Goal: Task Accomplishment & Management: Use online tool/utility

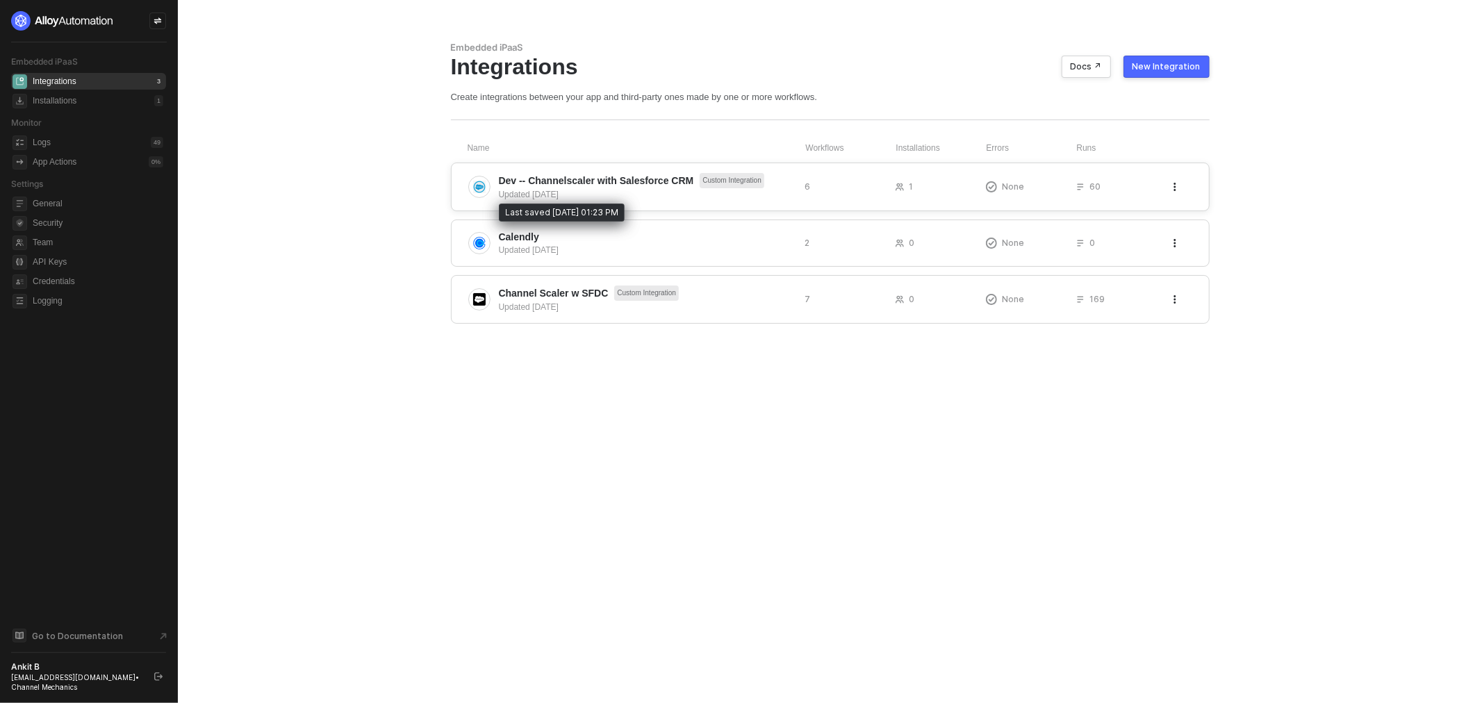
click at [570, 196] on div "Updated 4 days ago" at bounding box center [646, 194] width 295 height 13
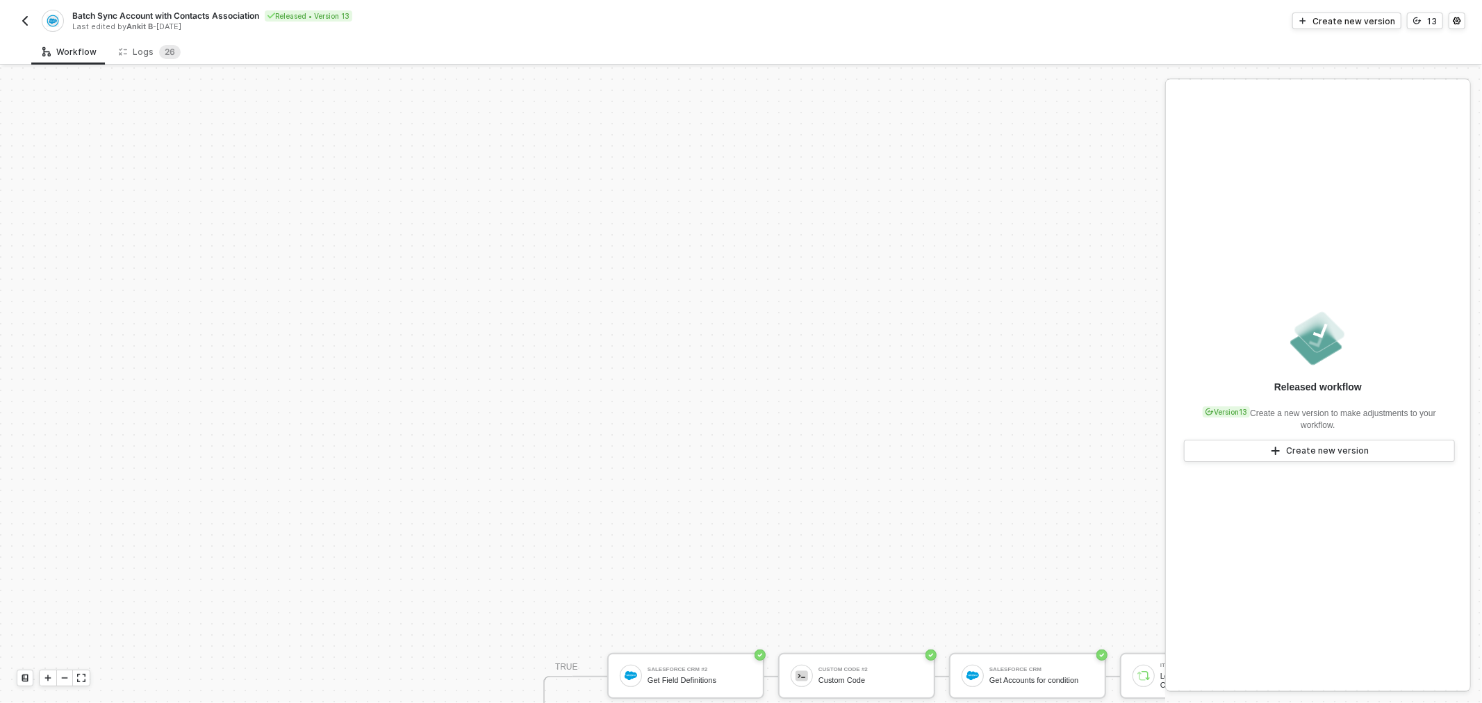
scroll to position [349, 0]
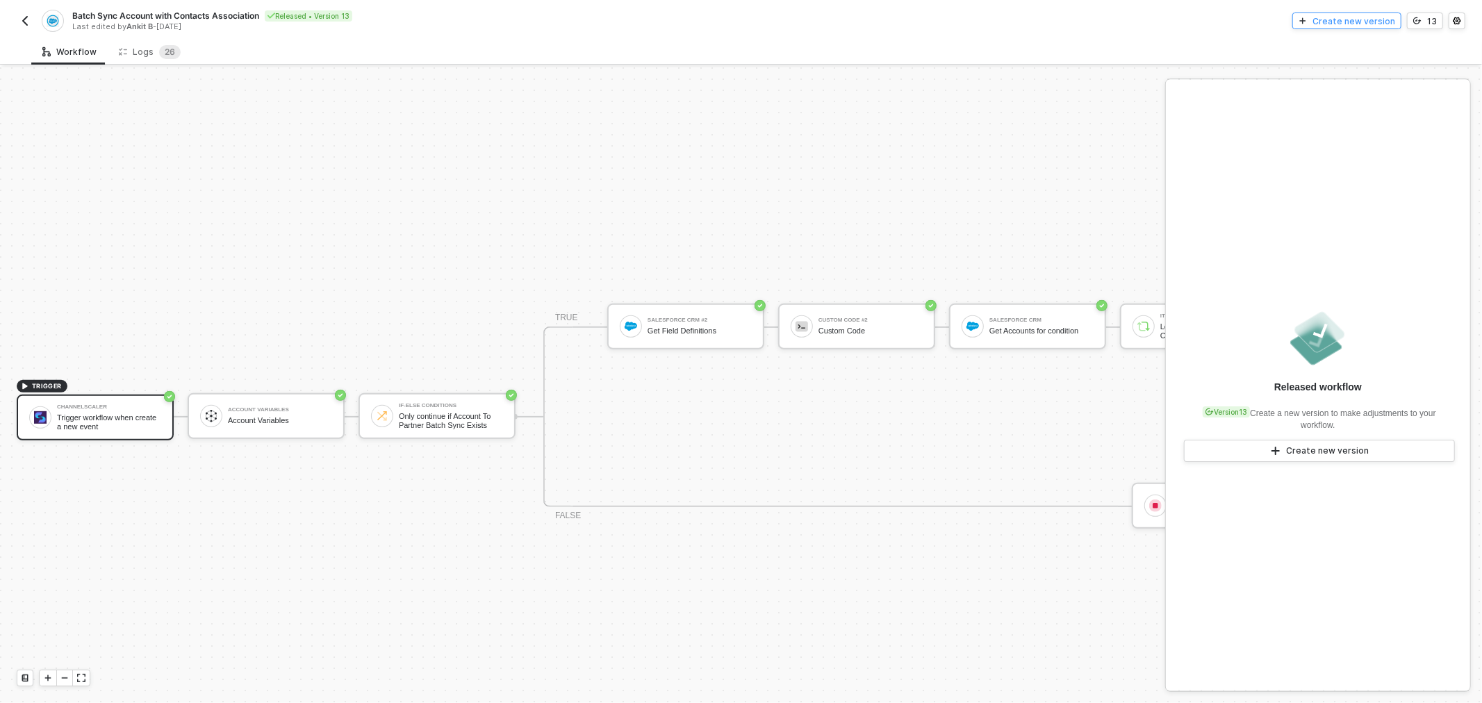
click at [1314, 24] on button "Create new version" at bounding box center [1346, 21] width 109 height 17
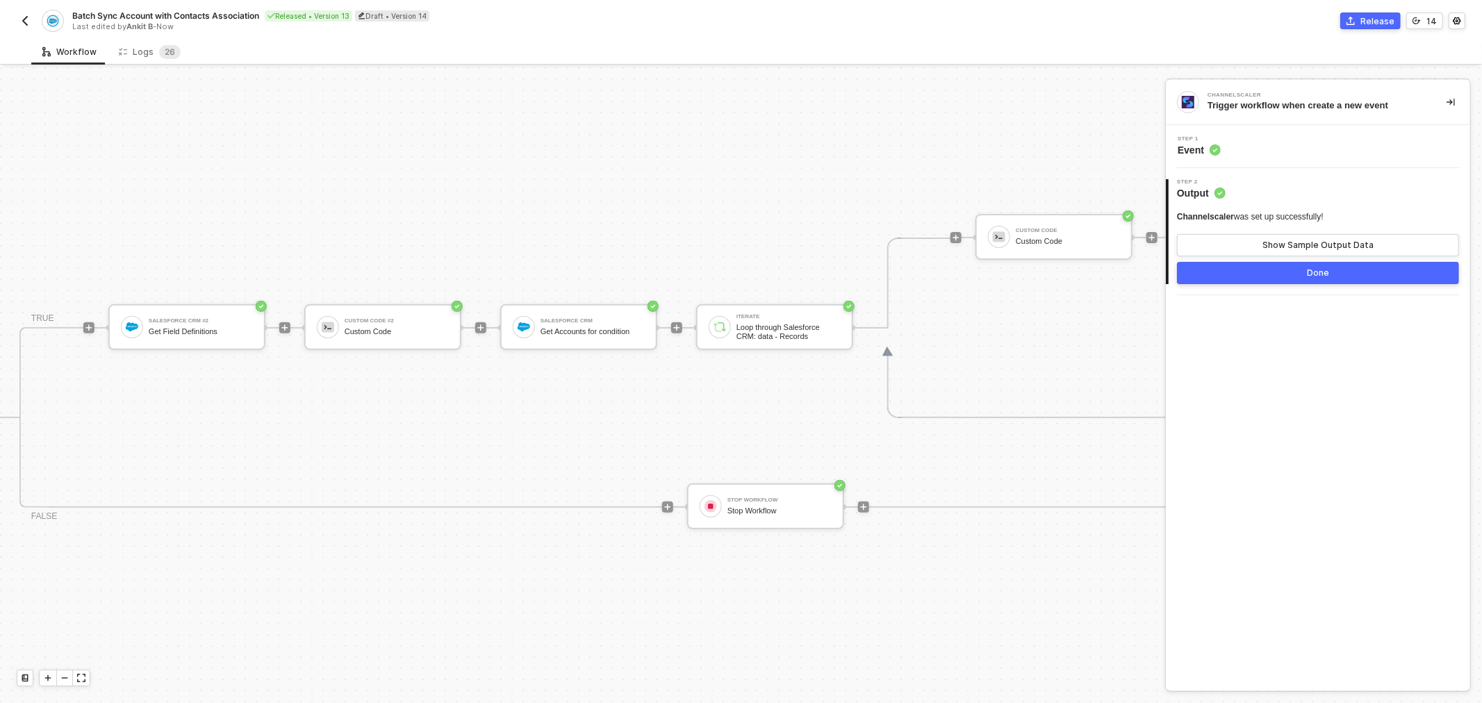
drag, startPoint x: 772, startPoint y: 226, endPoint x: 904, endPoint y: 215, distance: 133.1
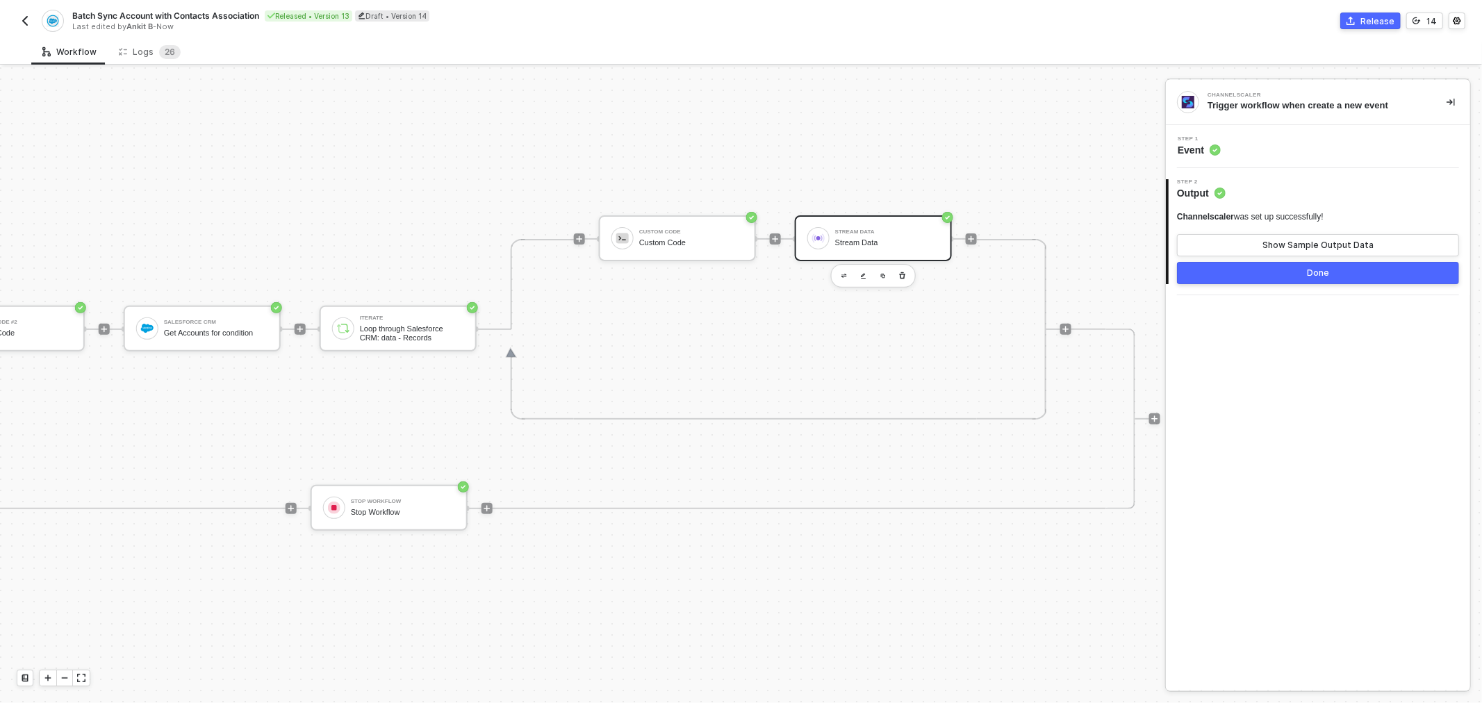
click at [860, 239] on div "Stream Data" at bounding box center [887, 242] width 104 height 9
click at [1236, 247] on button "Show Sample Output Data" at bounding box center [1318, 245] width 282 height 22
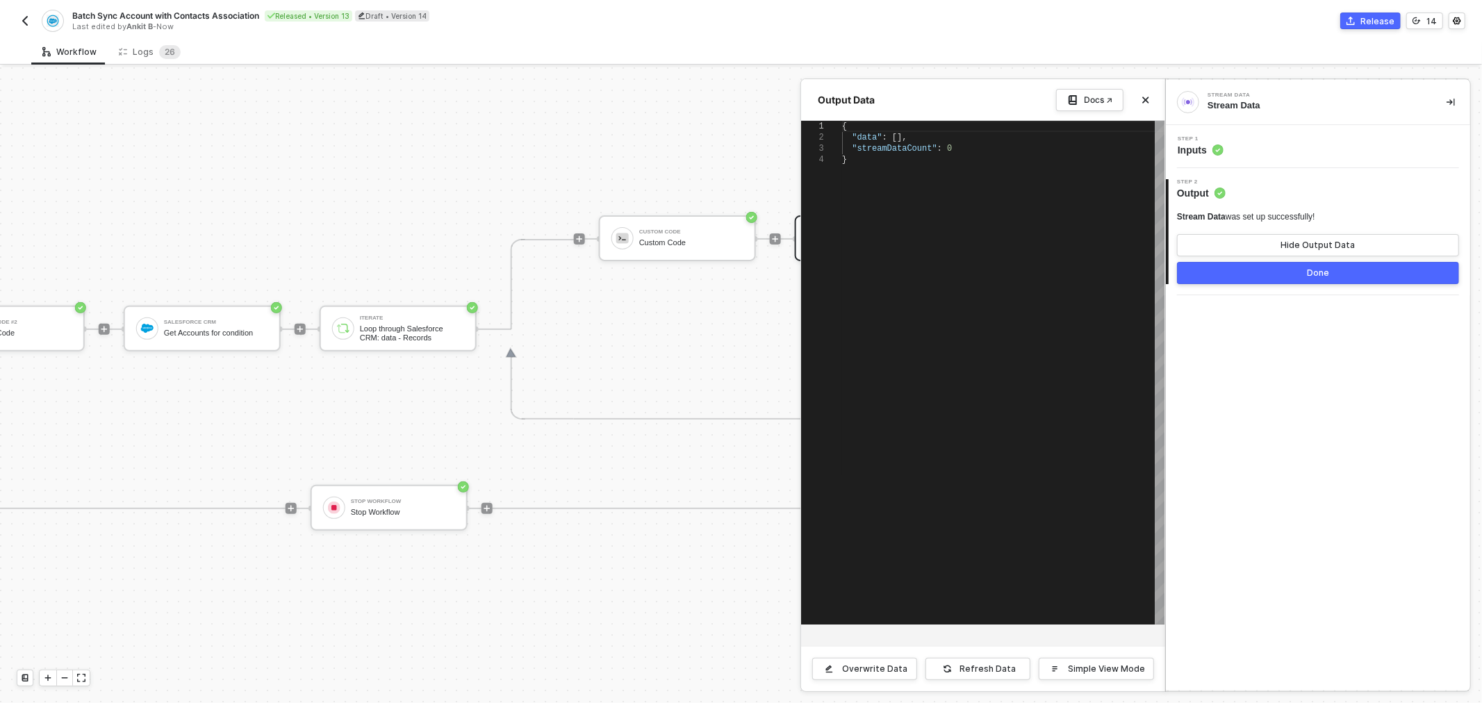
click at [620, 167] on div at bounding box center [741, 385] width 1482 height 636
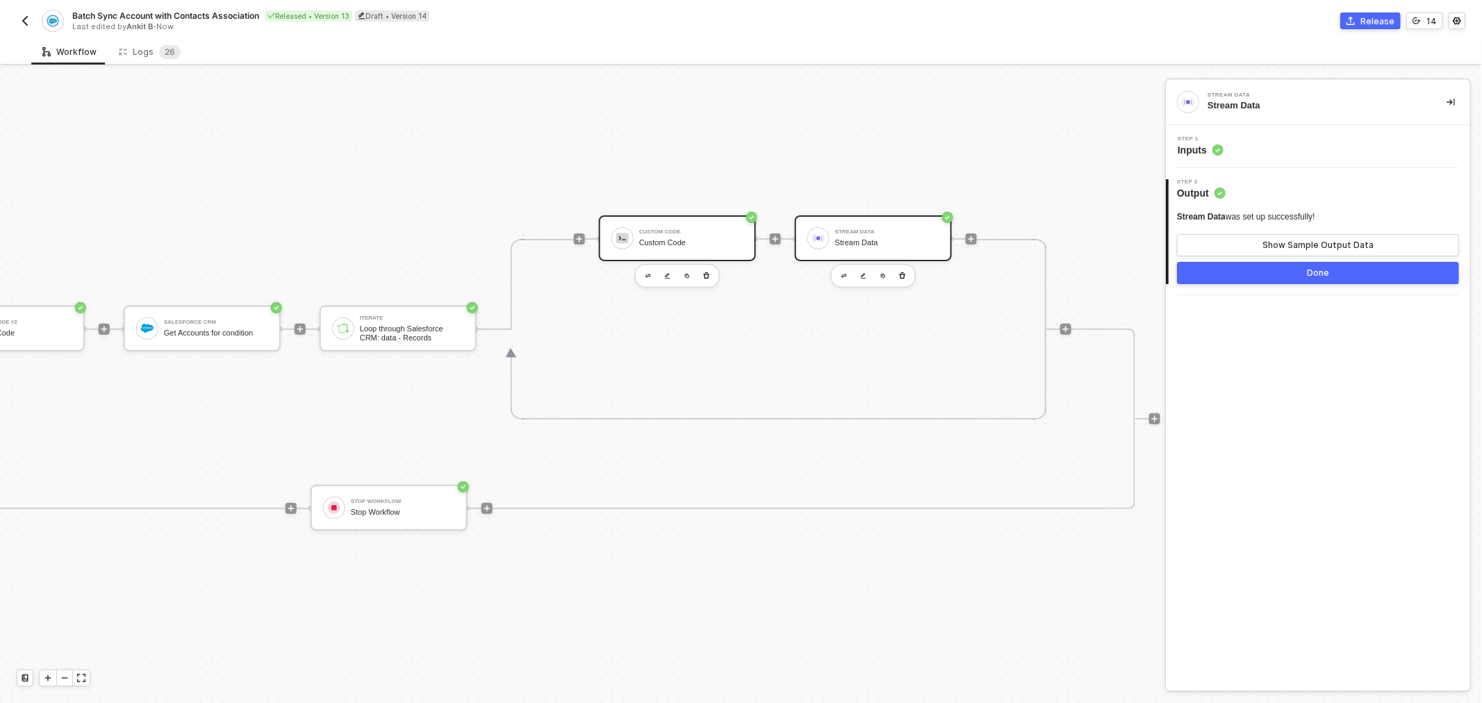
click at [643, 229] on div "Custom Code" at bounding box center [691, 232] width 104 height 6
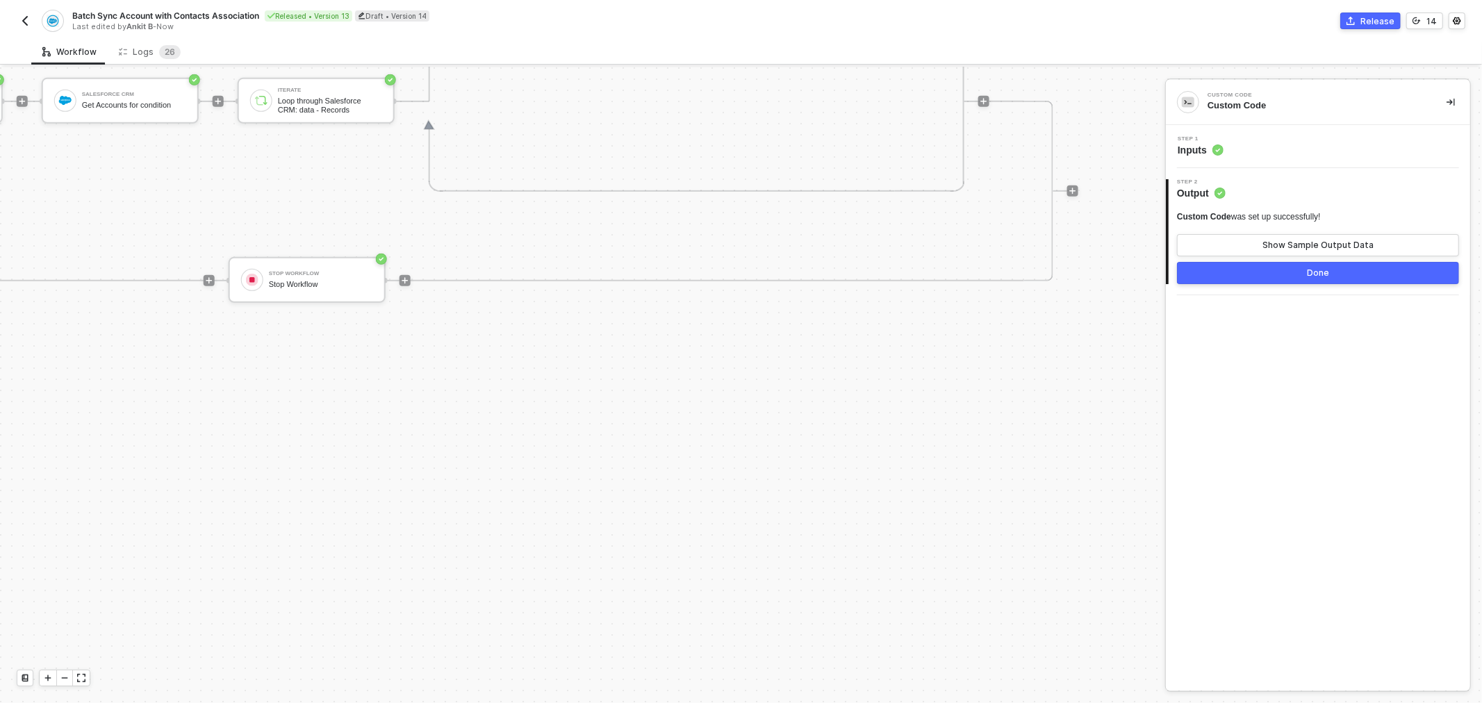
drag, startPoint x: 432, startPoint y: 198, endPoint x: 510, endPoint y: 271, distance: 106.6
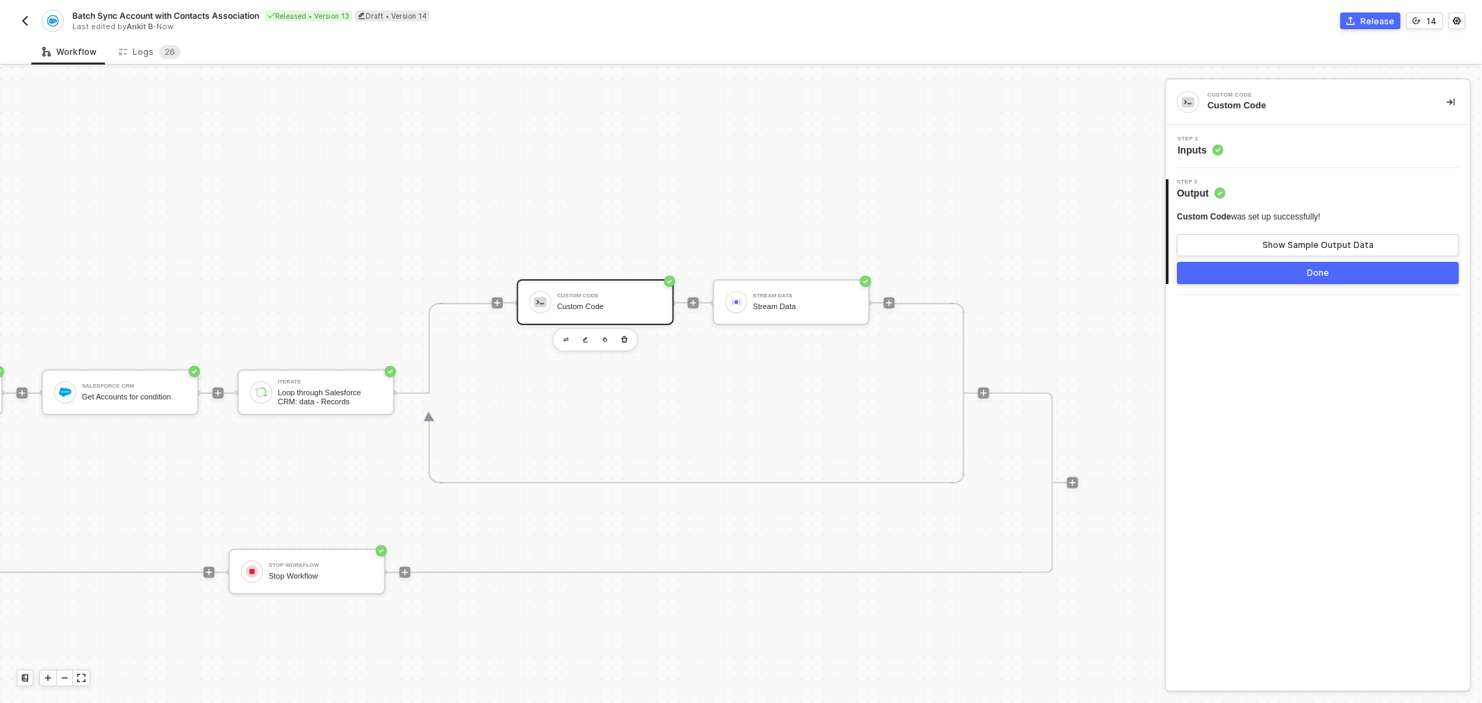
scroll to position [283, 1042]
click at [797, 295] on div "Stream Data" at bounding box center [805, 297] width 104 height 6
click at [759, 338] on img "button" at bounding box center [762, 340] width 6 height 5
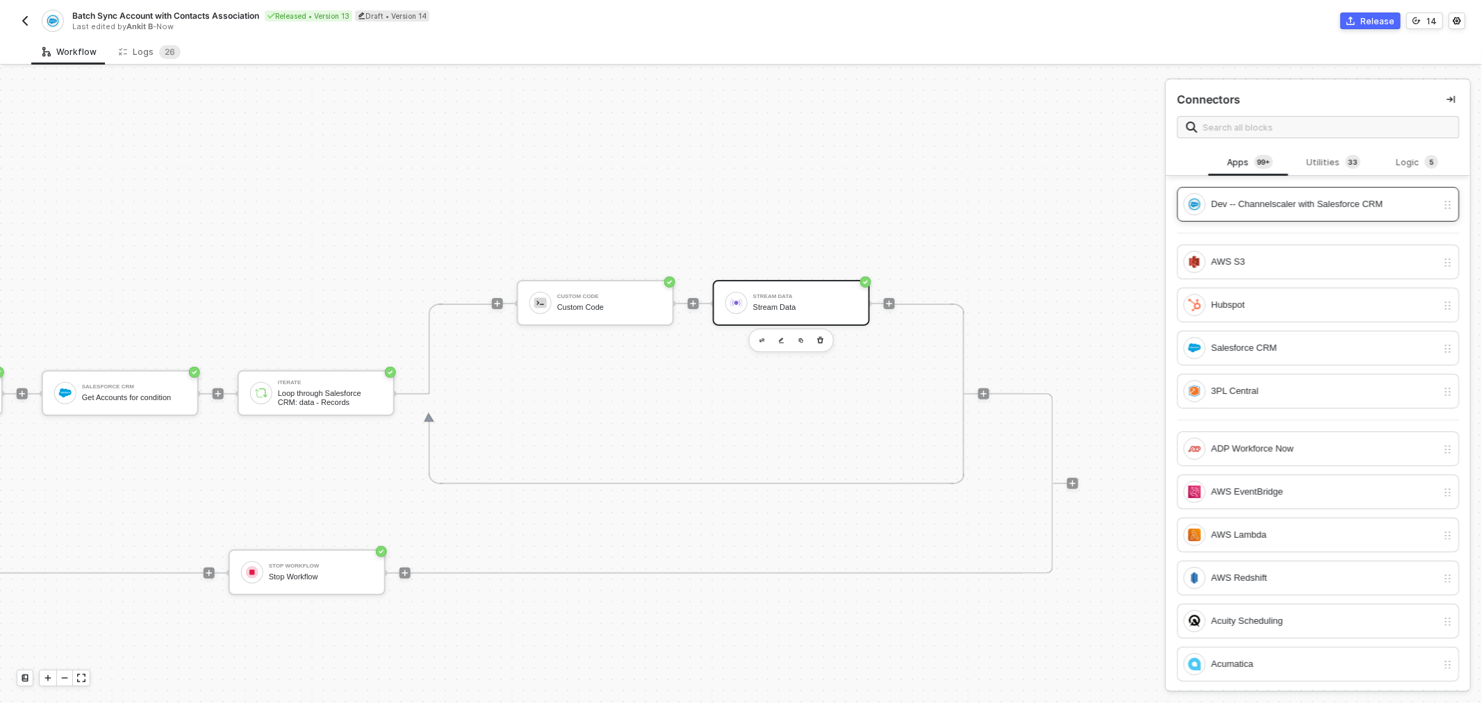
click at [1253, 209] on div "Dev -- Channelscaler with Salesforce CRM" at bounding box center [1324, 204] width 226 height 15
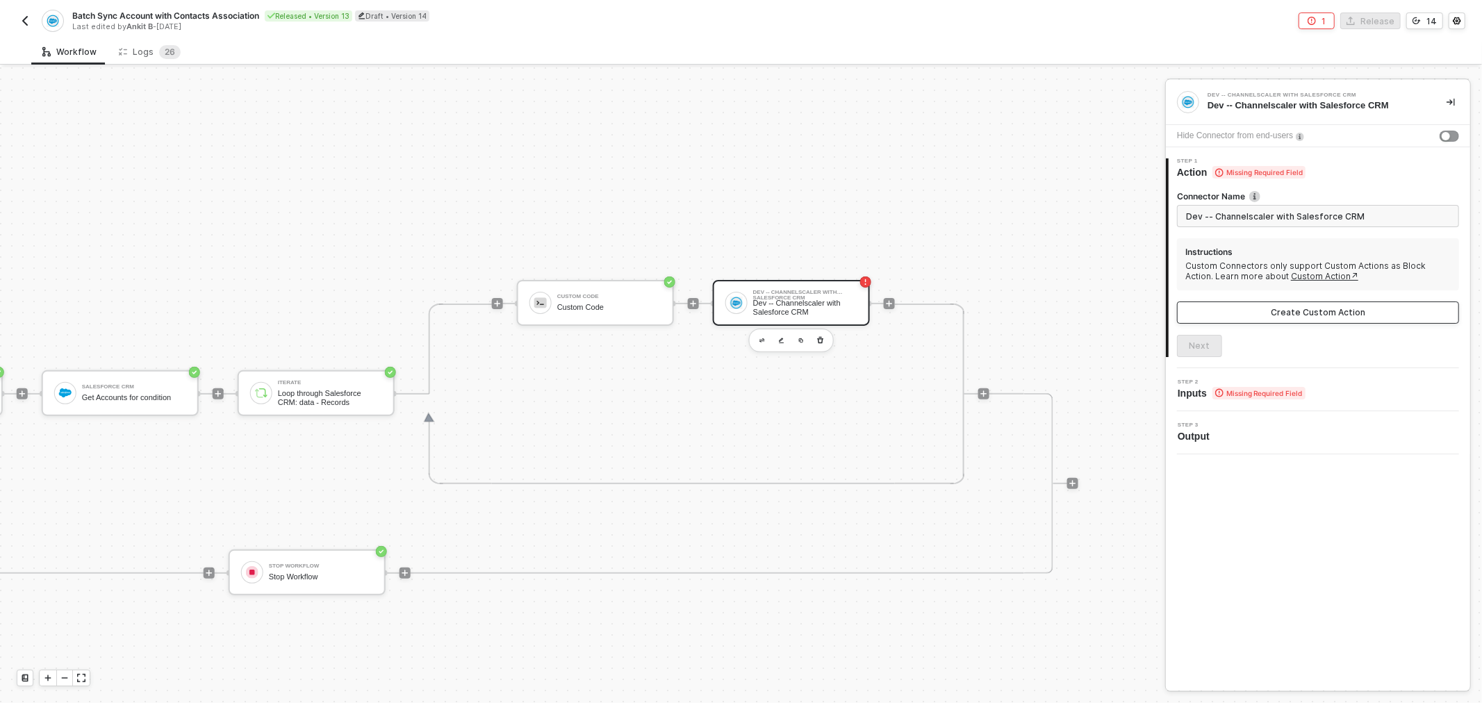
click at [1314, 310] on div "Create Custom Action" at bounding box center [1317, 312] width 94 height 11
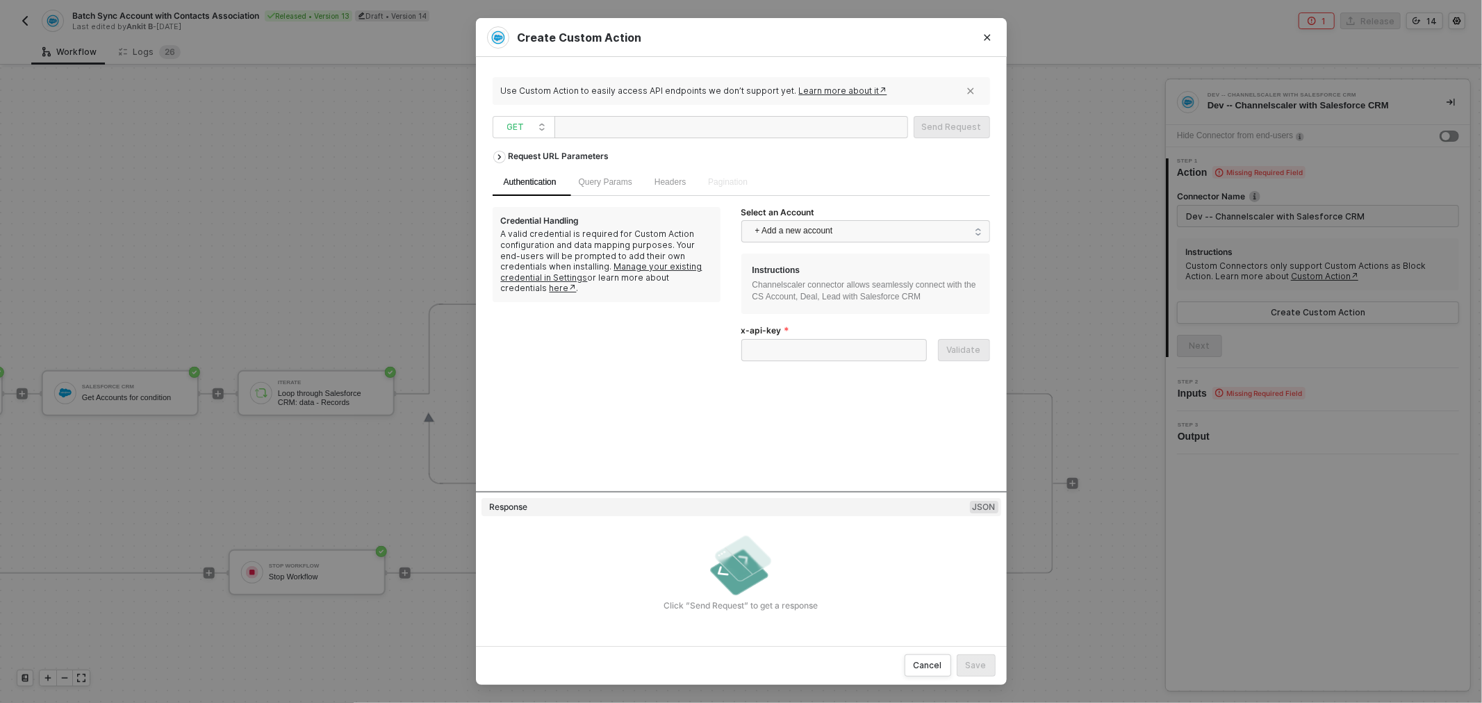
click at [627, 133] on div at bounding box center [629, 128] width 139 height 22
click at [526, 119] on span "GET" at bounding box center [526, 127] width 39 height 21
click at [531, 191] on div "PUT" at bounding box center [523, 199] width 51 height 17
click at [690, 118] on div at bounding box center [629, 128] width 139 height 22
click at [847, 231] on span "+ Add a new account" at bounding box center [868, 231] width 226 height 22
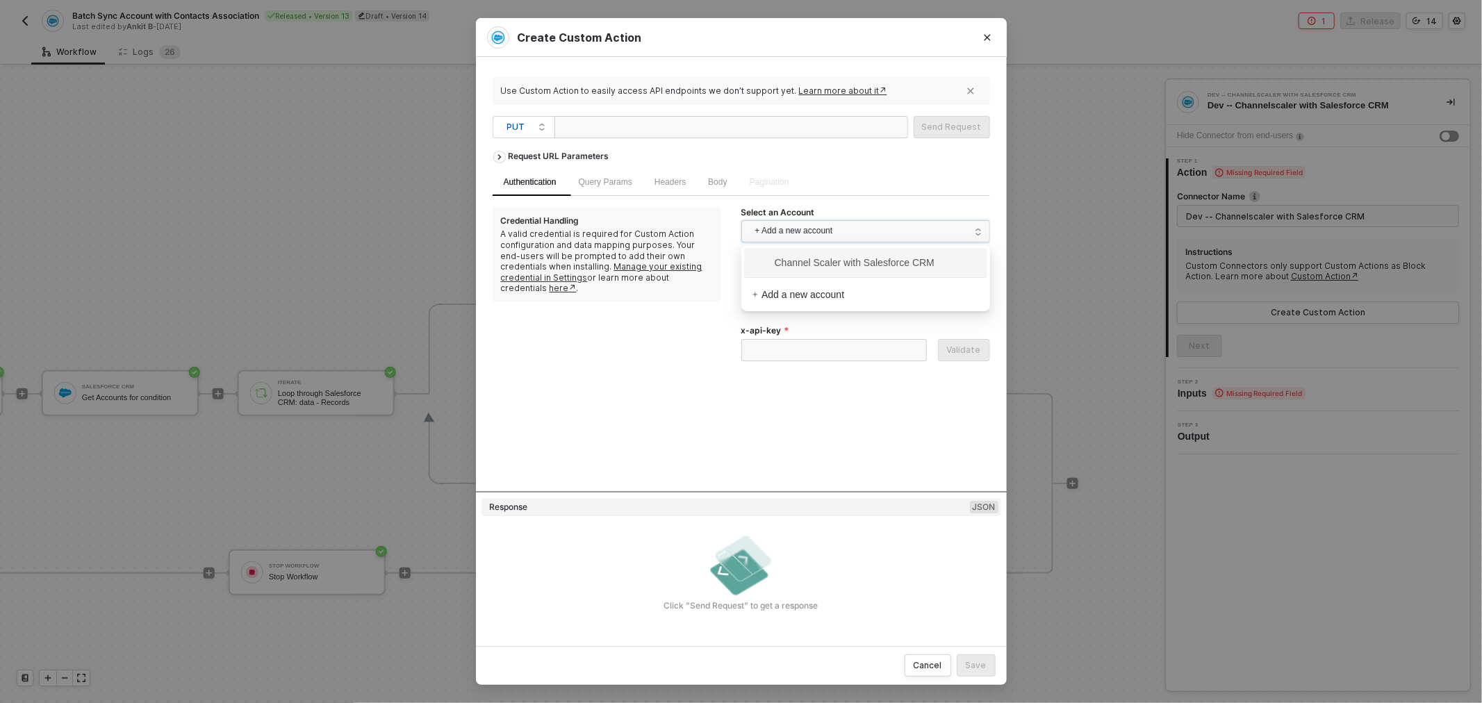
click at [841, 165] on div "Request URL Parameters" at bounding box center [740, 156] width 497 height 25
click at [825, 233] on span "+ Add a new account" at bounding box center [868, 231] width 226 height 22
click at [829, 230] on span "+ Add a new account" at bounding box center [868, 231] width 226 height 22
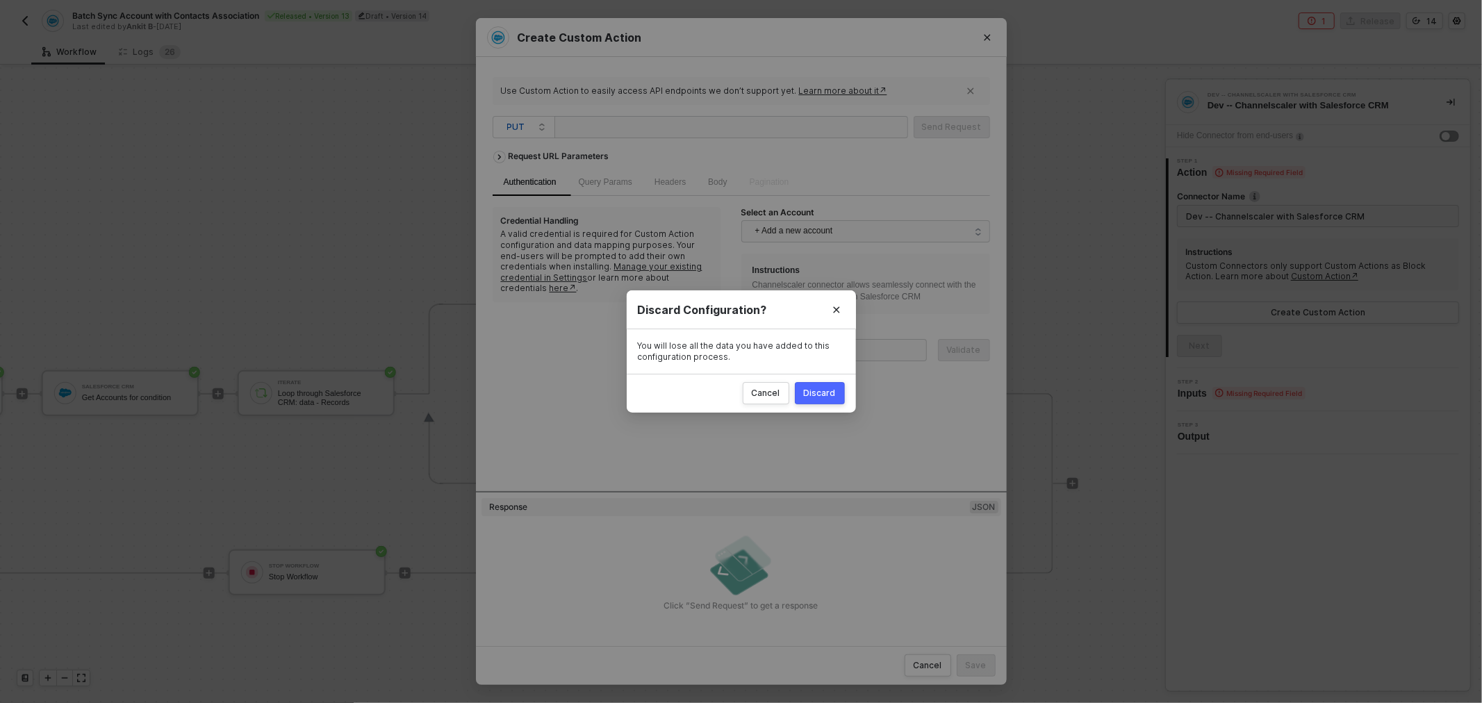
click at [844, 310] on button "Close" at bounding box center [836, 310] width 22 height 22
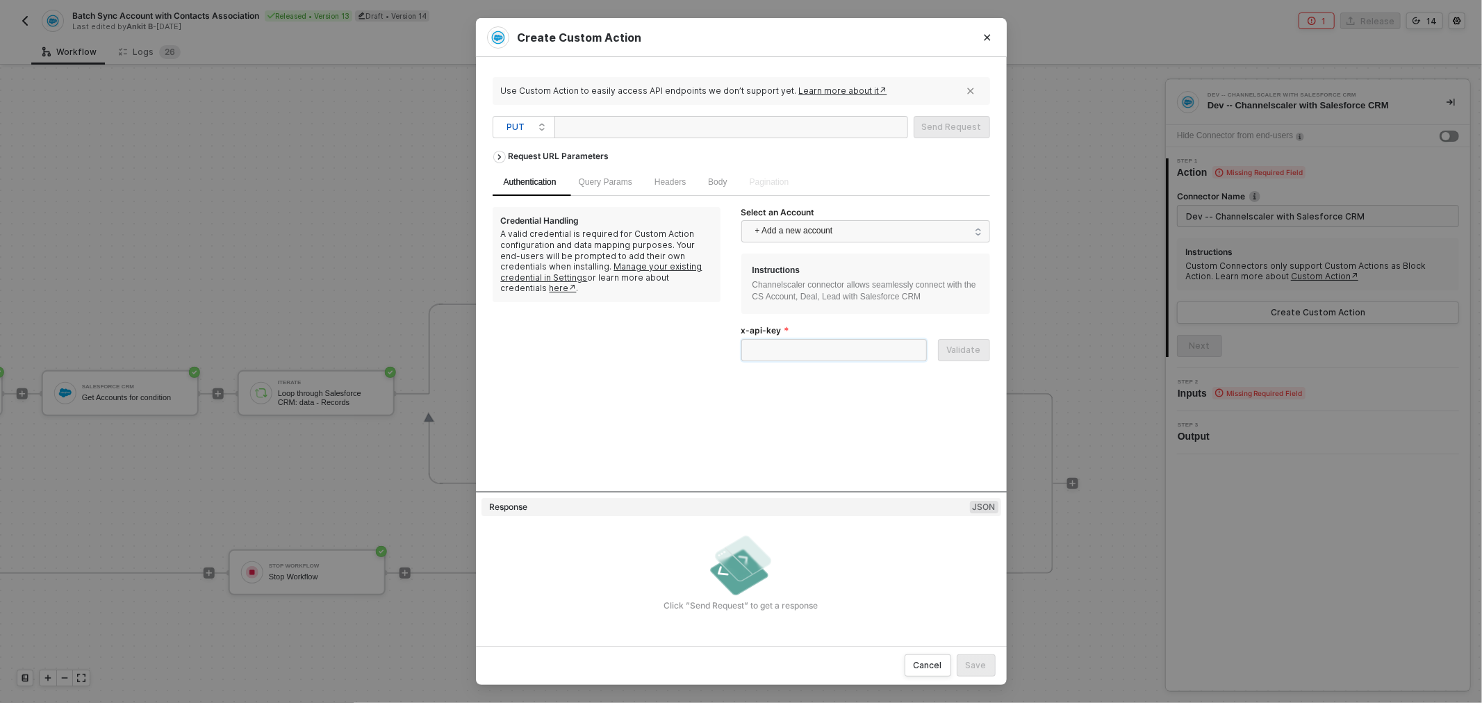
click at [774, 358] on input "x-api-key" at bounding box center [833, 350] width 185 height 22
click at [788, 346] on input "x-api-key" at bounding box center [833, 350] width 185 height 22
click at [690, 181] on div "Headers" at bounding box center [669, 182] width 53 height 27
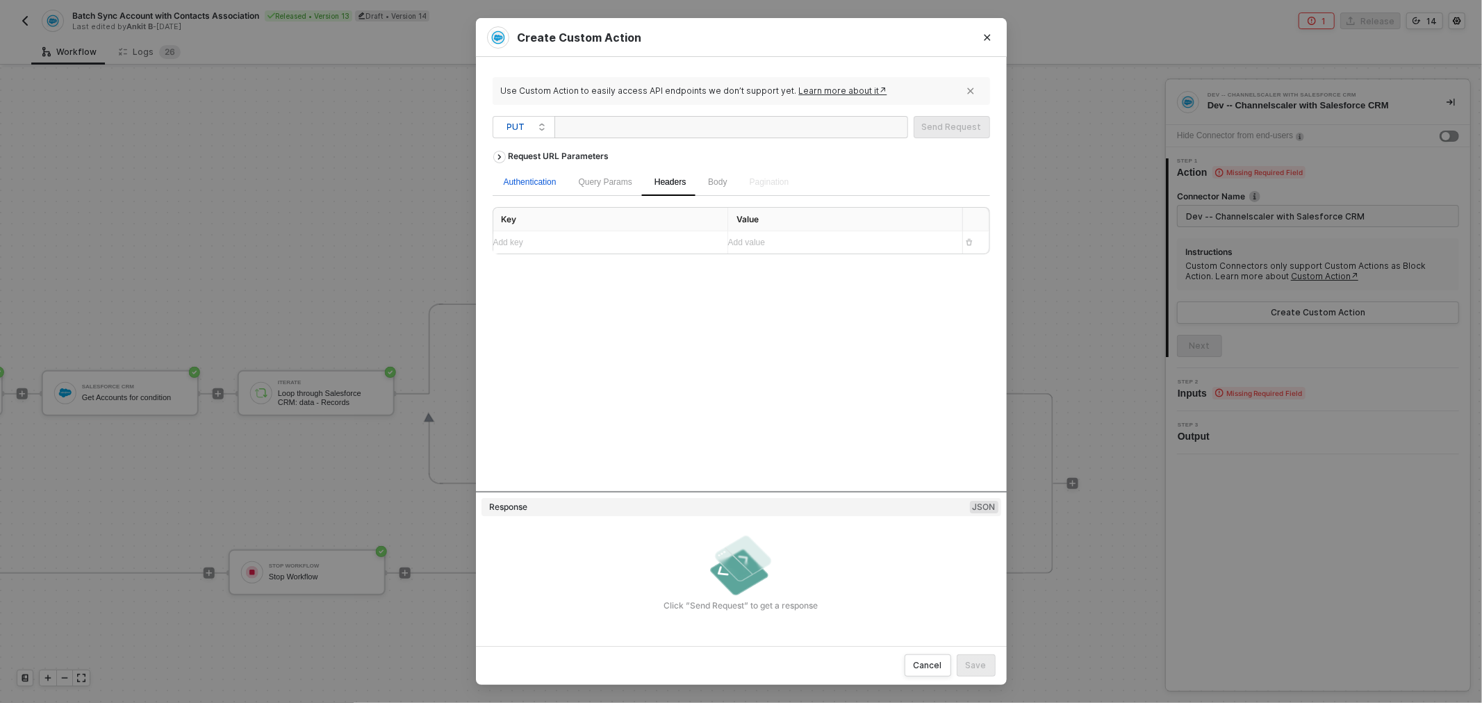
click at [523, 181] on div "Authentication" at bounding box center [530, 182] width 53 height 13
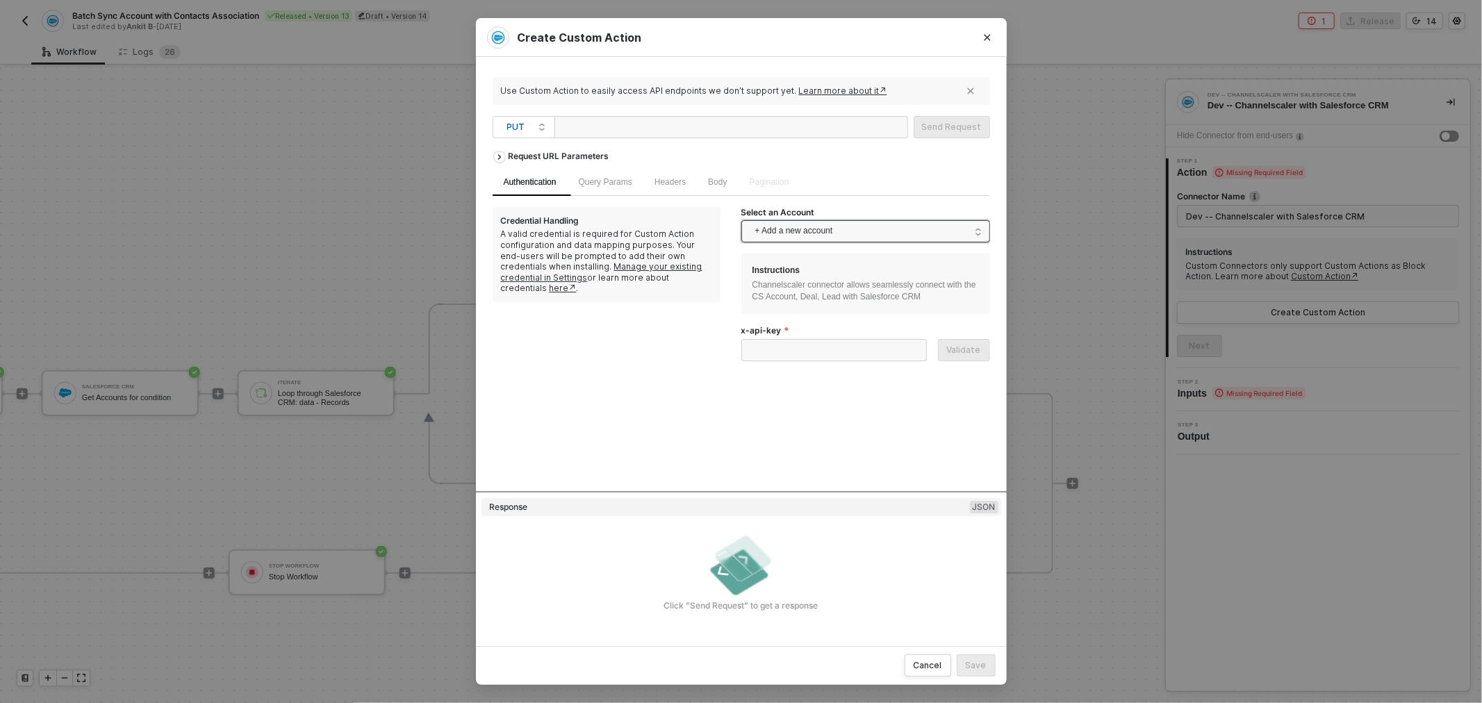
click at [939, 228] on span "+ Add a new account" at bounding box center [868, 231] width 226 height 22
click at [683, 128] on div at bounding box center [629, 128] width 139 height 22
click at [696, 122] on div at bounding box center [629, 128] width 139 height 22
paste div
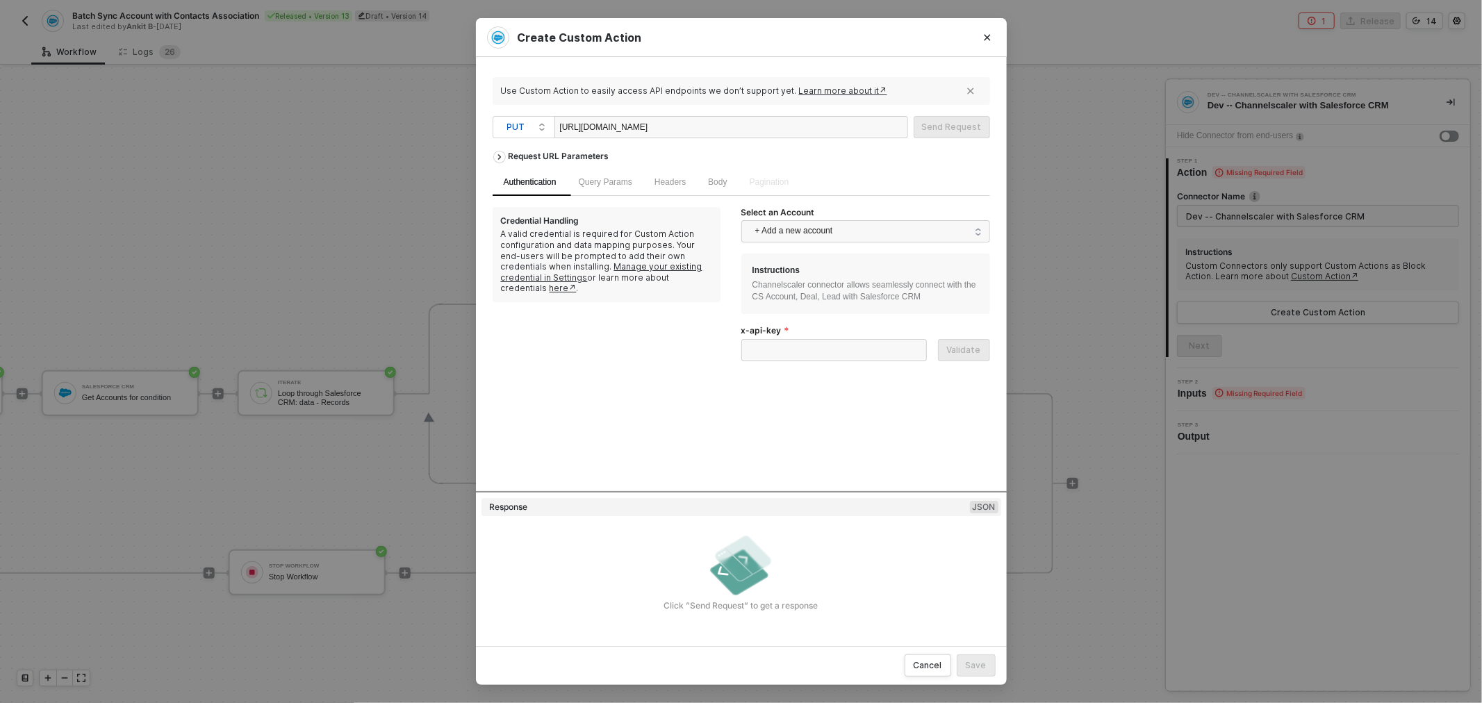
click at [835, 127] on div "https://cml-integration-functions-sit.azurewebsites.net/api/alloy/syncpartner" at bounding box center [731, 127] width 354 height 22
click at [765, 184] on span "Pagination" at bounding box center [769, 182] width 40 height 10
click at [688, 185] on div "Headers" at bounding box center [669, 182] width 53 height 27
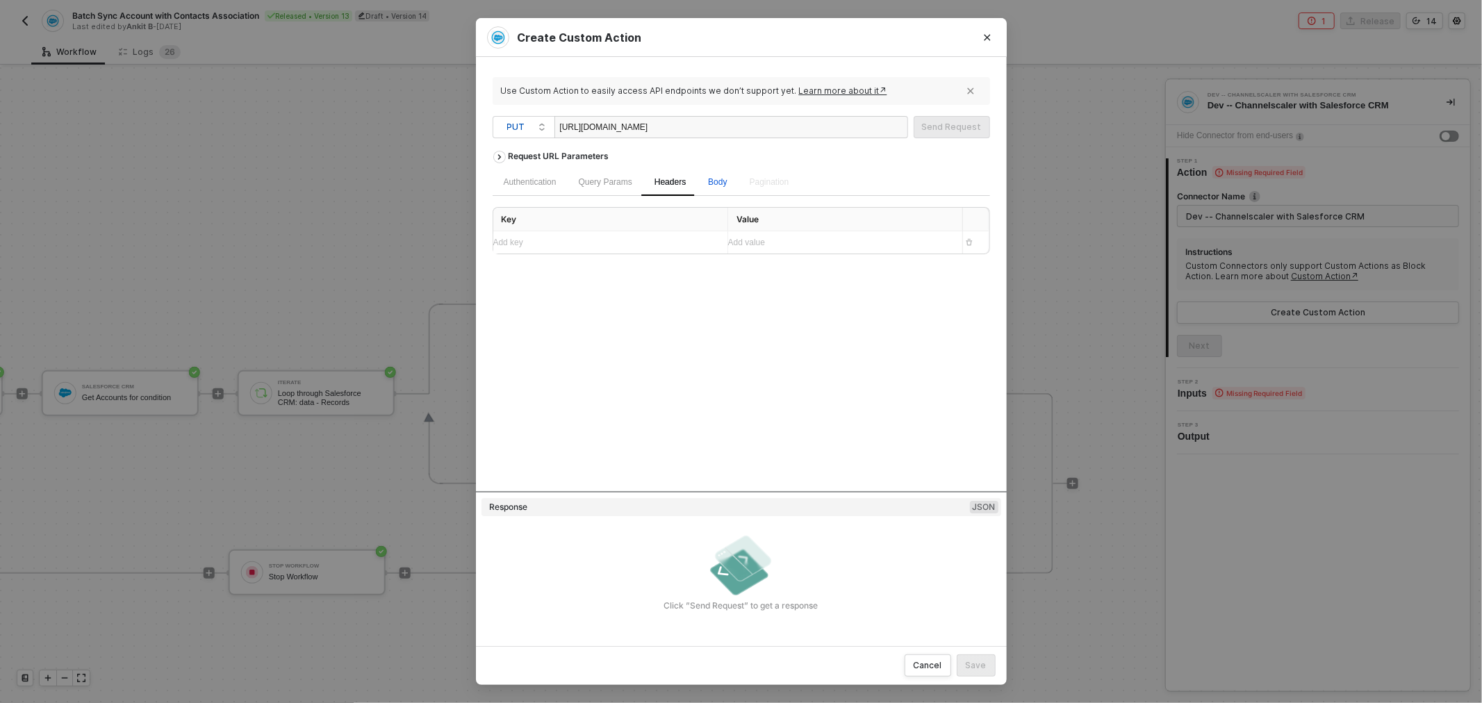
click at [717, 188] on div "Body" at bounding box center [717, 182] width 19 height 13
click at [665, 274] on div "Add key ﻿" at bounding box center [604, 269] width 223 height 13
click at [583, 215] on input "form-data" at bounding box center [587, 215] width 8 height 8
radio input "true"
click at [500, 218] on input "form-urlencoded" at bounding box center [496, 215] width 8 height 8
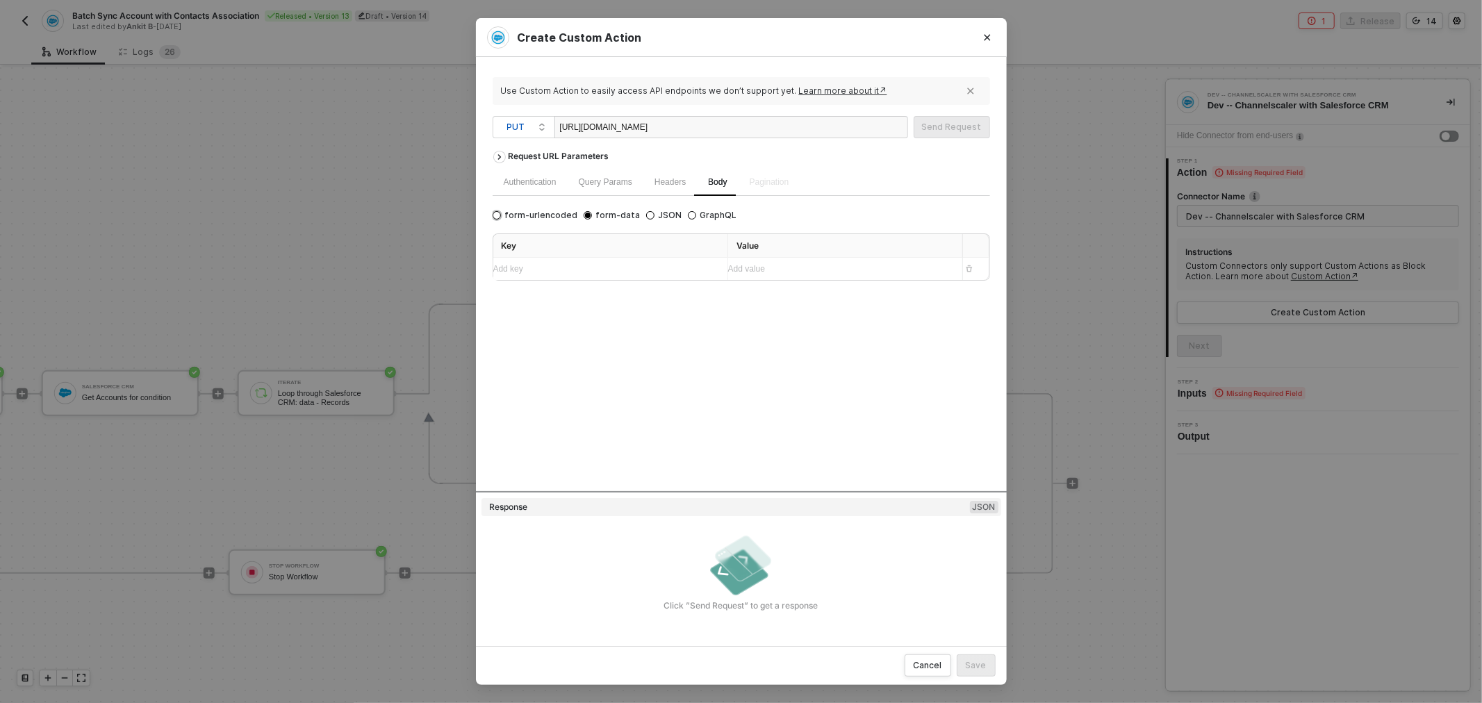
radio input "true"
radio input "false"
click at [646, 218] on input "JSON" at bounding box center [650, 215] width 8 height 8
radio input "true"
radio input "false"
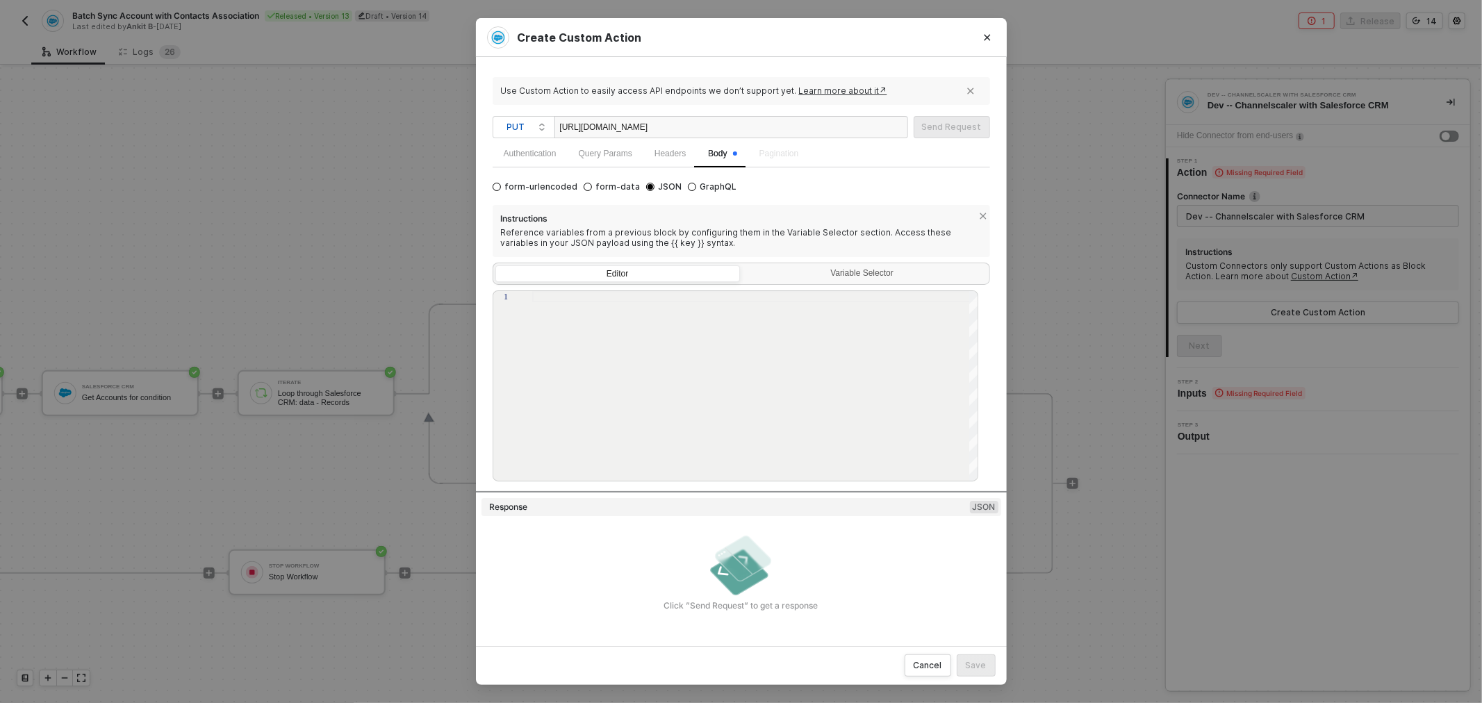
scroll to position [43, 0]
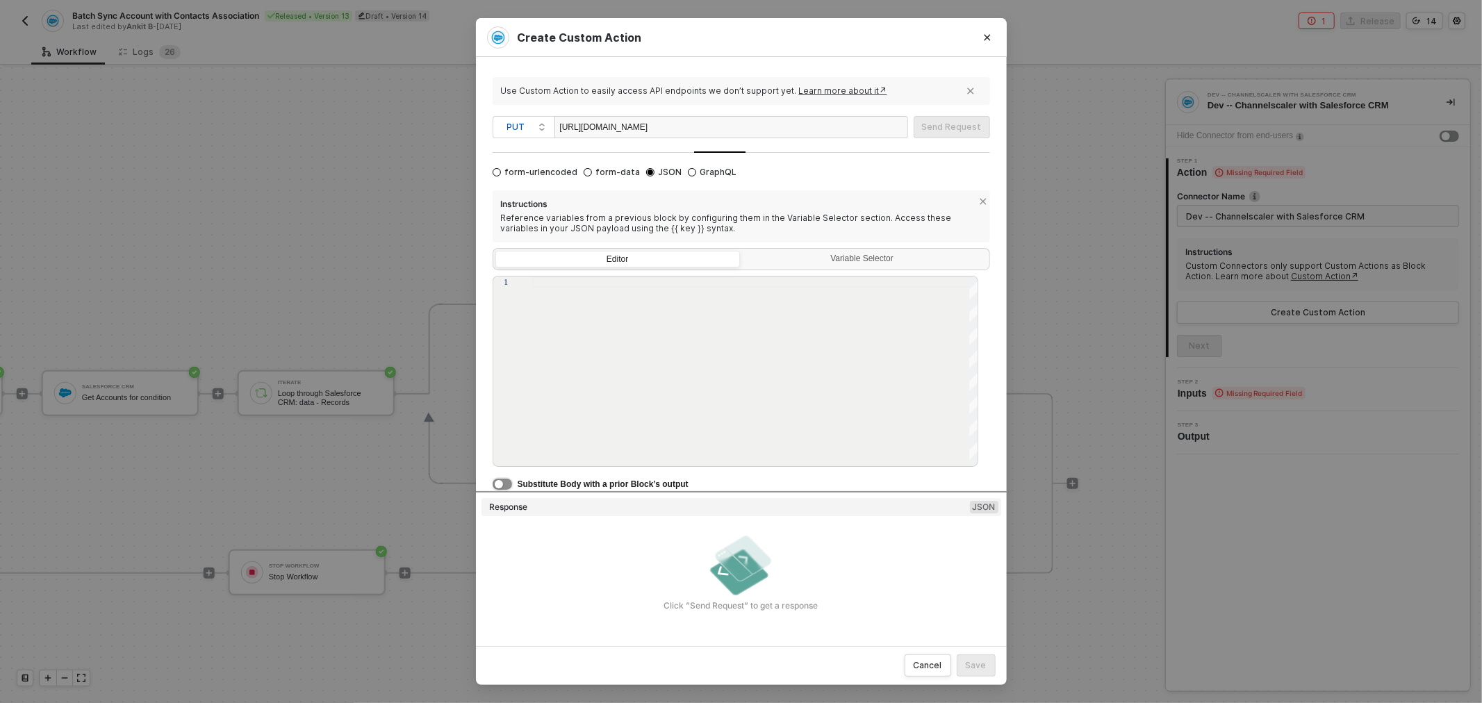
click at [506, 484] on button "button" at bounding box center [501, 484] width 19 height 11
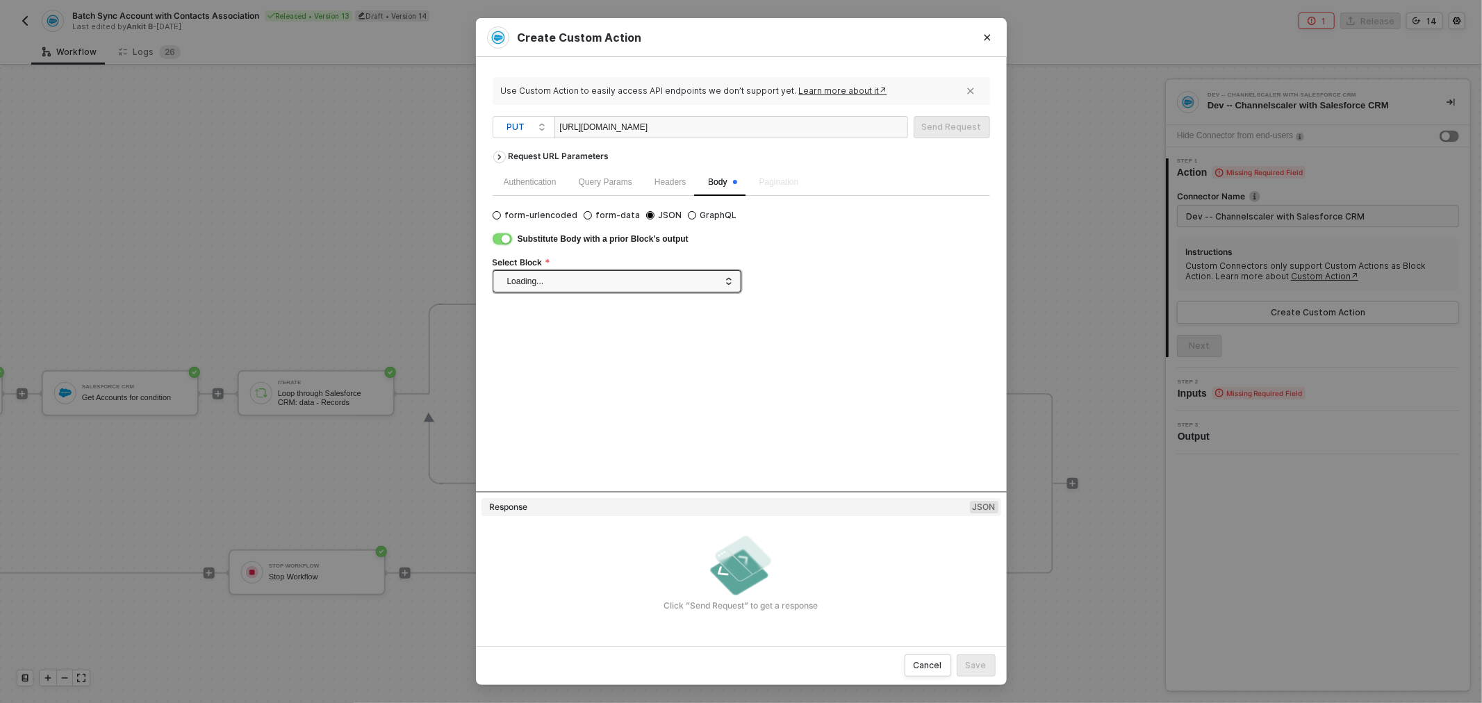
scroll to position [0, 0]
click at [636, 272] on span at bounding box center [619, 281] width 225 height 21
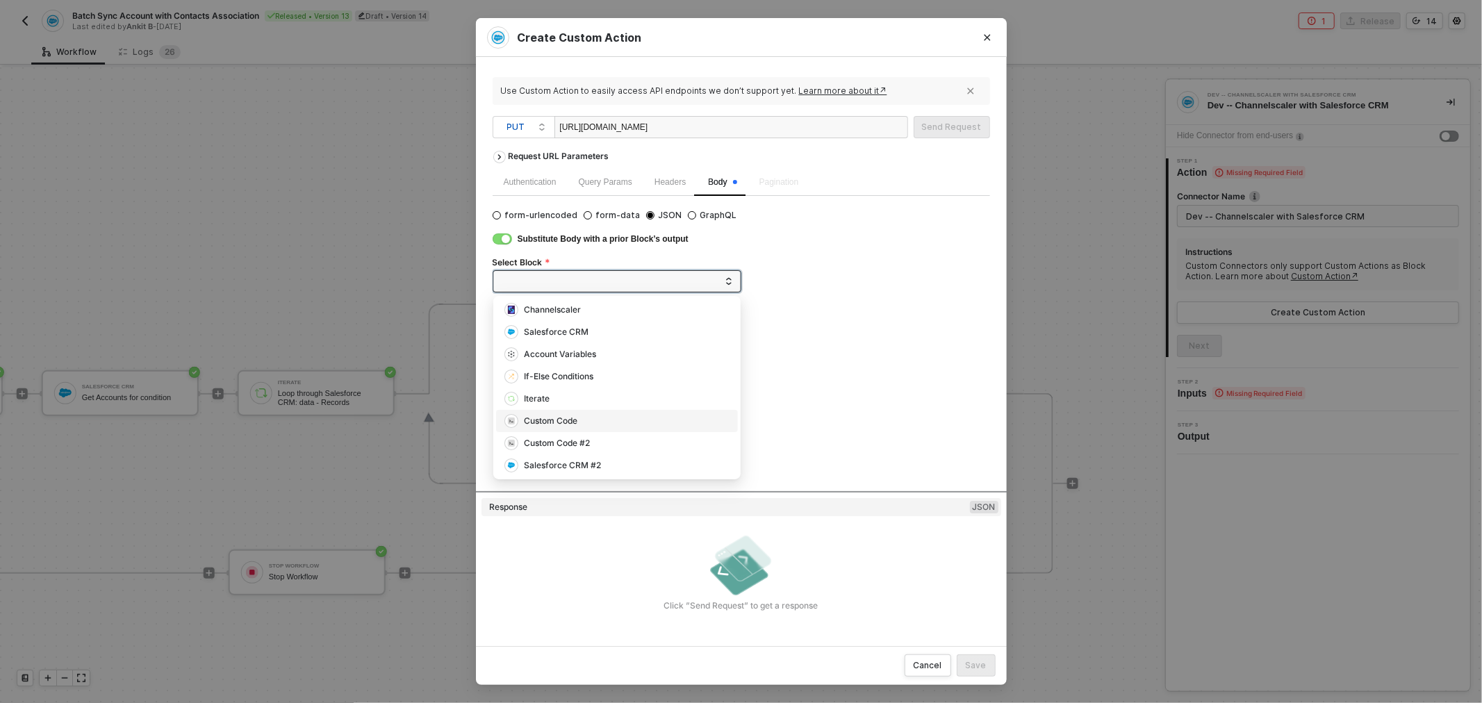
click at [593, 426] on div "Custom Code" at bounding box center [616, 420] width 225 height 15
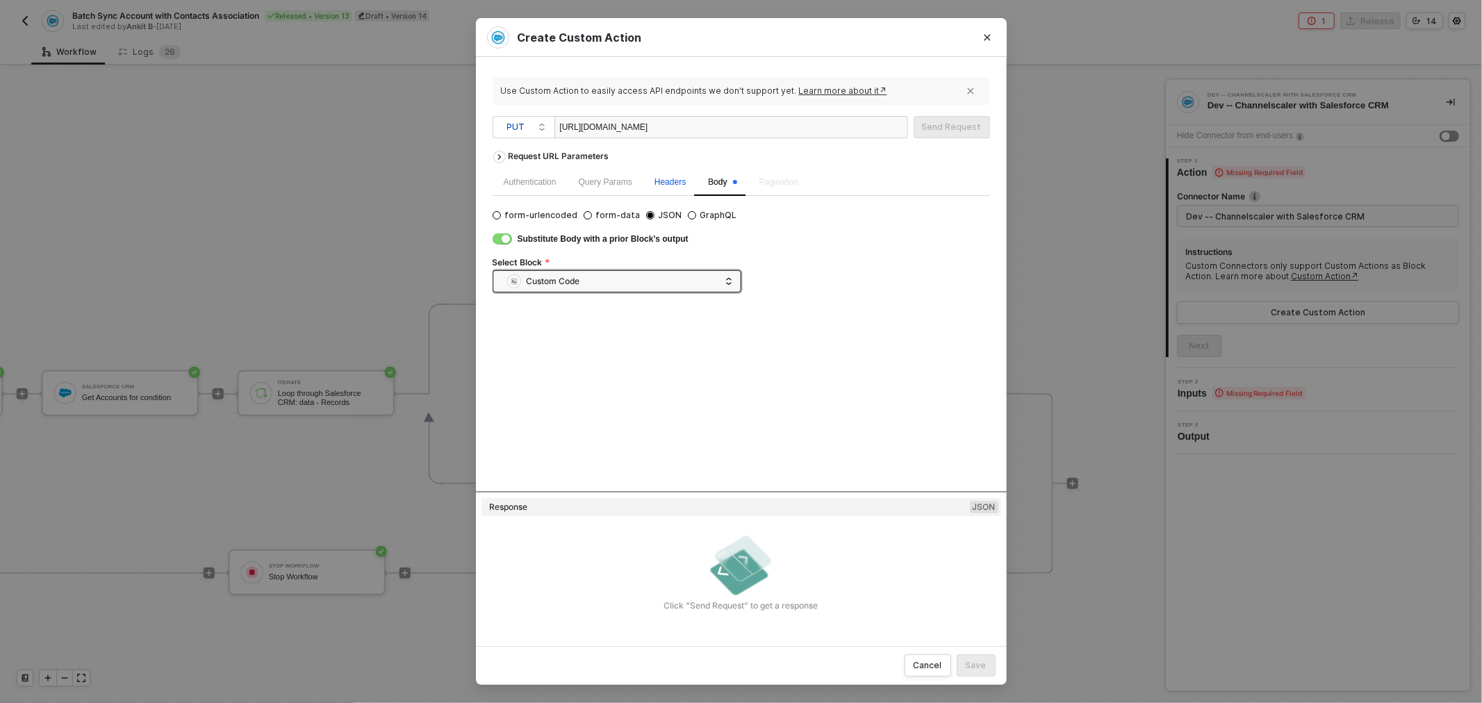
click at [672, 186] on span "Headers" at bounding box center [669, 182] width 31 height 10
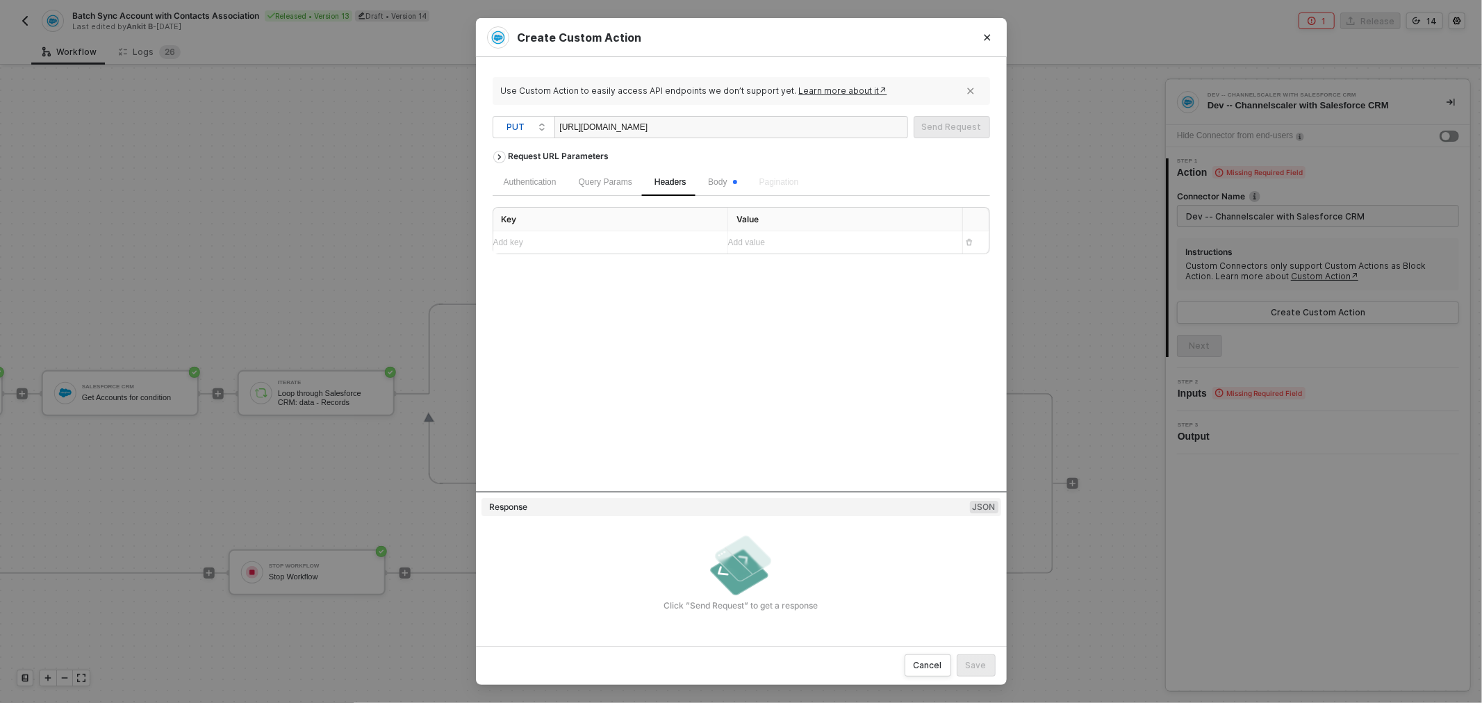
click at [633, 251] on div "Add key ﻿" at bounding box center [604, 242] width 223 height 22
click at [631, 231] on div "Add key ﻿" at bounding box center [604, 242] width 223 height 22
click at [595, 247] on div "Add key ﻿" at bounding box center [597, 242] width 209 height 13
click at [811, 247] on div "Add value ﻿" at bounding box center [839, 243] width 223 height 13
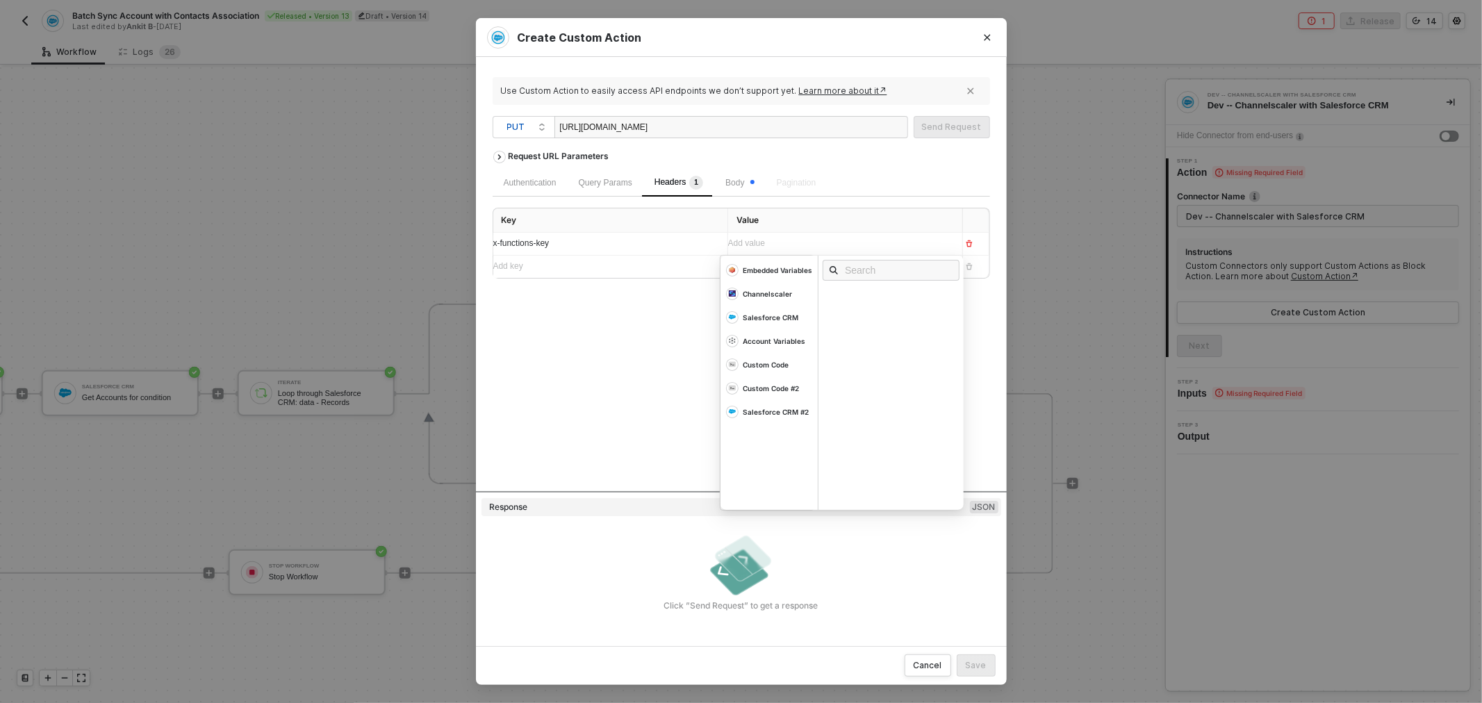
click at [778, 238] on div "Add value ﻿" at bounding box center [832, 243] width 209 height 13
click at [760, 245] on div "Add value ﻿" at bounding box center [832, 243] width 209 height 13
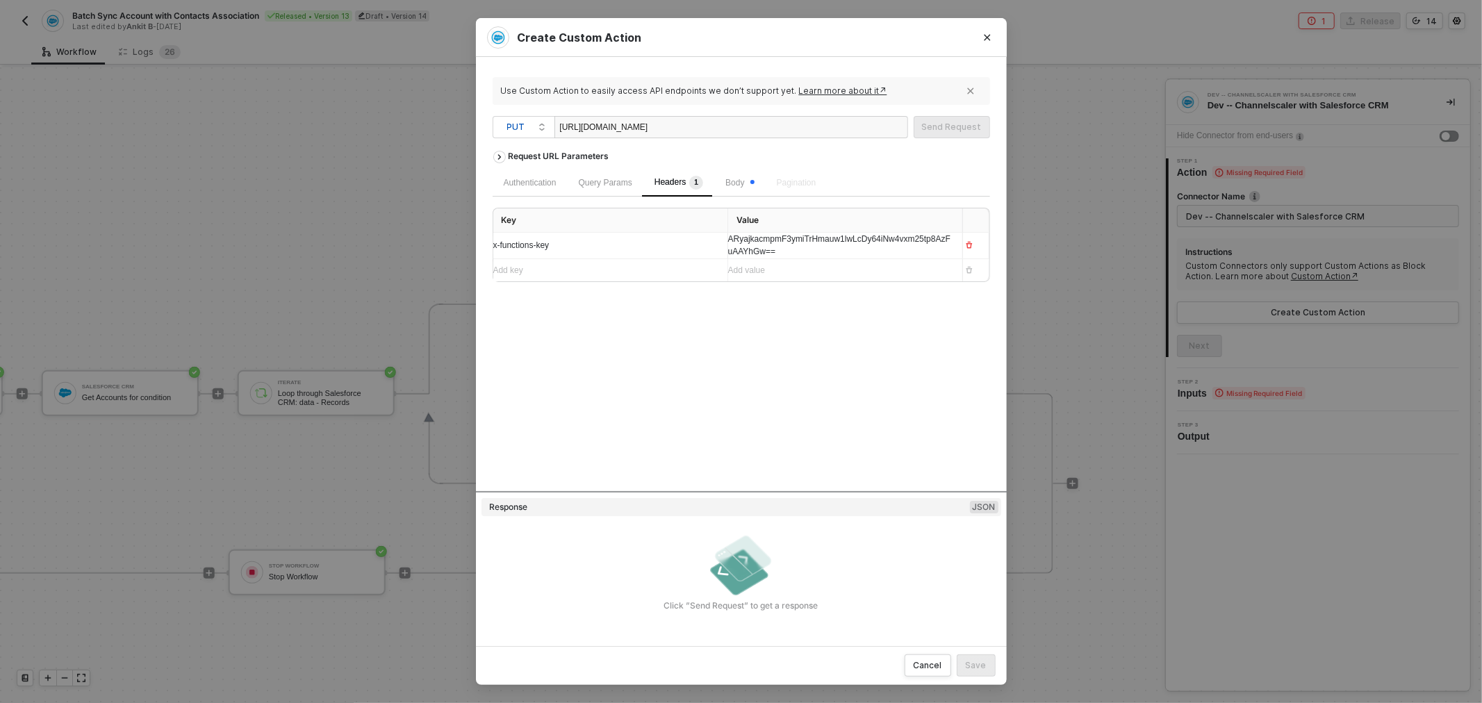
click at [612, 350] on div "Request URL Parameters Authentication Query Params Headers 1 Body Pagination Ke…" at bounding box center [740, 317] width 497 height 347
click at [734, 178] on span "Body" at bounding box center [739, 183] width 28 height 10
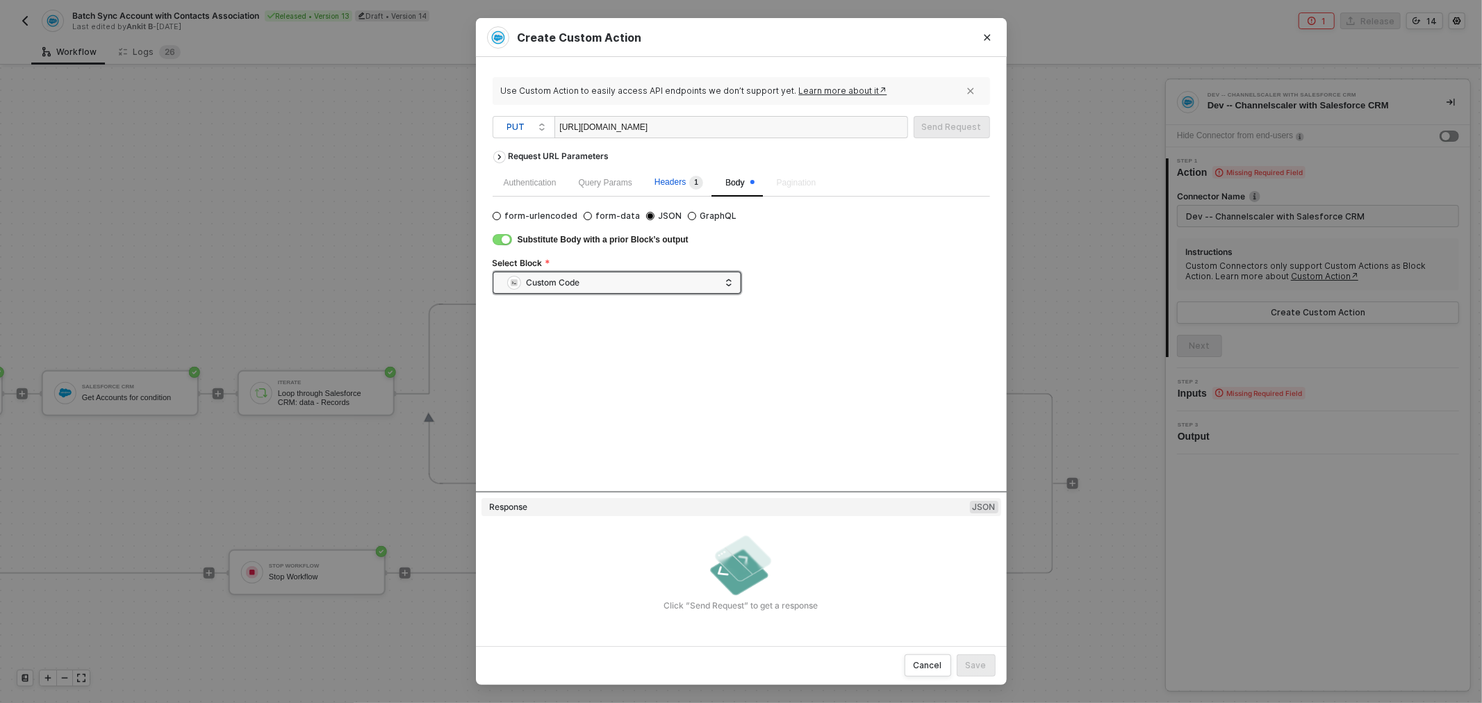
click at [695, 186] on span "1" at bounding box center [697, 183] width 4 height 8
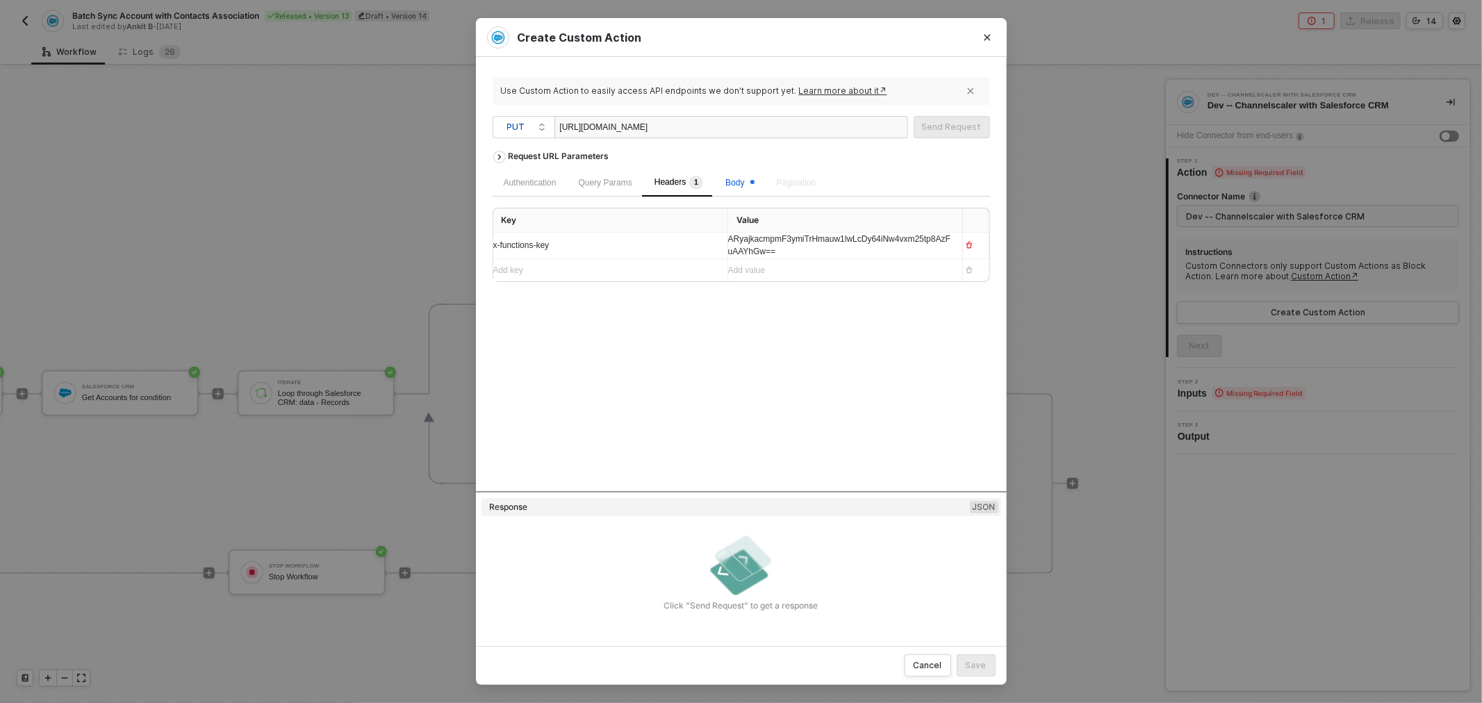
click at [742, 188] on span "Body" at bounding box center [739, 183] width 28 height 10
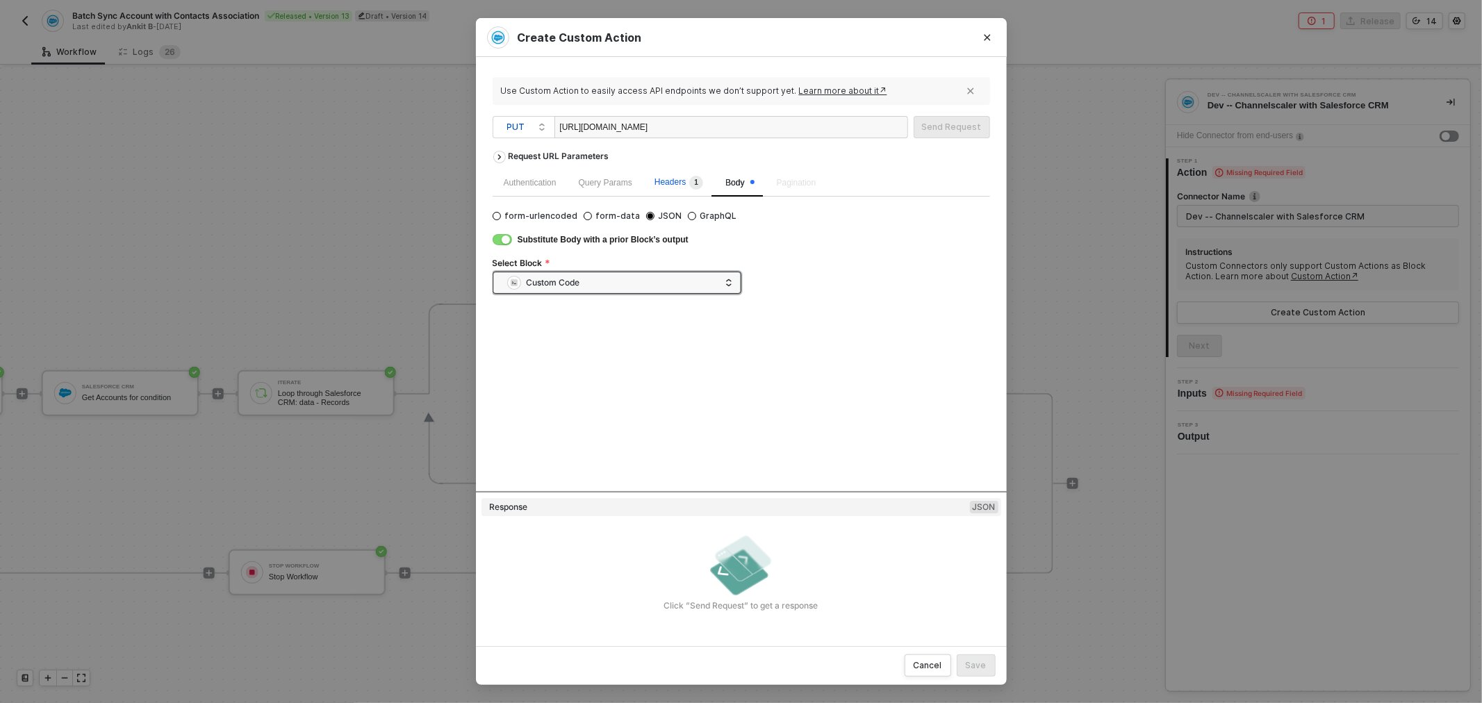
click at [682, 185] on span "Headers 1" at bounding box center [678, 182] width 49 height 10
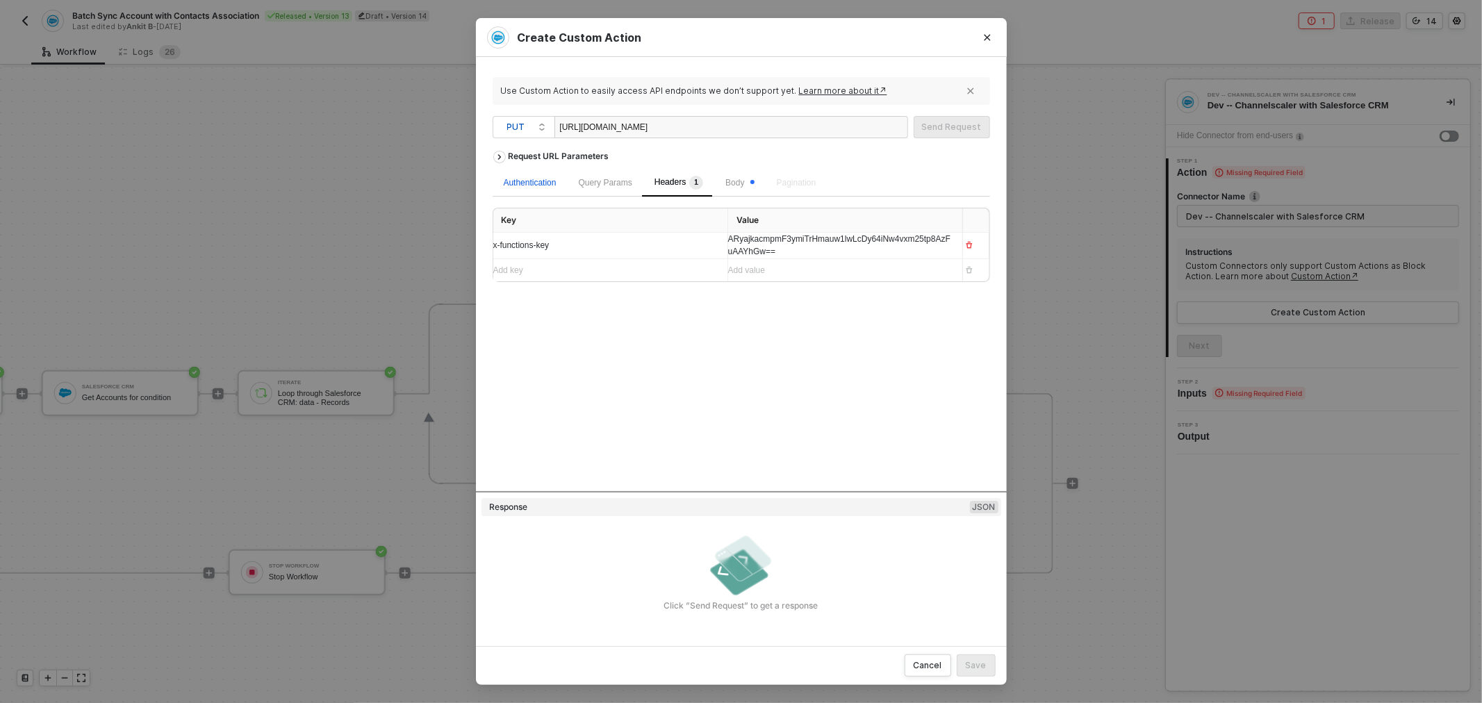
click at [531, 185] on div "Authentication" at bounding box center [530, 182] width 53 height 13
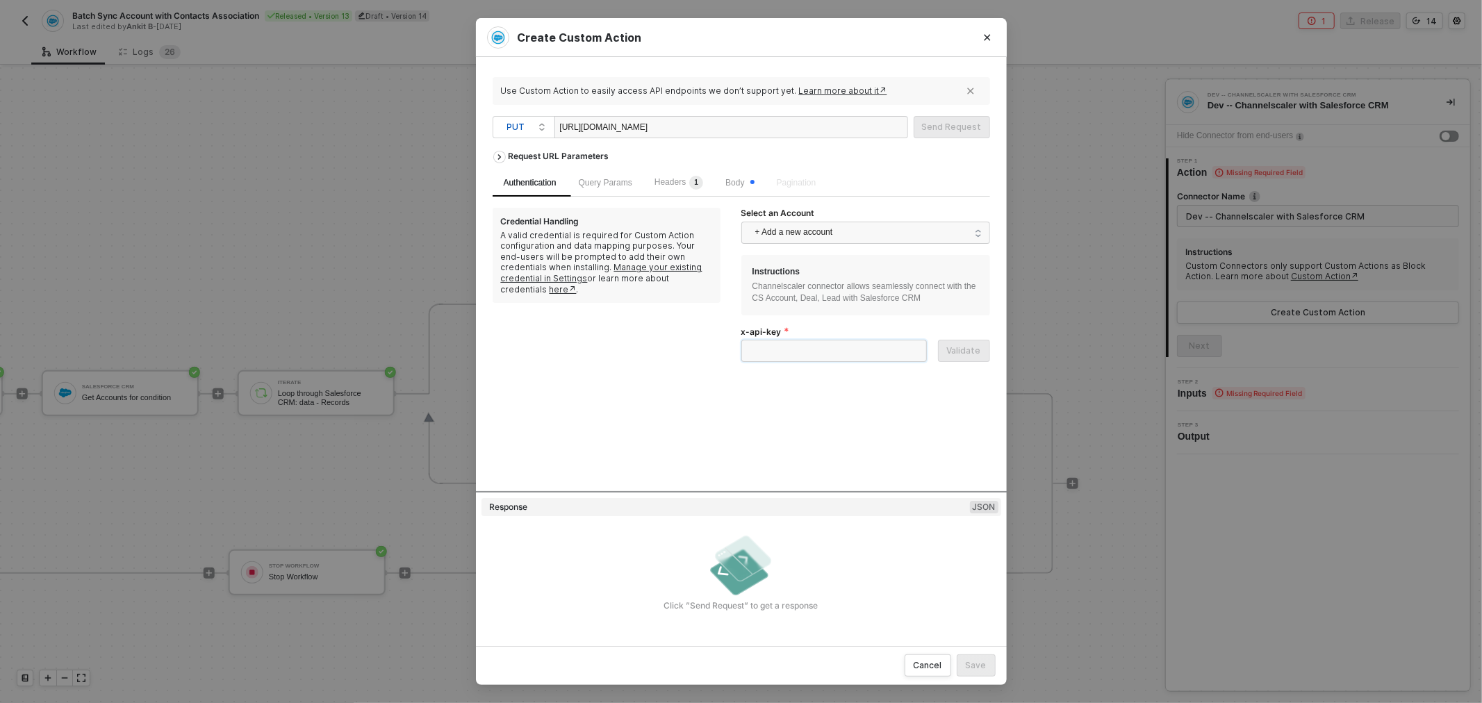
click at [863, 358] on input "x-api-key" at bounding box center [833, 351] width 185 height 22
drag, startPoint x: 855, startPoint y: 209, endPoint x: 855, endPoint y: 224, distance: 15.3
click at [855, 217] on div "Select an Account" at bounding box center [865, 215] width 249 height 14
click at [859, 231] on span "+ Add a new account" at bounding box center [868, 233] width 226 height 22
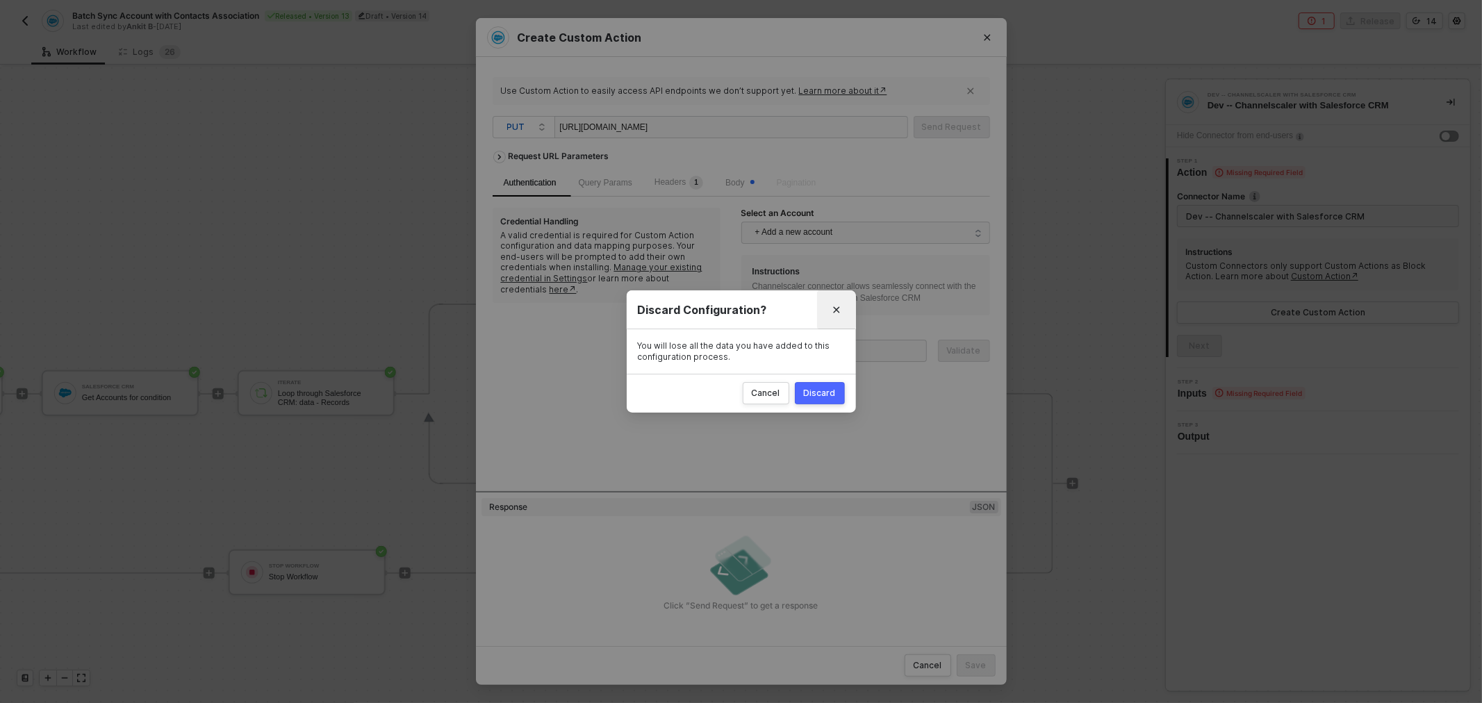
click at [834, 306] on icon "Close" at bounding box center [836, 310] width 8 height 8
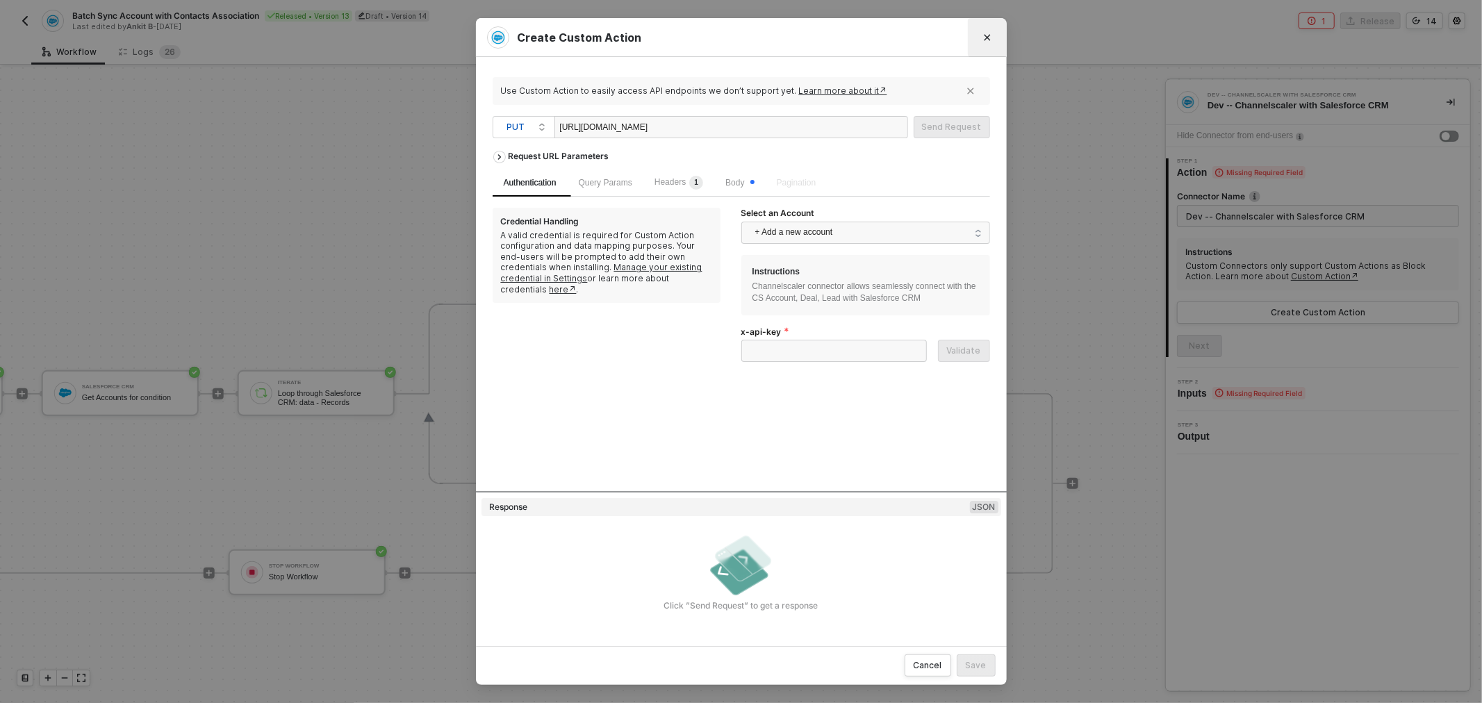
click at [990, 35] on icon "Close" at bounding box center [987, 37] width 8 height 8
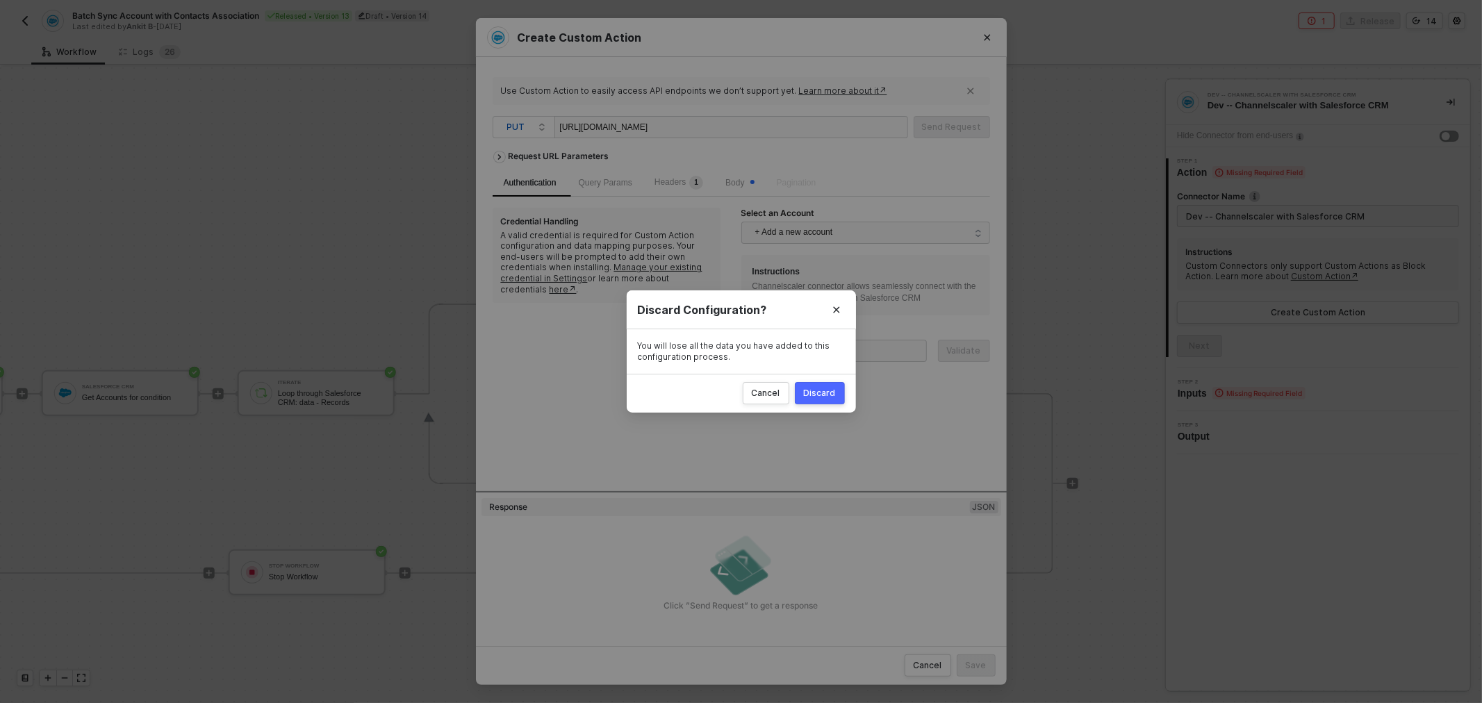
click at [806, 392] on div "Discard" at bounding box center [820, 393] width 32 height 11
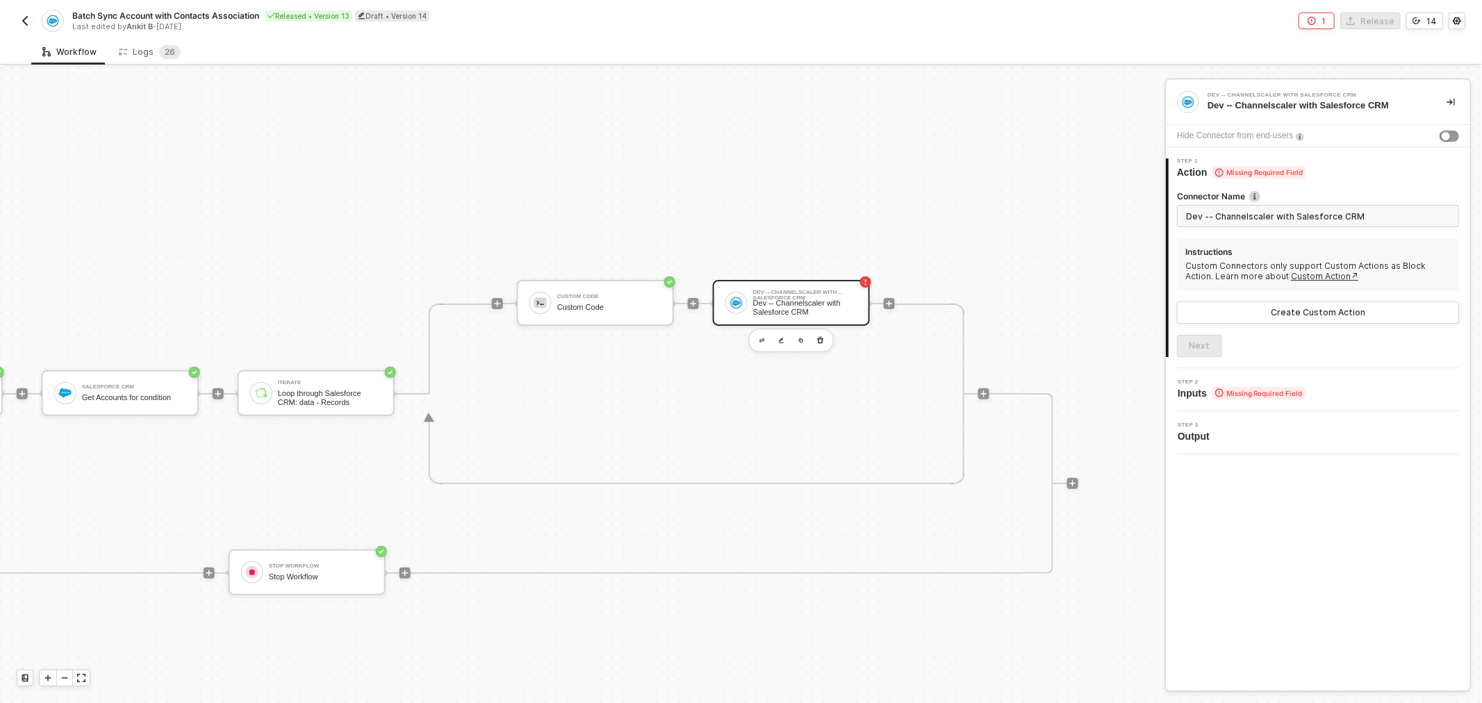
click at [822, 308] on div "Dev -- Channelscaler with Salesforce CRM" at bounding box center [805, 307] width 104 height 17
click at [800, 342] on div at bounding box center [791, 341] width 85 height 24
click at [816, 339] on icon "button" at bounding box center [820, 340] width 8 height 11
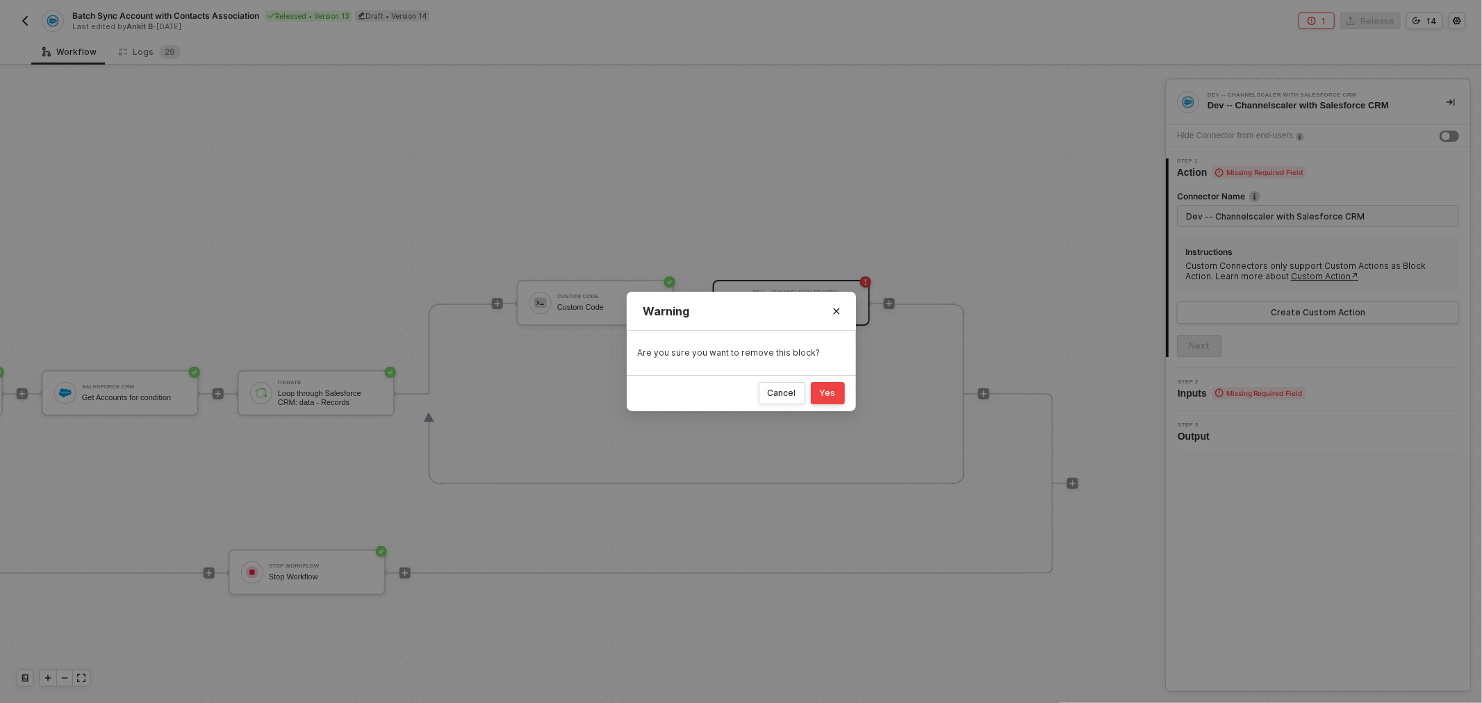
click at [831, 391] on div "Yes" at bounding box center [828, 393] width 16 height 11
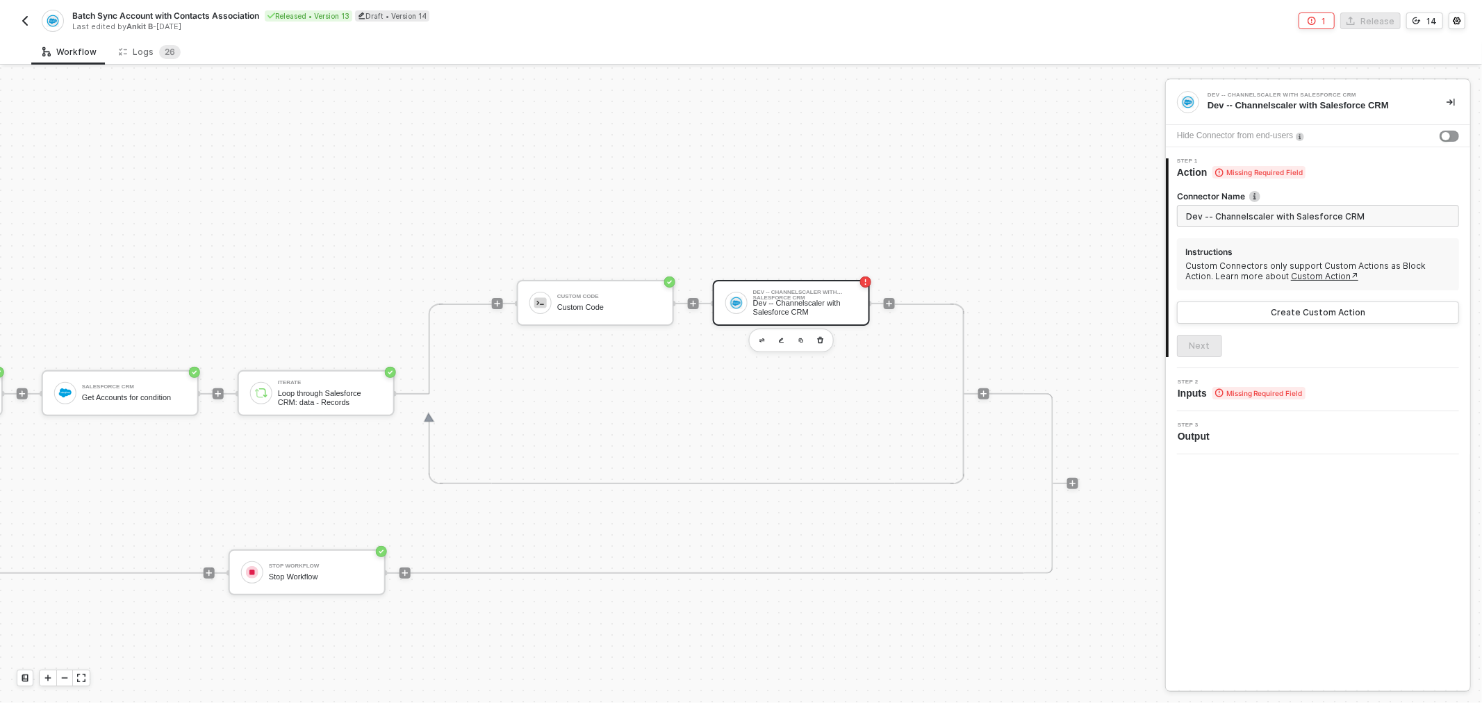
scroll to position [283, 845]
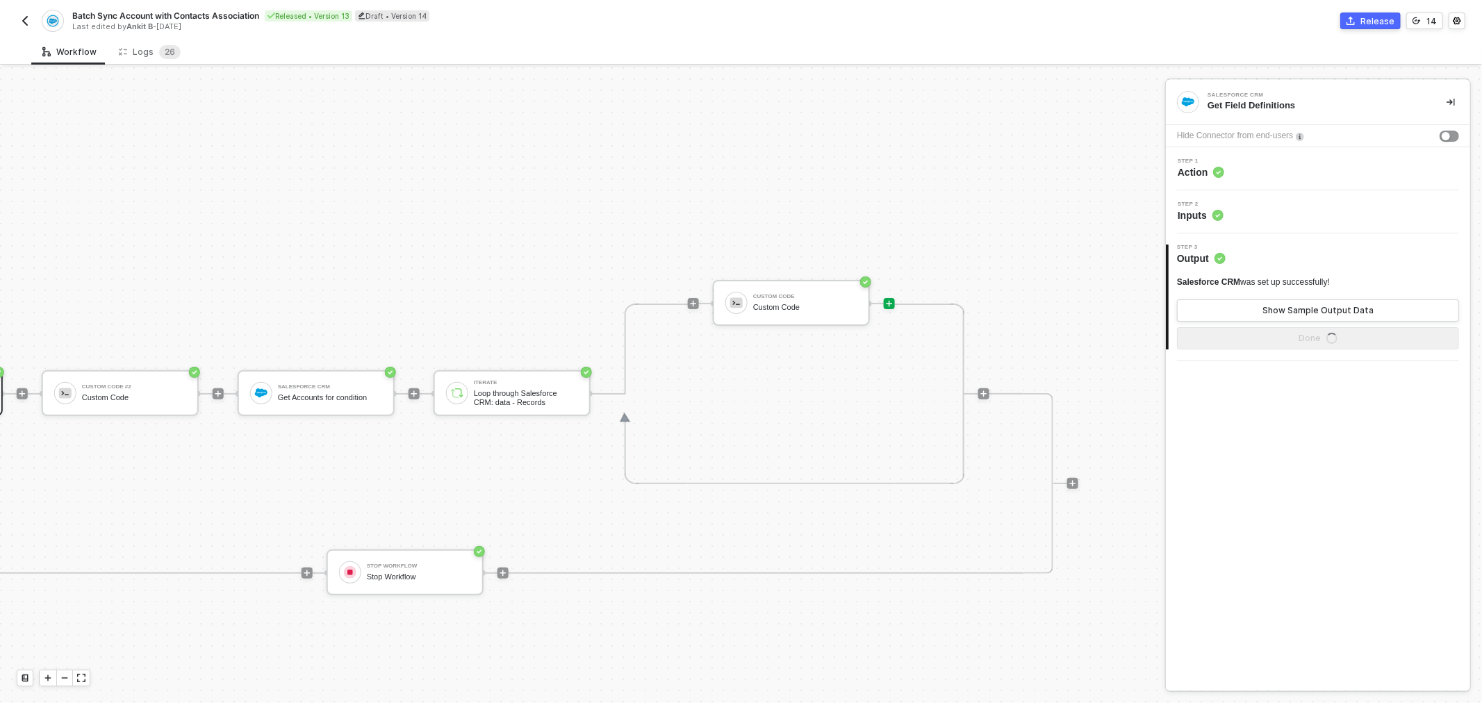
click at [884, 308] on div at bounding box center [889, 303] width 11 height 11
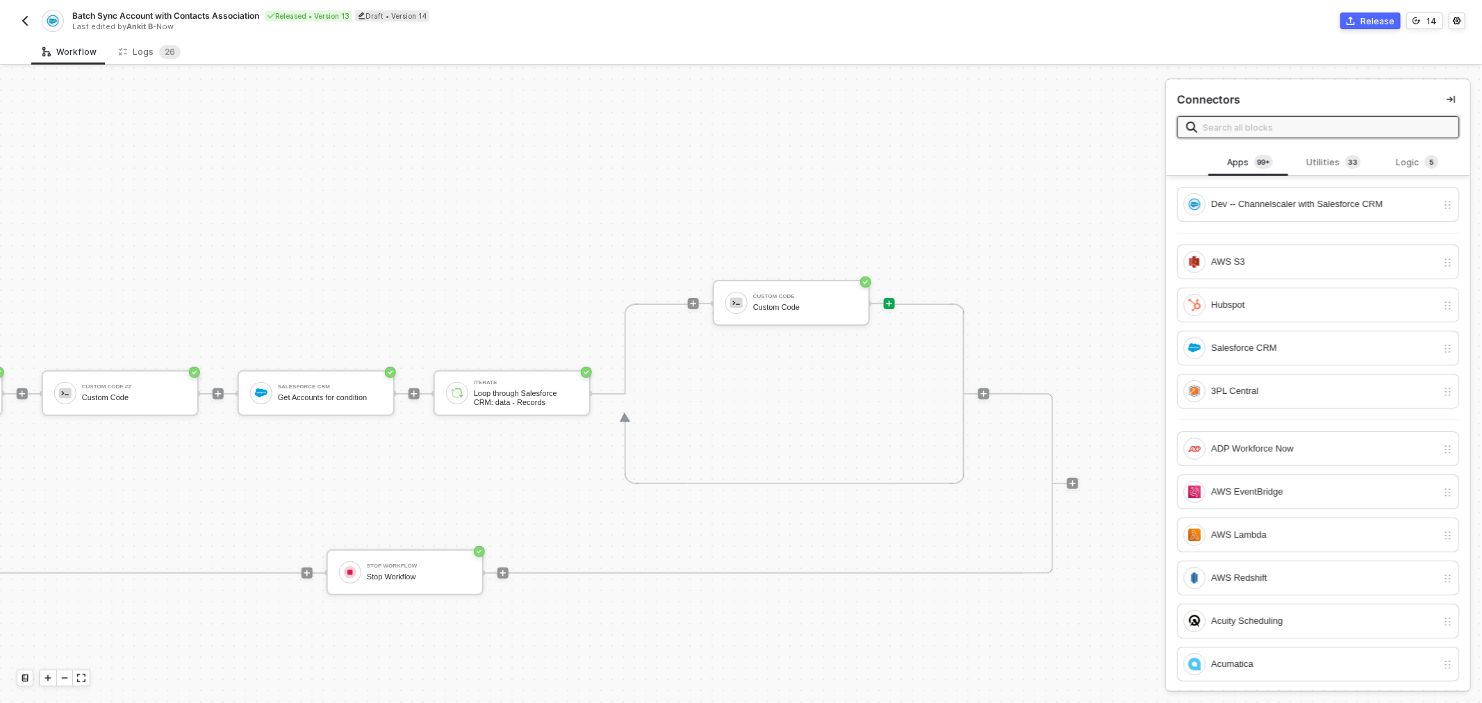
click at [1256, 122] on input "text" at bounding box center [1325, 126] width 247 height 15
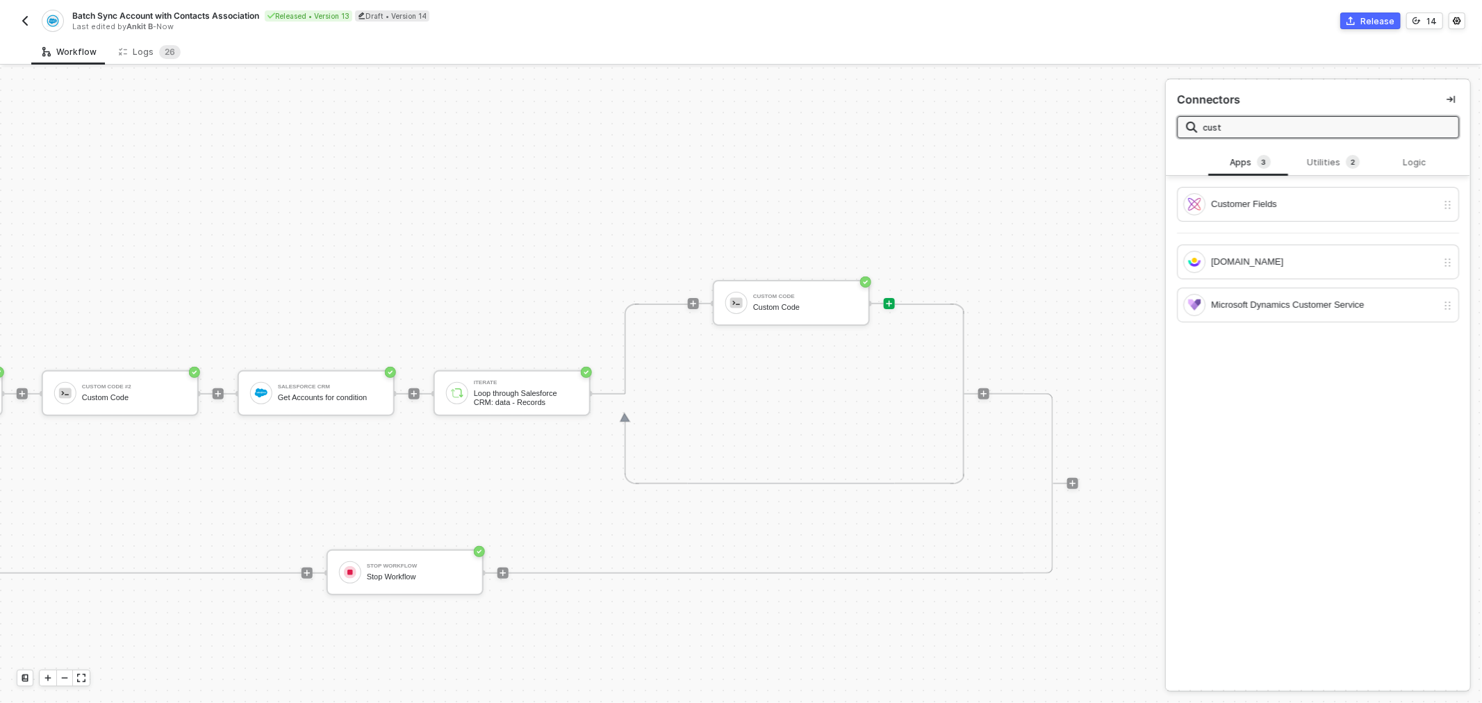
click at [1263, 122] on input "cust" at bounding box center [1325, 126] width 247 height 15
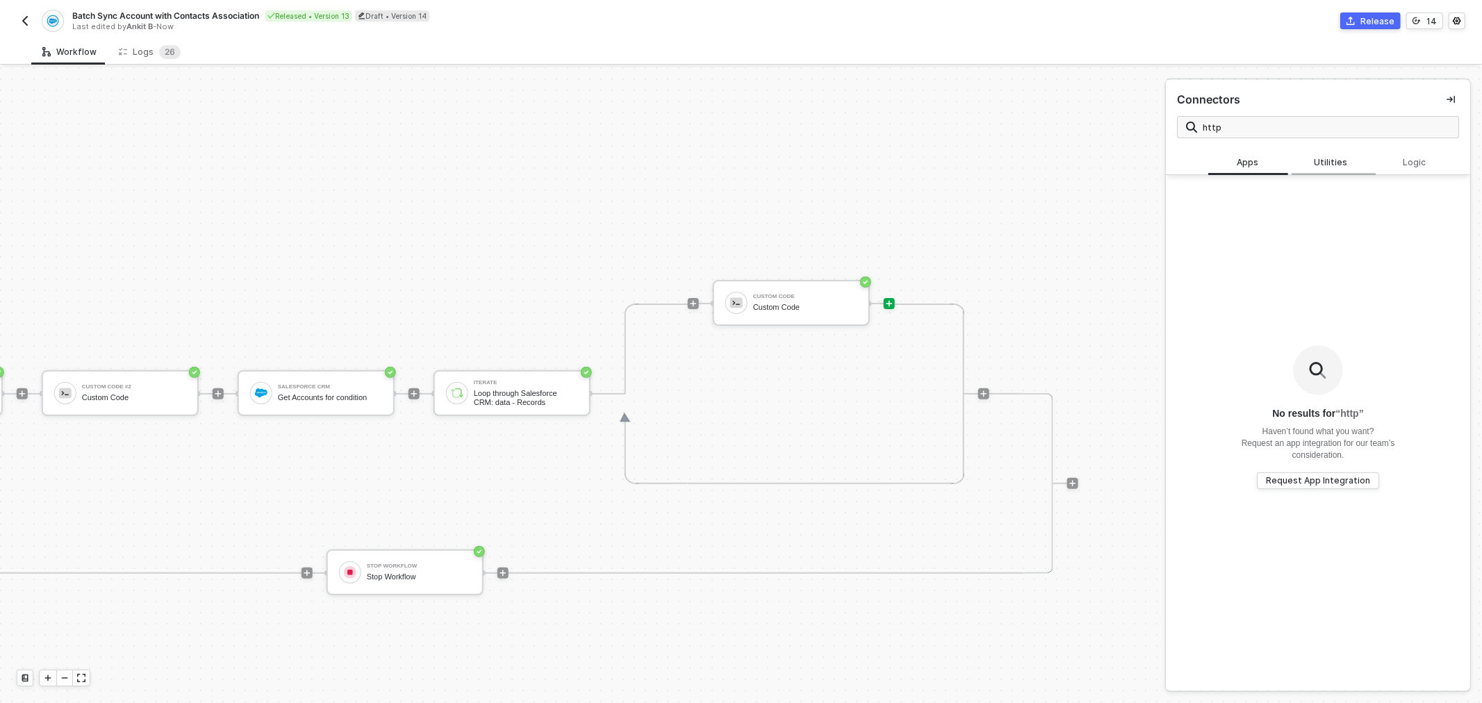
click at [1338, 169] on div "Utilities" at bounding box center [1332, 162] width 83 height 26
click at [1213, 116] on span "http" at bounding box center [1318, 127] width 282 height 22
click at [1220, 122] on input "http" at bounding box center [1325, 126] width 247 height 15
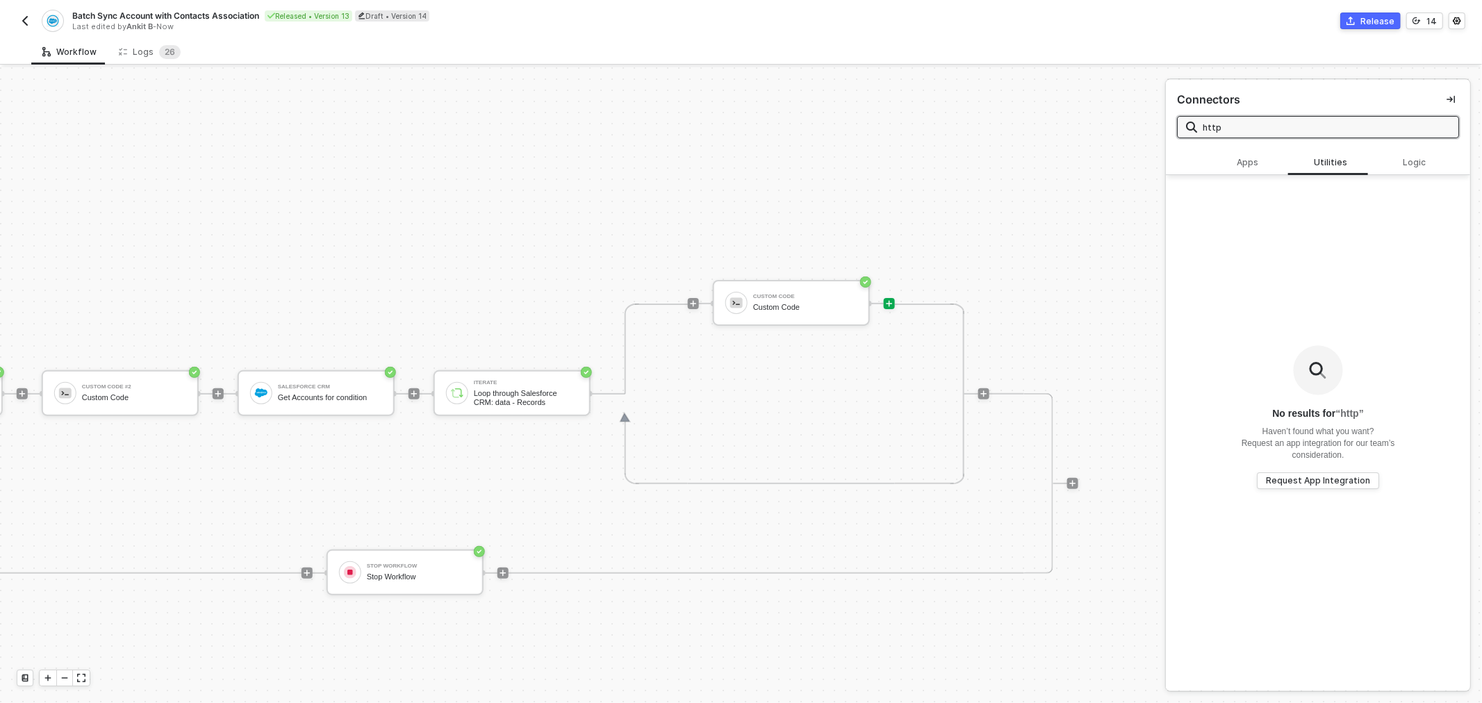
click at [1220, 122] on input "http" at bounding box center [1325, 126] width 247 height 15
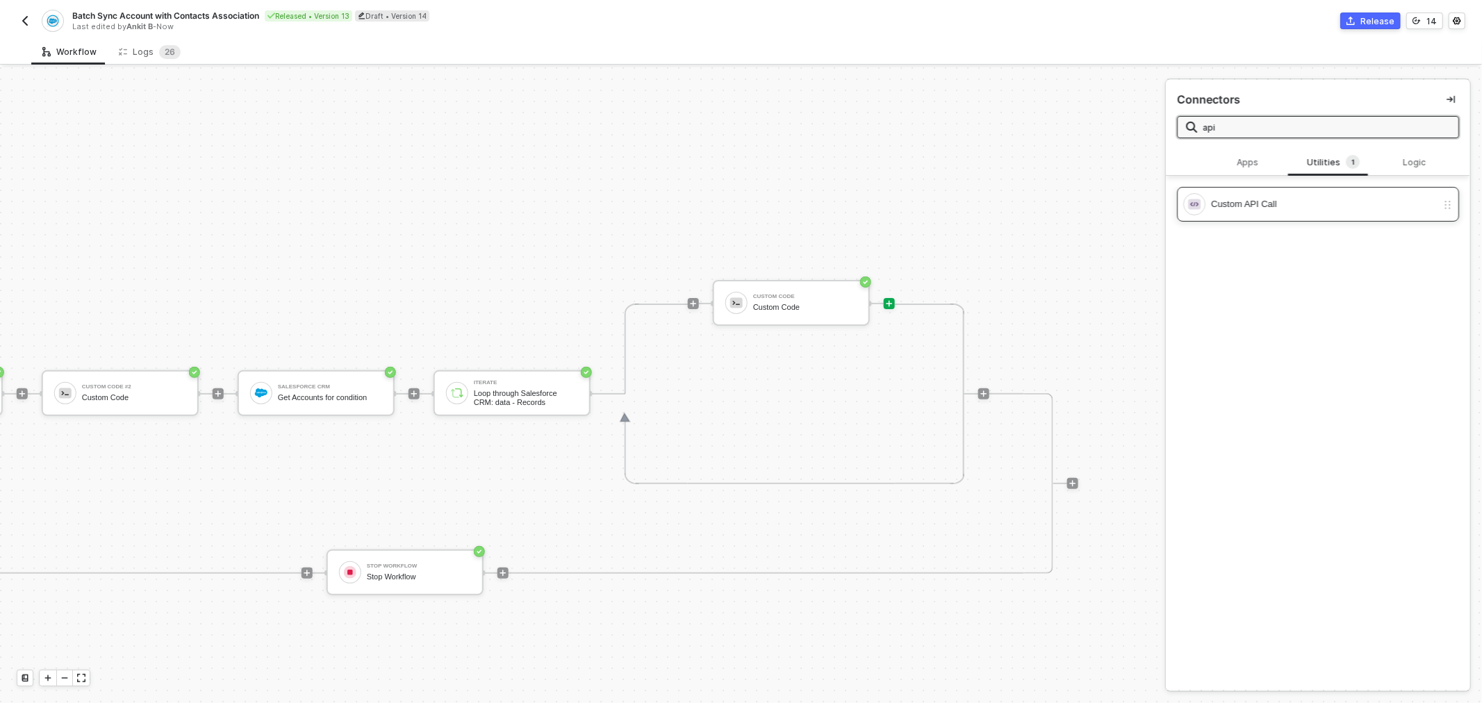
type input "api"
click at [1337, 200] on div "Custom API Call" at bounding box center [1324, 204] width 226 height 15
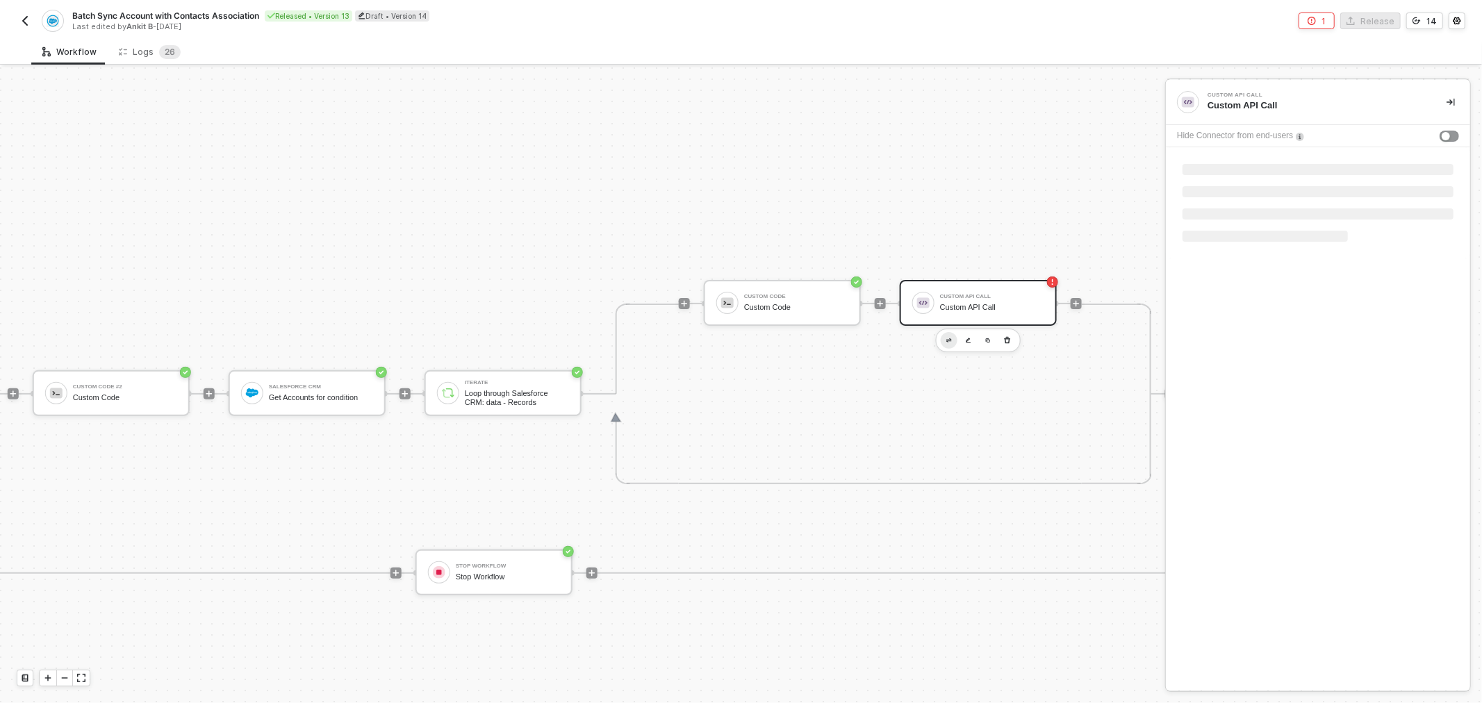
click at [949, 339] on img "button" at bounding box center [949, 340] width 6 height 5
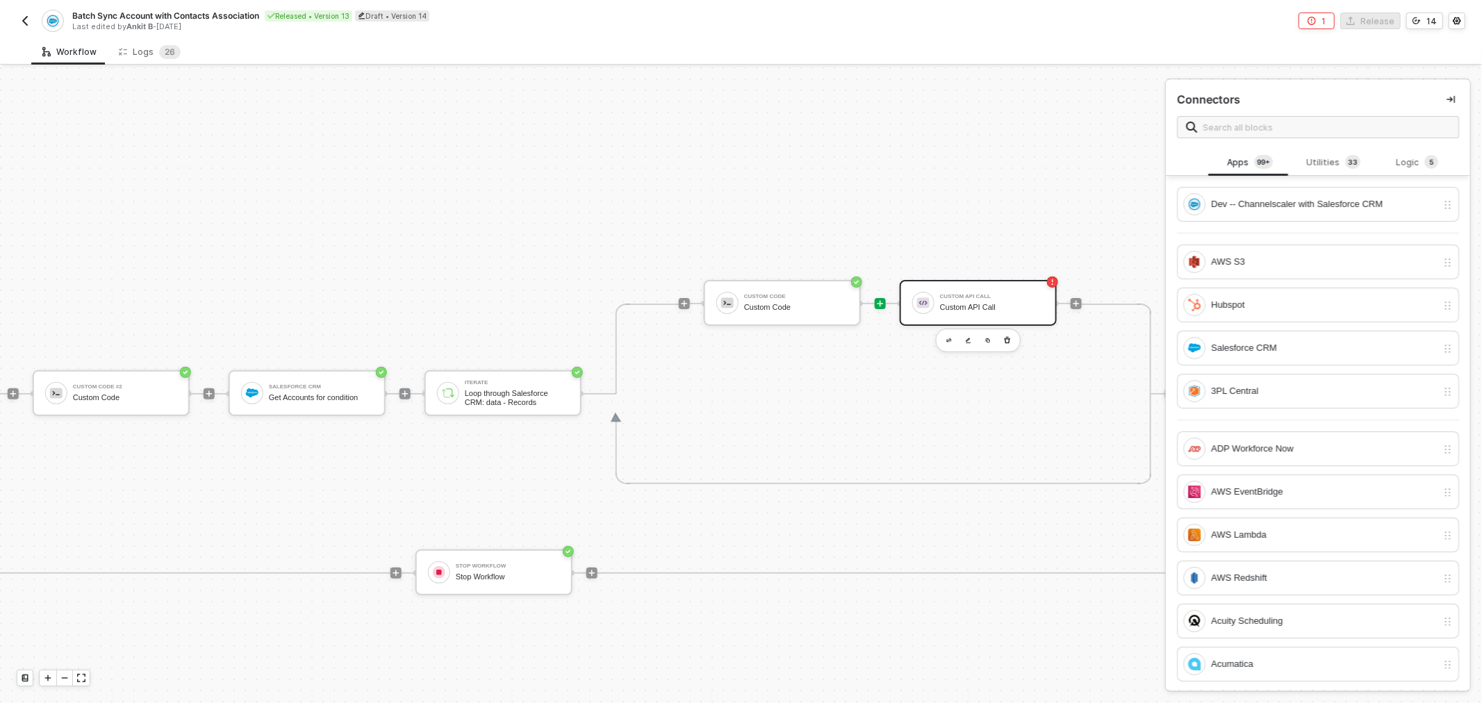
click at [985, 295] on div "Custom API Call" at bounding box center [992, 297] width 104 height 6
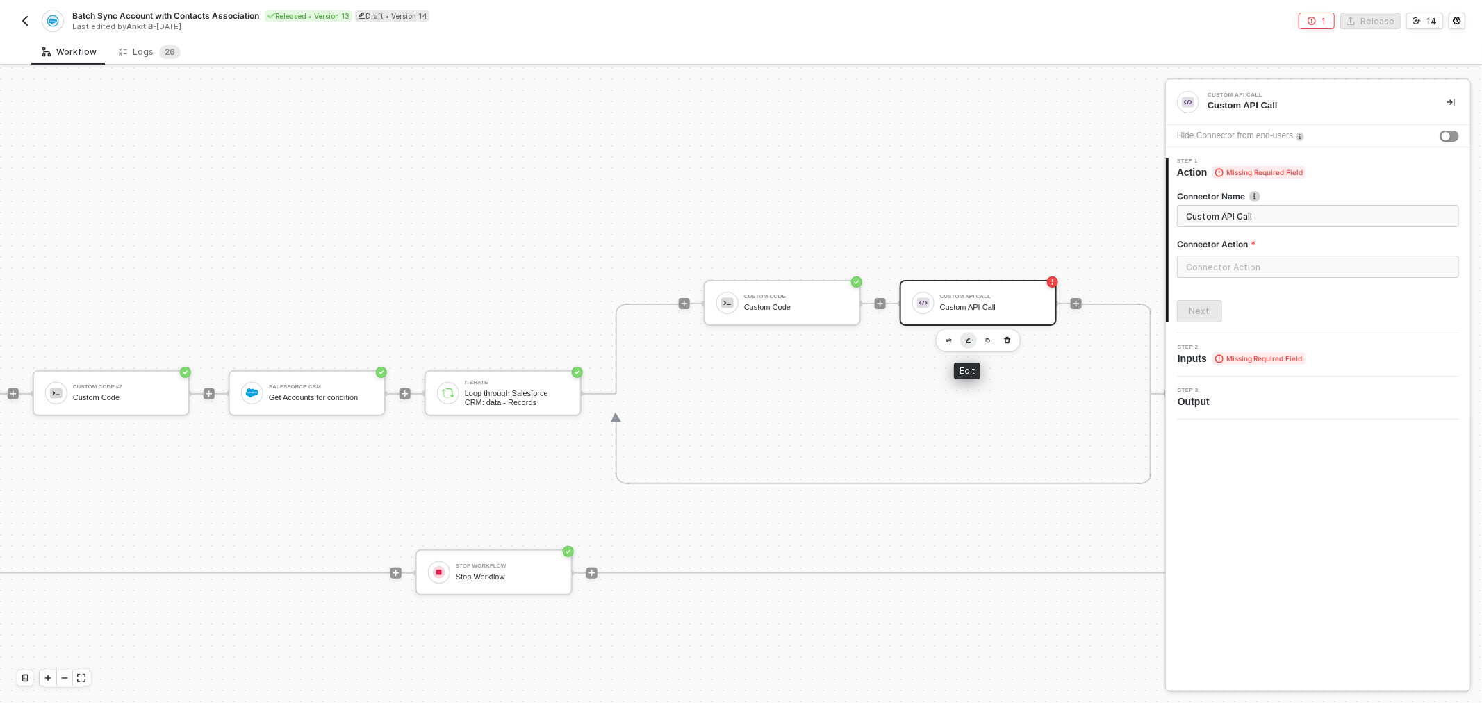
click at [968, 338] on img "button" at bounding box center [969, 341] width 6 height 6
click at [1247, 264] on input "text" at bounding box center [1318, 267] width 282 height 22
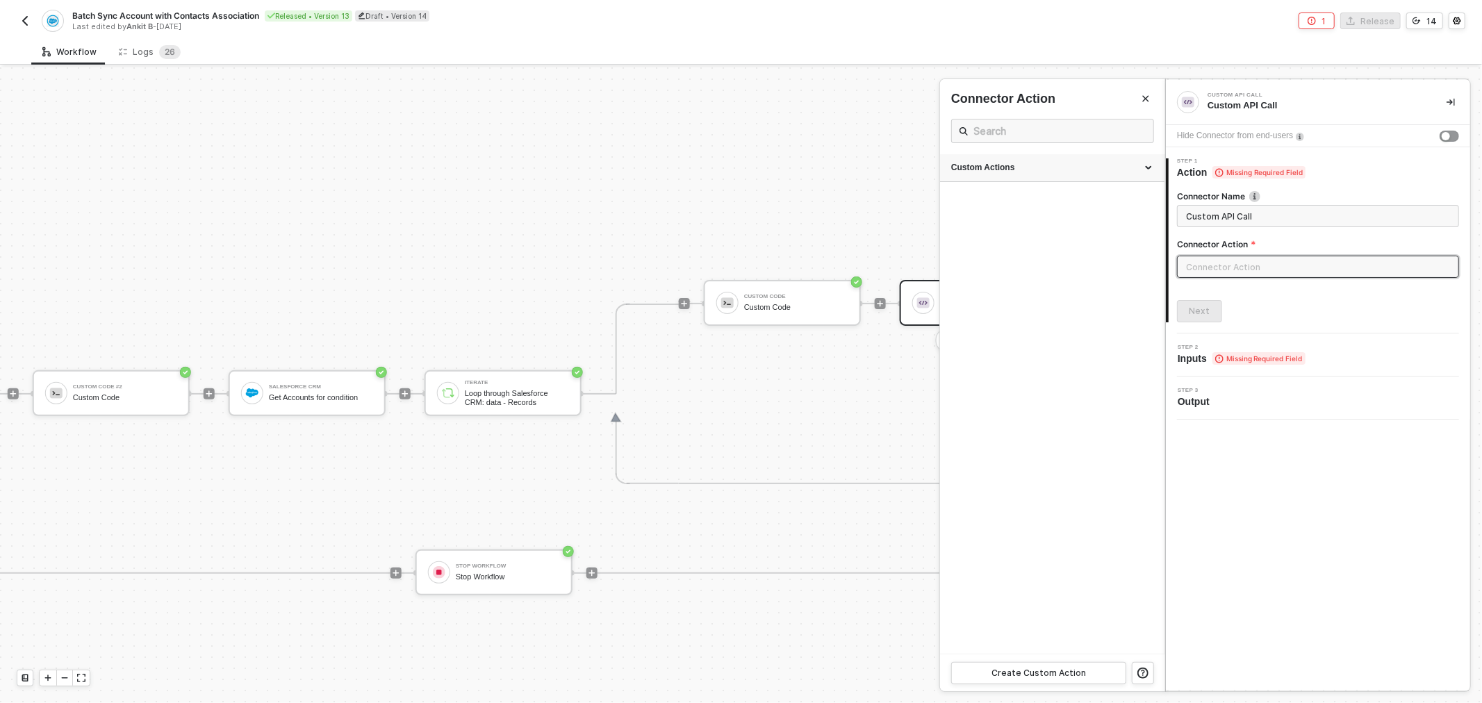
click at [1075, 169] on div "Custom Actions" at bounding box center [1052, 168] width 202 height 12
click at [1044, 302] on ul "Custom Actions Health action Query a SFDC opp for Allbound ID please" at bounding box center [1052, 403] width 225 height 499
click at [1050, 668] on div "Create Custom Action" at bounding box center [1038, 673] width 94 height 11
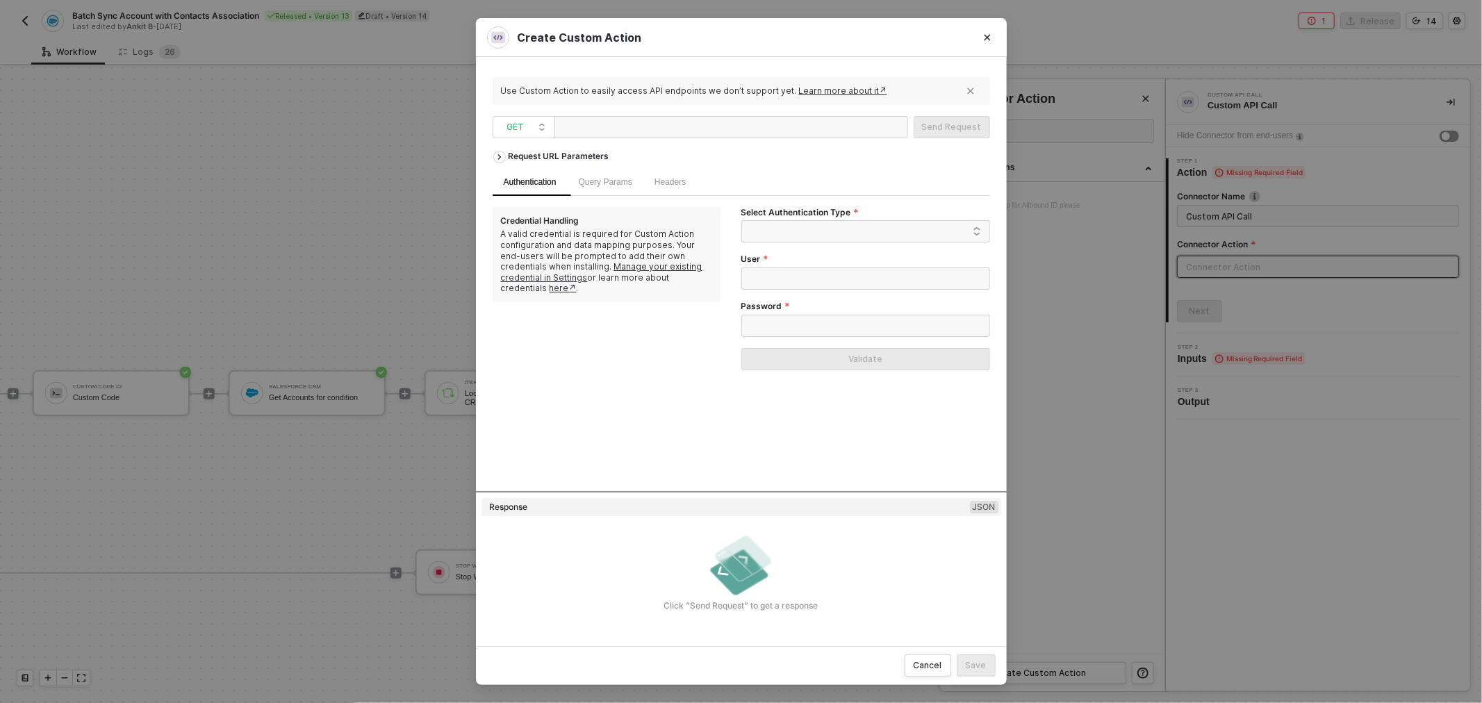
click at [647, 125] on div at bounding box center [629, 128] width 139 height 22
paste div
click at [788, 227] on span at bounding box center [868, 231] width 225 height 21
click at [793, 281] on div "Header Auth" at bounding box center [865, 281] width 226 height 15
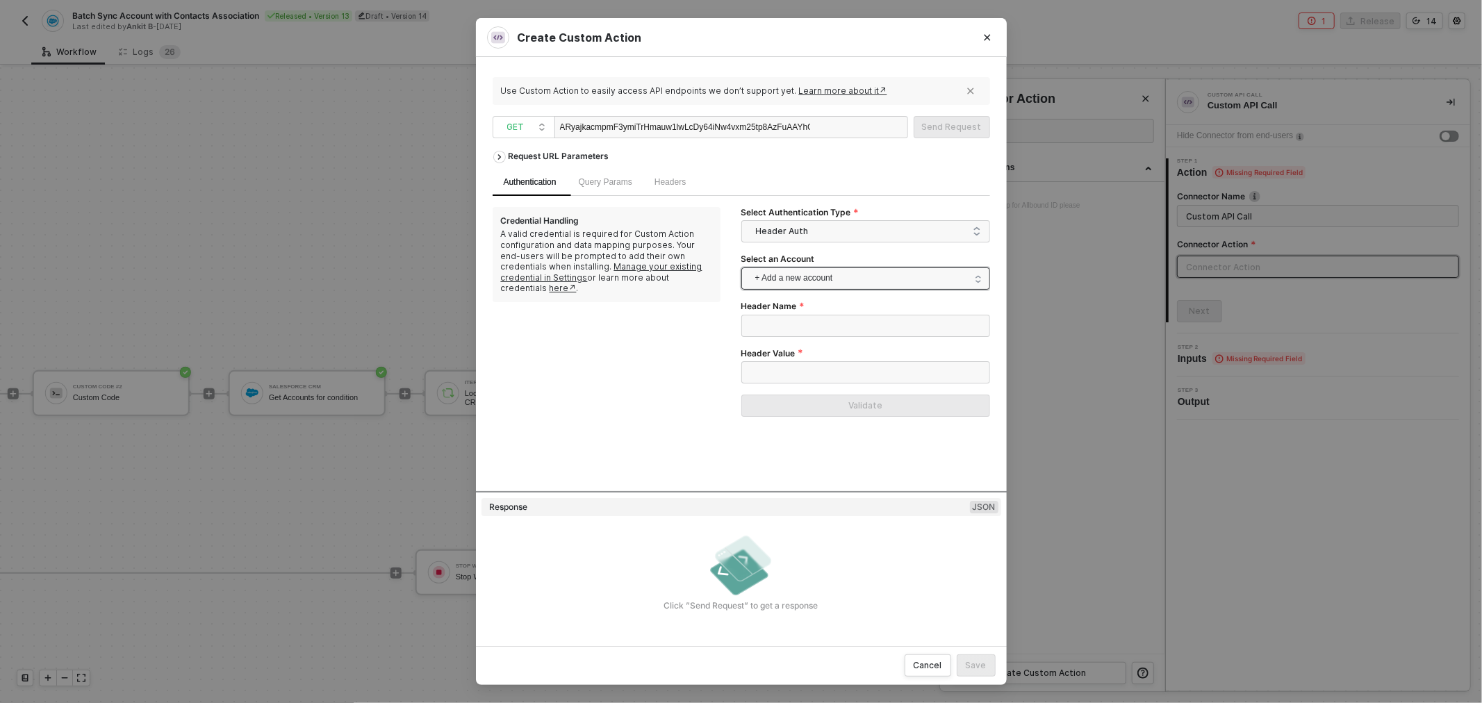
click at [820, 279] on span "+ Add a new account" at bounding box center [868, 278] width 226 height 22
click at [792, 283] on span "+ Add a new account" at bounding box center [868, 278] width 226 height 22
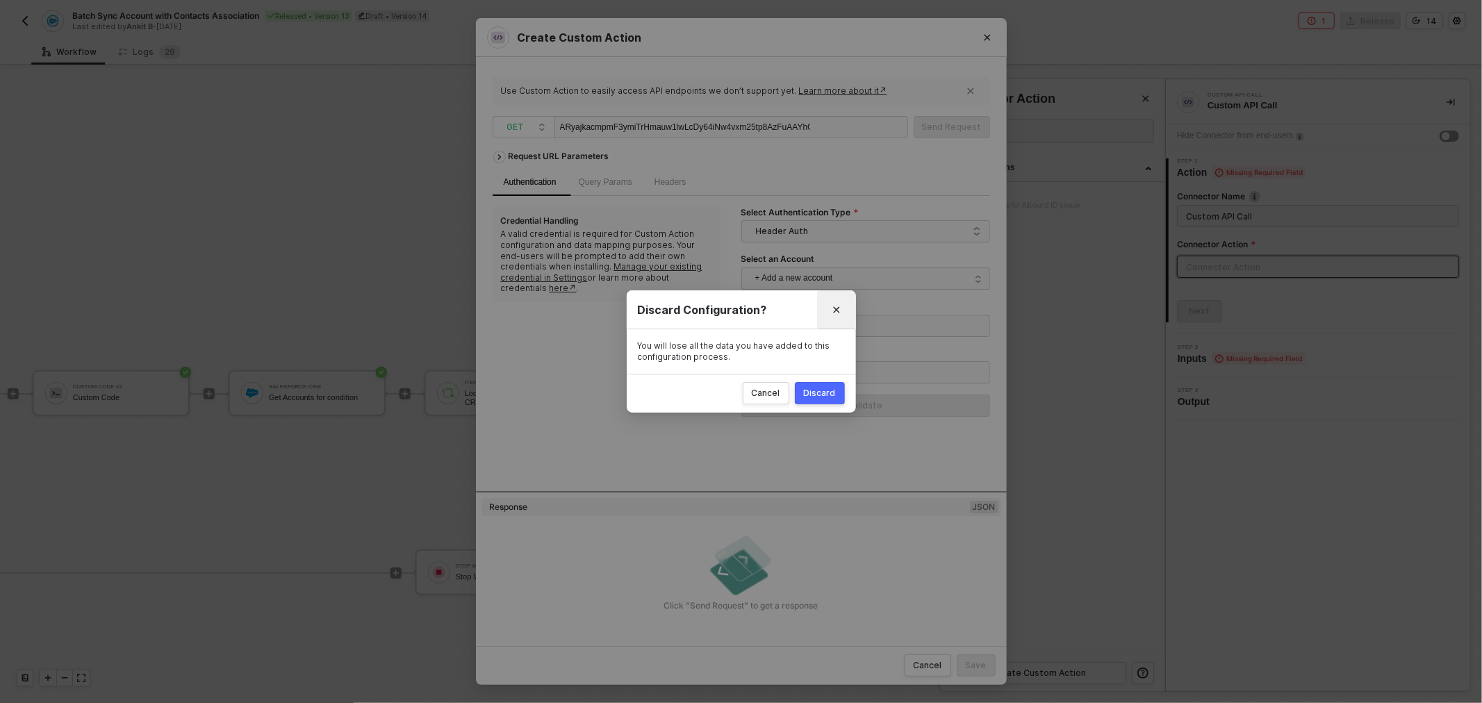
click at [834, 313] on icon "Close" at bounding box center [836, 310] width 6 height 6
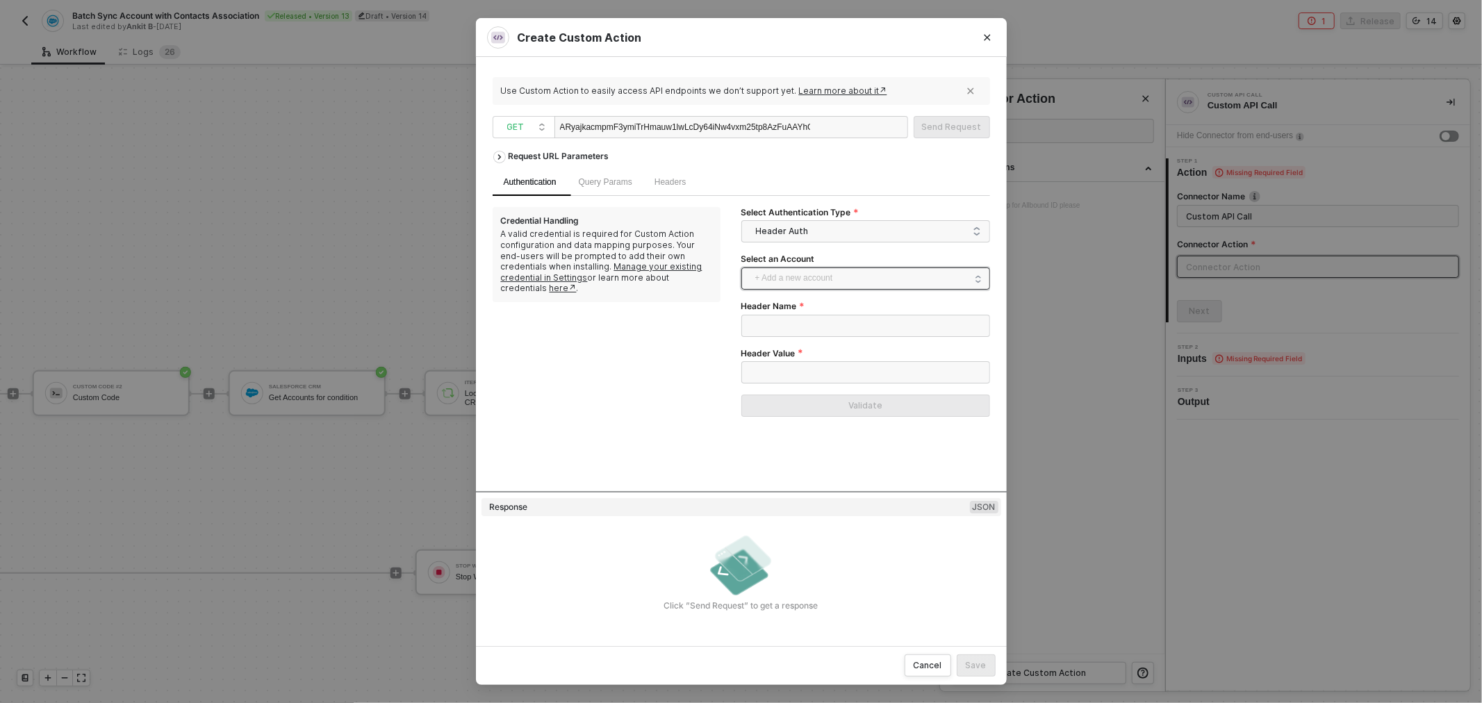
click at [865, 274] on span "+ Add a new account" at bounding box center [868, 278] width 226 height 22
click at [879, 247] on div "Select Authentication Type Header Auth Select an Account + Add a new account He…" at bounding box center [865, 317] width 249 height 221
click at [814, 333] on input "Header Name" at bounding box center [865, 326] width 249 height 22
paste input "ARyajkacmpmF3ymiTrHmauw1lwLcDy64iNw4vxm25tp8AzFuAAYhGw=="
type input "ARyajkacmpmF3ymiTrHmauw1lwLcDy64iNw4vxm25tp8AzFuAAYhGw=="
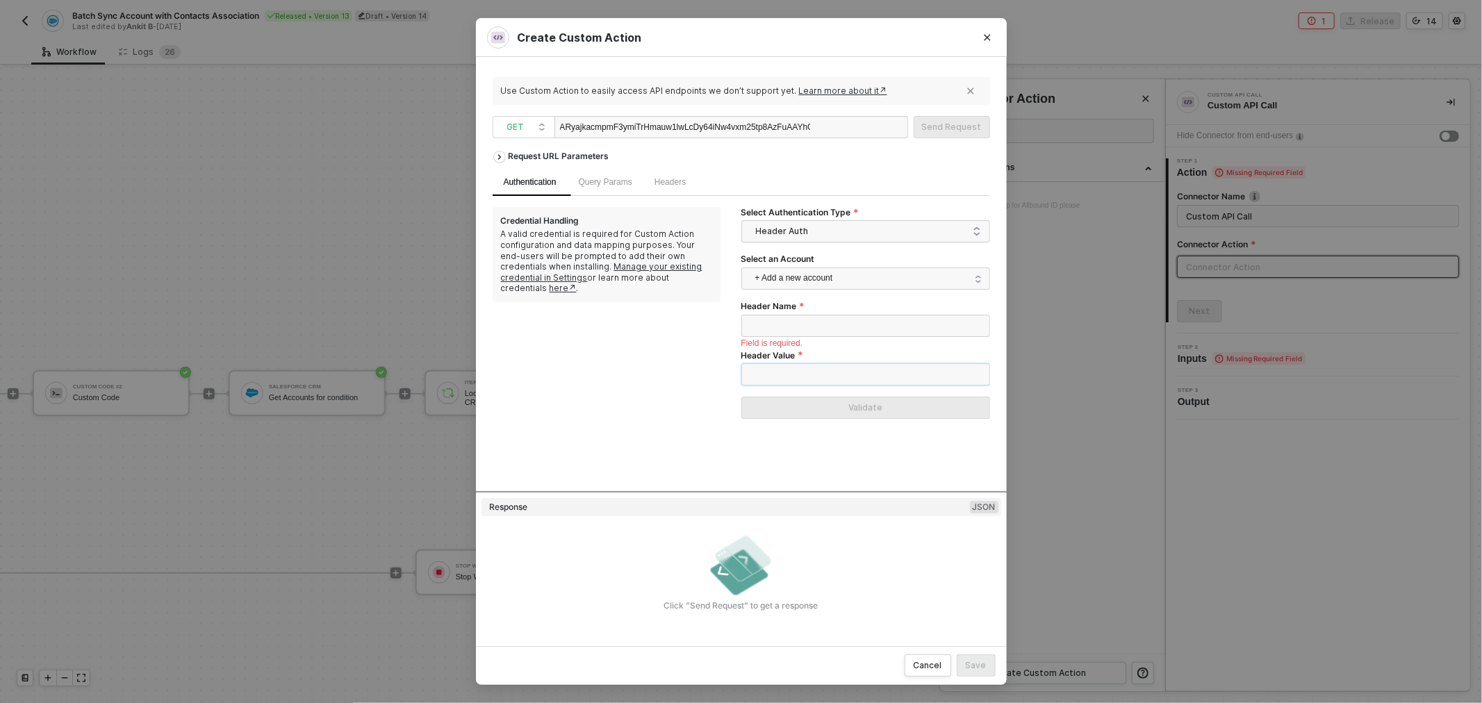
click at [813, 372] on input "Header Value" at bounding box center [865, 374] width 249 height 22
paste input "ARyajkacmpmF3ymiTrHmauw1lwLcDy64iNw4vxm25tp8AzFuAAYhGw=="
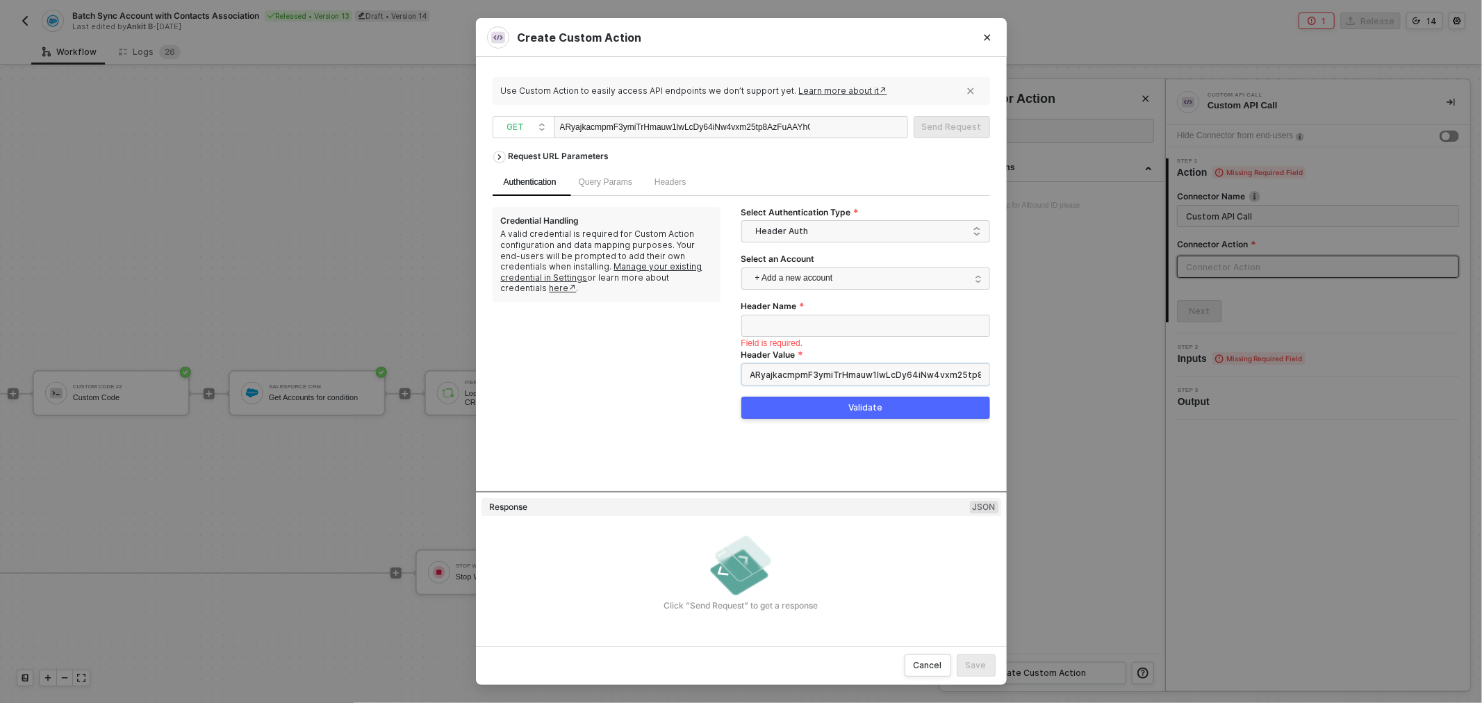
scroll to position [0, 59]
type input "ARyajkacmpmF3ymiTrHmauw1lwLcDy64iNw4vxm25tp8AzFuAAYhGw=="
click at [809, 316] on input "Header Name" at bounding box center [865, 326] width 249 height 22
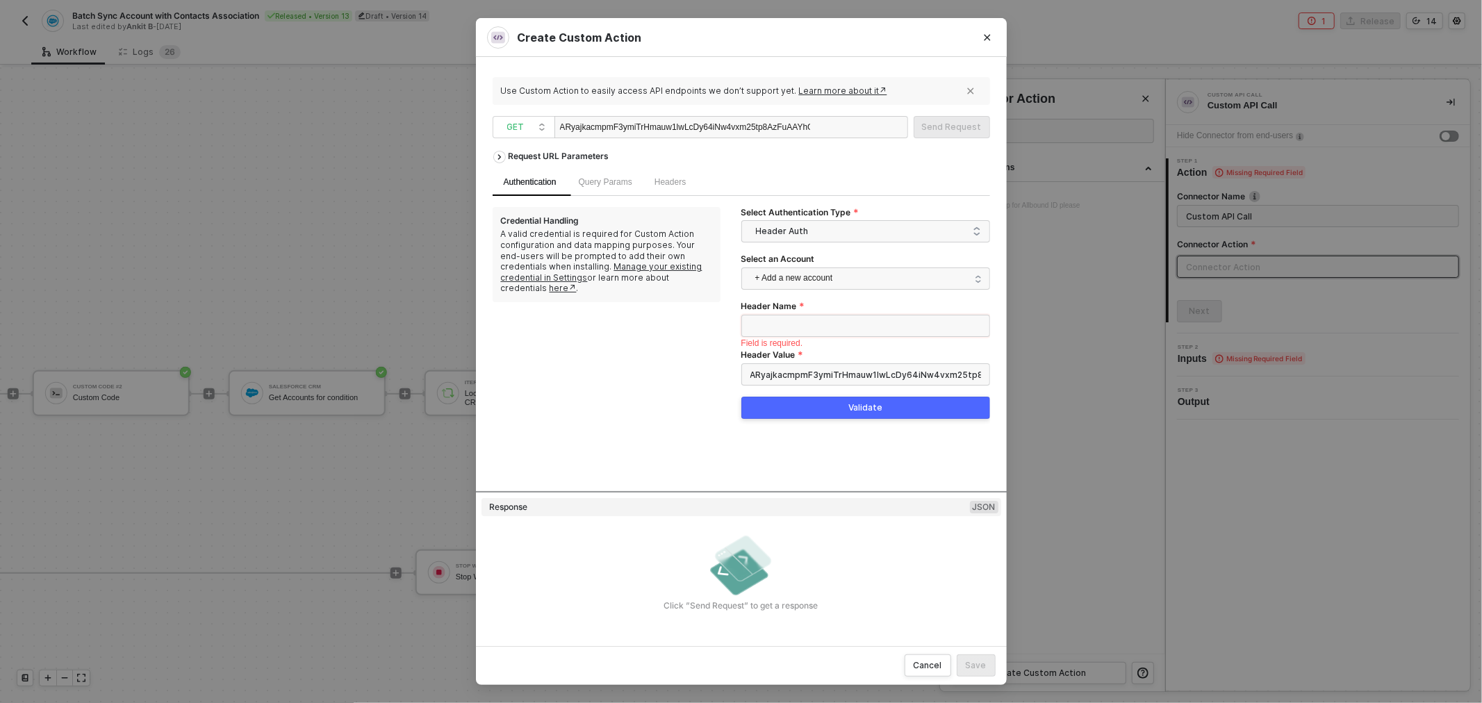
click at [859, 324] on input "Header Name" at bounding box center [865, 326] width 249 height 22
paste input "x-functions-key"
type input "x-functions-key"
click at [845, 399] on button "Validate" at bounding box center [865, 406] width 249 height 22
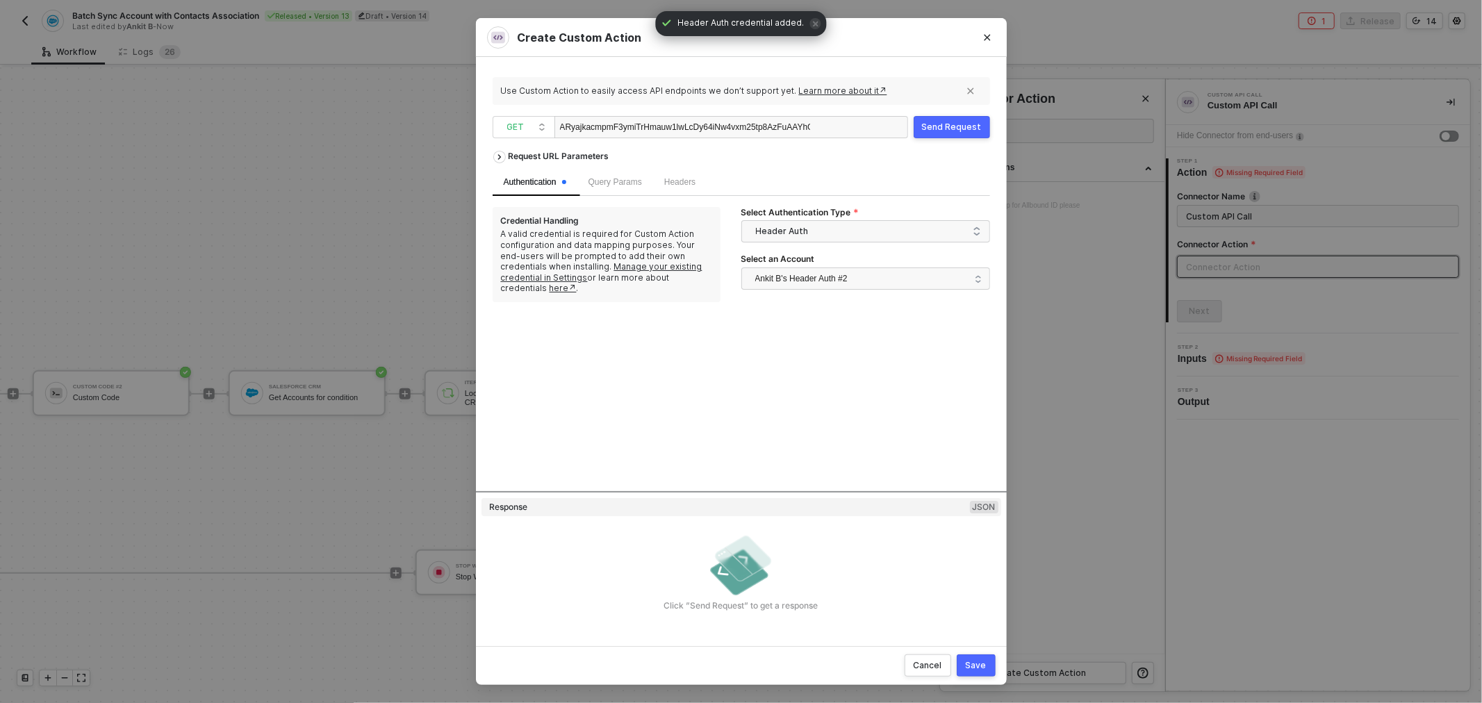
click at [747, 132] on div "ARyajkacmpmF3ymiTrHmauw1lwLcDy64iNw4vxm25tp8AzFuAAYhGw==" at bounding box center [685, 128] width 250 height 22
click at [747, 133] on div "ARyajkacmpmF3ymiTrHmauw1lwLcDy64iNw4vxm25tp8AzFuAAYhGw==" at bounding box center [685, 128] width 250 height 22
copy div "ARyajkacmpmF3ymiTrHmauw1lwLcDy64iNw4vxm25tp8AzFuAAYhGw=="
click at [738, 349] on div "Request URL Parameters Authentication Query Params Headers Credential Handling …" at bounding box center [740, 317] width 497 height 347
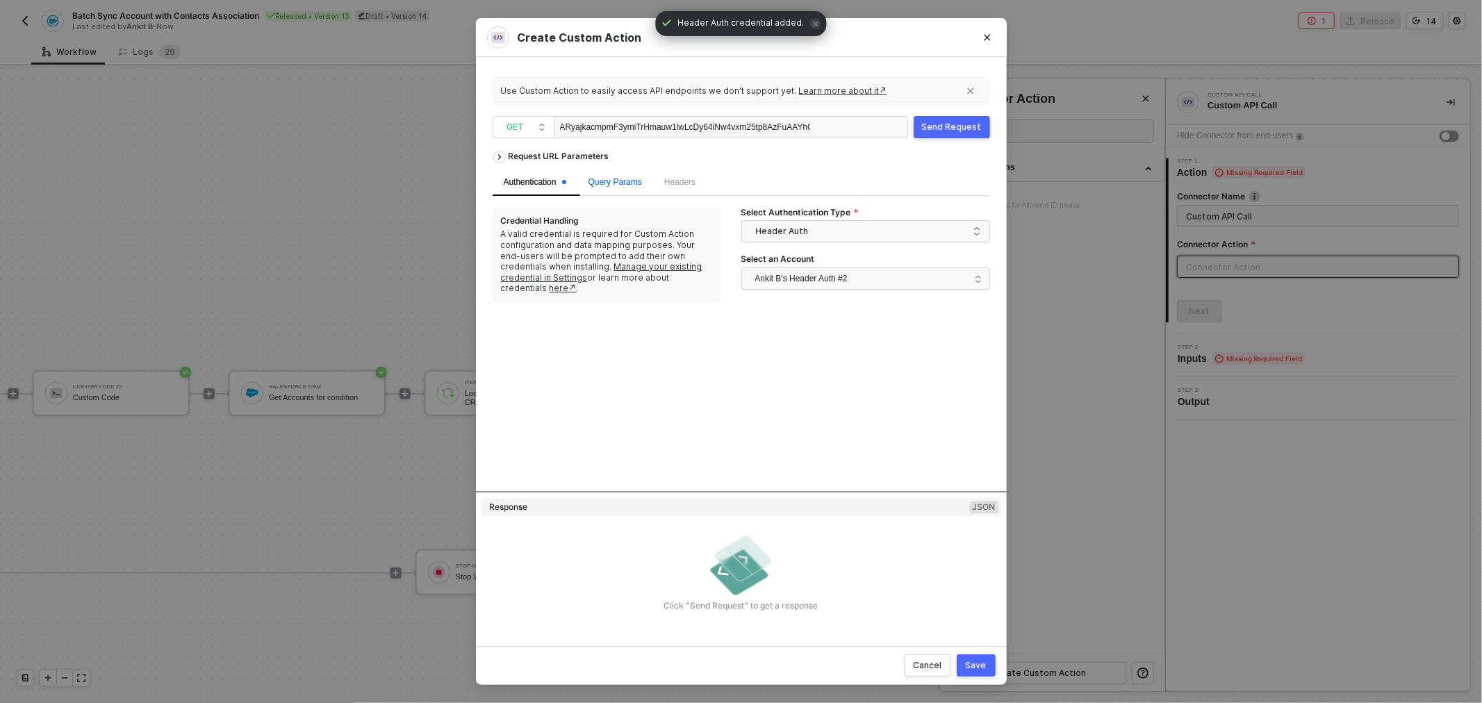
click at [602, 177] on span "Query Params" at bounding box center [614, 182] width 53 height 10
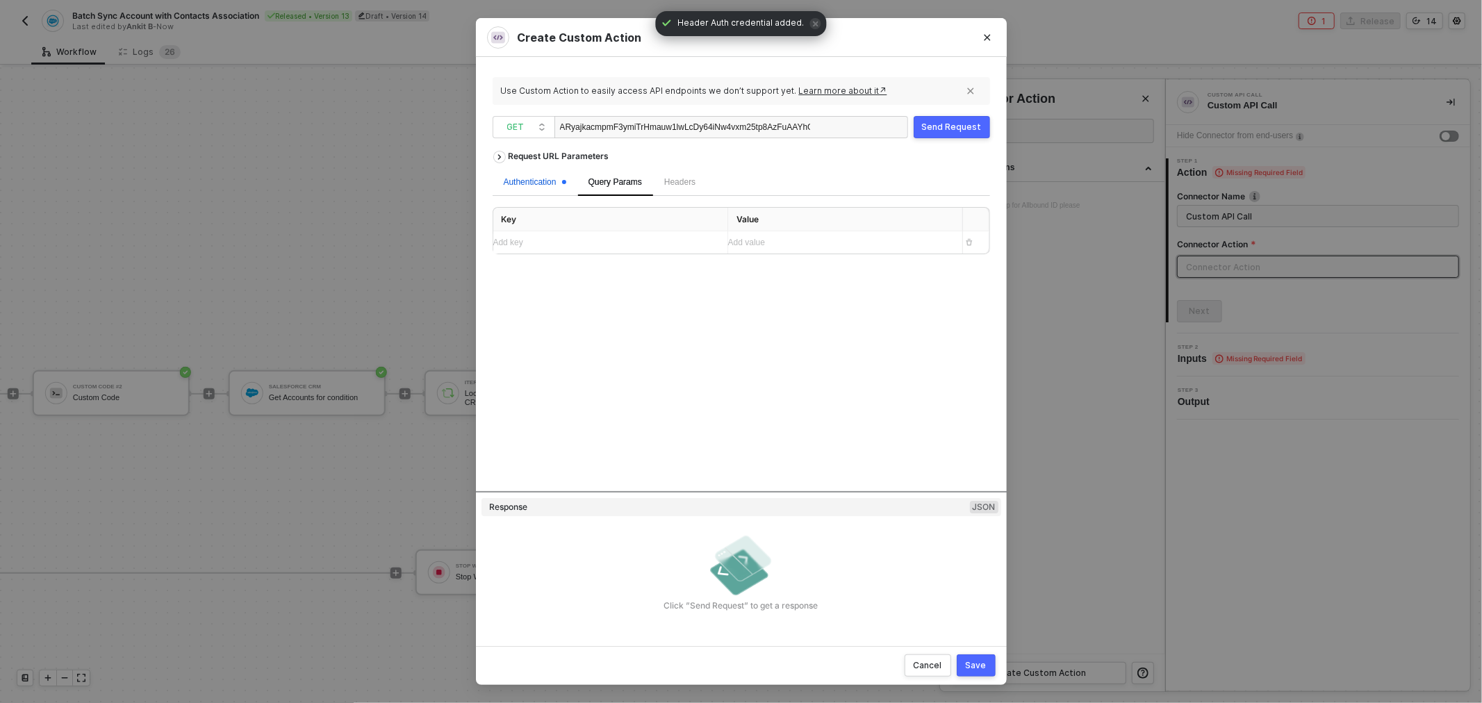
click at [531, 178] on div "Authentication" at bounding box center [535, 182] width 63 height 13
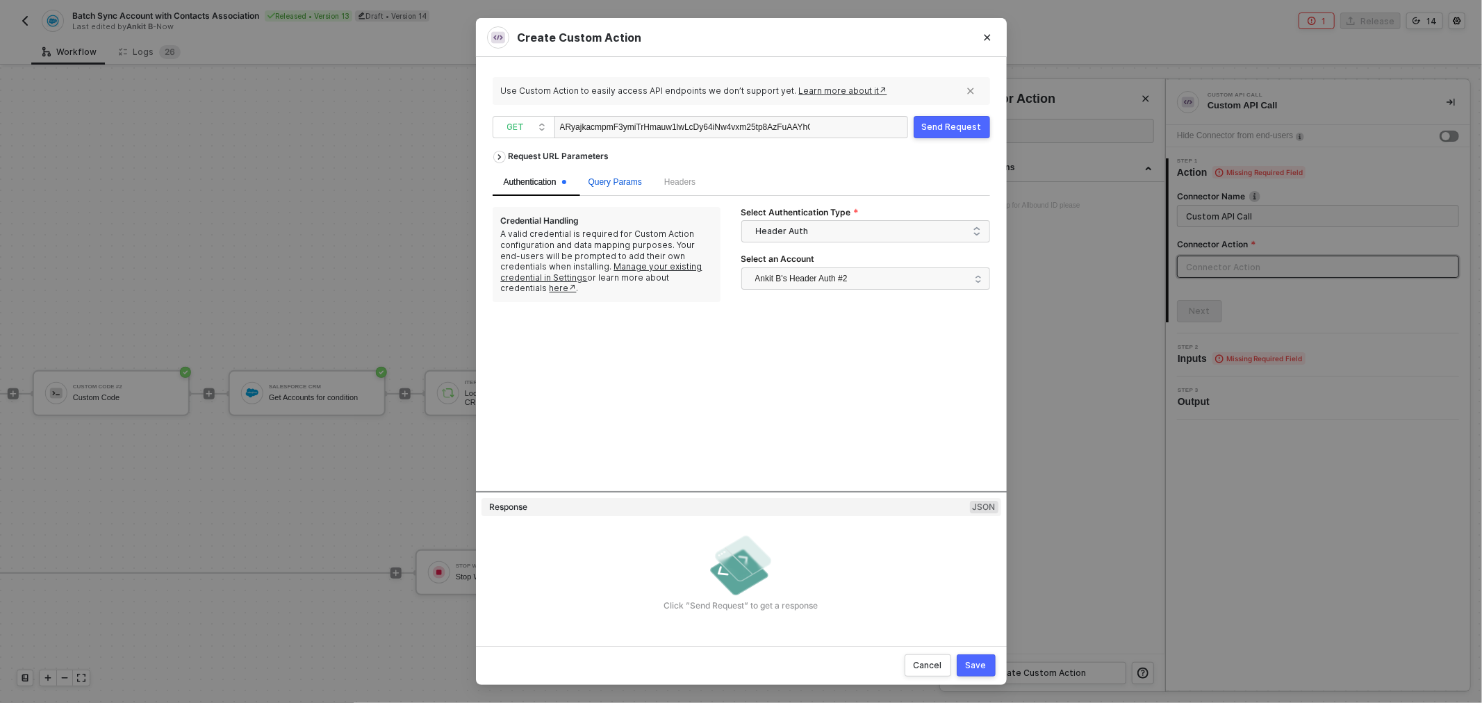
click at [593, 185] on span "Query Params" at bounding box center [614, 182] width 53 height 10
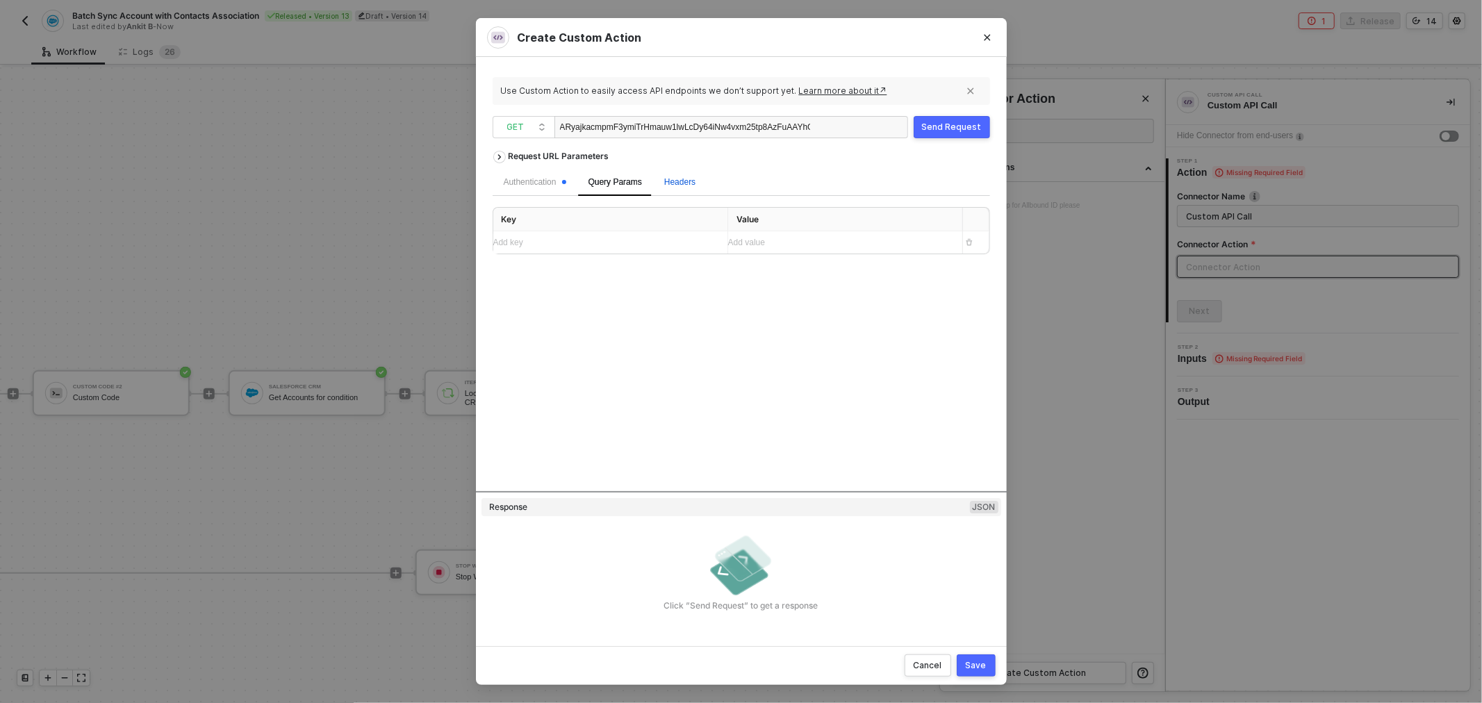
click at [685, 185] on span "Headers" at bounding box center [679, 182] width 31 height 10
click at [549, 118] on div "GET" at bounding box center [523, 127] width 63 height 22
click at [526, 199] on div "PUT" at bounding box center [523, 199] width 51 height 17
click at [733, 183] on span "Body" at bounding box center [727, 182] width 19 height 10
click at [646, 217] on input "JSON" at bounding box center [650, 215] width 8 height 8
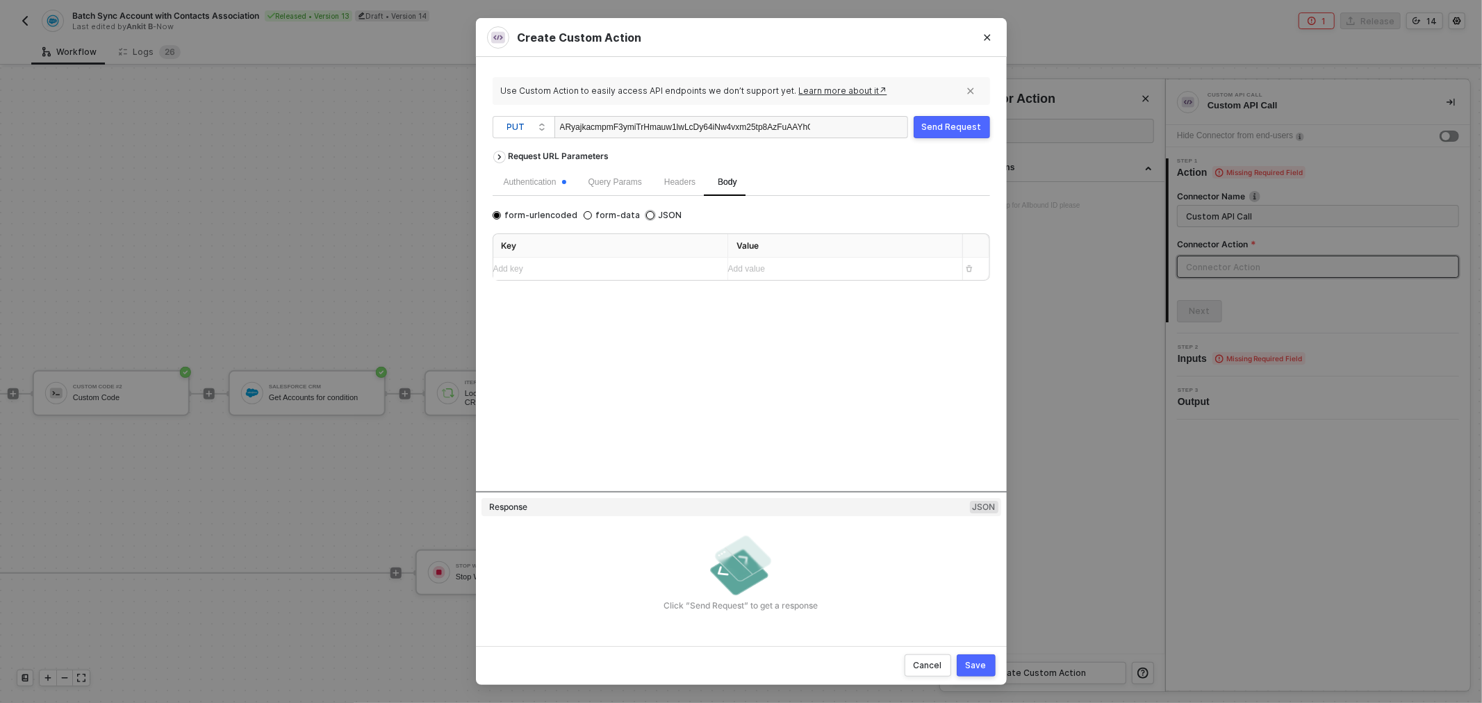
radio input "true"
radio input "false"
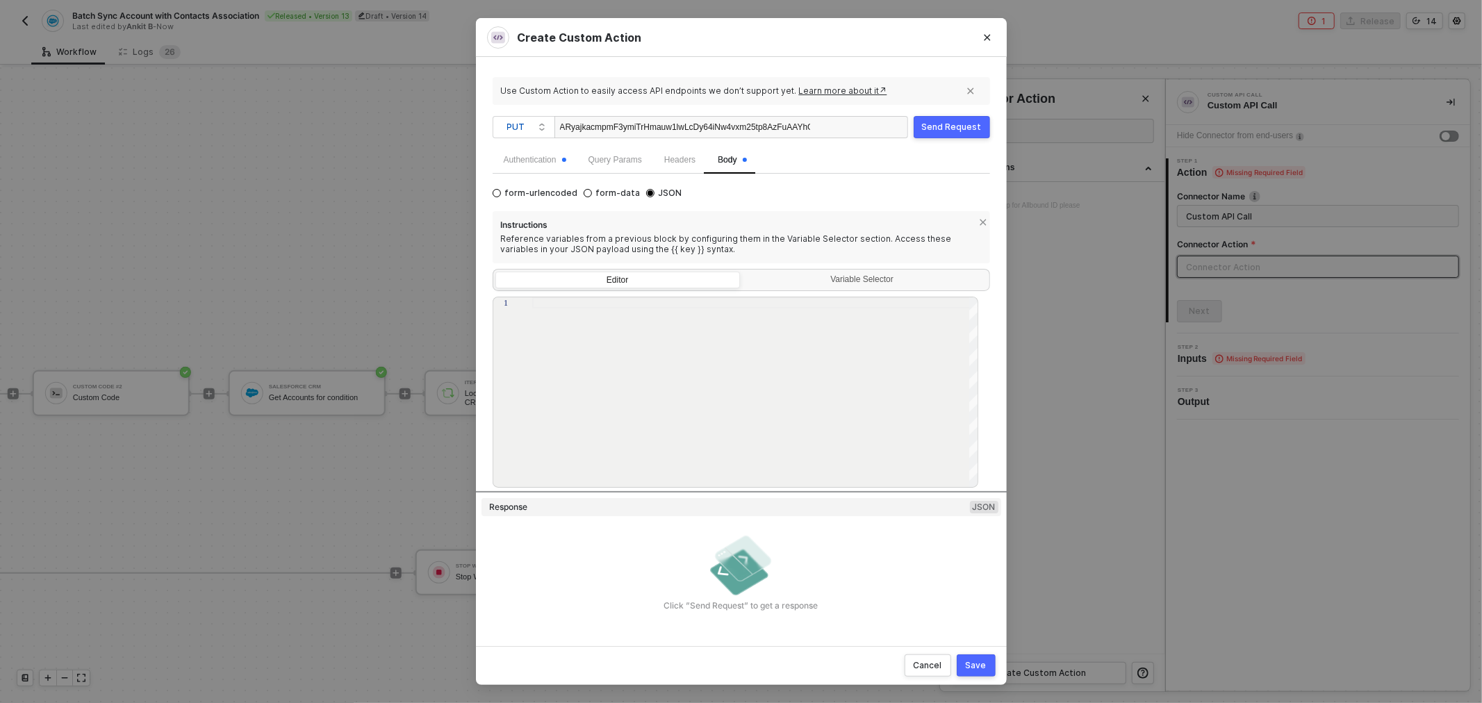
scroll to position [43, 0]
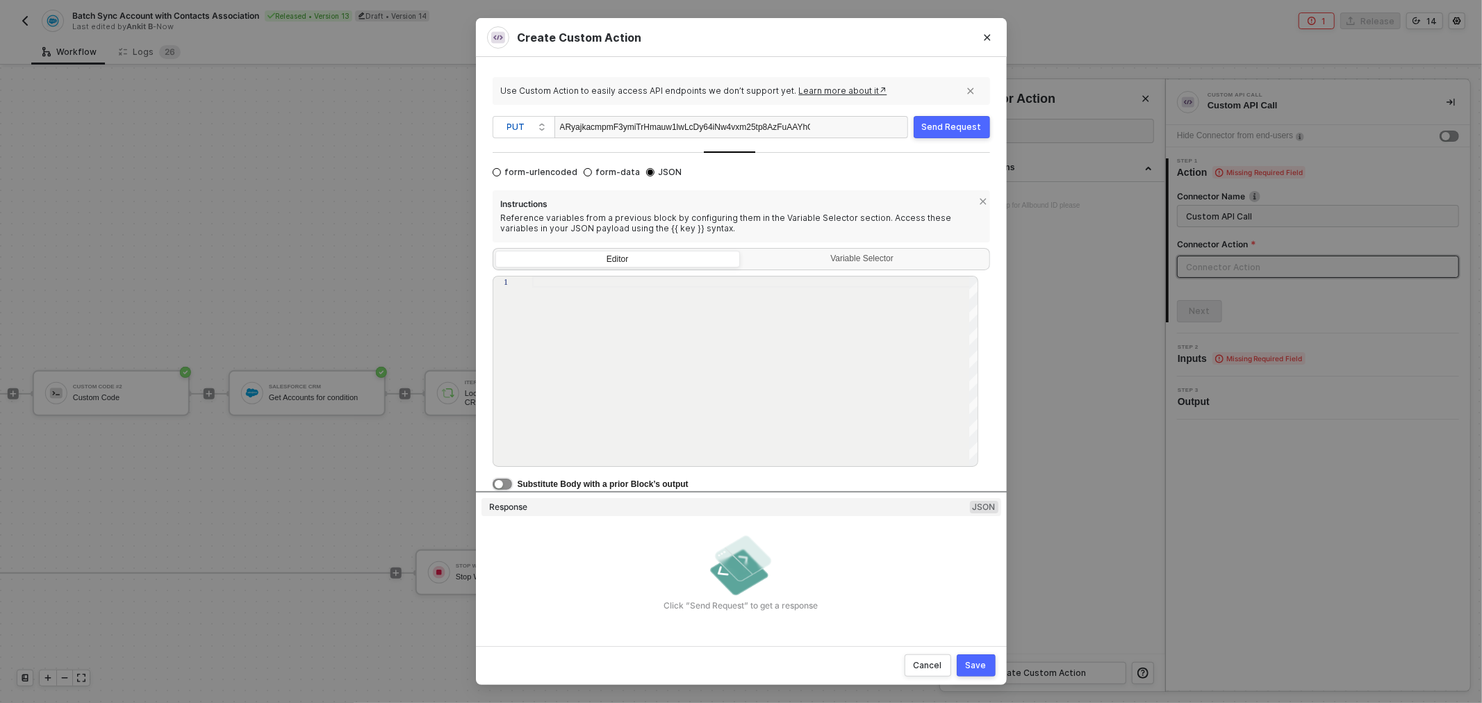
click at [507, 483] on button "button" at bounding box center [501, 484] width 19 height 11
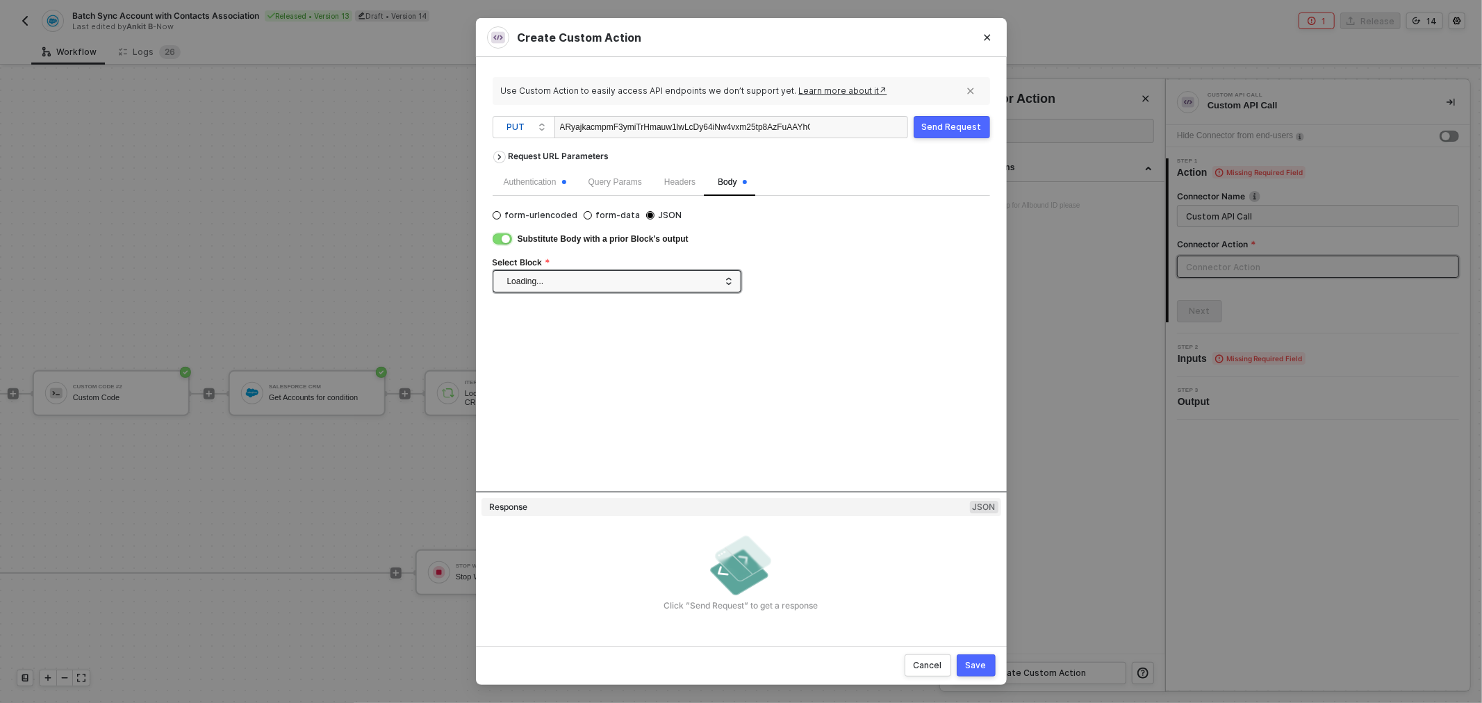
scroll to position [0, 0]
click at [620, 260] on div "Select Block" at bounding box center [740, 264] width 497 height 14
click at [629, 274] on span at bounding box center [619, 281] width 225 height 21
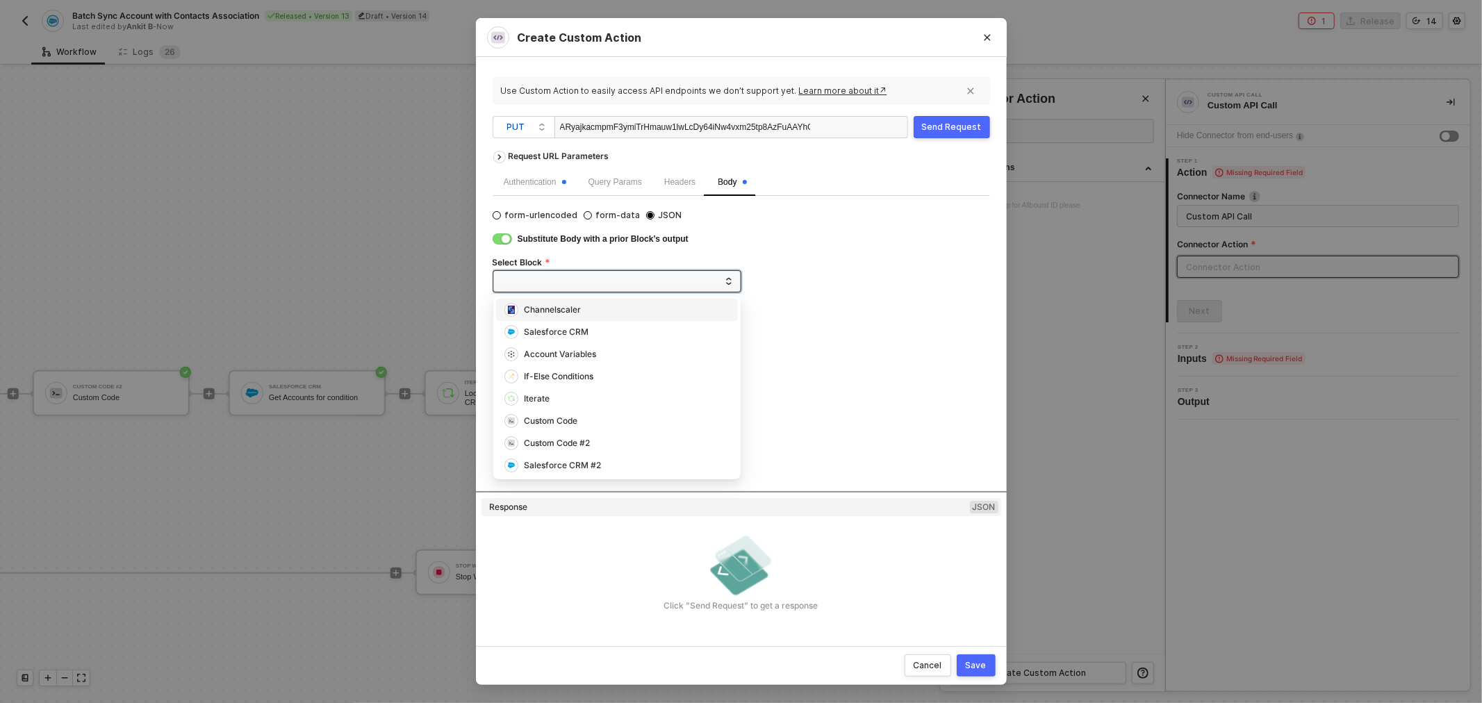
click at [635, 293] on div "form-urlencoded form-data JSON Substitute Body with a prior Block’s output Sele…" at bounding box center [740, 255] width 497 height 97
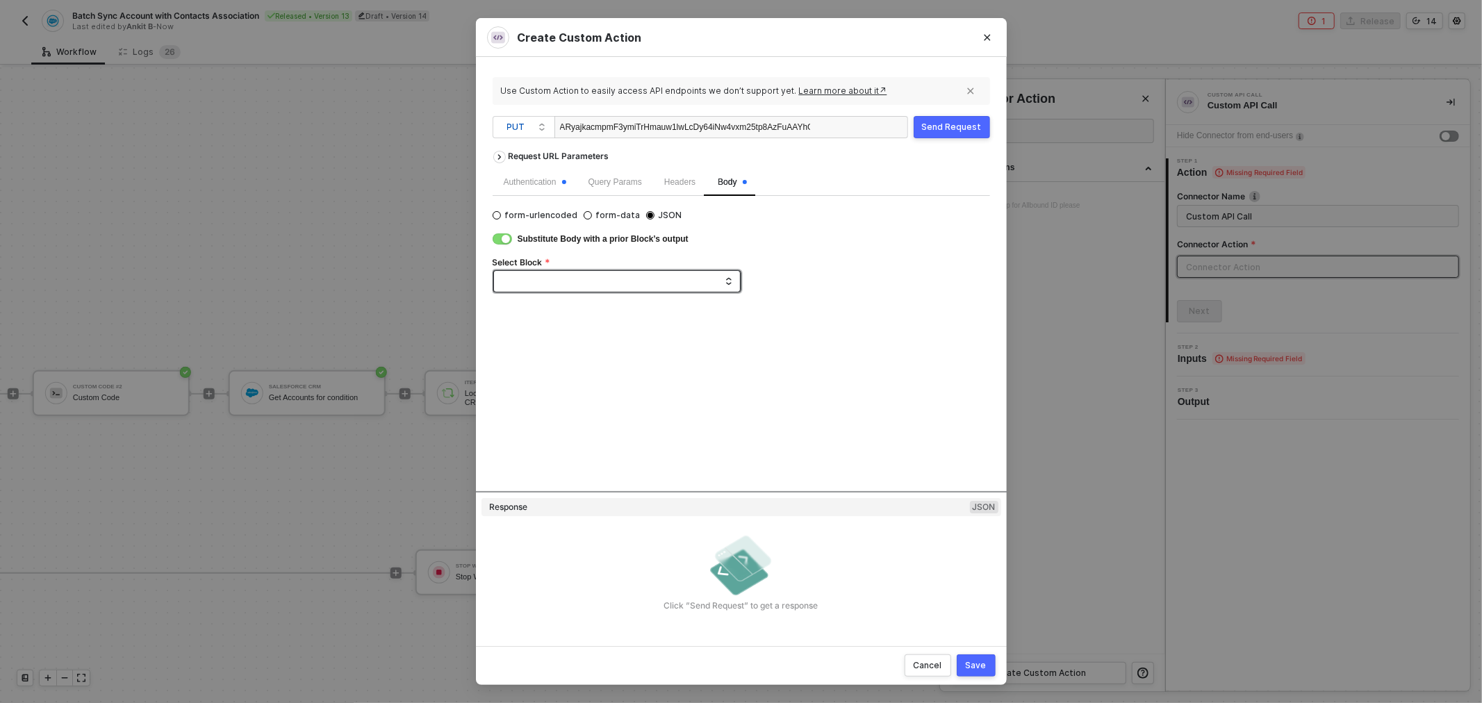
click at [633, 285] on span at bounding box center [619, 281] width 225 height 21
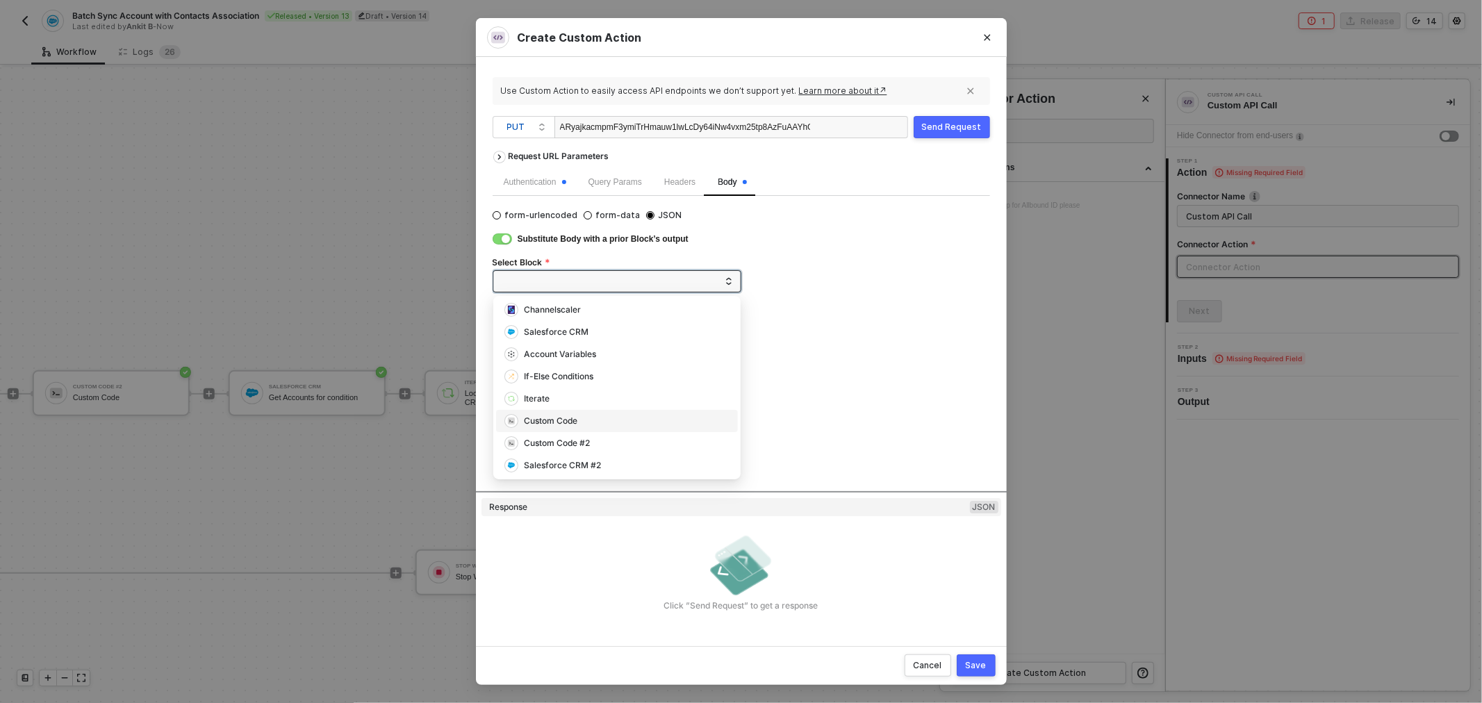
click at [567, 419] on div "Custom Code" at bounding box center [550, 421] width 53 height 13
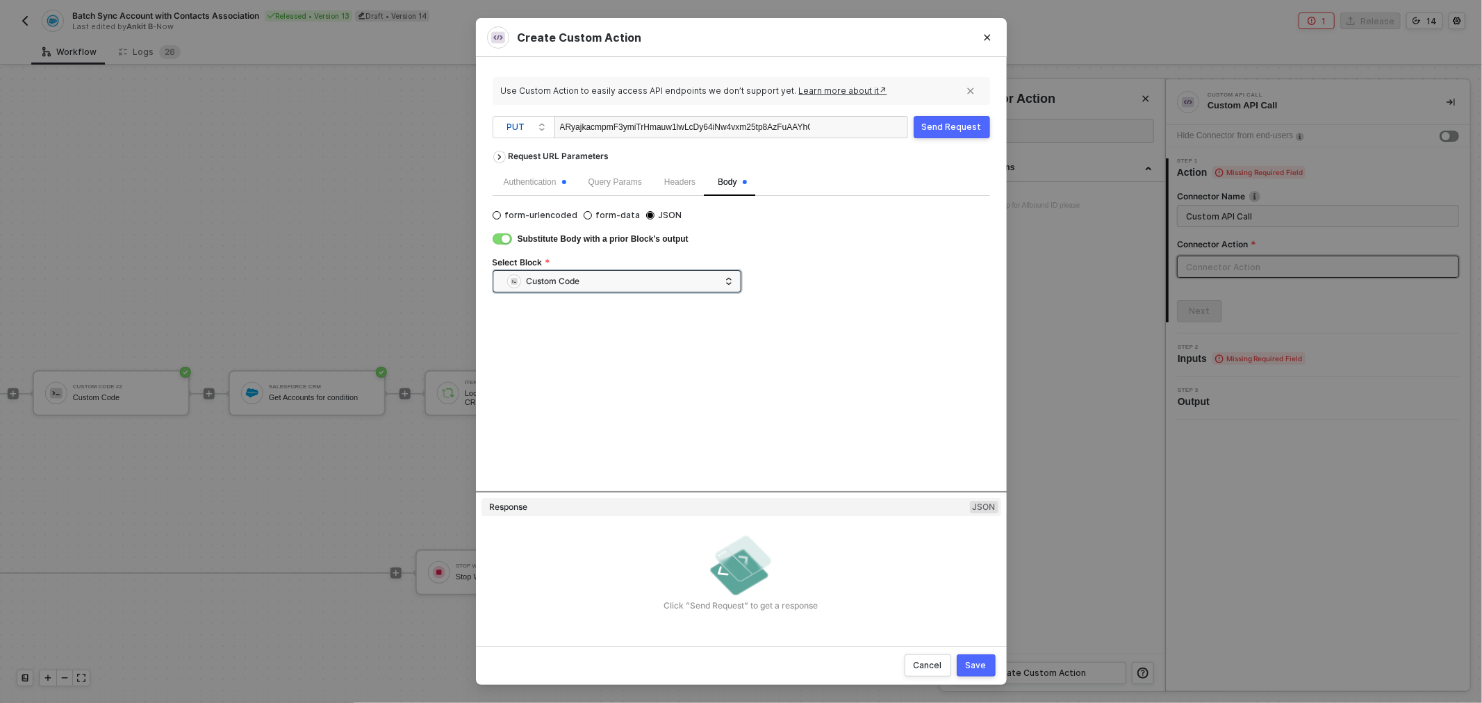
click at [836, 340] on div "Request URL Parameters Authentication Query Params Headers Body form-urlencoded…" at bounding box center [740, 317] width 497 height 347
click at [949, 131] on div "Send Request" at bounding box center [952, 127] width 60 height 11
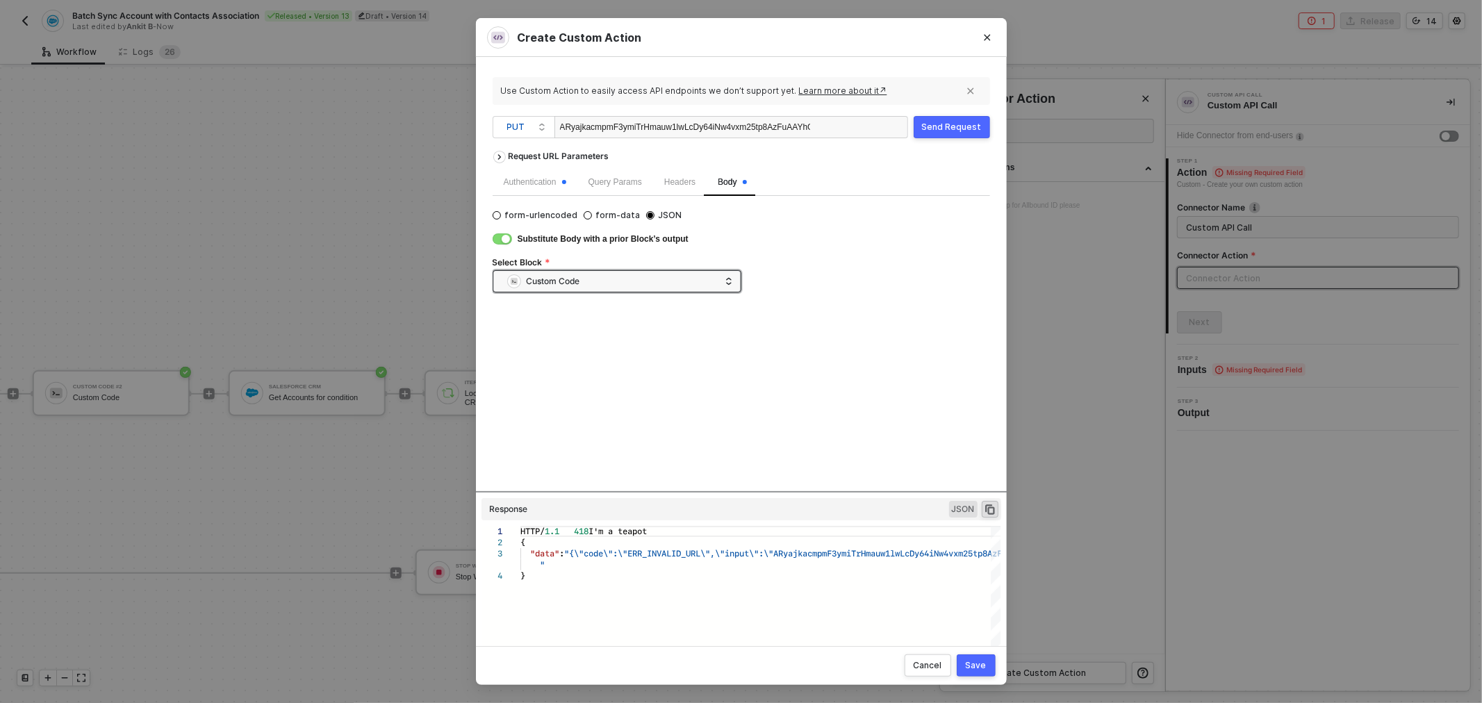
click at [822, 132] on div "ARyajkacmpmF3ymiTrHmauw1lwLcDy64iNw4vxm25tp8AzFuAAYhGw==" at bounding box center [731, 127] width 354 height 22
click at [640, 124] on div "ARyajkacmpmF3ymiTrHmauw1lwLcDy64iNw4vxm25tp8AzFuAAYhGw==" at bounding box center [685, 128] width 250 height 22
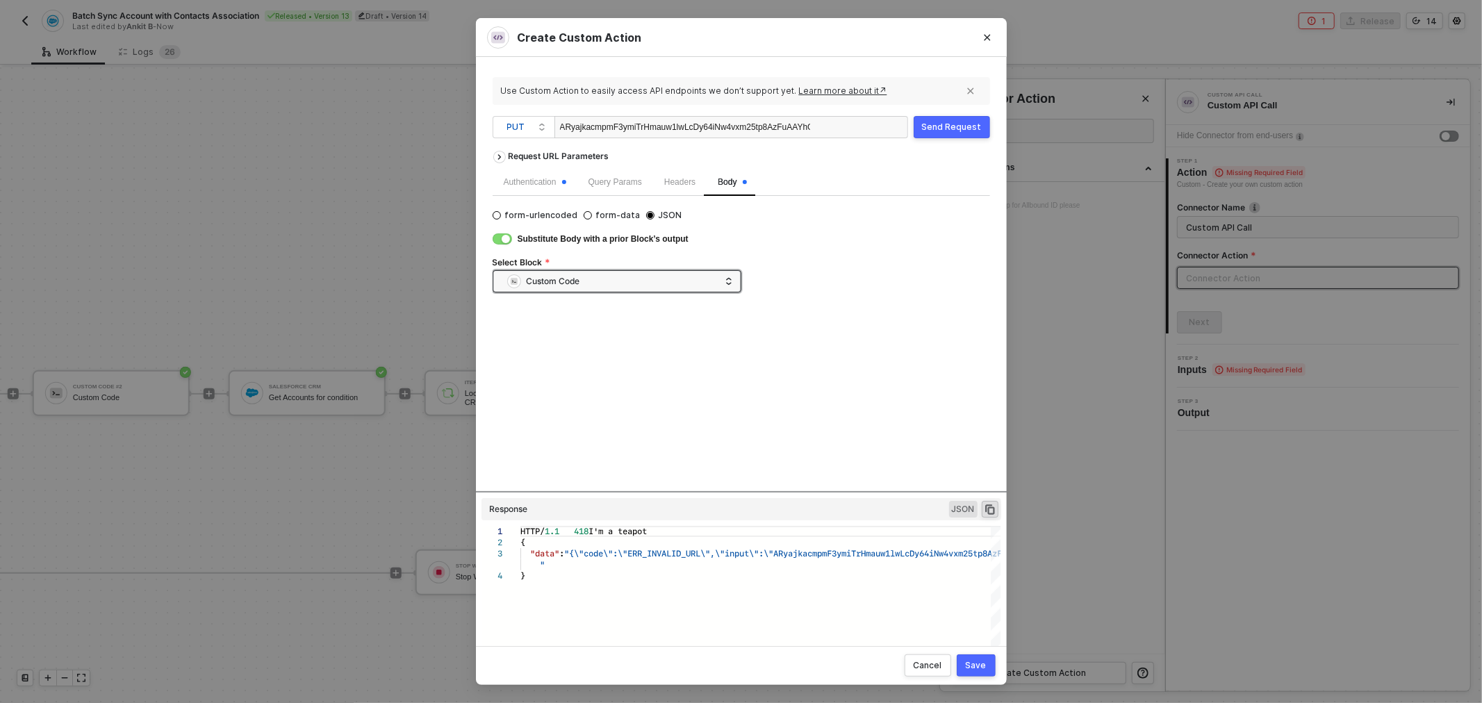
scroll to position [0, 40]
click at [952, 135] on button "Send Request" at bounding box center [951, 127] width 76 height 22
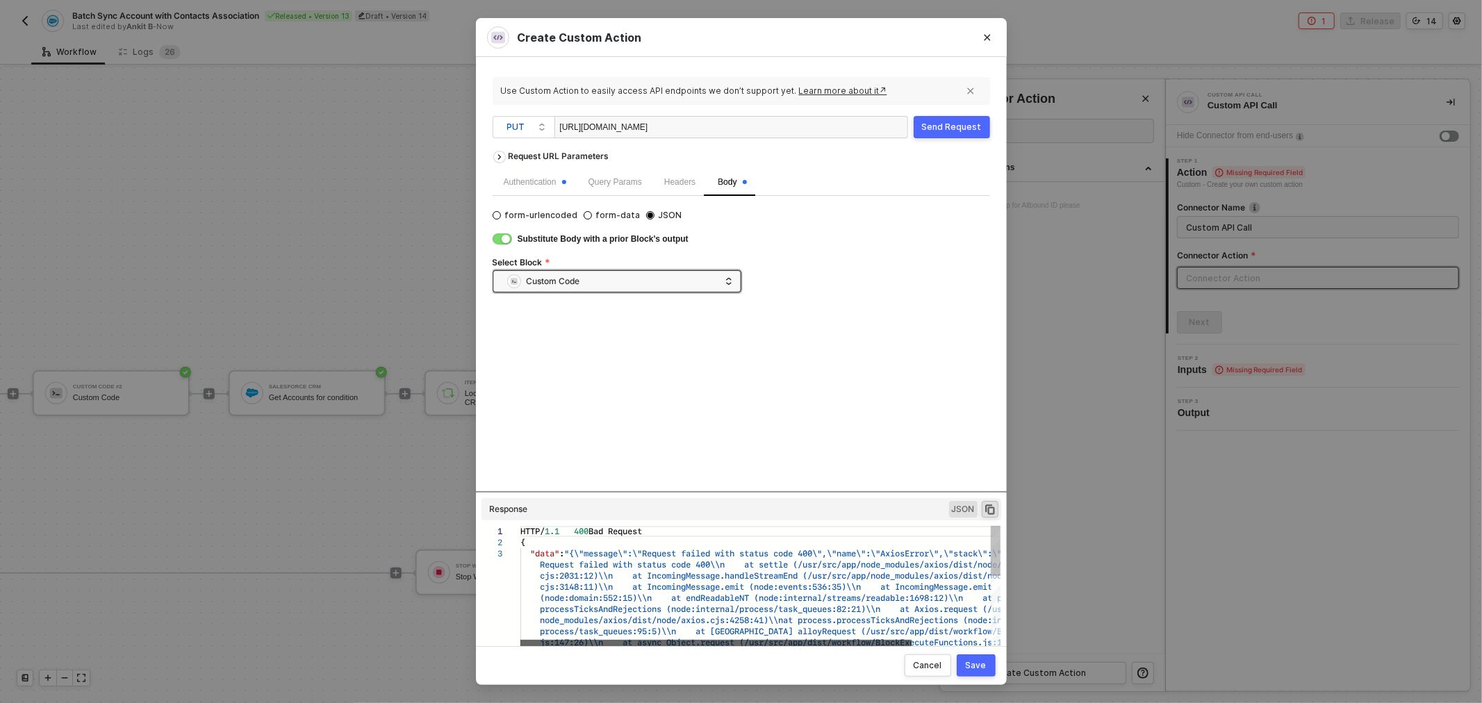
drag, startPoint x: 769, startPoint y: 640, endPoint x: 674, endPoint y: 602, distance: 102.8
click at [678, 615] on div "node_modules/axios/dist/node/axios.cjs:4258:41)\\n at process.processTicksAndRe…" at bounding box center [760, 587] width 480 height 122
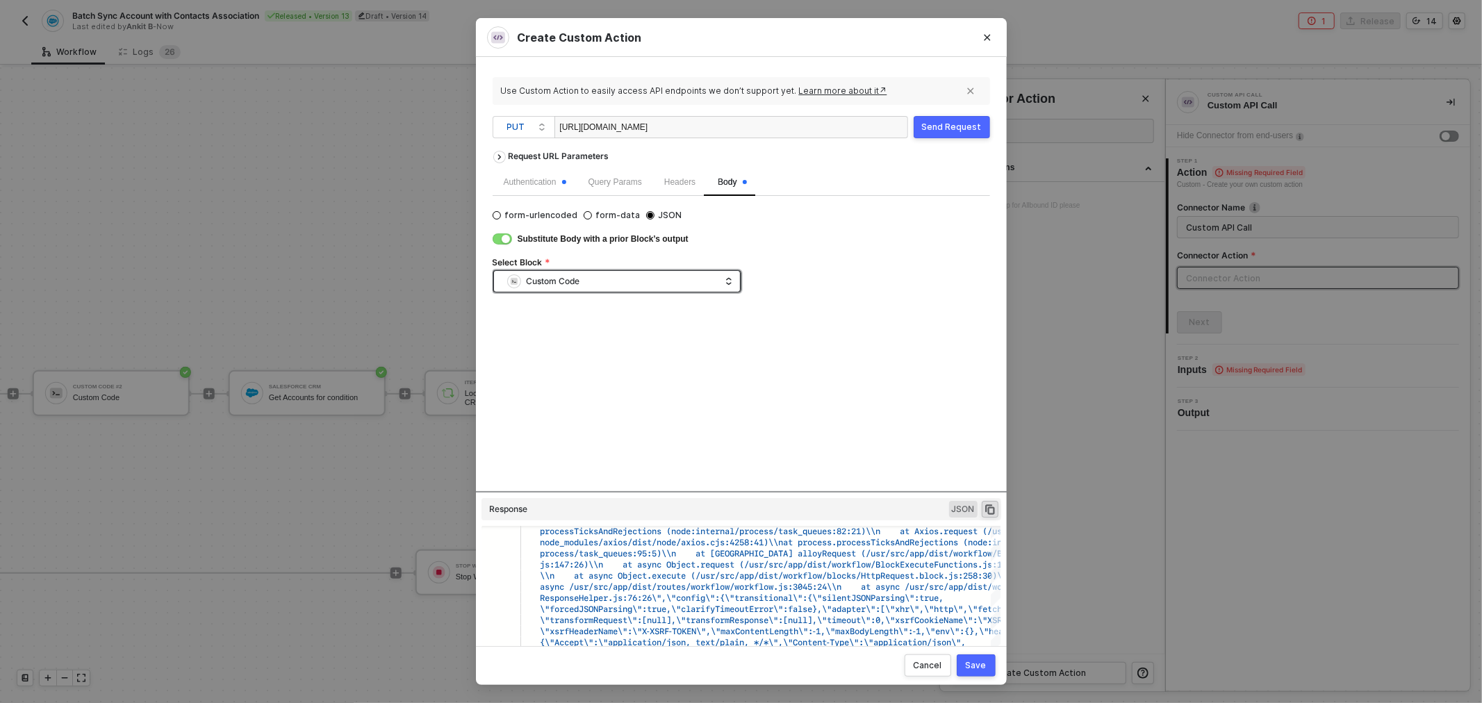
click at [581, 282] on div "Custom Code" at bounding box center [613, 281] width 213 height 21
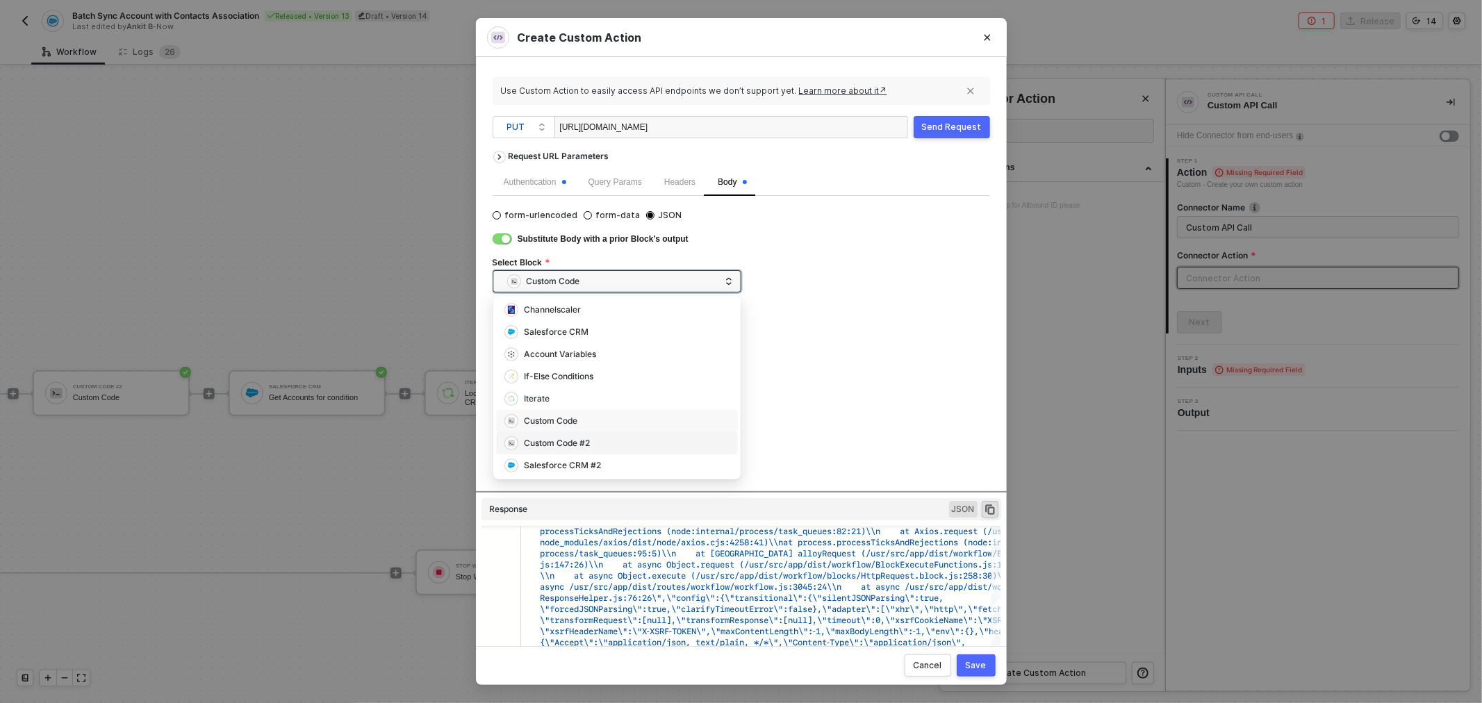
click at [587, 447] on div "Custom Code #2" at bounding box center [557, 443] width 66 height 13
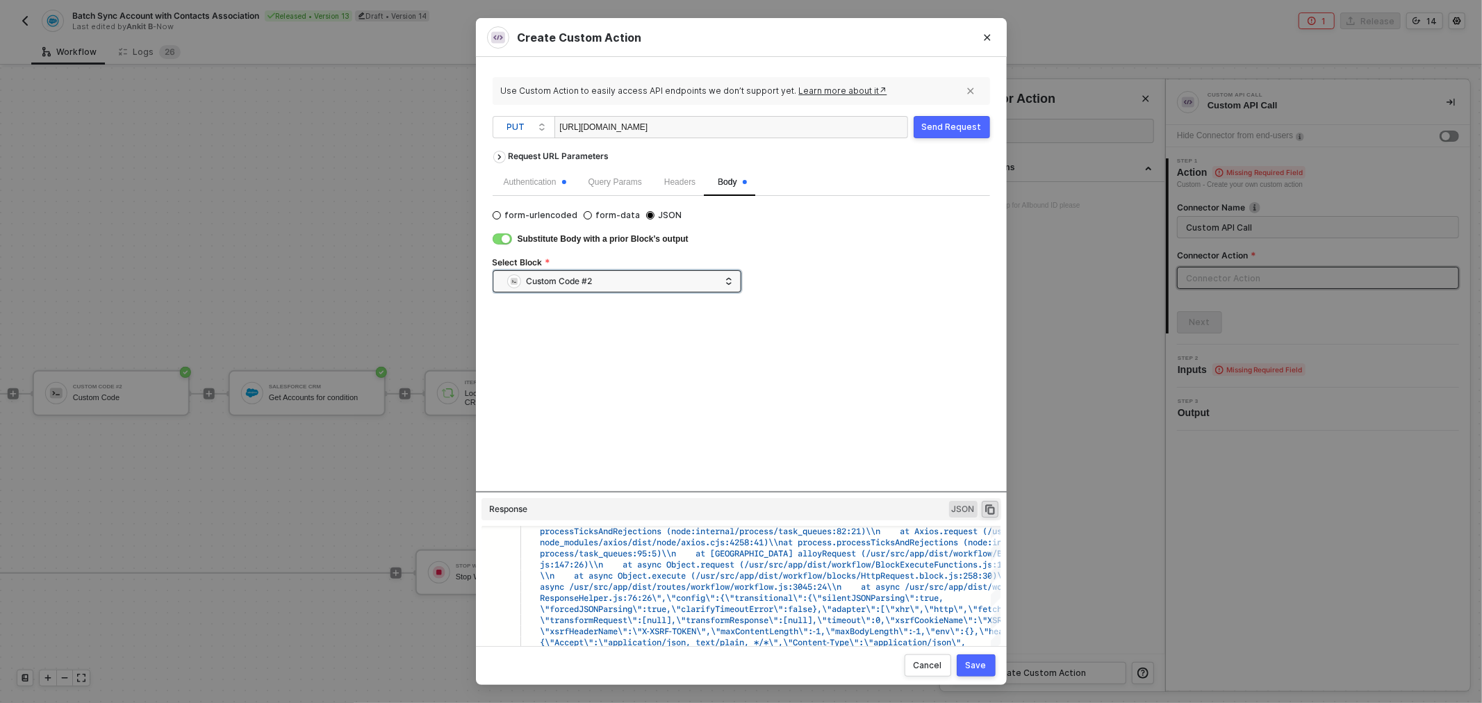
click at [938, 126] on div "Send Request" at bounding box center [952, 127] width 60 height 11
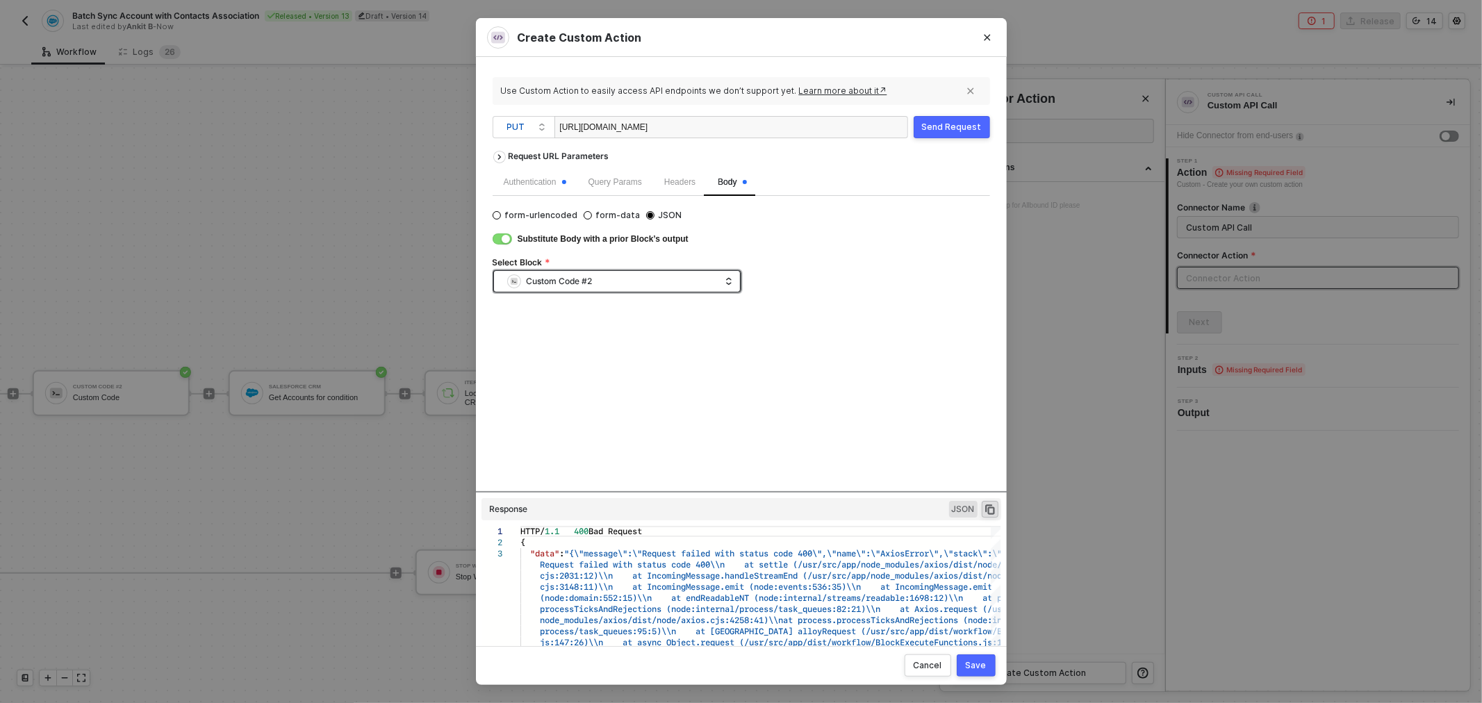
click at [662, 278] on div "Custom Code #2" at bounding box center [613, 281] width 213 height 21
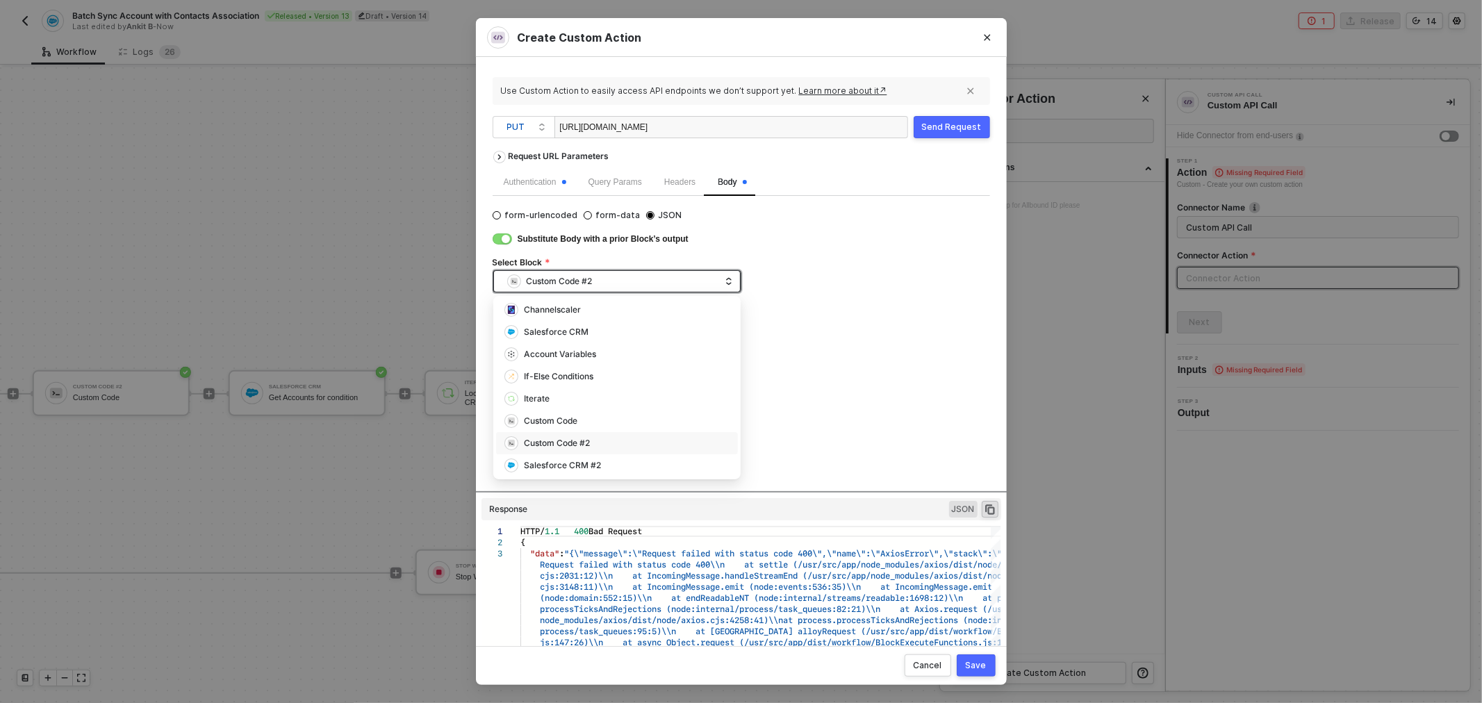
click at [648, 278] on div "Custom Code #2" at bounding box center [613, 281] width 213 height 21
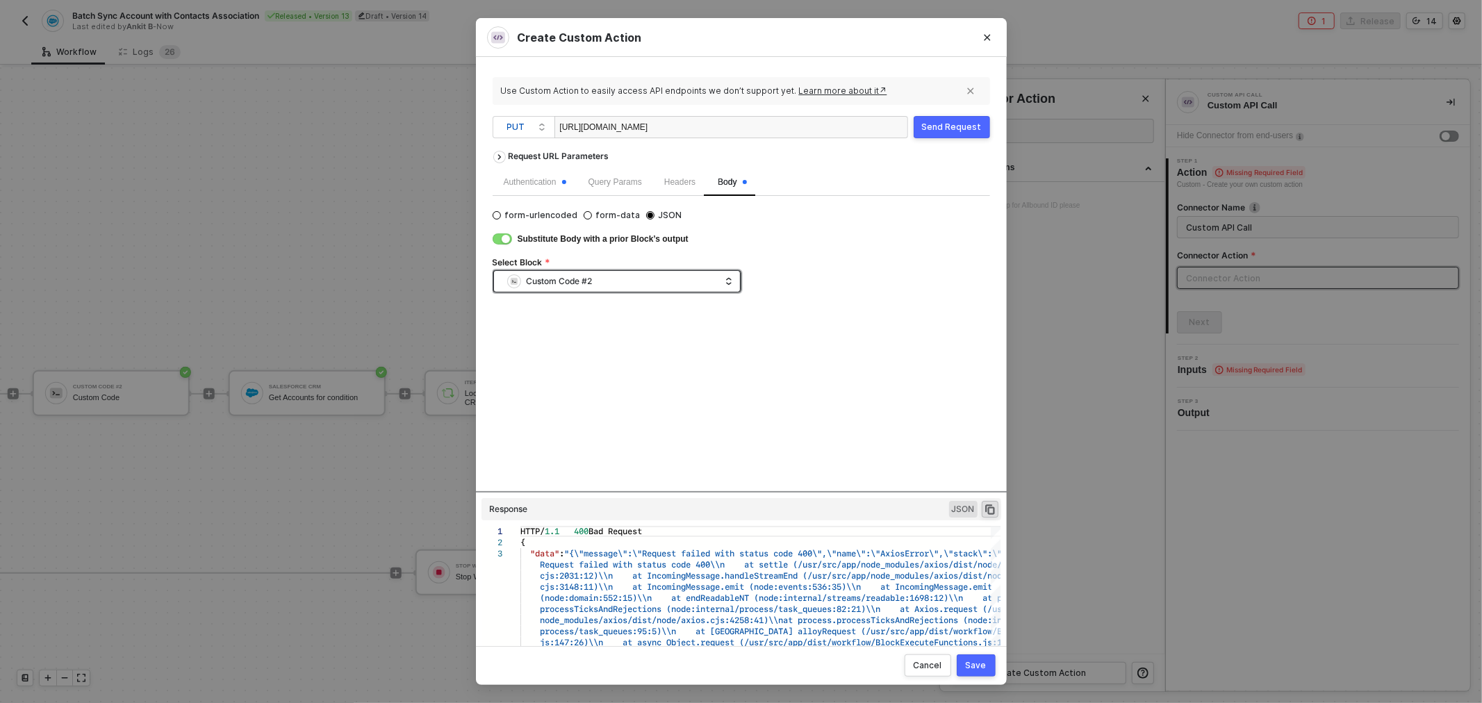
click at [664, 281] on div "Custom Code #2" at bounding box center [613, 281] width 213 height 21
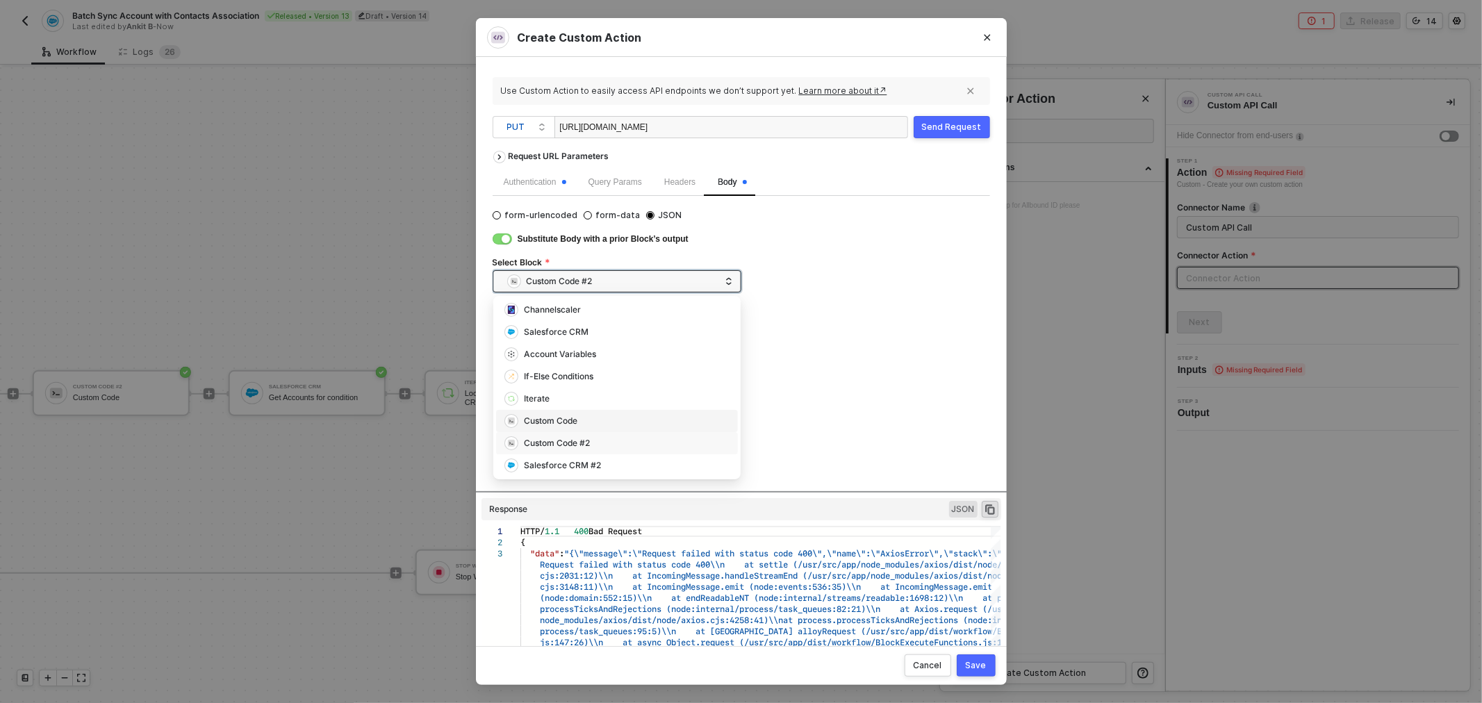
click at [585, 413] on div "Custom Code" at bounding box center [616, 420] width 225 height 15
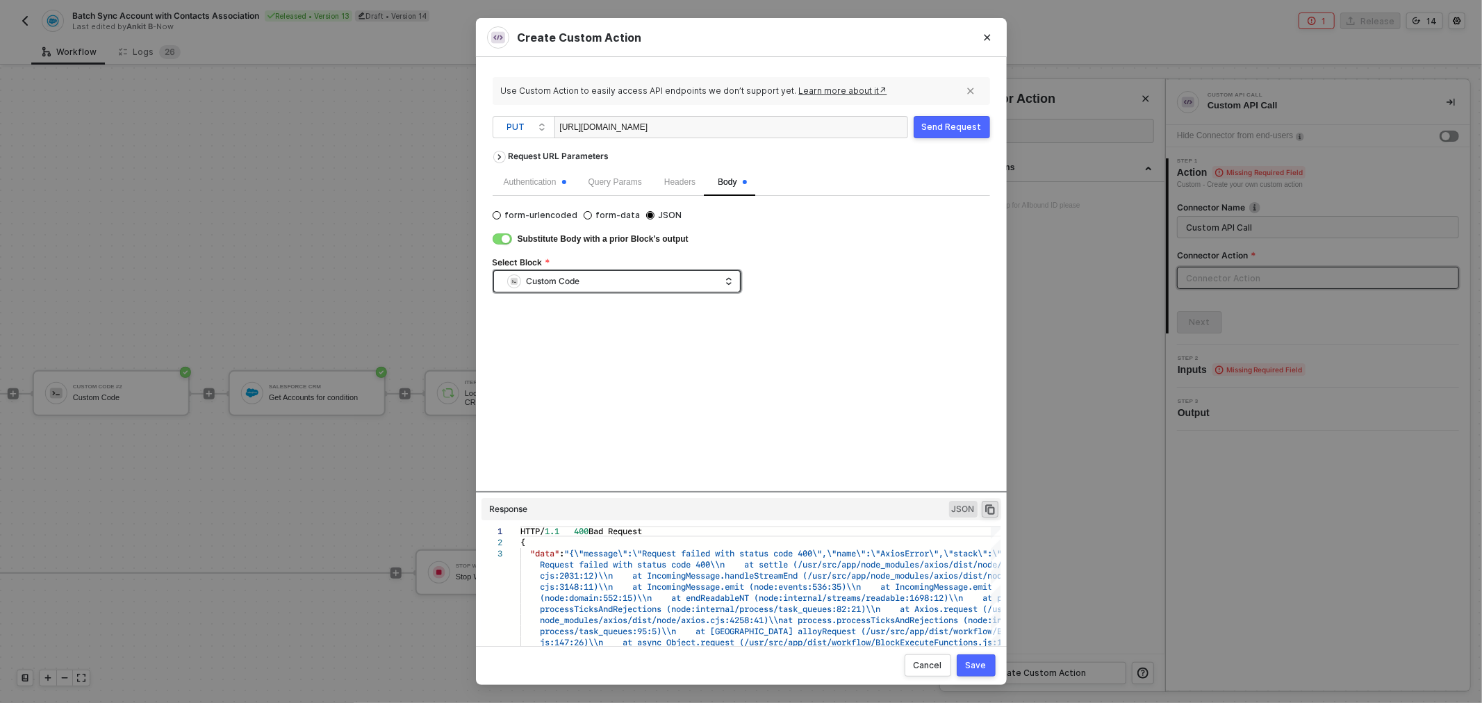
click at [654, 279] on div "Custom Code" at bounding box center [613, 281] width 213 height 21
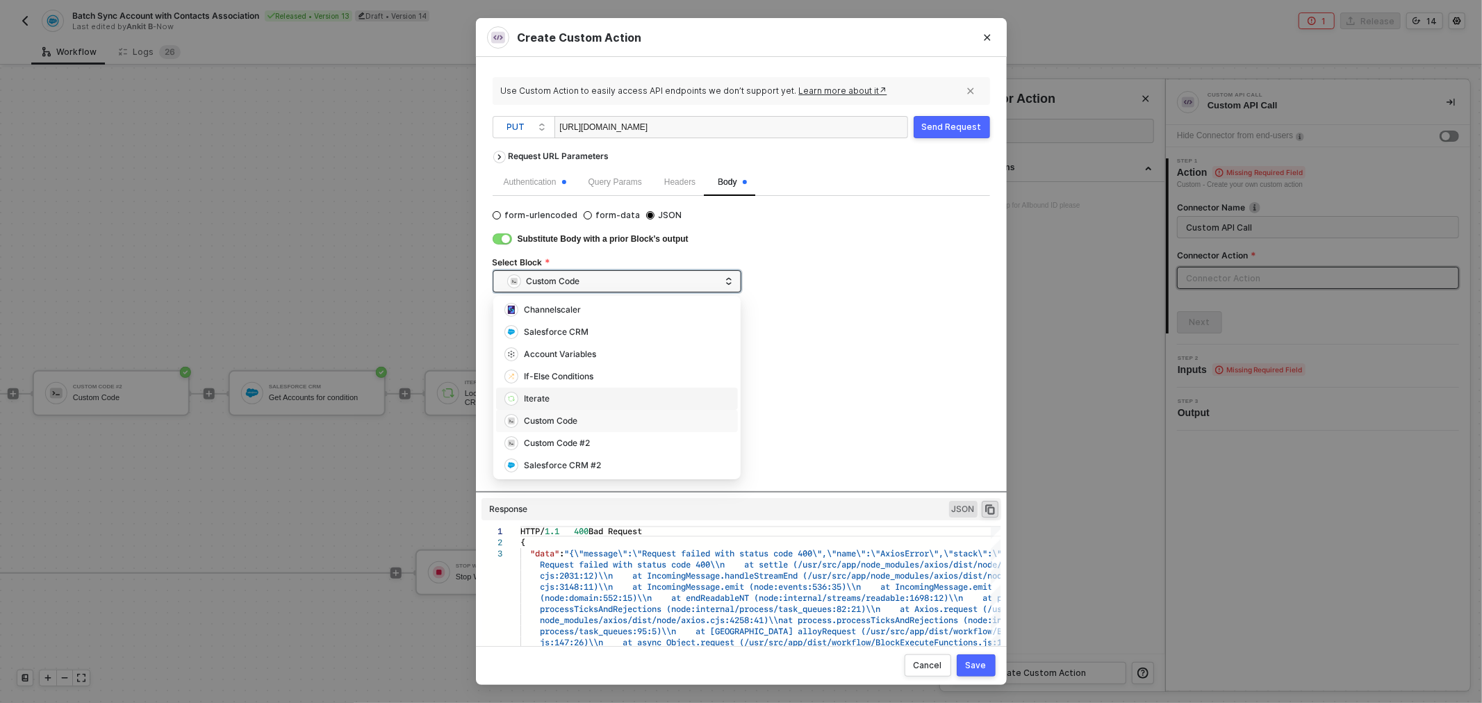
click at [554, 399] on div "Iterate" at bounding box center [616, 398] width 225 height 15
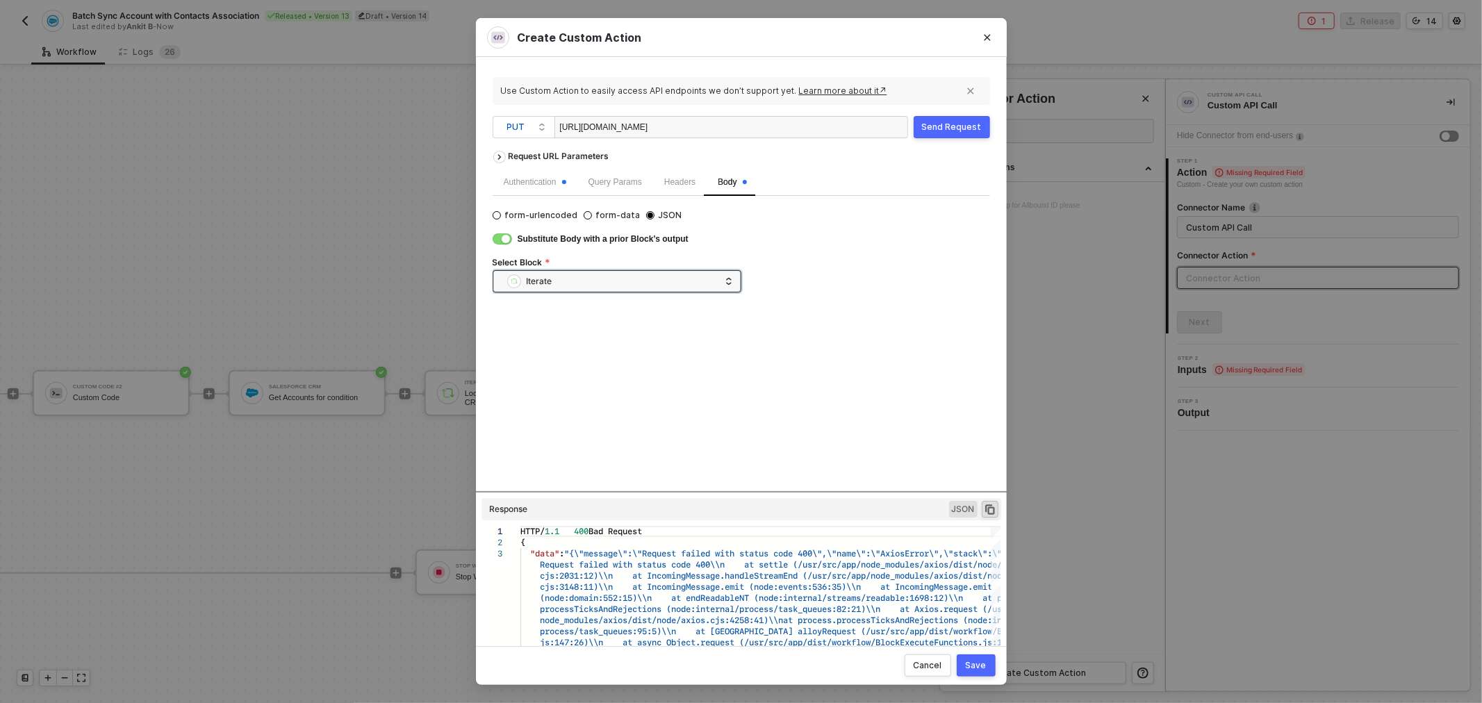
click at [856, 268] on div "Select Block" at bounding box center [740, 264] width 497 height 14
click at [949, 122] on div "Send Request" at bounding box center [952, 127] width 60 height 11
drag, startPoint x: 804, startPoint y: 643, endPoint x: 720, endPoint y: 629, distance: 84.4
click at [724, 630] on div "node_modules/axios/dist/node/axios.cjs:4258:41)\\n at process.processTicksAndRe…" at bounding box center [760, 587] width 480 height 122
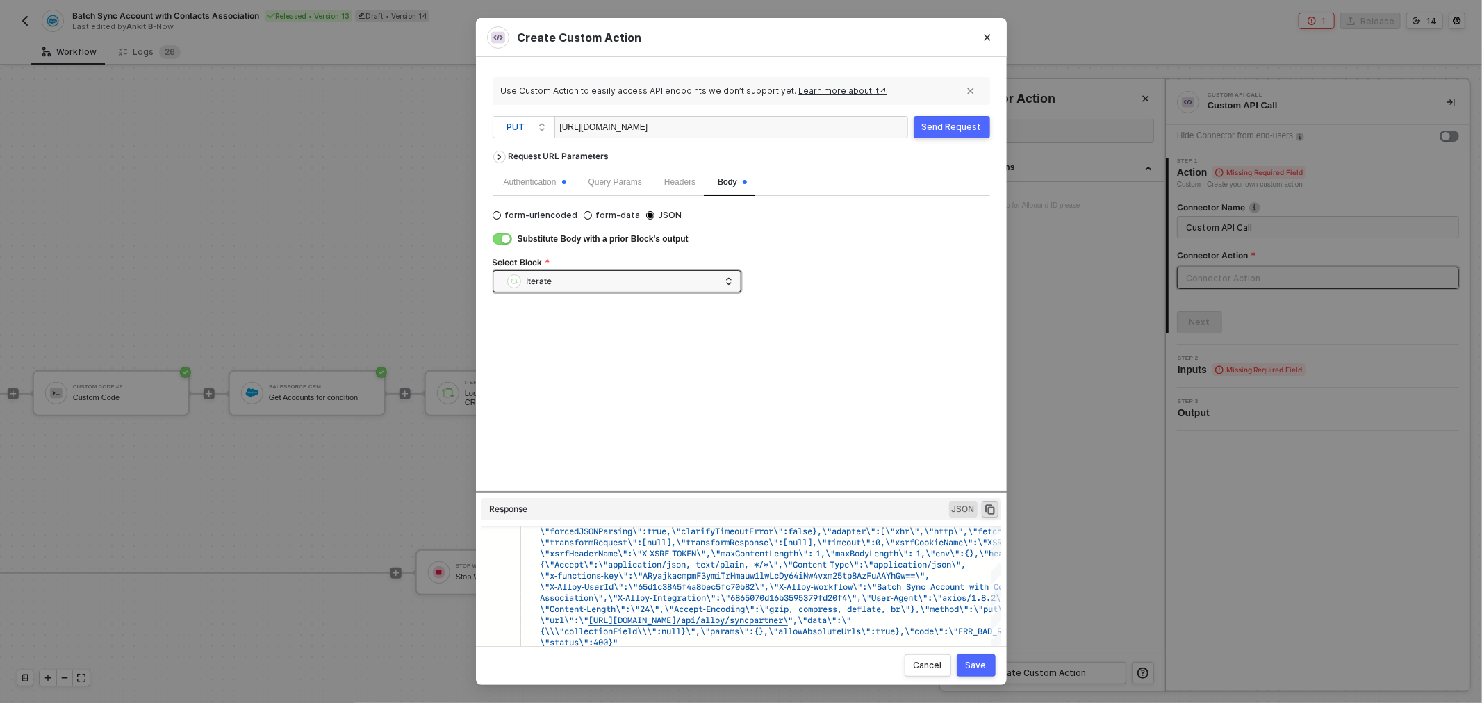
click at [969, 671] on button "Save" at bounding box center [975, 665] width 39 height 22
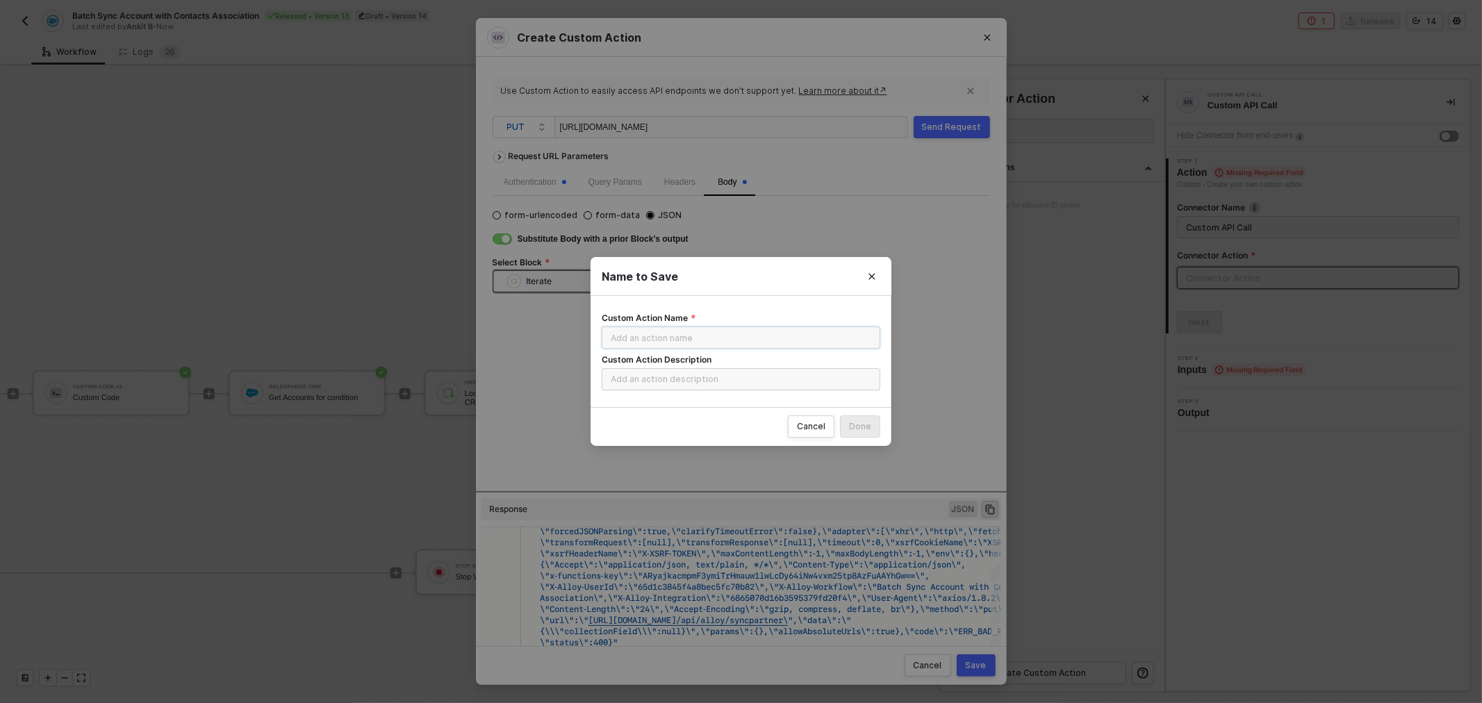
click at [737, 335] on input "Custom Action Name" at bounding box center [741, 337] width 279 height 22
click at [737, 335] on input "Account Sync Upsert" at bounding box center [741, 337] width 279 height 22
type input "Account Sync Upsert"
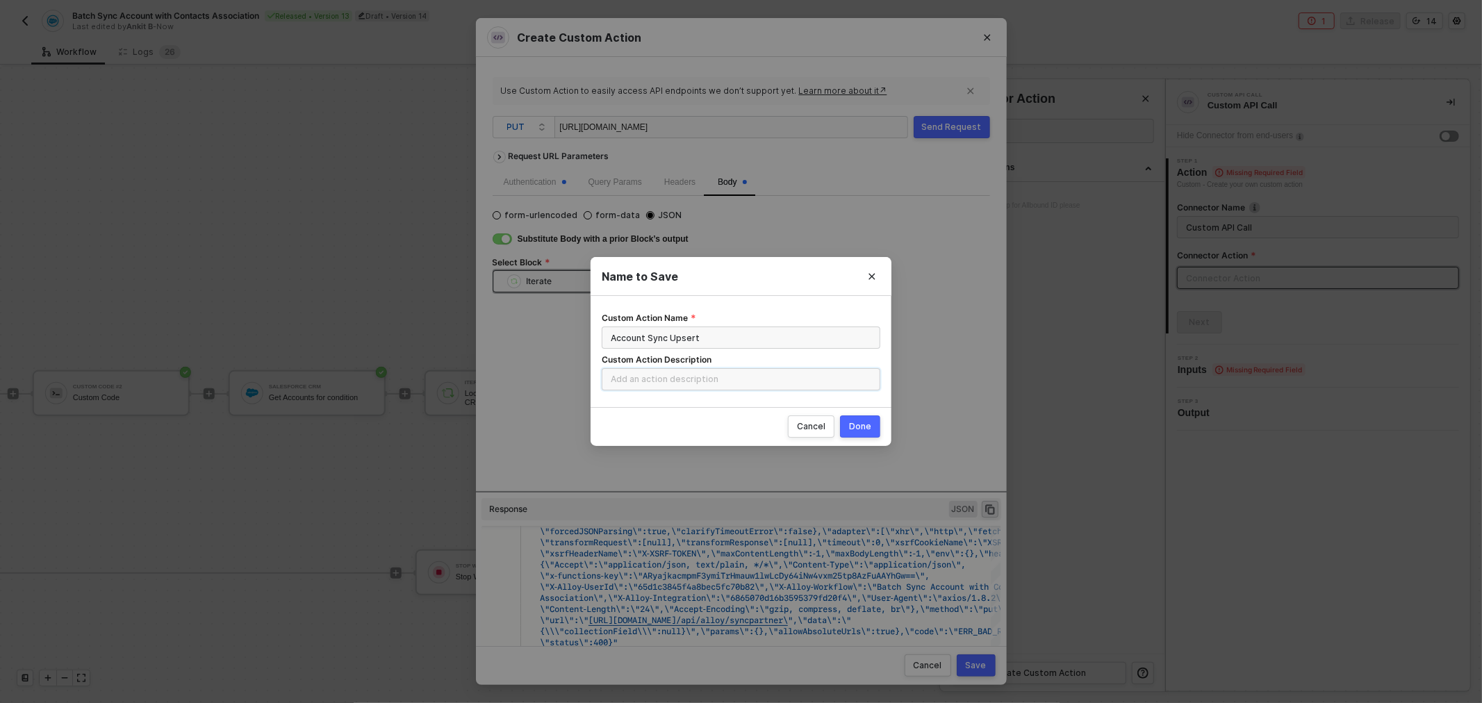
drag, startPoint x: 703, startPoint y: 389, endPoint x: 699, endPoint y: 383, distance: 7.5
click at [702, 386] on input "Custom Action Description" at bounding box center [741, 379] width 279 height 22
paste input "Account Sync Upsert"
type input "Account Sync Upsert - CS"
click at [859, 432] on button "Done" at bounding box center [860, 426] width 40 height 22
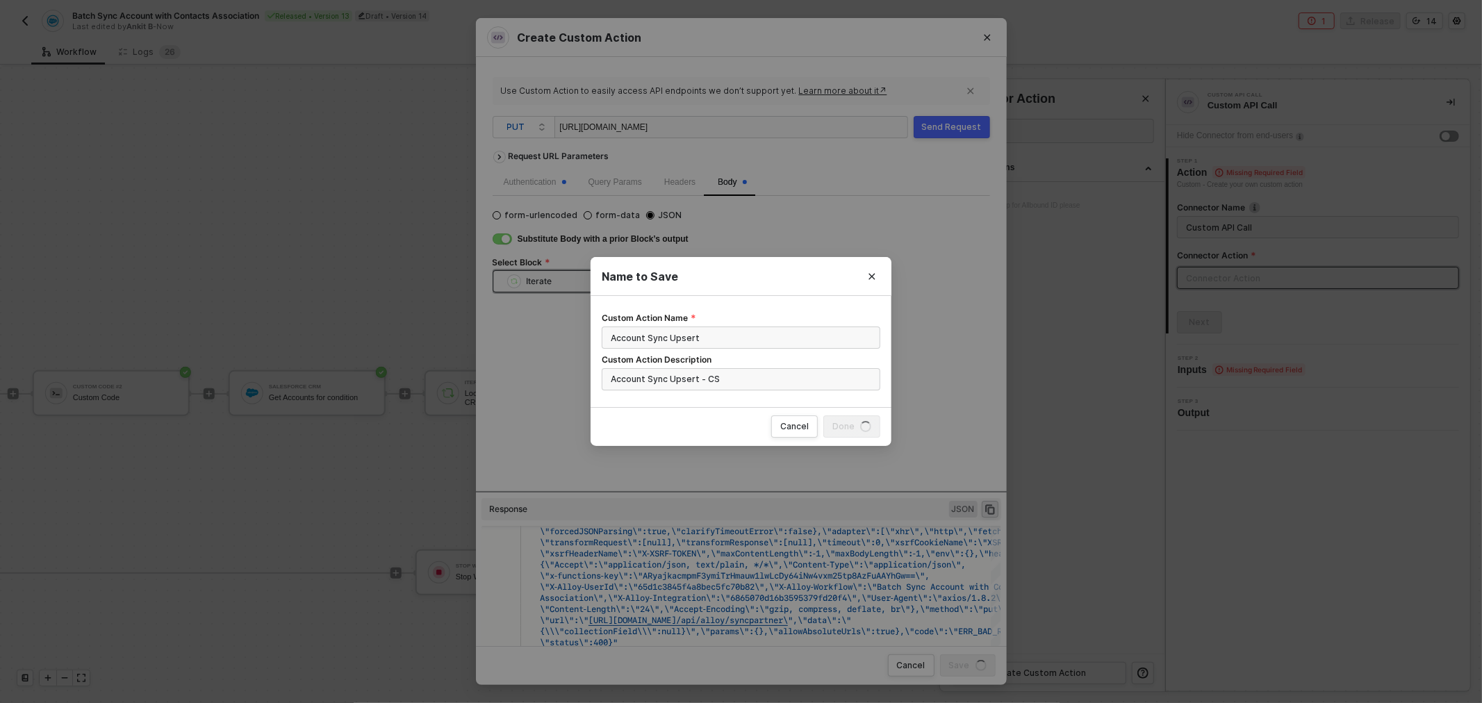
radio input "true"
radio input "false"
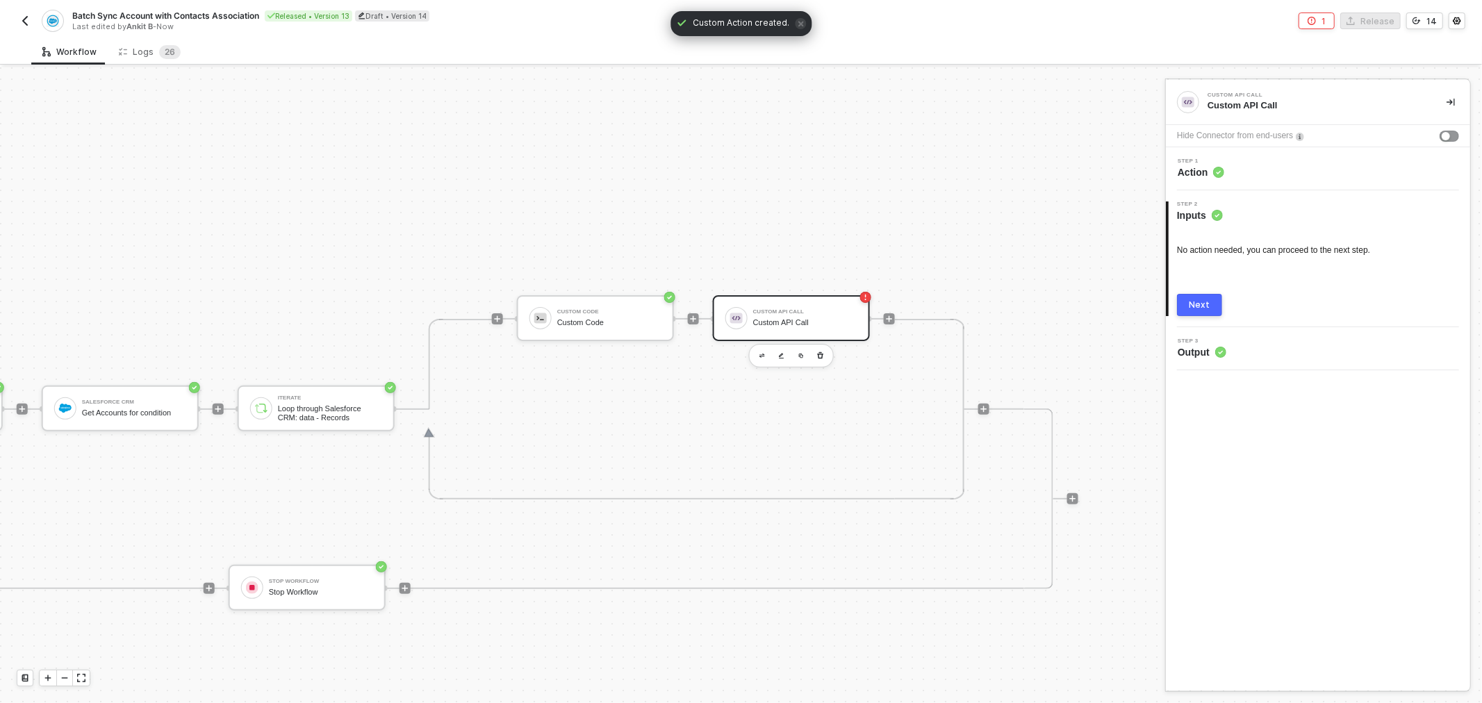
drag, startPoint x: 811, startPoint y: 410, endPoint x: 914, endPoint y: 390, distance: 104.8
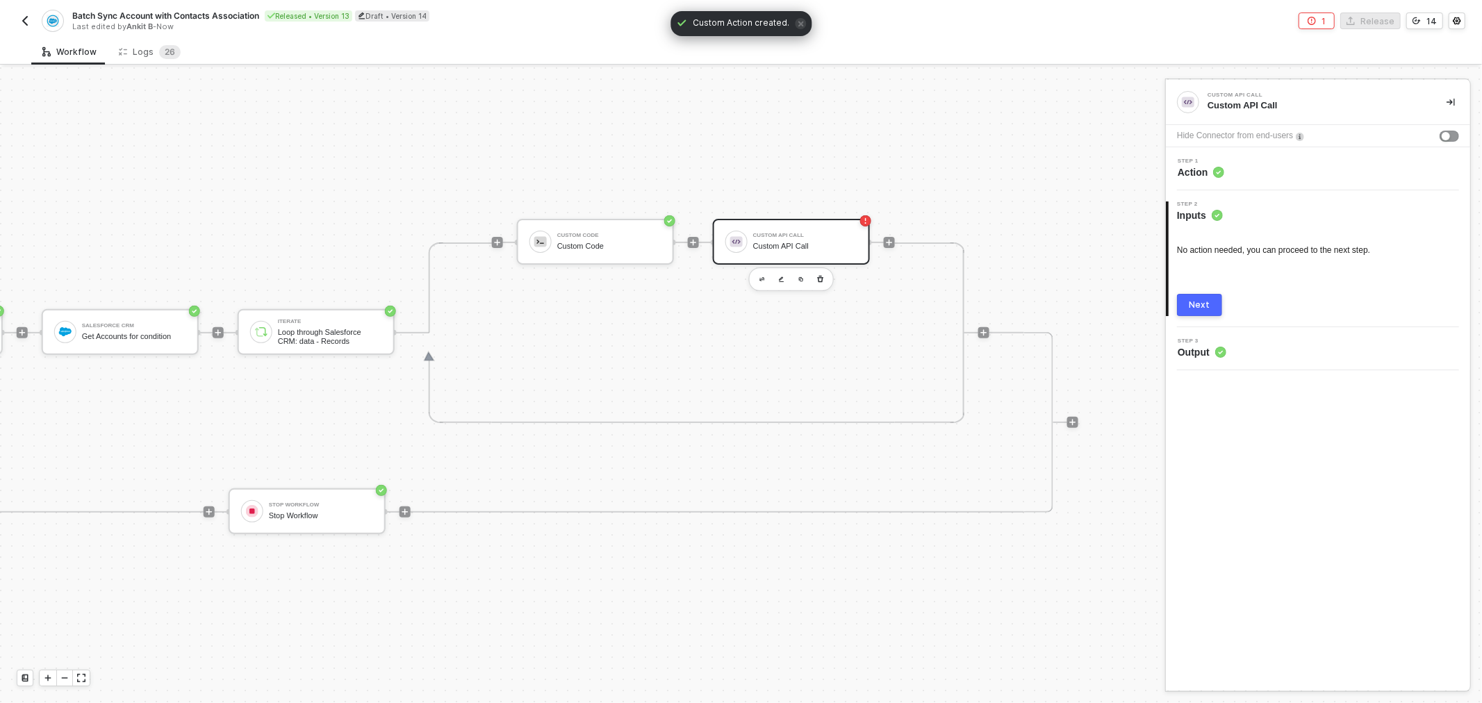
click at [803, 237] on div "Custom API Call" at bounding box center [805, 236] width 104 height 6
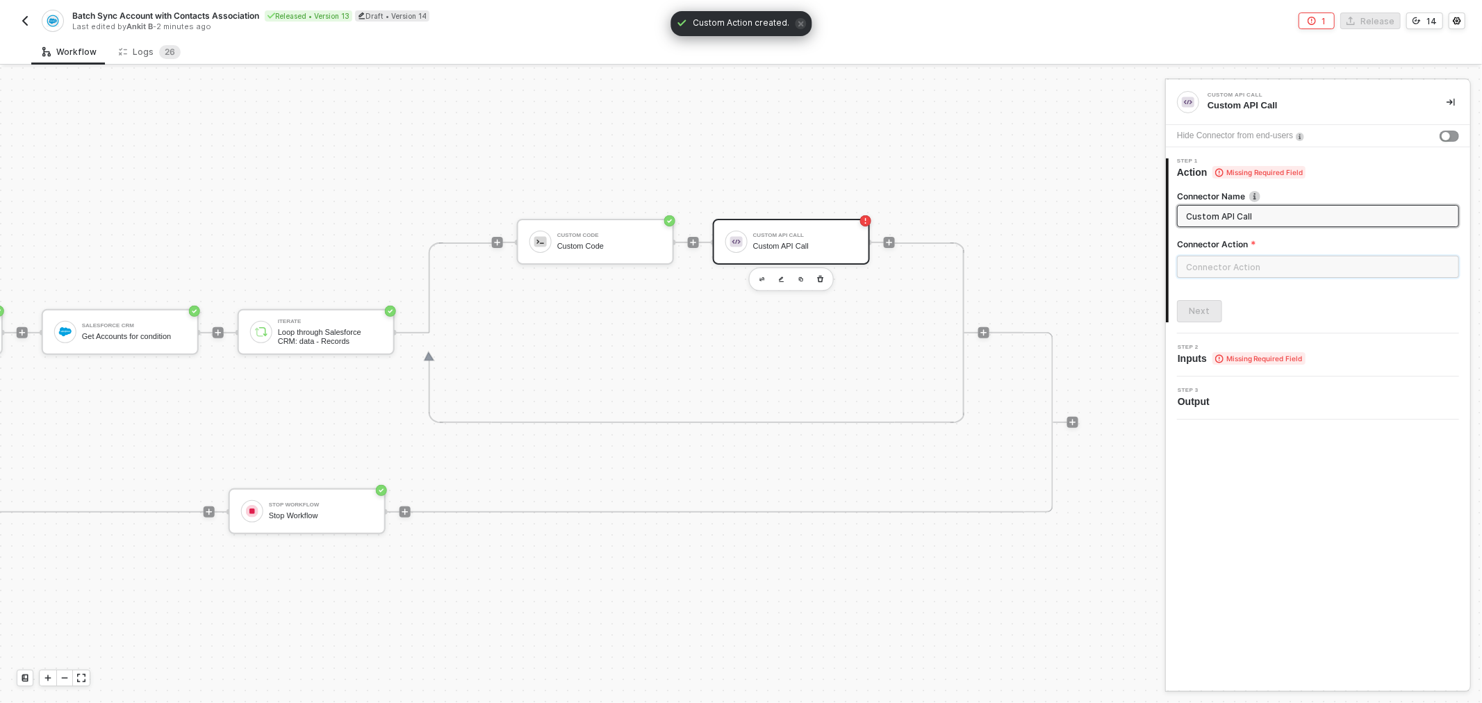
click at [1219, 265] on input "text" at bounding box center [1318, 267] width 282 height 22
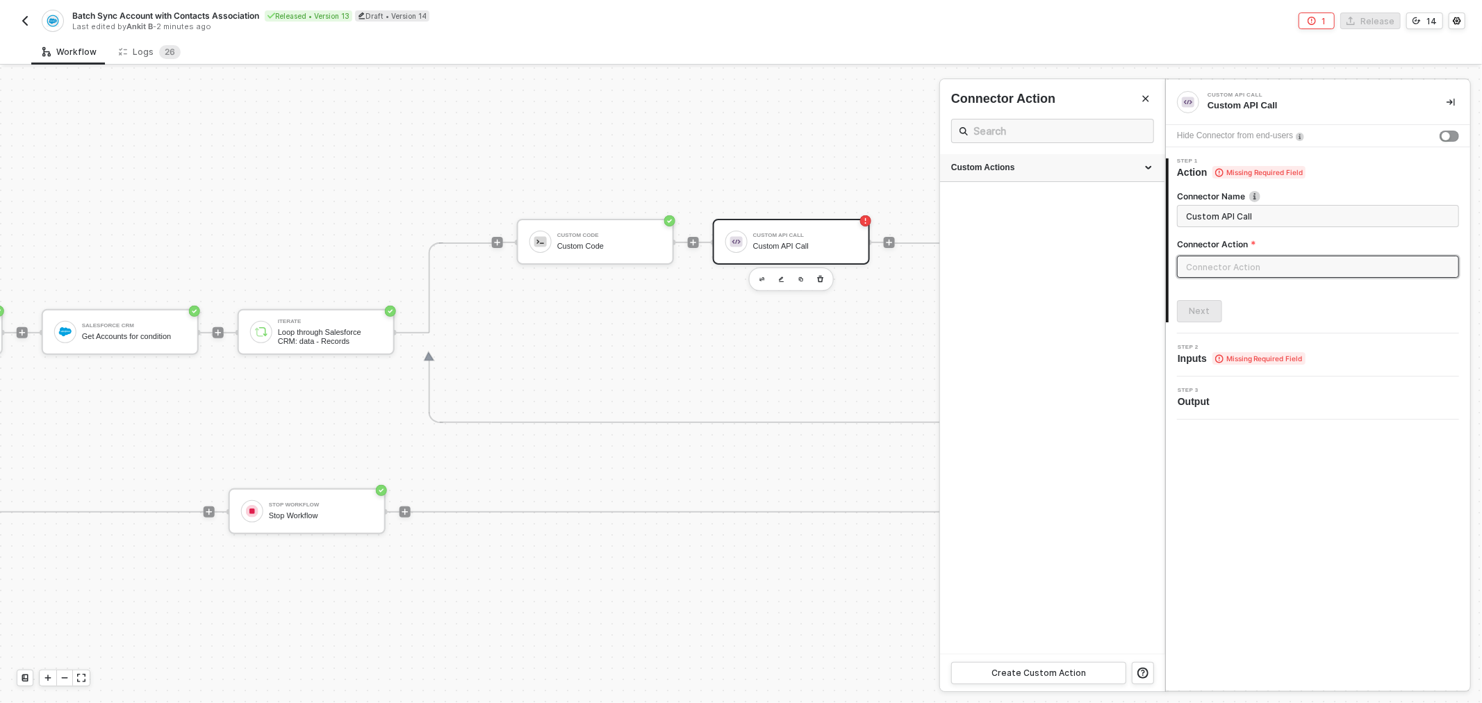
click at [1120, 163] on div "Custom Actions" at bounding box center [1052, 168] width 202 height 12
click at [1018, 231] on div "Account Sync Upsert" at bounding box center [1025, 229] width 149 height 12
type input "Account Sync Upsert - CS"
type input "Custom - Account Sync Upsert"
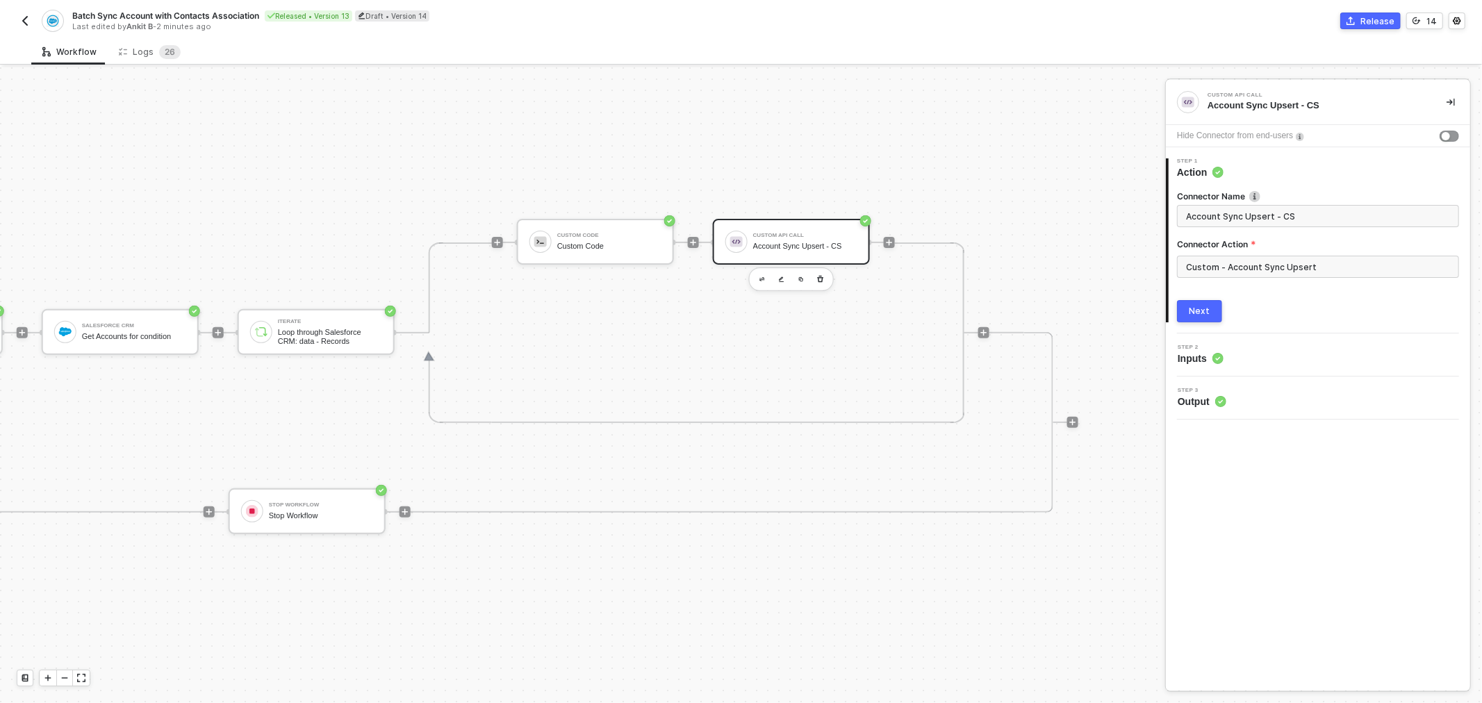
click at [1196, 309] on div "Next" at bounding box center [1199, 311] width 21 height 11
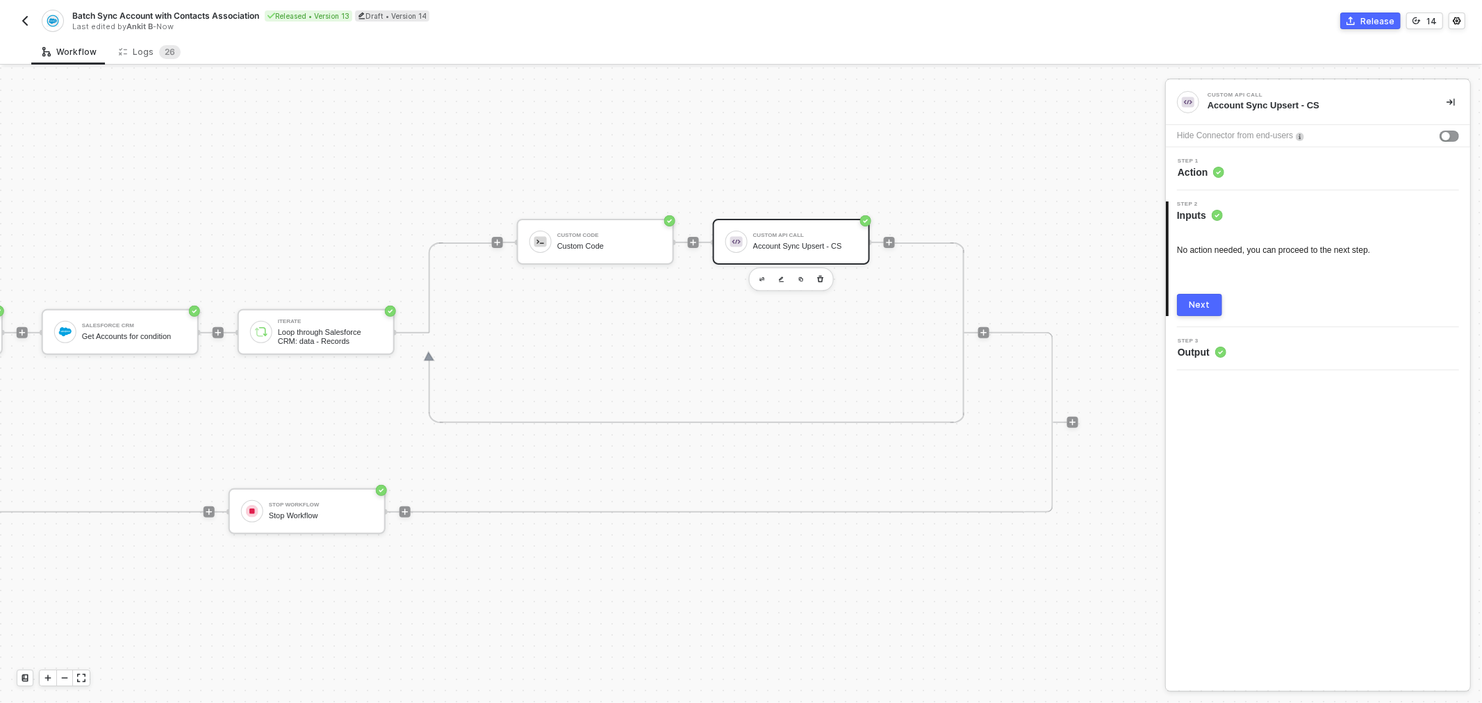
click at [1204, 304] on div "Next" at bounding box center [1199, 304] width 21 height 11
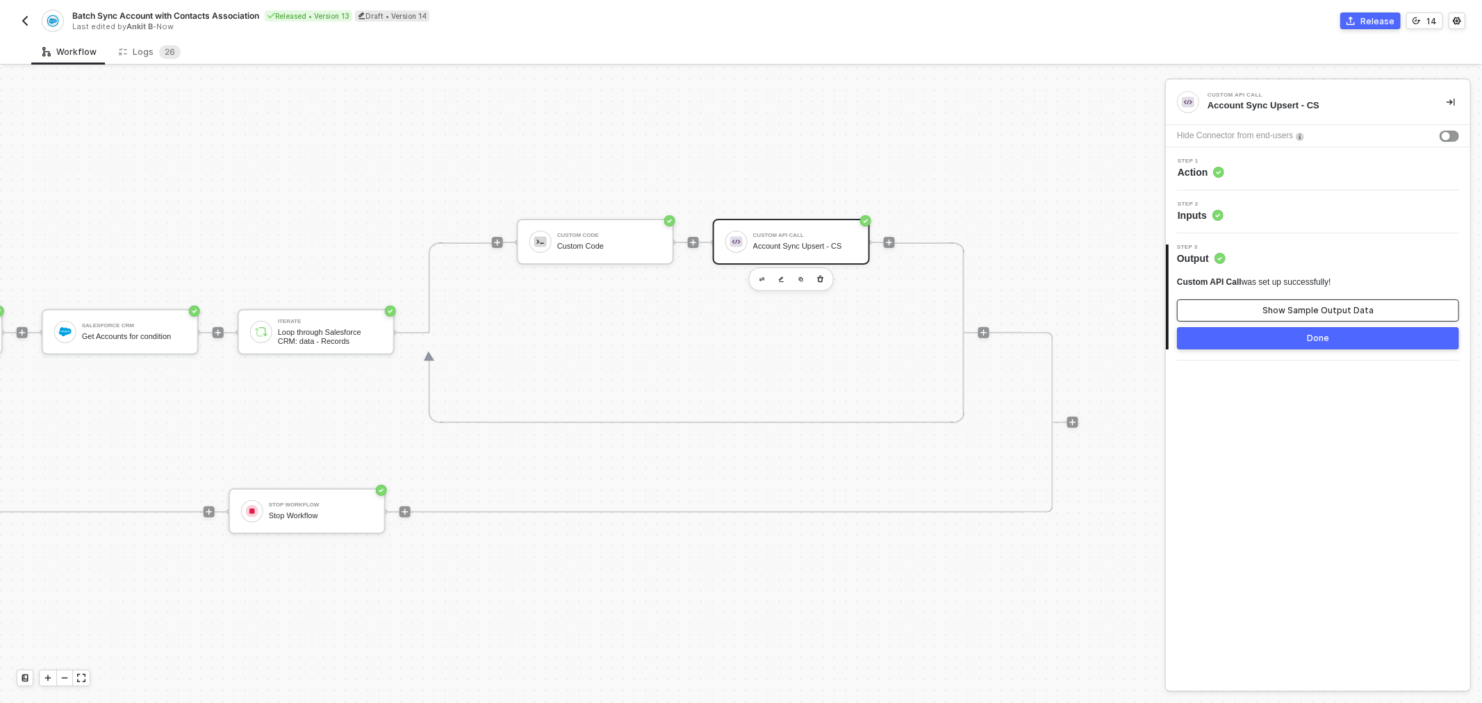
click at [1259, 299] on button "Show Sample Output Data" at bounding box center [1318, 310] width 282 height 22
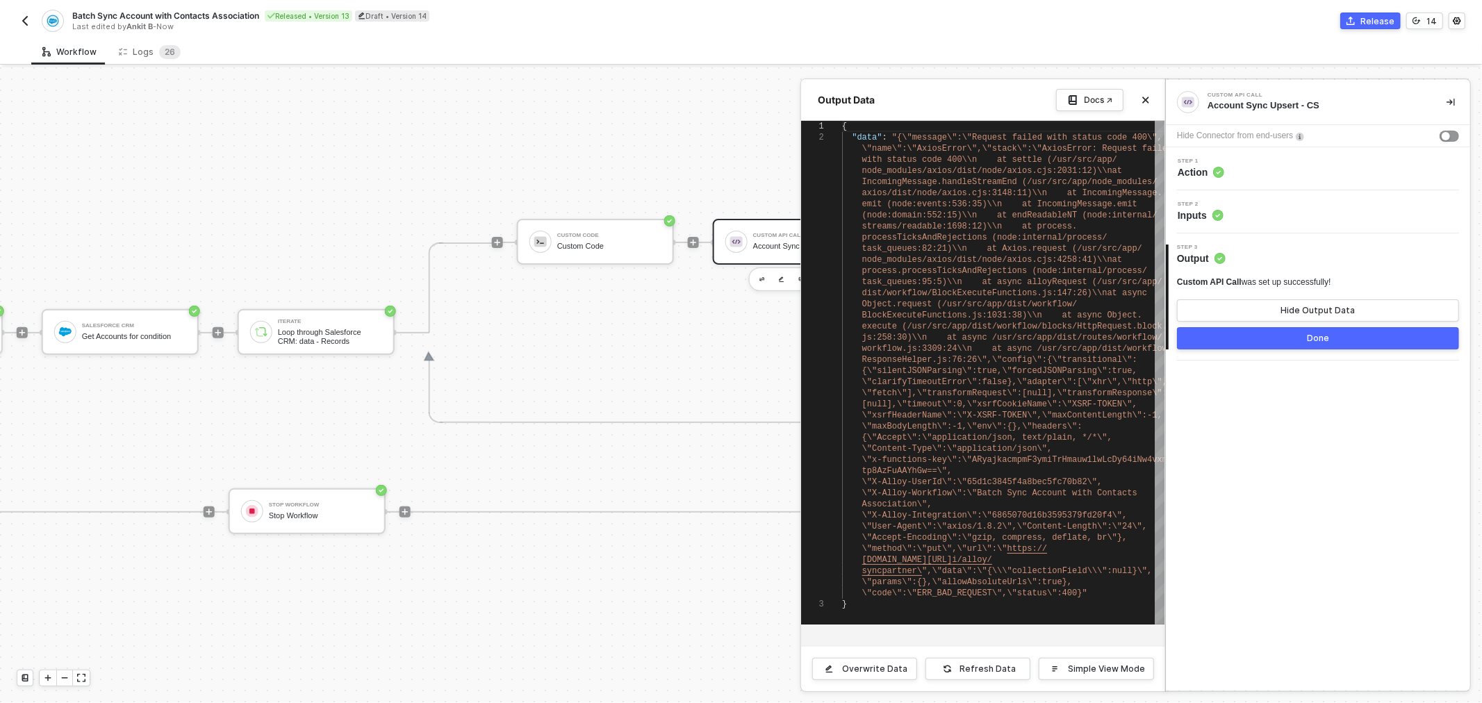
click at [656, 304] on div at bounding box center [741, 385] width 1482 height 636
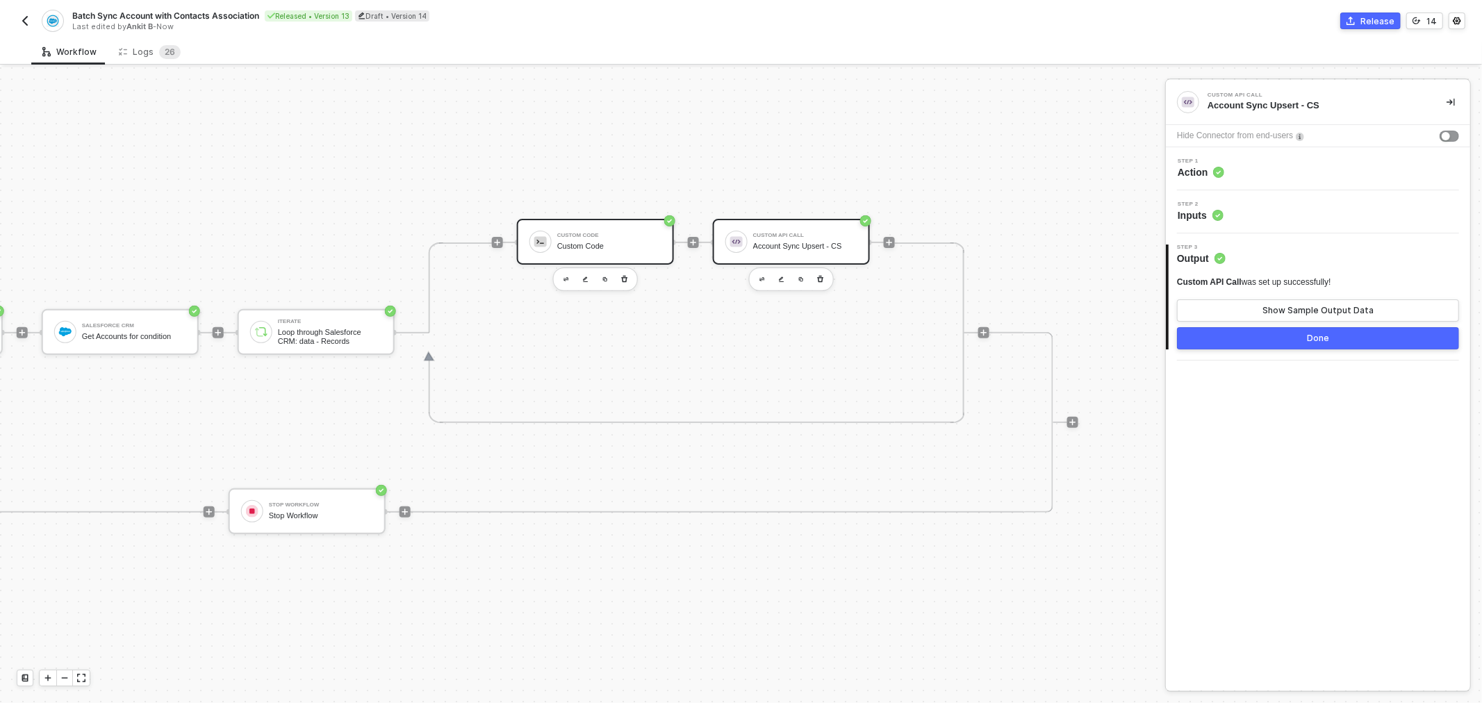
click at [609, 243] on div "Custom Code" at bounding box center [609, 246] width 104 height 9
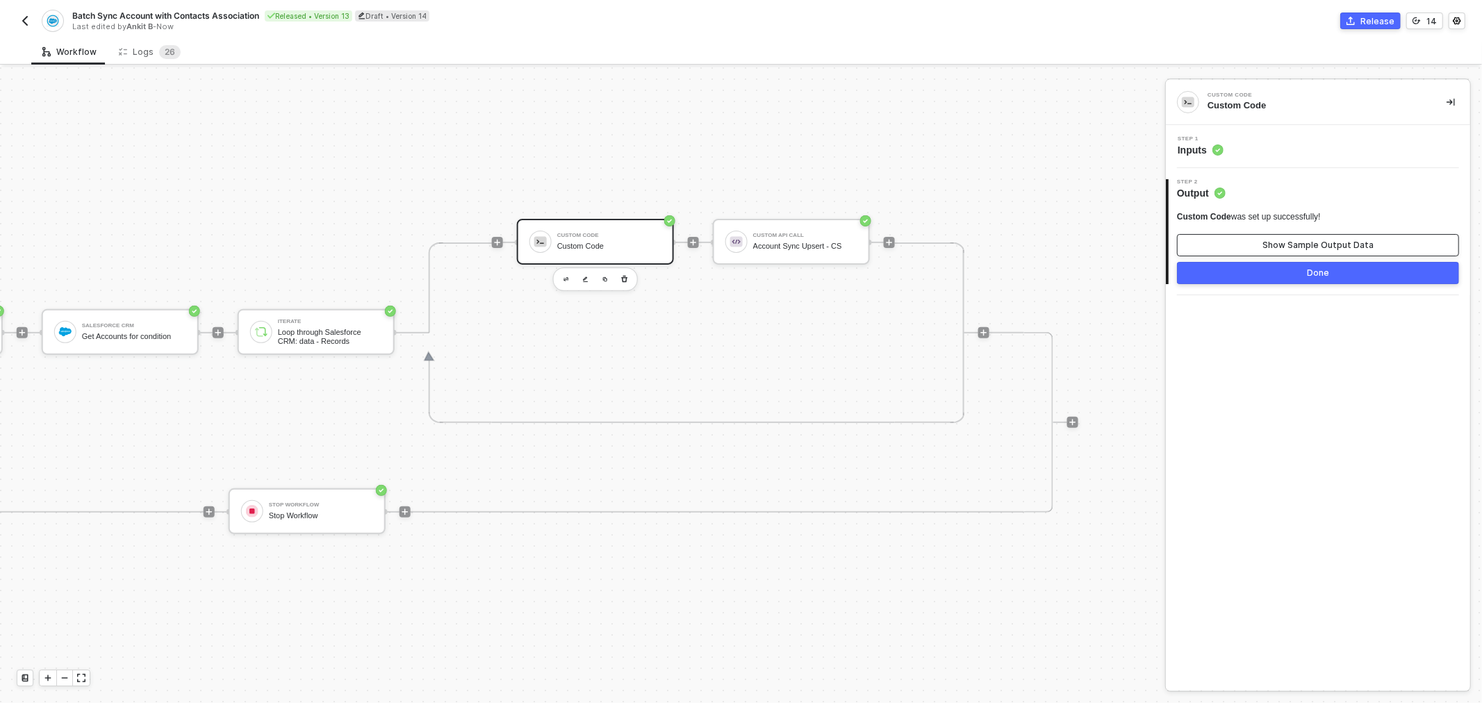
drag, startPoint x: 1306, startPoint y: 231, endPoint x: 1302, endPoint y: 246, distance: 15.2
click at [1304, 242] on div "Custom Code was set up successfully! Show Sample Output Data" at bounding box center [1318, 233] width 282 height 45
click at [1302, 246] on div "Show Sample Output Data" at bounding box center [1317, 245] width 111 height 11
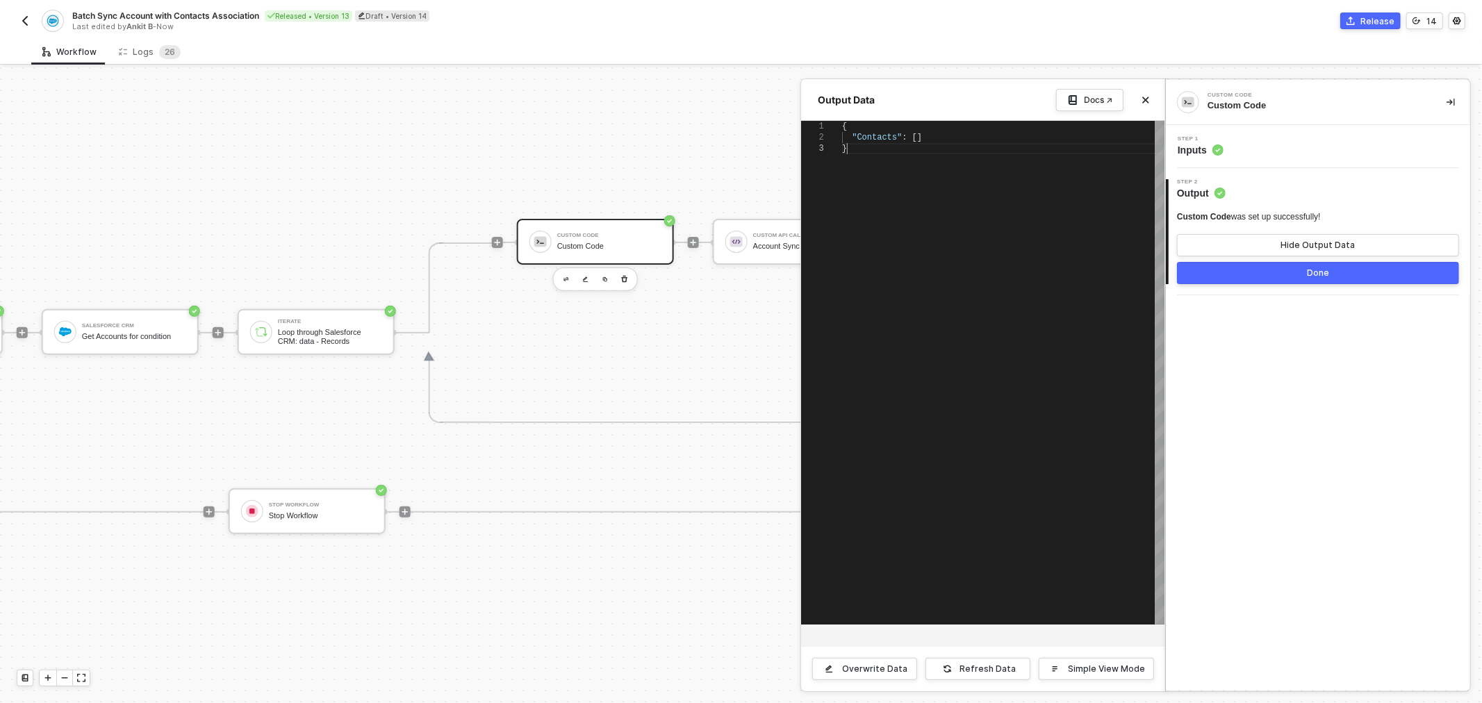
scroll to position [0, 3]
click at [932, 183] on div "{ "Contacts" : [] }" at bounding box center [1003, 373] width 322 height 504
click at [660, 154] on div at bounding box center [741, 385] width 1482 height 636
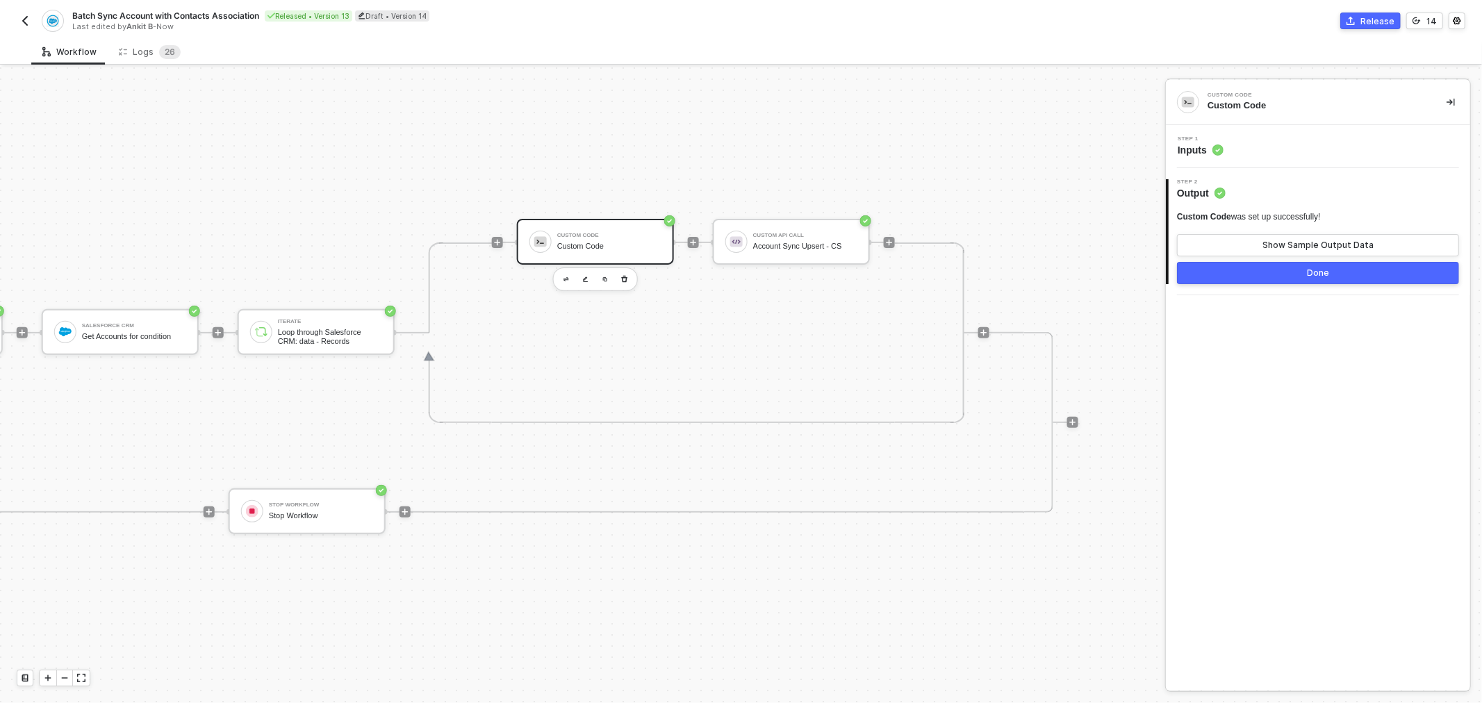
drag, startPoint x: 670, startPoint y: 154, endPoint x: 688, endPoint y: 154, distance: 18.1
click at [296, 335] on div "Loop through Salesforce CRM: data - Records" at bounding box center [330, 336] width 104 height 17
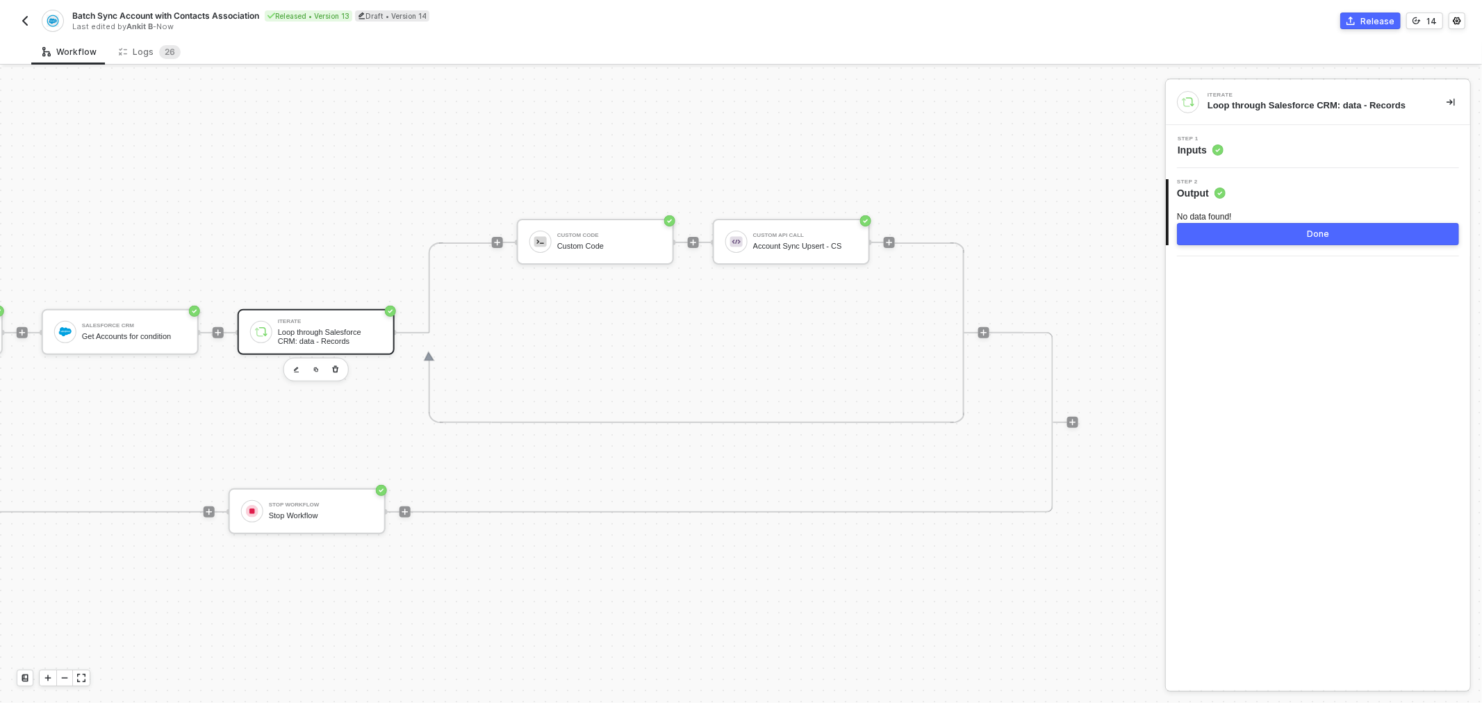
click at [1223, 226] on button "Done" at bounding box center [1318, 234] width 282 height 22
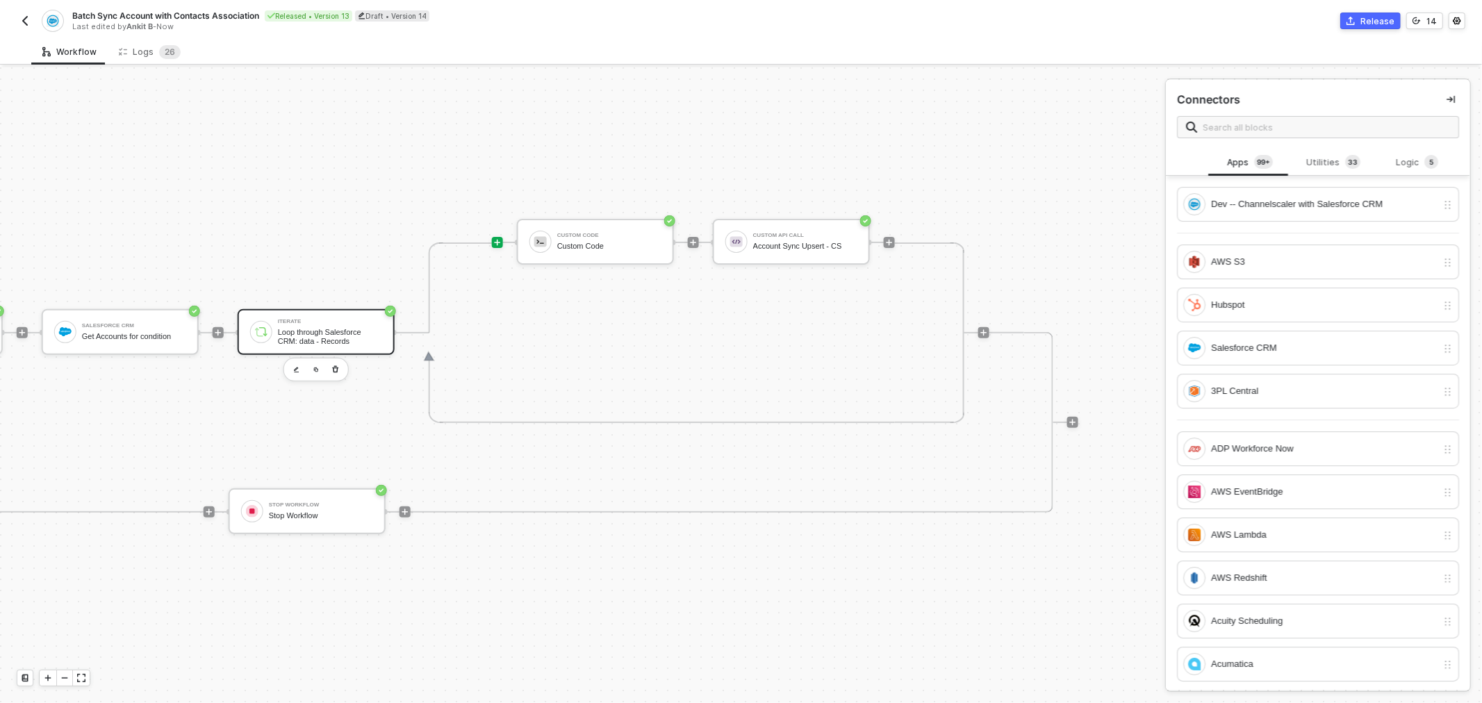
click at [357, 310] on div "Iterate Loop through Salesforce CRM: data - Records" at bounding box center [316, 332] width 157 height 46
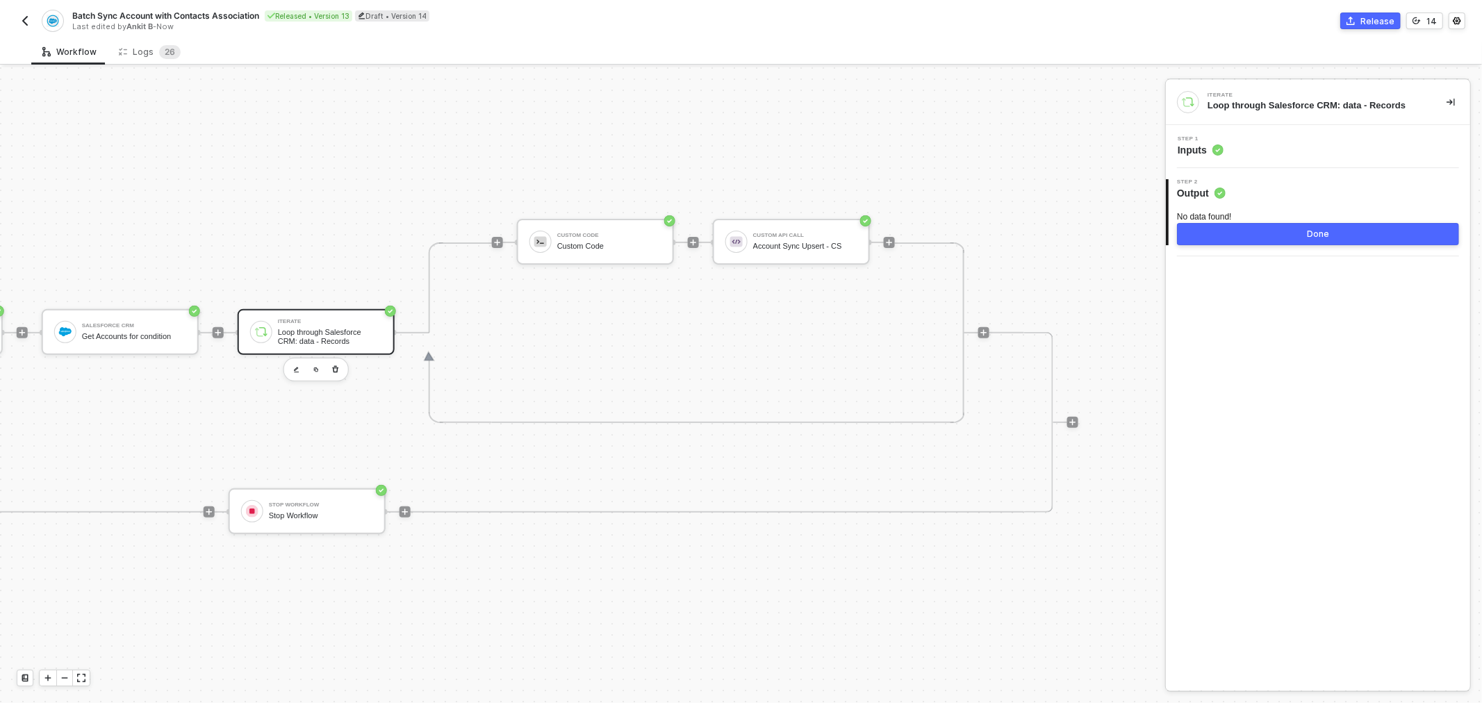
click at [1256, 238] on button "Done" at bounding box center [1318, 234] width 282 height 22
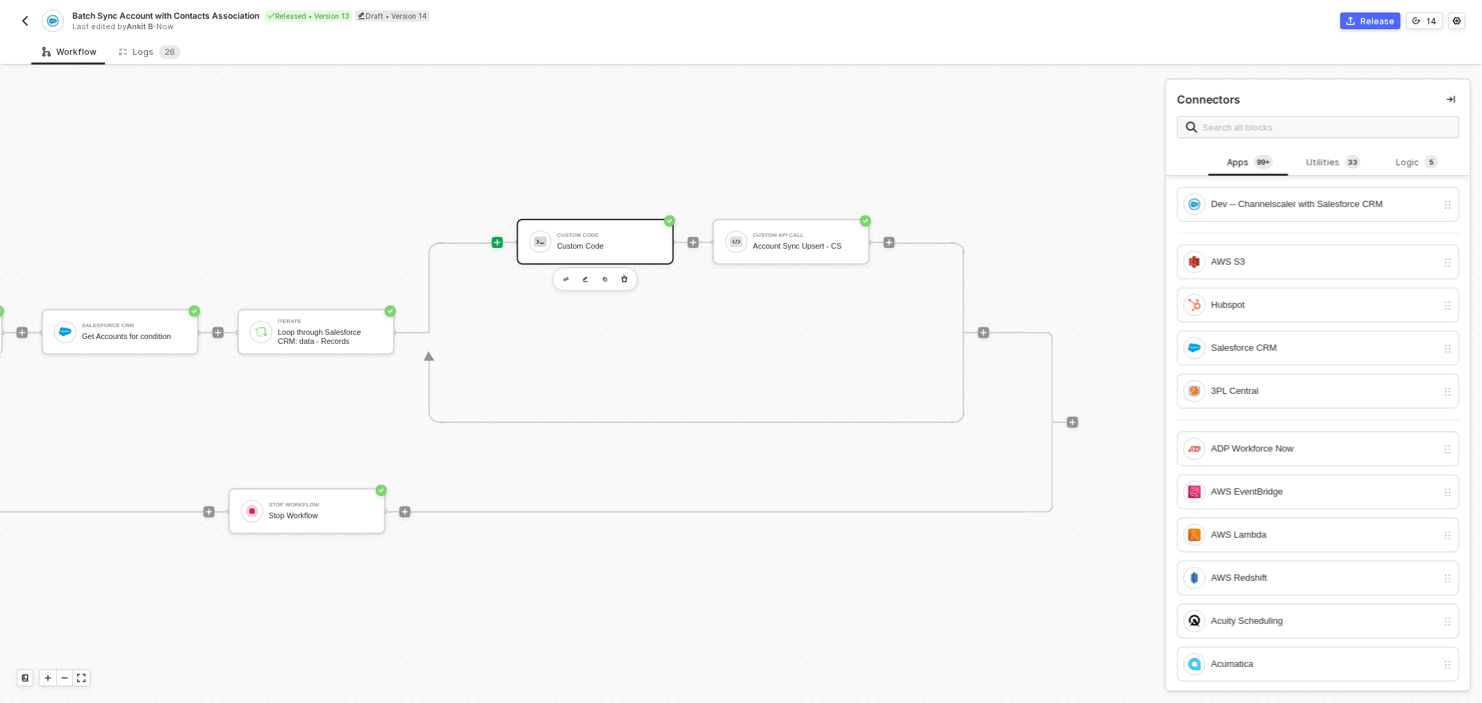
click at [610, 225] on div "Custom Code Custom Code" at bounding box center [595, 242] width 157 height 46
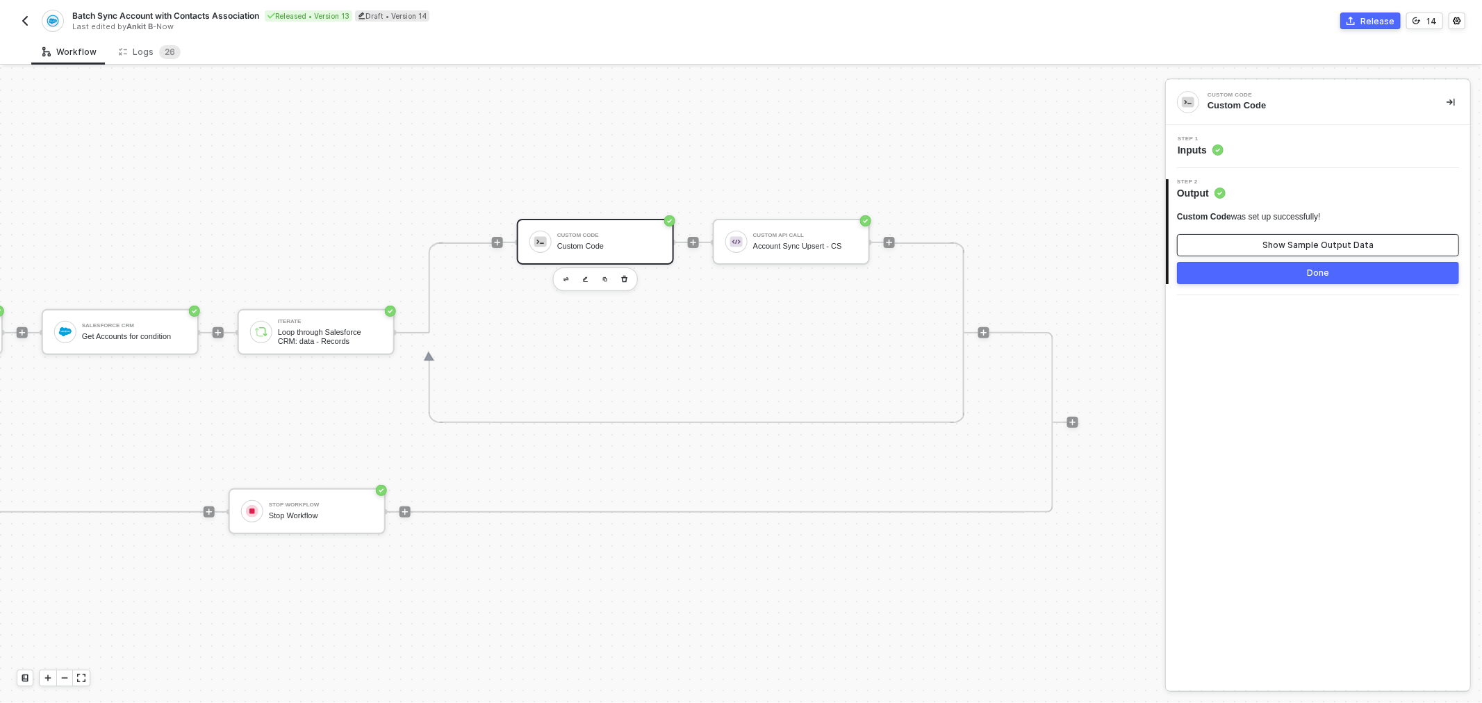
click at [1306, 235] on button "Show Sample Output Data" at bounding box center [1318, 245] width 282 height 22
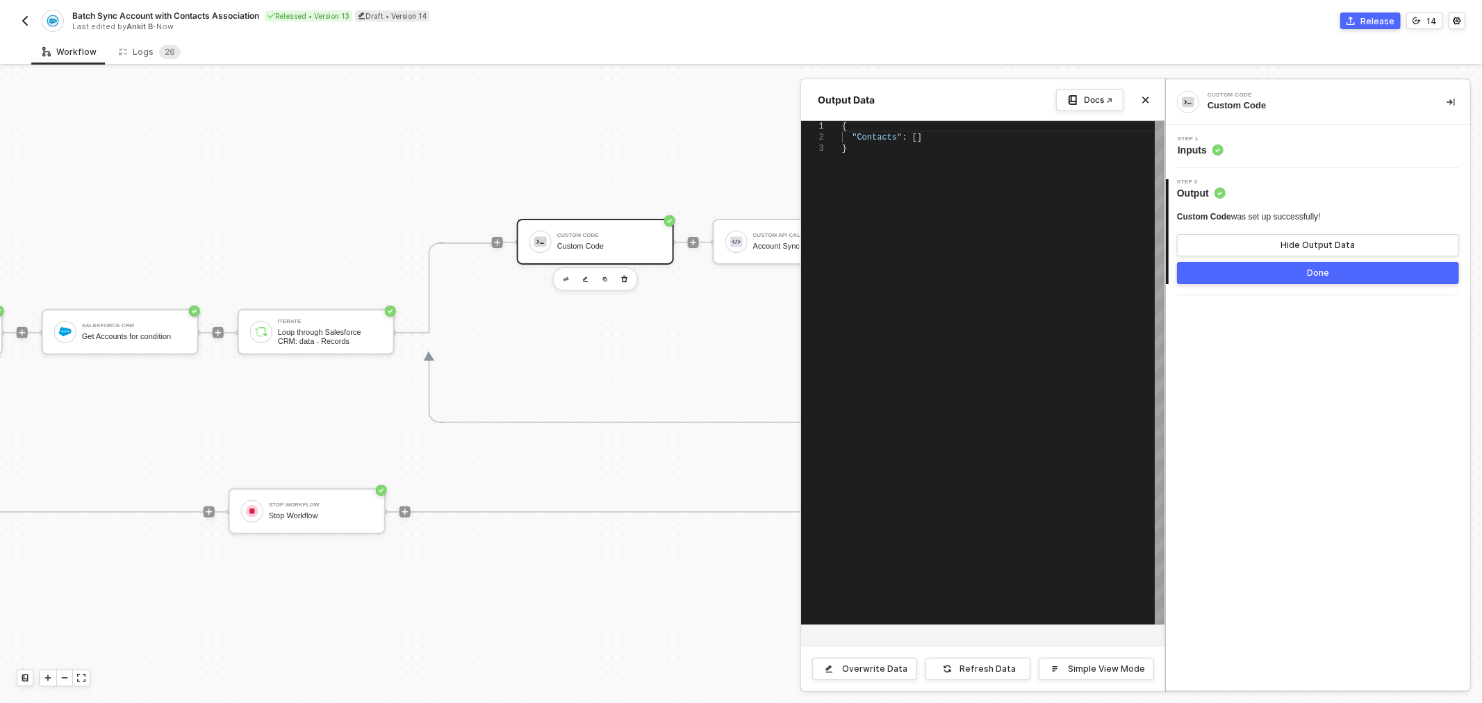
click at [268, 331] on div at bounding box center [741, 385] width 1482 height 636
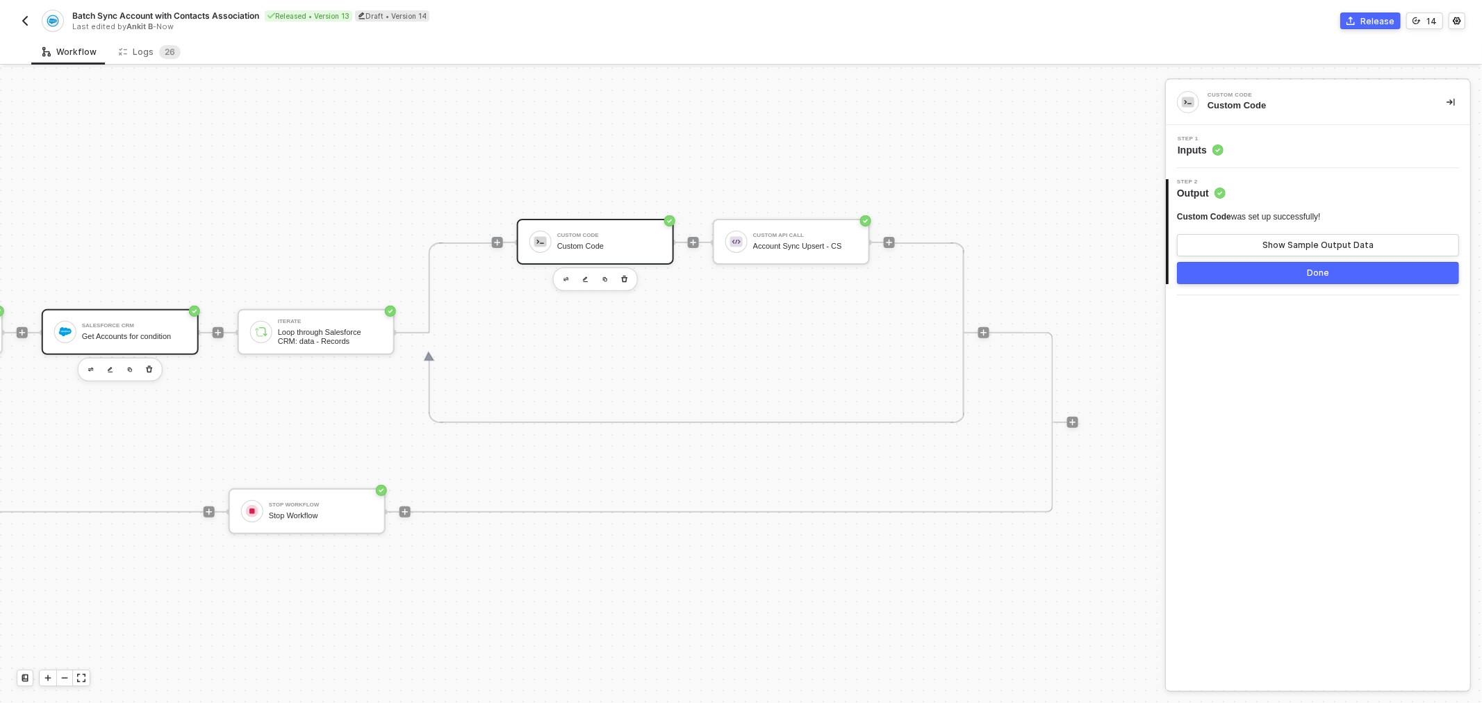
drag, startPoint x: 26, startPoint y: 329, endPoint x: 87, endPoint y: 320, distance: 61.0
click at [64, 332] on div "TRUE Salesforce CRM #2 Get Field Definitions Custom Code #2 Custom Code Salesfo…" at bounding box center [306, 332] width 1489 height 1
click at [87, 323] on div "Salesforce CRM" at bounding box center [134, 326] width 104 height 6
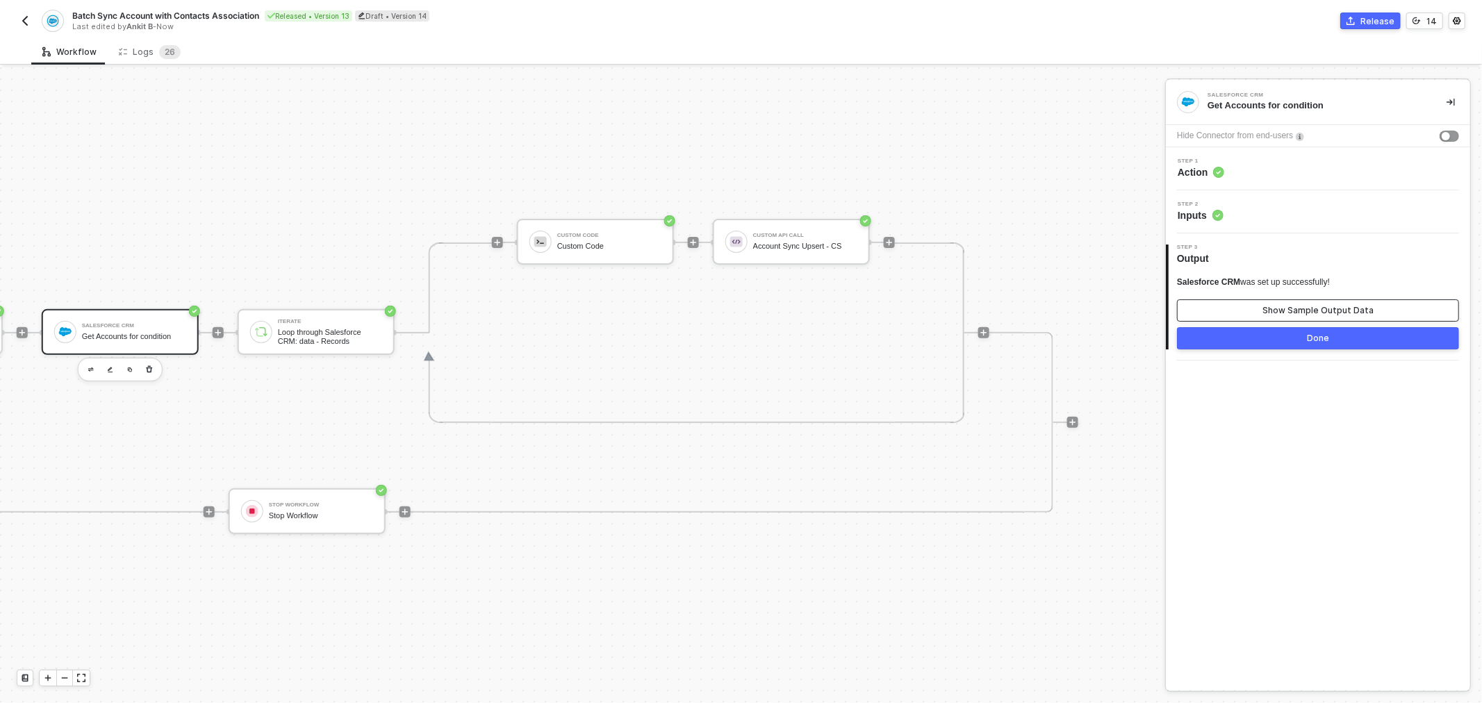
click at [1361, 301] on button "Show Sample Output Data" at bounding box center [1318, 310] width 282 height 22
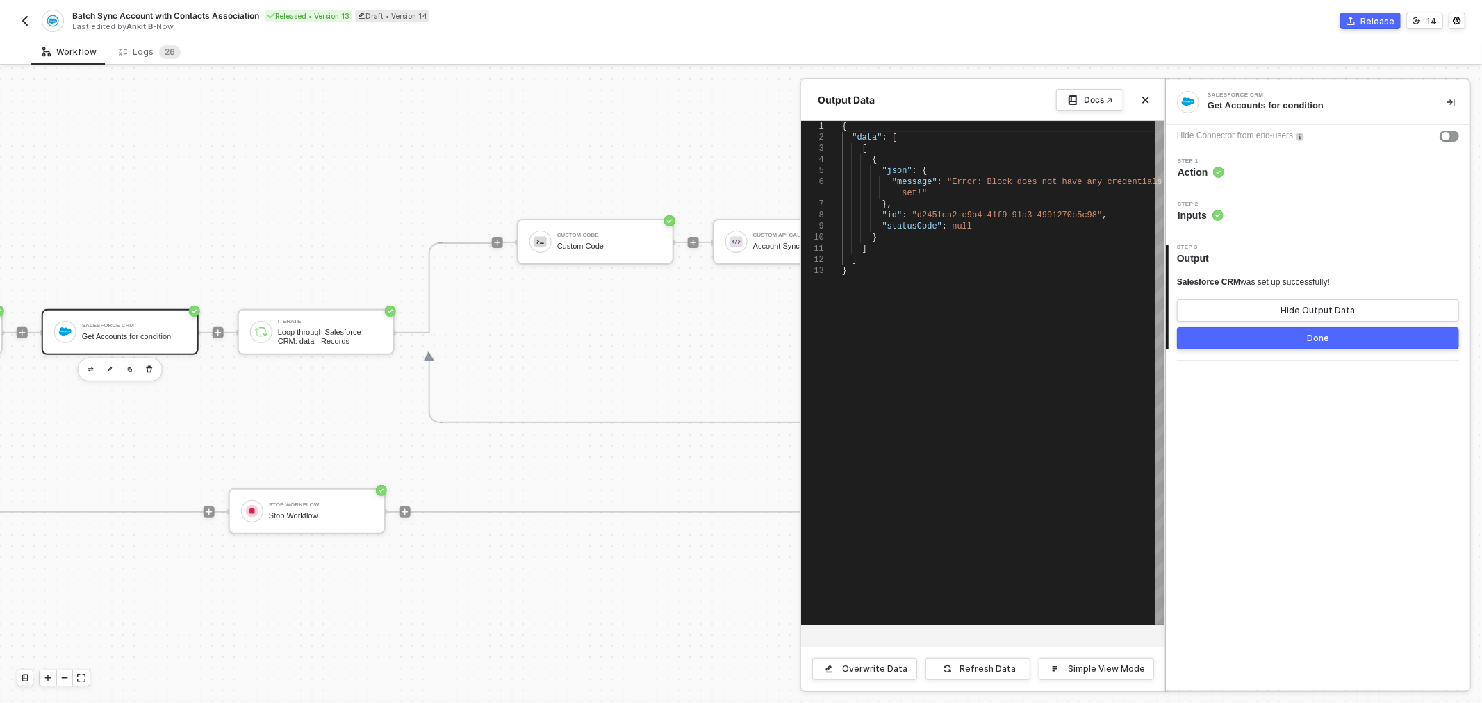
drag, startPoint x: 320, startPoint y: 209, endPoint x: 214, endPoint y: 202, distance: 106.5
drag, startPoint x: 266, startPoint y: 197, endPoint x: 225, endPoint y: 197, distance: 41.0
click at [653, 158] on div at bounding box center [741, 385] width 1482 height 636
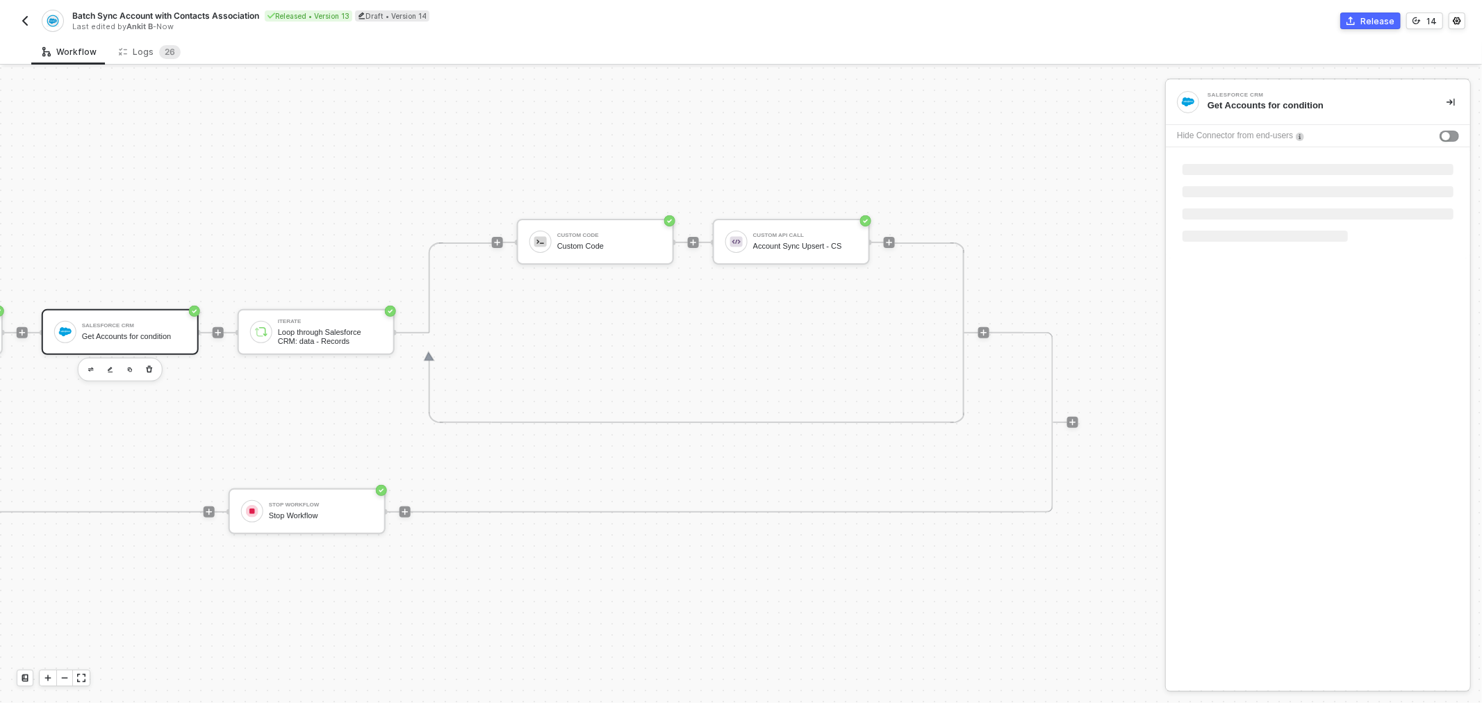
click at [133, 323] on div "Salesforce CRM" at bounding box center [134, 326] width 104 height 6
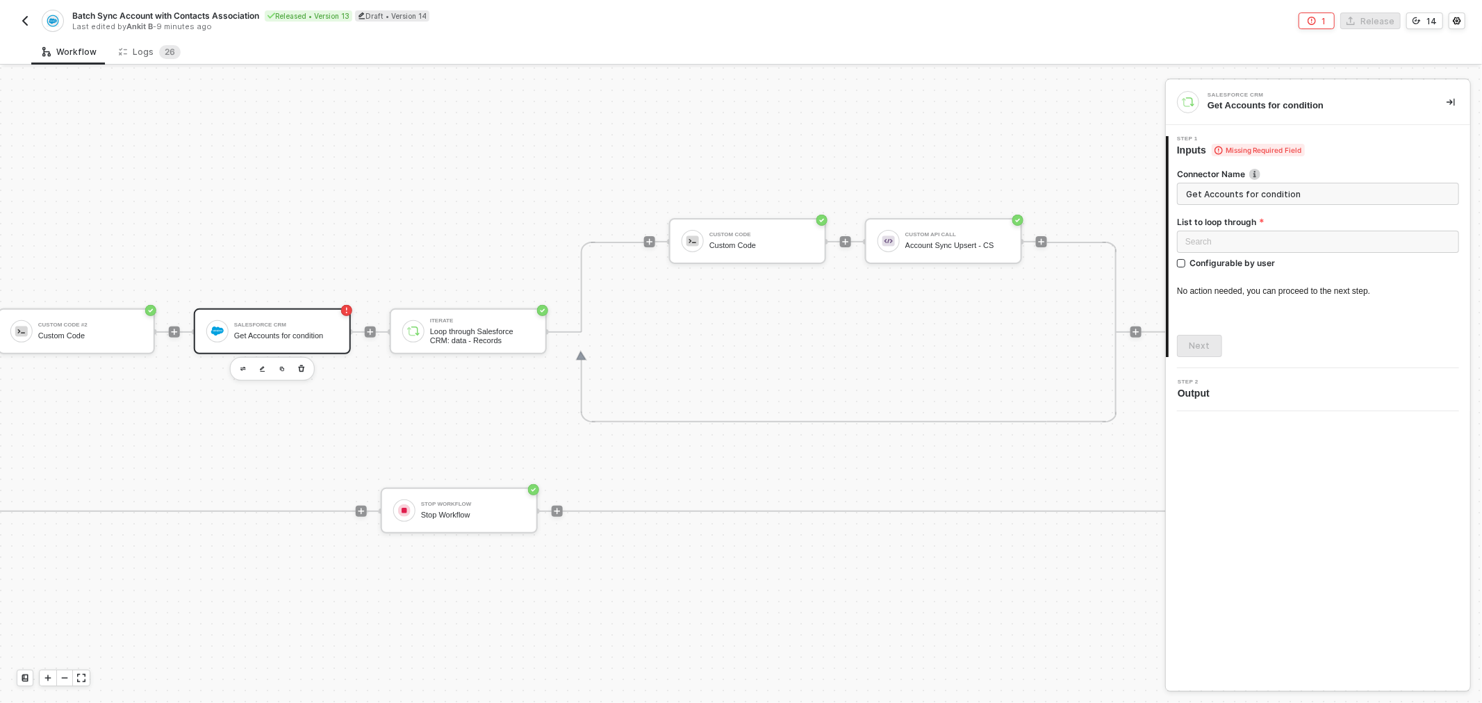
scroll to position [346, 438]
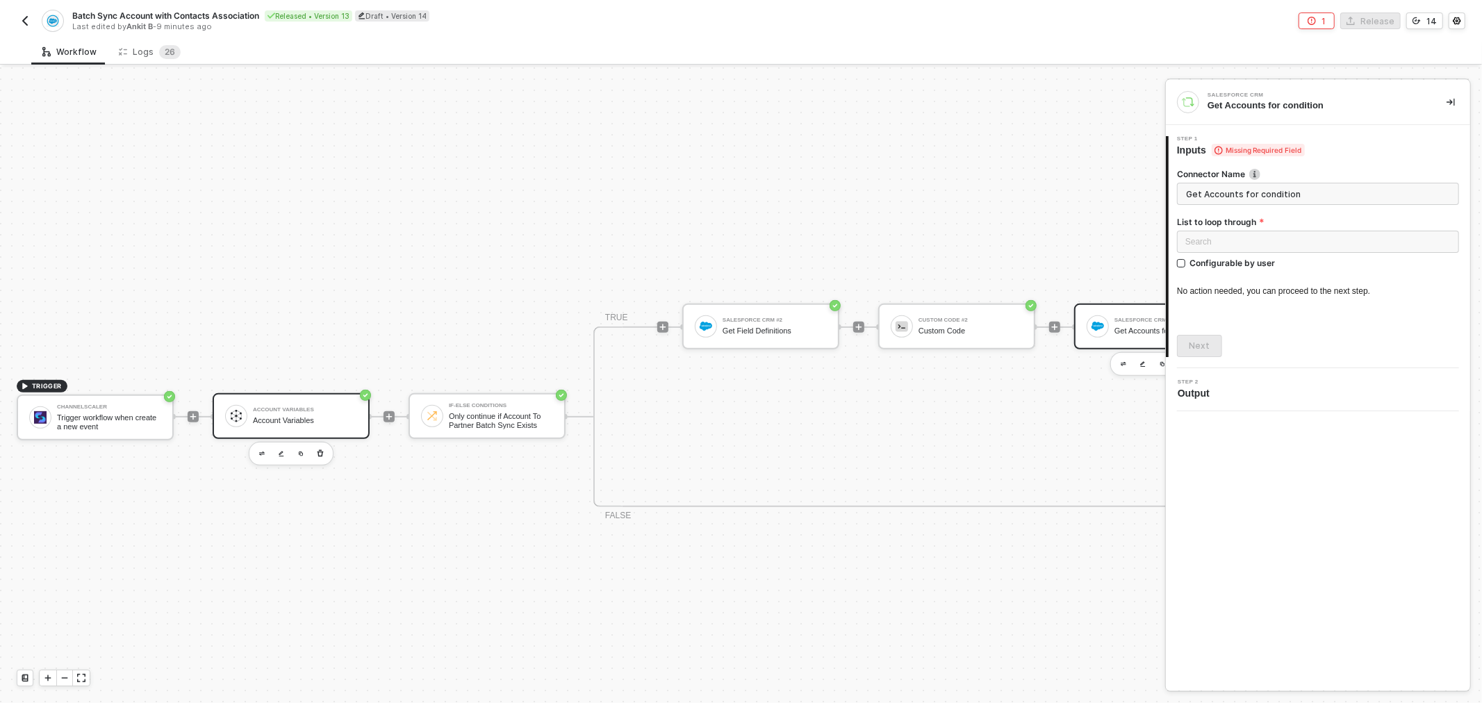
drag, startPoint x: 275, startPoint y: 385, endPoint x: 310, endPoint y: 413, distance: 45.0
click at [454, 412] on div "Only continue if Account To Partner Batch Sync Exists" at bounding box center [501, 419] width 104 height 17
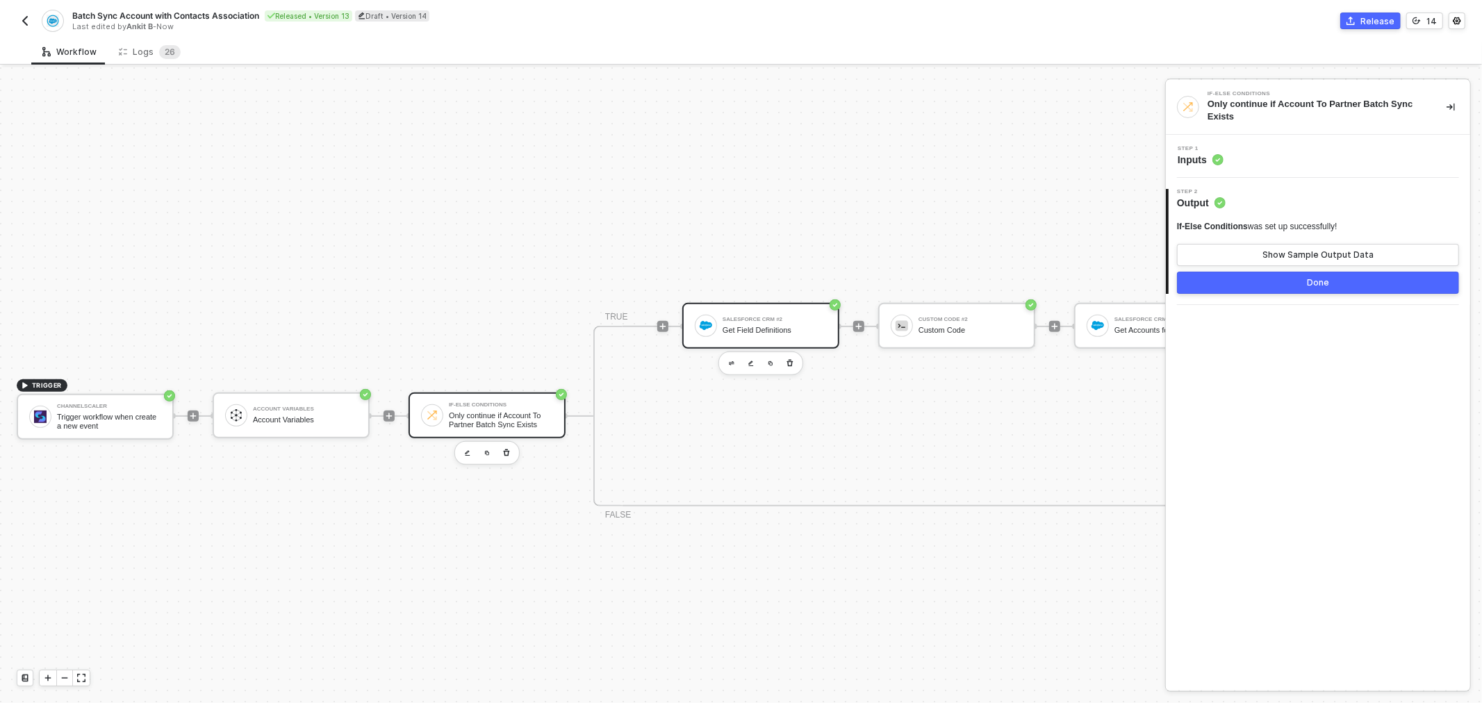
click at [794, 315] on div "Salesforce CRM #2 Get Field Definitions" at bounding box center [774, 326] width 104 height 26
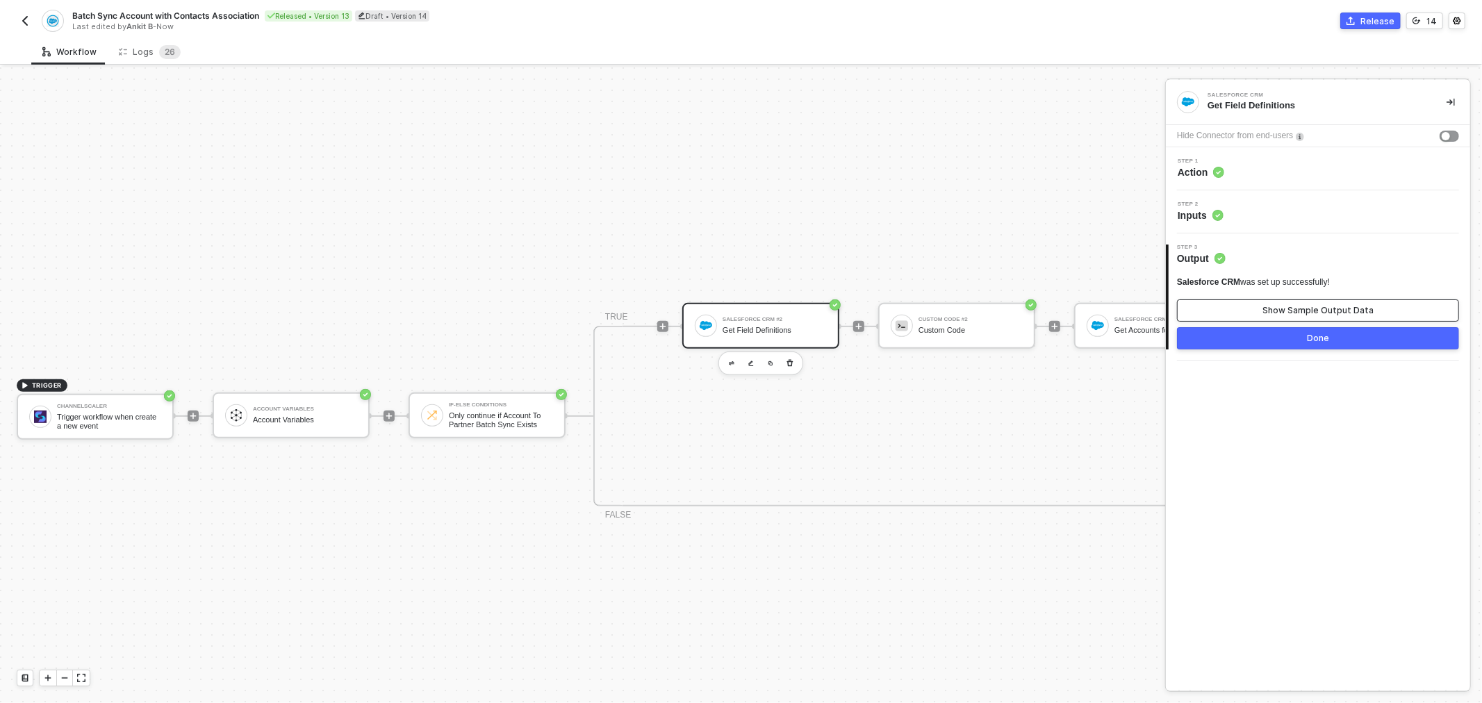
click at [1280, 313] on div "Show Sample Output Data" at bounding box center [1317, 310] width 111 height 11
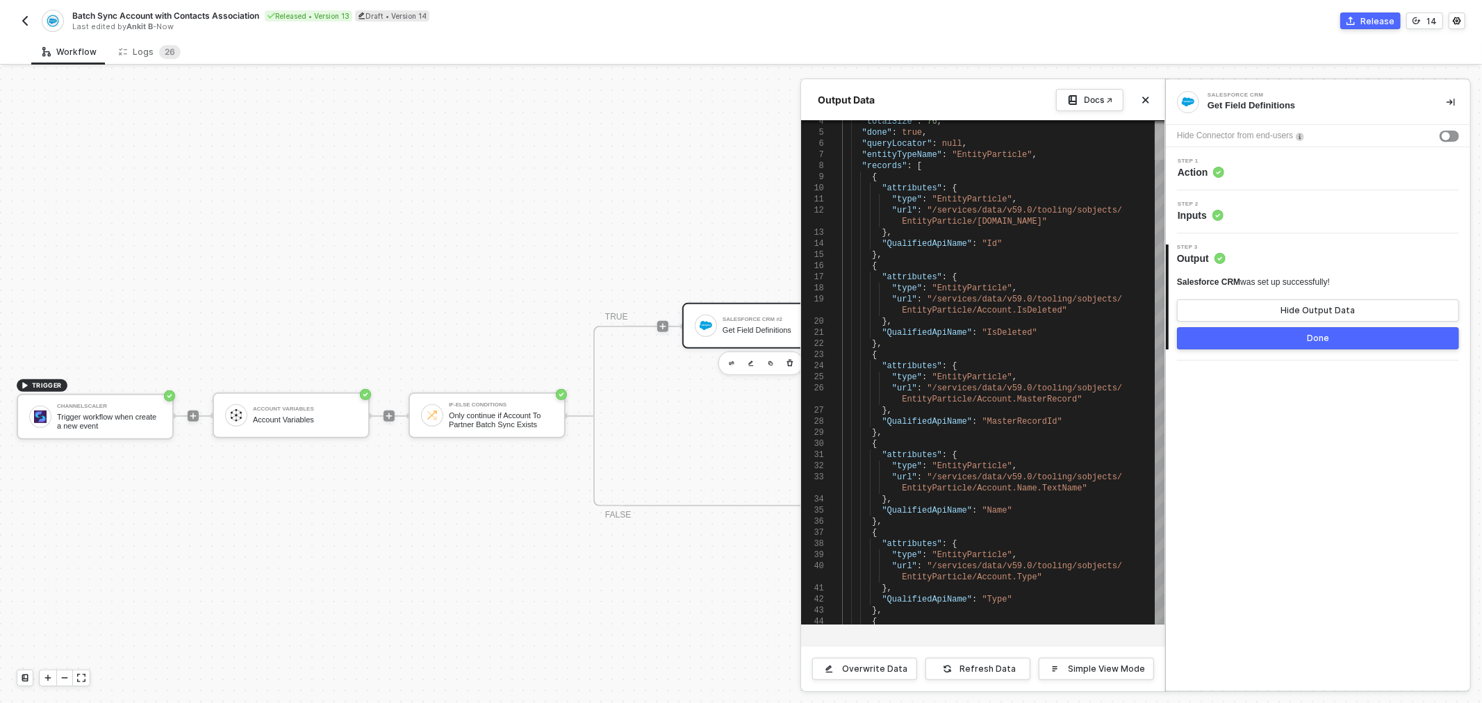
drag, startPoint x: 1159, startPoint y: 247, endPoint x: 1155, endPoint y: 135, distance: 112.6
click at [1155, 135] on div at bounding box center [1159, 142] width 10 height 36
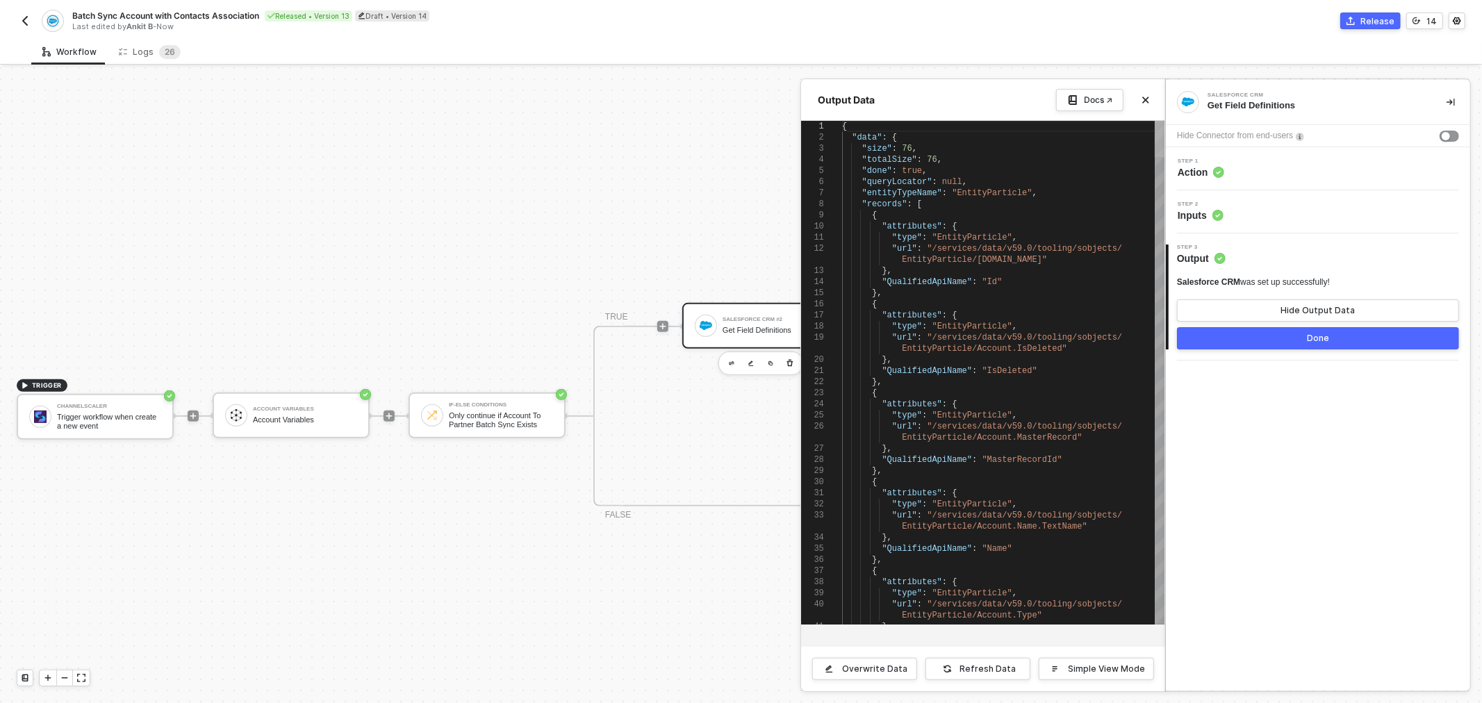
drag, startPoint x: 1155, startPoint y: 133, endPoint x: 1158, endPoint y: 118, distance: 15.5
click at [1158, 118] on div "Output Data Docs ↗ 35 36 37 38 39 40 41 29 30 31 32 33 34 25 26 27 28 23 24 20 …" at bounding box center [983, 385] width 364 height 612
click at [1160, 140] on div at bounding box center [1159, 139] width 10 height 36
drag, startPoint x: 1158, startPoint y: 206, endPoint x: 1156, endPoint y: 133, distance: 73.0
click at [1156, 133] on div at bounding box center [1159, 139] width 10 height 36
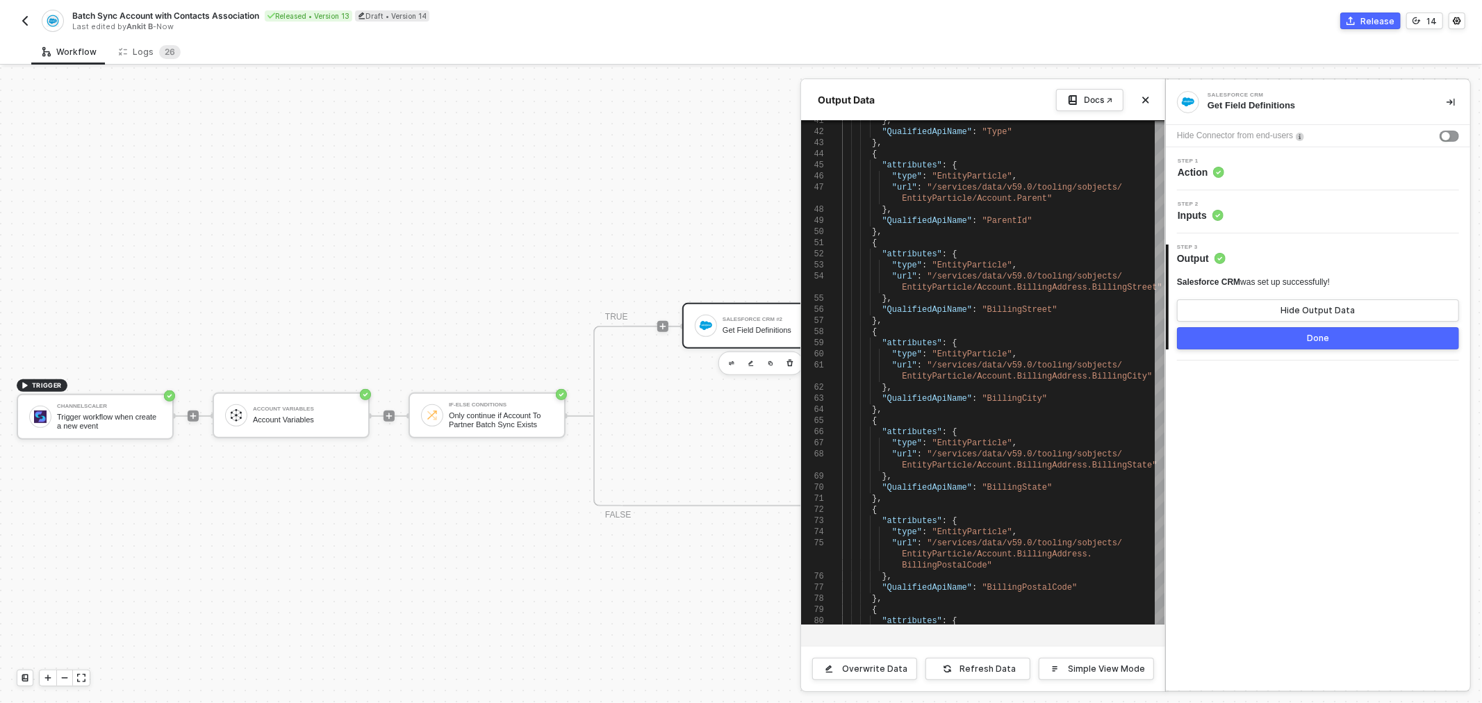
click at [513, 237] on div at bounding box center [741, 385] width 1482 height 636
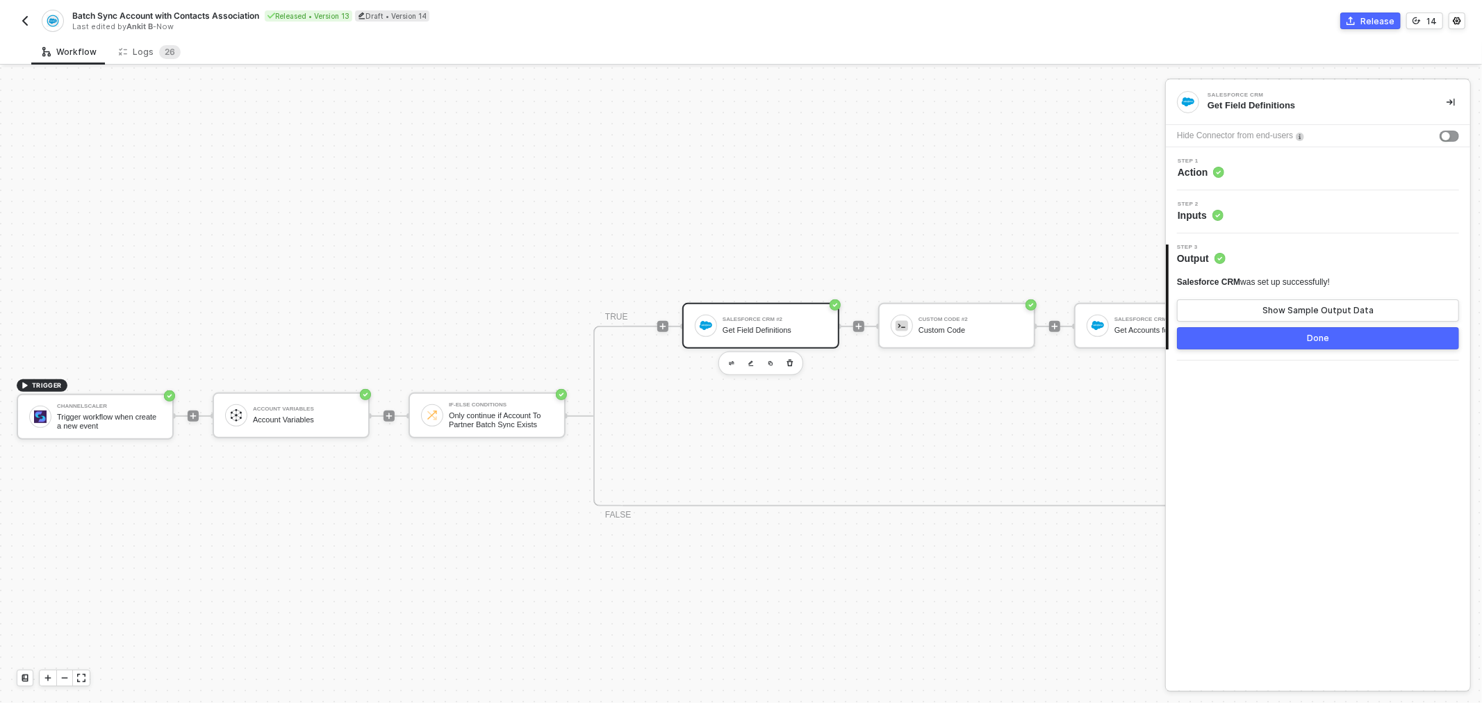
click at [756, 326] on div "Get Field Definitions" at bounding box center [774, 330] width 104 height 9
drag, startPoint x: 795, startPoint y: 383, endPoint x: 852, endPoint y: 386, distance: 57.8
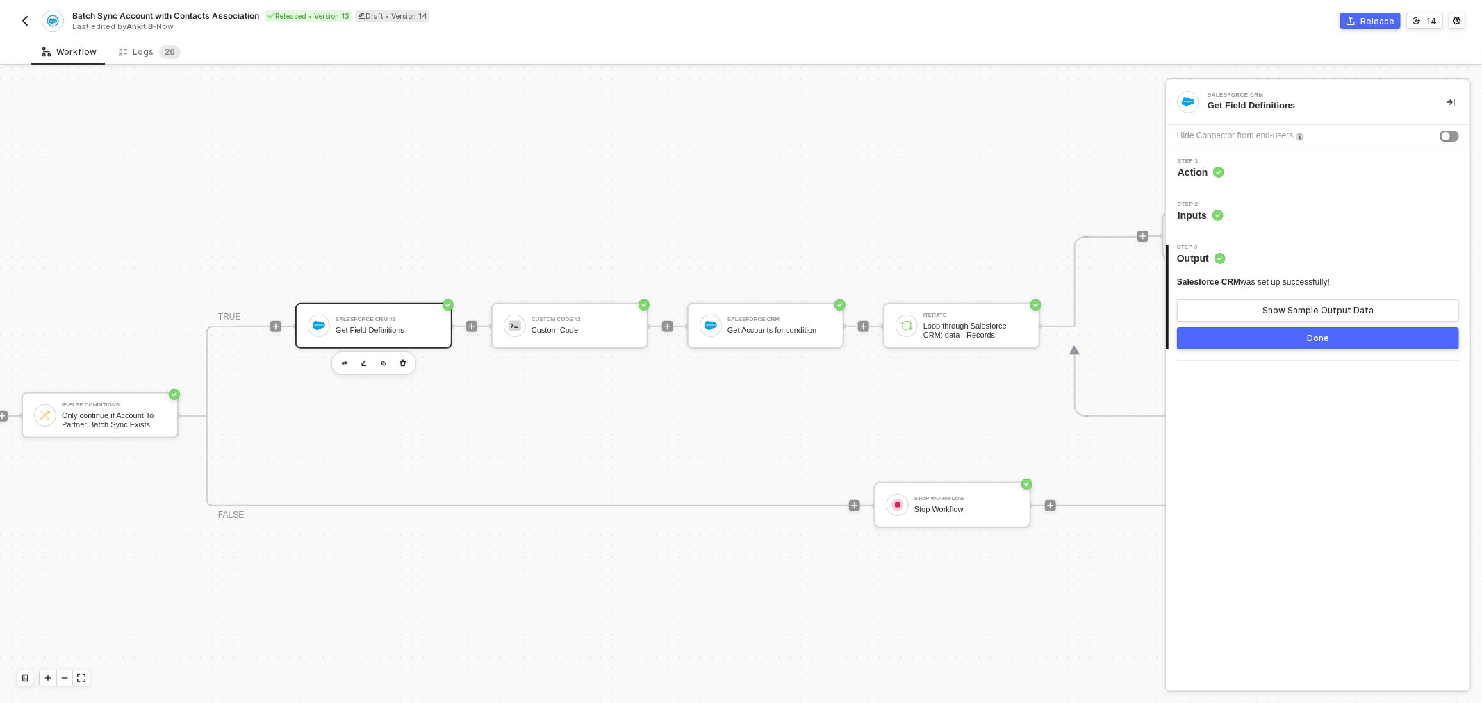
drag, startPoint x: 859, startPoint y: 386, endPoint x: 894, endPoint y: 379, distance: 36.1
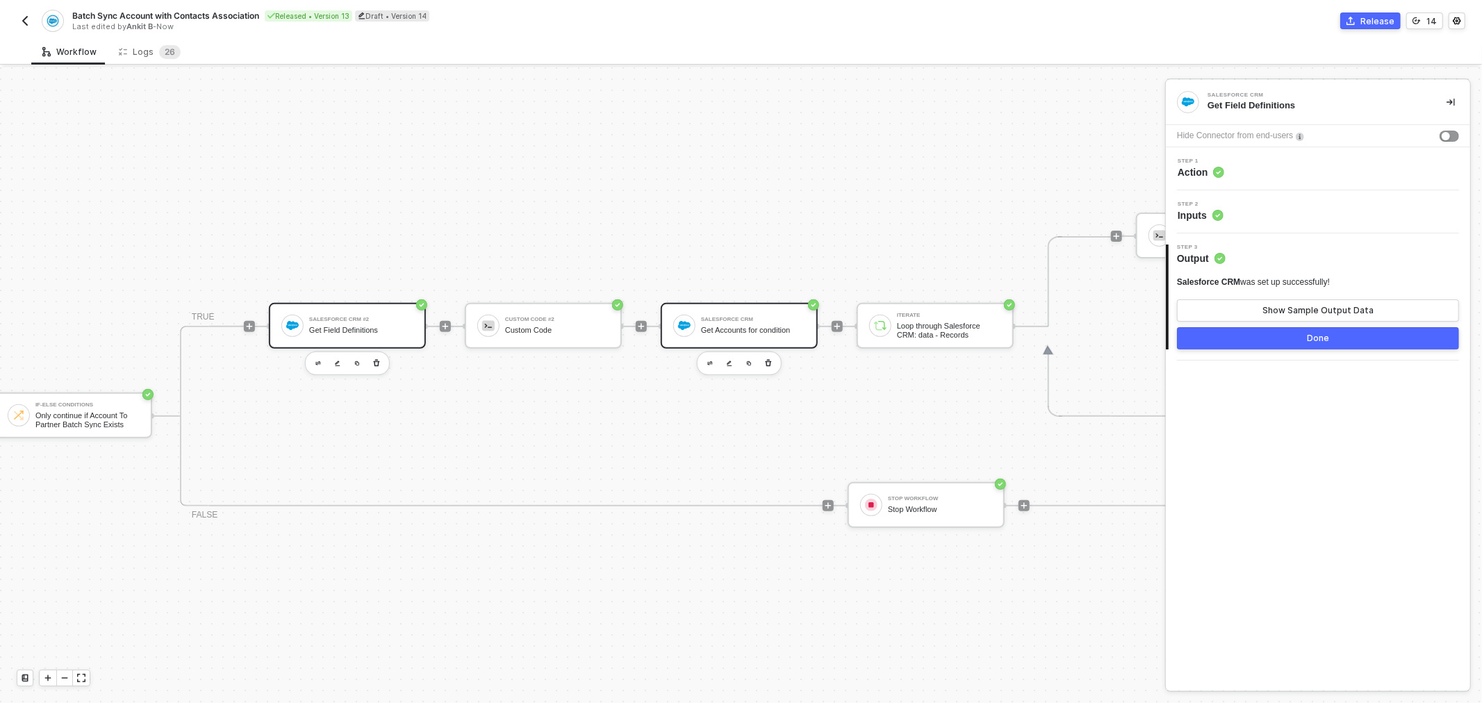
click at [766, 328] on div "Get Accounts for condition" at bounding box center [753, 330] width 104 height 9
click at [1271, 297] on div "Salesforce CRM was set up successfully! Show Sample Output Data" at bounding box center [1318, 298] width 282 height 45
click at [1279, 316] on button "Show Sample Output Data" at bounding box center [1318, 310] width 282 height 22
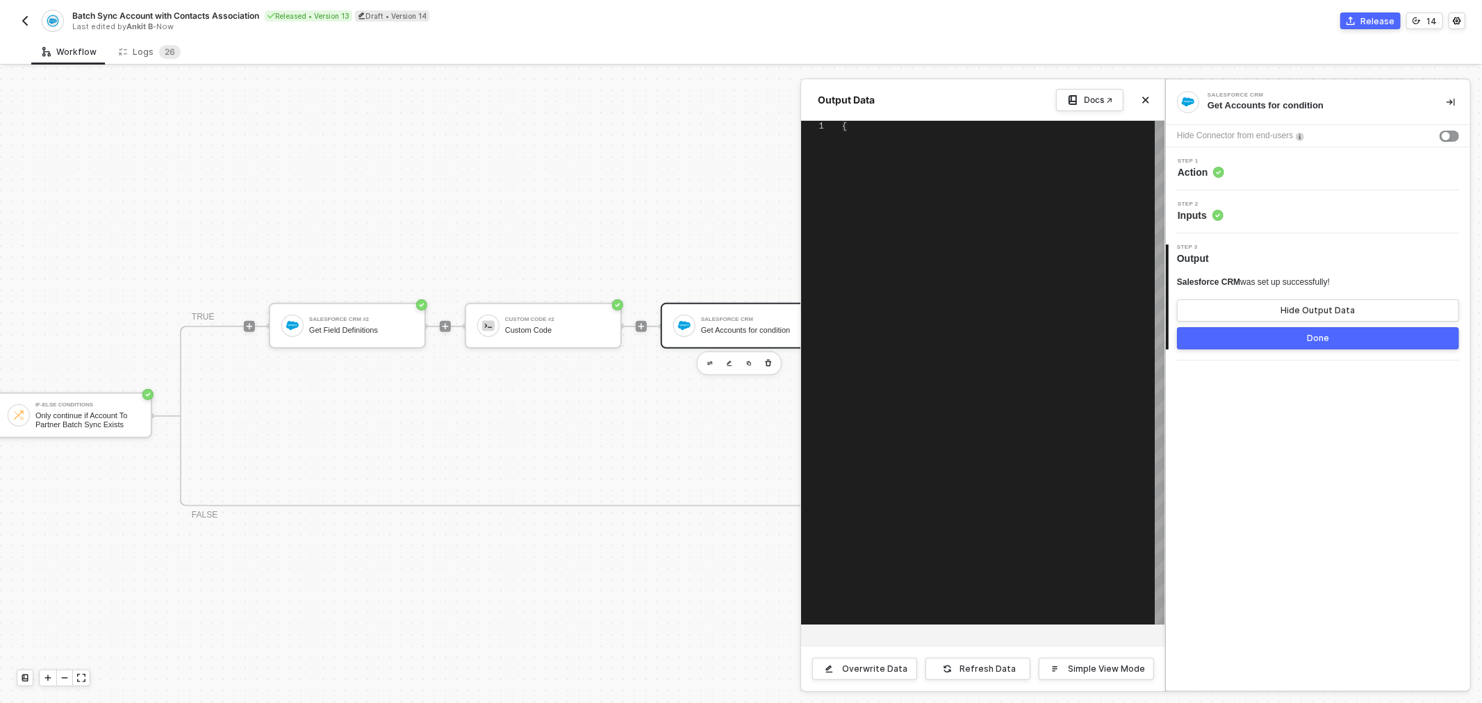
type textarea "{ "data": [ [ { "json": { "message": "Error: Block does not have any credential…"
drag, startPoint x: 1276, startPoint y: 381, endPoint x: 1275, endPoint y: 358, distance: 22.9
click at [1276, 379] on div "Salesforce CRM Get Accounts for condition Hide Connector from end-users Step 1 …" at bounding box center [1318, 385] width 304 height 611
click at [1277, 343] on button "Done" at bounding box center [1318, 338] width 282 height 22
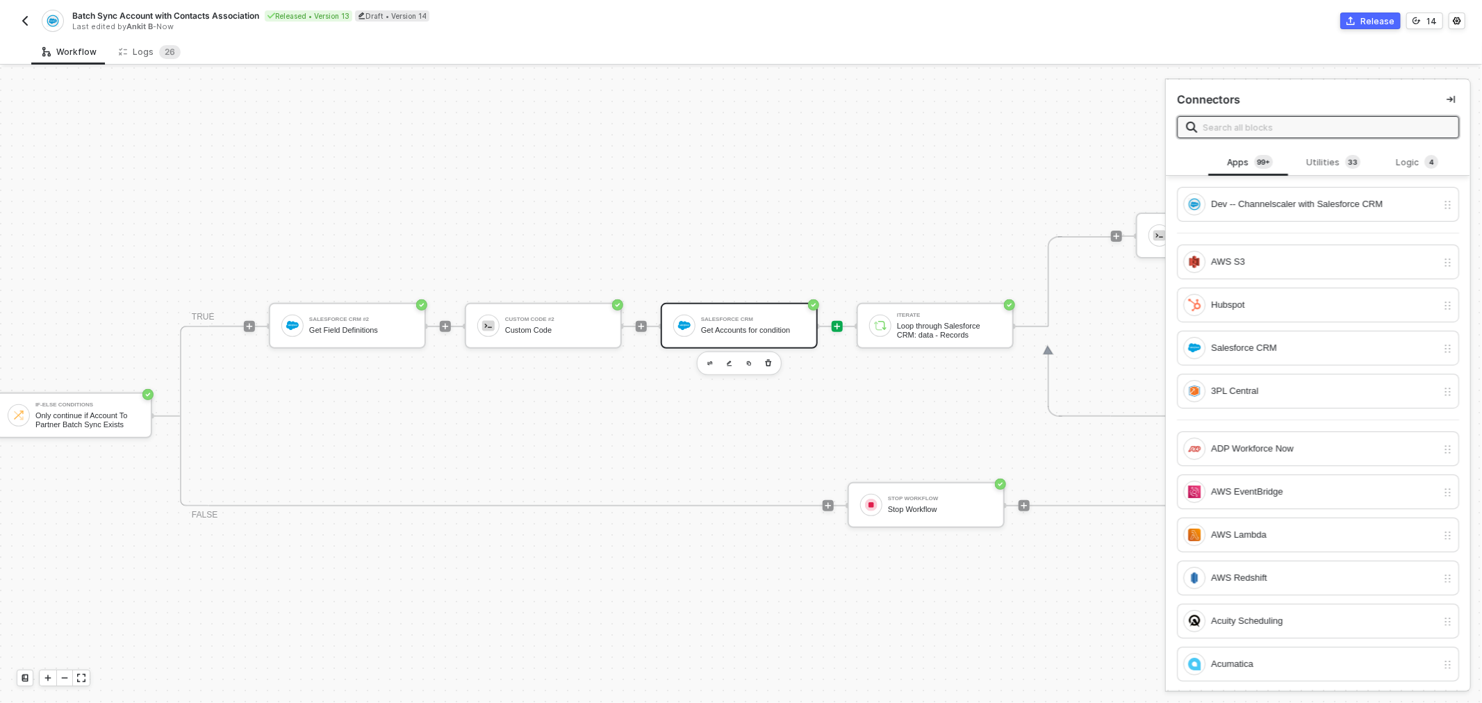
click at [753, 322] on div "Salesforce CRM Get Accounts for condition" at bounding box center [753, 326] width 104 height 26
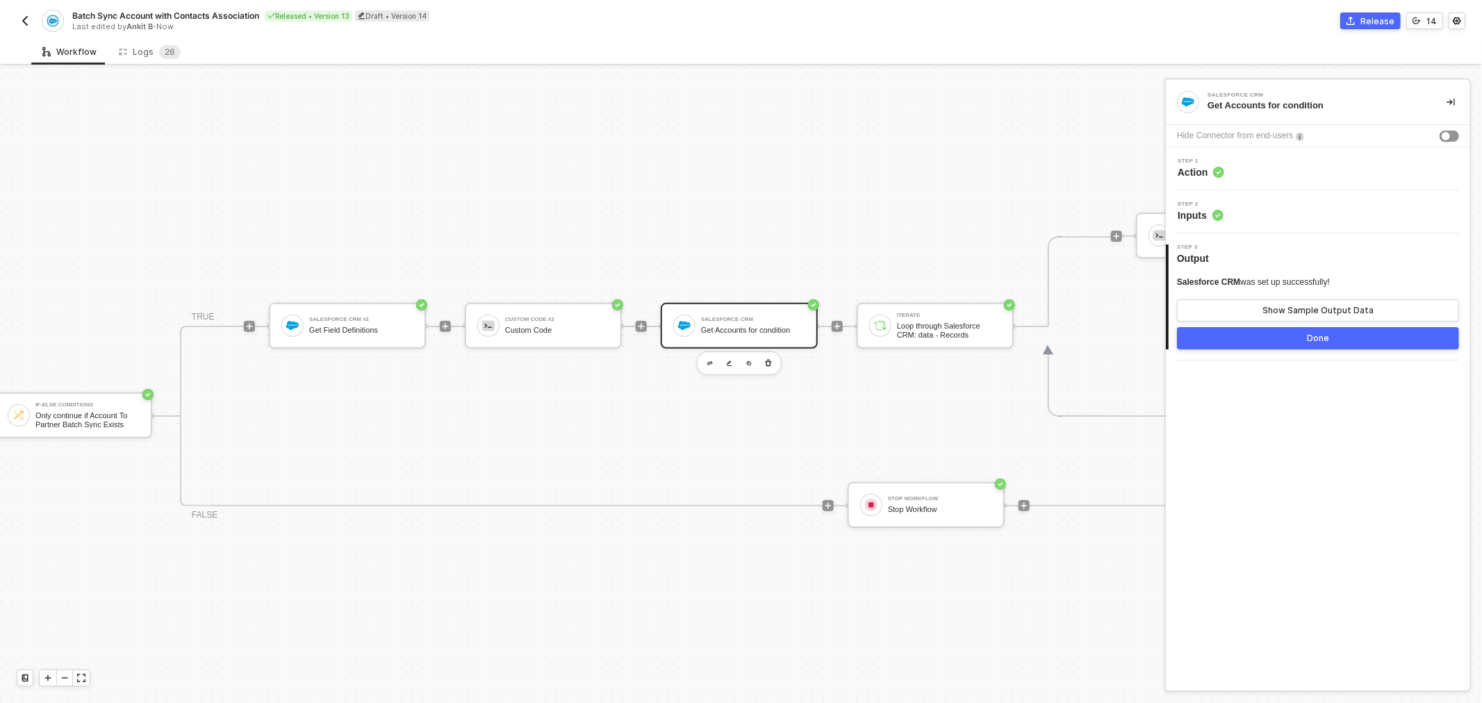
click at [1241, 209] on div "Step 2 Inputs" at bounding box center [1319, 211] width 301 height 21
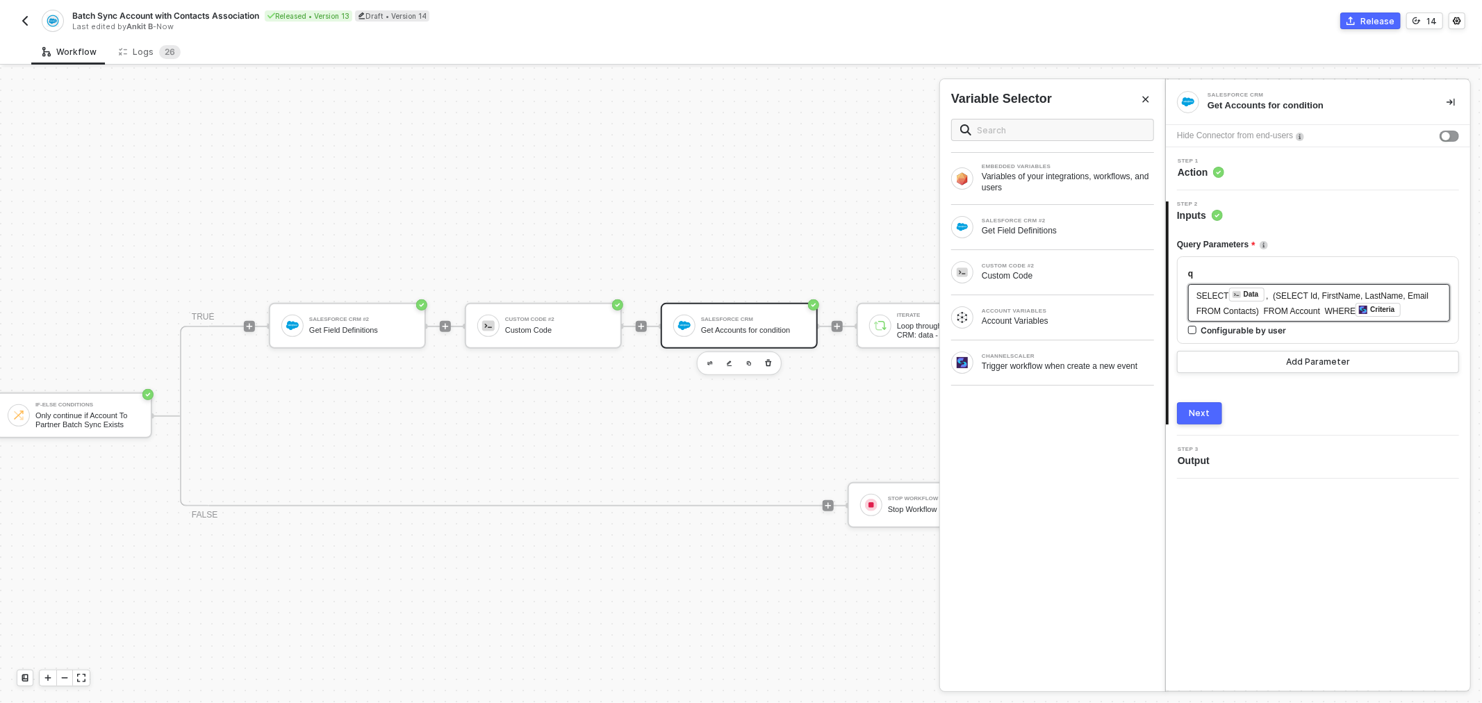
click at [1298, 292] on span ", (SELECT Id, FirstName, LastName, Email FROM Contacts) FROM Account WHERE" at bounding box center [1313, 303] width 235 height 25
click at [1270, 297] on span ", (SELECT Id, FirstName, LastName, Email FROM Contacts) FROM Account WHERE" at bounding box center [1313, 303] width 235 height 25
drag, startPoint x: 1268, startPoint y: 296, endPoint x: 1228, endPoint y: 311, distance: 43.1
click at [1228, 311] on span ", (SELECT Id, FirstName, LastName, Email FROM Contacts) FROM Account WHERE" at bounding box center [1313, 303] width 235 height 25
click at [1382, 301] on span ", (SELECT Id, FirstName, LastName, Email FROM Contacts) FROM Account WHERE" at bounding box center [1313, 303] width 235 height 25
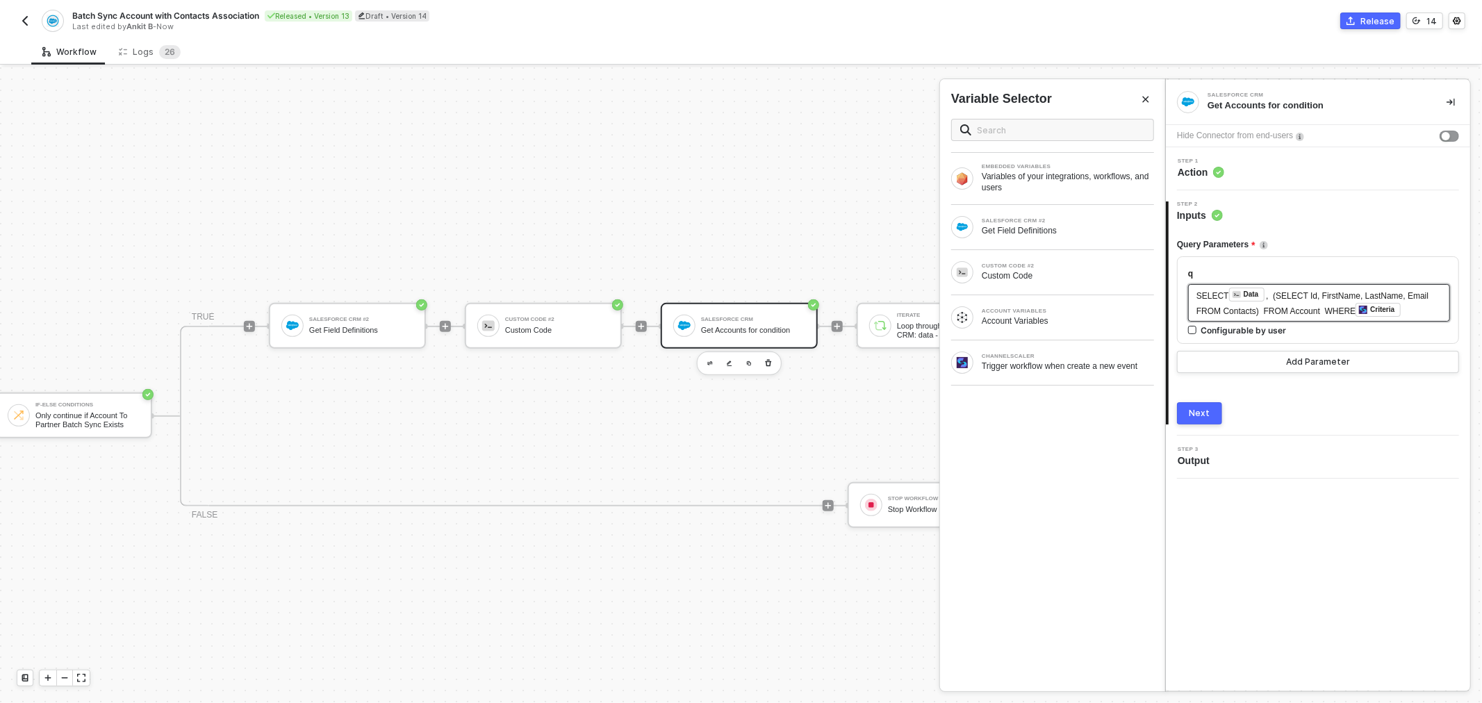
click at [1390, 297] on span ", (SELECT Id, FirstName, LastName, Email FROM Contacts) FROM Account WHERE" at bounding box center [1313, 303] width 235 height 25
click at [1418, 300] on span ", (SELECT Id, FirstName, LastName, Email FROM Contacts) FROM Account WHERE" at bounding box center [1313, 303] width 235 height 25
click at [1252, 309] on span ", (SELECT Id, FirstName, LastName, Email, Title FROM Contacts) FROM Account WHE…" at bounding box center [1314, 303] width 237 height 25
click at [1318, 237] on div "Query Parameters" at bounding box center [1318, 244] width 282 height 23
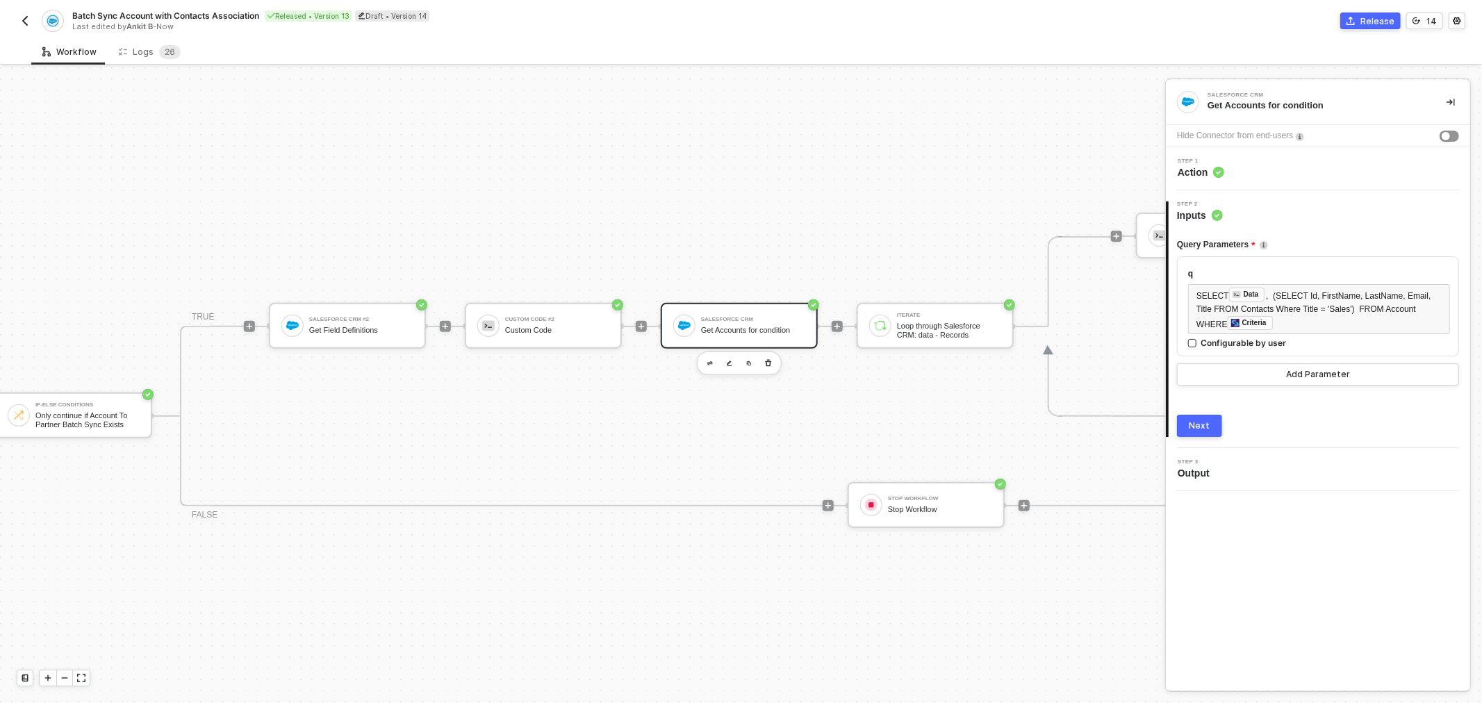
scroll to position [350, 254]
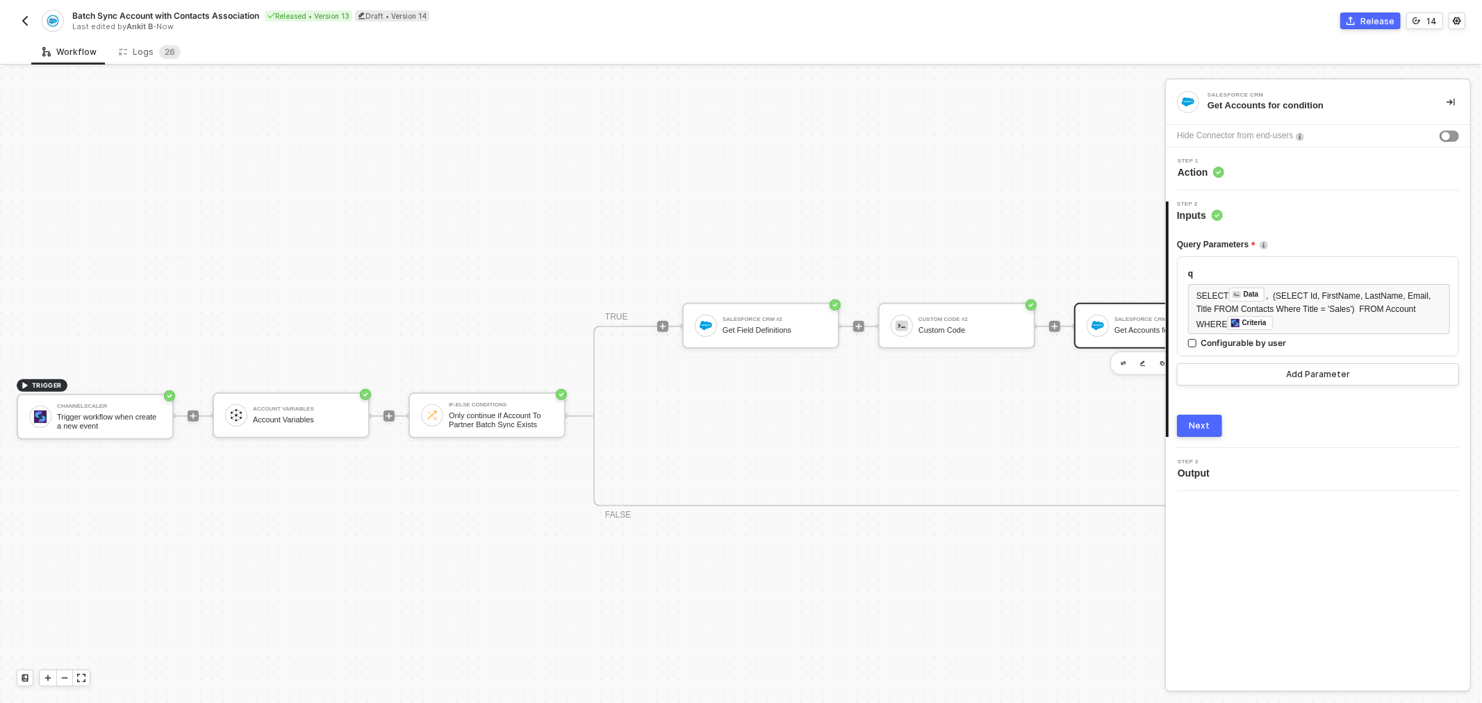
drag, startPoint x: 407, startPoint y: 172, endPoint x: 267, endPoint y: 172, distance: 140.3
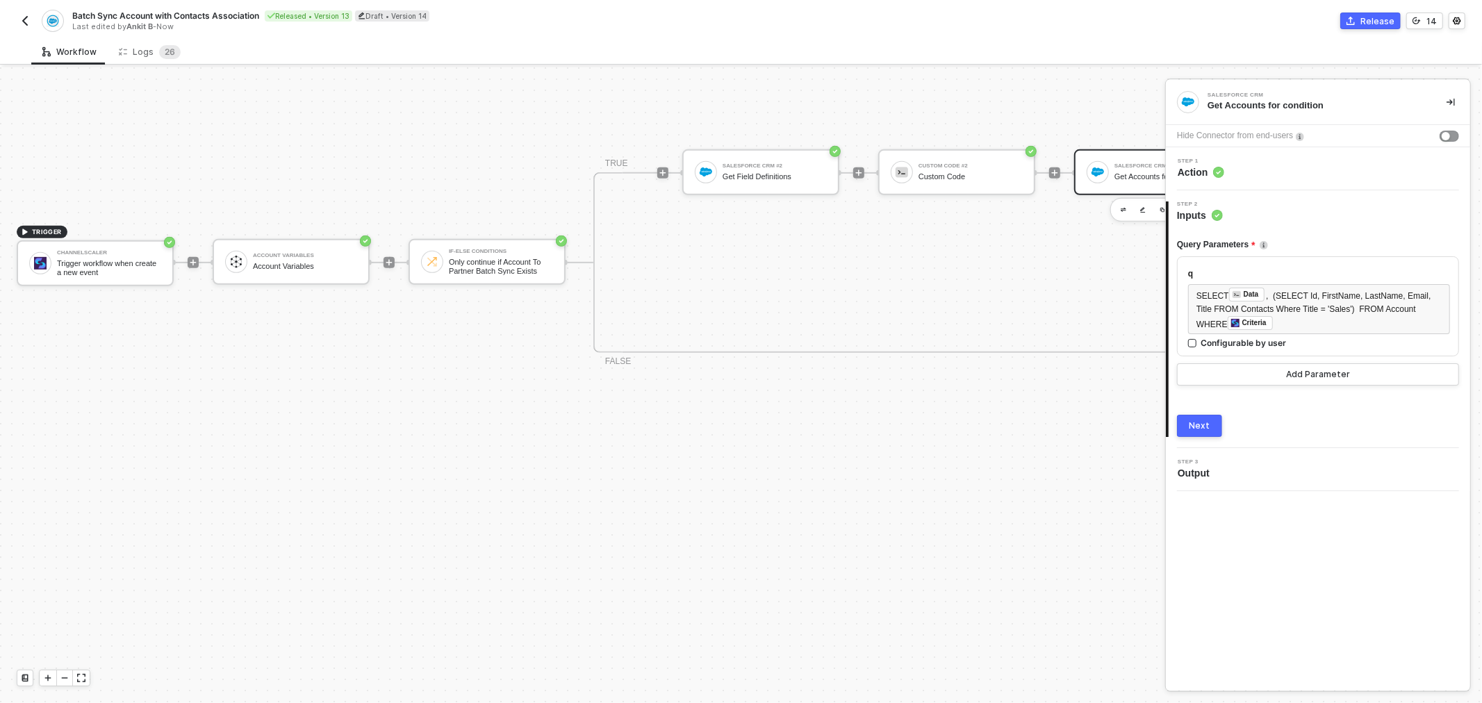
scroll to position [504, 0]
click at [122, 251] on div "Channelscaler" at bounding box center [109, 252] width 104 height 6
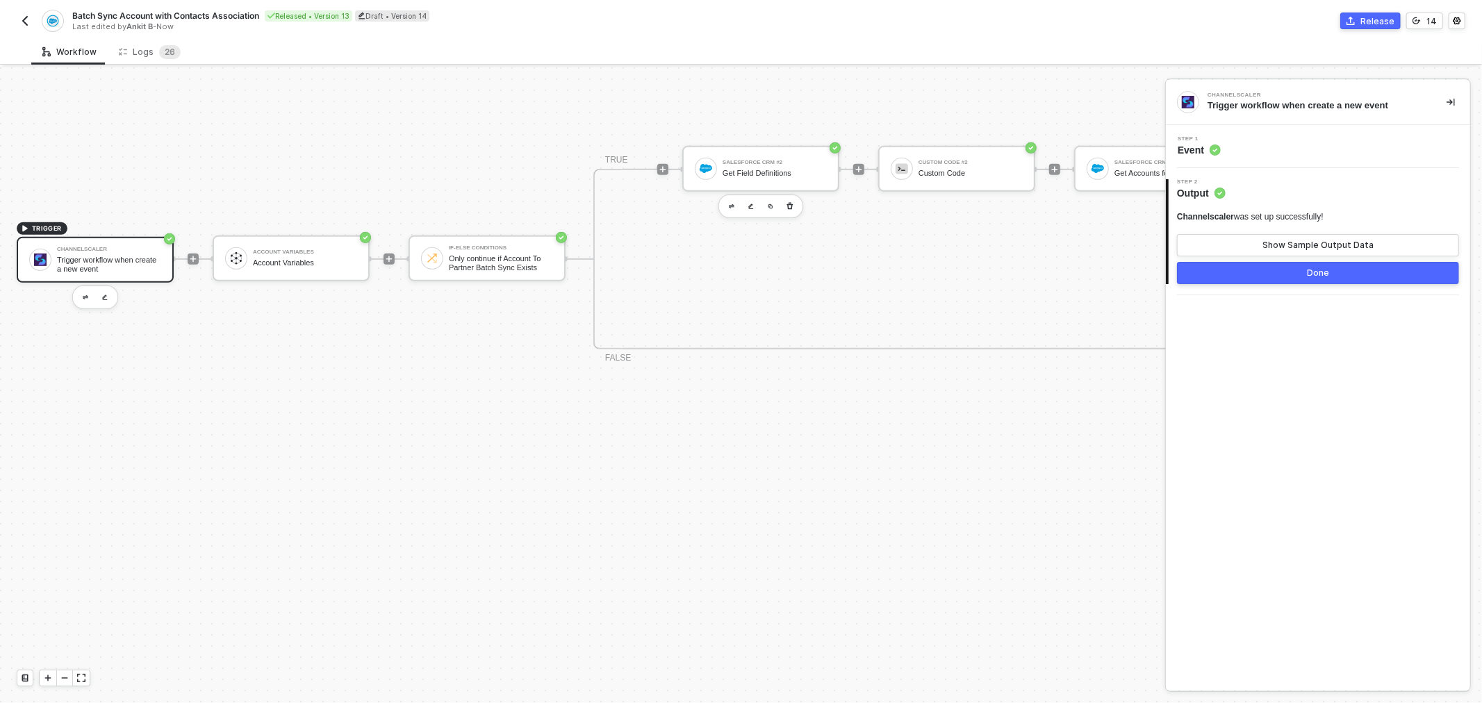
scroll to position [427, 0]
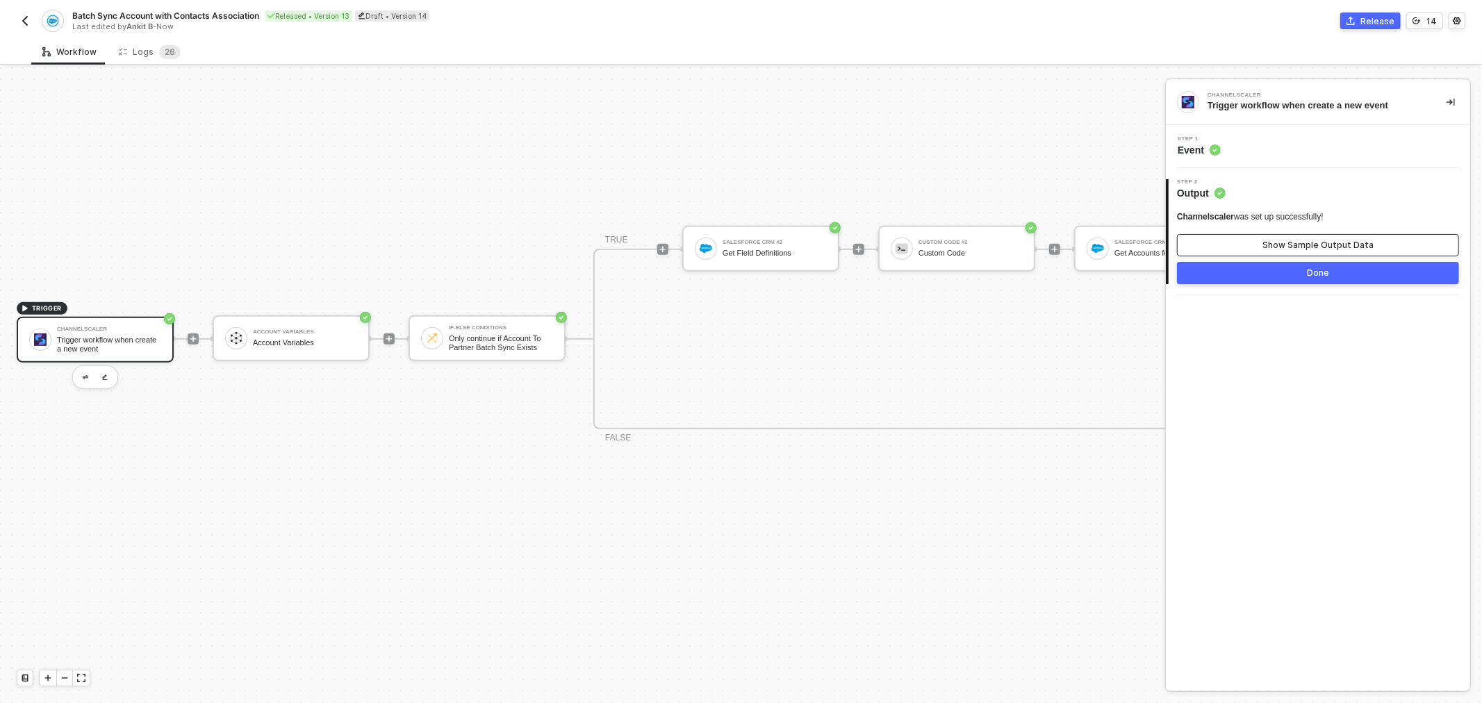
click at [1264, 245] on button "Show Sample Output Data" at bounding box center [1318, 245] width 282 height 22
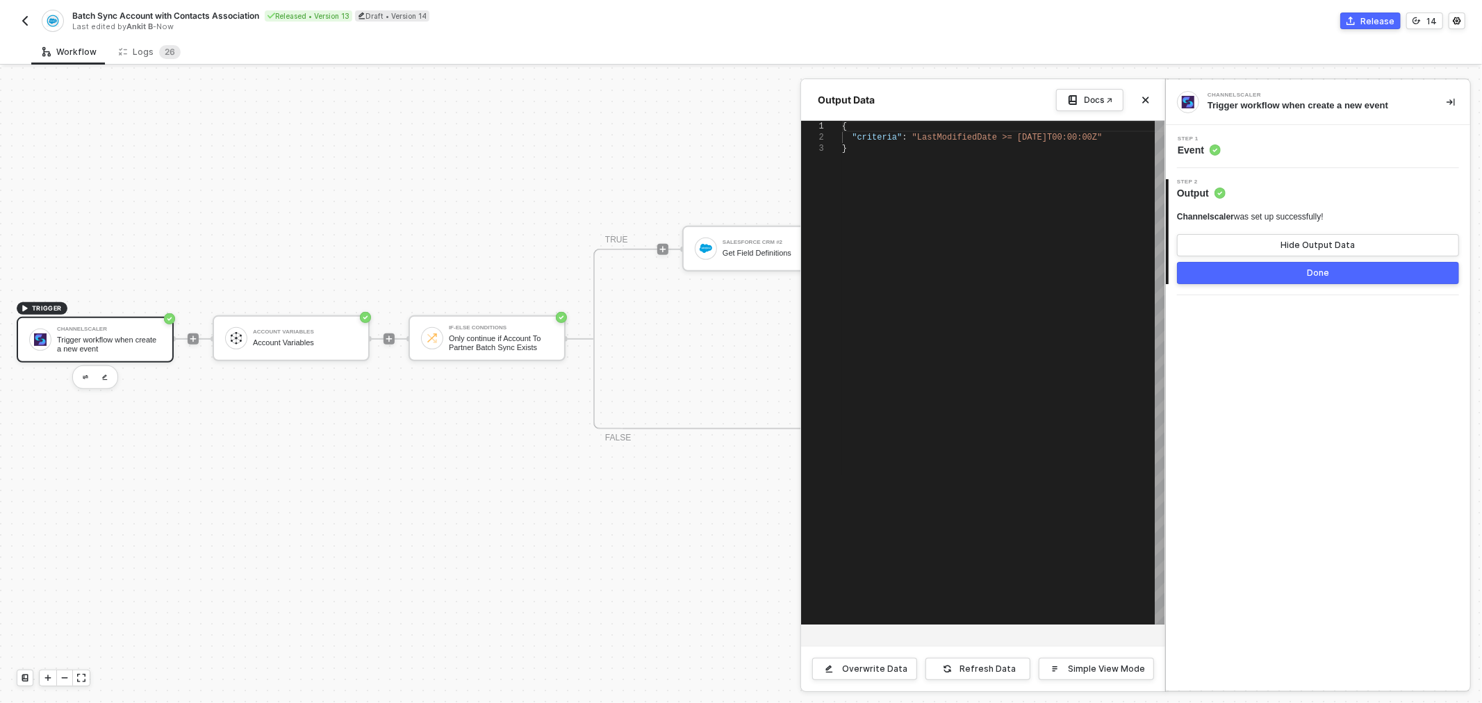
click at [904, 148] on div "}" at bounding box center [1003, 148] width 322 height 11
click at [1145, 135] on div ""criteria" : "LastModifiedDate >= 2024-06-25T00:00:00Z"" at bounding box center [1003, 137] width 322 height 11
type textarea "{ "criteria": "LastModifiedDate >= 2024-06-25T00:00:00Z" }"
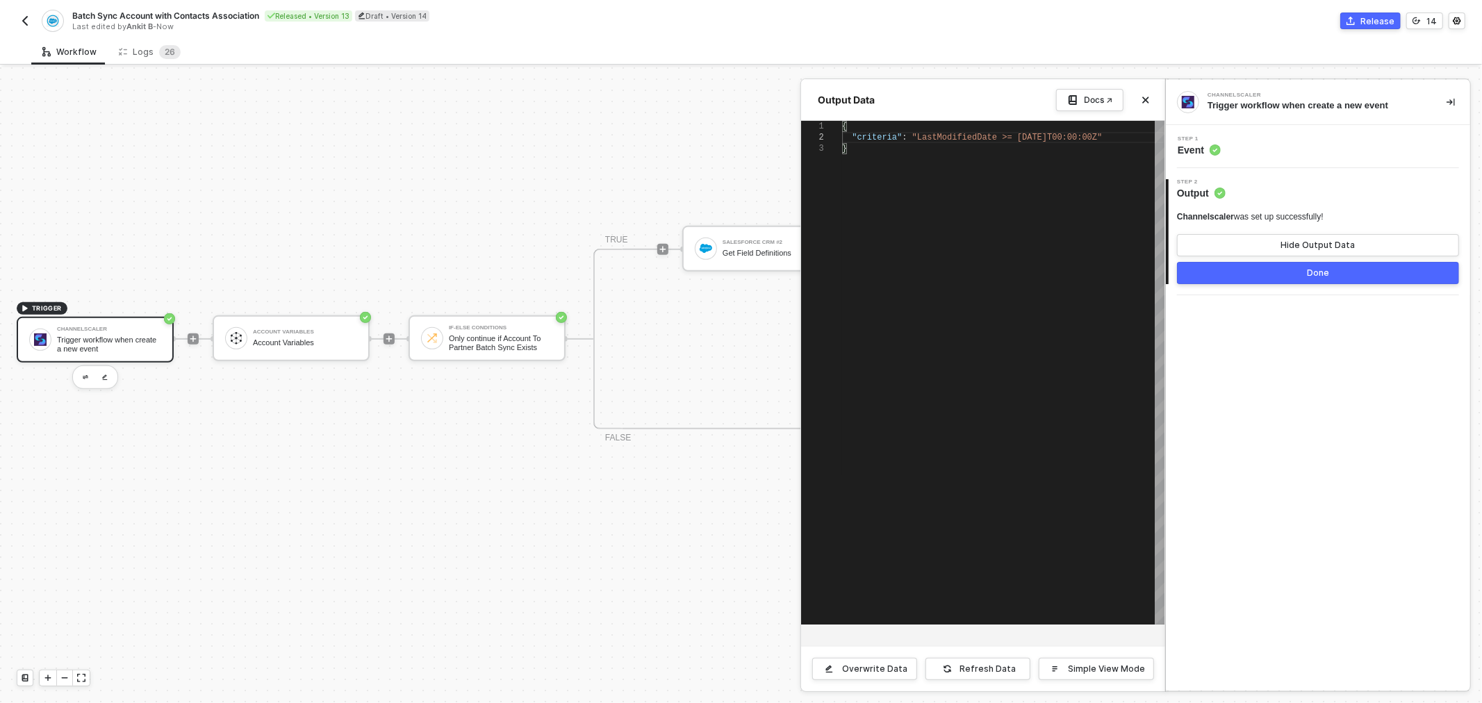
click at [85, 333] on div at bounding box center [741, 385] width 1482 height 636
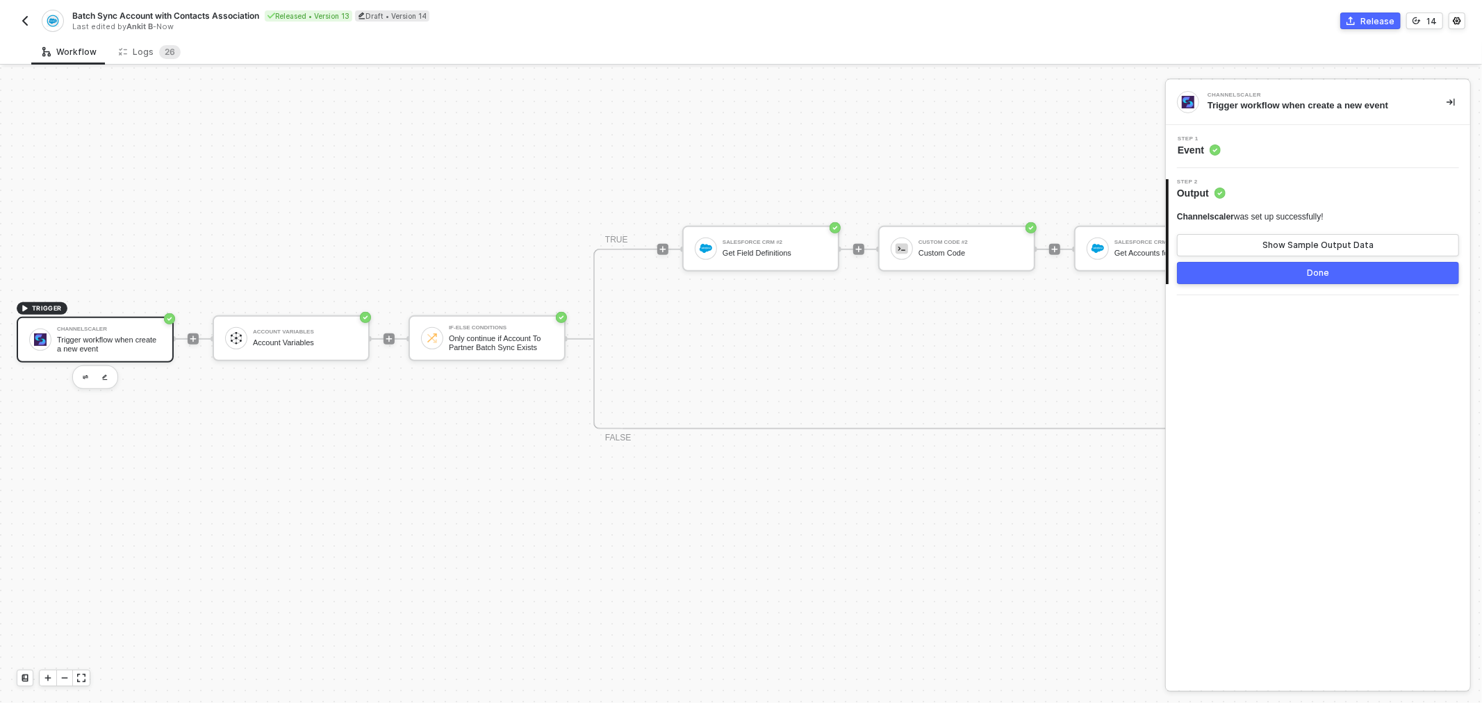
click at [104, 384] on div at bounding box center [95, 377] width 46 height 24
click at [100, 379] on button "button" at bounding box center [105, 377] width 17 height 17
click at [1219, 149] on div "Step 1 Event" at bounding box center [1319, 146] width 301 height 21
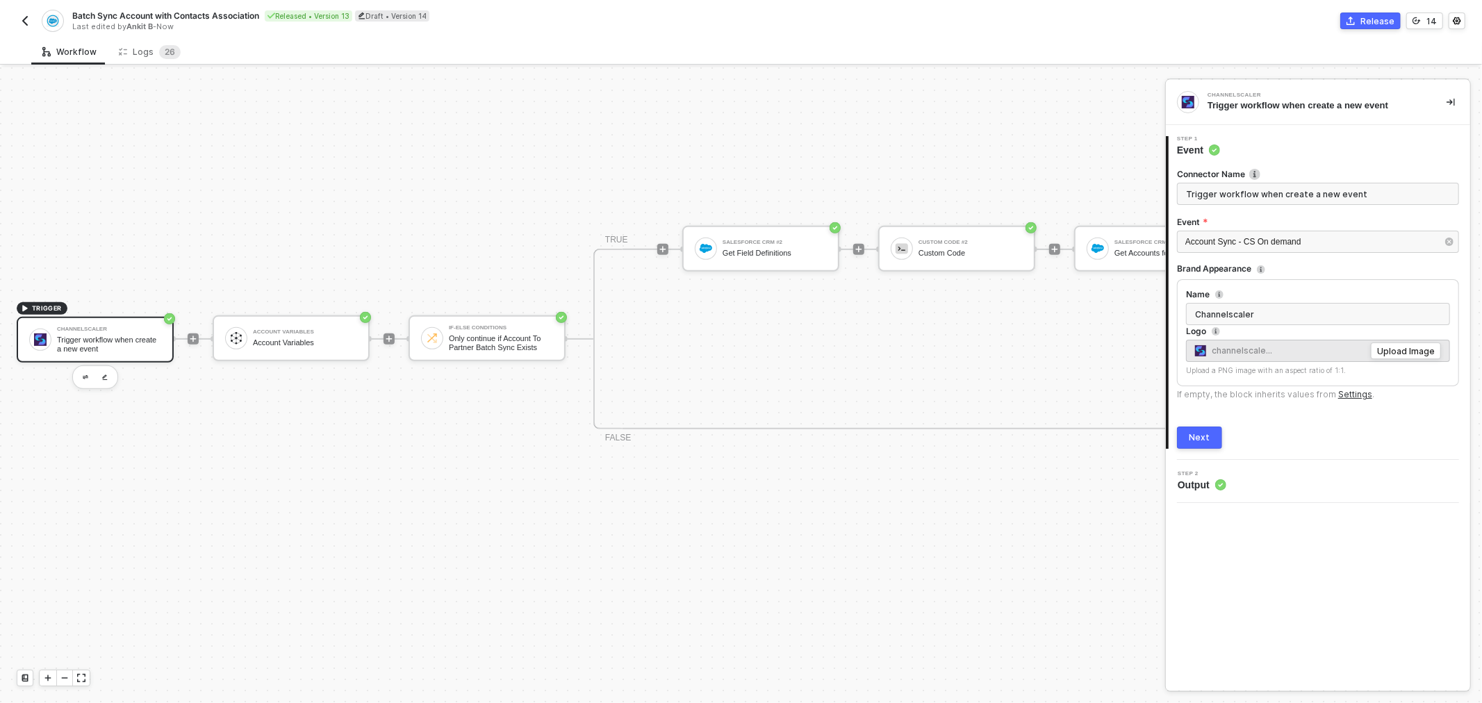
click at [1278, 253] on div "Account Sync - CS On demand" at bounding box center [1318, 243] width 282 height 25
click at [1279, 241] on span "Account Sync - CS On demand" at bounding box center [1243, 242] width 116 height 10
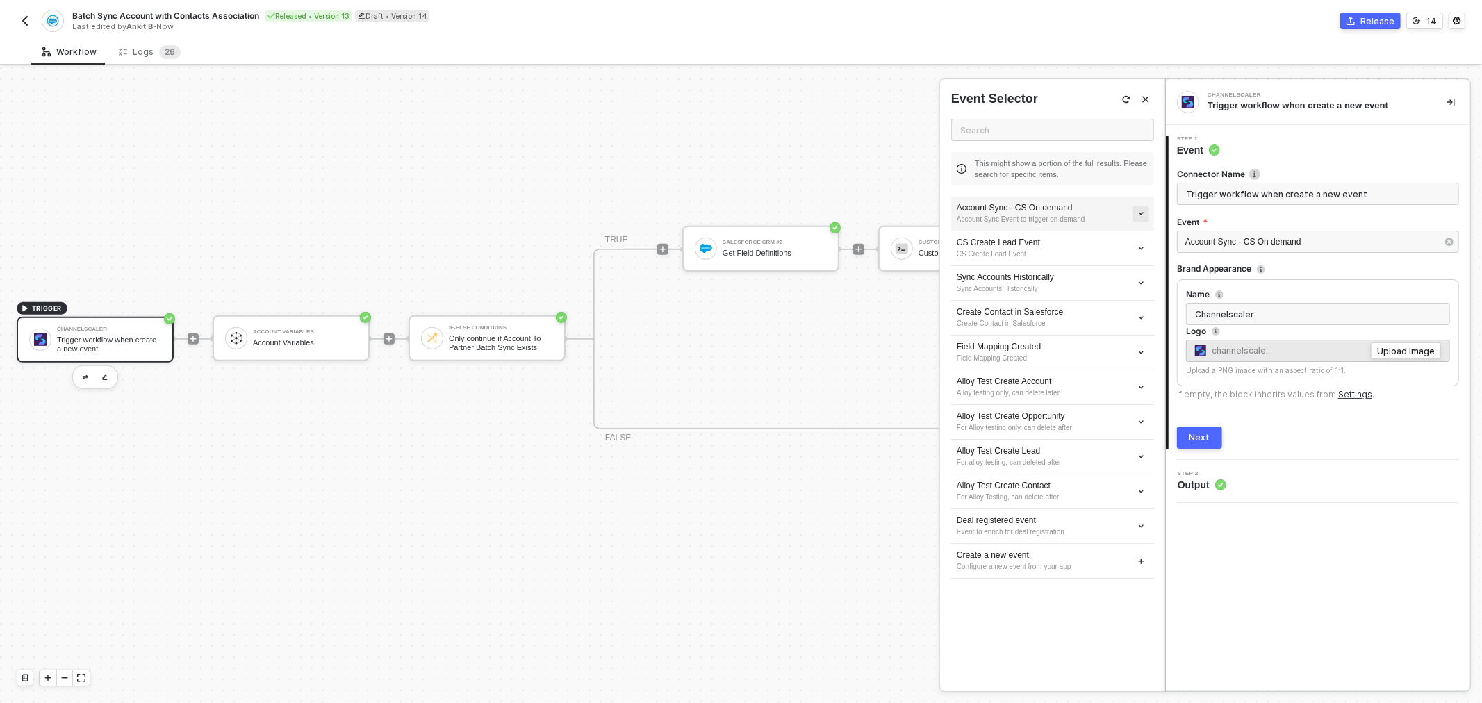
click at [1147, 211] on button "button" at bounding box center [1140, 214] width 17 height 17
click at [1072, 241] on span "Edit" at bounding box center [1091, 239] width 92 height 12
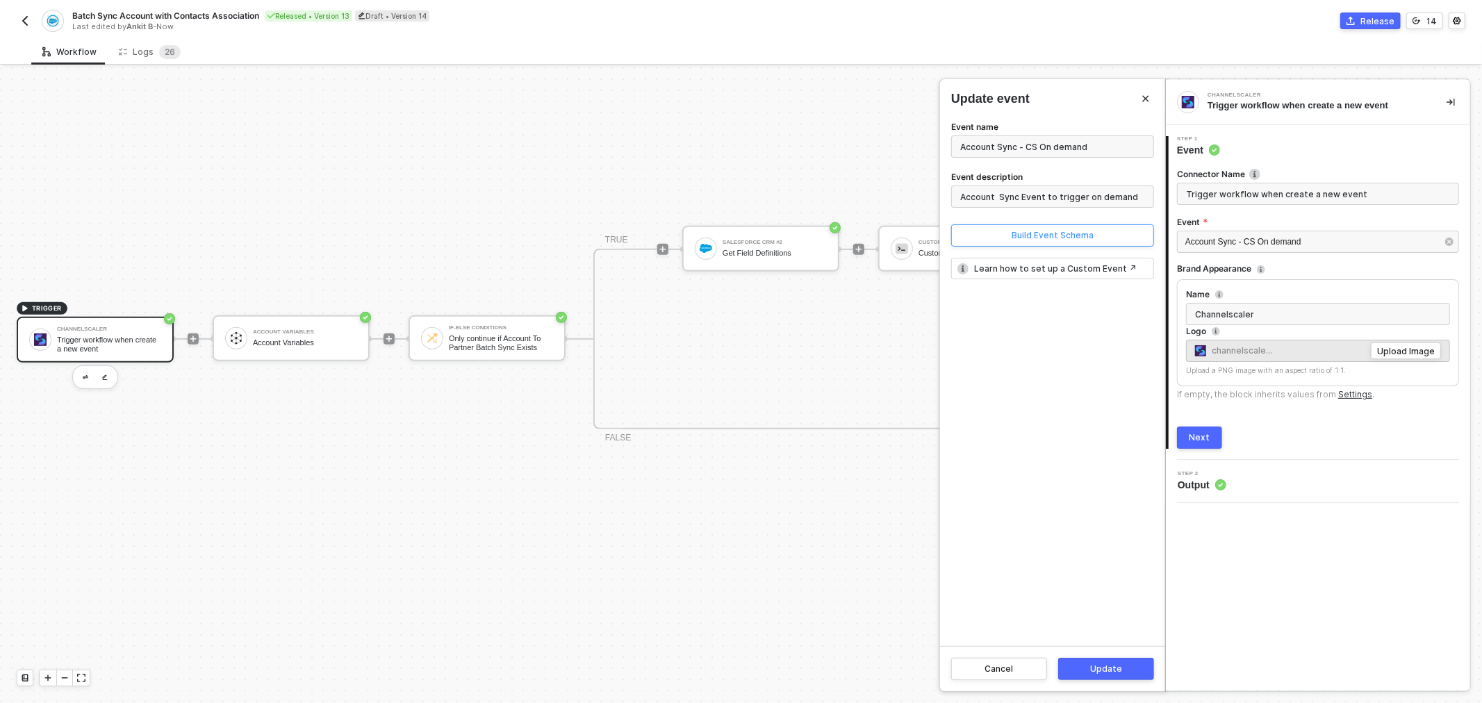
click at [1025, 237] on div "Build Event Schema" at bounding box center [1052, 235] width 82 height 11
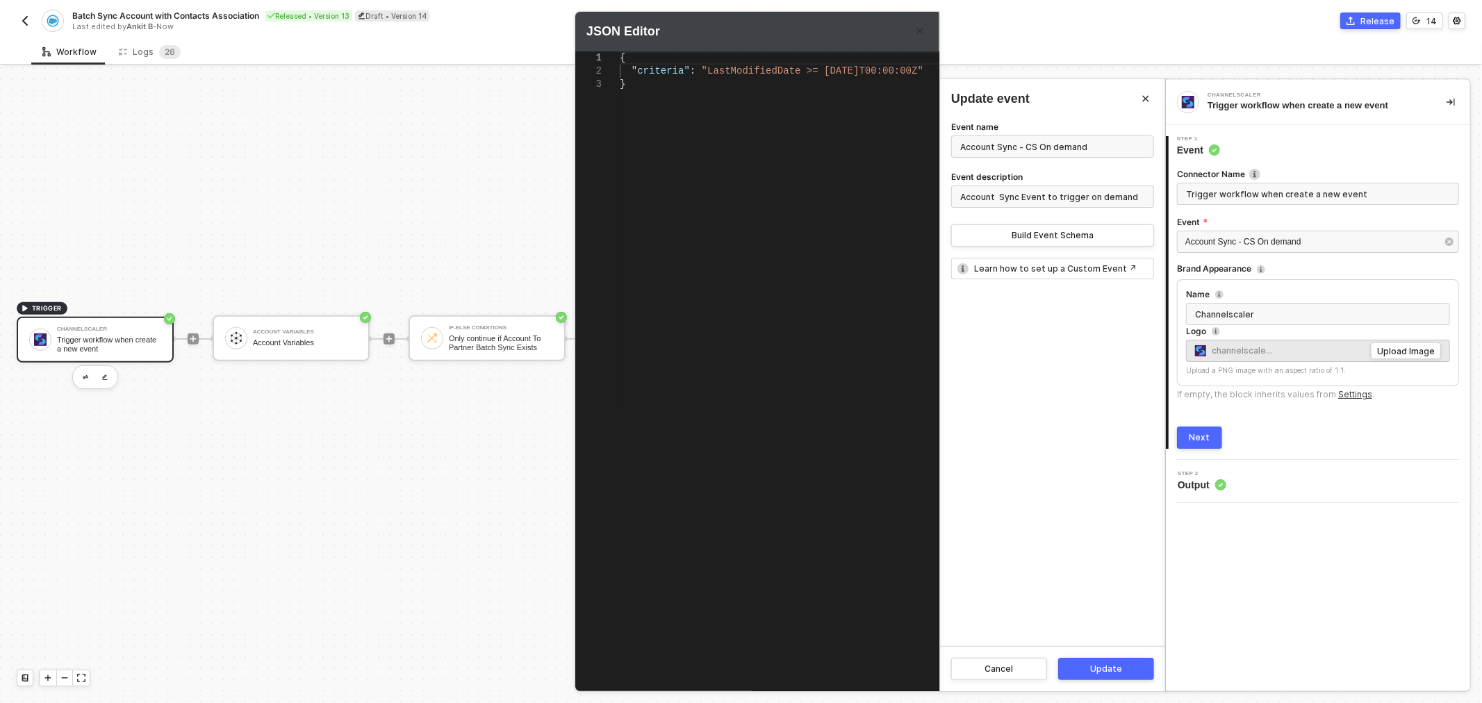
scroll to position [0, 3]
drag, startPoint x: 698, startPoint y: 78, endPoint x: 842, endPoint y: 88, distance: 144.1
click at [699, 79] on div "}" at bounding box center [806, 84] width 372 height 13
click at [925, 67] on div ""criteria" : "LastModifiedDate >= 2024-06-25T00:00:00Z"" at bounding box center [806, 71] width 372 height 13
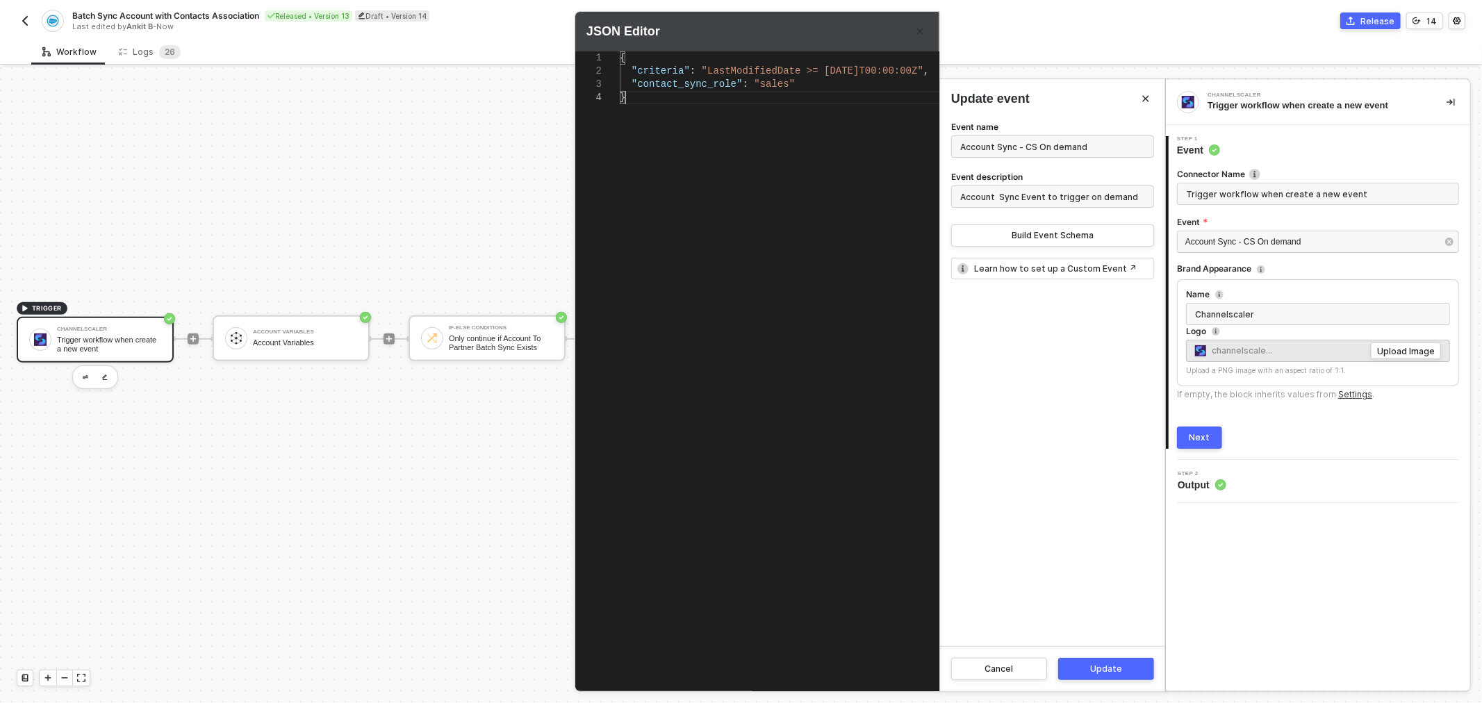
click at [846, 125] on div "{ "criteria" : "LastModifiedDate >= 2024-06-25T00:00:00Z" , "contact_sync_role"…" at bounding box center [806, 352] width 372 height 603
click at [773, 86] on span ""sales"" at bounding box center [774, 83] width 41 height 11
type textarea "{ "criteria": "LastModifiedDate >= 2024-06-25T00:00:00Z", "contact_sync_role": …"
click at [1099, 658] on button "Update" at bounding box center [1106, 669] width 96 height 22
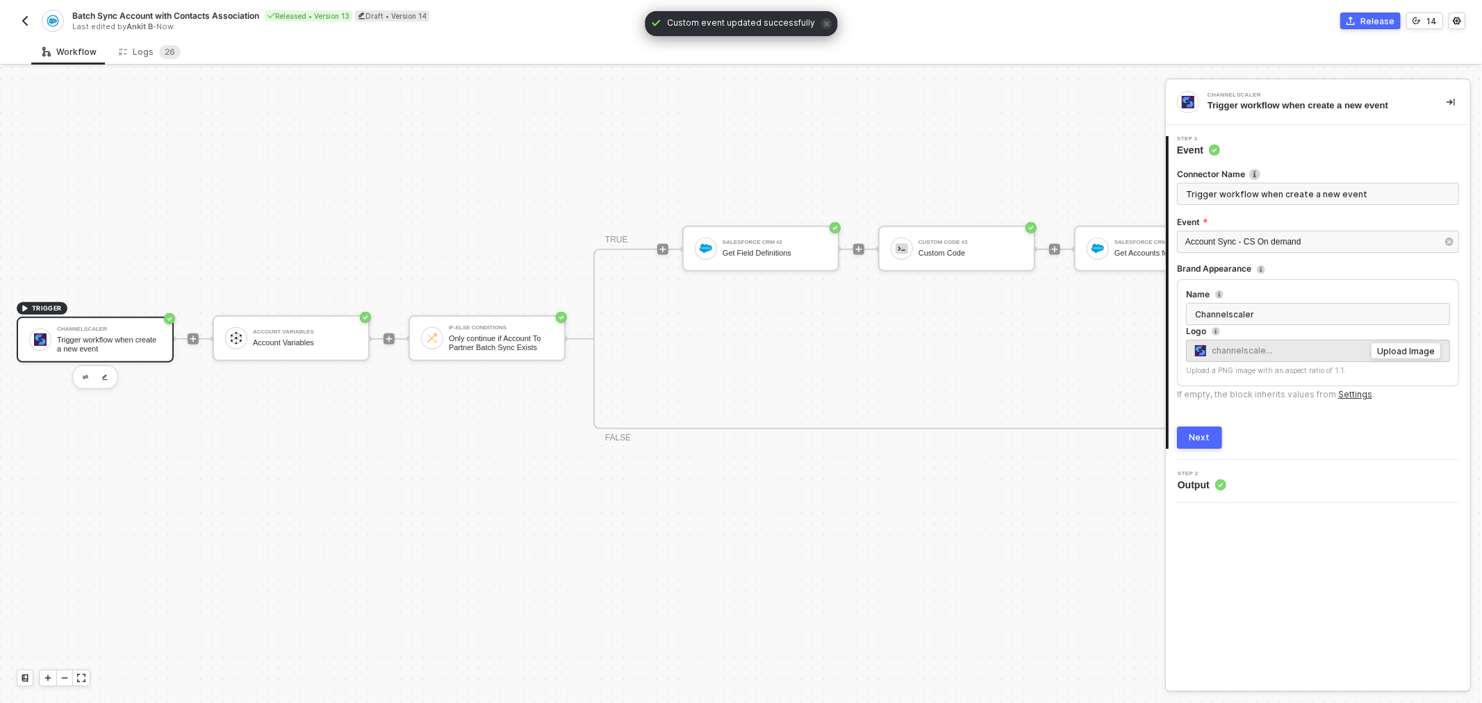
click at [85, 332] on div "Channelscaler Trigger workflow when create a new event" at bounding box center [109, 339] width 104 height 26
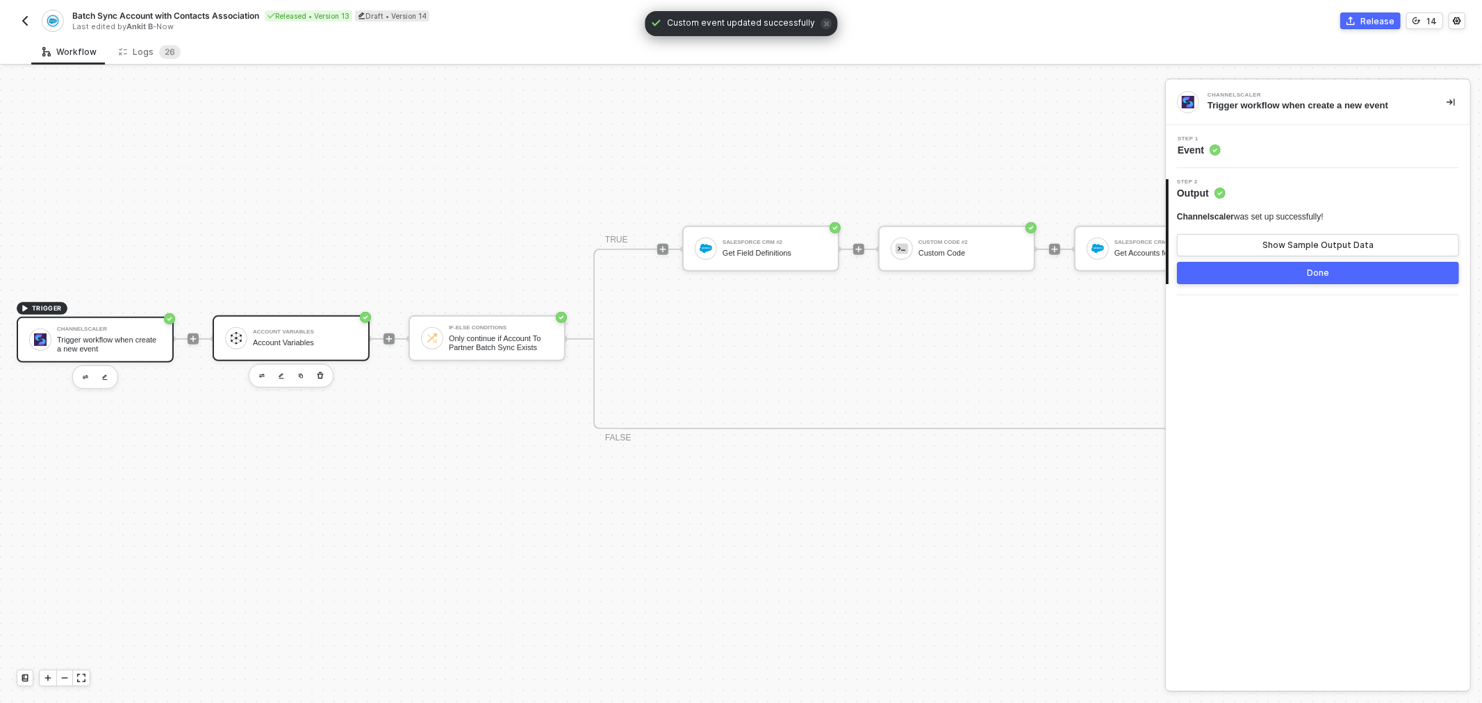
click at [316, 338] on div "Account Variables" at bounding box center [305, 342] width 104 height 9
click at [1238, 250] on button "Show Sample Output Data" at bounding box center [1318, 245] width 282 height 22
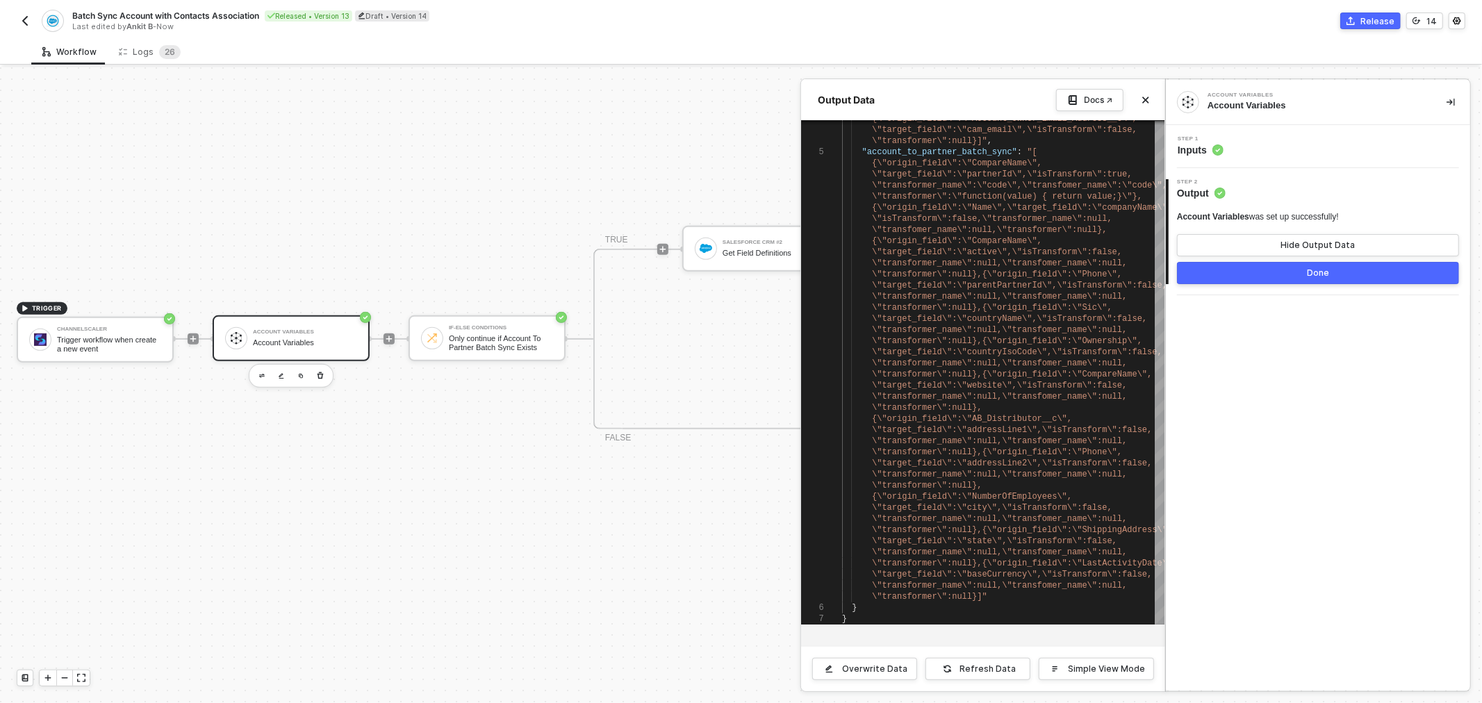
drag, startPoint x: 1300, startPoint y: 329, endPoint x: 1290, endPoint y: 275, distance: 55.0
click at [1300, 327] on div "Account Variables Account Variables Step 1 Inputs 2 Step 2 Output Account Varia…" at bounding box center [1318, 385] width 304 height 611
click at [1290, 275] on button "Done" at bounding box center [1318, 273] width 282 height 22
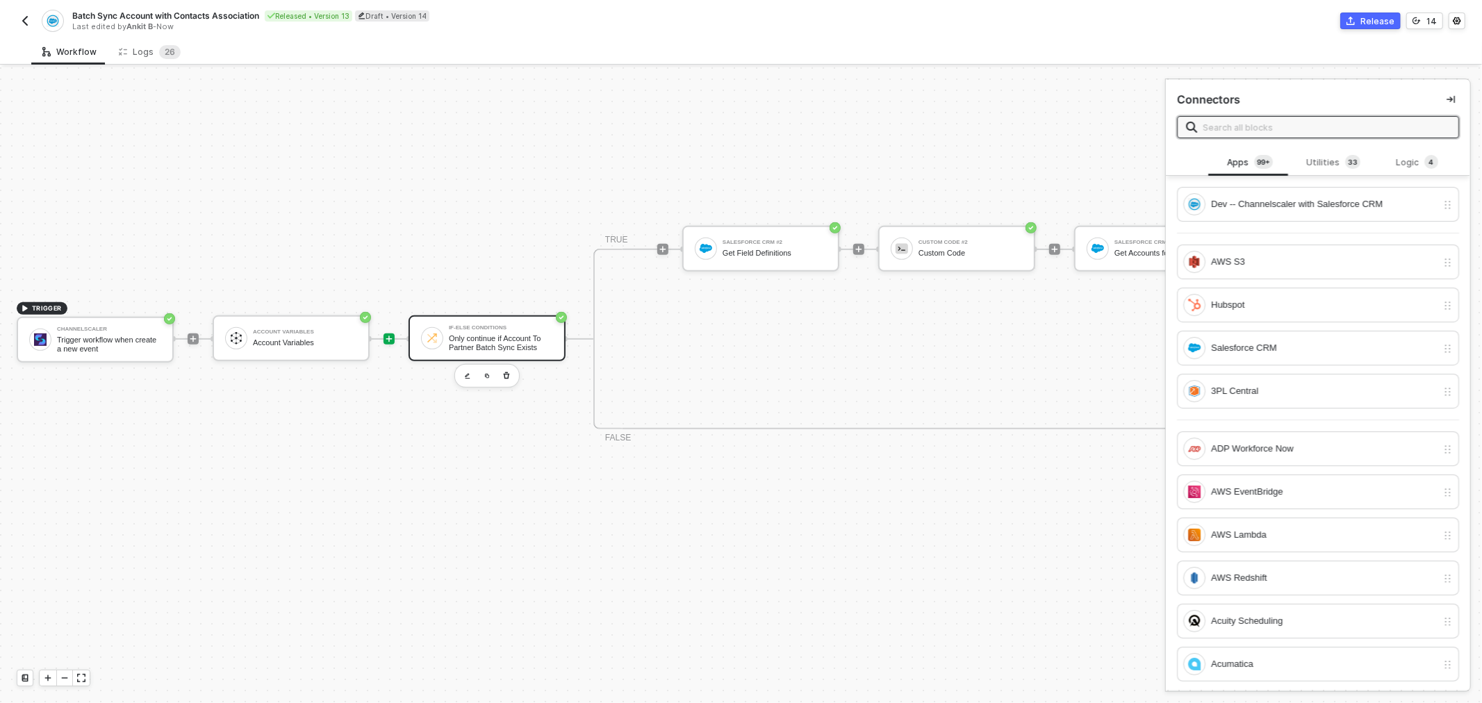
click at [443, 337] on div "If-Else Conditions Only continue if Account To Partner Batch Sync Exists" at bounding box center [498, 338] width 110 height 26
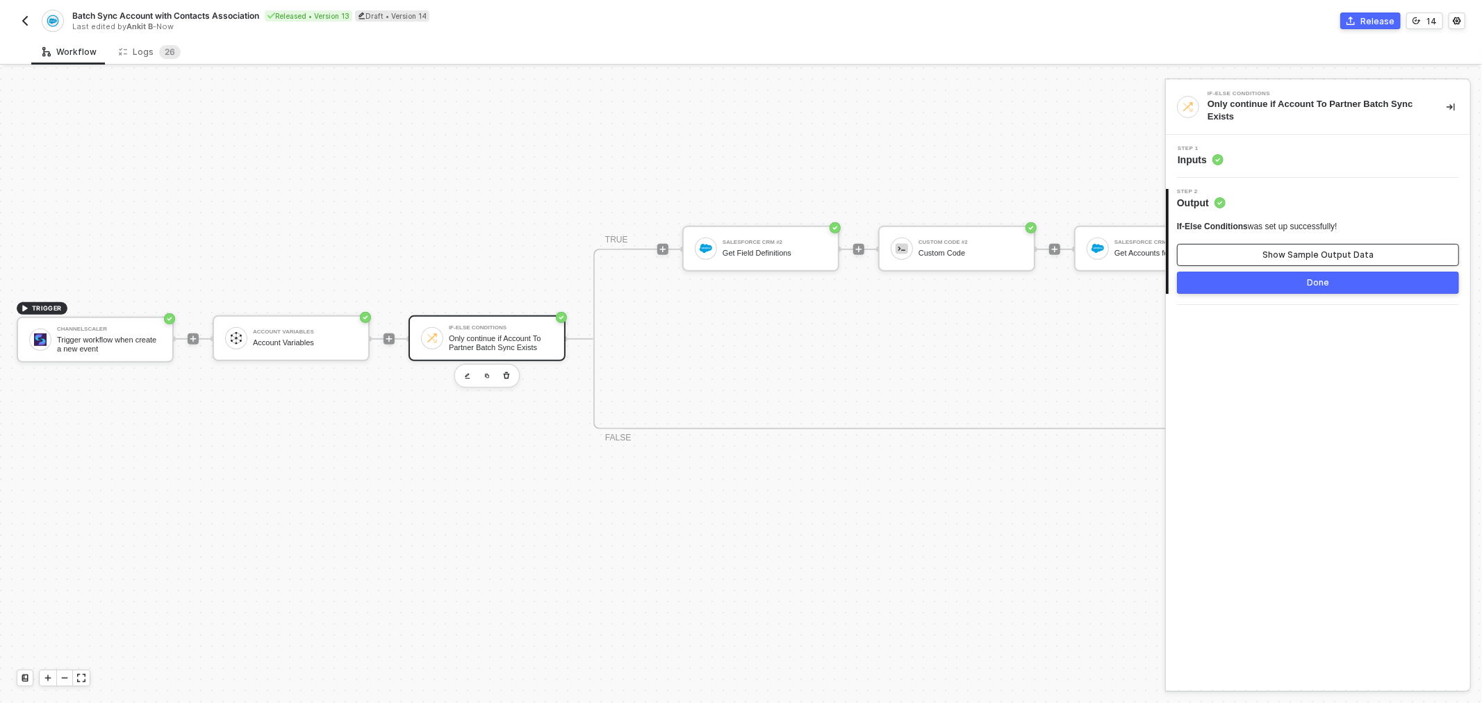
click at [1230, 253] on button "Show Sample Output Data" at bounding box center [1318, 255] width 282 height 22
click at [975, 663] on div "Refresh Data" at bounding box center [988, 668] width 56 height 11
click at [738, 313] on div at bounding box center [741, 385] width 1482 height 636
click at [778, 254] on div "Get Field Definitions" at bounding box center [774, 253] width 104 height 9
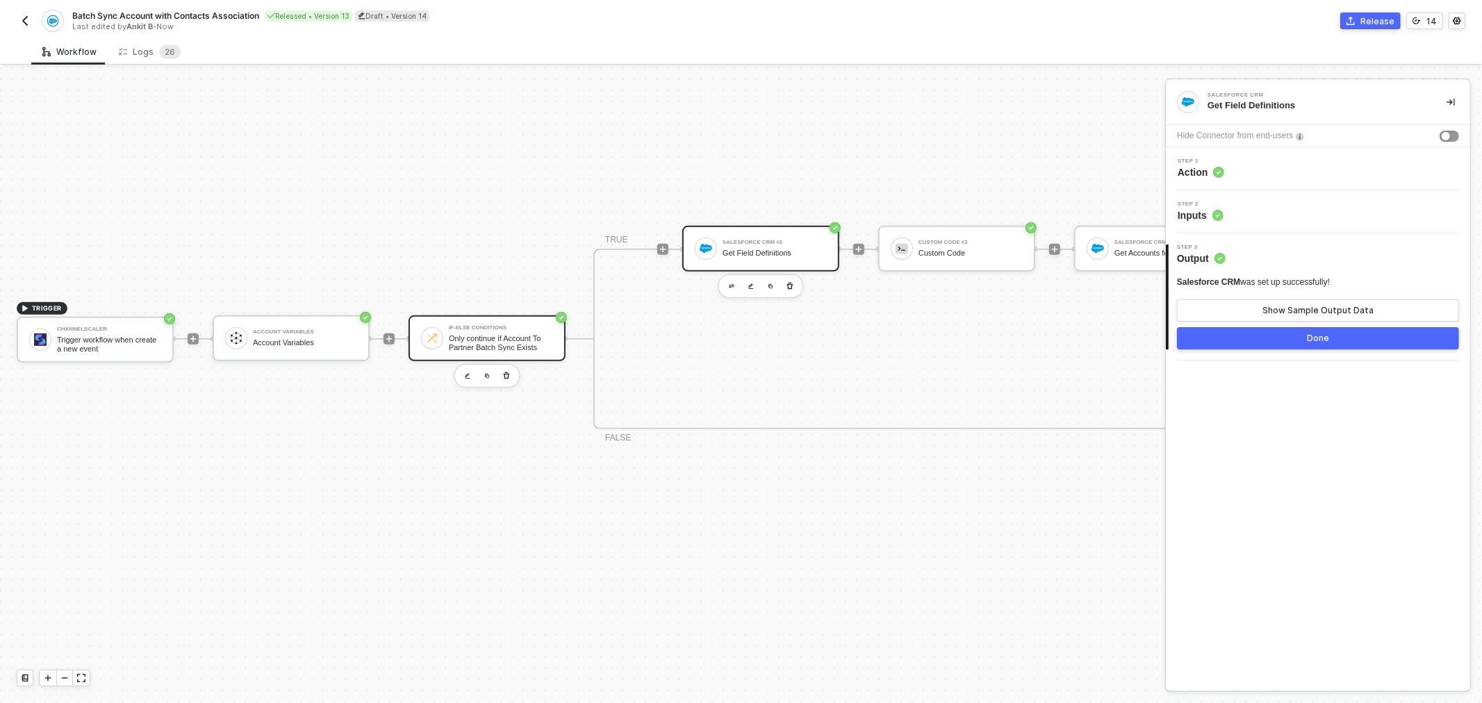
click at [472, 335] on div "Only continue if Account To Partner Batch Sync Exists" at bounding box center [501, 342] width 104 height 17
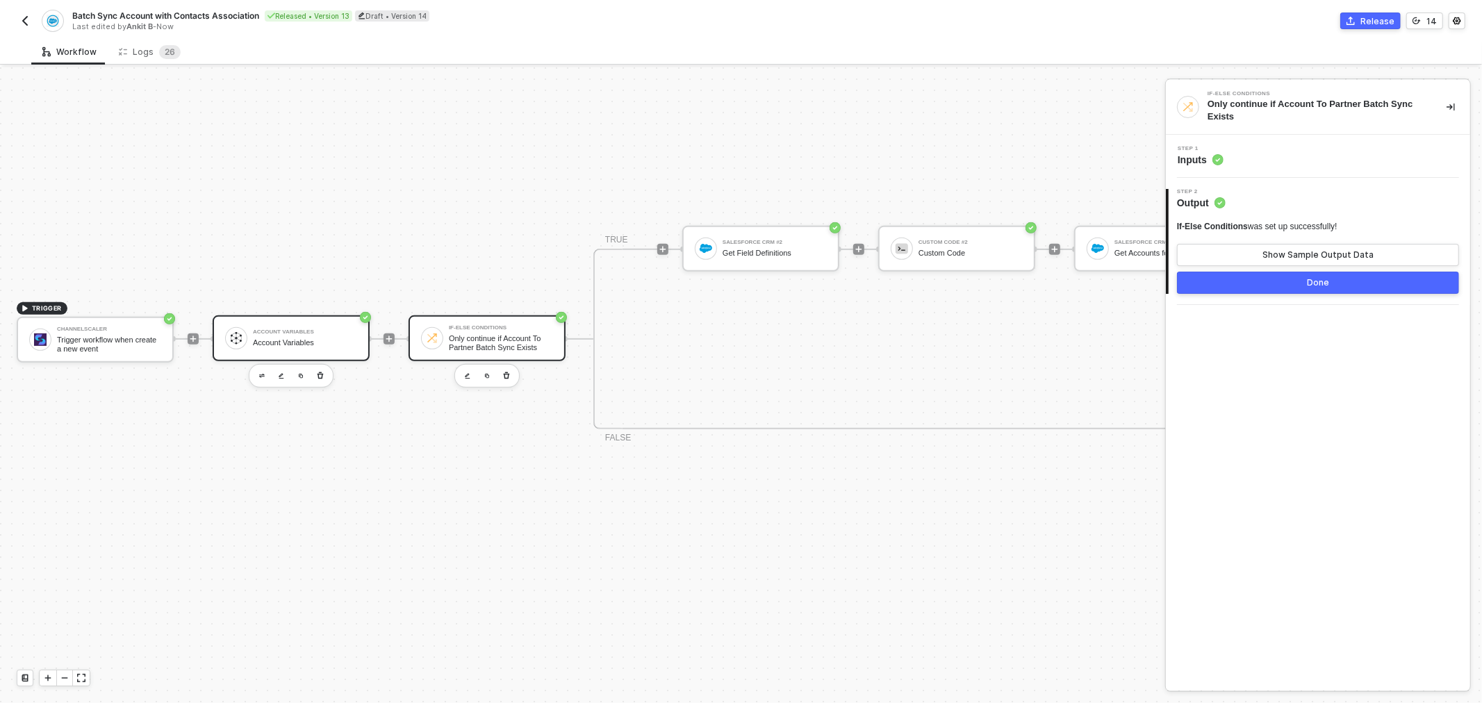
click at [331, 338] on div "Account Variables" at bounding box center [305, 342] width 104 height 9
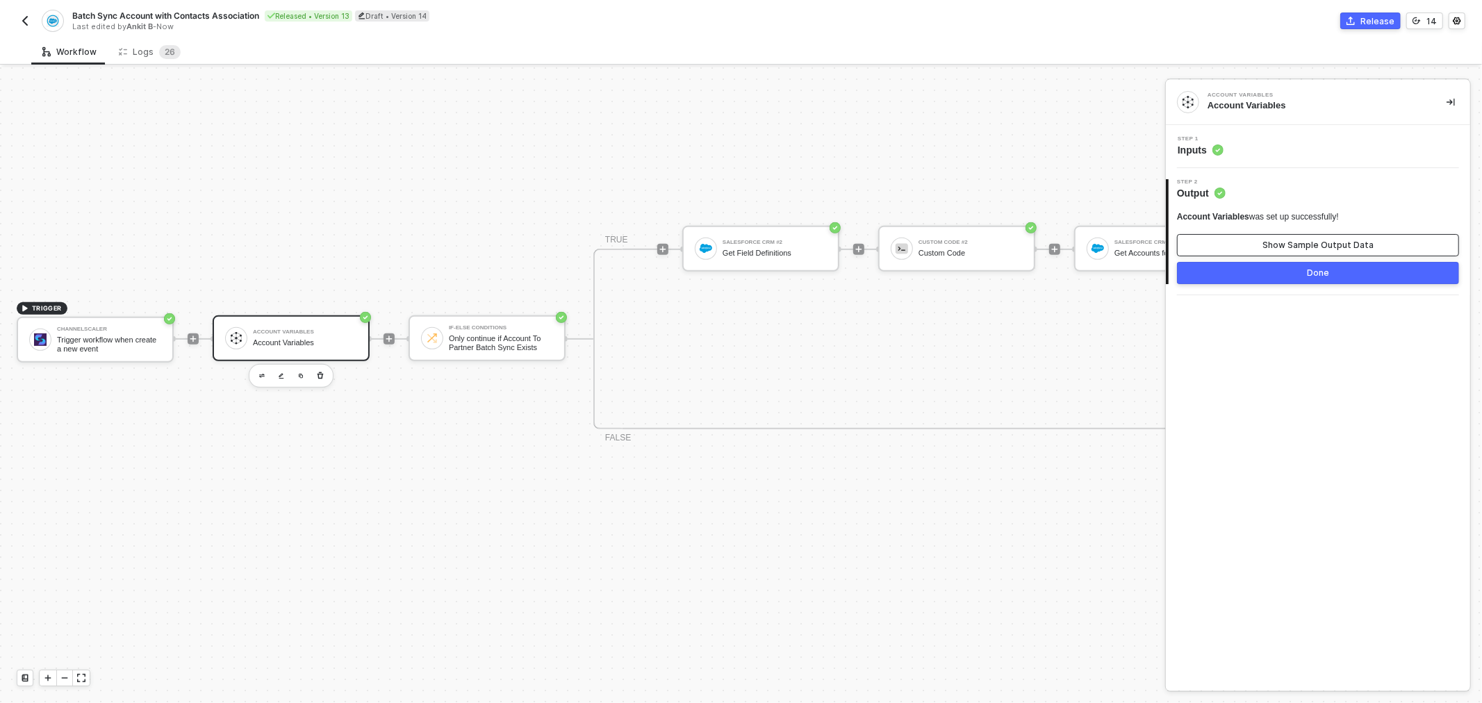
click at [1296, 254] on button "Show Sample Output Data" at bounding box center [1318, 245] width 282 height 22
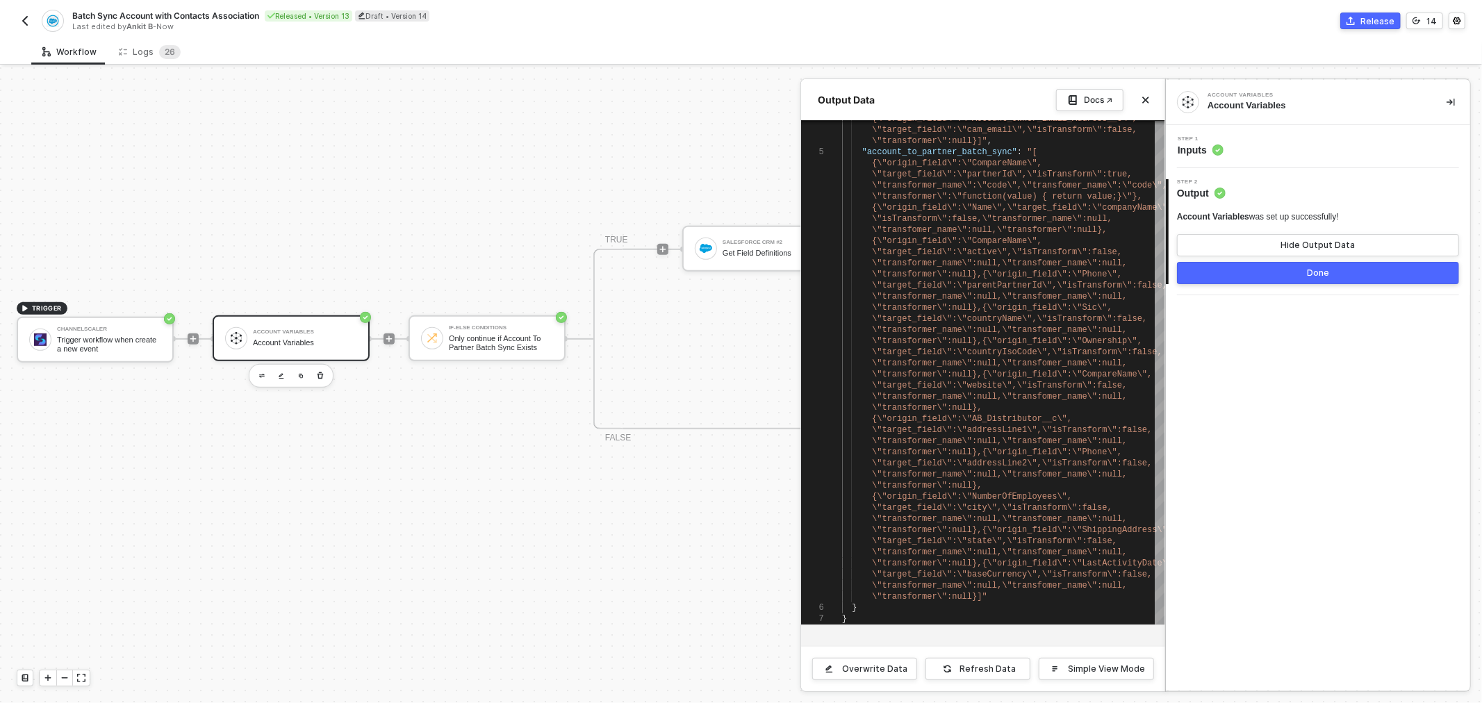
click at [531, 210] on div at bounding box center [741, 385] width 1482 height 636
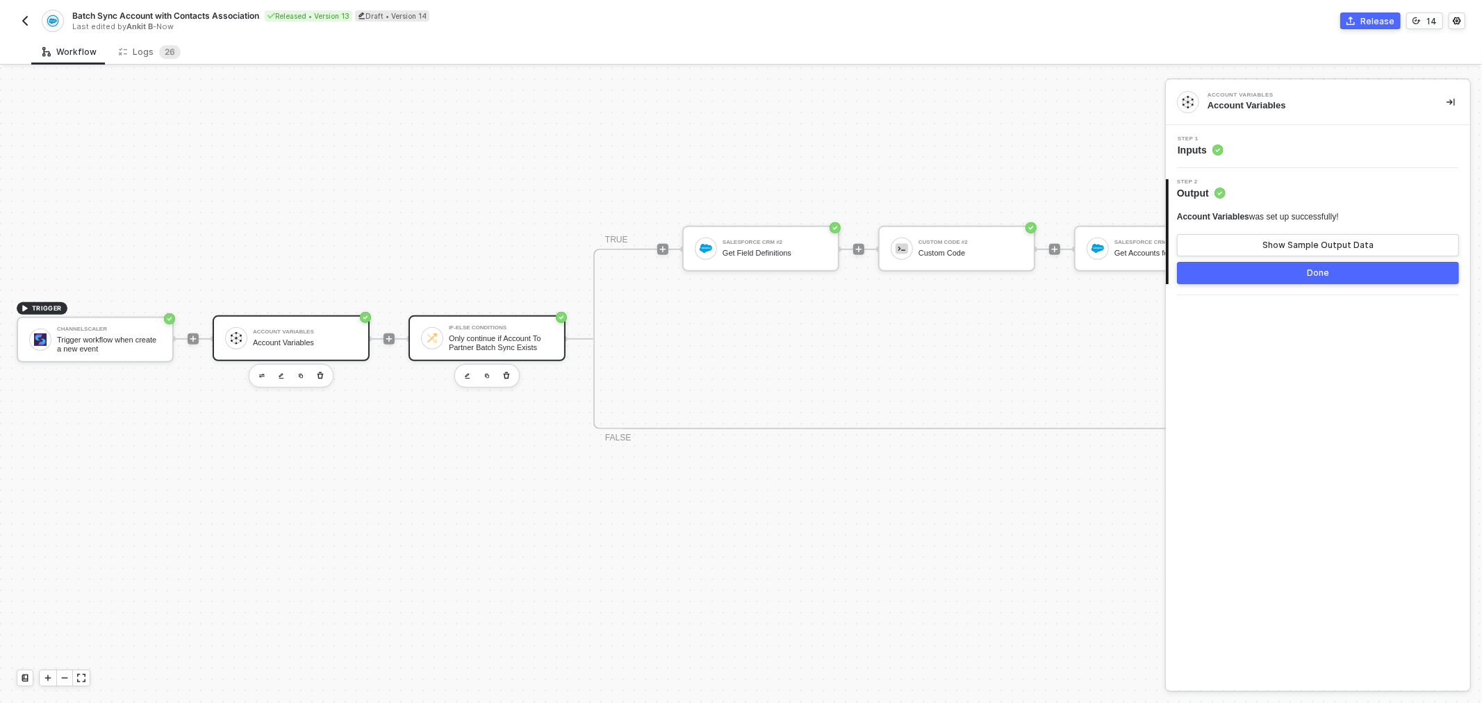
click at [454, 340] on div "Only continue if Account To Partner Batch Sync Exists" at bounding box center [501, 342] width 104 height 17
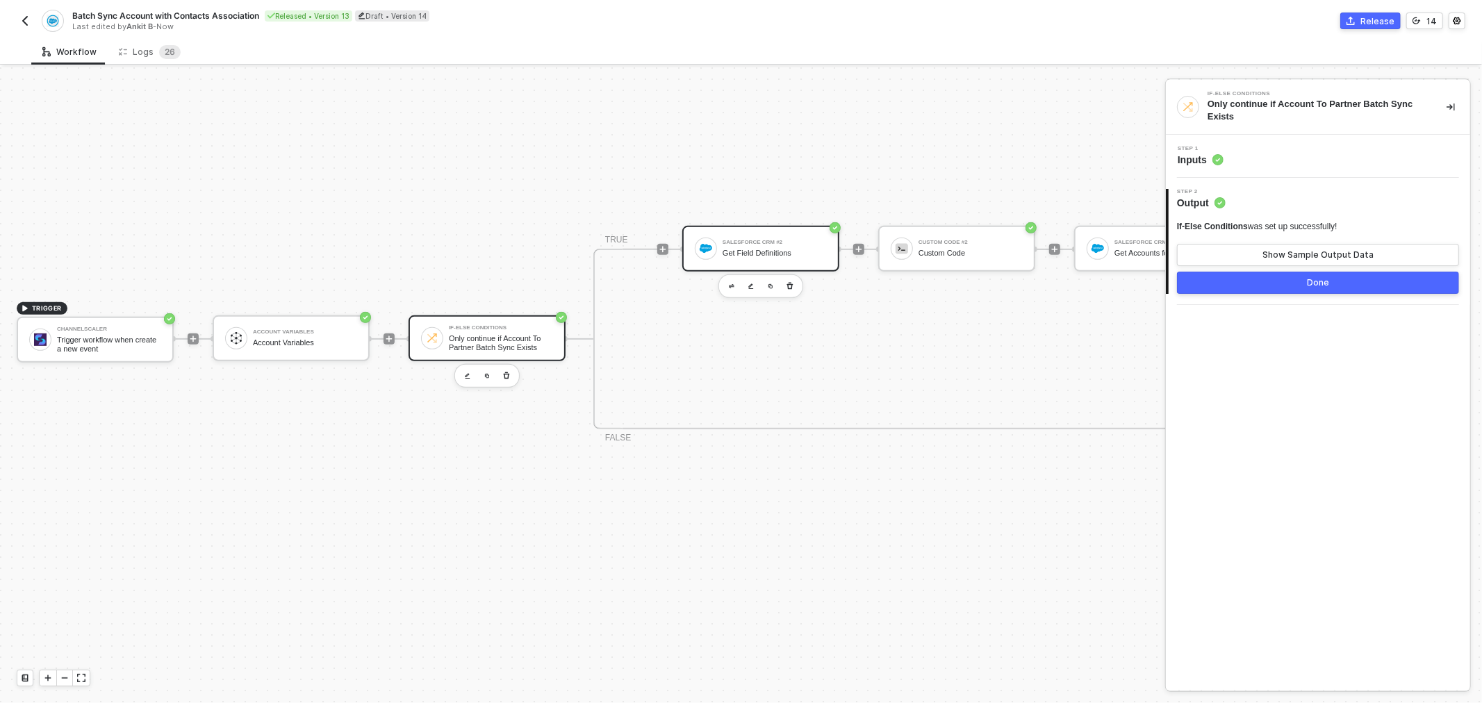
click at [777, 251] on div "Get Field Definitions" at bounding box center [774, 253] width 104 height 9
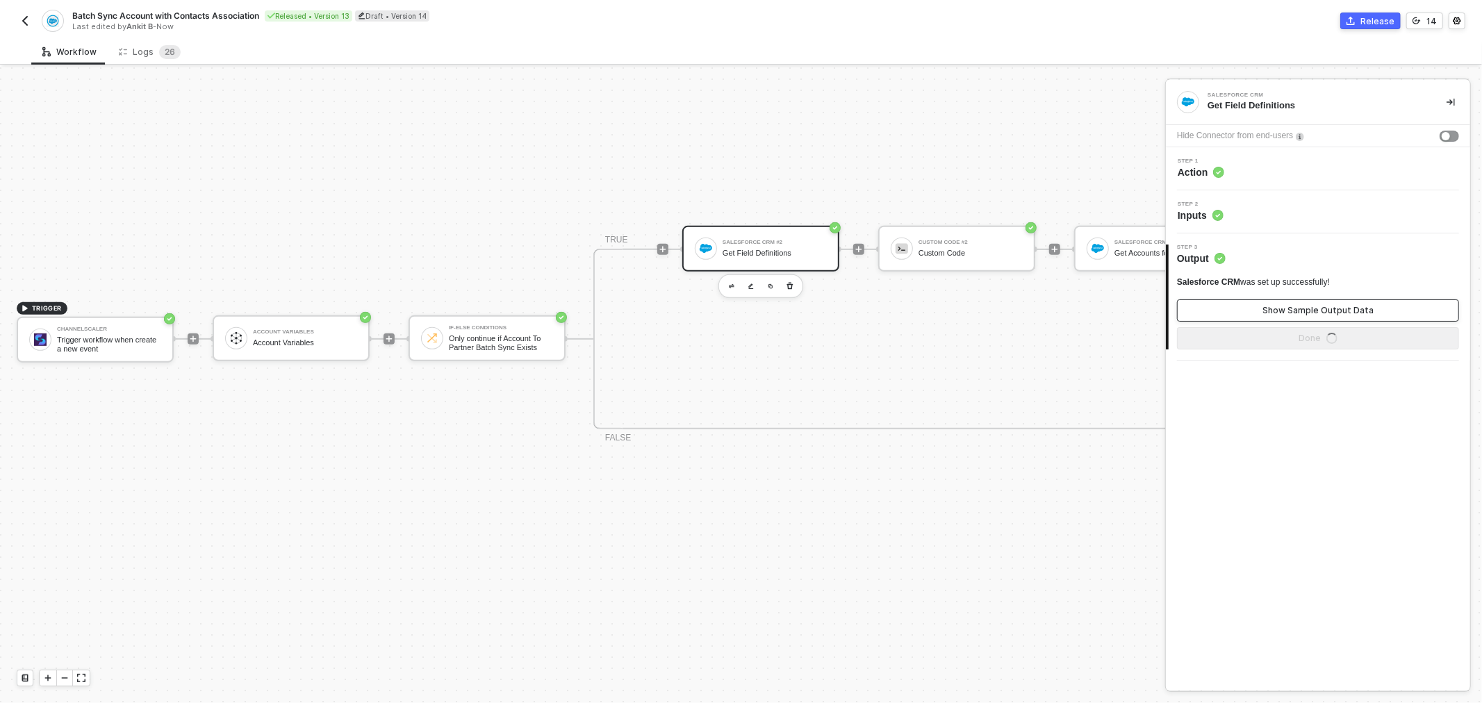
click at [1262, 311] on button "Show Sample Output Data" at bounding box center [1318, 310] width 282 height 22
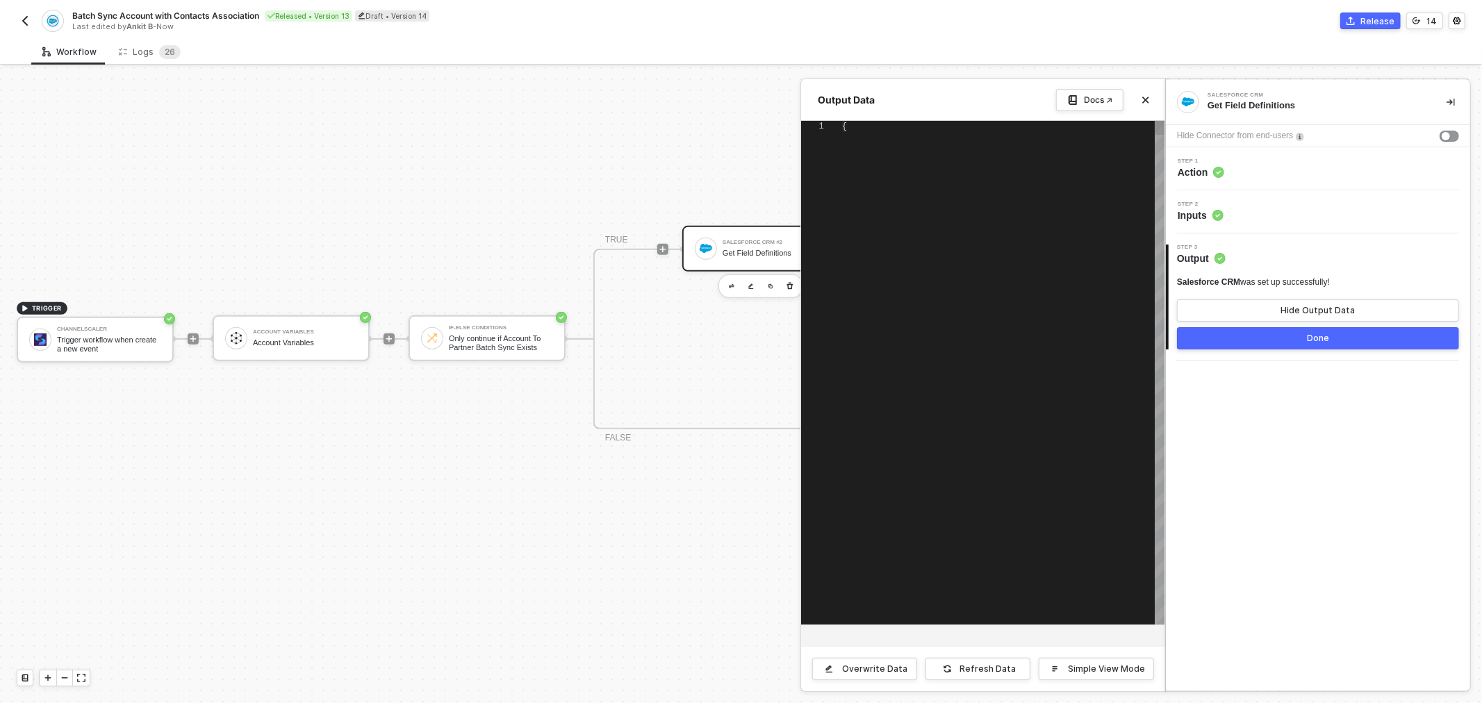
type textarea "{ "data": { "size": 76, "totalSize": 76, "done": true, "queryLocator": null, "e…"
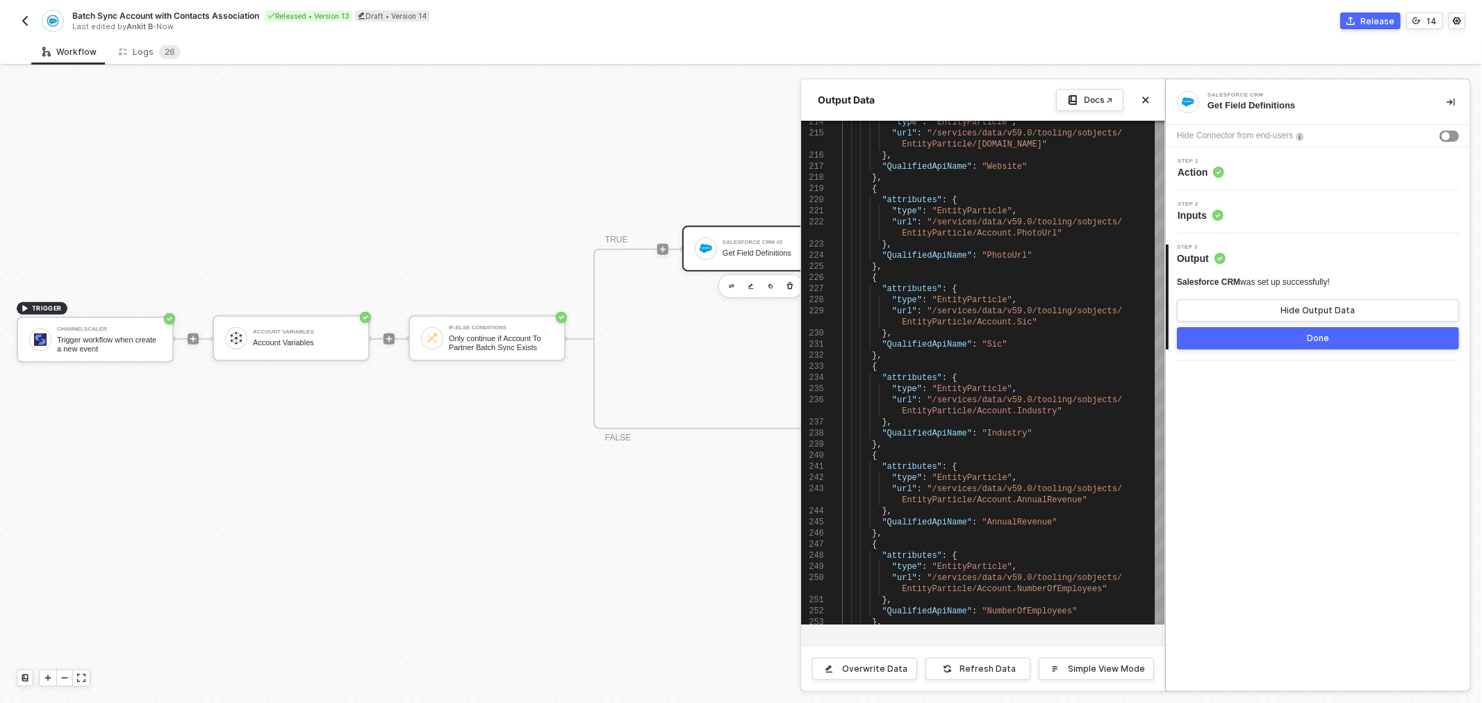
click at [706, 321] on div at bounding box center [741, 385] width 1482 height 636
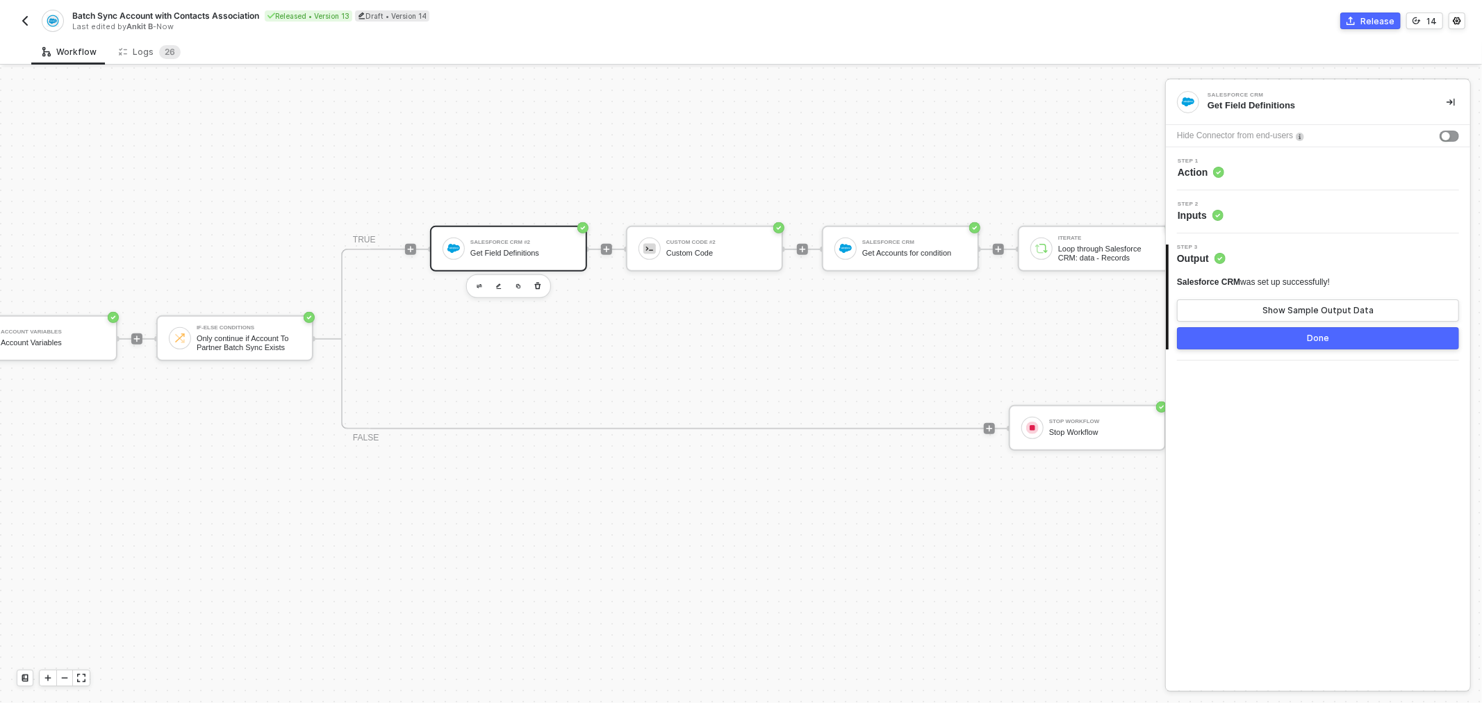
drag, startPoint x: 721, startPoint y: 322, endPoint x: 801, endPoint y: 332, distance: 80.5
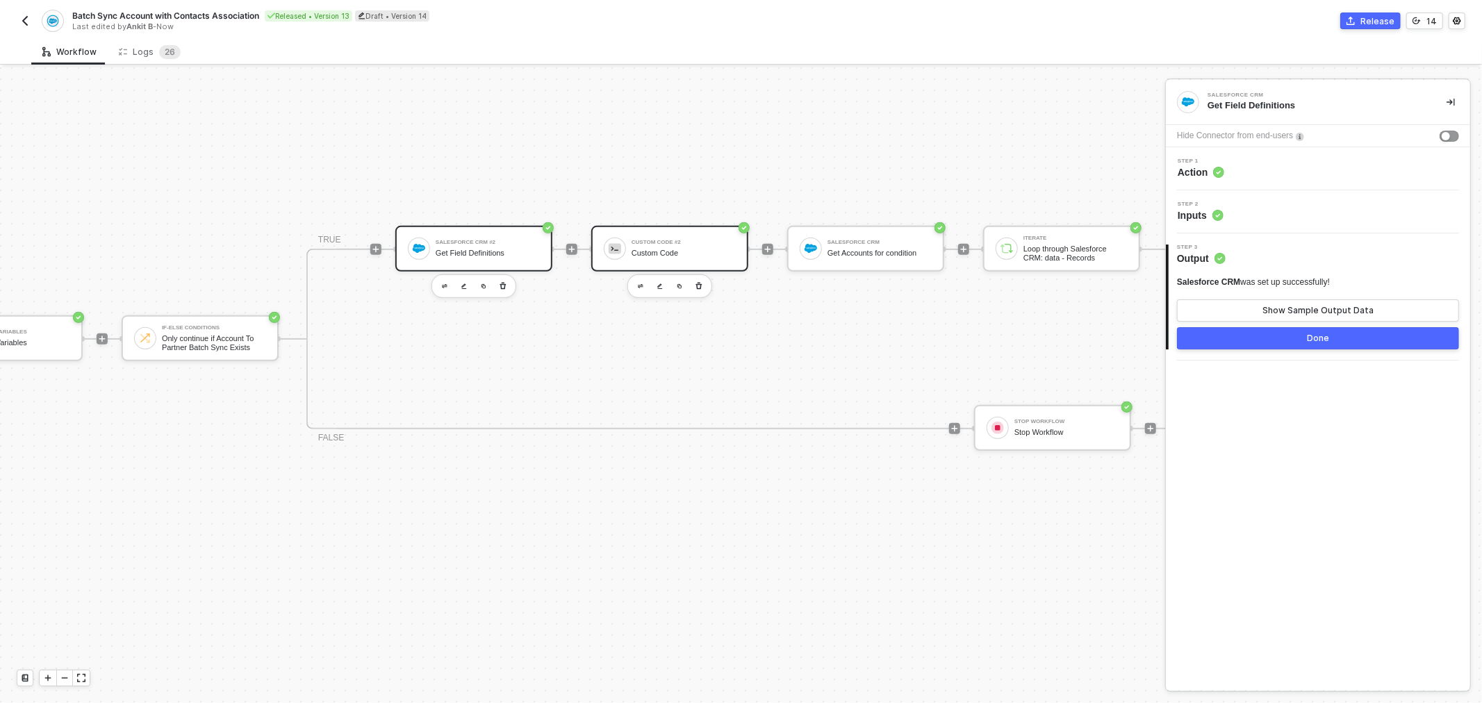
click at [699, 253] on div "Custom Code" at bounding box center [683, 253] width 104 height 9
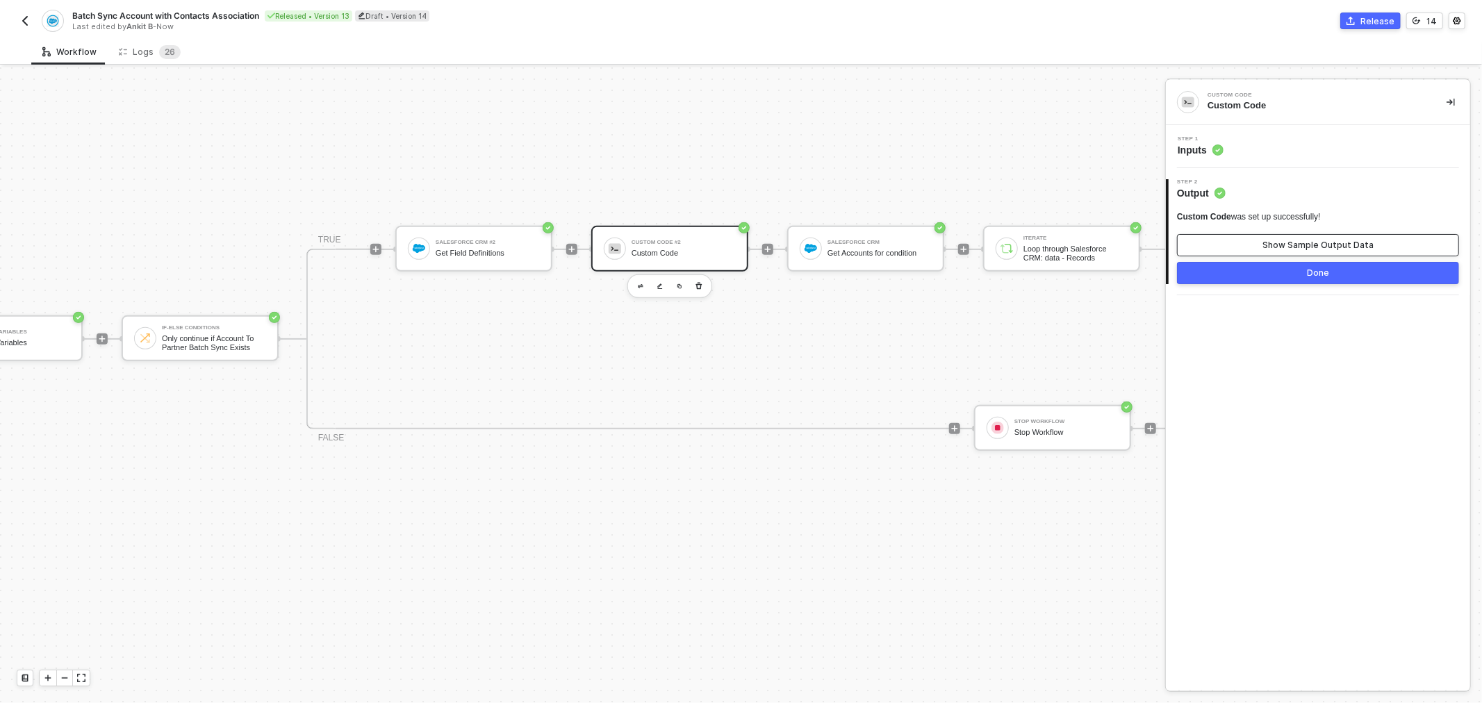
click at [1274, 240] on div "Show Sample Output Data" at bounding box center [1317, 245] width 111 height 11
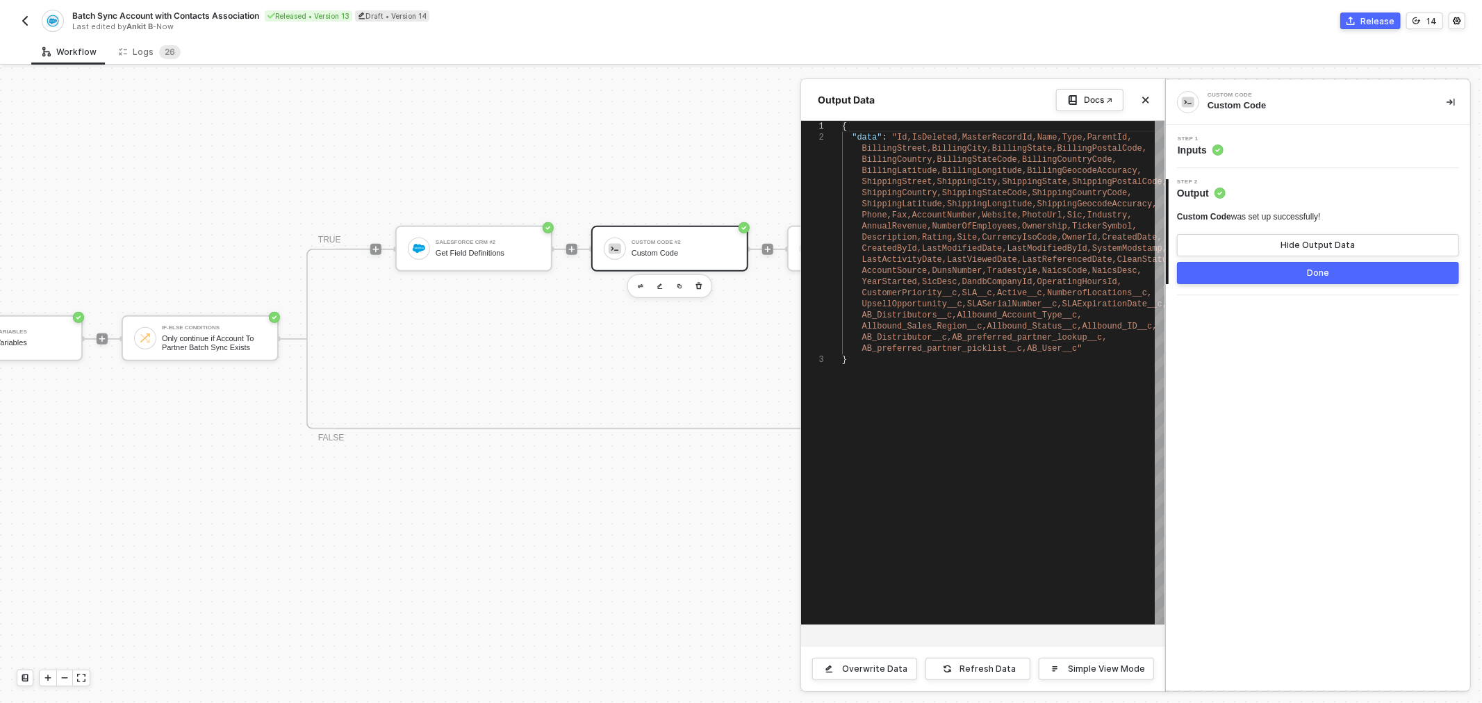
click at [1204, 272] on button "Done" at bounding box center [1318, 273] width 282 height 22
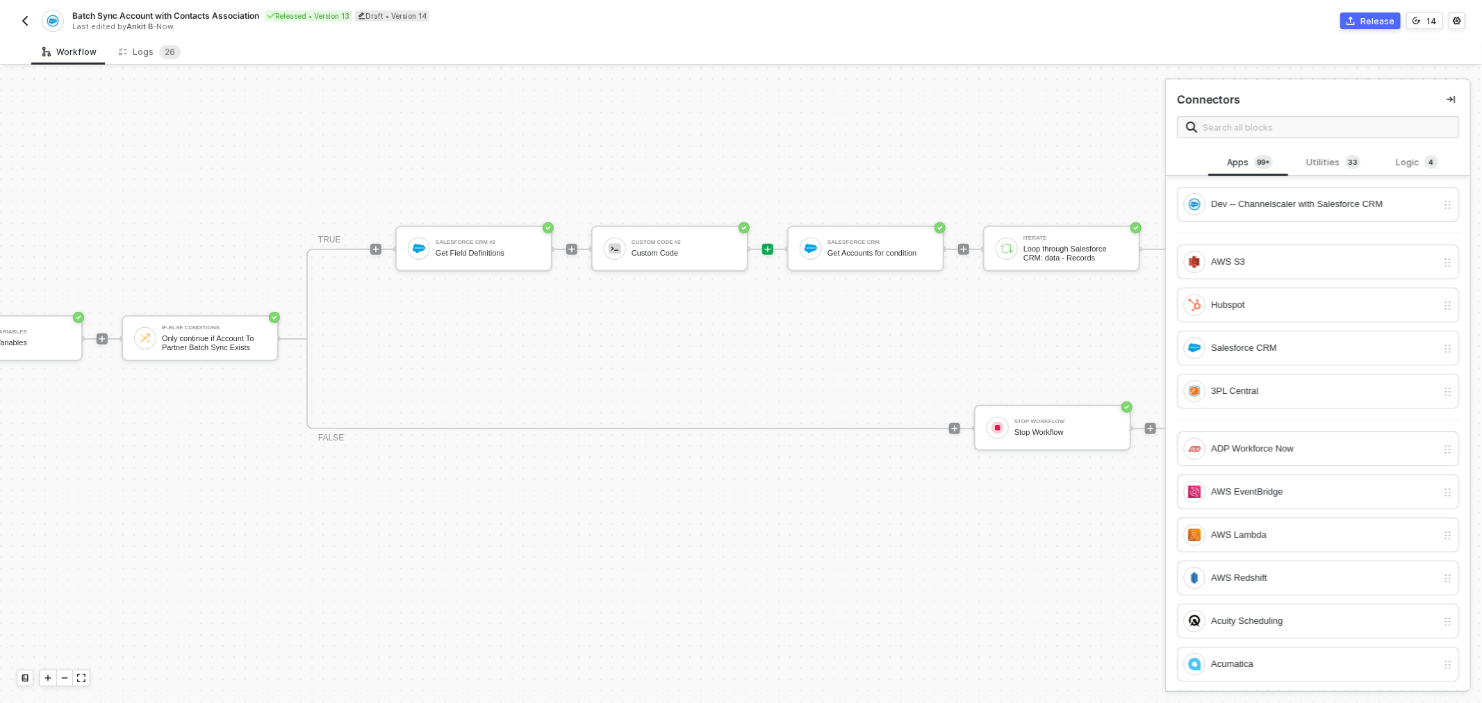
click at [748, 346] on div "TRUE Salesforce CRM #2 Get Field Definitions Custom Code #2 Custom Code Salesfo…" at bounding box center [1052, 339] width 1492 height 181
click at [852, 262] on div "Salesforce CRM Get Accounts for condition" at bounding box center [865, 249] width 157 height 46
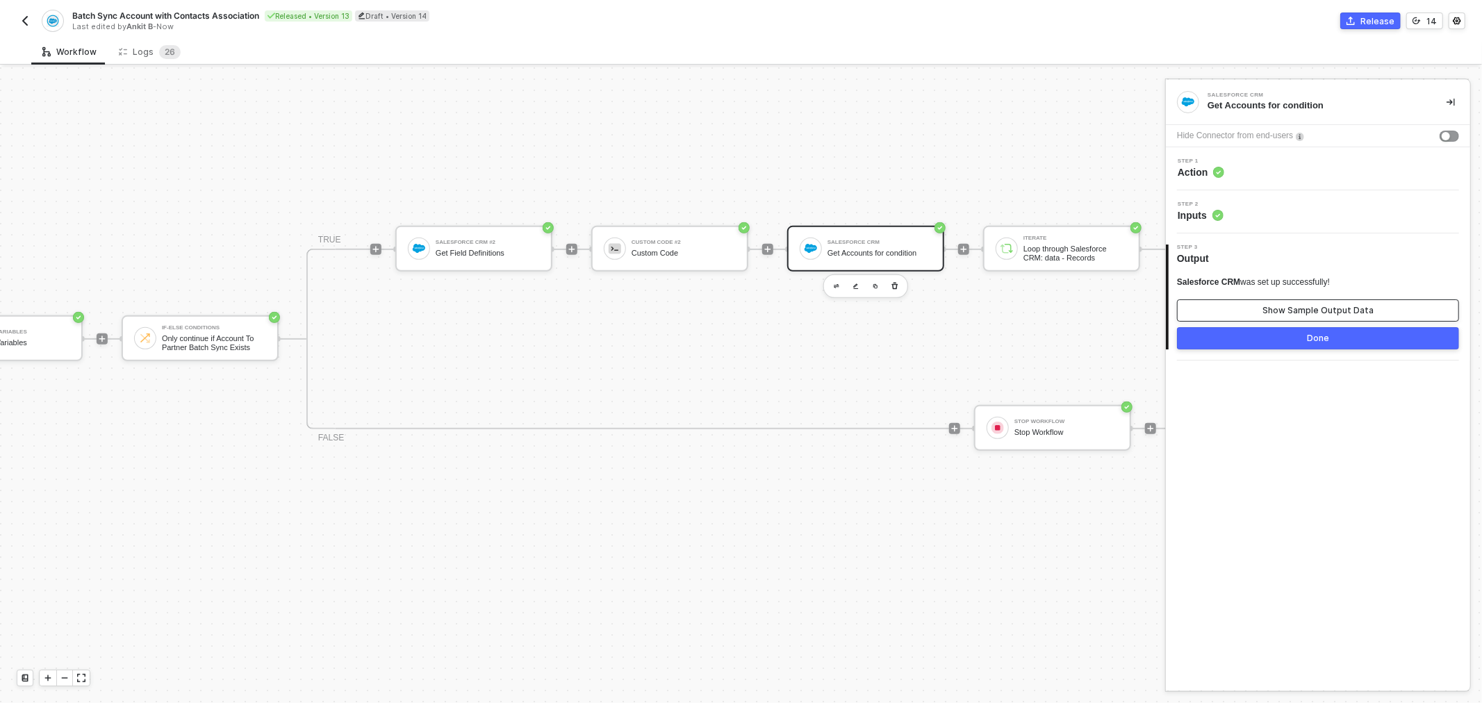
click at [1249, 313] on button "Show Sample Output Data" at bounding box center [1318, 310] width 282 height 22
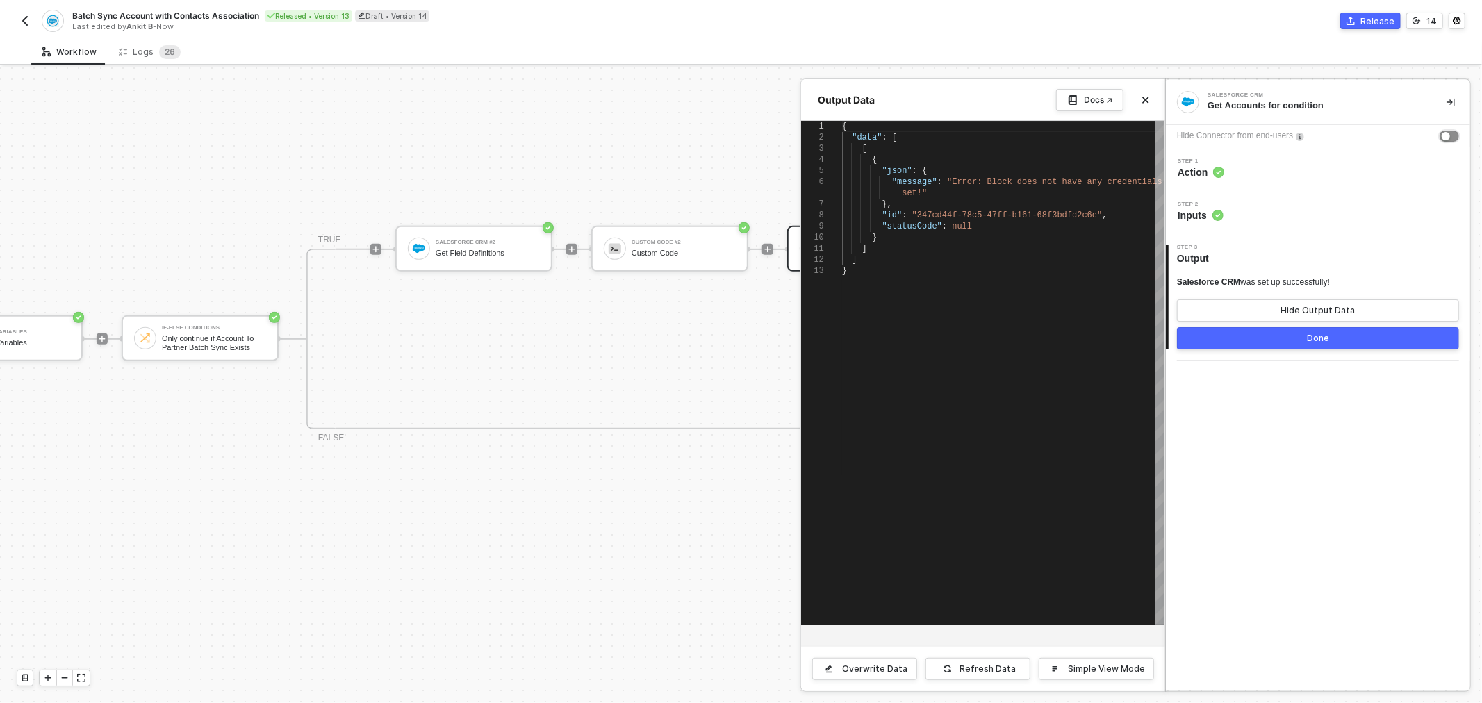
click at [1450, 137] on button "button" at bounding box center [1448, 136] width 19 height 11
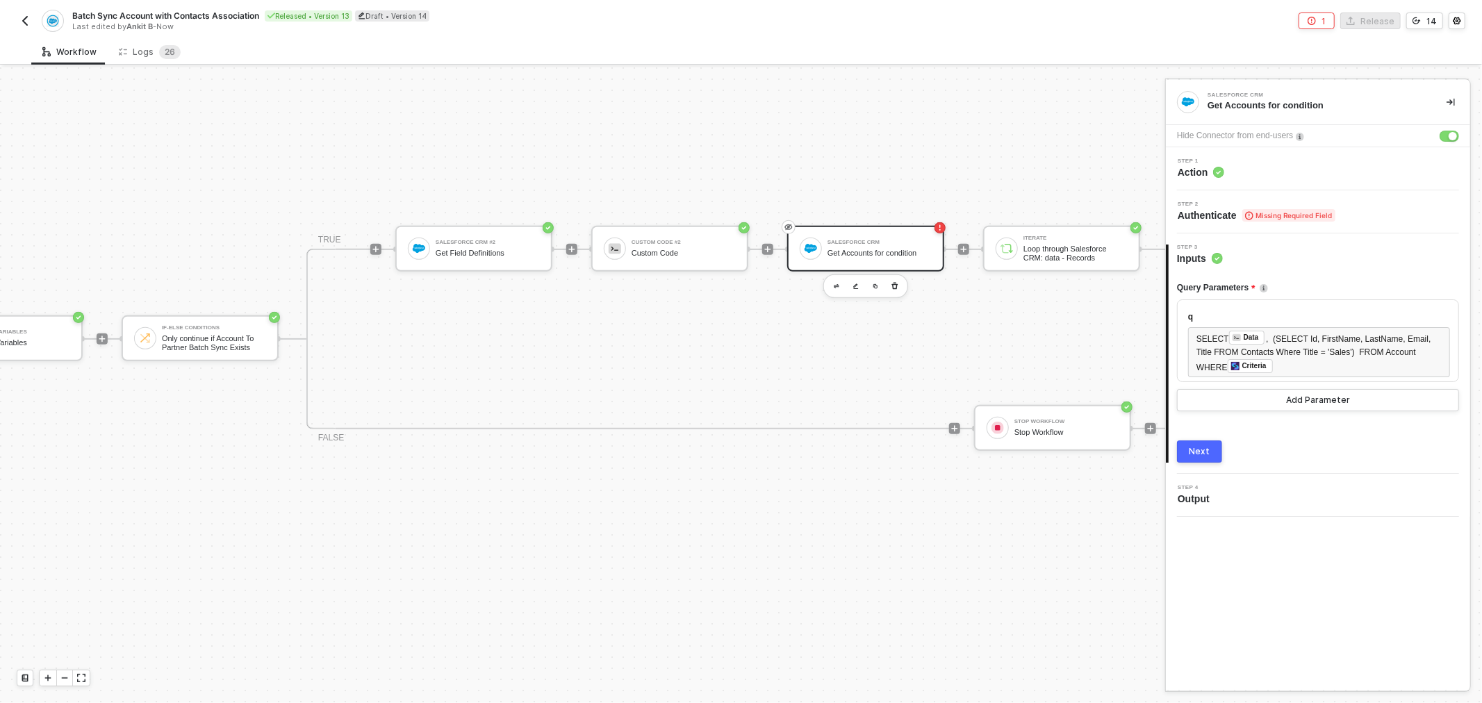
click at [1265, 219] on span "Missing Required Field" at bounding box center [1288, 215] width 93 height 13
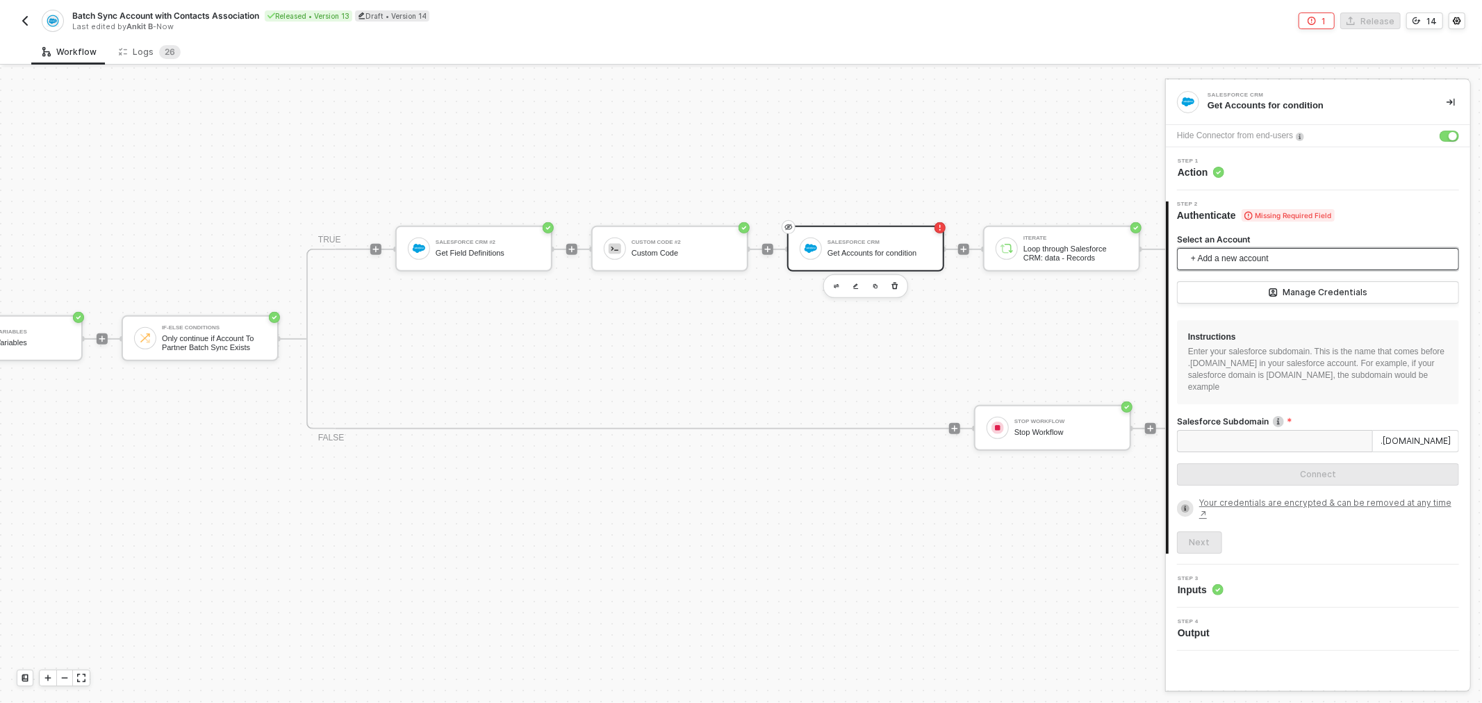
click at [1314, 260] on span "+ Add a new account" at bounding box center [1321, 259] width 260 height 22
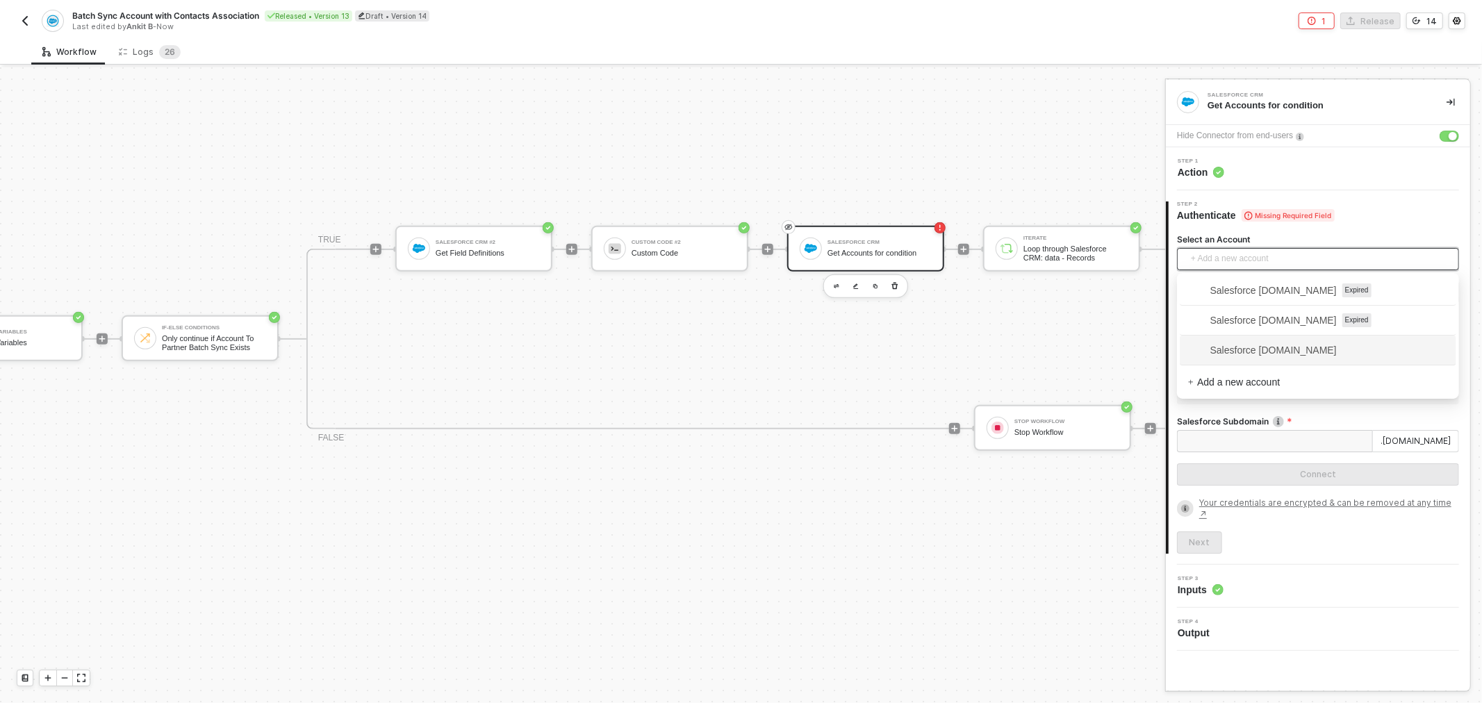
click at [1245, 345] on span "Salesforce automationqa-dev-ed.my.salesforce.com" at bounding box center [1262, 349] width 149 height 15
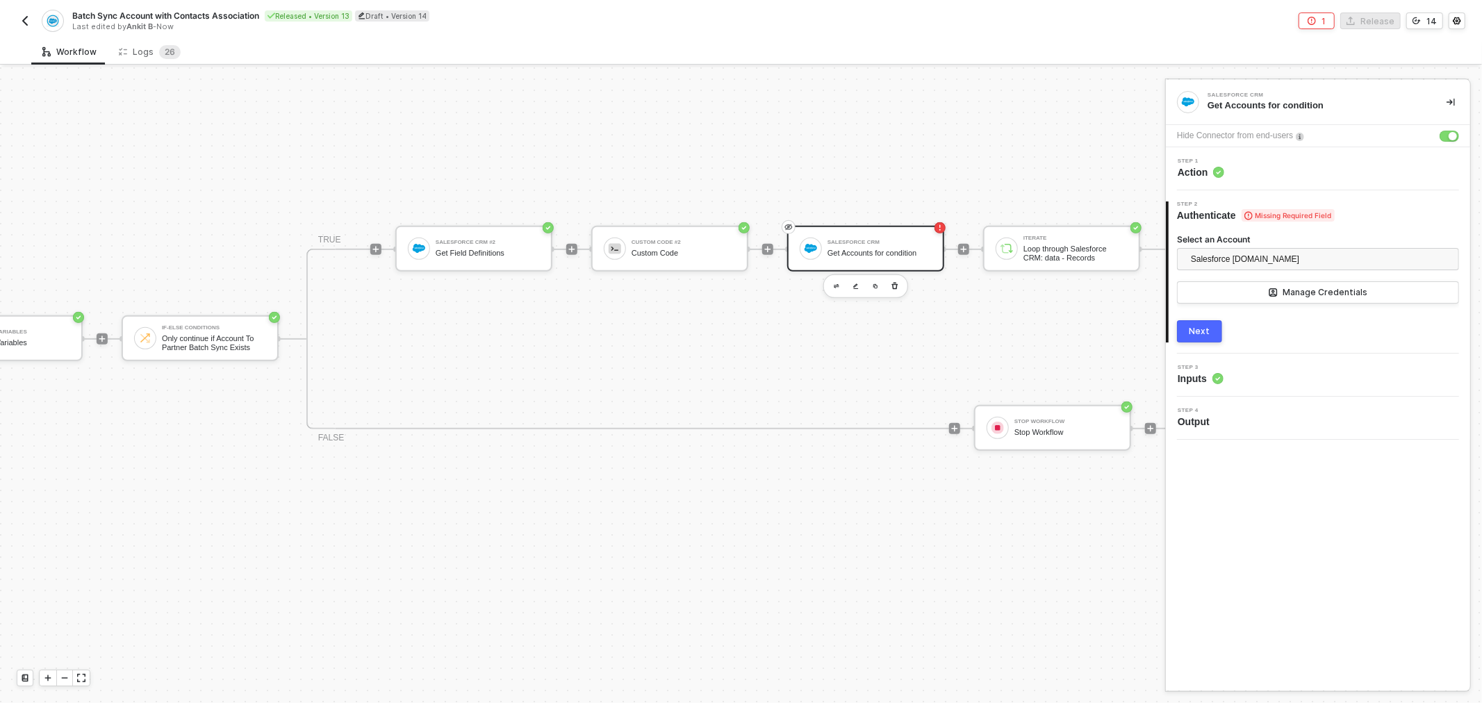
click at [1202, 331] on div "Next" at bounding box center [1199, 331] width 21 height 11
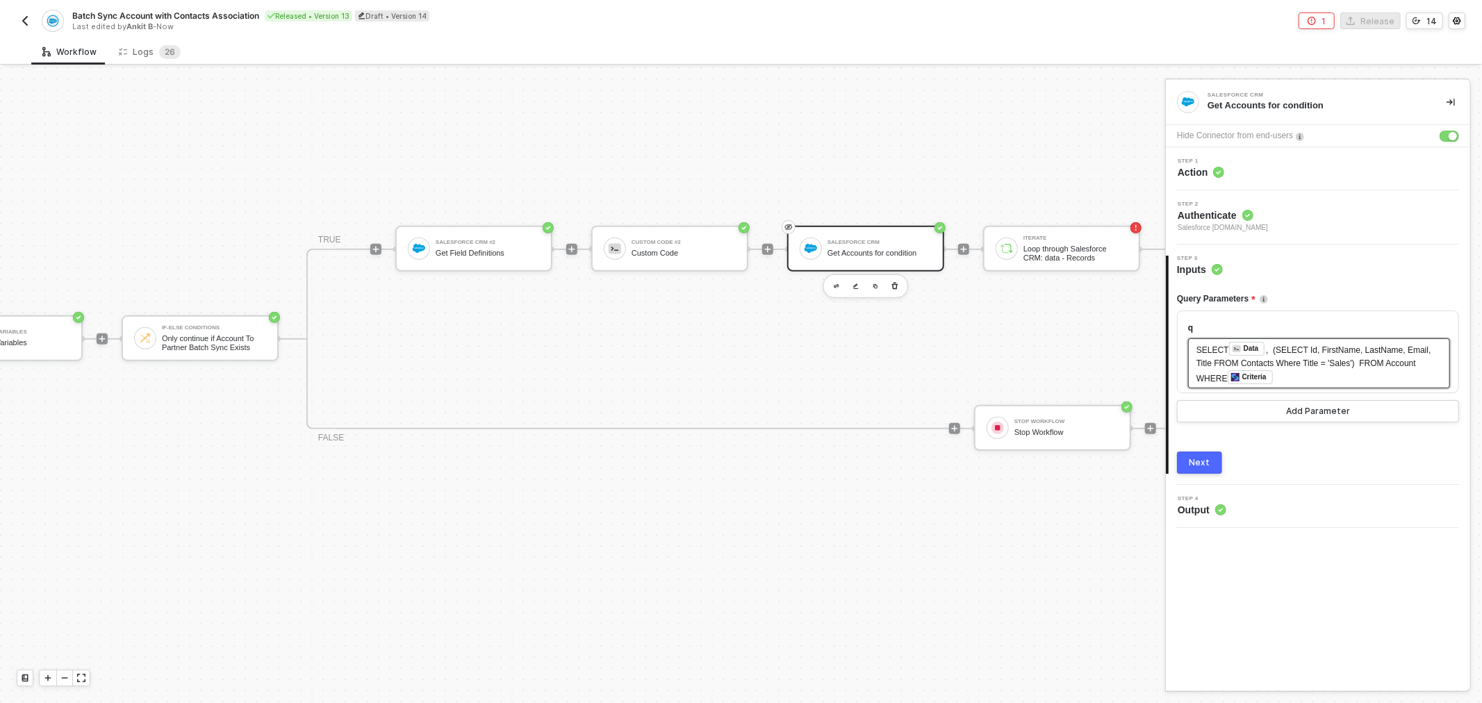
click at [1316, 363] on span ", (SELECT Id, FirstName, LastName, Email, Title FROM Contacts Where Title = 'Sa…" at bounding box center [1314, 364] width 237 height 38
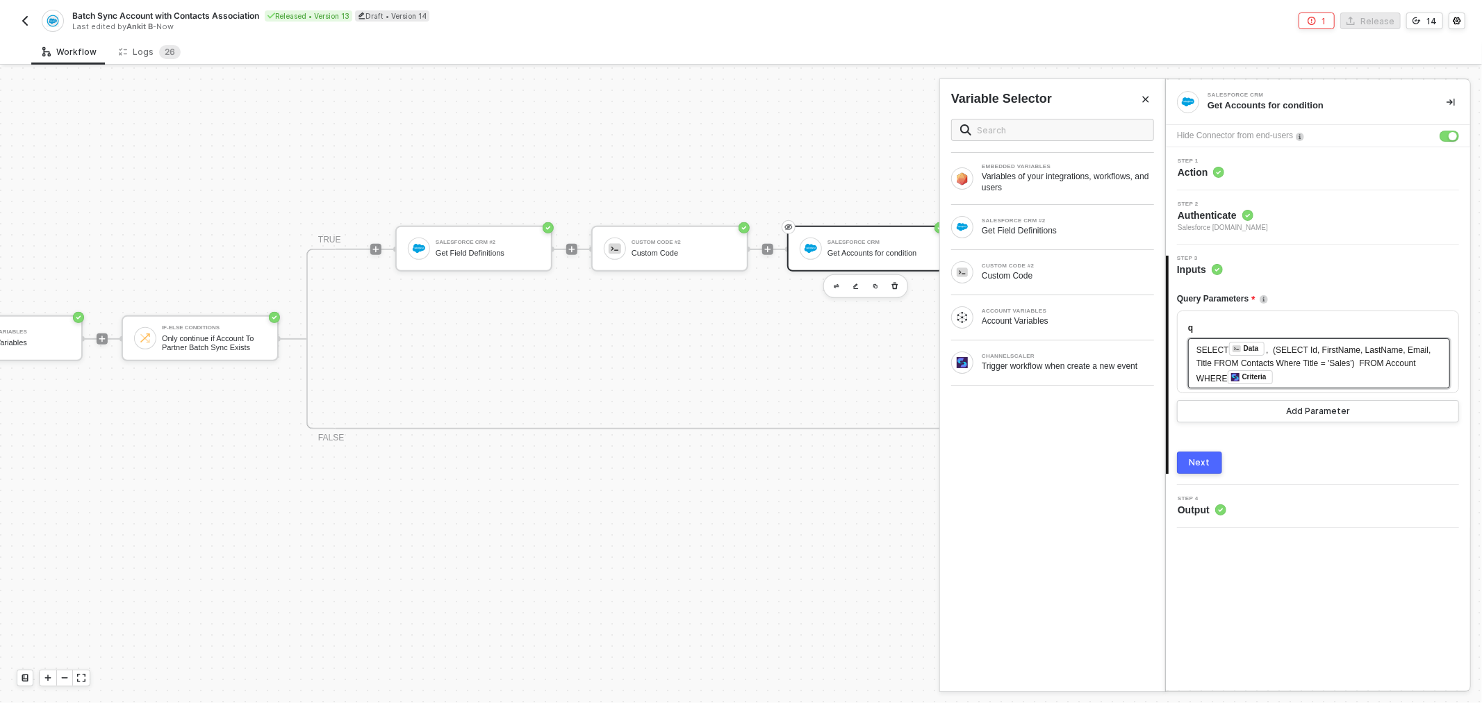
click at [1314, 364] on span ", (SELECT Id, FirstName, LastName, Email, Title FROM Contacts Where Title = 'Sa…" at bounding box center [1314, 364] width 237 height 38
click at [1198, 463] on div "Next" at bounding box center [1199, 462] width 21 height 11
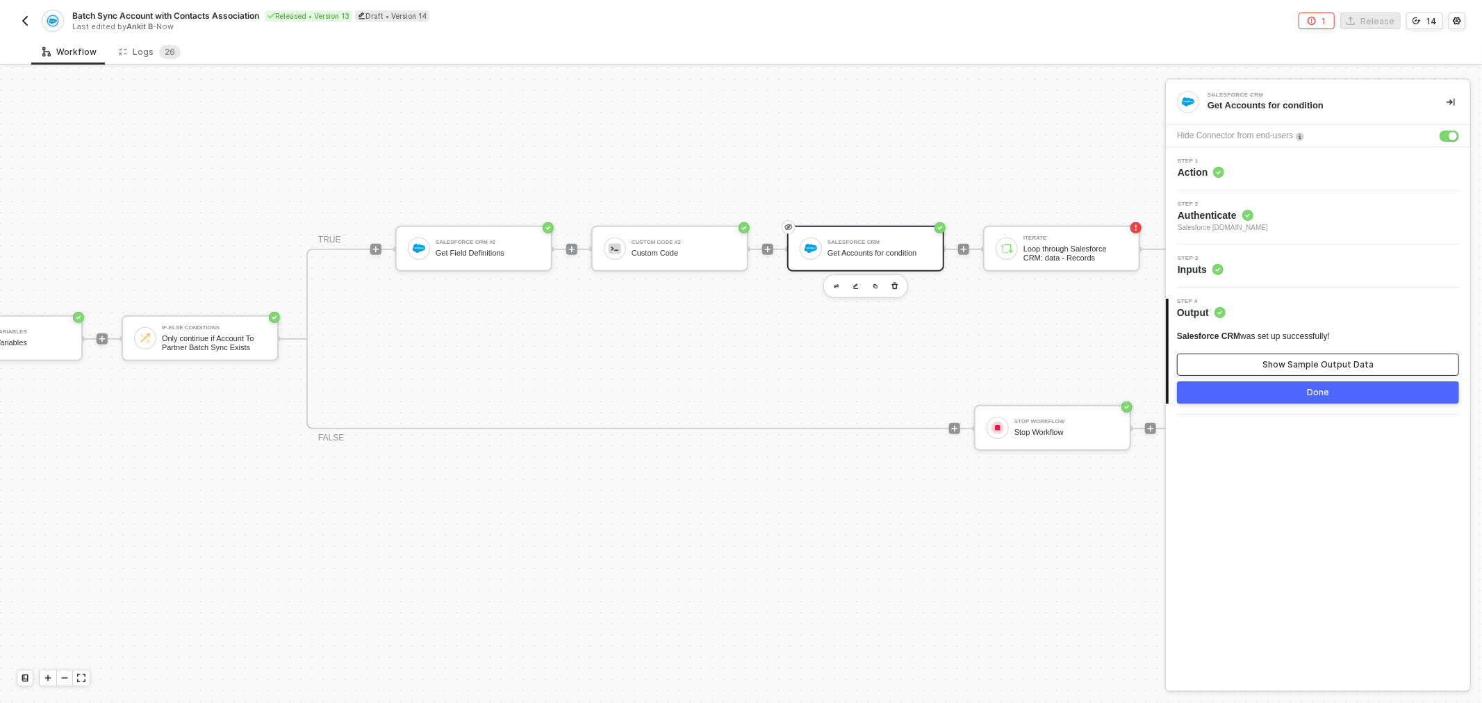
click at [1257, 368] on button "Show Sample Output Data" at bounding box center [1318, 365] width 282 height 22
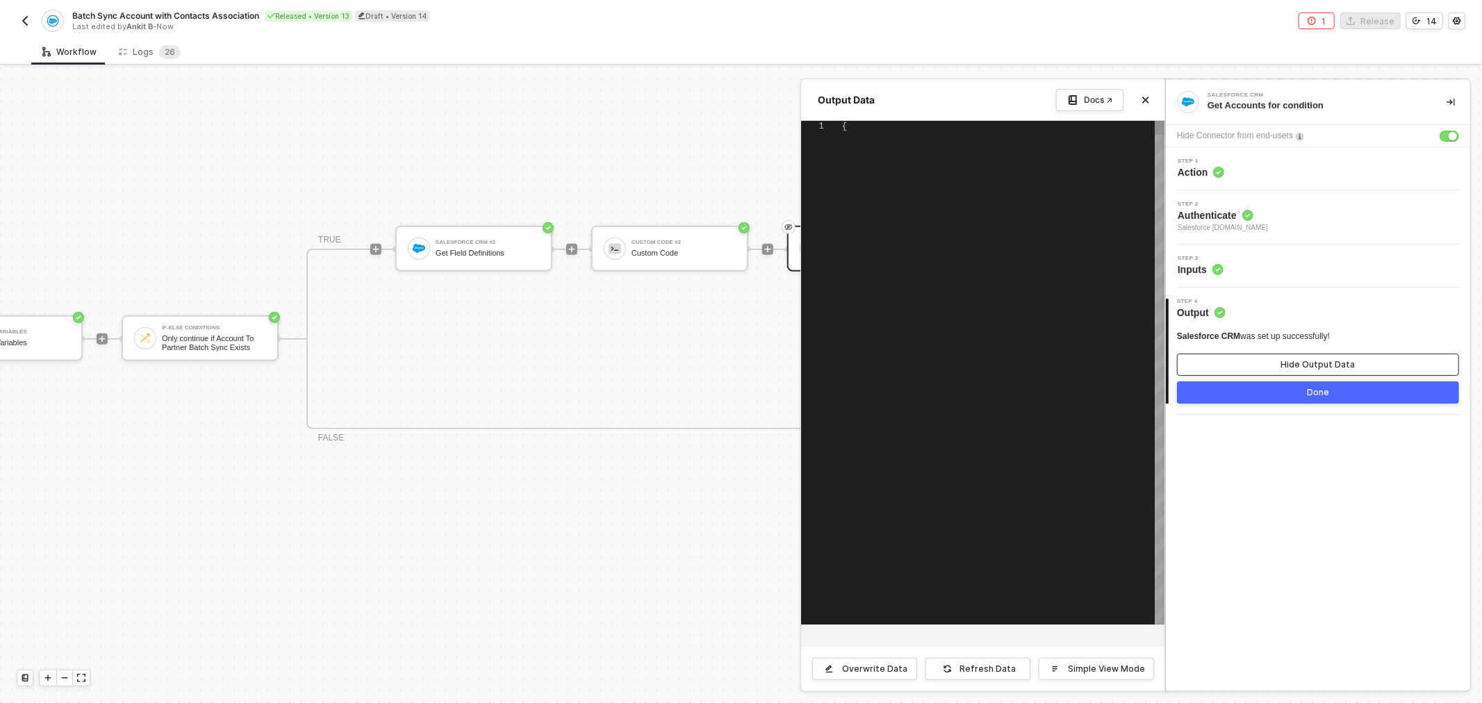
type textarea "{ "data": { "totalSize": 43, "done": true, "records": [ { "attributes": { "type…"
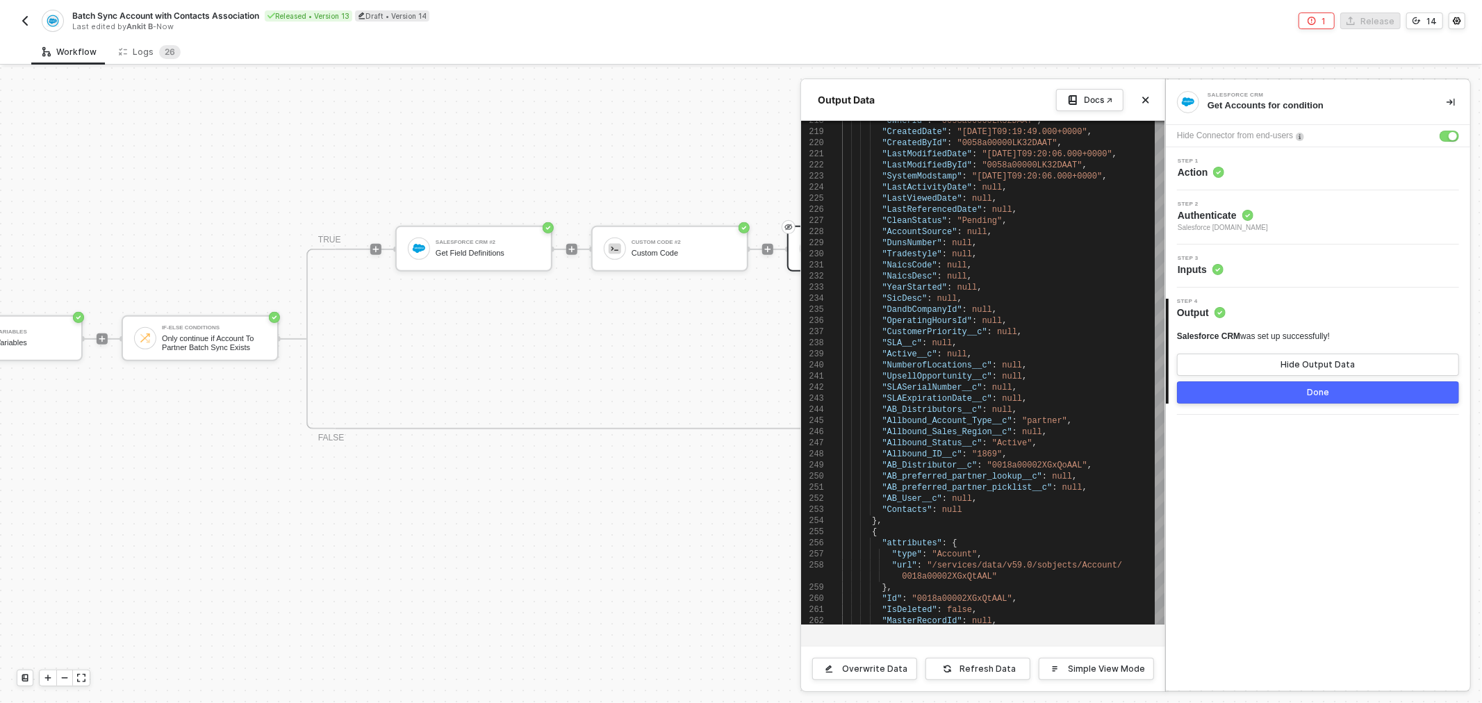
click at [1311, 393] on div "Done" at bounding box center [1318, 392] width 22 height 11
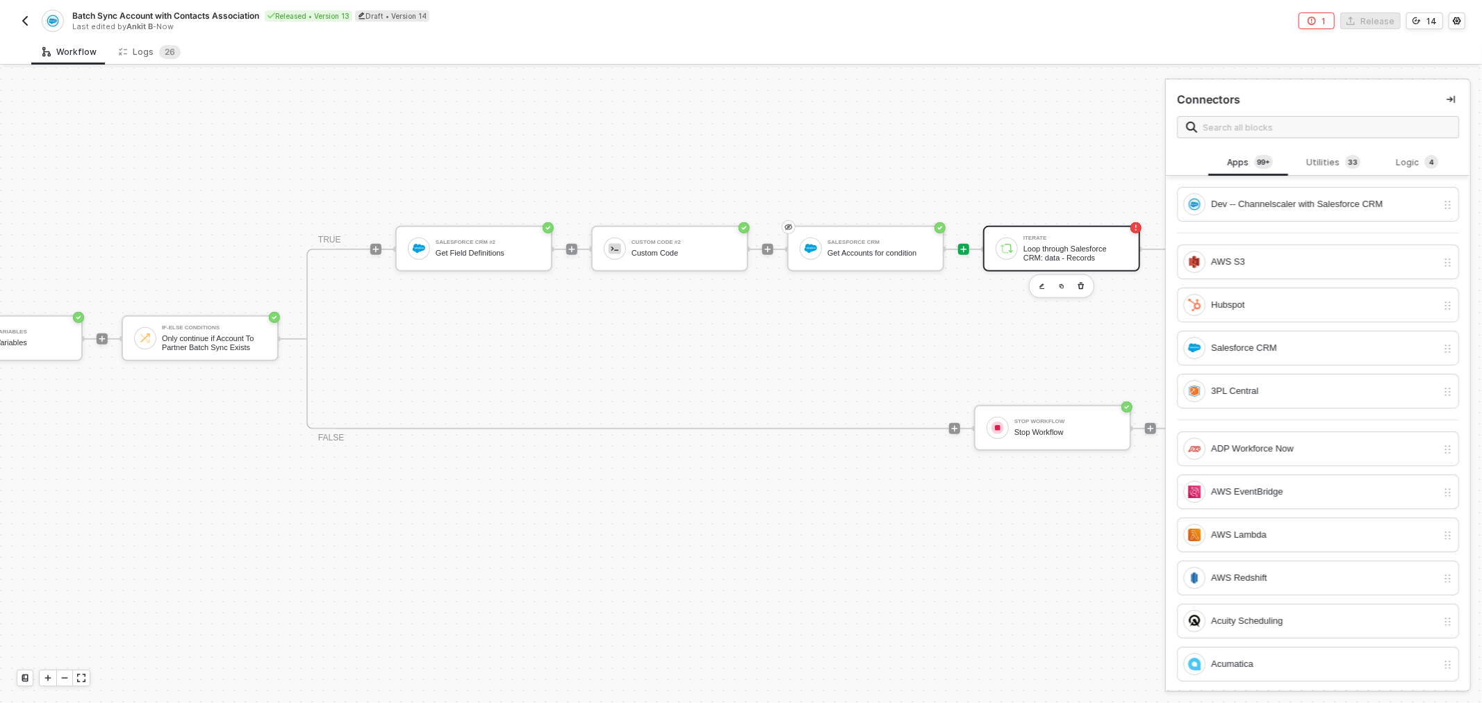
click at [1042, 240] on div "Iterate" at bounding box center [1075, 238] width 104 height 6
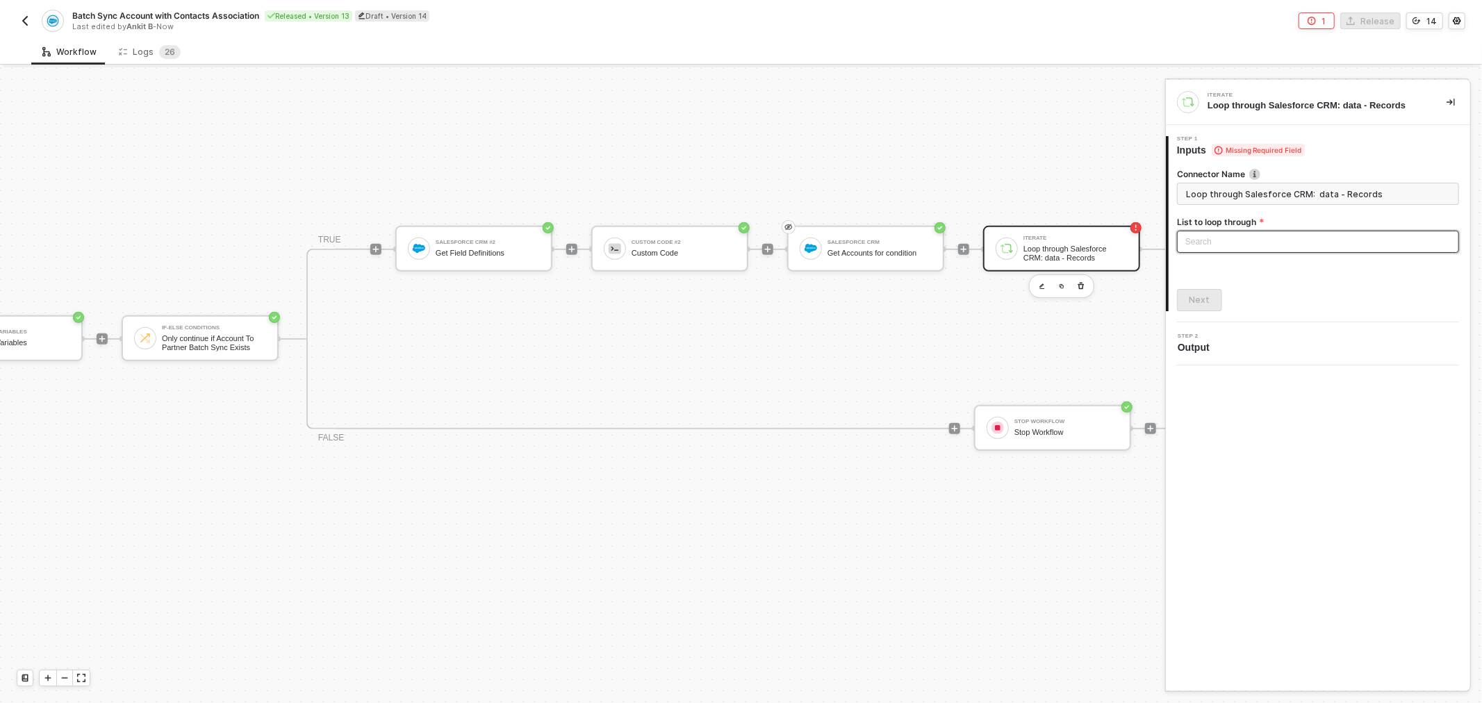
click at [1210, 239] on input "search" at bounding box center [1317, 241] width 265 height 21
click at [1200, 272] on div "Salesforce CRM: data - Records" at bounding box center [1318, 269] width 260 height 15
click at [1200, 303] on div "Next" at bounding box center [1199, 300] width 21 height 11
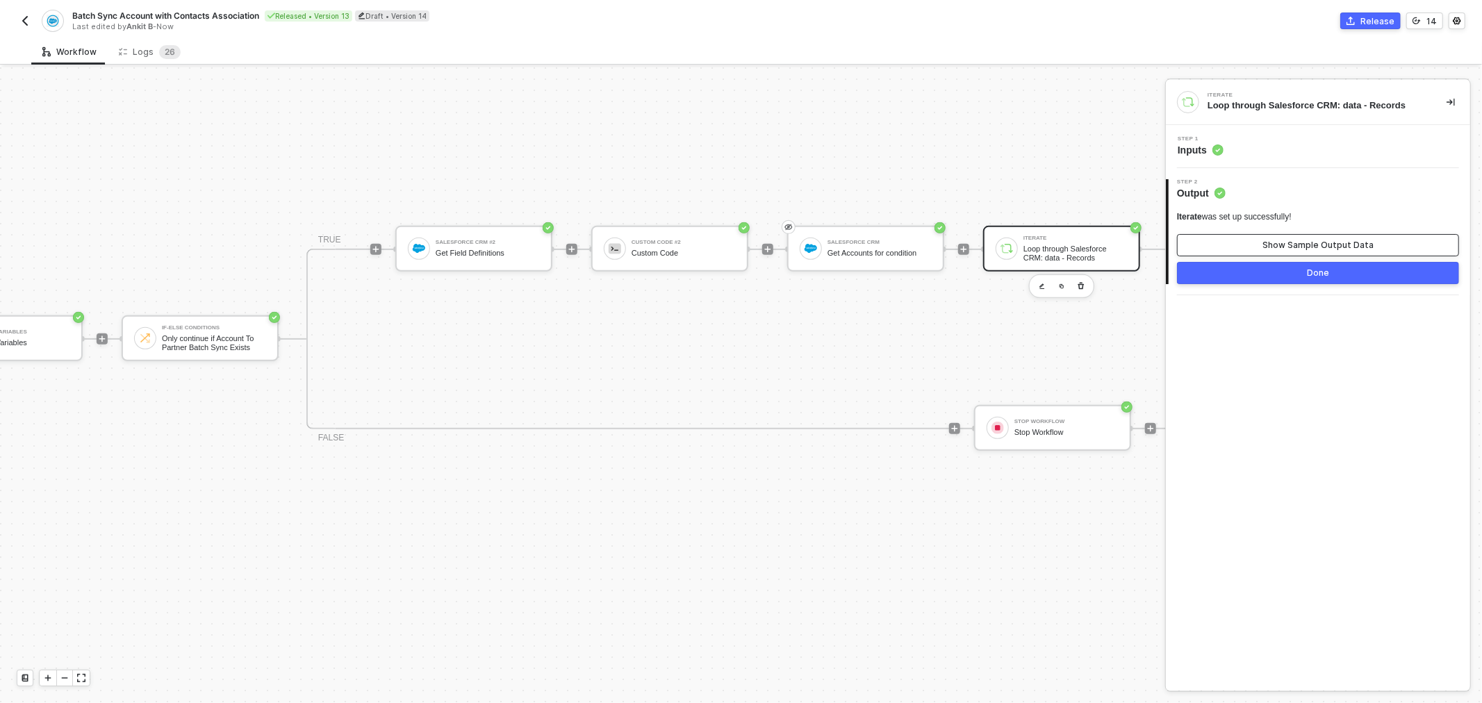
click at [1302, 251] on button "Show Sample Output Data" at bounding box center [1318, 245] width 282 height 22
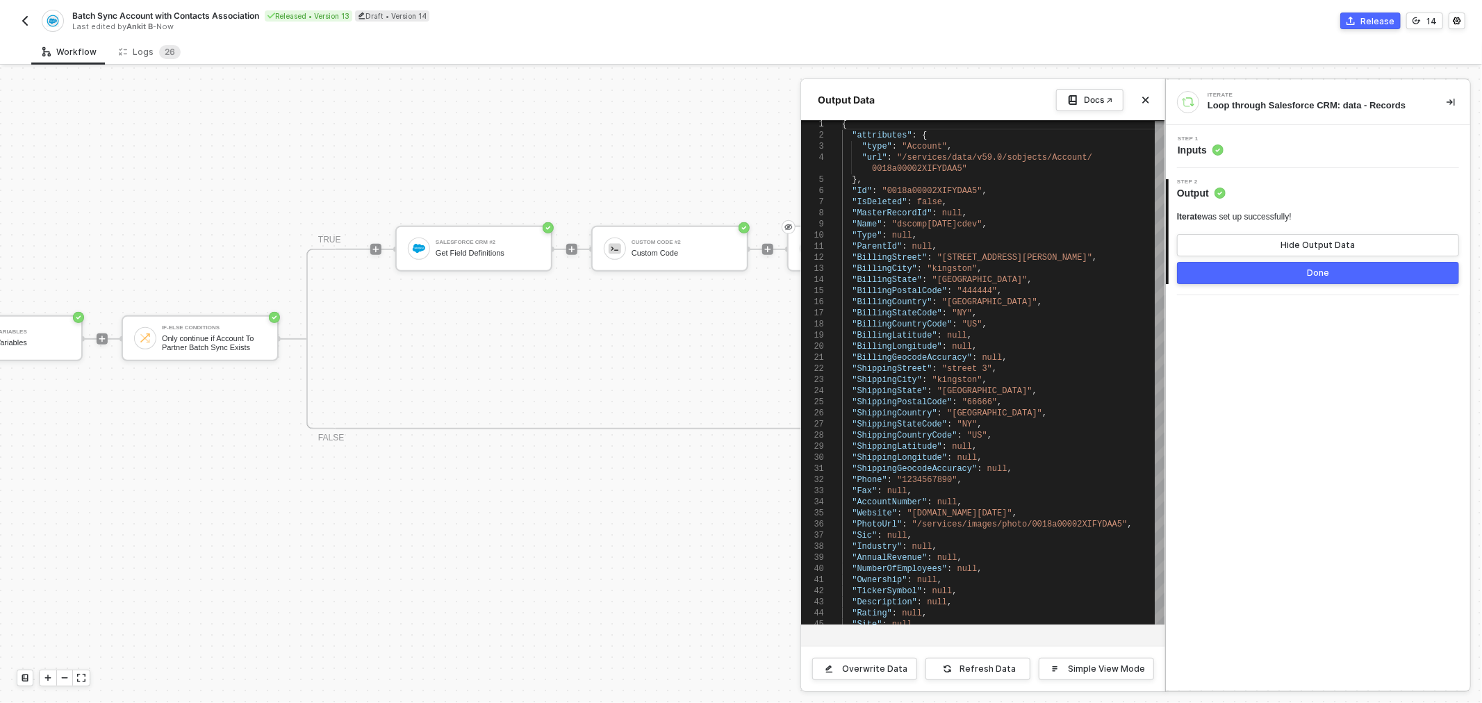
click at [711, 340] on div at bounding box center [741, 385] width 1482 height 636
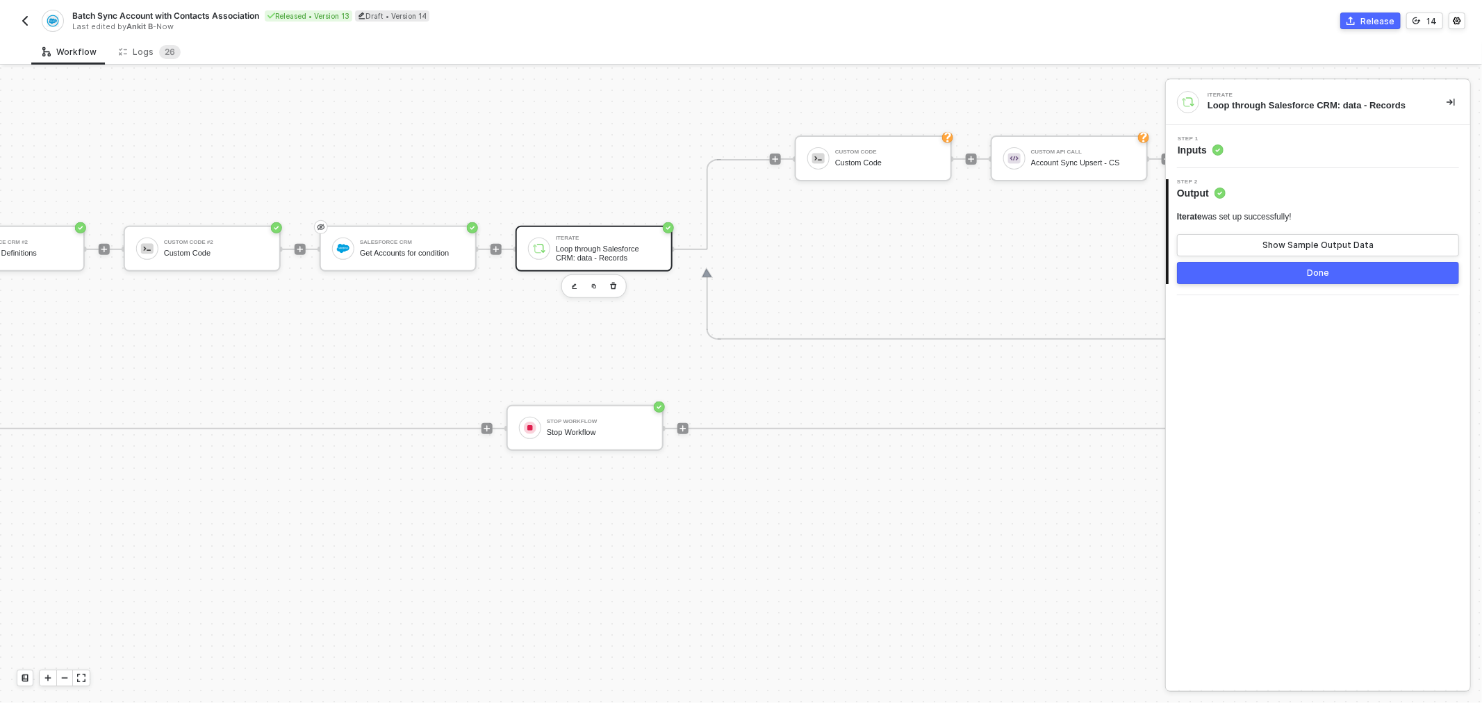
drag, startPoint x: 726, startPoint y: 337, endPoint x: 788, endPoint y: 338, distance: 61.8
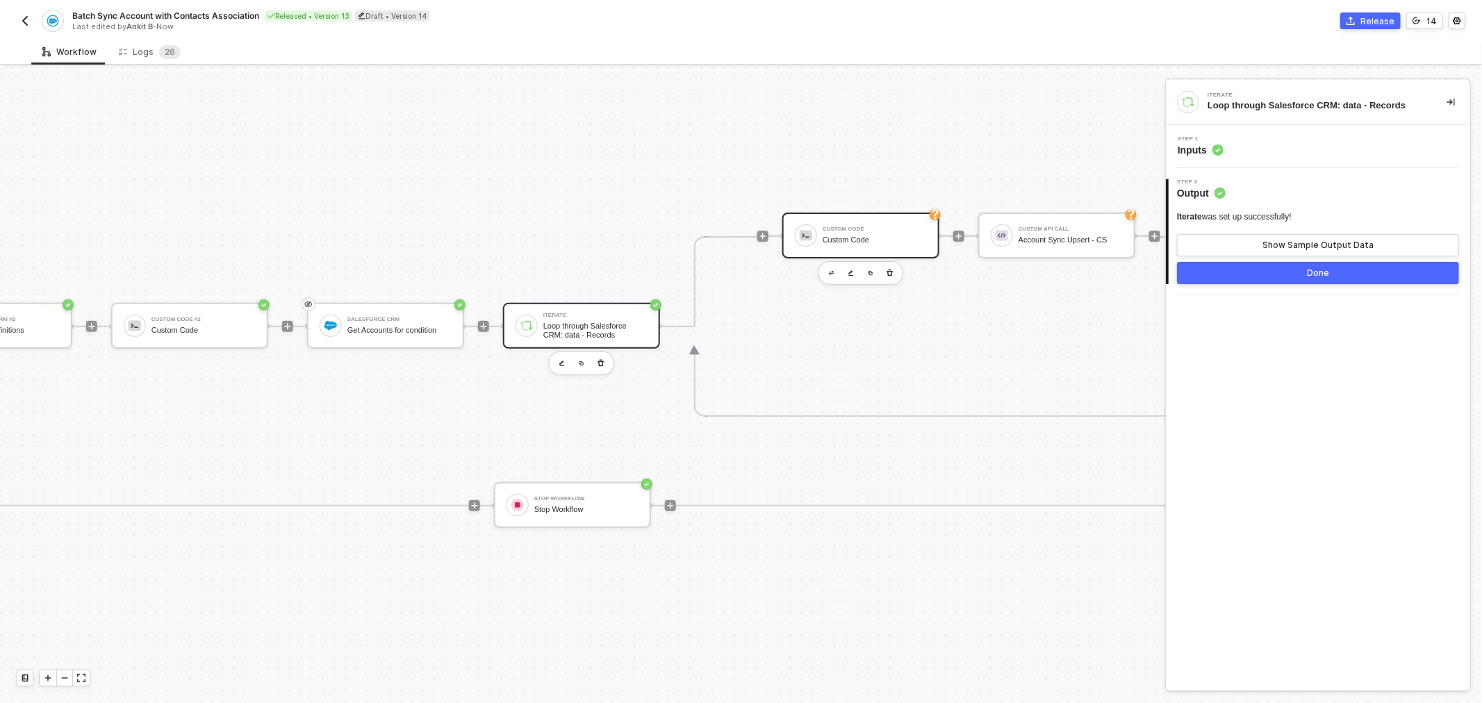
click at [852, 238] on div "Custom Code" at bounding box center [874, 239] width 104 height 9
click at [1256, 154] on div "Step 1 Inputs" at bounding box center [1319, 146] width 301 height 21
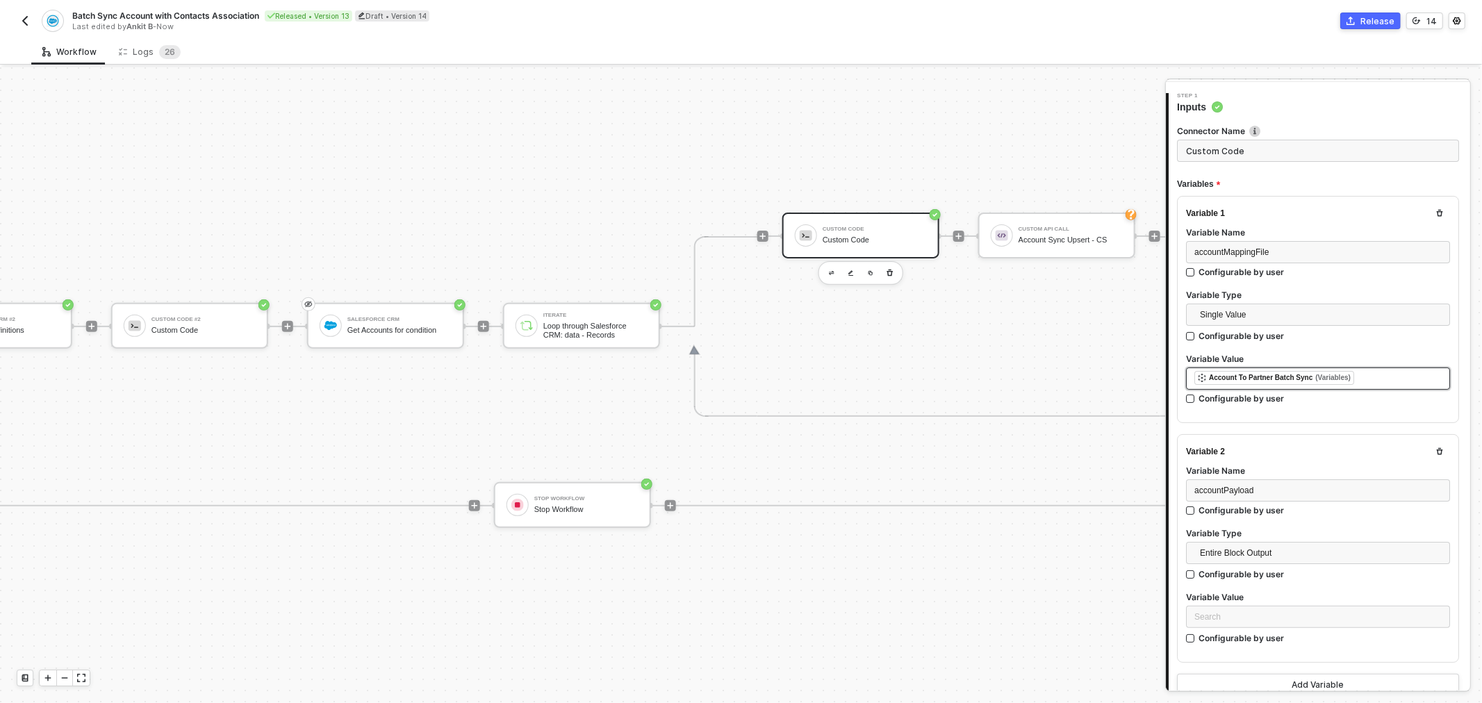
scroll to position [77, 0]
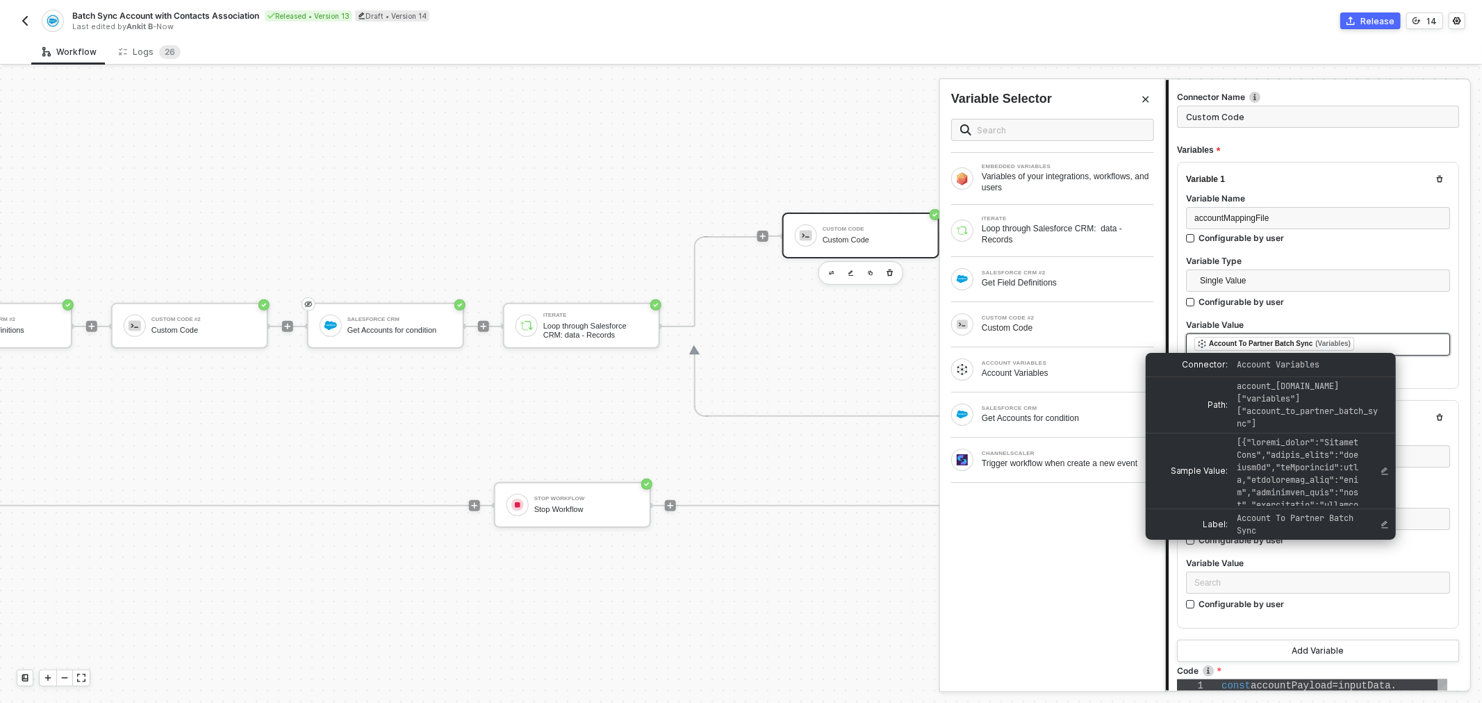
click at [1328, 345] on div "(Variables)" at bounding box center [1332, 343] width 35 height 11
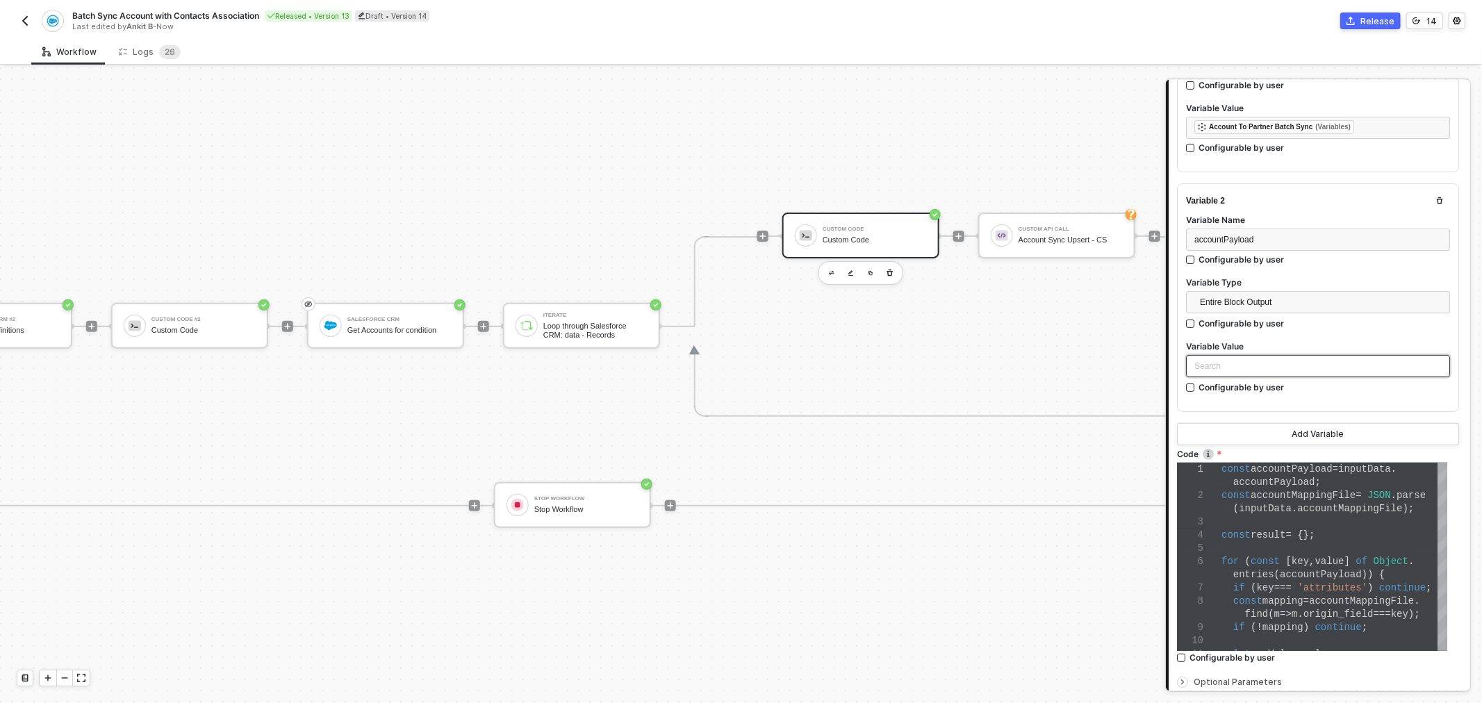
scroll to position [308, 0]
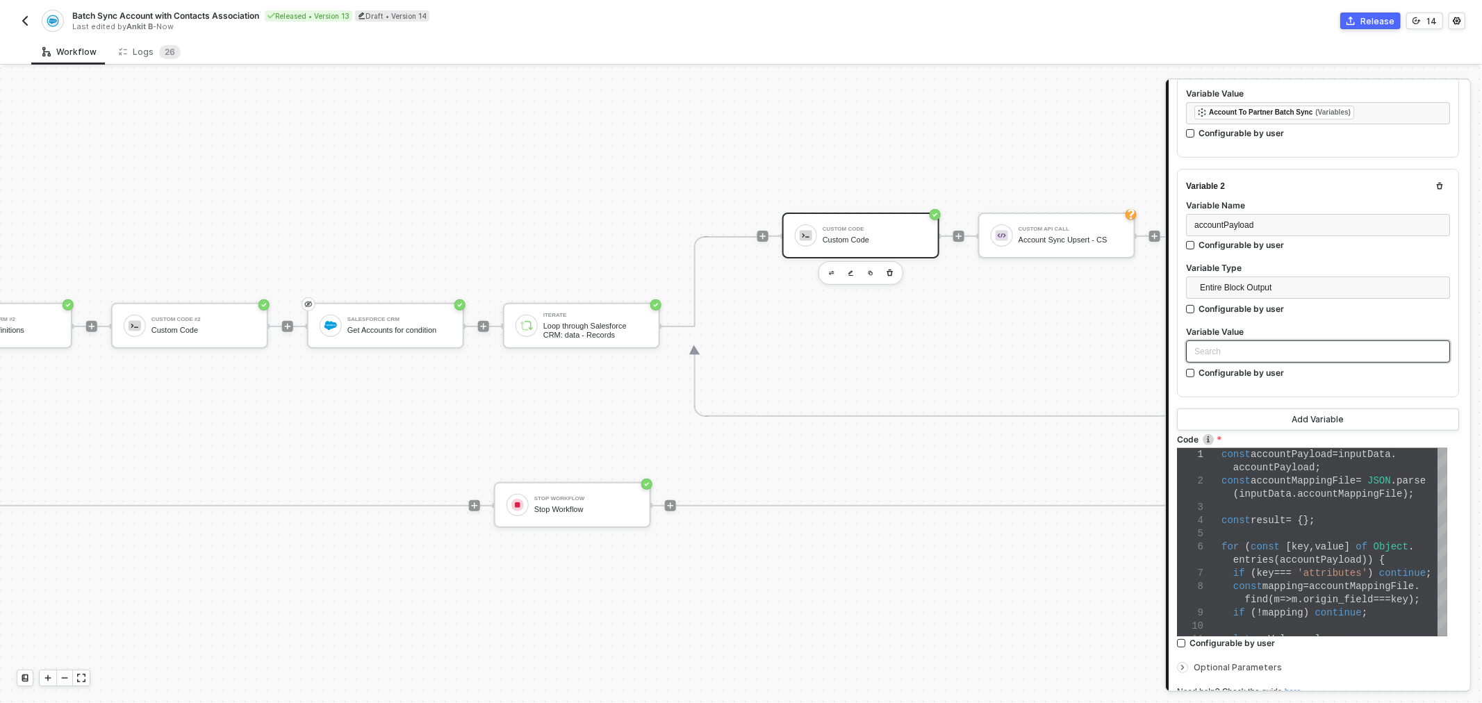
click at [1249, 347] on div "Search" at bounding box center [1318, 351] width 264 height 22
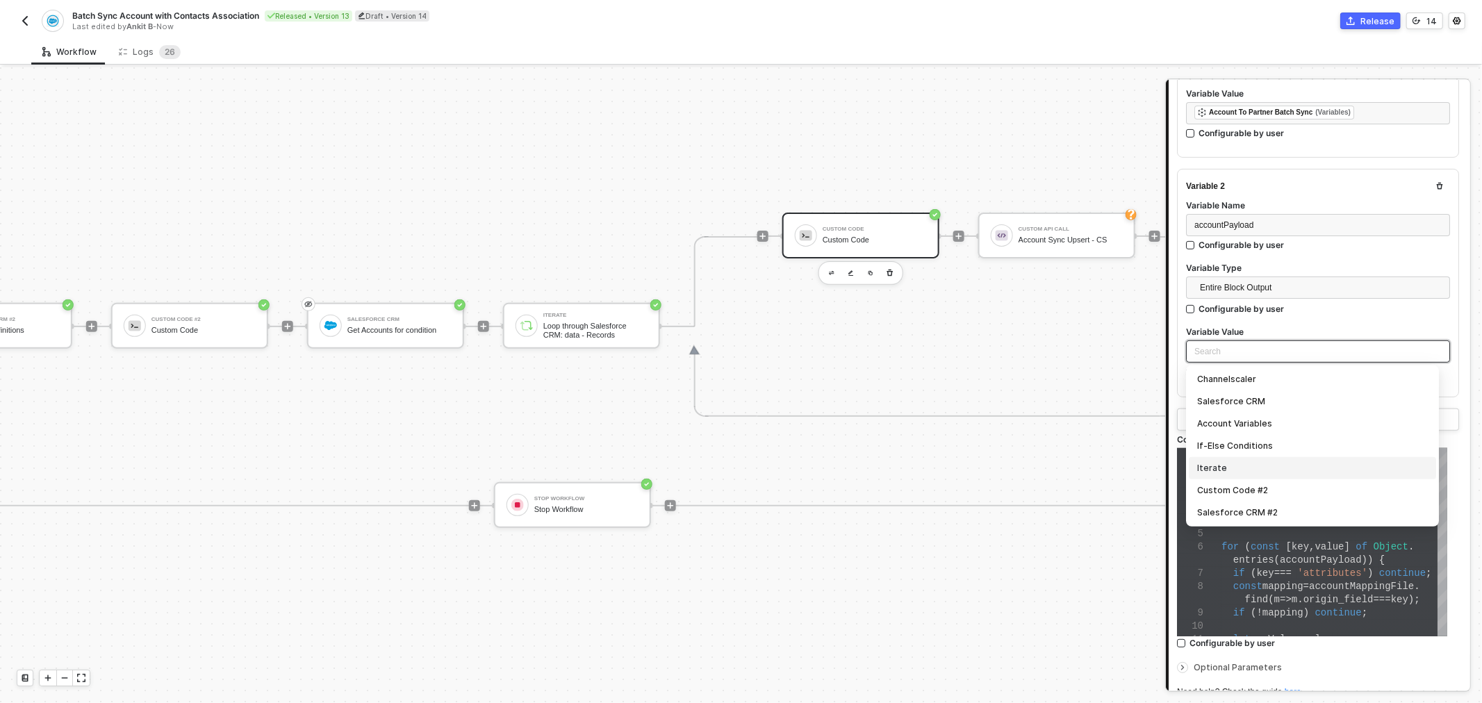
click at [1247, 467] on div "Iterate" at bounding box center [1312, 468] width 231 height 15
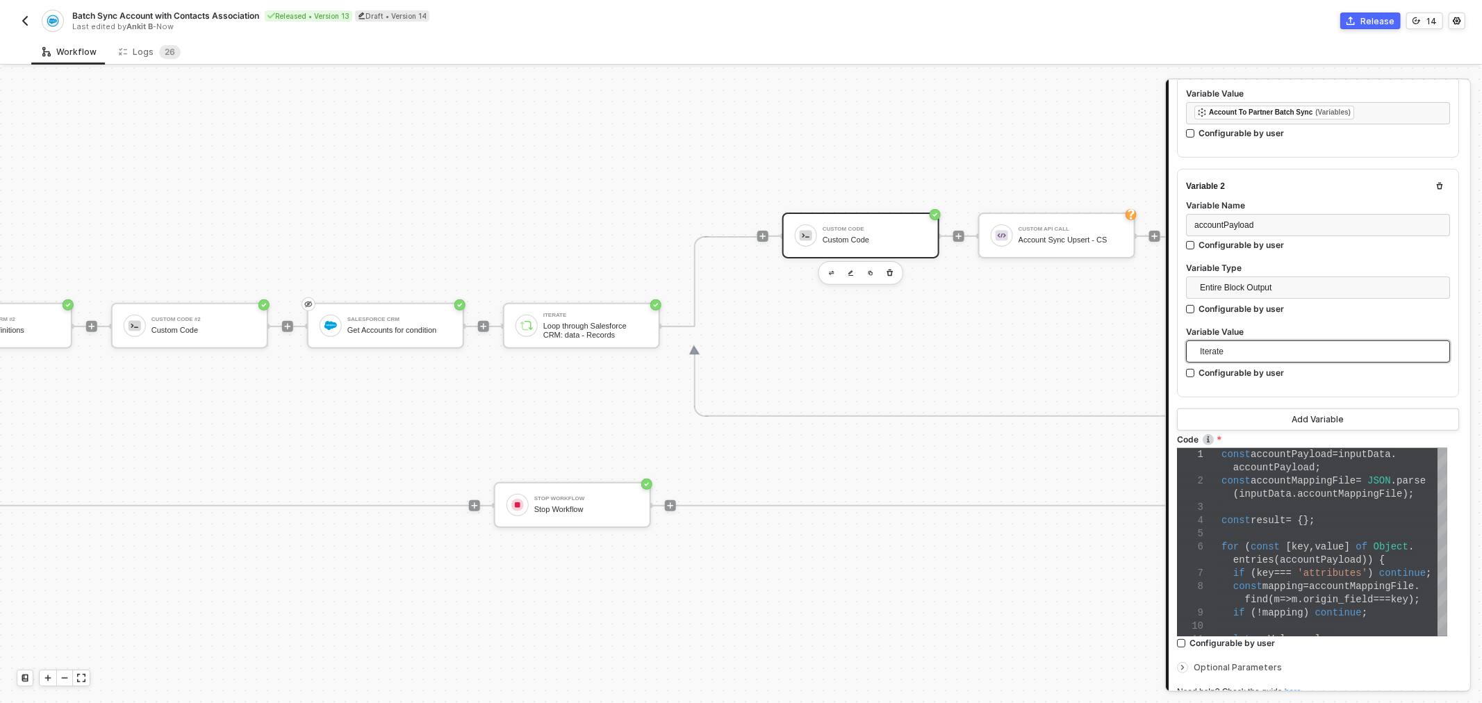
scroll to position [386, 0]
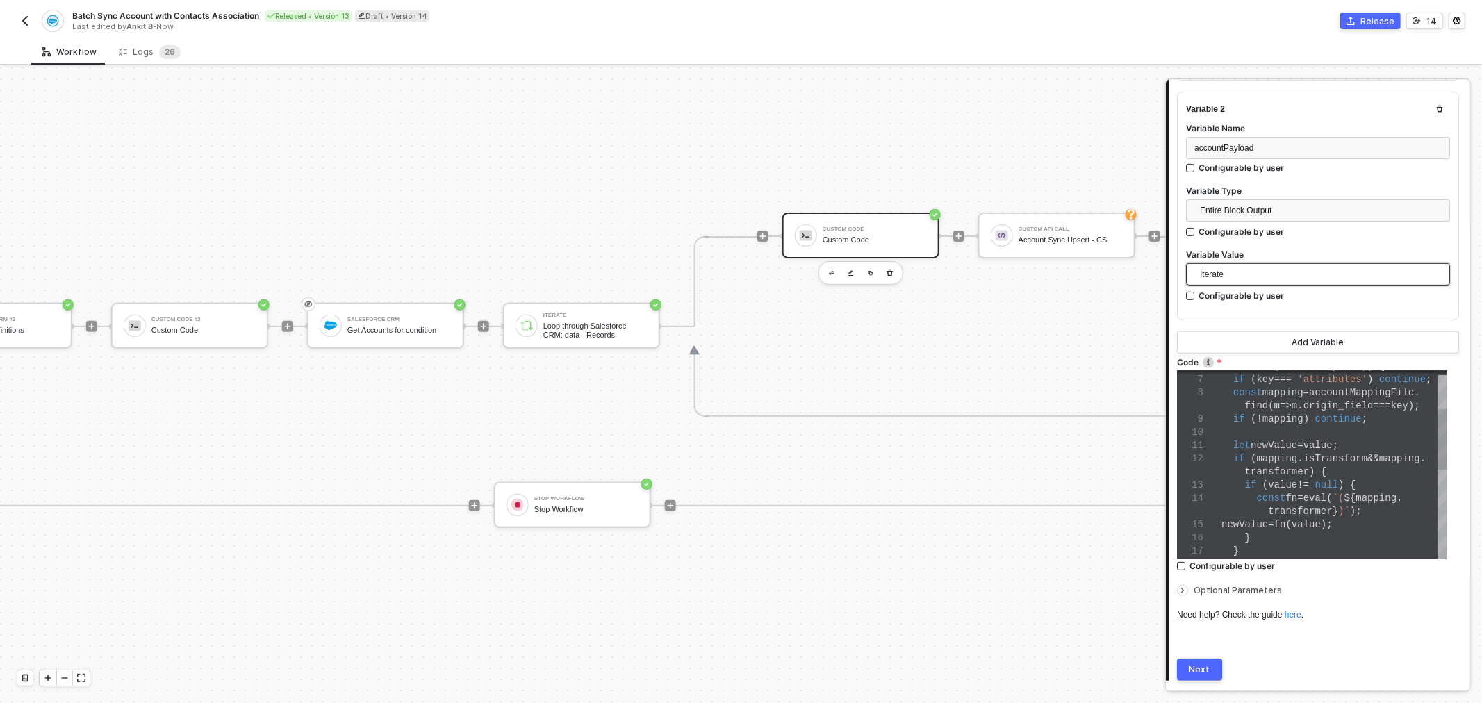
type textarea "const mapping = accountMappingFile.find(m => m.origin_field === key); if (!mapp…"
click at [1328, 466] on div "transformer ) {" at bounding box center [1334, 471] width 226 height 13
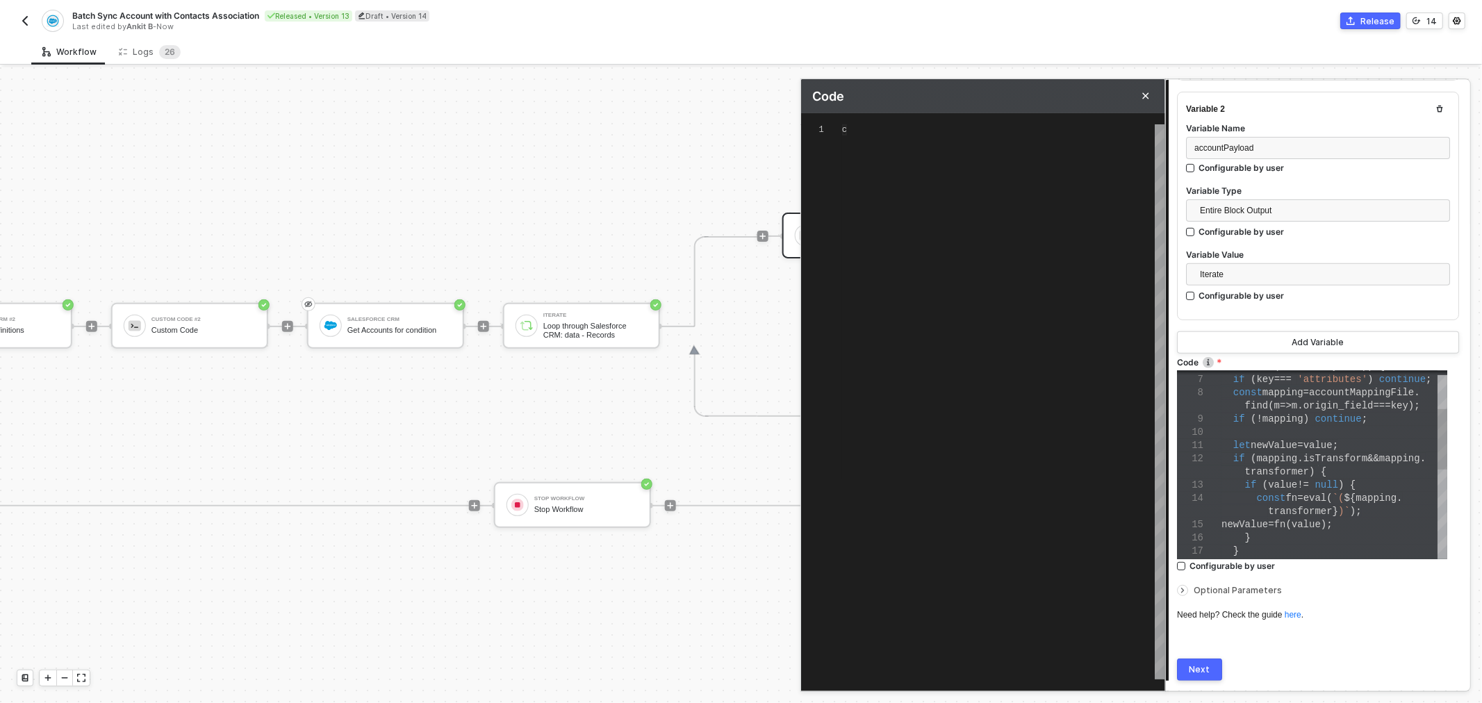
scroll to position [0, 0]
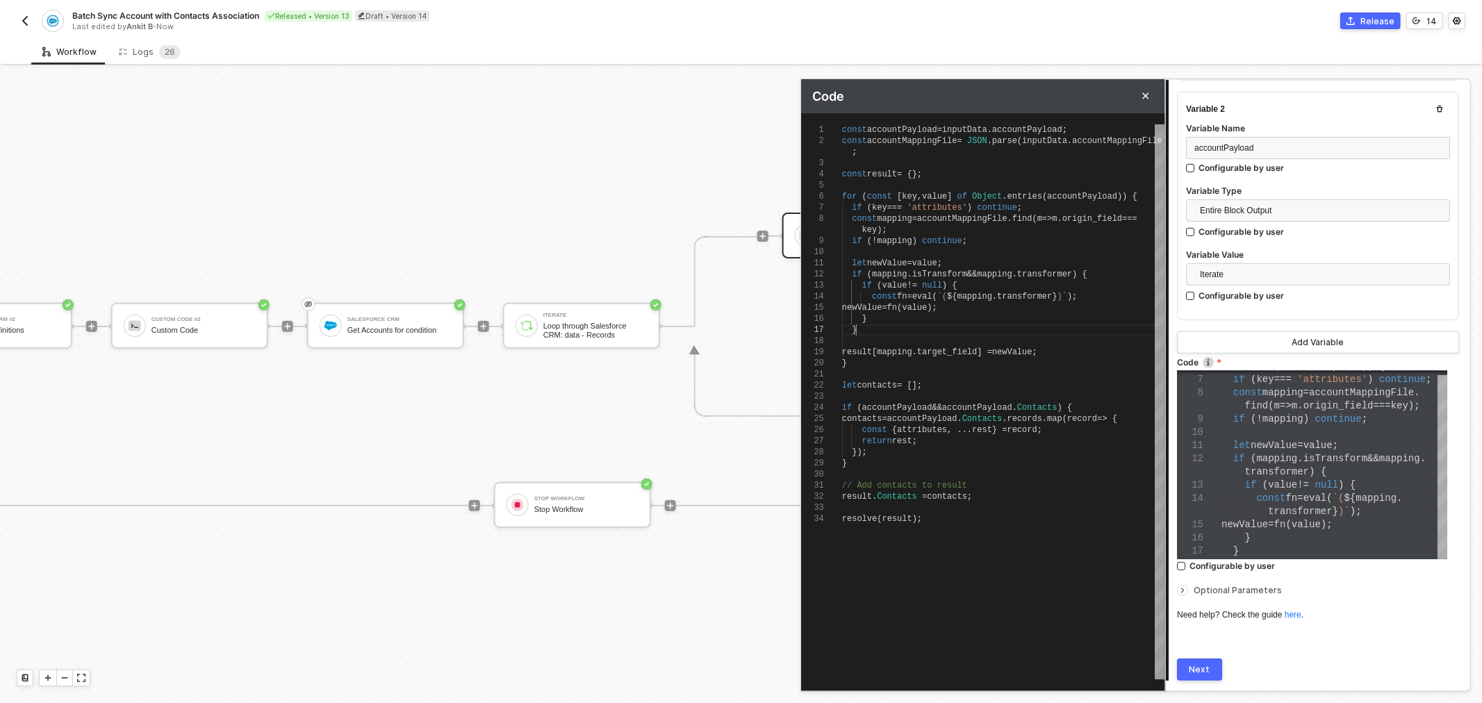
click at [950, 330] on div "}" at bounding box center [1003, 329] width 322 height 11
click at [920, 364] on div "}" at bounding box center [1003, 363] width 322 height 11
click at [956, 384] on div "let contacts = [];" at bounding box center [1003, 385] width 322 height 11
click at [942, 476] on div at bounding box center [1003, 474] width 322 height 11
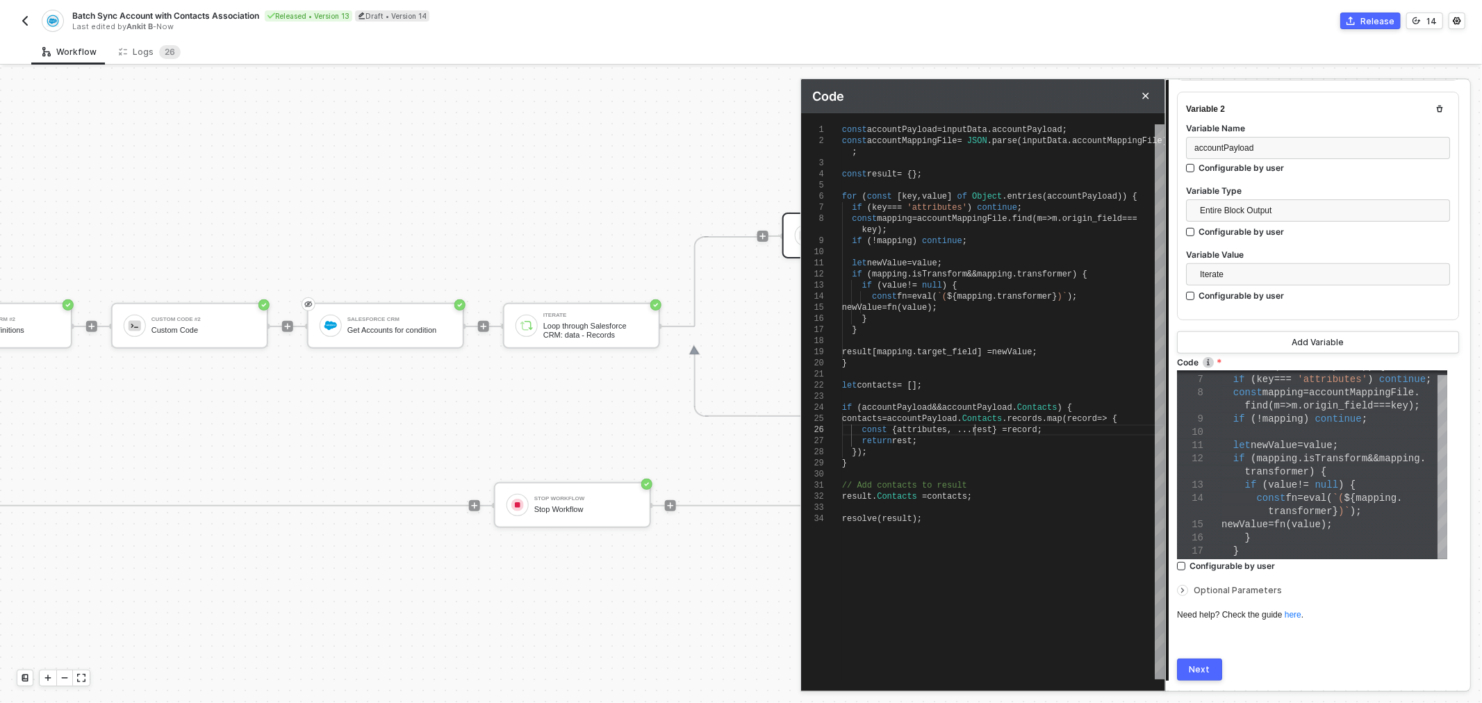
click at [975, 429] on span "rest" at bounding box center [982, 430] width 20 height 10
click at [966, 584] on div "const accountPayload = inputData . accountPayload ; const accountMappingFile = …" at bounding box center [1003, 401] width 322 height 555
click at [961, 481] on div "// Add contacts to result" at bounding box center [1003, 485] width 322 height 11
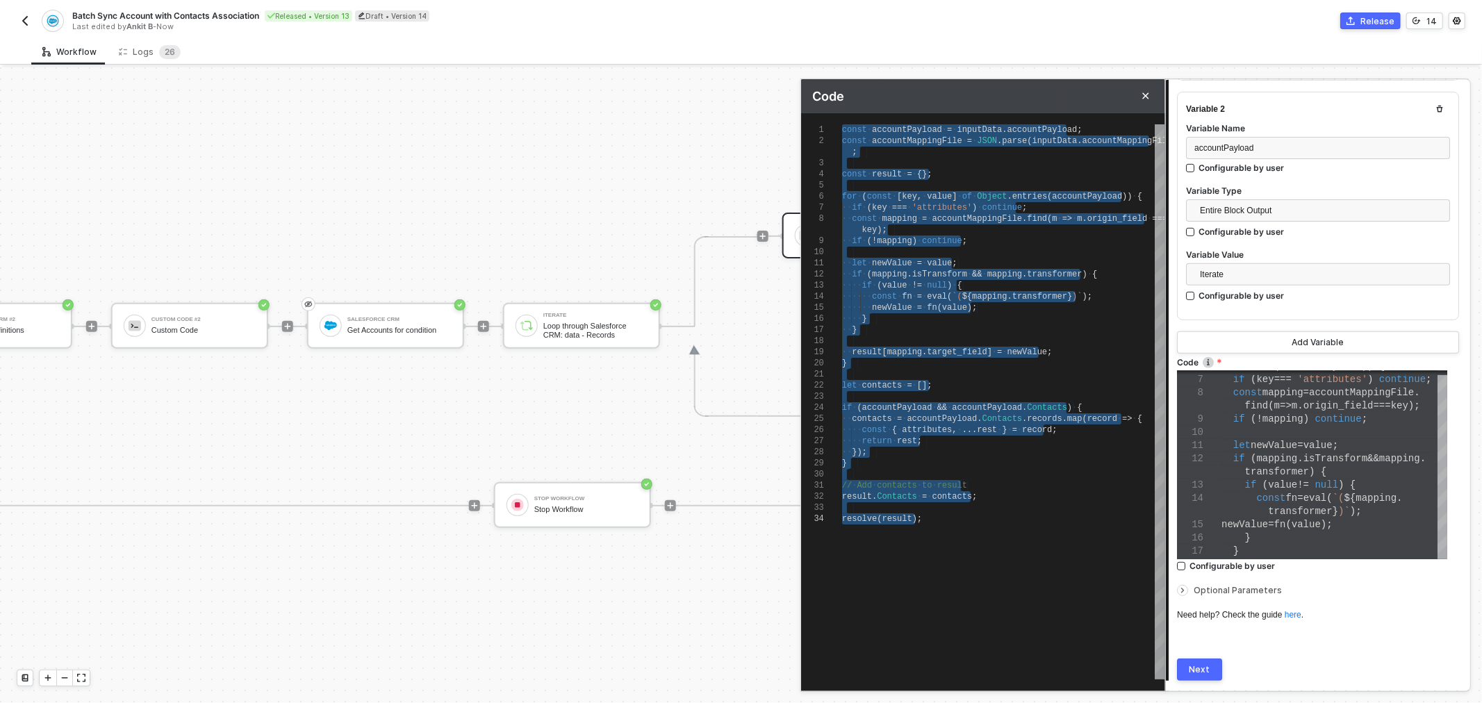
click at [901, 502] on div at bounding box center [1003, 507] width 322 height 11
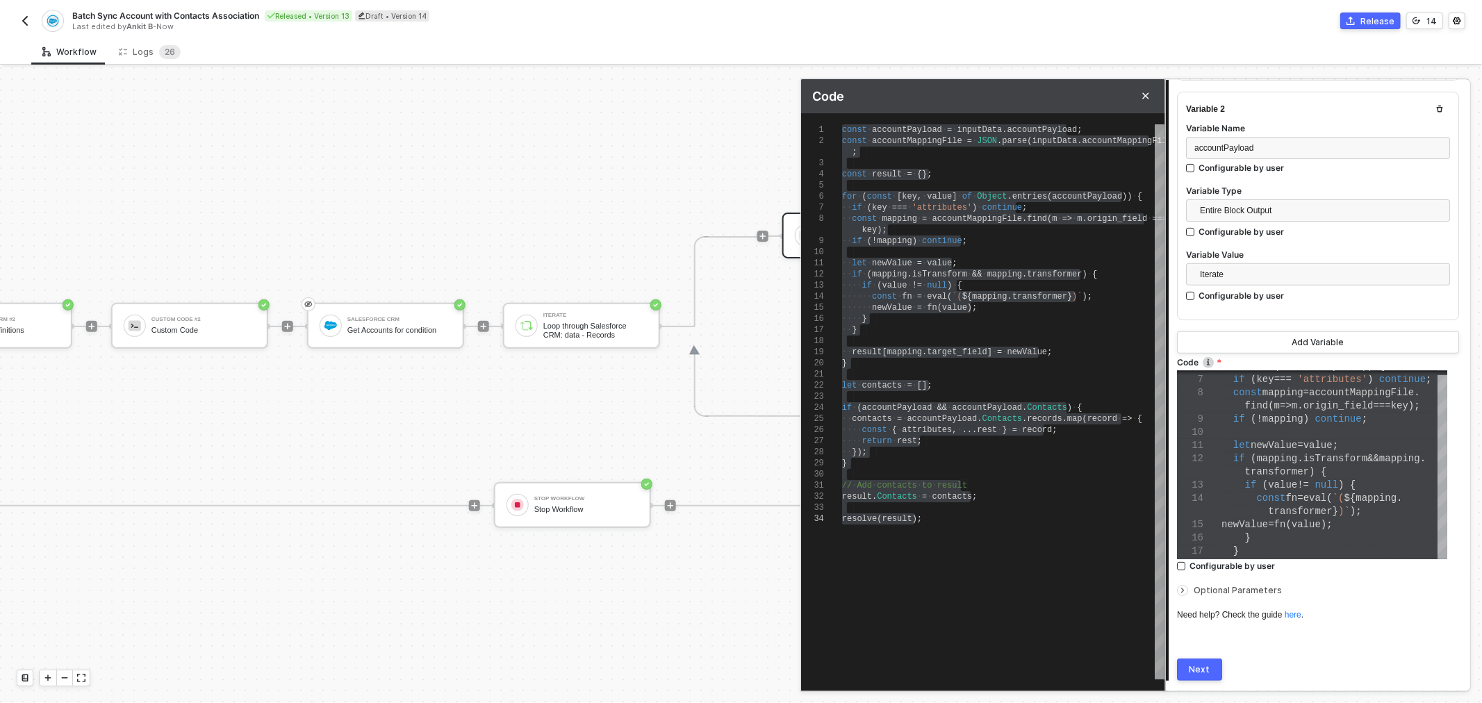
type textarea "} // Add contacts to result result.Contacts = contacts; resolve(result);"
click at [897, 469] on div at bounding box center [1003, 474] width 322 height 11
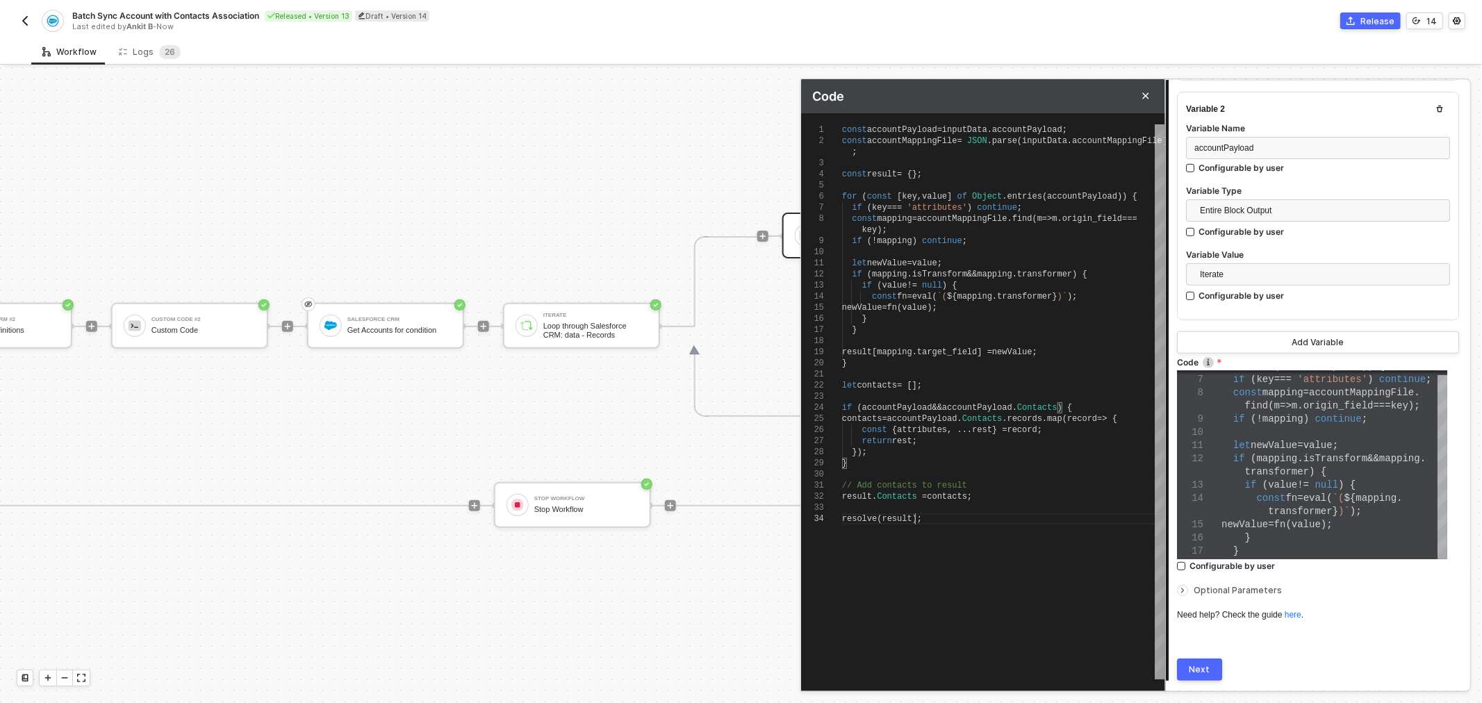
click at [998, 528] on div "const accountPayload = inputData . accountPayload ; const accountMappingFile = …" at bounding box center [1003, 401] width 322 height 555
click at [1323, 400] on span "origin_field" at bounding box center [1338, 405] width 70 height 11
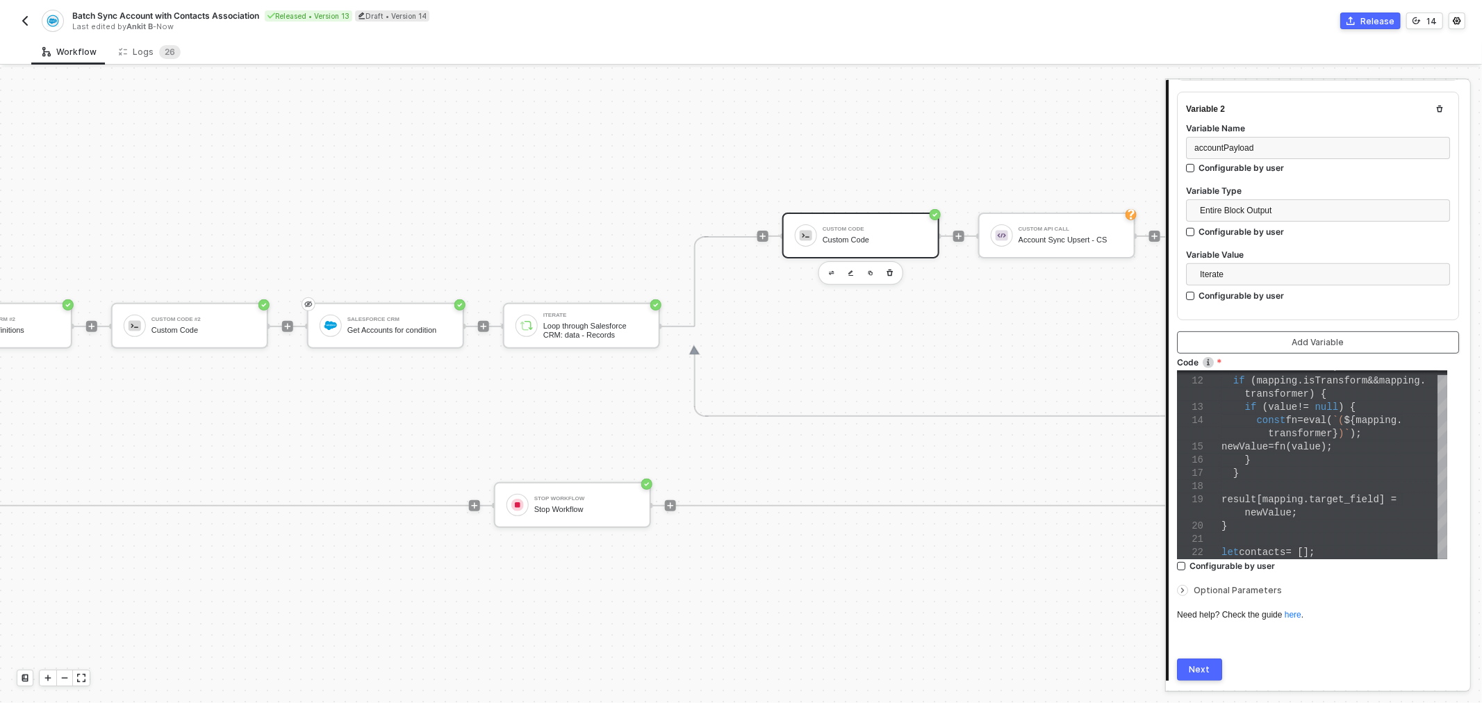
click at [1294, 337] on div "Add Variable" at bounding box center [1318, 342] width 52 height 11
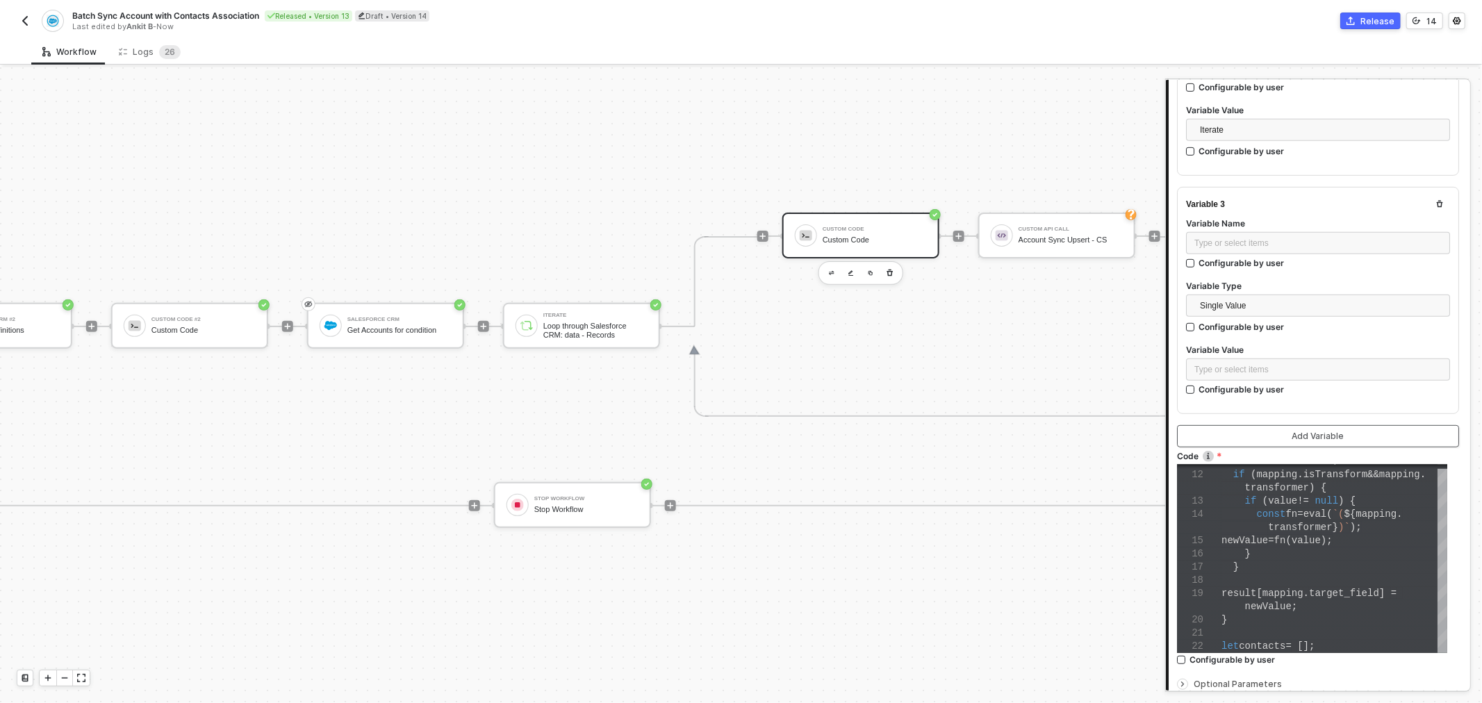
scroll to position [546, 0]
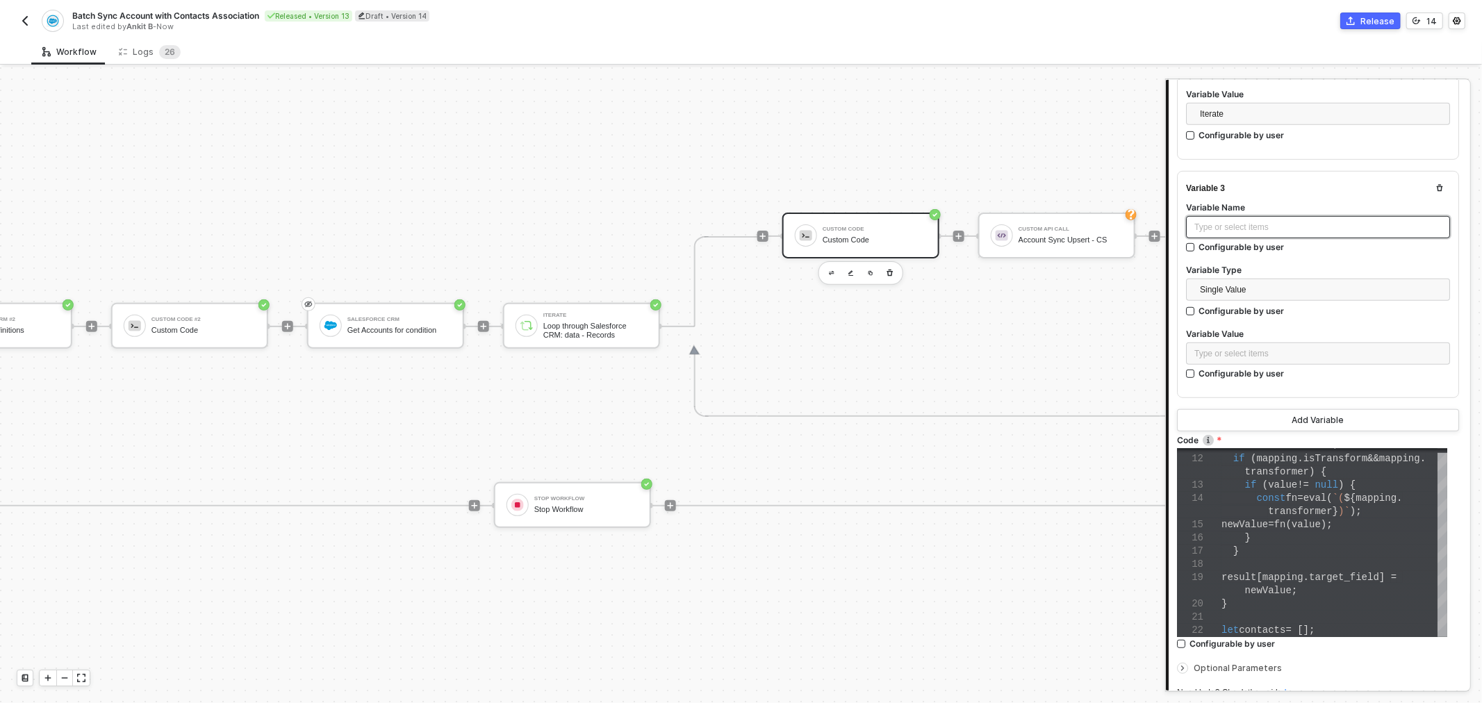
click at [1262, 229] on div "Type or select items ﻿" at bounding box center [1317, 227] width 247 height 13
click at [1211, 226] on span "userId" at bounding box center [1205, 227] width 23 height 10
click at [1249, 289] on span "Single Value" at bounding box center [1321, 289] width 242 height 21
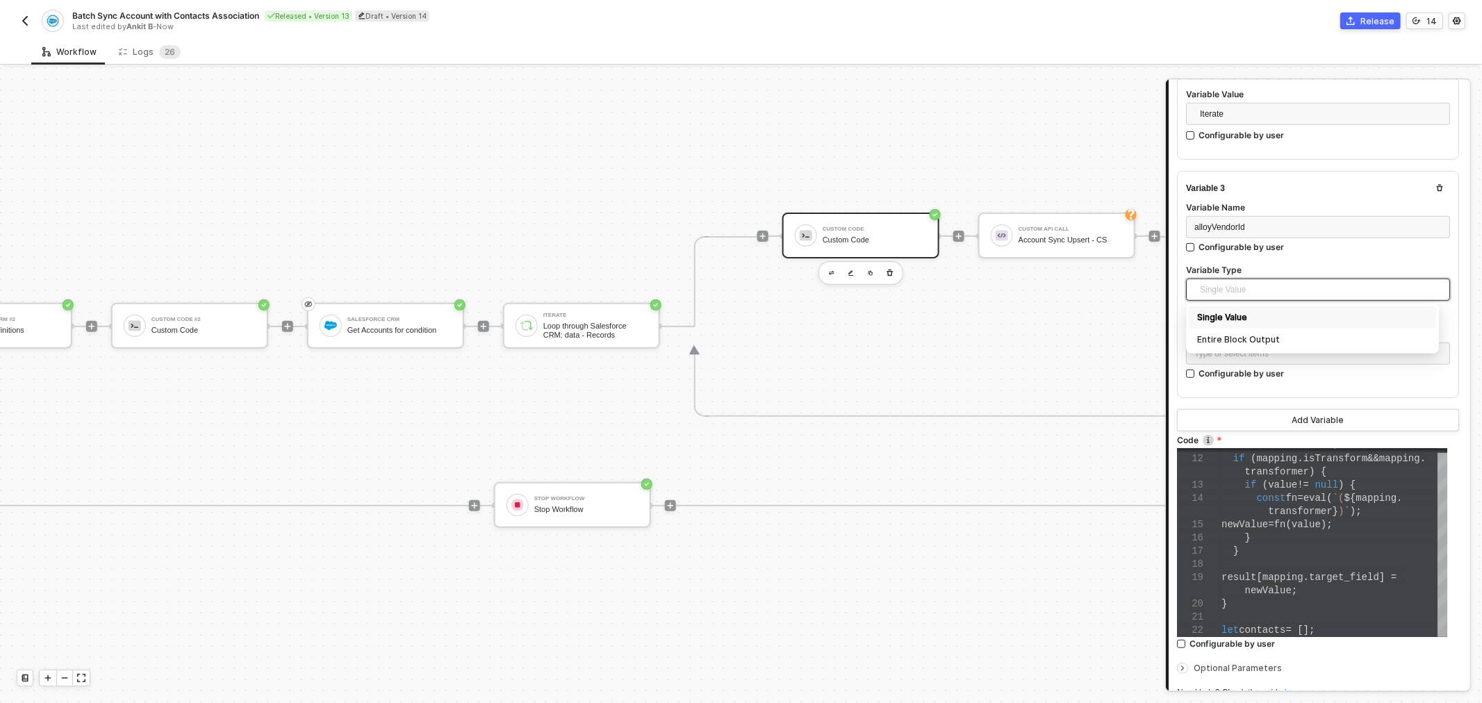
click at [1231, 287] on span "Single Value" at bounding box center [1321, 289] width 242 height 21
click at [1227, 349] on div "Type or select items ﻿" at bounding box center [1317, 353] width 247 height 13
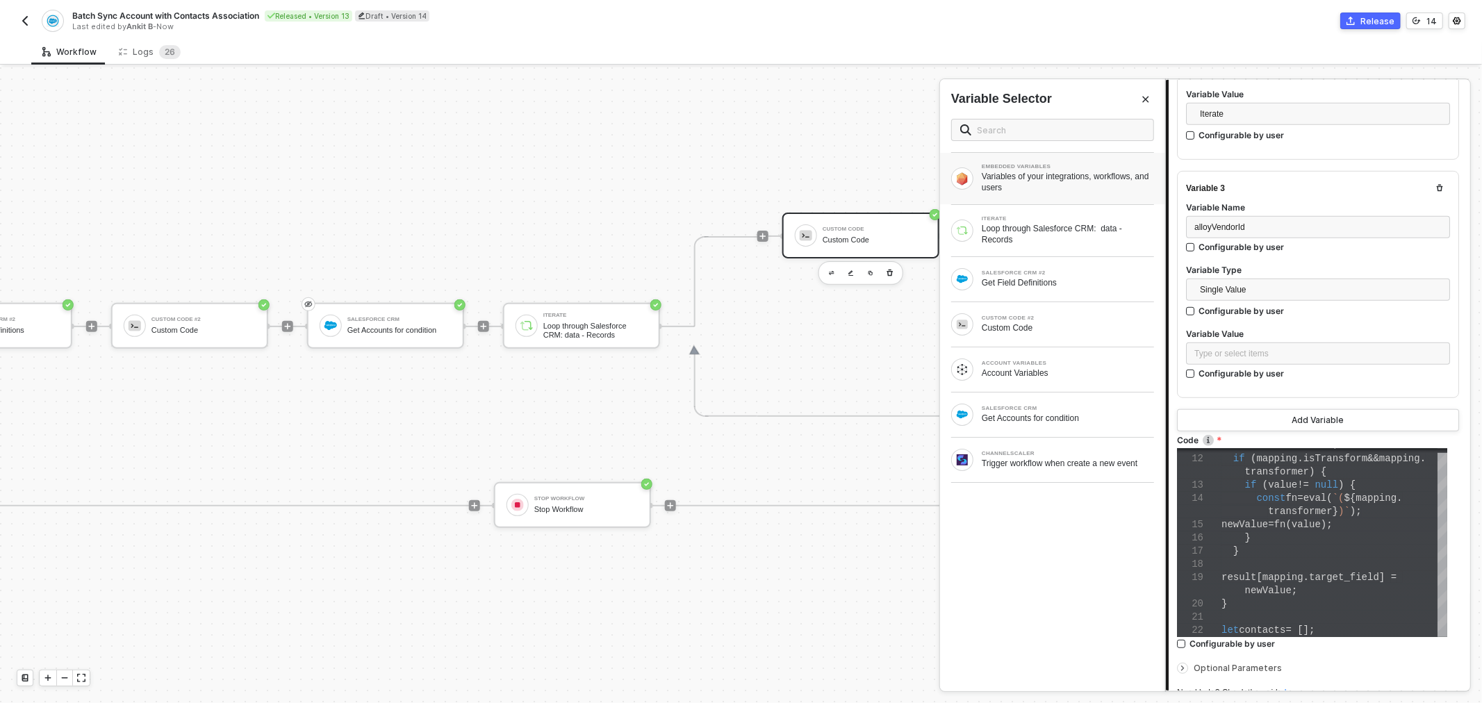
click at [1078, 172] on div "Variables of your integrations, workflows, and users" at bounding box center [1067, 182] width 172 height 22
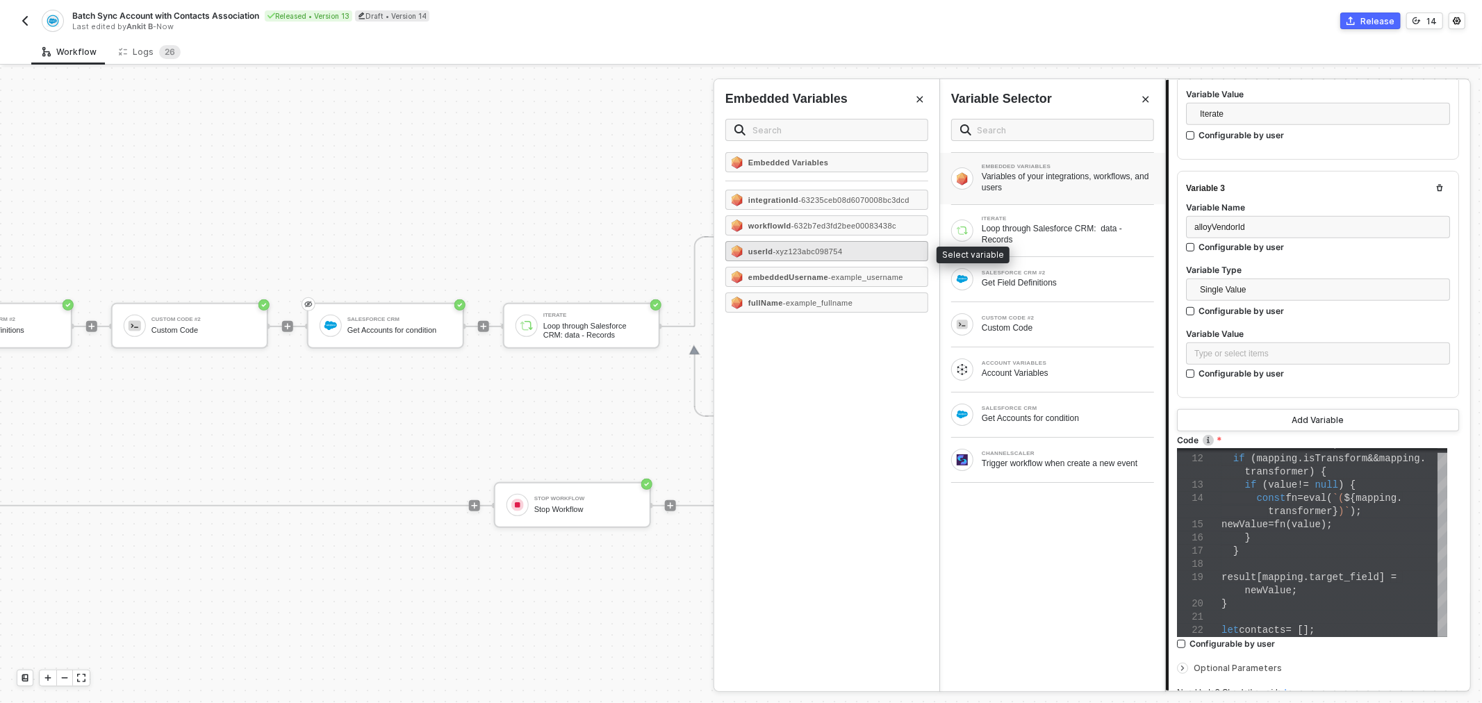
click at [842, 254] on span "- xyz123abc098754" at bounding box center [807, 251] width 69 height 8
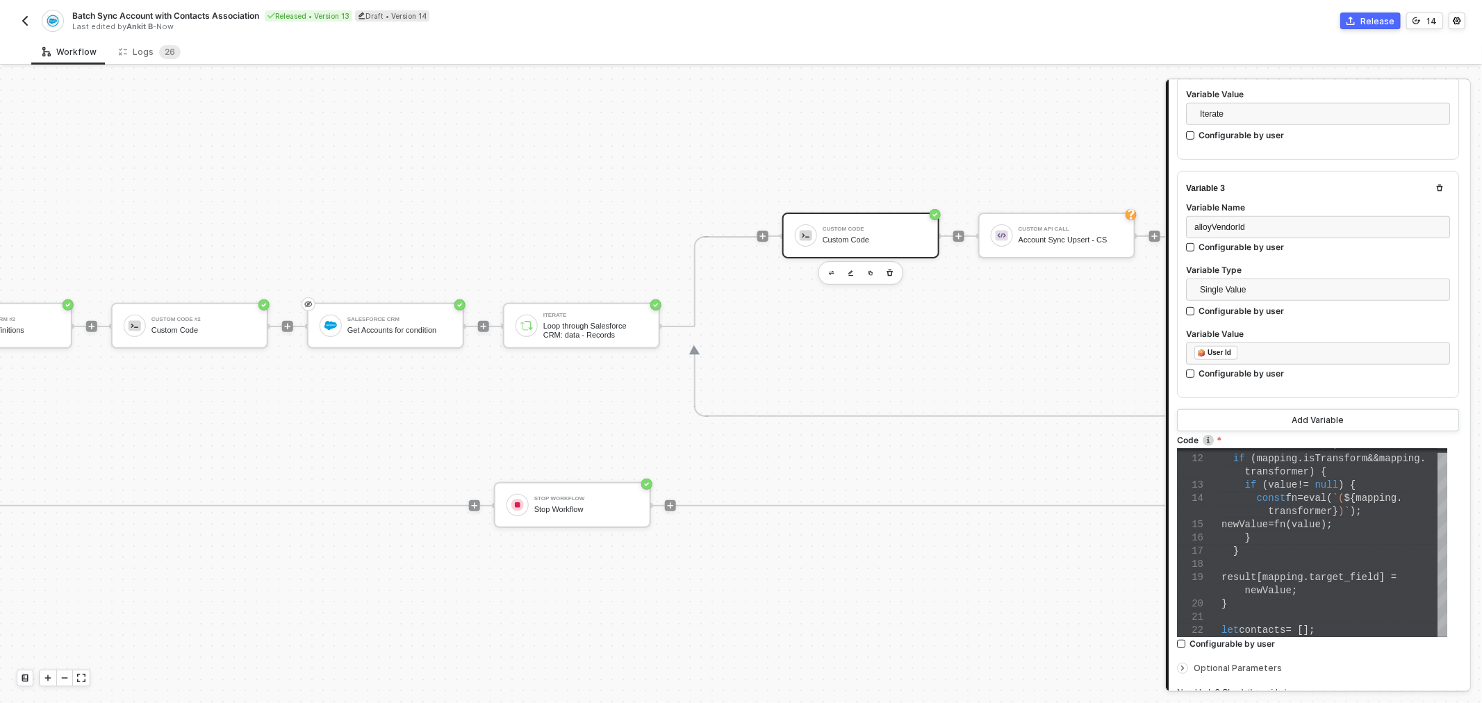
click at [1357, 323] on div at bounding box center [1318, 325] width 264 height 6
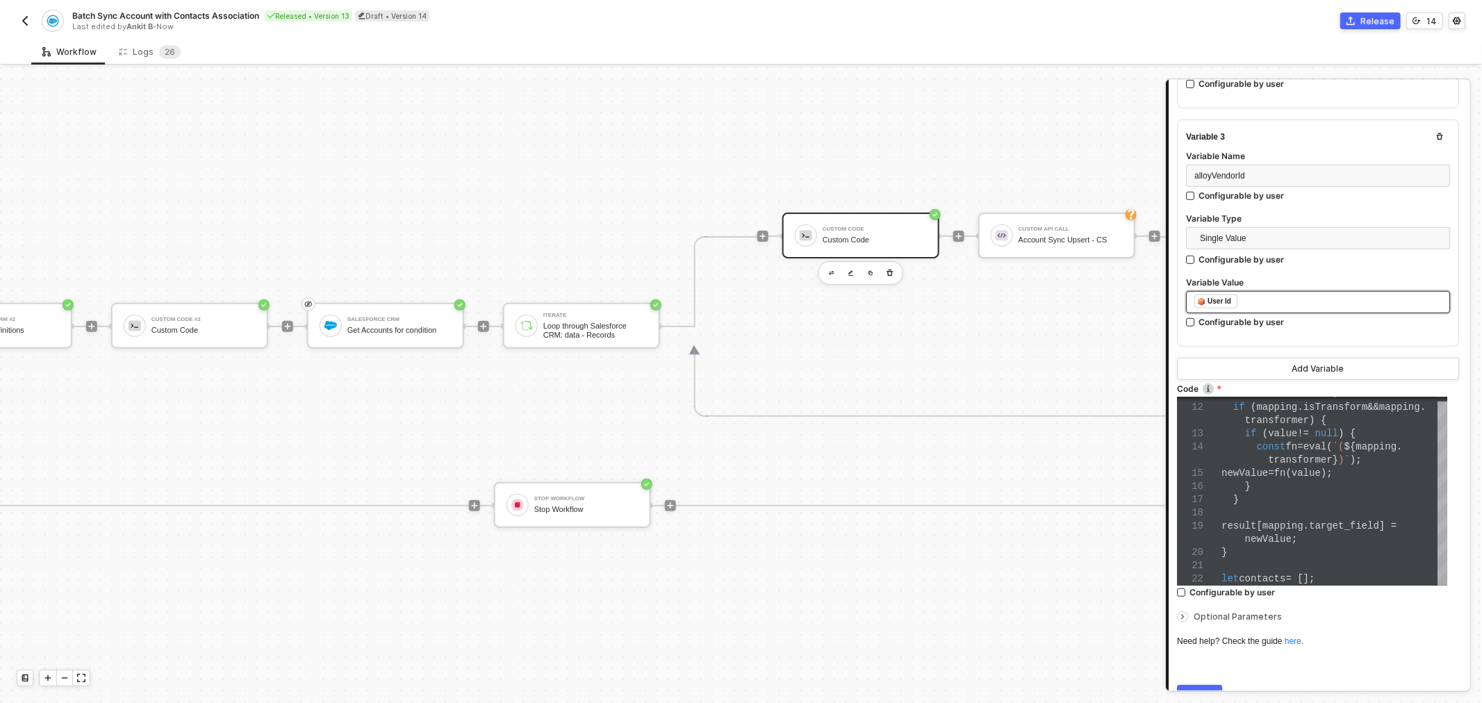
scroll to position [623, 0]
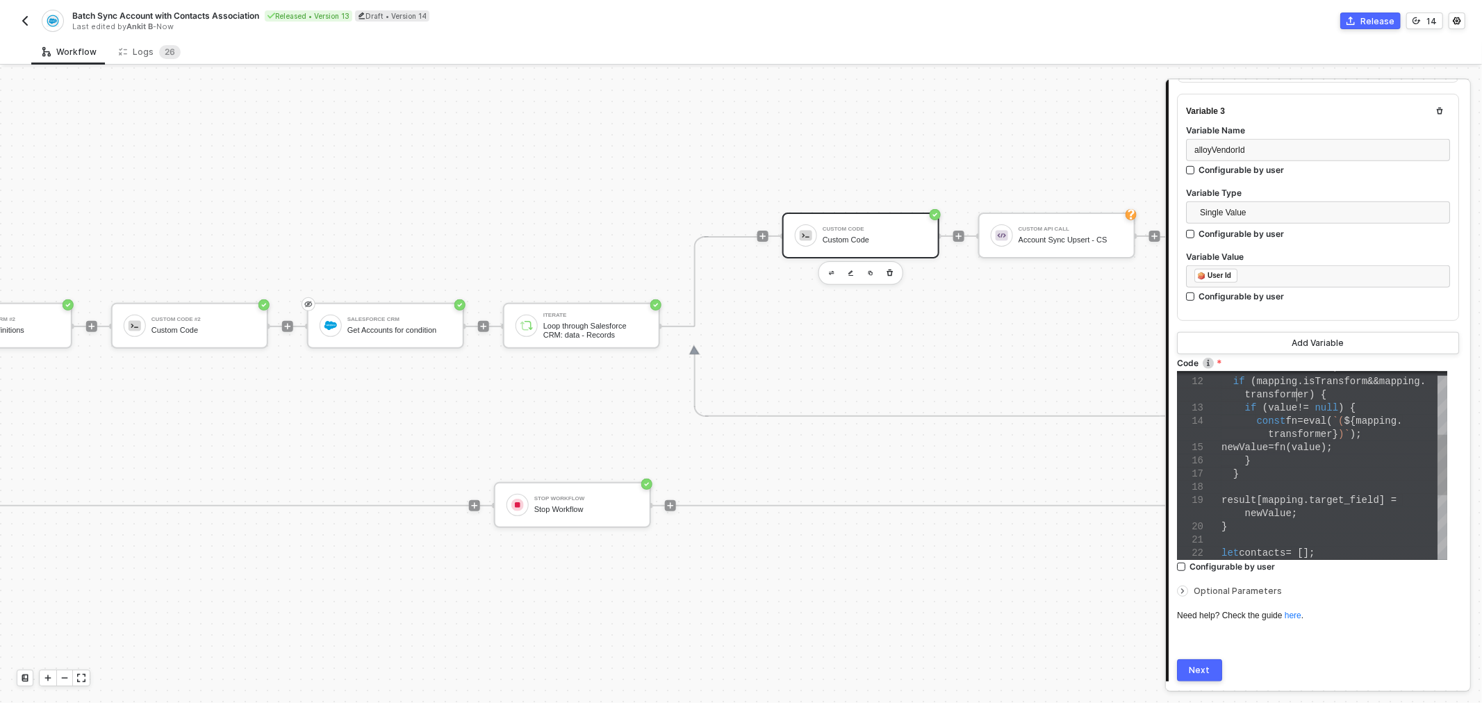
click at [1297, 401] on div "if ( value != null ) {" at bounding box center [1334, 407] width 226 height 13
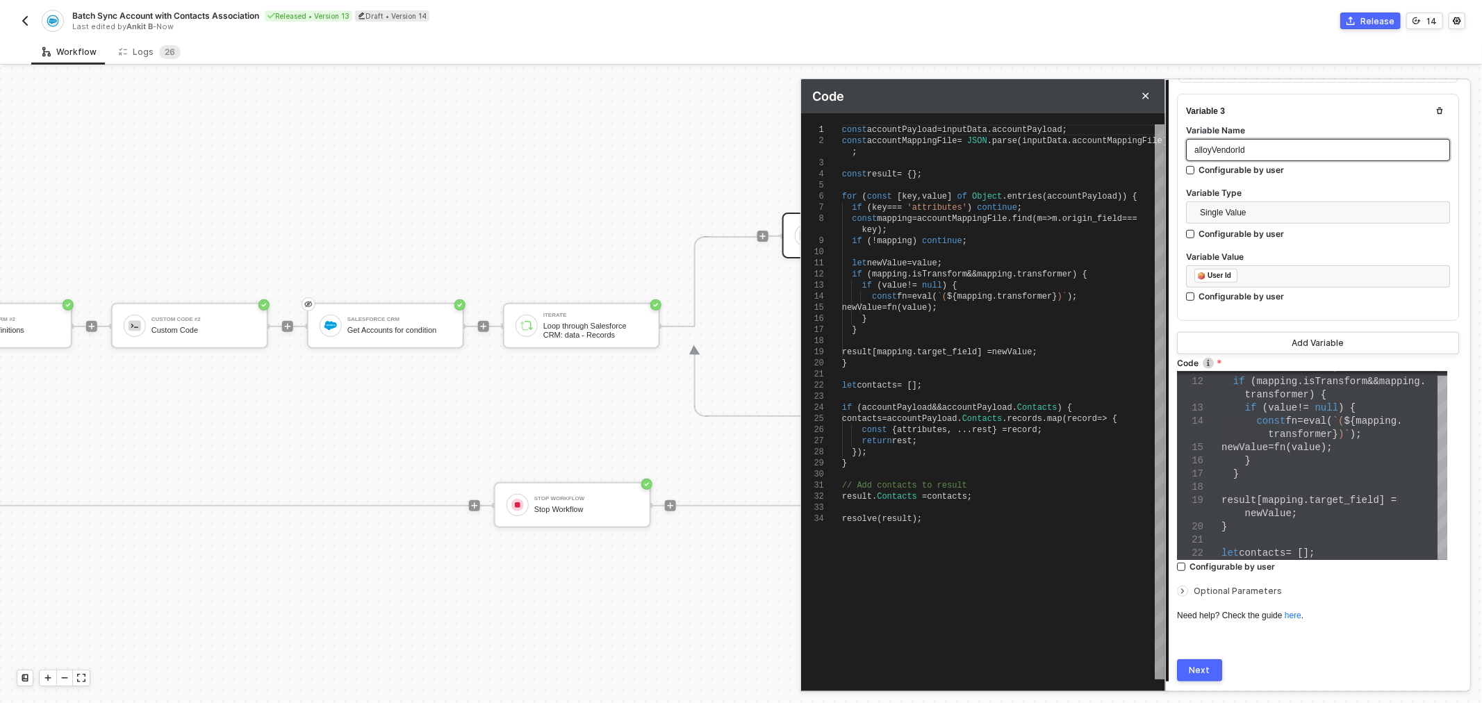
click at [1240, 148] on span "alloyVendorId" at bounding box center [1219, 150] width 51 height 10
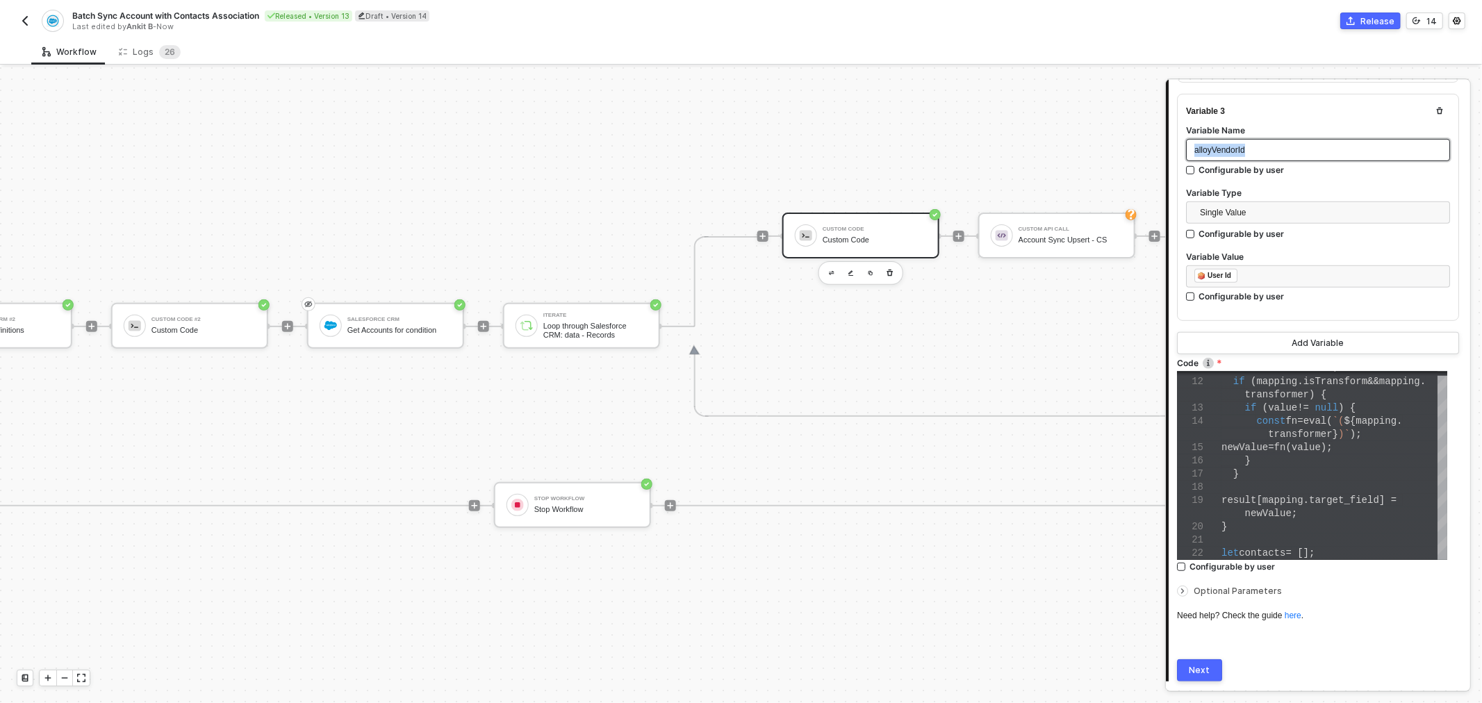
click at [1240, 149] on span "alloyVendorId" at bounding box center [1219, 150] width 51 height 10
click at [1242, 149] on span "alloyVendorId" at bounding box center [1219, 150] width 51 height 10
click at [1232, 154] on div "alloyVendorId" at bounding box center [1317, 150] width 247 height 13
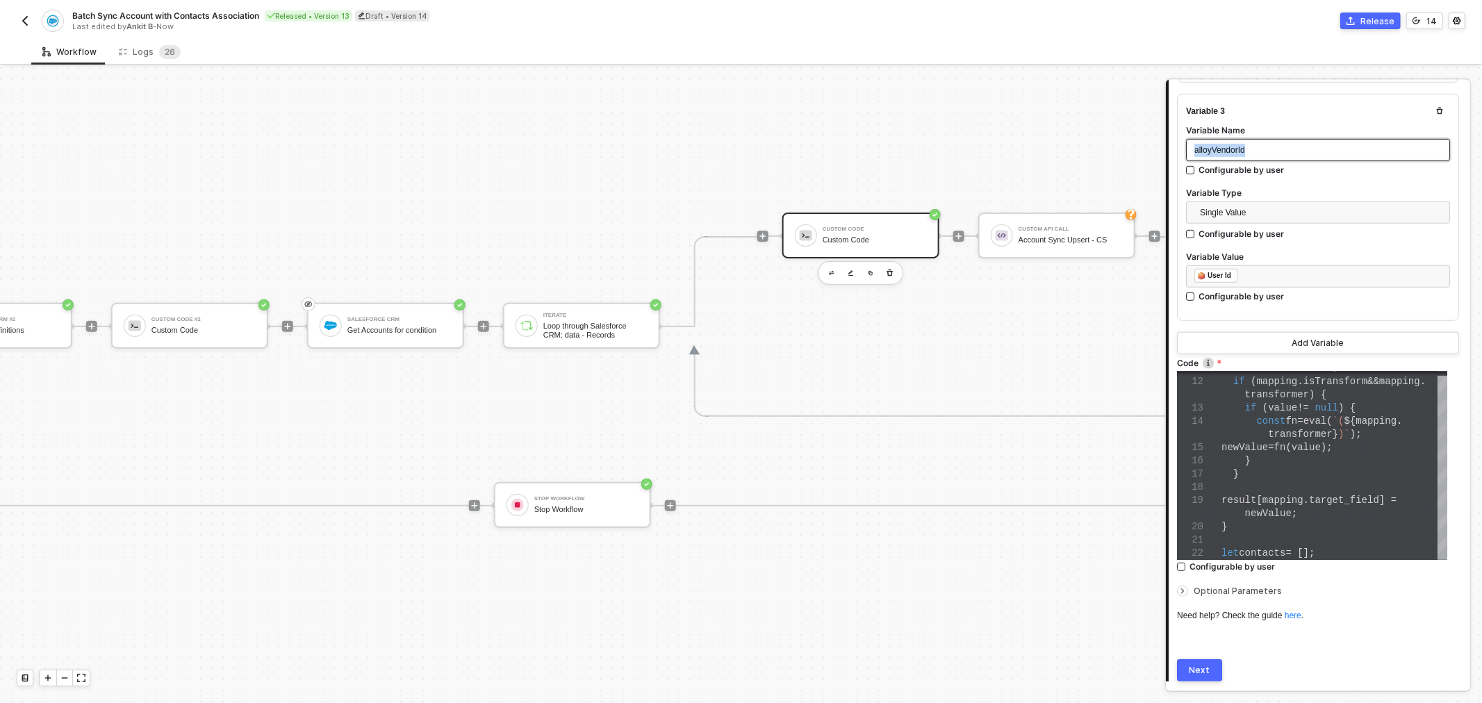
copy span "alloyVendorId"
type textarea "newValue = fn(value); } } result[mapping.target_field] = newValue; } let contac…"
click at [1268, 443] on span "newValue" at bounding box center [1244, 447] width 47 height 11
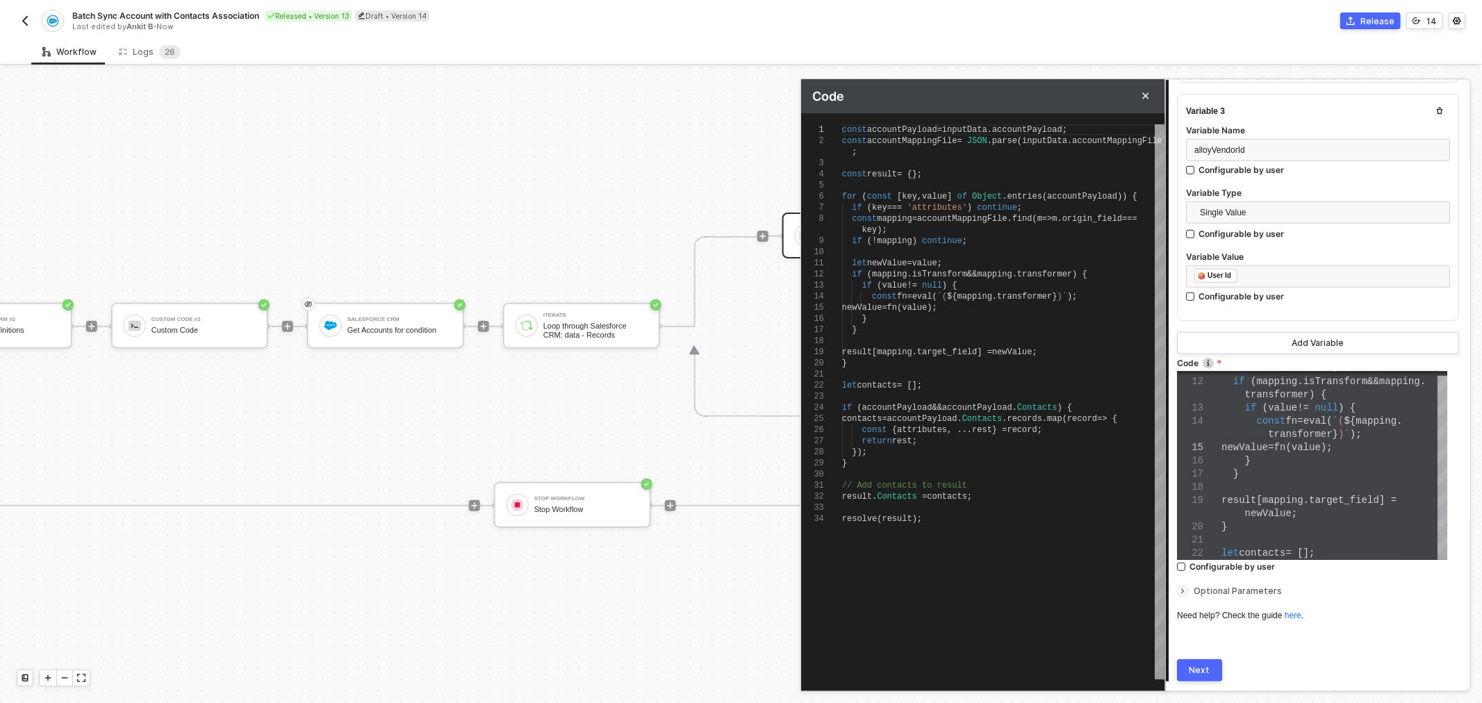
scroll to position [0, 0]
click at [1066, 345] on div at bounding box center [1003, 340] width 322 height 11
type textarea "const accountPayload = inputData.accountPayload; const accountMappingFile = JSO…"
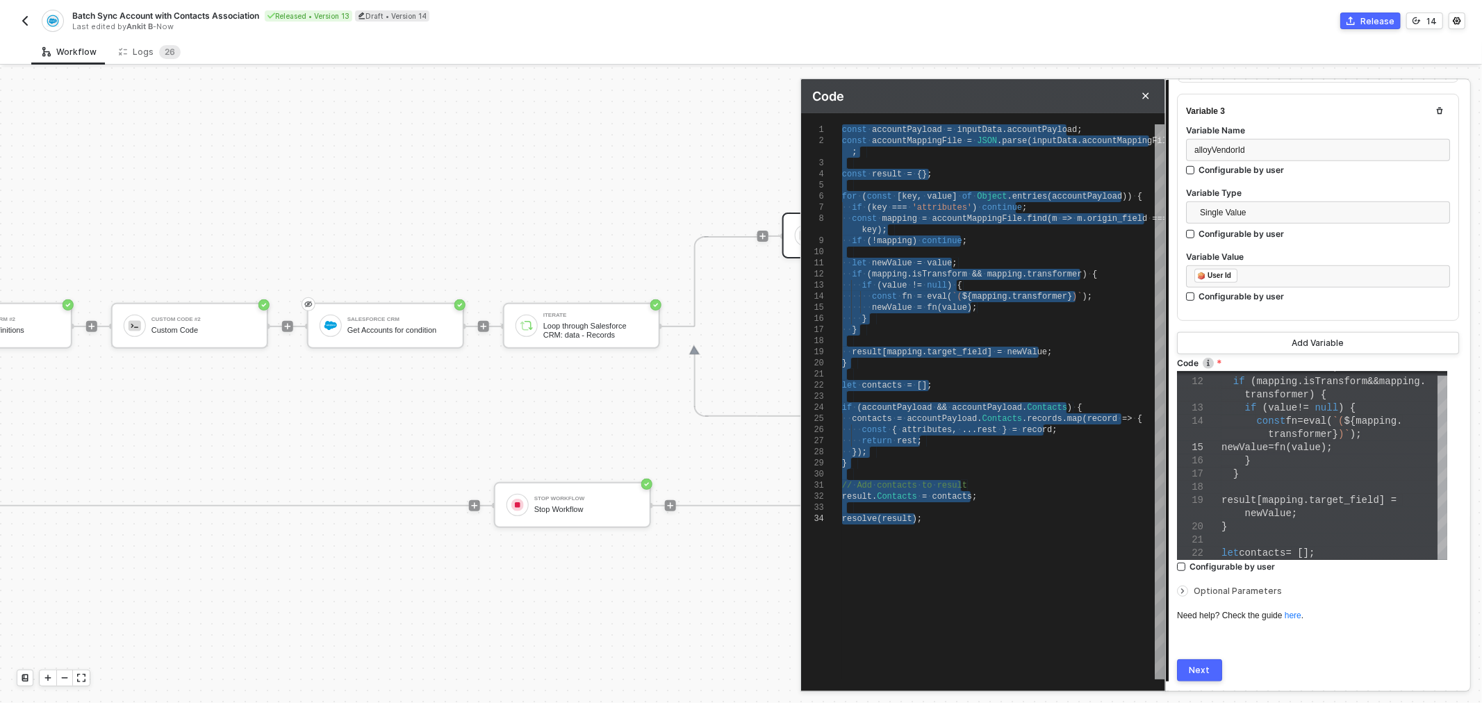
paste textarea "}"
type textarea "// Map and normalize fields; be defensive about nulls. const contacts = rawCont…"
type textarea "});"
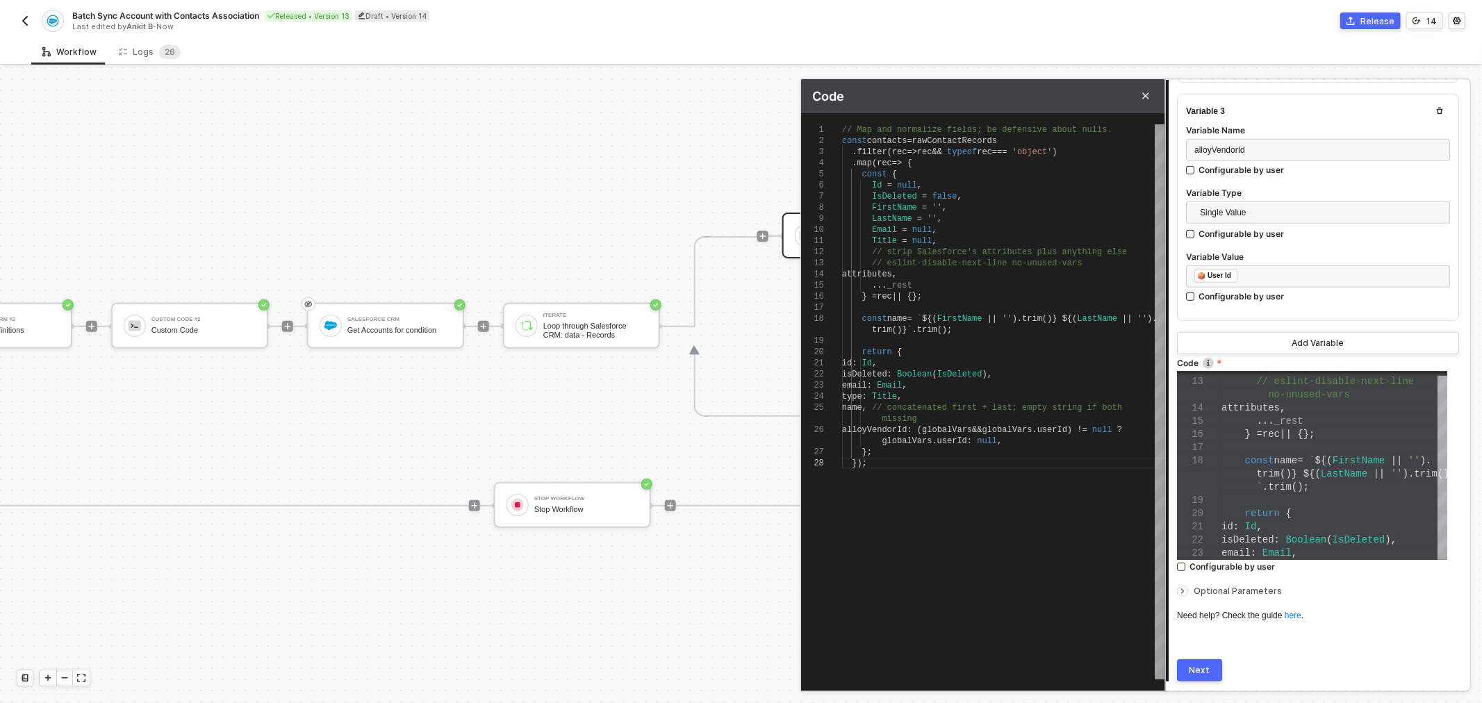
type textarea "const accountPayload = inputData.accountPayload; const accountMappingFile = JSO…"
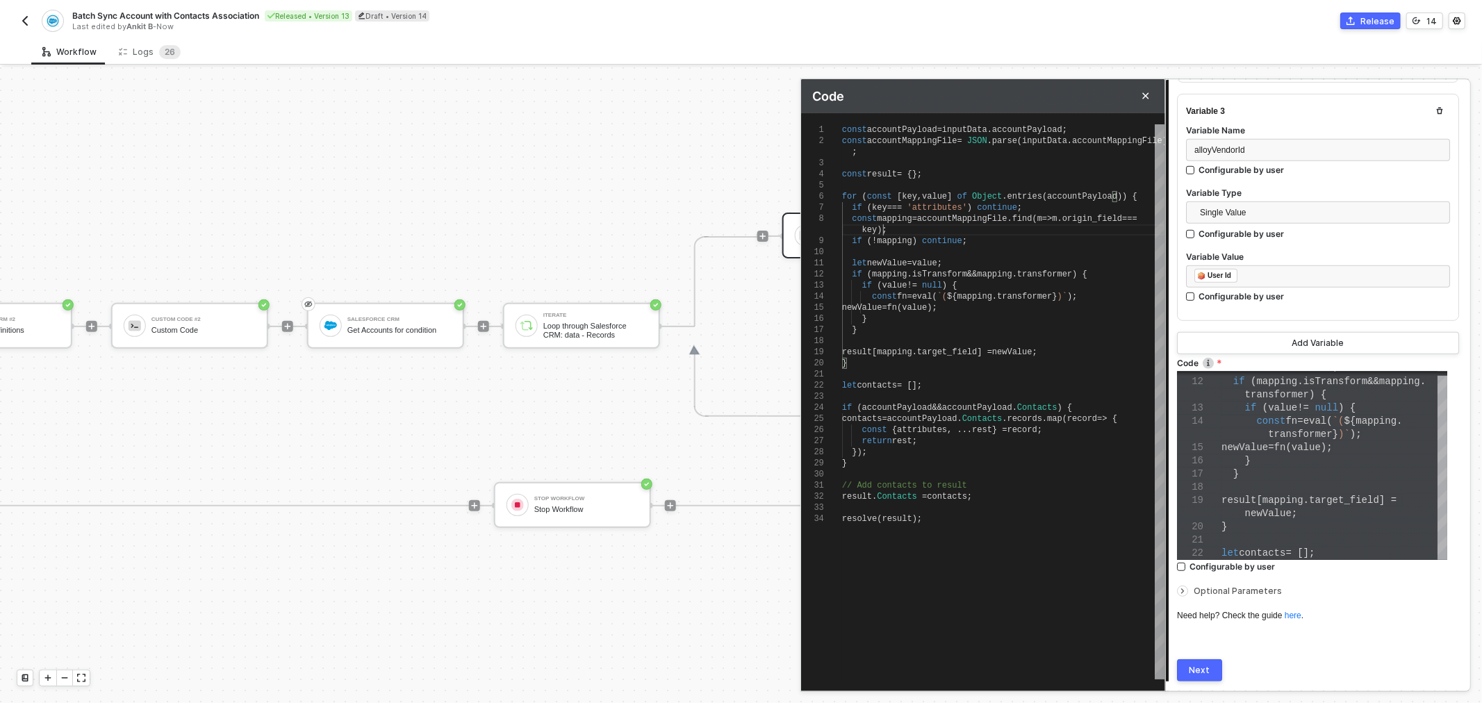
type textarea "const accountPayload = inputData.accountPayload; const accountMappingFile = JSO…"
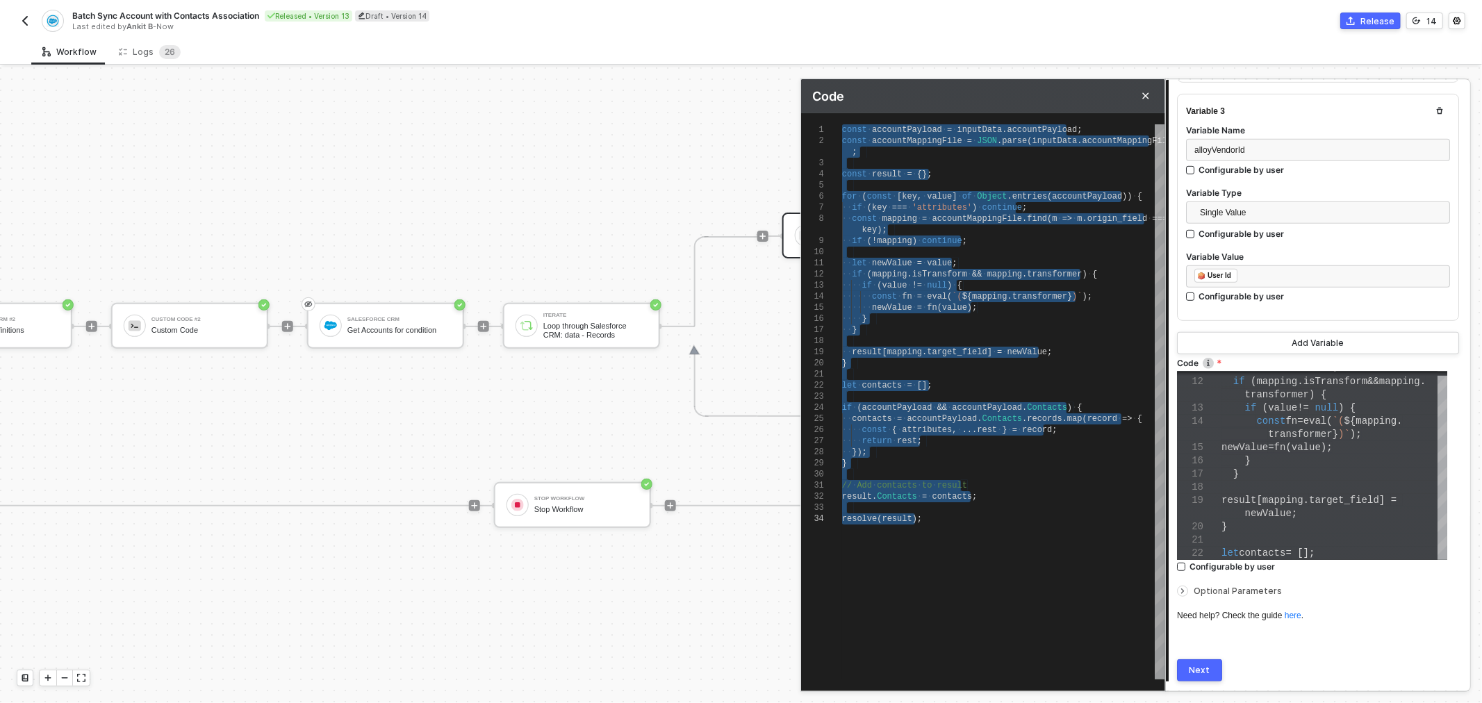
paste textarea "type: Title, name, alloyVendorId, // <<— from inputData }; }); // Always set lo…"
type textarea "// Safely parse mapping file let accountMappingFile = []; try { accountMappingF…"
type textarea "type: Title, name, alloyVendorId, // <<— from inputData }; }); // Always set lo…"
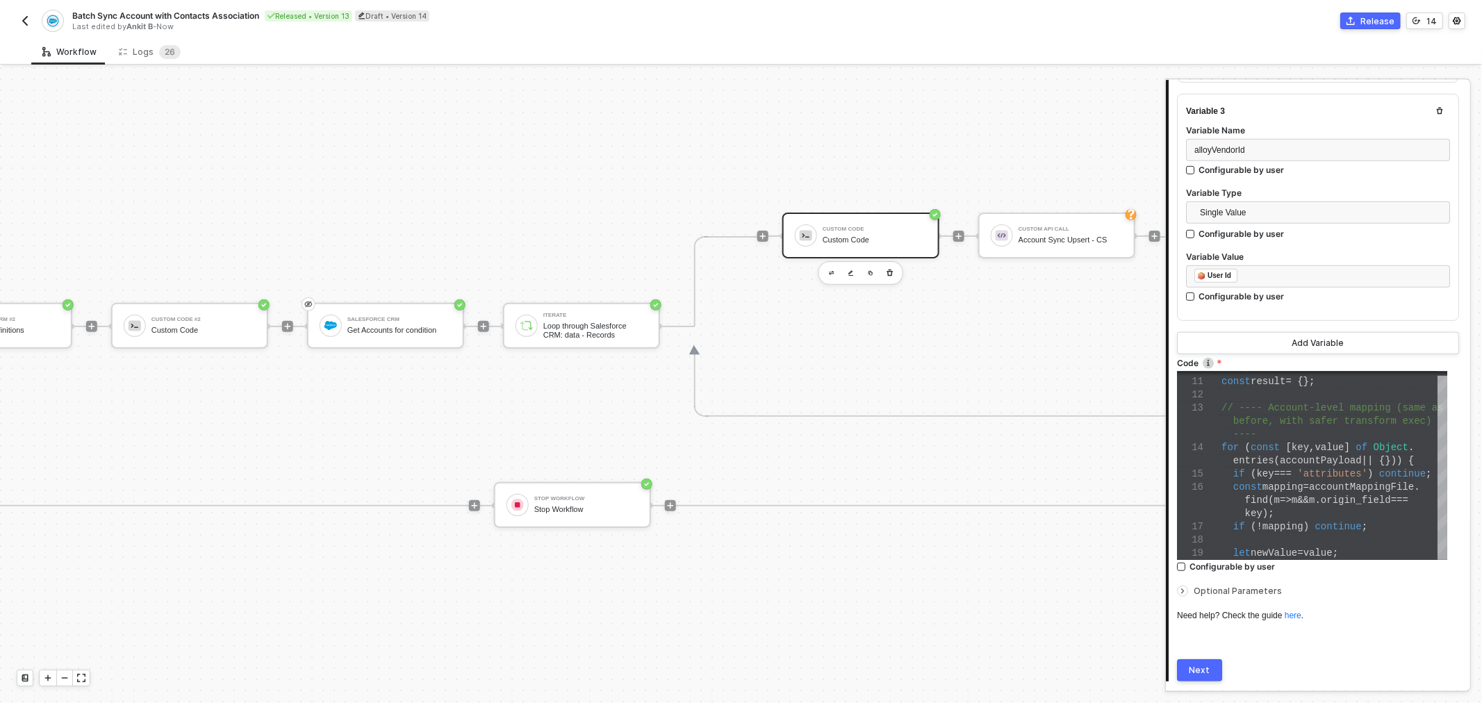
click at [1204, 667] on div "Next" at bounding box center [1199, 670] width 21 height 11
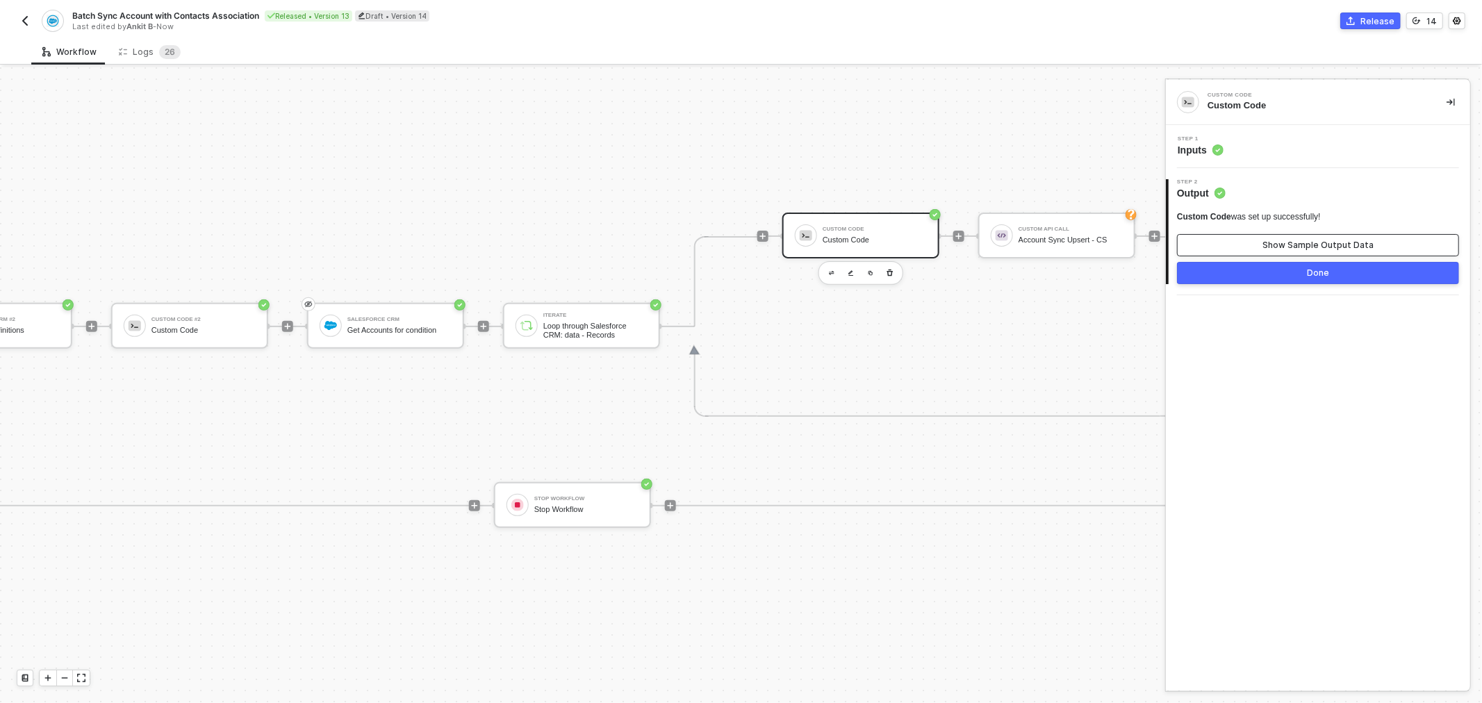
click at [1275, 237] on button "Show Sample Output Data" at bounding box center [1318, 245] width 282 height 22
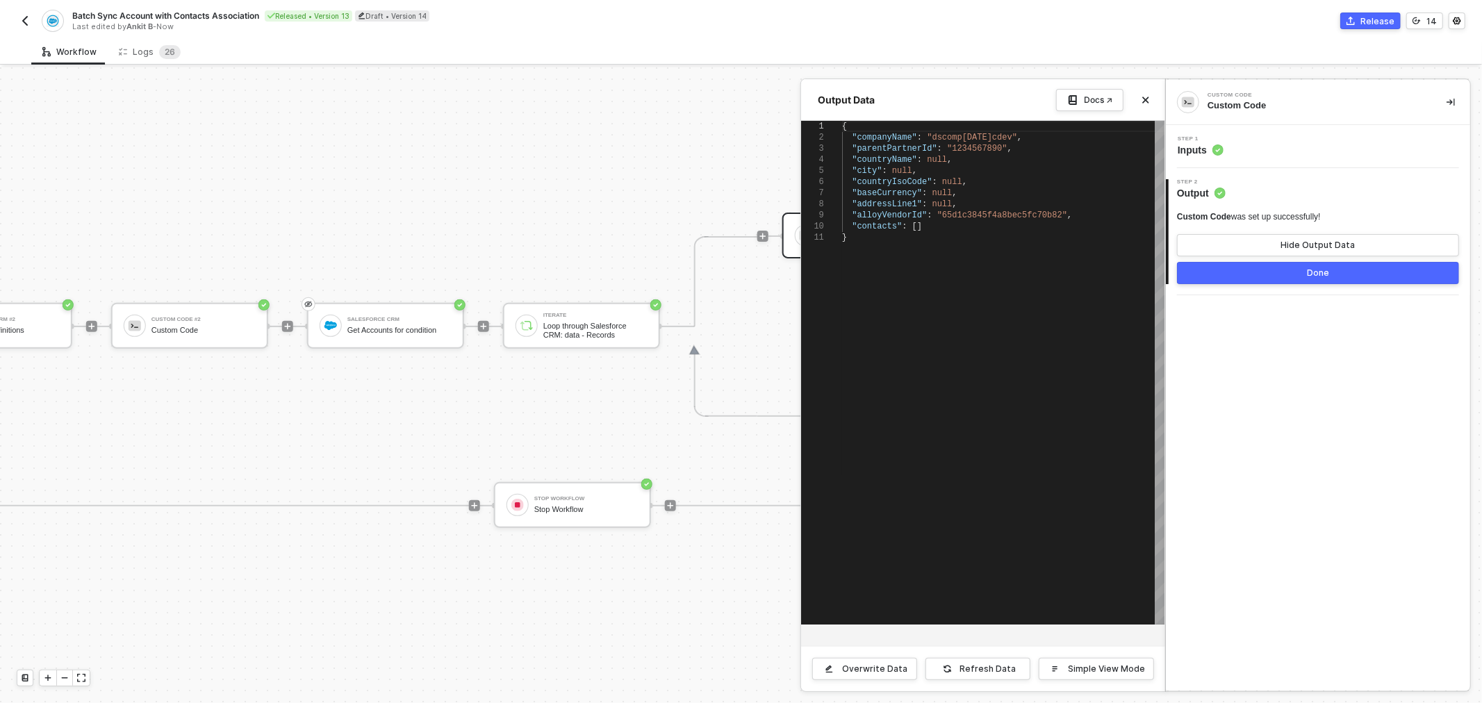
click at [931, 235] on div "}" at bounding box center [1003, 237] width 322 height 11
type textarea "{ "companyName": "dscomp21jan2025cdev", "parentPartnerId": "1234567890", "count…"
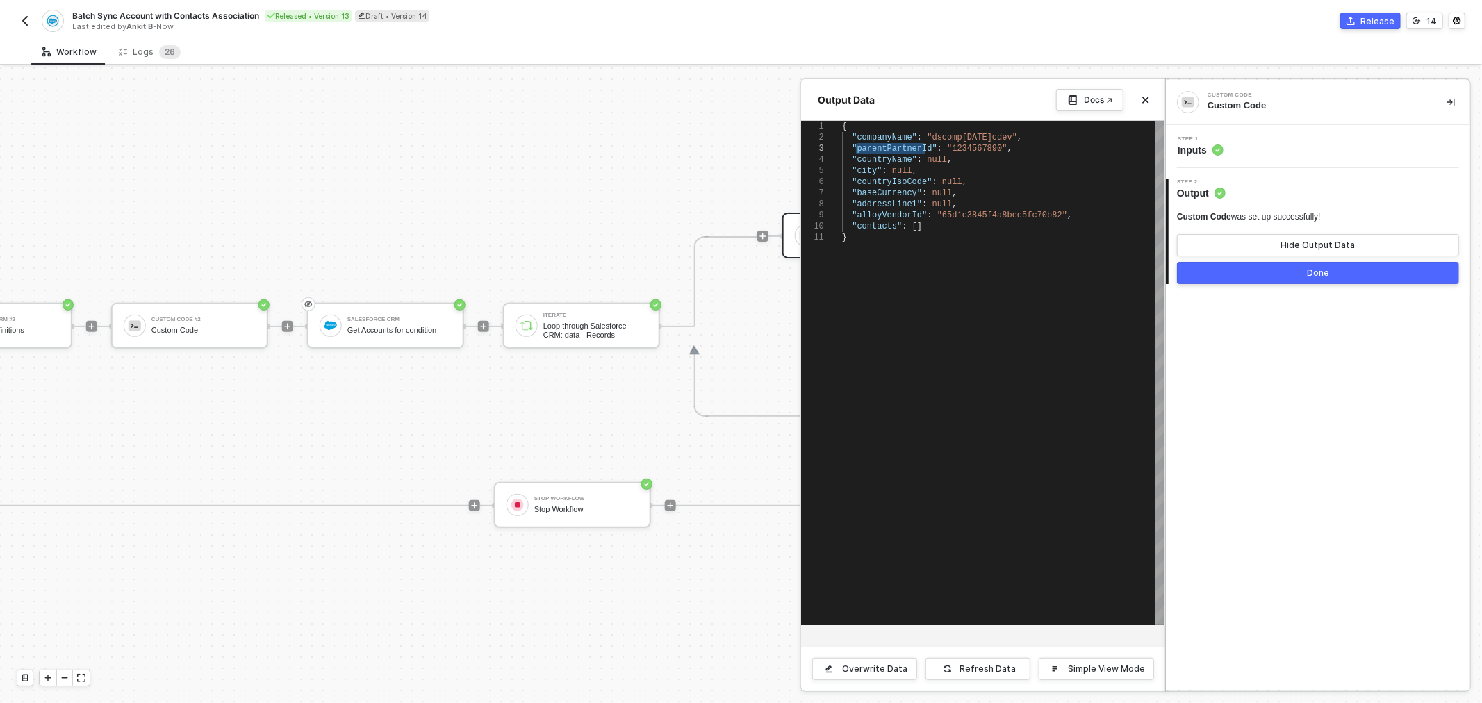
click at [524, 325] on div at bounding box center [741, 385] width 1482 height 636
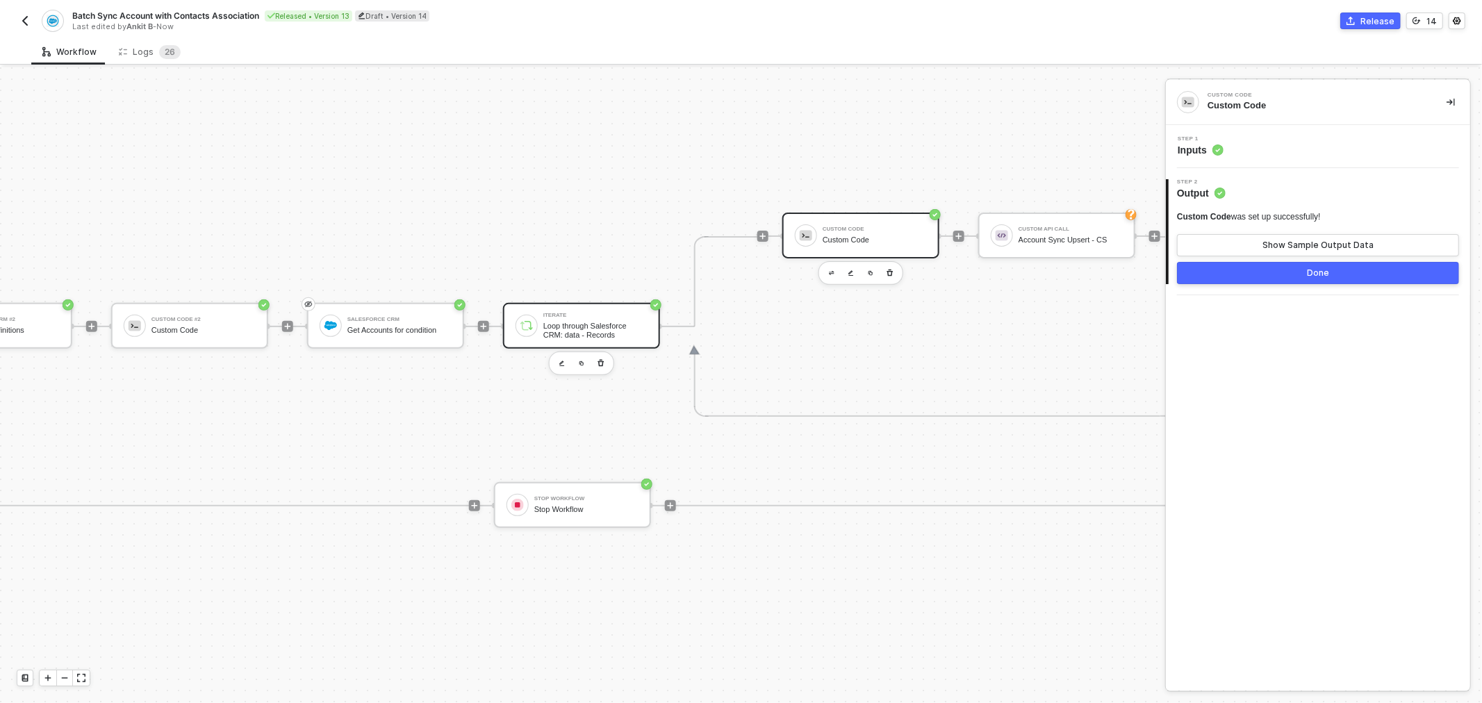
click at [543, 326] on div "Loop through Salesforce CRM: data - Records" at bounding box center [595, 330] width 104 height 17
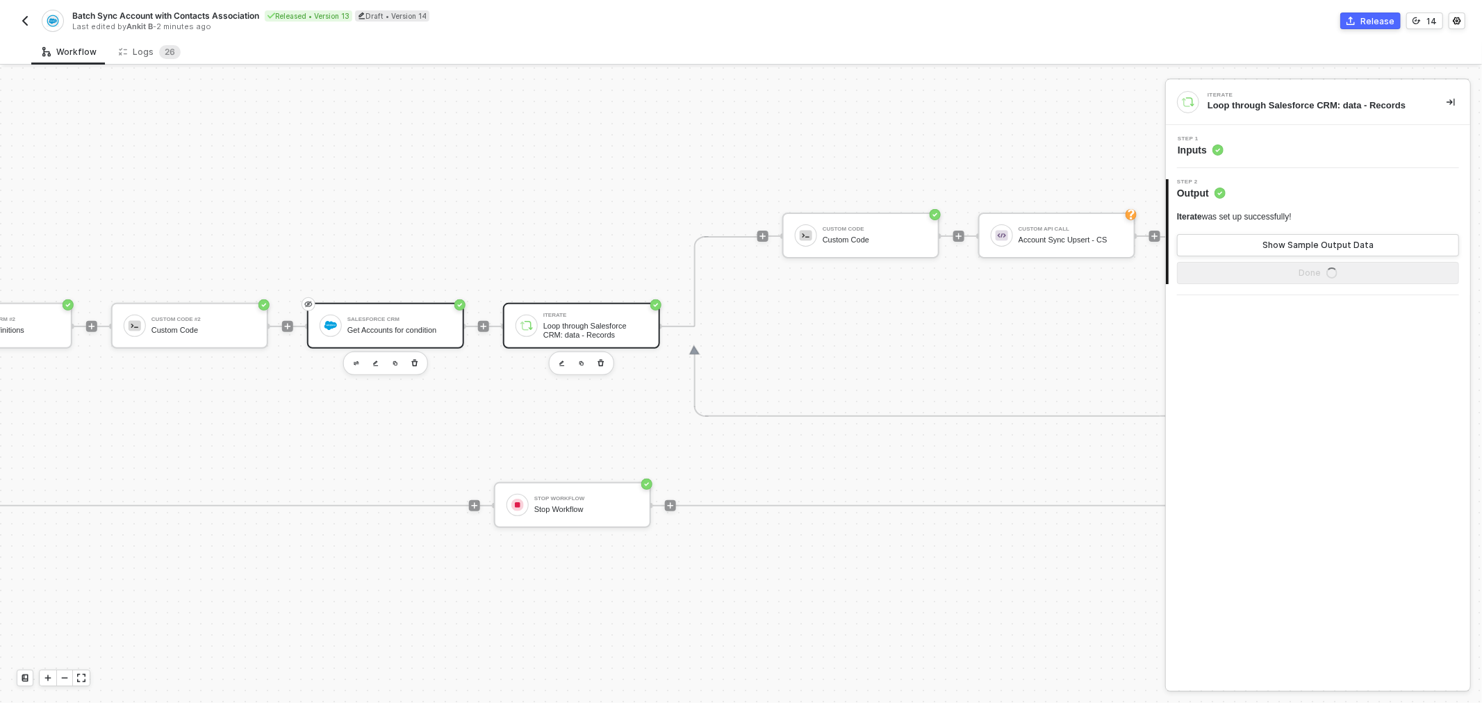
click at [397, 330] on div "Get Accounts for condition" at bounding box center [399, 330] width 104 height 9
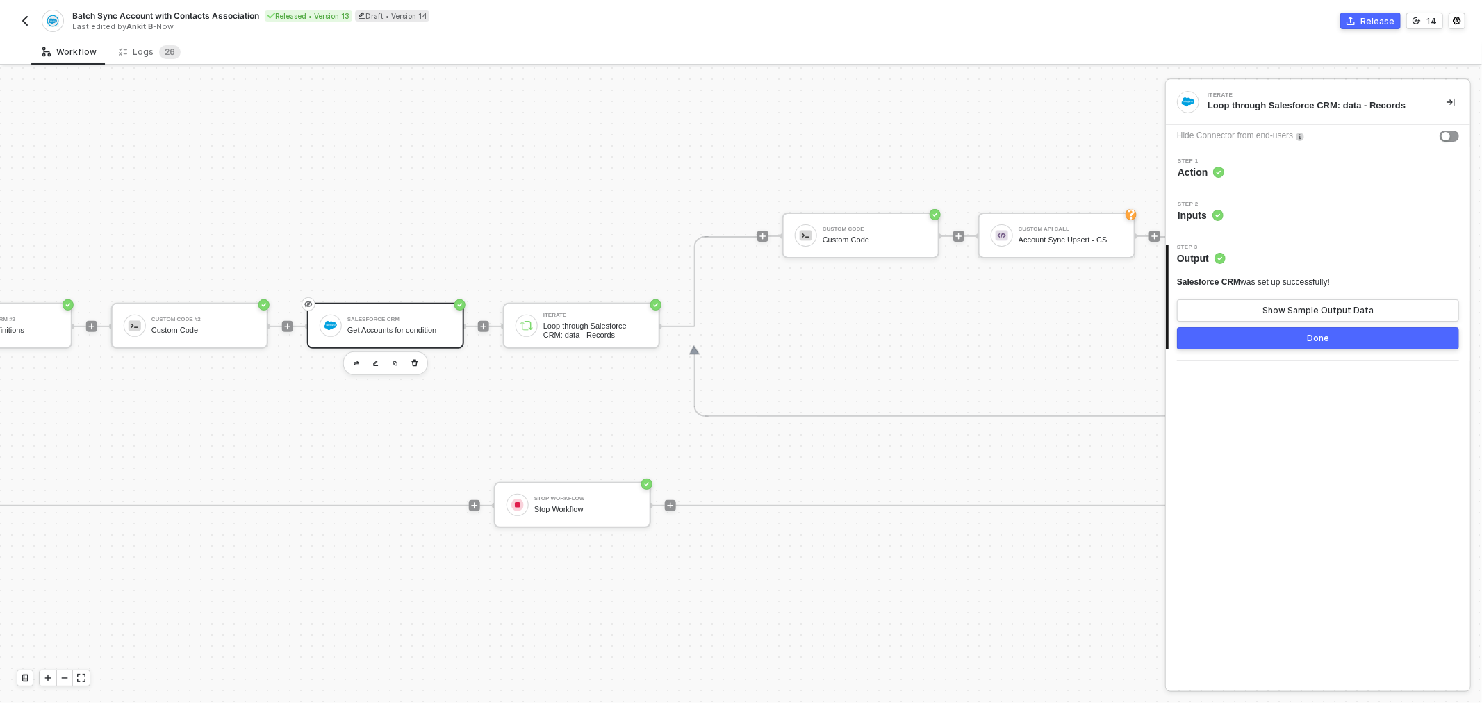
click at [1246, 216] on div "Step 2 Inputs" at bounding box center [1319, 211] width 301 height 21
click at [1238, 306] on button "Show Sample Output Data" at bounding box center [1318, 310] width 282 height 22
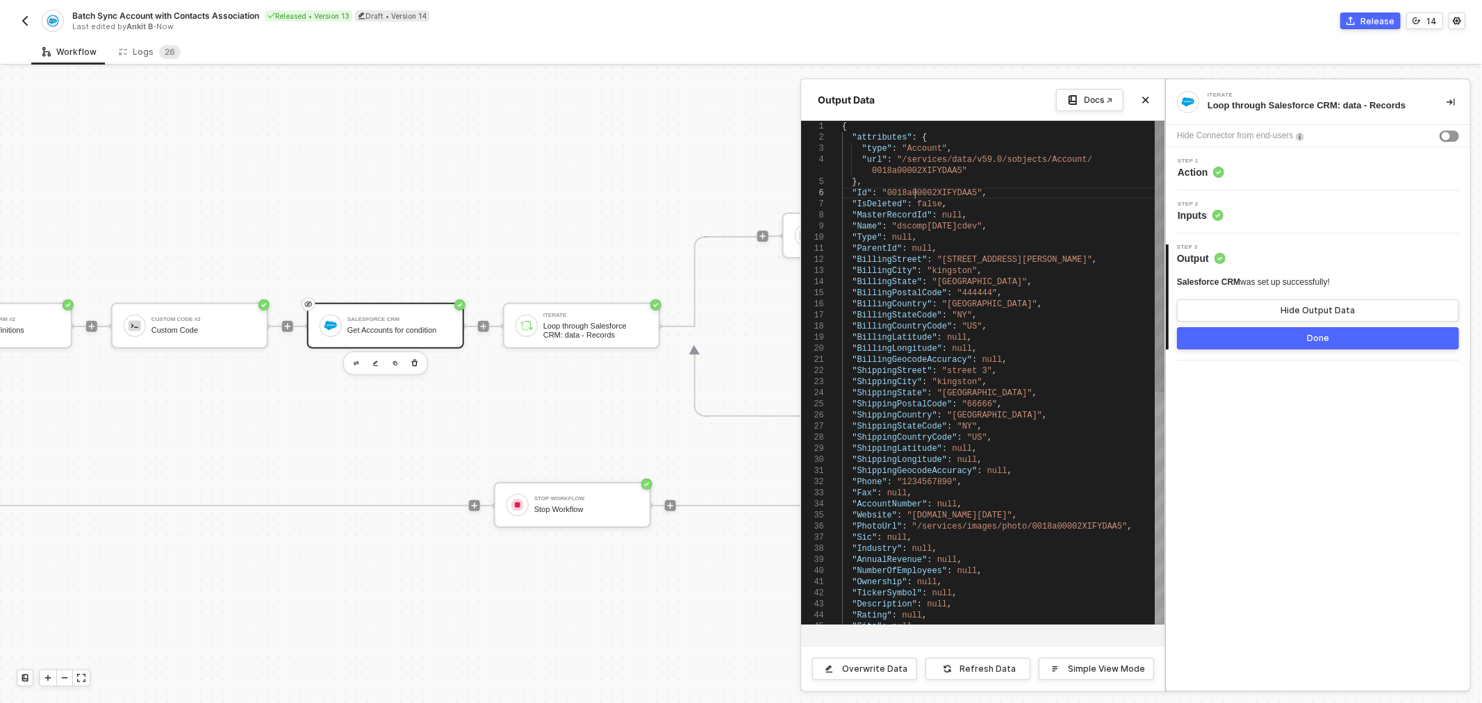
click at [918, 193] on span ""0018a00002XIFYDAA5"" at bounding box center [932, 193] width 100 height 10
click at [563, 326] on div at bounding box center [741, 385] width 1482 height 636
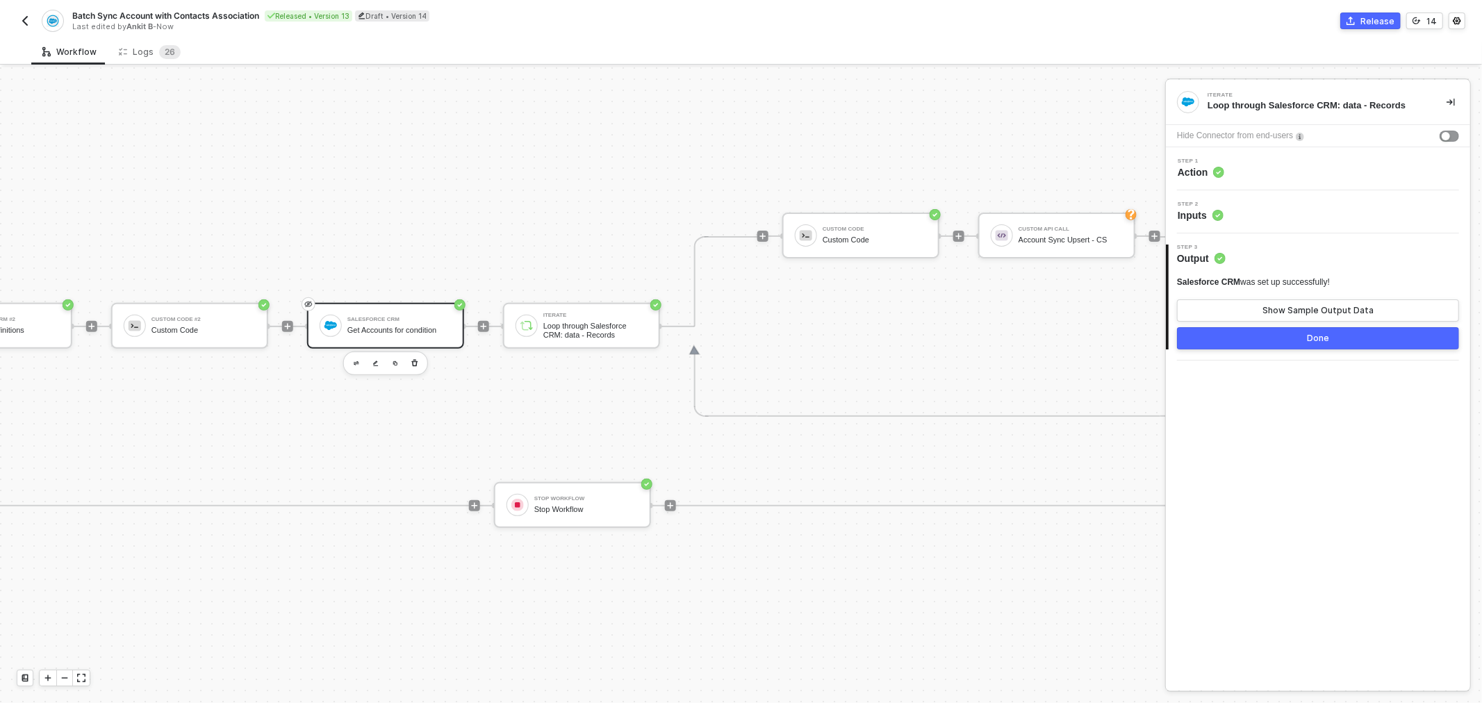
click at [563, 326] on div "Loop through Salesforce CRM: data - Records" at bounding box center [595, 330] width 104 height 17
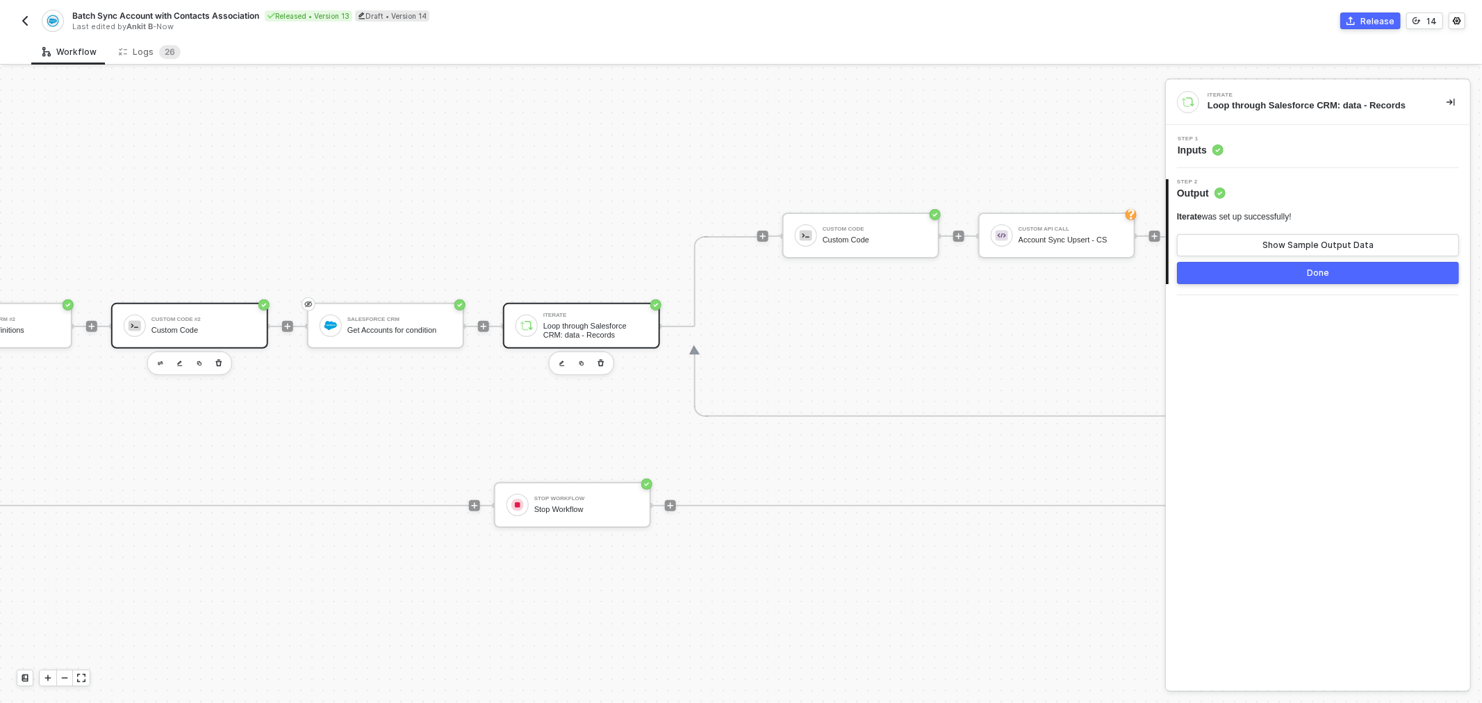
click at [160, 320] on div "Custom Code #2" at bounding box center [203, 320] width 104 height 6
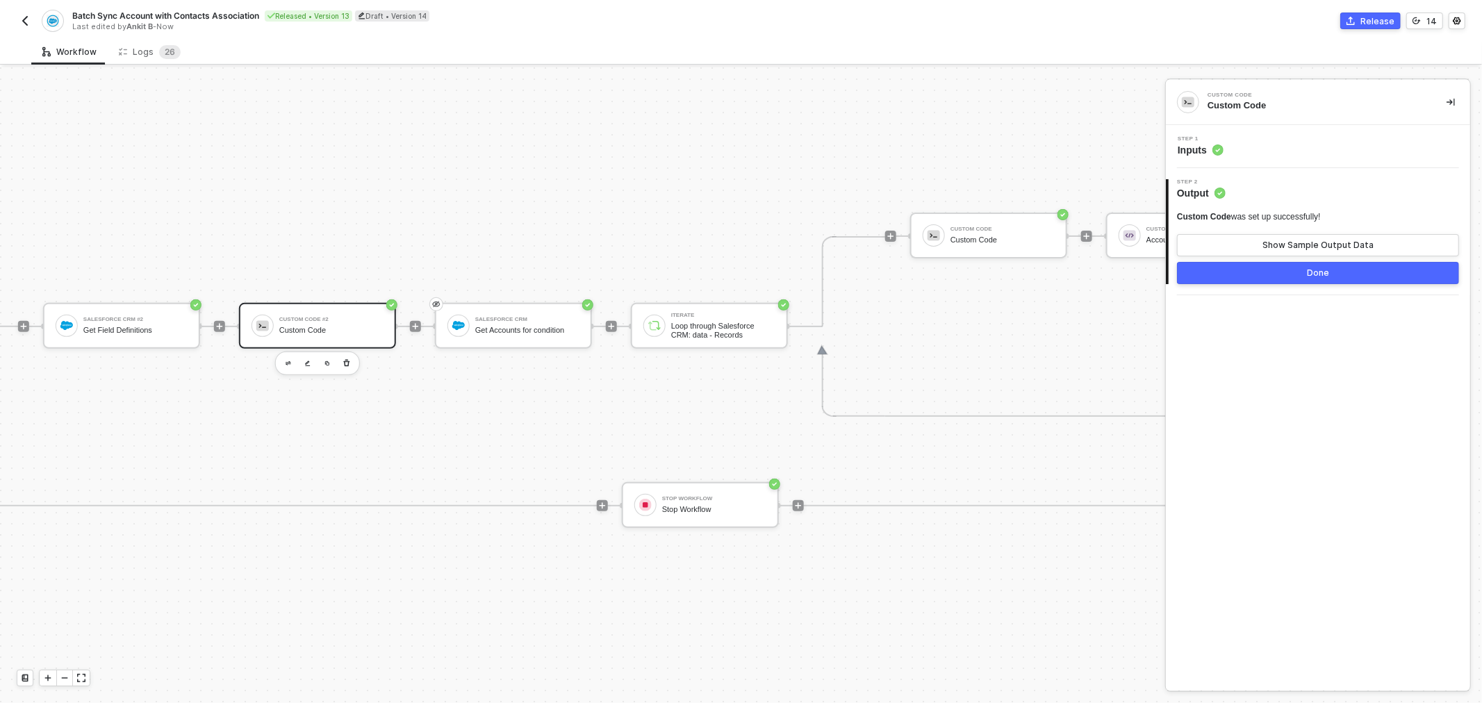
drag, startPoint x: 279, startPoint y: 250, endPoint x: 213, endPoint y: 250, distance: 66.0
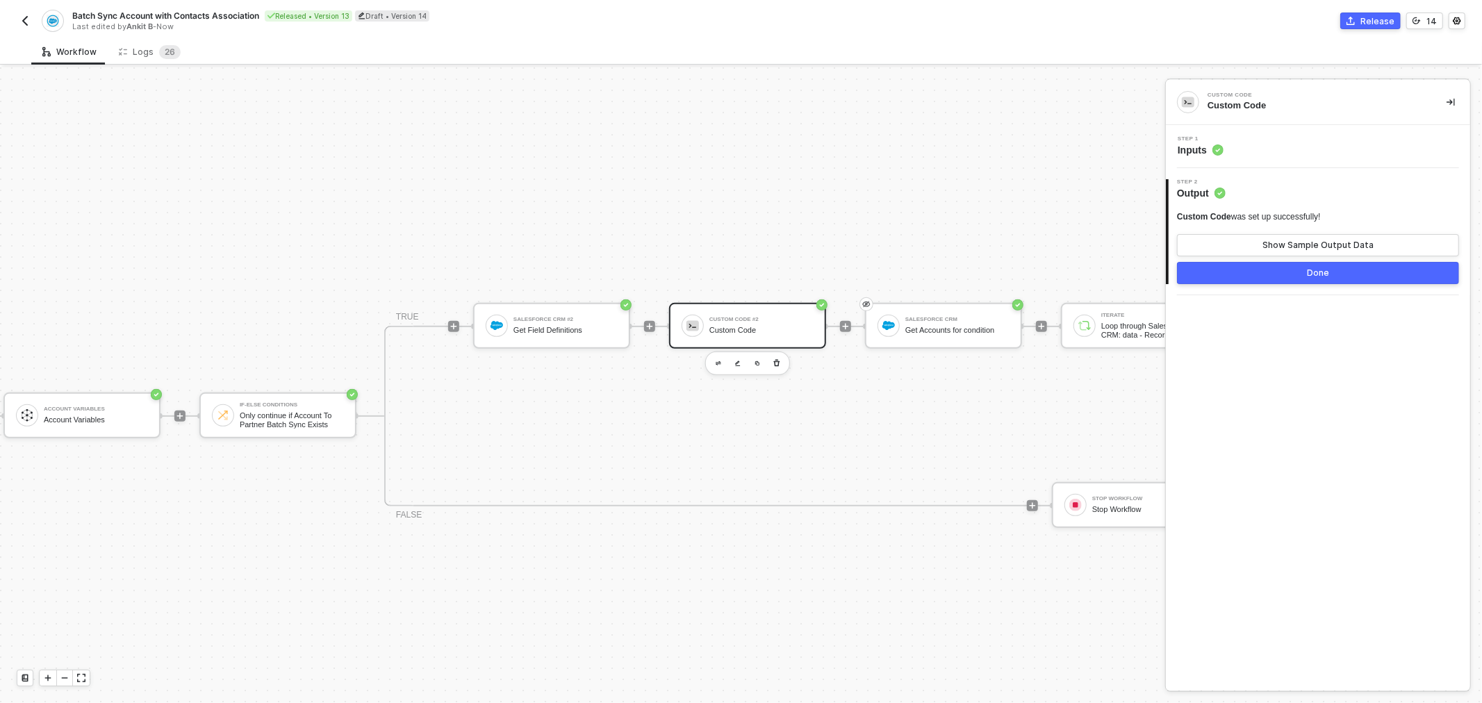
scroll to position [350, 58]
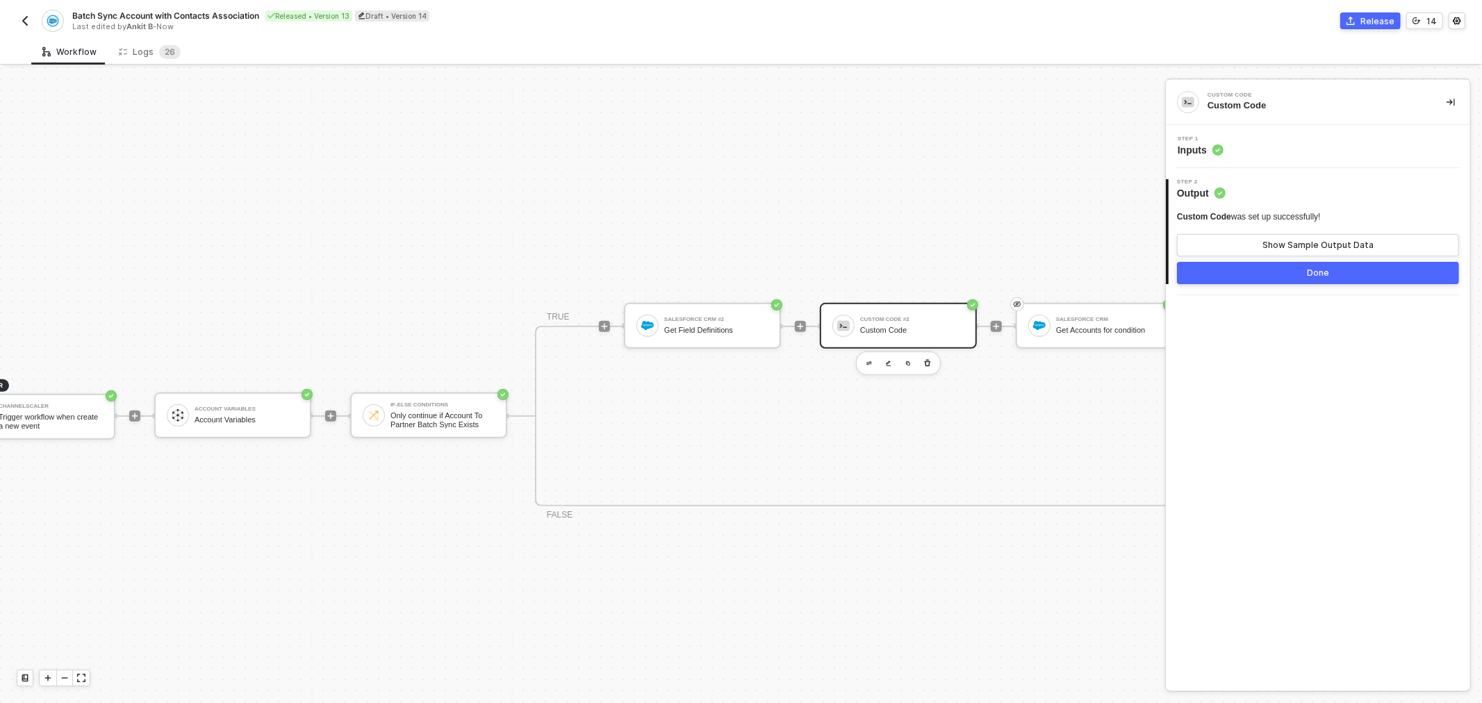
drag, startPoint x: 264, startPoint y: 251, endPoint x: 186, endPoint y: 269, distance: 79.9
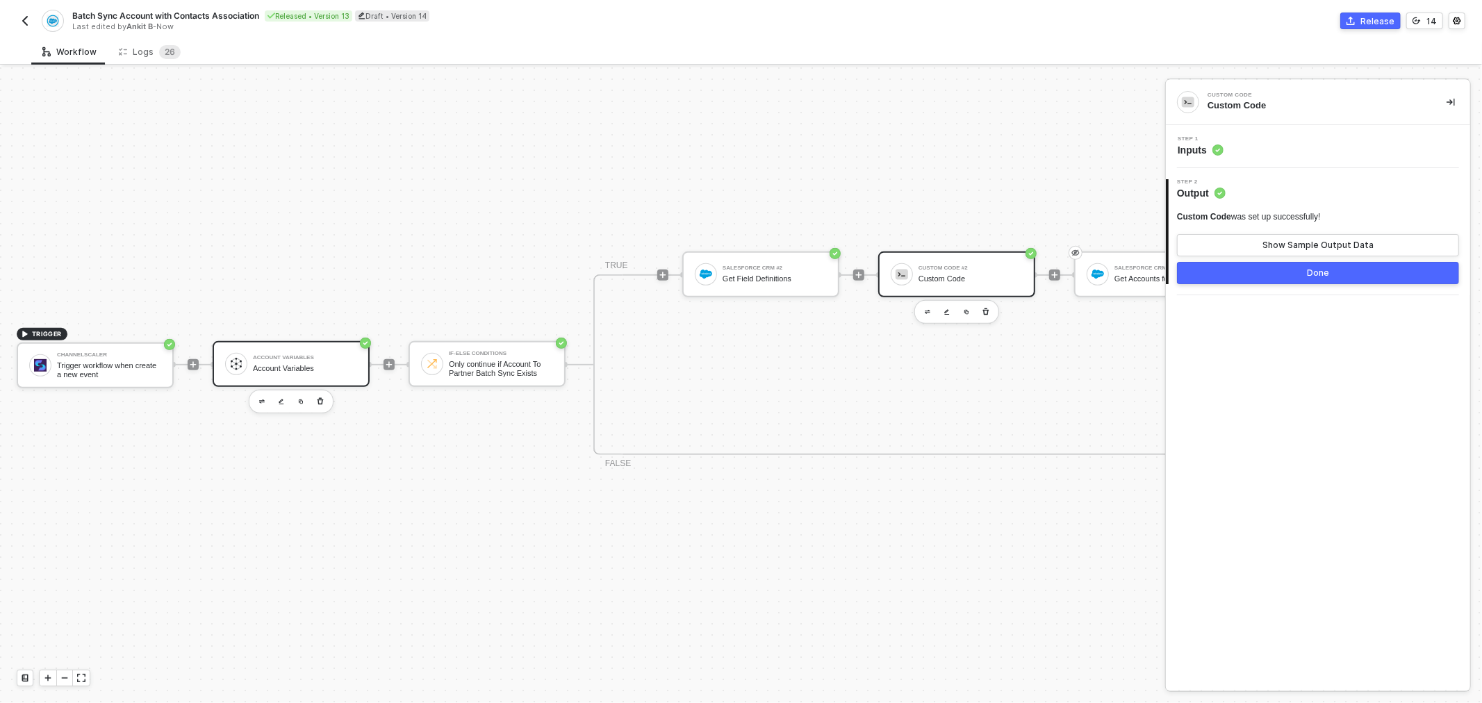
scroll to position [429, 0]
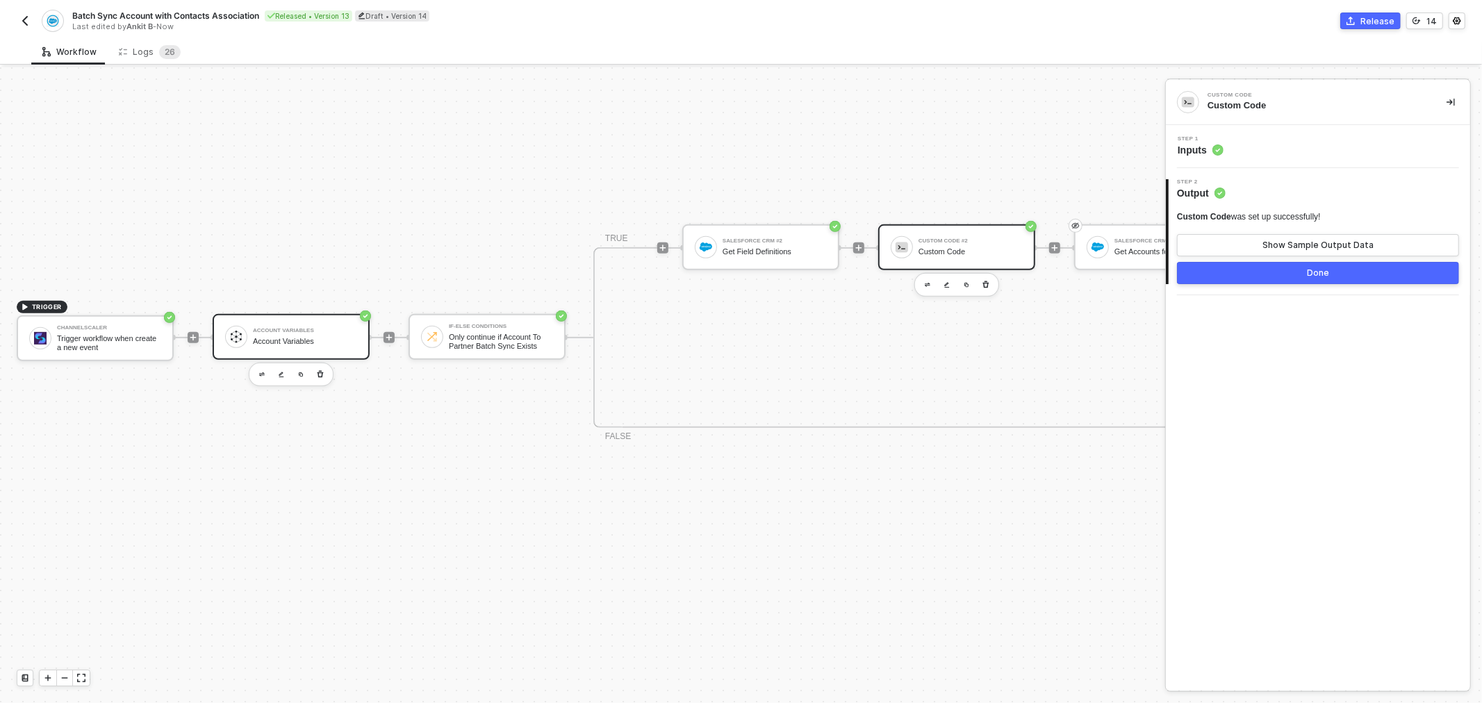
click at [283, 345] on div "Account Variables Account Variables" at bounding box center [305, 337] width 104 height 26
click at [1295, 238] on button "Show Sample Output Data" at bounding box center [1318, 245] width 282 height 22
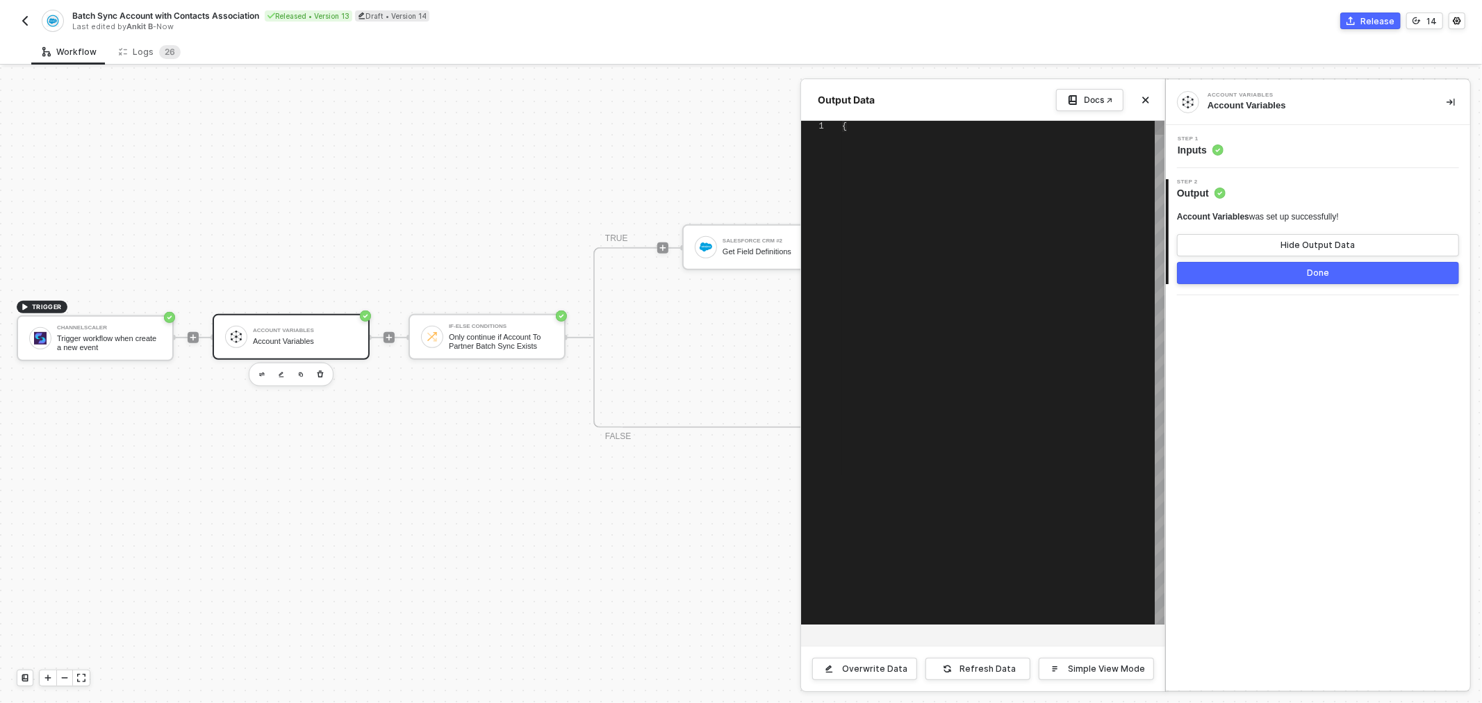
type textarea "{ "variables": { "account_to_partner_create": "[{\"origin_field\":\"CompareName…"
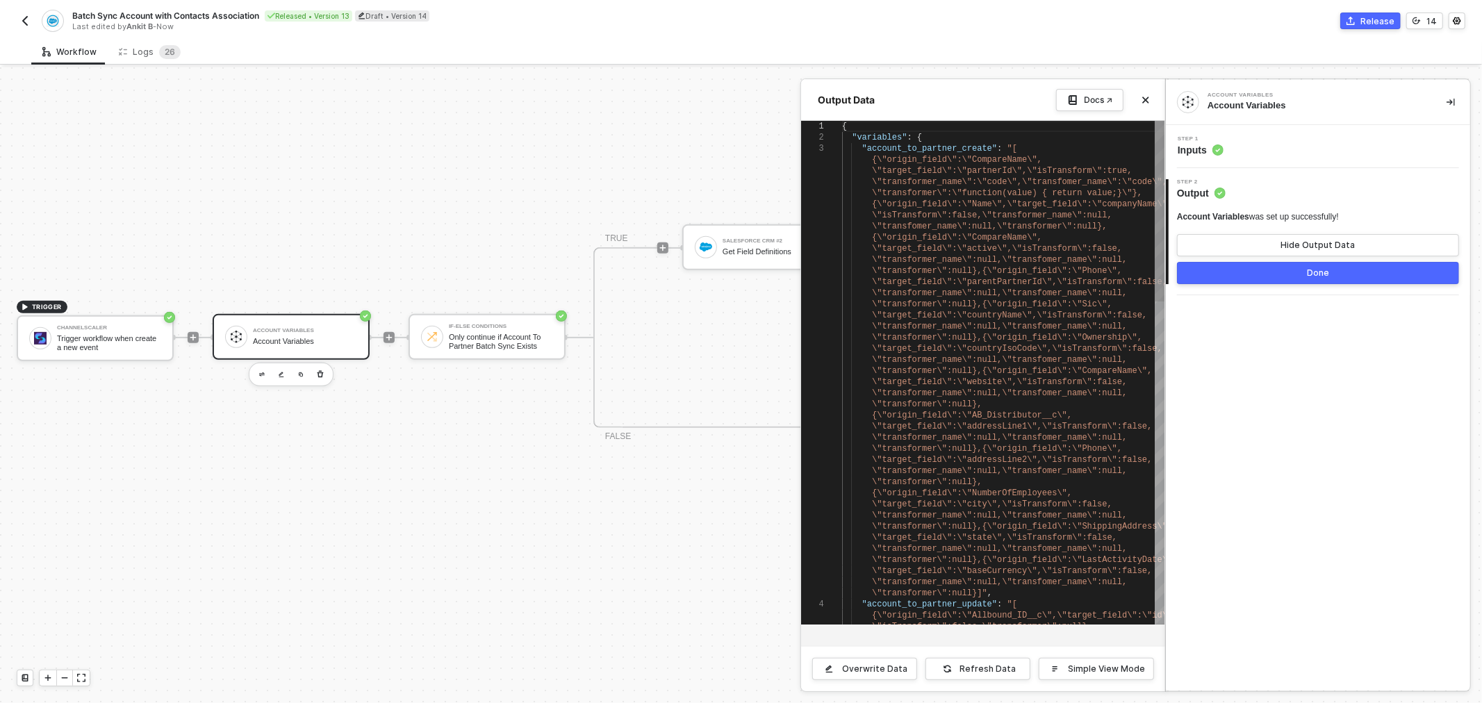
click at [918, 167] on span "\"target_field\":\"partnerId\",\"isTransform\":tru" at bounding box center [997, 171] width 250 height 10
click at [1228, 276] on button "Done" at bounding box center [1318, 273] width 282 height 22
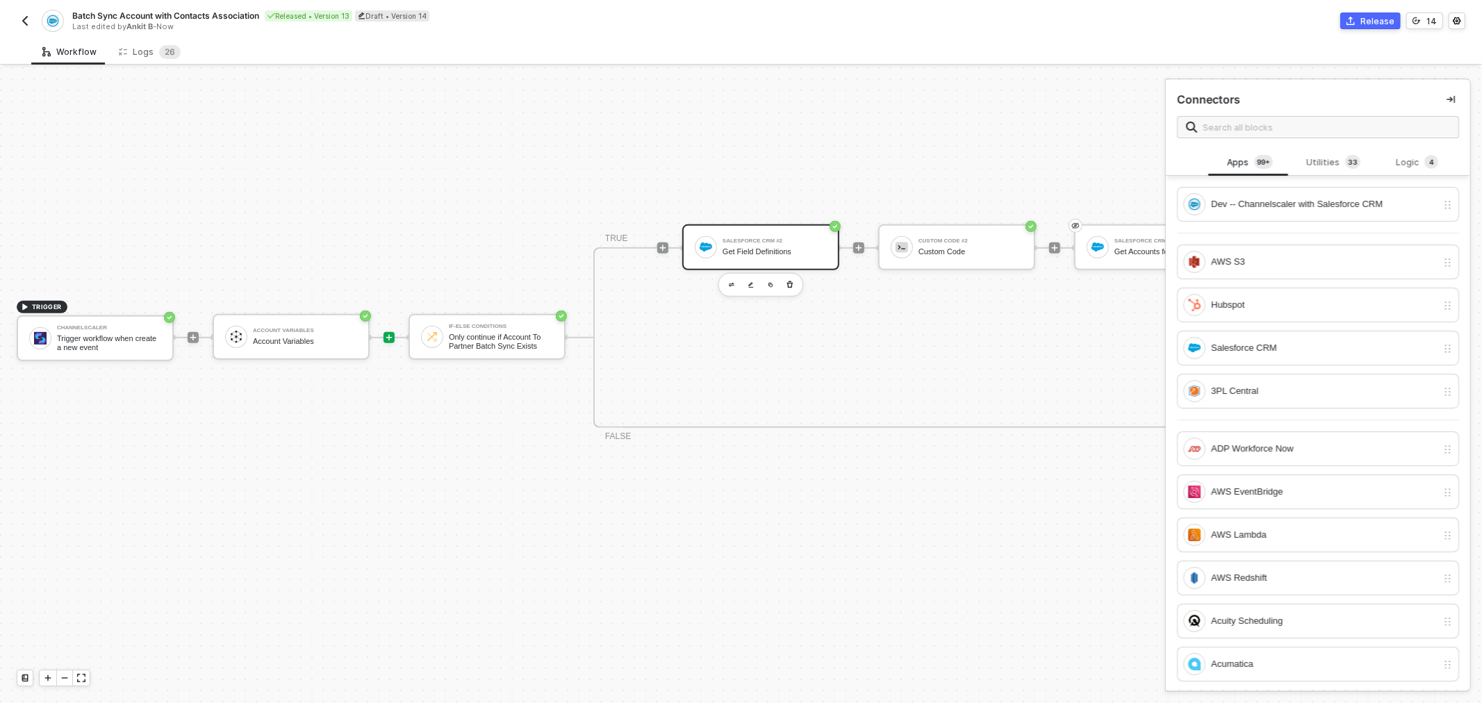
click at [756, 242] on div "Salesforce CRM #2" at bounding box center [774, 241] width 104 height 6
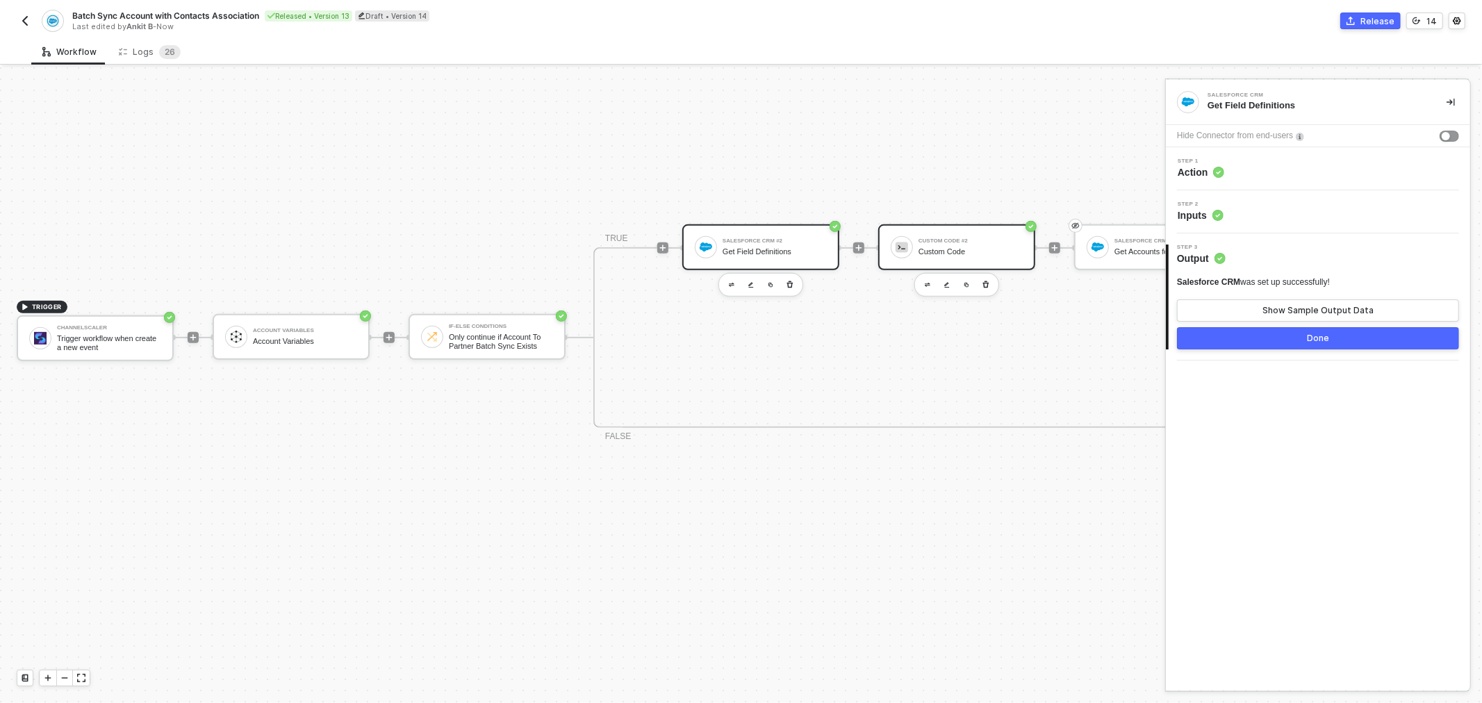
click at [928, 238] on div "Custom Code #2" at bounding box center [970, 241] width 104 height 6
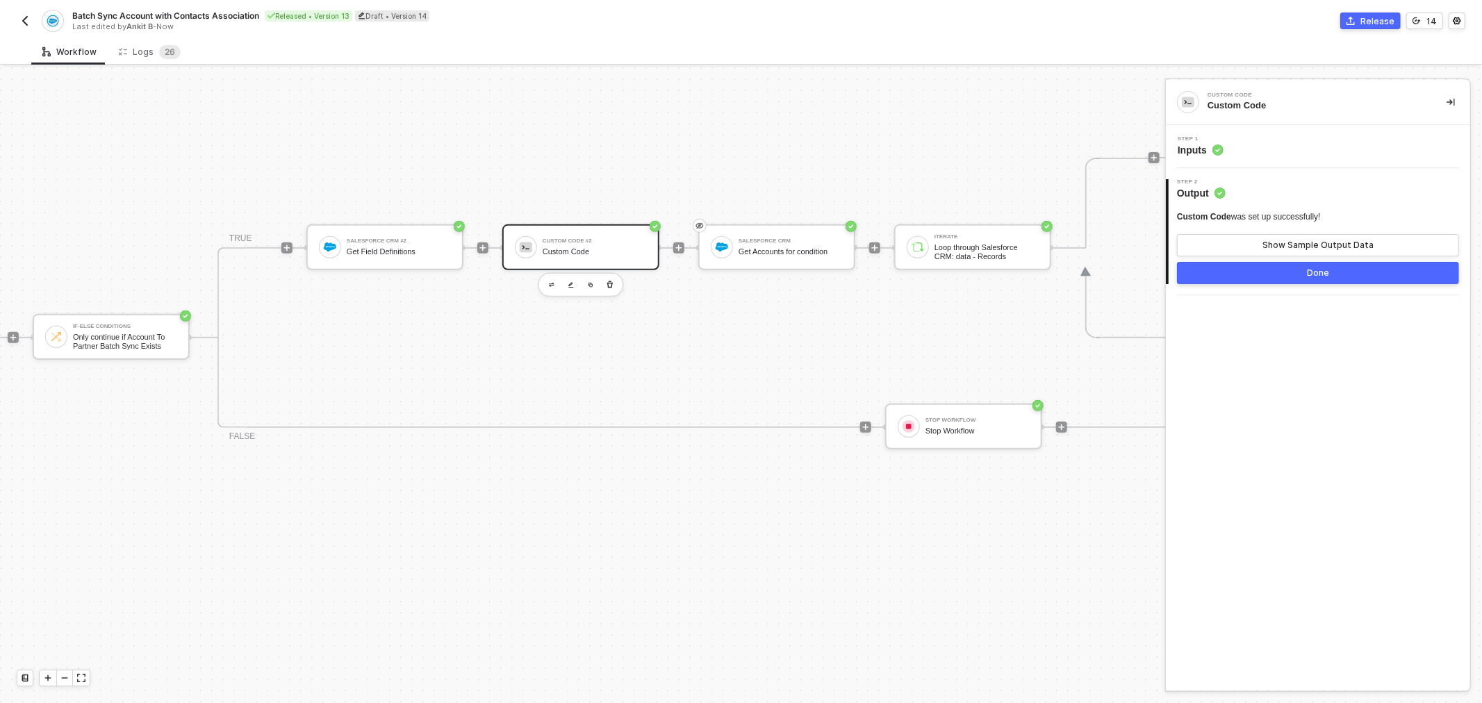
scroll to position [429, 1042]
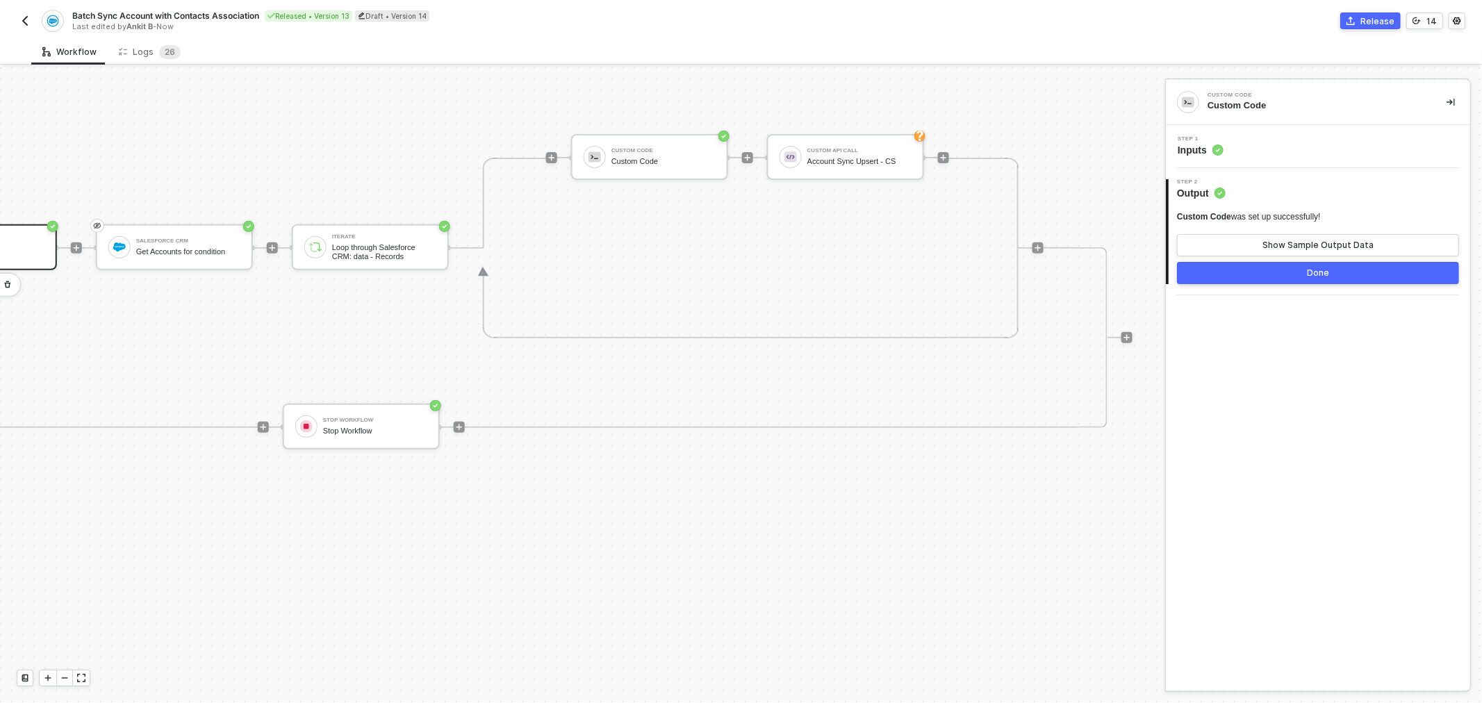
drag, startPoint x: 711, startPoint y: 330, endPoint x: 845, endPoint y: 335, distance: 134.1
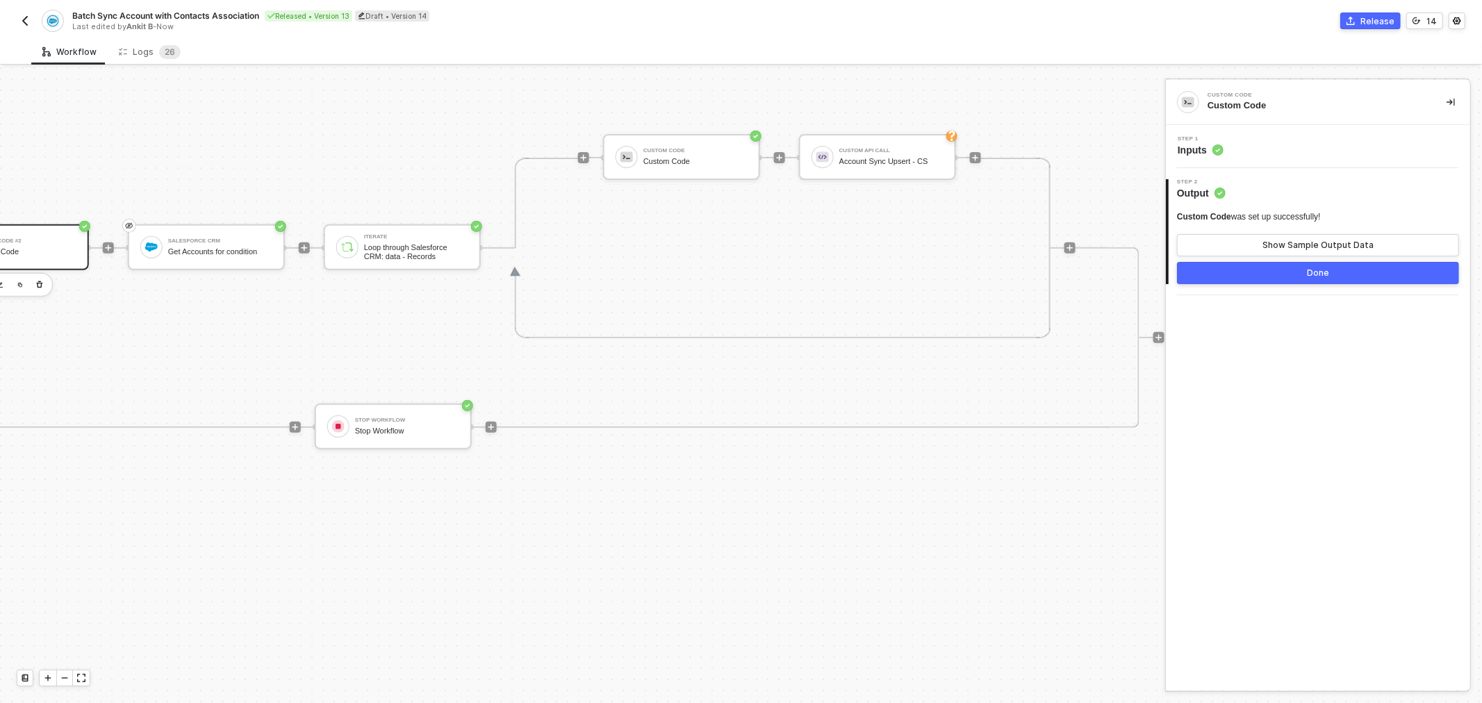
drag, startPoint x: 692, startPoint y: 251, endPoint x: 647, endPoint y: 253, distance: 45.2
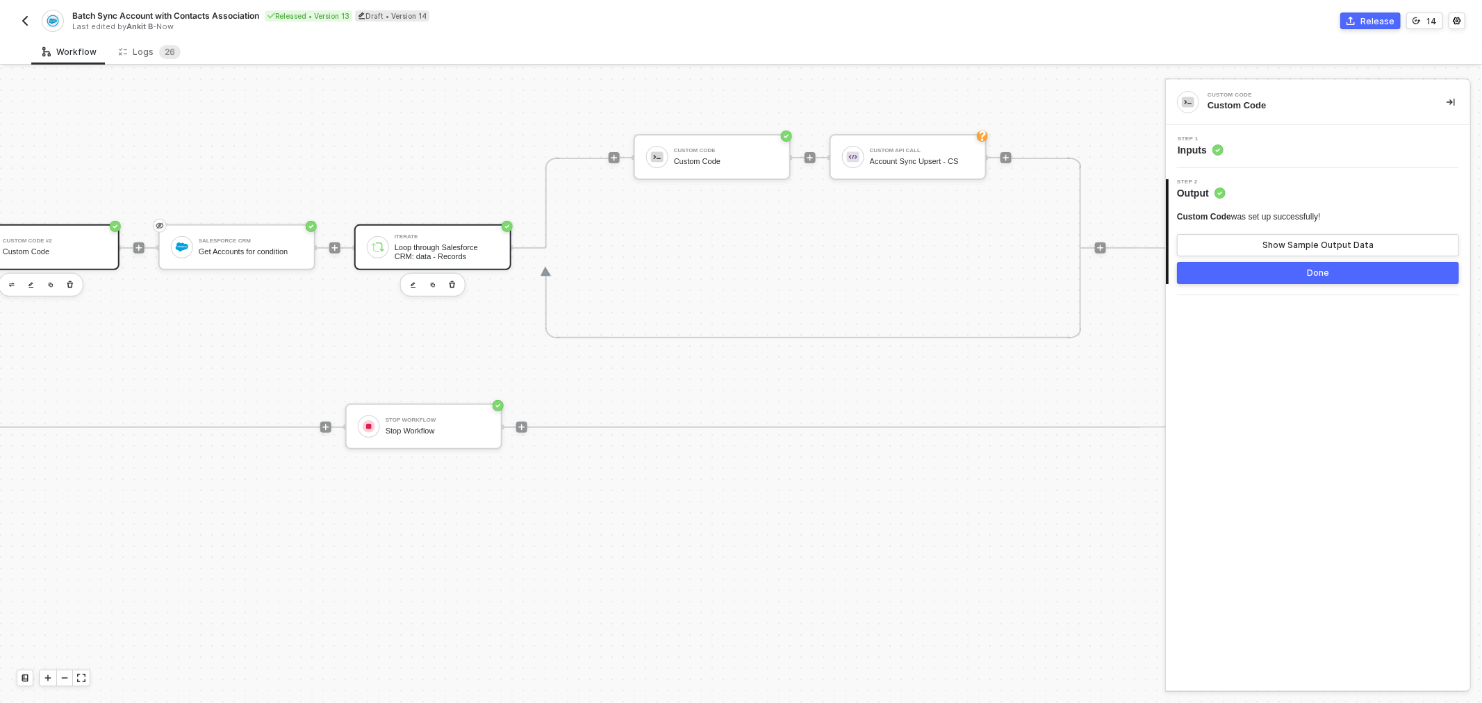
click at [467, 238] on div "Iterate" at bounding box center [447, 237] width 104 height 6
click at [690, 157] on div "Custom Code" at bounding box center [726, 161] width 104 height 9
click at [1273, 147] on div "Step 1 Inputs" at bounding box center [1319, 146] width 301 height 21
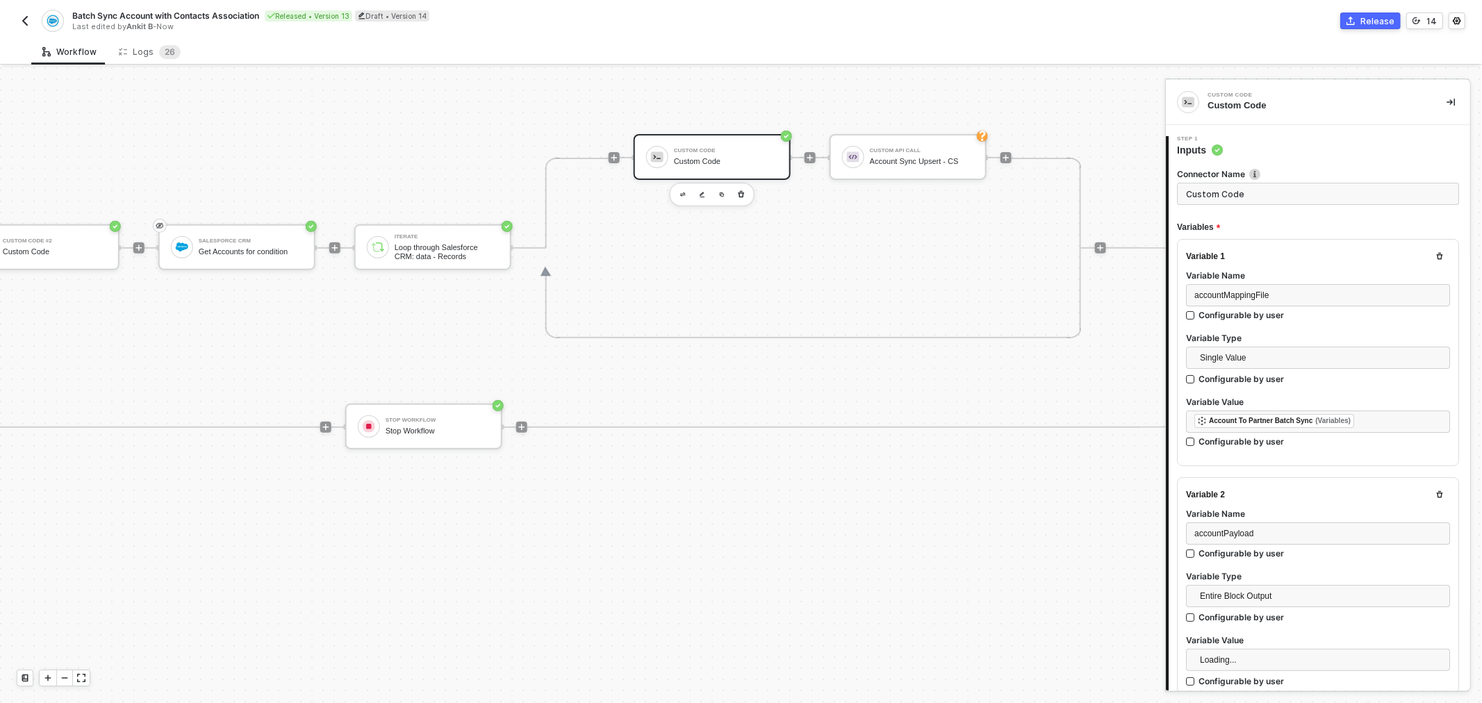
type textarea "// Safely parse mapping file let accountMappingFile = []; try { accountMappingF…"
click at [970, 373] on div "TRUE Salesforce CRM #2 Get Field Definitions Custom Code #2 Custom Code Salesfo…" at bounding box center [424, 337] width 1492 height 181
click at [901, 160] on div "Account Sync Upsert - CS" at bounding box center [922, 161] width 104 height 9
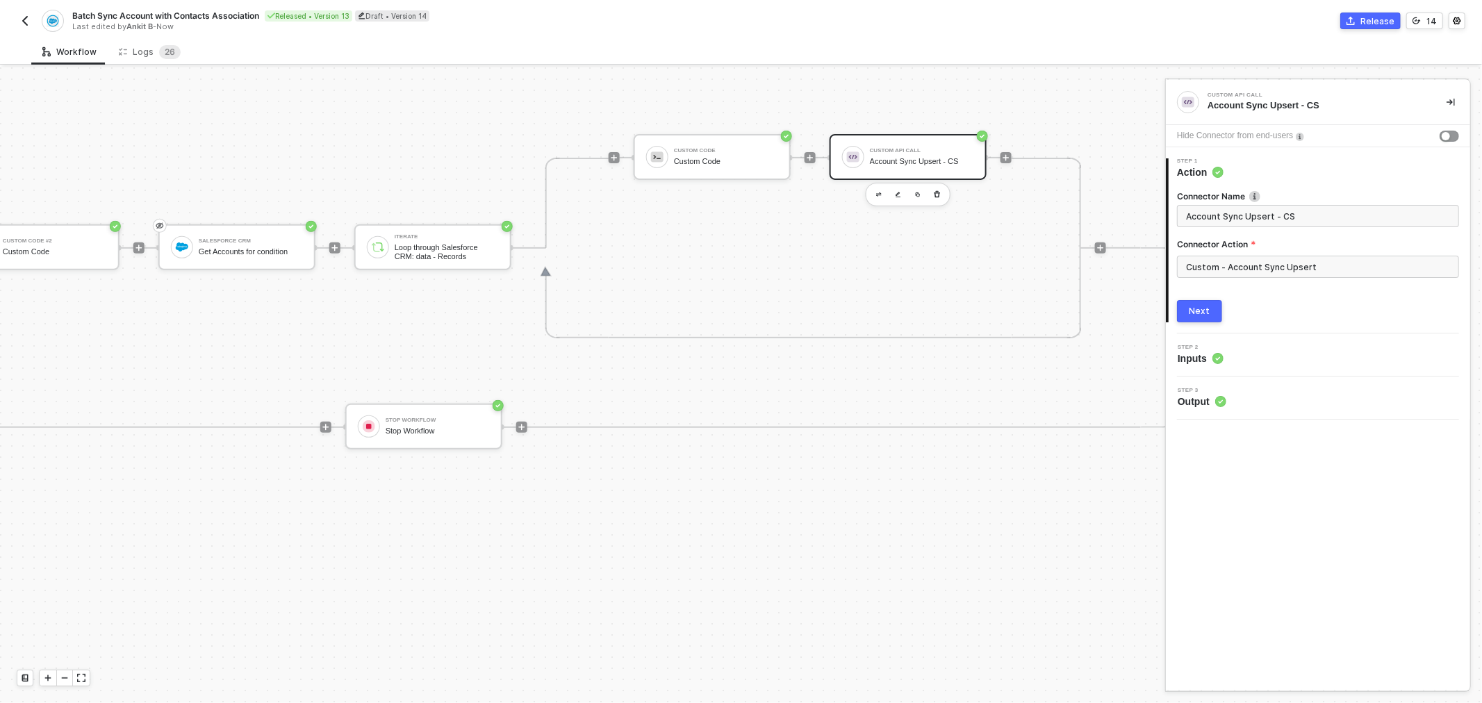
click at [1293, 303] on div "Next" at bounding box center [1318, 311] width 282 height 22
click at [1262, 283] on div "Custom - Account Sync Upsert" at bounding box center [1318, 272] width 282 height 33
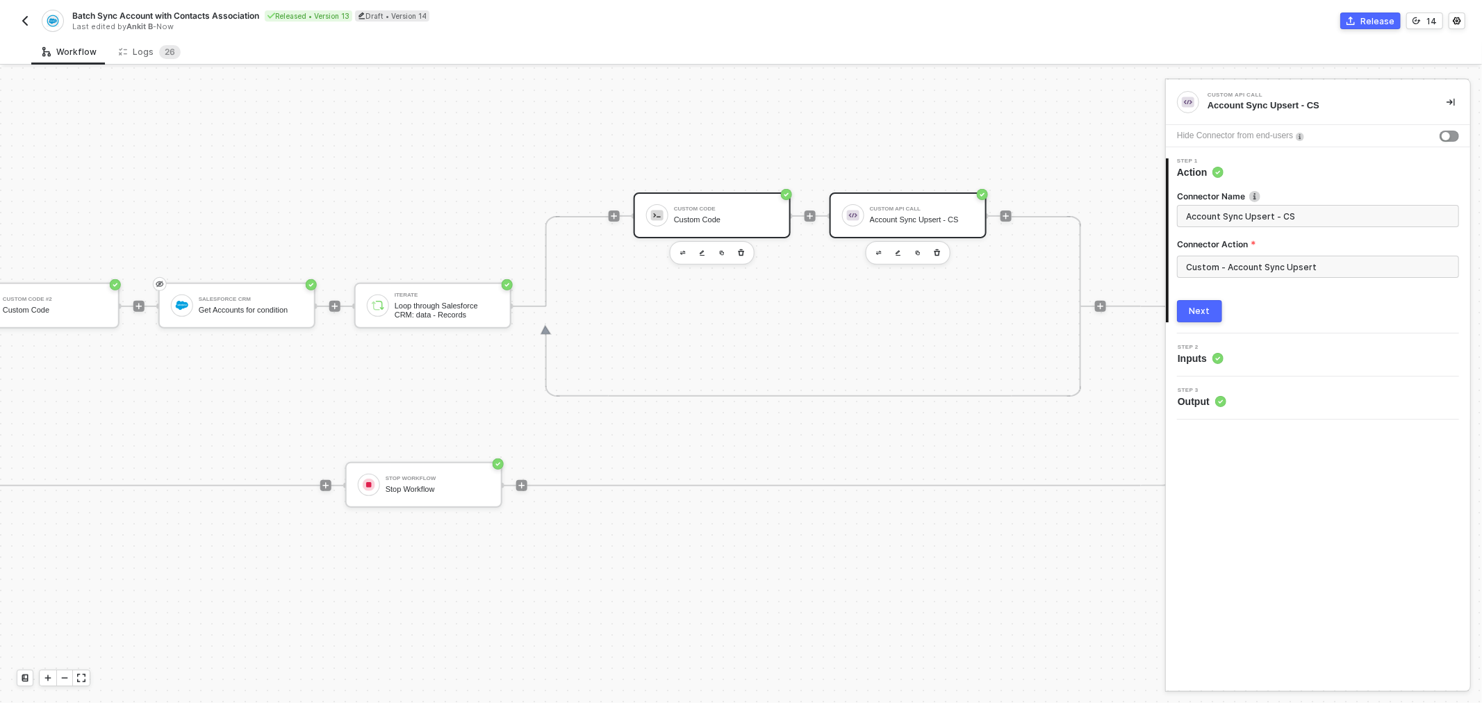
scroll to position [351, 915]
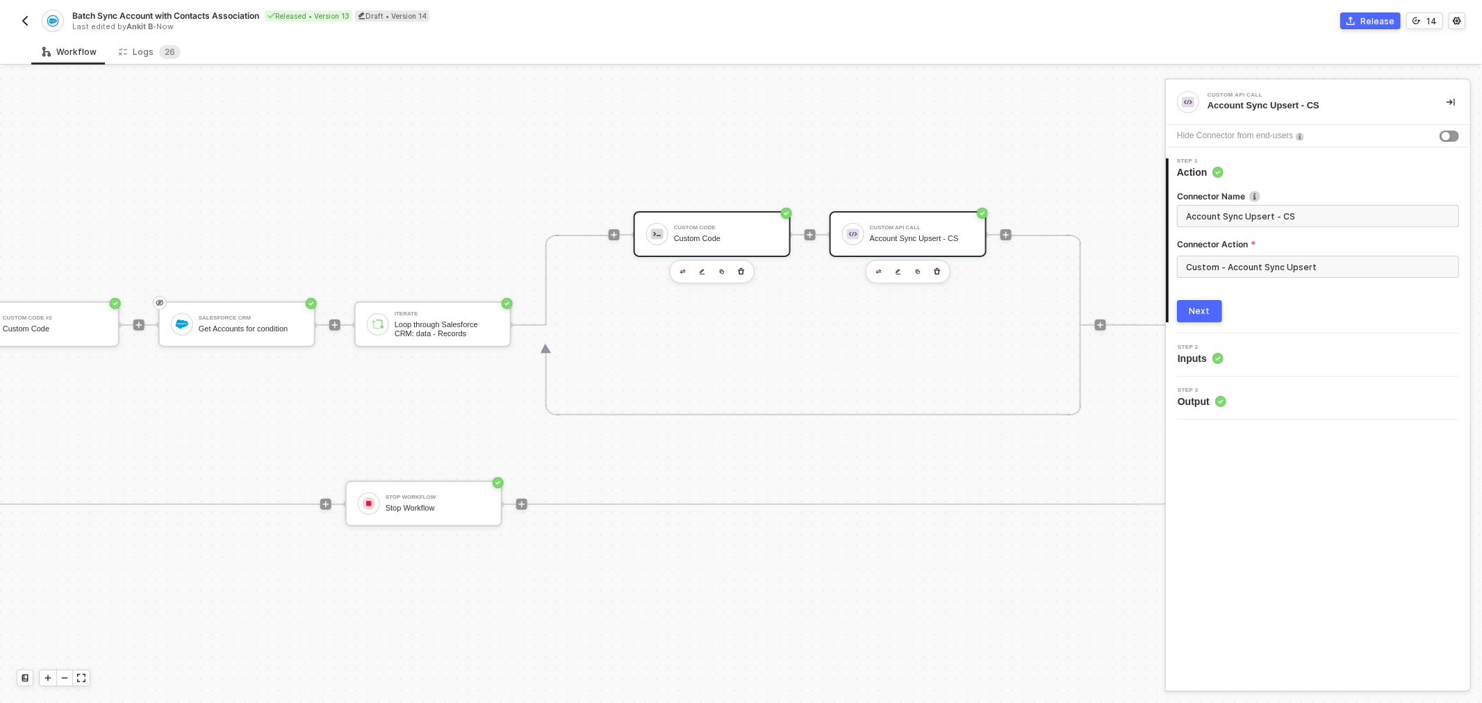
click at [713, 225] on div "Custom Code" at bounding box center [726, 228] width 104 height 6
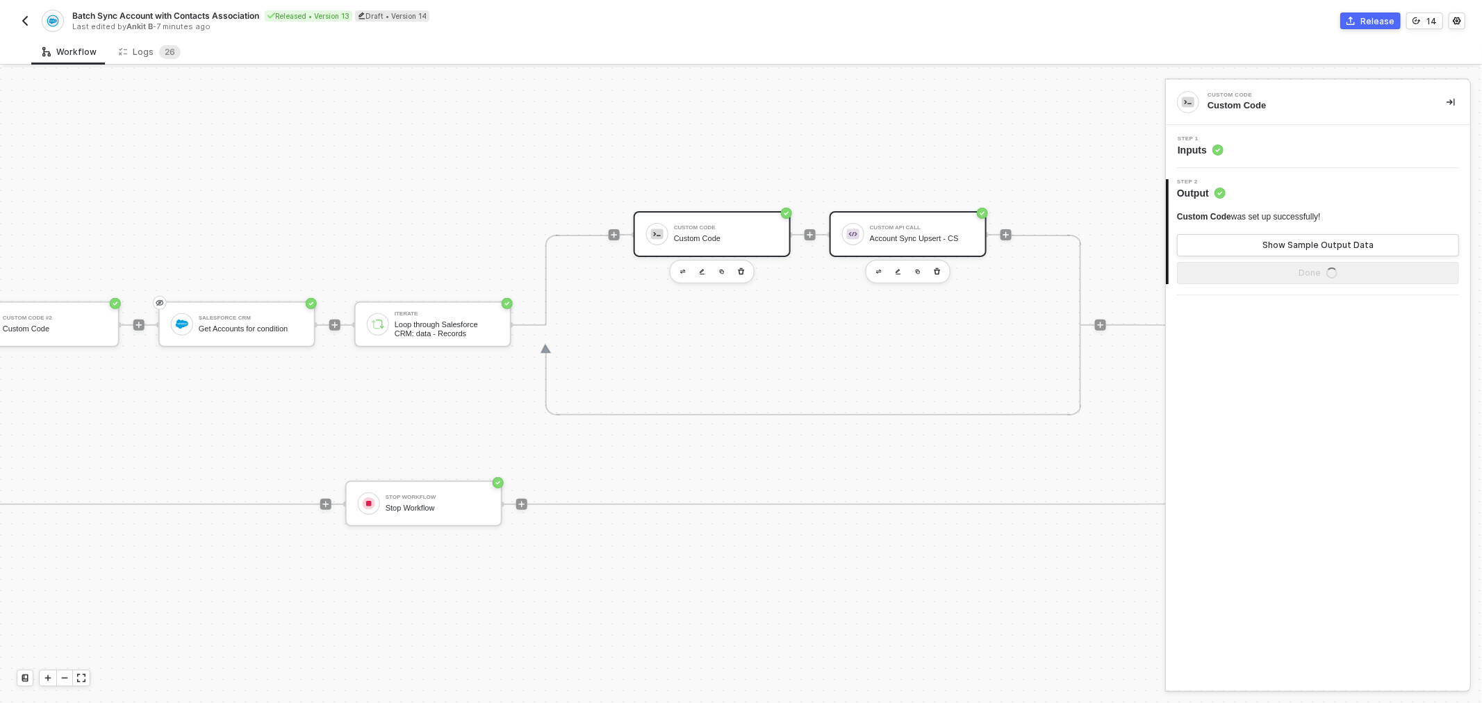
click at [879, 229] on div "Custom API Call" at bounding box center [922, 228] width 104 height 6
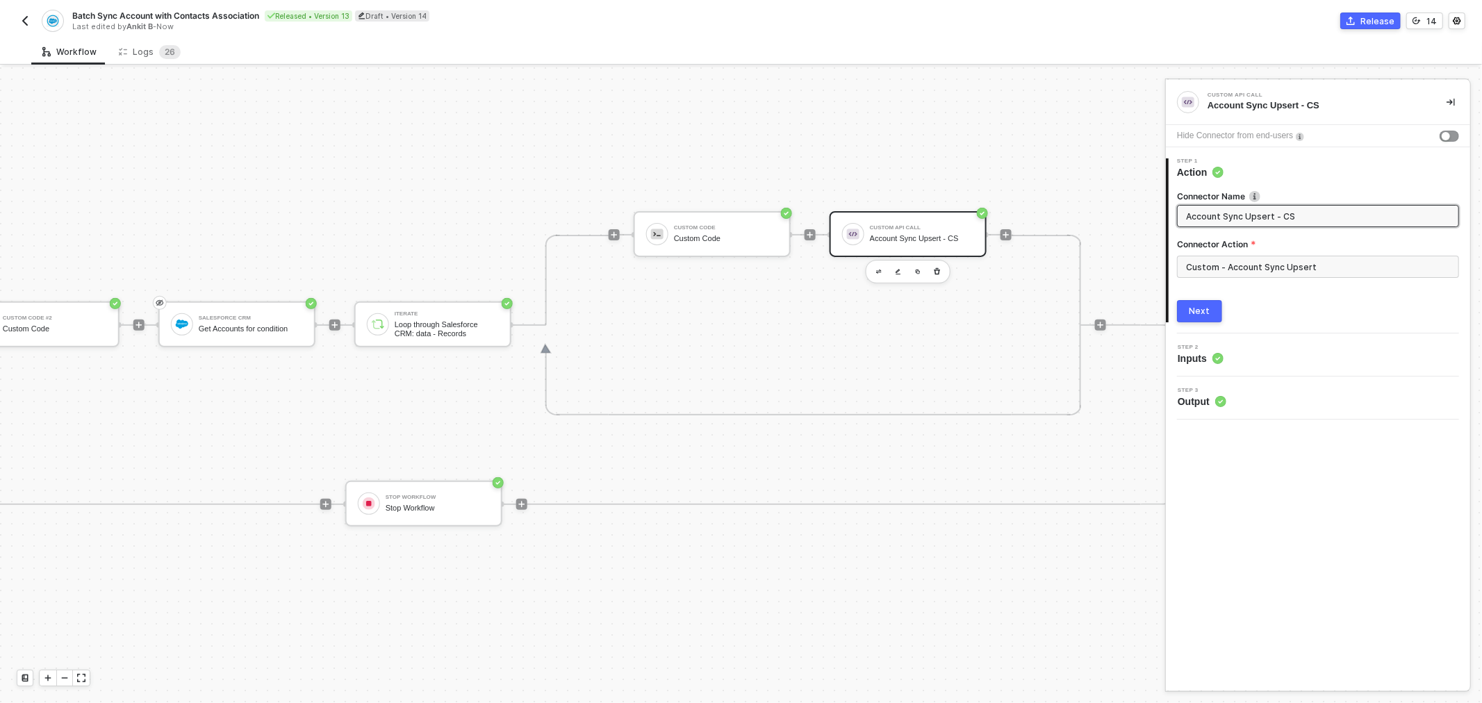
drag, startPoint x: 925, startPoint y: 234, endPoint x: 996, endPoint y: 256, distance: 74.7
click at [925, 234] on div "Account Sync Upsert - CS" at bounding box center [922, 238] width 104 height 9
click at [1203, 306] on div "Next" at bounding box center [1199, 311] width 21 height 11
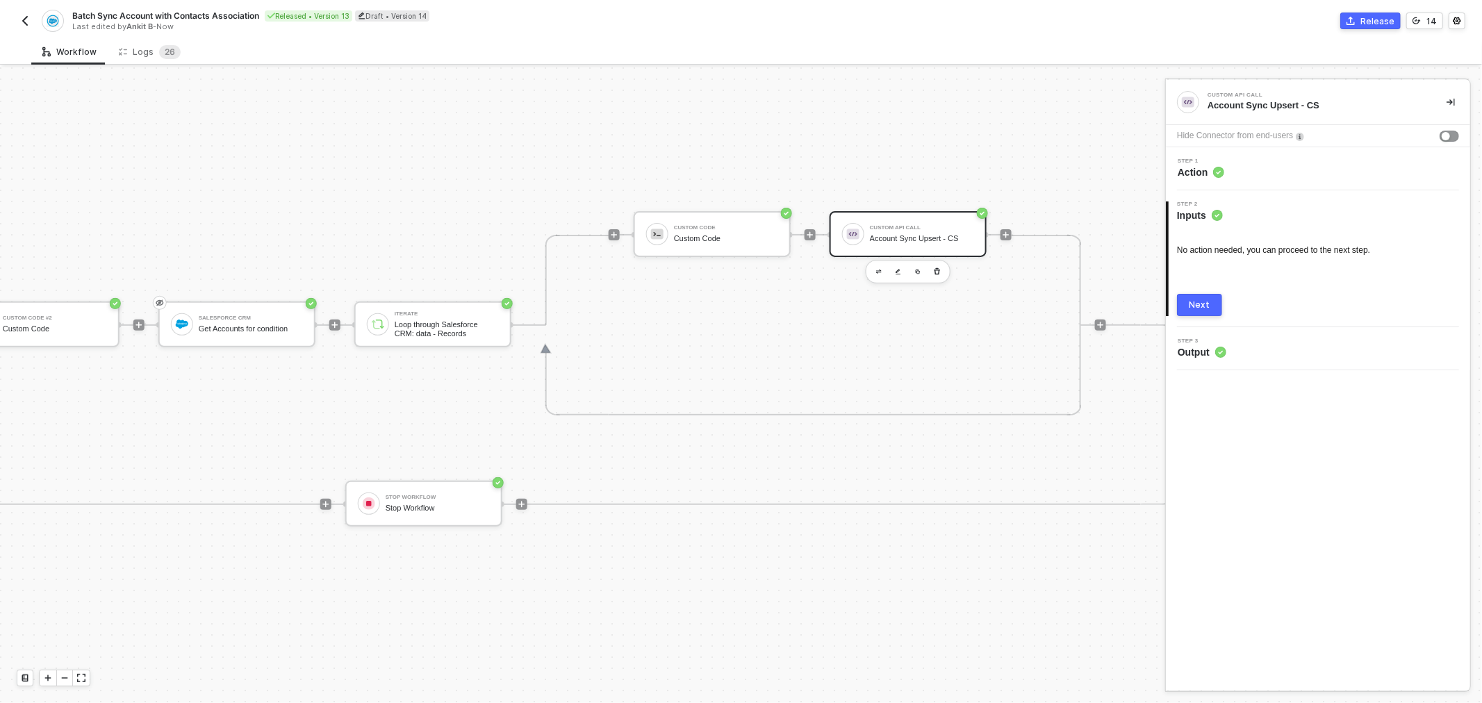
click at [1211, 310] on button "Next" at bounding box center [1199, 305] width 45 height 22
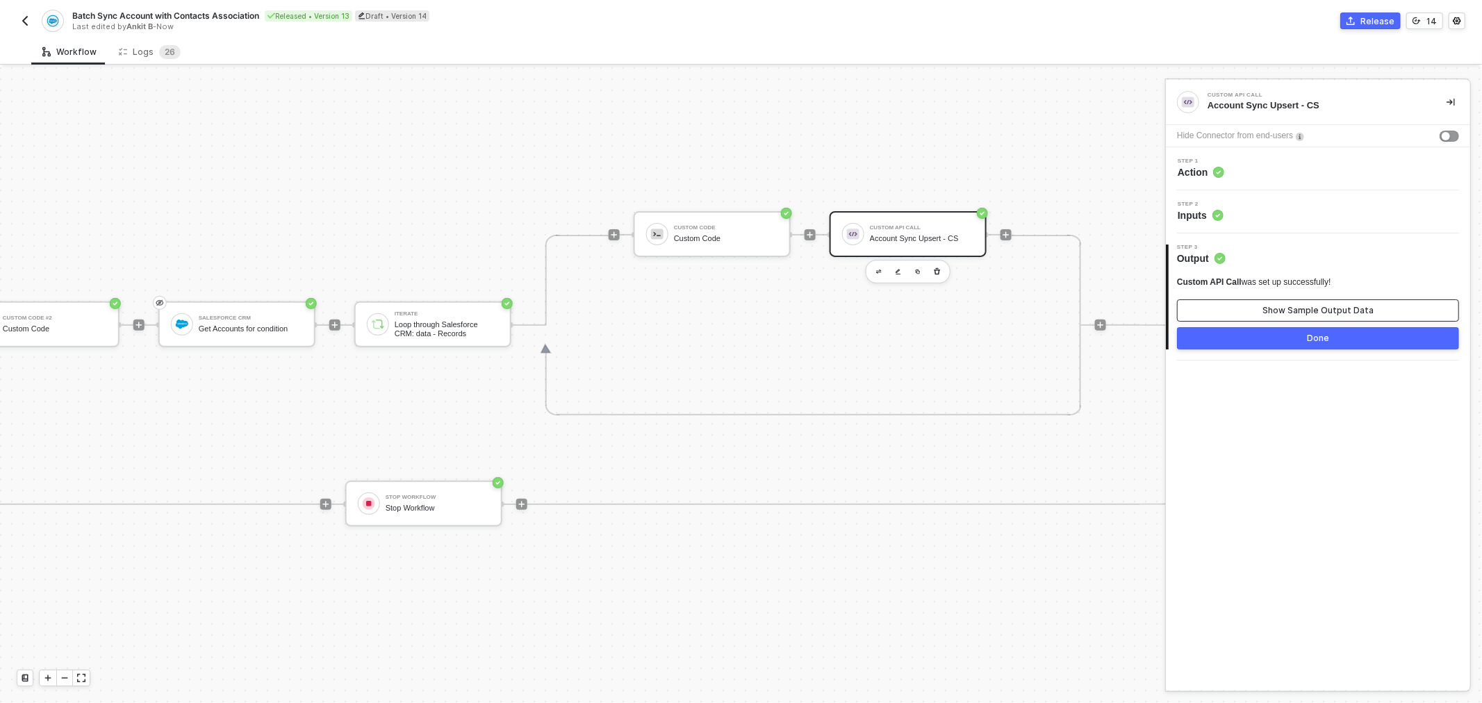
click at [1248, 304] on button "Show Sample Output Data" at bounding box center [1318, 310] width 282 height 22
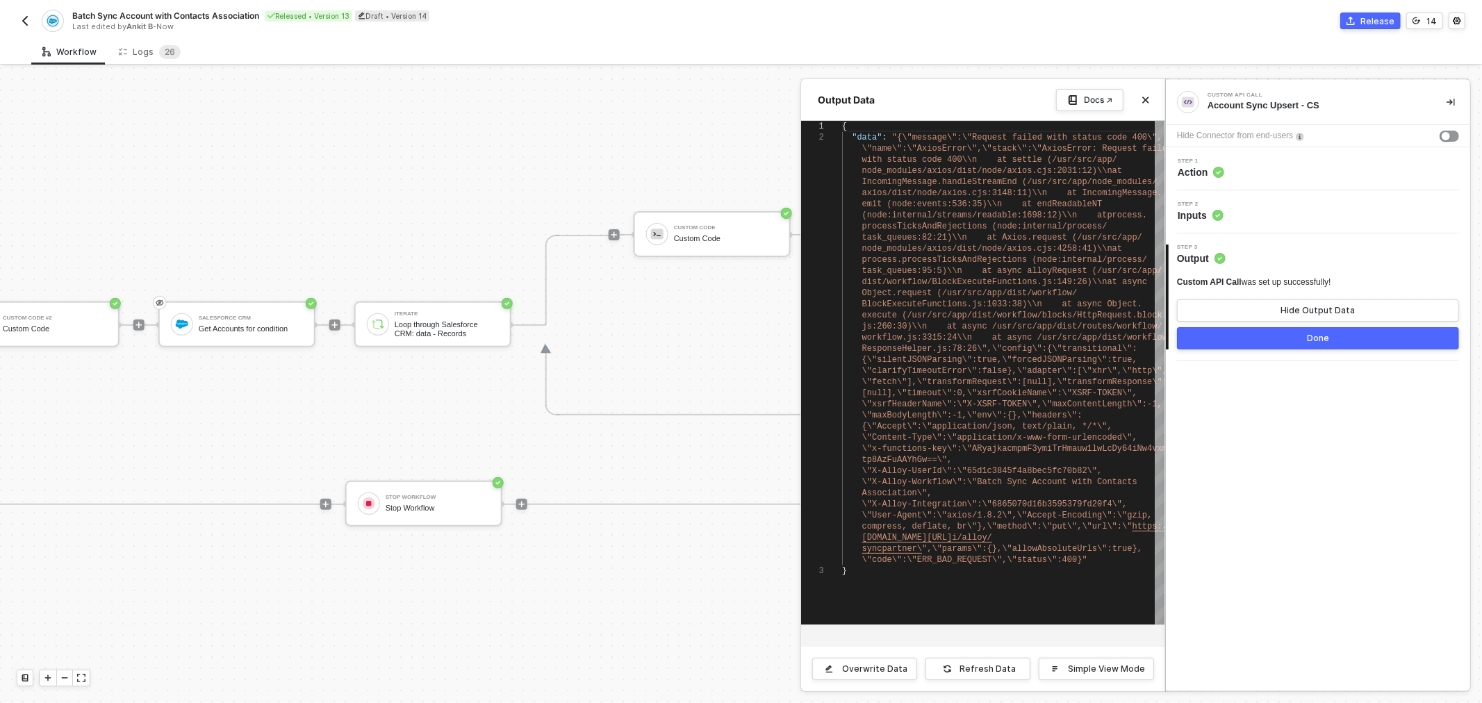
click at [721, 301] on div at bounding box center [741, 385] width 1482 height 636
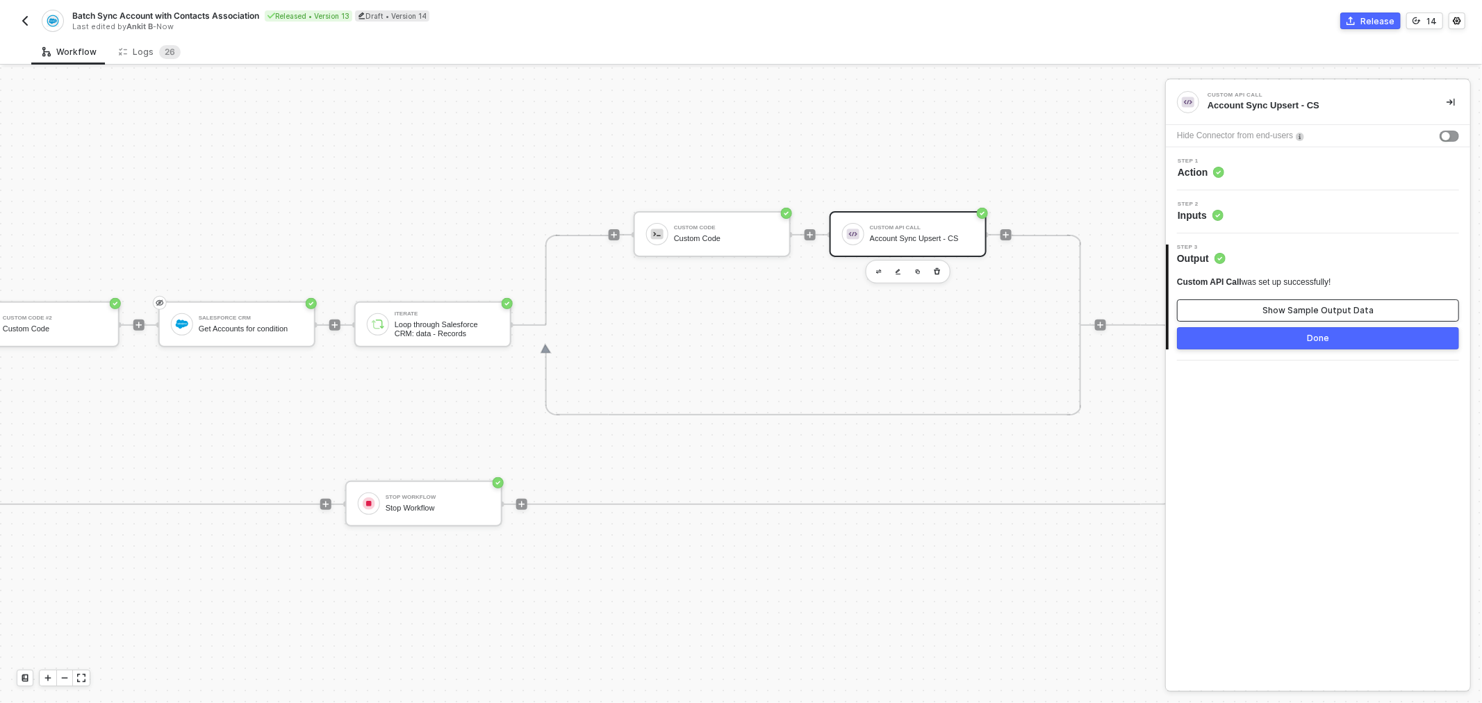
click at [1274, 308] on div "Show Sample Output Data" at bounding box center [1317, 310] width 111 height 11
type textarea "{ "data": "{\"message\":\"Request failed with status code 400\",\"name\":\"Axio…"
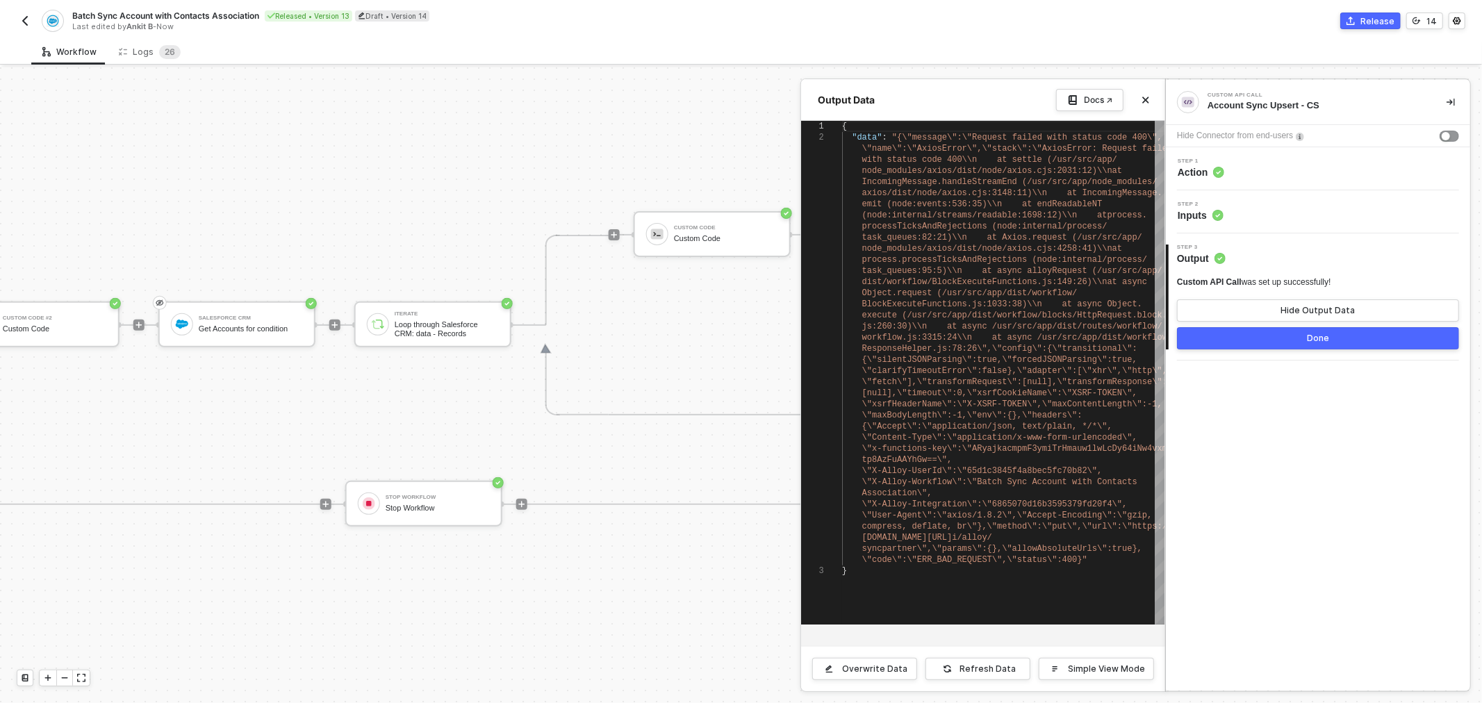
click at [717, 325] on div at bounding box center [741, 385] width 1482 height 636
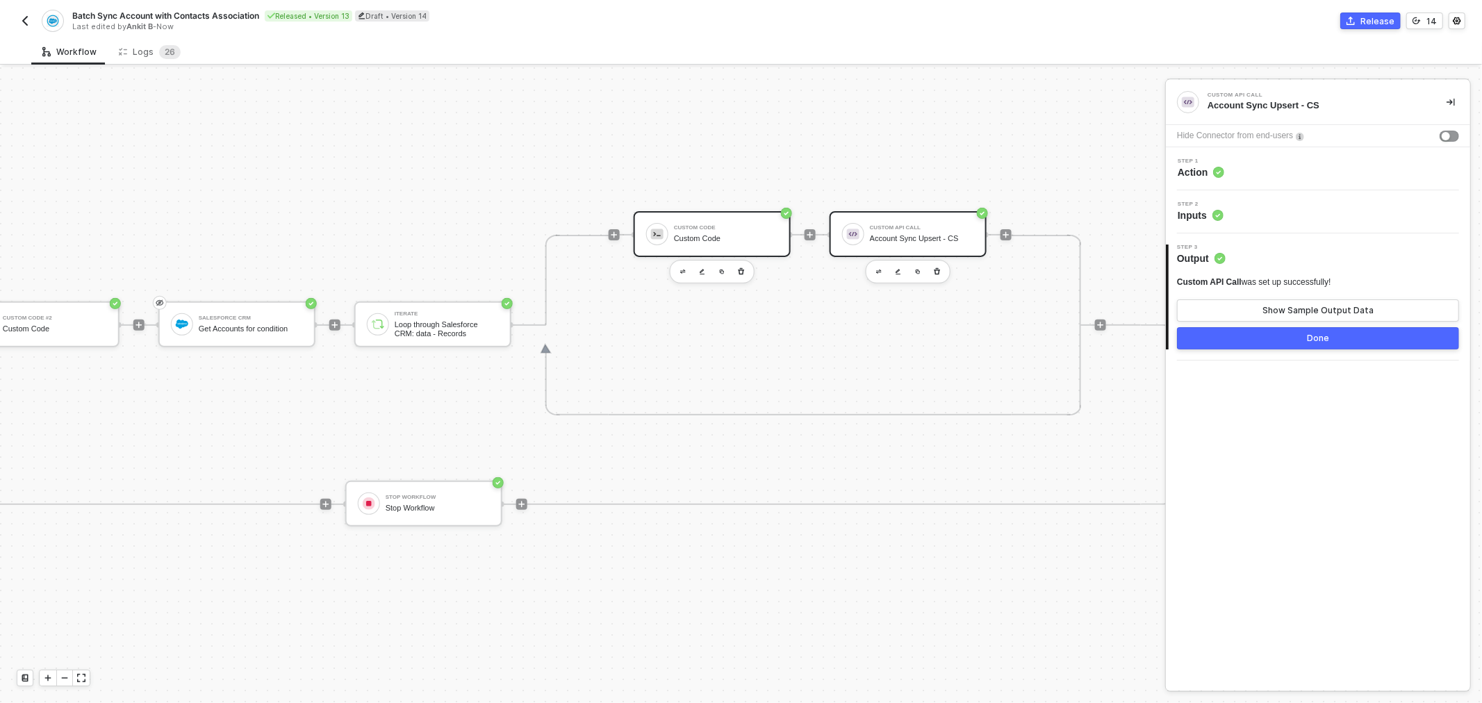
click at [716, 251] on div "Custom Code Custom Code" at bounding box center [711, 234] width 157 height 46
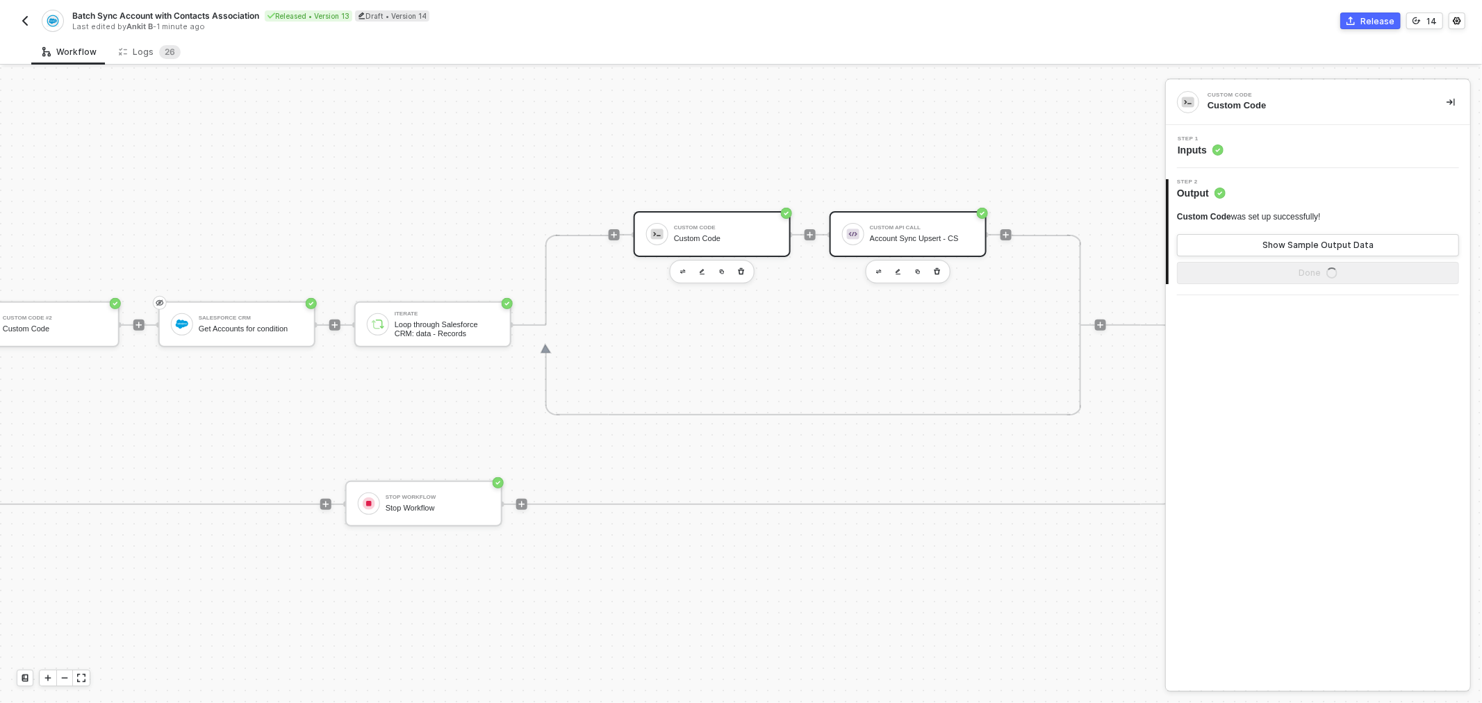
click at [922, 225] on div "Custom API Call" at bounding box center [922, 228] width 104 height 6
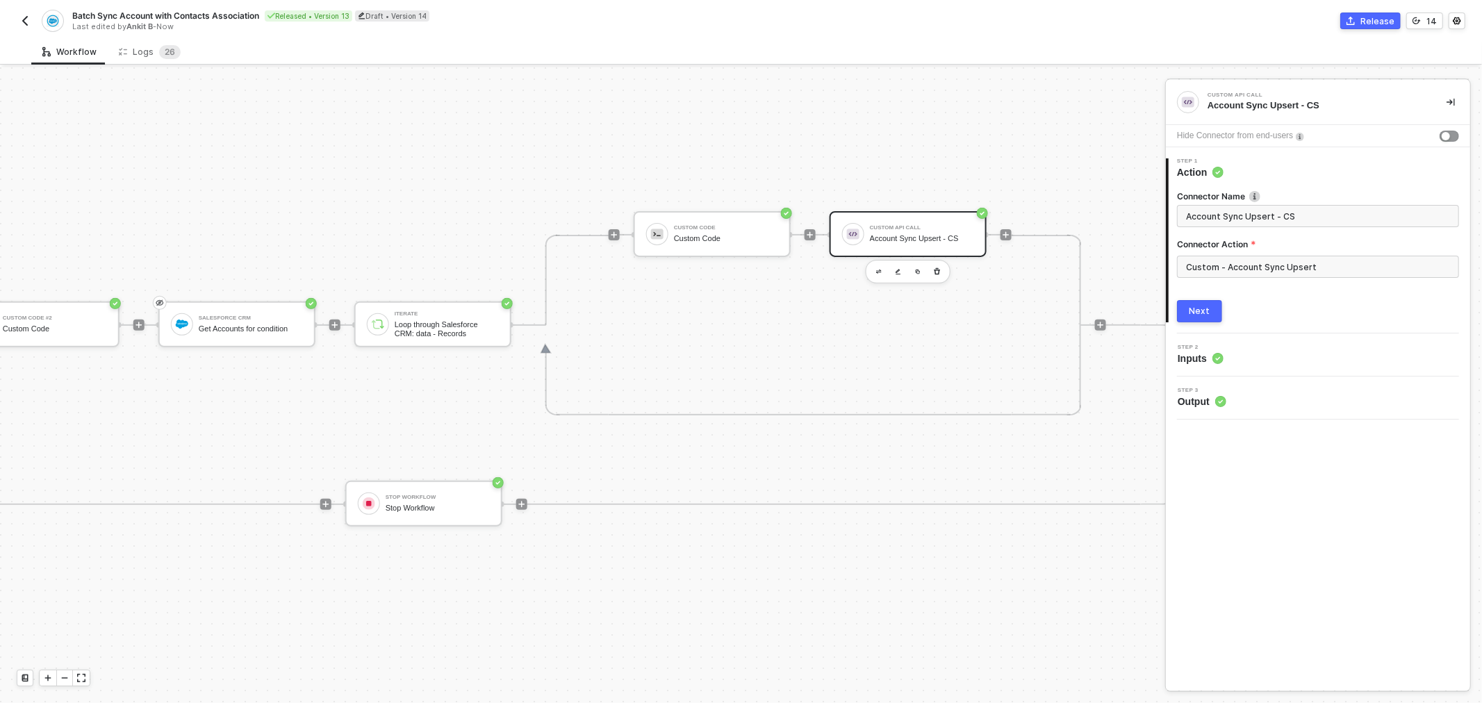
click at [924, 234] on div "Account Sync Upsert - CS" at bounding box center [922, 238] width 104 height 9
click at [1232, 359] on div "Step 2 Inputs" at bounding box center [1319, 355] width 301 height 21
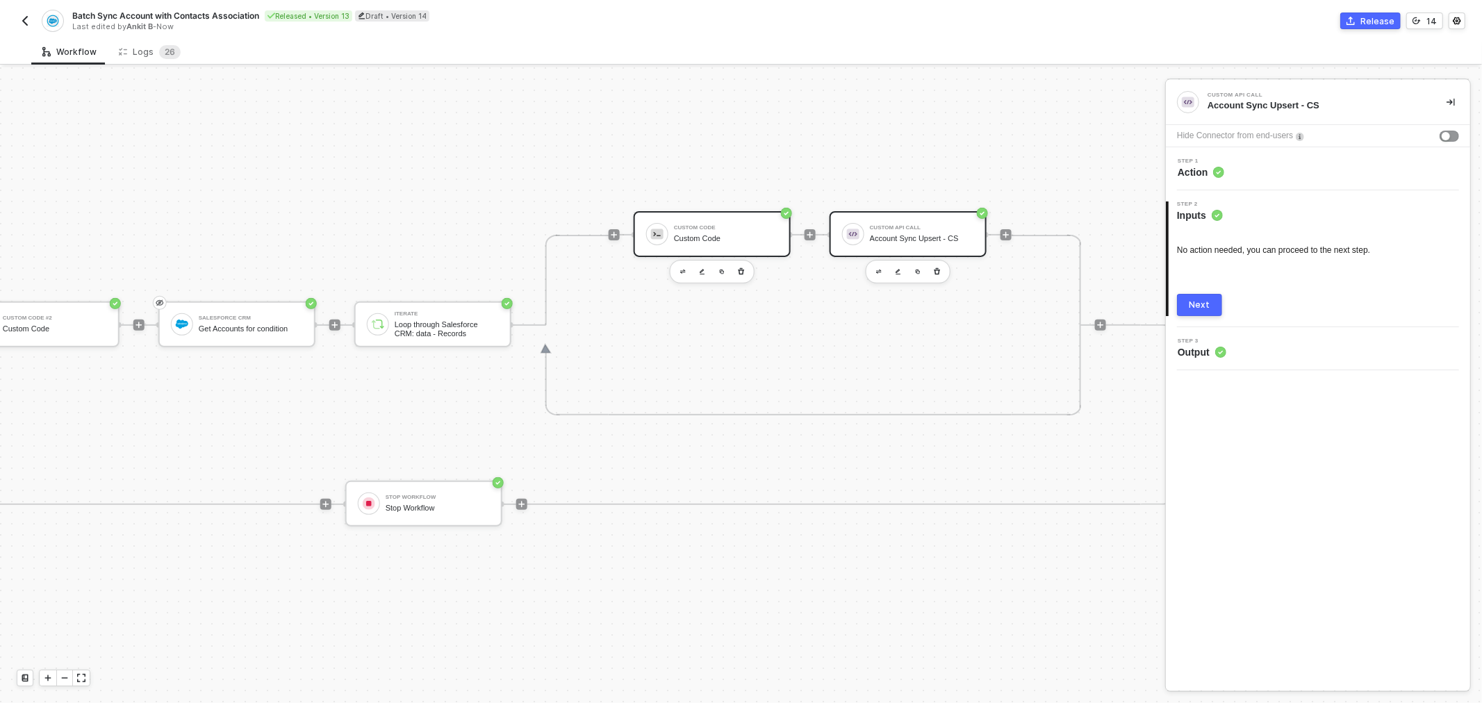
click at [674, 238] on div "Custom Code" at bounding box center [726, 238] width 104 height 9
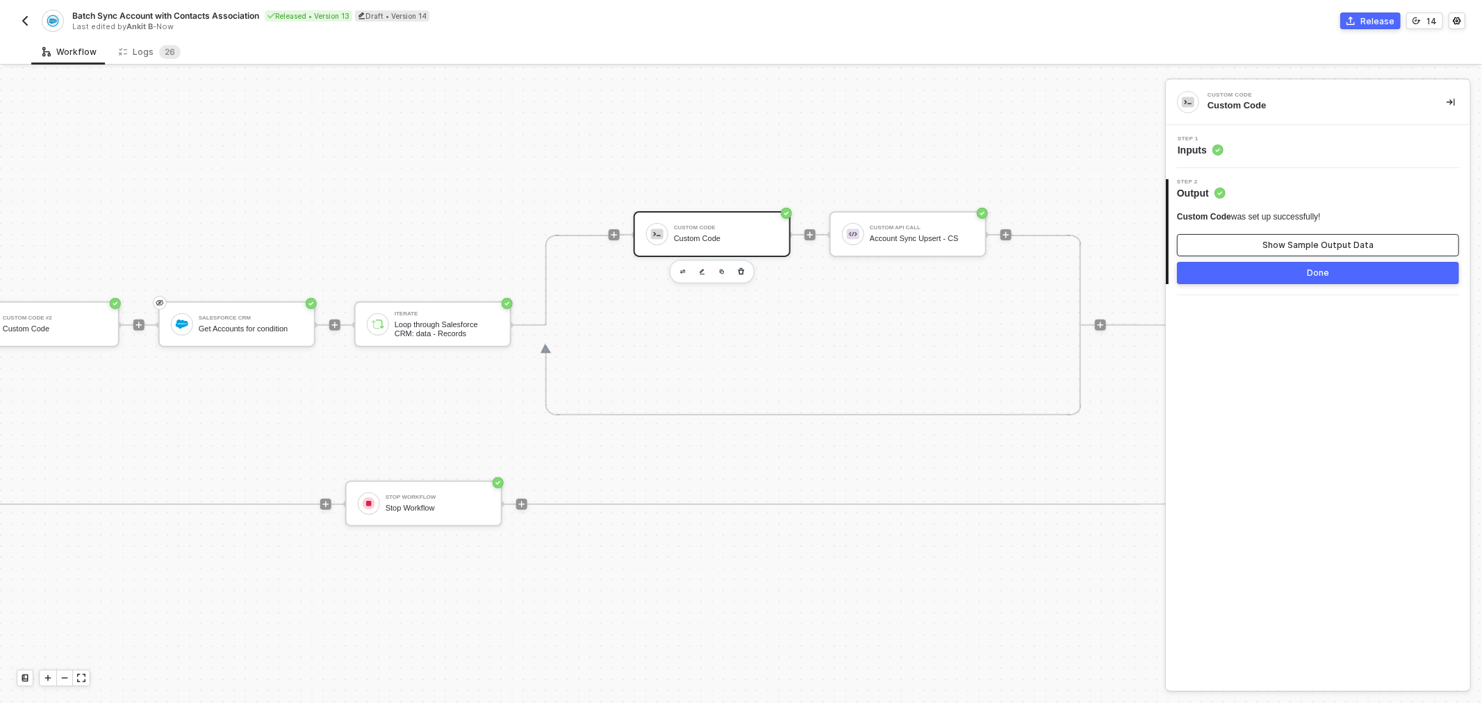
click at [1317, 242] on div "Show Sample Output Data" at bounding box center [1317, 245] width 111 height 11
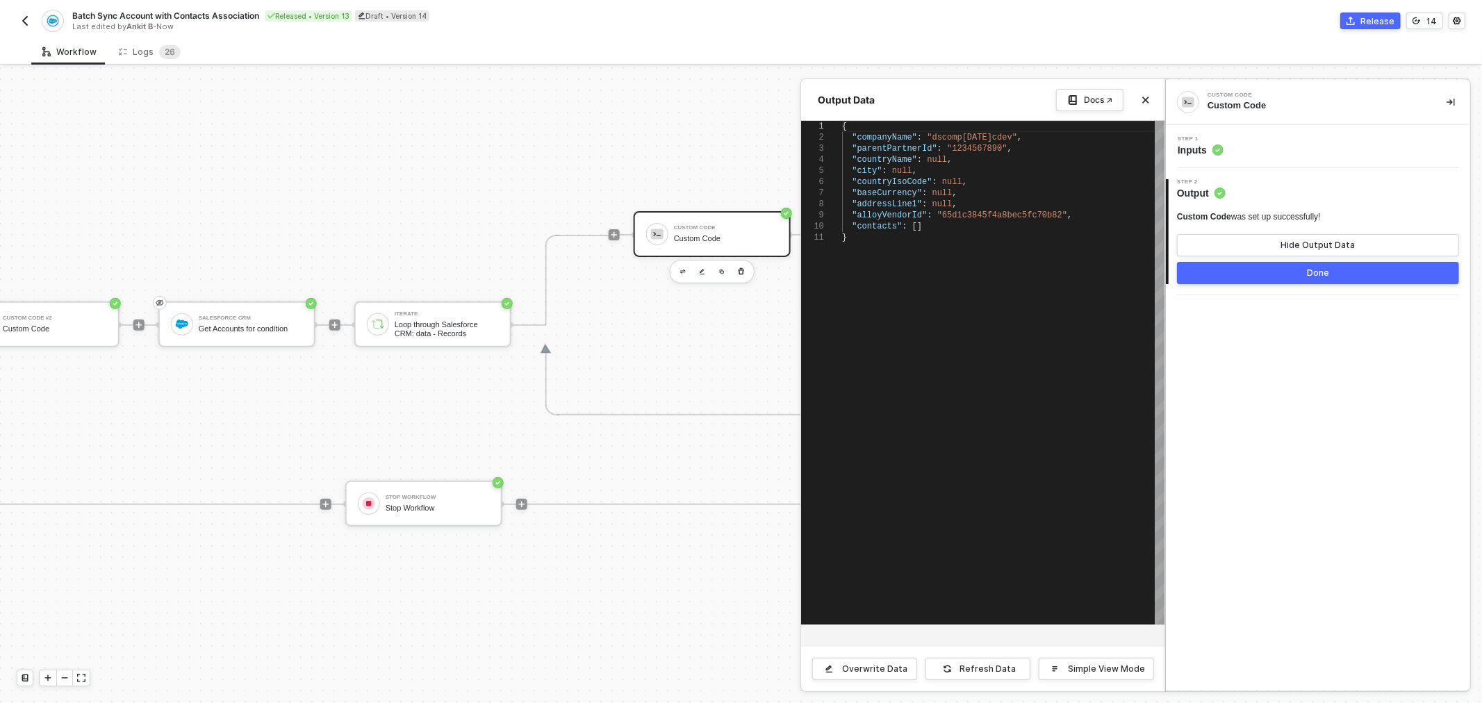
scroll to position [0, 0]
click at [1011, 264] on div "{ "companyName" : "dscomp21jan2025cdev" , "parentPartnerId" : "1234567890" , "c…" at bounding box center [1003, 373] width 322 height 504
type textarea "{ "companyName": "dscomp21jan2025cdev", "parentPartnerId": "1234567890", "count…"
click at [890, 199] on span ""addressLine1"" at bounding box center [887, 204] width 70 height 10
click at [1275, 267] on button "Done" at bounding box center [1318, 273] width 282 height 22
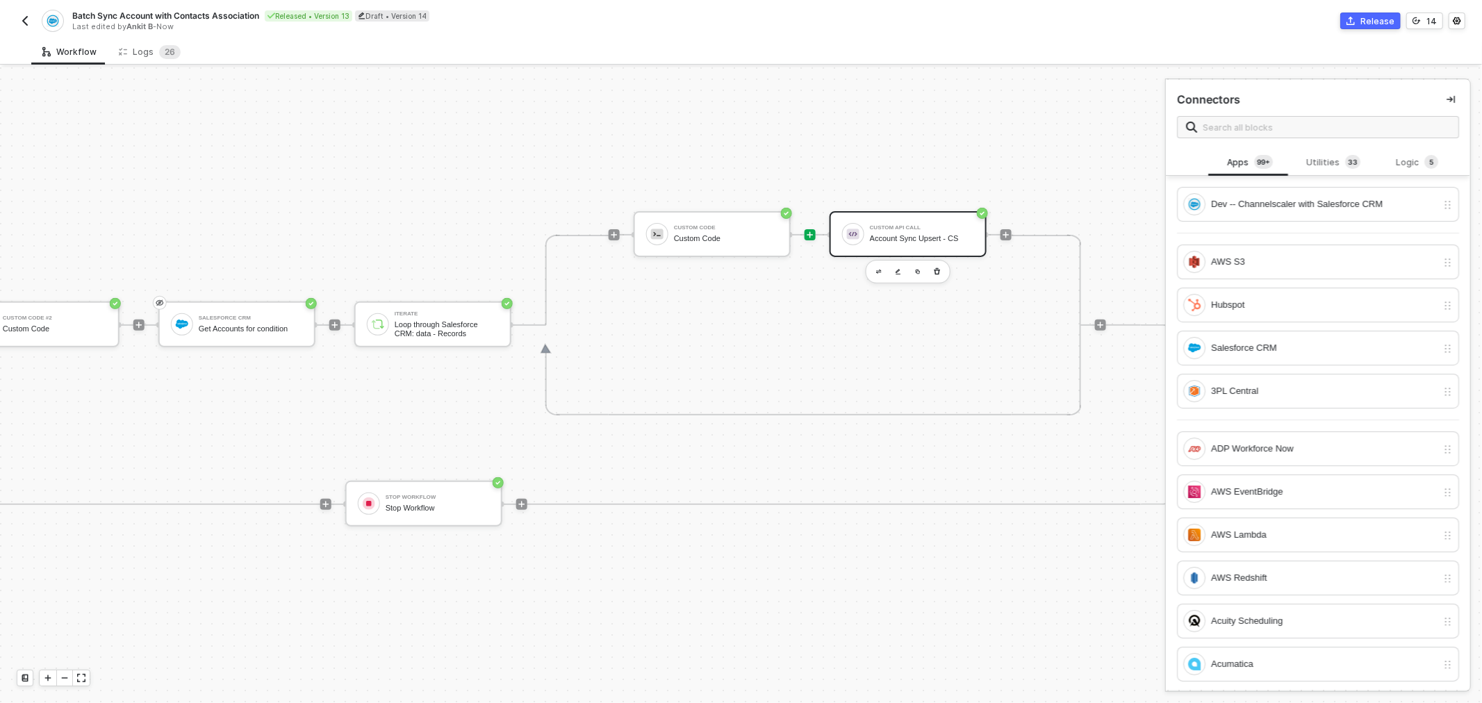
click at [920, 238] on div "Account Sync Upsert - CS" at bounding box center [922, 238] width 104 height 9
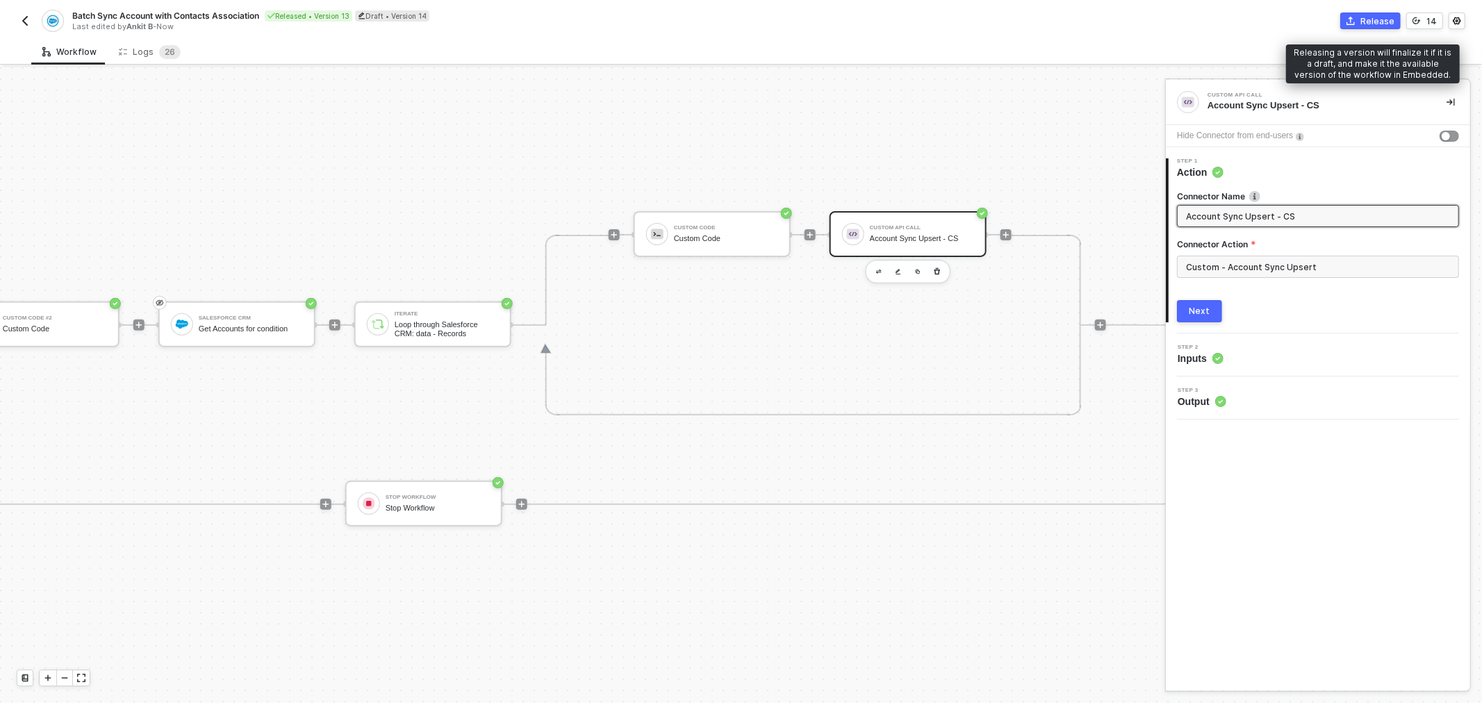
click at [1368, 18] on div "Release" at bounding box center [1377, 21] width 34 height 12
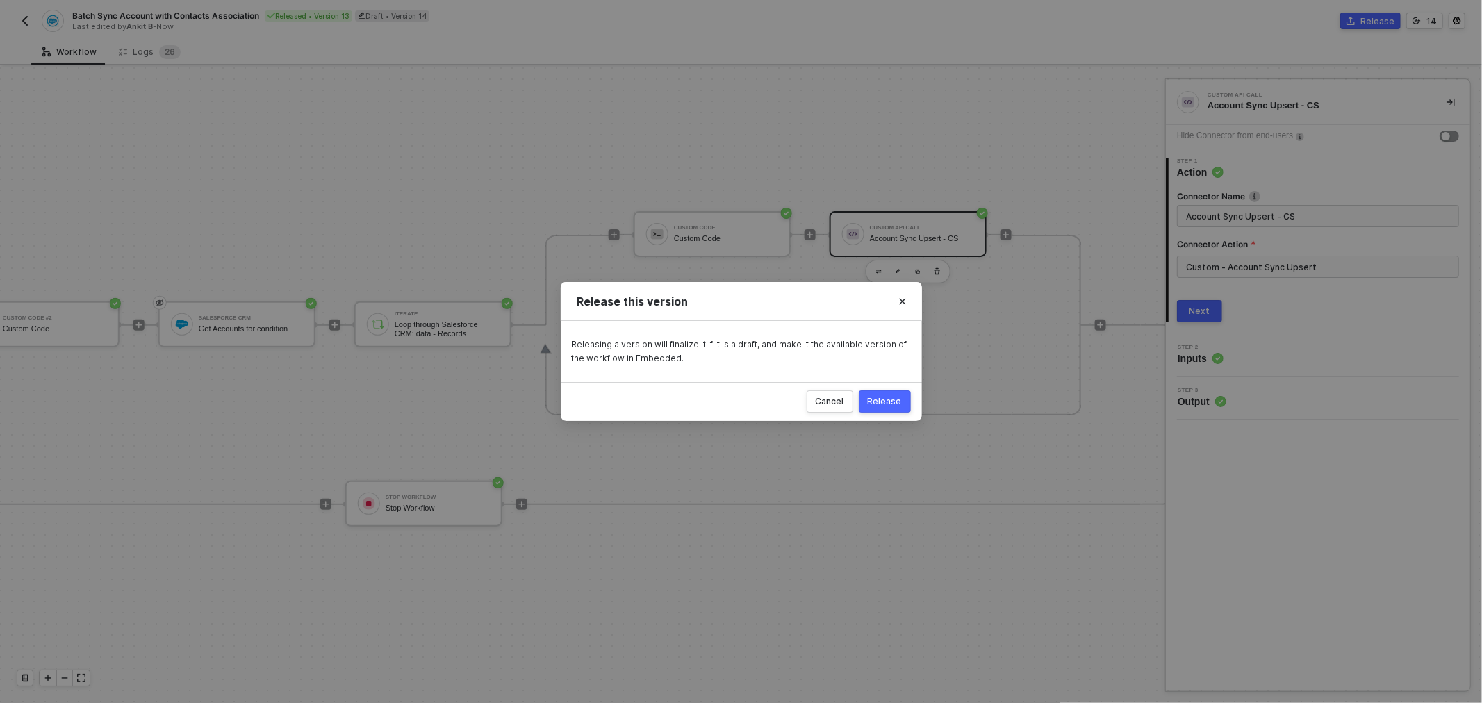
click at [900, 397] on div "Release" at bounding box center [885, 401] width 34 height 11
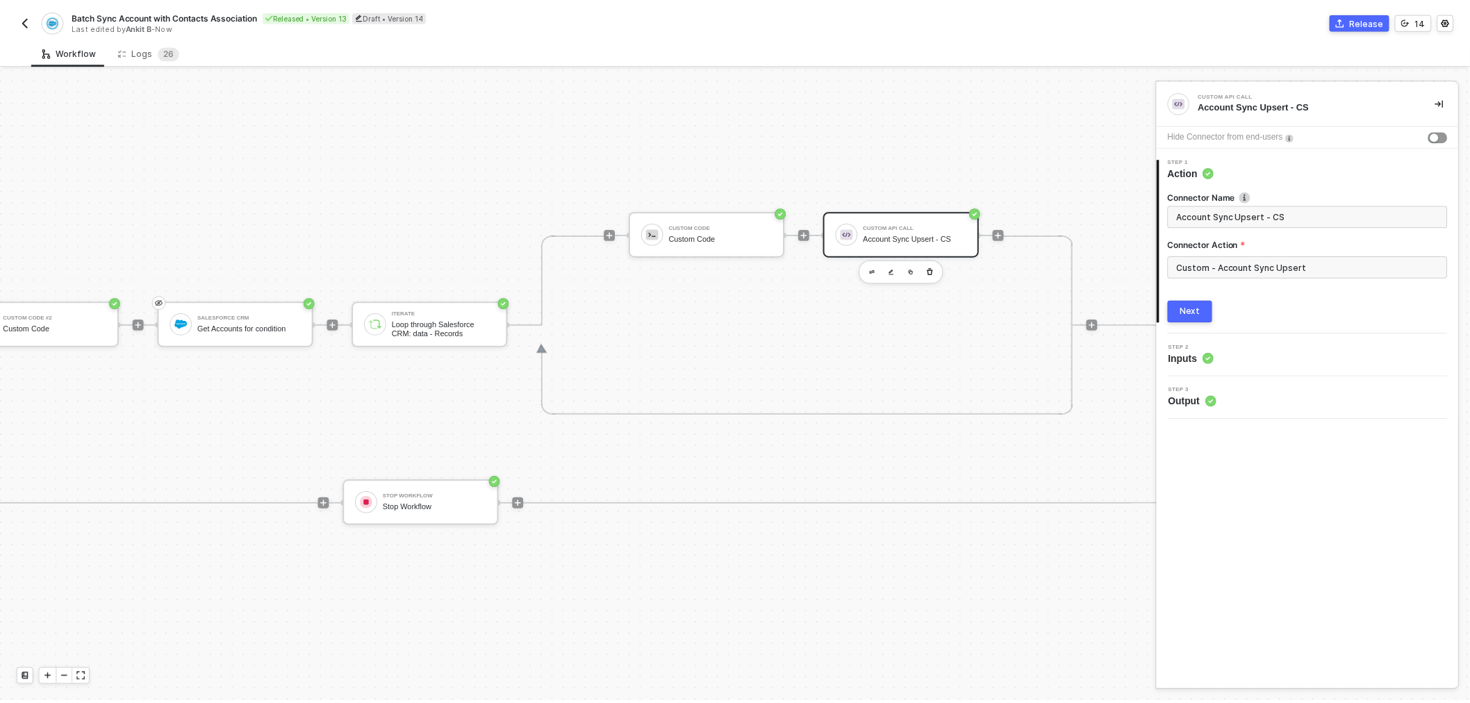
scroll to position [351, 700]
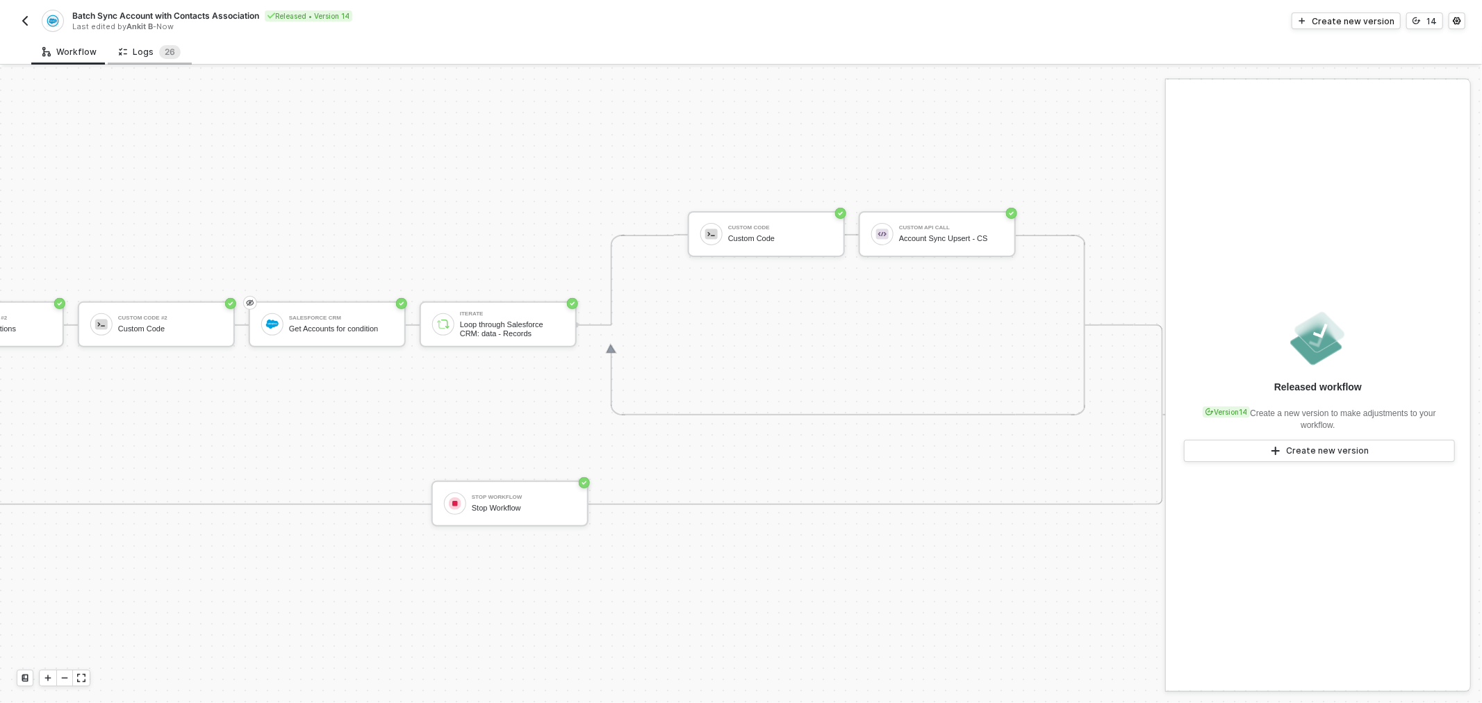
click at [154, 57] on div "Logs 2 6" at bounding box center [150, 52] width 62 height 14
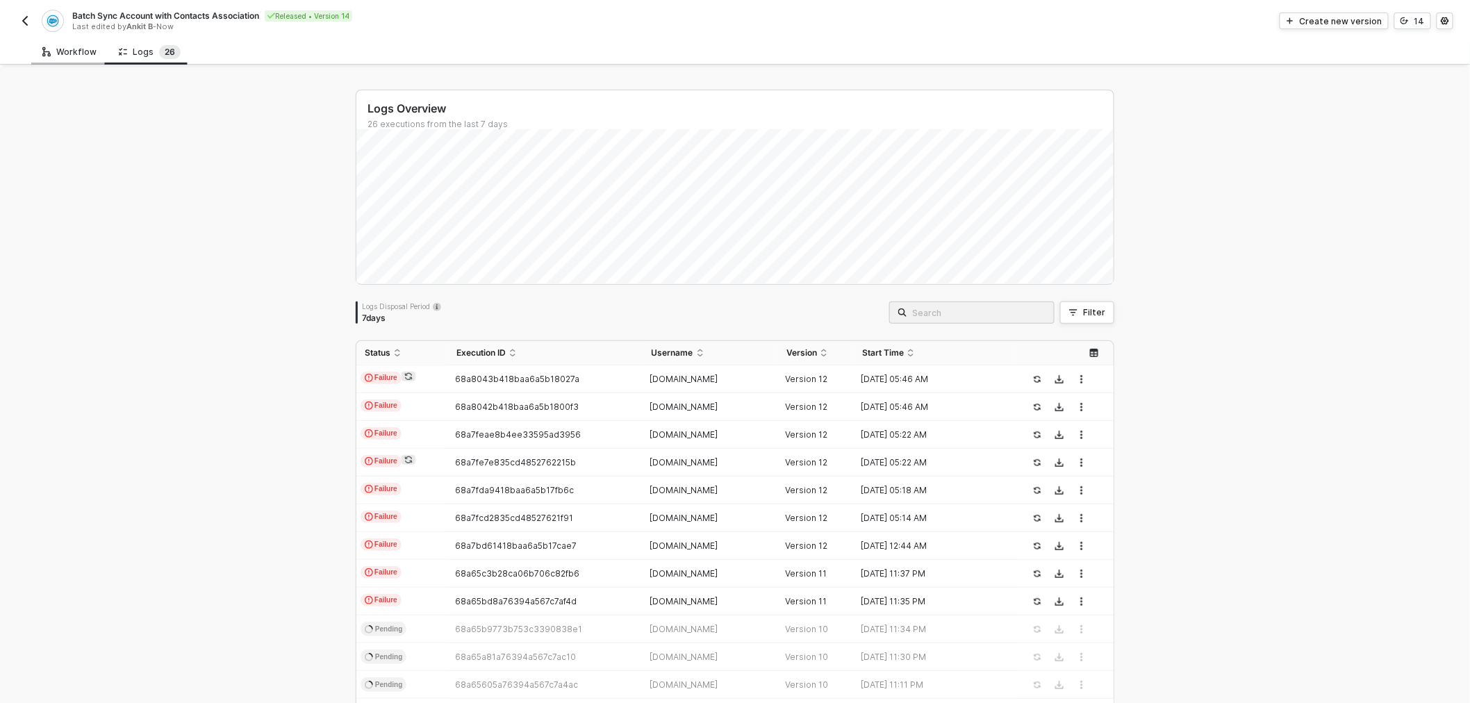
click at [72, 44] on div "Workflow" at bounding box center [69, 52] width 76 height 26
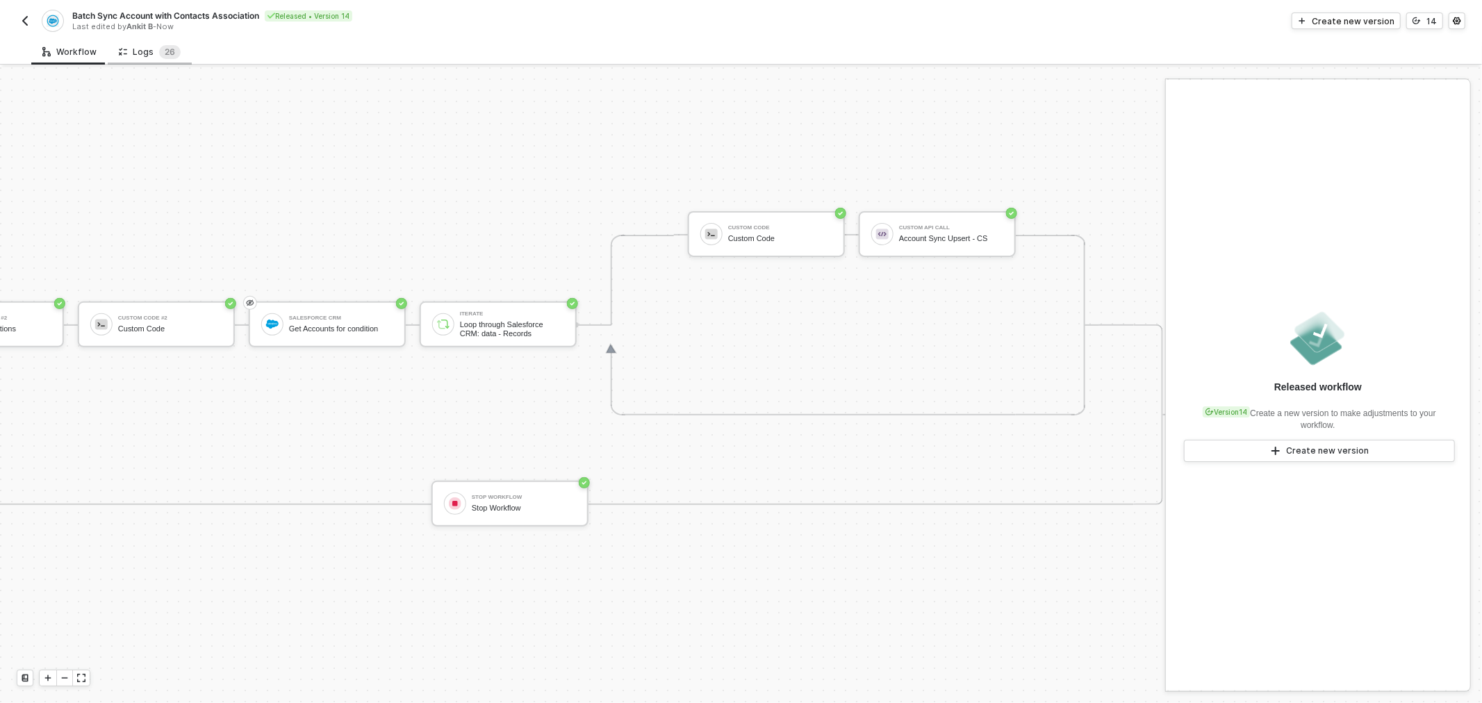
click at [155, 44] on div "Logs 2 6" at bounding box center [150, 52] width 84 height 26
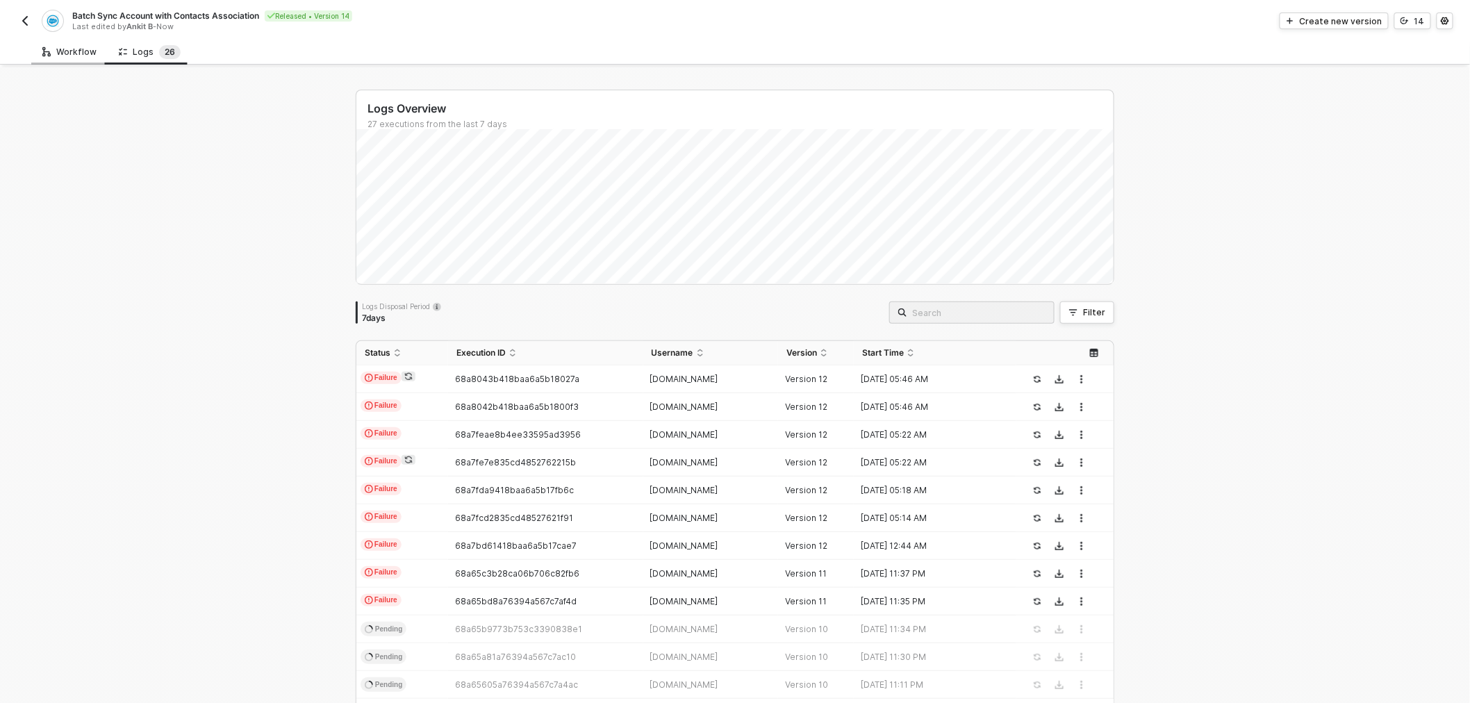
click at [97, 45] on div "Workflow" at bounding box center [69, 52] width 76 height 26
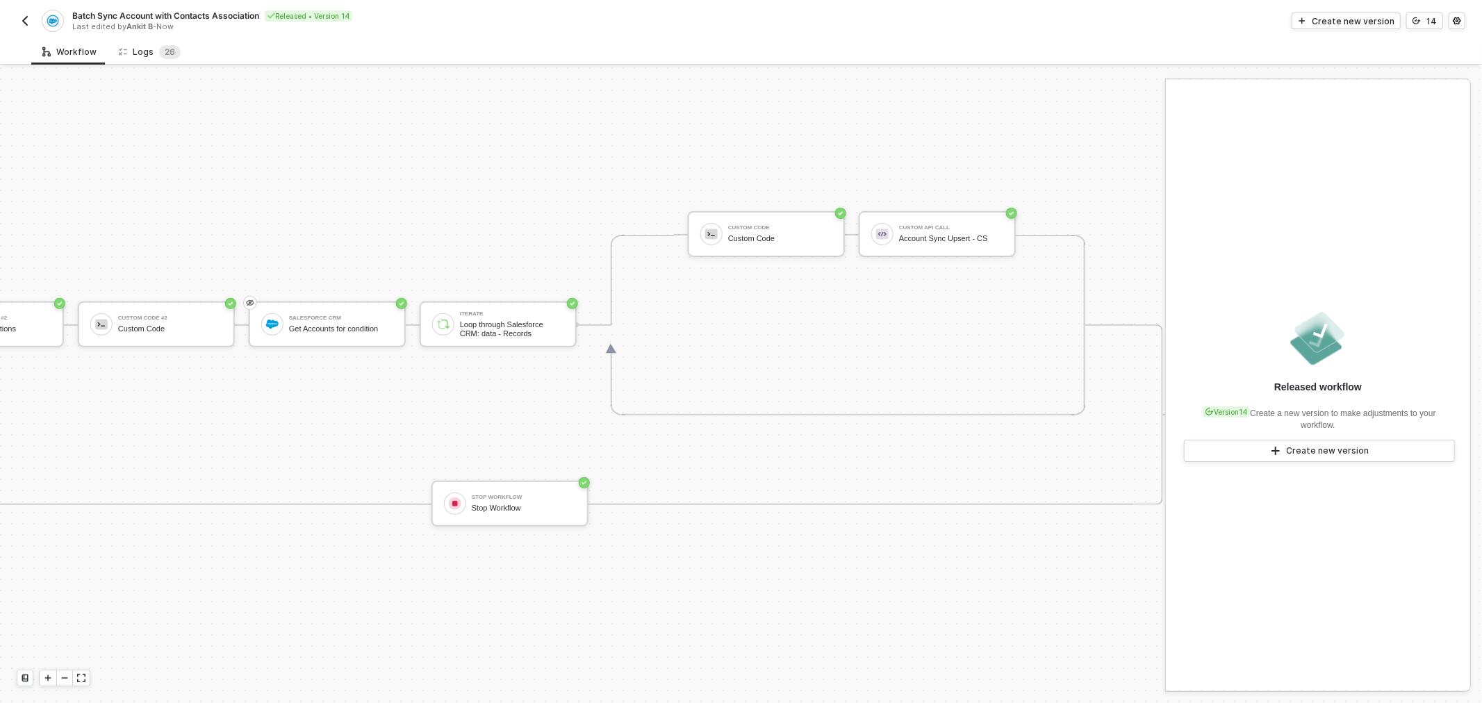
drag, startPoint x: 139, startPoint y: 47, endPoint x: 219, endPoint y: 190, distance: 163.3
click at [140, 49] on div "Logs 2 6" at bounding box center [150, 52] width 62 height 14
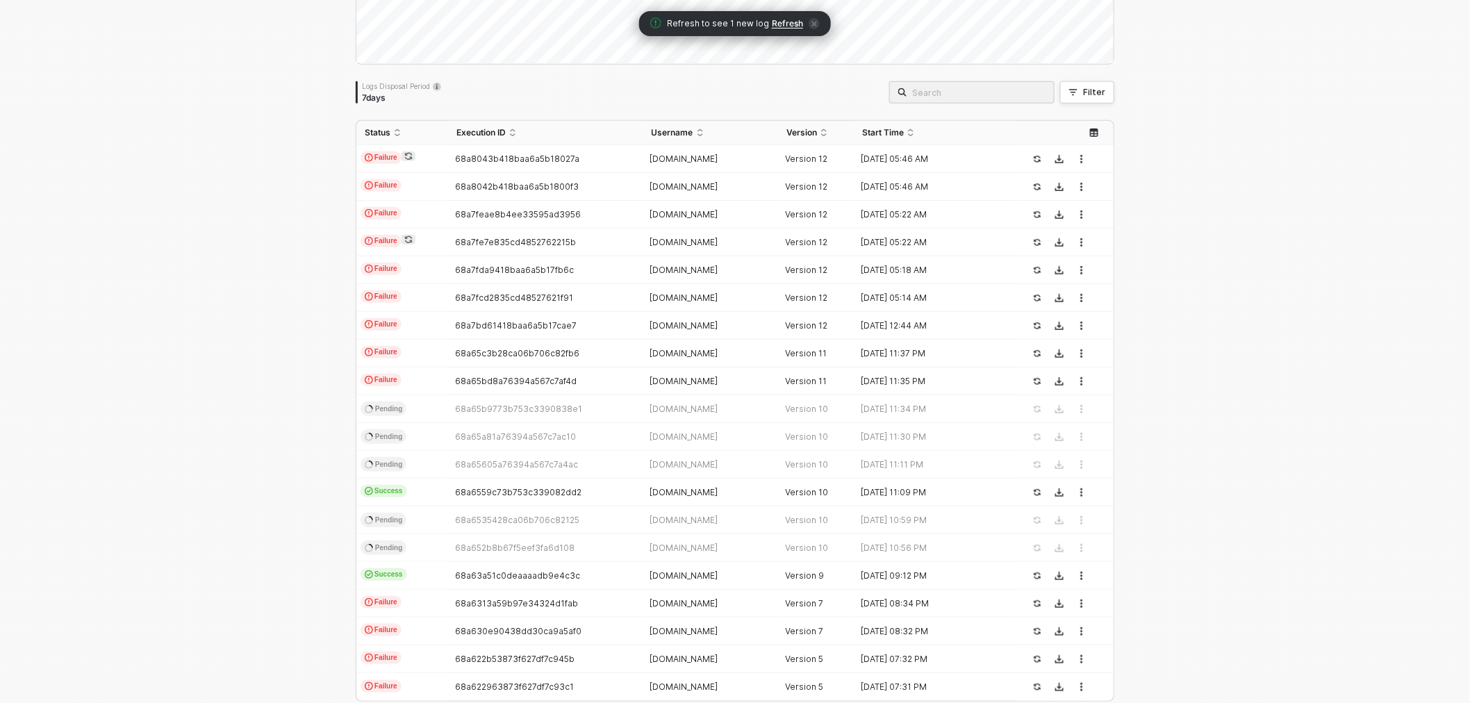
scroll to position [203, 0]
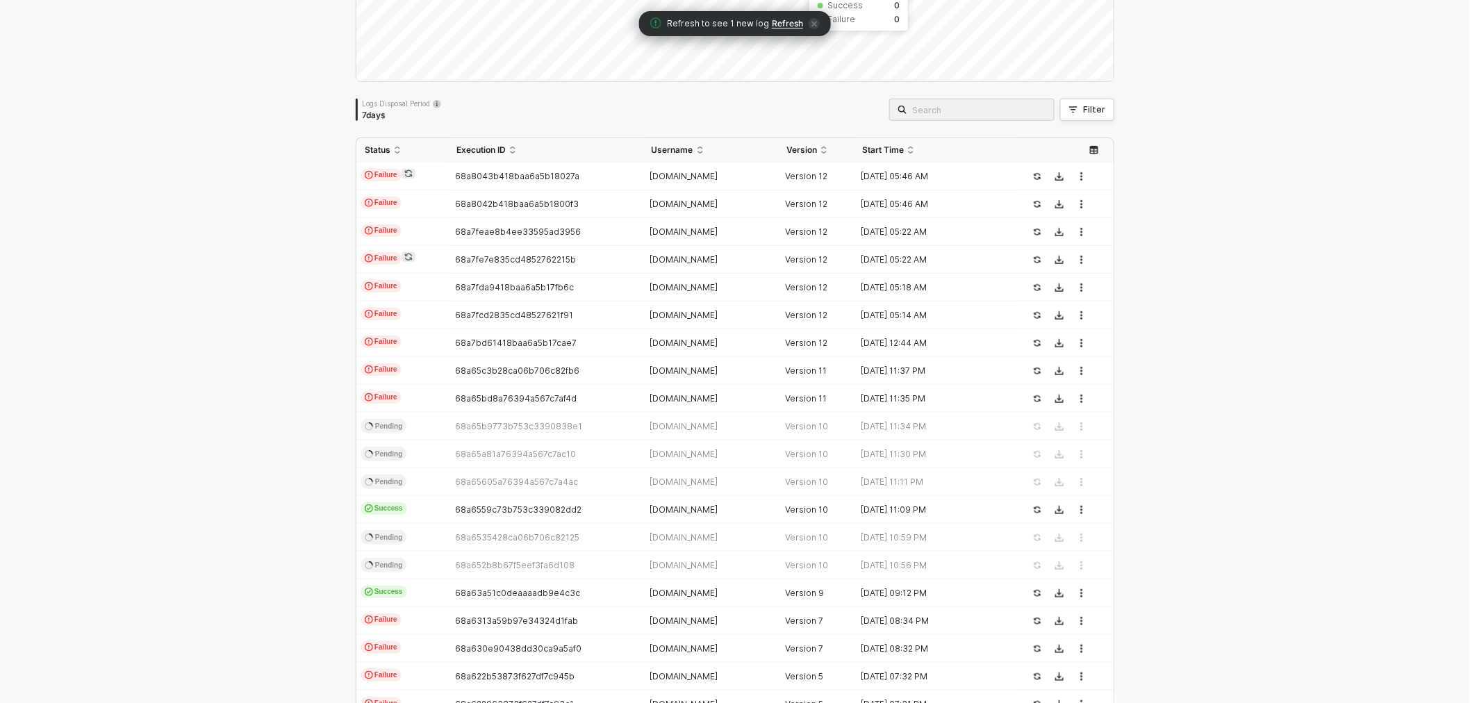
click at [785, 22] on span "Refresh" at bounding box center [787, 23] width 31 height 11
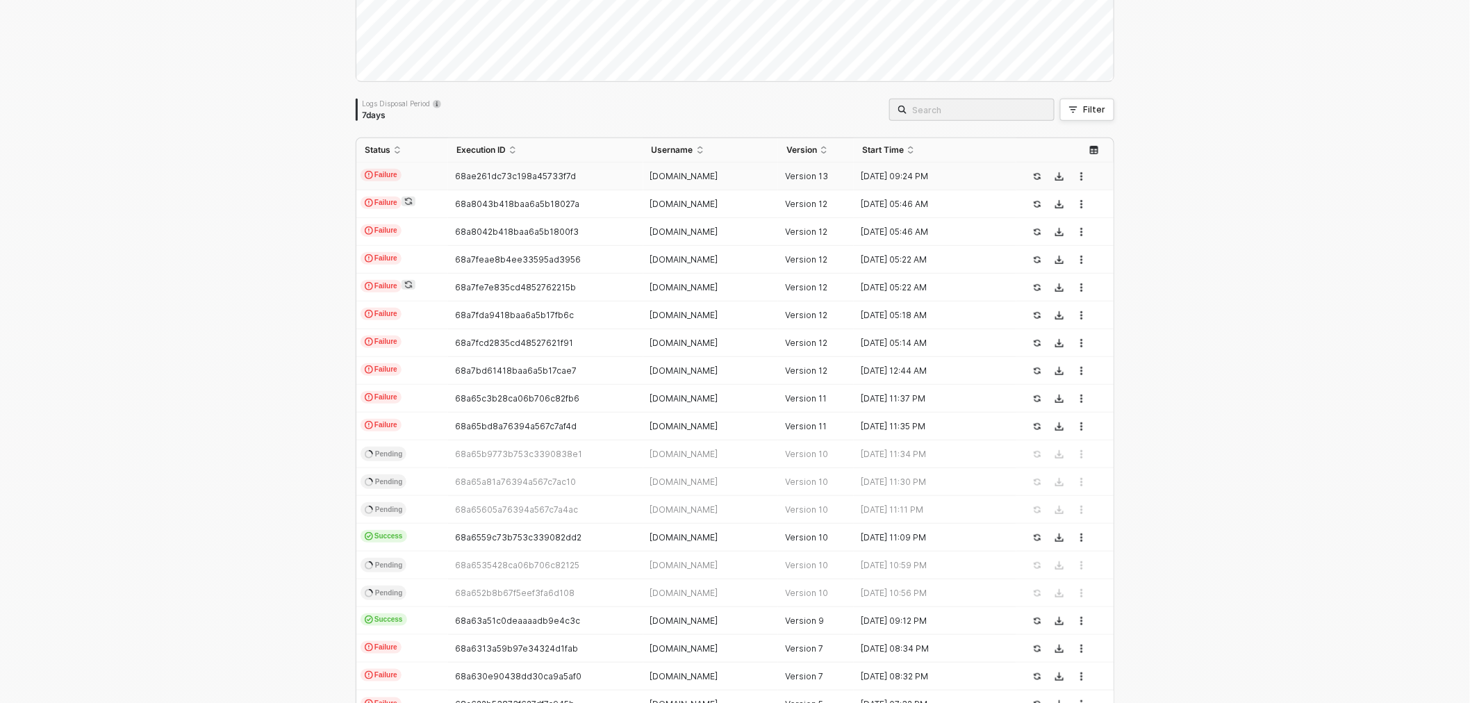
click at [517, 171] on span "68ae261dc73c198a45733f7d" at bounding box center [515, 176] width 121 height 10
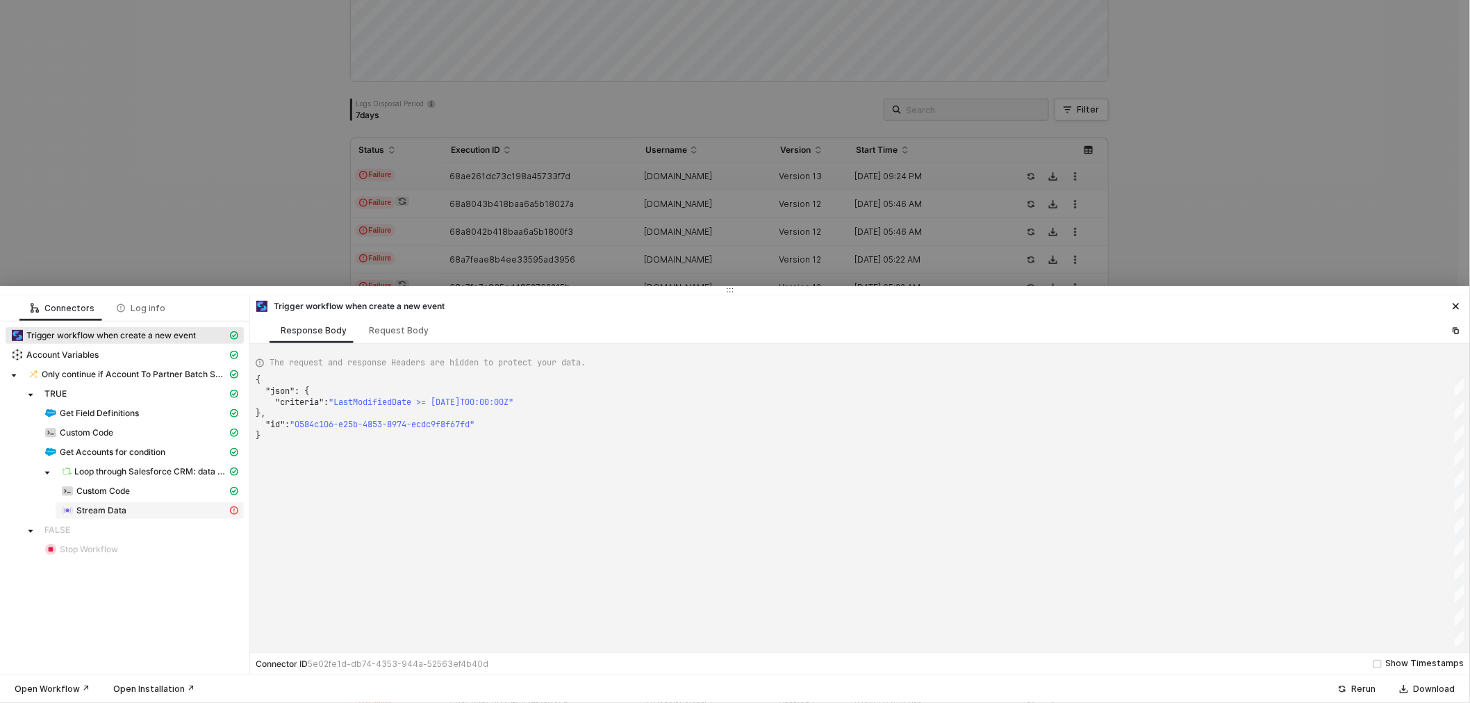
click at [92, 515] on span "Stream Data" at bounding box center [101, 510] width 50 height 11
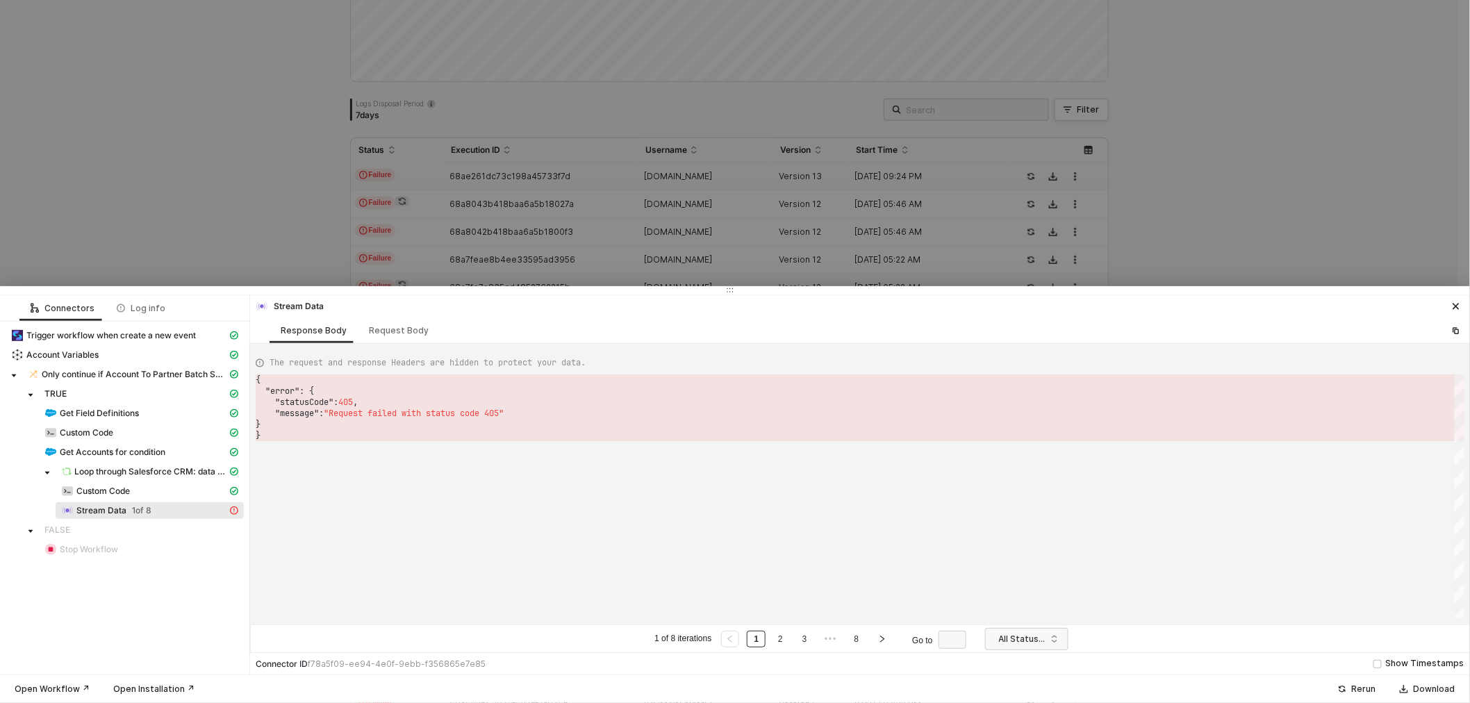
scroll to position [0, 3]
click at [361, 395] on div ""error" : {" at bounding box center [860, 391] width 1209 height 11
click at [229, 178] on div at bounding box center [735, 351] width 1470 height 703
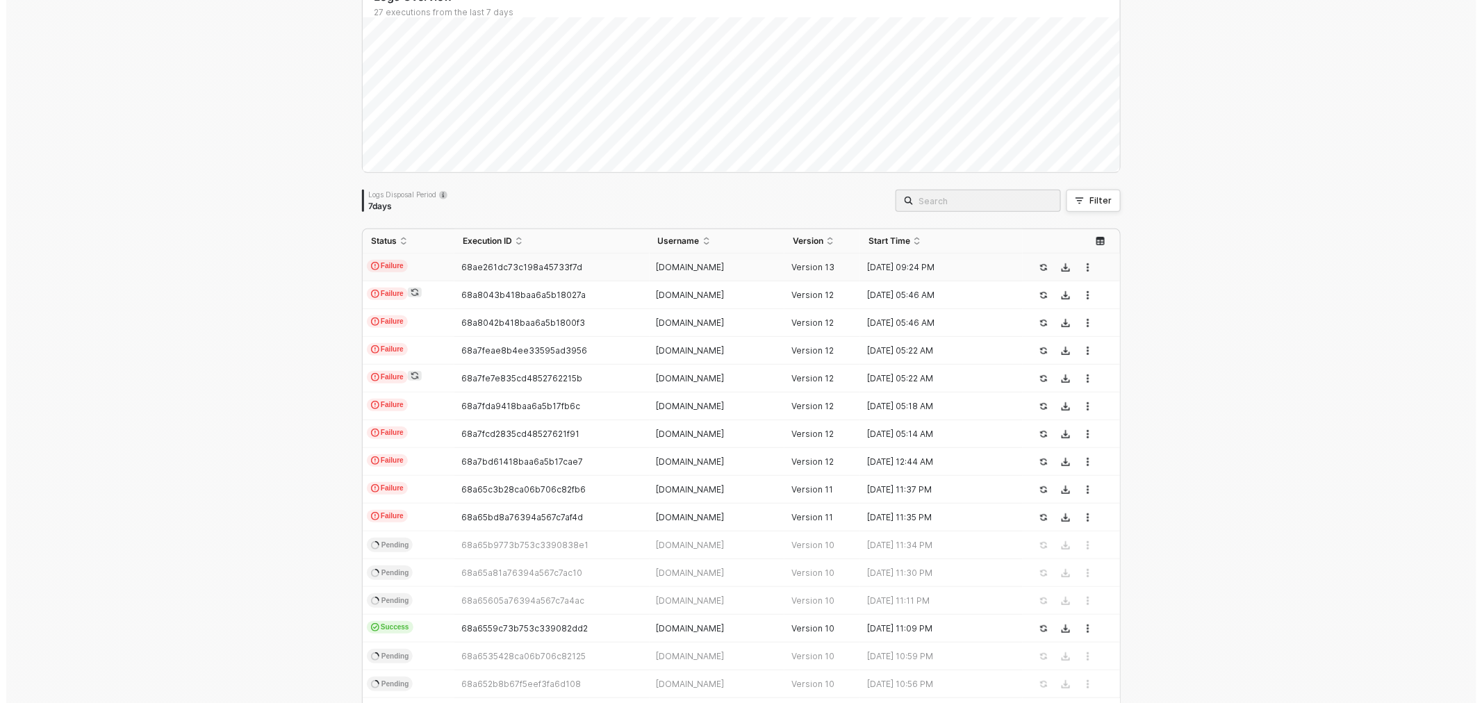
scroll to position [0, 0]
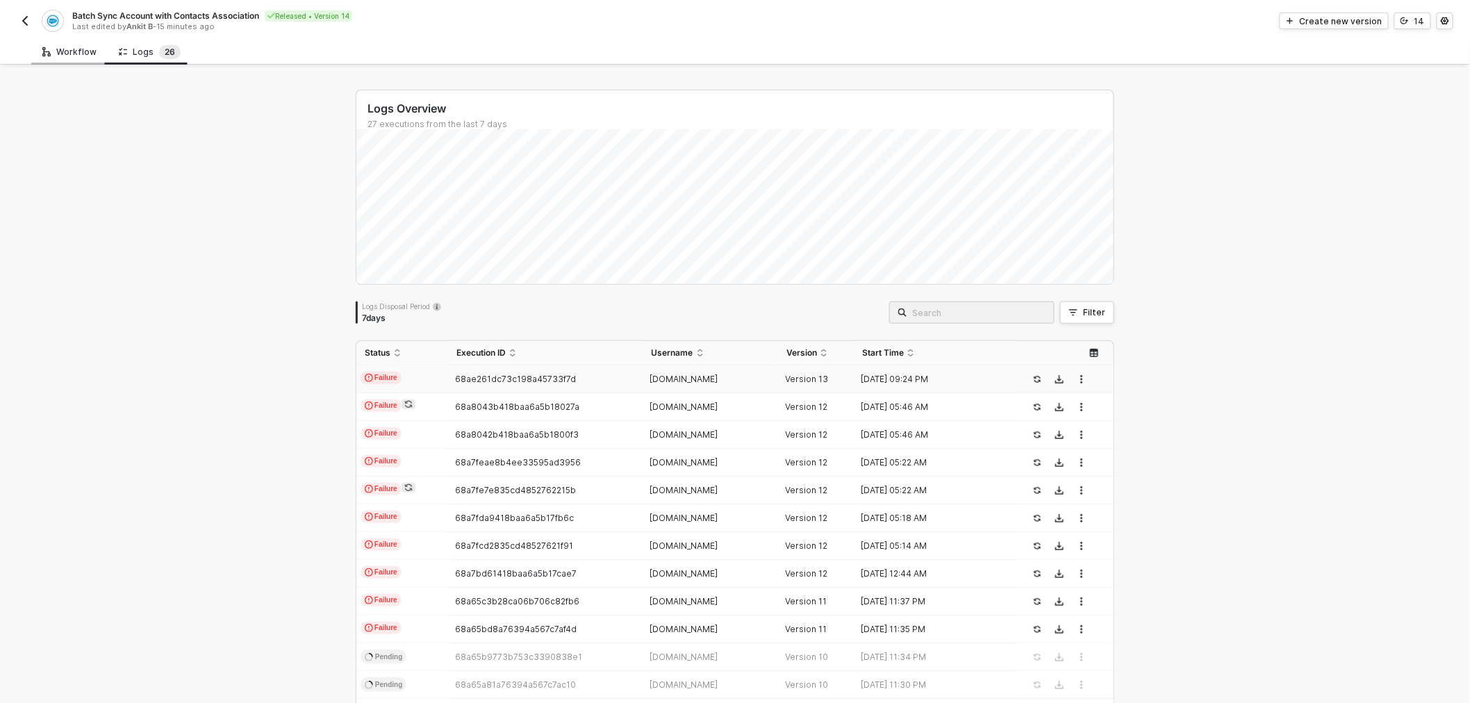
click at [69, 51] on div "Workflow" at bounding box center [69, 52] width 54 height 11
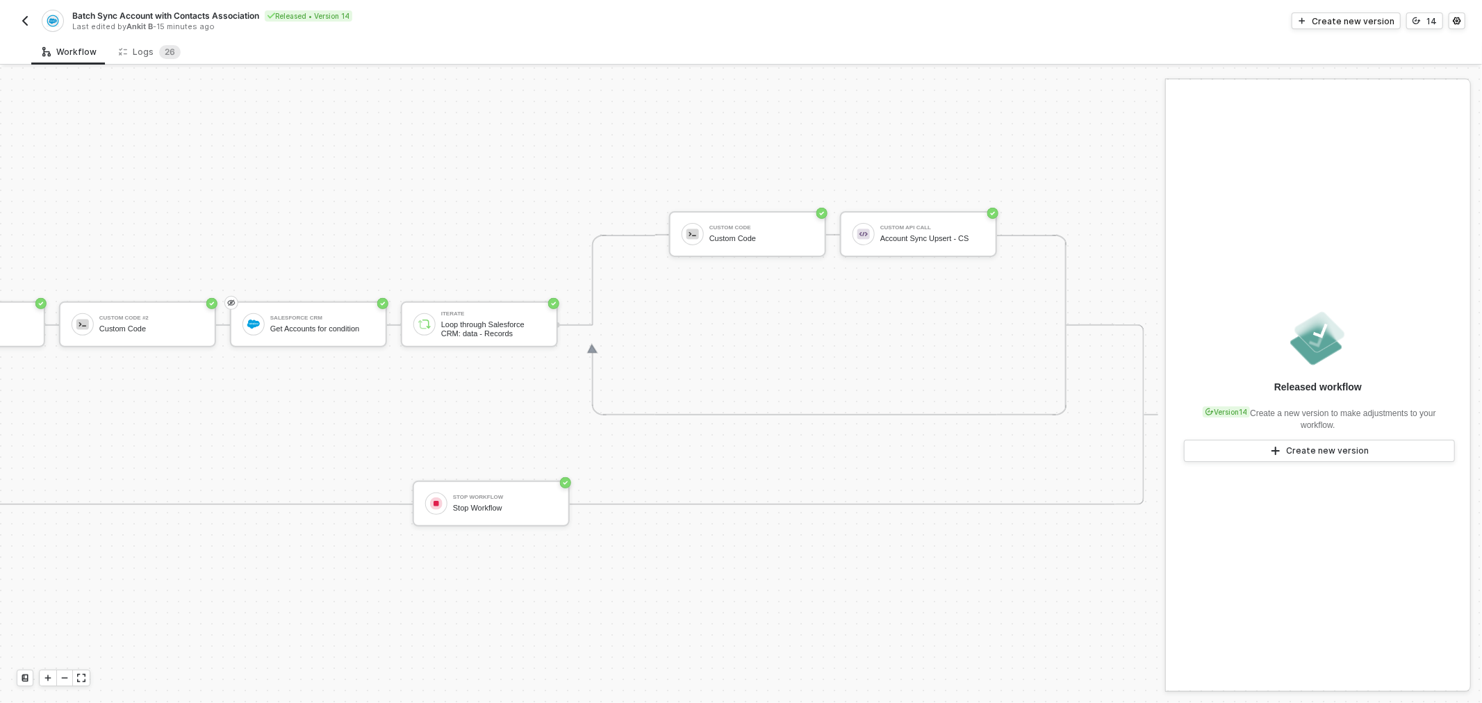
scroll to position [351, 728]
drag, startPoint x: 840, startPoint y: 301, endPoint x: 908, endPoint y: 303, distance: 67.4
click at [47, 158] on div "TRIGGER Channelscaler Trigger workflow when create a new event Account Variable…" at bounding box center [219, 415] width 1877 height 1398
click at [159, 53] on sup "2 6" at bounding box center [170, 52] width 22 height 14
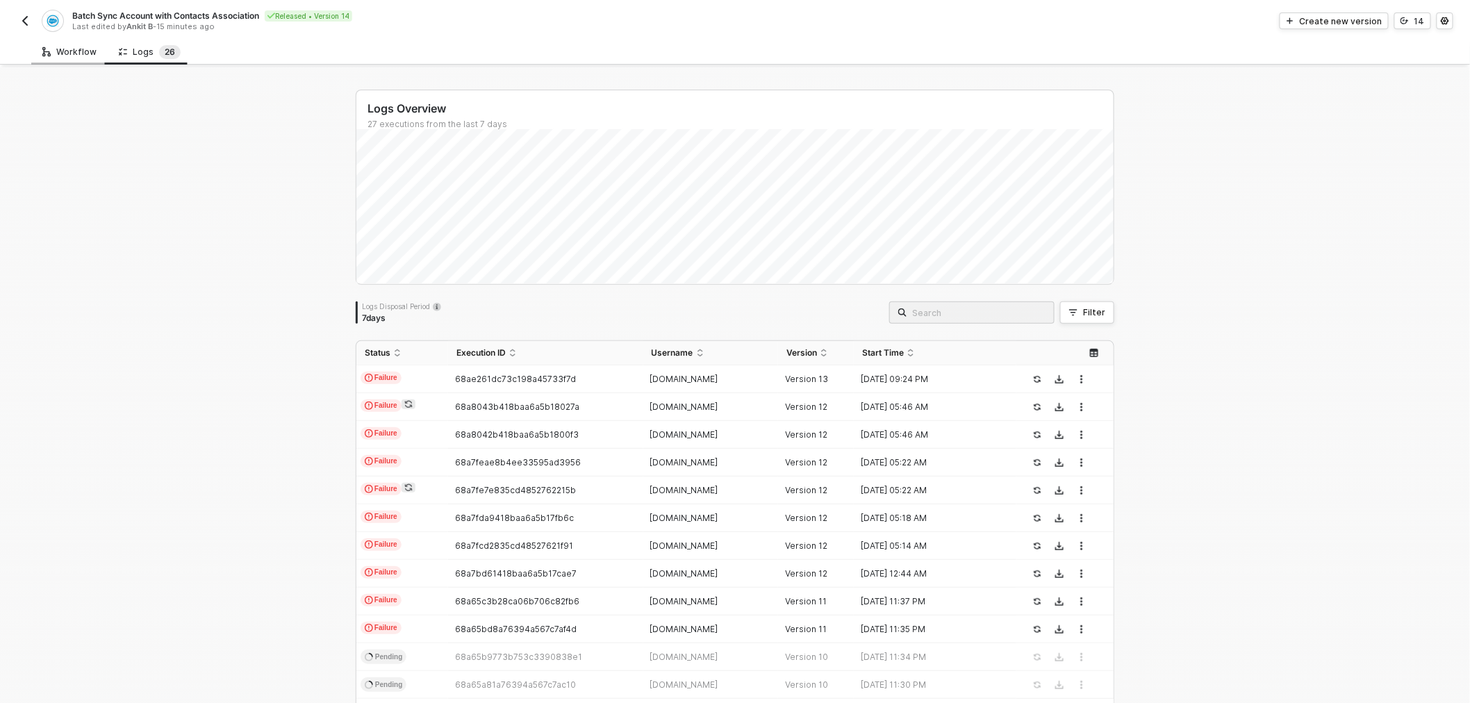
click at [56, 60] on div "Workflow" at bounding box center [69, 52] width 76 height 26
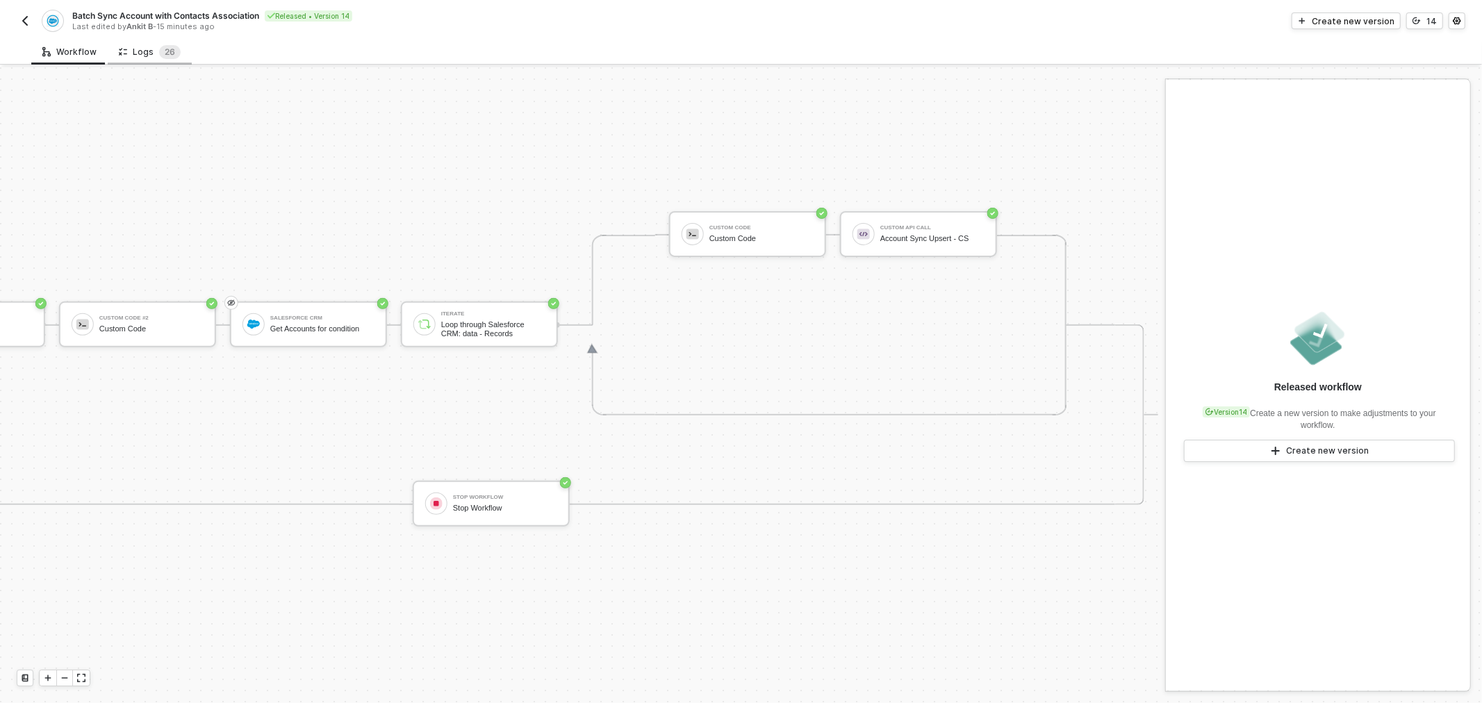
click at [151, 59] on div "Logs 2 6" at bounding box center [150, 52] width 84 height 26
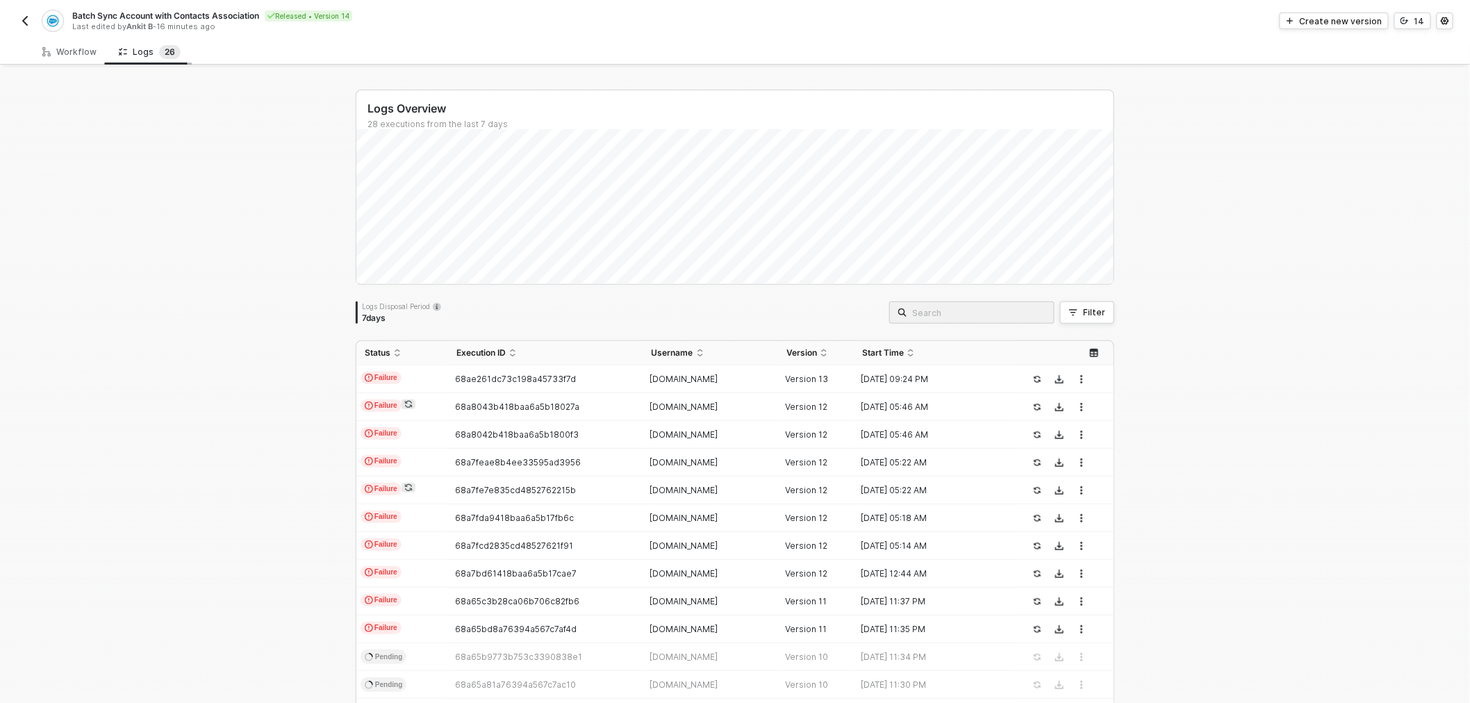
click at [159, 49] on sup "2 6" at bounding box center [170, 52] width 22 height 14
click at [686, 369] on td "sads.com" at bounding box center [710, 379] width 135 height 28
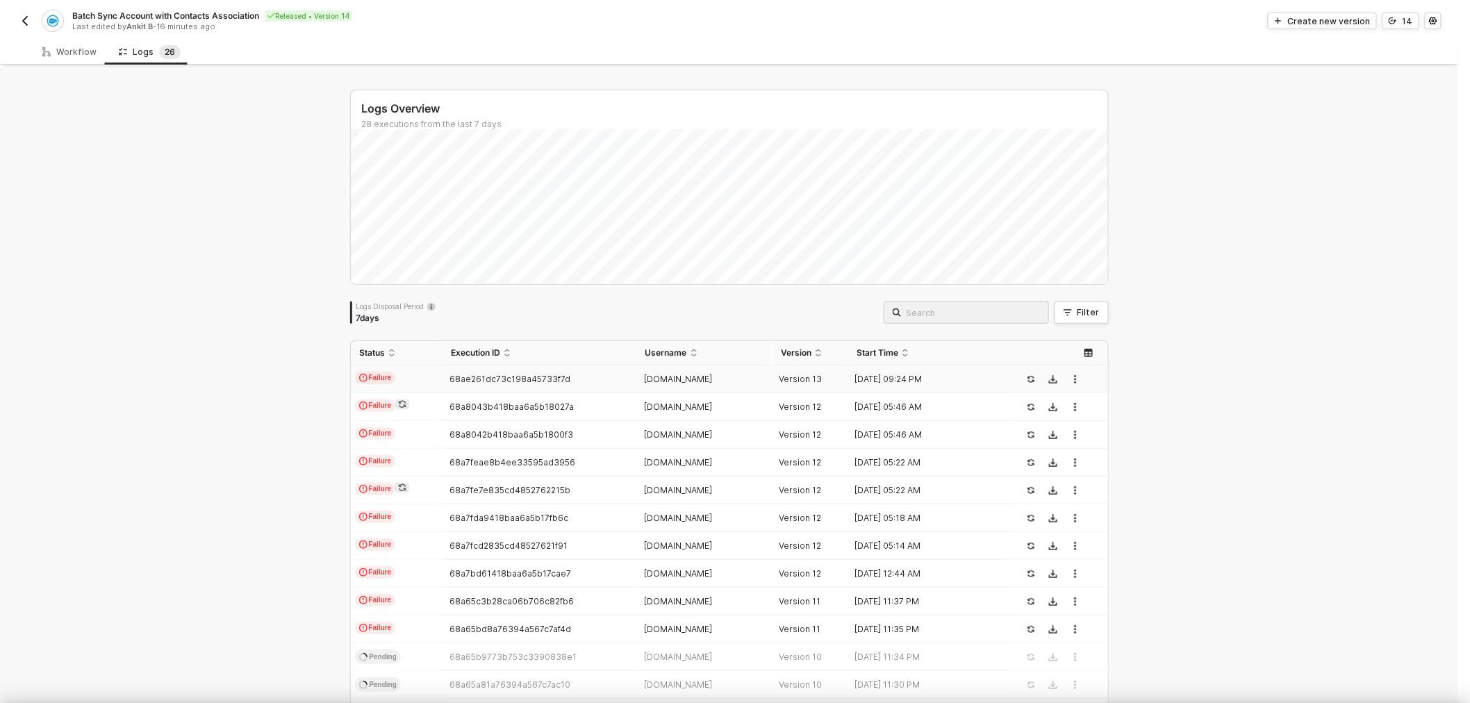
type textarea "{ "json": { "criteria": "LastModifiedDate >= 2025-04-25T00:00:00Z" }, "id": "05…"
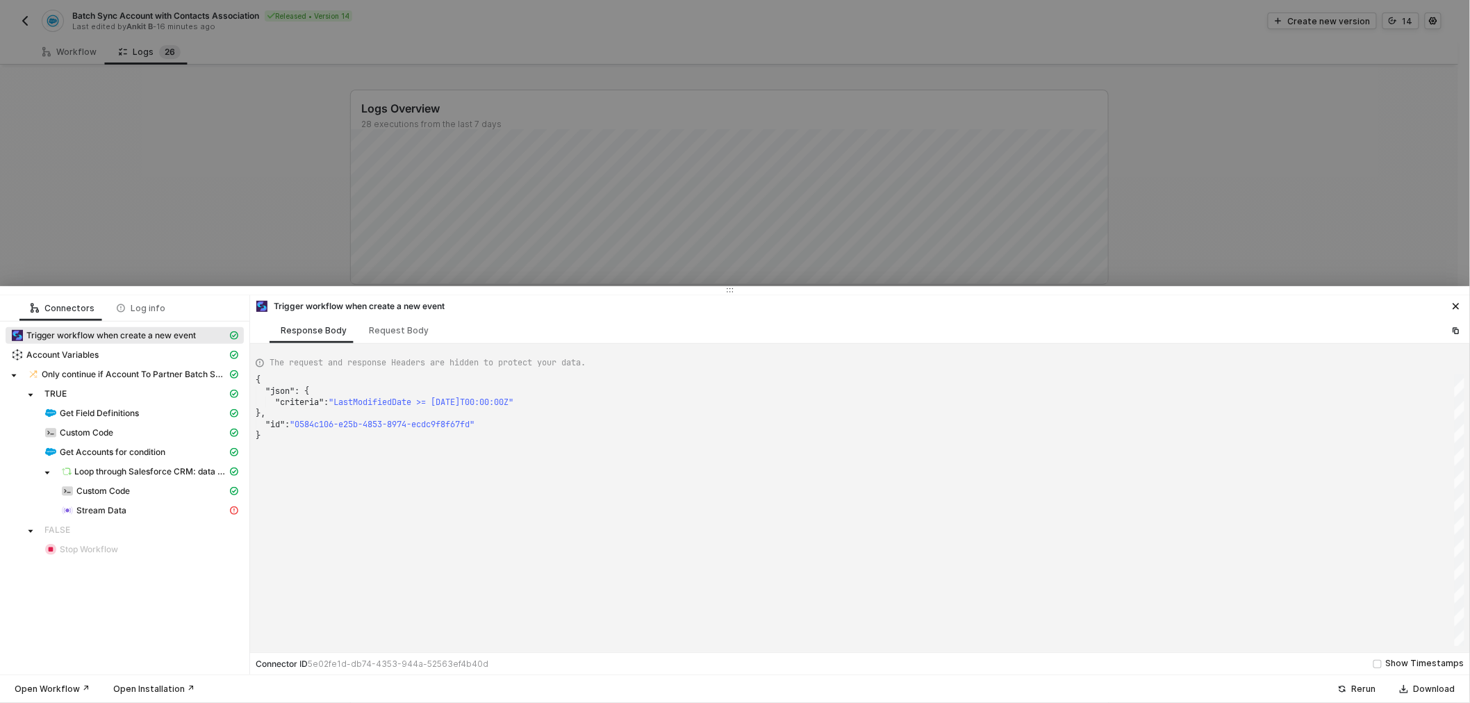
click at [242, 188] on div at bounding box center [735, 351] width 1470 height 703
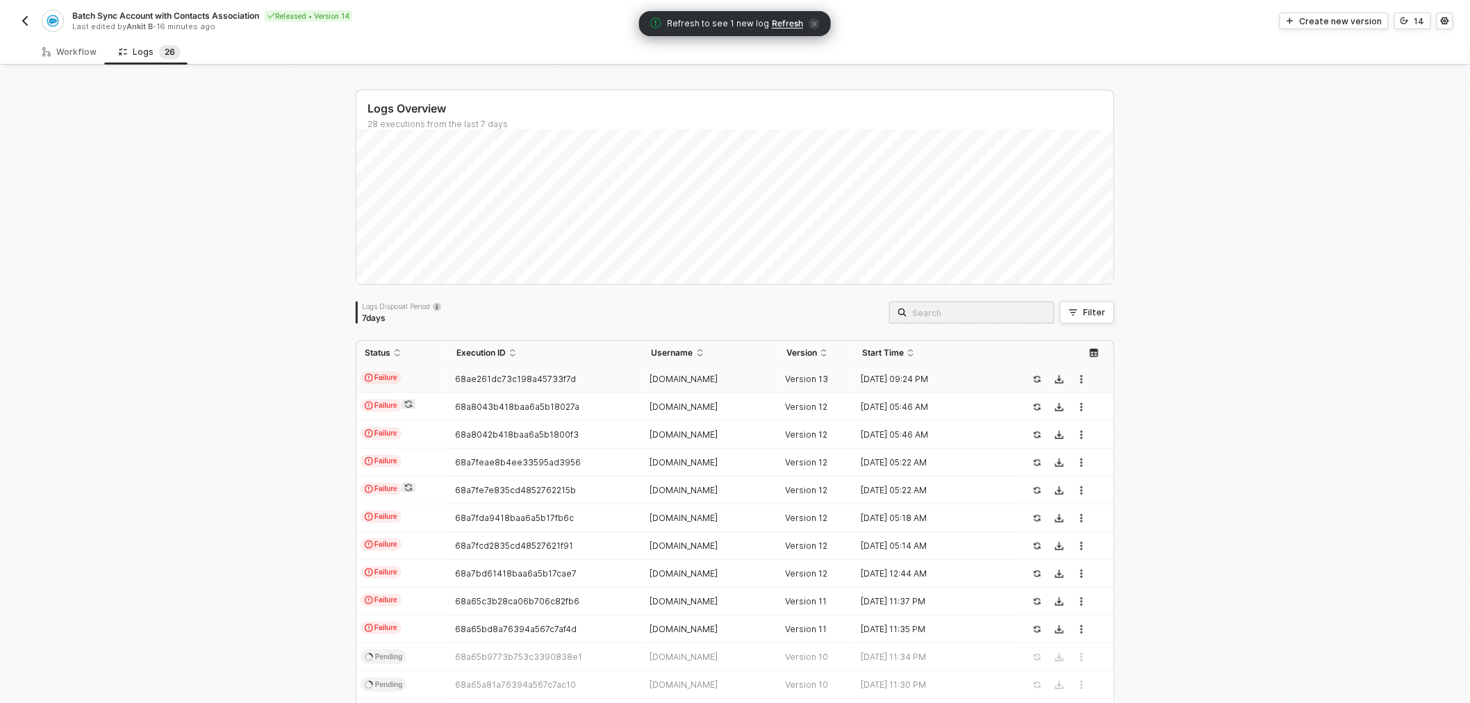
click at [782, 24] on span "Refresh" at bounding box center [787, 23] width 31 height 11
click at [58, 42] on div "Workflow" at bounding box center [69, 52] width 76 height 26
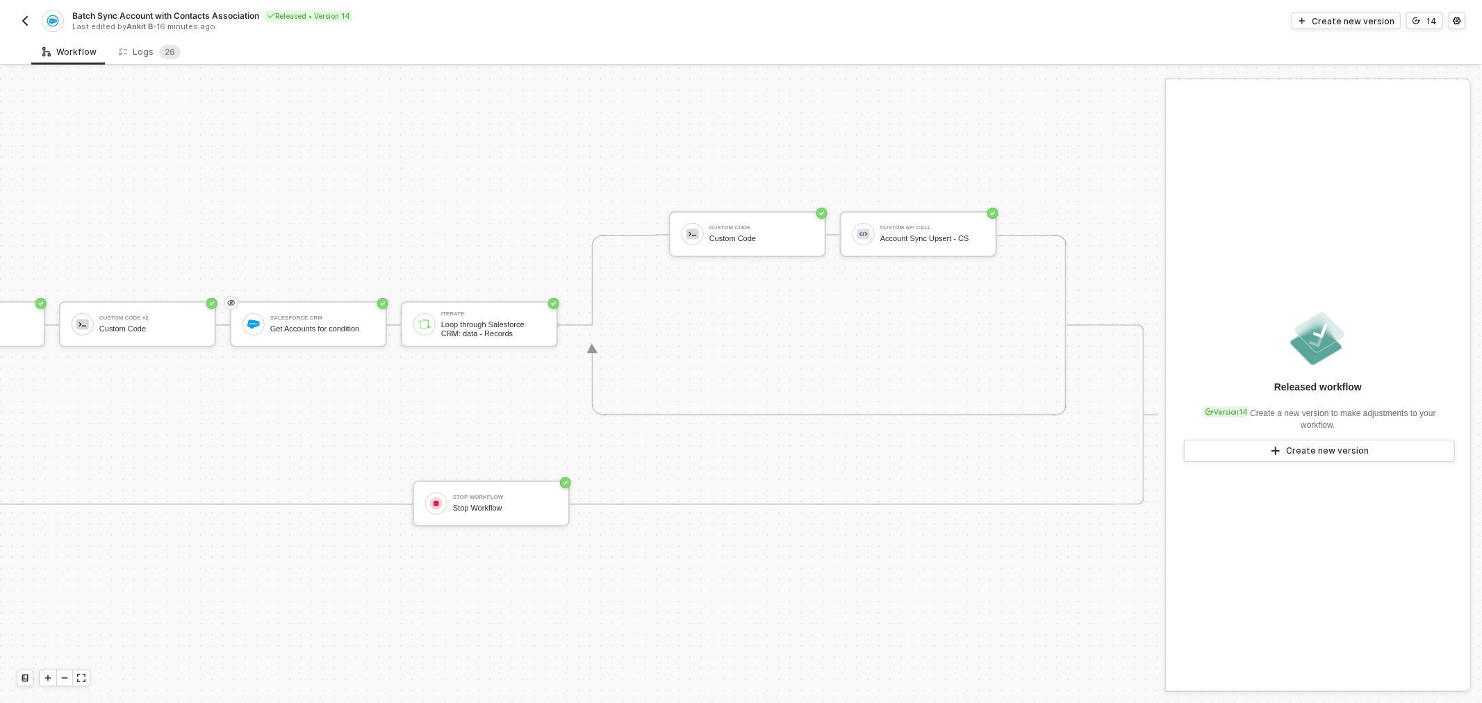
click at [978, 150] on div "Custom Code Custom Code Custom API Call Account Sync Upsert - CS" at bounding box center [833, 234] width 328 height 181
click at [902, 234] on div "Account Sync Upsert - CS" at bounding box center [932, 238] width 104 height 9
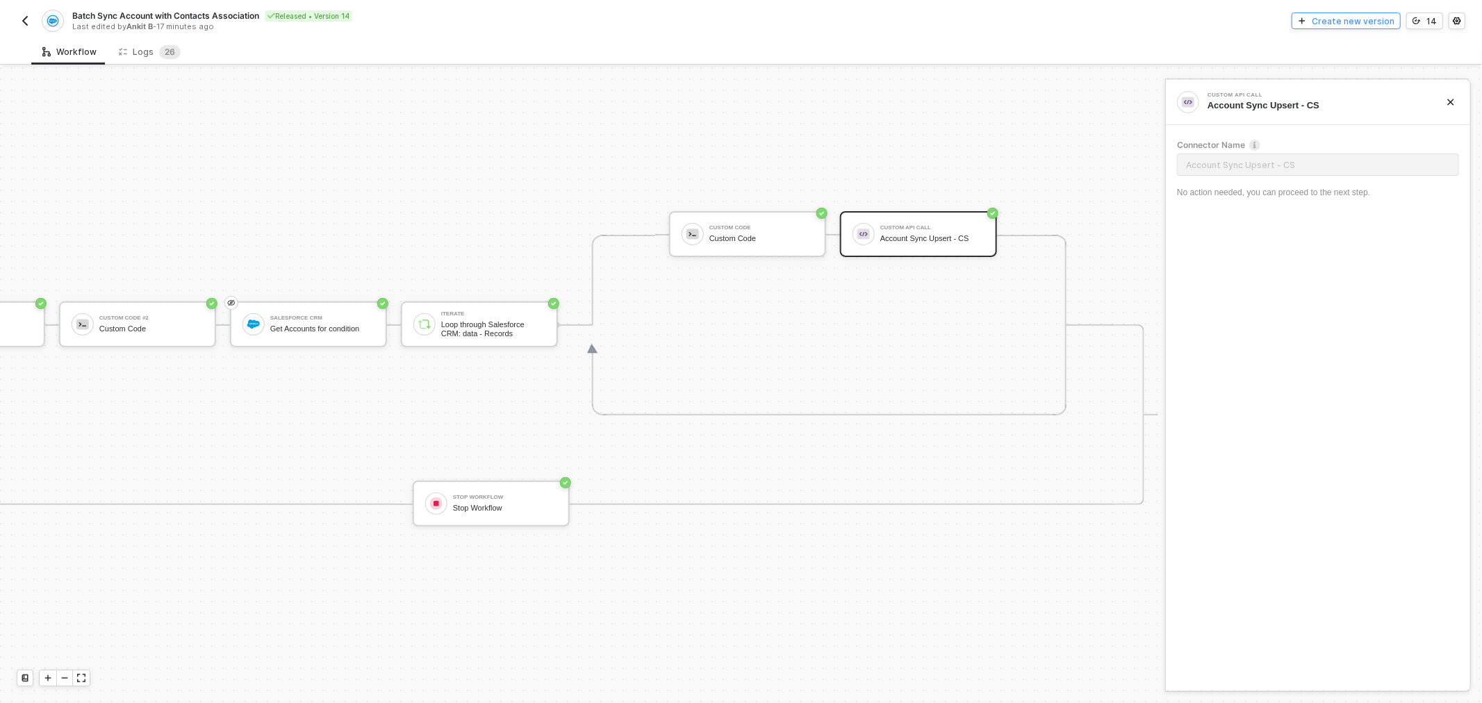
click at [1327, 23] on div "Create new version" at bounding box center [1352, 21] width 83 height 12
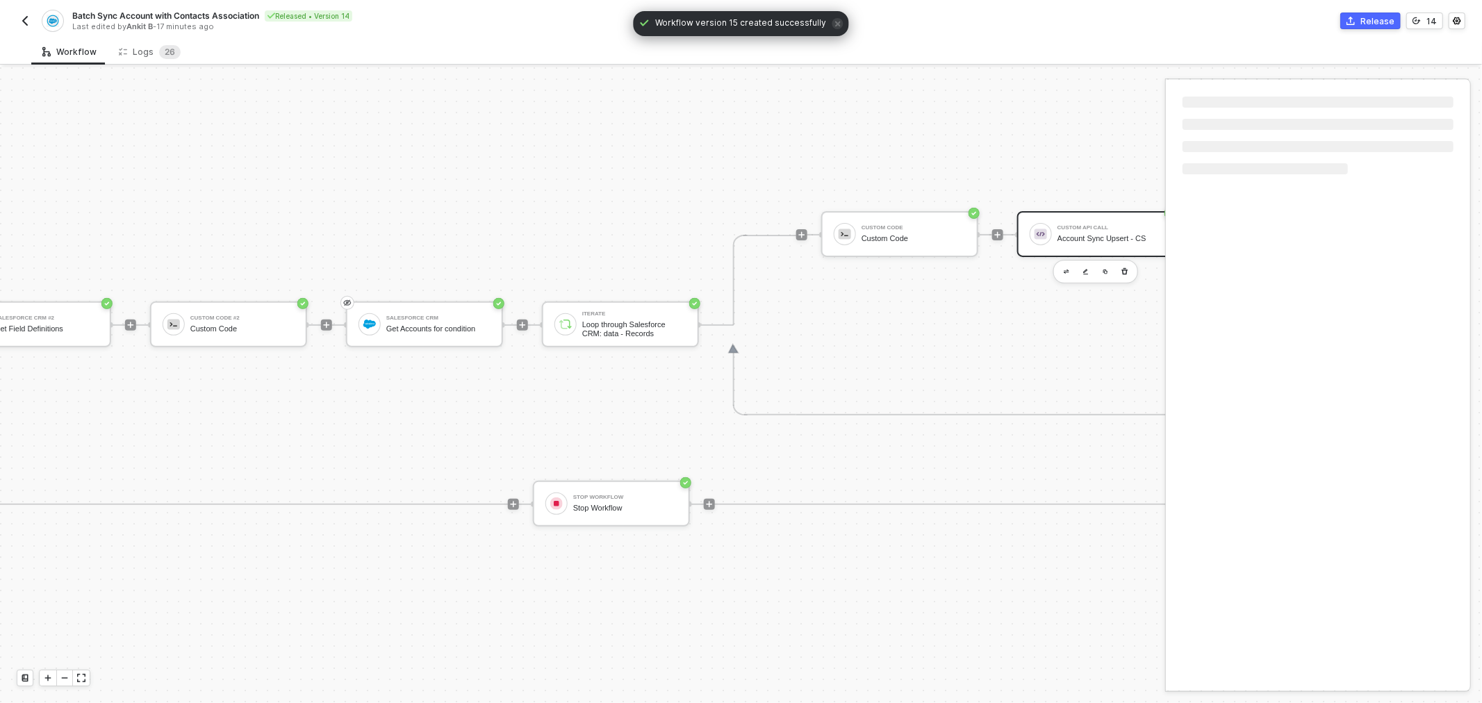
click at [1093, 228] on div "Custom API Call" at bounding box center [1109, 228] width 104 height 6
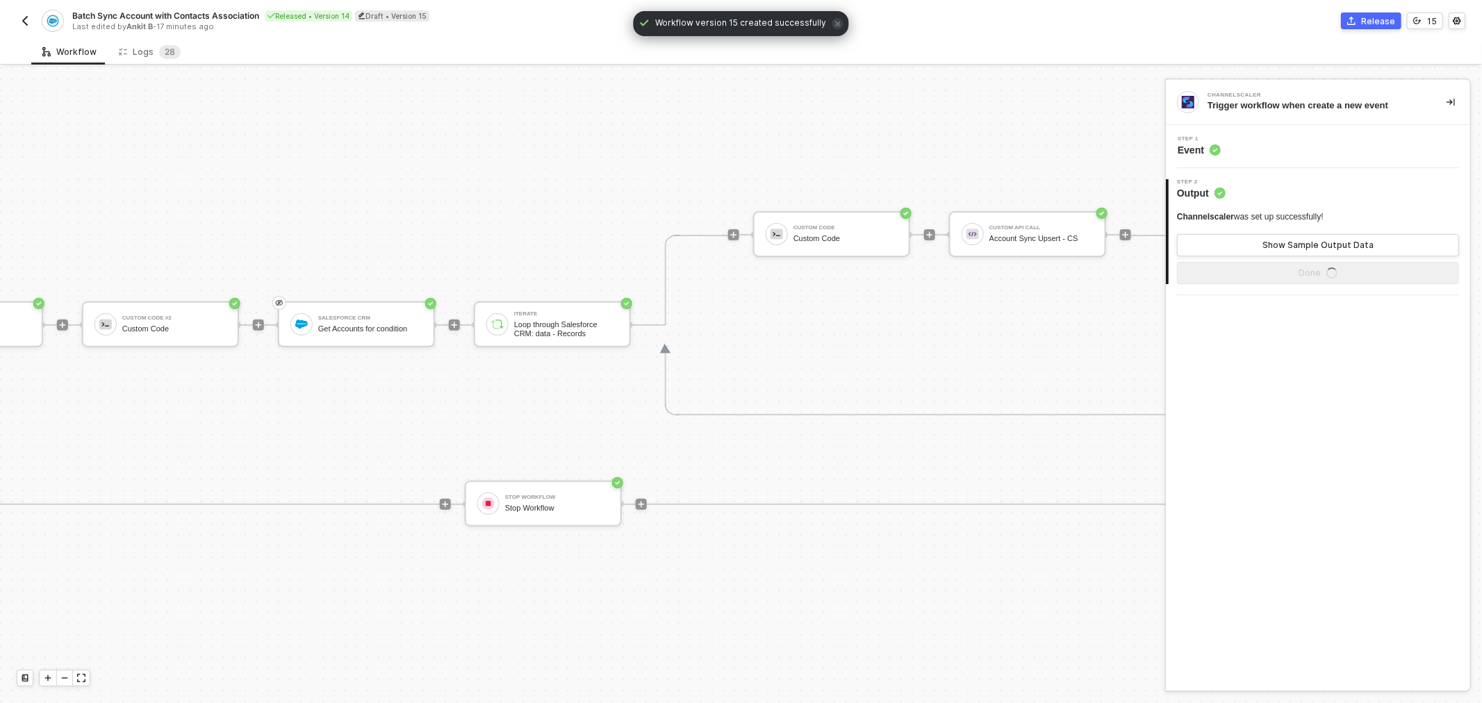
drag, startPoint x: 920, startPoint y: 147, endPoint x: 978, endPoint y: 147, distance: 58.3
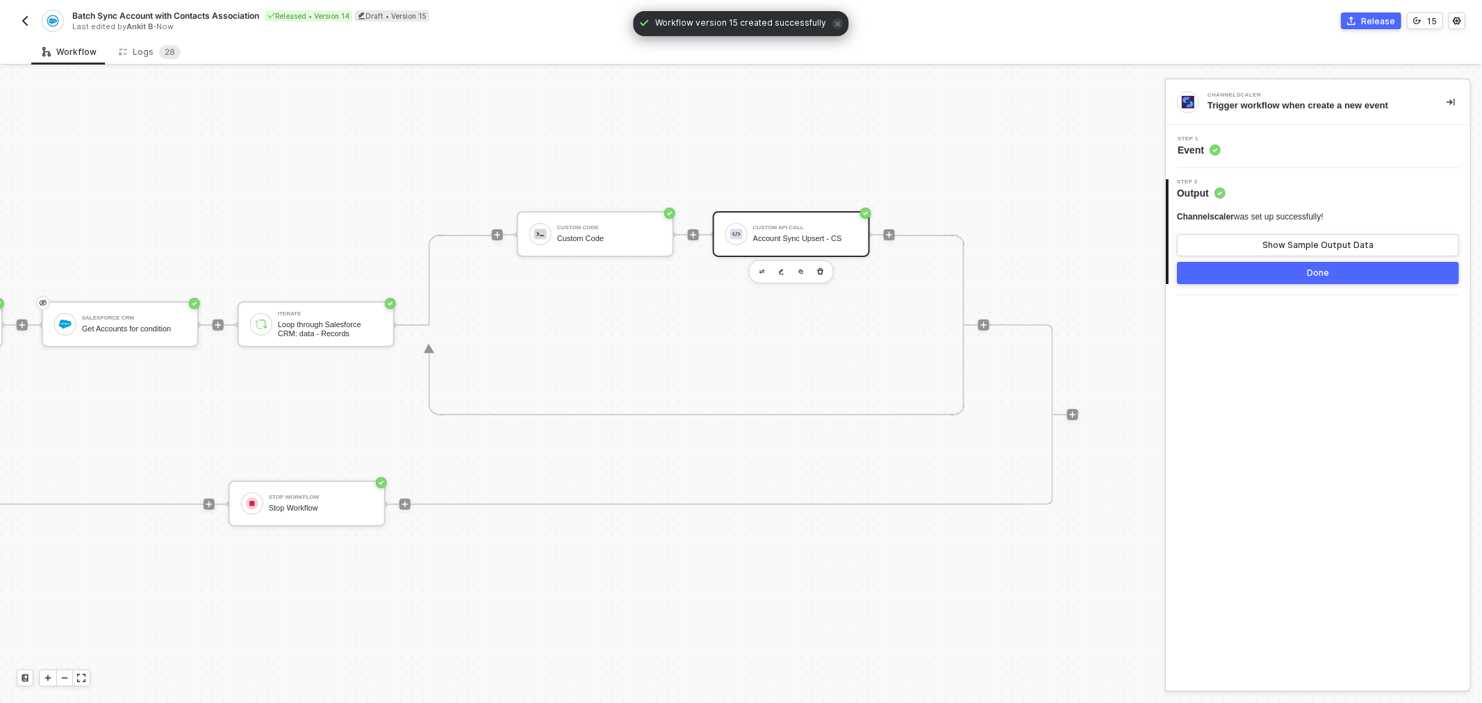
drag, startPoint x: 874, startPoint y: 216, endPoint x: 825, endPoint y: 220, distance: 49.5
click at [869, 220] on div "Custom Code Custom Code Custom API Call Account Sync Upsert - CS" at bounding box center [706, 234] width 378 height 181
click at [802, 221] on div "Custom API Call Account Sync Upsert - CS" at bounding box center [805, 234] width 104 height 26
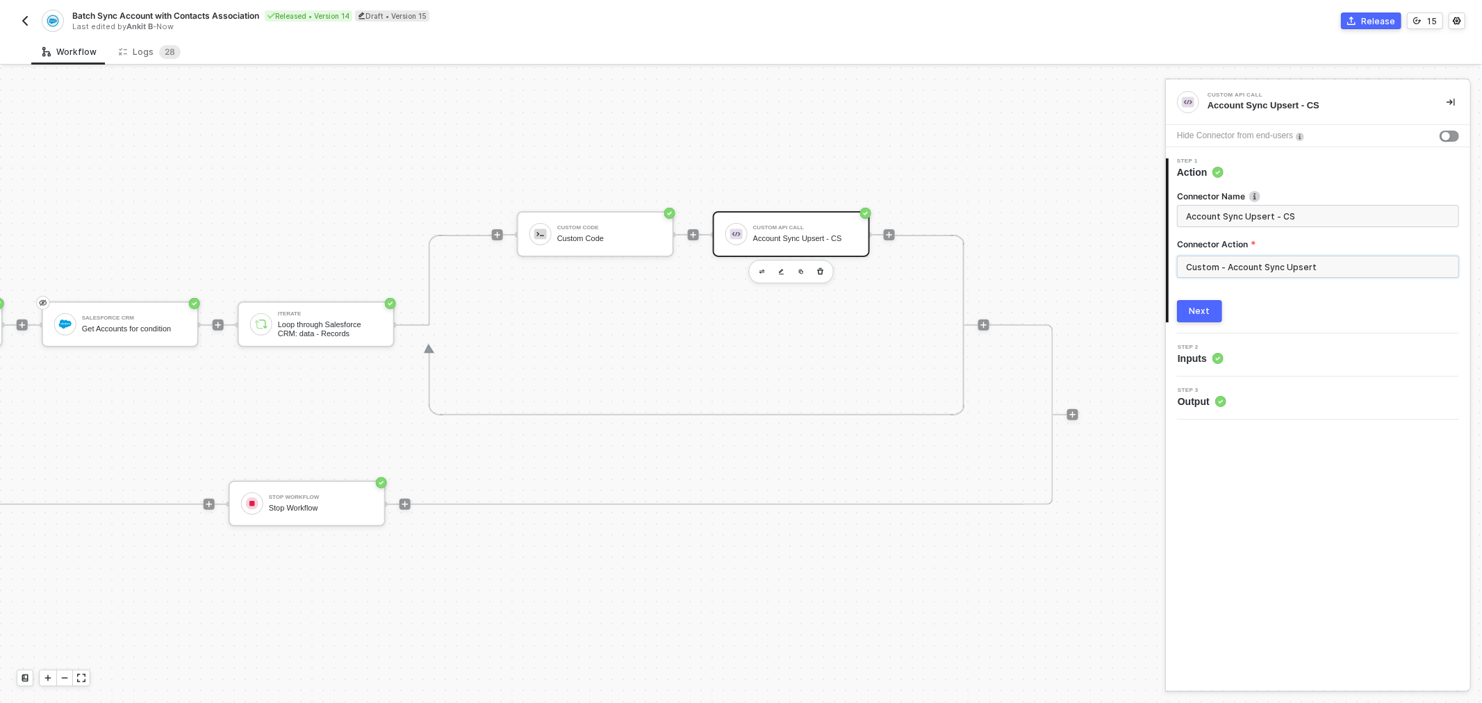
click at [1248, 268] on input "Custom - Account Sync Upsert" at bounding box center [1318, 267] width 282 height 22
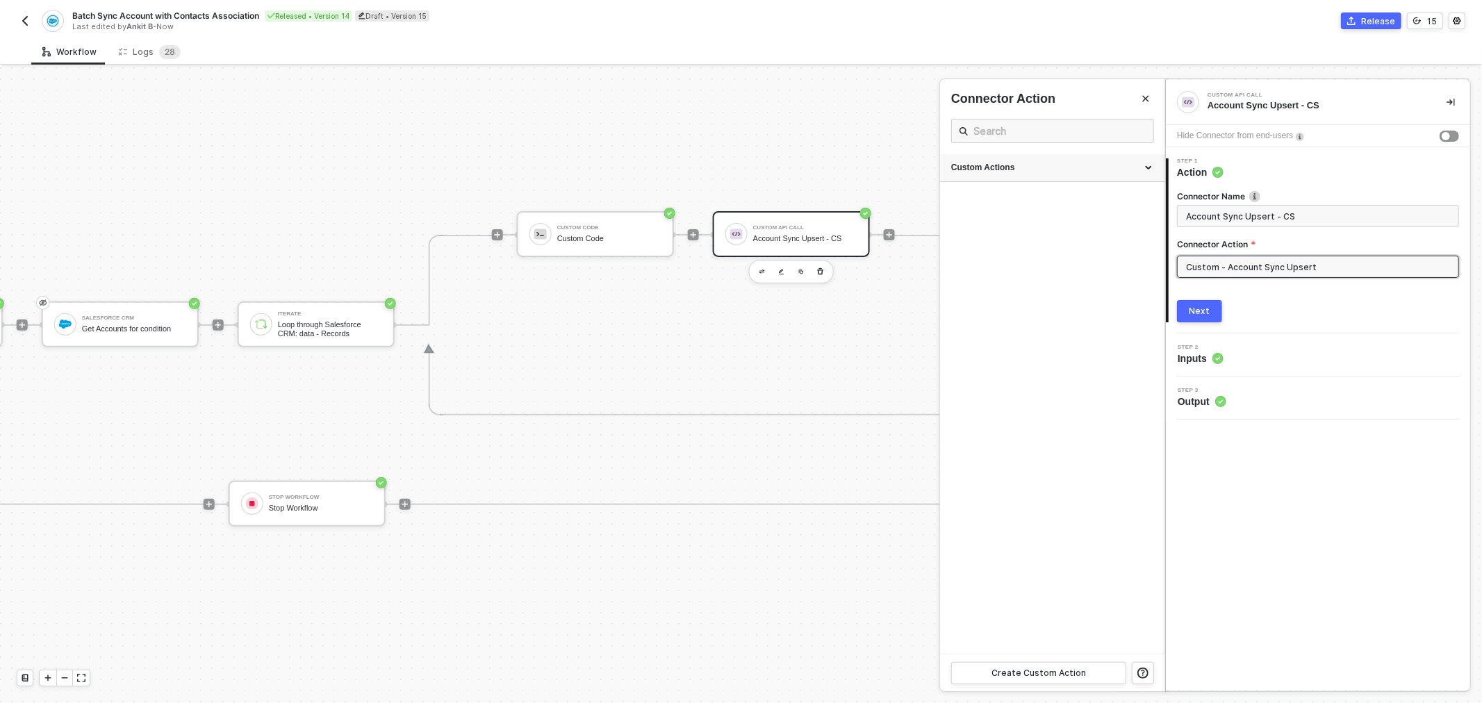
click at [1066, 169] on div "Custom Actions" at bounding box center [1052, 168] width 202 height 12
click at [1101, 238] on button "button" at bounding box center [1108, 235] width 17 height 17
type textarea "HTTP/1.1 400 Bad Request { "data": "{\"message\":\"Request failed with status c…"
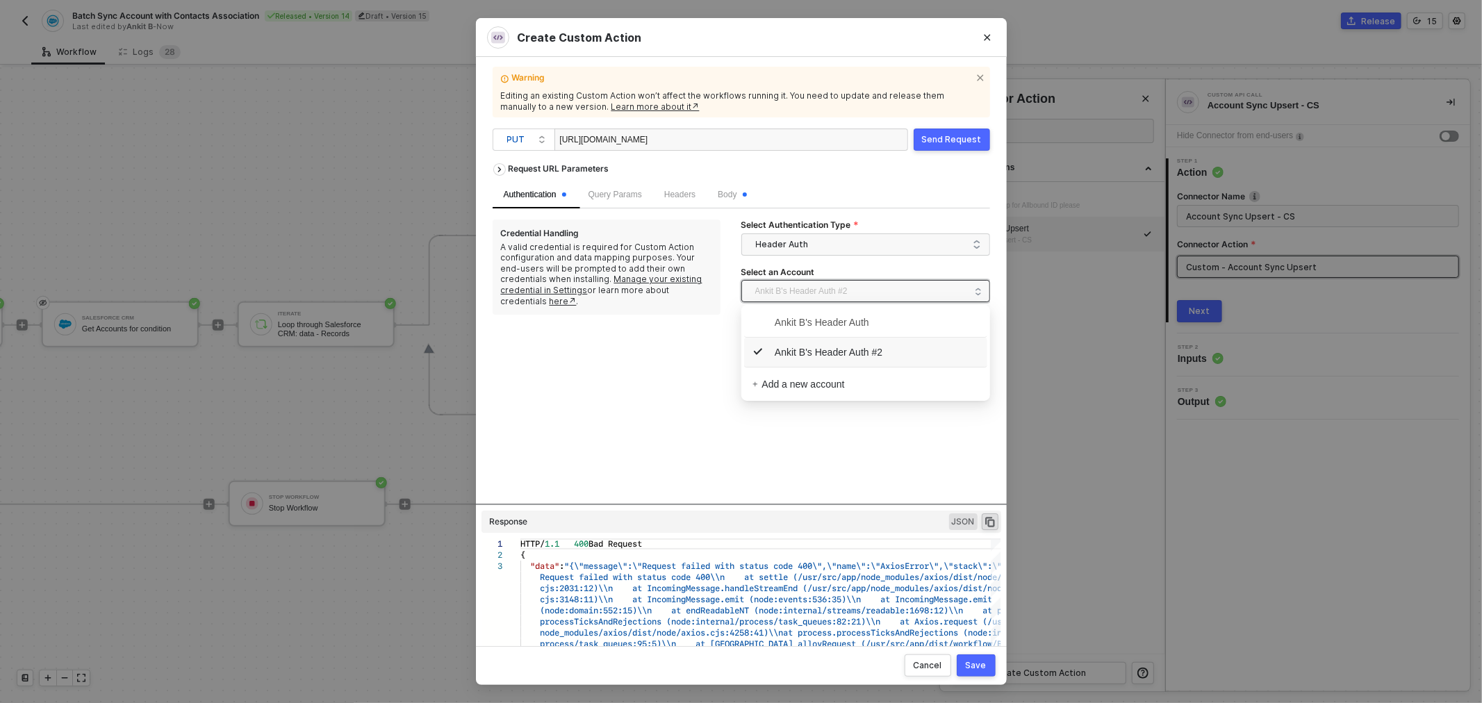
click at [850, 297] on span "Ankit B's Header Auth #2" at bounding box center [862, 291] width 214 height 22
click at [855, 292] on span "Ankit B's Header Auth #2" at bounding box center [862, 291] width 214 height 22
click at [1308, 164] on div "Create Custom Action Warning Editing an existing Custom Action won’t affect the…" at bounding box center [741, 351] width 1482 height 703
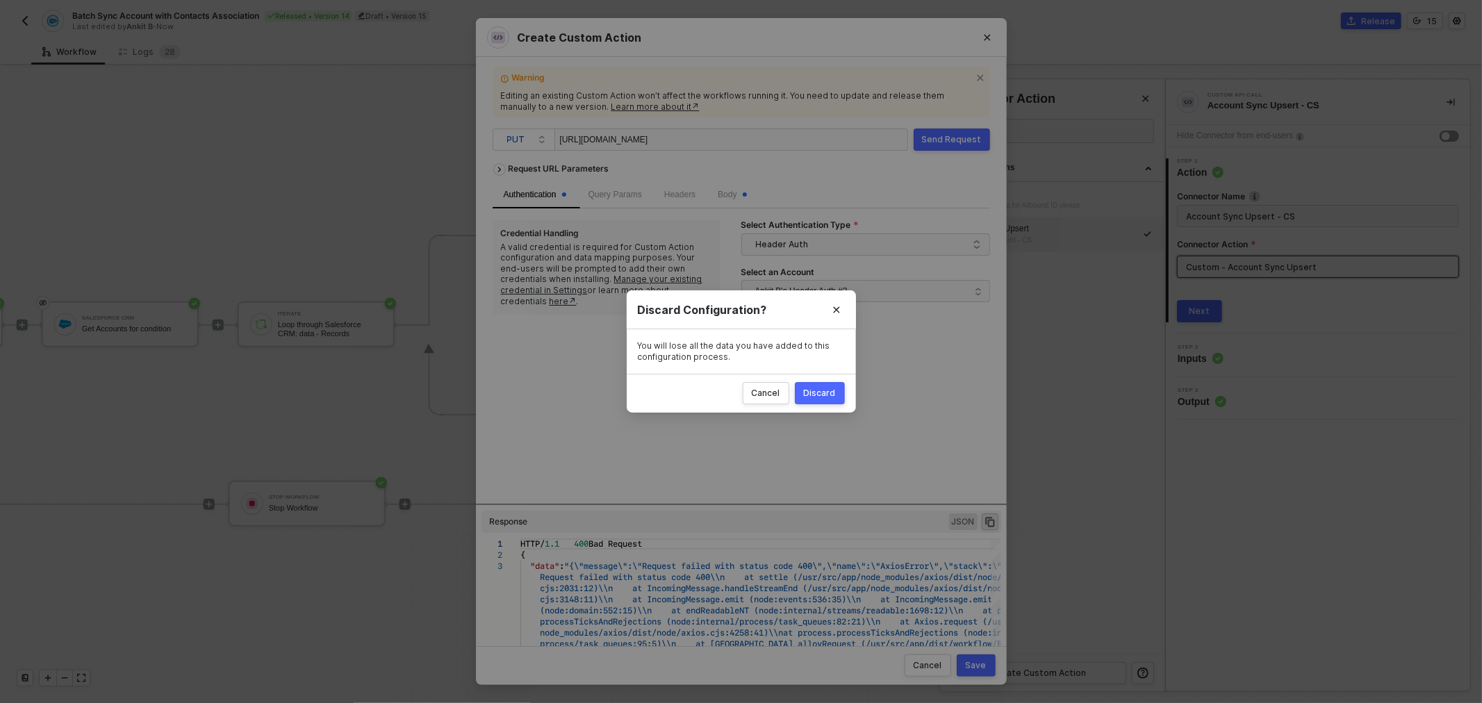
click at [824, 392] on div "Discard" at bounding box center [820, 393] width 32 height 11
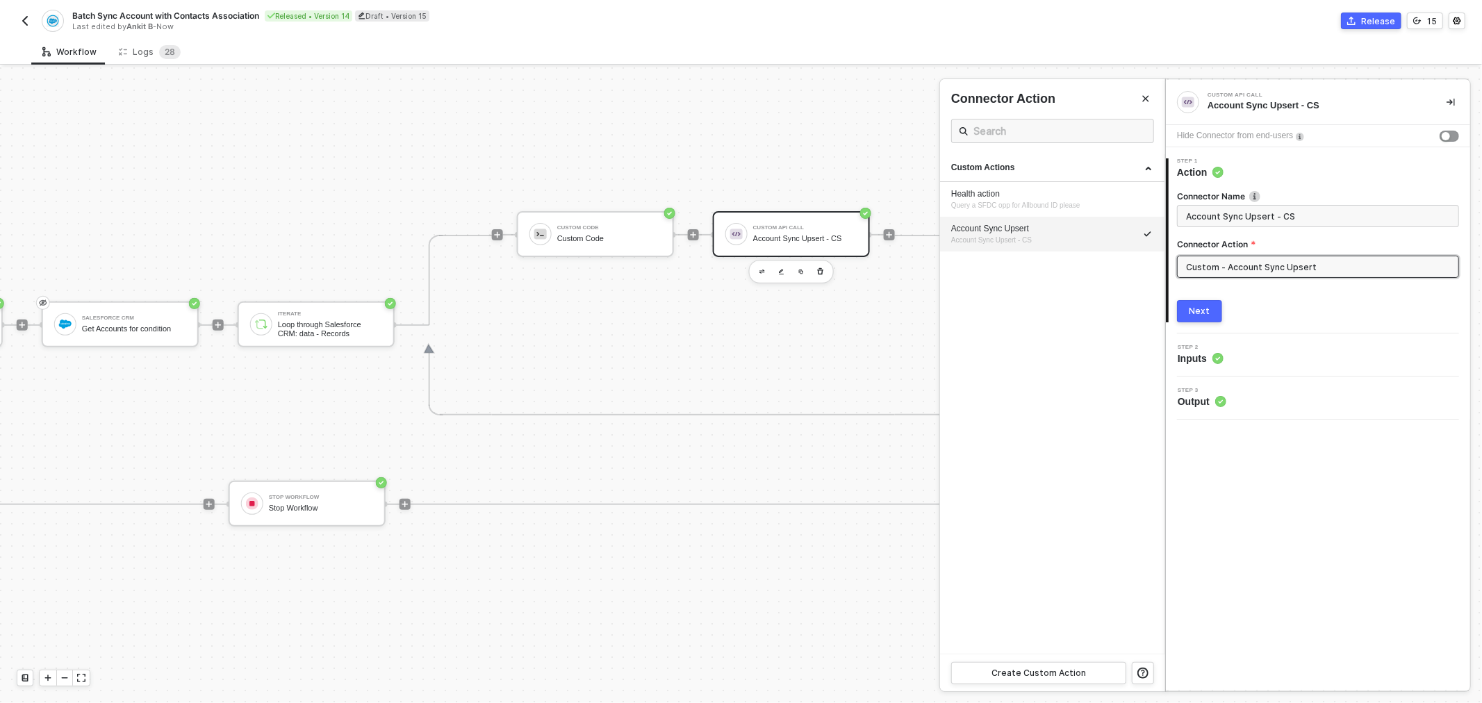
click at [1450, 142] on div "Hide Connector from end-users" at bounding box center [1318, 136] width 304 height 22
click at [1450, 138] on button "button" at bounding box center [1448, 136] width 19 height 11
click at [1195, 314] on div "Next" at bounding box center [1199, 311] width 21 height 11
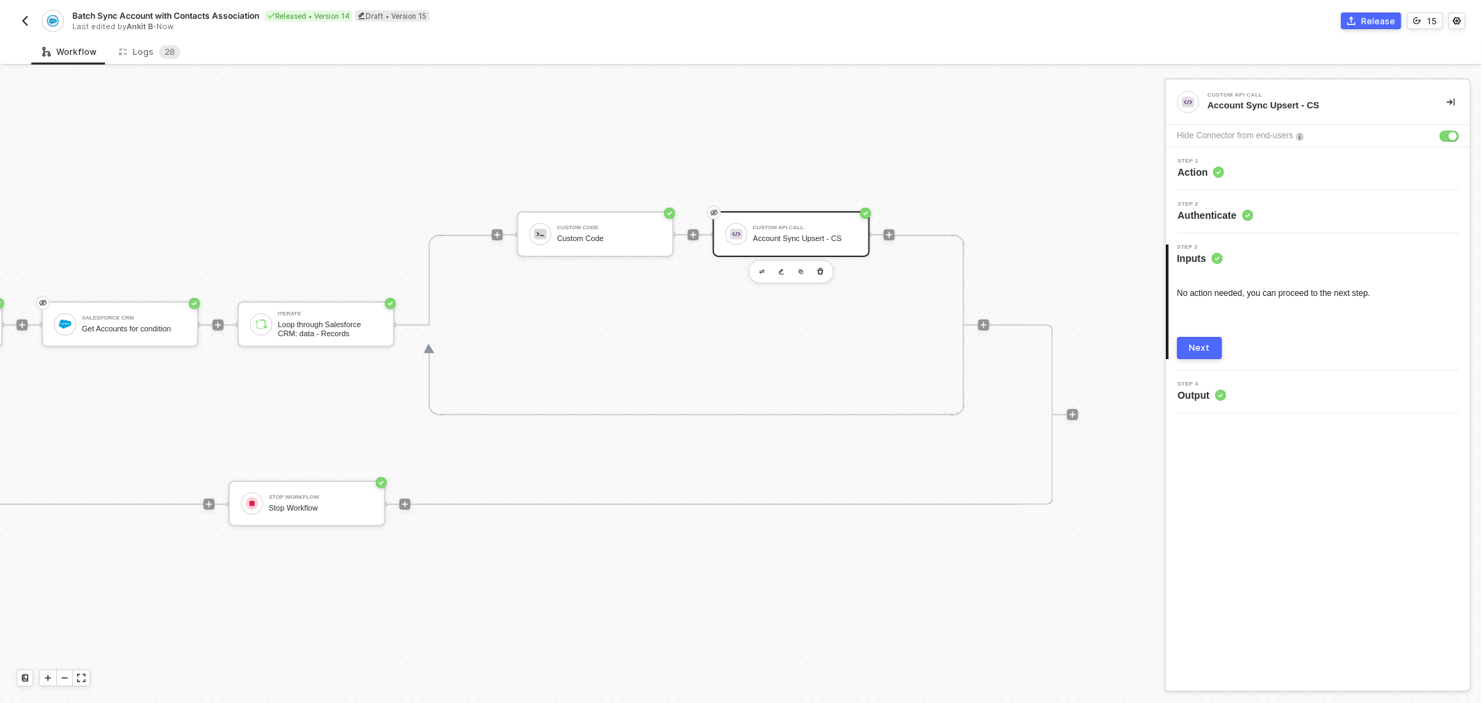
click at [1196, 349] on div "Next" at bounding box center [1199, 347] width 21 height 11
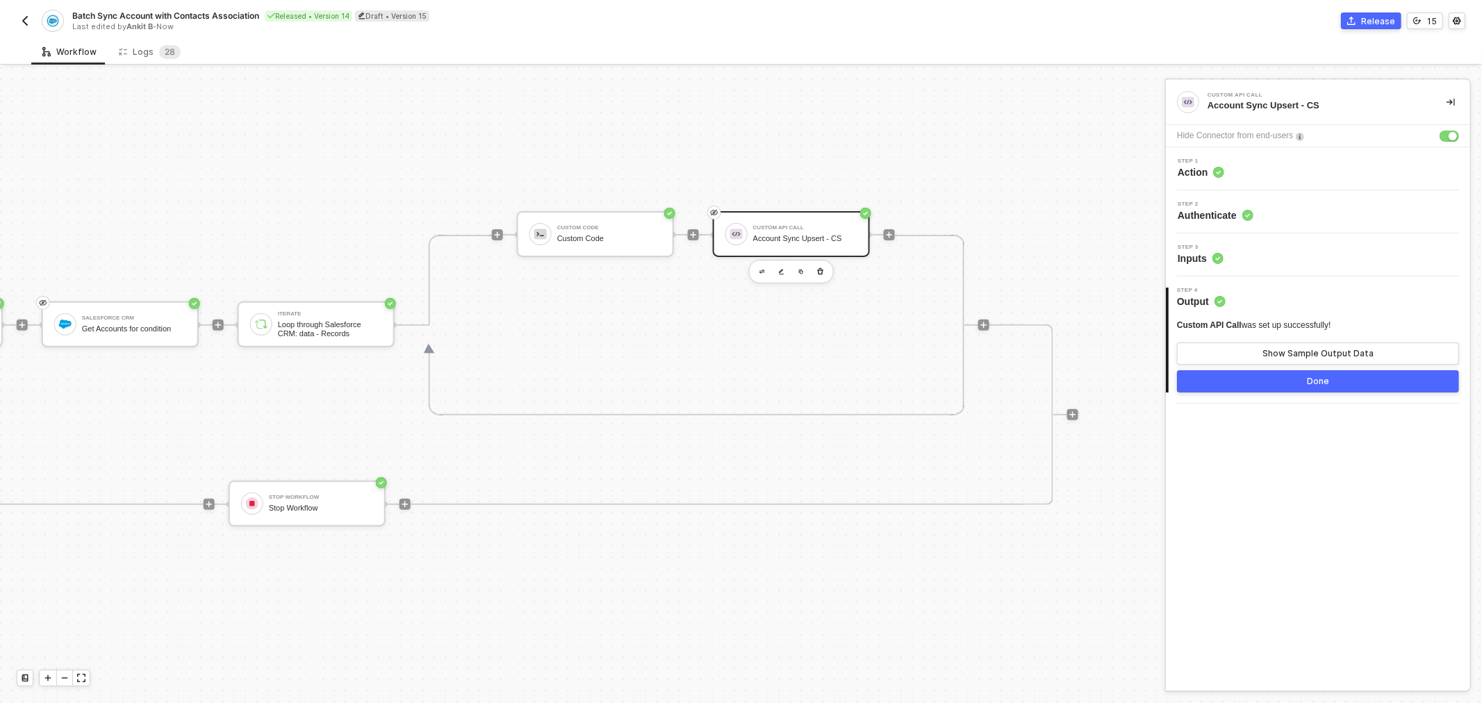
click at [1284, 381] on button "Done" at bounding box center [1318, 381] width 282 height 22
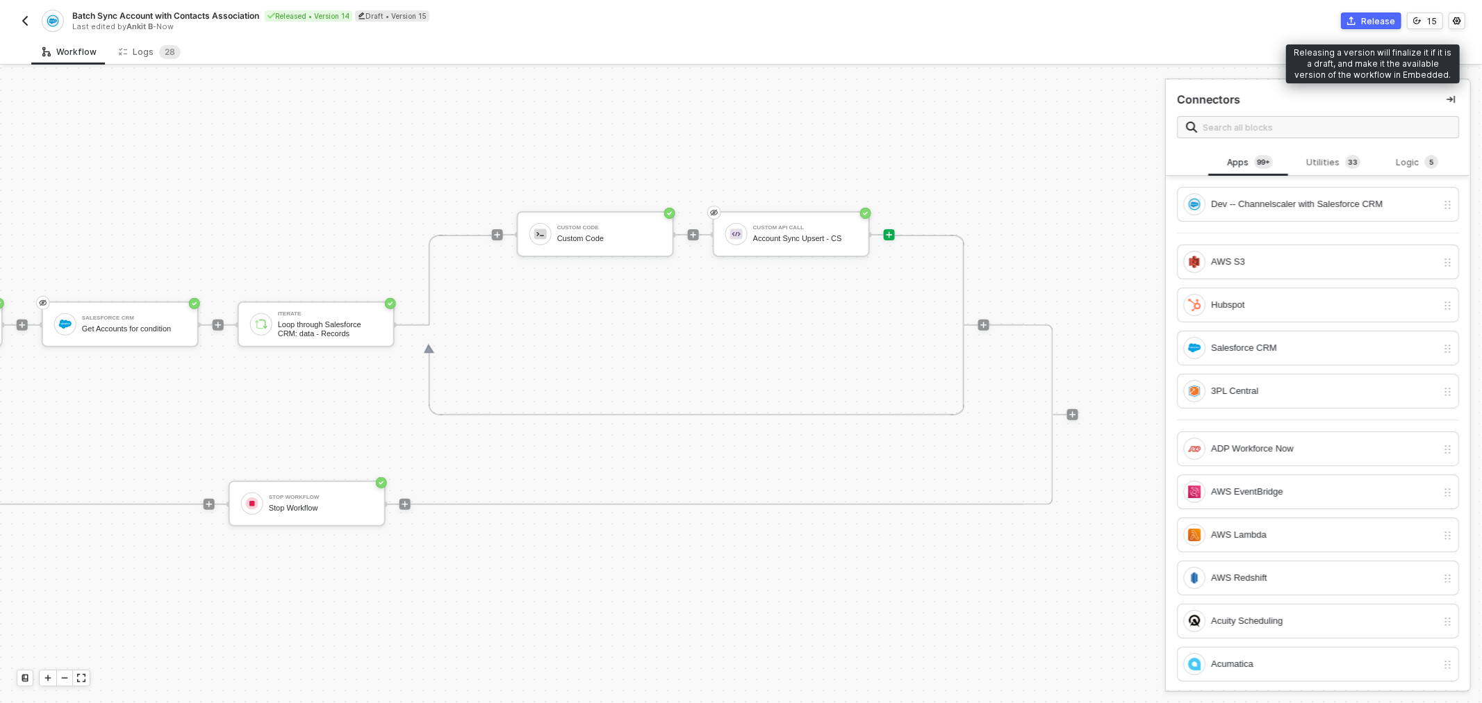
click at [1367, 24] on div "Release" at bounding box center [1378, 21] width 34 height 12
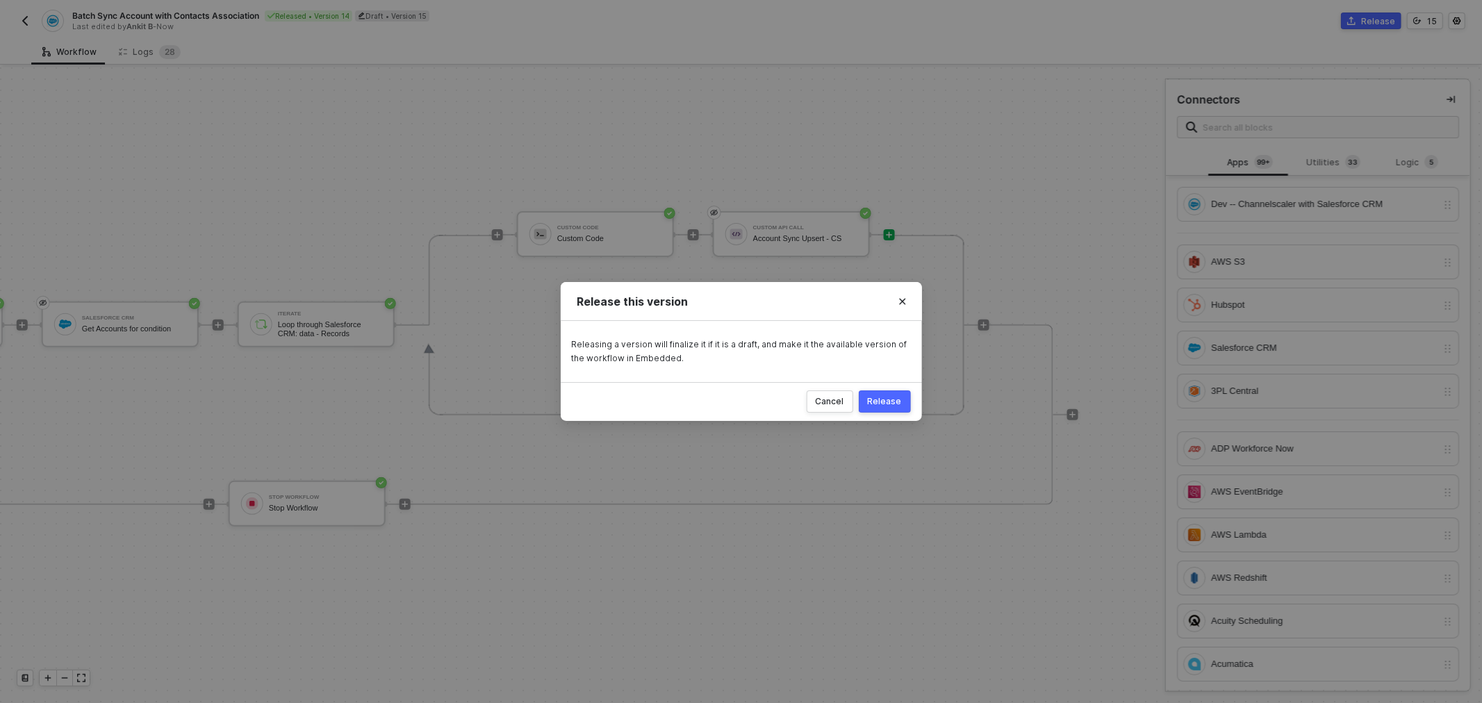
click at [887, 399] on div "Release" at bounding box center [885, 401] width 34 height 11
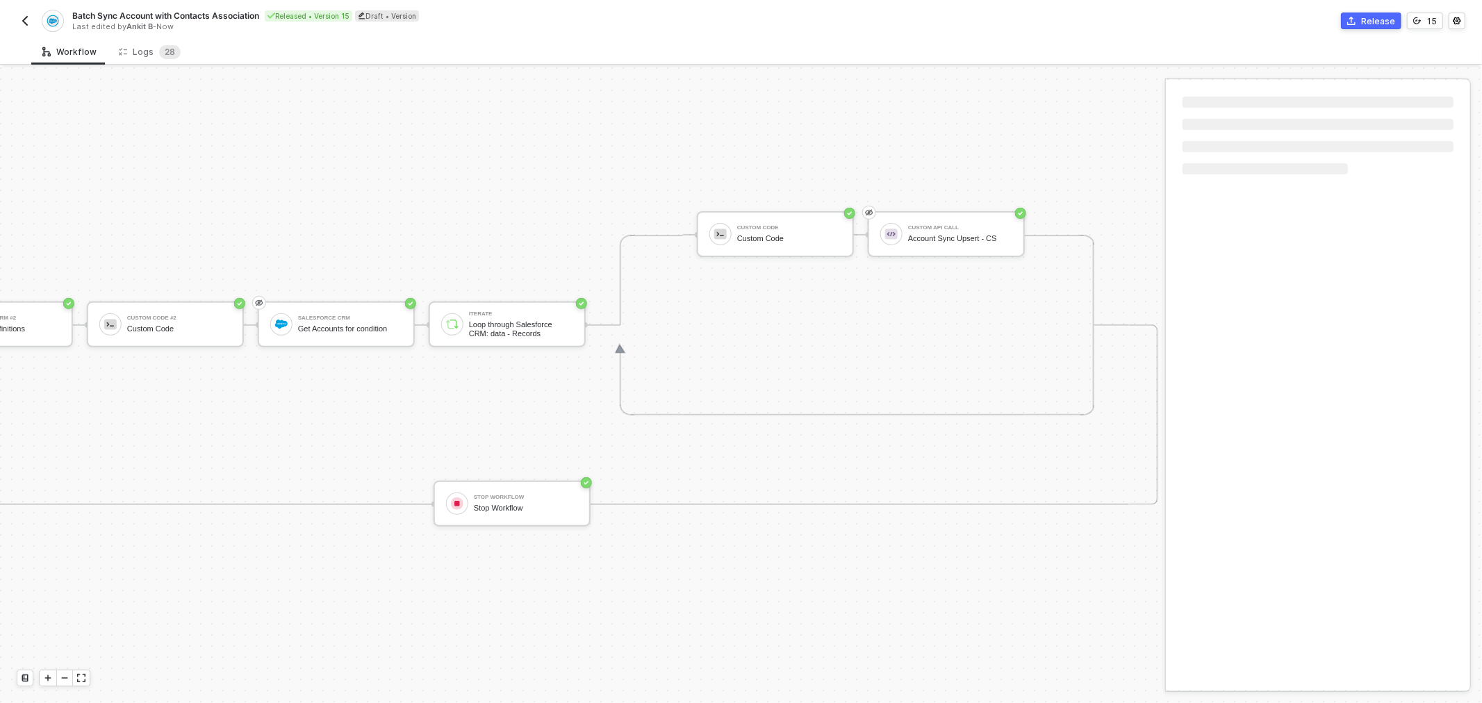
scroll to position [351, 700]
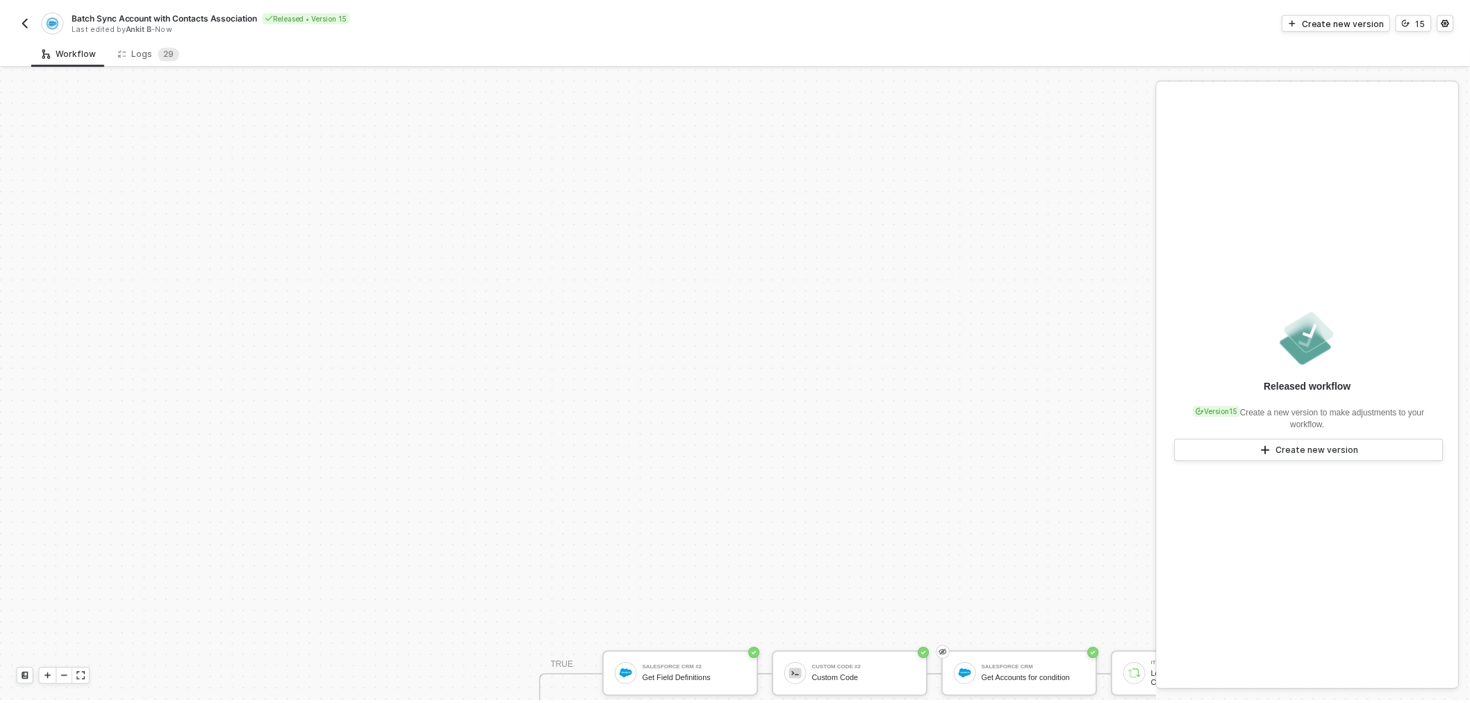
scroll to position [349, 0]
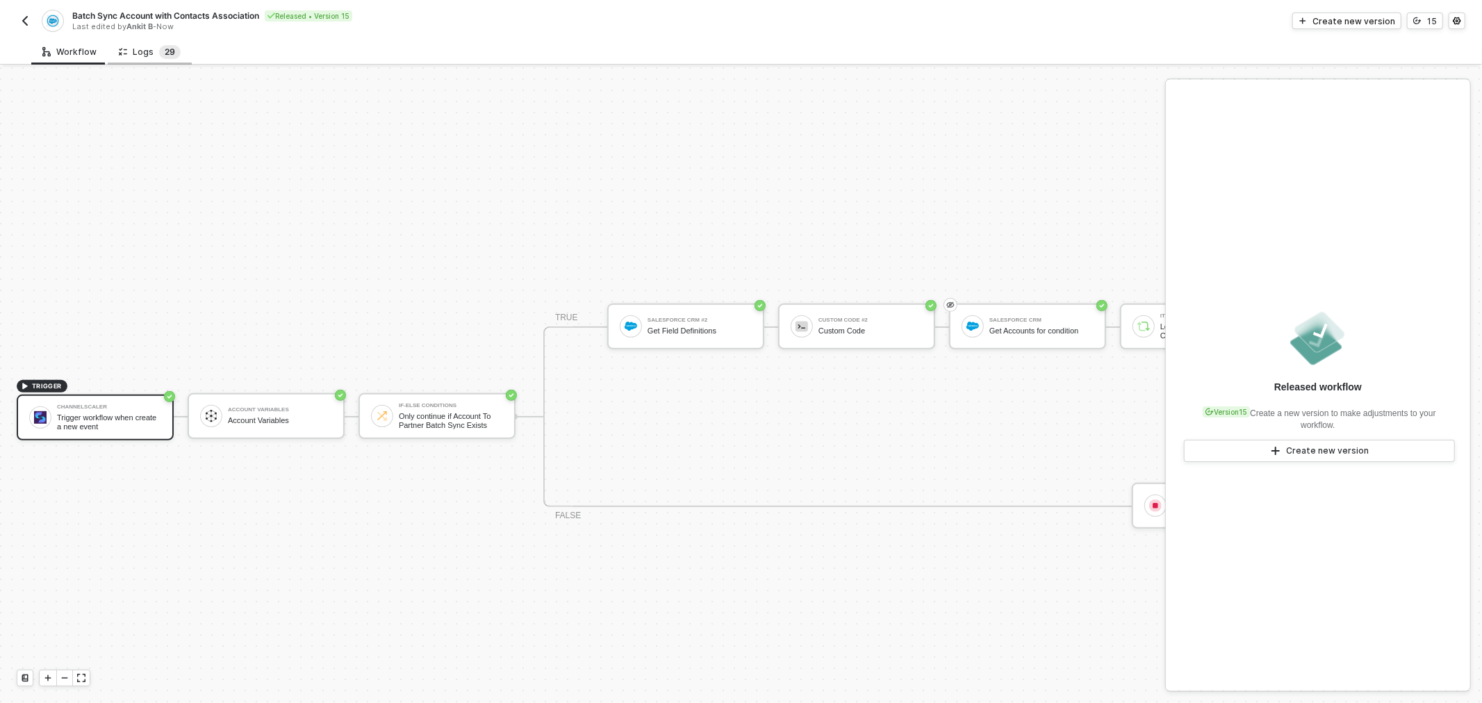
click at [159, 56] on span "2 9" at bounding box center [170, 52] width 22 height 14
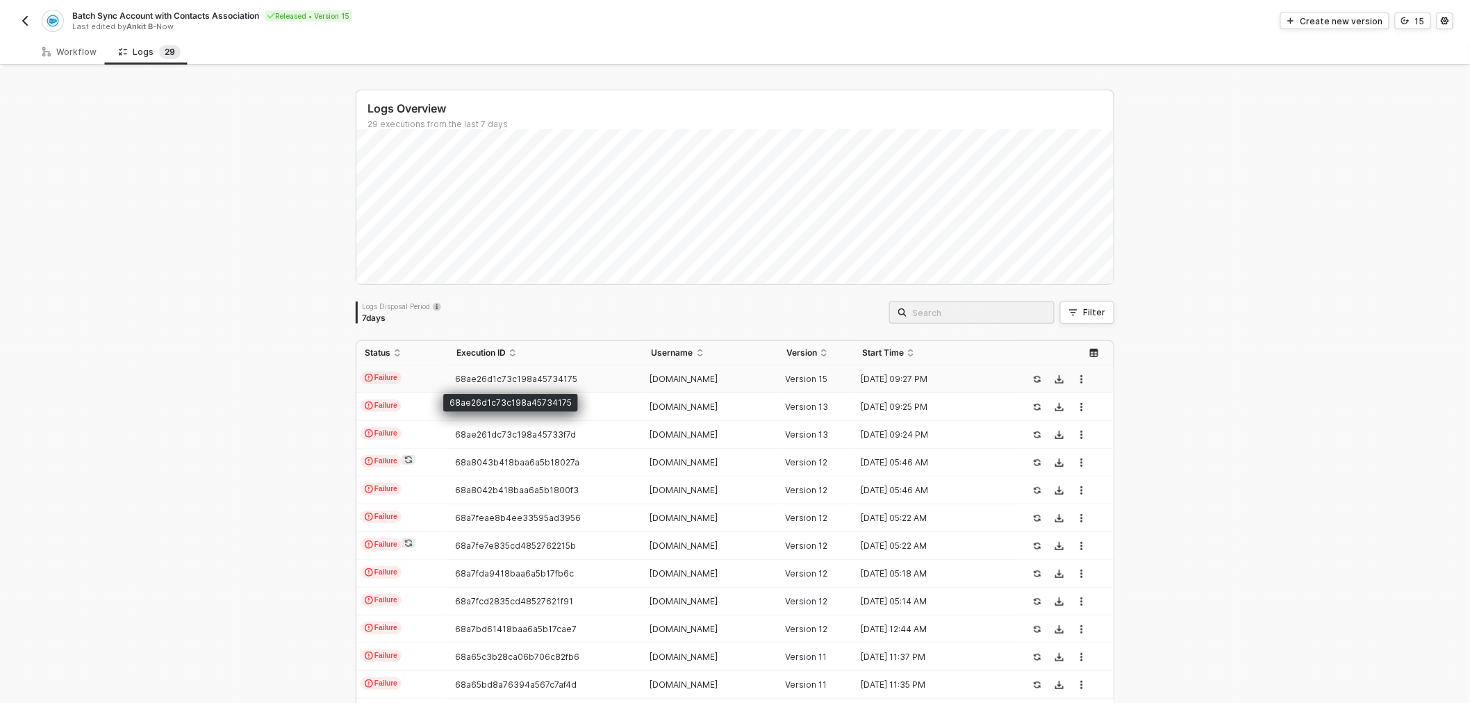
click at [536, 374] on span "68ae26d1c73c198a45734175" at bounding box center [516, 379] width 122 height 10
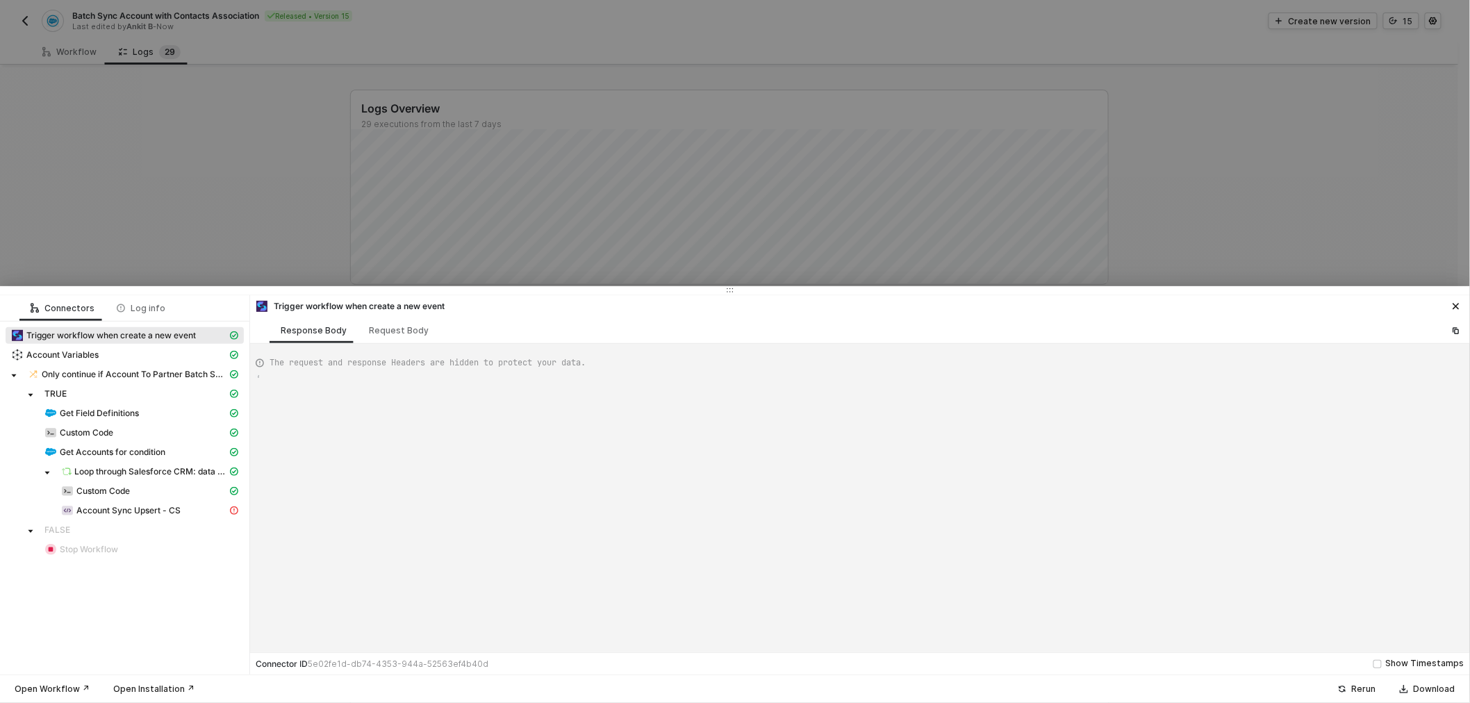
type textarea "{ "json": { "criteria": "LastModifiedDate >= 2025-04-25T00:00:00Z" }, "id": "aa…"
click at [144, 506] on span "Account Sync Upsert - CS" at bounding box center [128, 510] width 104 height 11
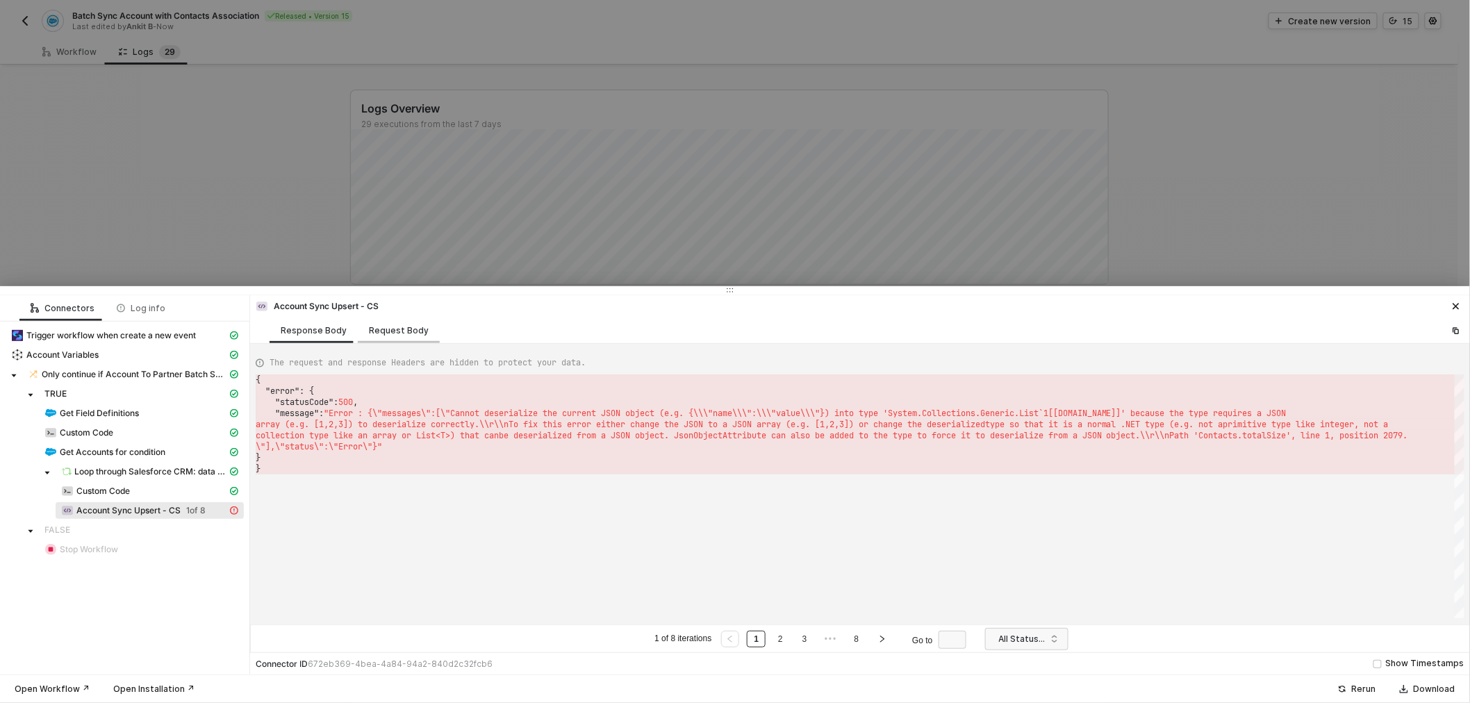
click at [395, 325] on div "Request Body" at bounding box center [399, 330] width 60 height 11
type textarea "[ { "resource": "custom", "operation": "68ae1906150fc29e6cd26f61", "requestMeth…"
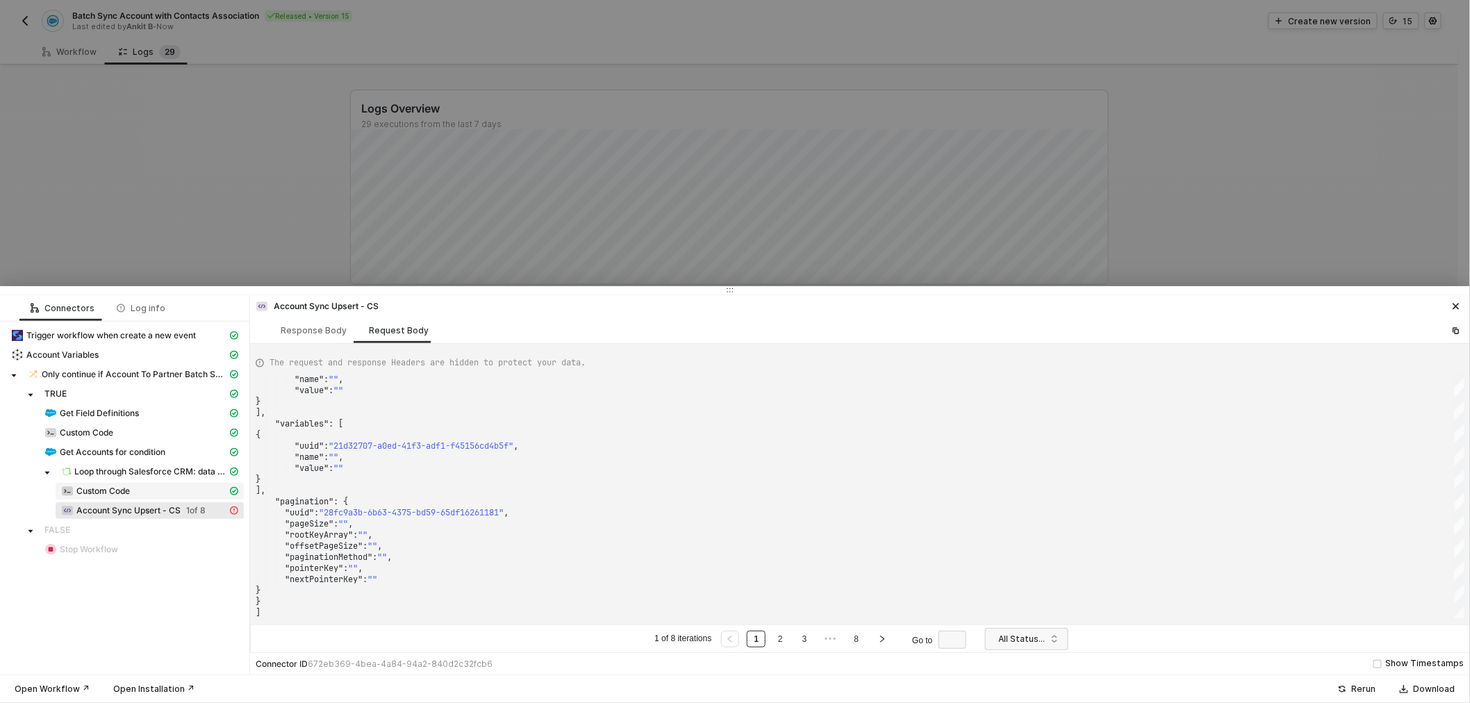
click at [100, 493] on span "Custom Code" at bounding box center [102, 491] width 53 height 11
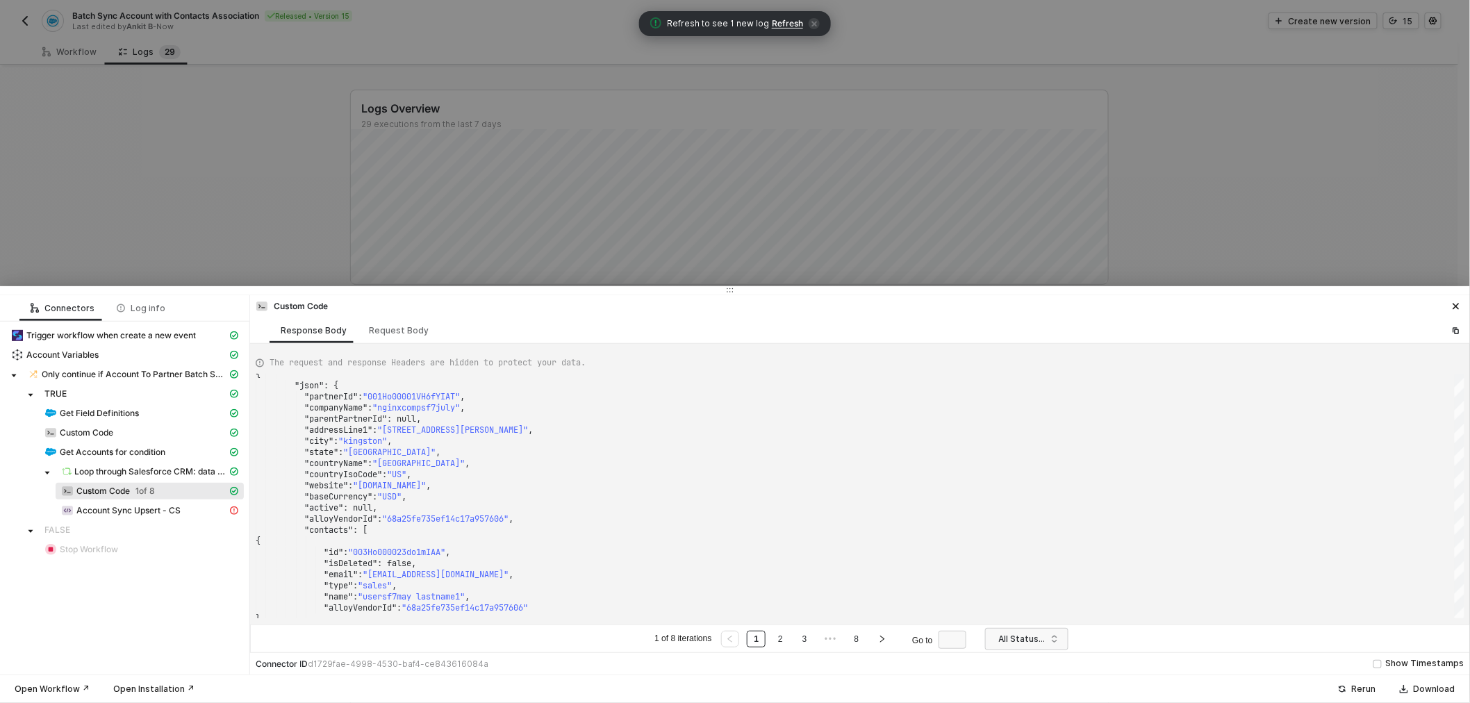
click at [1148, 150] on div at bounding box center [735, 351] width 1470 height 703
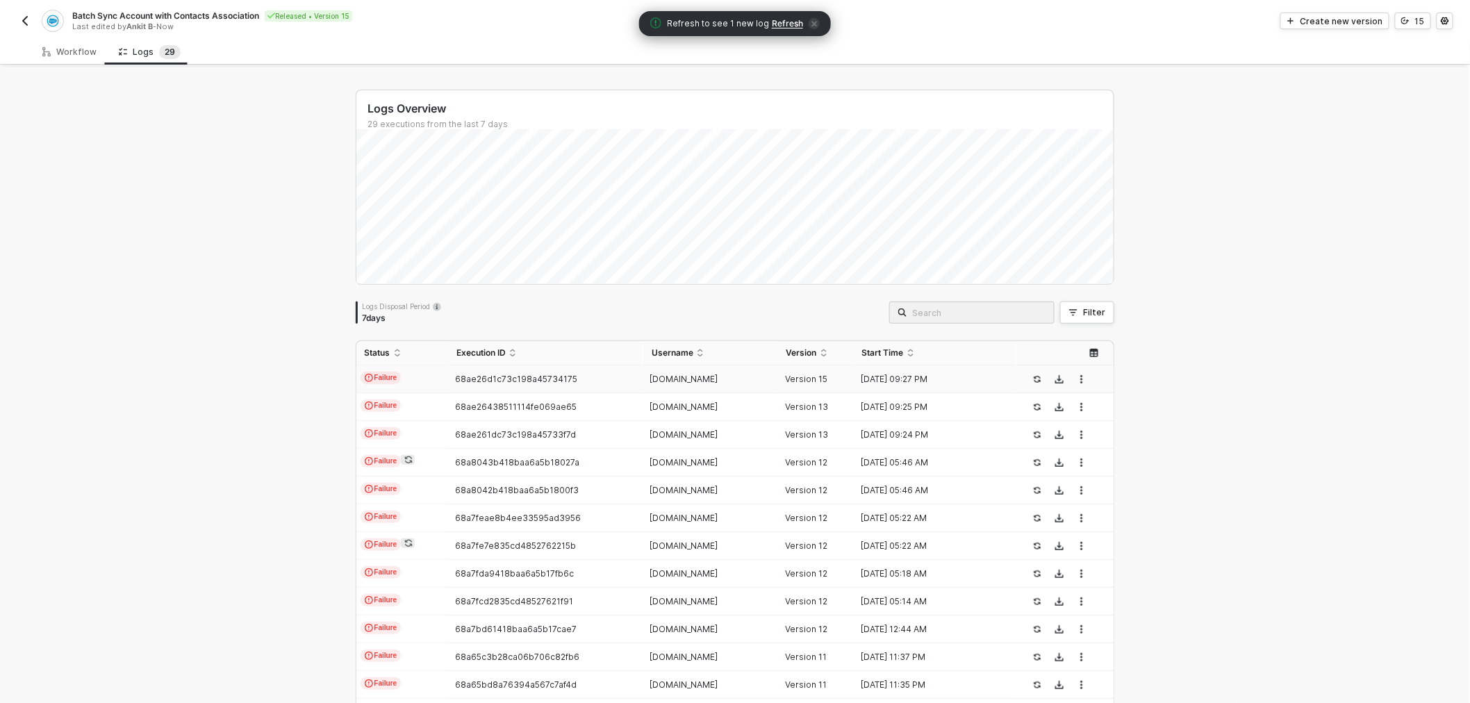
click at [787, 26] on span "Refresh" at bounding box center [787, 23] width 31 height 11
click at [683, 379] on div "[DOMAIN_NAME]" at bounding box center [705, 379] width 124 height 11
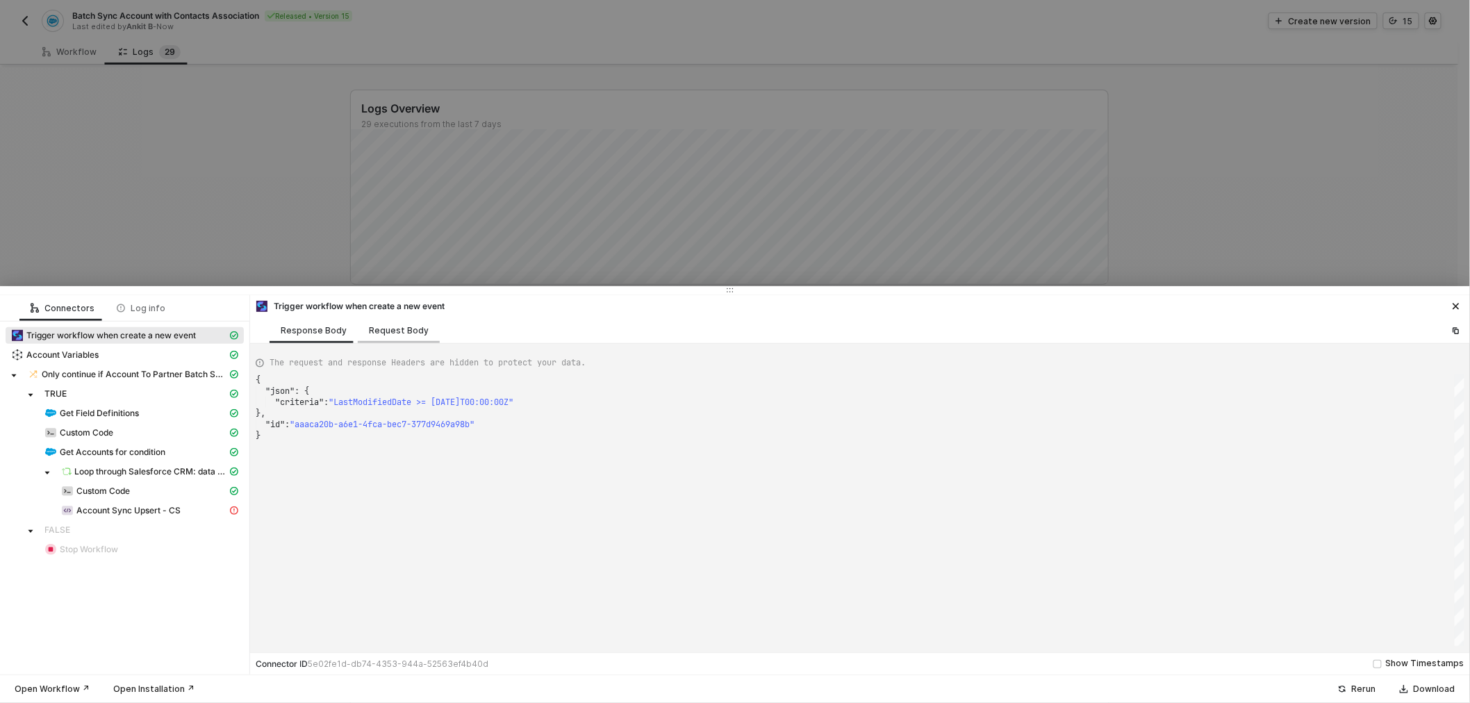
click at [378, 332] on div "Request Body" at bounding box center [399, 330] width 60 height 11
click at [317, 329] on div "Response Body" at bounding box center [314, 330] width 66 height 11
type textarea "{ "json": { "criteria": "LastModifiedDate >= 2025-04-25T00:00:00Z" }, "id": "aa…"
click at [95, 515] on span "Account Sync Upsert - CS" at bounding box center [128, 510] width 104 height 11
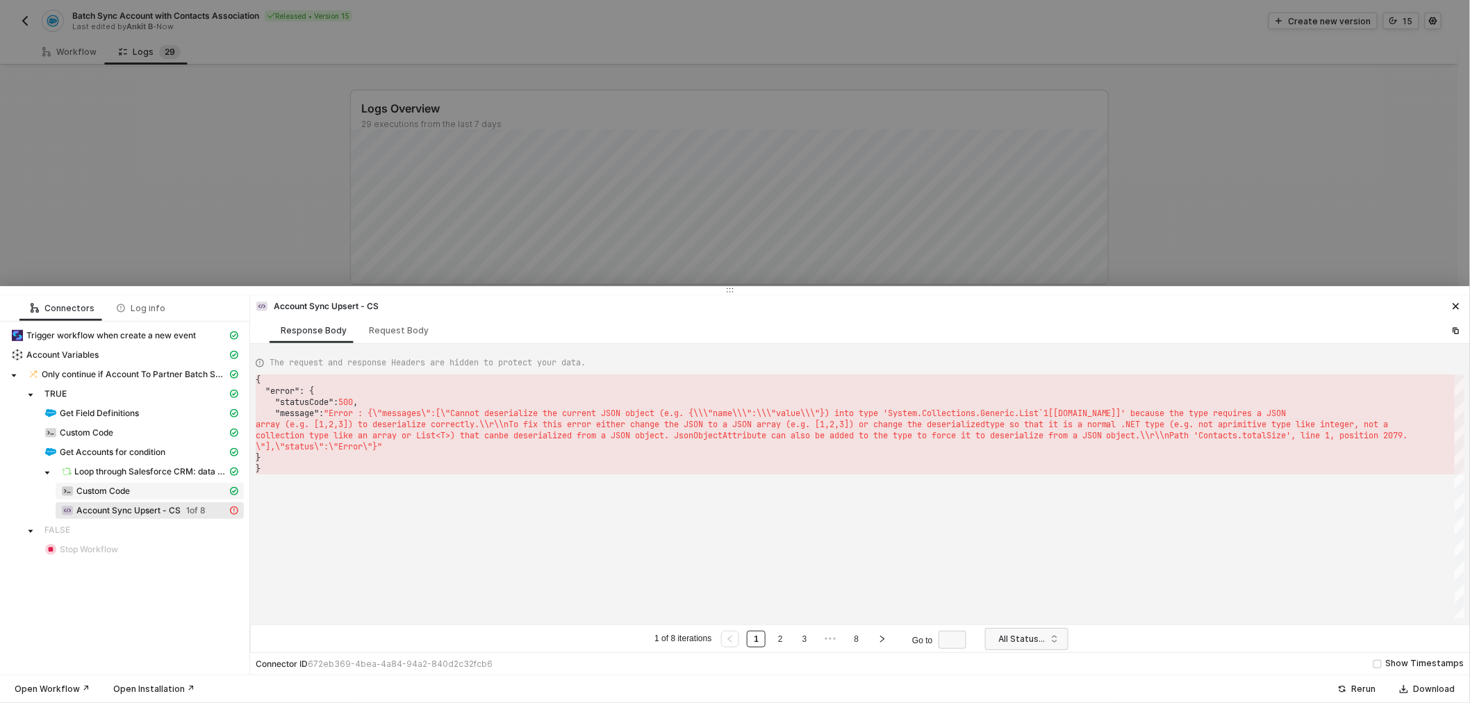
click at [142, 489] on div "Custom Code" at bounding box center [144, 491] width 166 height 13
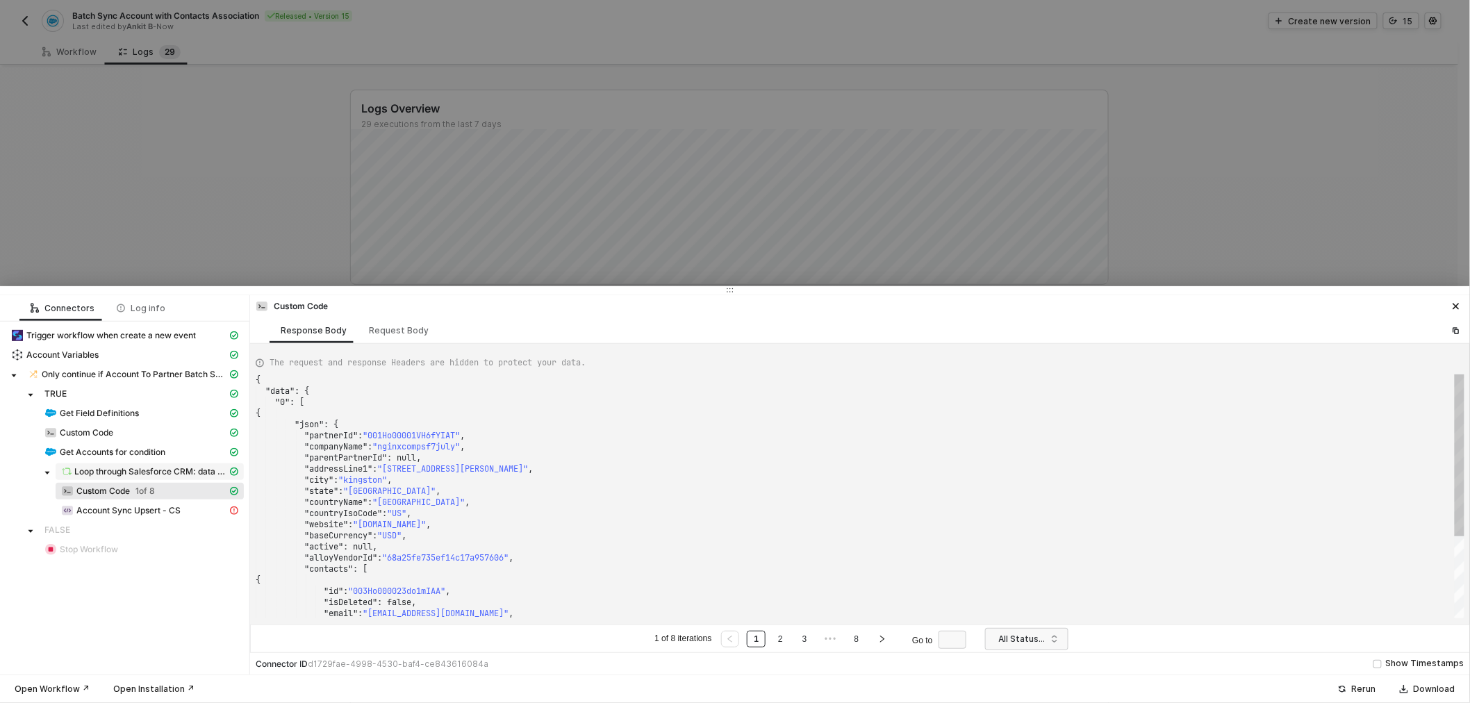
click at [142, 469] on span "Loop through Salesforce CRM: data - Records" at bounding box center [150, 471] width 153 height 11
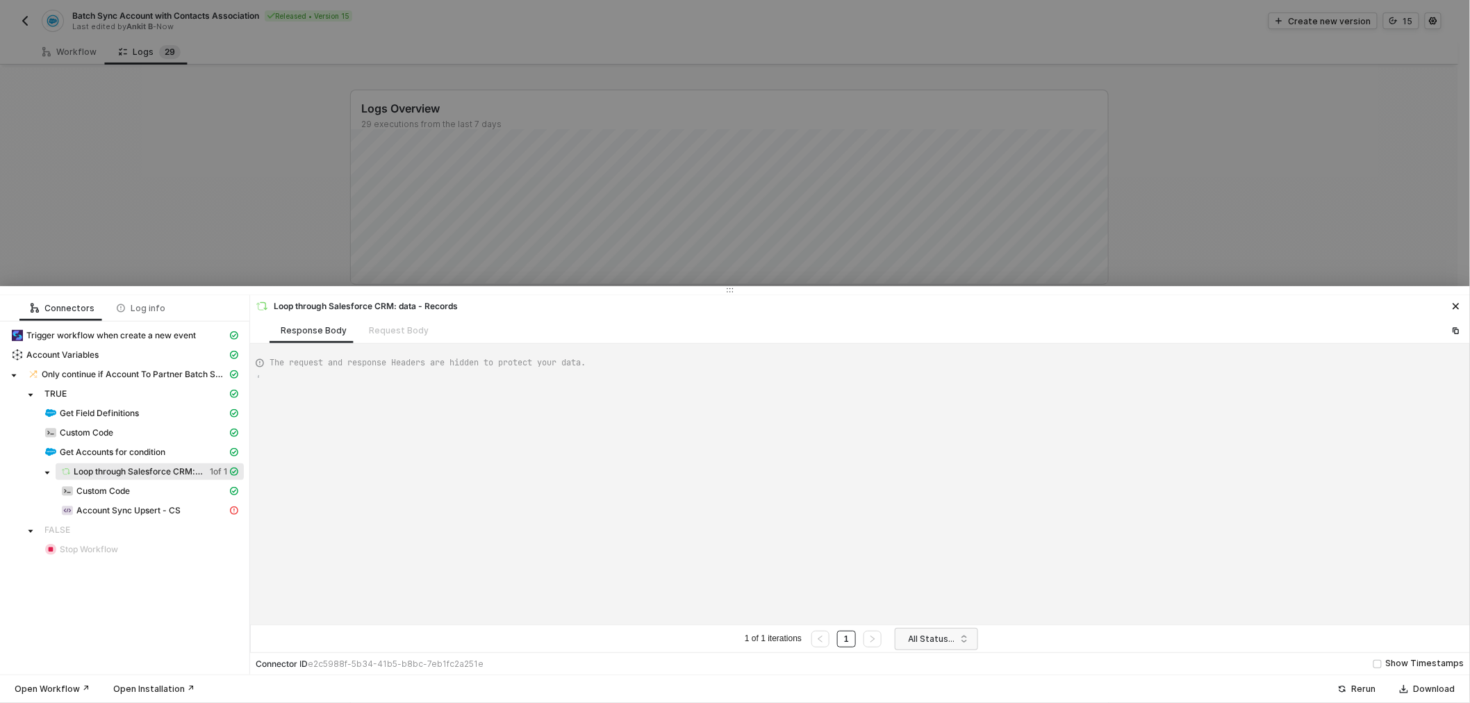
type textarea "{ "data": [ [ [ { "json": { "data": { "totalSize": 8, "done": true, "records": ["
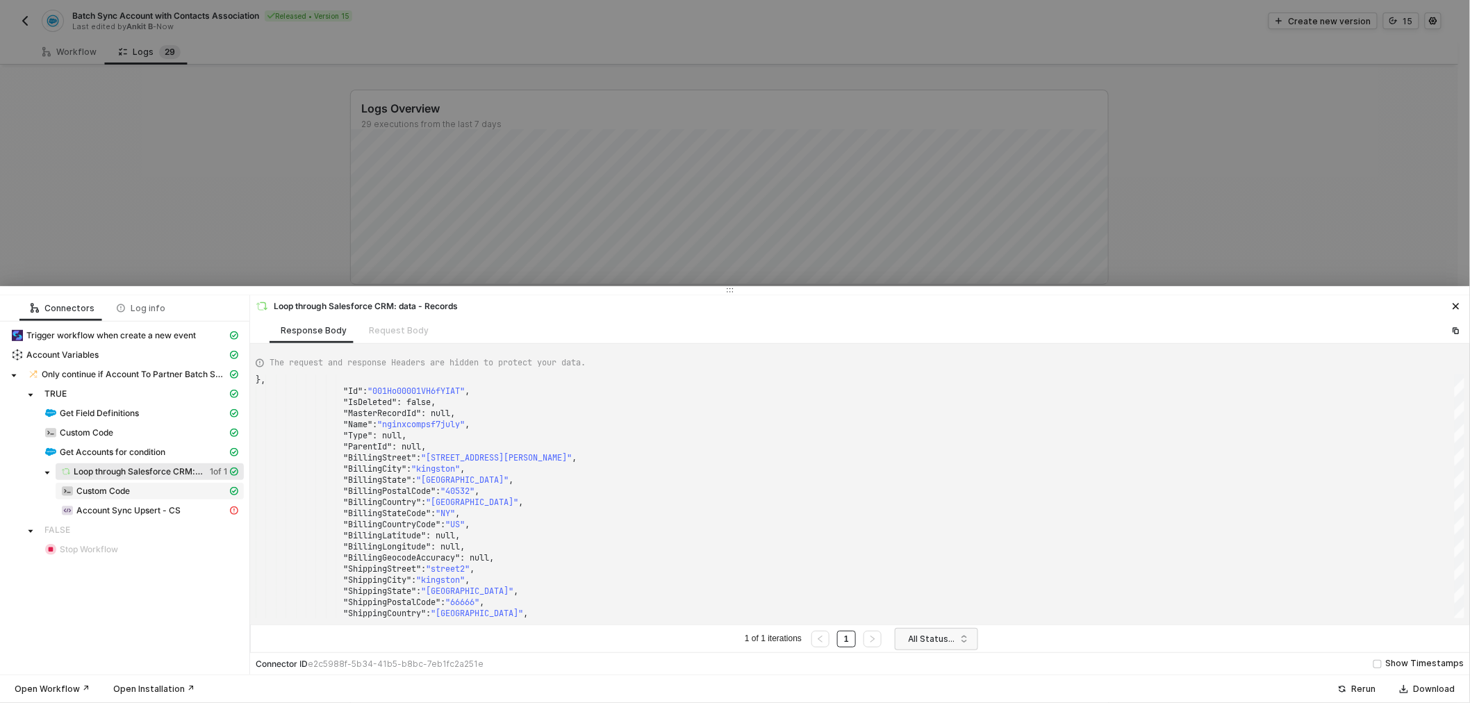
click at [116, 489] on span "Custom Code" at bounding box center [102, 491] width 53 height 11
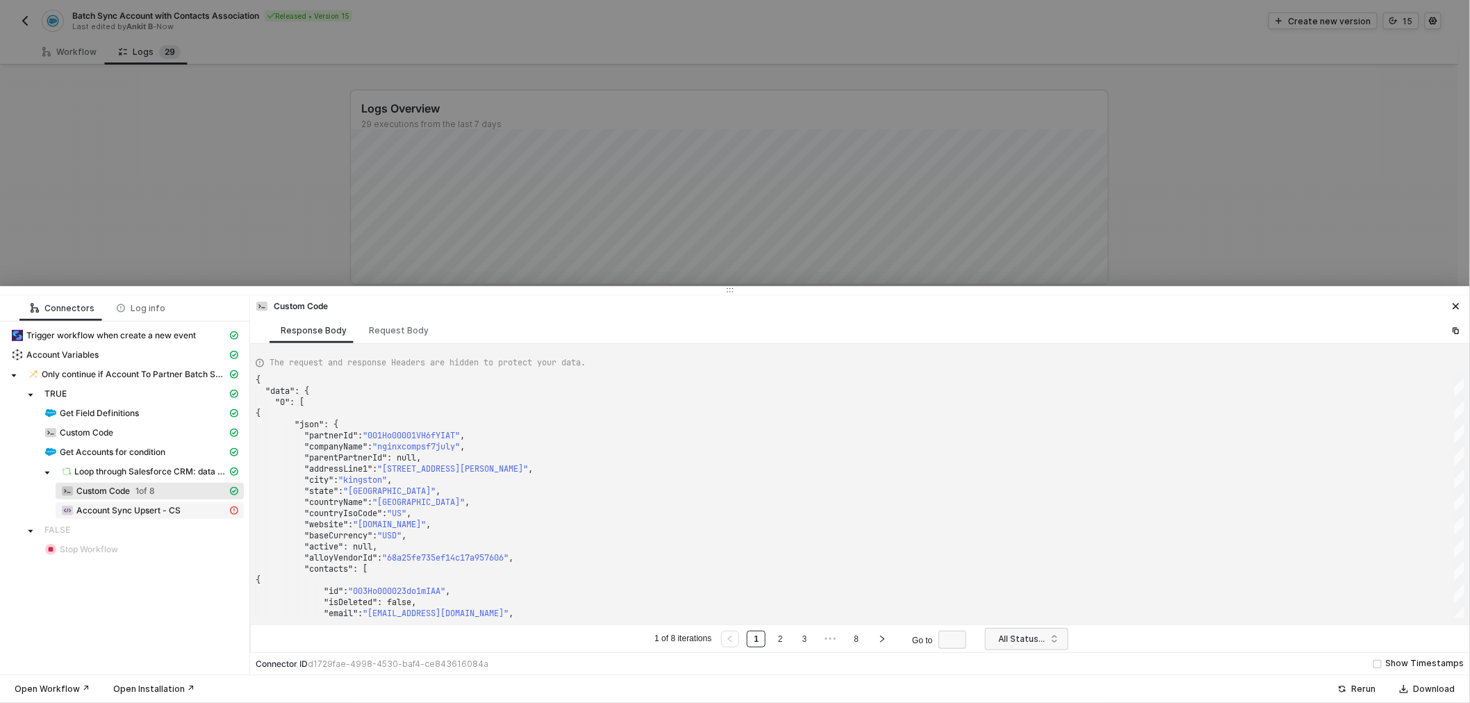
click at [111, 506] on span "Account Sync Upsert - CS" at bounding box center [128, 510] width 104 height 11
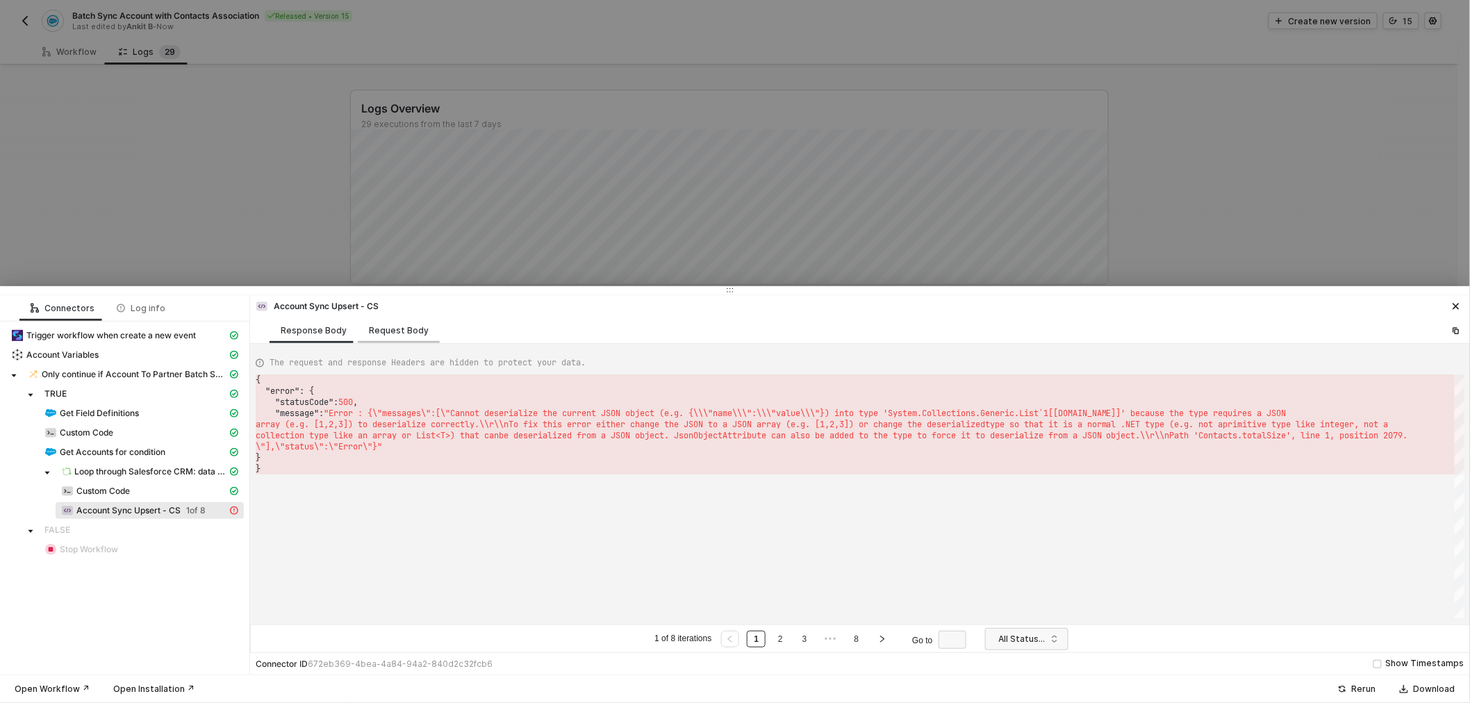
click at [377, 329] on div "Request Body" at bounding box center [399, 330] width 60 height 11
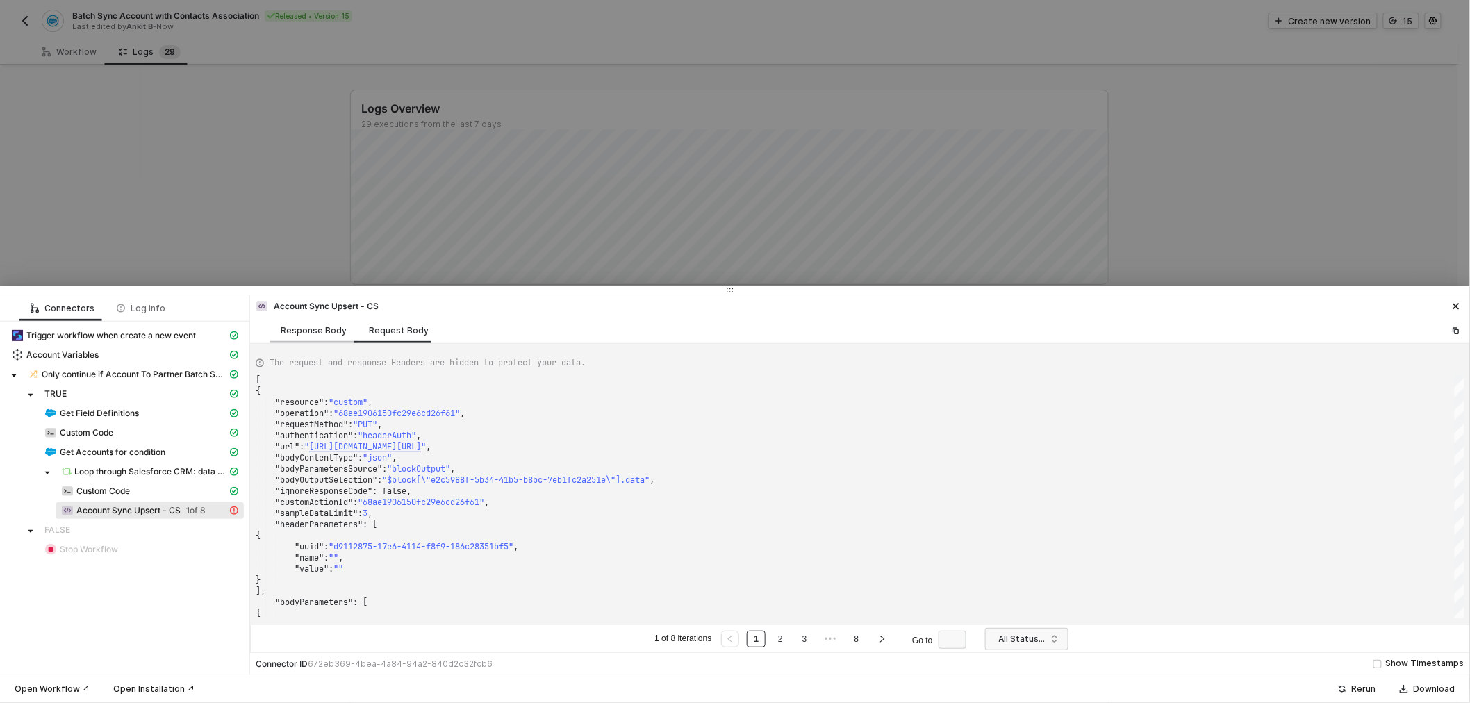
click at [304, 335] on div "Response Body" at bounding box center [314, 330] width 66 height 11
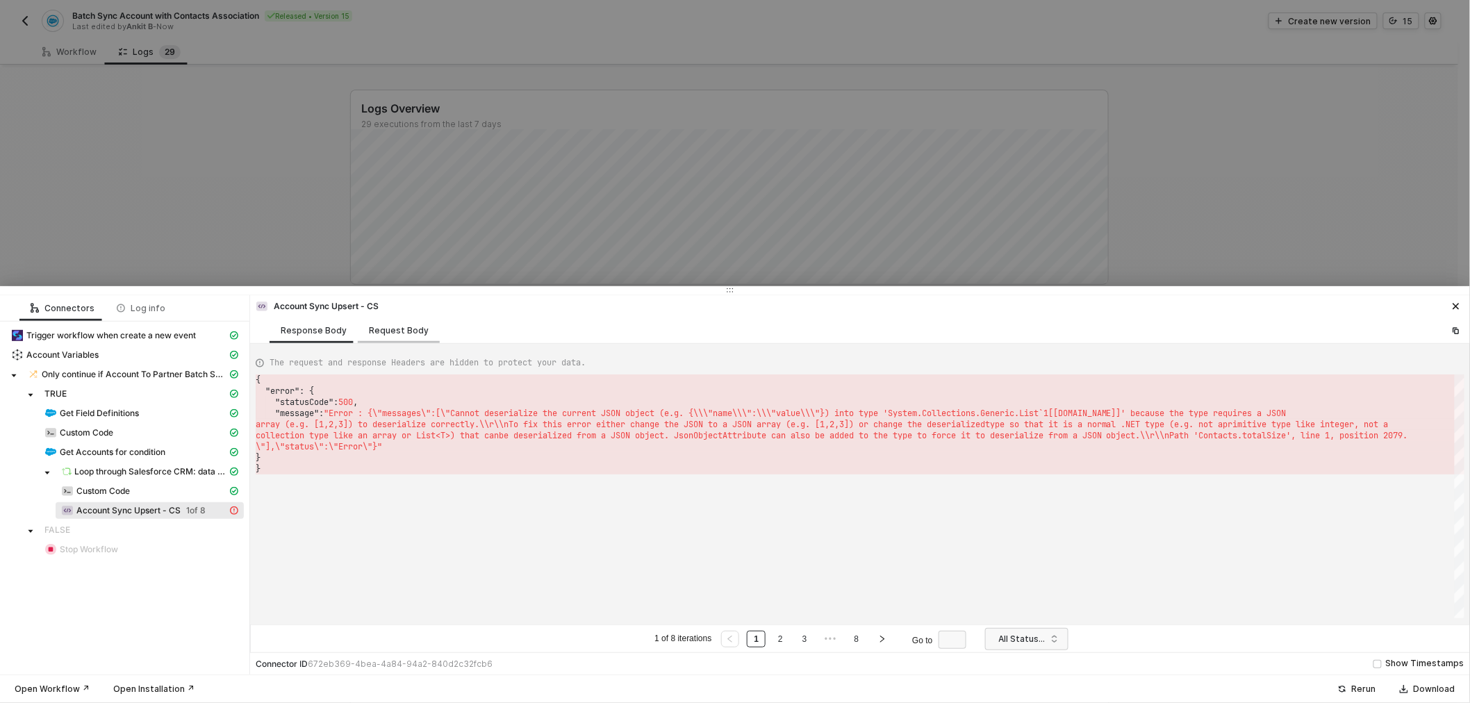
click at [390, 333] on div "Request Body" at bounding box center [399, 330] width 60 height 11
type textarea "[ { "resource": "custom", "operation": "68ae1906150fc29e6cd26f61", "requestMeth…"
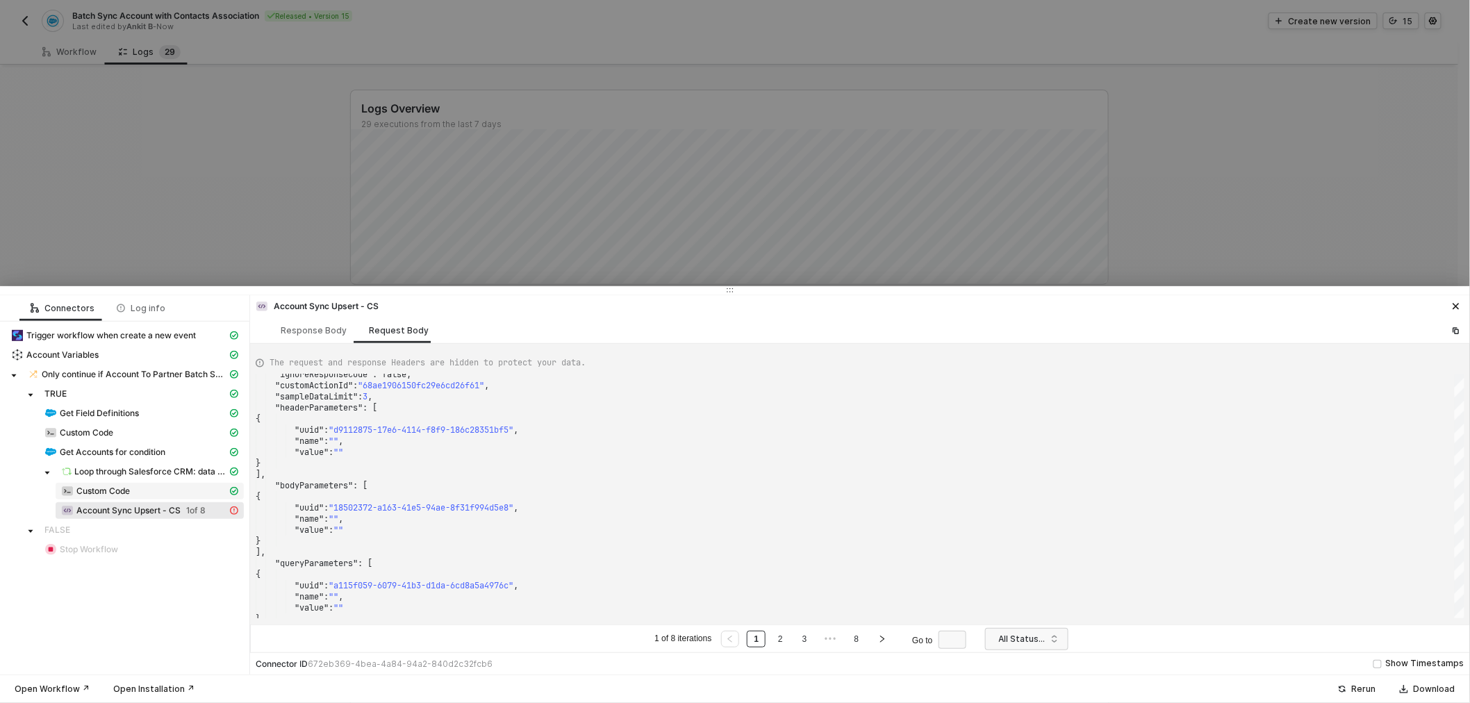
click at [97, 494] on span "Custom Code" at bounding box center [102, 491] width 53 height 11
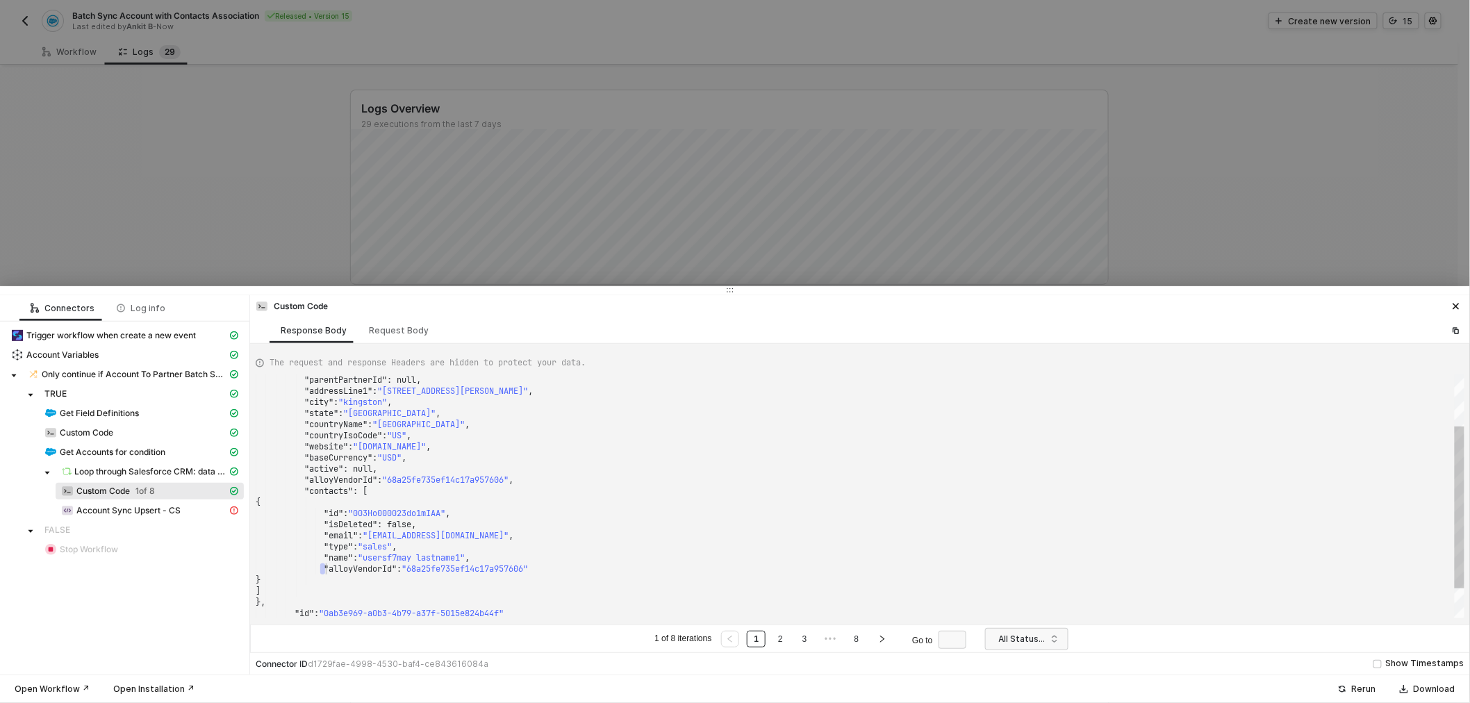
scroll to position [0, 0]
drag, startPoint x: 322, startPoint y: 568, endPoint x: 547, endPoint y: 564, distance: 225.1
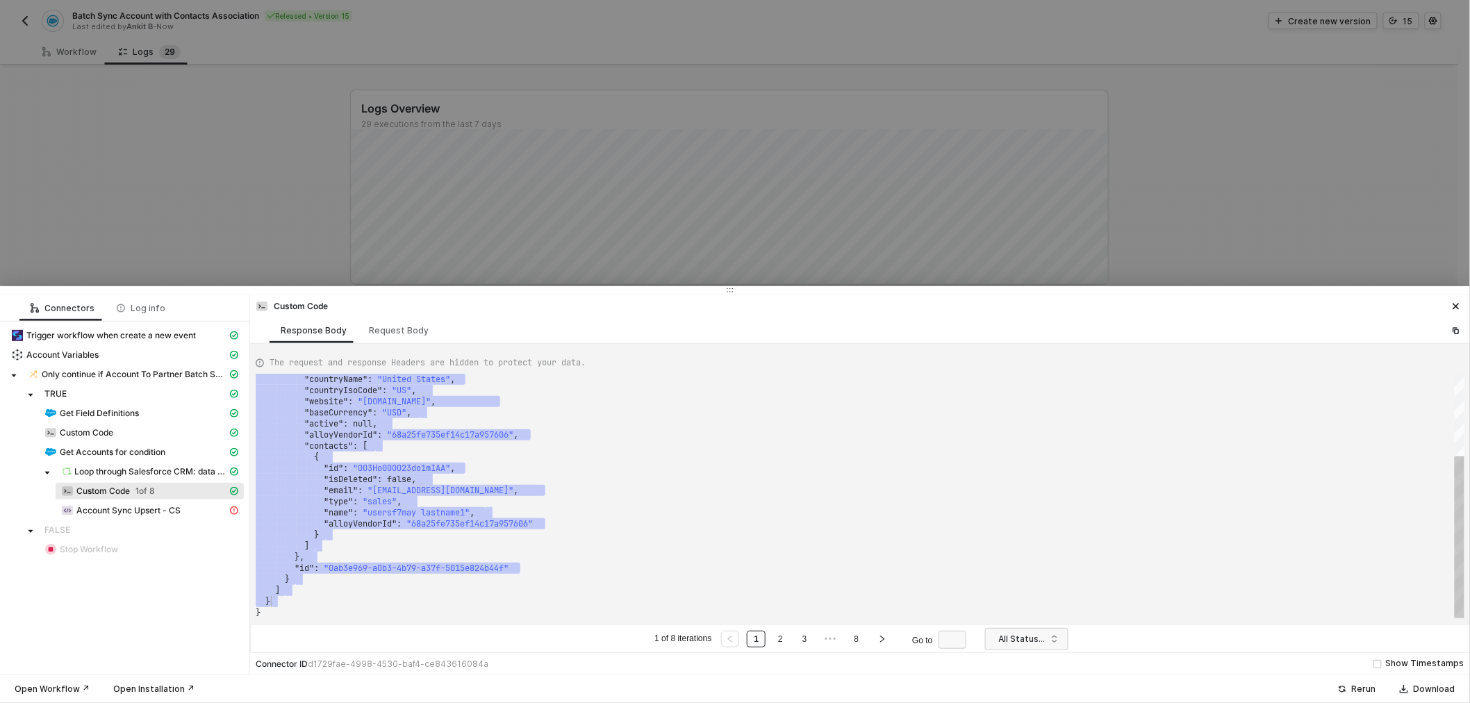
drag, startPoint x: 336, startPoint y: 381, endPoint x: 308, endPoint y: 599, distance: 220.6
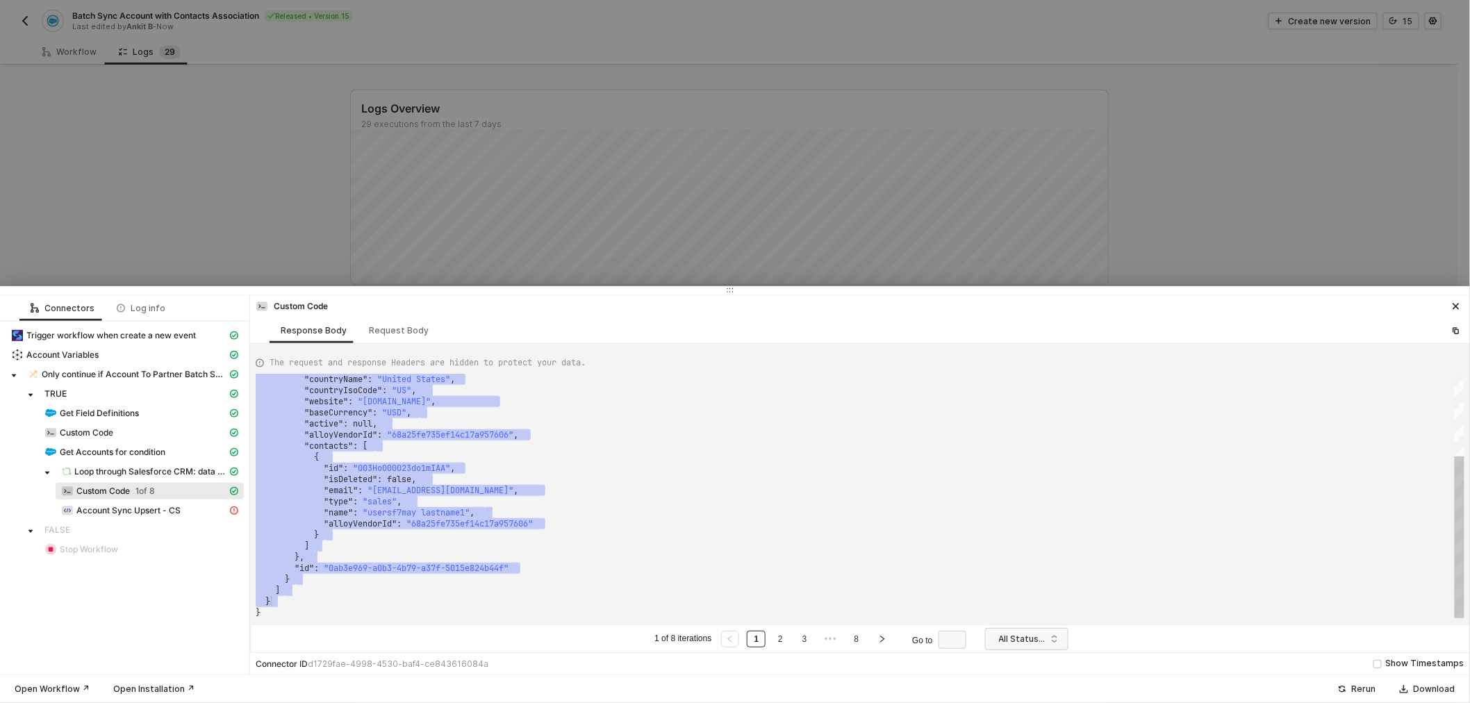
type textarea "{ "data": { "0": [ { "json": { "partnerId": "001Ho00001VH6fYIAT", "companyName"…"
drag, startPoint x: 334, startPoint y: 384, endPoint x: 299, endPoint y: 556, distance: 175.0
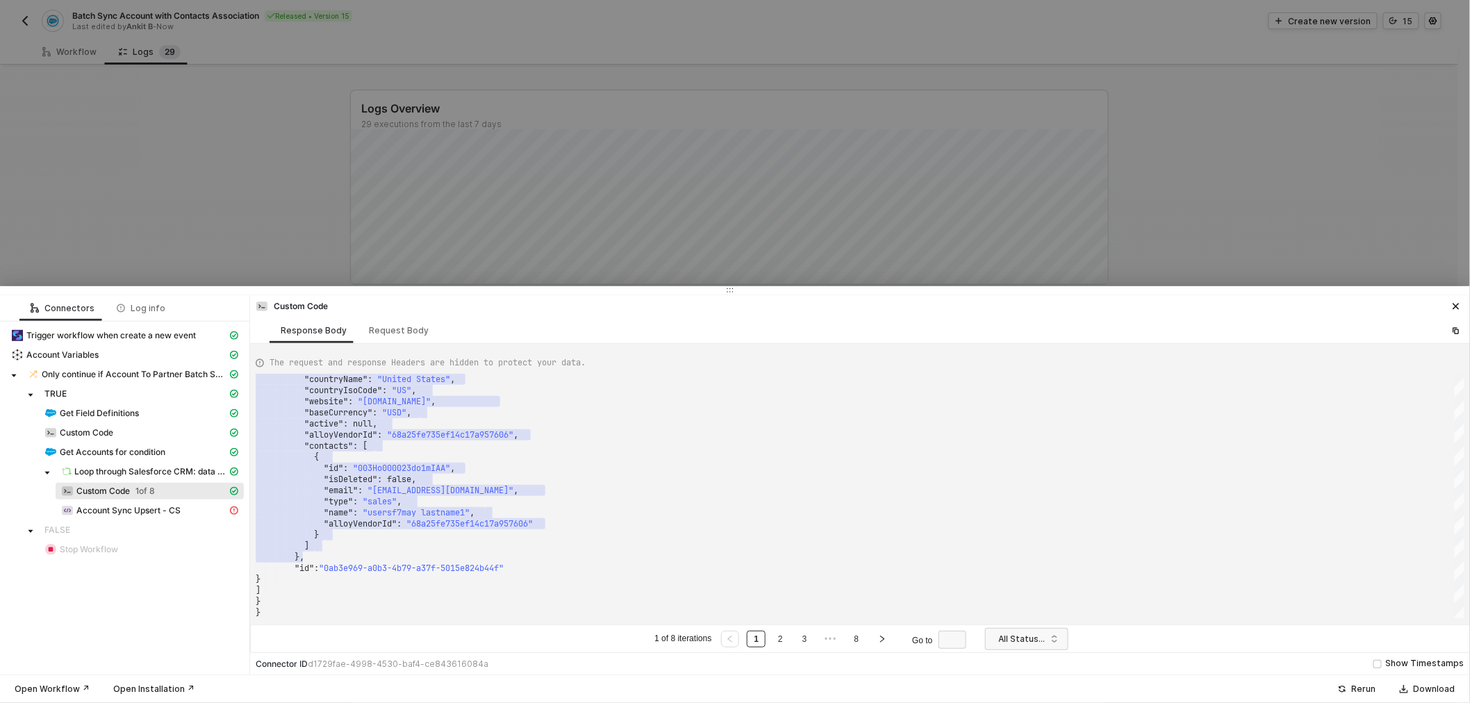
drag, startPoint x: 269, startPoint y: 125, endPoint x: 88, endPoint y: 51, distance: 195.9
click at [265, 126] on div at bounding box center [735, 351] width 1470 height 703
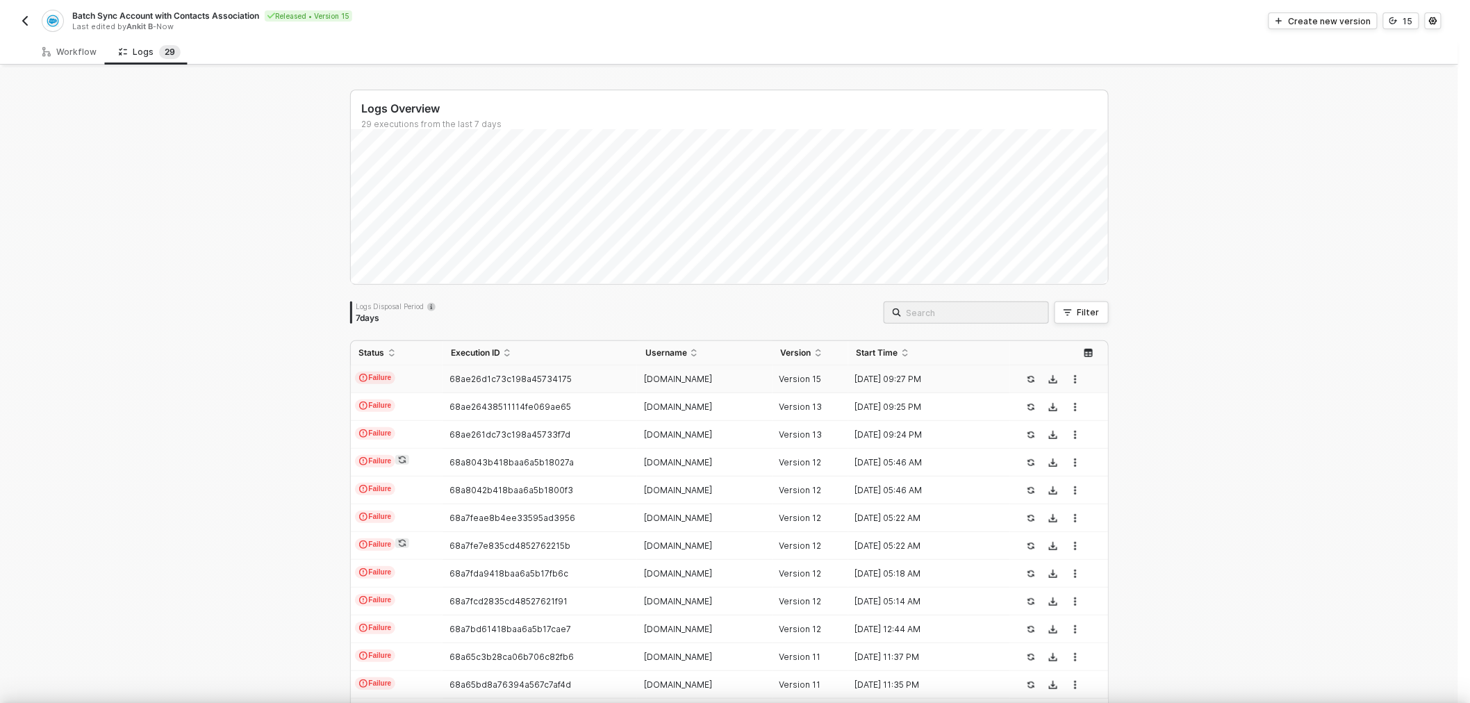
click at [86, 50] on div at bounding box center [735, 351] width 1470 height 703
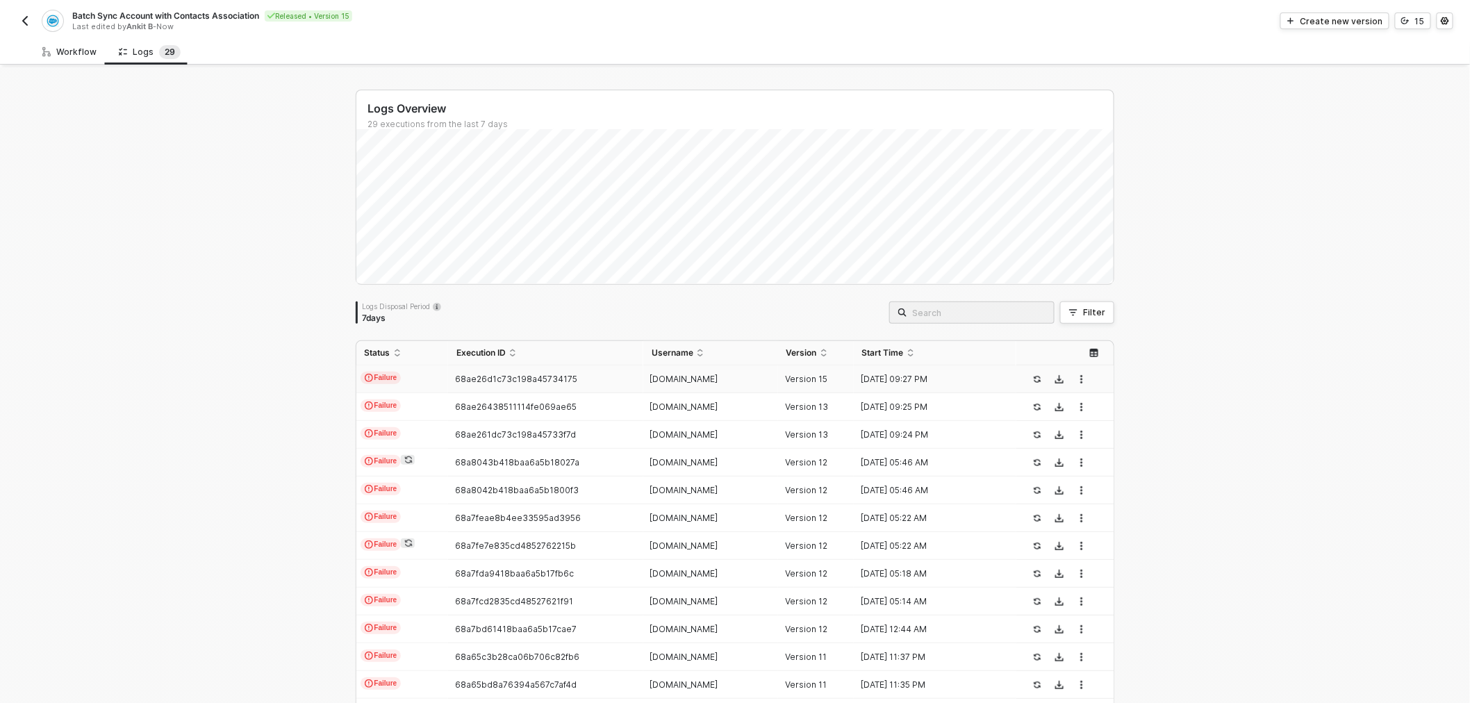
click at [86, 50] on div "Workflow" at bounding box center [69, 52] width 54 height 11
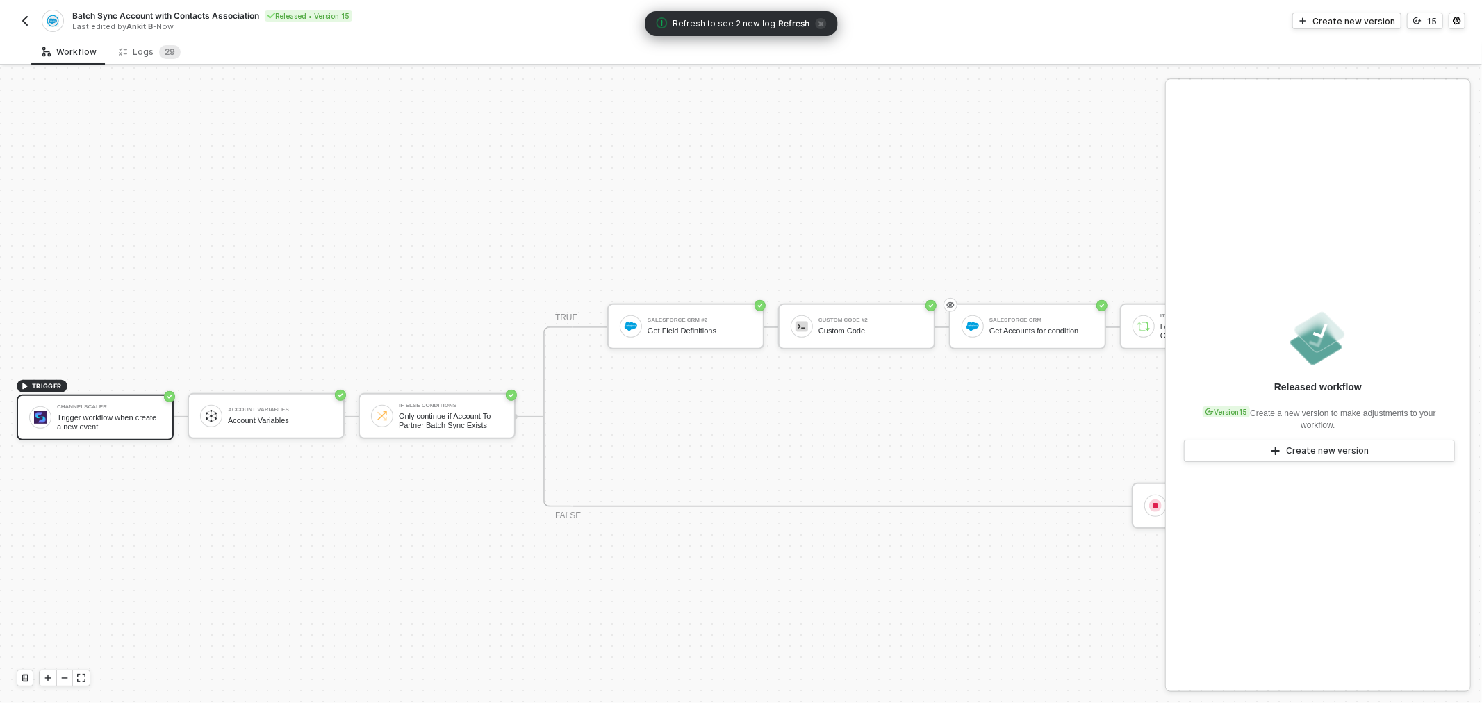
click at [795, 22] on span "Refresh" at bounding box center [793, 23] width 31 height 11
click at [140, 53] on div "Logs 2 9" at bounding box center [150, 52] width 62 height 14
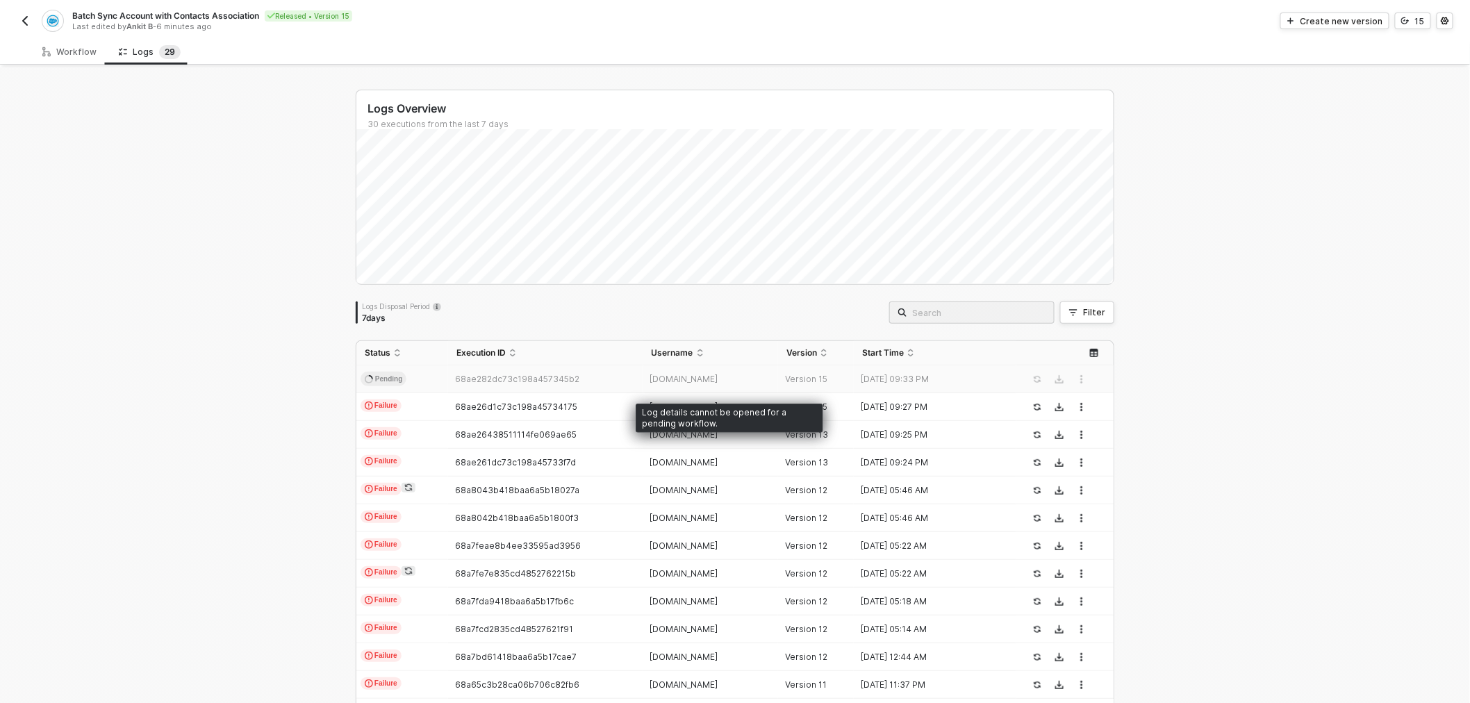
click at [448, 376] on div "68ae282dc73c198a457345b2" at bounding box center [539, 379] width 183 height 11
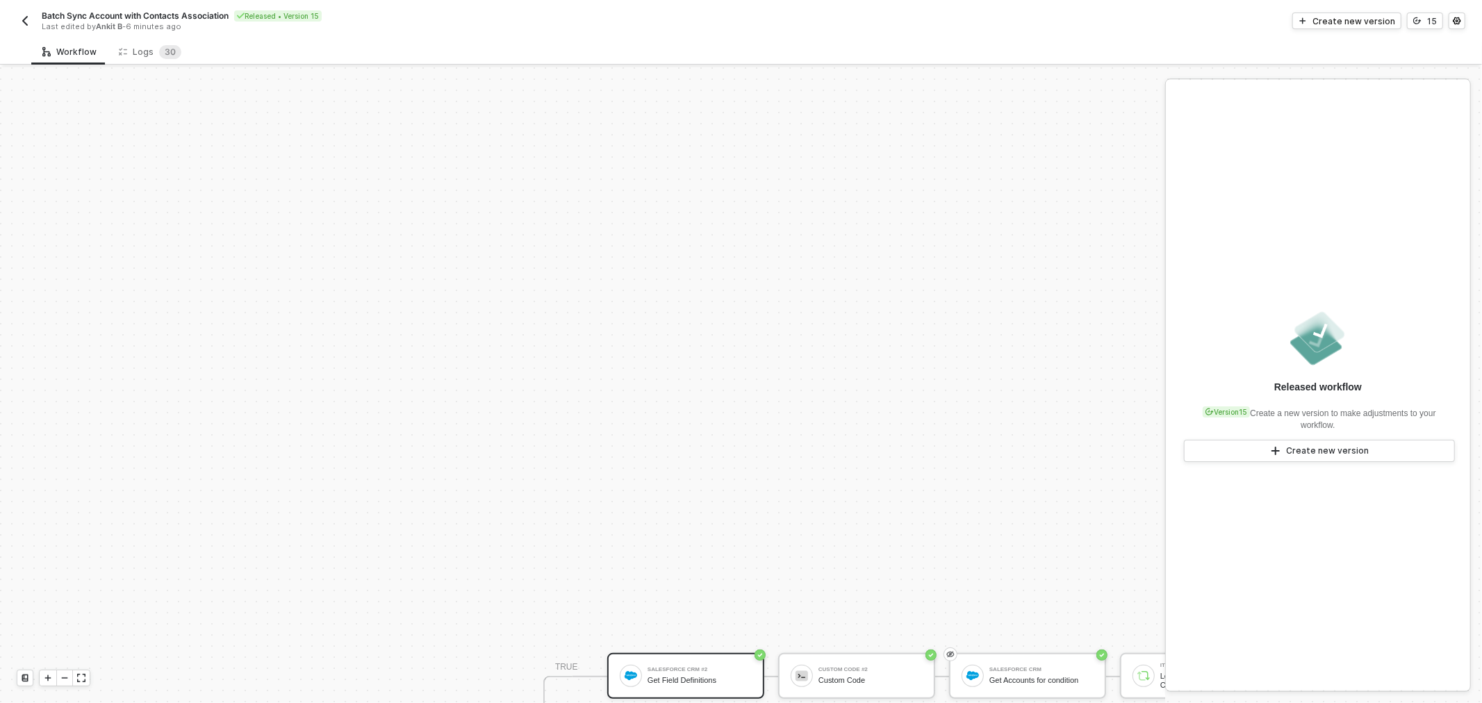
scroll to position [349, 0]
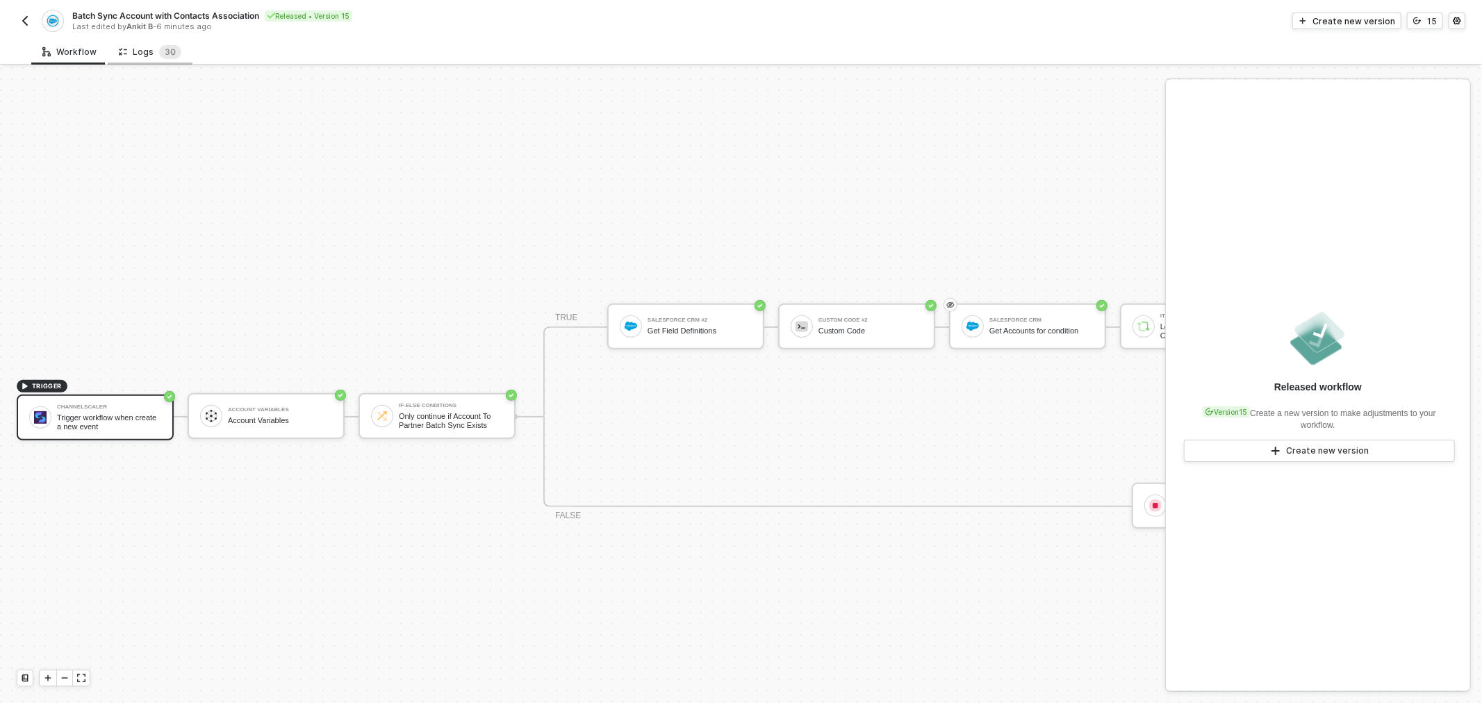
click at [138, 47] on div "Logs 3 0" at bounding box center [150, 52] width 63 height 14
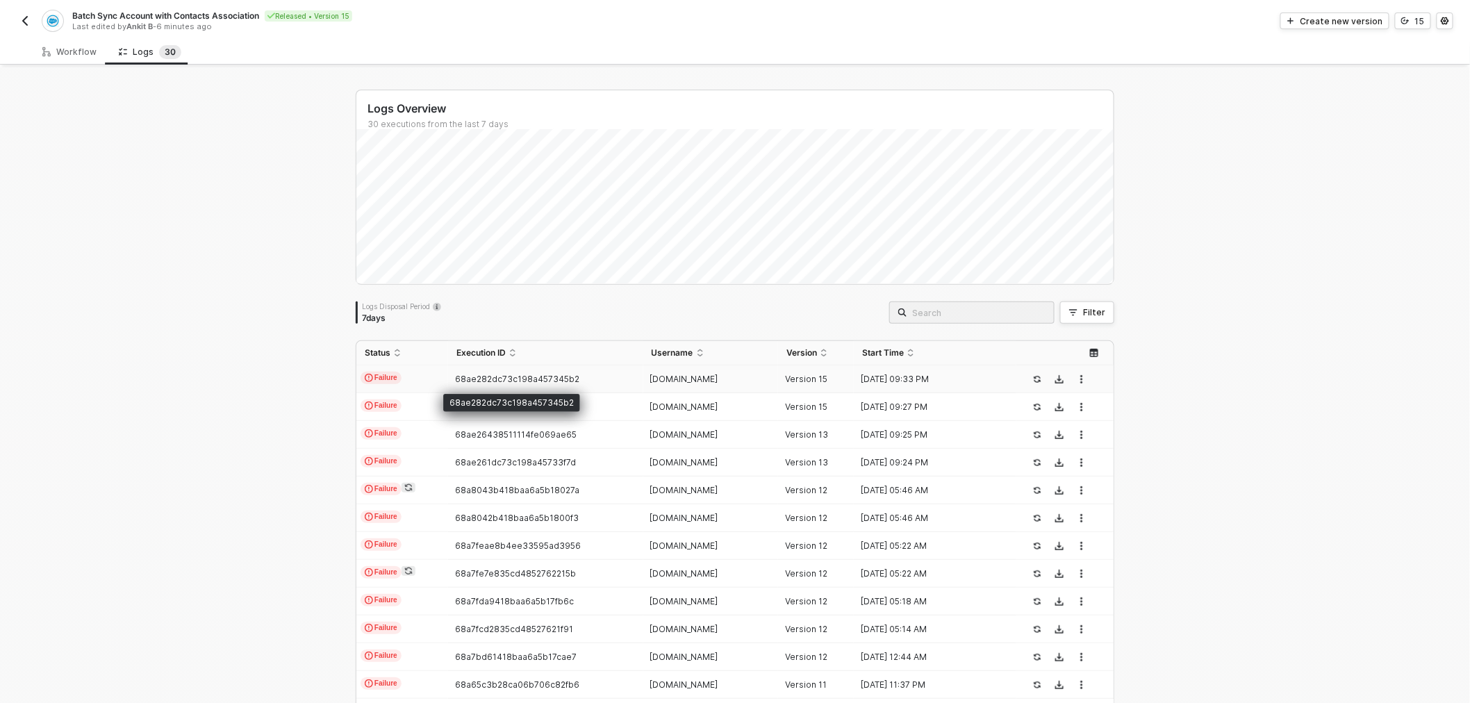
click at [485, 382] on span "68ae282dc73c198a457345b2" at bounding box center [517, 379] width 124 height 10
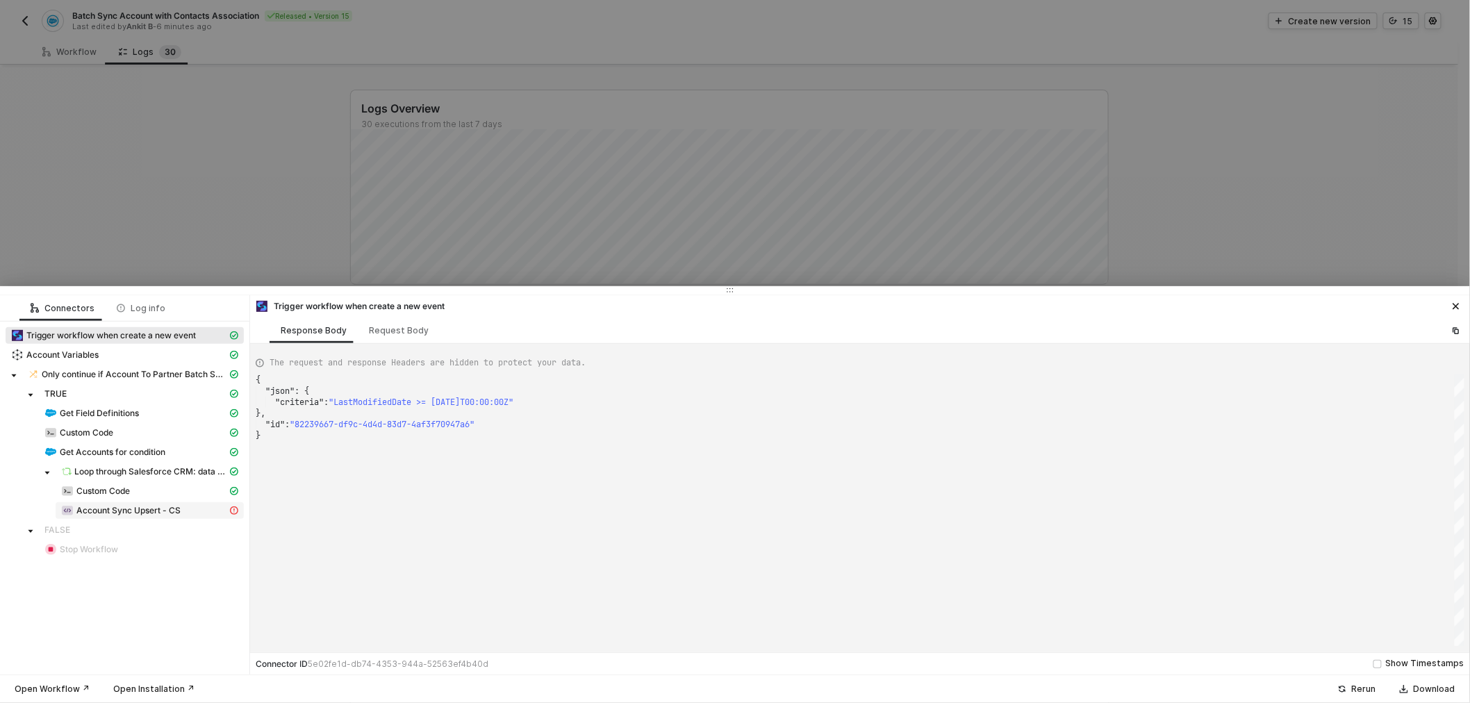
click at [139, 516] on div "Account Sync Upsert - CS" at bounding box center [144, 510] width 166 height 13
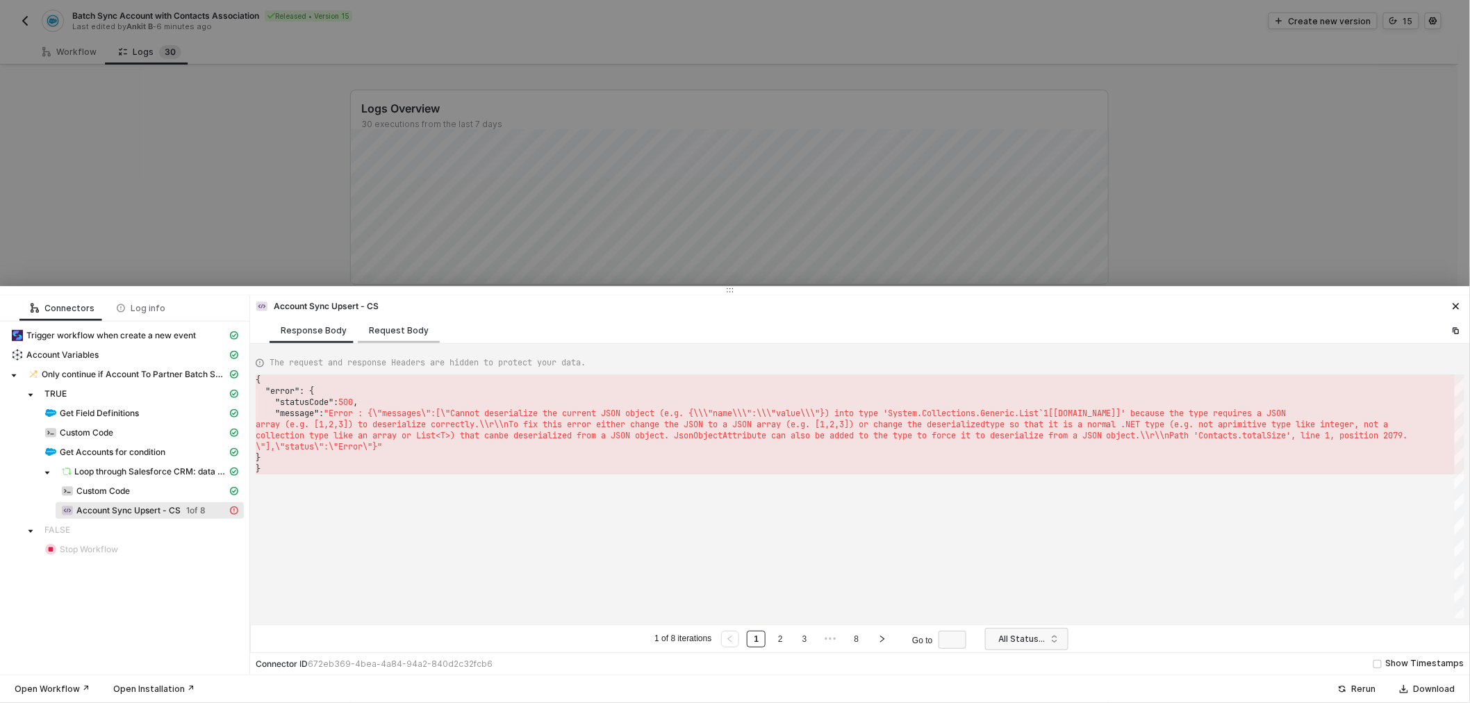
click at [392, 324] on div "Request Body" at bounding box center [399, 330] width 82 height 26
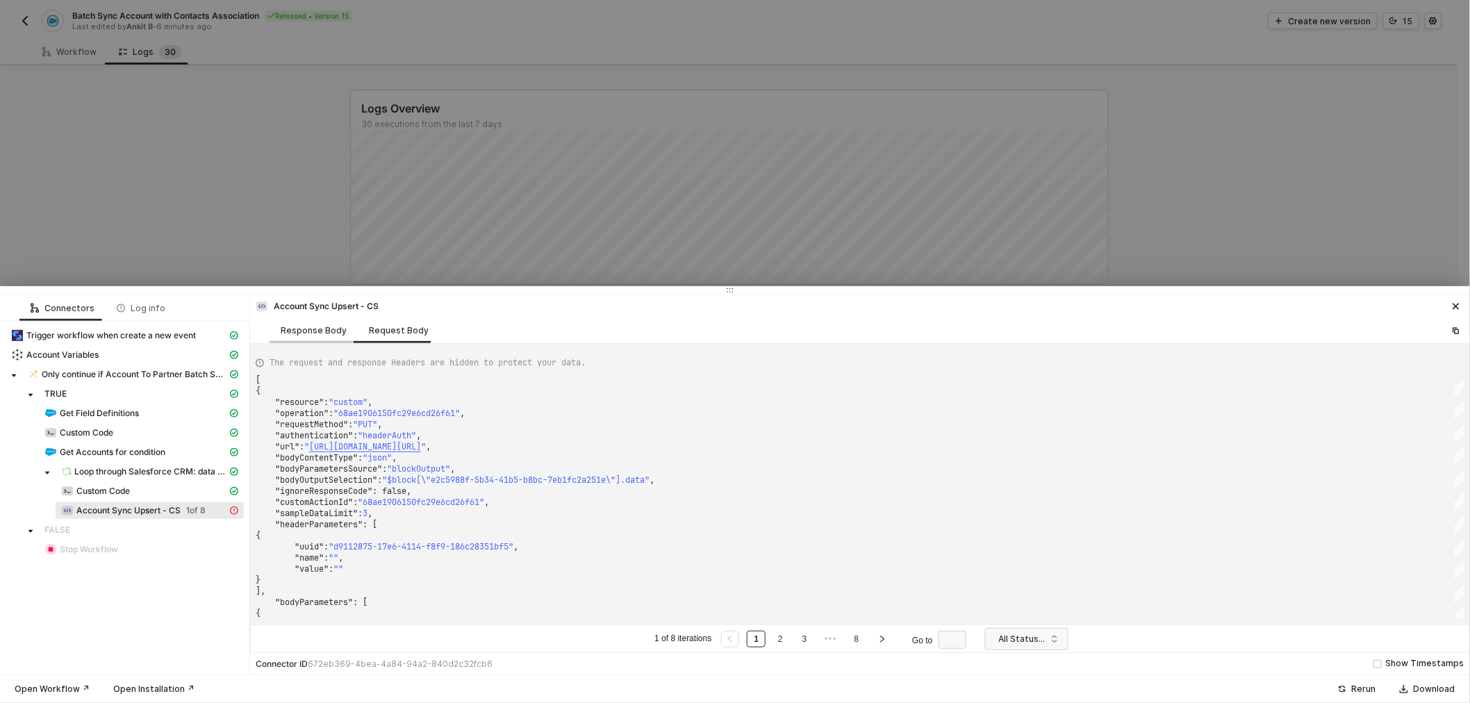
click at [322, 331] on div "Response Body" at bounding box center [314, 330] width 66 height 11
type textarea "{ "error": { "statusCode": 500, "message": "Error : {\"messages\":[\"Cannot des…"
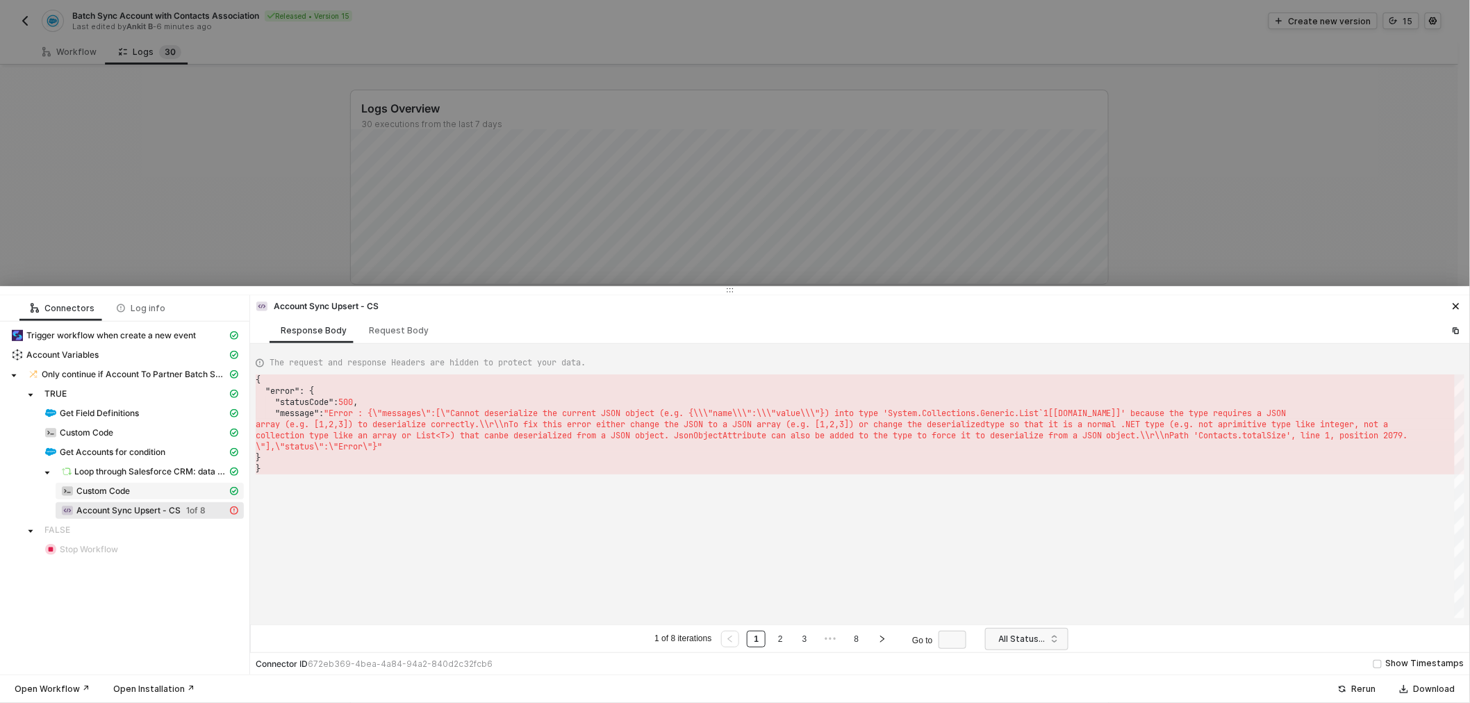
click at [156, 488] on div "Custom Code" at bounding box center [144, 491] width 166 height 13
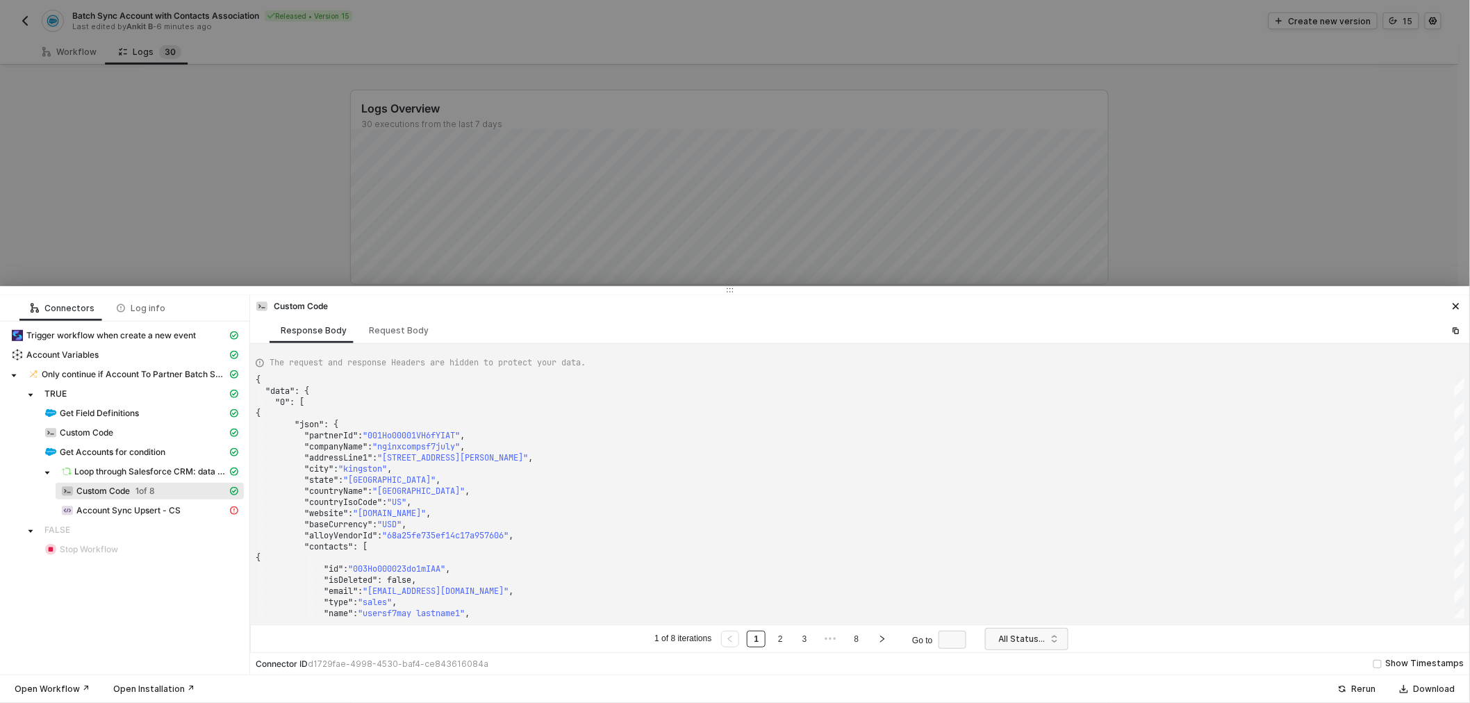
click at [270, 206] on div at bounding box center [735, 351] width 1470 height 703
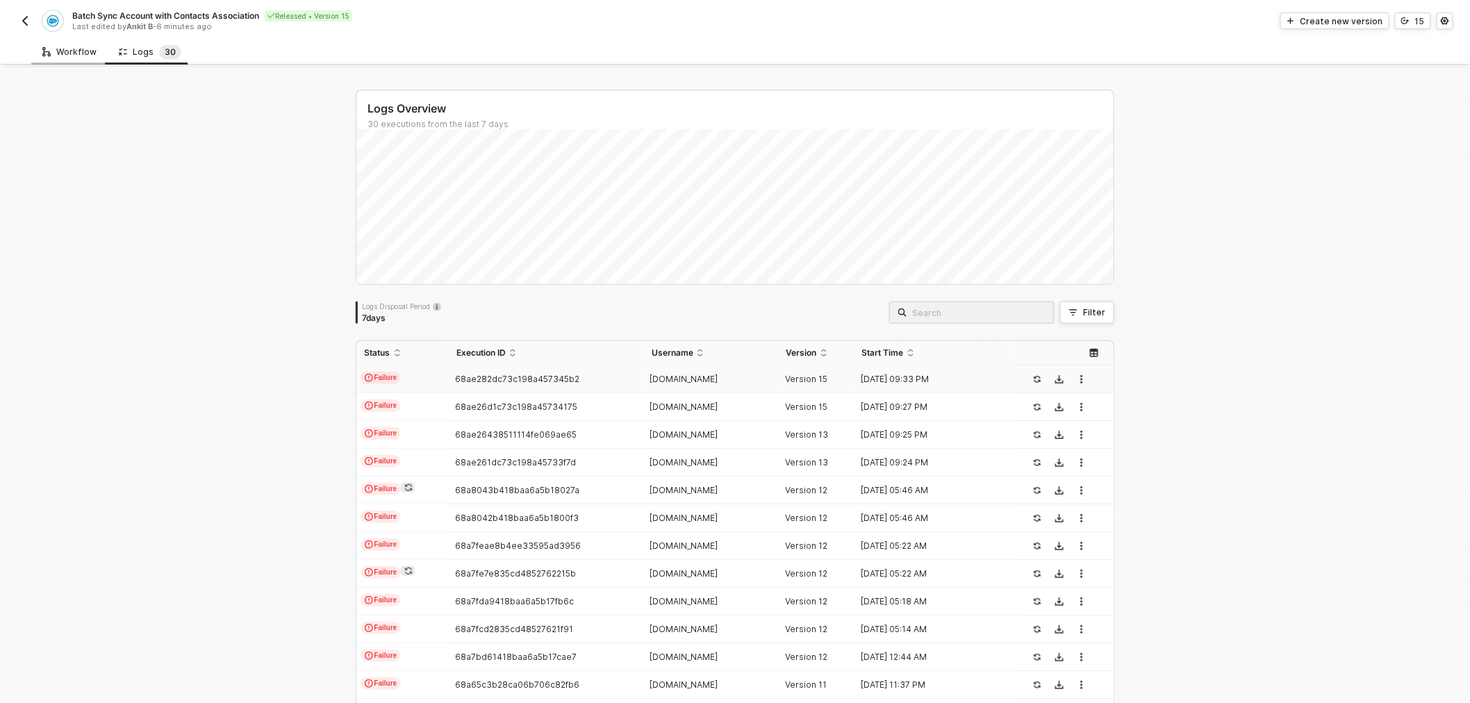
click at [75, 52] on div "Workflow" at bounding box center [69, 52] width 54 height 11
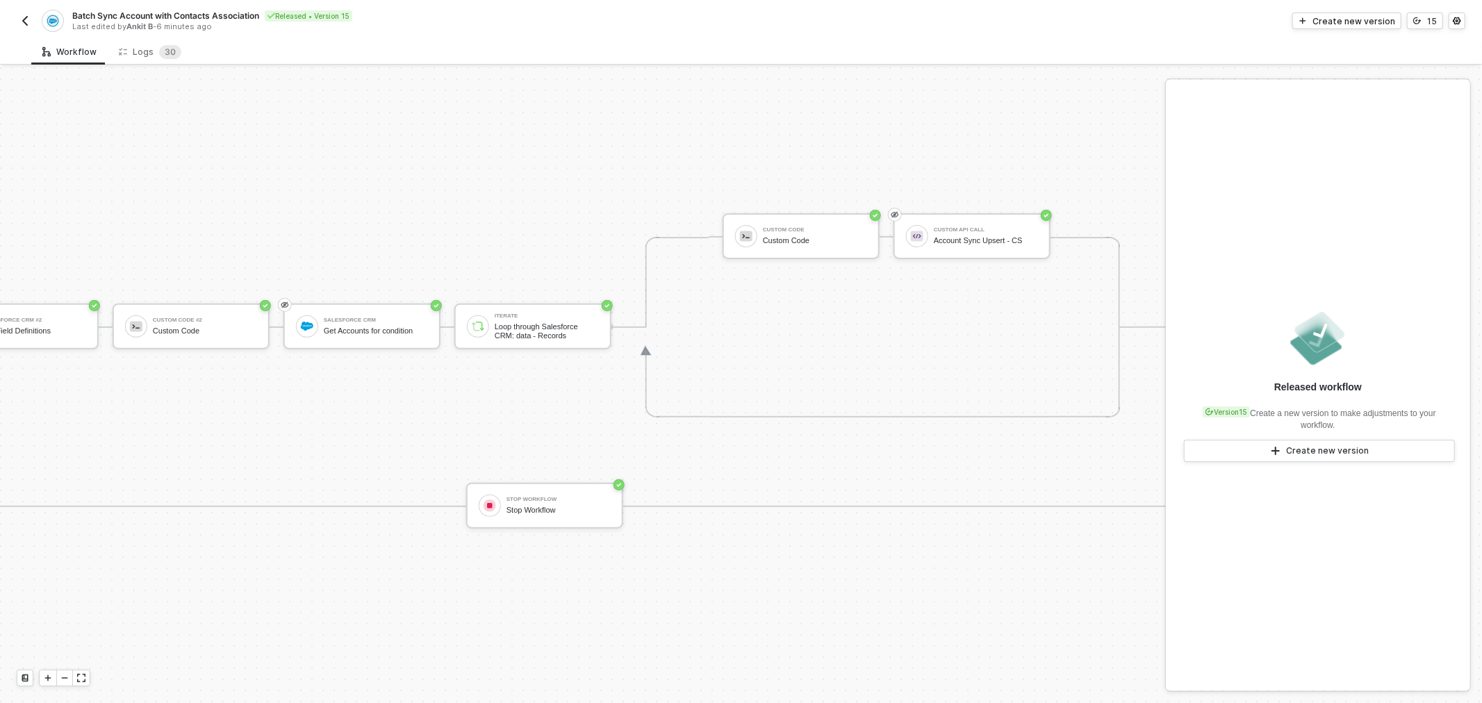
scroll to position [349, 728]
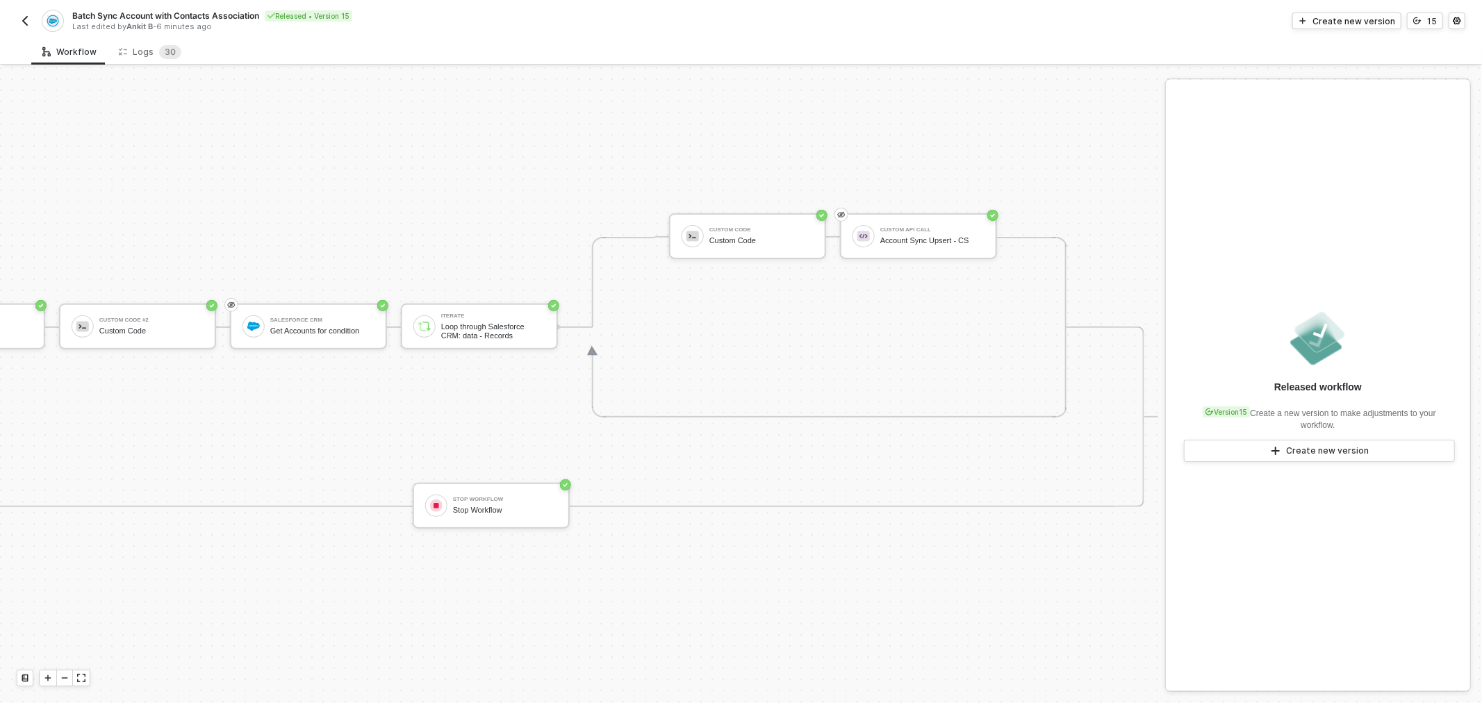
drag, startPoint x: 925, startPoint y: 392, endPoint x: 987, endPoint y: 388, distance: 62.0
click at [767, 224] on div "Custom Code Custom Code" at bounding box center [761, 236] width 104 height 26
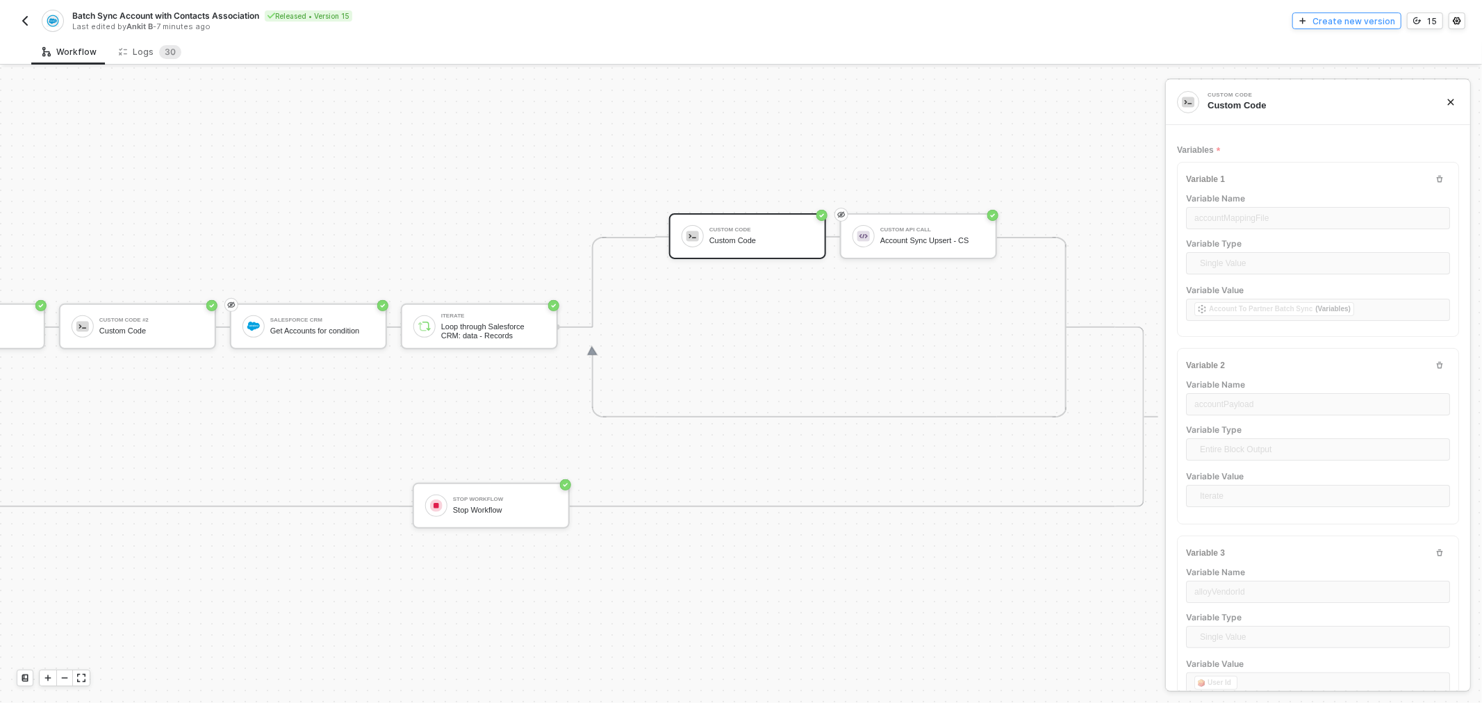
click at [1345, 19] on div "Create new version" at bounding box center [1353, 21] width 83 height 12
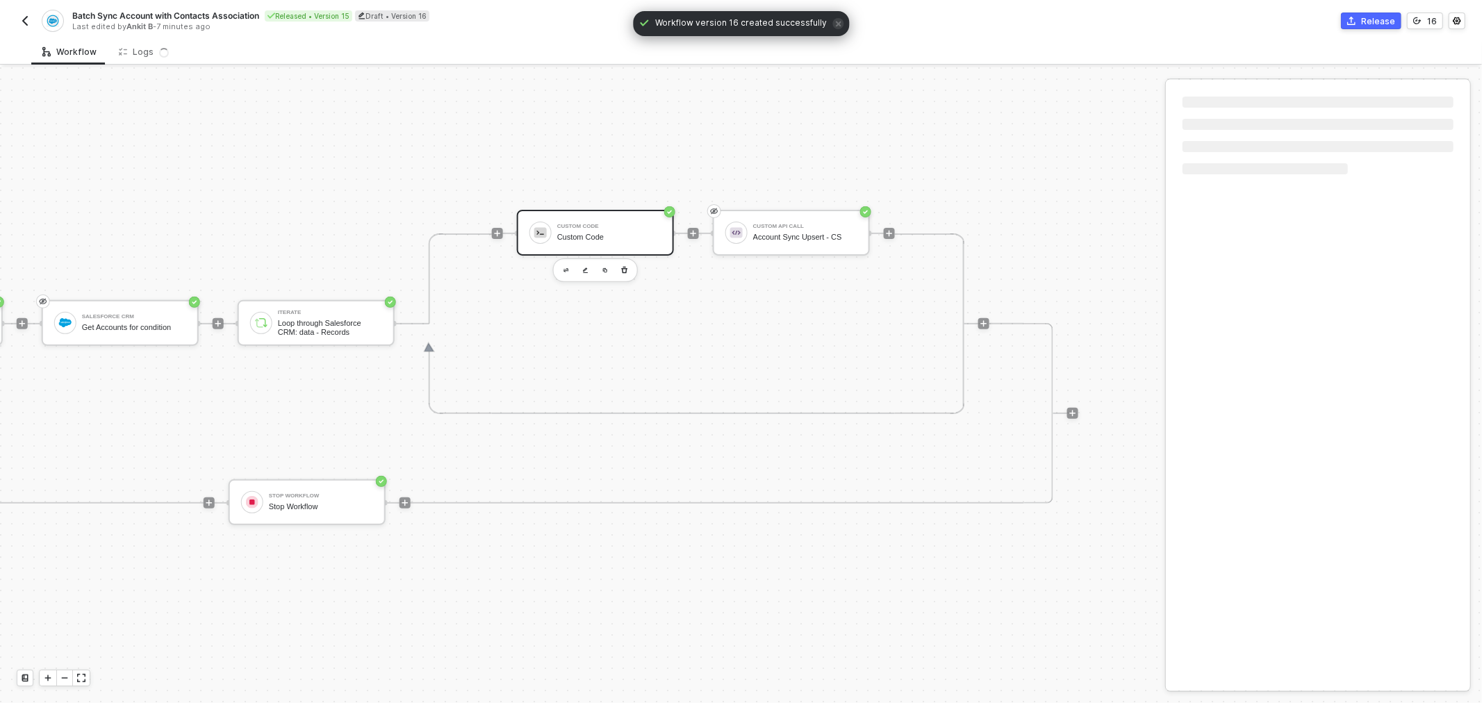
drag, startPoint x: 963, startPoint y: 330, endPoint x: 1045, endPoint y: 339, distance: 83.2
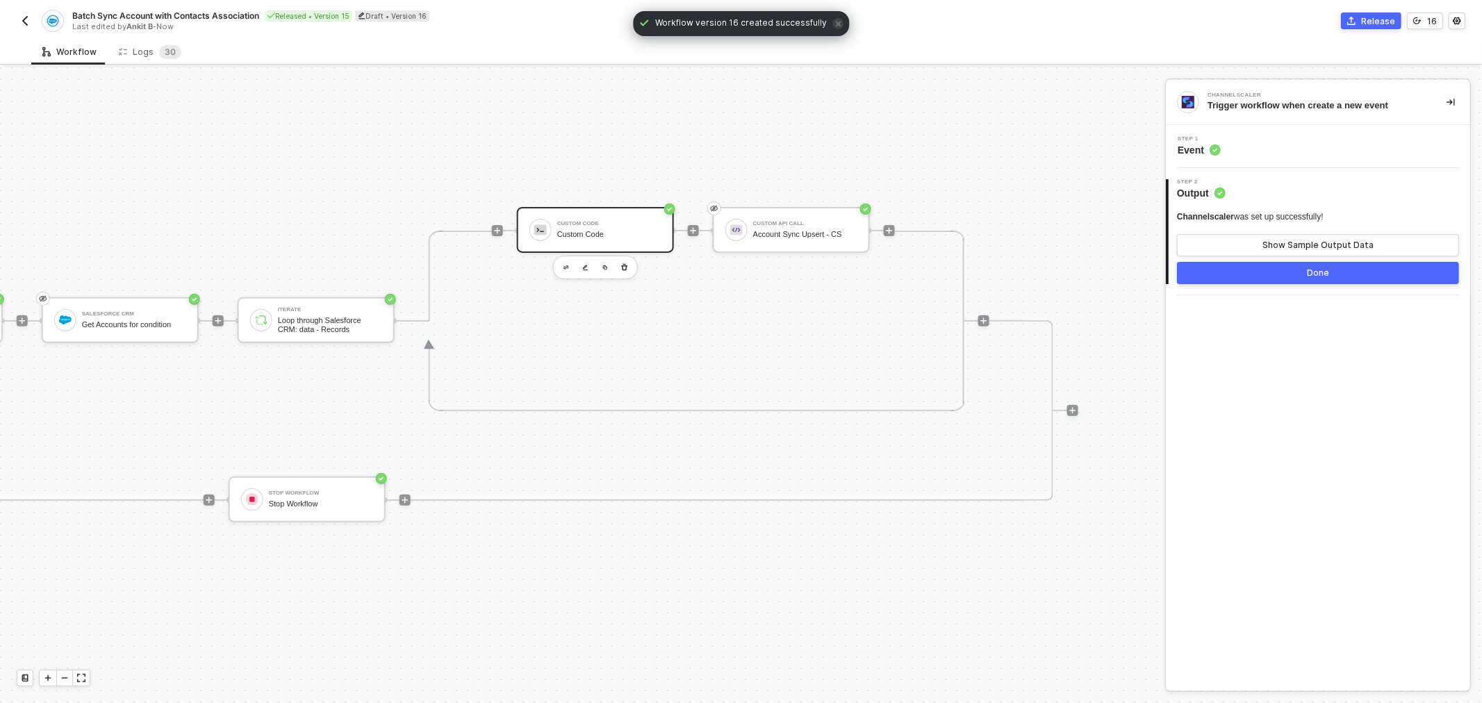
click at [624, 224] on div "Custom Code" at bounding box center [609, 224] width 104 height 6
click at [1256, 240] on button "Show Sample Output Data" at bounding box center [1318, 245] width 282 height 22
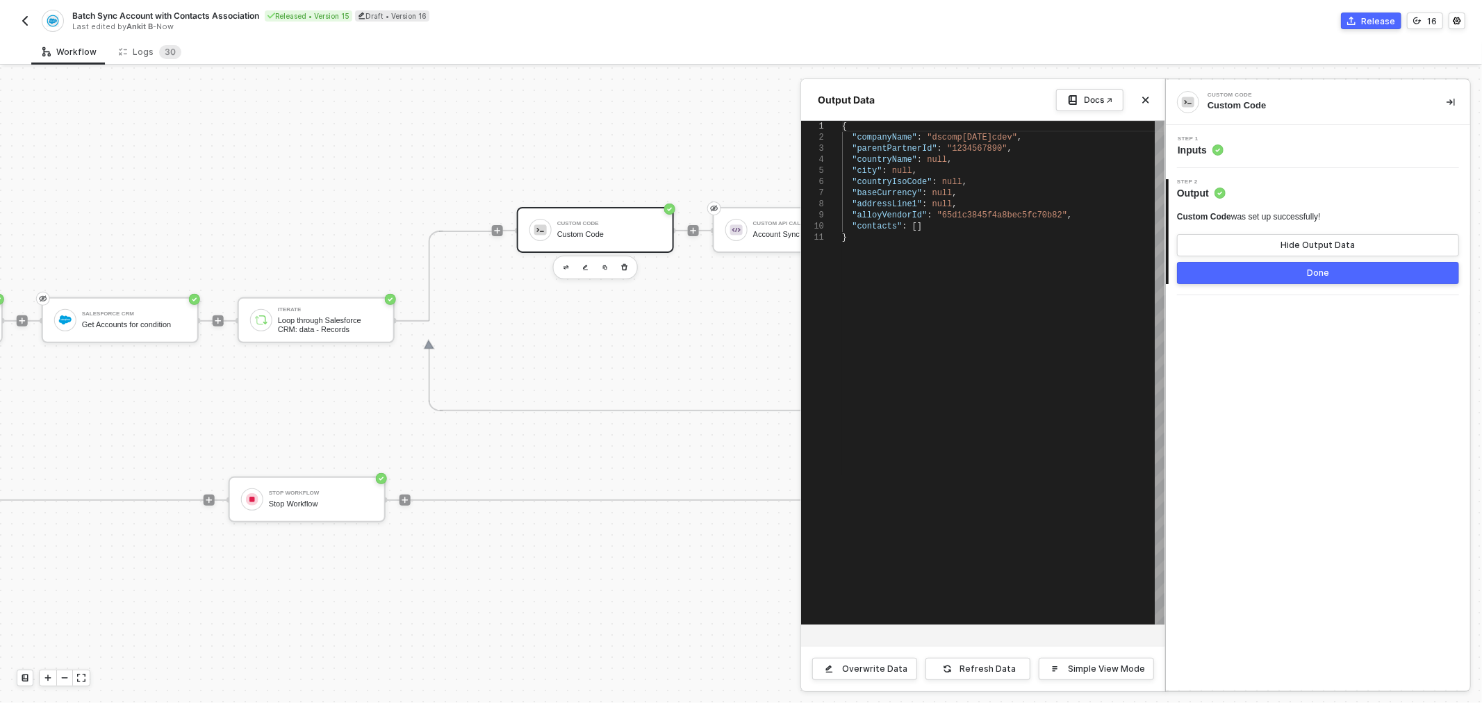
click at [740, 221] on div at bounding box center [741, 385] width 1482 height 636
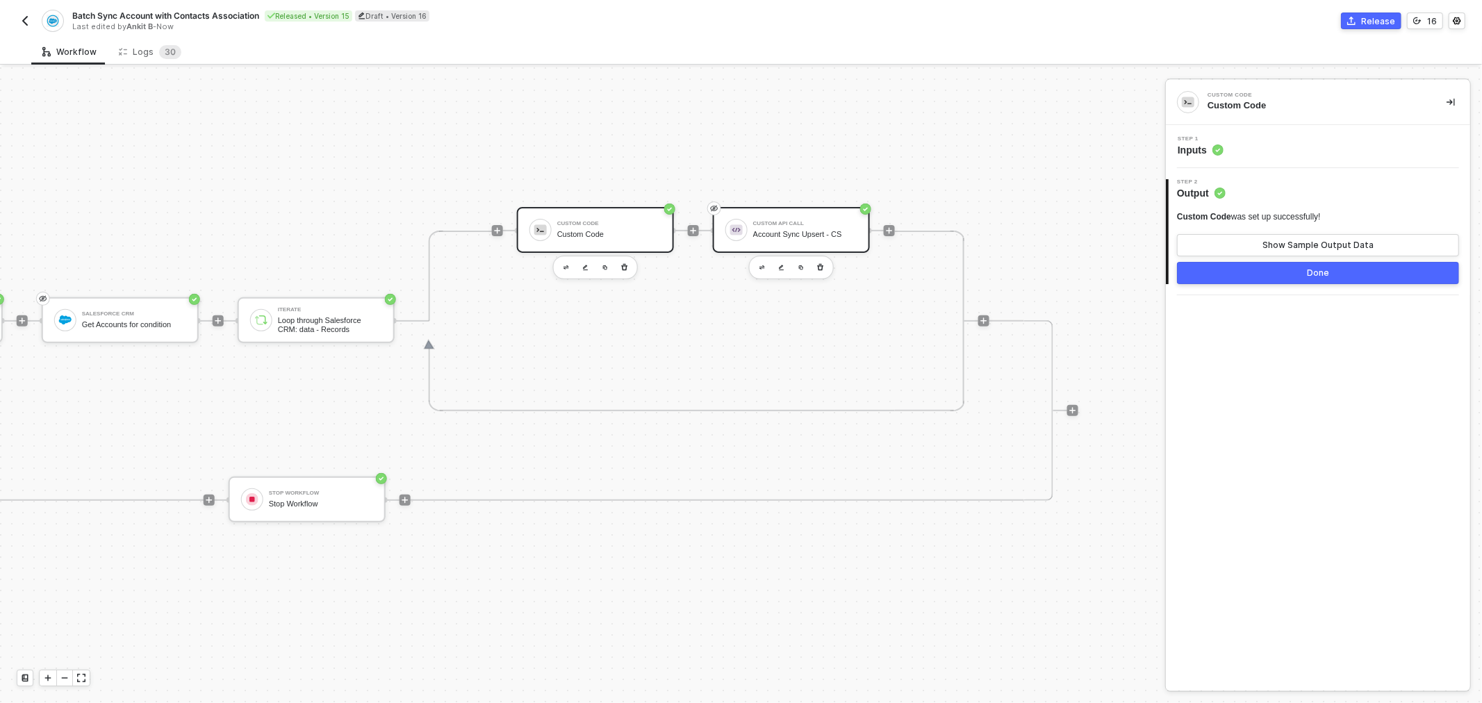
click at [747, 221] on div "Custom API Call Account Sync Upsert - CS" at bounding box center [802, 230] width 110 height 26
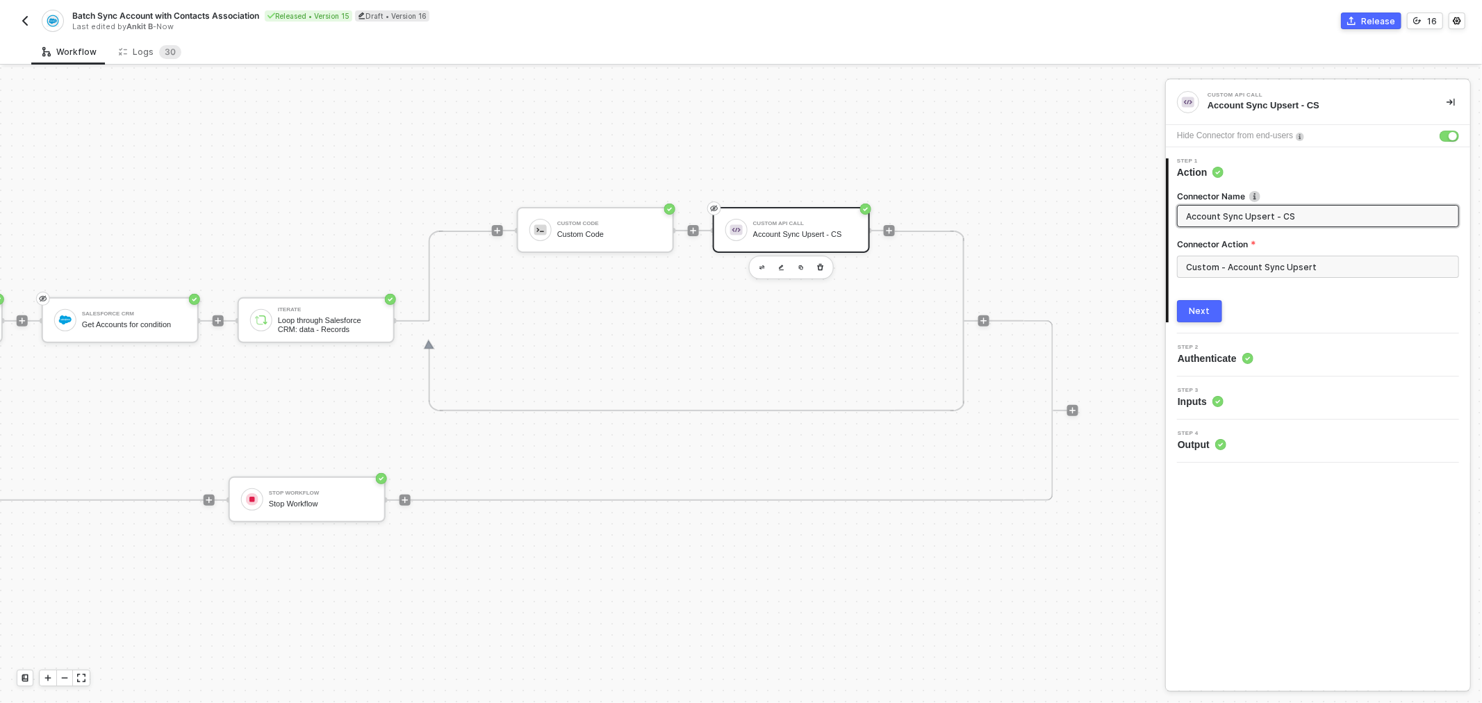
click at [1235, 406] on div "Step 3 Inputs" at bounding box center [1319, 398] width 301 height 21
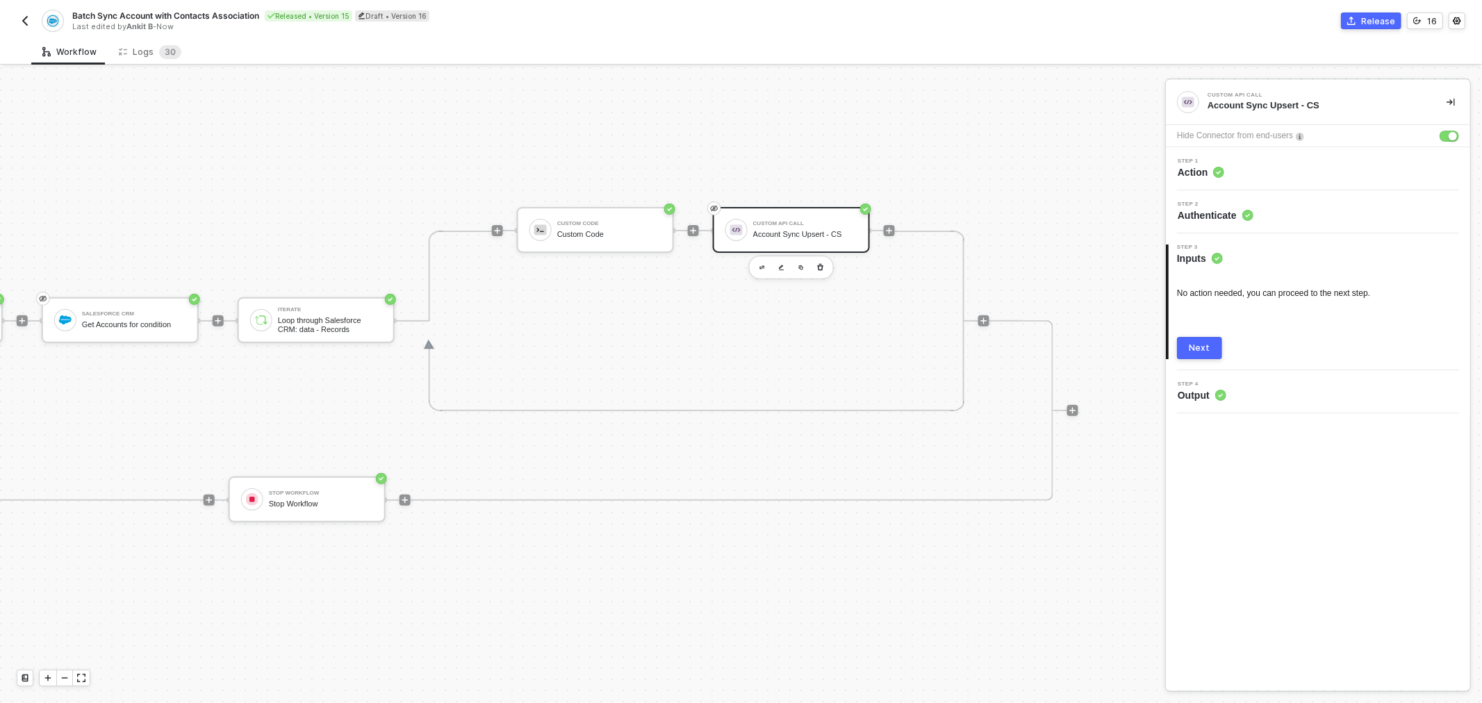
click at [1207, 341] on button "Next" at bounding box center [1199, 348] width 45 height 22
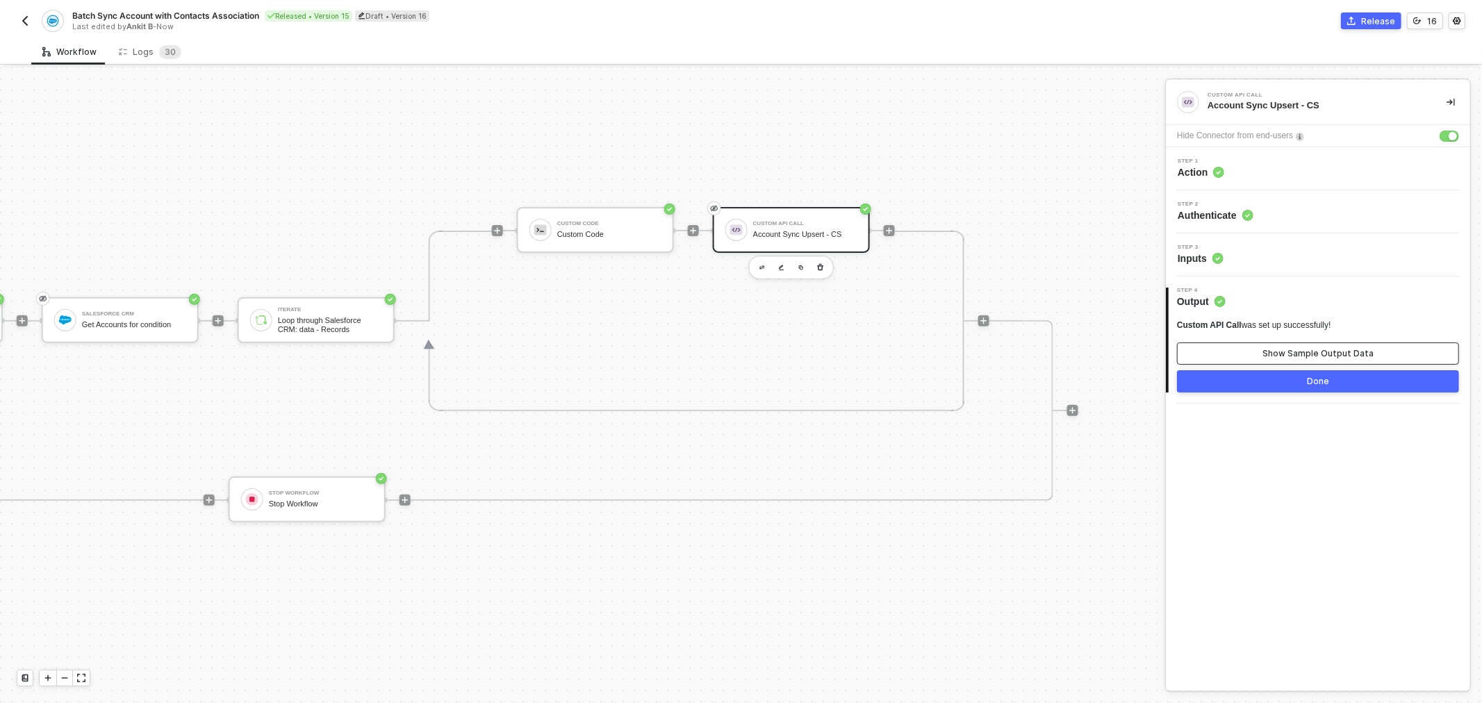
click at [1248, 353] on button "Show Sample Output Data" at bounding box center [1318, 353] width 282 height 22
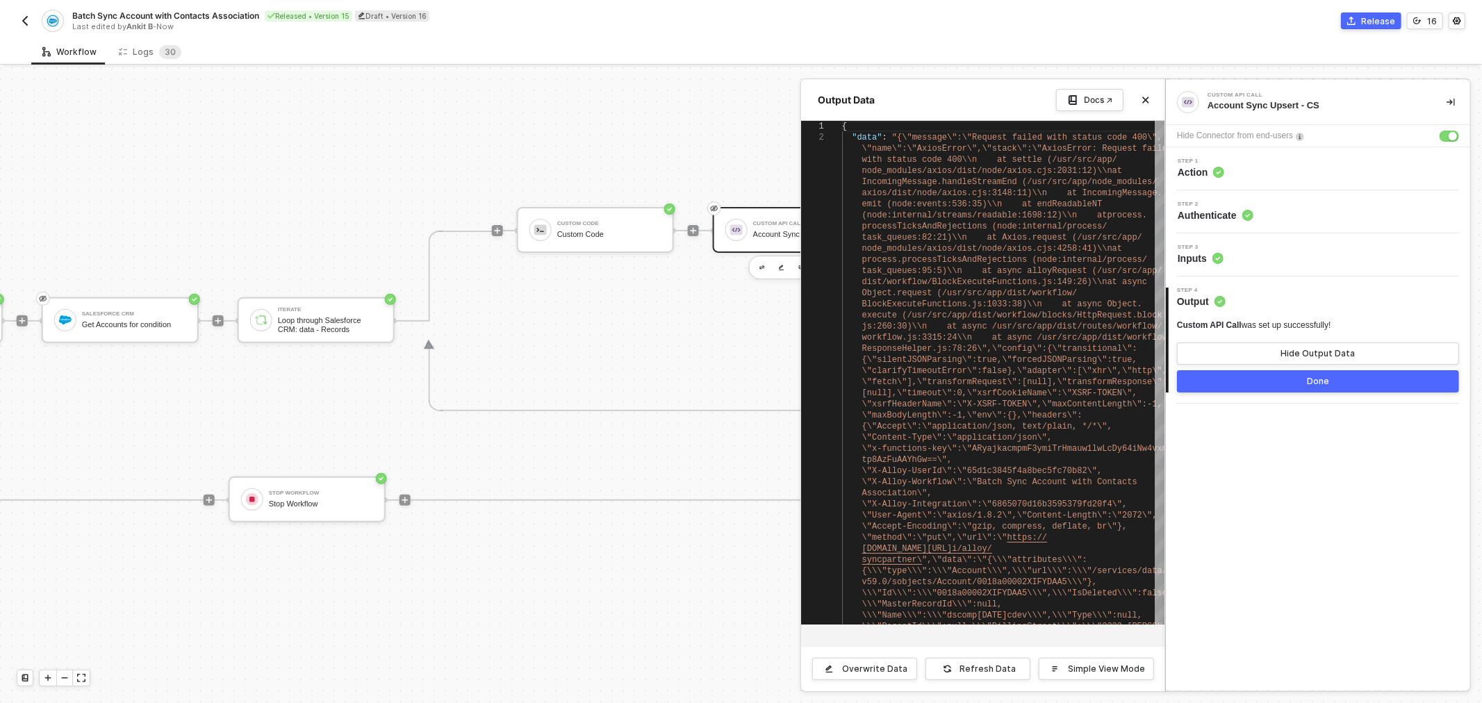
click at [713, 351] on div at bounding box center [741, 385] width 1482 height 636
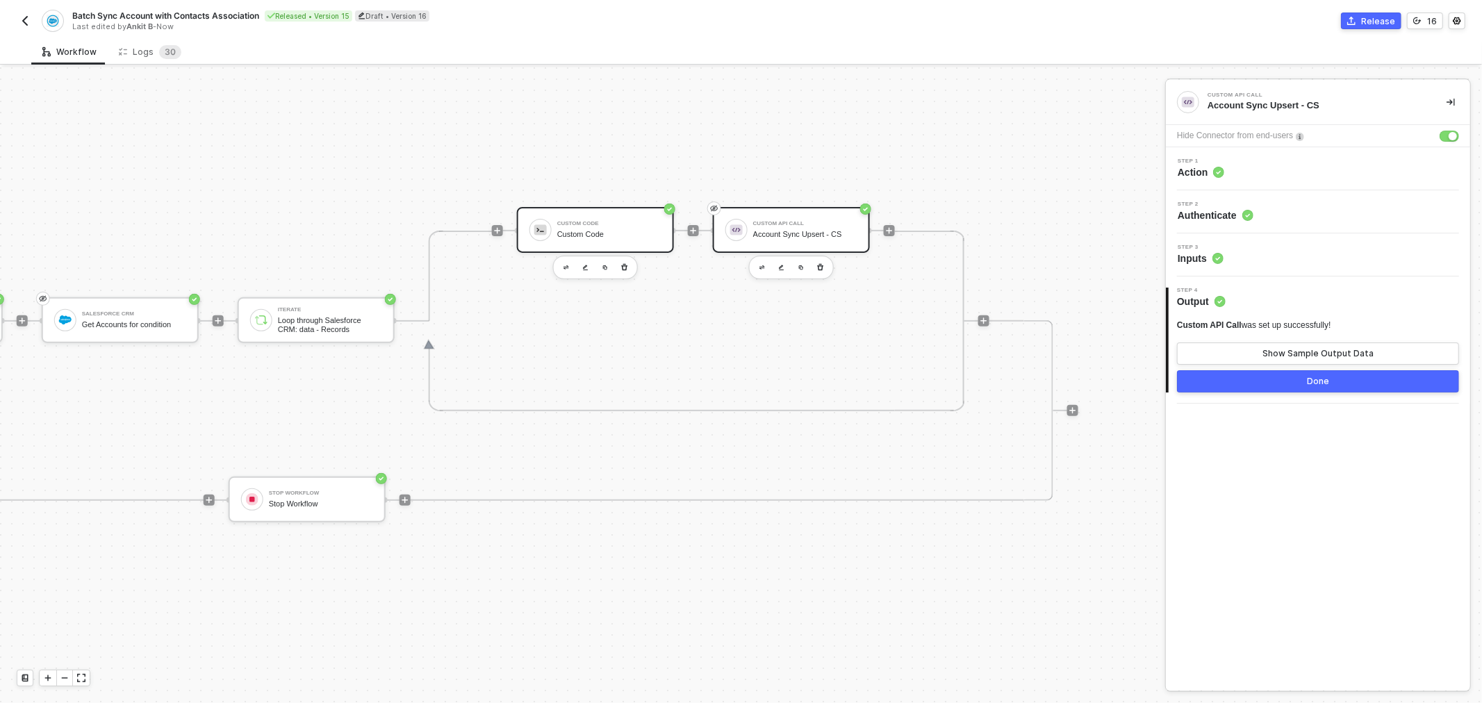
click at [591, 227] on div "Custom Code Custom Code" at bounding box center [609, 230] width 104 height 26
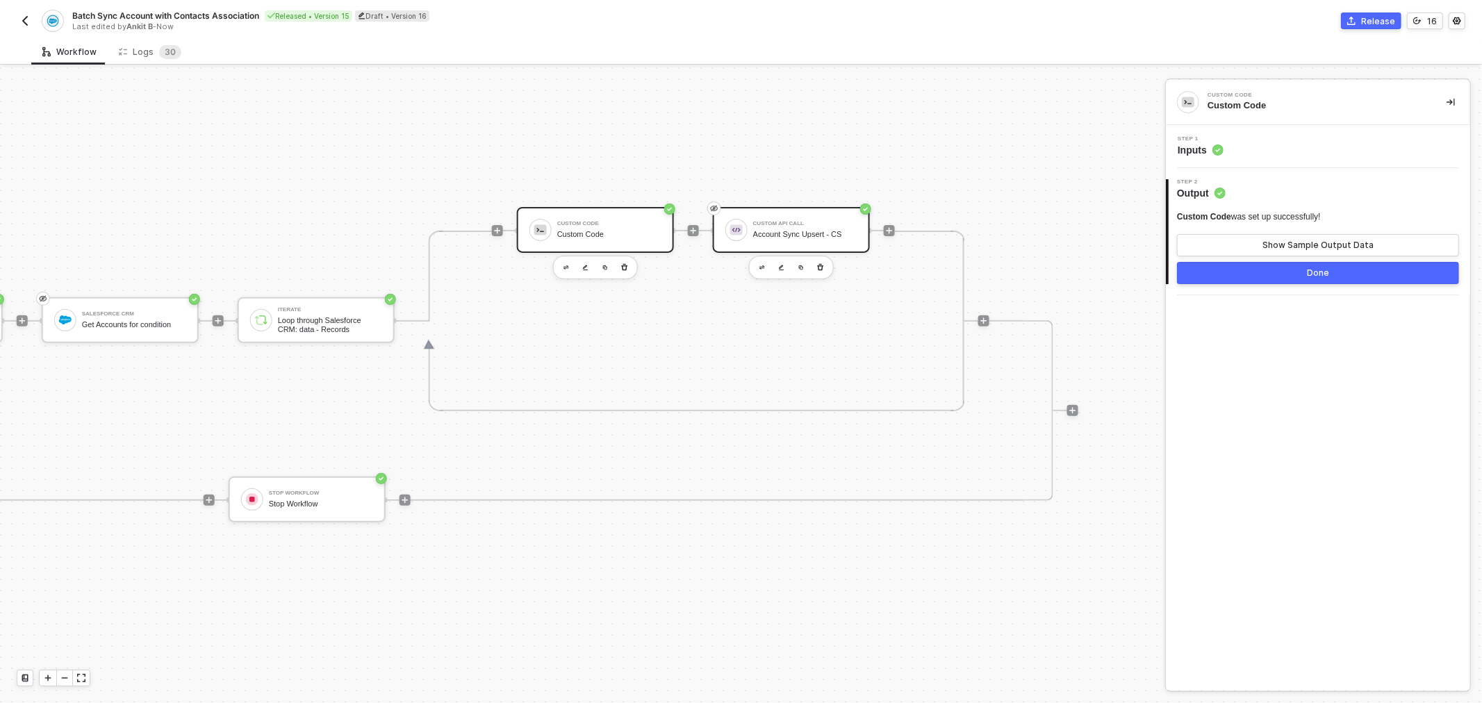
click at [757, 217] on div "Custom API Call Account Sync Upsert - CS" at bounding box center [805, 230] width 104 height 26
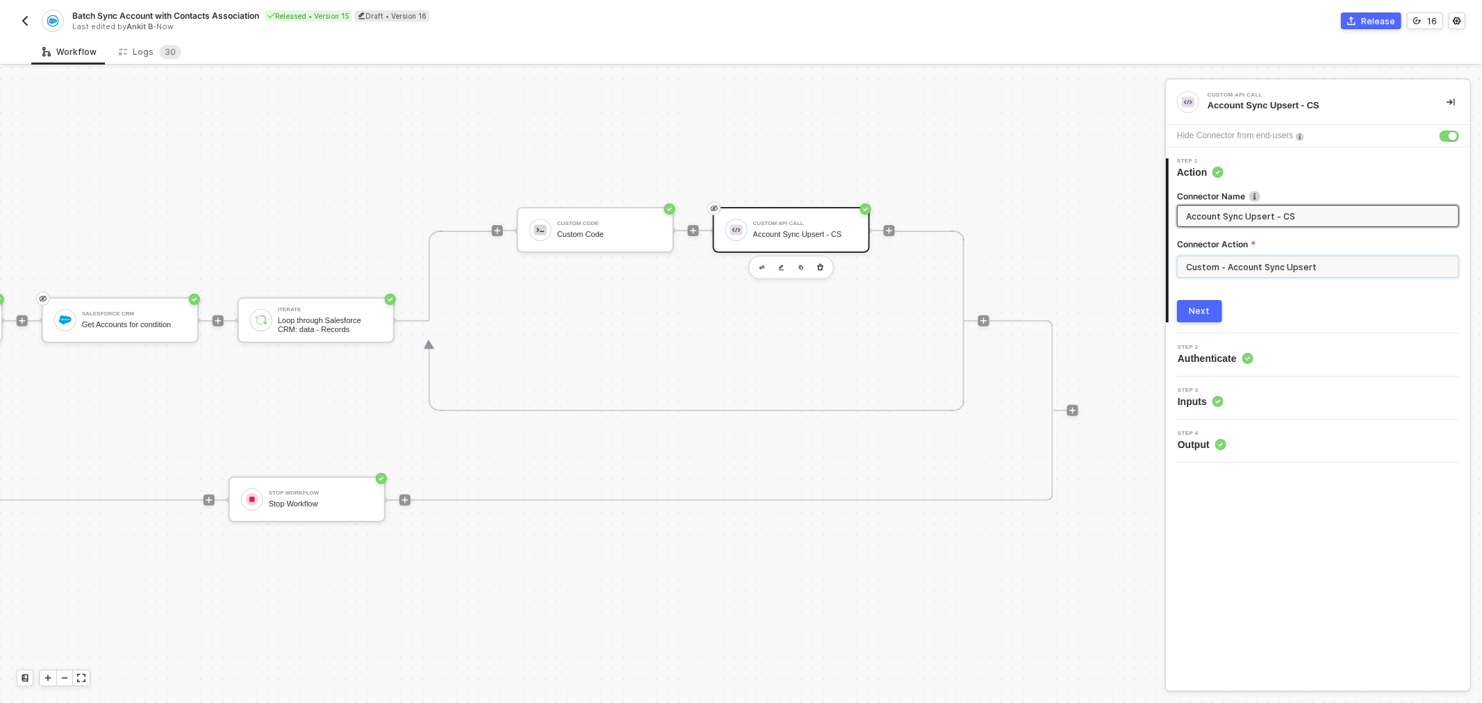
click at [1327, 270] on input "Custom - Account Sync Upsert" at bounding box center [1318, 267] width 282 height 22
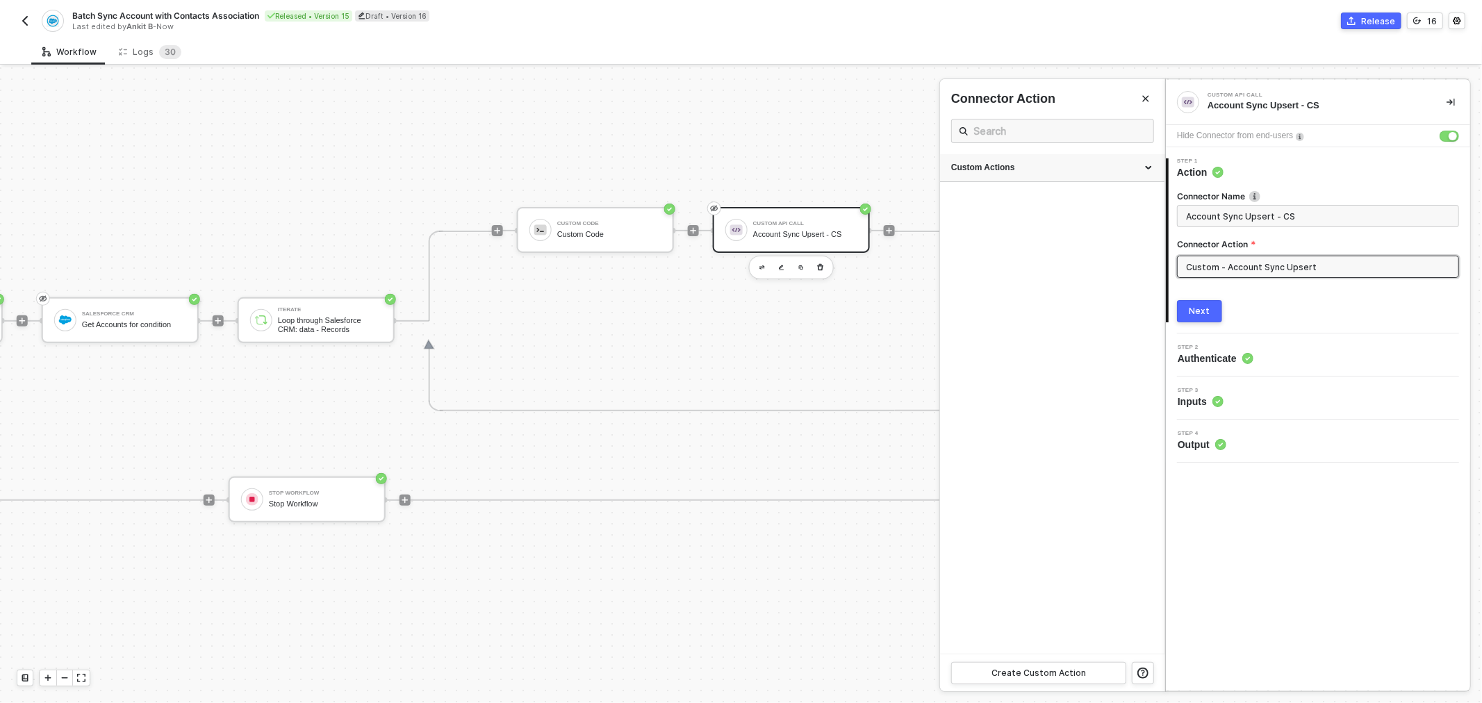
click at [1150, 168] on div "Custom Actions" at bounding box center [1052, 168] width 202 height 12
click at [1108, 236] on icon "icon-edit" at bounding box center [1108, 235] width 8 height 8
type textarea "HTTP/1.1 400 Bad Request { "data": "{\"message\":\"Request failed with status c…"
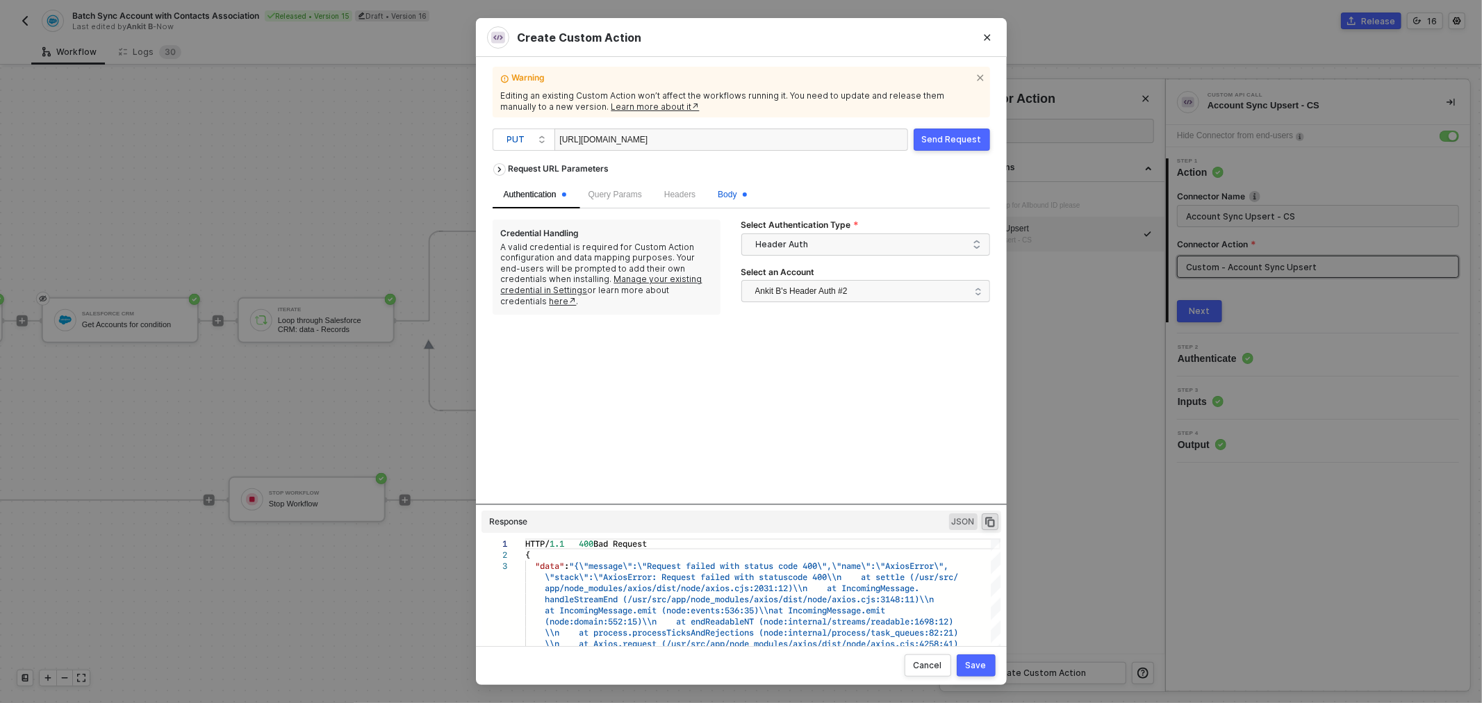
click at [739, 190] on span "Body" at bounding box center [732, 195] width 28 height 10
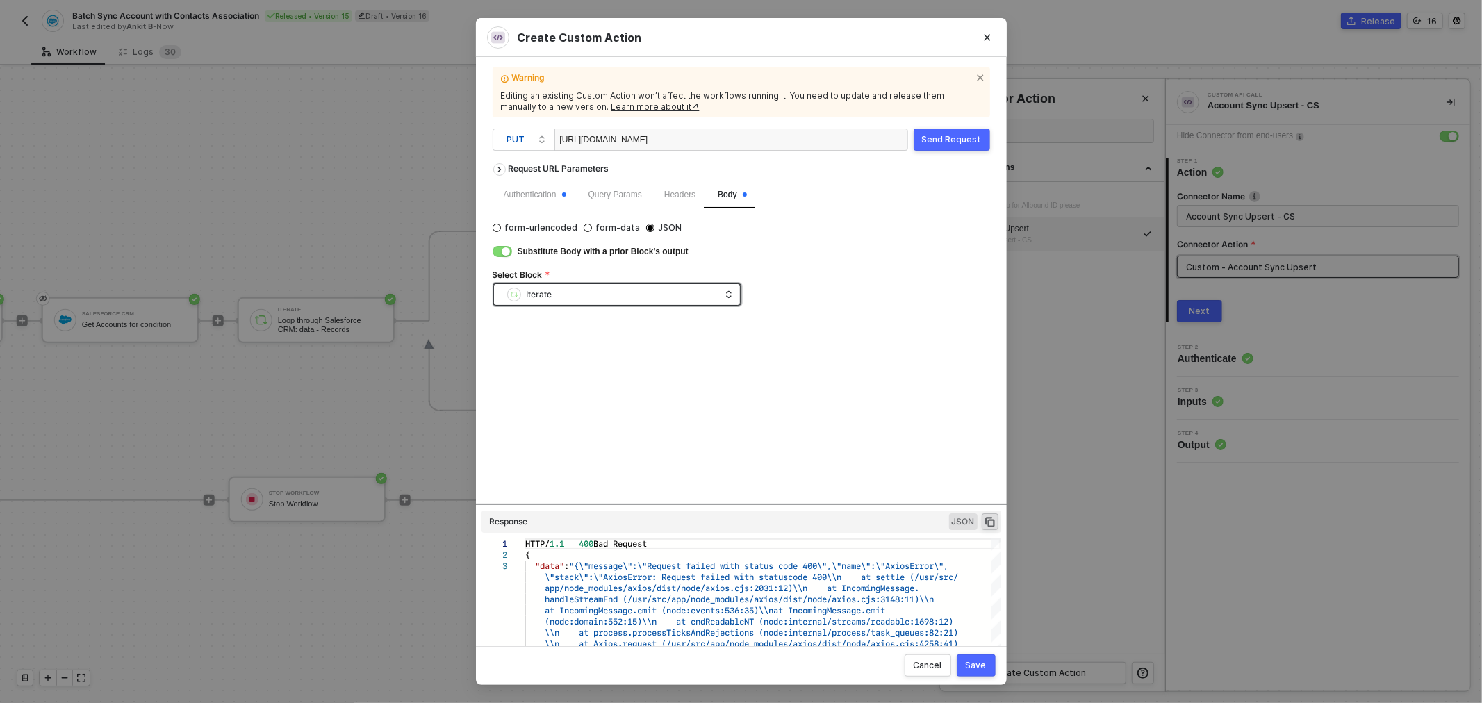
click at [658, 300] on div "Iterate" at bounding box center [613, 294] width 213 height 21
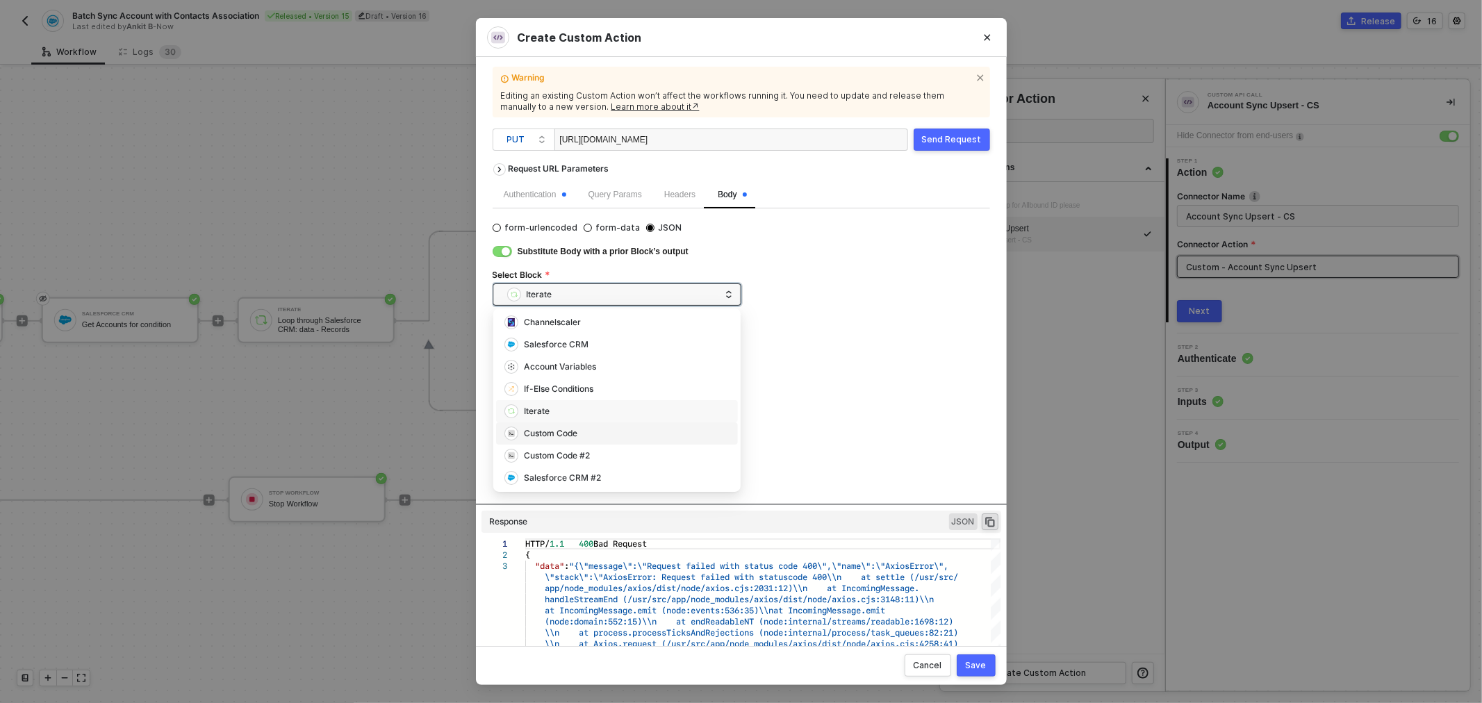
click at [593, 439] on div "Custom Code" at bounding box center [616, 433] width 225 height 15
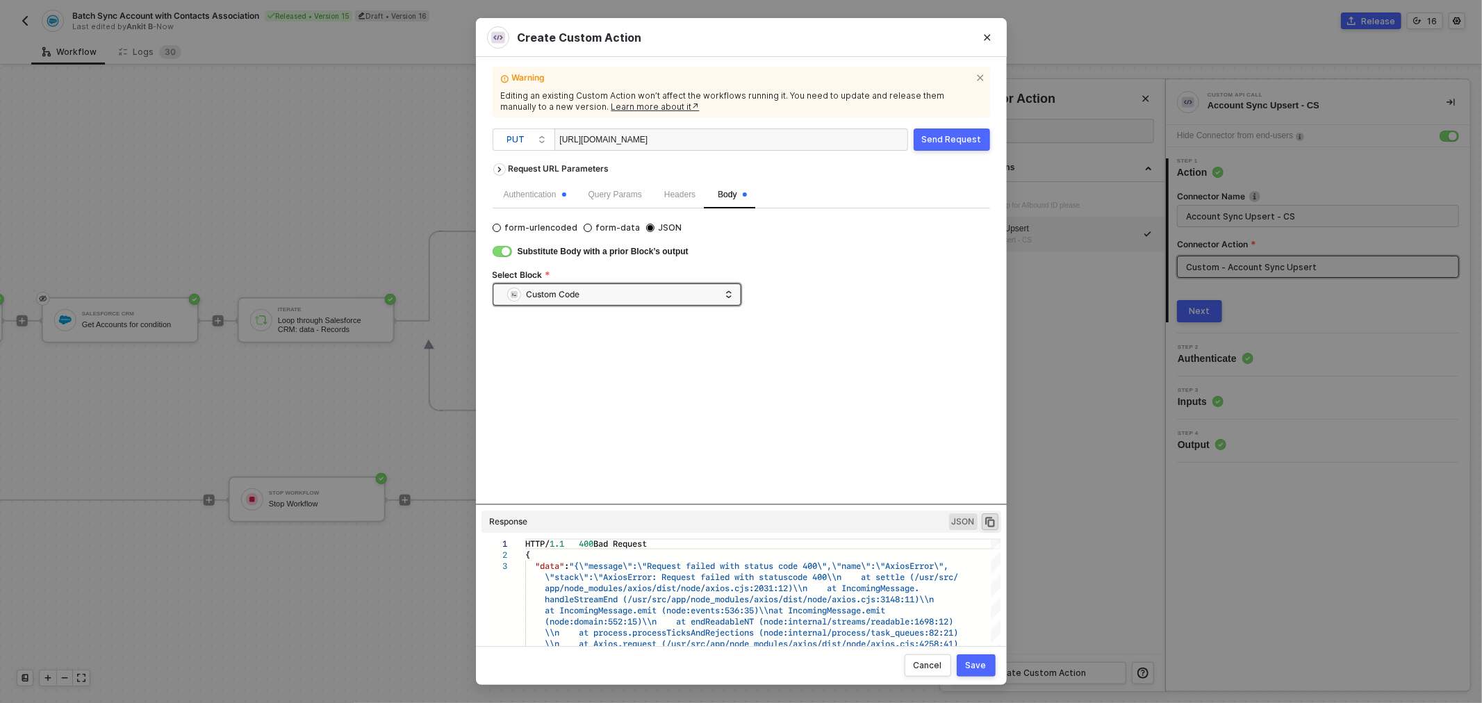
click at [979, 676] on button "Save" at bounding box center [975, 665] width 39 height 22
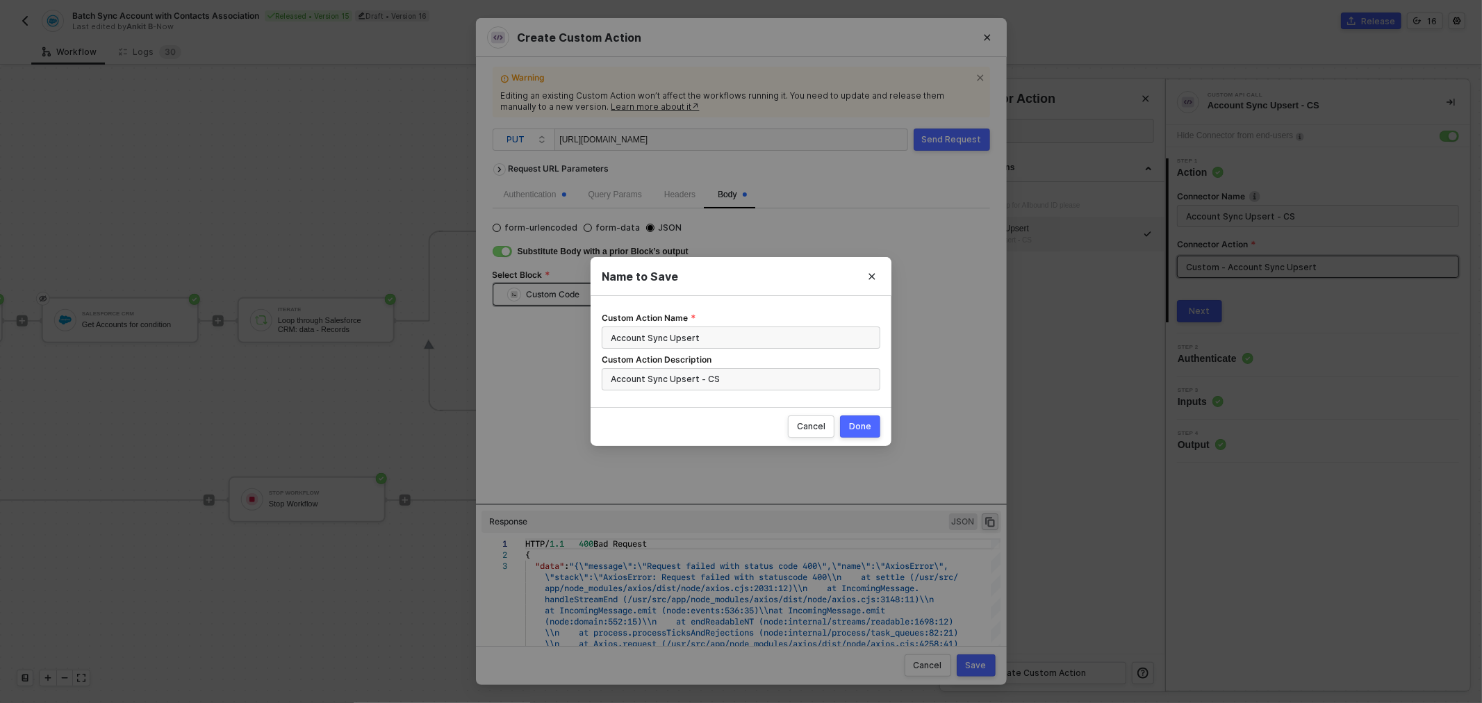
click at [864, 418] on button "Done" at bounding box center [860, 426] width 40 height 22
radio input "true"
radio input "false"
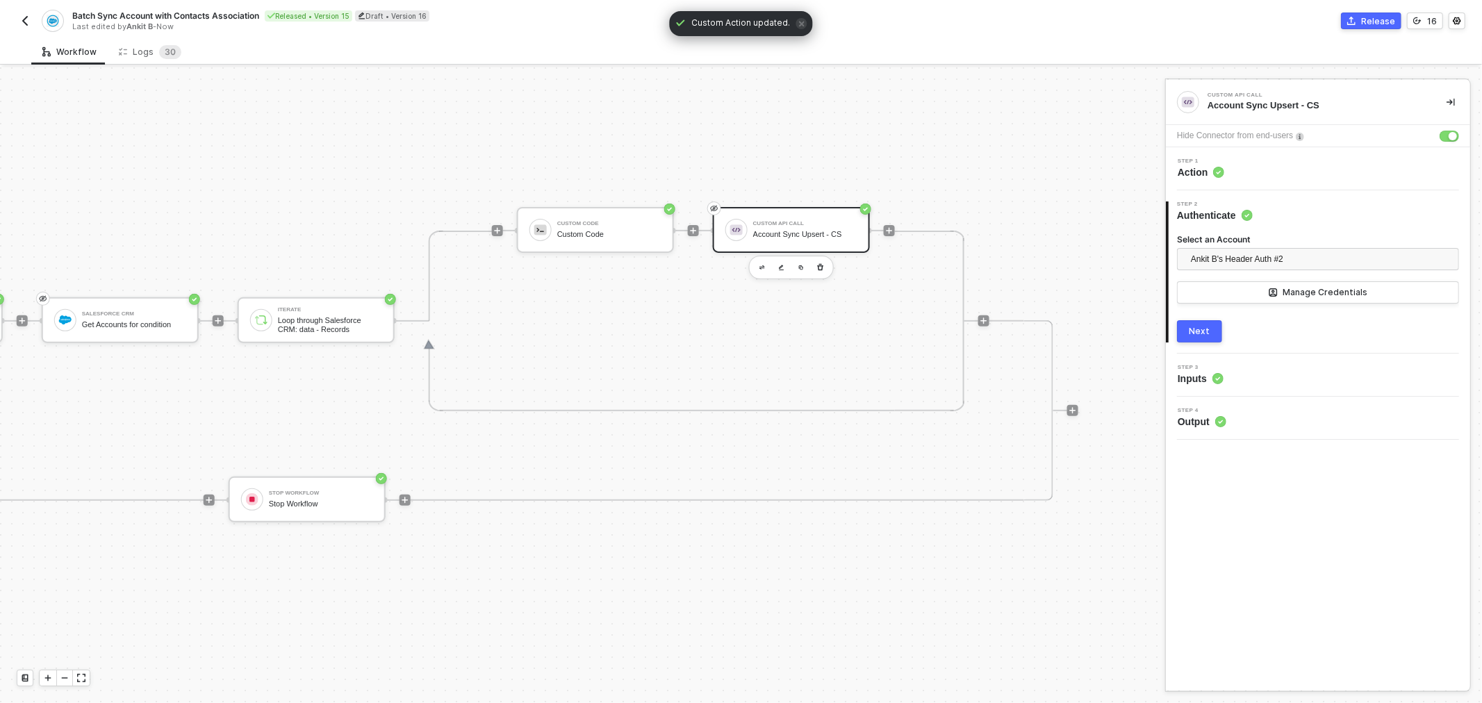
click at [1204, 323] on button "Next" at bounding box center [1199, 331] width 45 height 22
click at [1207, 357] on button "Next" at bounding box center [1199, 348] width 45 height 22
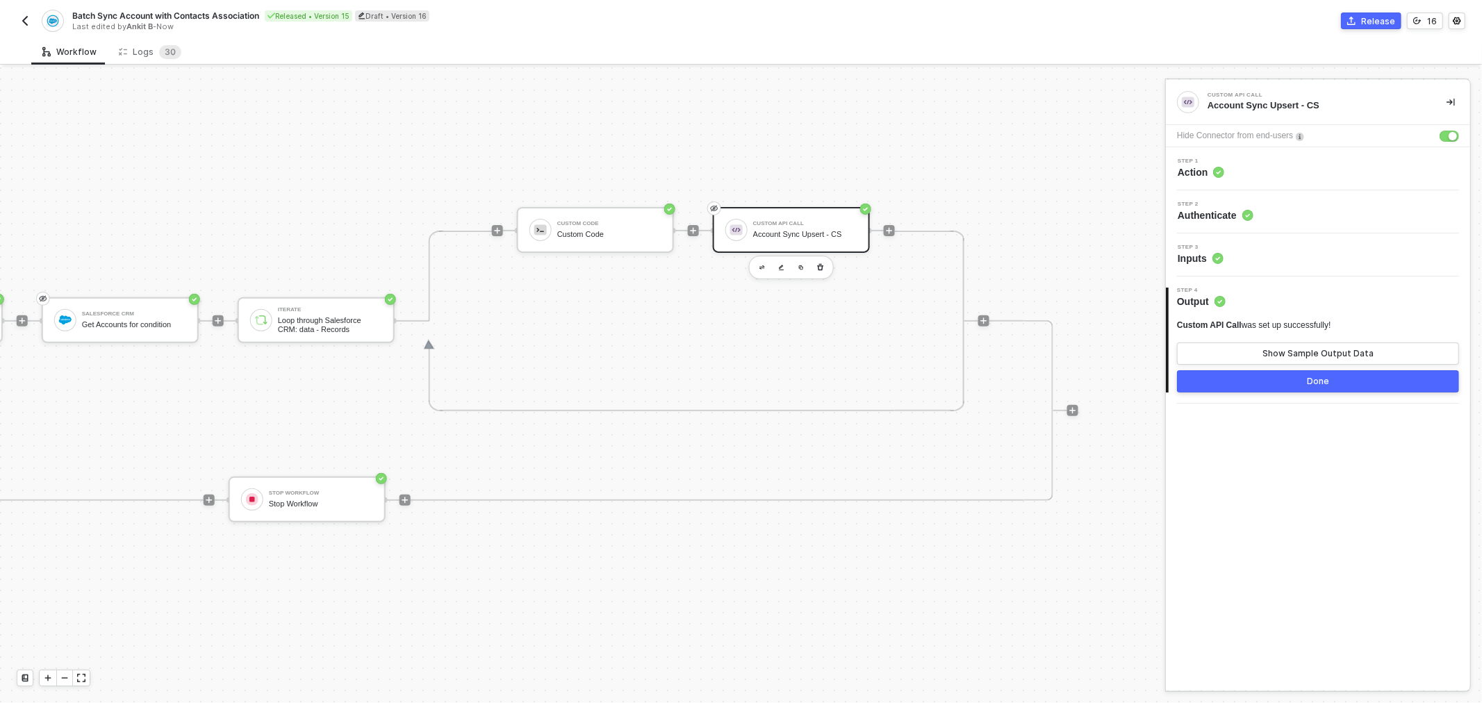
click at [1303, 379] on button "Done" at bounding box center [1318, 381] width 282 height 22
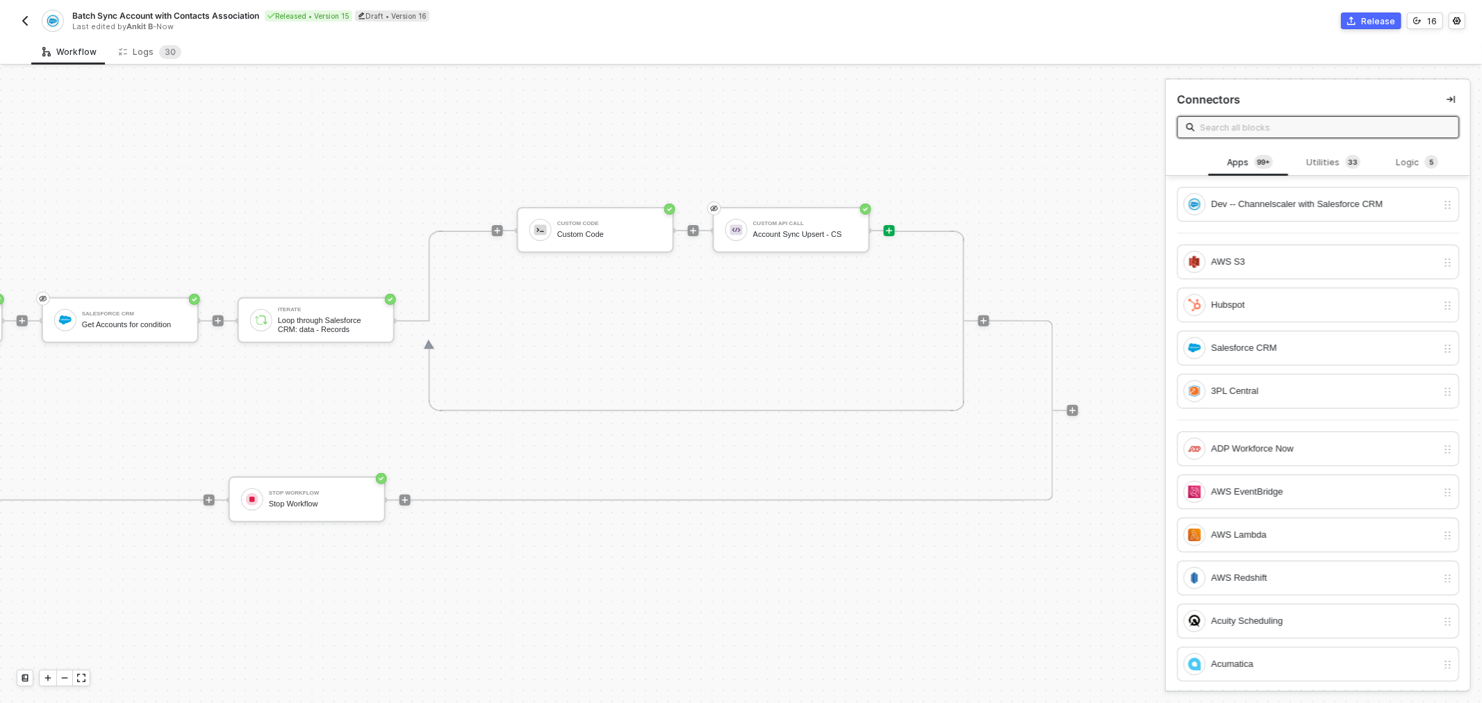
click at [1386, 21] on div "Release" at bounding box center [1378, 21] width 34 height 12
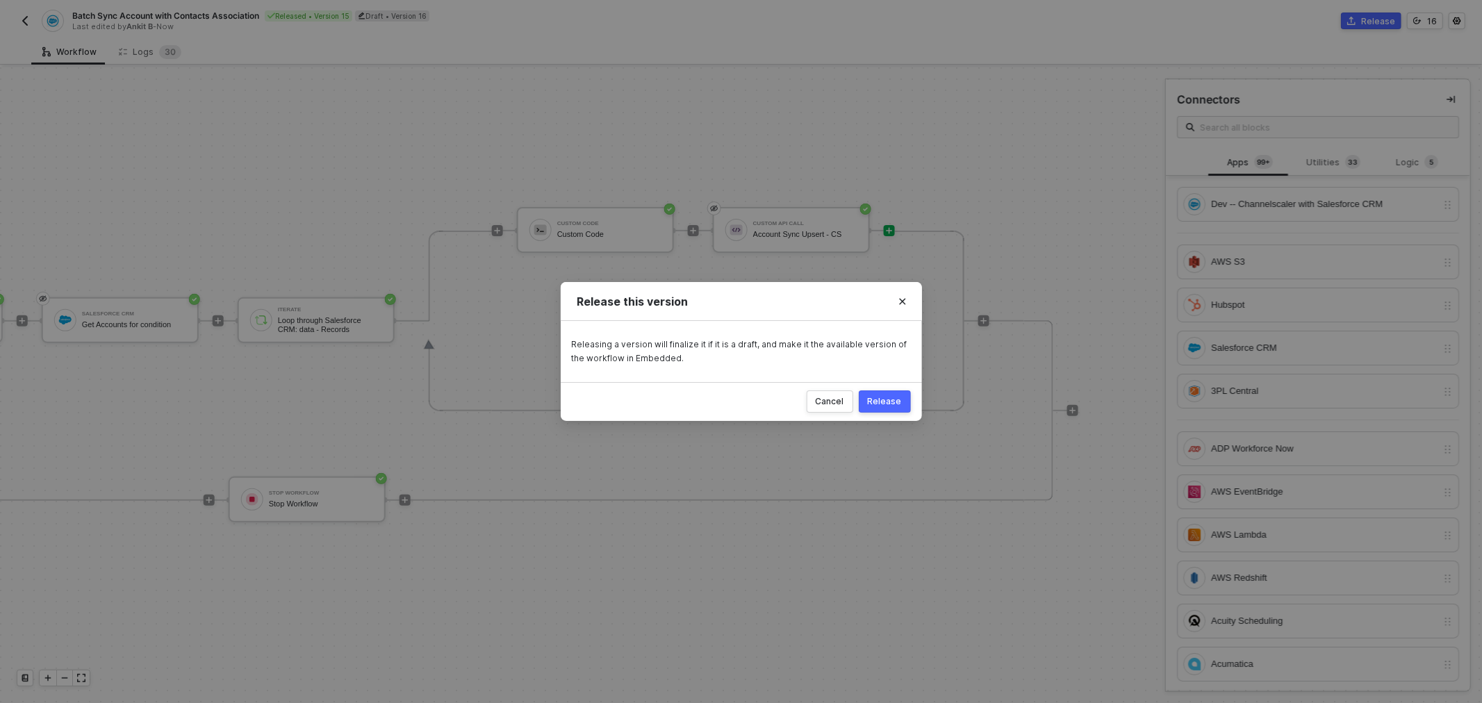
click at [880, 413] on div "Cancel Release" at bounding box center [741, 401] width 361 height 39
click at [884, 407] on button "Release" at bounding box center [885, 401] width 52 height 22
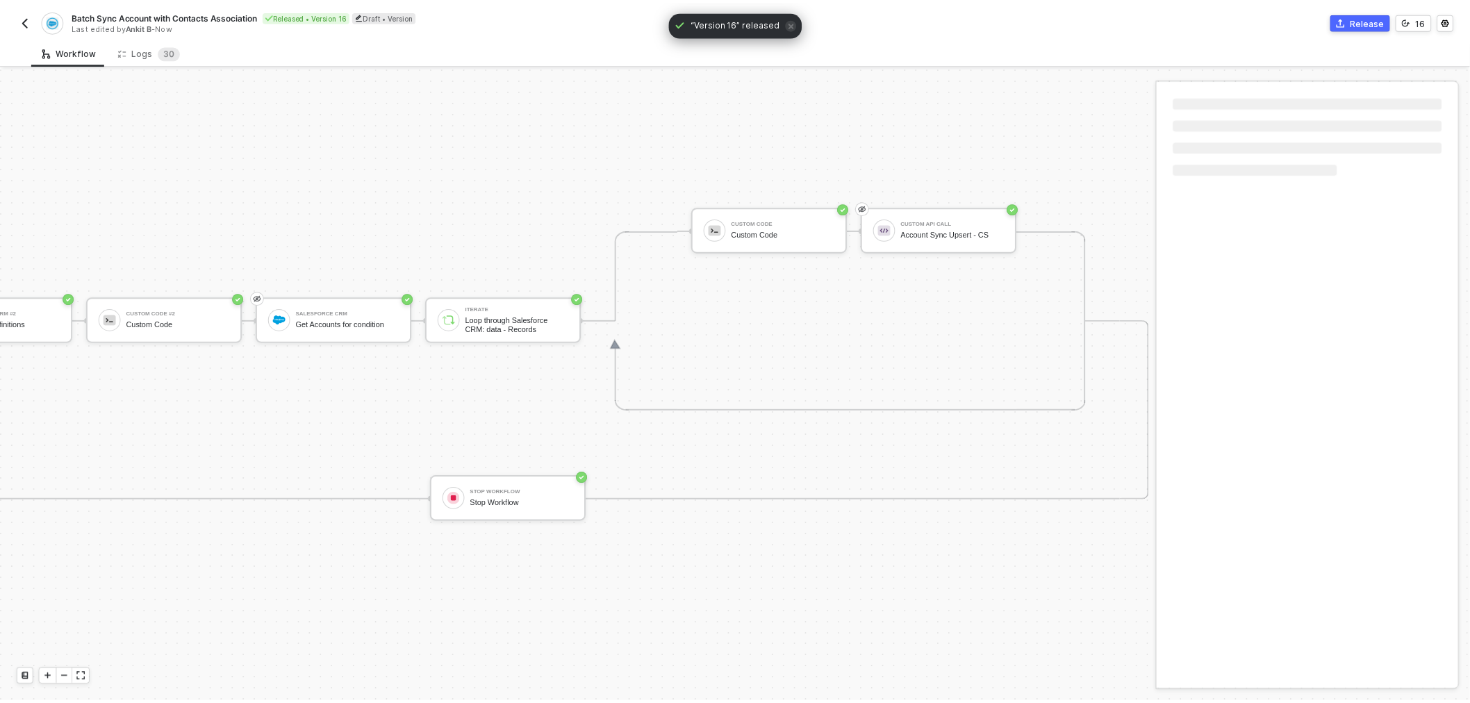
scroll to position [356, 700]
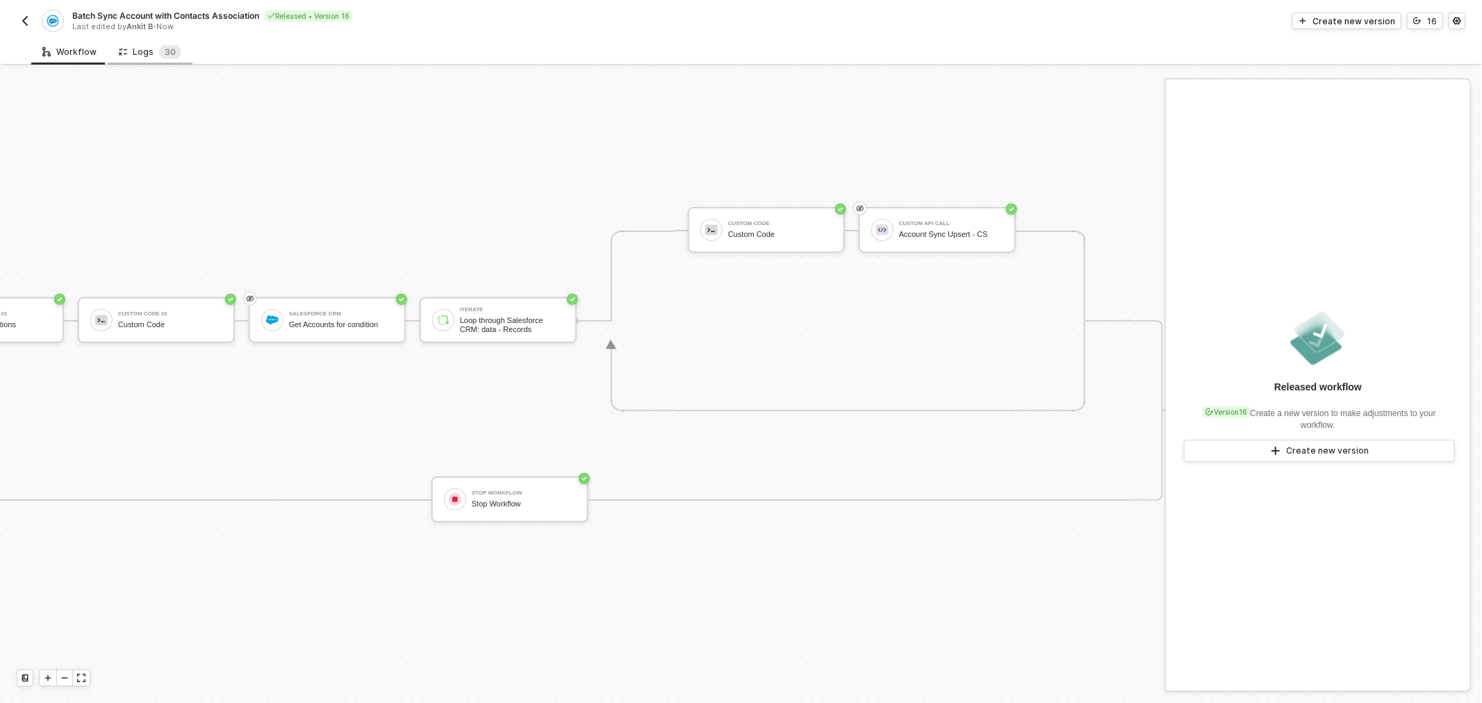
click at [144, 49] on div "Logs 3 0" at bounding box center [150, 52] width 63 height 14
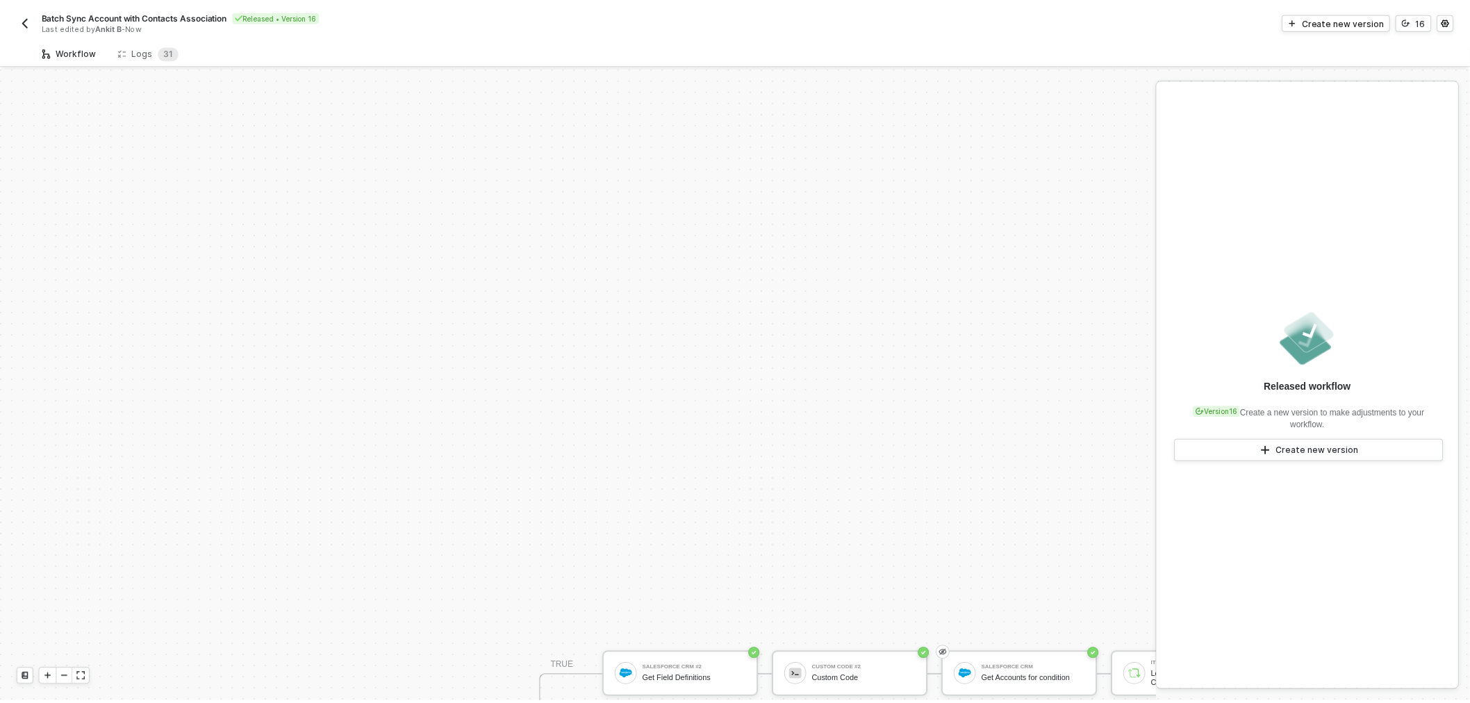
scroll to position [349, 0]
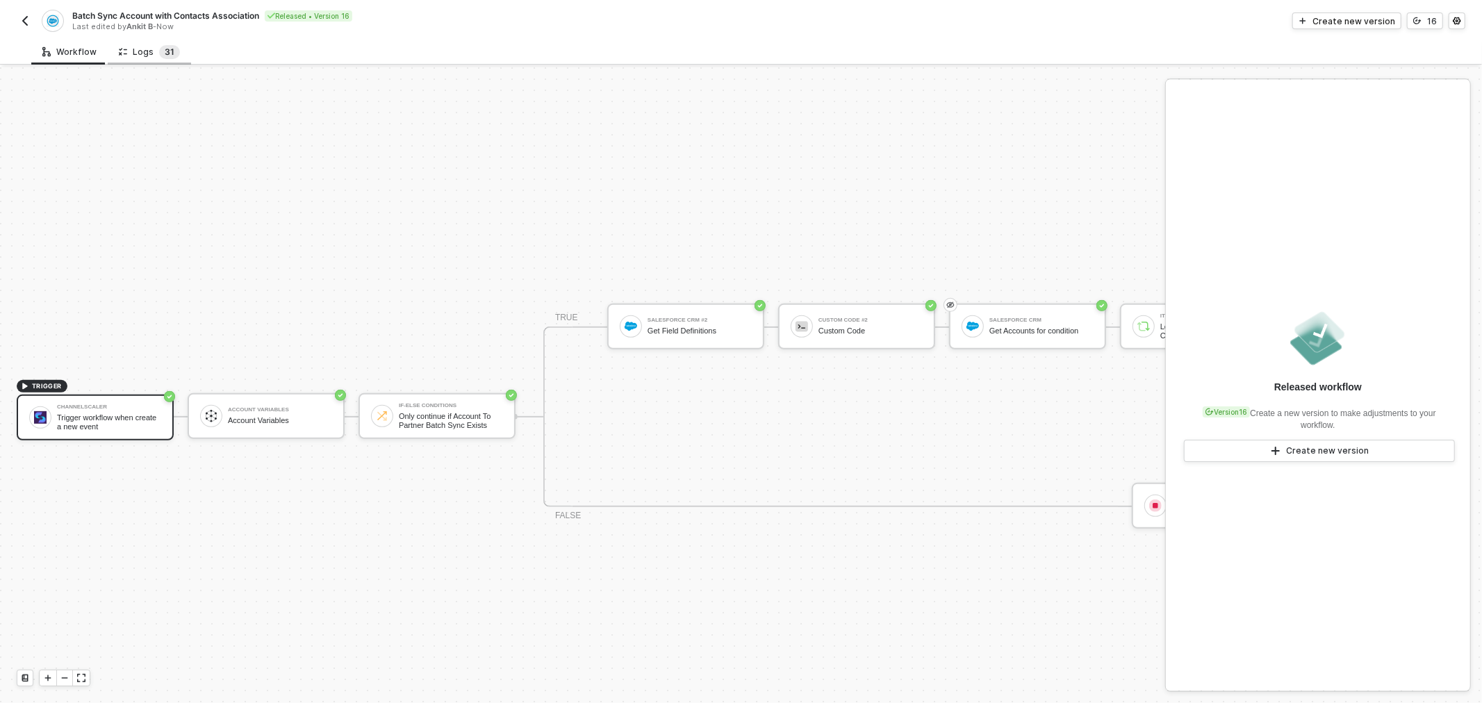
click at [159, 53] on sup "3 1" at bounding box center [169, 52] width 21 height 14
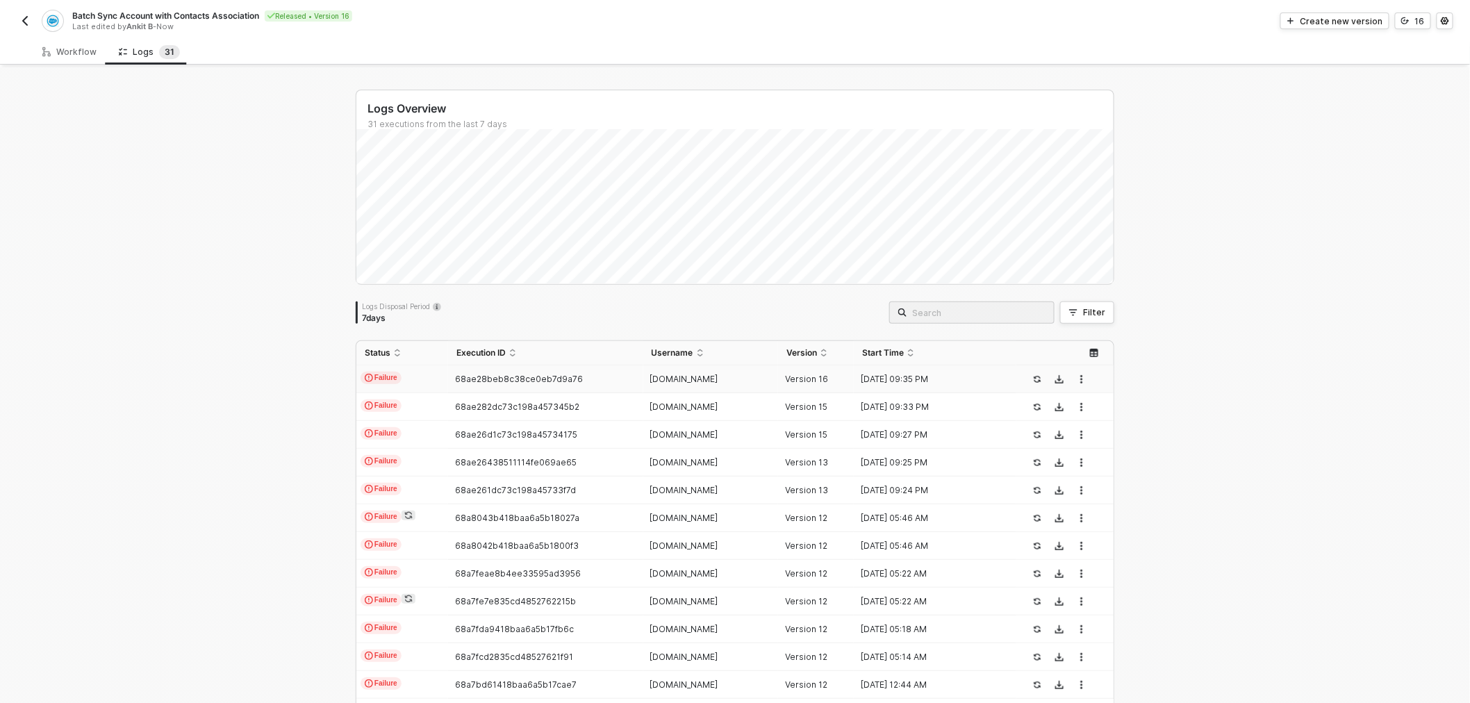
click at [575, 383] on div "68ae28beb8c38ce0eb7d9a76" at bounding box center [539, 379] width 183 height 11
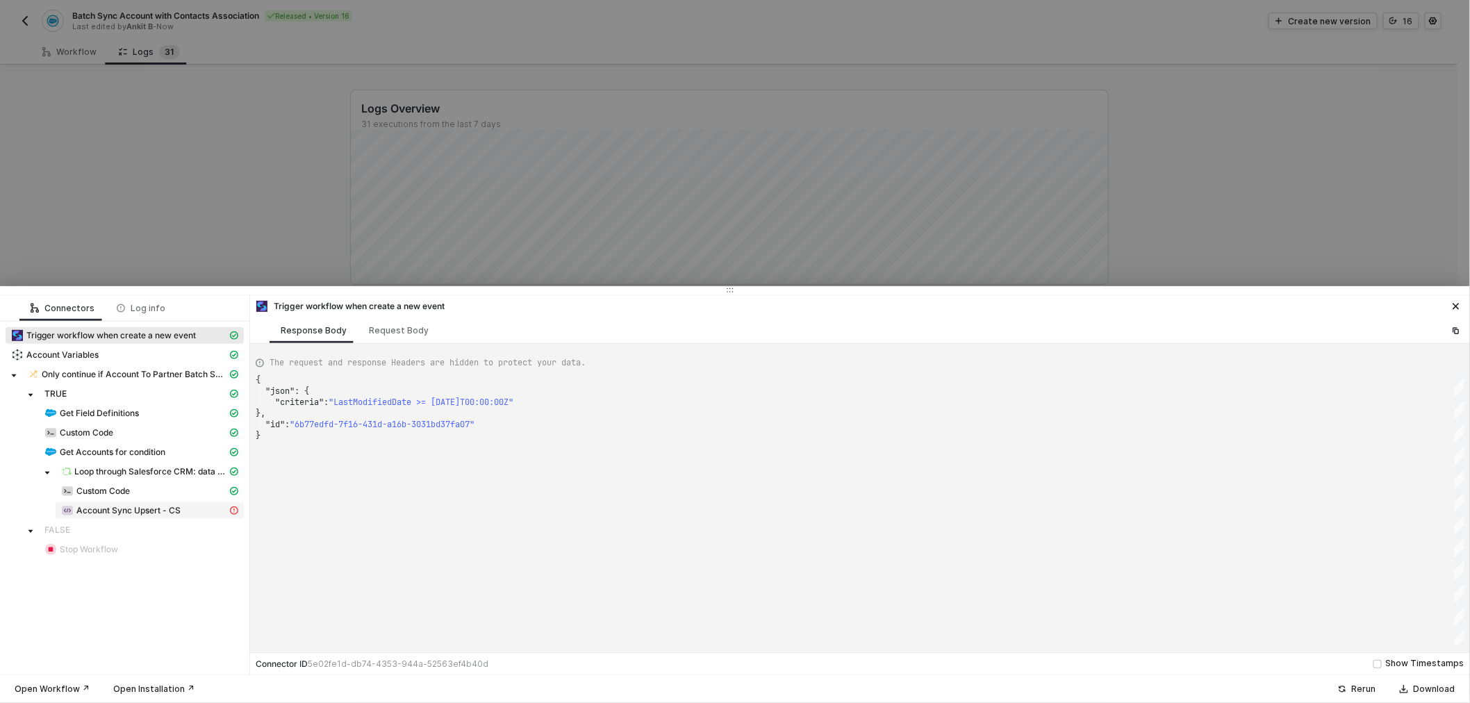
click at [134, 514] on span "Account Sync Upsert - CS" at bounding box center [128, 510] width 104 height 11
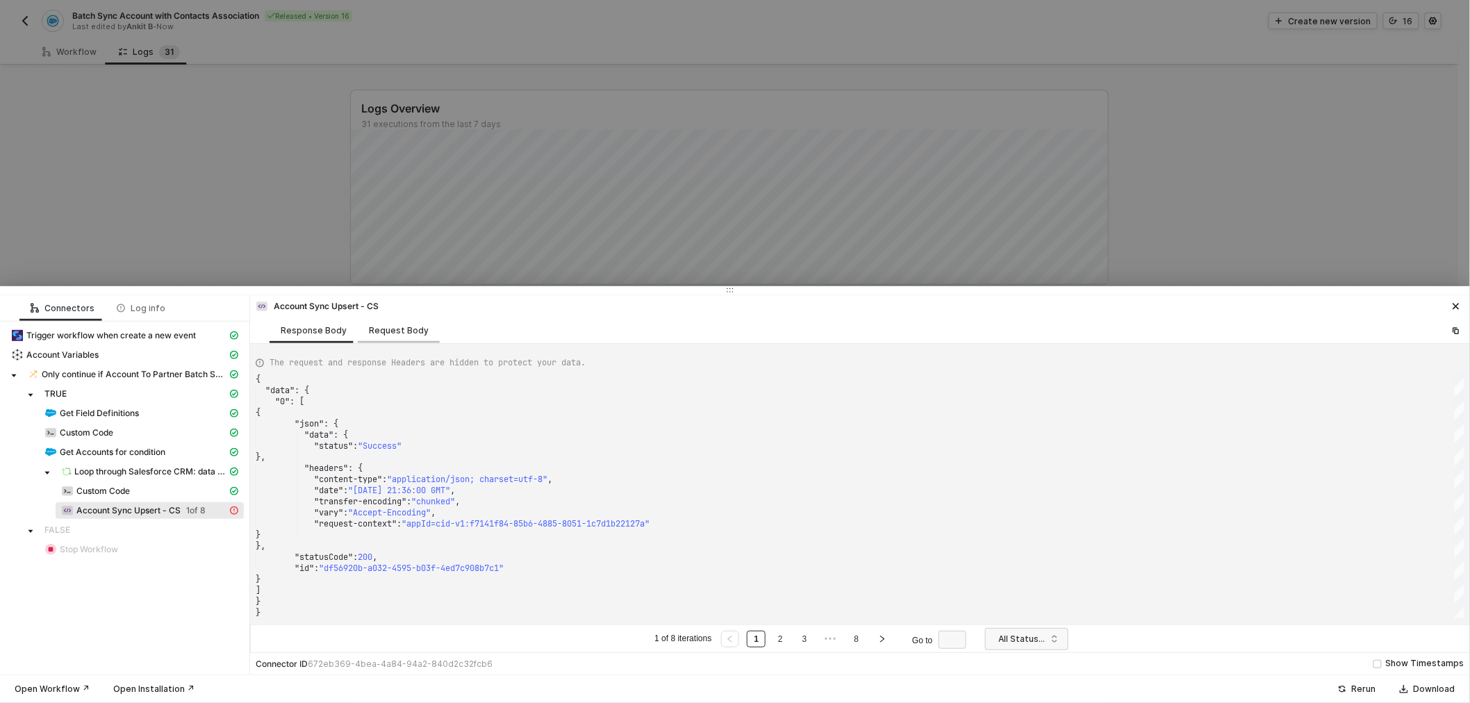
click at [383, 335] on div "Request Body" at bounding box center [399, 330] width 60 height 11
type textarea "[ { "resource": "custom", "operation": "68ae1906150fc29e6cd26f61", "requestMeth…"
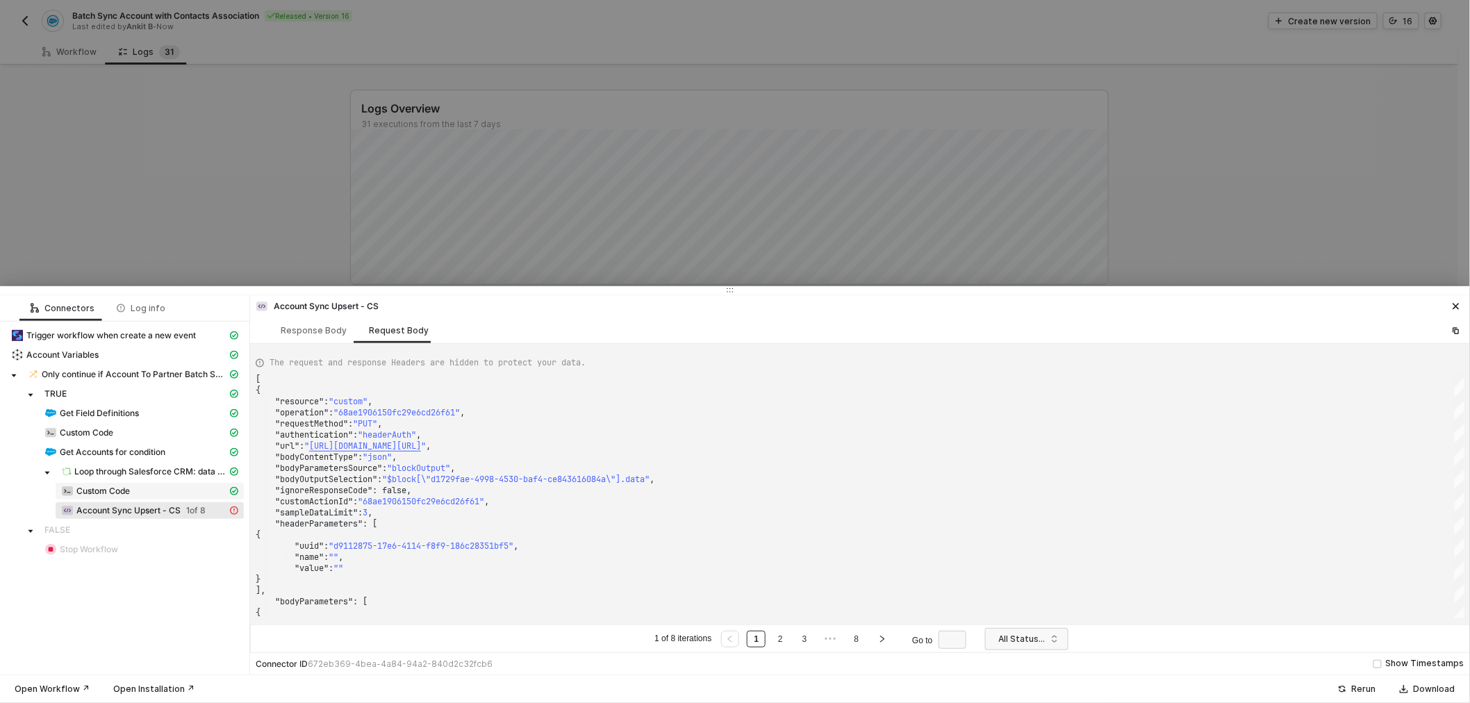
click at [102, 490] on span "Custom Code" at bounding box center [102, 491] width 53 height 11
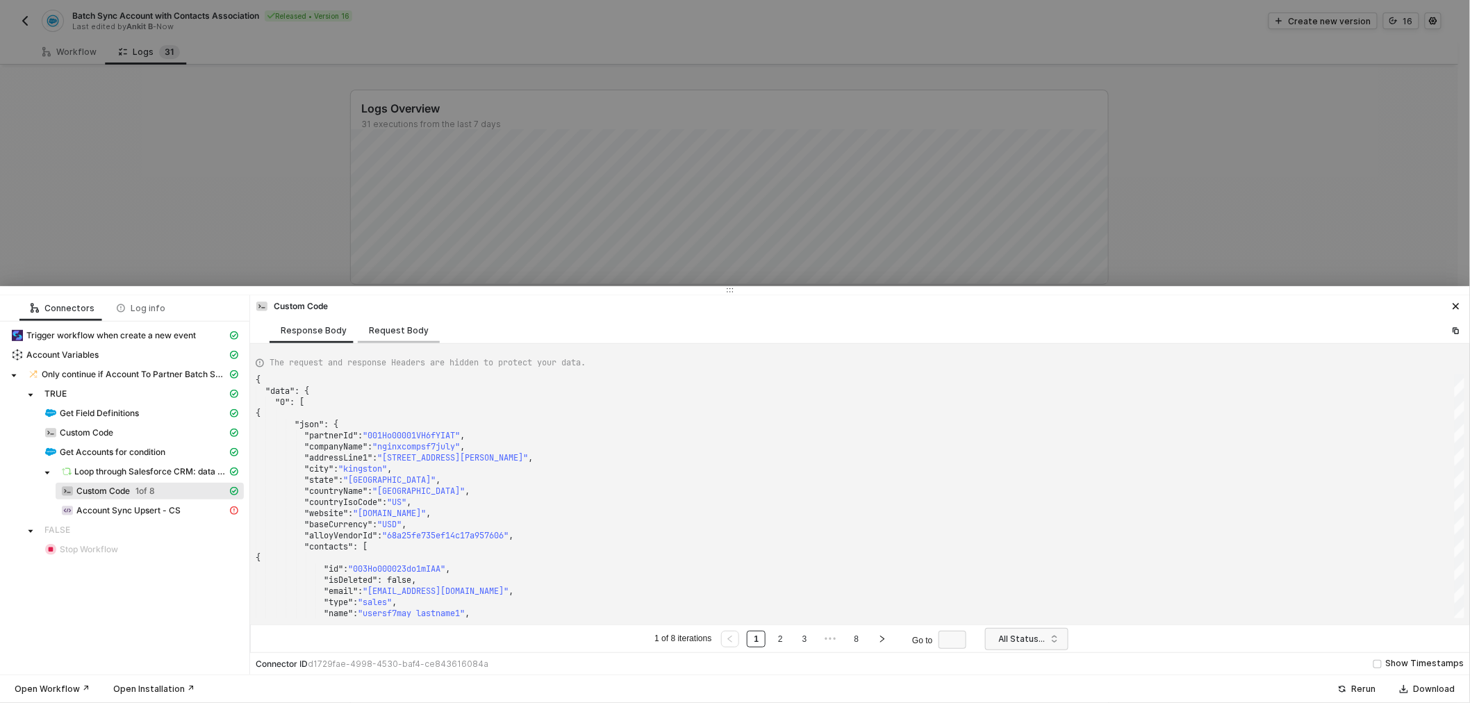
click at [393, 333] on div "Request Body" at bounding box center [399, 330] width 60 height 11
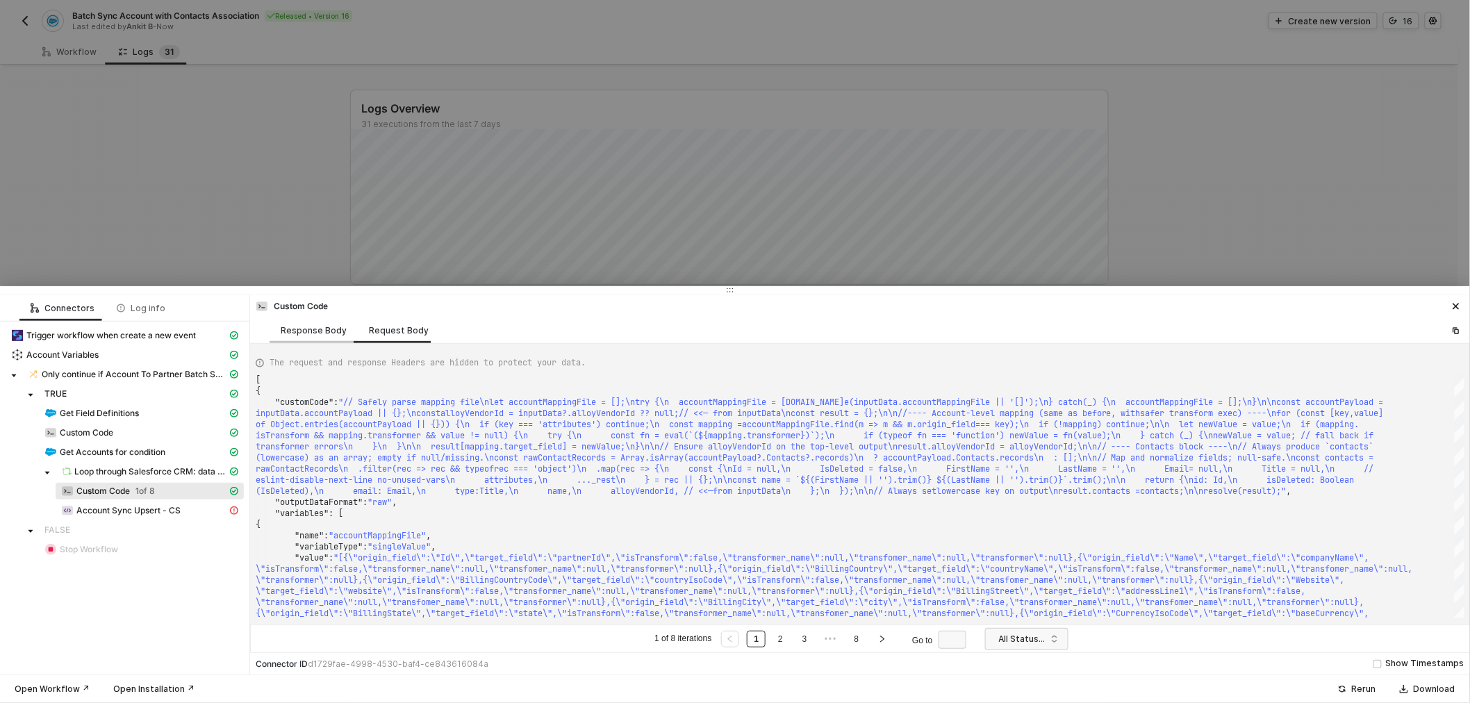
click at [306, 331] on div "Response Body" at bounding box center [314, 330] width 66 height 11
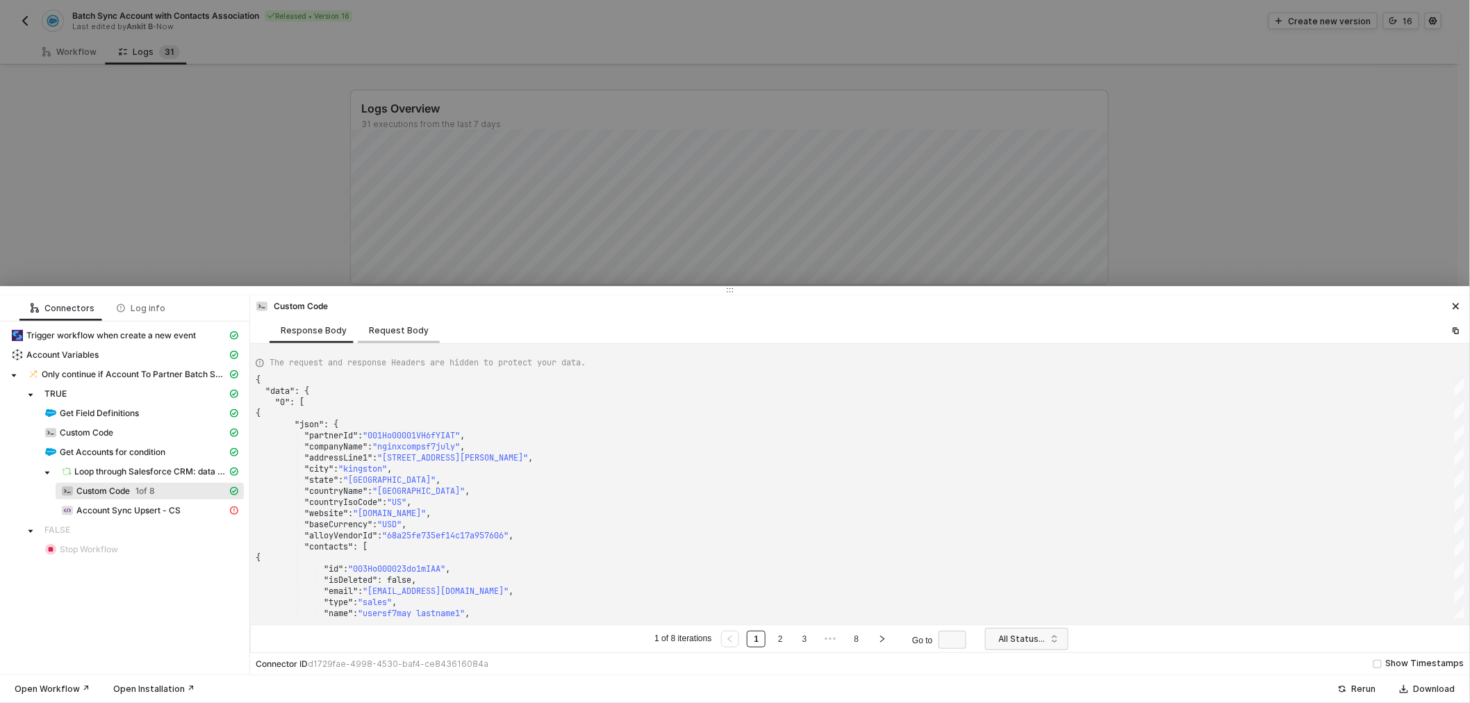
click at [388, 325] on div "Request Body" at bounding box center [399, 330] width 60 height 11
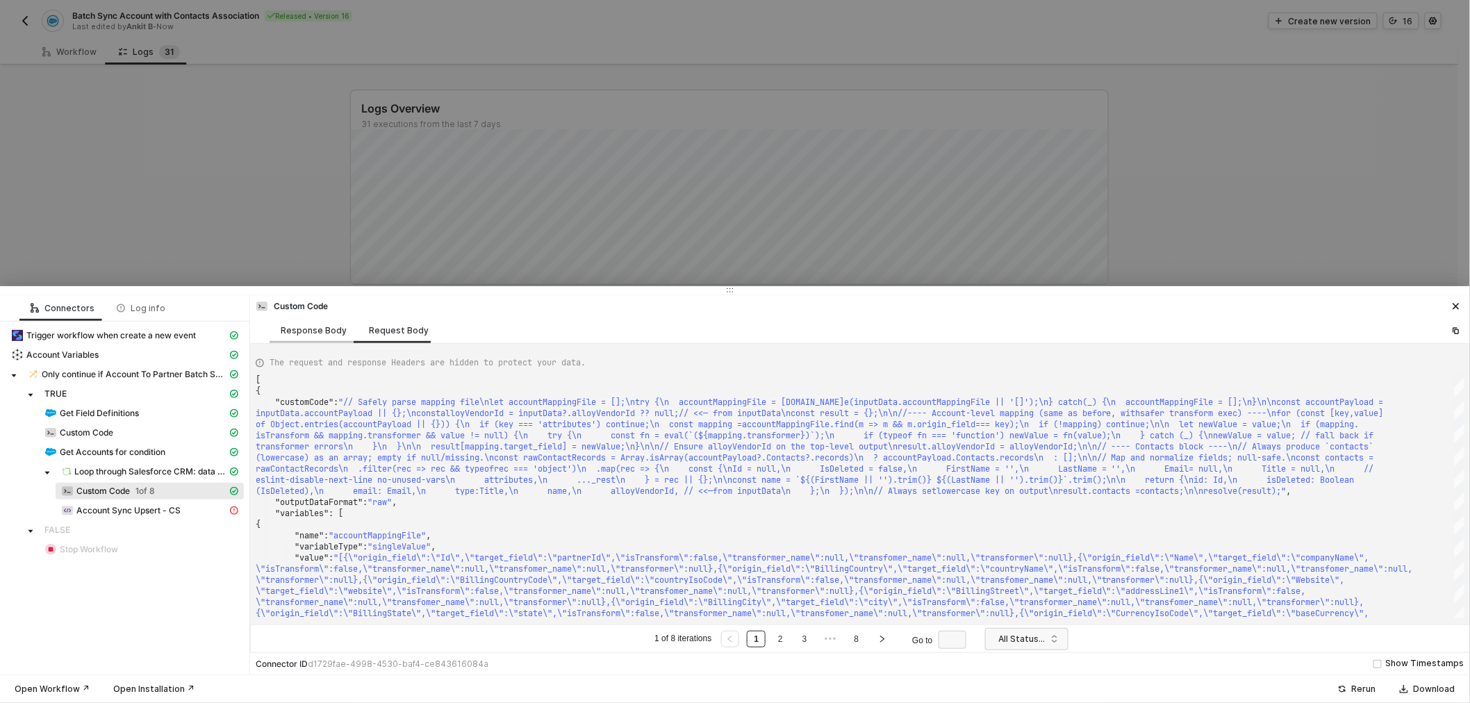
click at [313, 330] on div "Response Body" at bounding box center [314, 330] width 66 height 11
type textarea "{ "data": { "0": [ { "json": { "partnerId": "001Ho00001VH6fYIAT", "companyName"…"
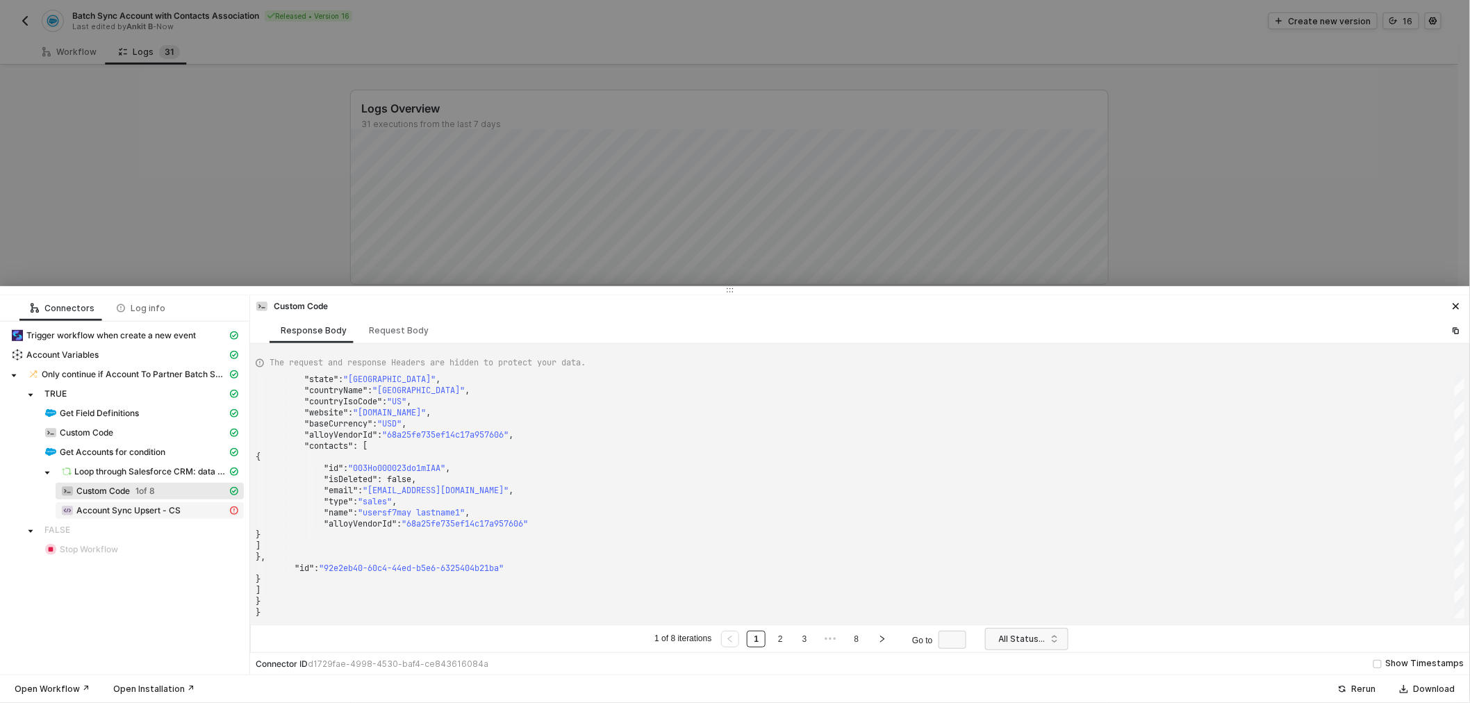
click at [147, 514] on span "Account Sync Upsert - CS" at bounding box center [128, 510] width 104 height 11
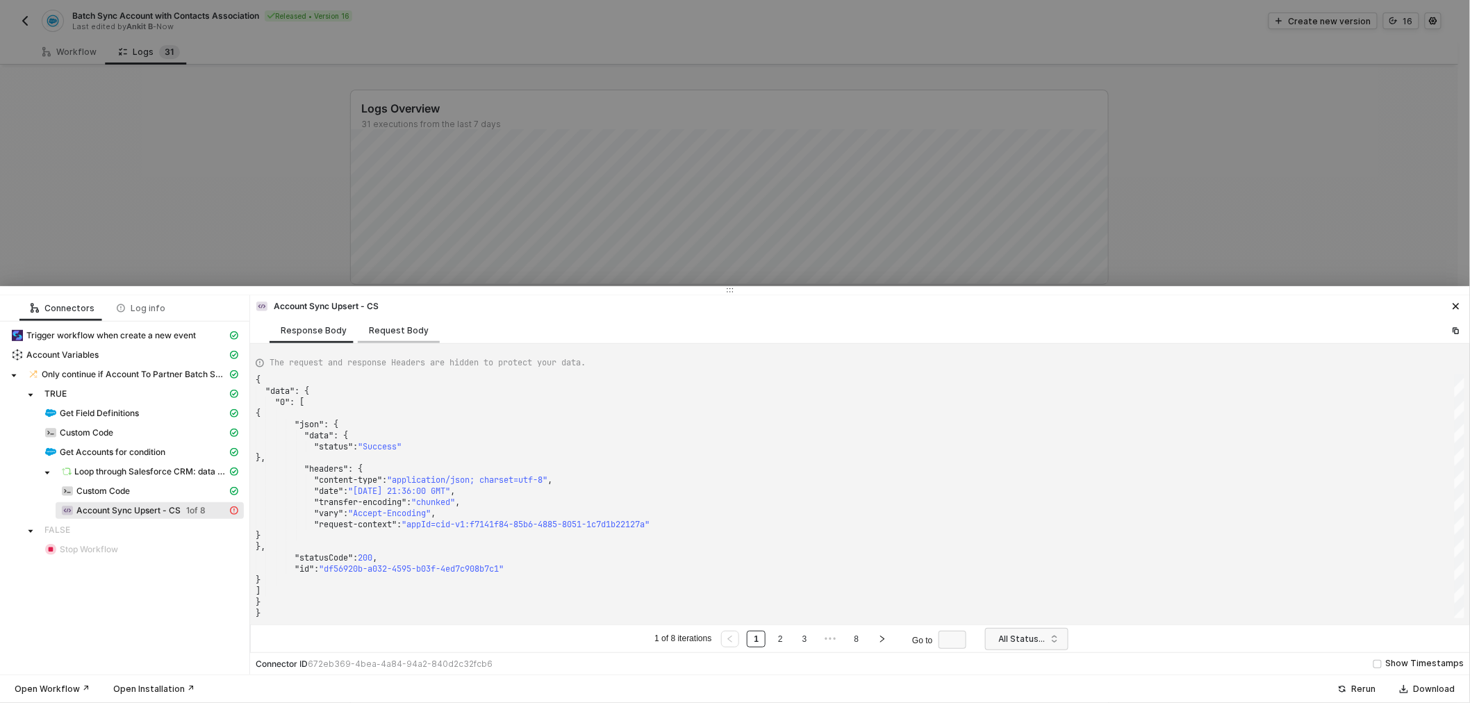
click at [386, 333] on div "Request Body" at bounding box center [399, 330] width 60 height 11
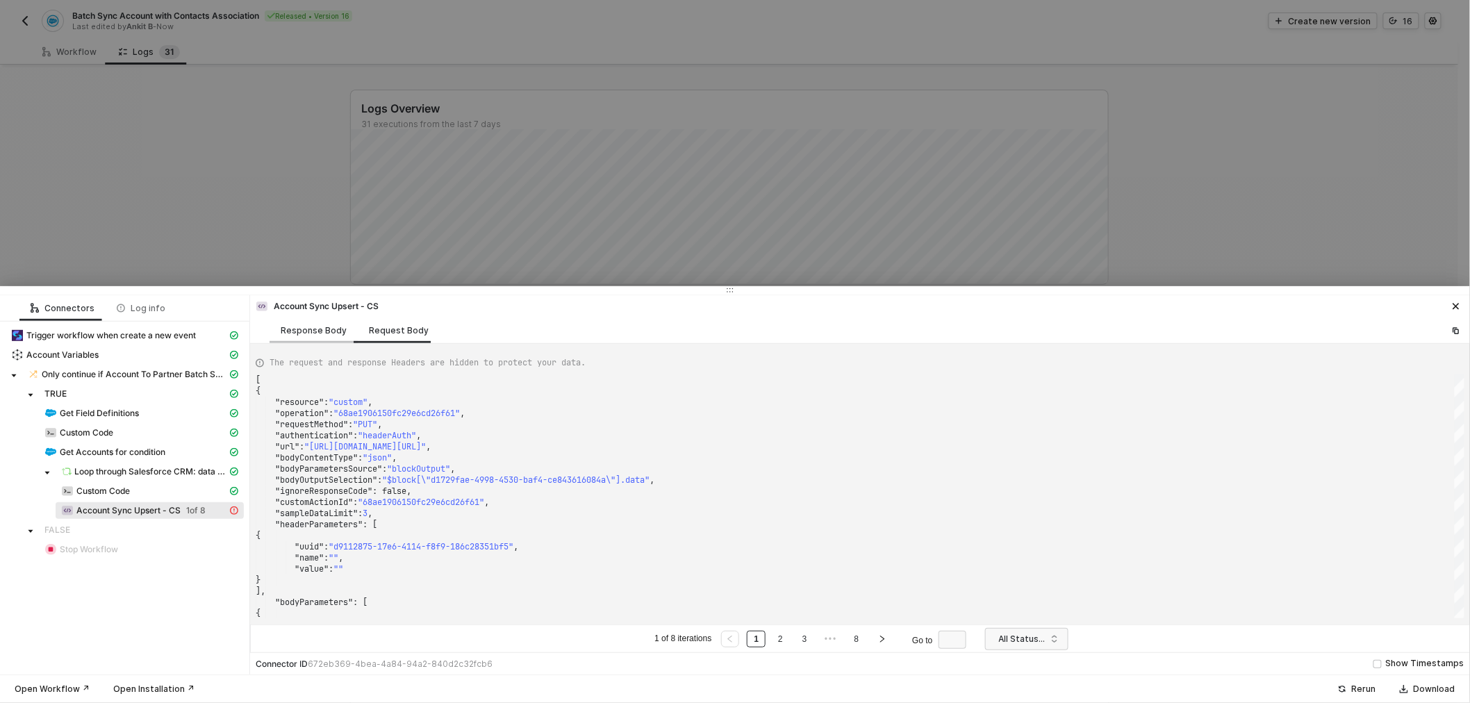
click at [314, 329] on div "Response Body" at bounding box center [314, 330] width 66 height 11
type textarea "{ "data": { "0": [ { "json": { "data": { "status": "Success" }, "headers": { "c…"
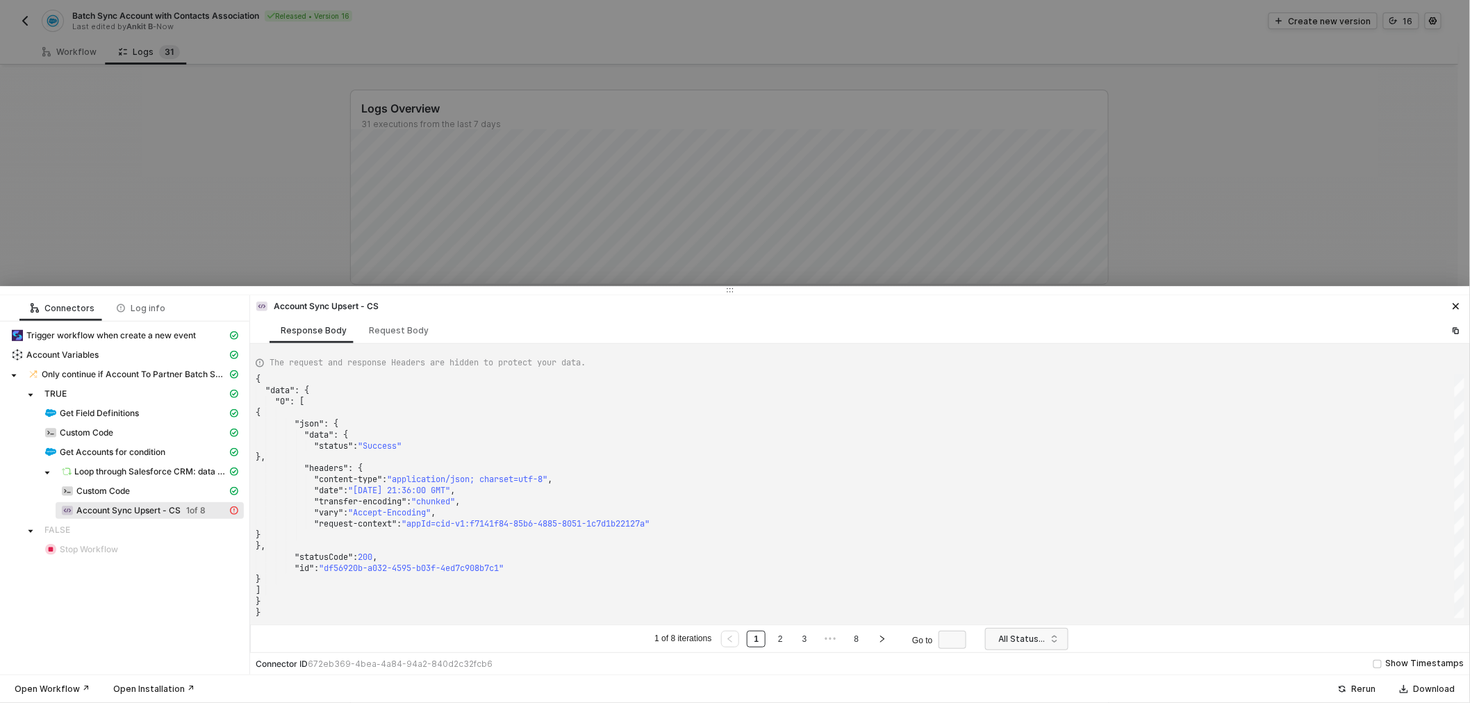
click at [262, 153] on div at bounding box center [735, 351] width 1470 height 703
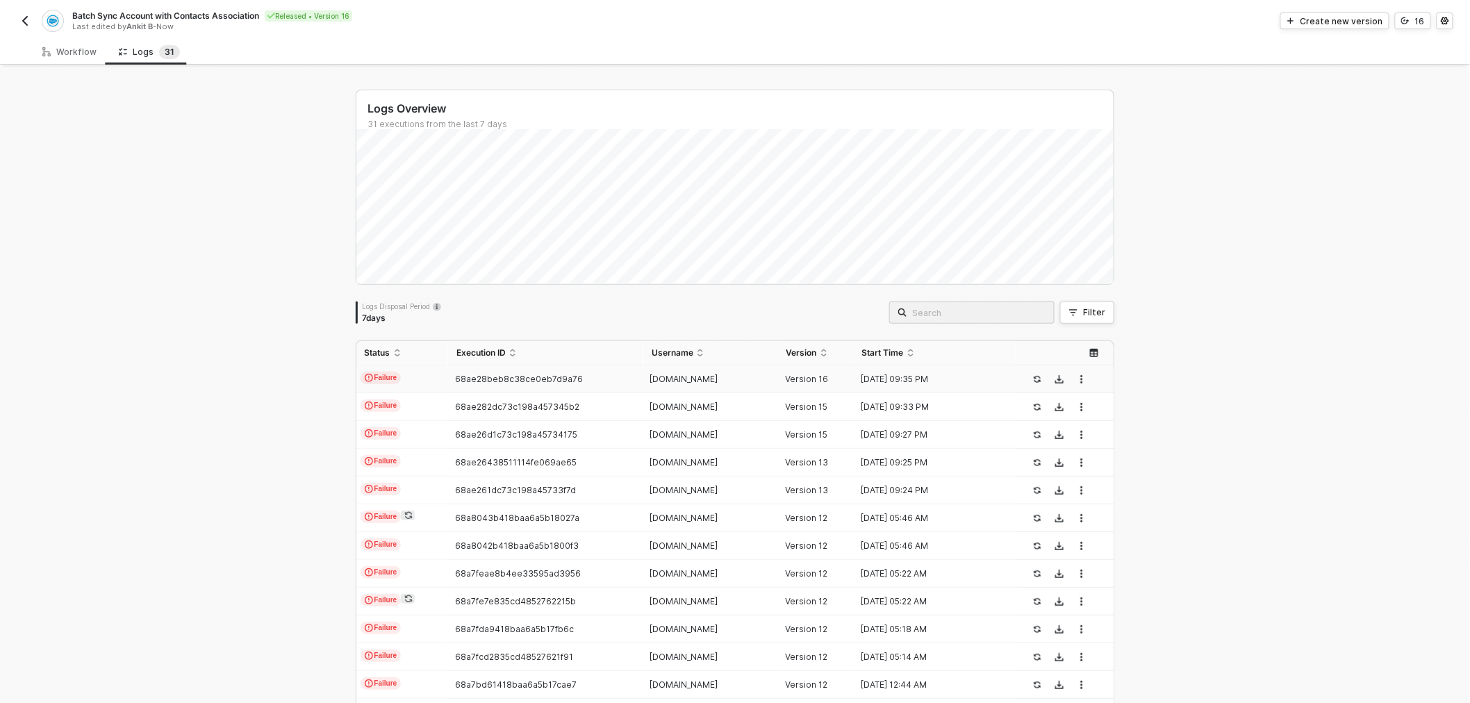
click at [466, 383] on span "68ae28beb8c38ce0eb7d9a76" at bounding box center [519, 379] width 128 height 10
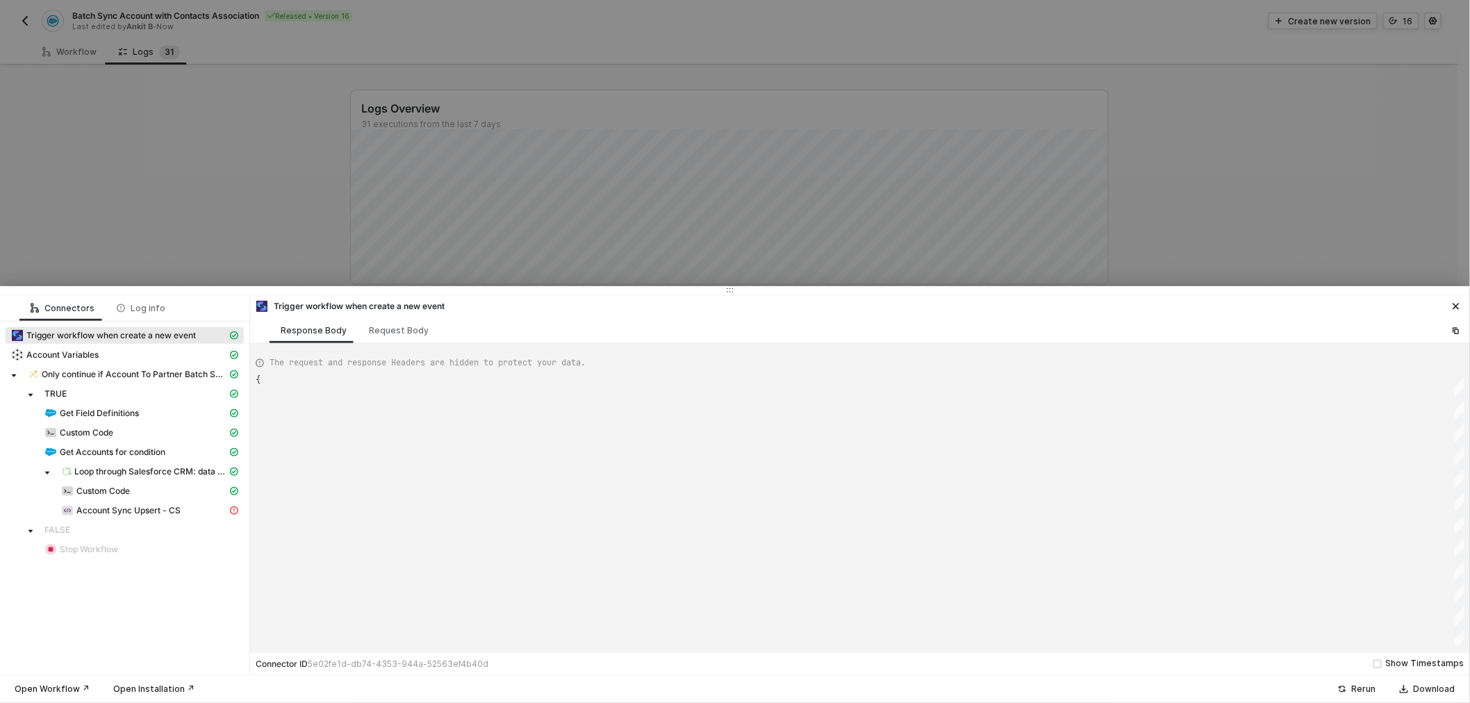
type textarea "{ "json": { "criteria": "LastModifiedDate >= 2025-04-25T00:00:00Z" }, "id": "6b…"
click at [184, 507] on div "Account Sync Upsert - CS" at bounding box center [144, 510] width 166 height 13
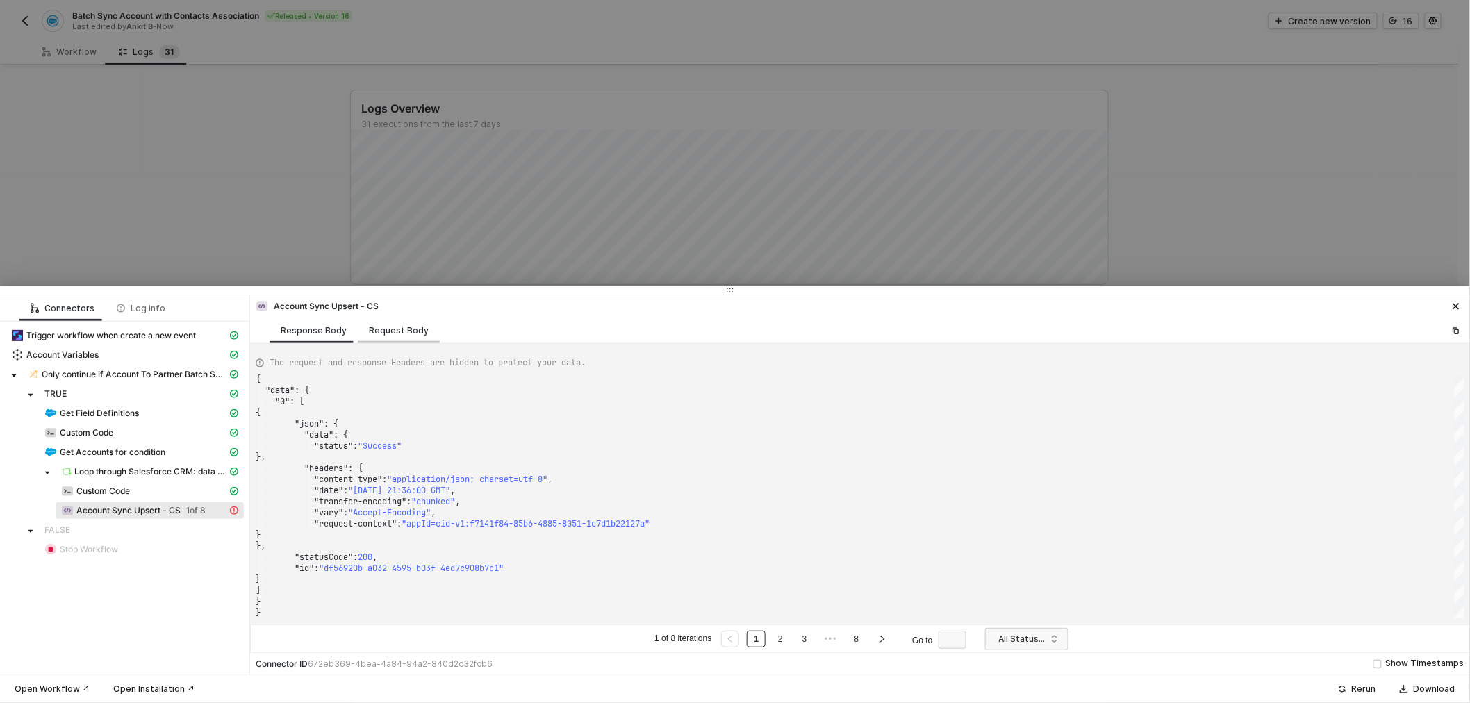
click at [408, 339] on div "Request Body" at bounding box center [399, 330] width 82 height 26
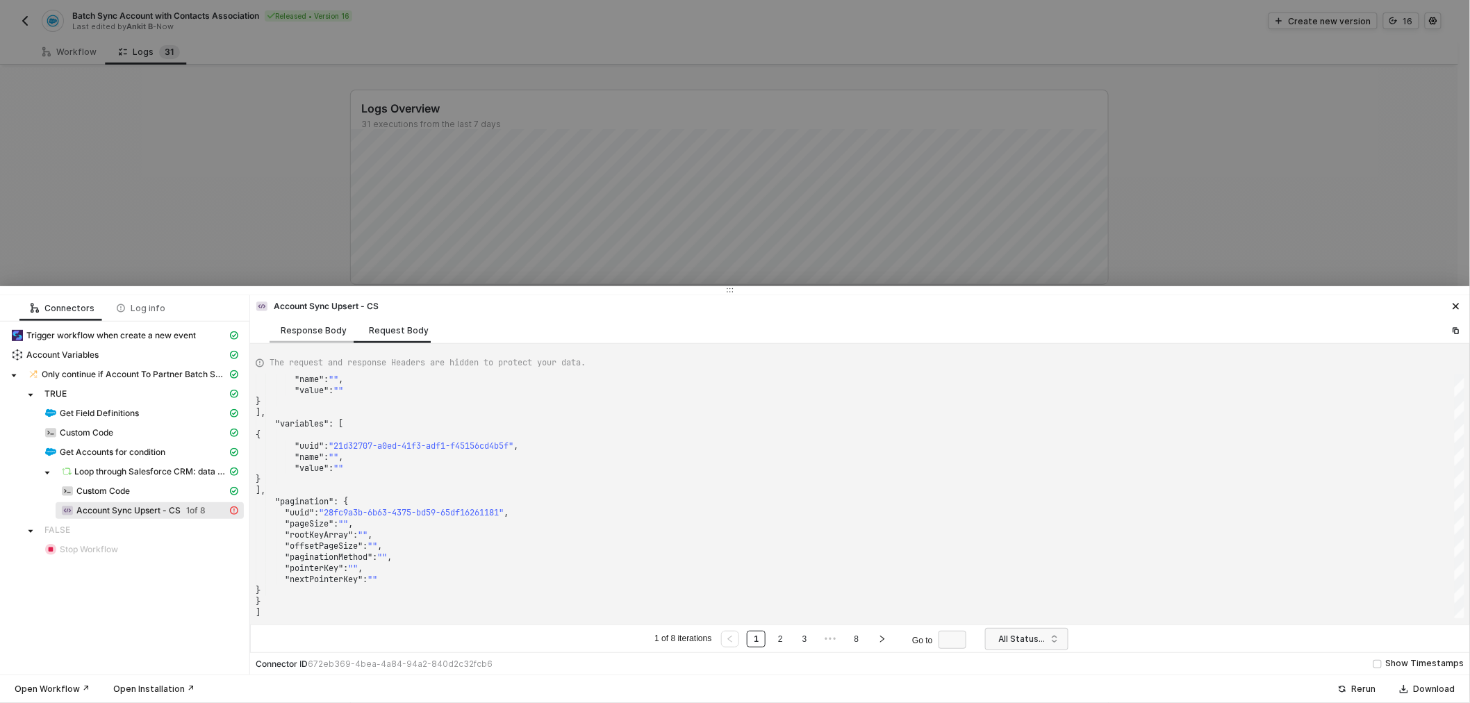
click at [326, 325] on div "Response Body" at bounding box center [314, 330] width 66 height 11
type textarea "{ "data": { "0": [ { "json": { "data": { "status": "Success" }, "headers": { "c…"
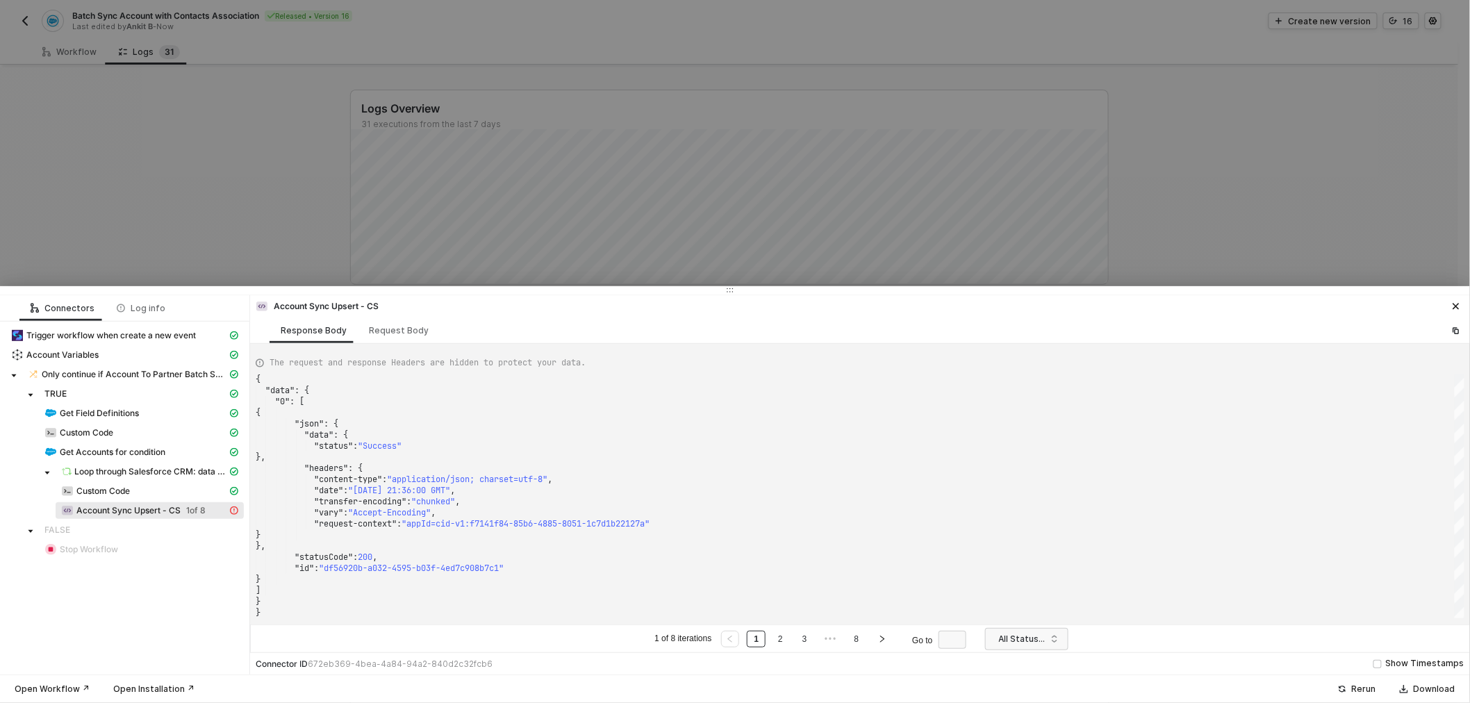
click at [304, 181] on div at bounding box center [735, 351] width 1470 height 703
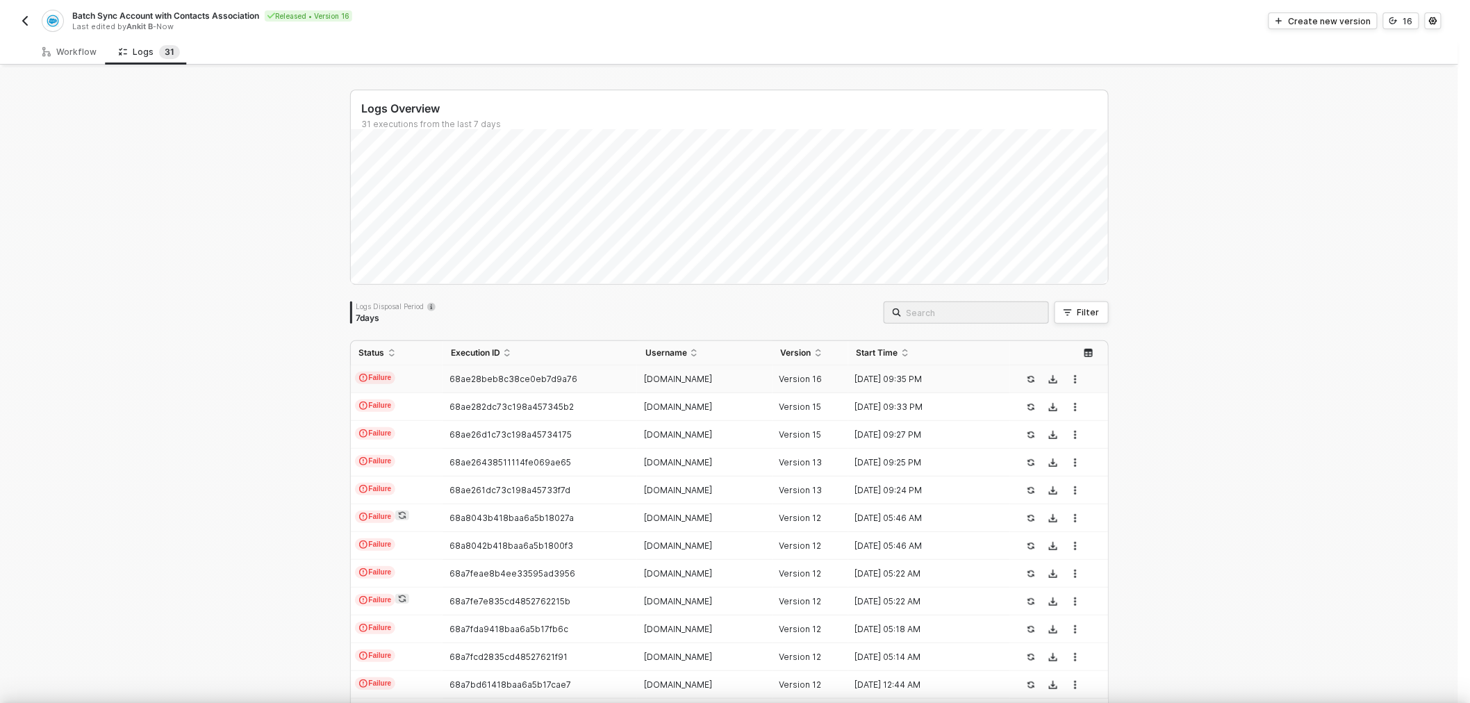
click at [60, 49] on div at bounding box center [735, 351] width 1470 height 703
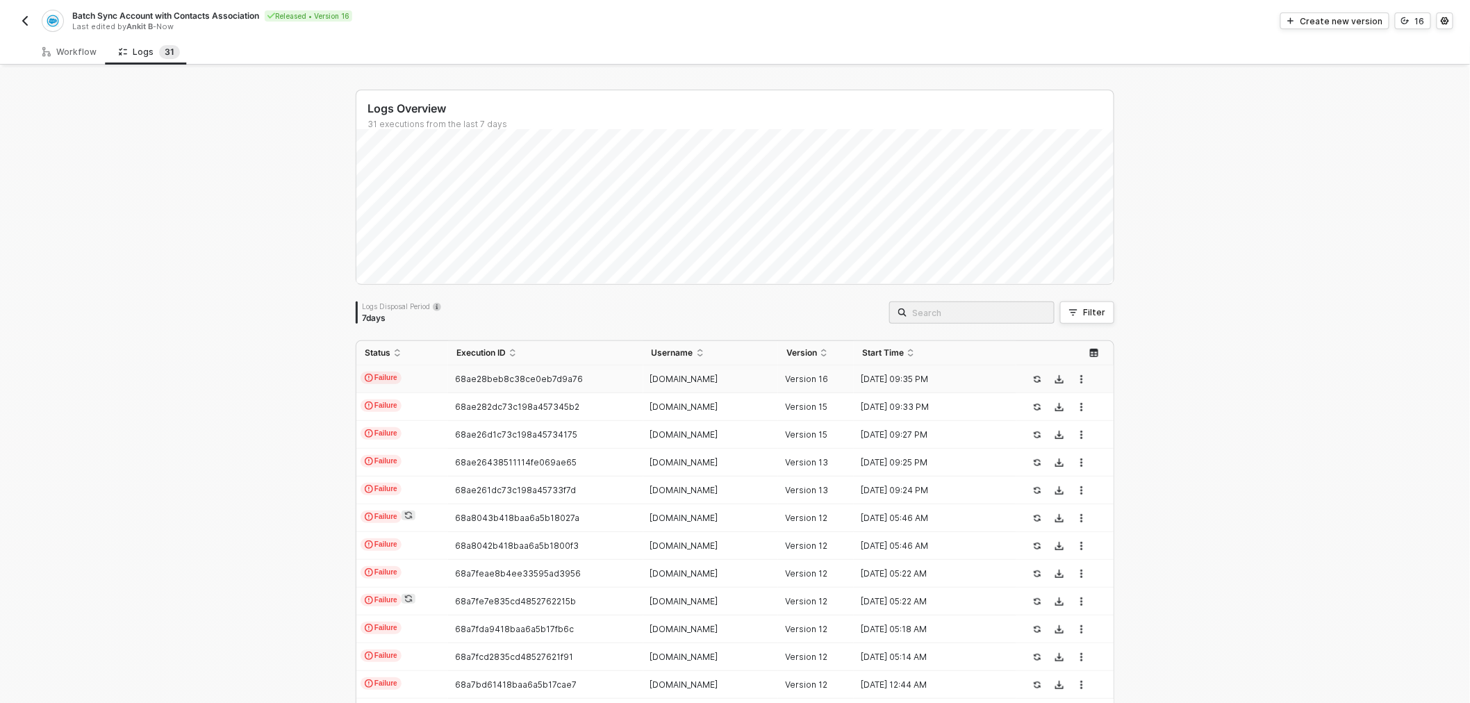
click at [816, 368] on td "Version 16" at bounding box center [816, 379] width 76 height 28
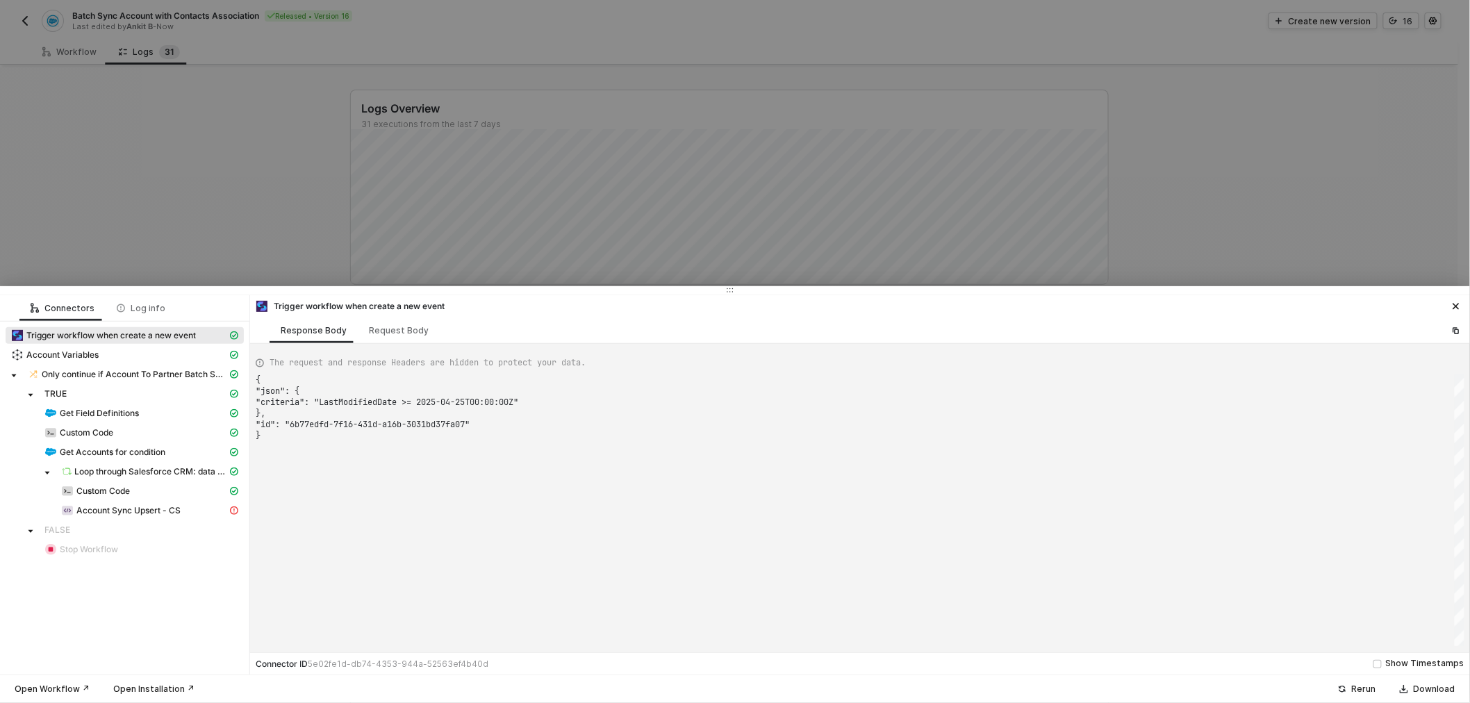
type textarea "{ "json": { "criteria": "LastModifiedDate >= 2025-04-25T00:00:00Z" }, "id": "6b…"
click at [170, 505] on span "Account Sync Upsert - CS" at bounding box center [128, 510] width 104 height 11
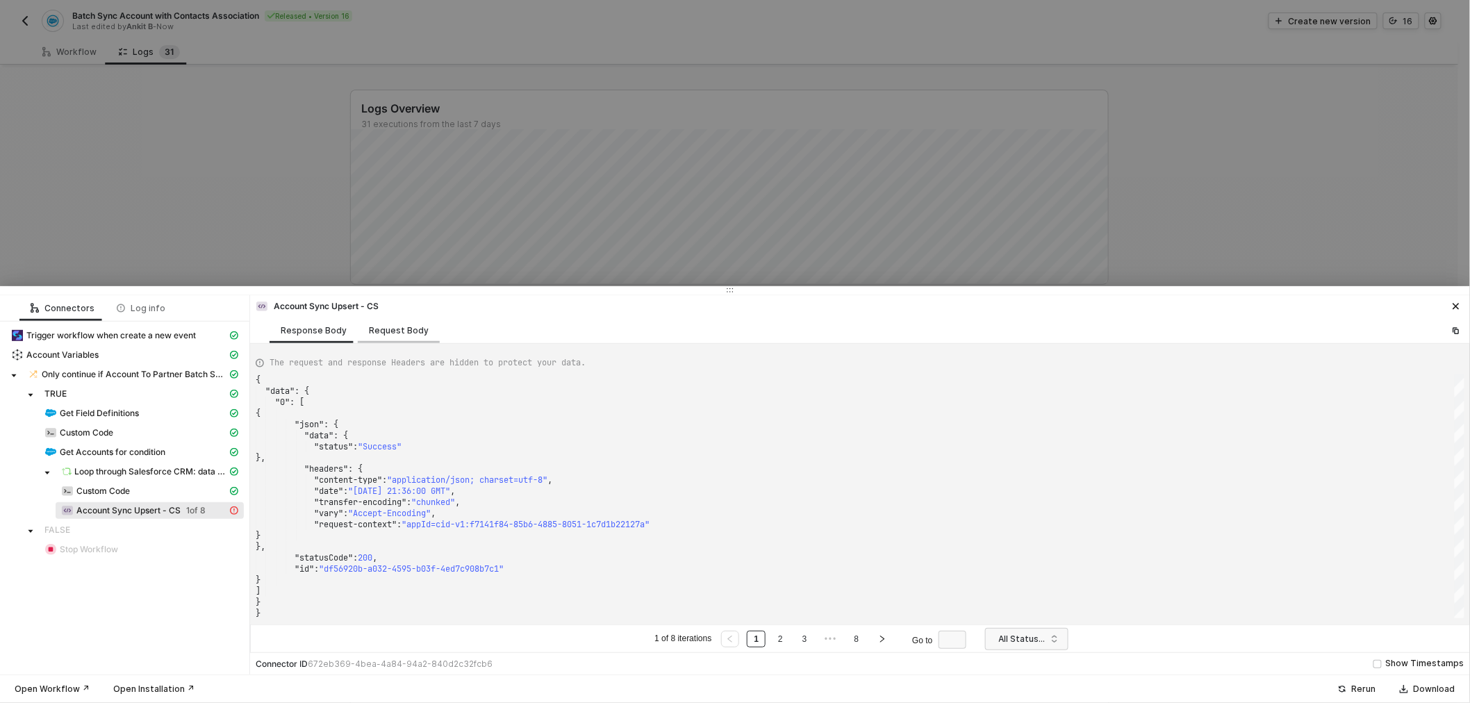
click at [389, 337] on div "Request Body" at bounding box center [399, 330] width 82 height 26
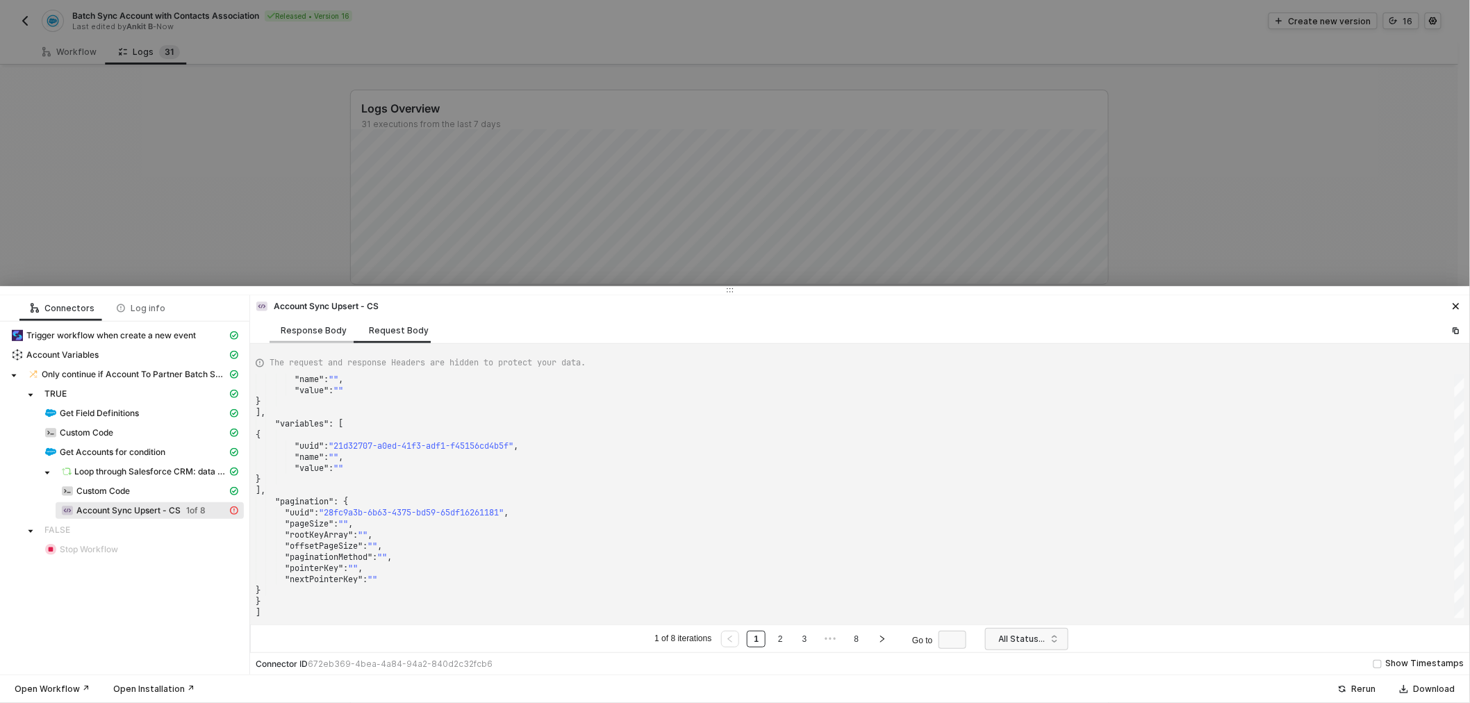
click at [322, 329] on div "Response Body" at bounding box center [314, 330] width 66 height 11
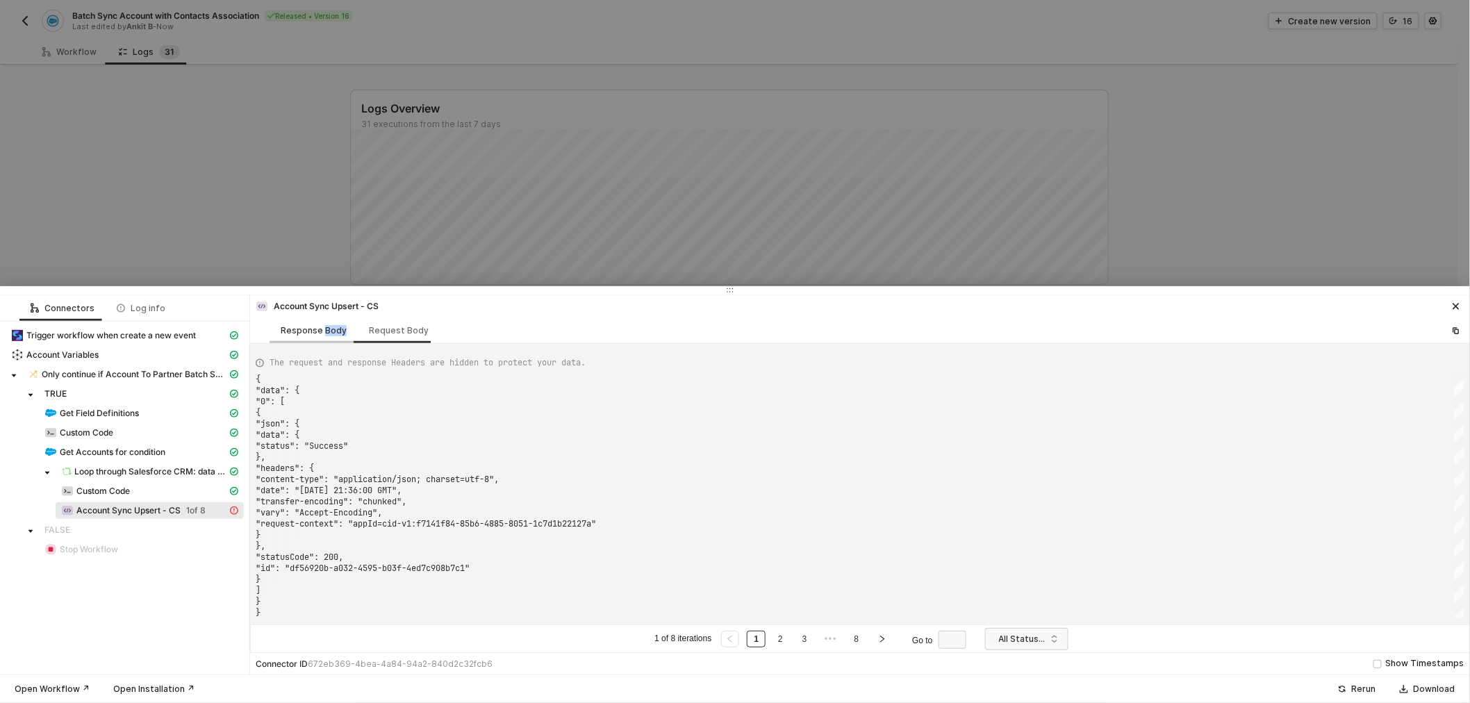
click at [322, 329] on div "Response Body" at bounding box center [314, 330] width 66 height 11
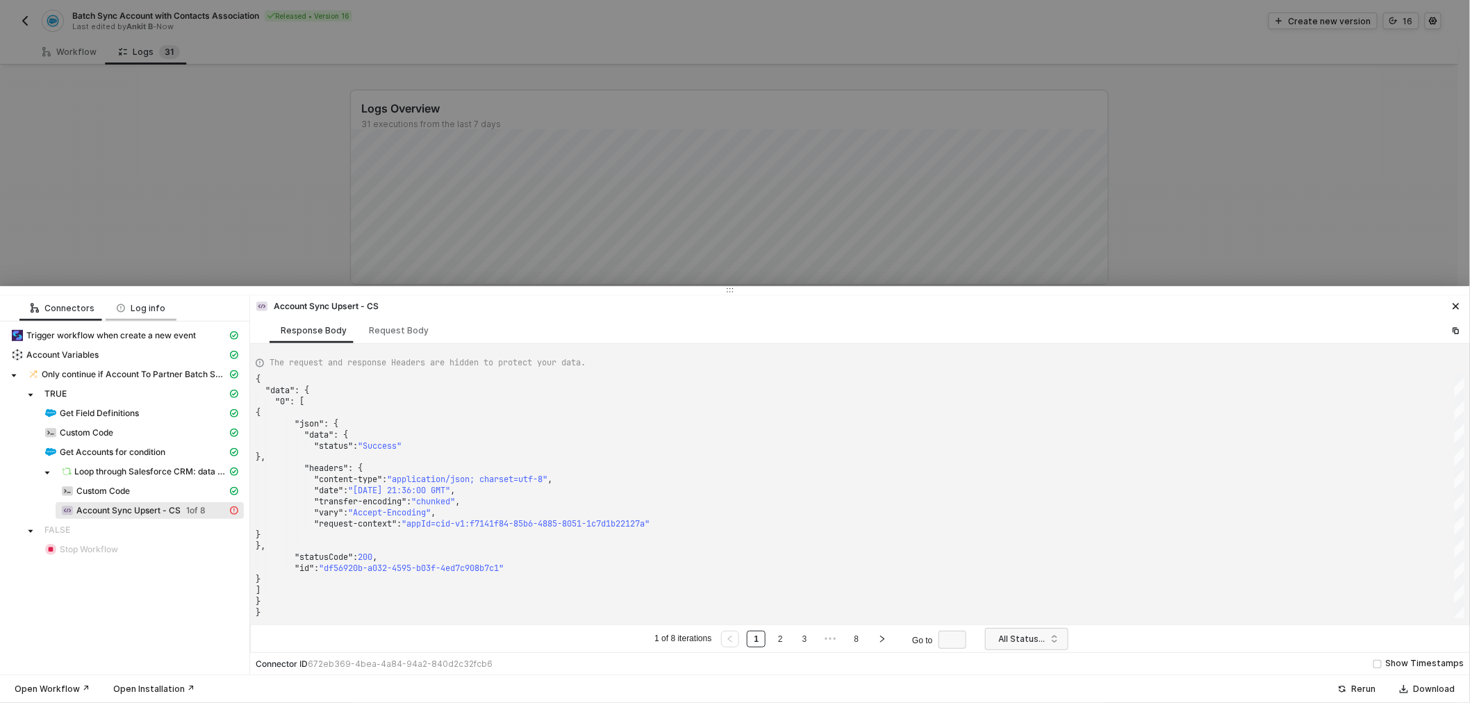
click at [158, 303] on div "Log info" at bounding box center [141, 308] width 49 height 11
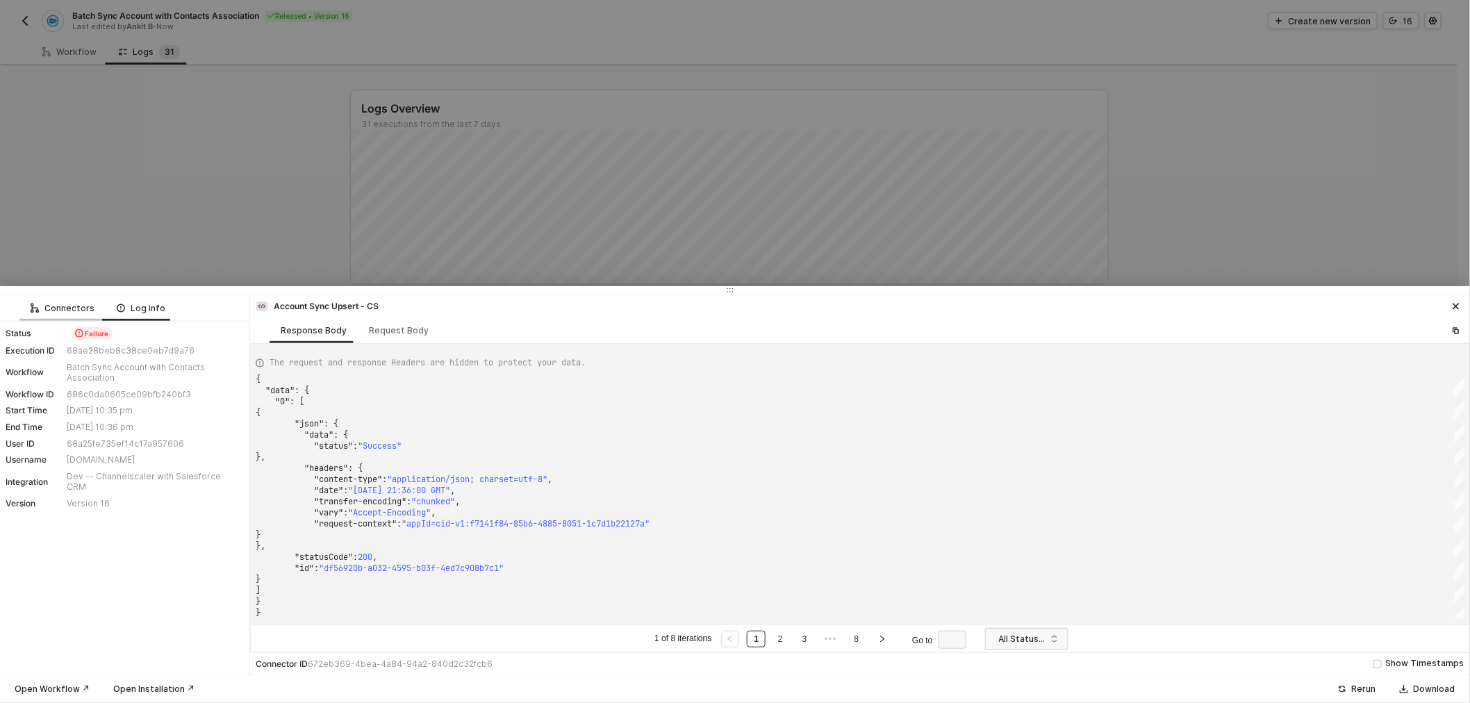
drag, startPoint x: 134, startPoint y: 306, endPoint x: 65, endPoint y: 303, distance: 68.8
click at [127, 304] on div "Log info" at bounding box center [141, 308] width 49 height 11
click at [65, 303] on div "Connectors" at bounding box center [63, 308] width 64 height 11
type textarea "{ "json": { "attributes": { "type": "Account", "url": "/services/data/v59.0/sob…"
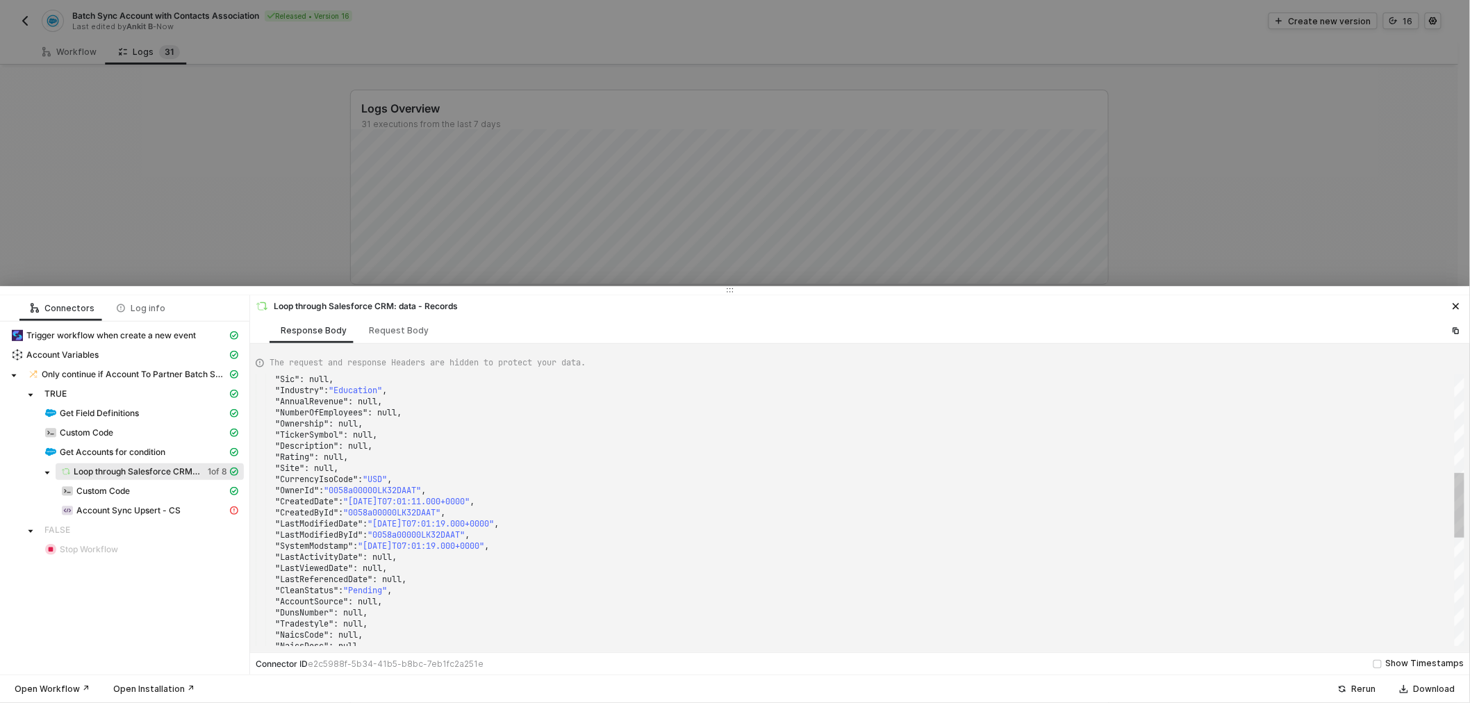
click at [205, 226] on div at bounding box center [735, 351] width 1470 height 703
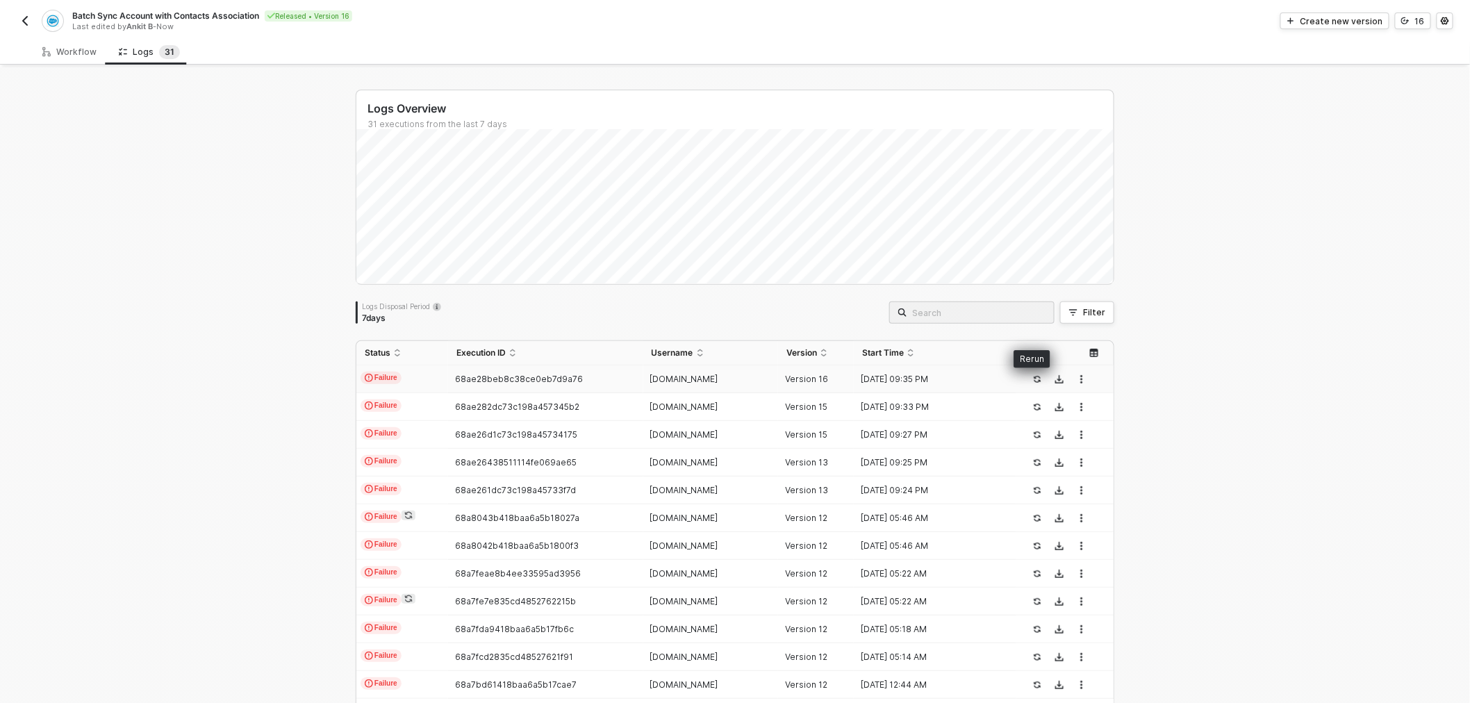
click at [1033, 379] on icon "icon-success-page" at bounding box center [1037, 379] width 8 height 8
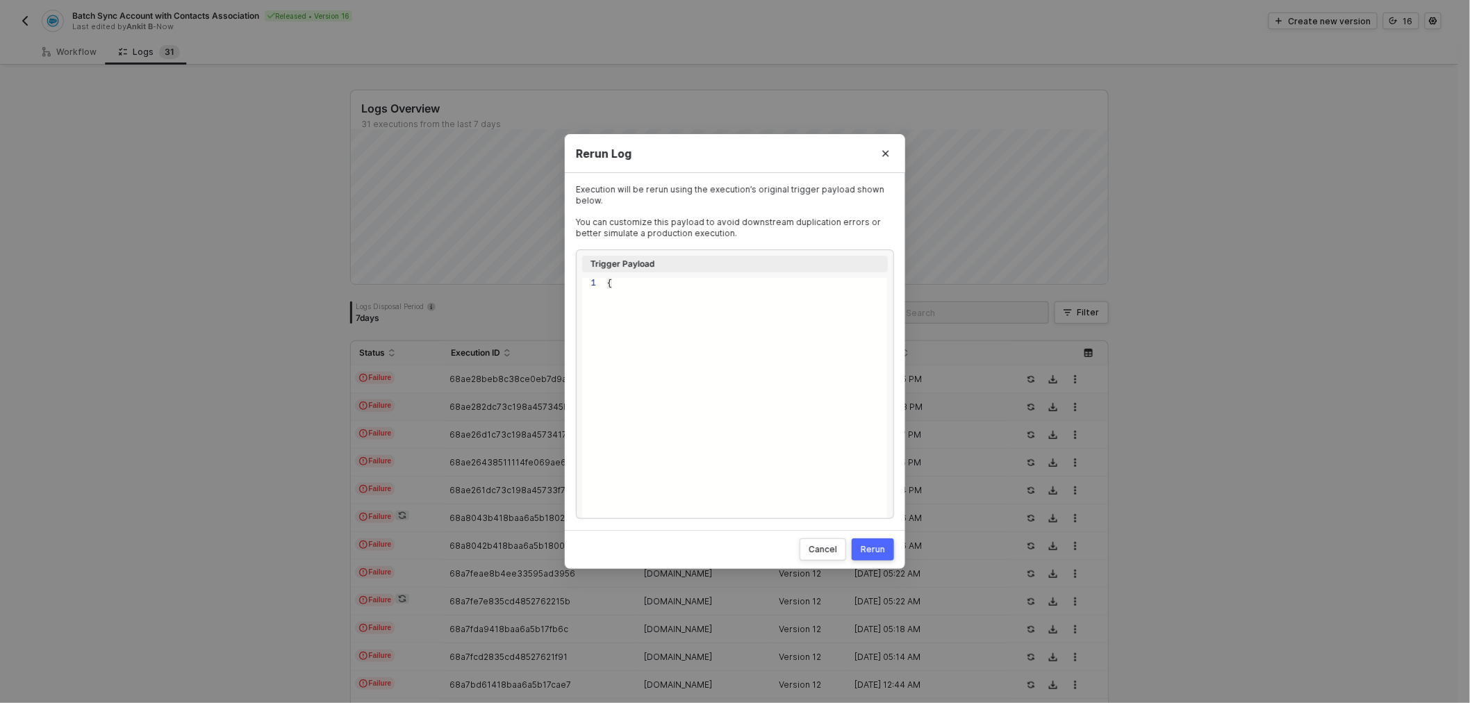
type textarea "{ "criteria": "LastModifiedDate >= 2025-04-25T00:00:00Z" }"
click at [884, 552] on div "Rerun" at bounding box center [873, 549] width 24 height 11
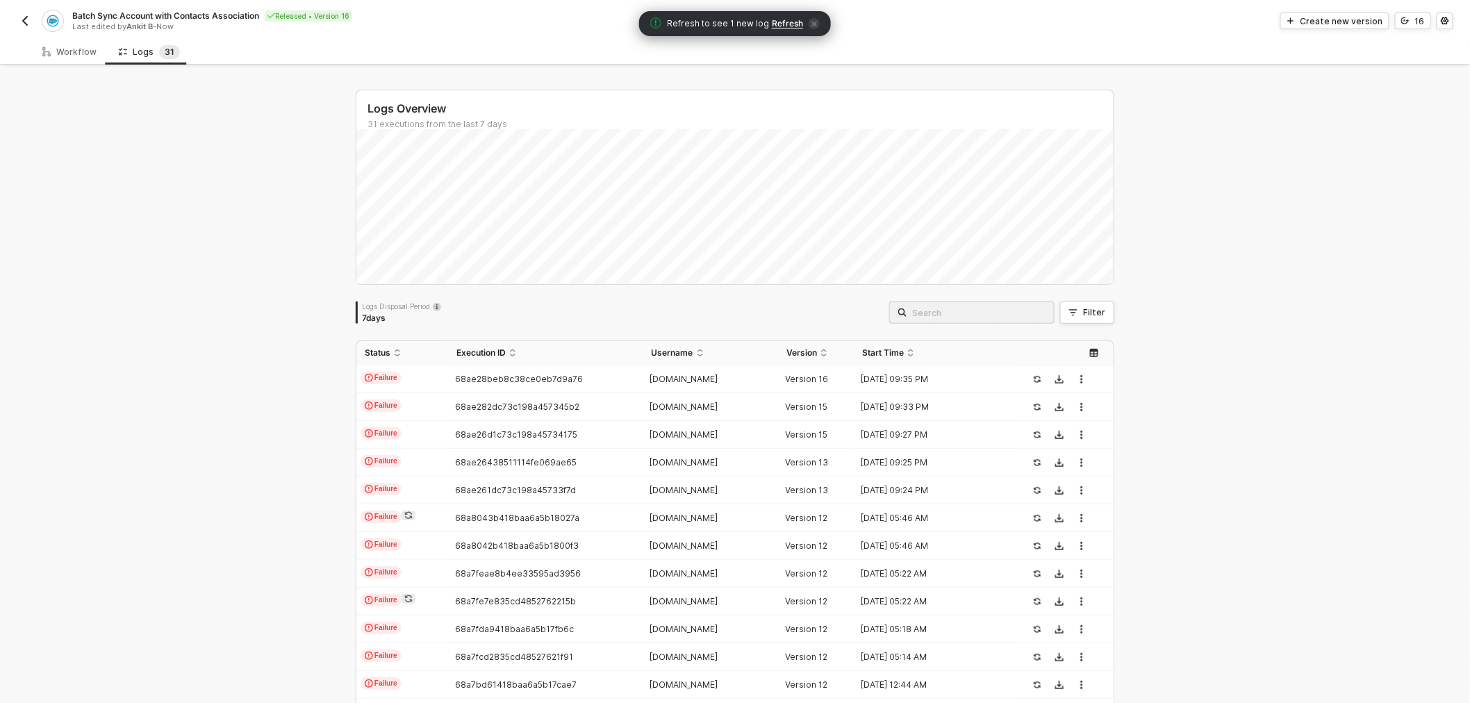
click at [787, 23] on span "Refresh" at bounding box center [787, 23] width 31 height 11
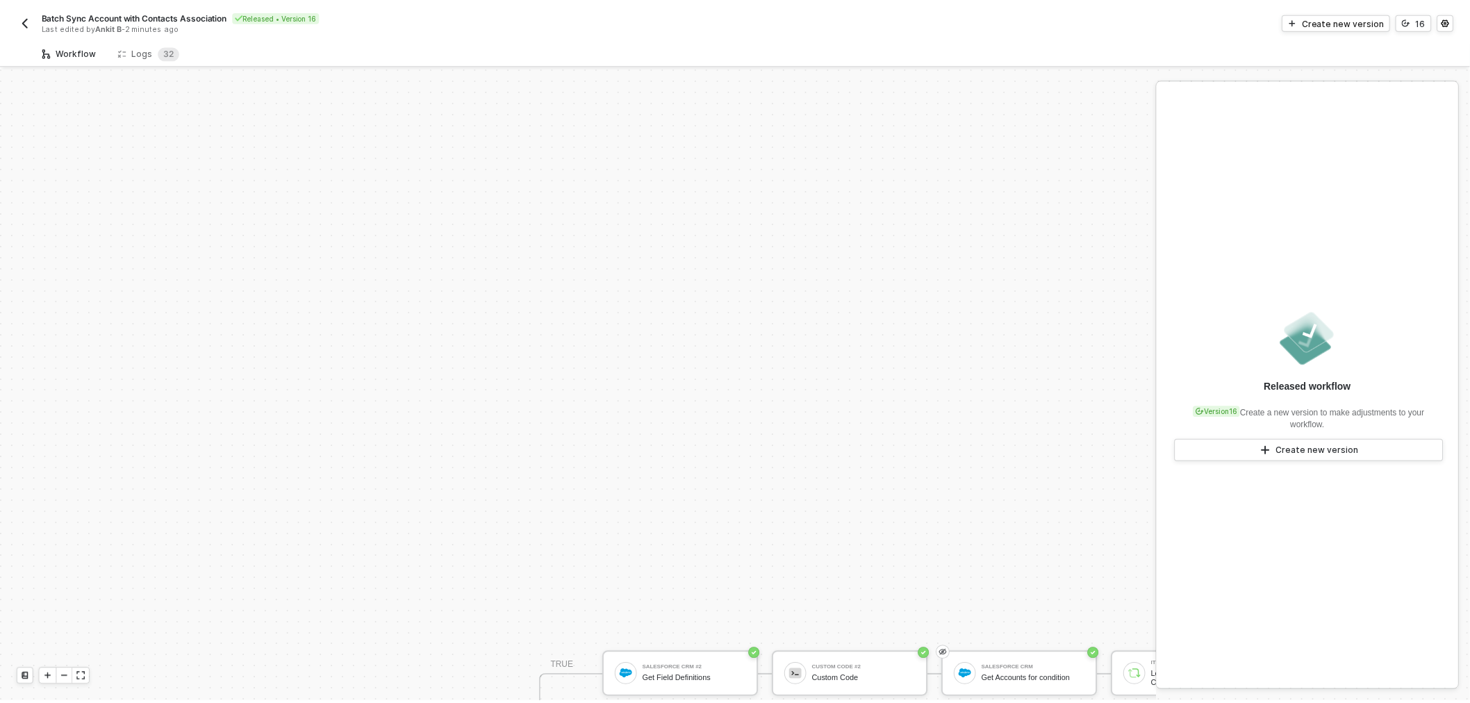
scroll to position [349, 0]
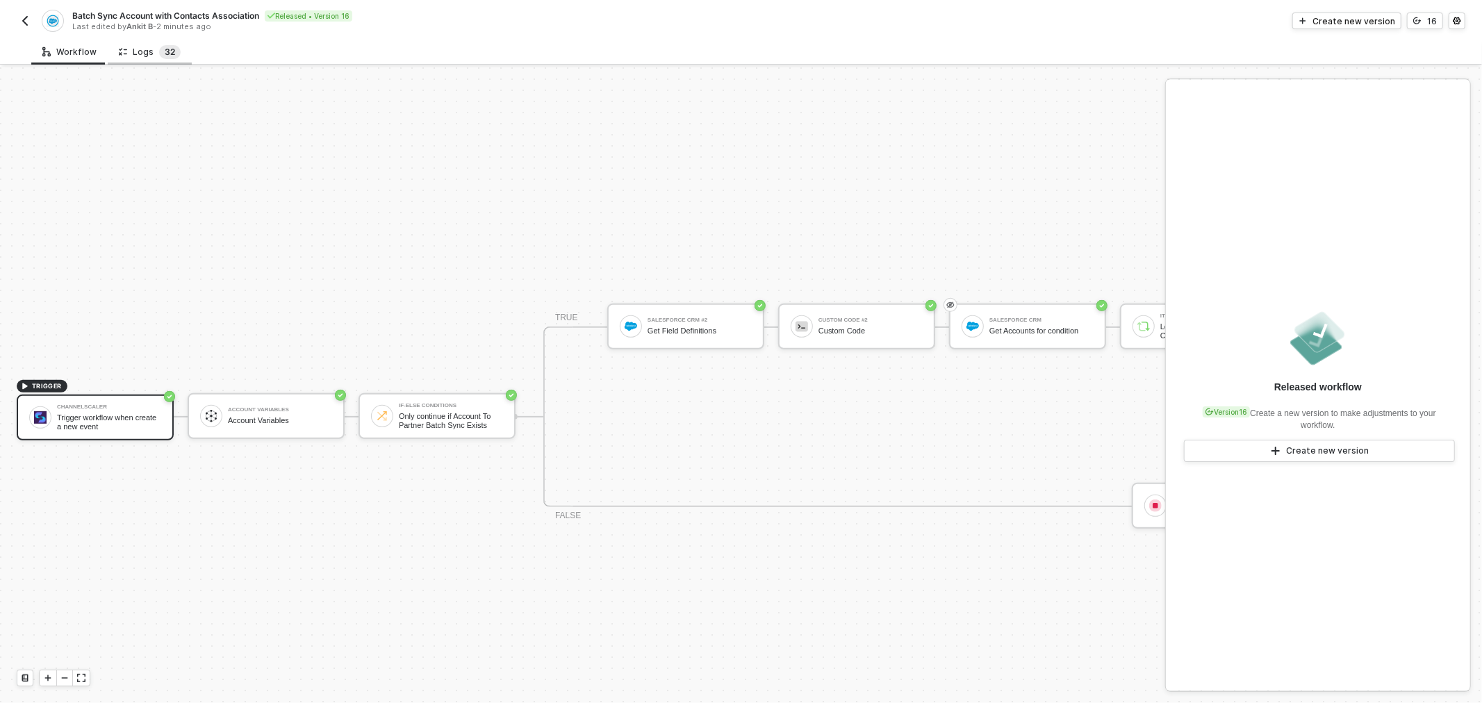
click at [170, 51] on span "2" at bounding box center [172, 52] width 5 height 10
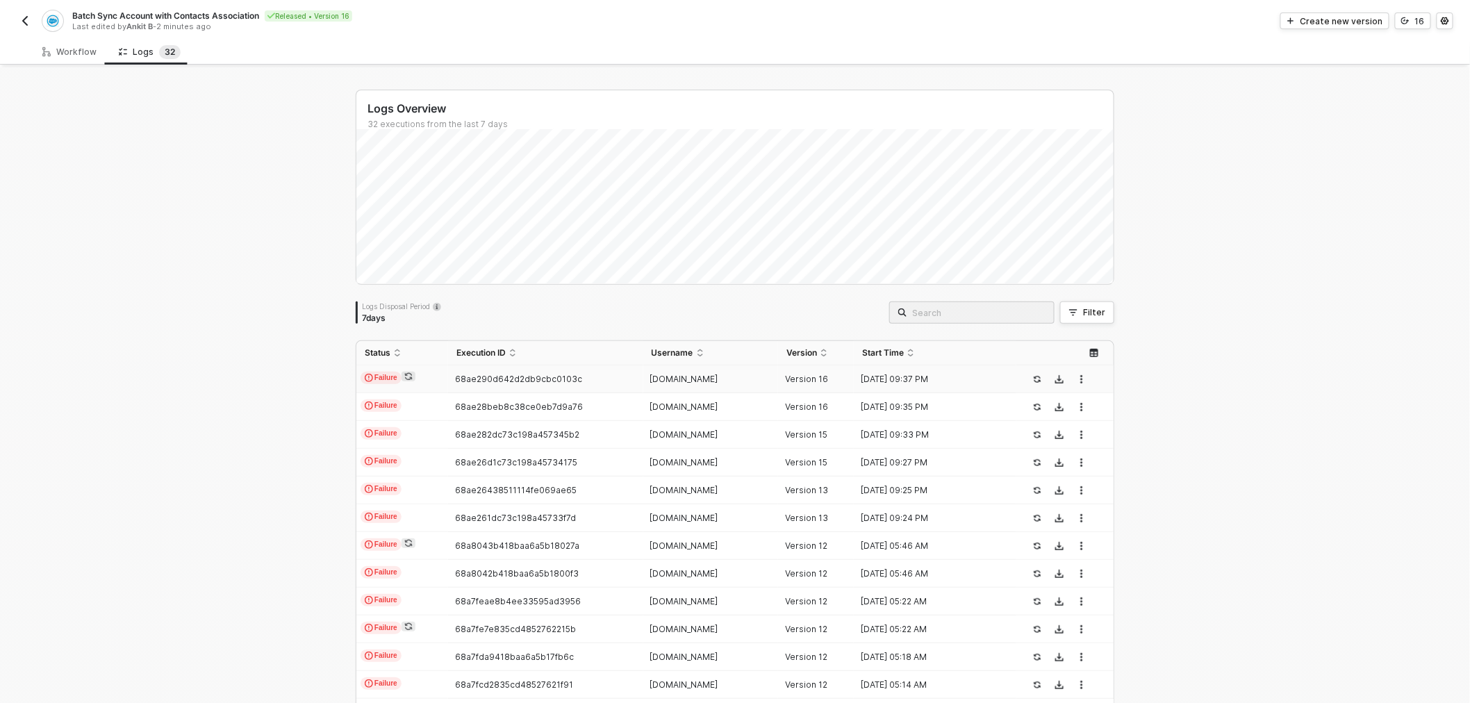
click at [497, 383] on span "68ae290d642d2db9cbc0103c" at bounding box center [518, 379] width 127 height 10
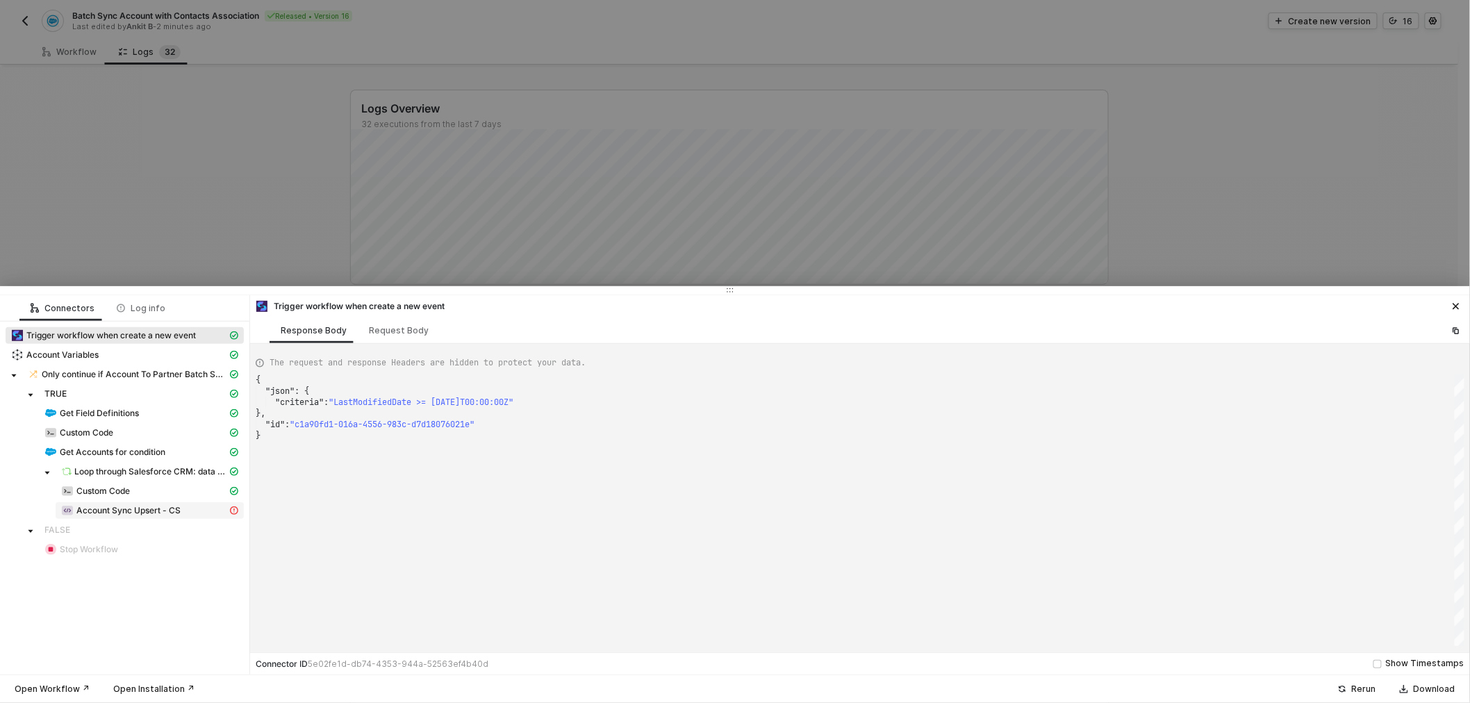
click at [129, 510] on span "Account Sync Upsert - CS" at bounding box center [128, 510] width 104 height 11
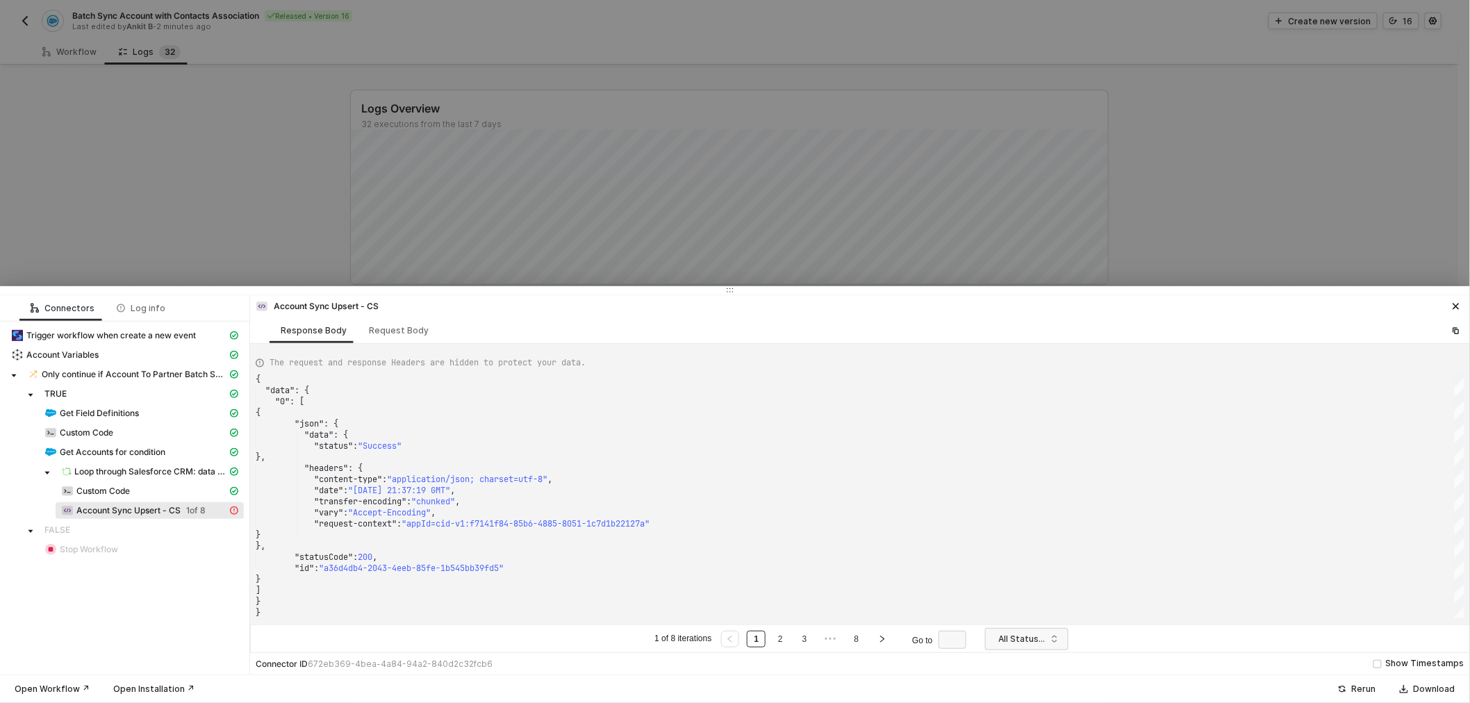
click at [693, 155] on div at bounding box center [735, 351] width 1470 height 703
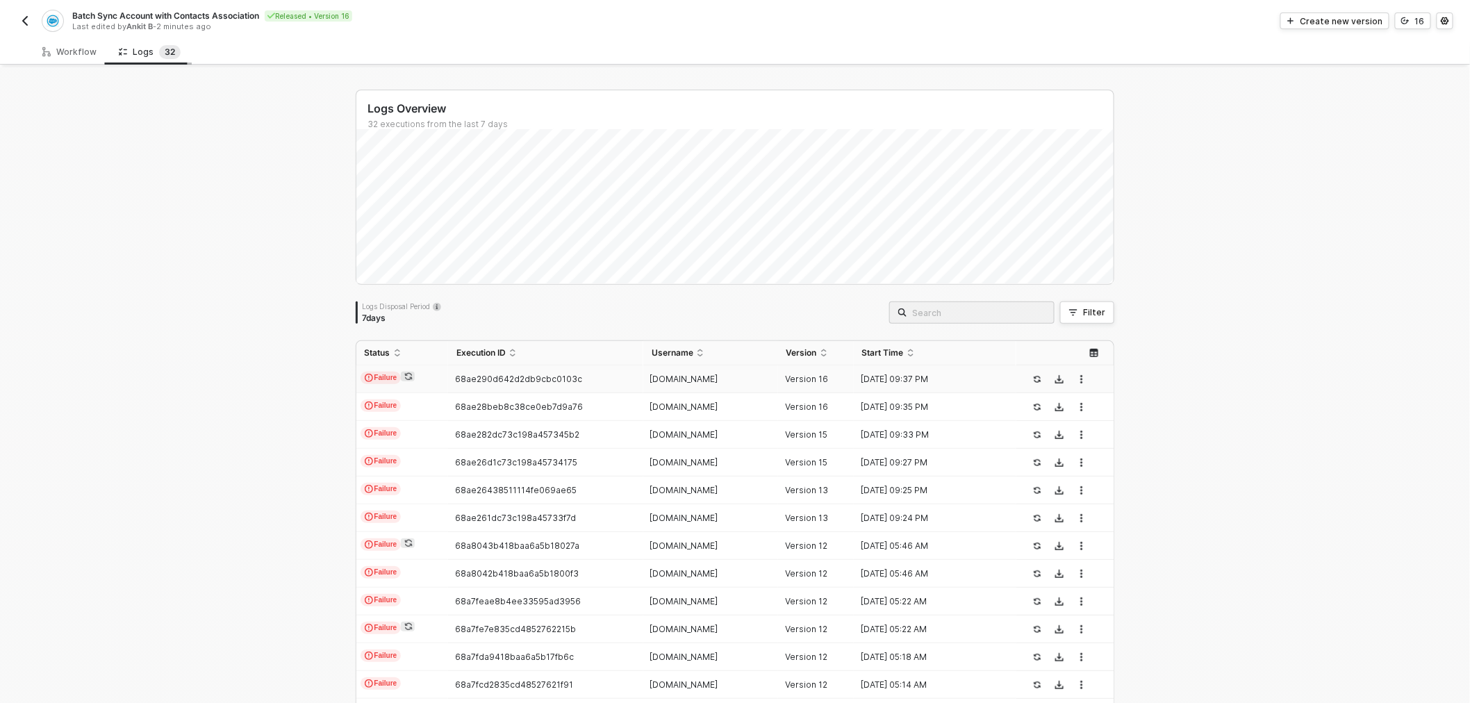
click at [133, 42] on div "Logs 3 2" at bounding box center [150, 52] width 84 height 26
click at [24, 14] on button "button" at bounding box center [25, 21] width 17 height 17
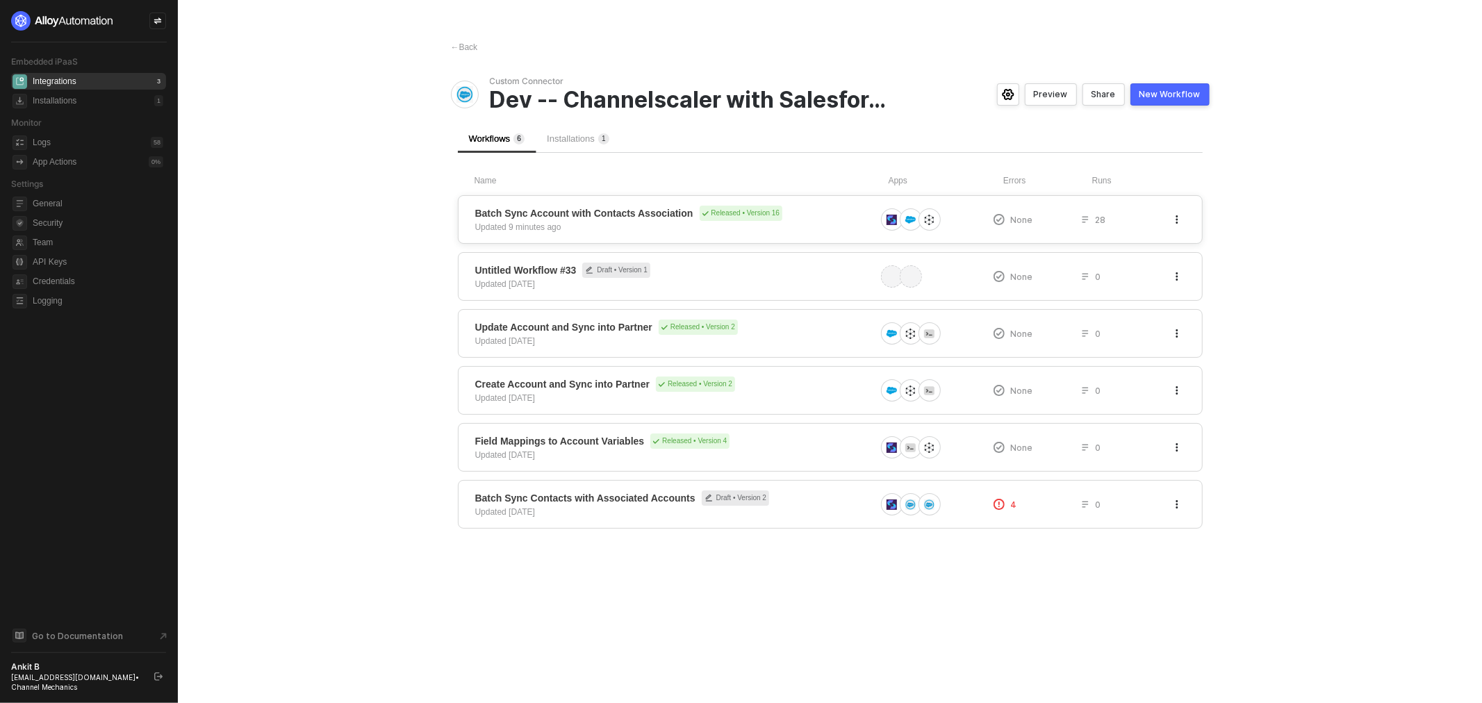
click at [593, 204] on div "Batch Sync Account with Contacts Association Released • Version 16 Updated 9 mi…" at bounding box center [830, 219] width 745 height 49
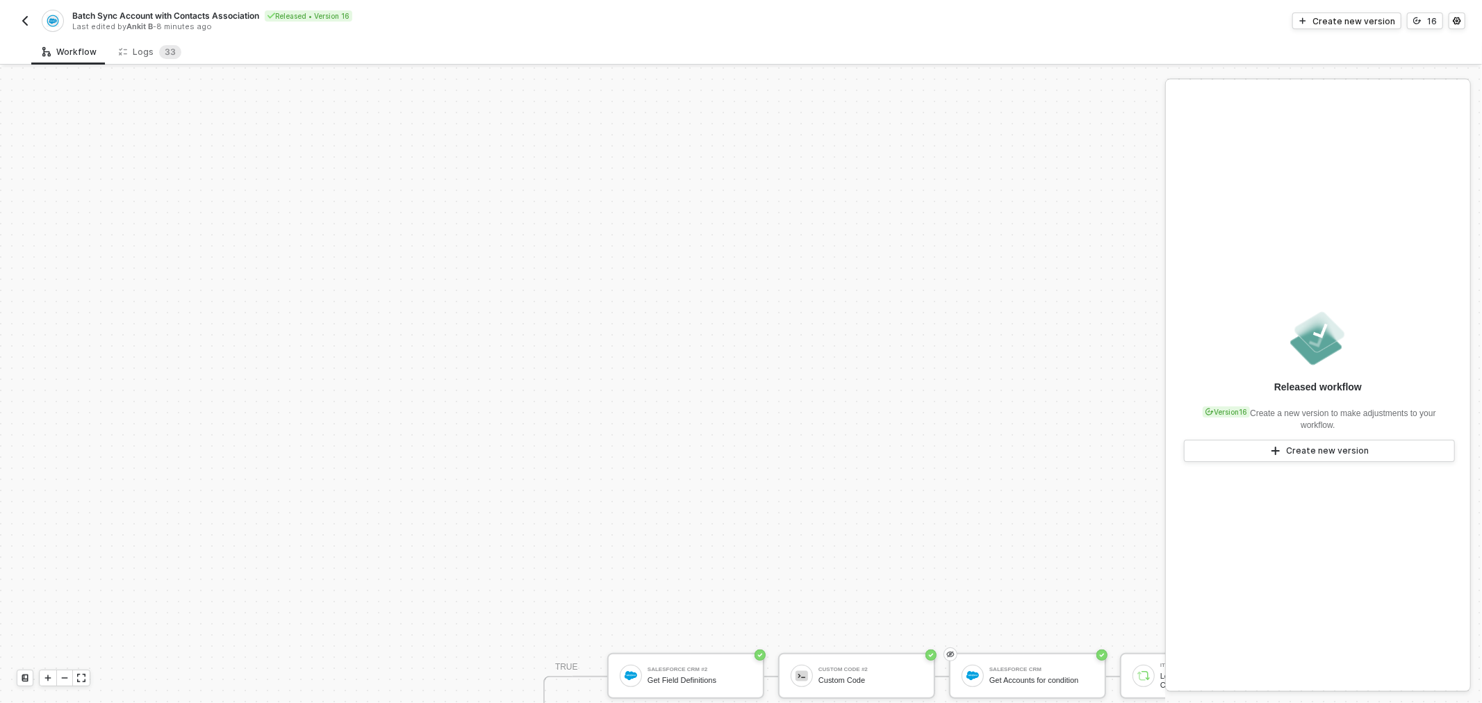
scroll to position [349, 0]
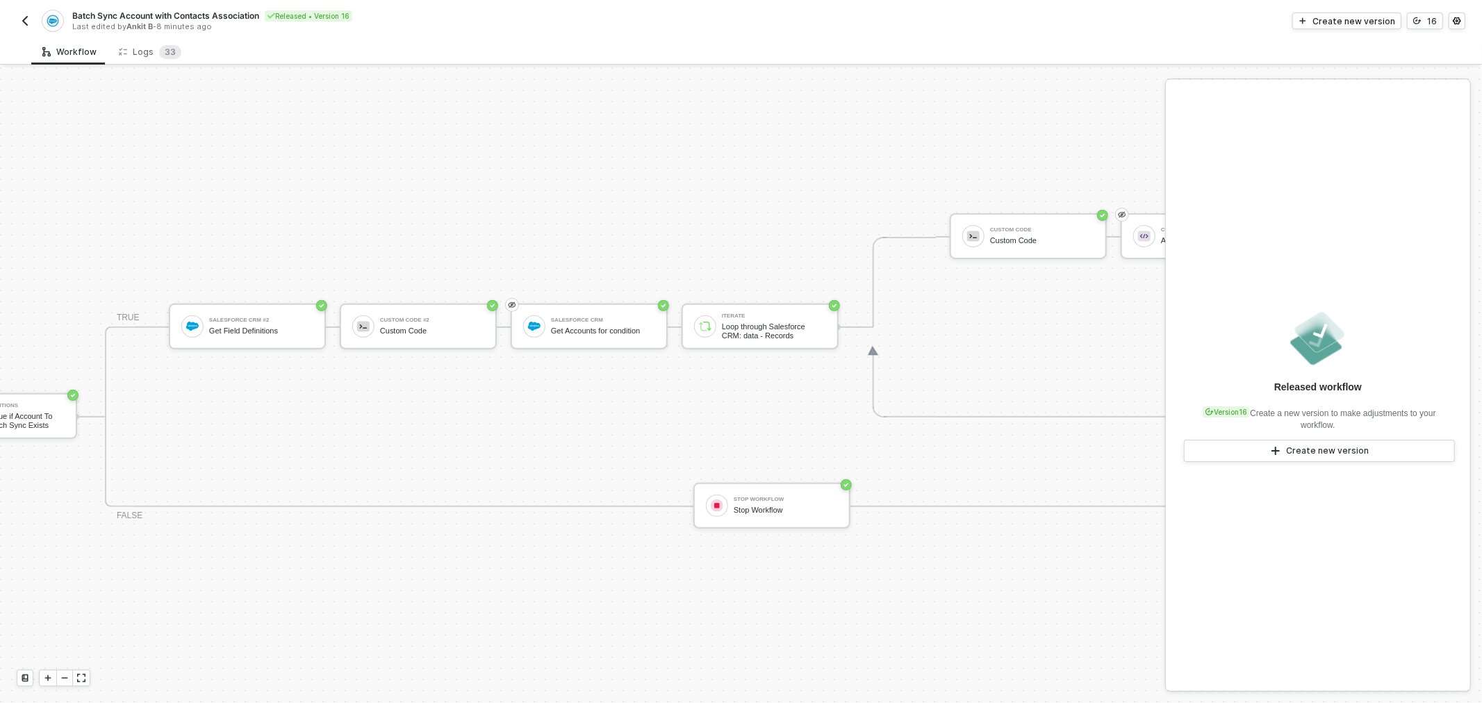
drag, startPoint x: 872, startPoint y: 390, endPoint x: 943, endPoint y: 385, distance: 71.8
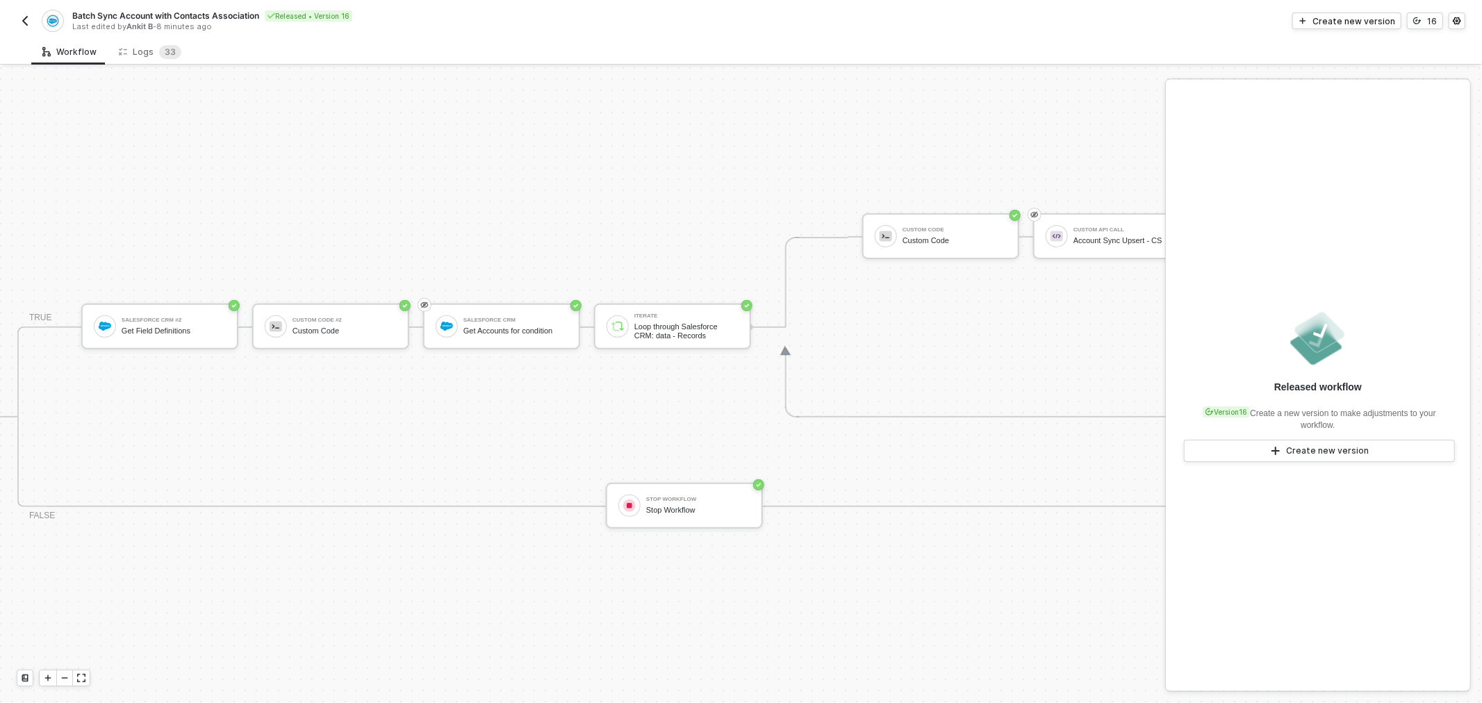
drag, startPoint x: 929, startPoint y: 369, endPoint x: 998, endPoint y: 372, distance: 68.9
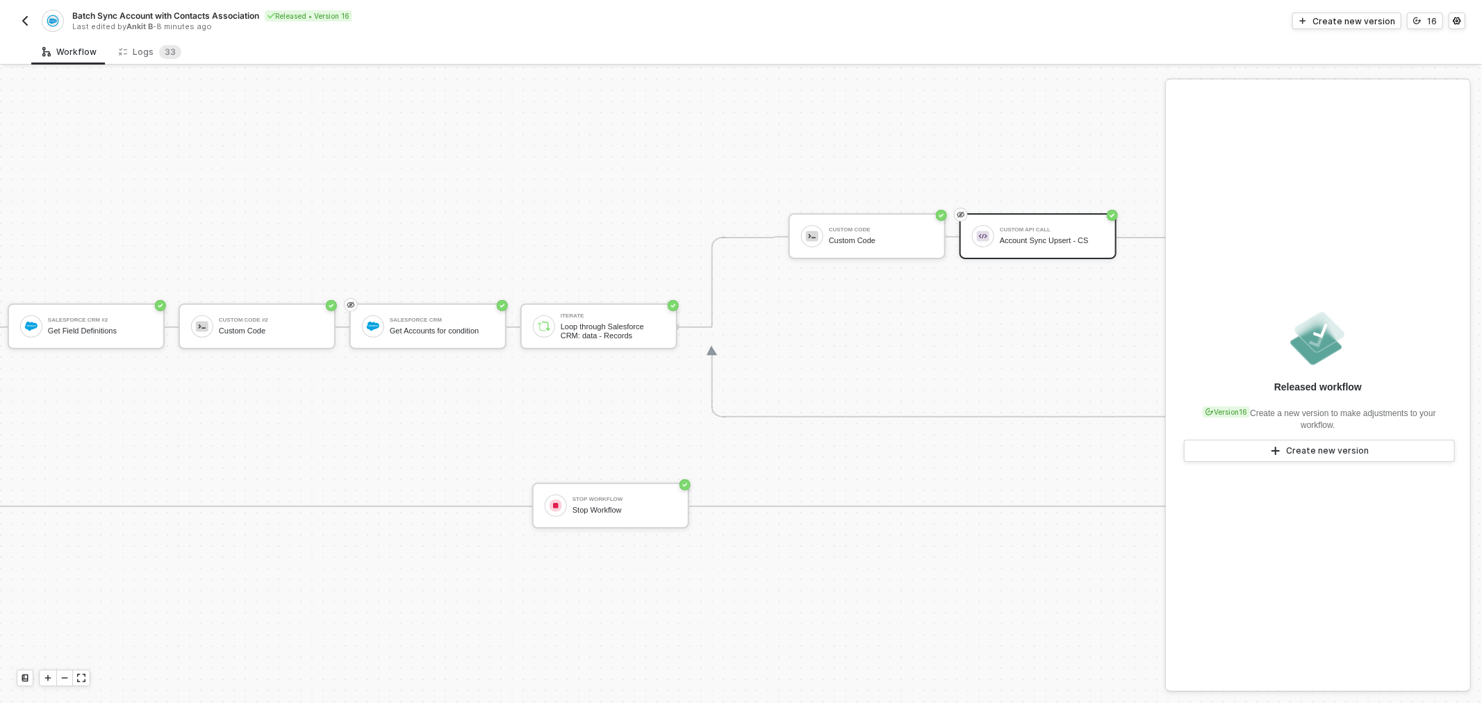
click at [1010, 239] on div "Account Sync Upsert - CS" at bounding box center [1052, 240] width 104 height 9
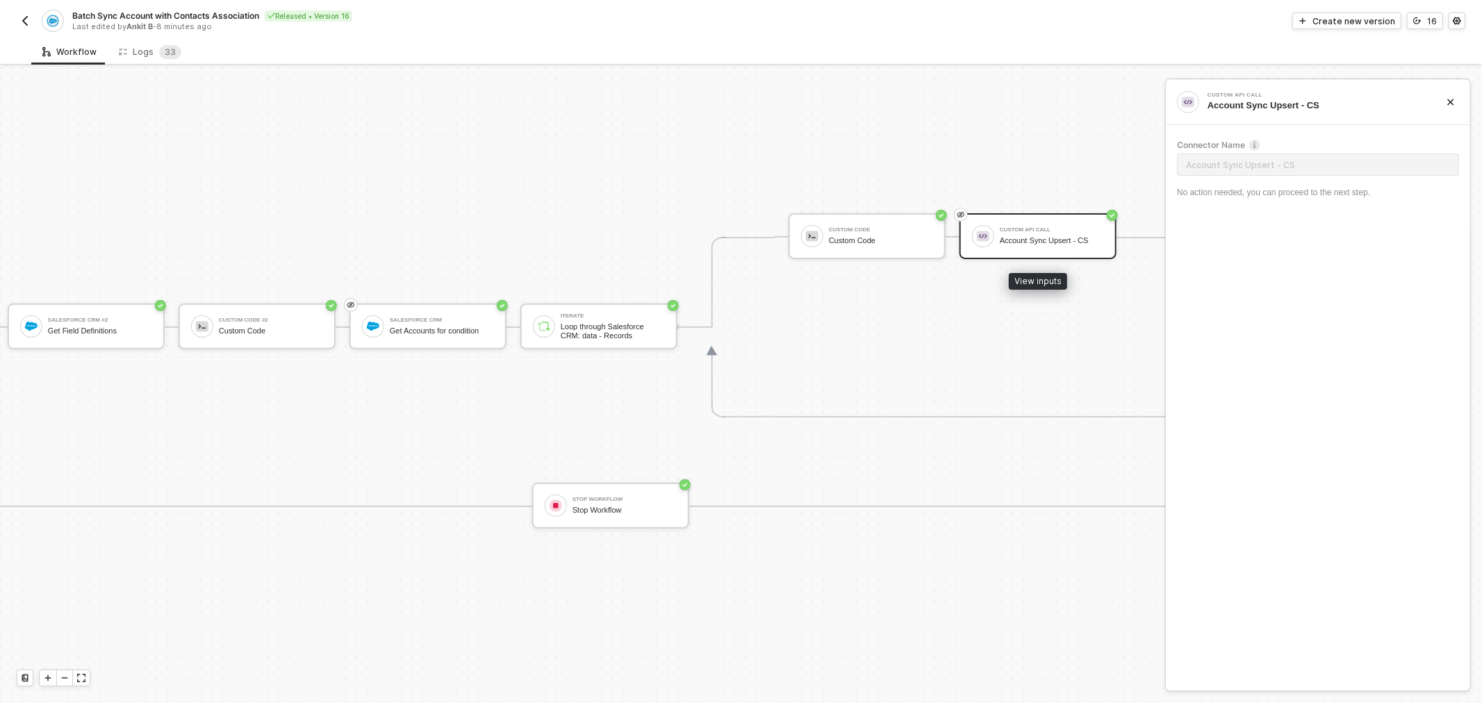
click at [1056, 238] on div "Account Sync Upsert - CS" at bounding box center [1052, 240] width 104 height 9
click at [1375, 16] on div "Create new version" at bounding box center [1353, 21] width 83 height 12
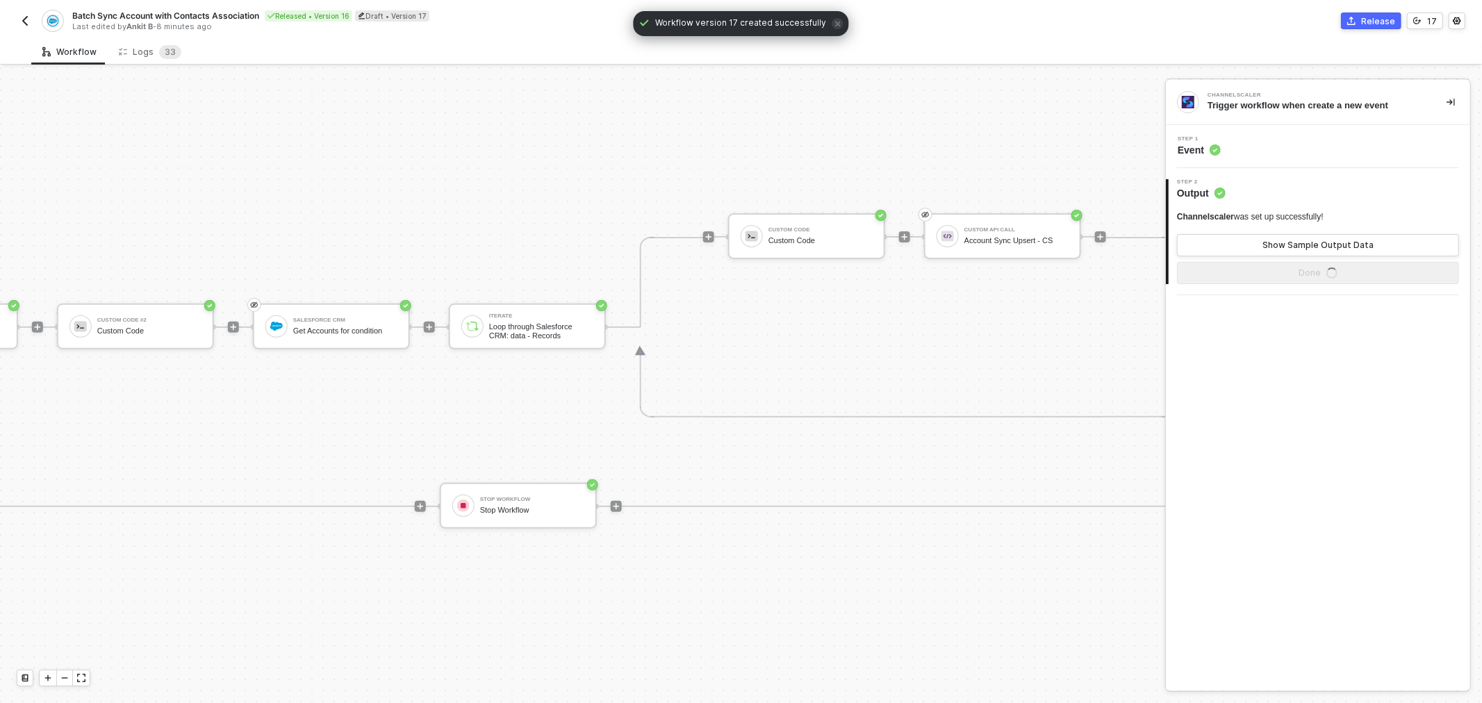
scroll to position [349, 1042]
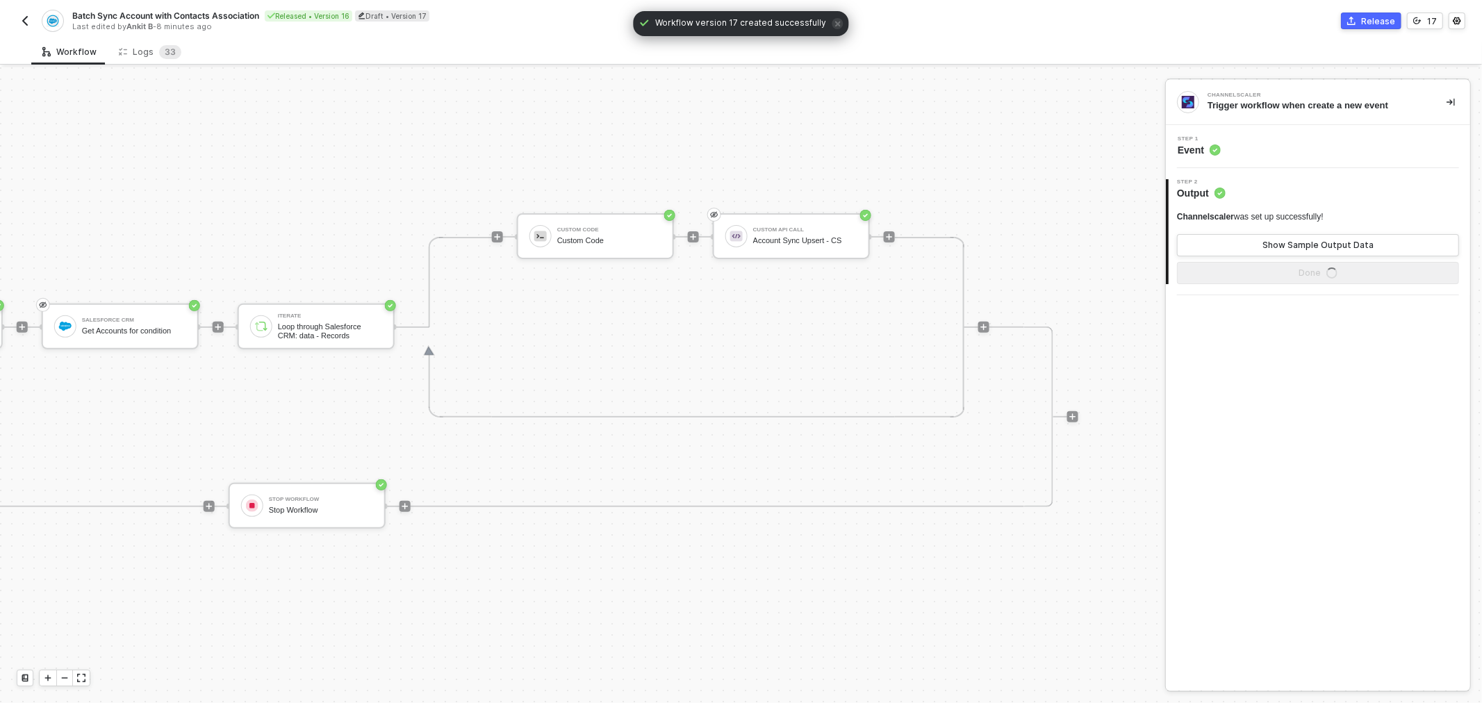
drag, startPoint x: 941, startPoint y: 285, endPoint x: 1025, endPoint y: 285, distance: 84.1
click at [784, 219] on div "Custom API Call Account Sync Upsert - CS" at bounding box center [791, 236] width 157 height 46
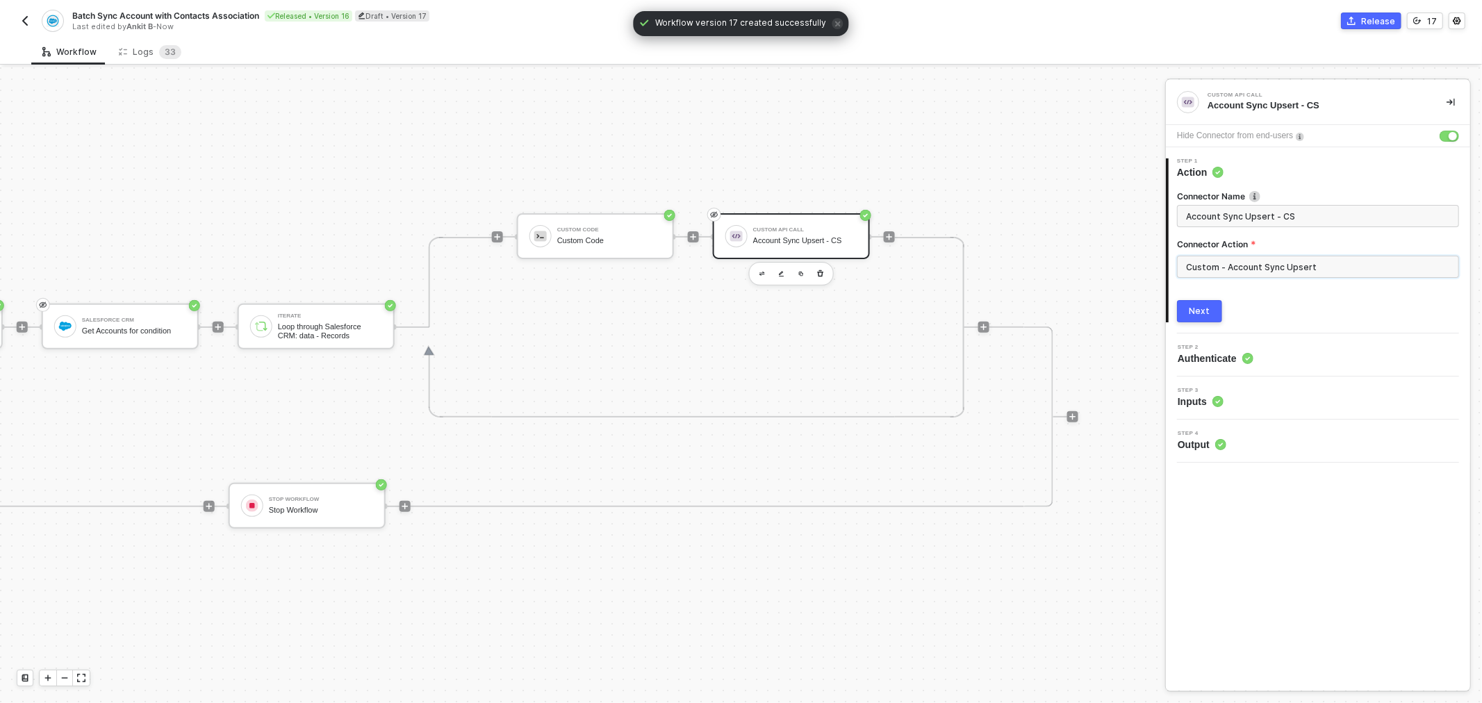
click at [1252, 267] on input "Custom - Account Sync Upsert" at bounding box center [1318, 267] width 282 height 22
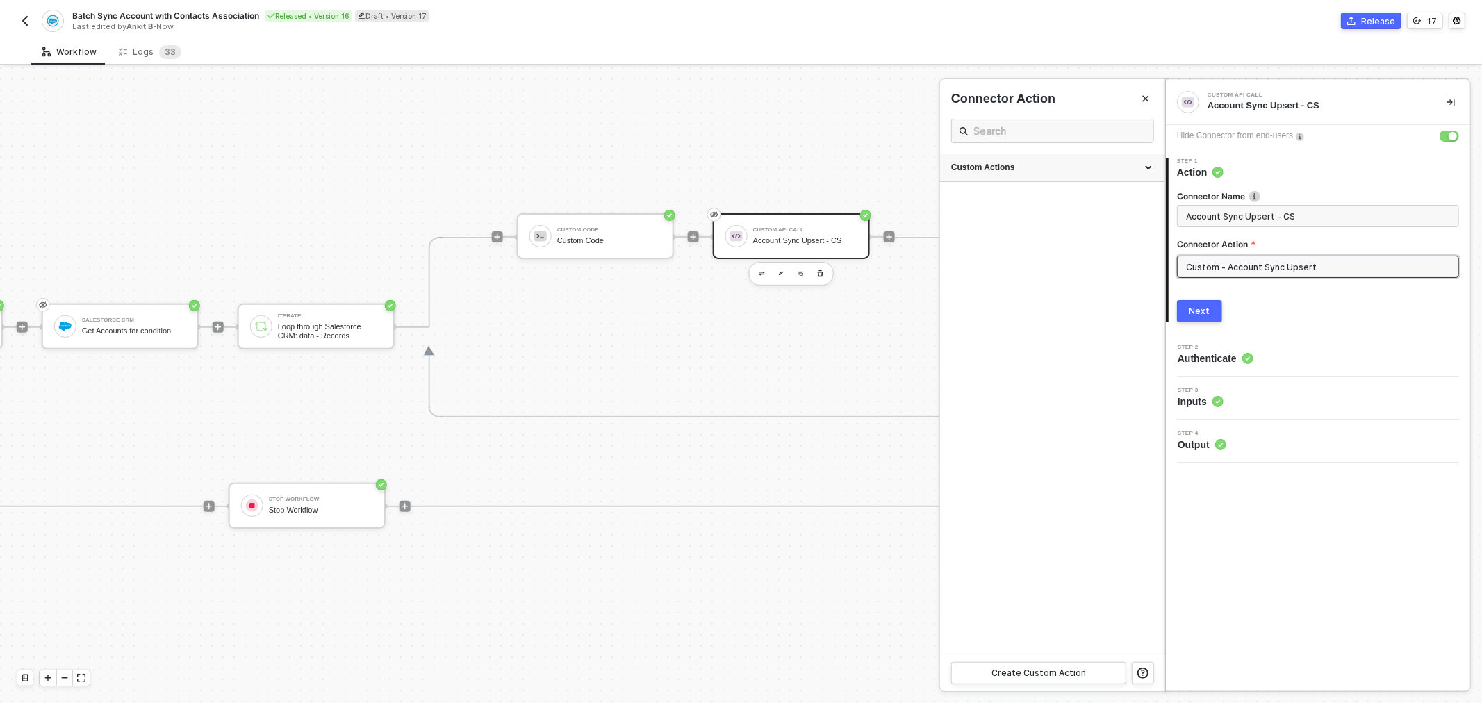
click at [1145, 160] on div "Custom Actions" at bounding box center [1052, 168] width 224 height 28
click at [1107, 233] on icon "icon-edit" at bounding box center [1108, 235] width 8 height 8
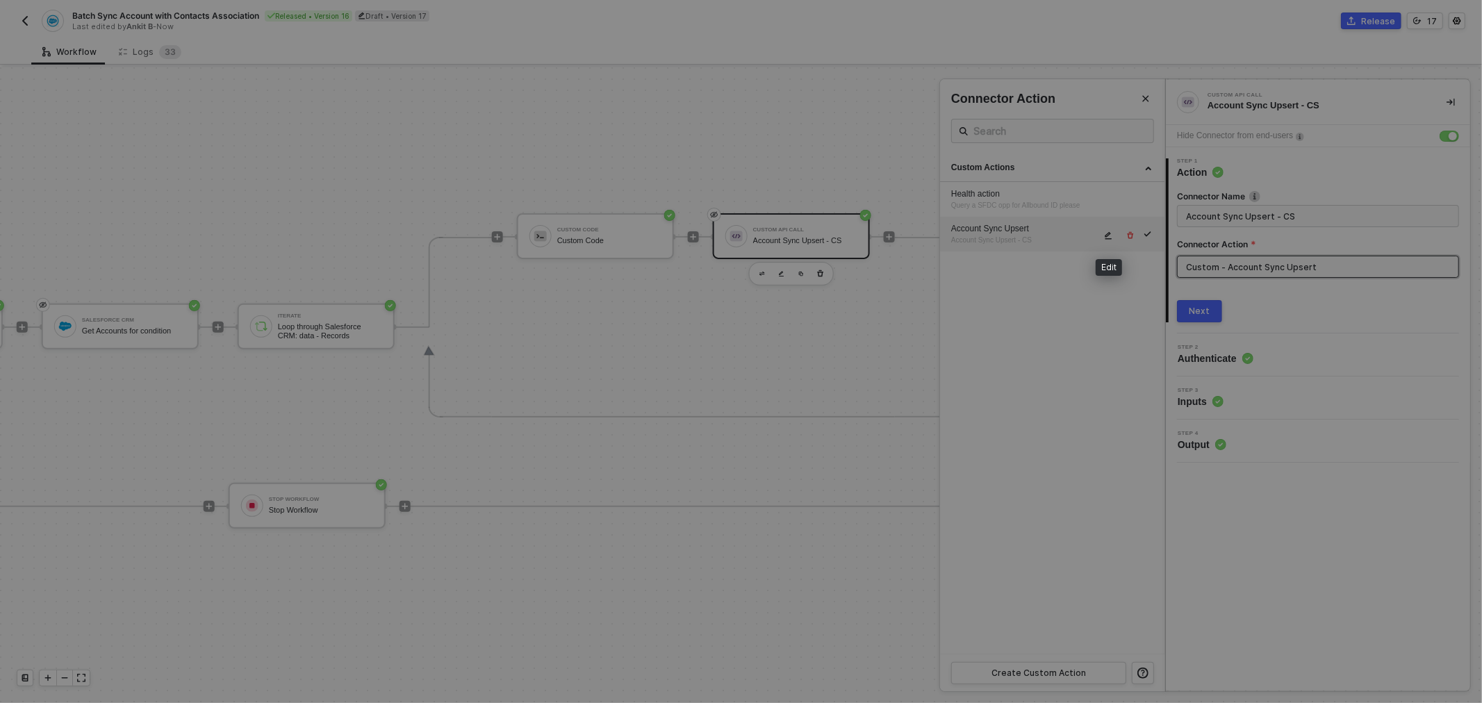
type textarea "HTTP/1.1 400 Bad Request { "data": "{\"message\":\"Request failed with status c…"
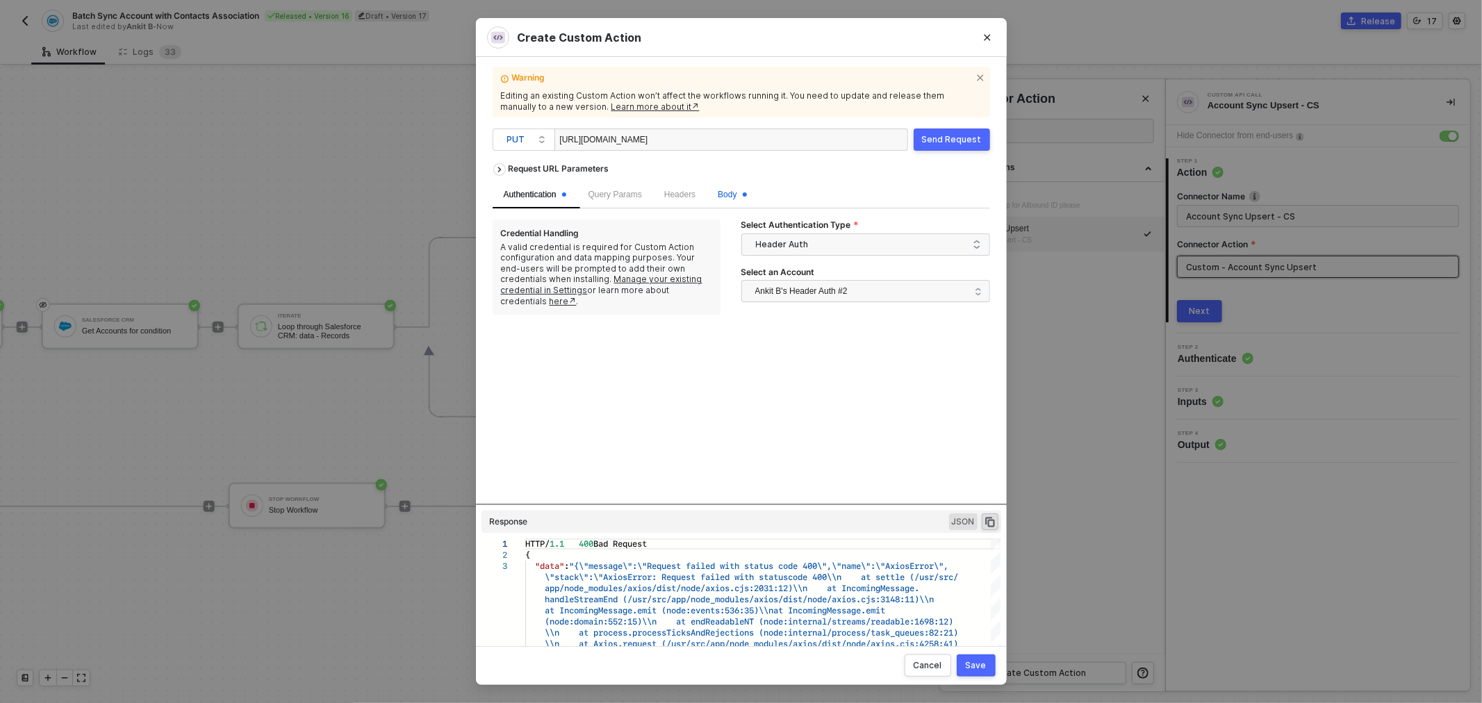
click at [726, 194] on span "Body" at bounding box center [732, 195] width 28 height 10
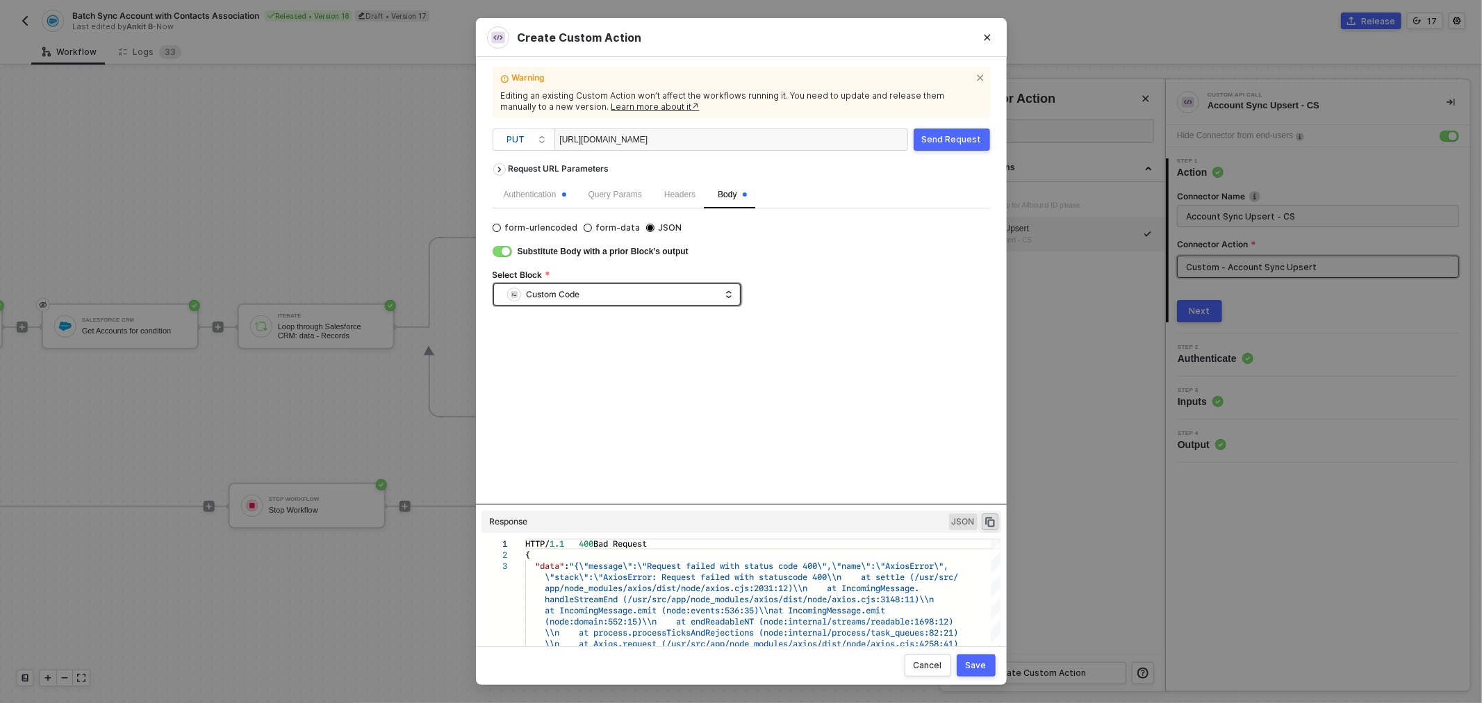
click at [693, 294] on div "Custom Code" at bounding box center [613, 294] width 213 height 21
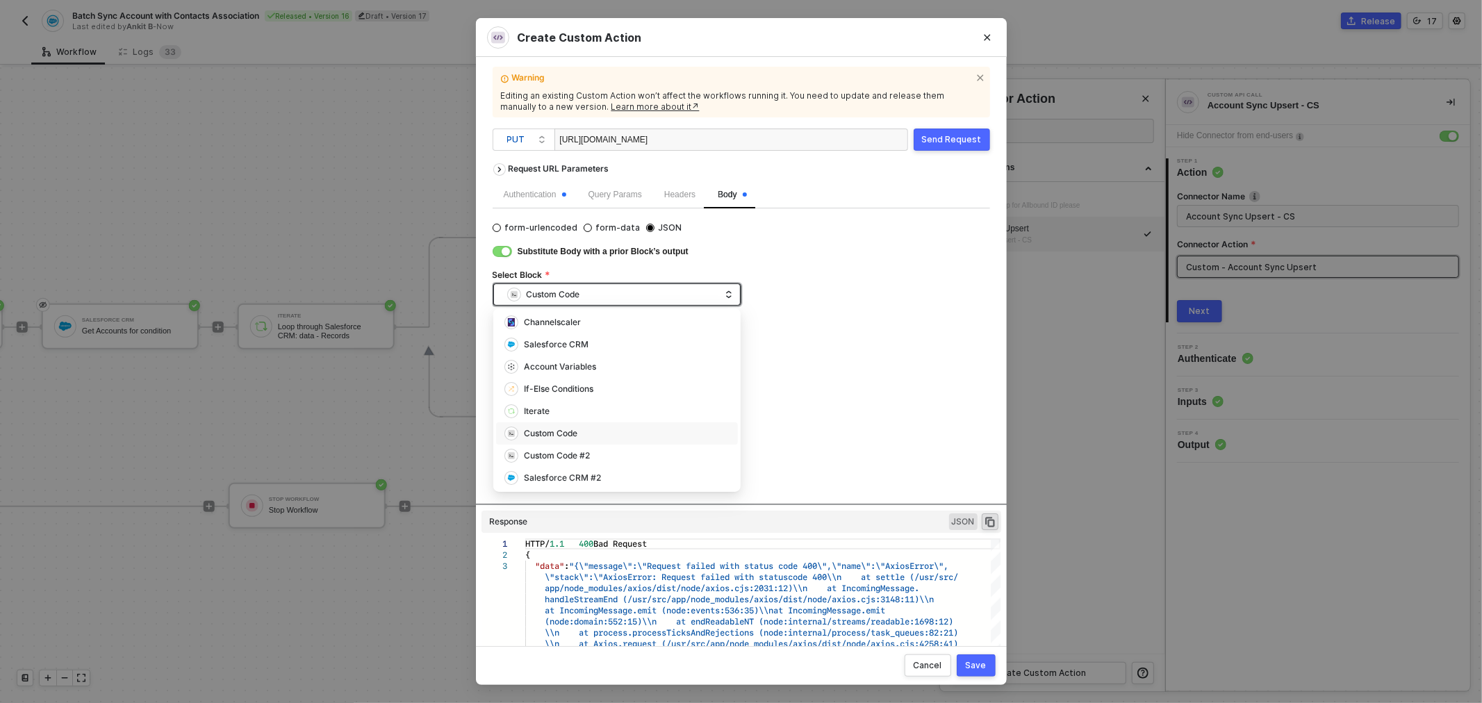
click at [693, 294] on div "Custom Code" at bounding box center [613, 294] width 213 height 21
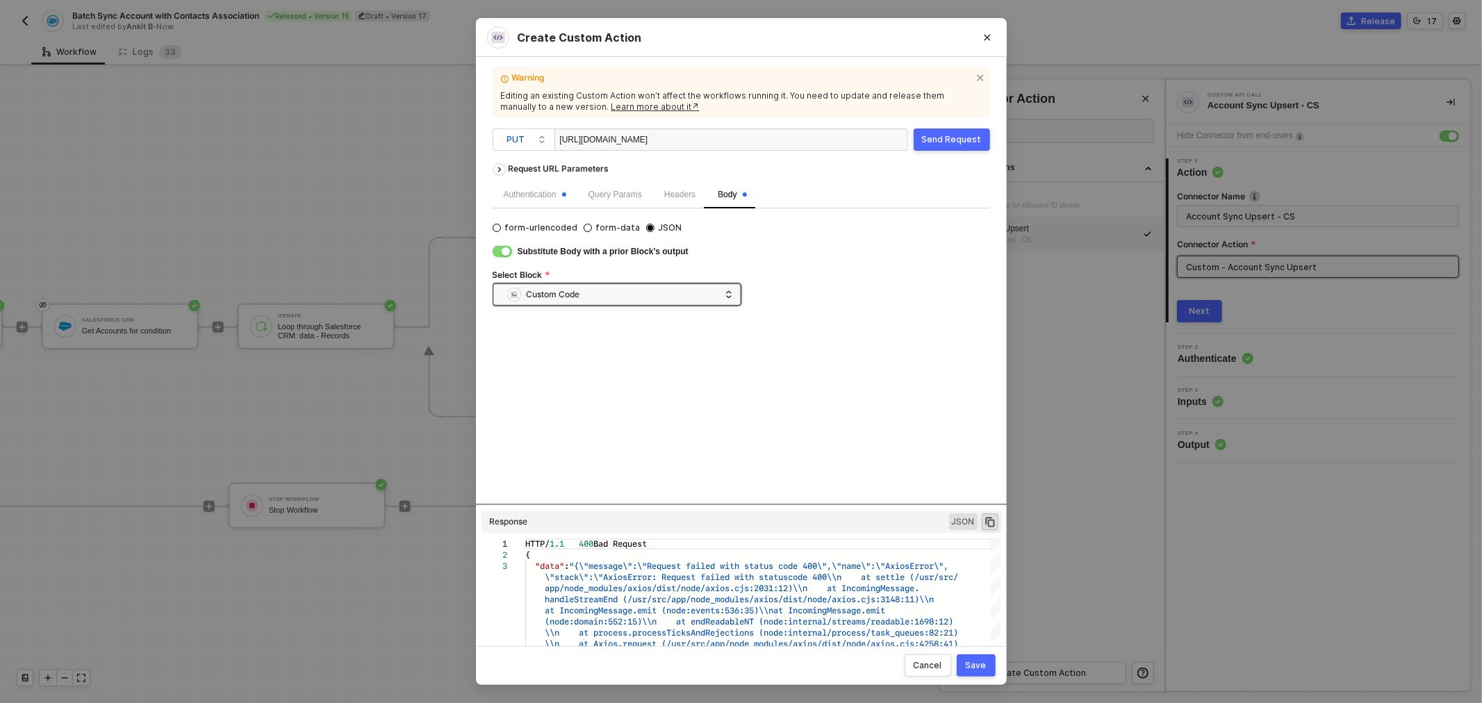
click at [505, 252] on div "button" at bounding box center [506, 251] width 8 height 8
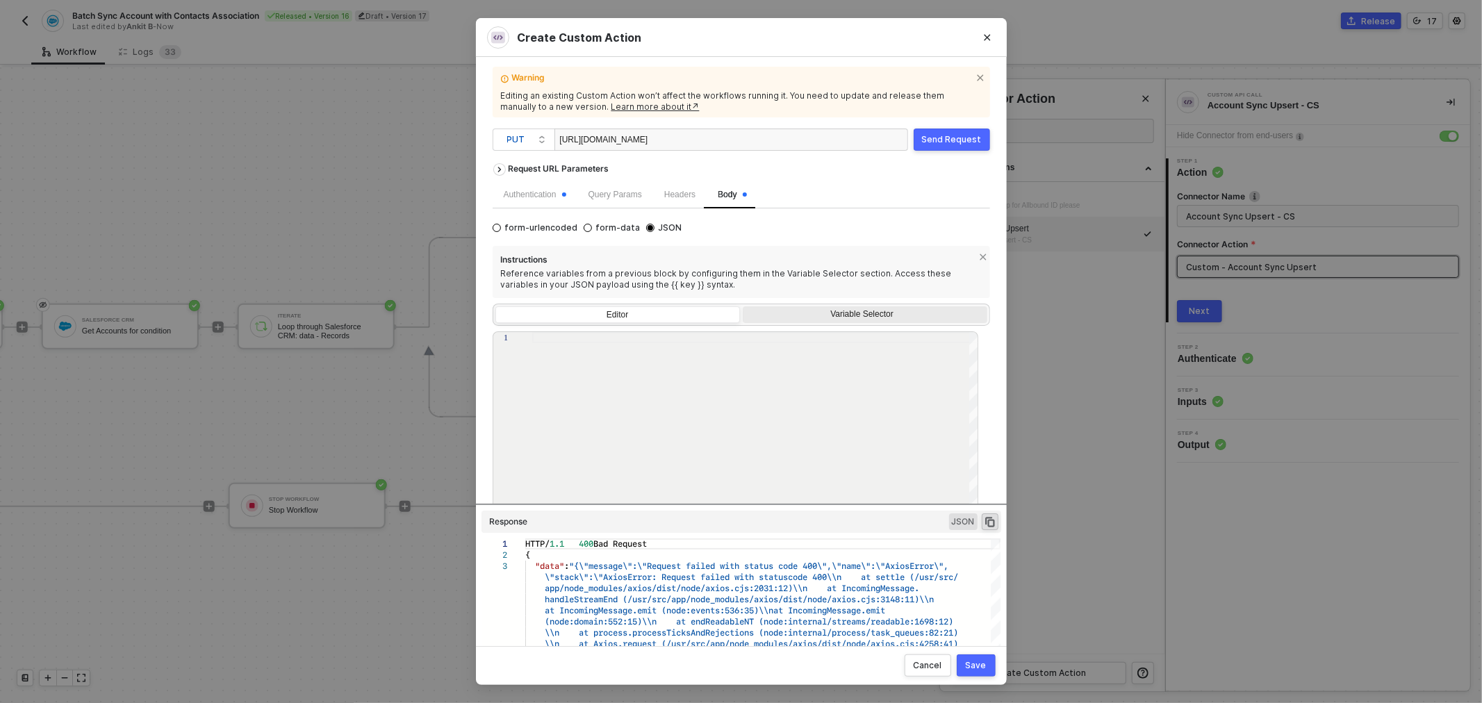
click at [816, 315] on div "Variable Selector" at bounding box center [863, 314] width 226 height 11
click at [743, 306] on input "Variable Selector" at bounding box center [743, 306] width 0 height 0
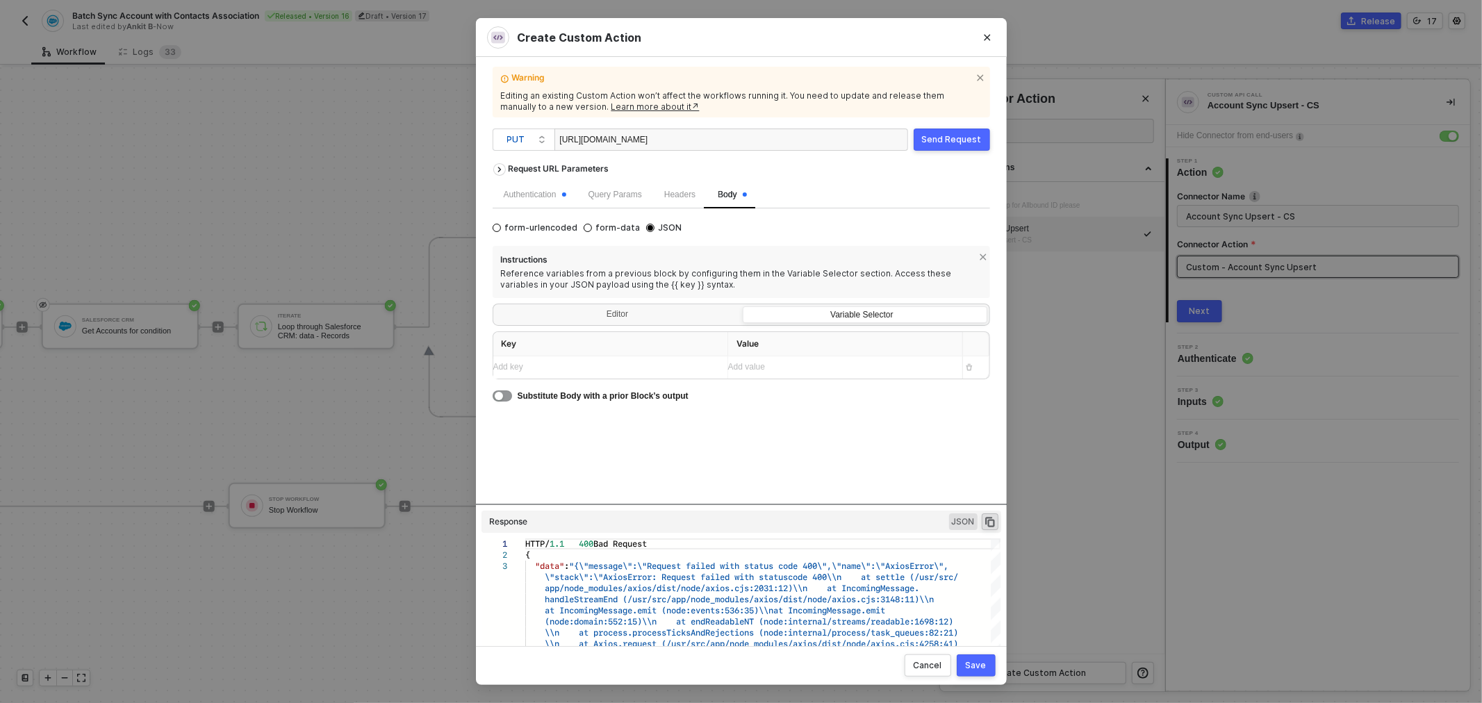
click at [615, 374] on div "Add key ﻿" at bounding box center [604, 367] width 223 height 22
click at [781, 364] on div "Add value ﻿" at bounding box center [839, 367] width 223 height 13
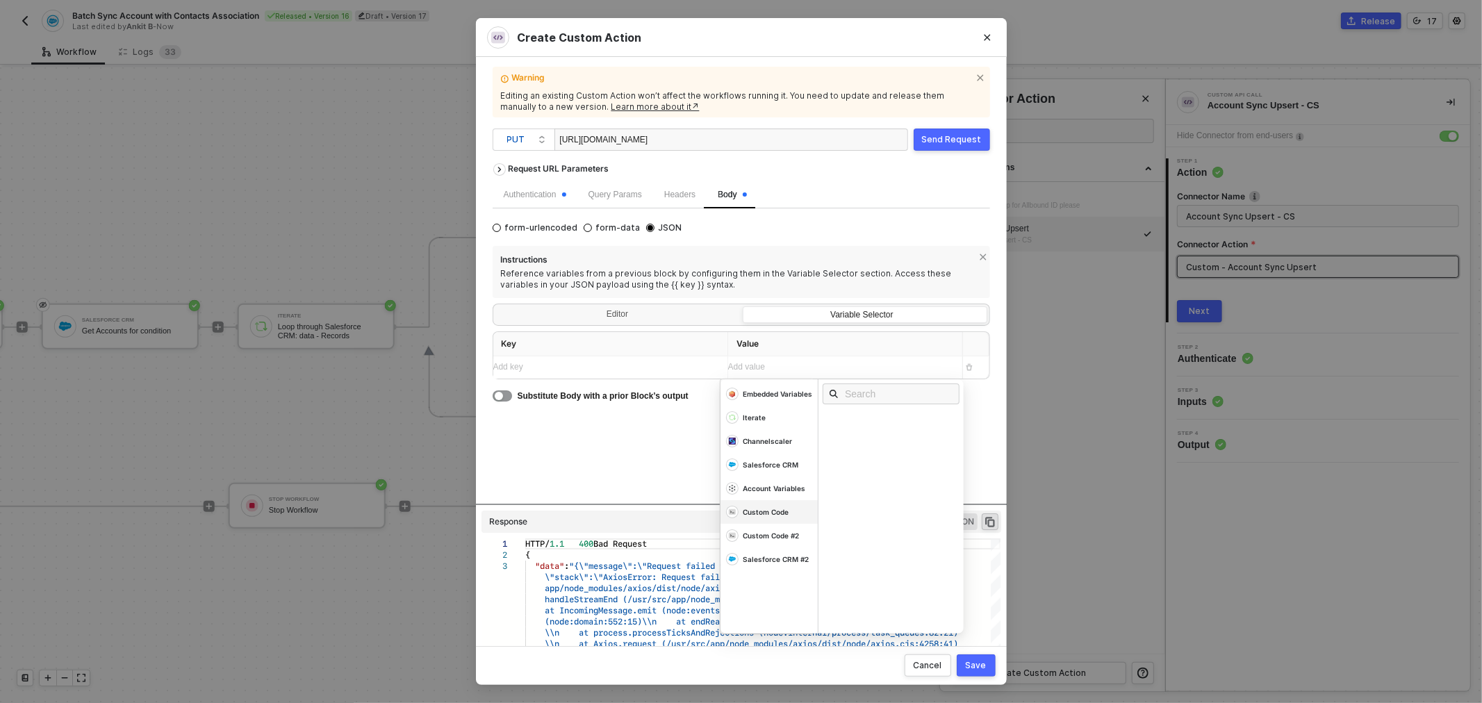
click at [768, 399] on div "Custom Code" at bounding box center [777, 394] width 69 height 10
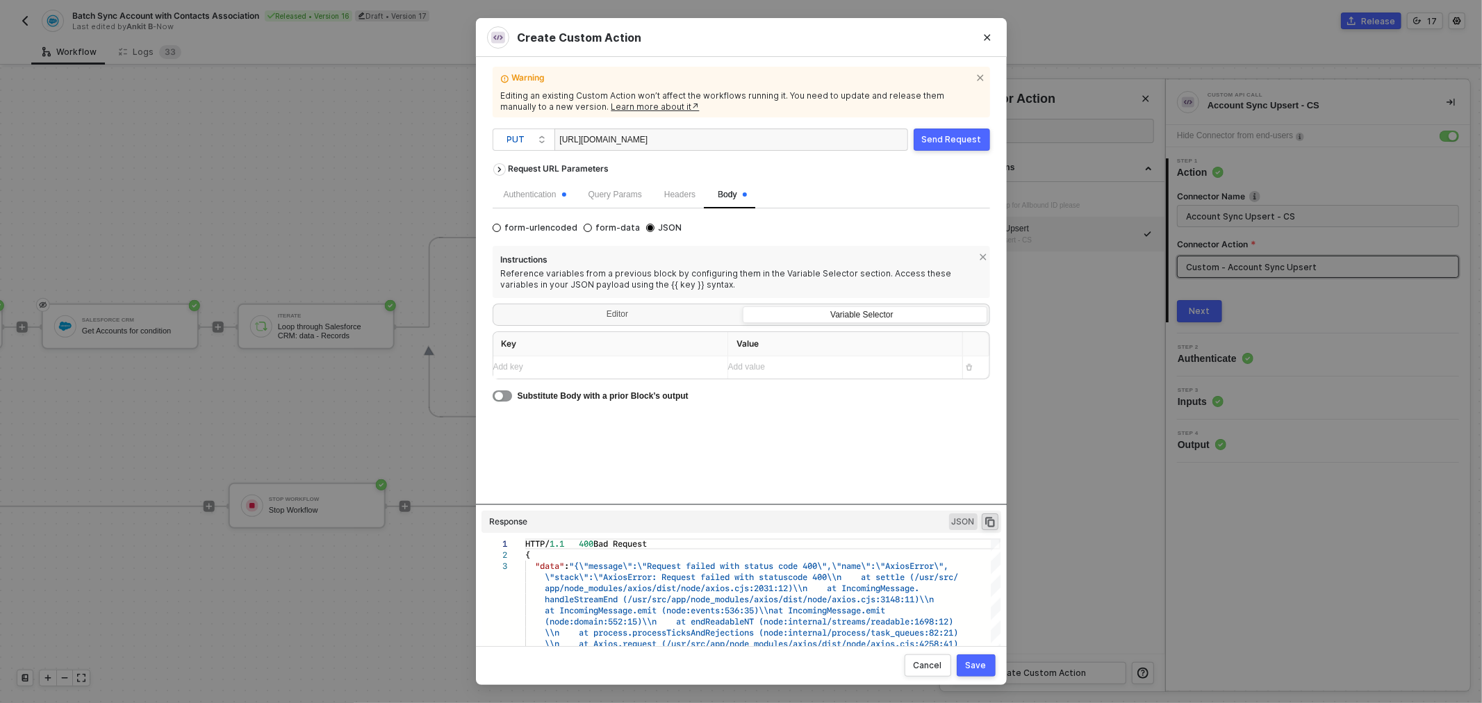
click at [614, 447] on div "Request URL Parameters Authentication Query Params Headers Body form-urlencoded…" at bounding box center [740, 329] width 497 height 347
click at [920, 663] on div "Cancel" at bounding box center [927, 665] width 28 height 11
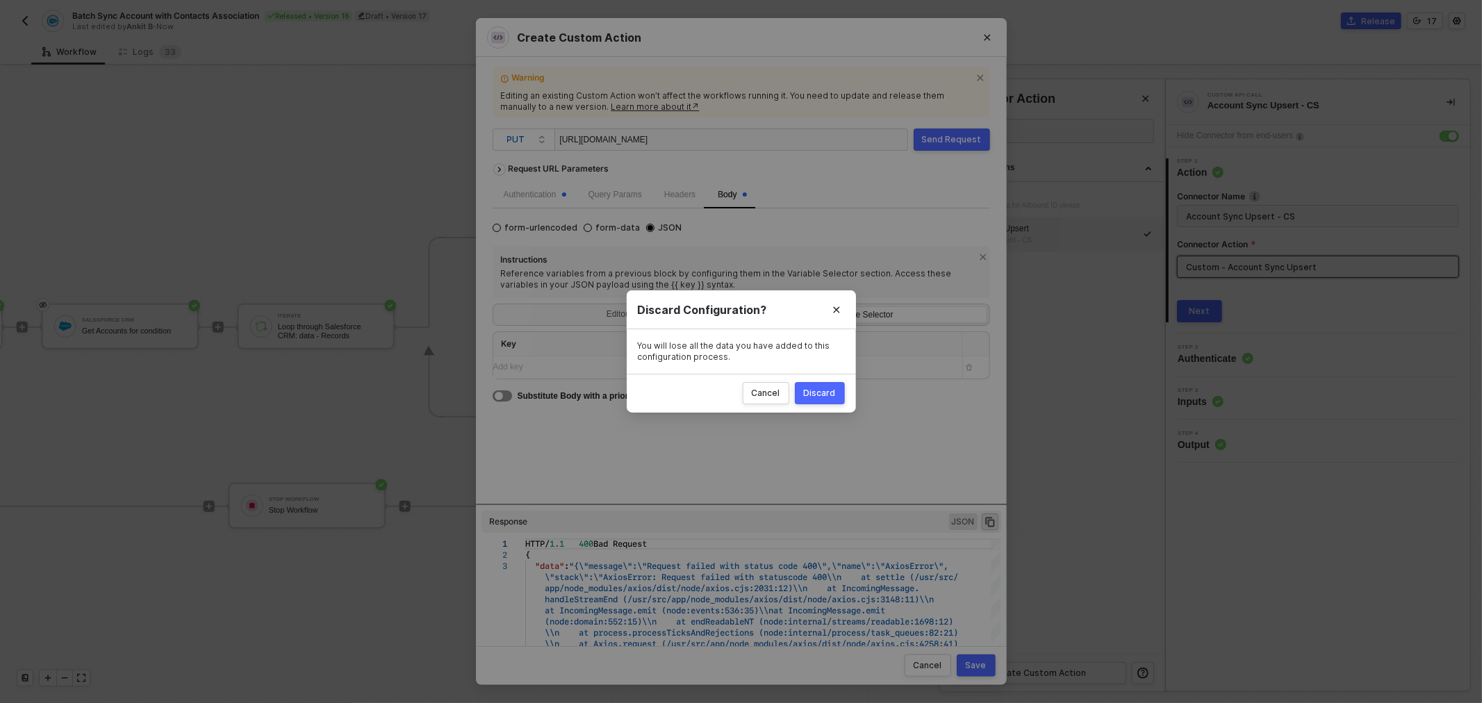
click at [811, 390] on div "Discard" at bounding box center [820, 393] width 32 height 11
radio input "true"
radio input "false"
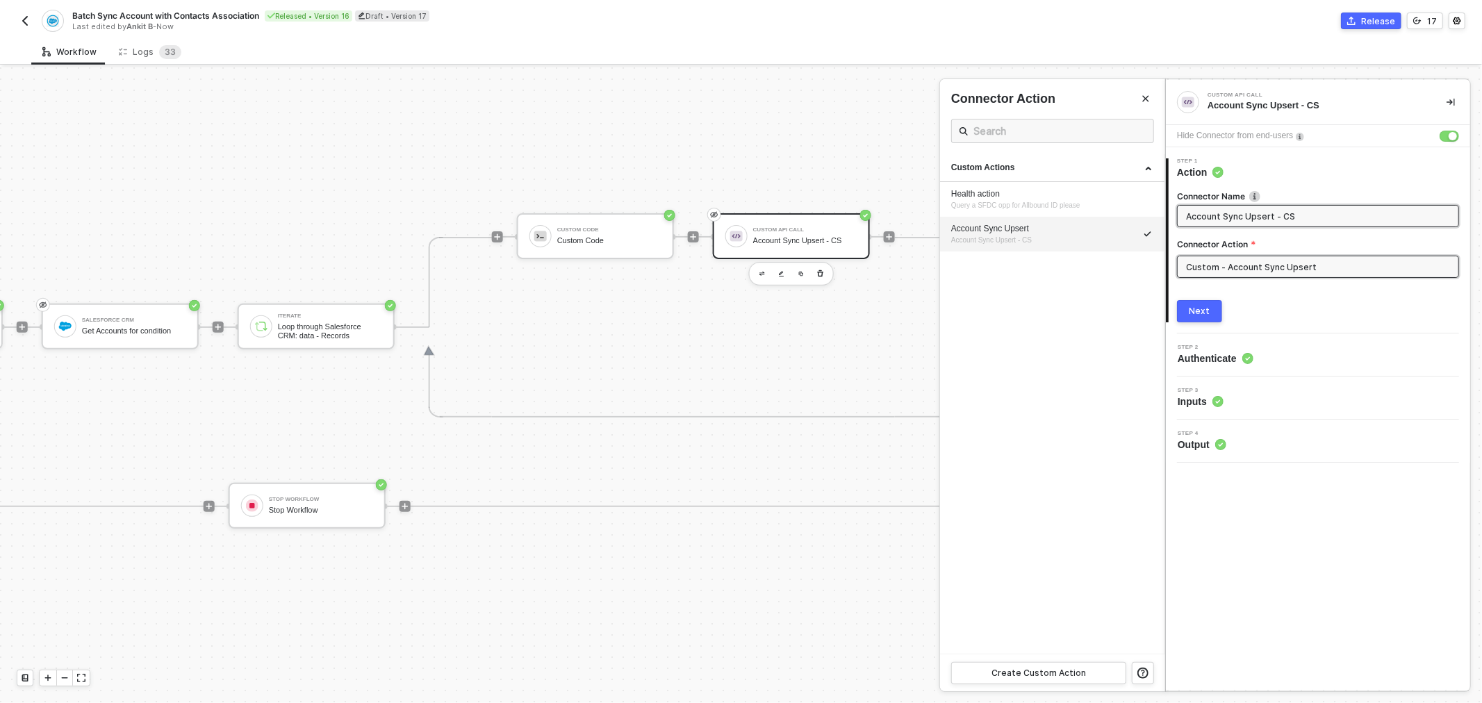
click at [1290, 222] on input "Account Sync Upsert - CS" at bounding box center [1316, 215] width 261 height 15
click at [755, 352] on div at bounding box center [741, 385] width 1482 height 636
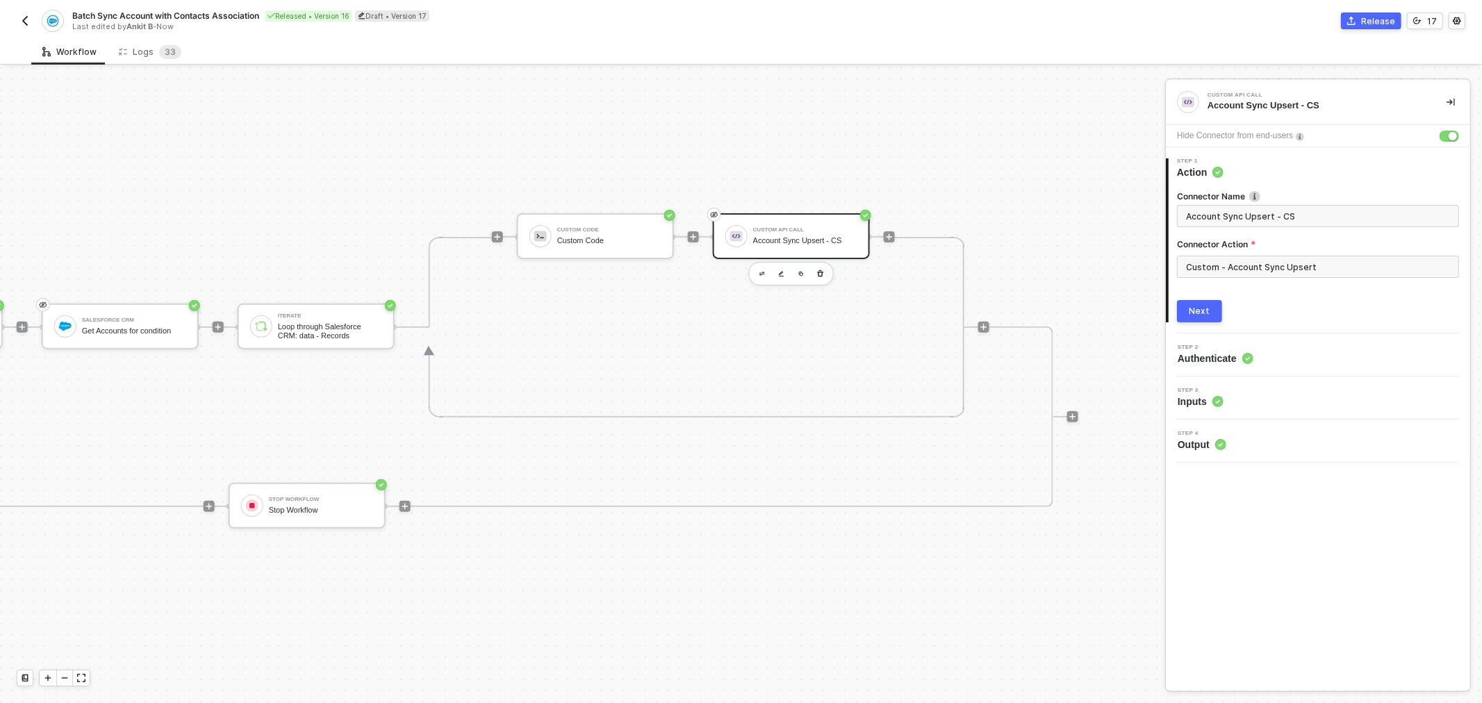
click at [776, 224] on div "Custom API Call Account Sync Upsert - CS" at bounding box center [805, 236] width 104 height 26
click at [1307, 262] on input "Custom - Account Sync Upsert" at bounding box center [1318, 267] width 282 height 22
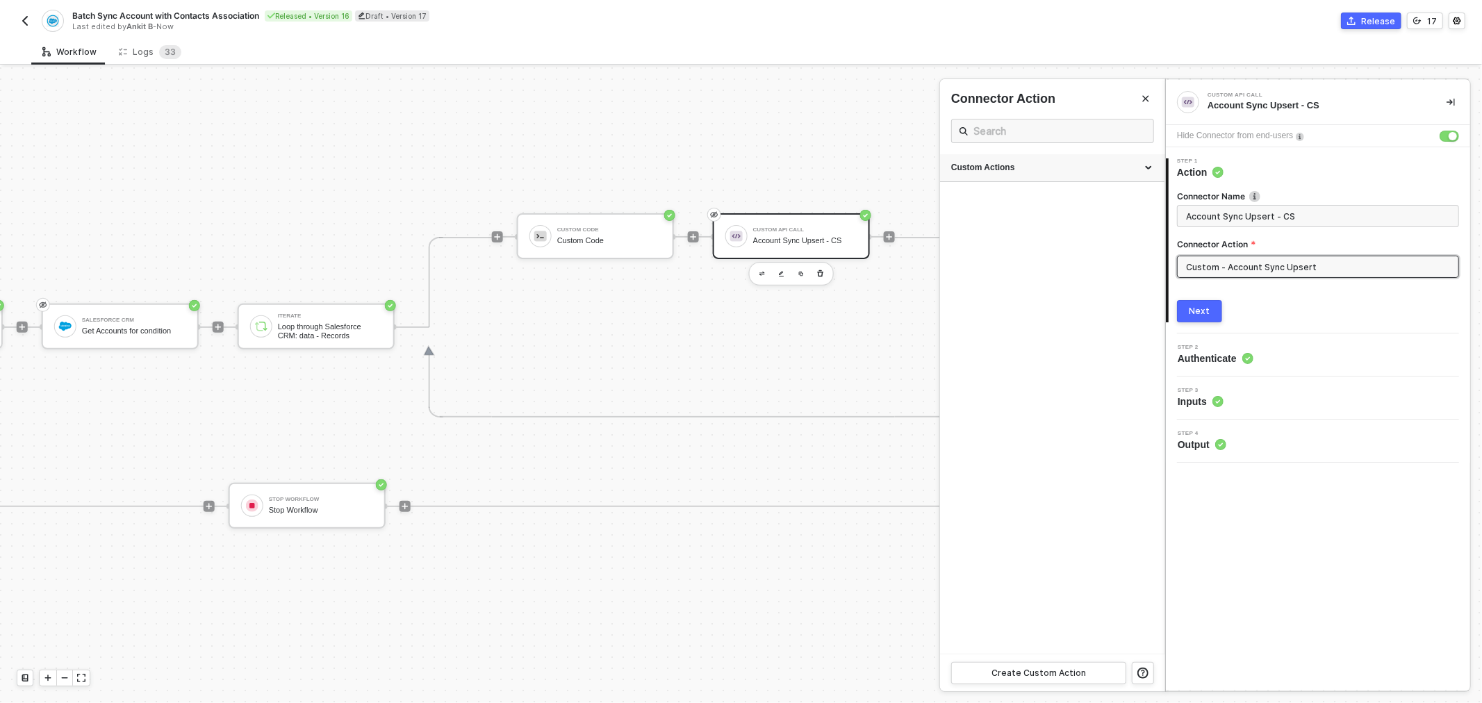
click at [1148, 168] on icon at bounding box center [1149, 168] width 7 height 0
click at [1109, 235] on icon "icon-edit" at bounding box center [1108, 235] width 8 height 8
type textarea "HTTP/1.1 400 Bad Request { "data": "{\"message\":\"Request failed with status c…"
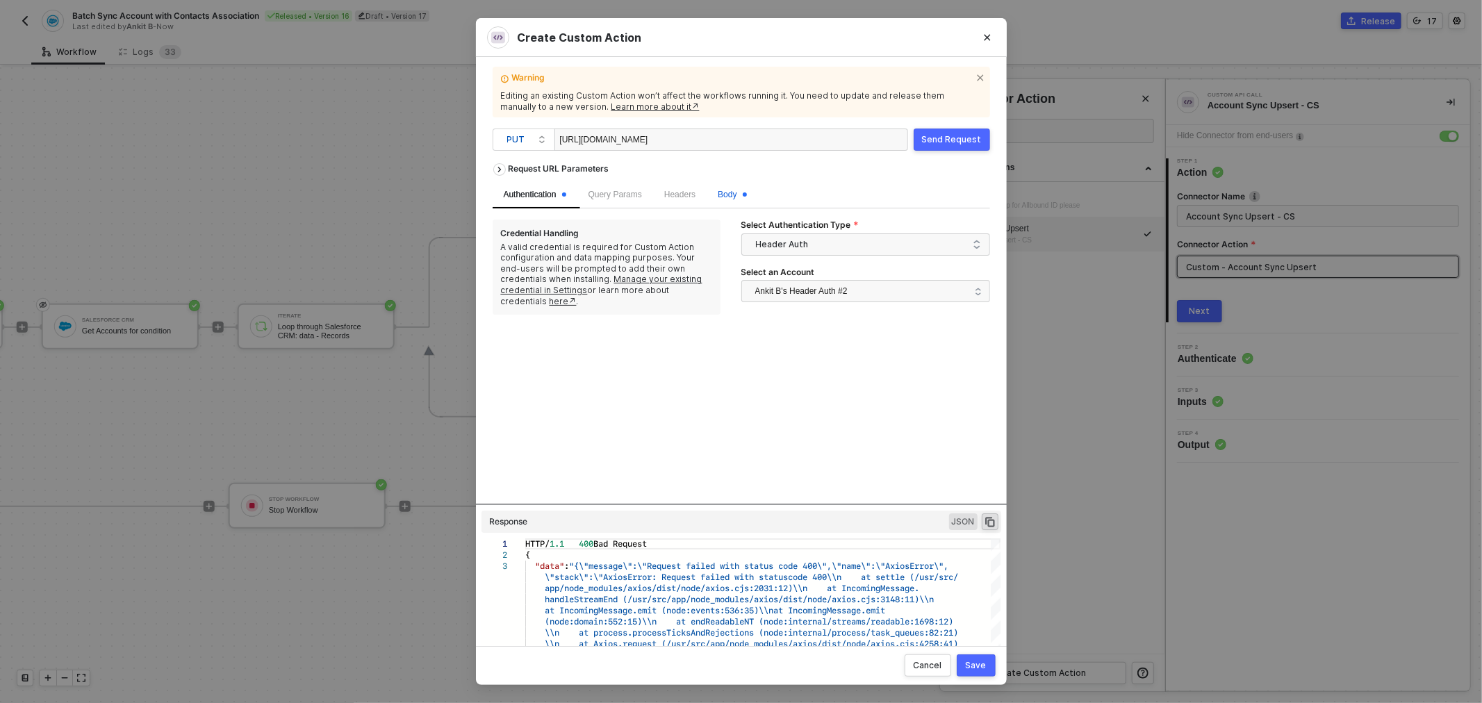
click at [722, 192] on span "Body" at bounding box center [732, 195] width 28 height 10
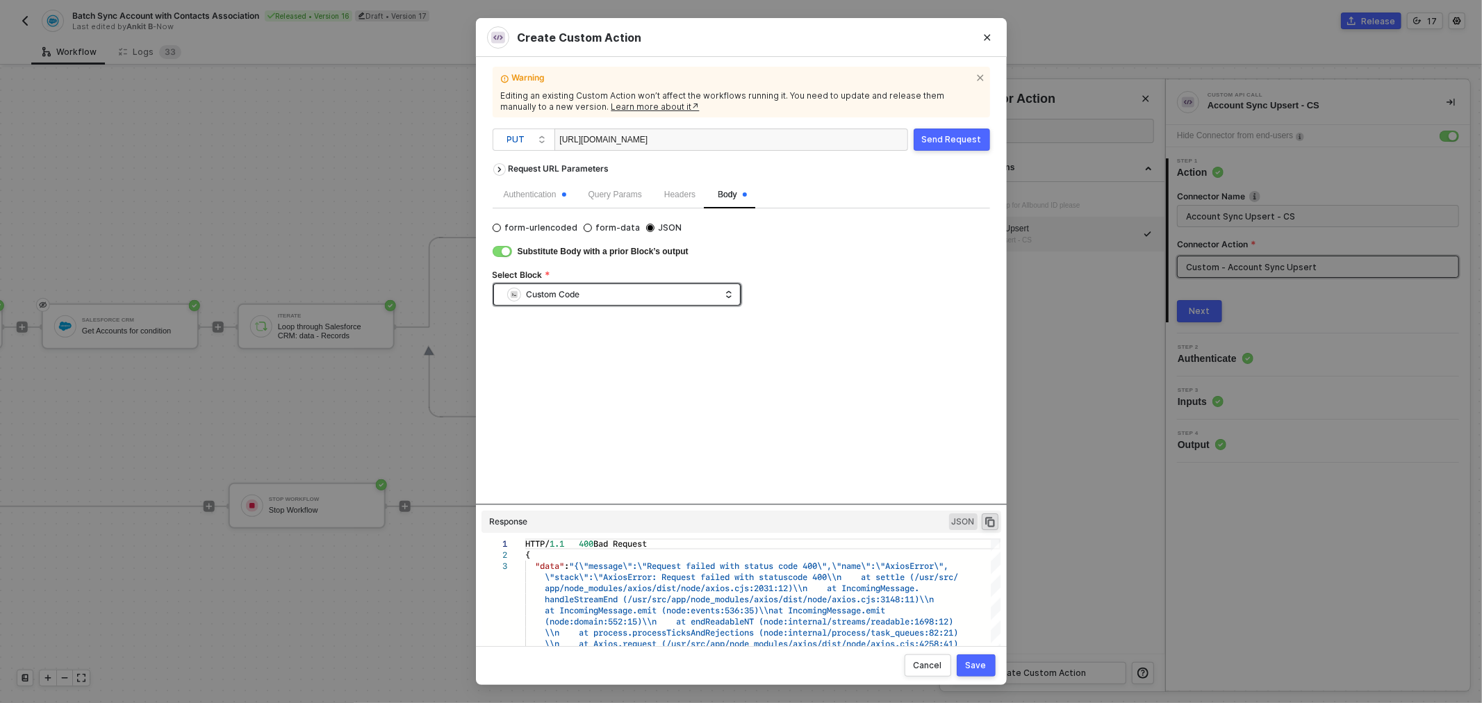
click at [671, 294] on div "Custom Code" at bounding box center [613, 294] width 213 height 21
click at [955, 141] on div "Send Request" at bounding box center [952, 139] width 60 height 11
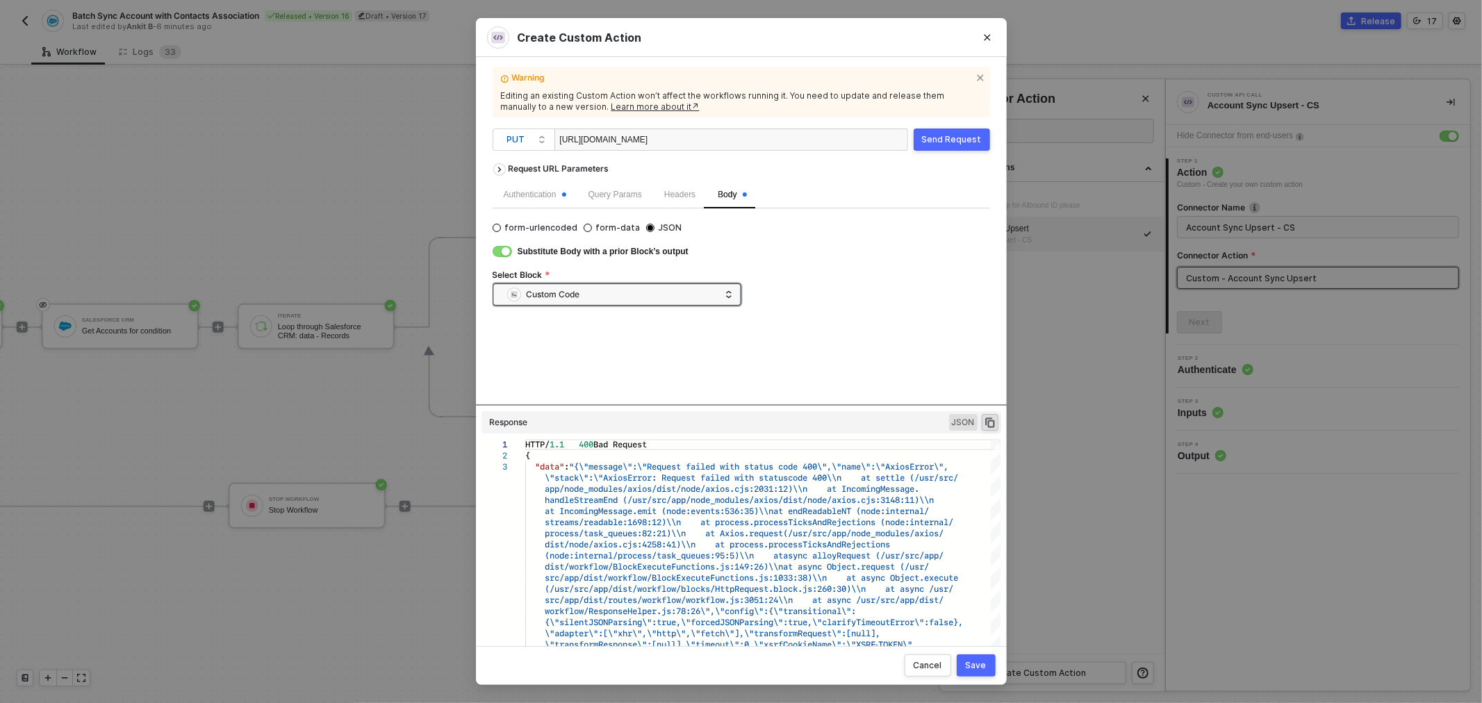
drag, startPoint x: 760, startPoint y: 504, endPoint x: 774, endPoint y: 433, distance: 73.0
click at [774, 433] on div "Request URL Parameters Authentication Query Params Headers Body form-urlencoded…" at bounding box center [740, 395] width 497 height 478
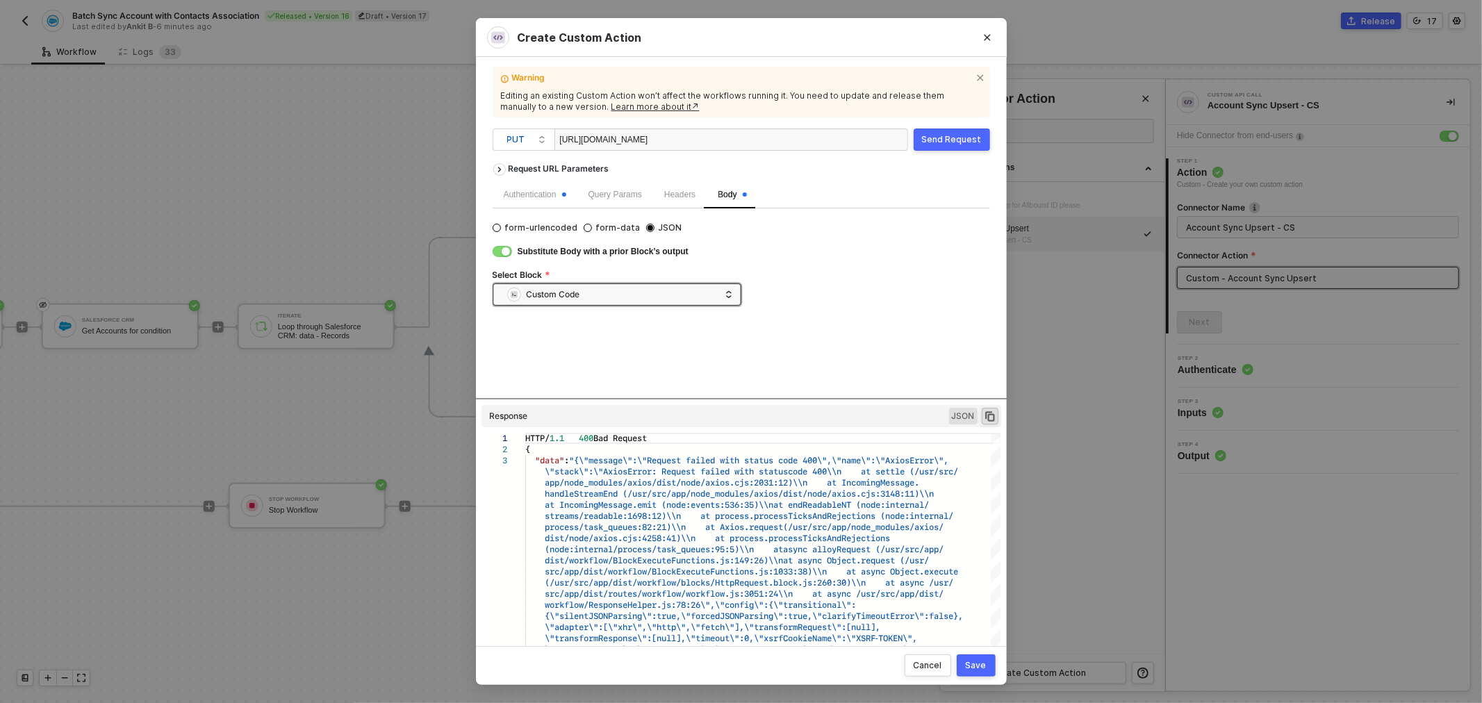
click at [972, 665] on div "Save" at bounding box center [976, 665] width 21 height 11
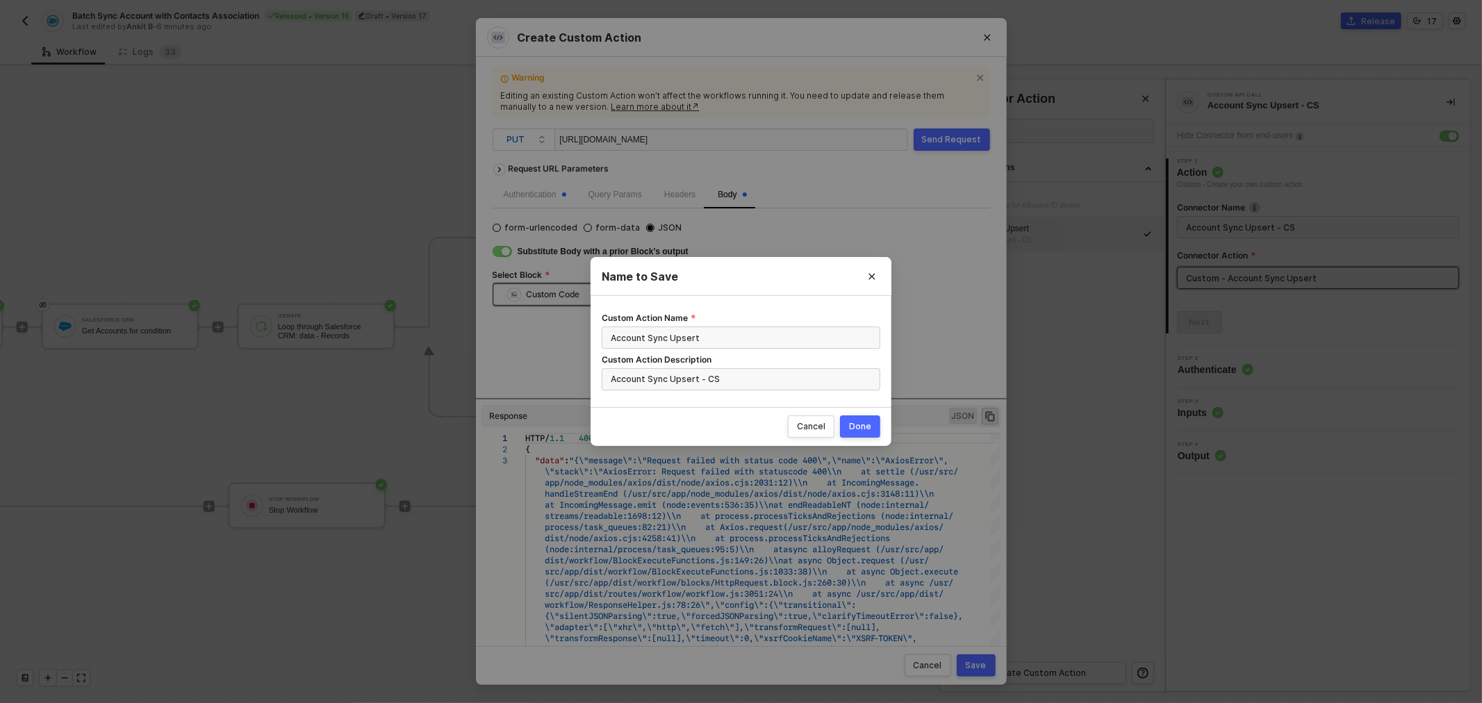
click at [868, 422] on div "Done" at bounding box center [860, 426] width 22 height 11
radio input "true"
radio input "false"
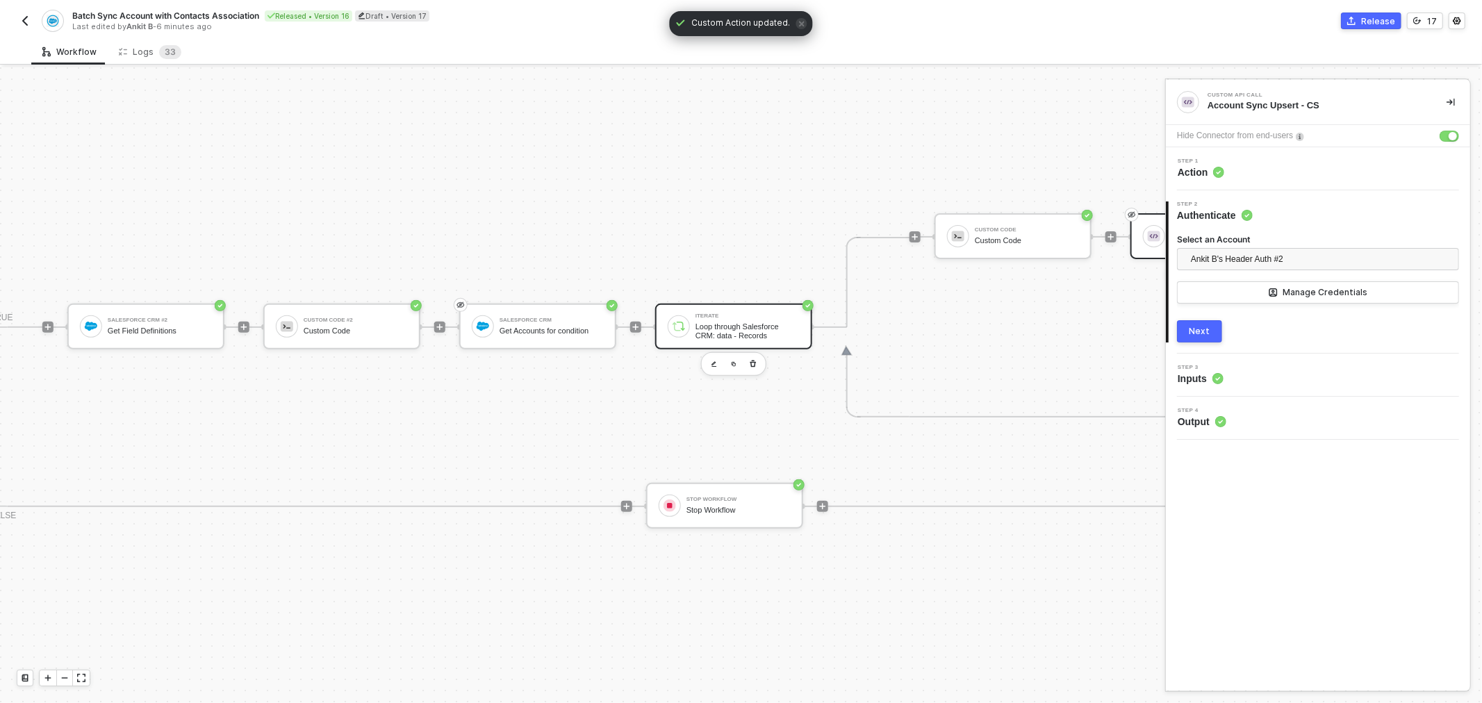
scroll to position [349, 0]
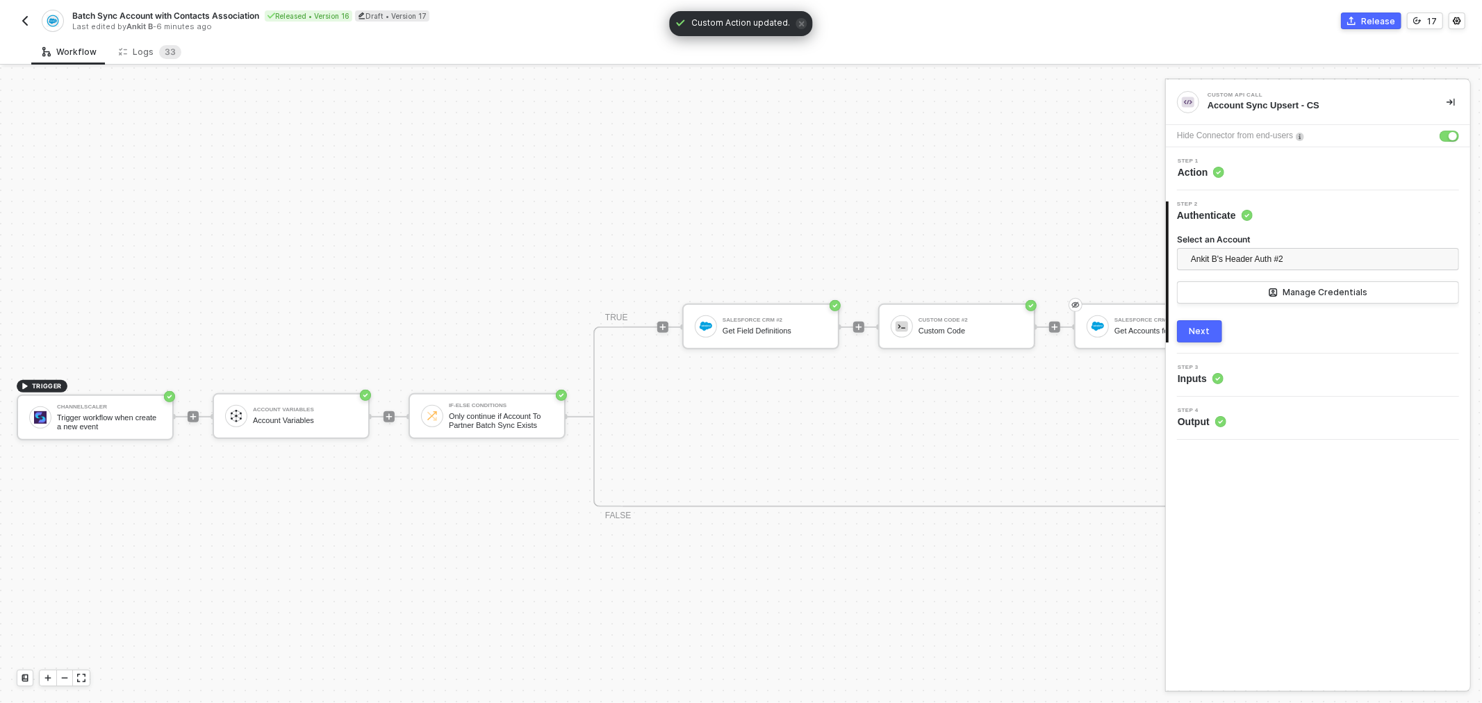
drag, startPoint x: 646, startPoint y: 338, endPoint x: 449, endPoint y: 337, distance: 197.3
click at [290, 414] on div "Account Variables Account Variables" at bounding box center [305, 416] width 104 height 26
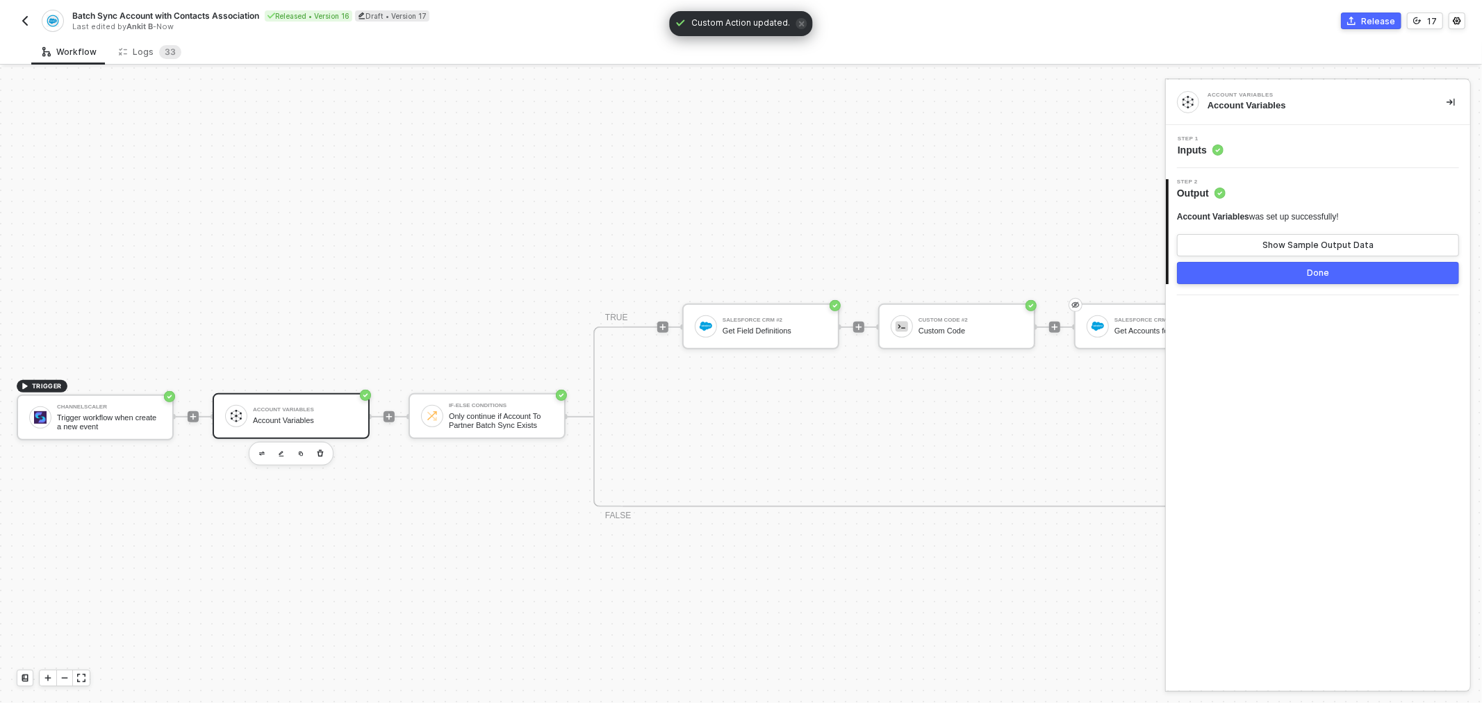
click at [1316, 231] on div "Account Variables was set up successfully! Show Sample Output Data" at bounding box center [1318, 233] width 282 height 45
click at [1316, 243] on div "Show Sample Output Data" at bounding box center [1317, 245] width 111 height 11
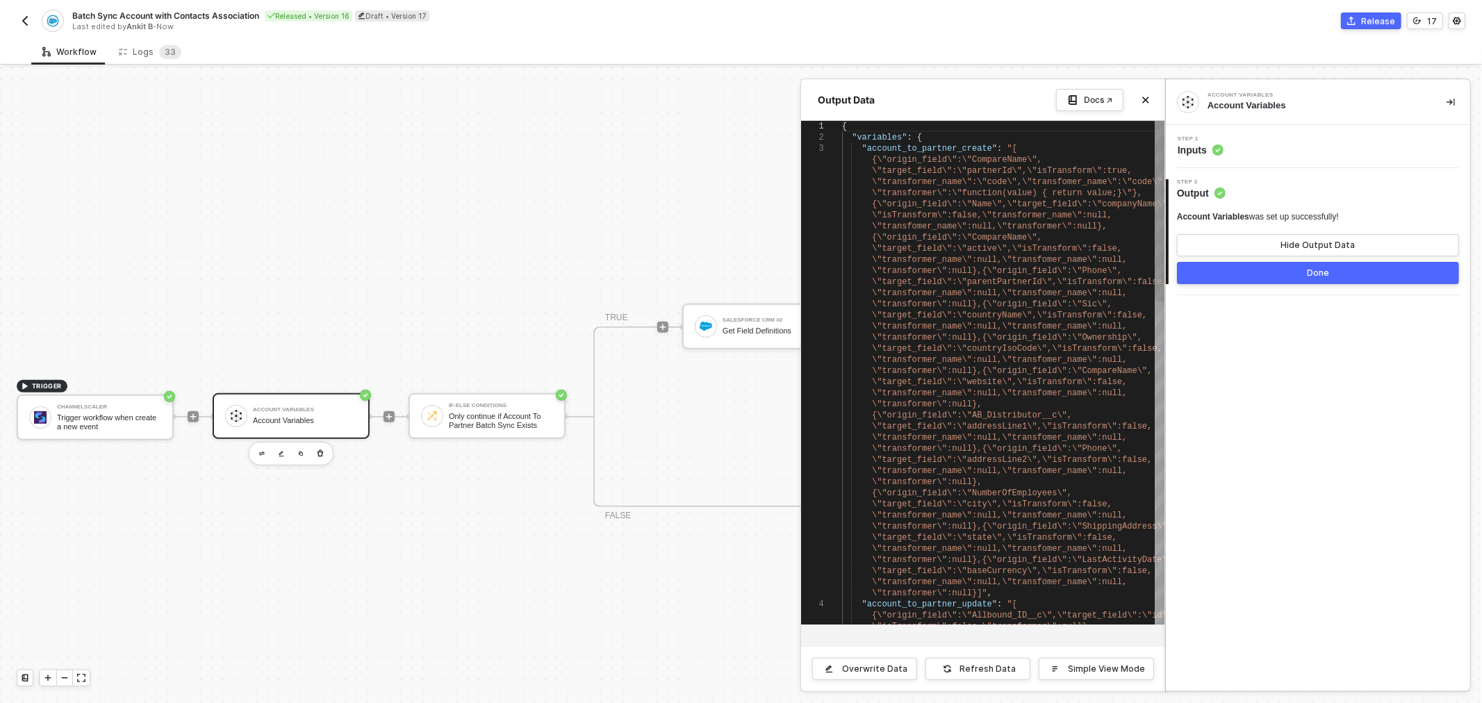
click at [961, 219] on span "\"isTransform\":false,\"transformer_name\":null," at bounding box center [992, 215] width 240 height 10
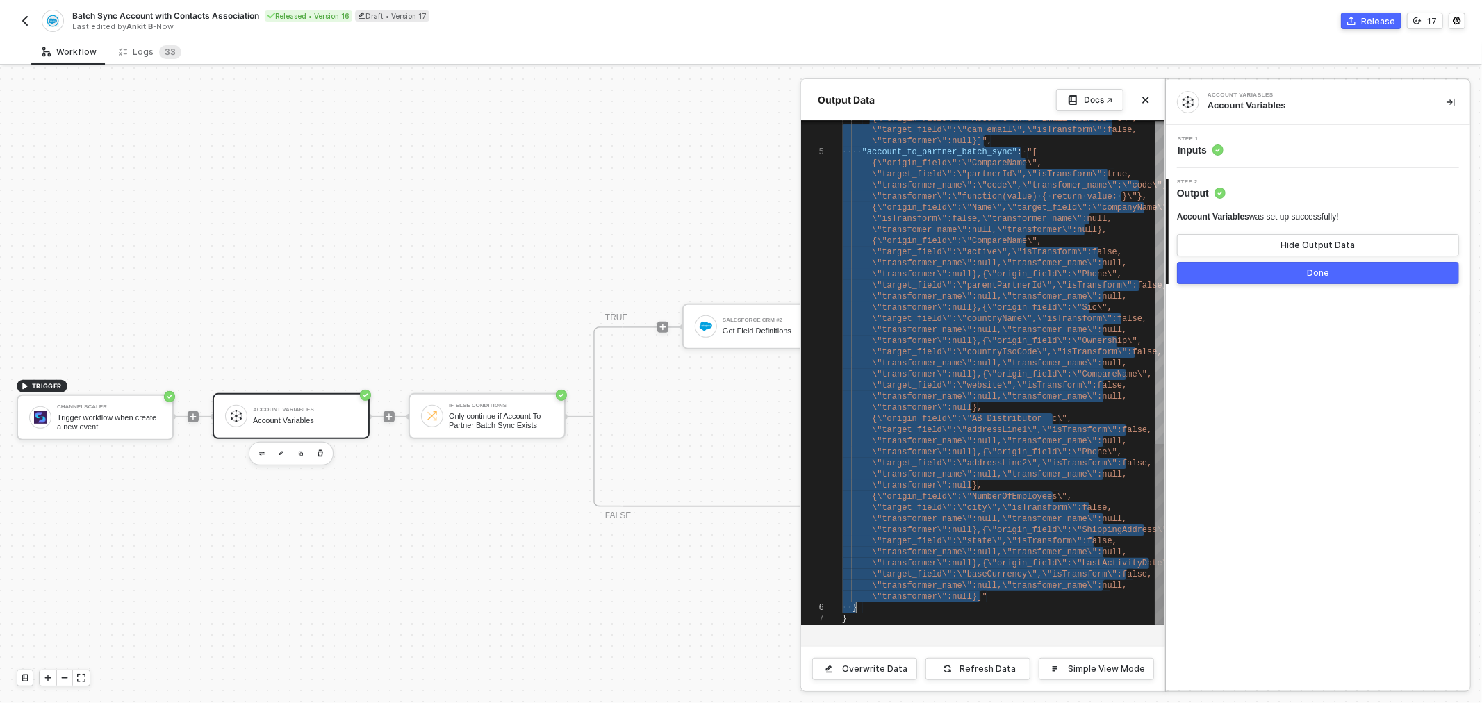
drag, startPoint x: 860, startPoint y: 148, endPoint x: 919, endPoint y: 605, distance: 460.9
click at [883, 658] on button "Overwrite Data" at bounding box center [864, 669] width 105 height 22
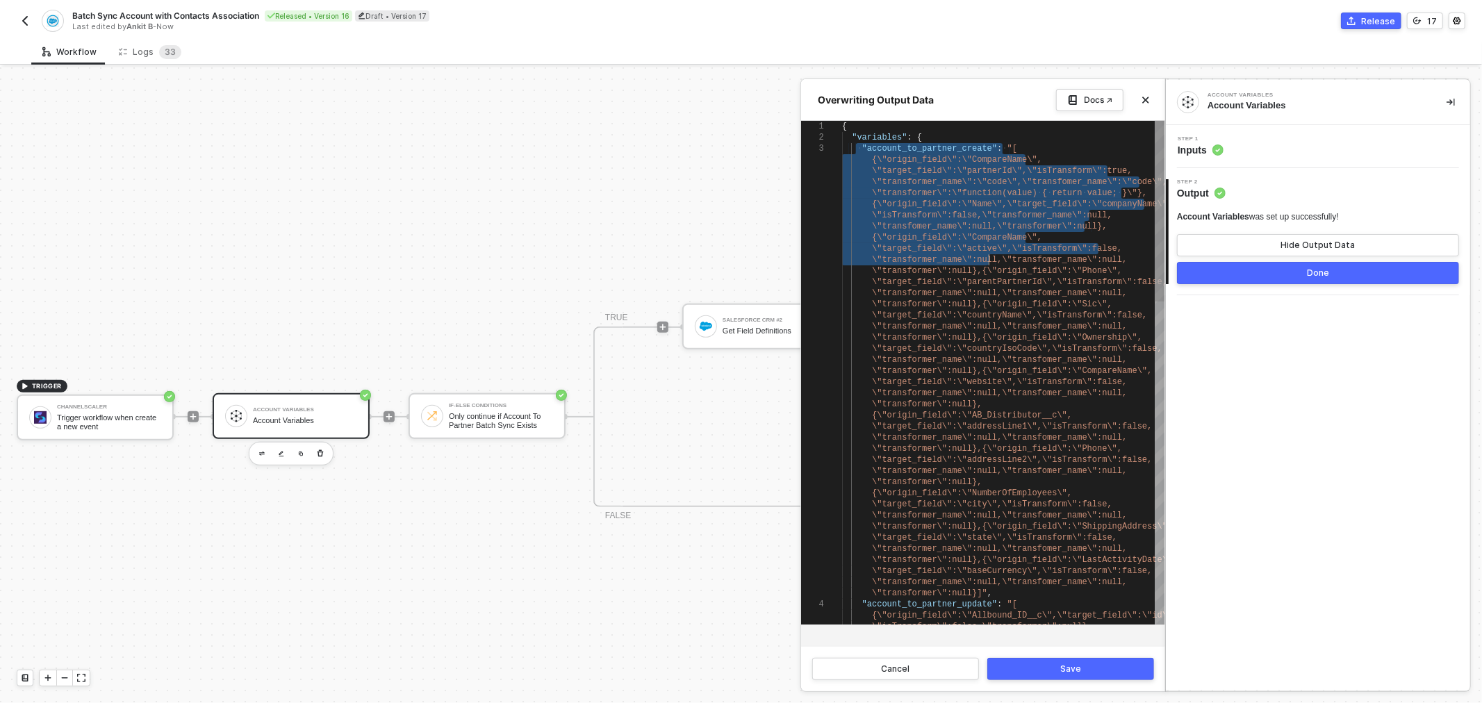
drag, startPoint x: 857, startPoint y: 147, endPoint x: 987, endPoint y: 255, distance: 168.7
click at [987, 253] on span "\"target_field\":\"active\",\"isTransform\":false," at bounding box center [997, 249] width 250 height 10
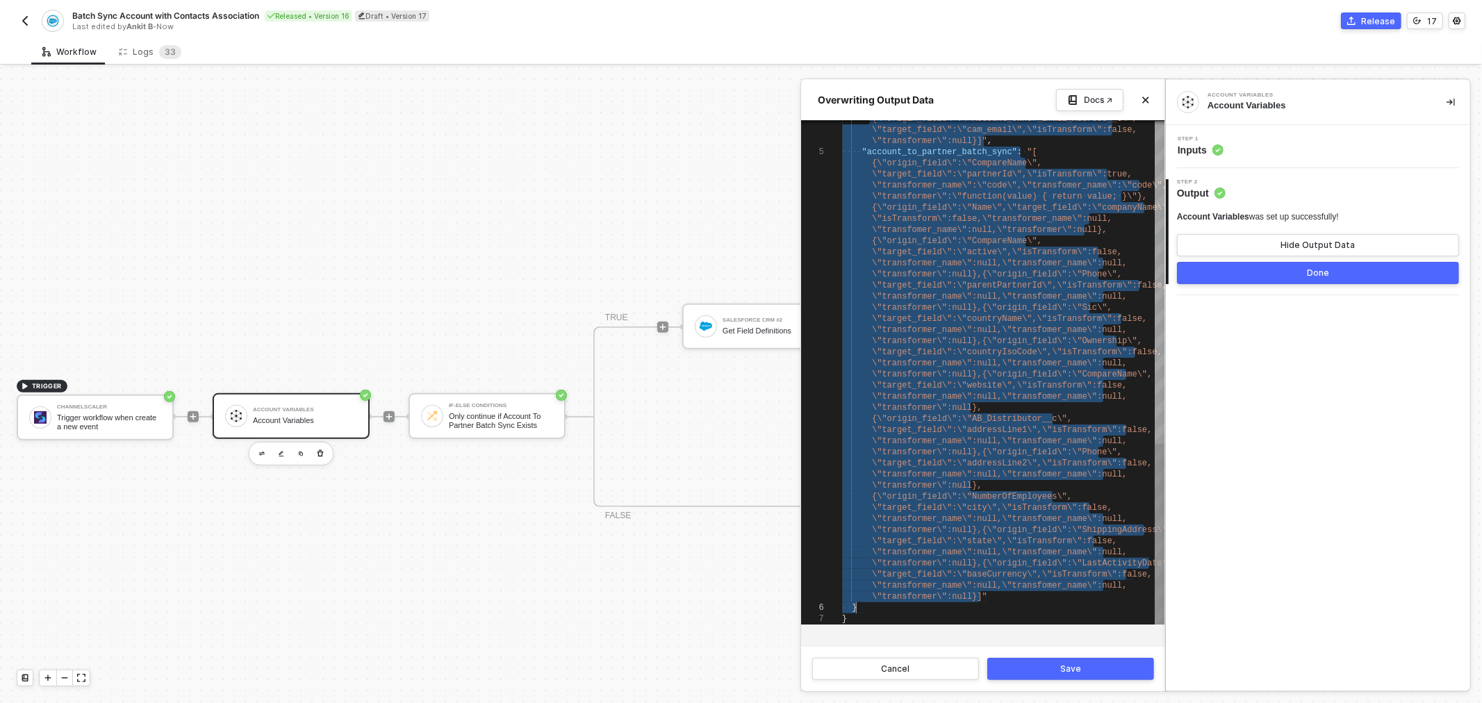
drag, startPoint x: 859, startPoint y: 147, endPoint x: 971, endPoint y: 604, distance: 471.4
paste textarea "\"transfomer_name\":null,\"transformer\":null}]""
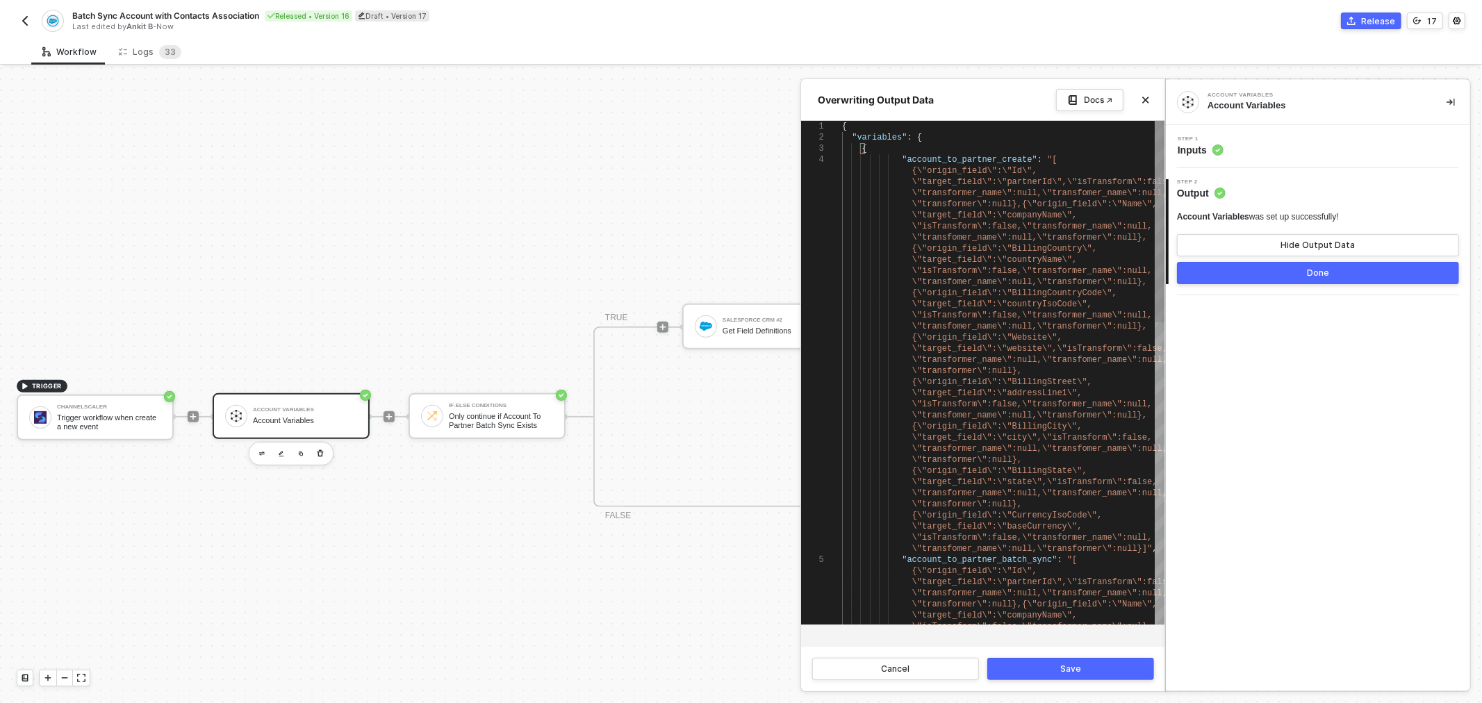
click at [897, 176] on div "{\"origin_field\":\"Id\"," at bounding box center [1003, 170] width 322 height 11
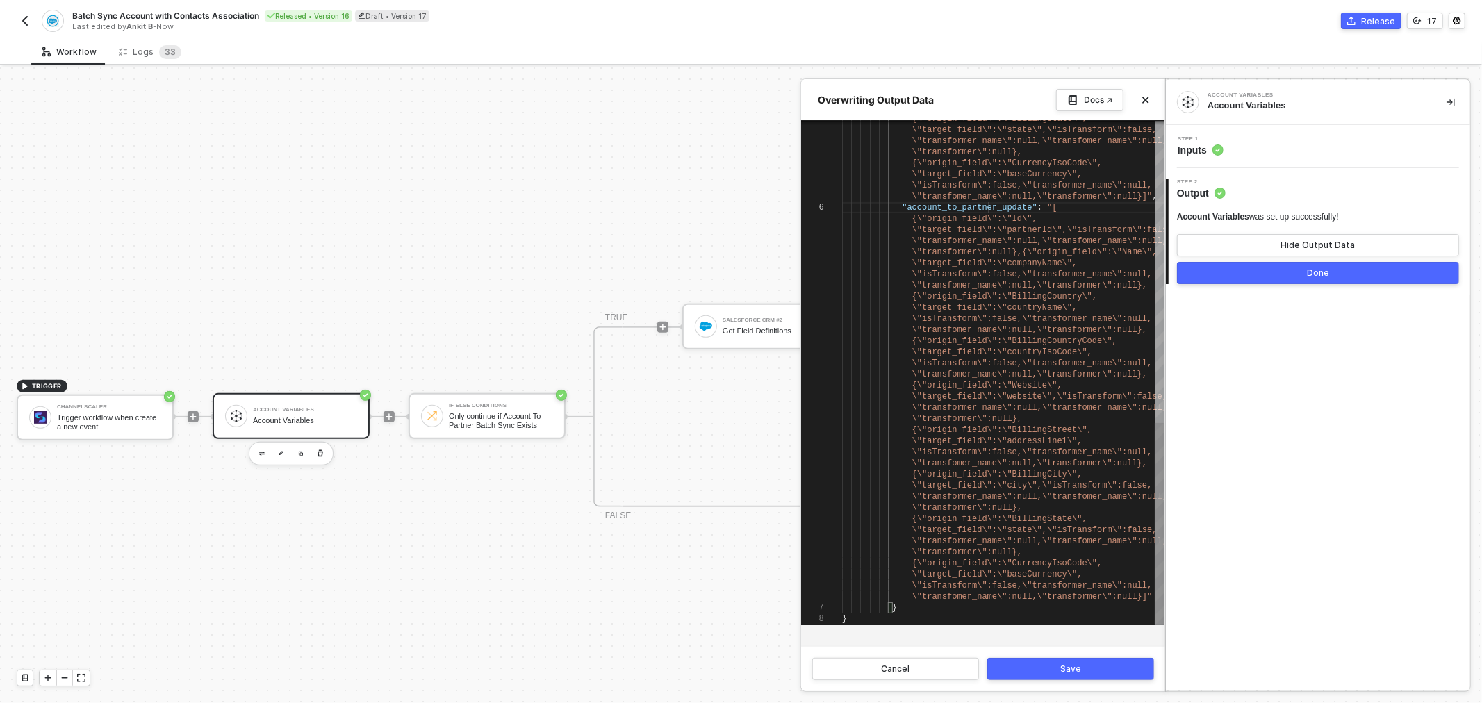
click at [987, 204] on span ""account_to_partner_update"" at bounding box center [969, 208] width 135 height 10
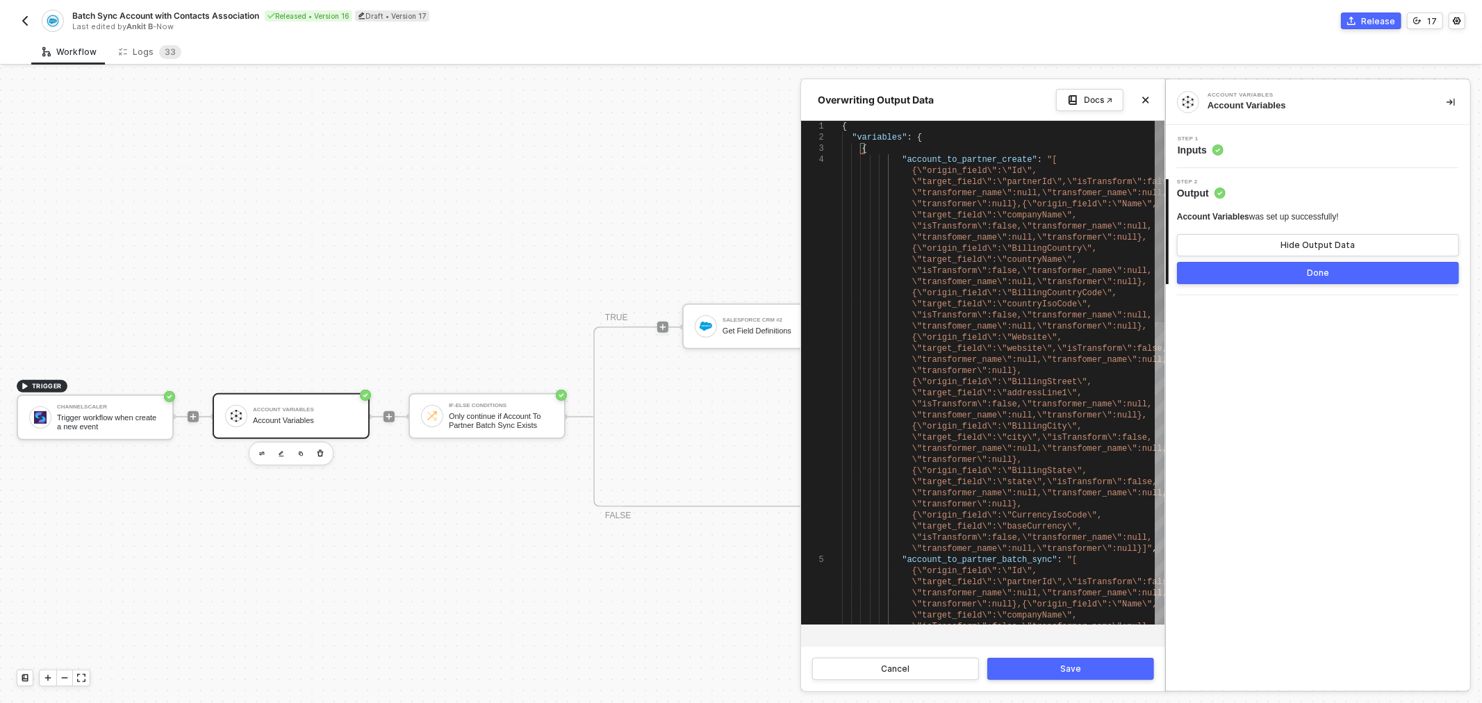
type textarea "{ "variables": { { "account_to_partner_create": "[{\"origin_field\":\"Id\",\"ta…"
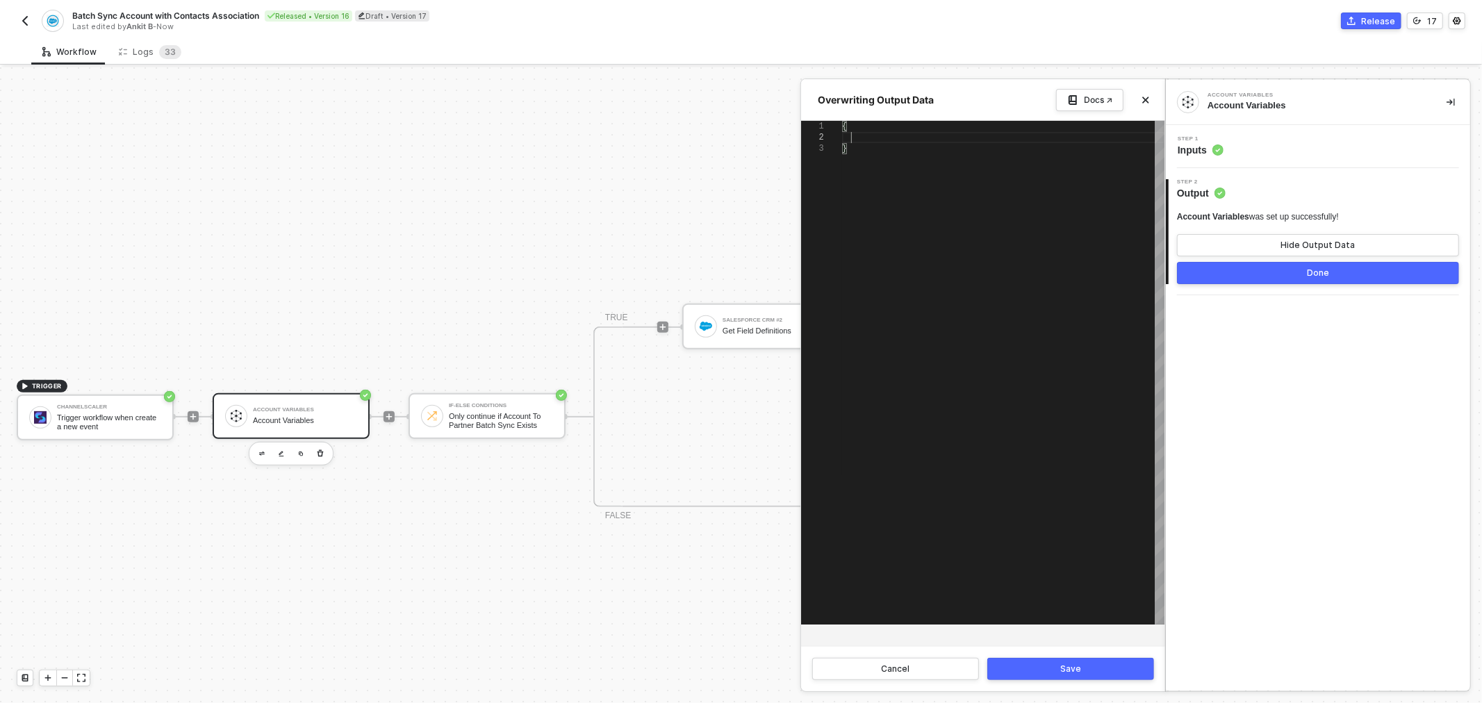
scroll to position [10, 8]
paste textarea "} }"
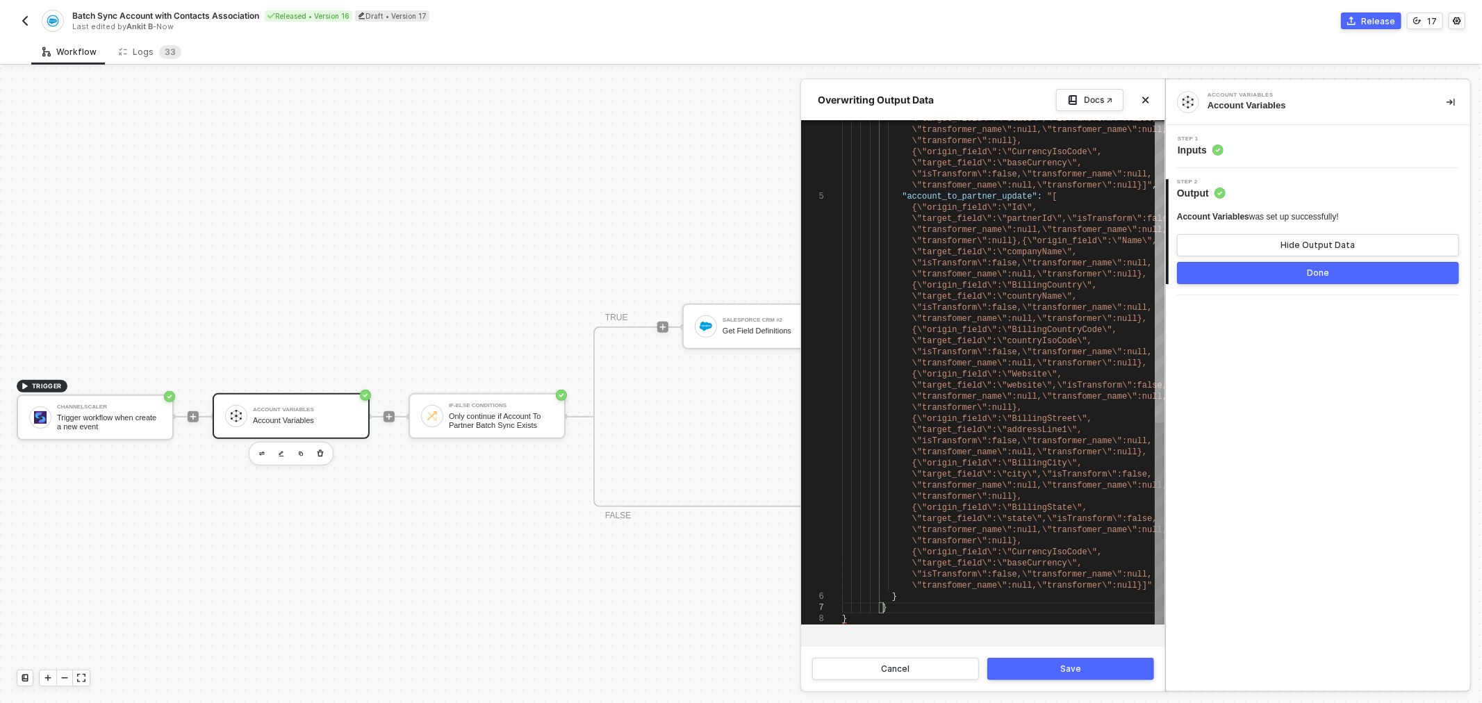
click at [867, 614] on div "}" at bounding box center [1003, 618] width 322 height 11
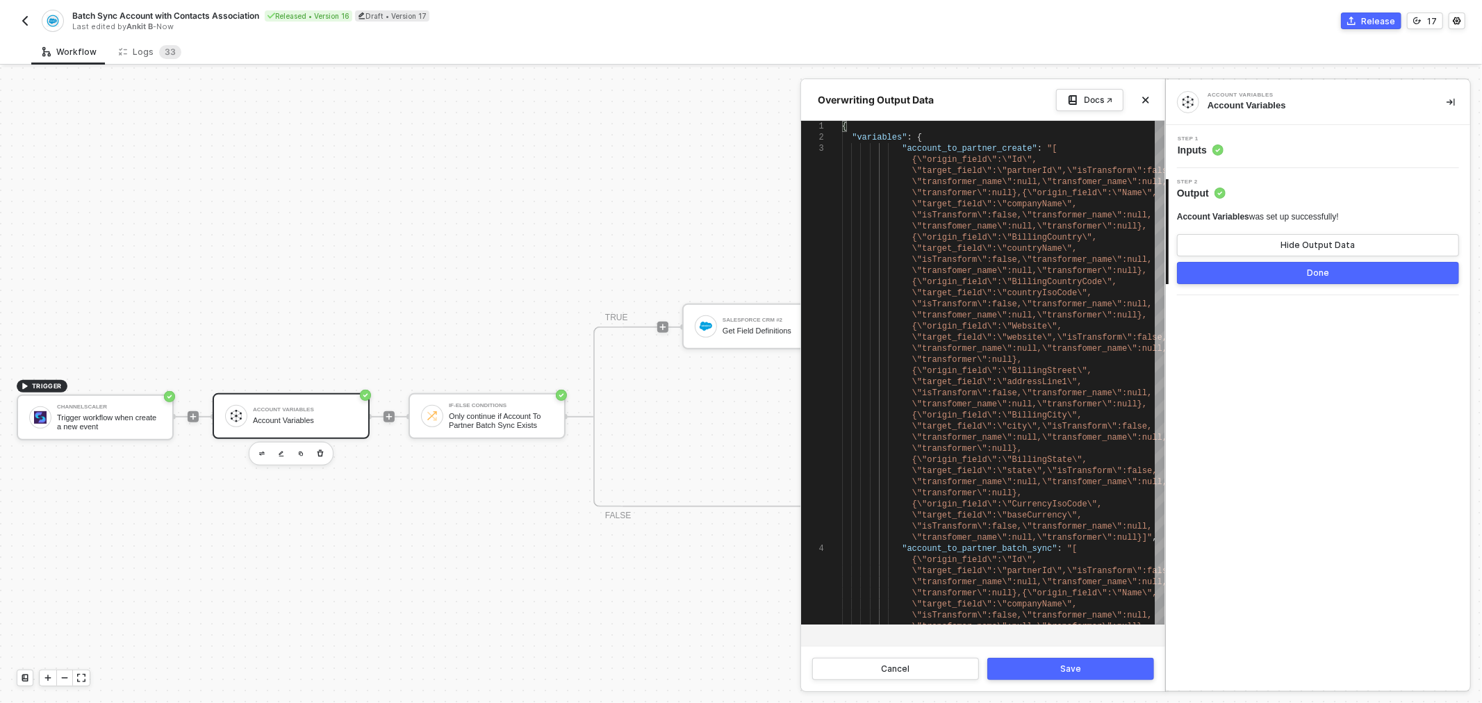
click at [1043, 667] on button "Save" at bounding box center [1070, 669] width 167 height 22
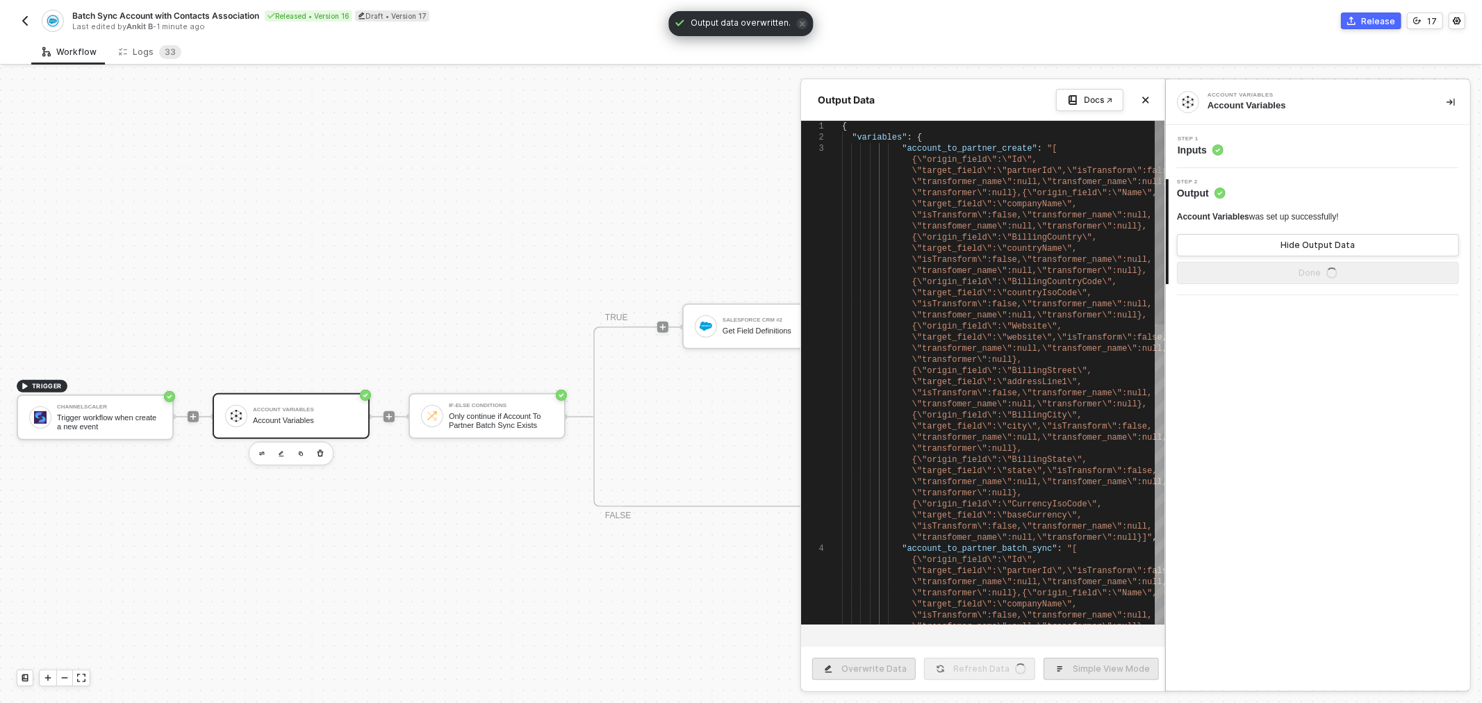
type textarea "{ "variables": { "account_to_partner_create": "[{\"origin_field\":\"Id\",\"targ…"
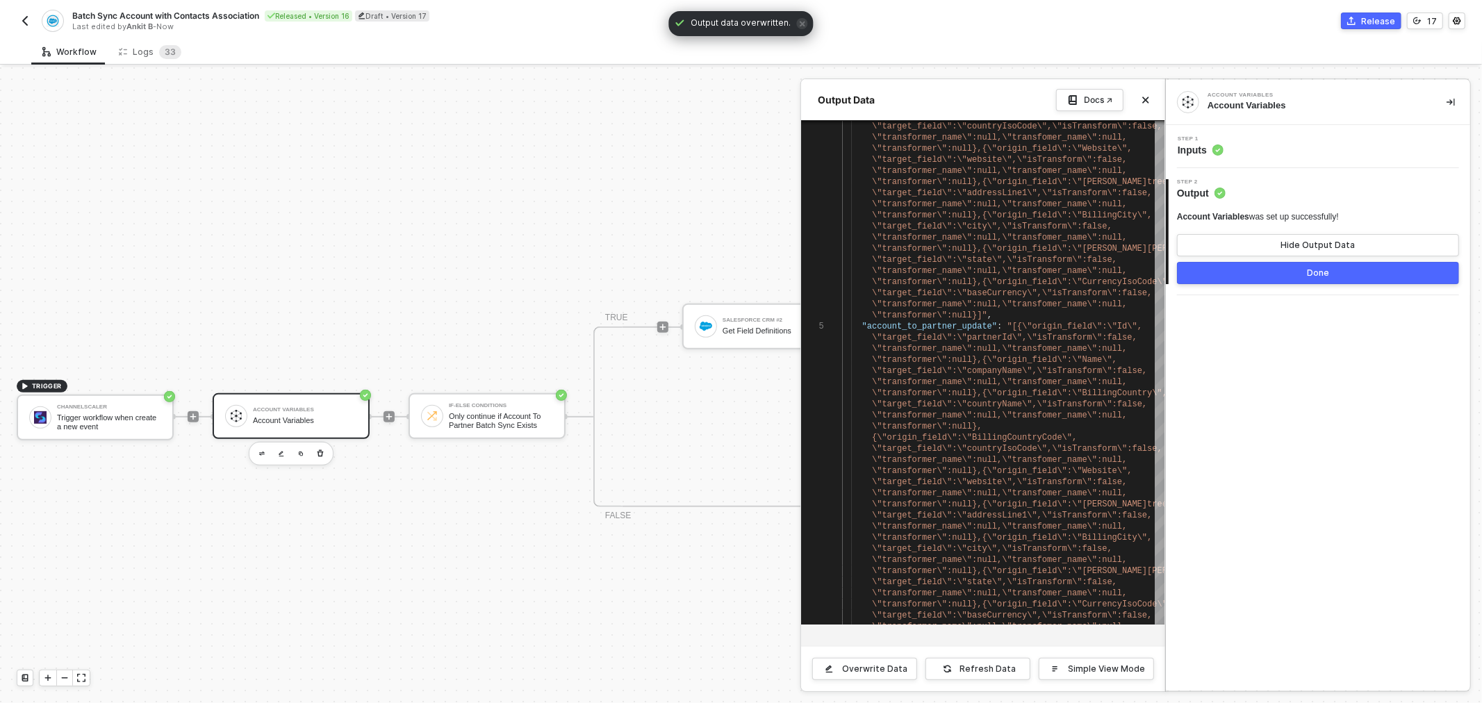
click at [740, 453] on div at bounding box center [741, 385] width 1482 height 636
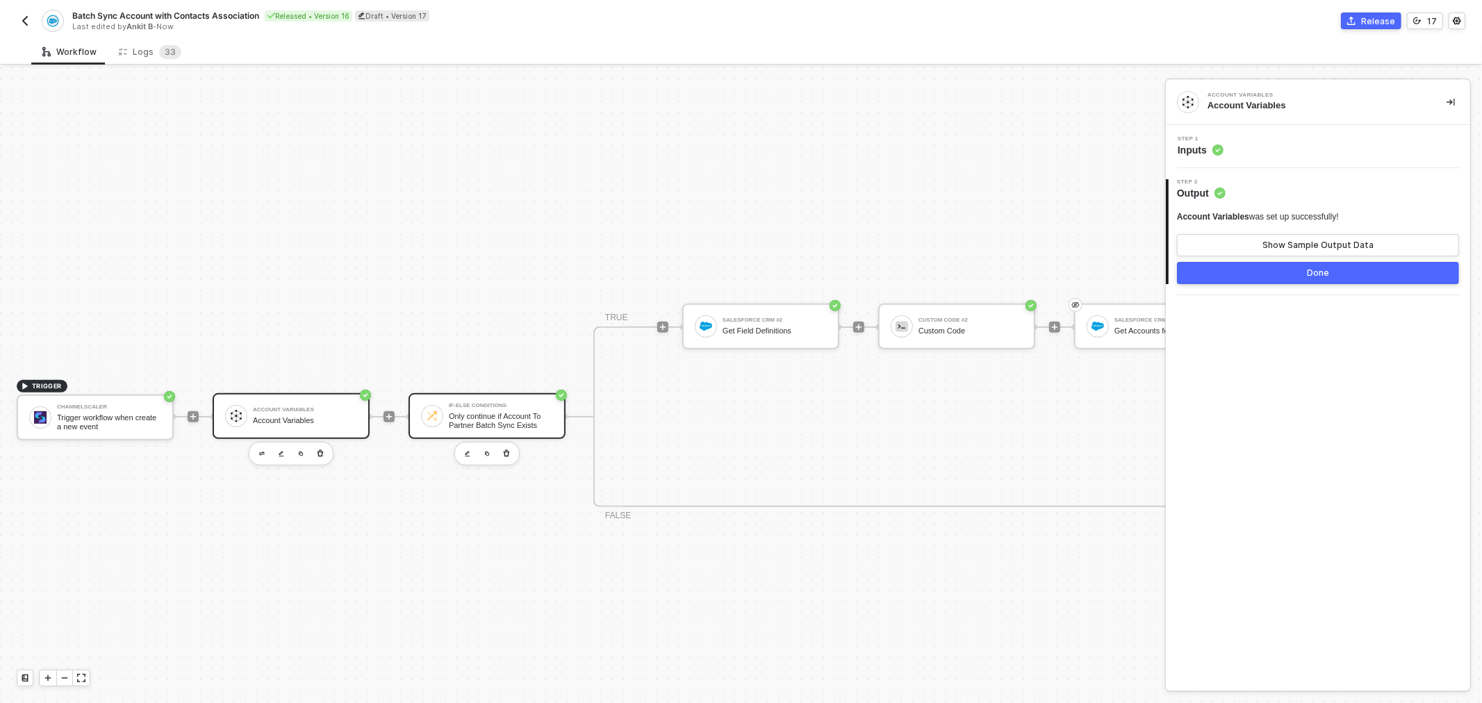
click at [452, 417] on div "Only continue if Account To Partner Batch Sync Exists" at bounding box center [501, 420] width 104 height 17
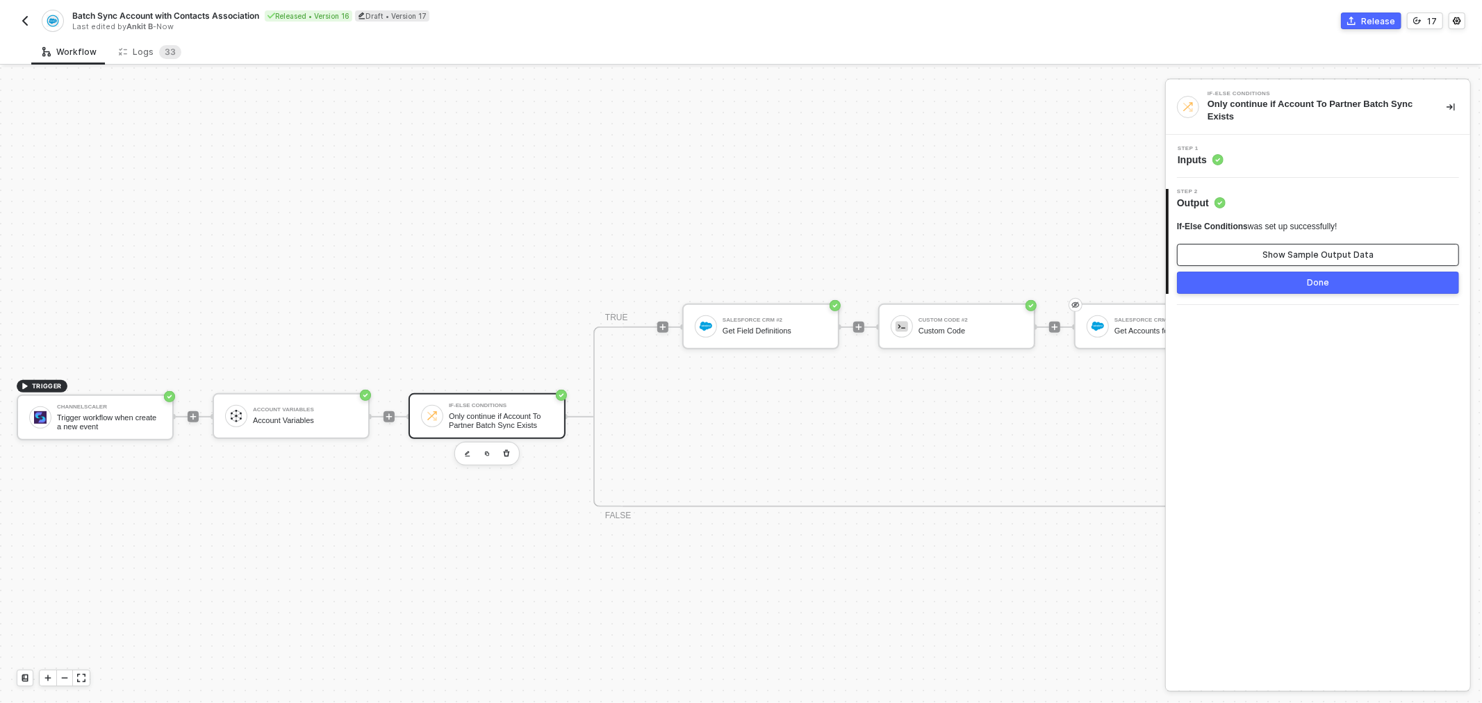
drag, startPoint x: 1318, startPoint y: 242, endPoint x: 1320, endPoint y: 250, distance: 8.8
click at [1318, 241] on div "If-Else Conditions was set up successfully! Show Sample Output Data" at bounding box center [1318, 243] width 282 height 45
click at [1321, 250] on div "Show Sample Output Data" at bounding box center [1317, 254] width 111 height 11
click at [1296, 286] on button "Done" at bounding box center [1318, 283] width 282 height 22
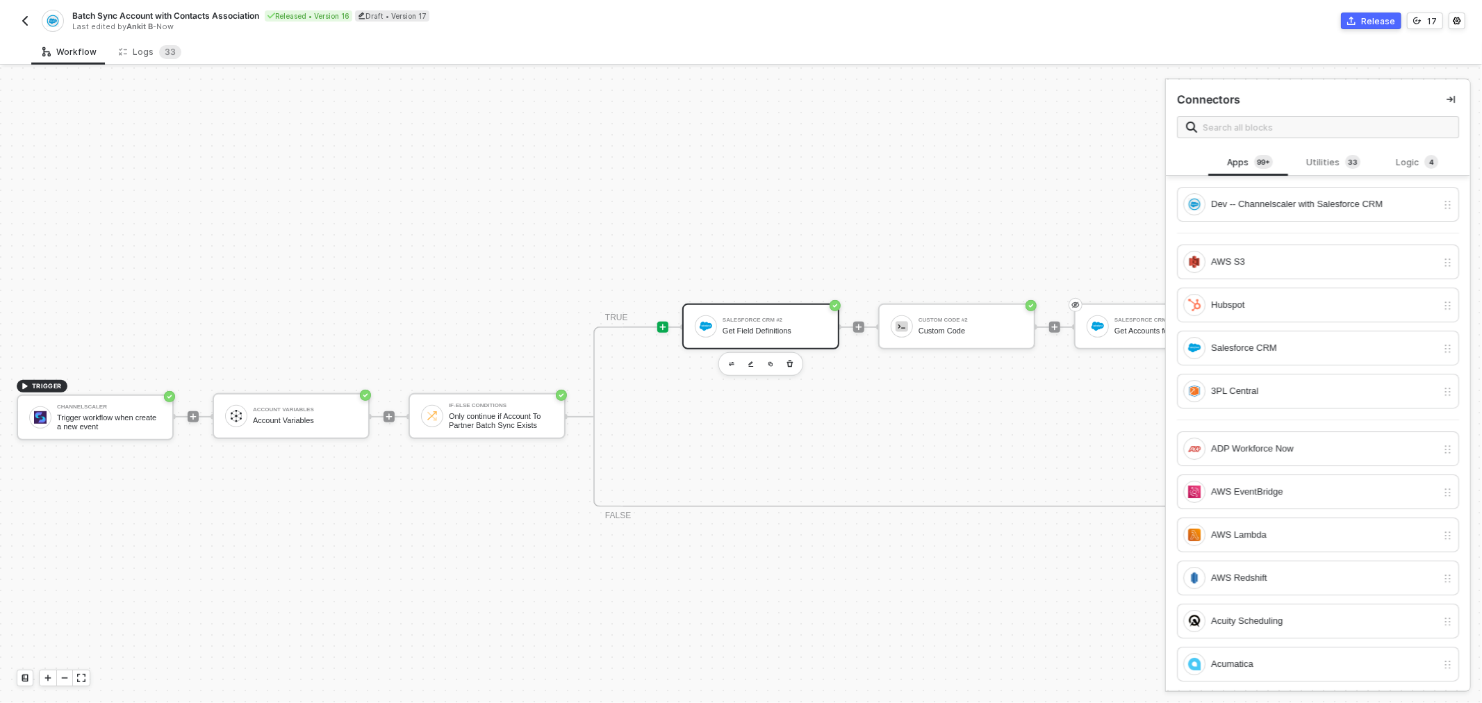
click at [735, 317] on div "Salesforce CRM #2" at bounding box center [774, 320] width 104 height 6
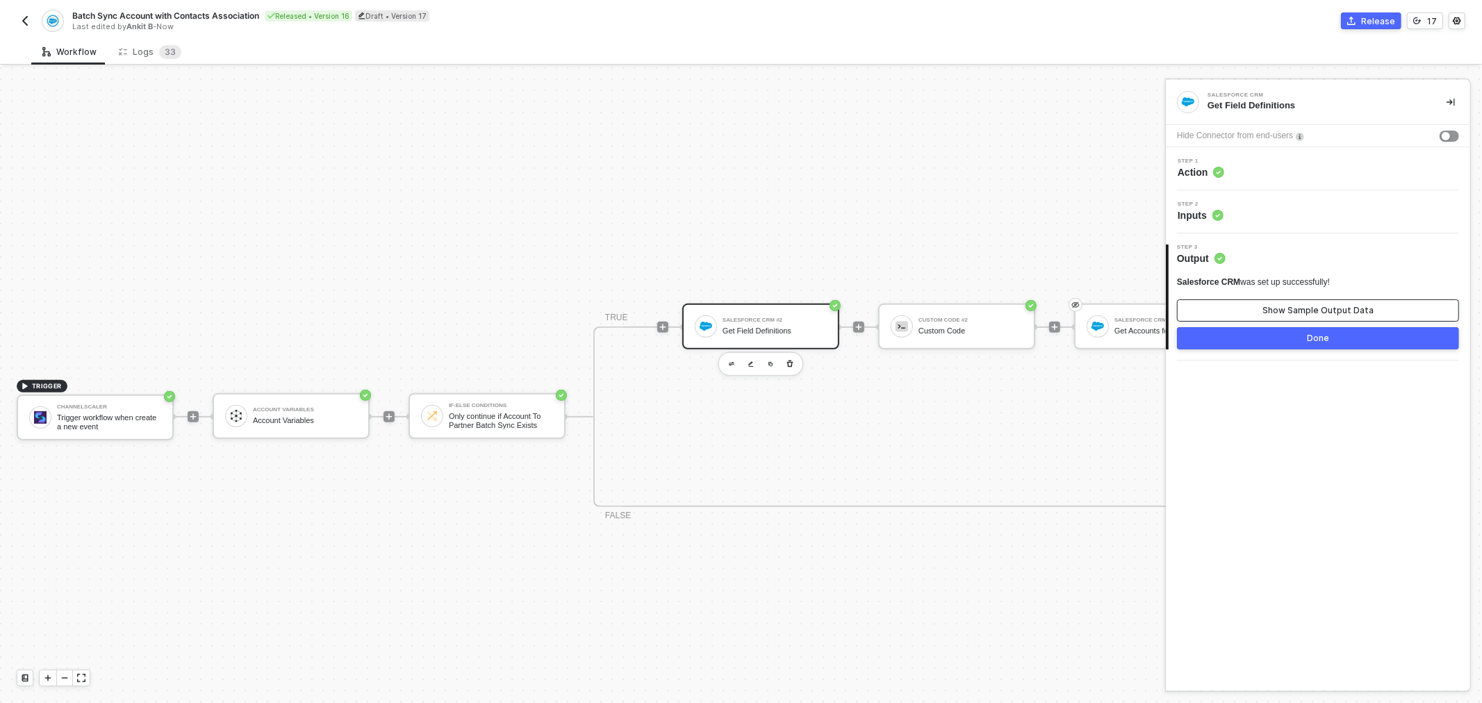
click at [1272, 307] on div "Show Sample Output Data" at bounding box center [1317, 310] width 111 height 11
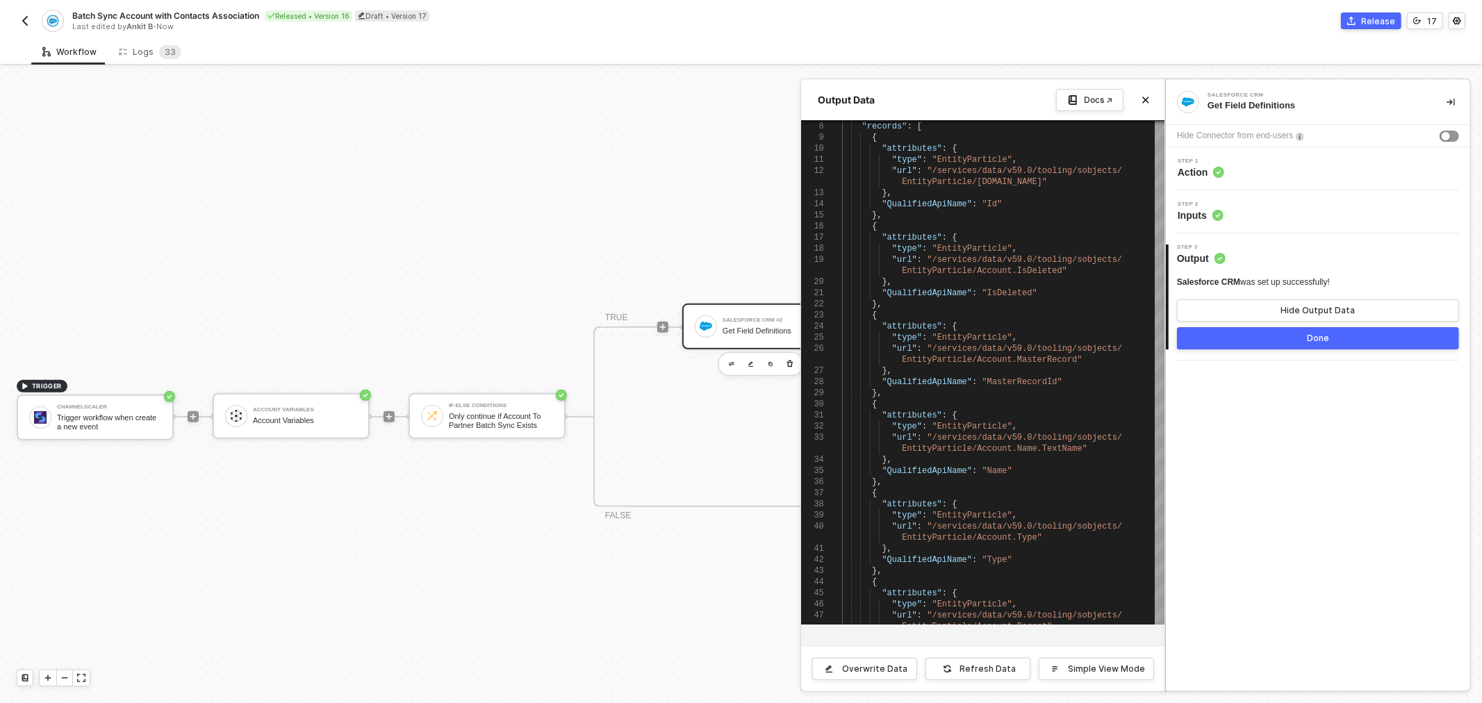
click at [1282, 340] on button "Done" at bounding box center [1318, 338] width 282 height 22
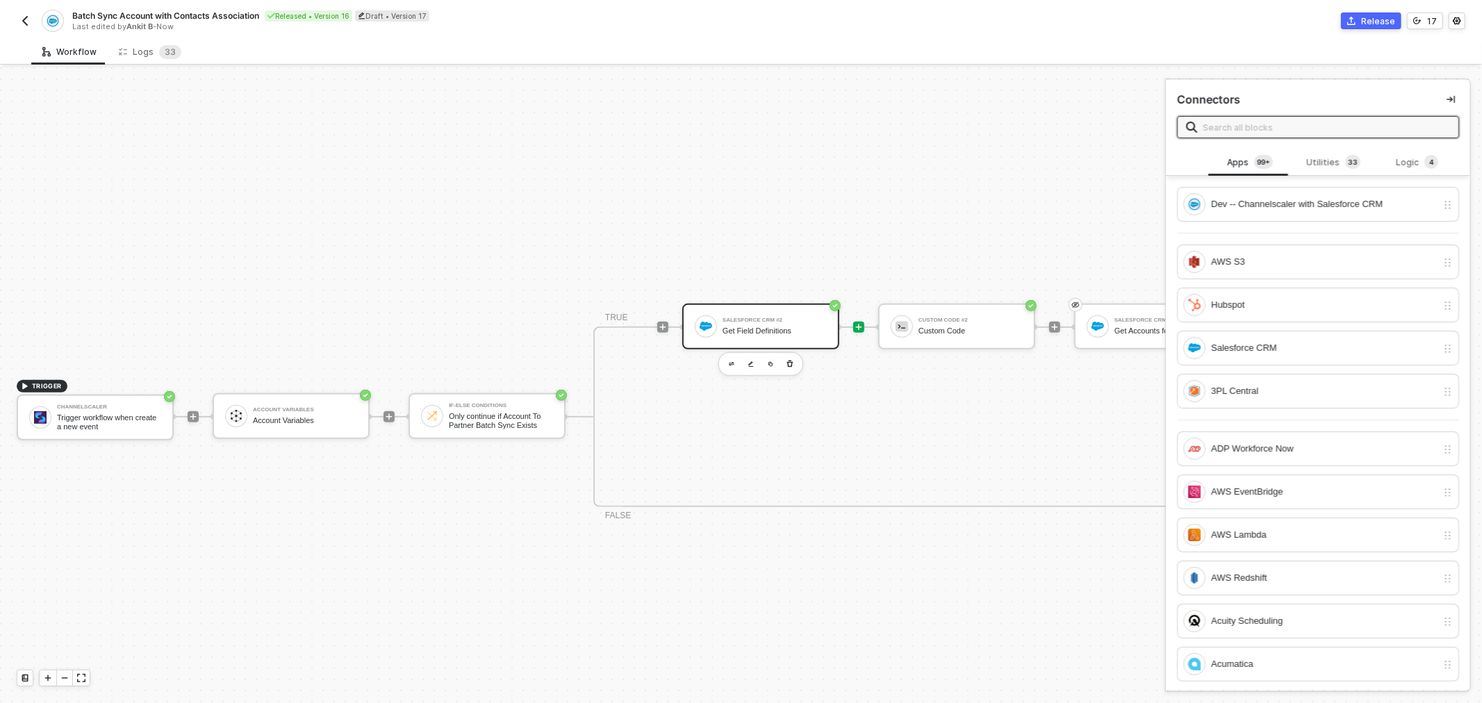
click at [774, 315] on div "Salesforce CRM #2 Get Field Definitions" at bounding box center [774, 326] width 104 height 26
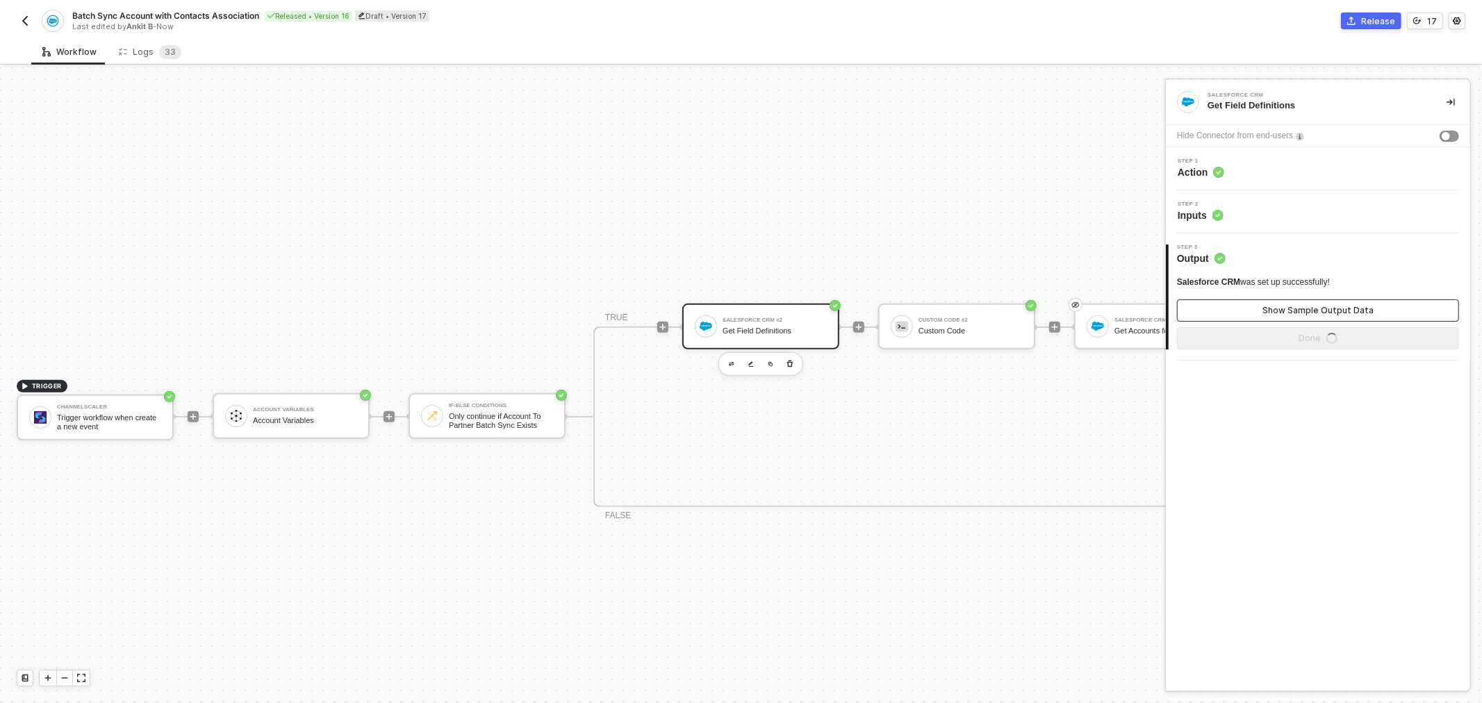
click at [1269, 318] on button "Show Sample Output Data" at bounding box center [1318, 310] width 282 height 22
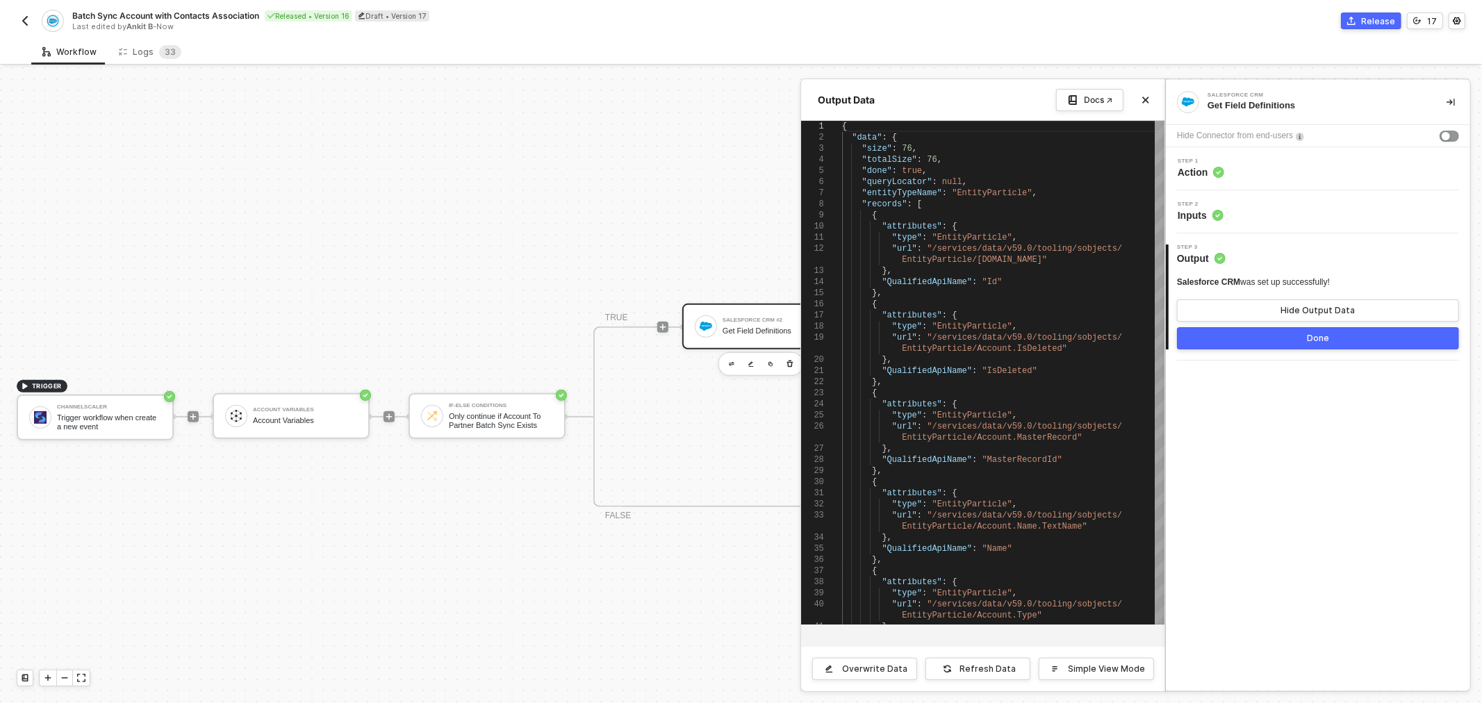
click at [1279, 345] on button "Done" at bounding box center [1318, 338] width 282 height 22
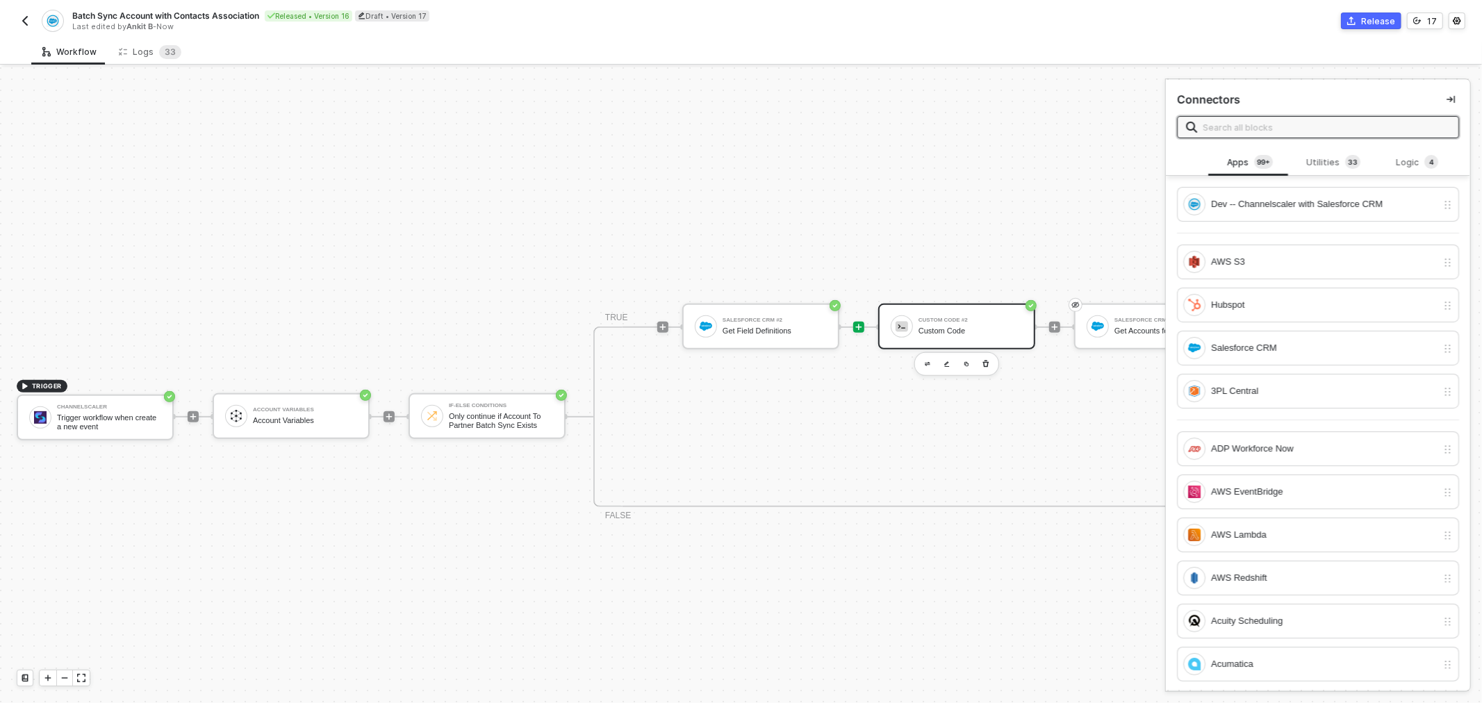
click at [927, 331] on div "Custom Code" at bounding box center [970, 330] width 104 height 9
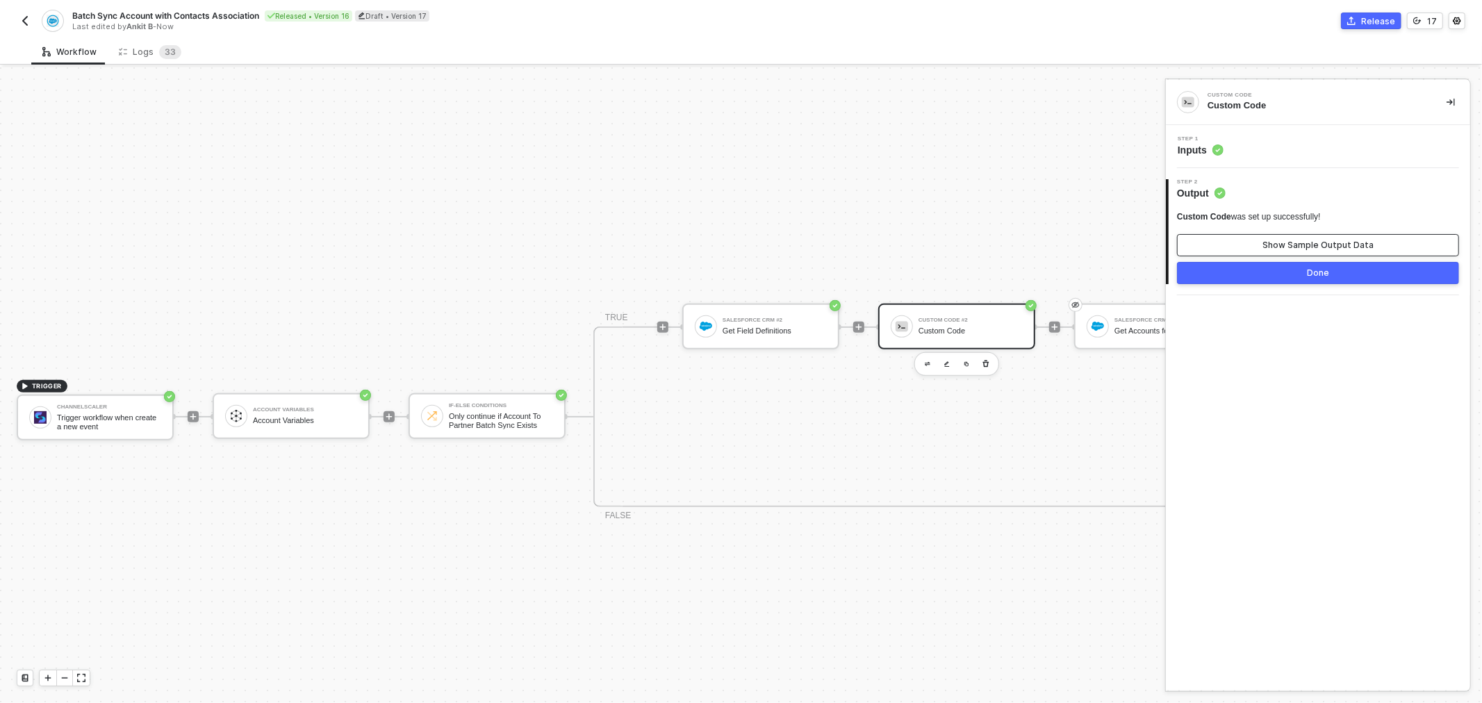
click at [1278, 246] on div "Show Sample Output Data" at bounding box center [1317, 245] width 111 height 11
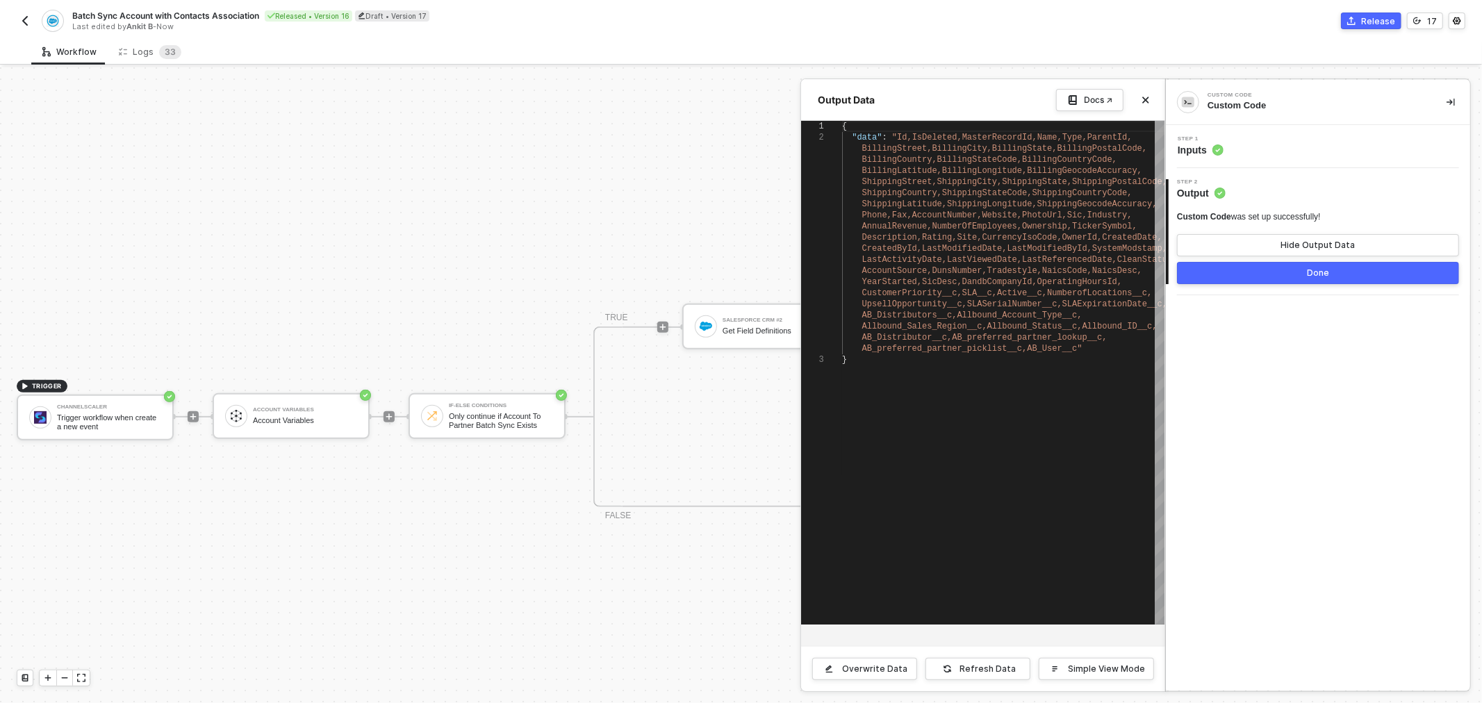
click at [1259, 281] on button "Done" at bounding box center [1318, 273] width 282 height 22
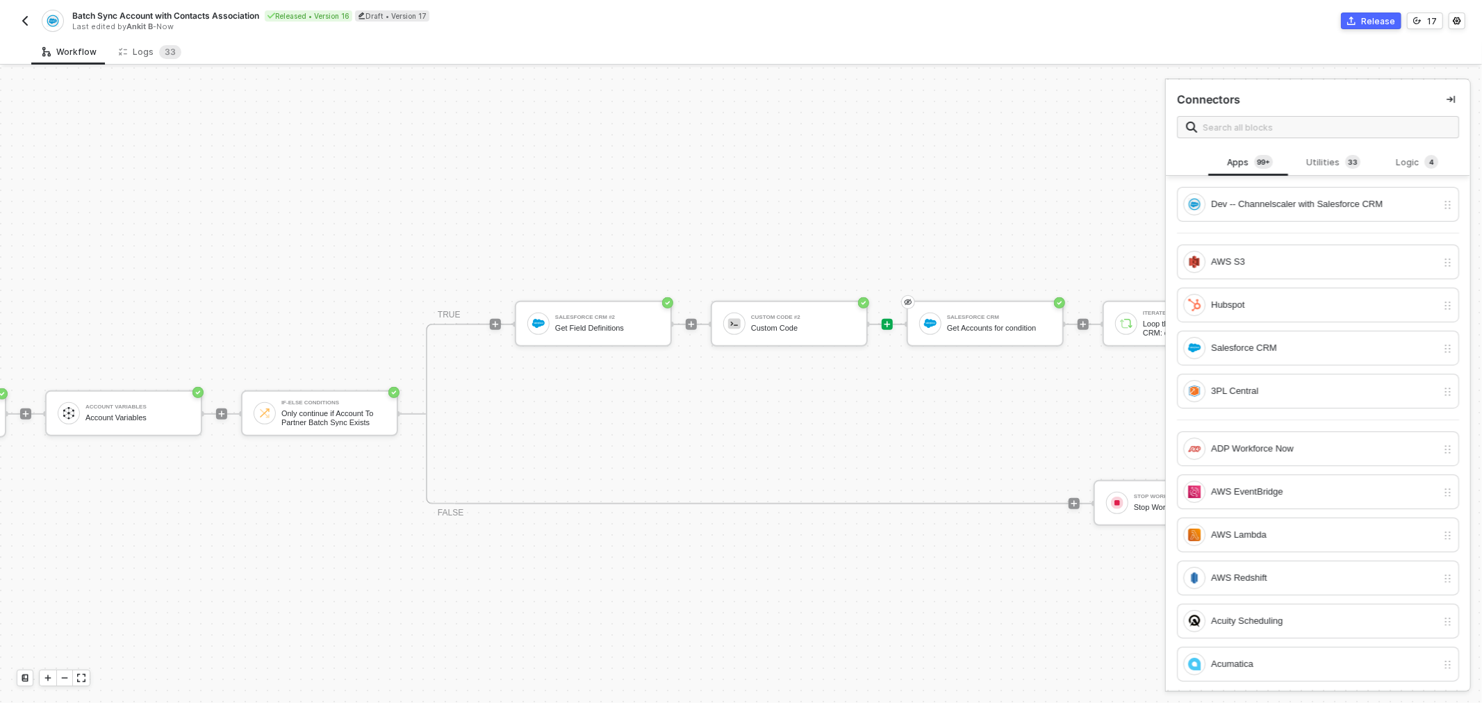
scroll to position [355, 286]
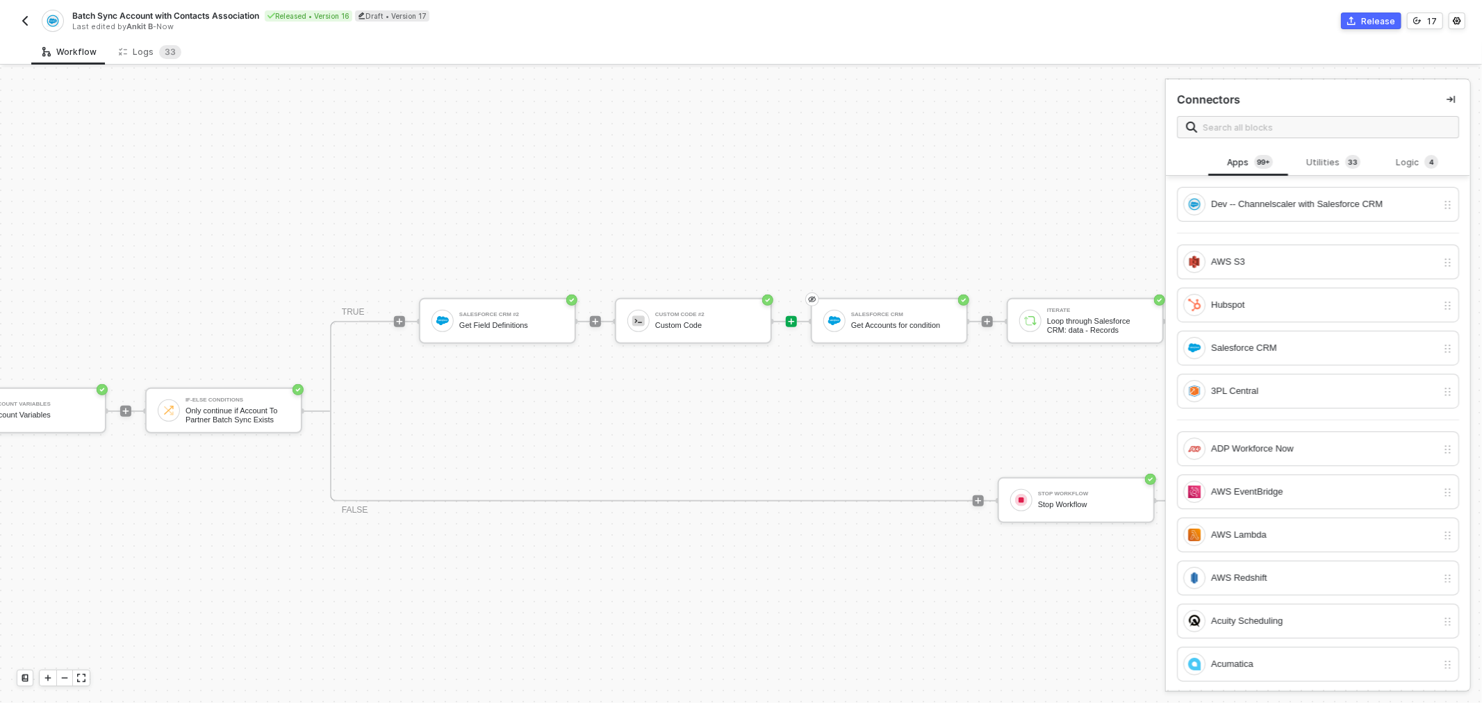
drag, startPoint x: 693, startPoint y: 212, endPoint x: 747, endPoint y: 215, distance: 54.3
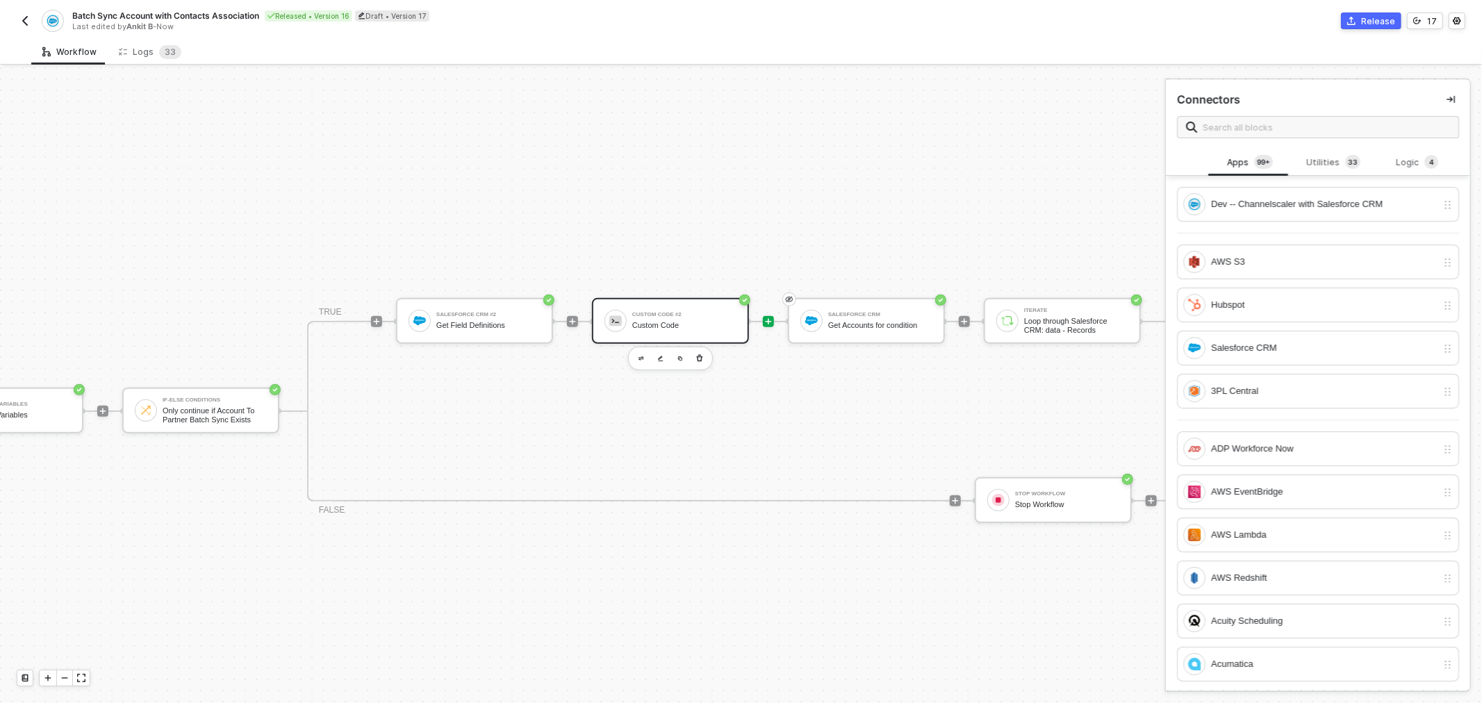
click at [656, 312] on div "Custom Code #2" at bounding box center [684, 315] width 104 height 6
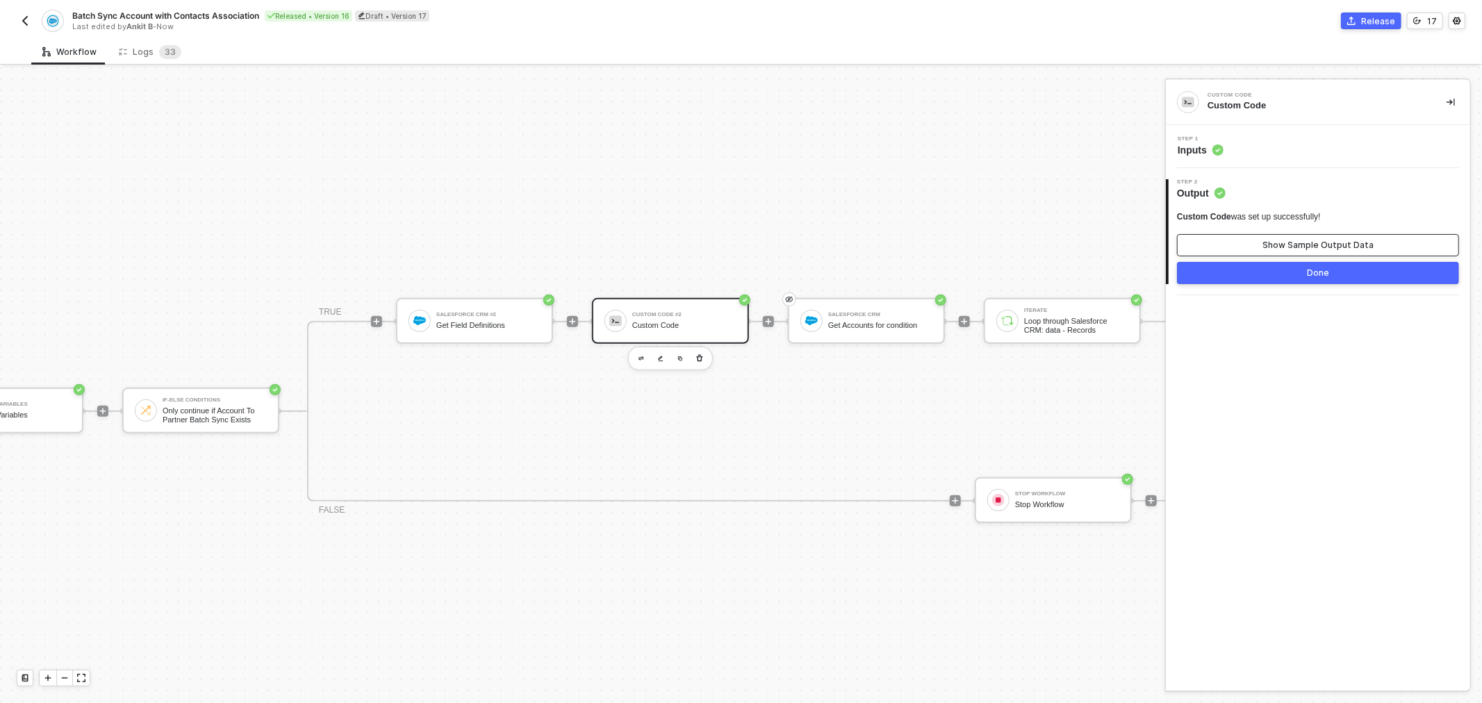
click at [1293, 247] on div "Show Sample Output Data" at bounding box center [1317, 245] width 111 height 11
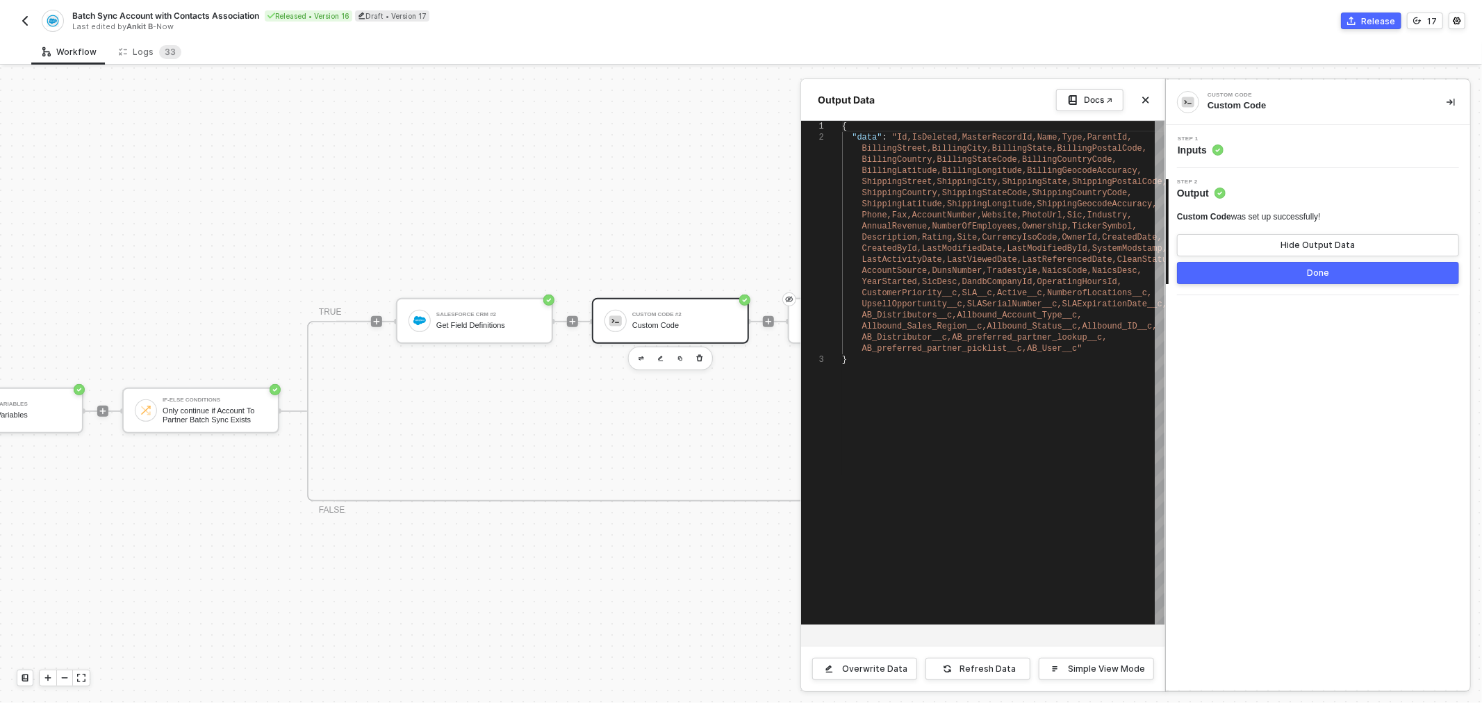
click at [1296, 279] on button "Done" at bounding box center [1318, 273] width 282 height 22
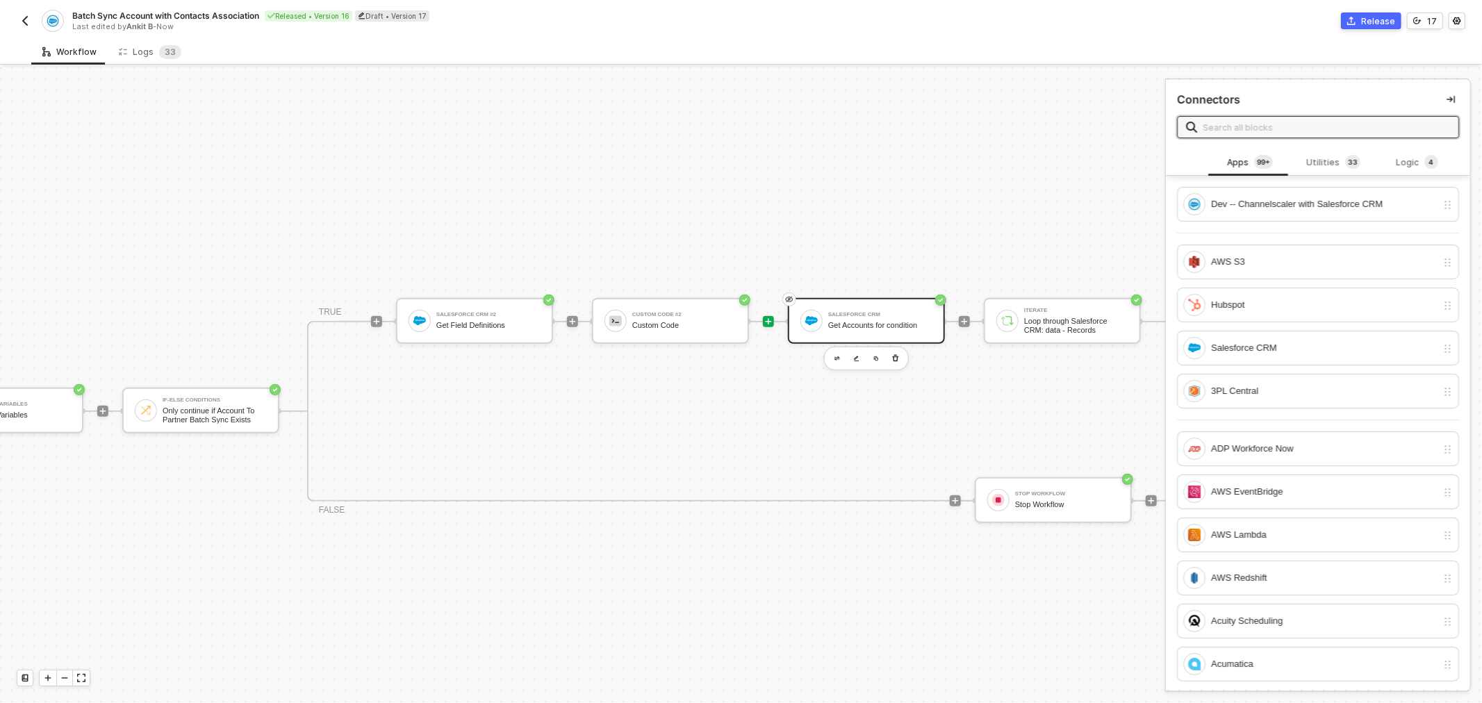
click at [852, 313] on div "Salesforce CRM" at bounding box center [880, 315] width 104 height 6
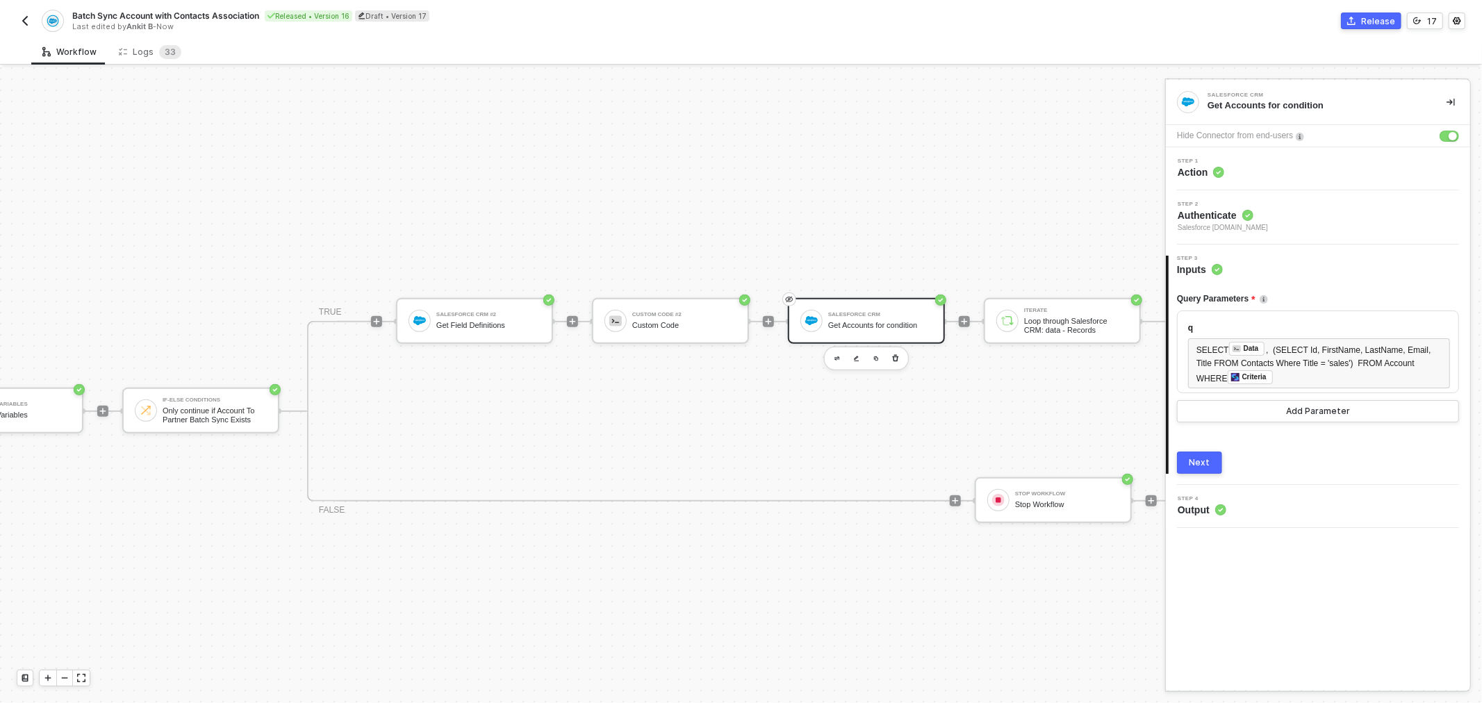
click at [1191, 461] on div "Next" at bounding box center [1199, 462] width 21 height 11
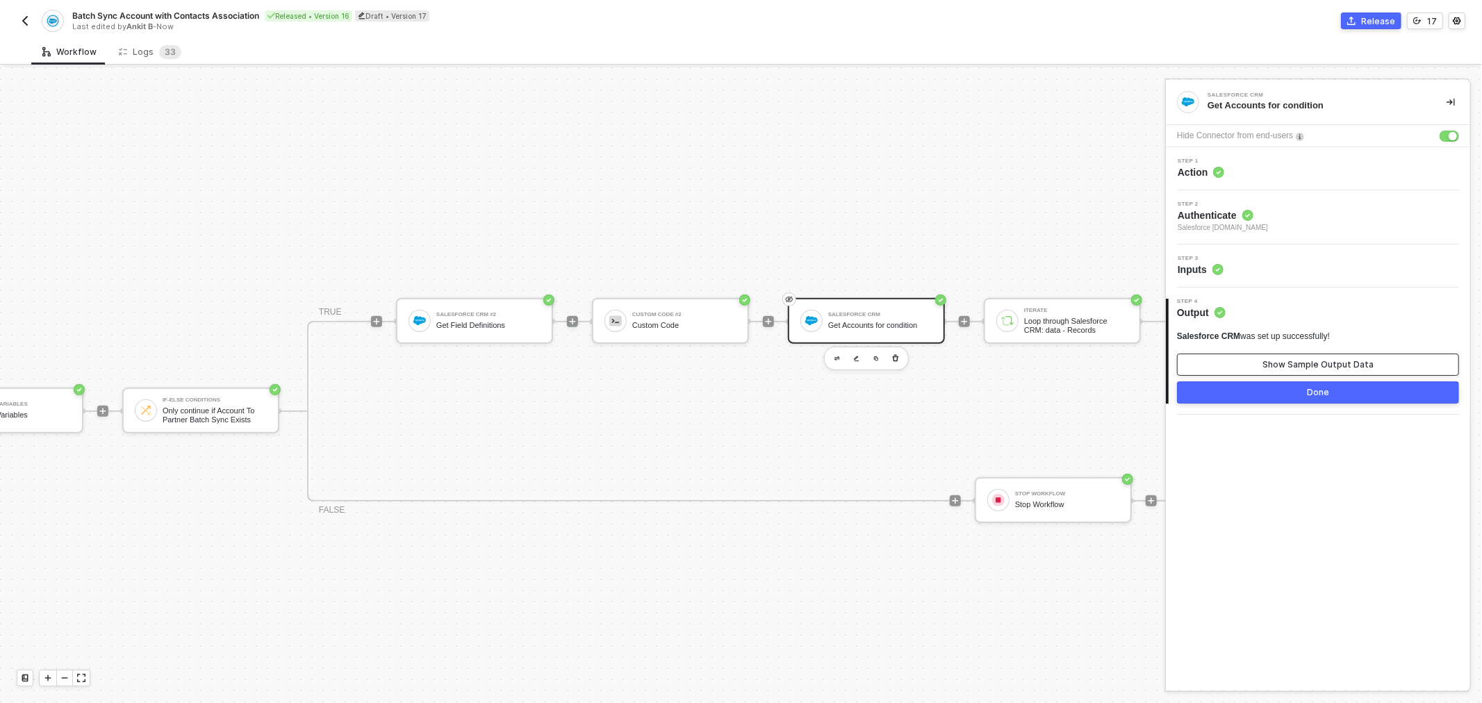
click at [1316, 365] on div "Show Sample Output Data" at bounding box center [1317, 364] width 111 height 11
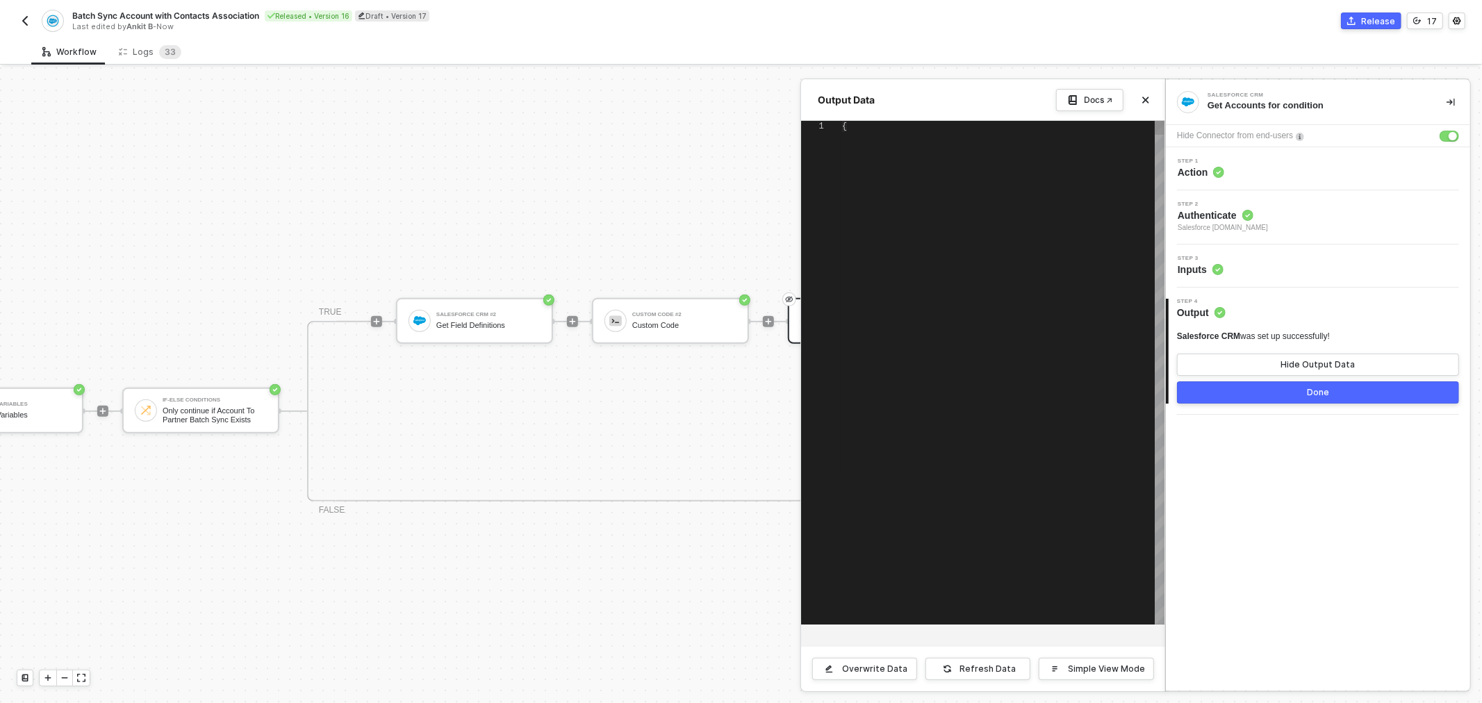
type textarea "{ "data": { "totalSize": 43, "done": true, "records": [ { "attributes": { "type…"
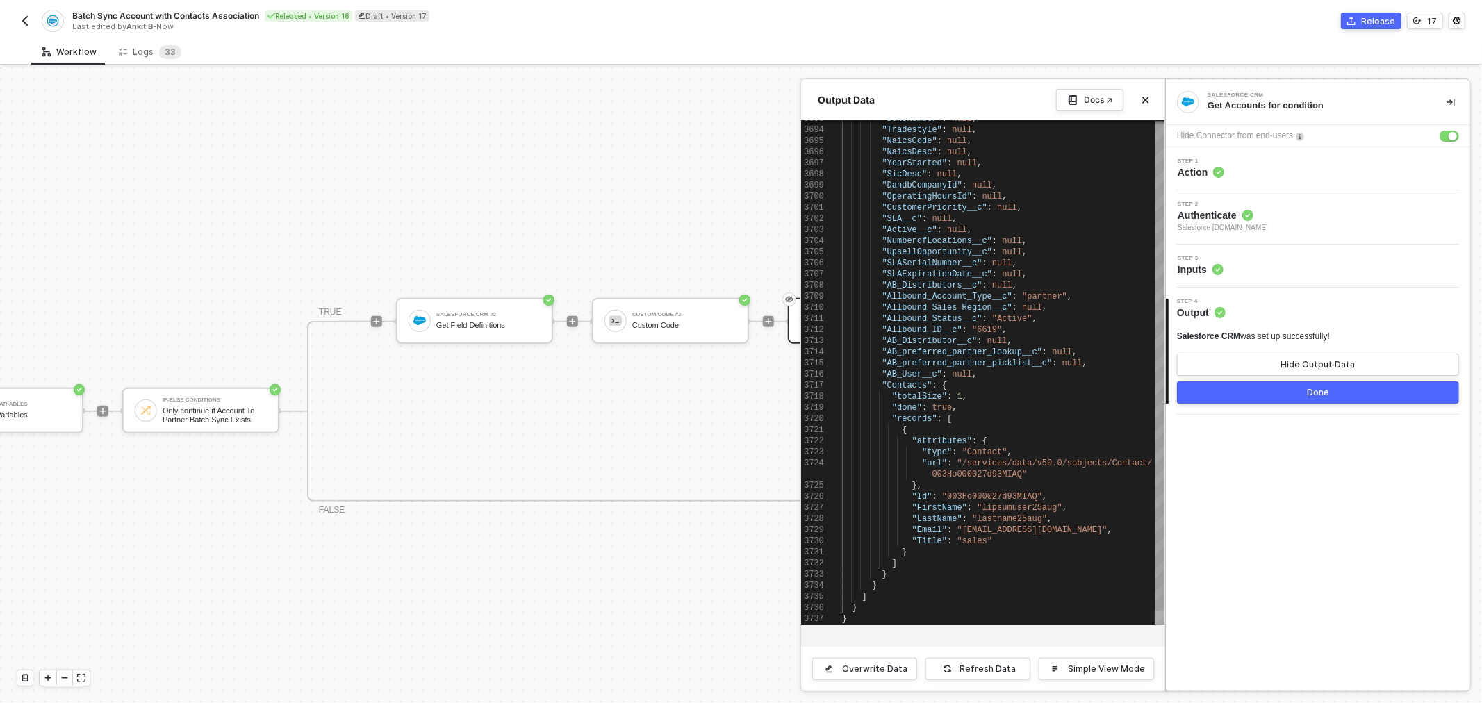
drag, startPoint x: 1161, startPoint y: 144, endPoint x: 884, endPoint y: 401, distance: 377.5
click at [1157, 619] on div at bounding box center [1159, 618] width 10 height 14
click at [720, 202] on div at bounding box center [741, 385] width 1482 height 636
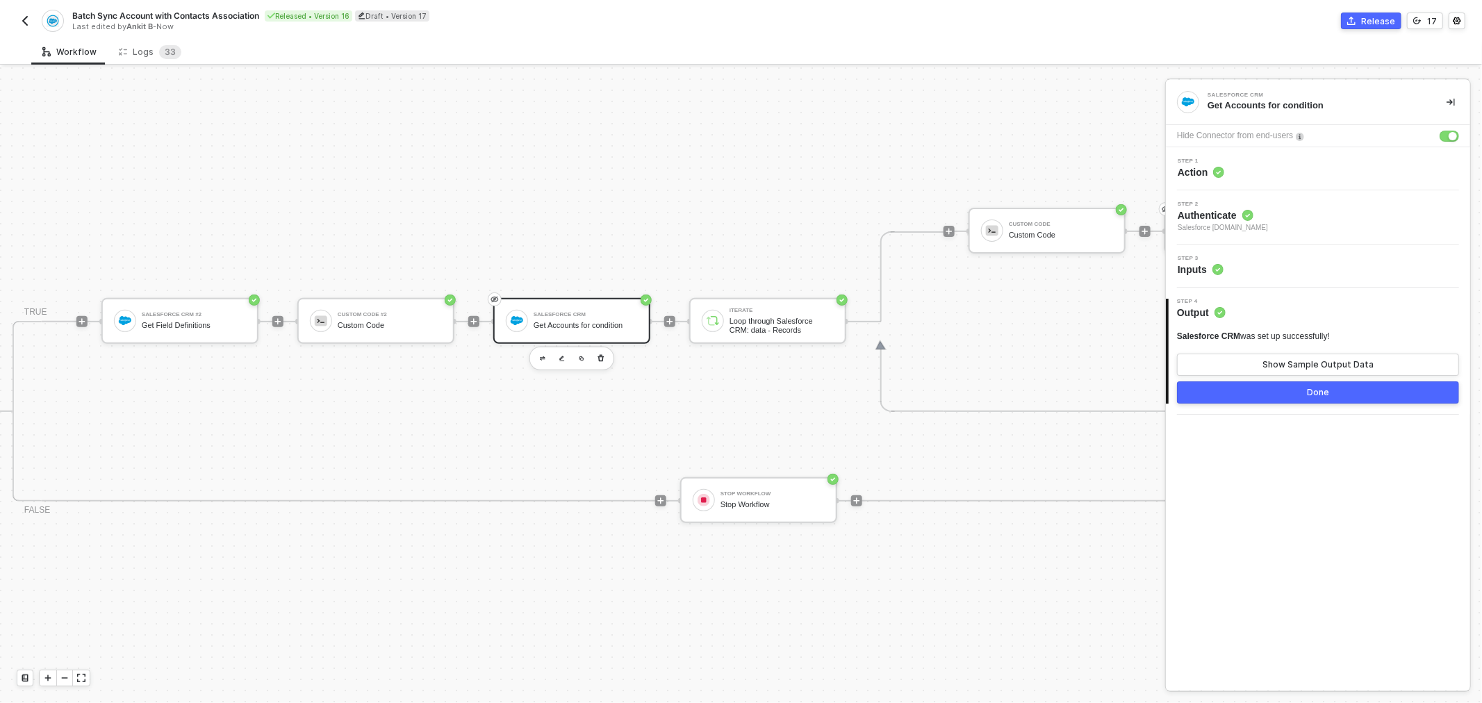
drag, startPoint x: 822, startPoint y: 264, endPoint x: 876, endPoint y: 263, distance: 53.5
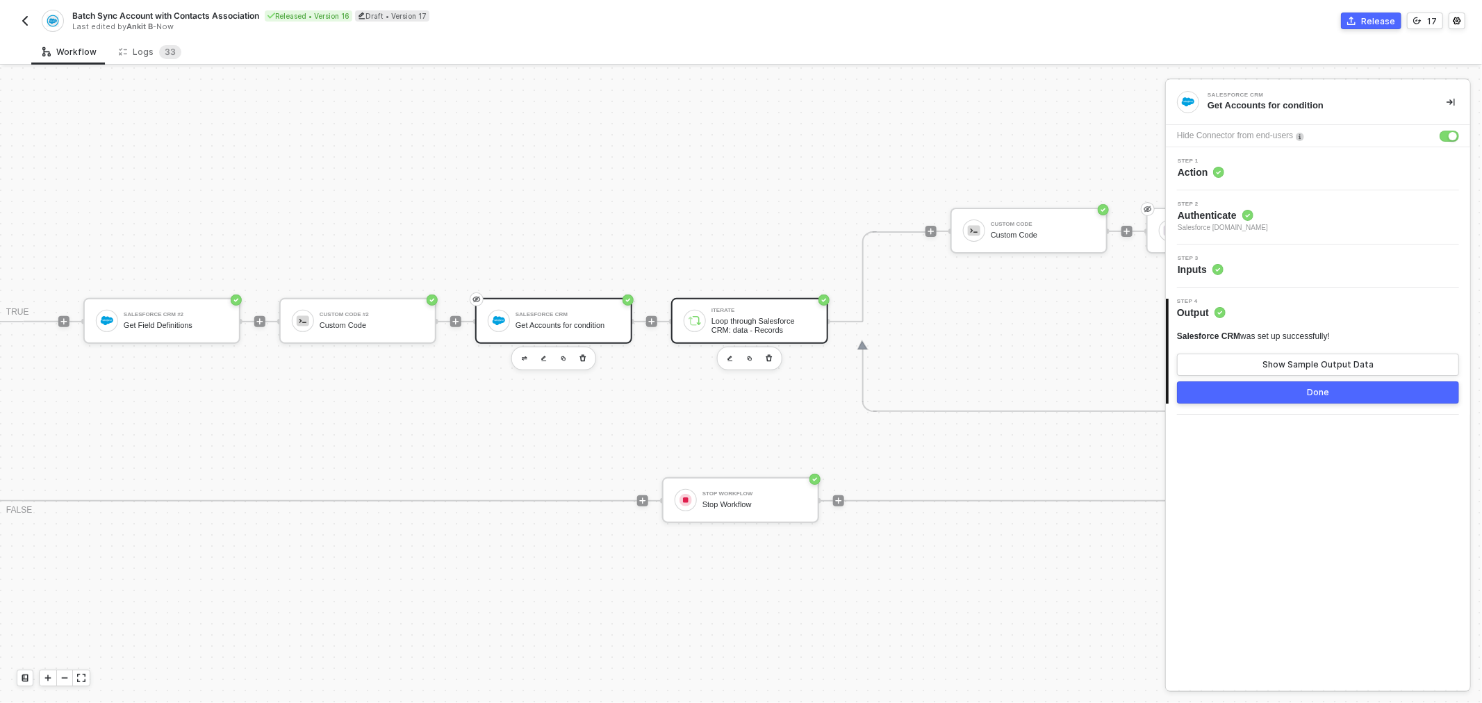
click at [738, 298] on div "Iterate Loop through Salesforce CRM: data - Records" at bounding box center [749, 321] width 157 height 46
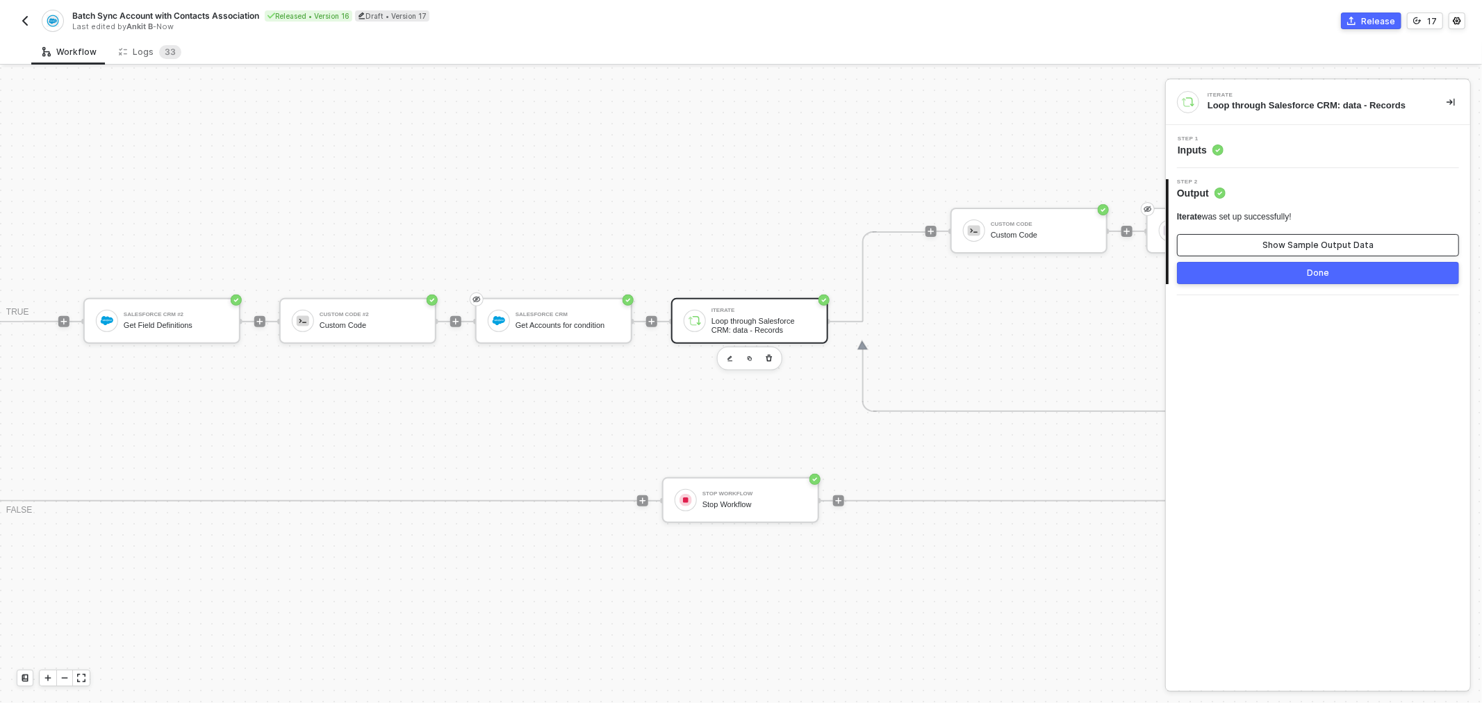
click at [1311, 241] on div "Show Sample Output Data" at bounding box center [1317, 245] width 111 height 11
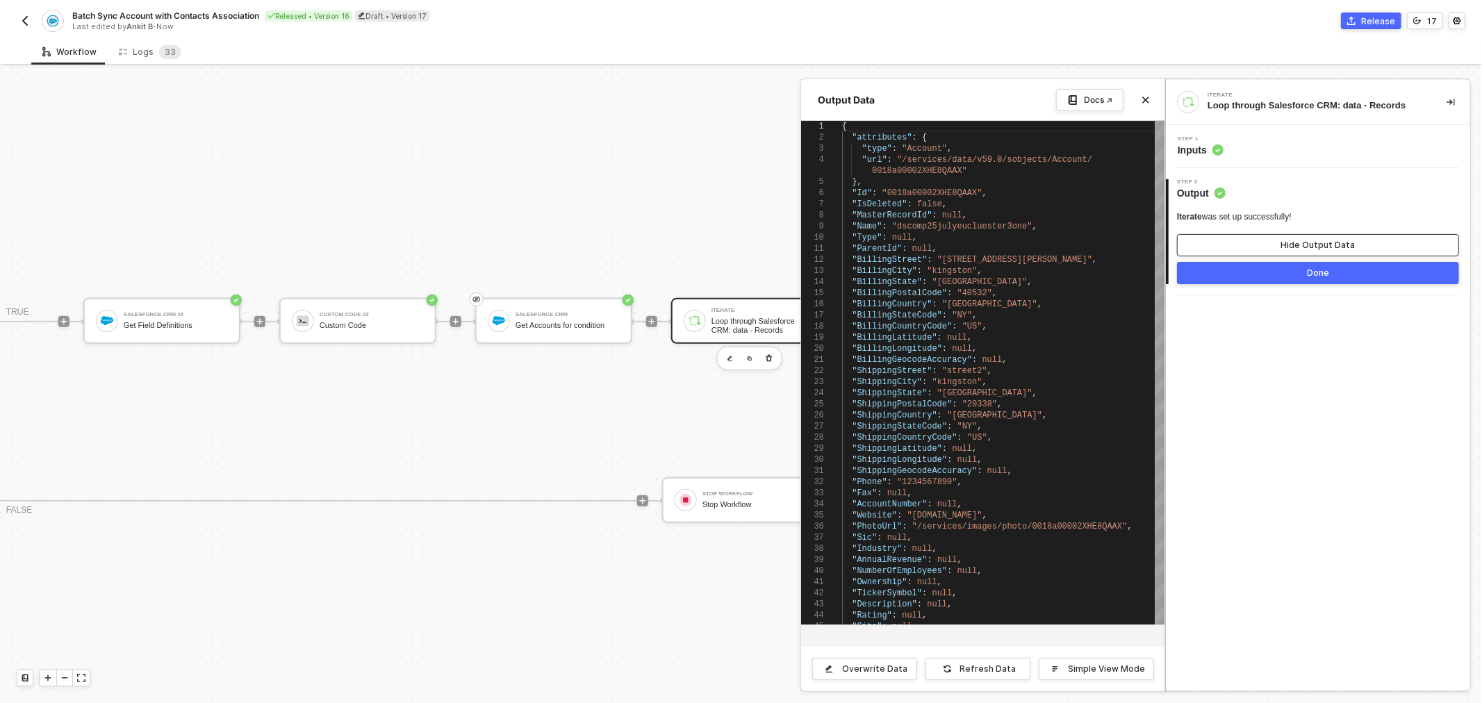
click at [1318, 235] on button "Hide Output Data" at bounding box center [1318, 245] width 282 height 22
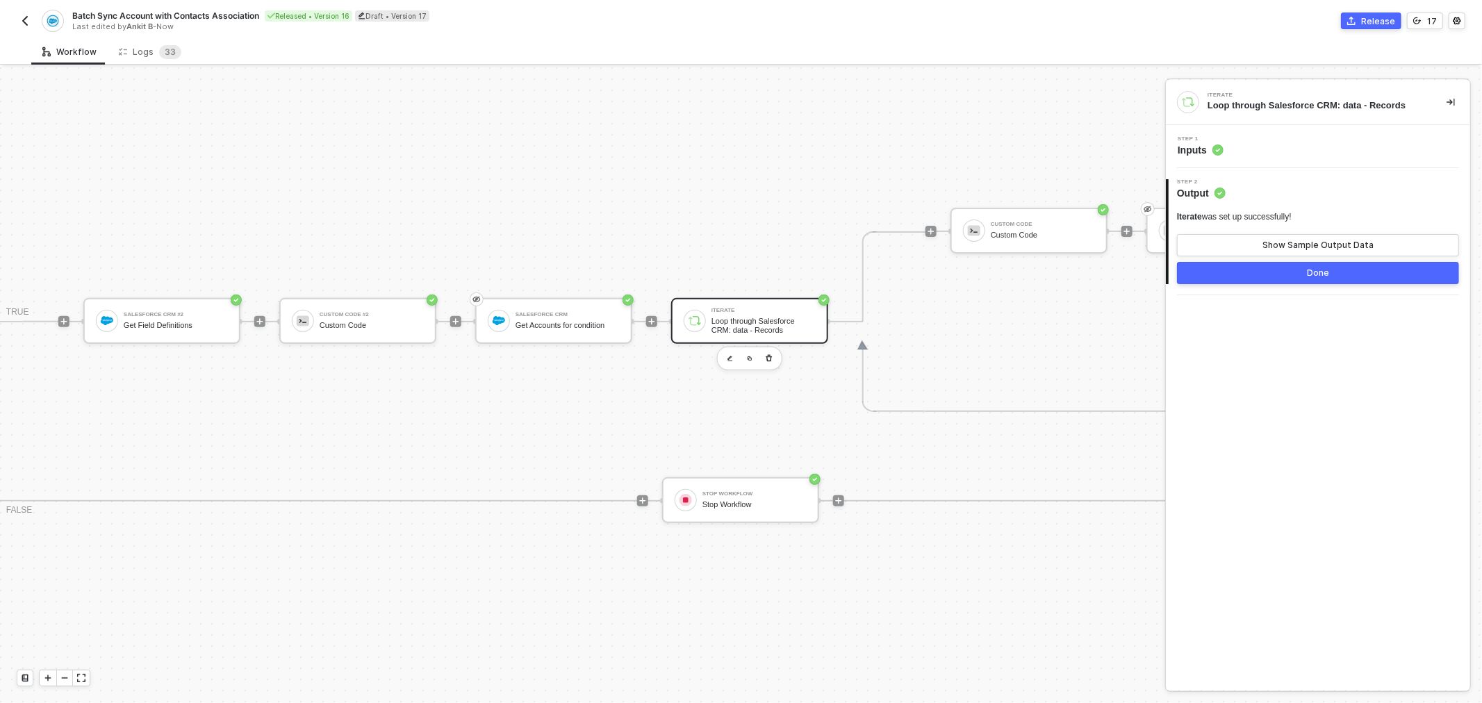
click at [706, 317] on div "Iterate Loop through Salesforce CRM: data - Records" at bounding box center [761, 321] width 110 height 26
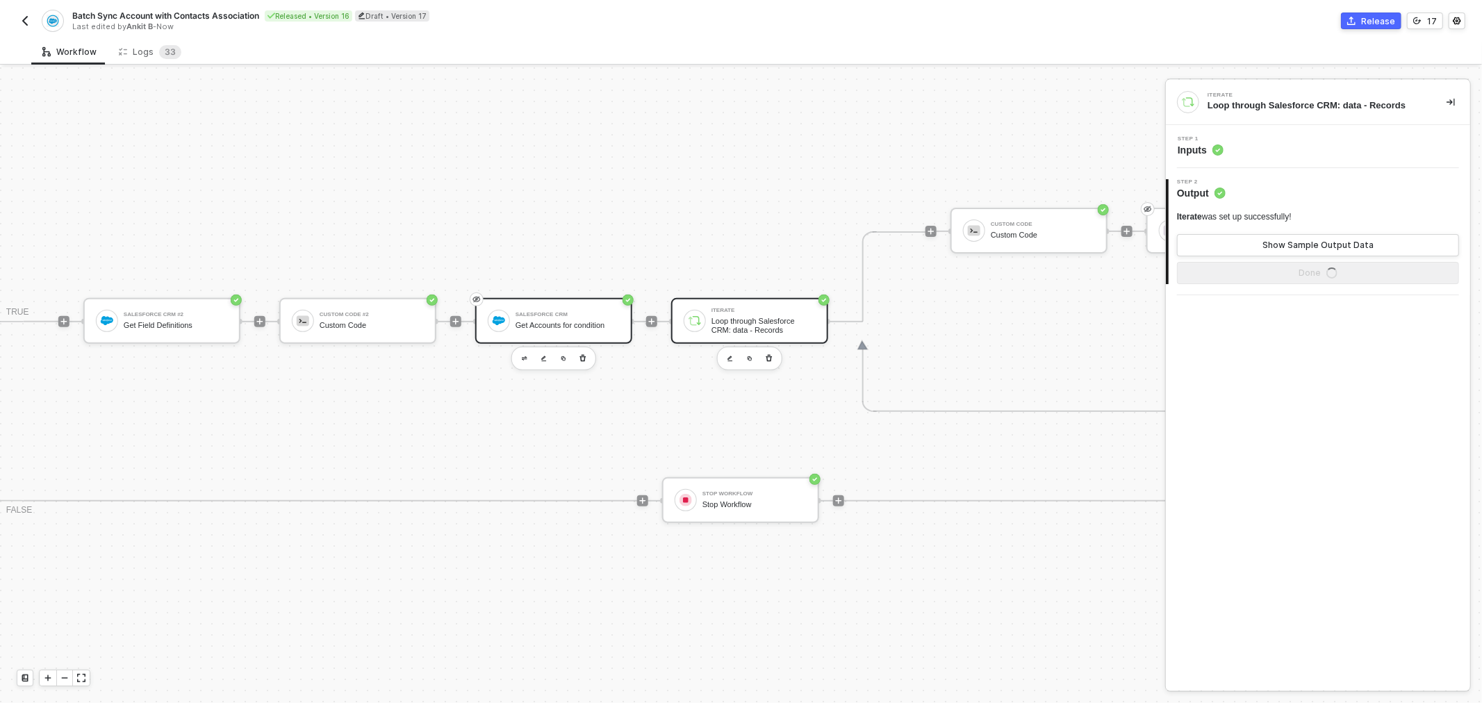
click at [567, 321] on div "Get Accounts for condition" at bounding box center [567, 325] width 104 height 9
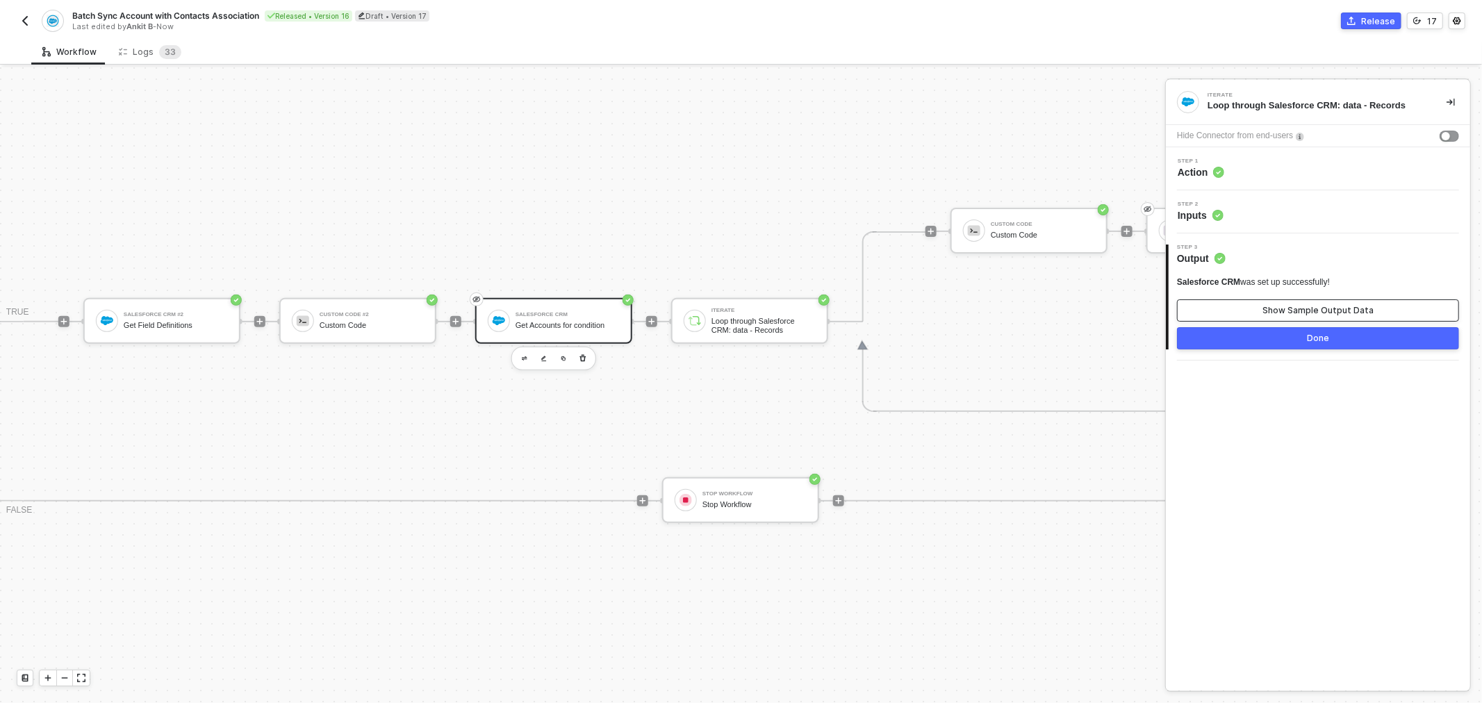
click at [1271, 314] on div "Show Sample Output Data" at bounding box center [1317, 310] width 111 height 11
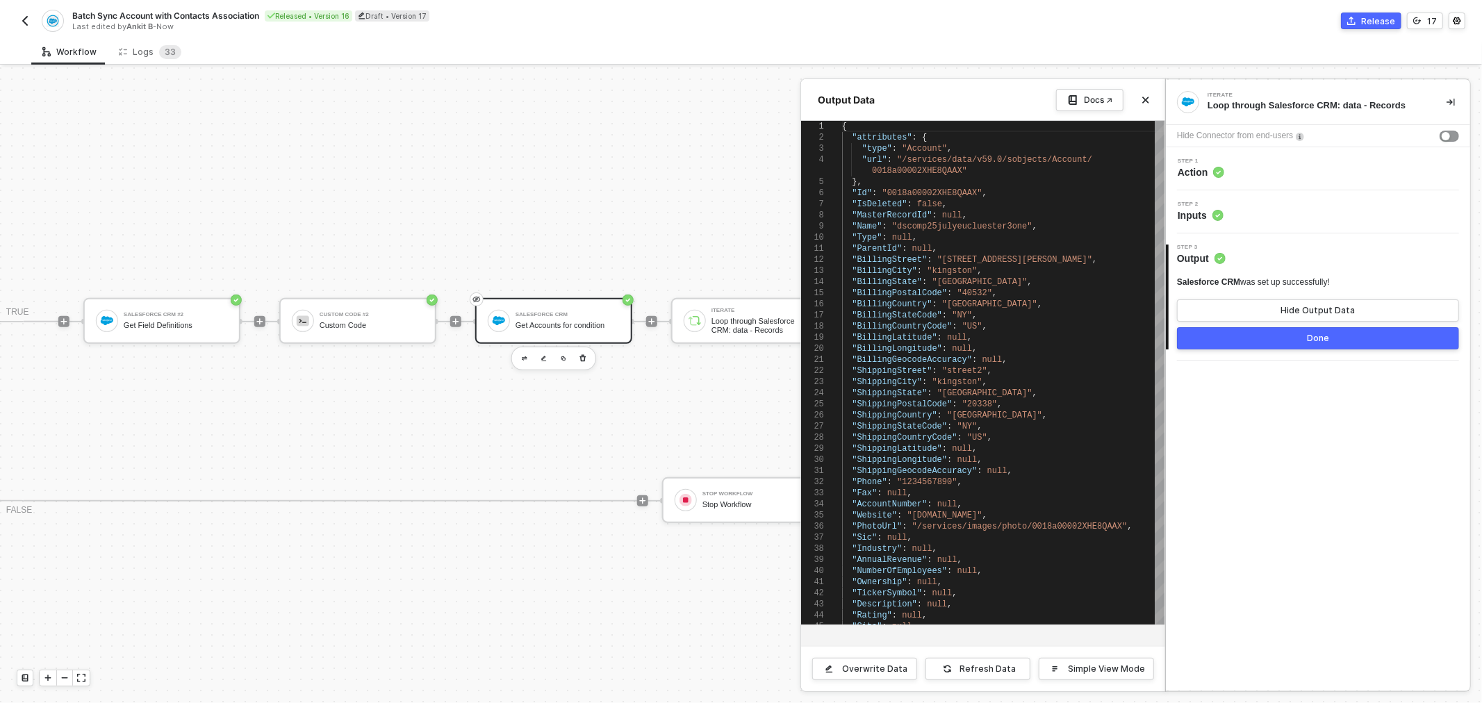
click at [1271, 335] on button "Done" at bounding box center [1318, 338] width 282 height 22
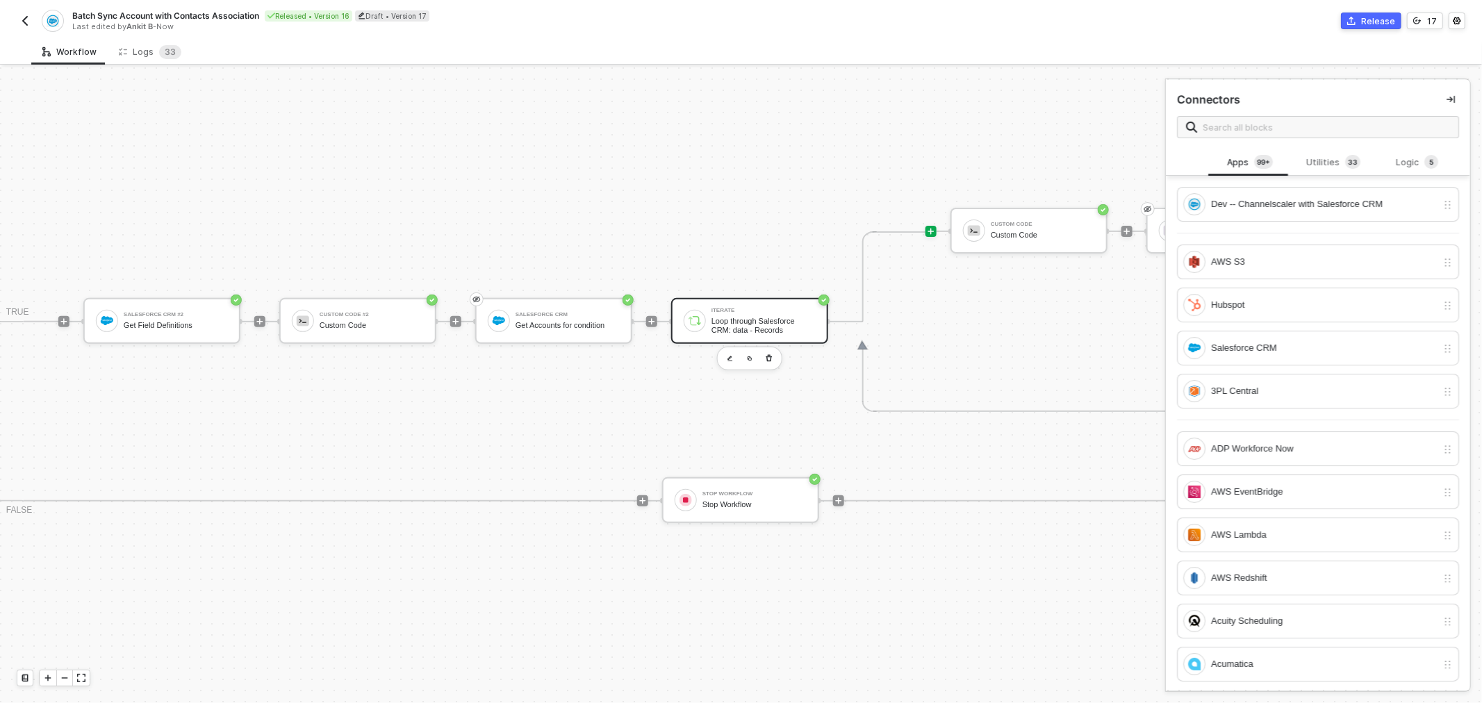
click at [738, 320] on div "Loop through Salesforce CRM: data - Records" at bounding box center [763, 325] width 104 height 17
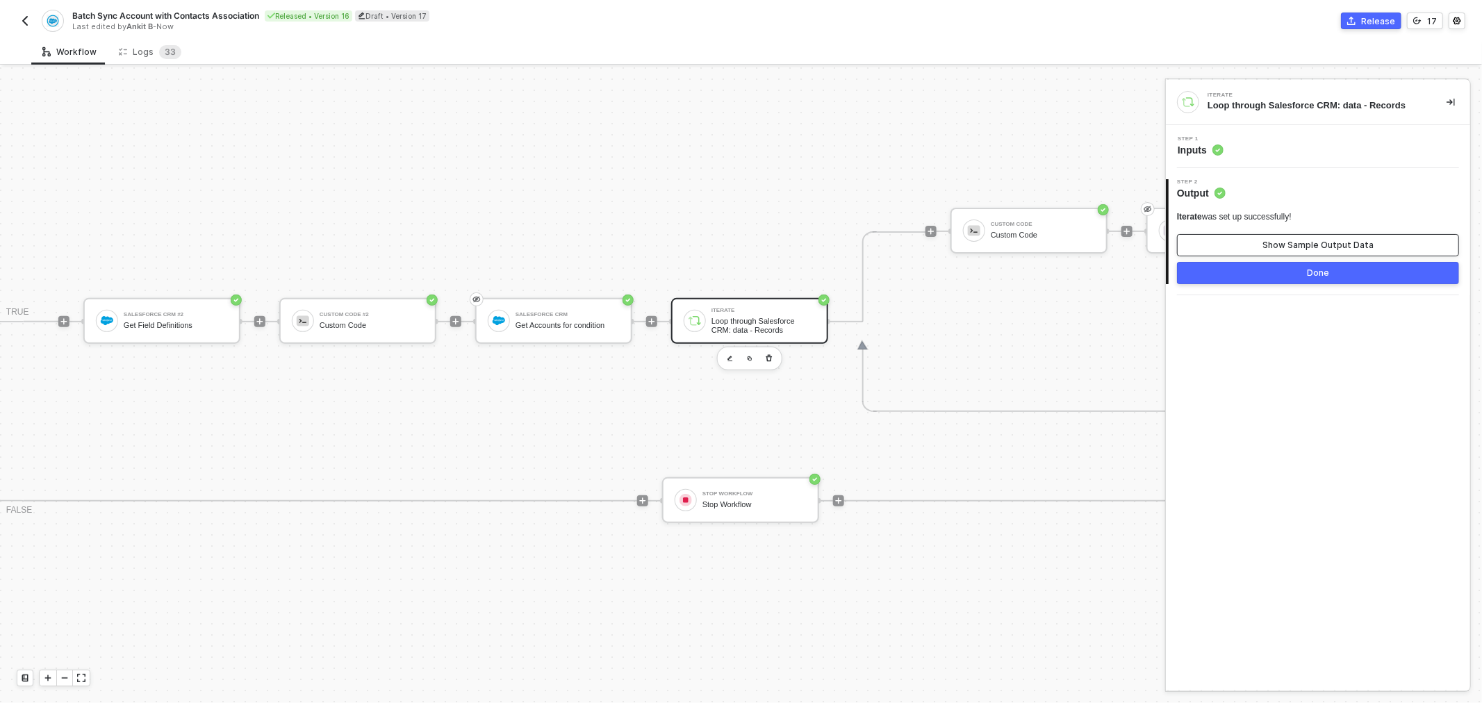
click at [1308, 248] on div "Show Sample Output Data" at bounding box center [1317, 245] width 111 height 11
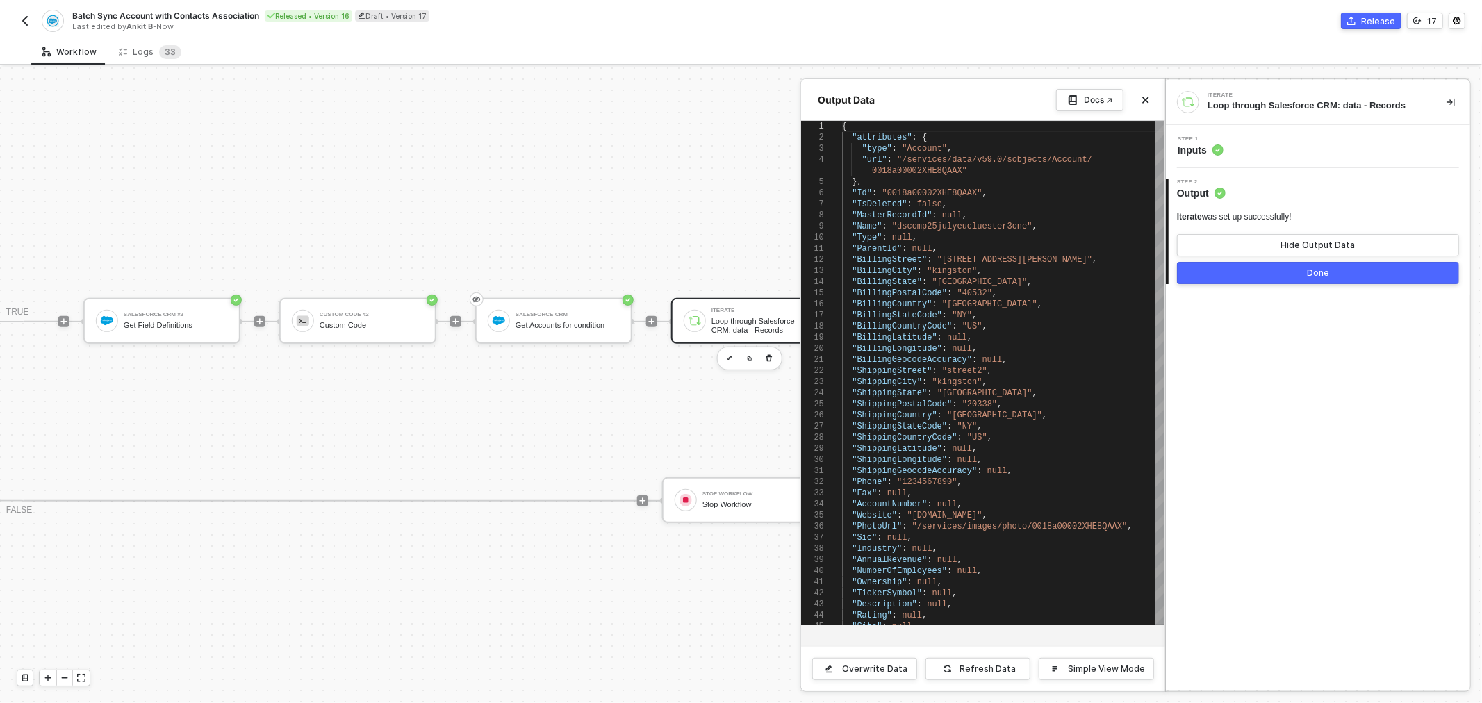
click at [1304, 279] on button "Done" at bounding box center [1318, 273] width 282 height 22
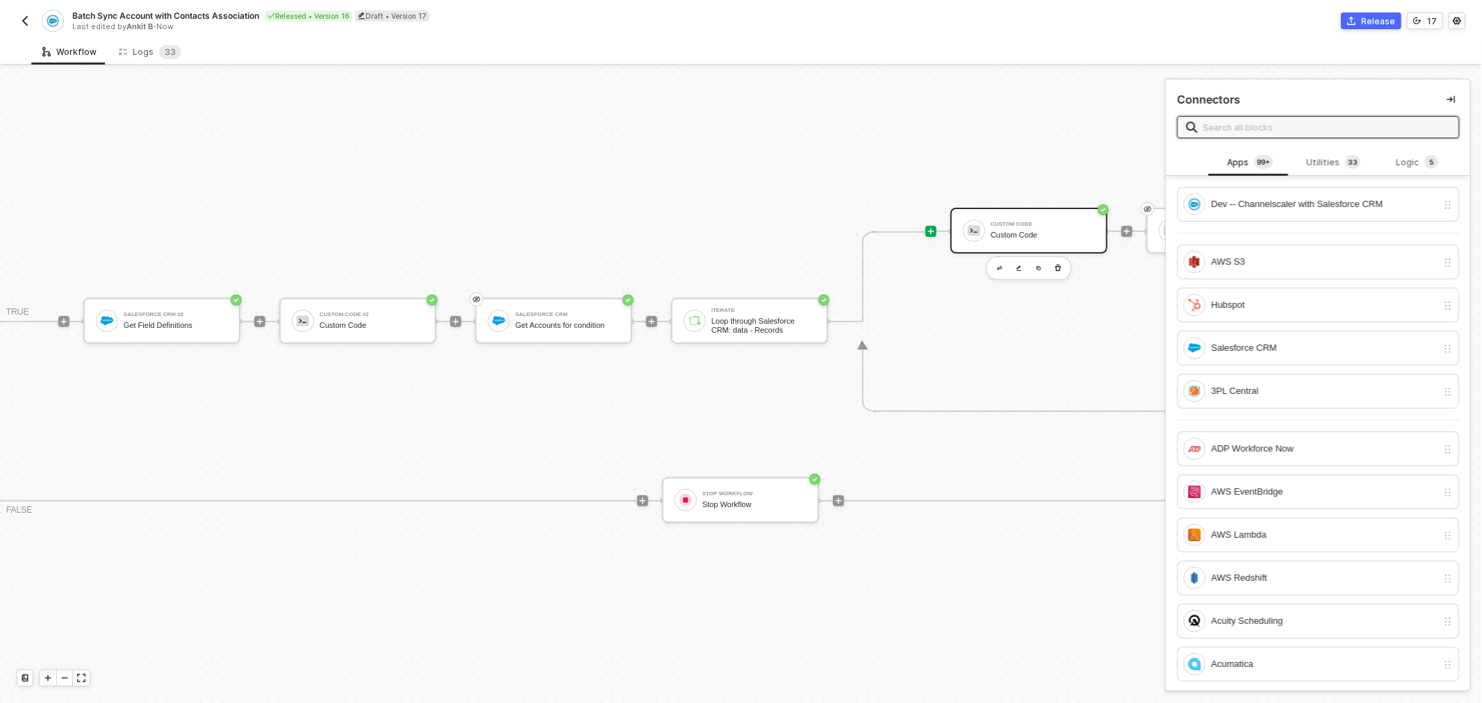
click at [993, 215] on div "Custom Code Custom Code" at bounding box center [1028, 231] width 157 height 46
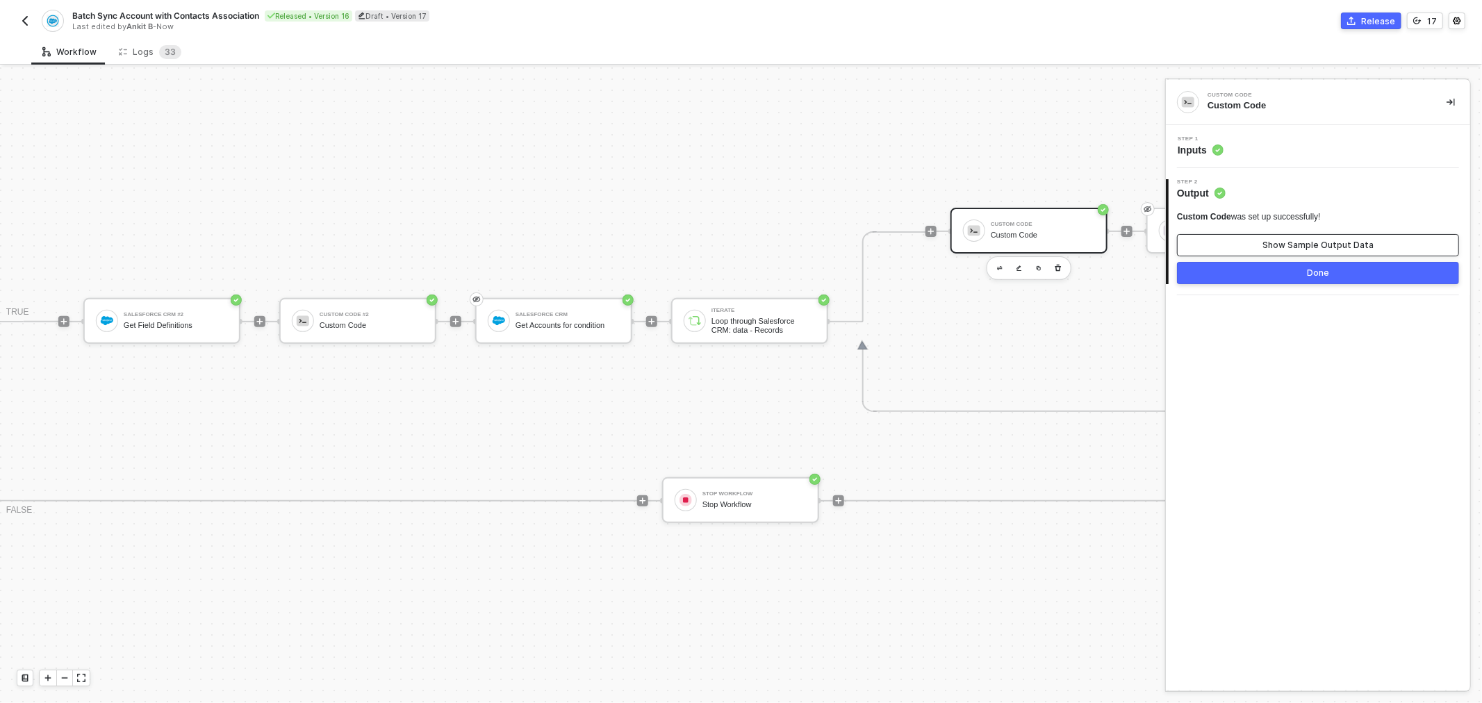
click at [1329, 247] on div "Show Sample Output Data" at bounding box center [1317, 245] width 111 height 11
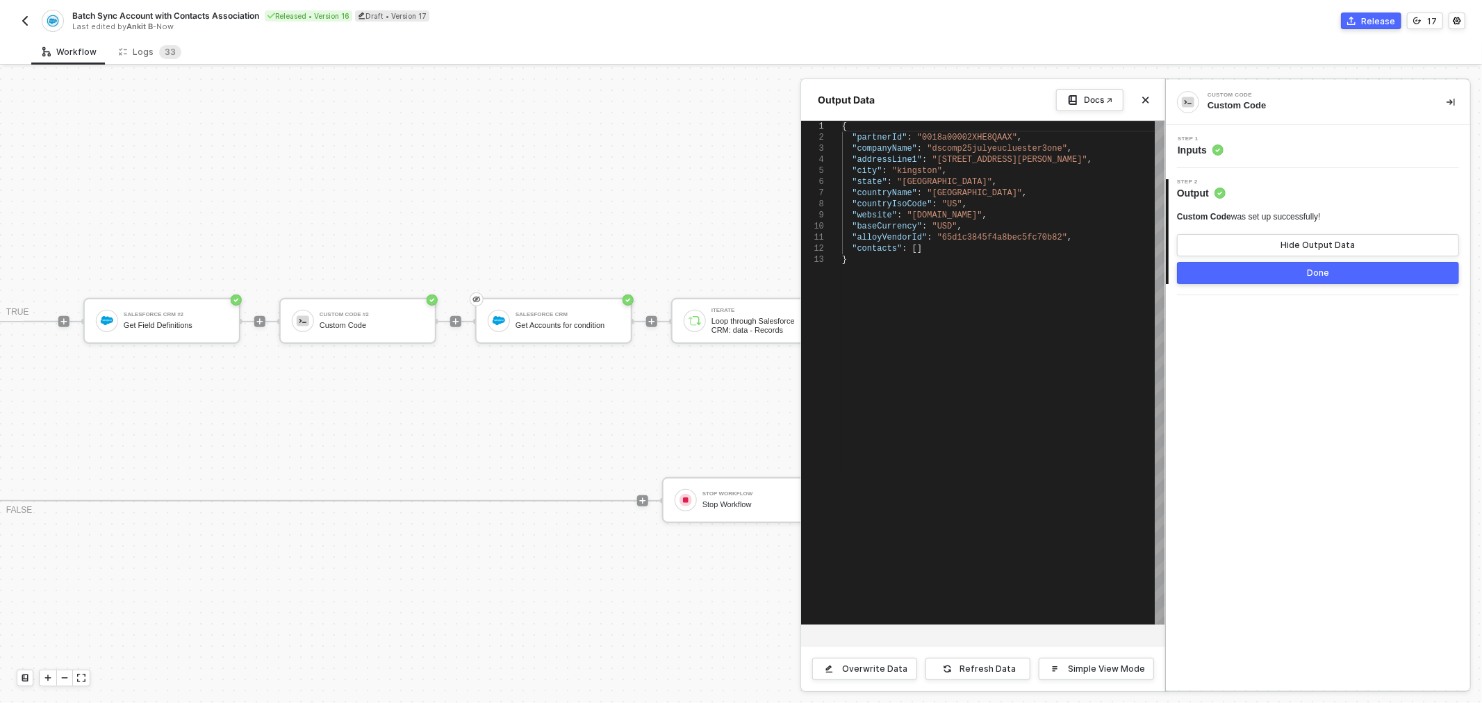
scroll to position [0, 0]
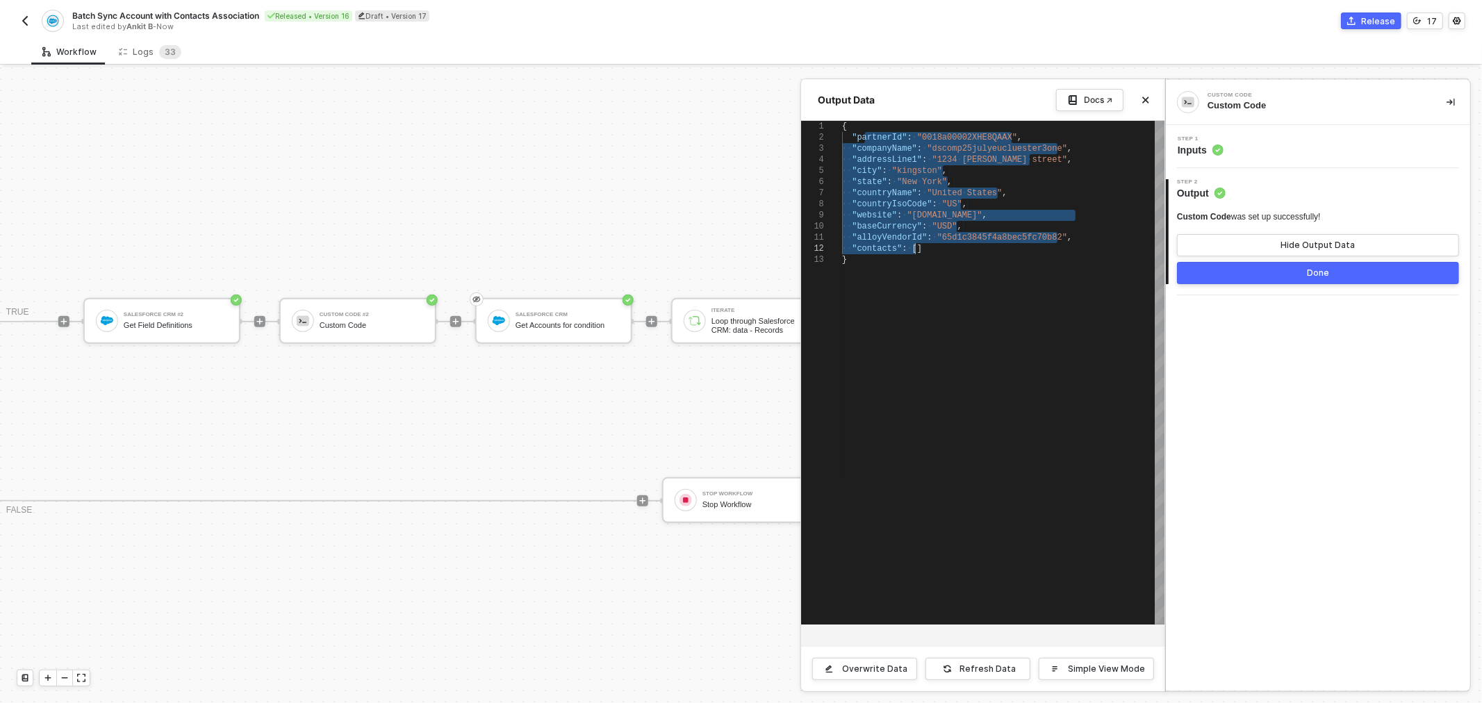
type textarea ""alloyVendorId": "65d1c3845f4a8bec5fc70b82", "contacts": [] }"
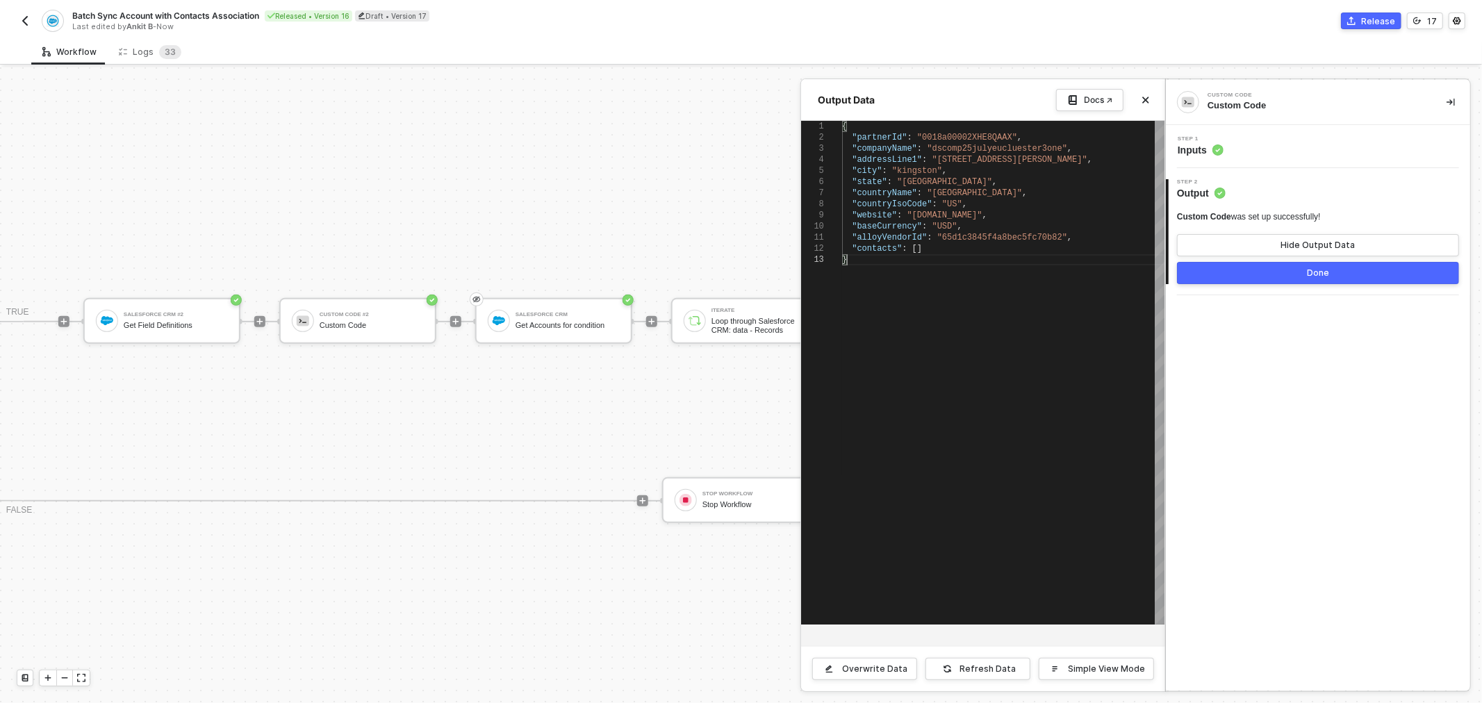
click at [1296, 281] on button "Done" at bounding box center [1318, 273] width 282 height 22
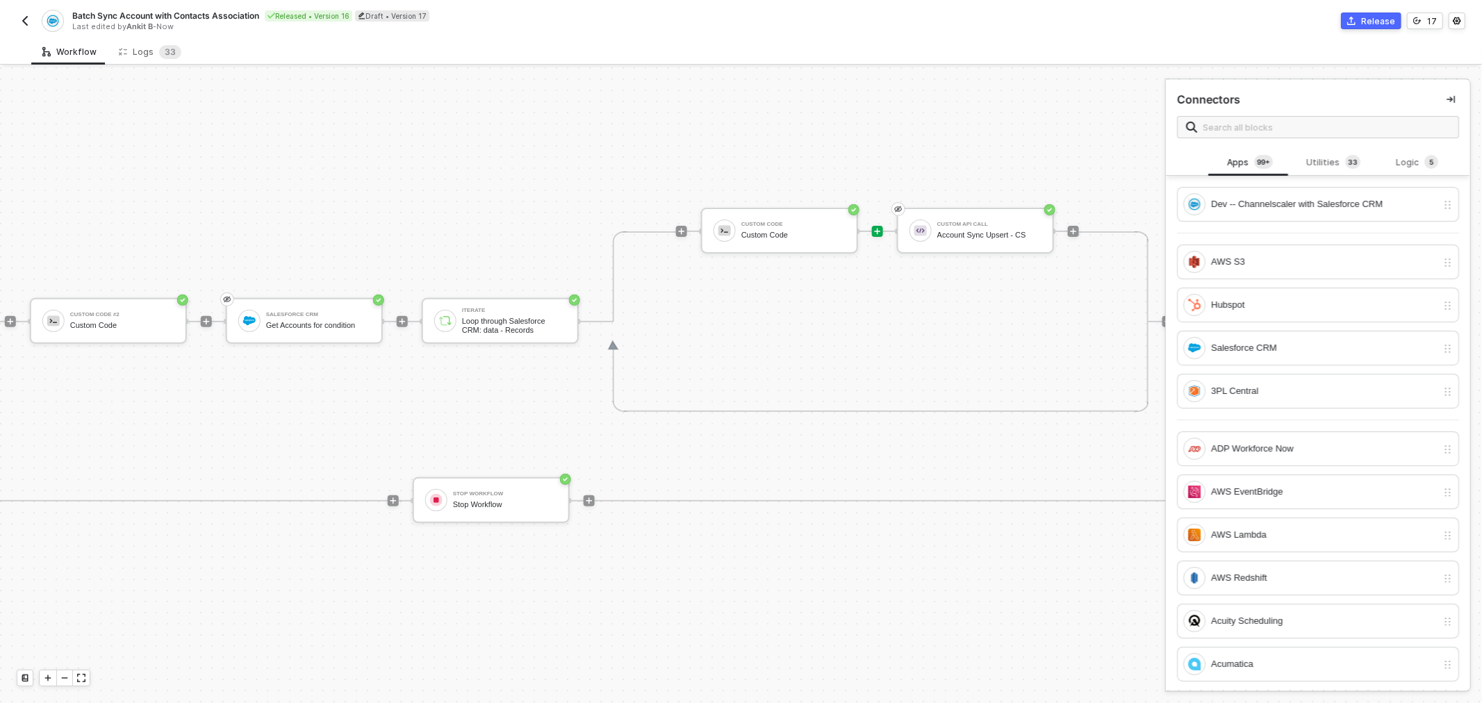
drag, startPoint x: 961, startPoint y: 179, endPoint x: 1002, endPoint y: 174, distance: 42.0
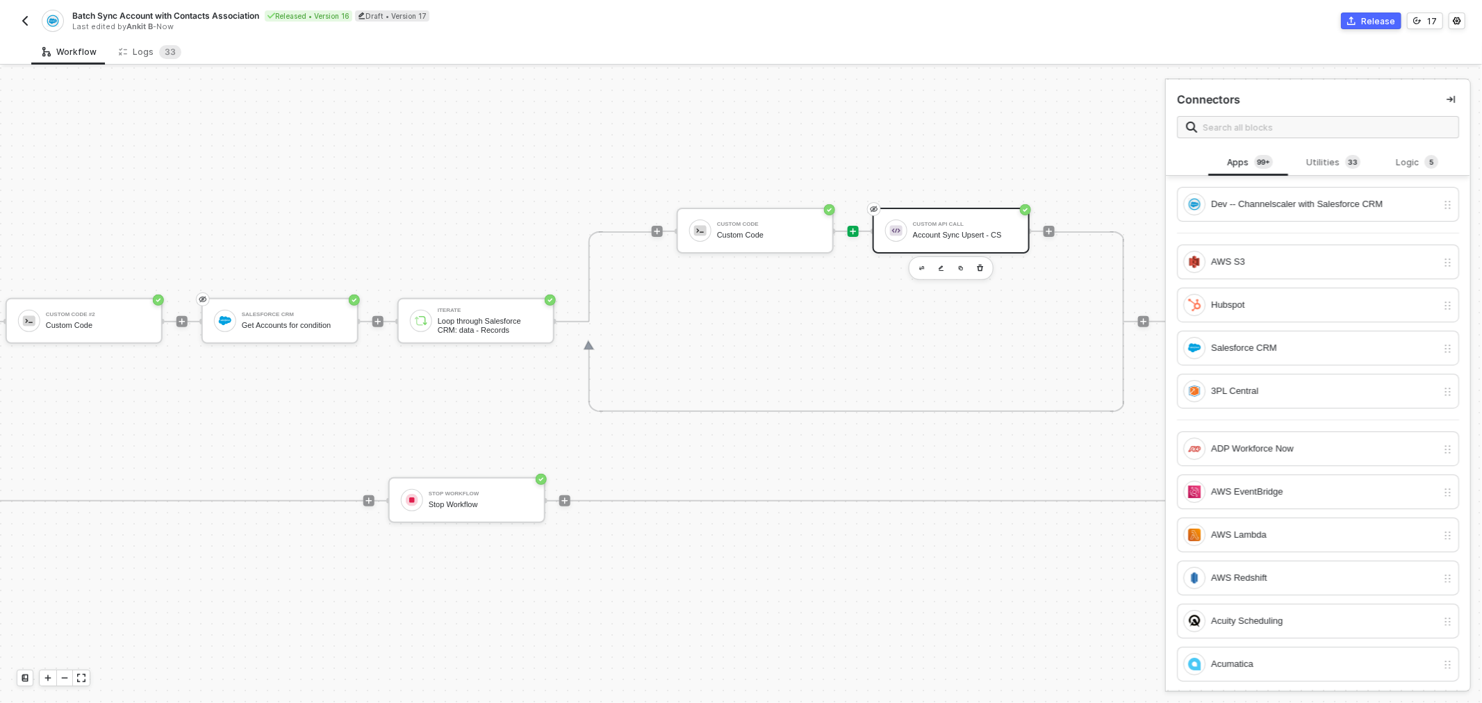
click at [953, 217] on div "Custom API Call Account Sync Upsert - CS" at bounding box center [965, 230] width 104 height 26
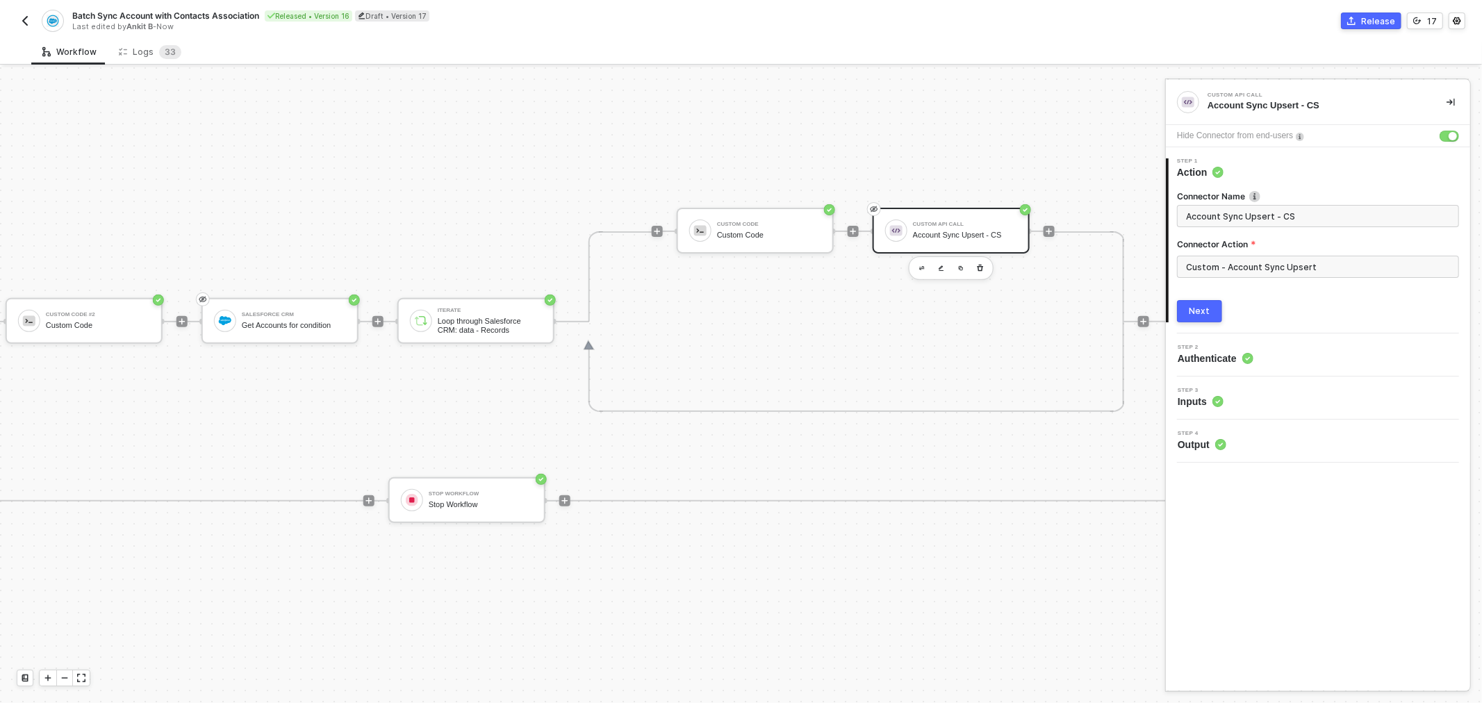
click at [1207, 309] on div "Next" at bounding box center [1199, 311] width 21 height 11
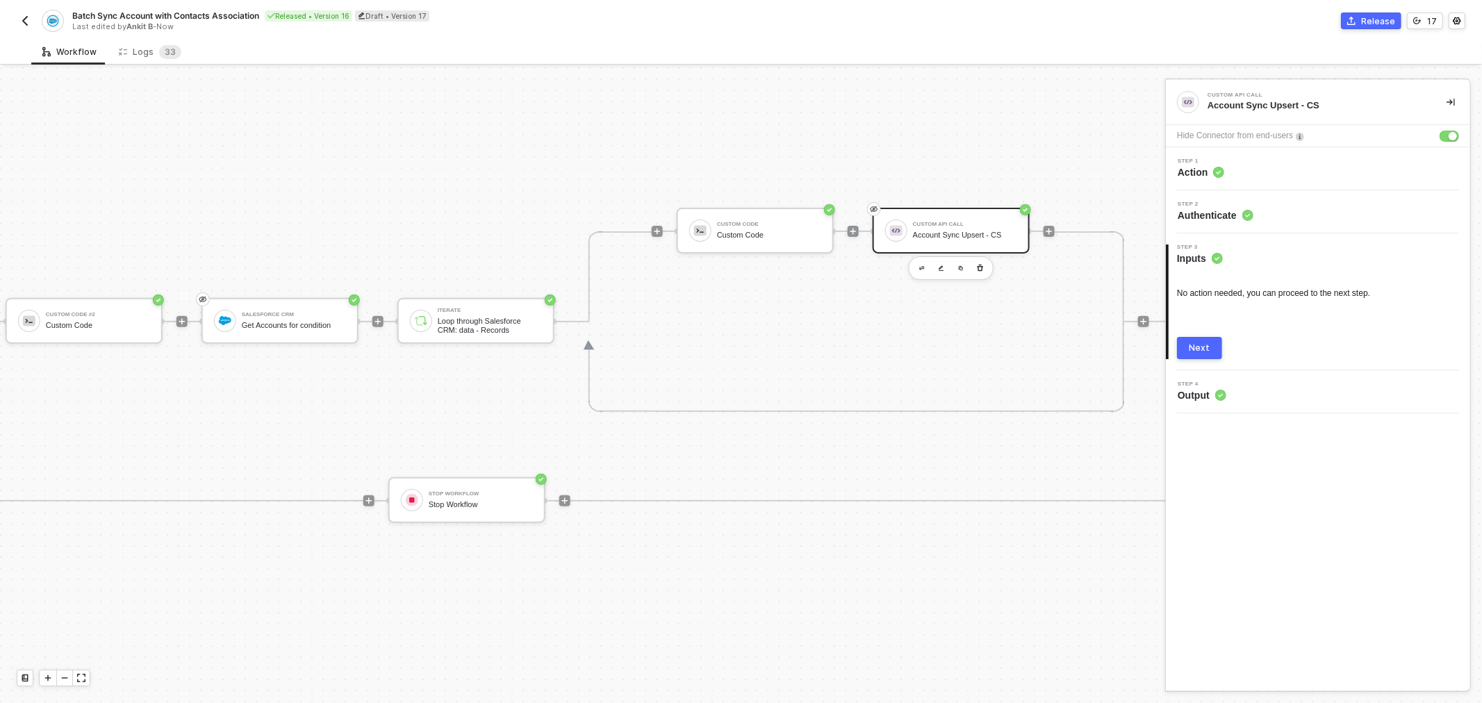
click at [1212, 329] on div "No action needed, you can proceed to the next step. Next" at bounding box center [1318, 312] width 282 height 94
click at [1214, 342] on button "Next" at bounding box center [1199, 348] width 45 height 22
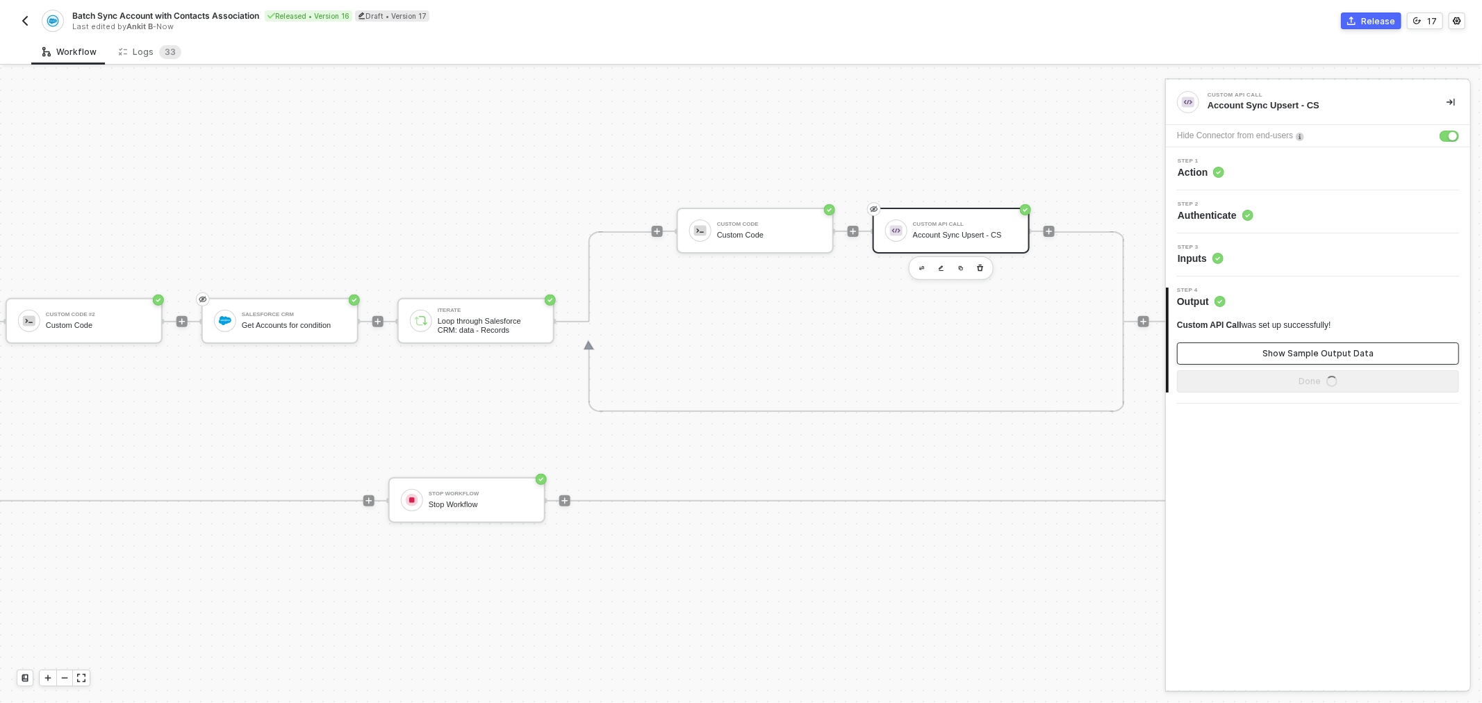
click at [1269, 353] on div "Show Sample Output Data" at bounding box center [1317, 353] width 111 height 11
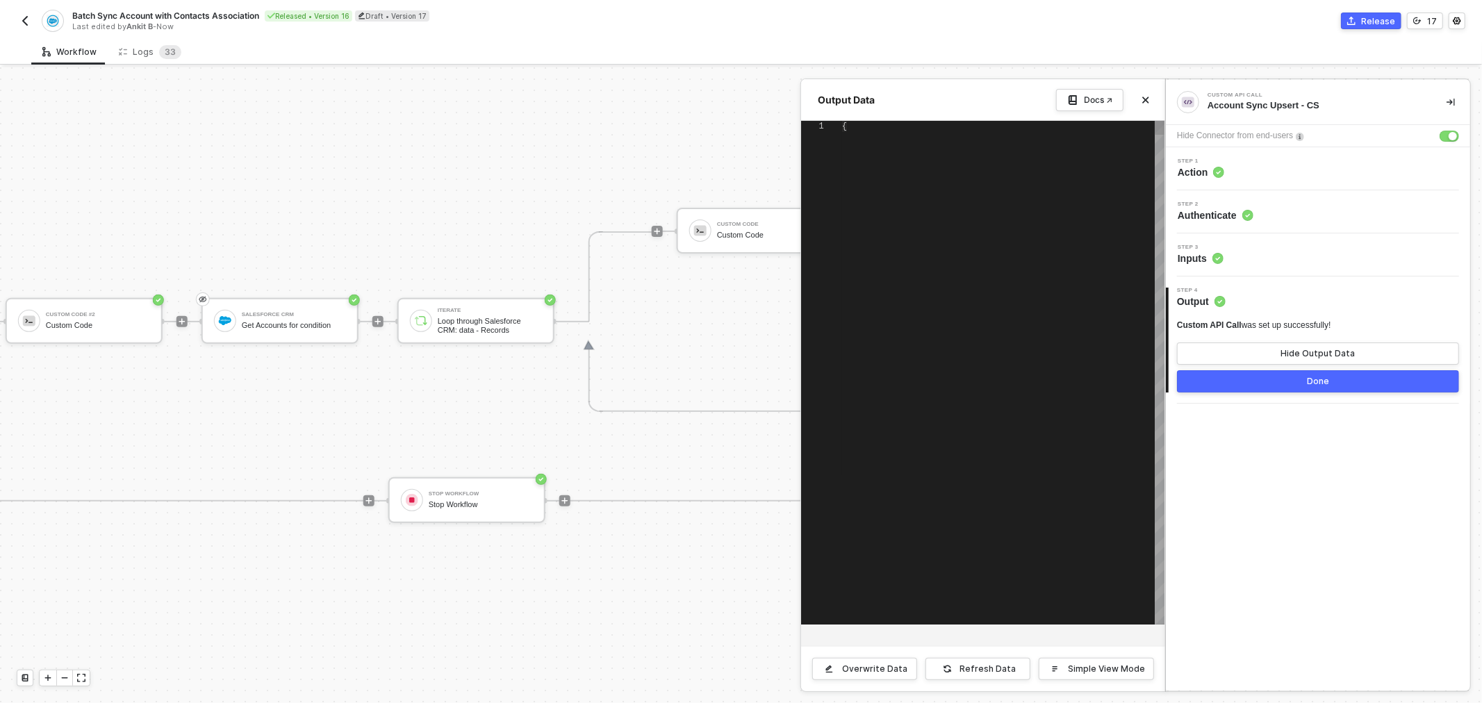
type textarea "{ "data": "{\"message\":\"Request failed with status code 400\",\"name\":\"Axio…"
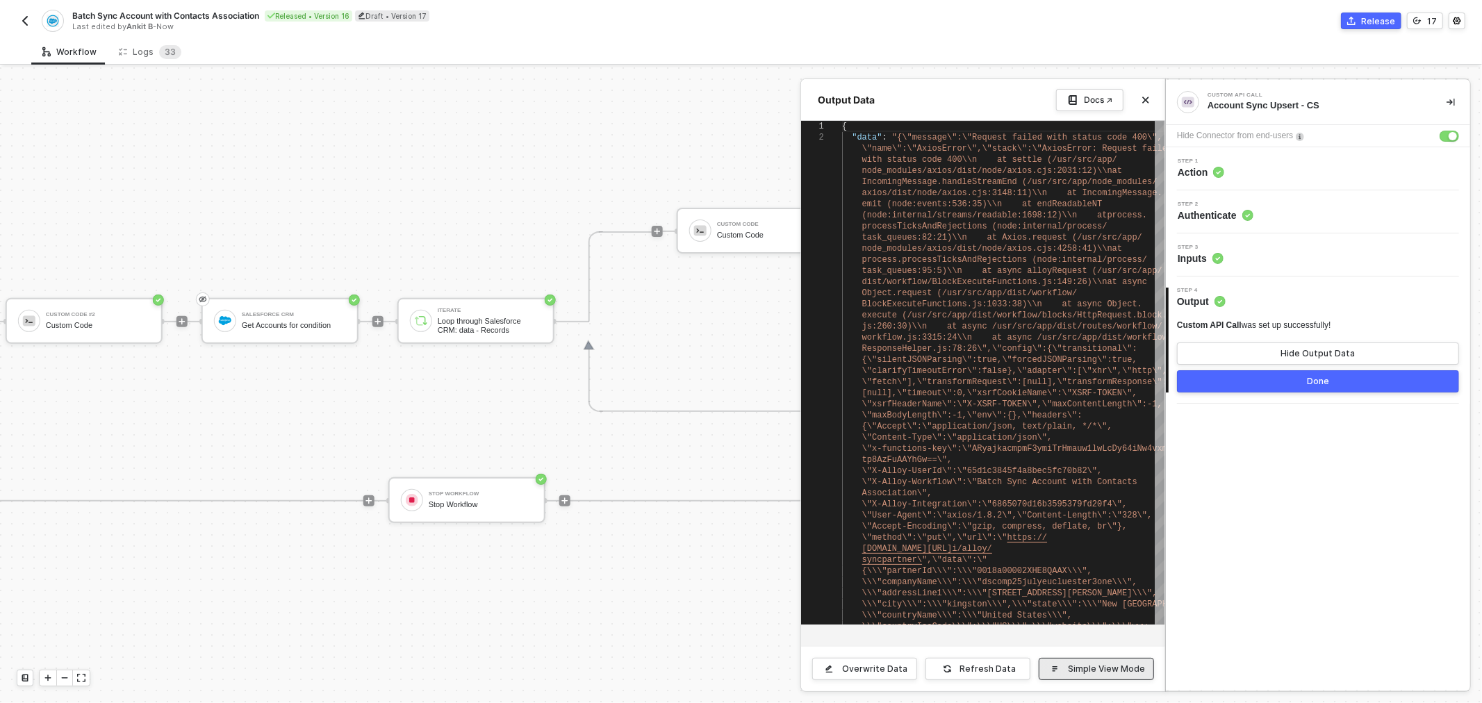
click at [1088, 669] on div "Simple View Mode" at bounding box center [1106, 668] width 77 height 11
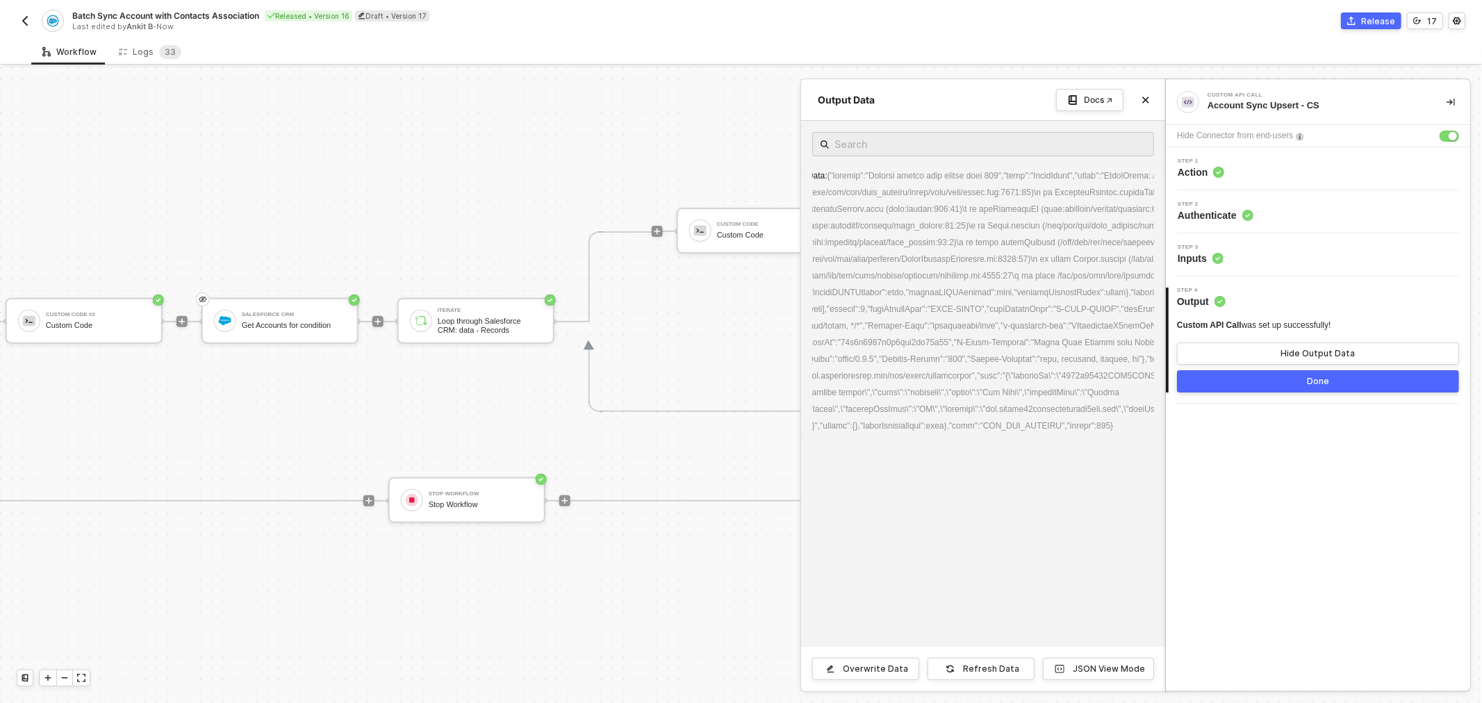
scroll to position [0, 0]
click at [1254, 378] on button "Done" at bounding box center [1318, 381] width 282 height 22
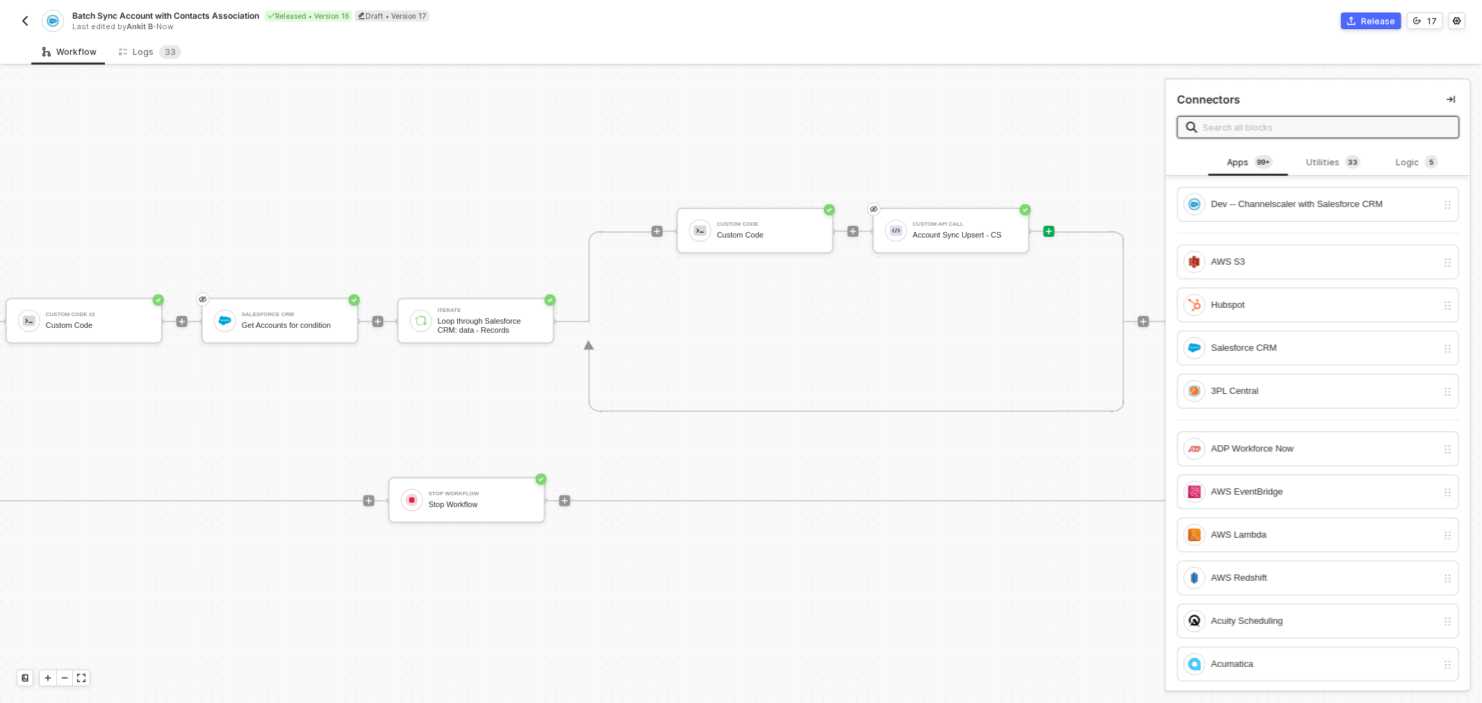
click at [1234, 123] on input "text" at bounding box center [1325, 126] width 247 height 15
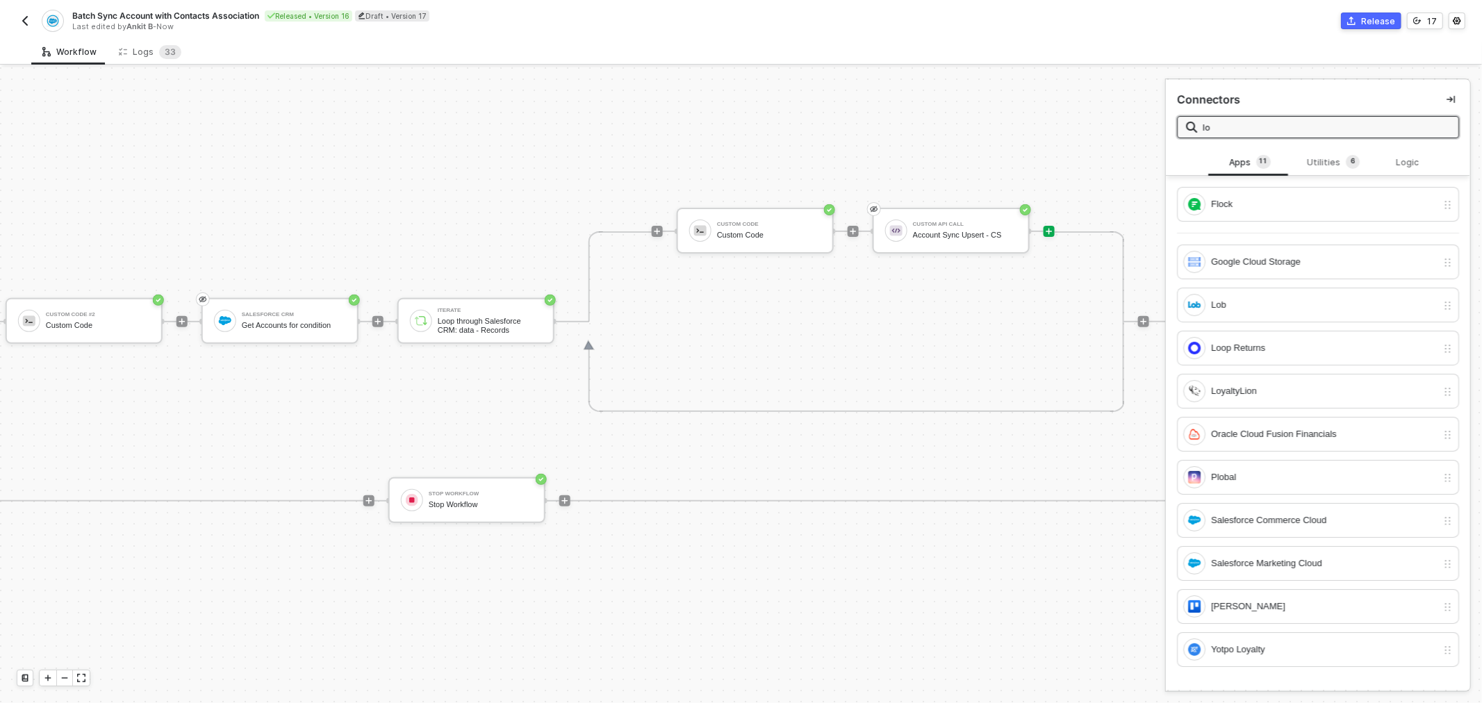
type input "log"
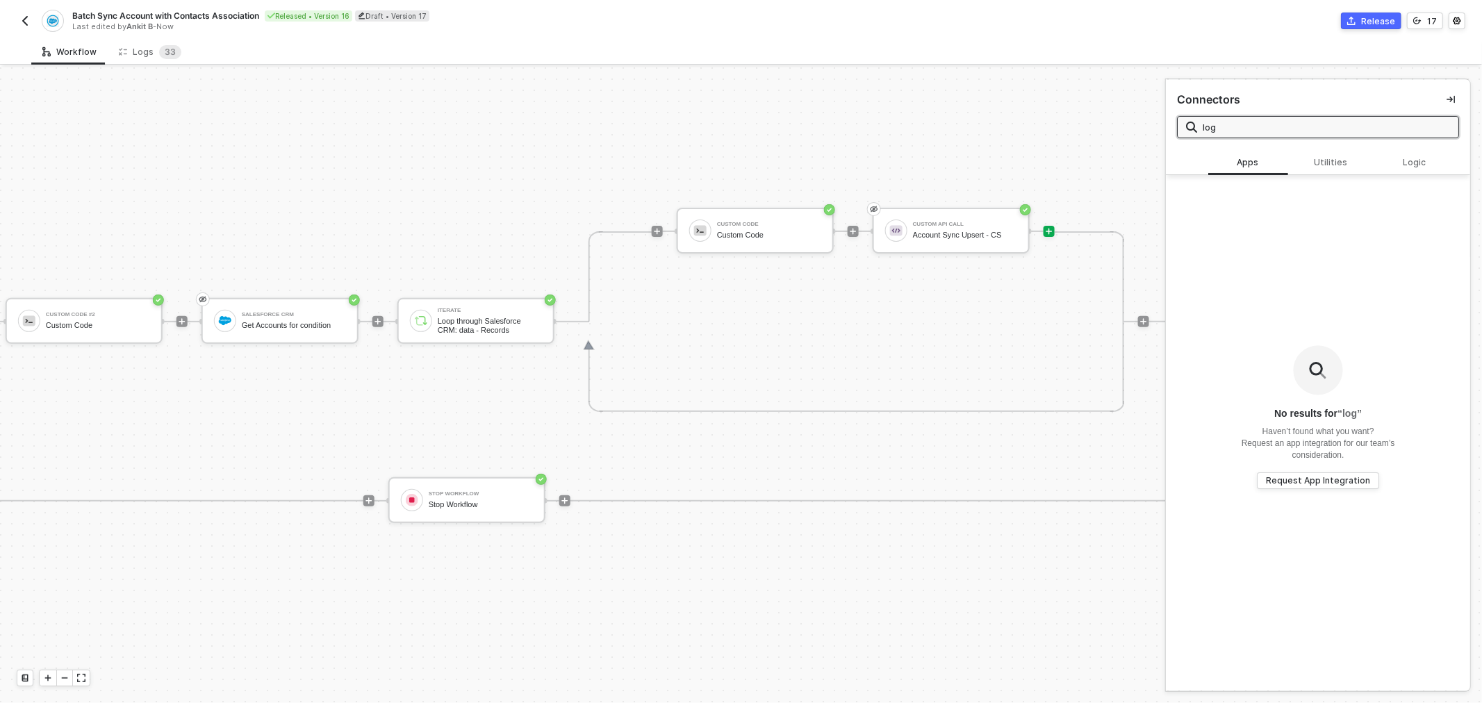
click at [1234, 123] on input "log" at bounding box center [1325, 126] width 247 height 15
click at [1232, 126] on input "log" at bounding box center [1325, 126] width 247 height 15
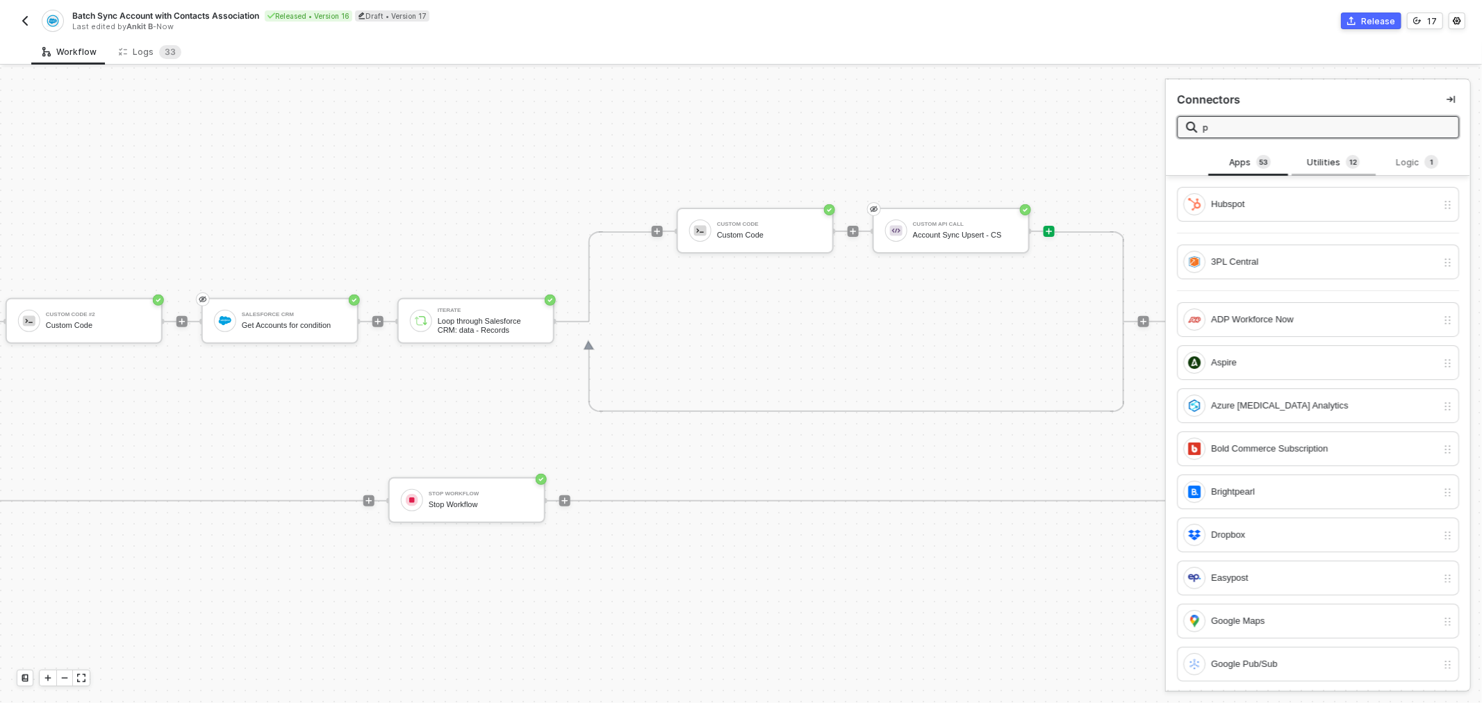
type input "p"
click at [1323, 161] on div "Utilities 1 2" at bounding box center [1332, 162] width 61 height 15
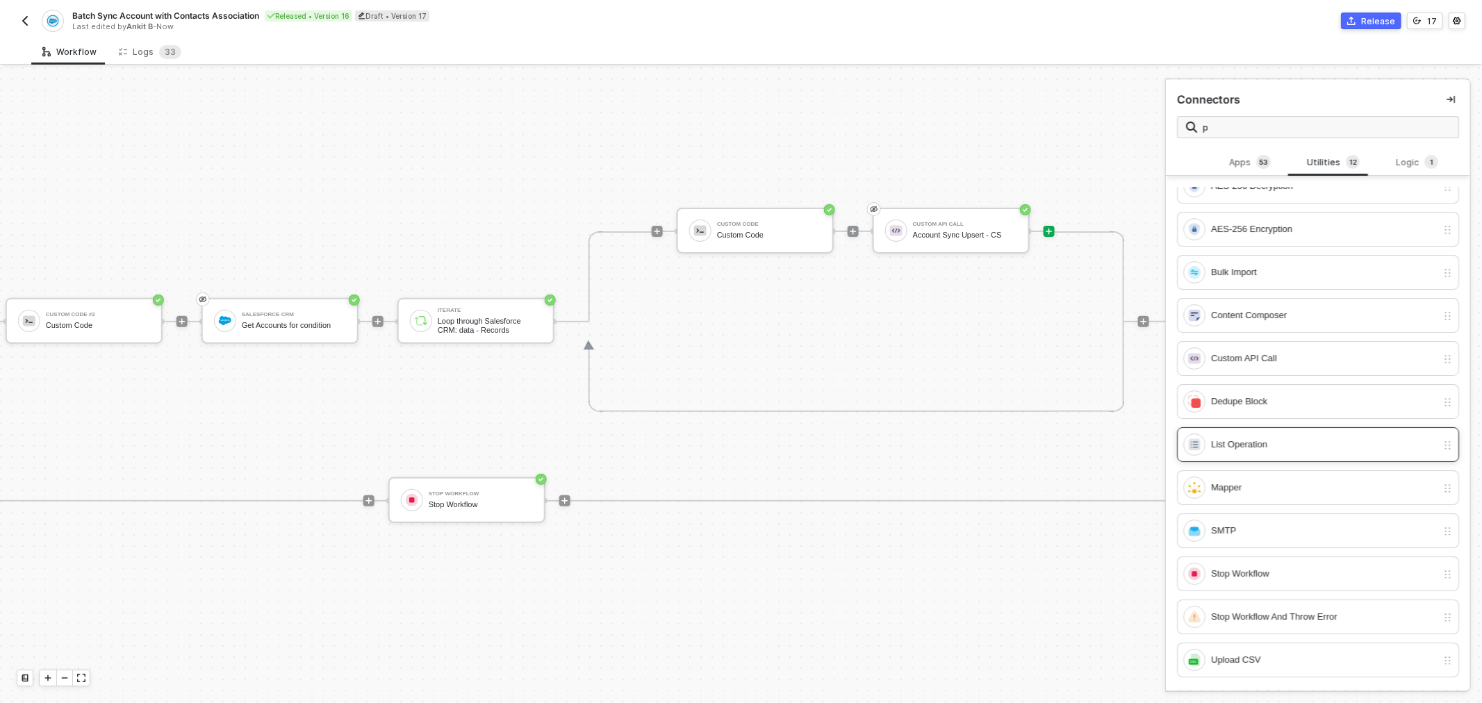
scroll to position [1, 0]
click at [789, 227] on div "Custom Code Custom Code" at bounding box center [769, 230] width 104 height 26
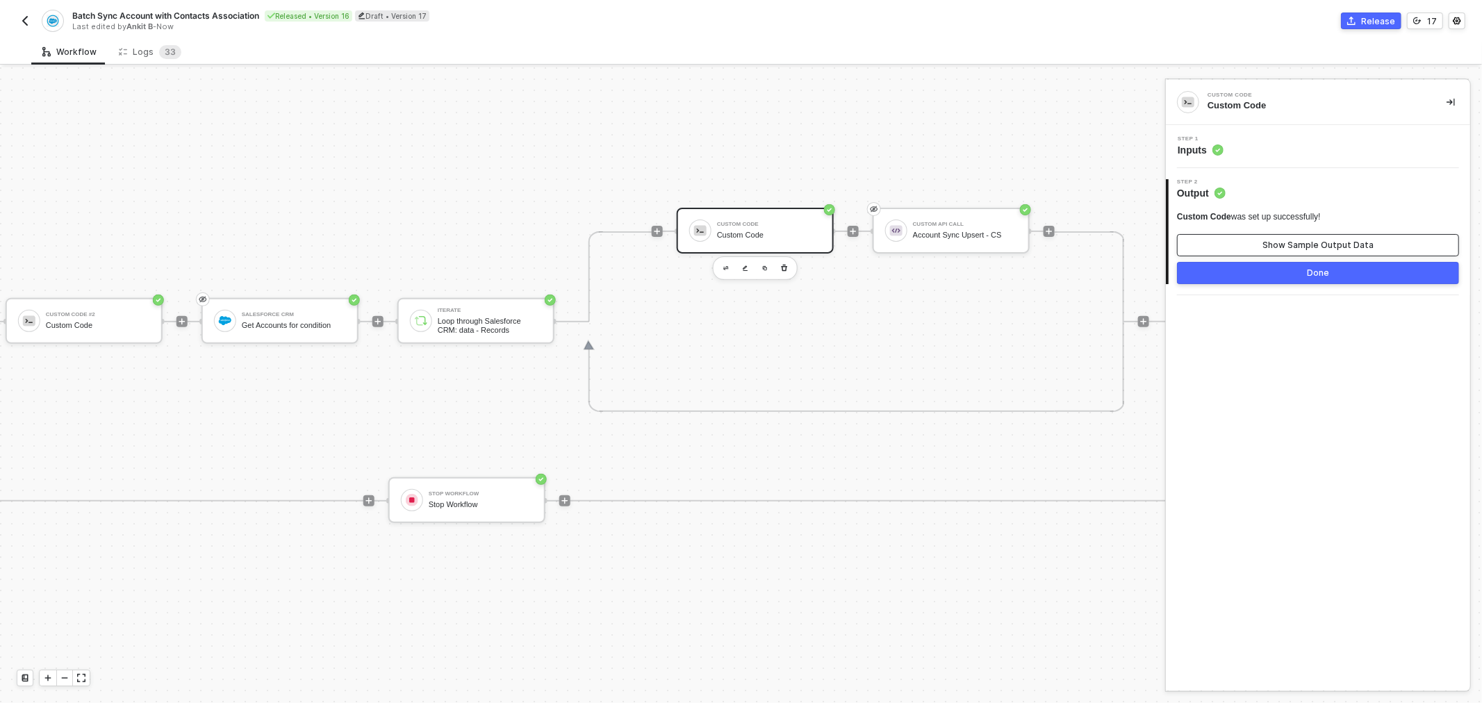
click at [1256, 234] on button "Show Sample Output Data" at bounding box center [1318, 245] width 282 height 22
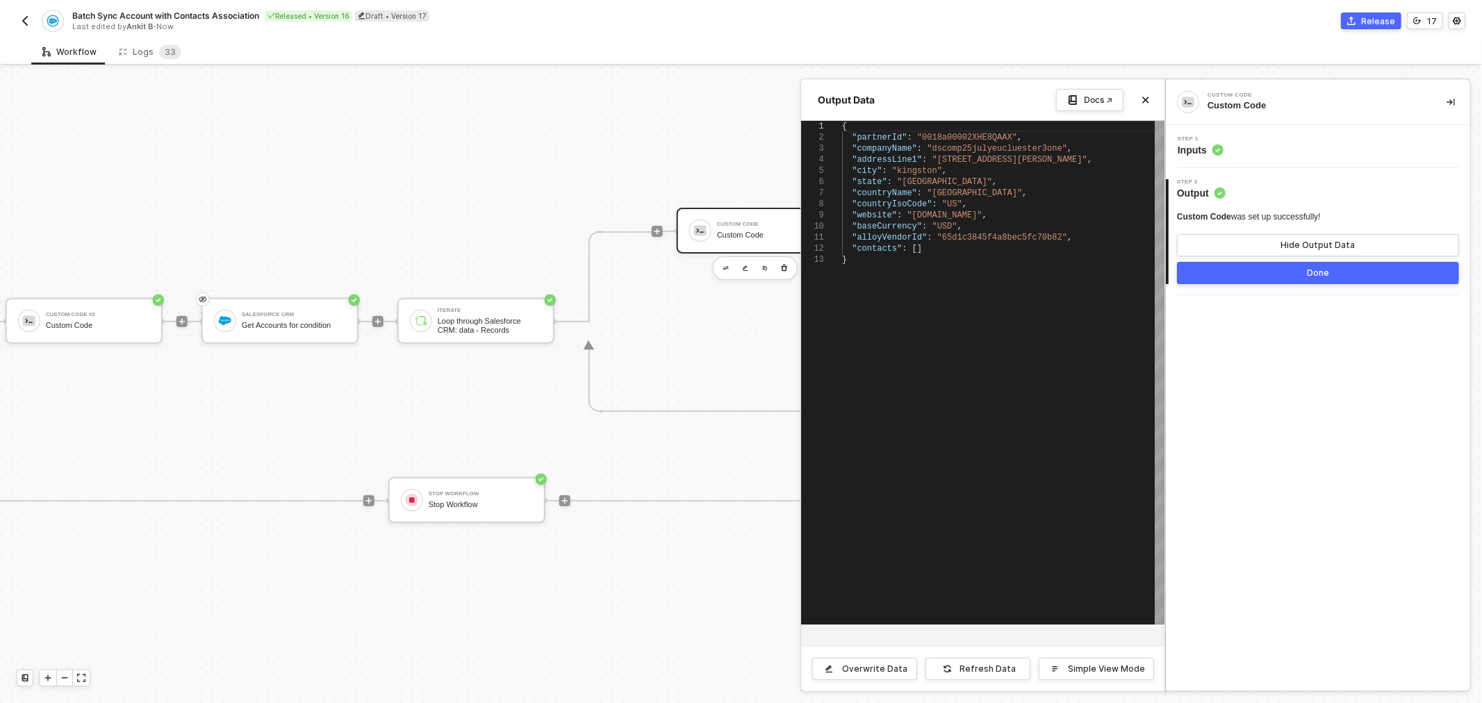
click at [1238, 273] on button "Done" at bounding box center [1318, 273] width 282 height 22
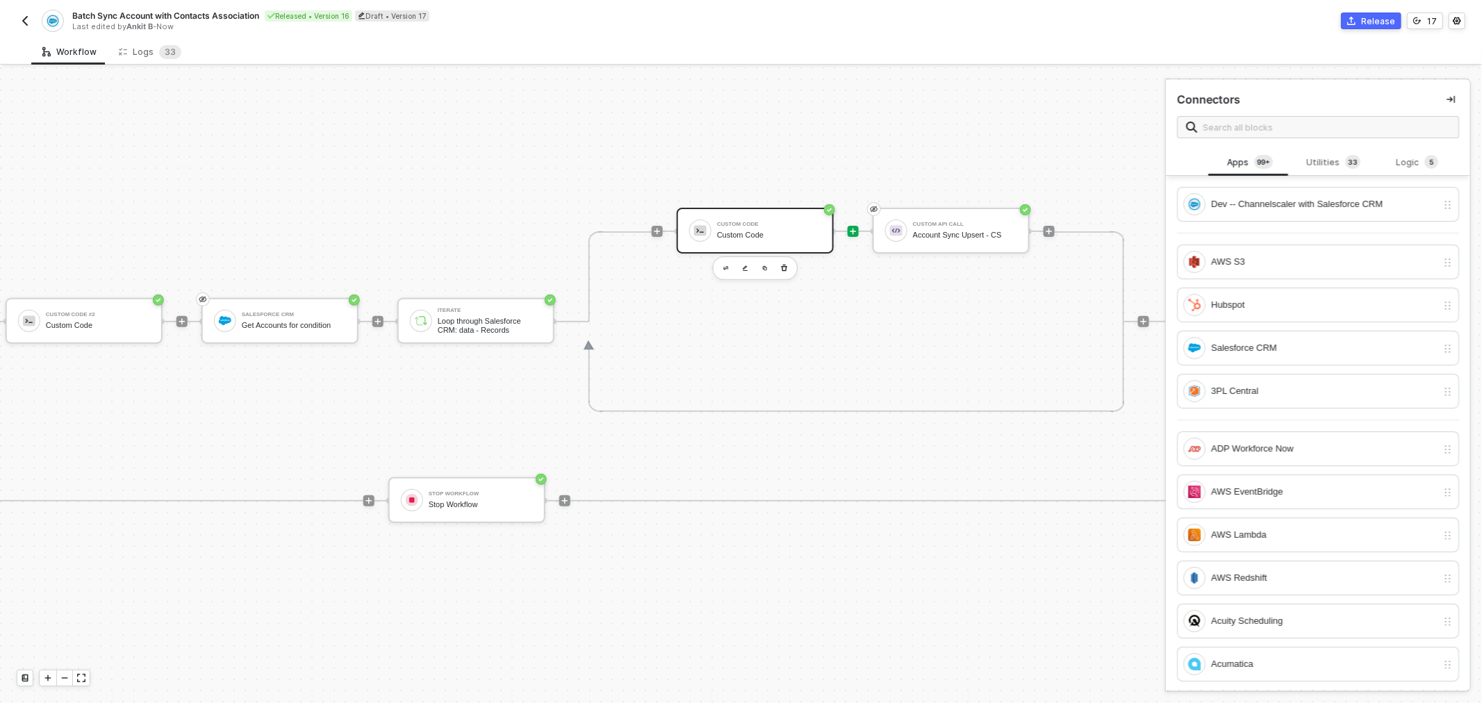
click at [777, 222] on div "Custom Code" at bounding box center [769, 225] width 104 height 6
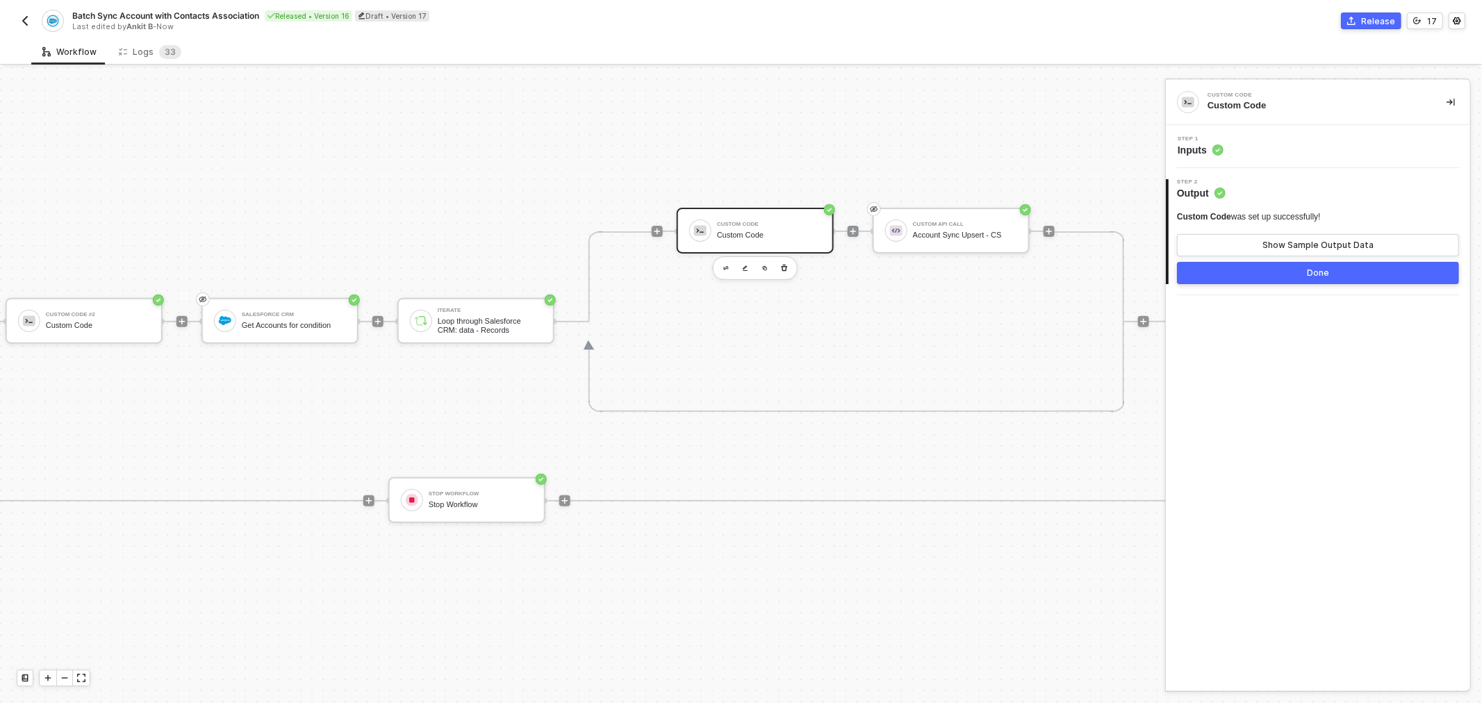
click at [1223, 147] on icon at bounding box center [1217, 149] width 11 height 11
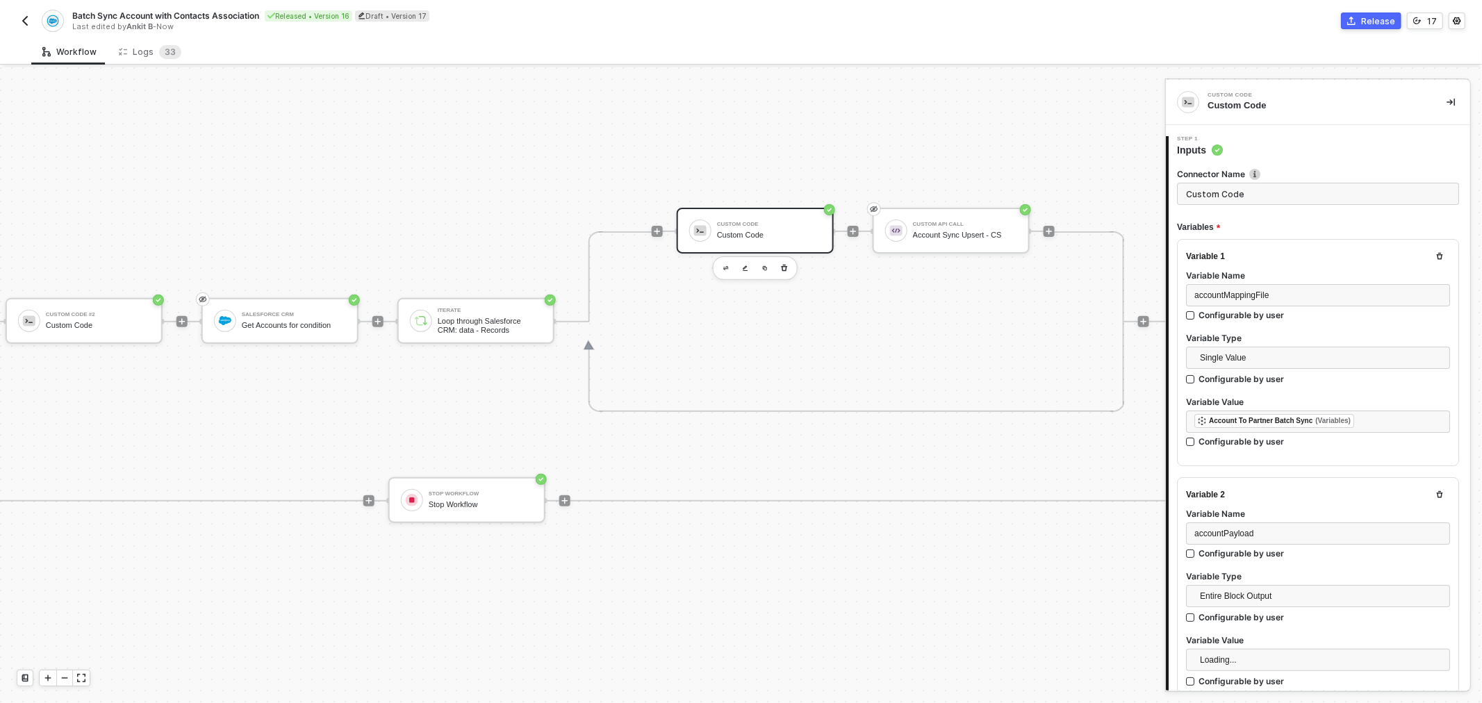
type textarea "// Safely parse mapping file let accountMappingFile = []; try { accountMappingF…"
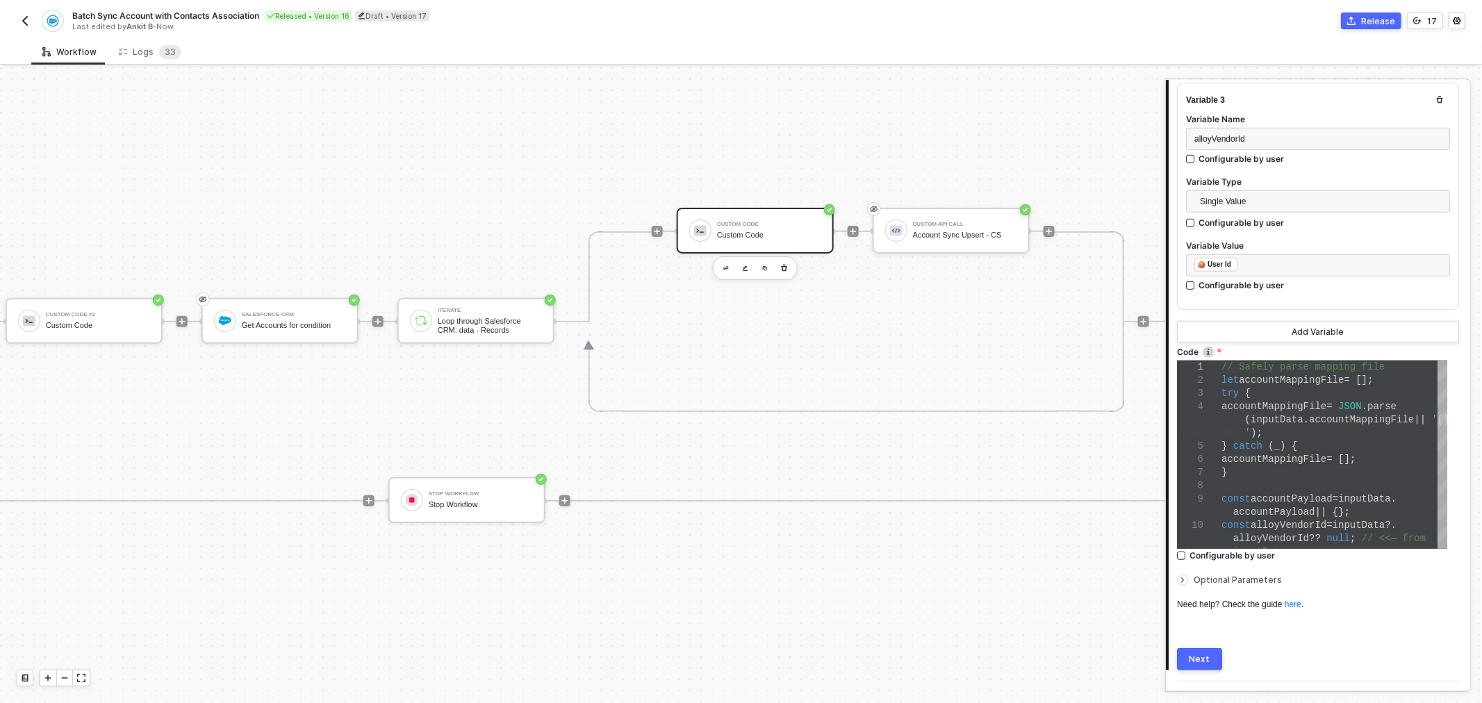
scroll to position [667, 0]
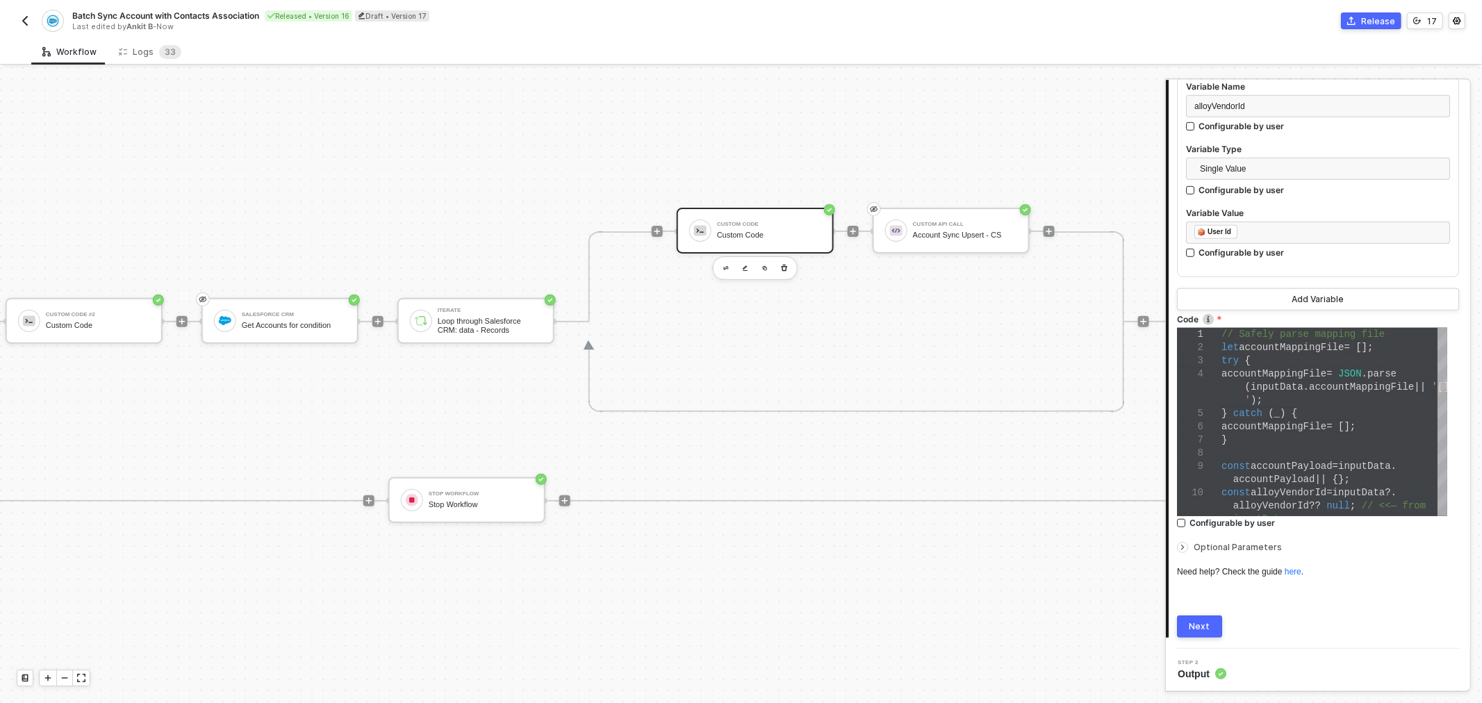
click at [1218, 545] on span "Optional Parameters" at bounding box center [1237, 547] width 88 height 10
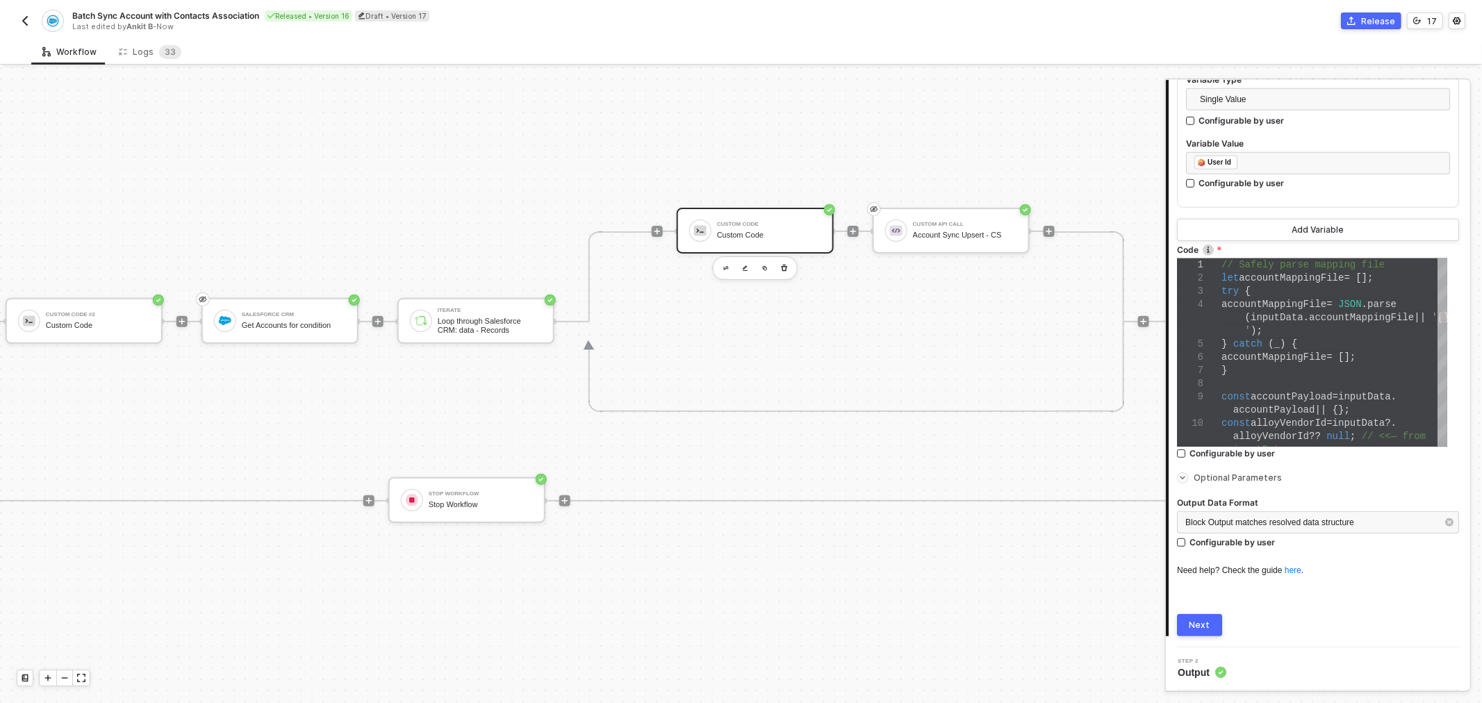
scroll to position [734, 0]
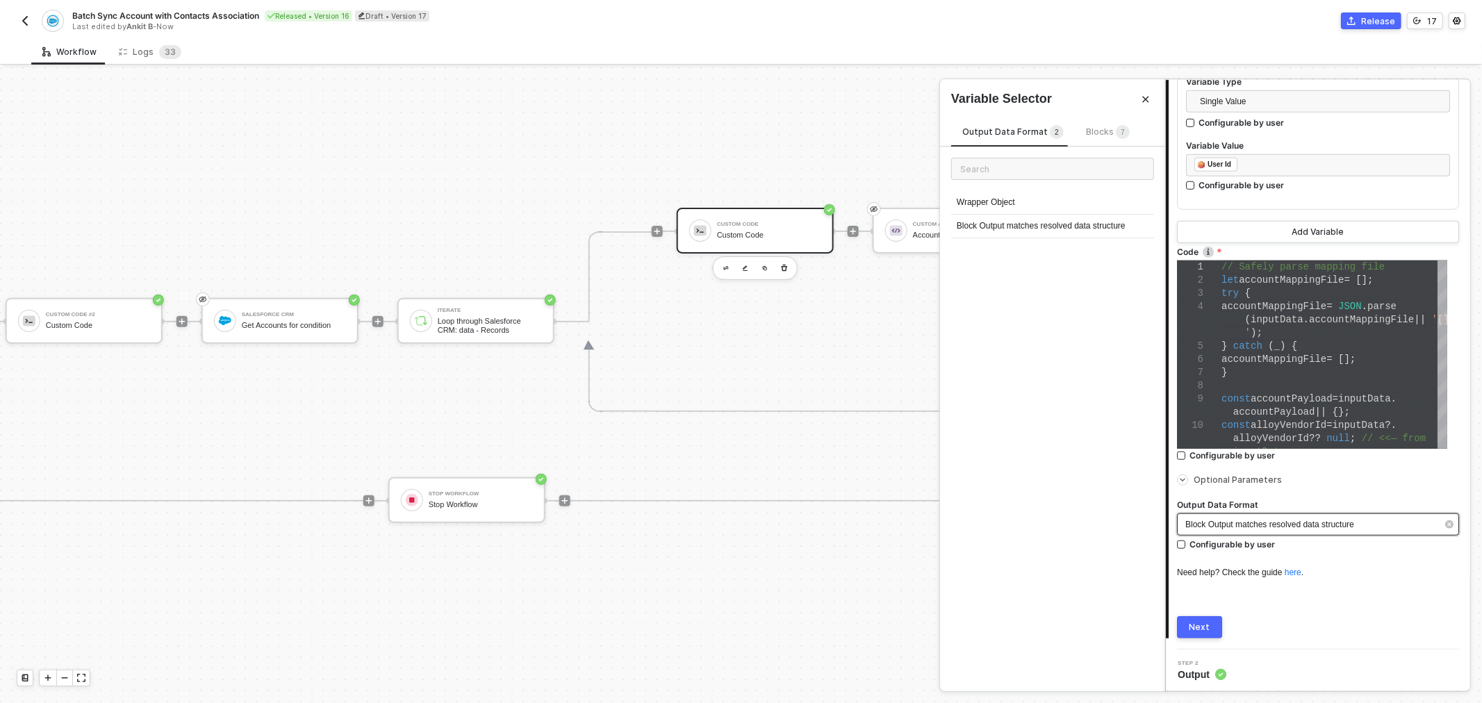
click at [1360, 523] on div "Block Output matches resolved data structure" at bounding box center [1310, 524] width 251 height 13
click at [1334, 523] on span "Block Output matches resolved data structure" at bounding box center [1269, 525] width 169 height 10
click at [1195, 629] on div "Next" at bounding box center [1199, 627] width 21 height 11
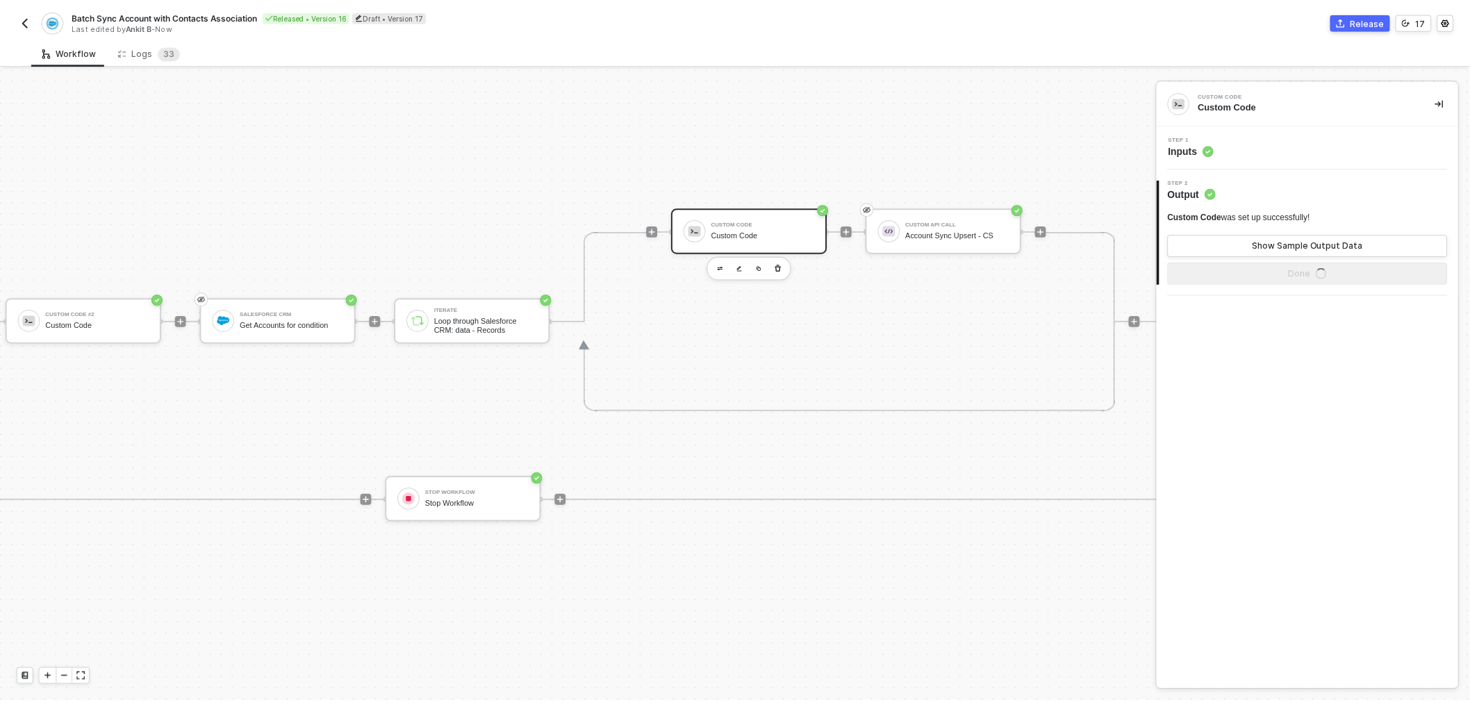
scroll to position [0, 0]
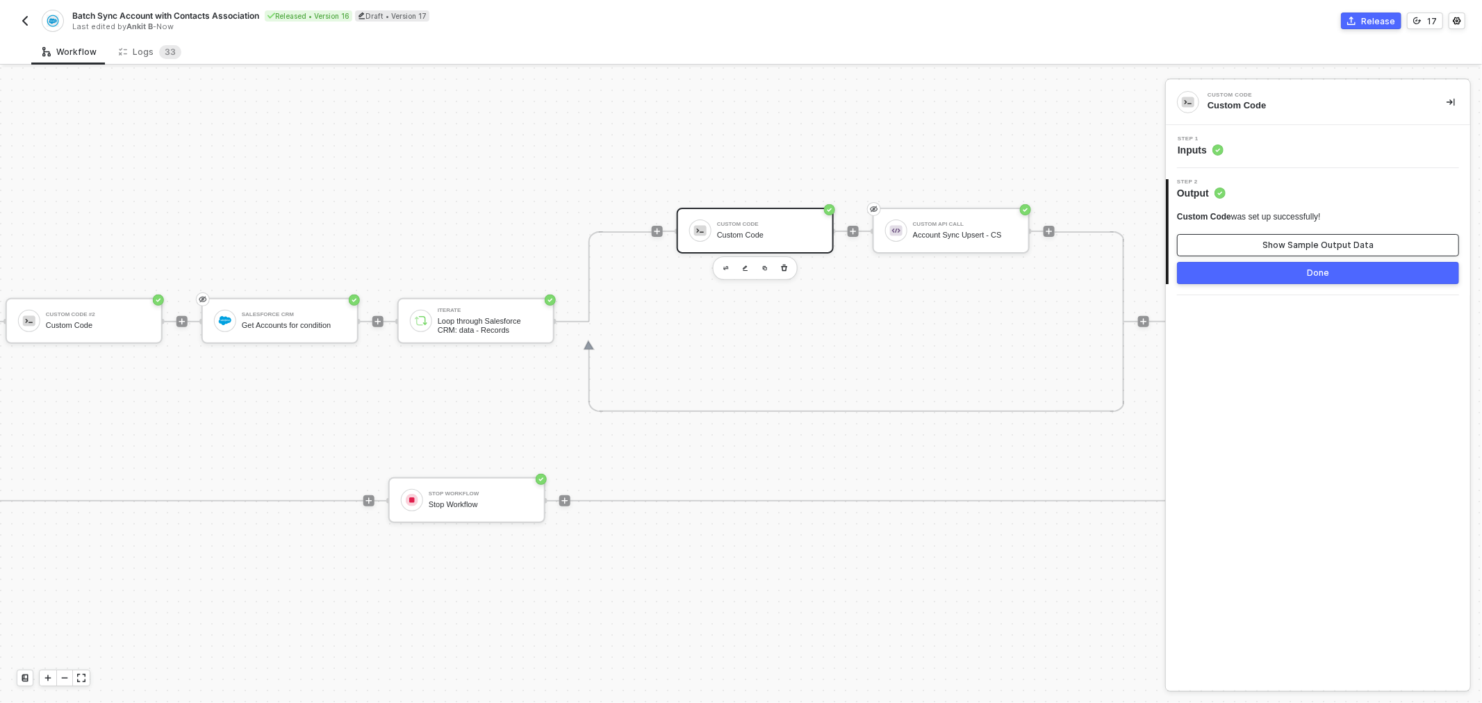
click at [1303, 245] on div "Show Sample Output Data" at bounding box center [1317, 245] width 111 height 11
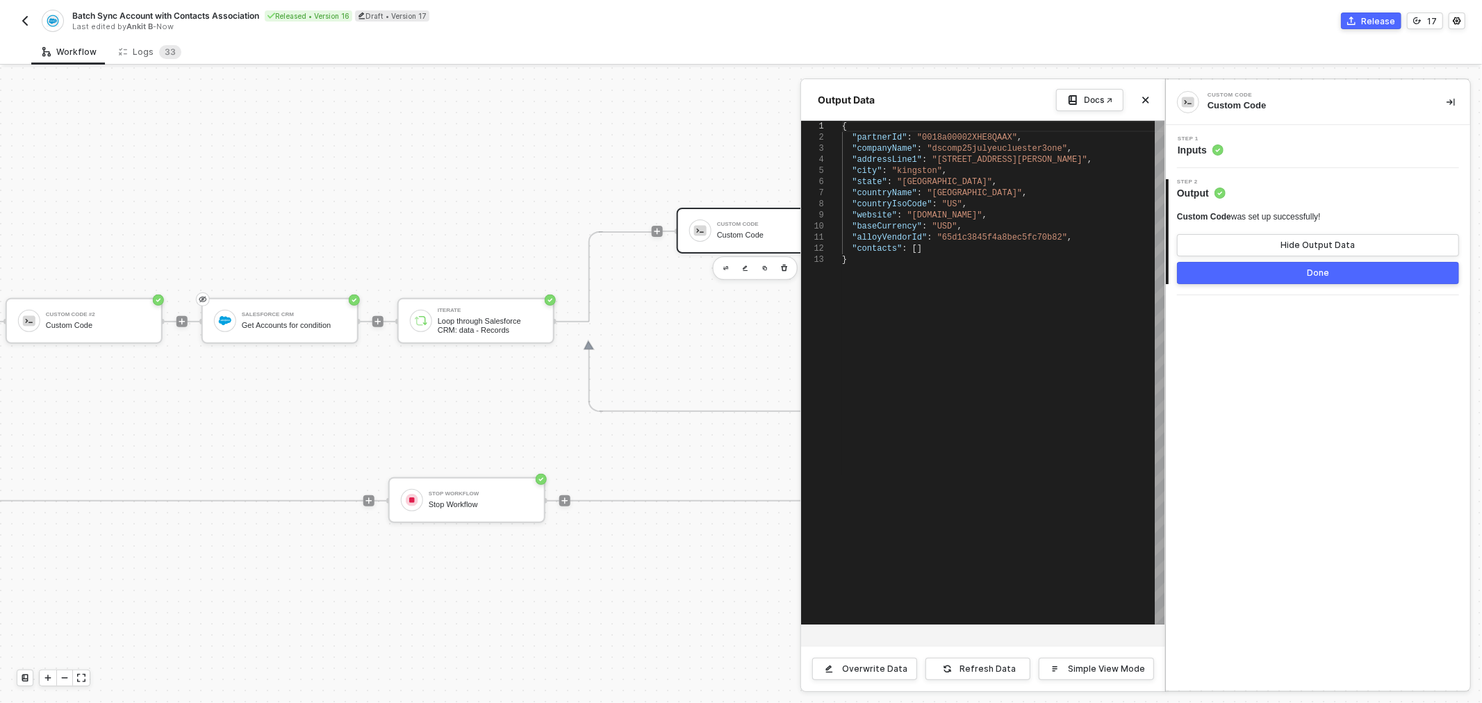
click at [1282, 274] on button "Done" at bounding box center [1318, 273] width 282 height 22
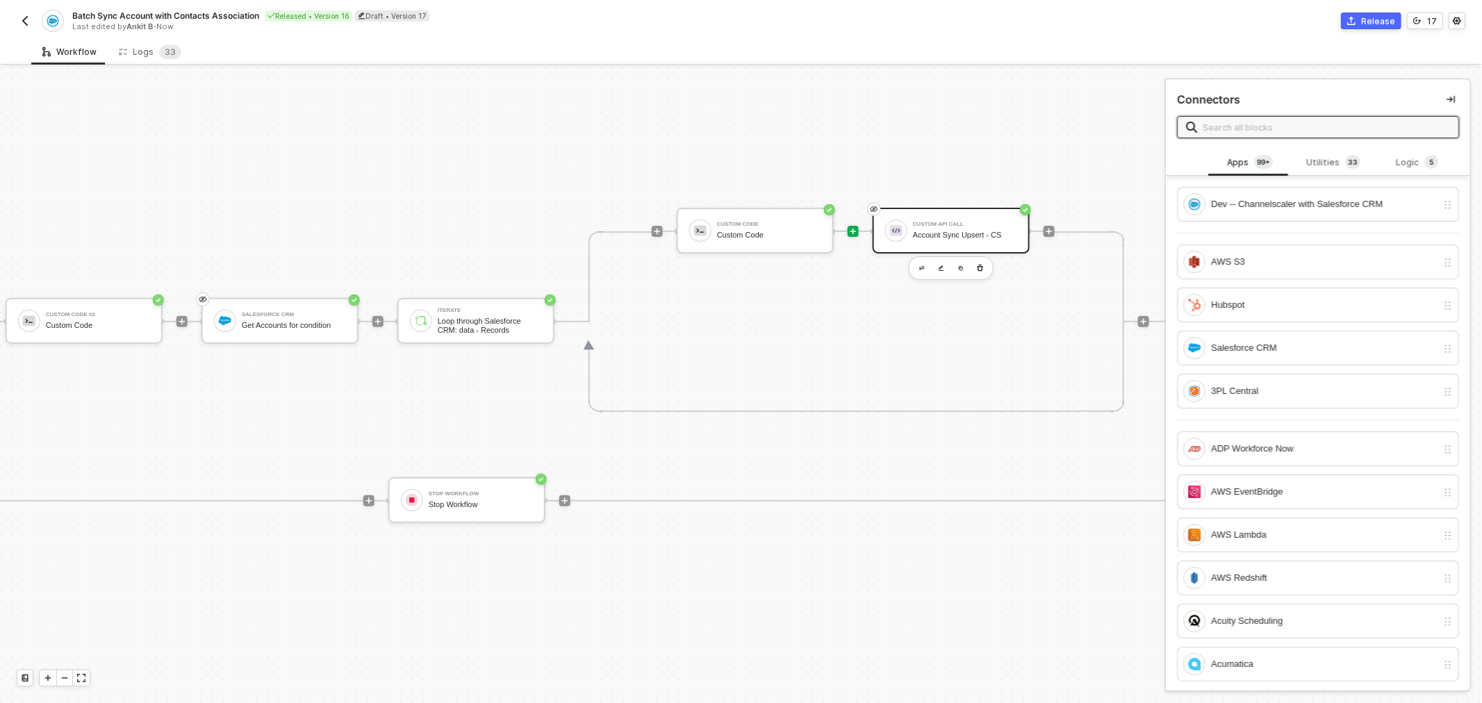
click at [922, 224] on div "Custom API Call" at bounding box center [965, 225] width 104 height 6
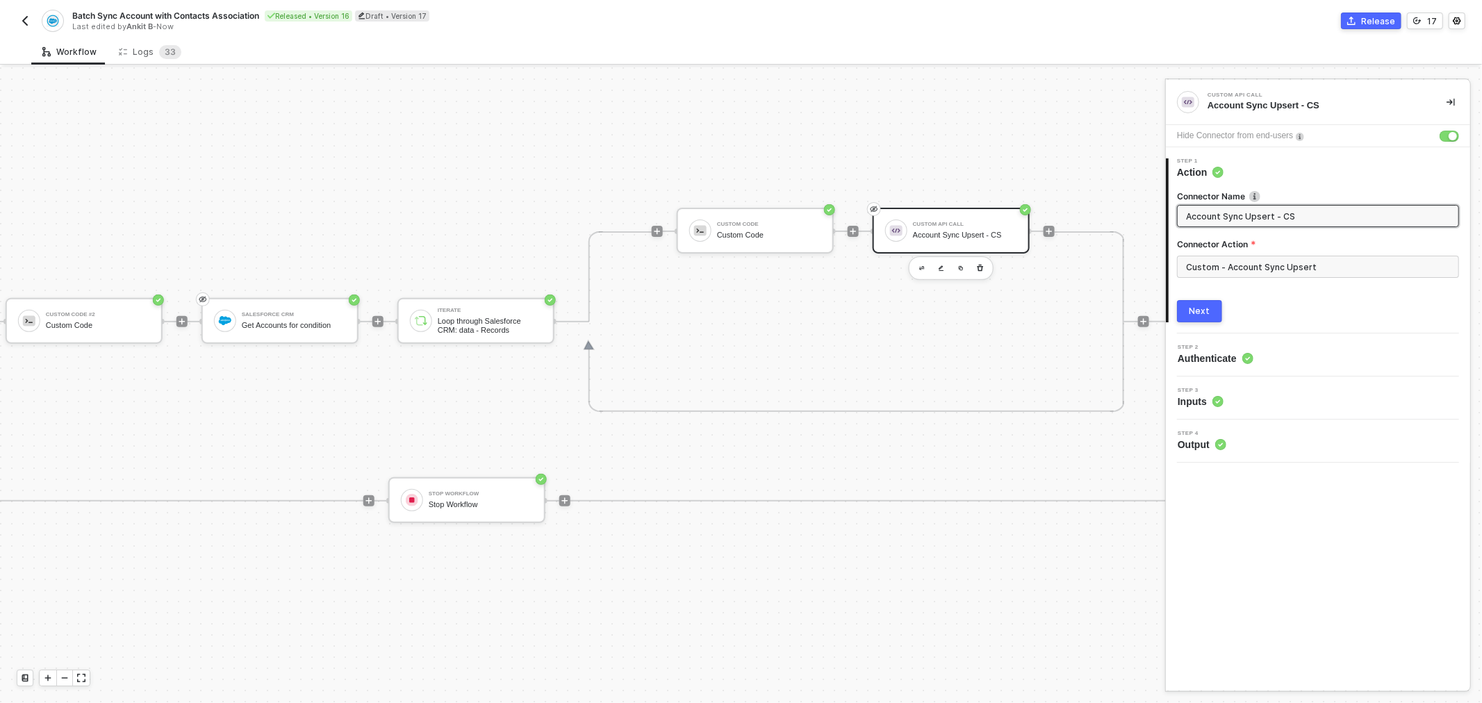
click at [1198, 396] on span "Inputs" at bounding box center [1200, 402] width 46 height 14
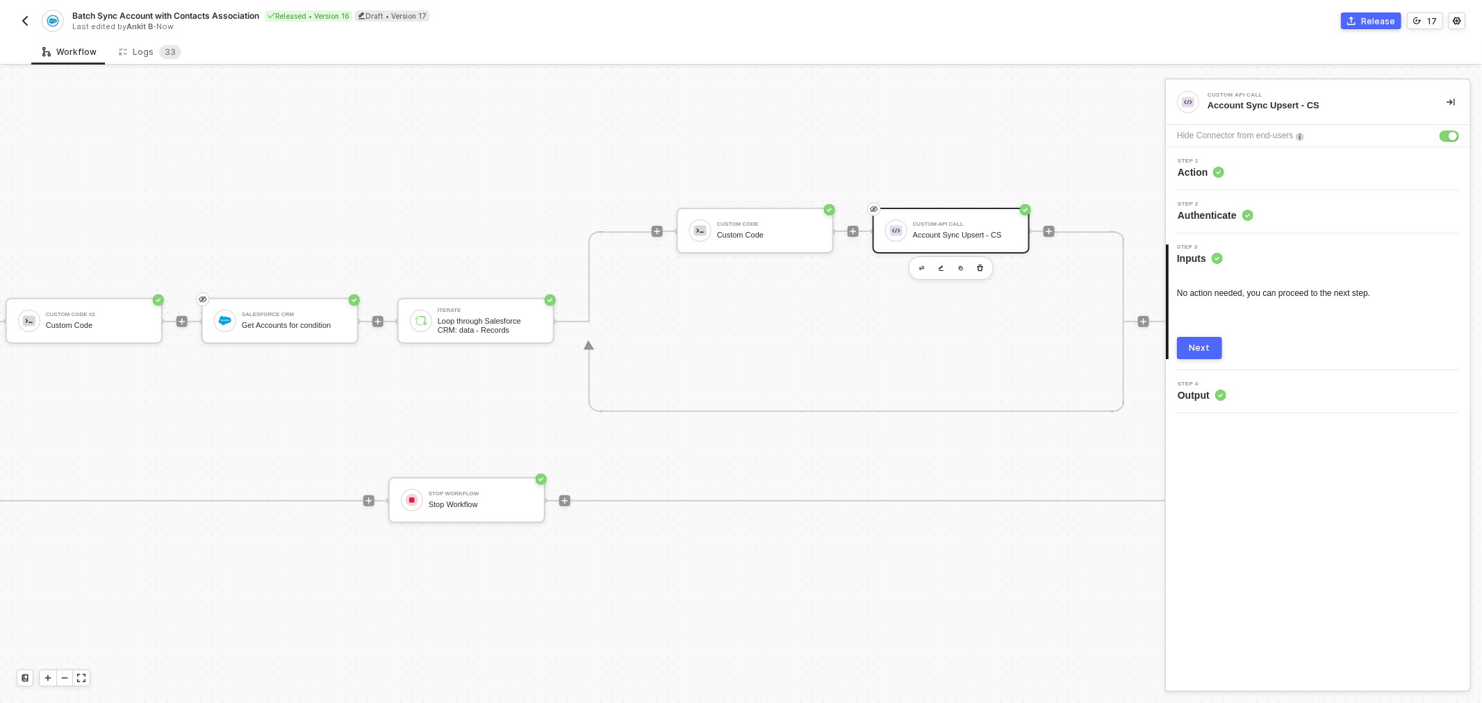
click at [1200, 343] on div "Next" at bounding box center [1199, 347] width 21 height 11
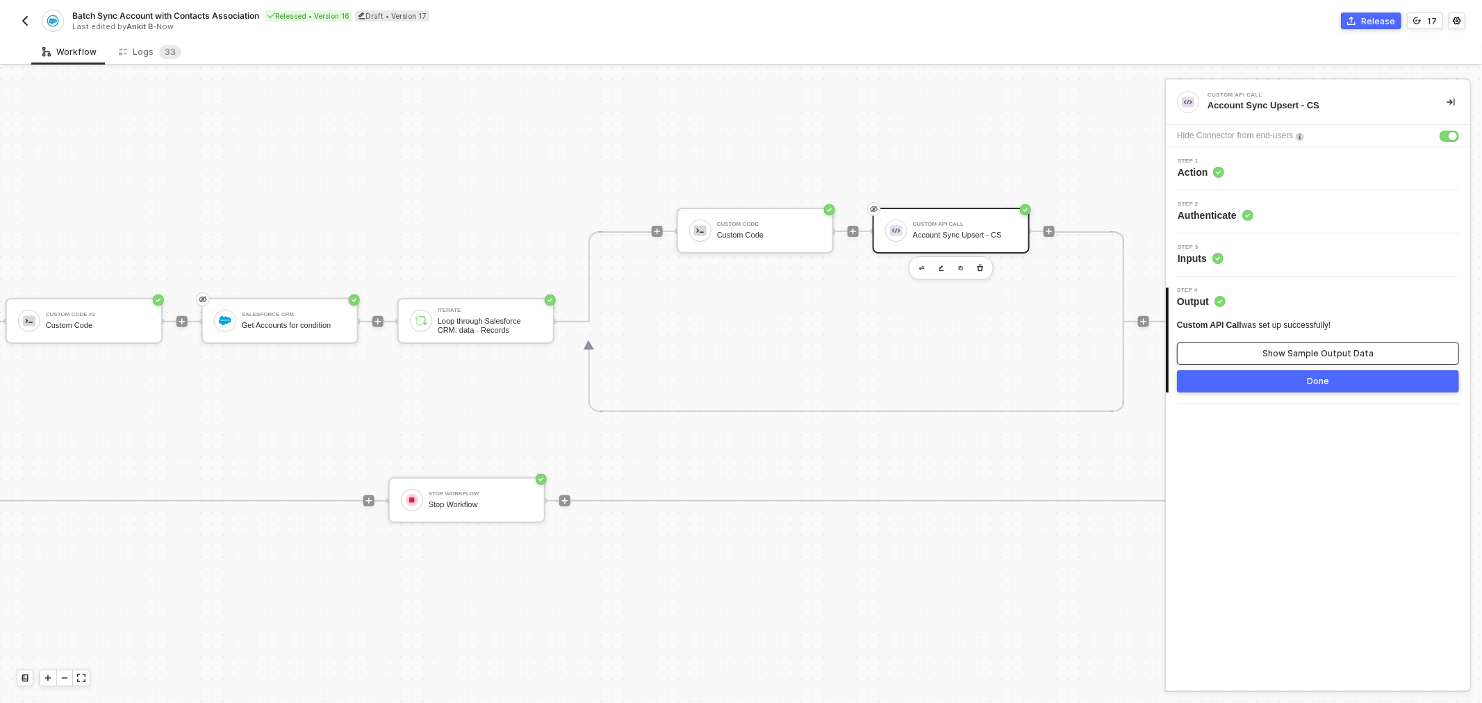
click at [1228, 344] on button "Show Sample Output Data" at bounding box center [1318, 353] width 282 height 22
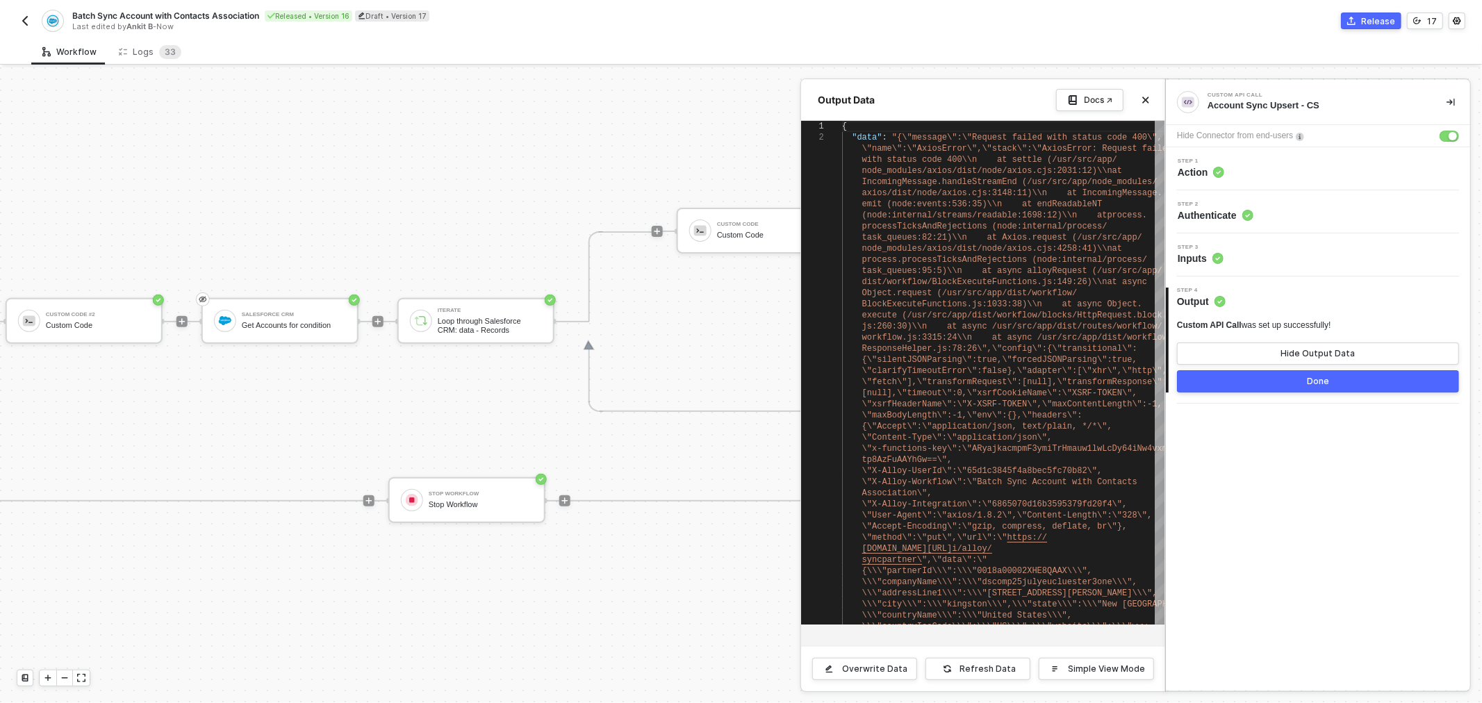
click at [1241, 249] on div "Step 3 Inputs" at bounding box center [1319, 255] width 301 height 21
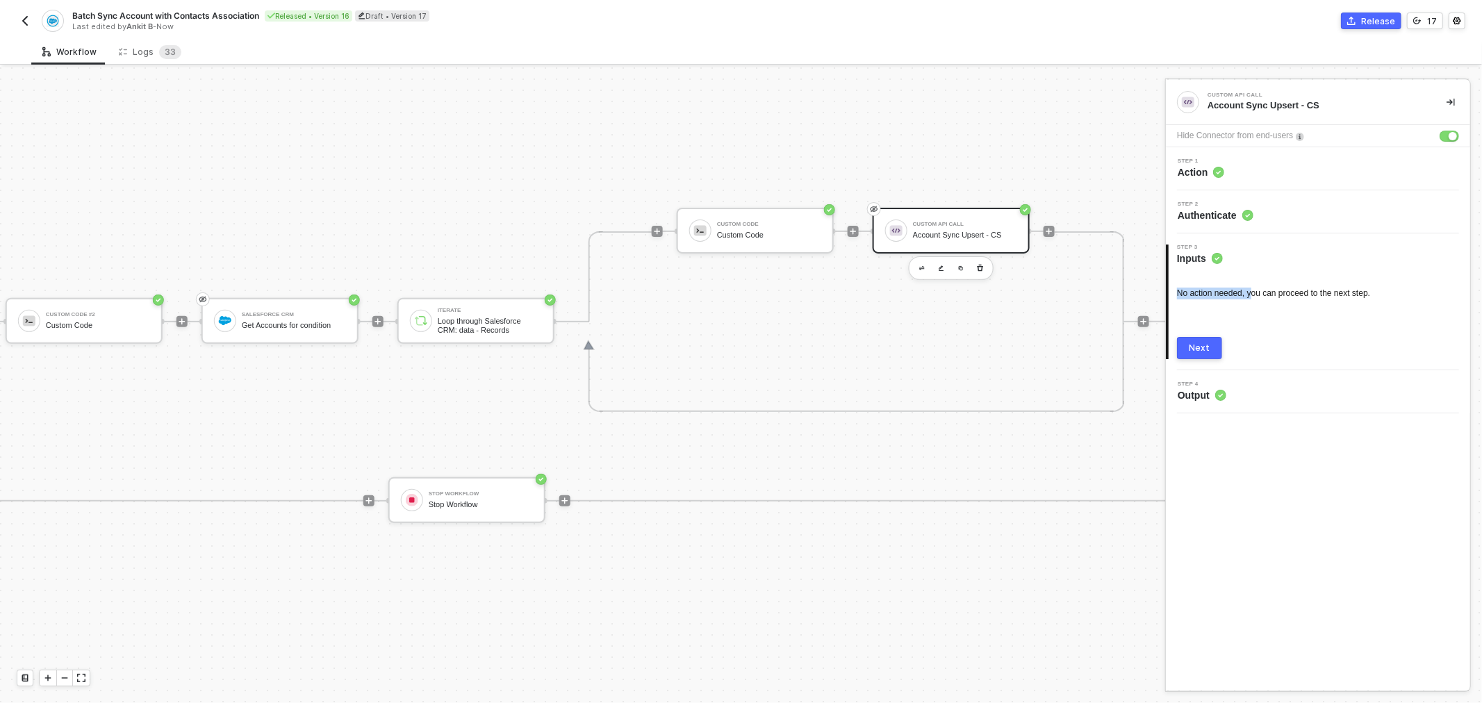
drag, startPoint x: 1177, startPoint y: 290, endPoint x: 1251, endPoint y: 285, distance: 73.8
click at [1252, 292] on div "No action needed, you can proceed to the next step." at bounding box center [1318, 294] width 282 height 12
click at [1252, 219] on icon at bounding box center [1247, 215] width 11 height 11
click at [1284, 169] on div "Step 1 Action" at bounding box center [1319, 168] width 301 height 21
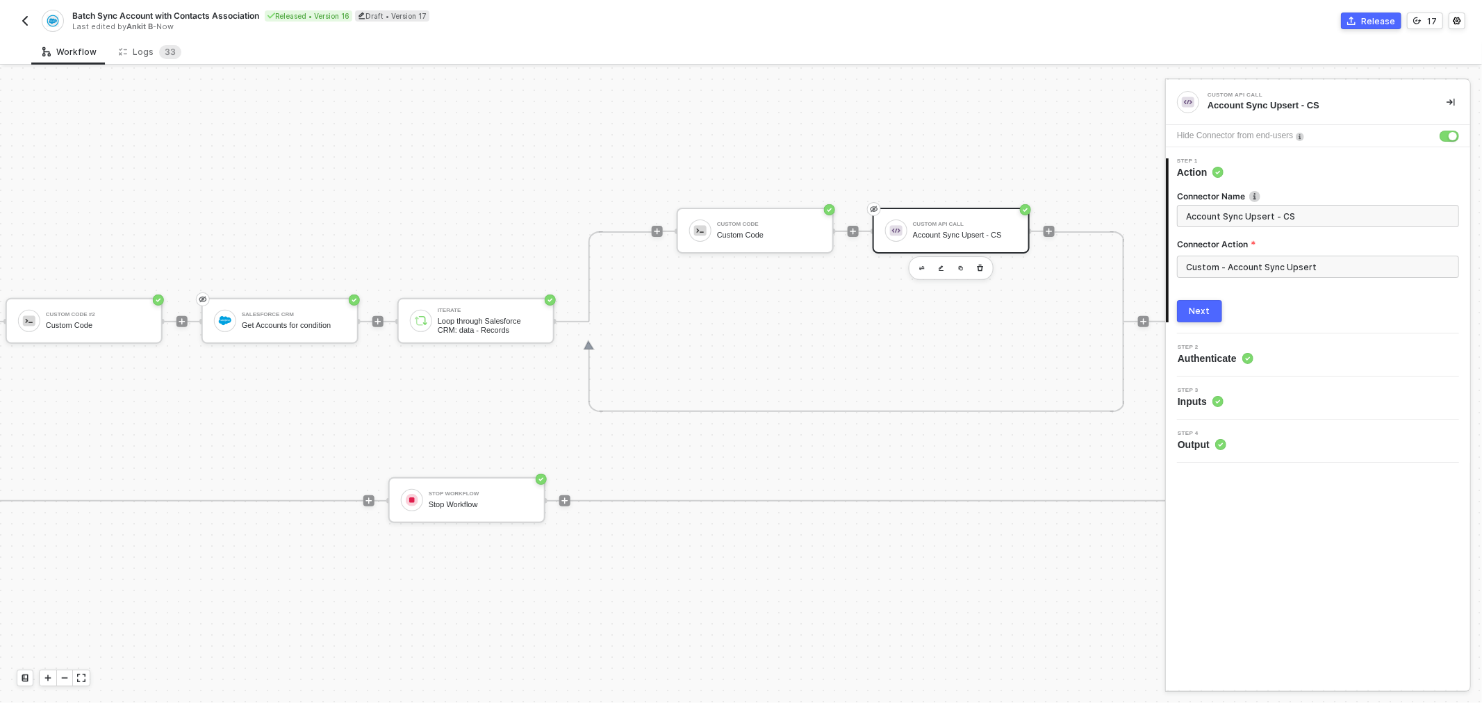
click at [1270, 352] on div "Step 2 Authenticate" at bounding box center [1319, 355] width 301 height 21
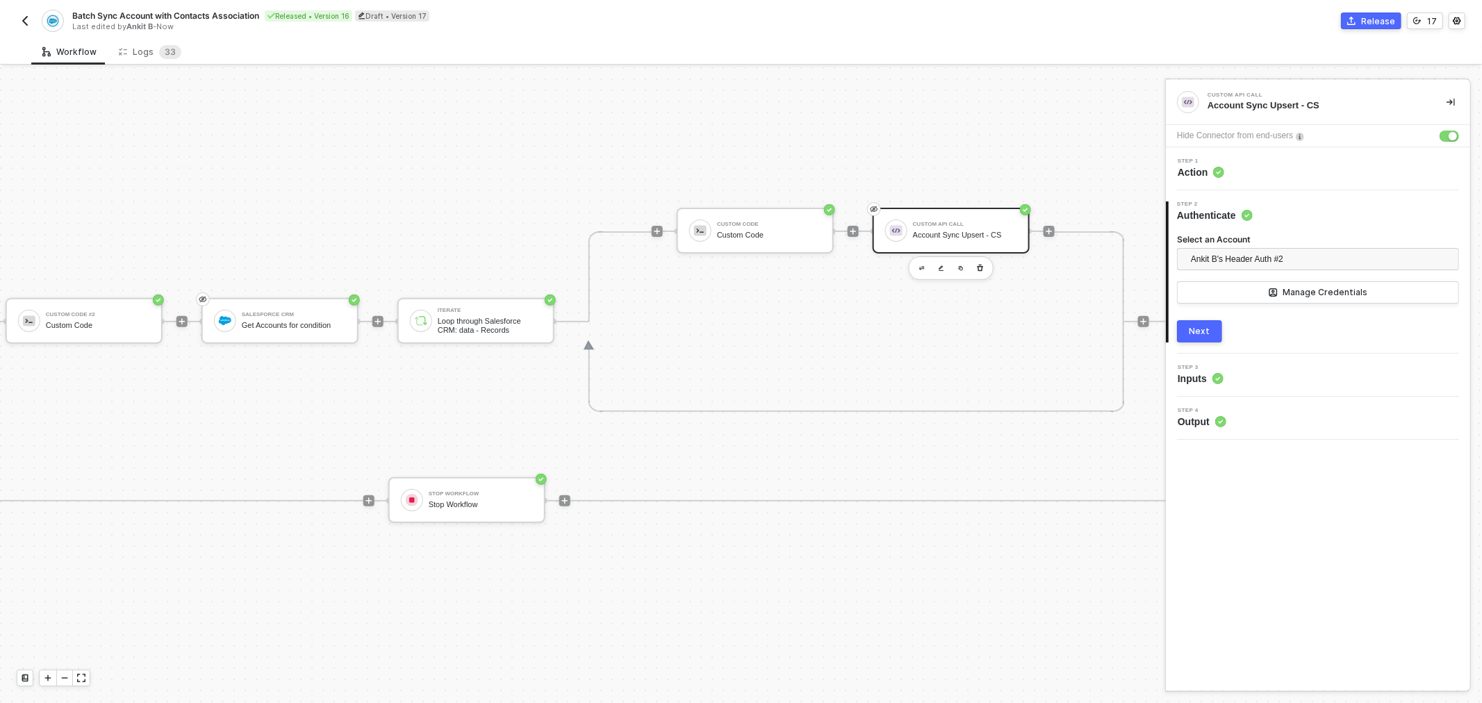
click at [1210, 336] on button "Next" at bounding box center [1199, 331] width 45 height 22
click at [1211, 337] on button "Next" at bounding box center [1199, 348] width 45 height 22
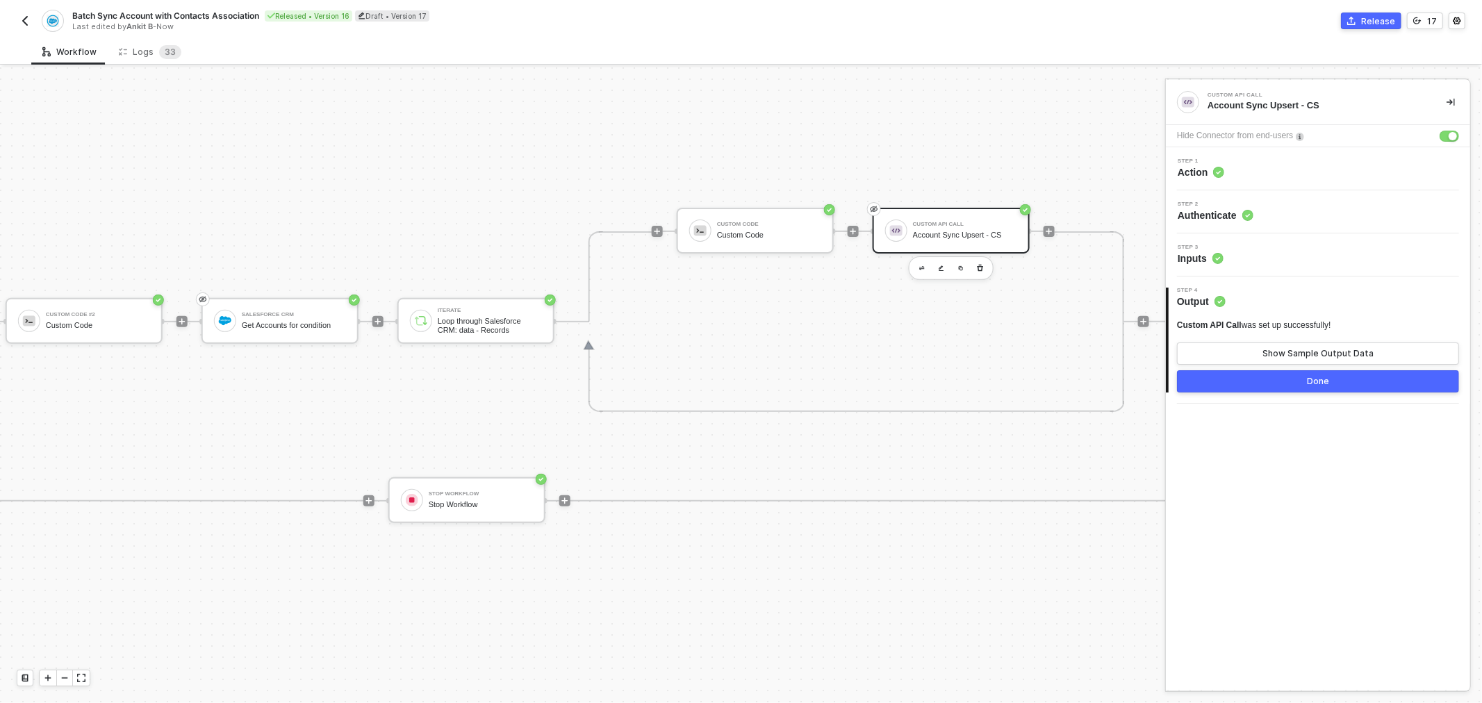
click at [939, 227] on div "Custom API Call Account Sync Upsert - CS" at bounding box center [965, 230] width 104 height 26
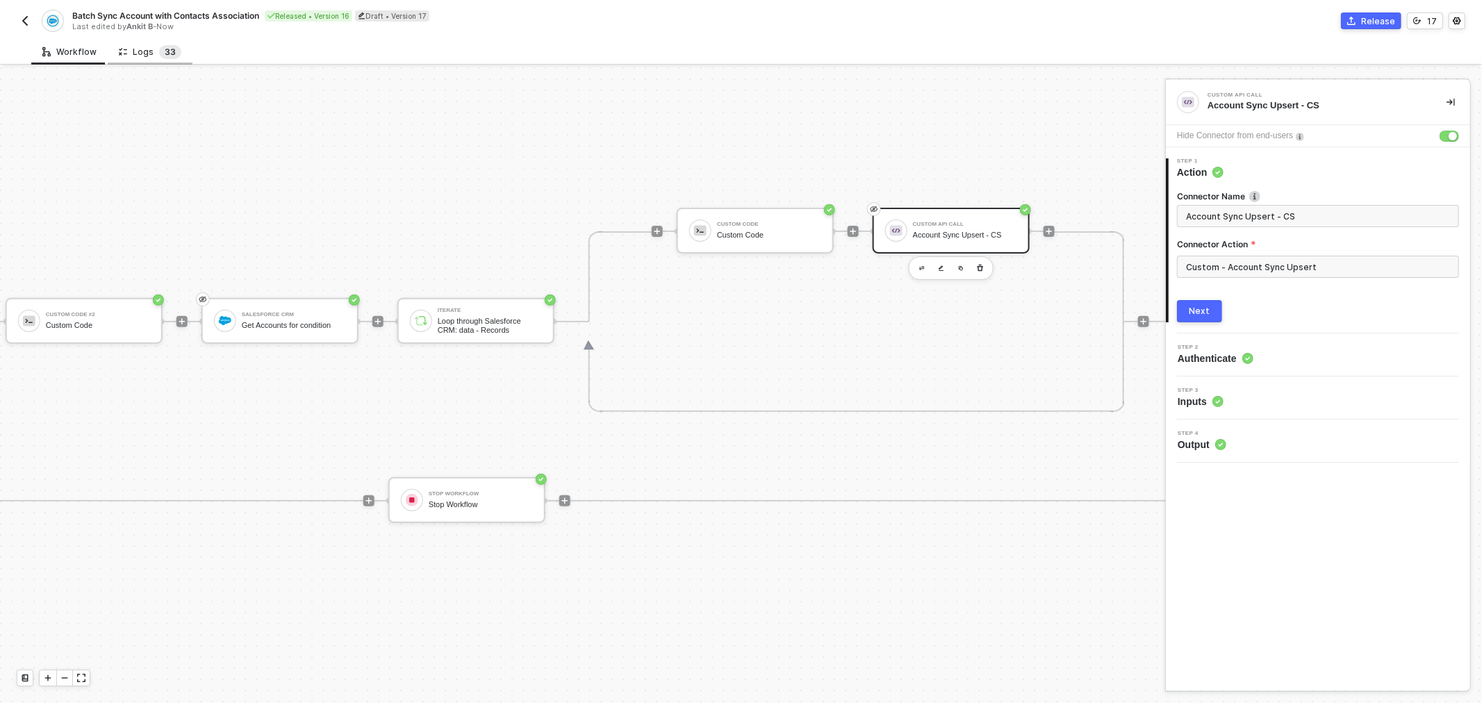
click at [170, 56] on span "3" at bounding box center [173, 52] width 6 height 10
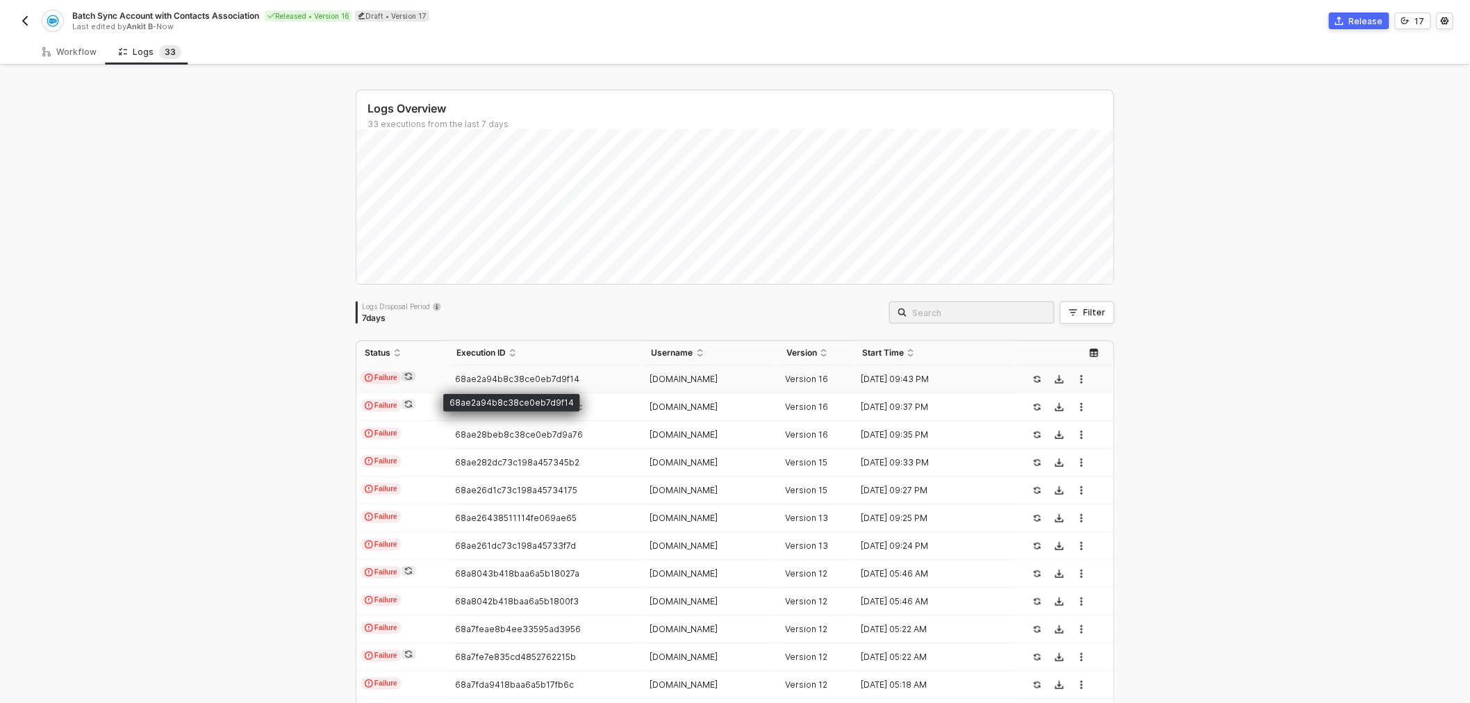
click at [486, 374] on span "68ae2a94b8c38ce0eb7d9f14" at bounding box center [517, 379] width 124 height 10
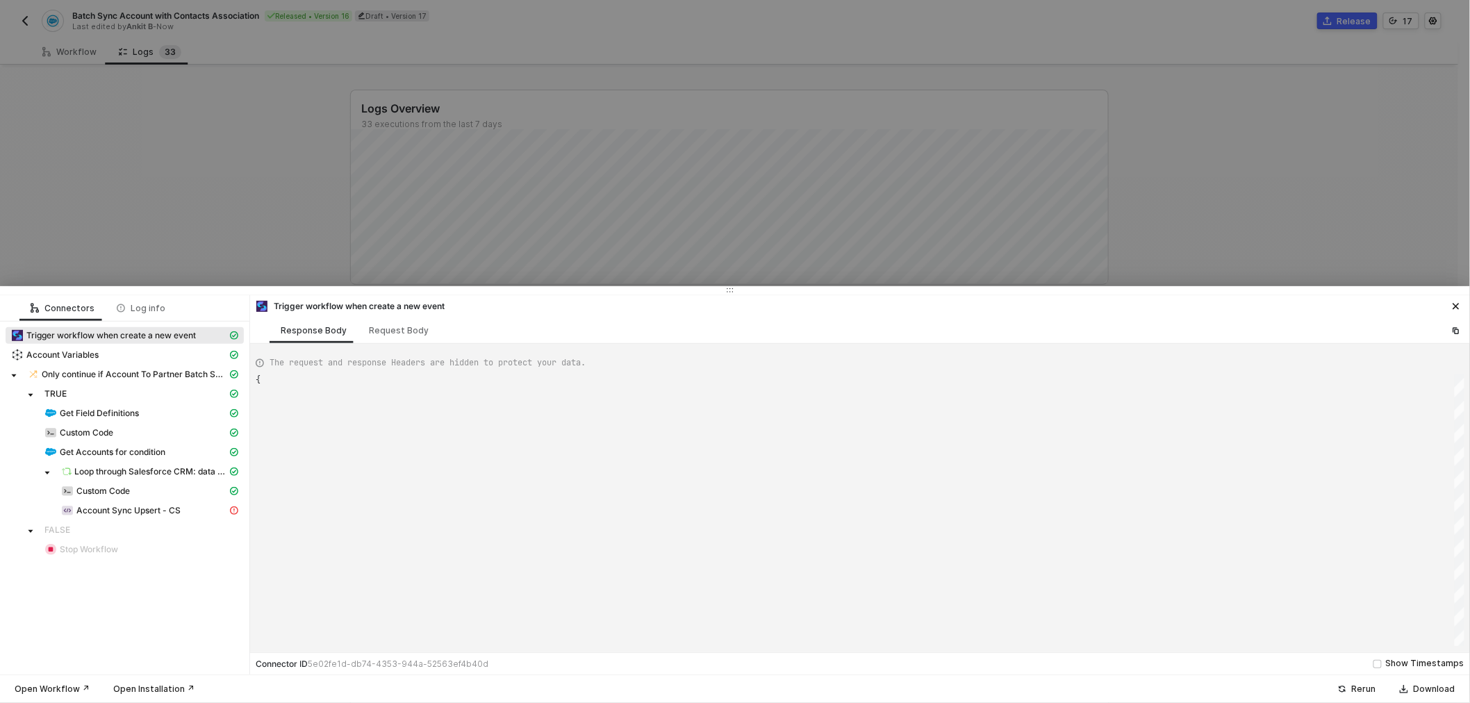
type textarea "{ "json": { "criteria": "LastModifiedDate >= 2025-04-25T00:00:00Z" }, "id": "e7…"
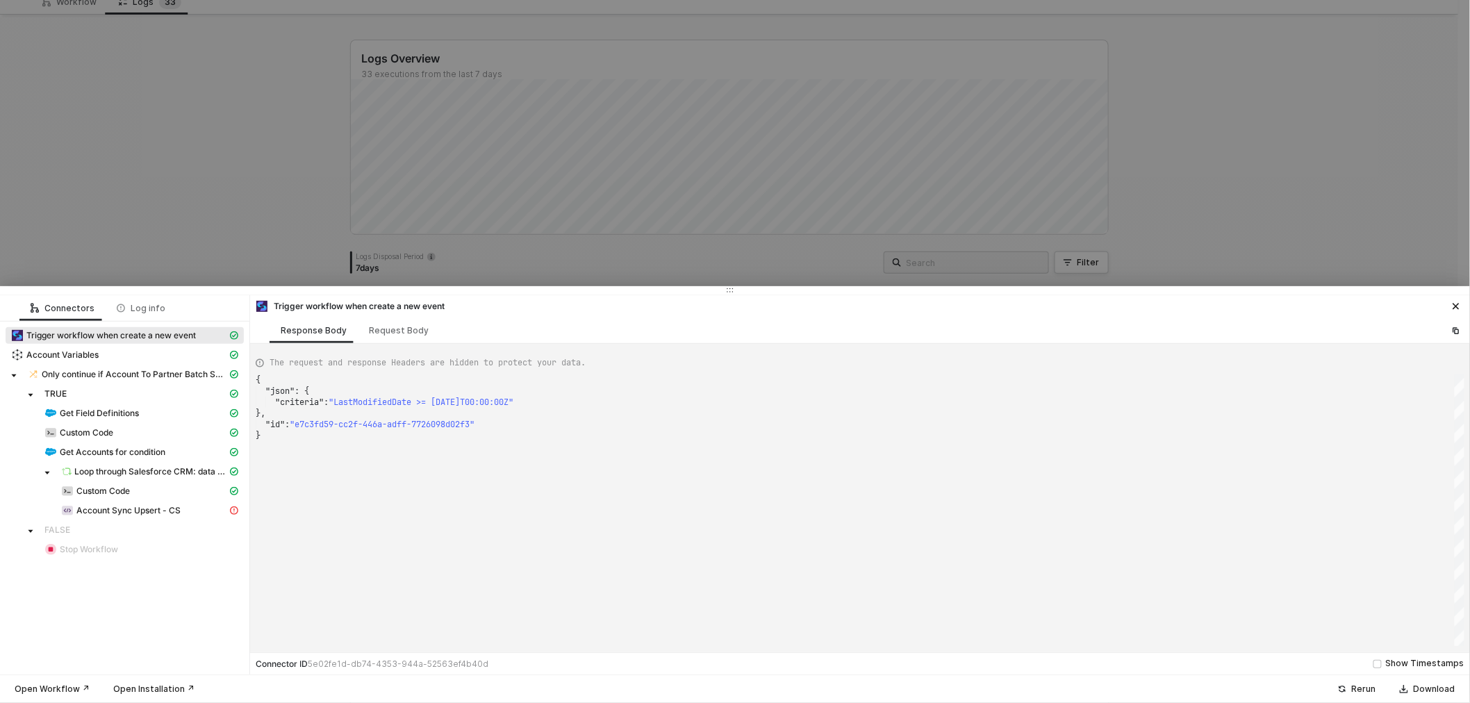
scroll to position [77, 0]
click at [47, 473] on icon "caret-down" at bounding box center [47, 473] width 5 height 3
click at [47, 473] on icon "caret-down" at bounding box center [47, 473] width 7 height 7
click at [138, 508] on span "Account Sync Upsert - CS" at bounding box center [128, 510] width 104 height 11
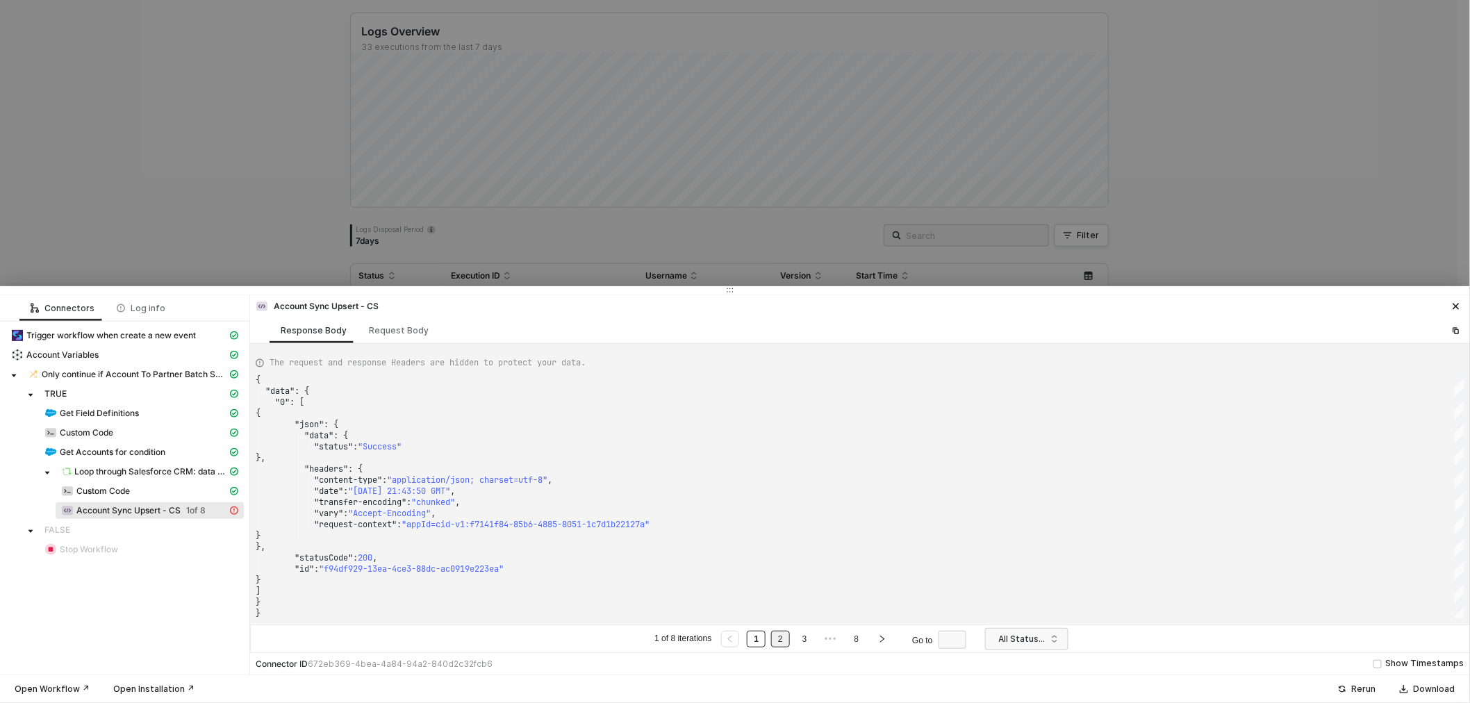
click at [786, 641] on link "2" at bounding box center [780, 638] width 13 height 15
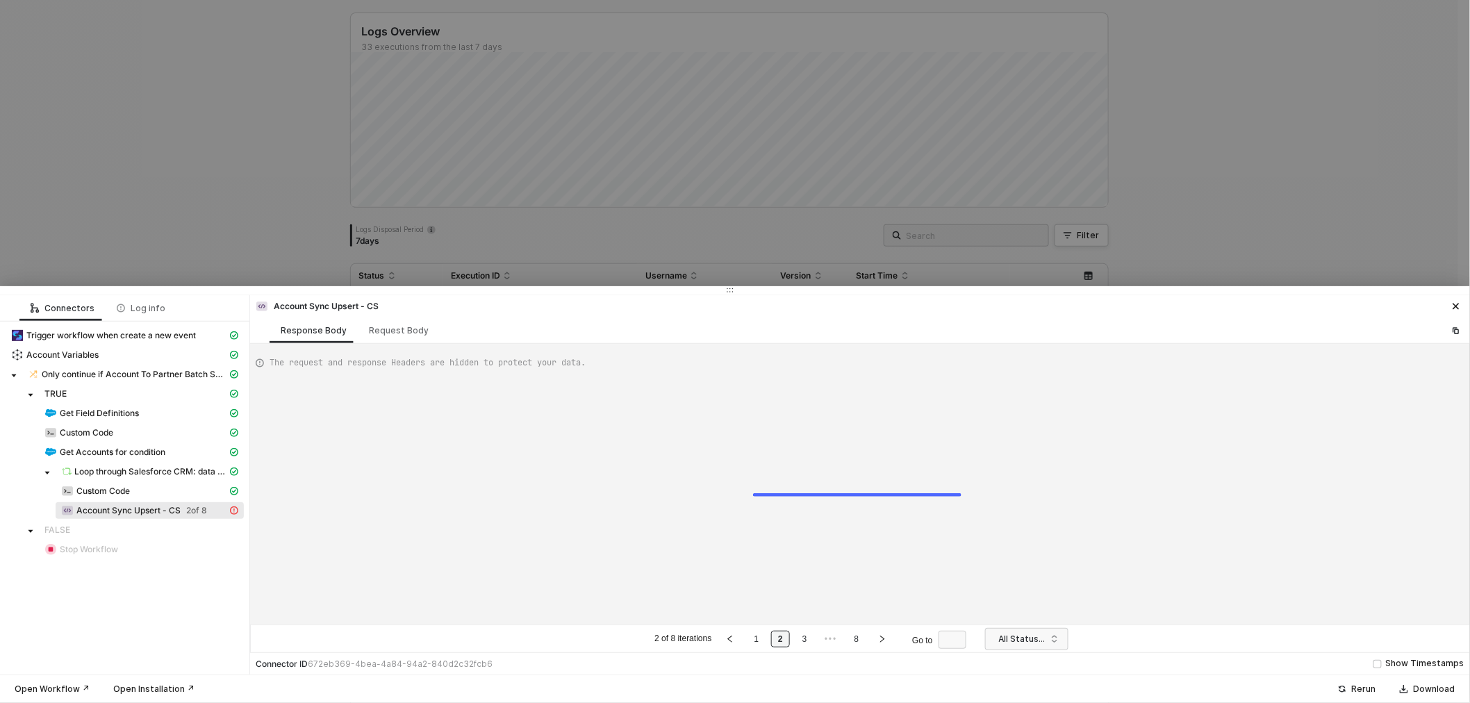
type textarea "{ "error": { "statusCode": 400, "message": "Error : {\"messages\":[\"No value f…"
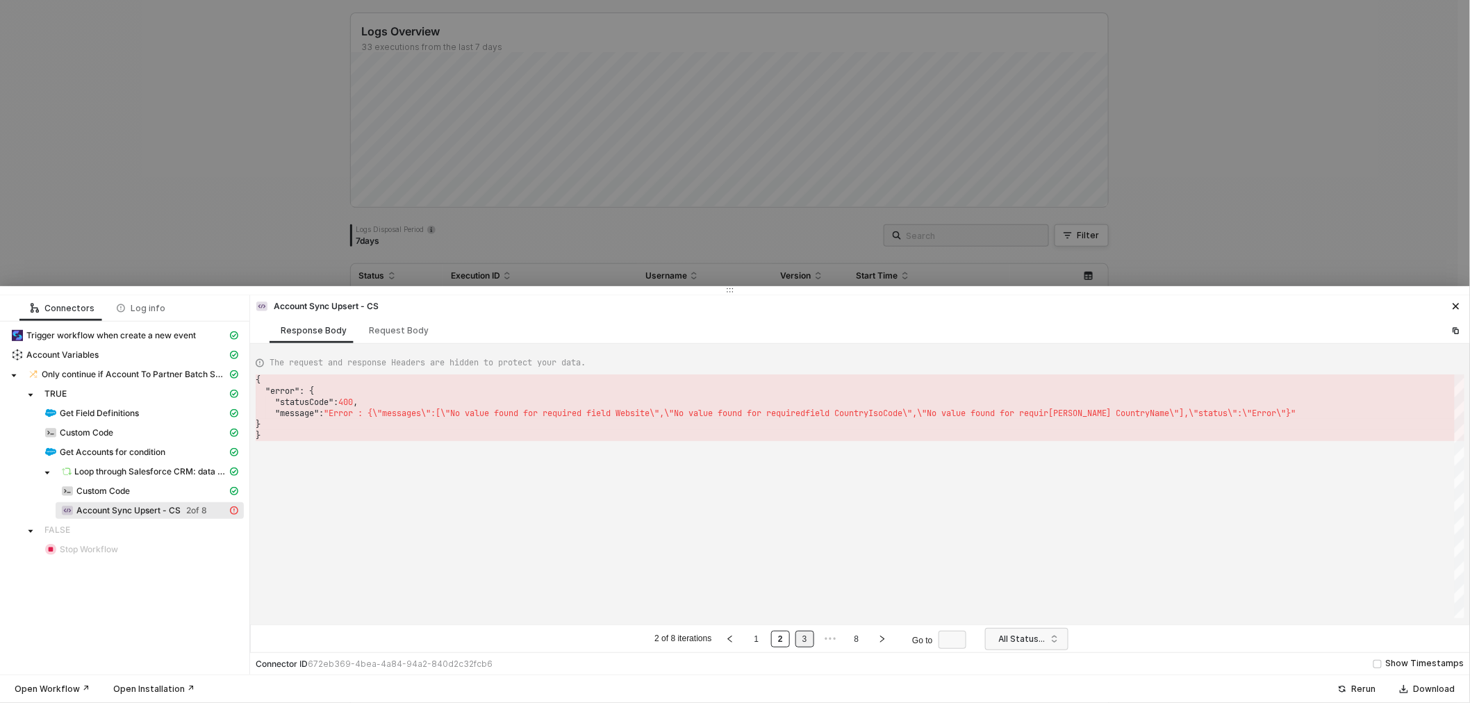
click at [799, 639] on link "3" at bounding box center [804, 638] width 13 height 15
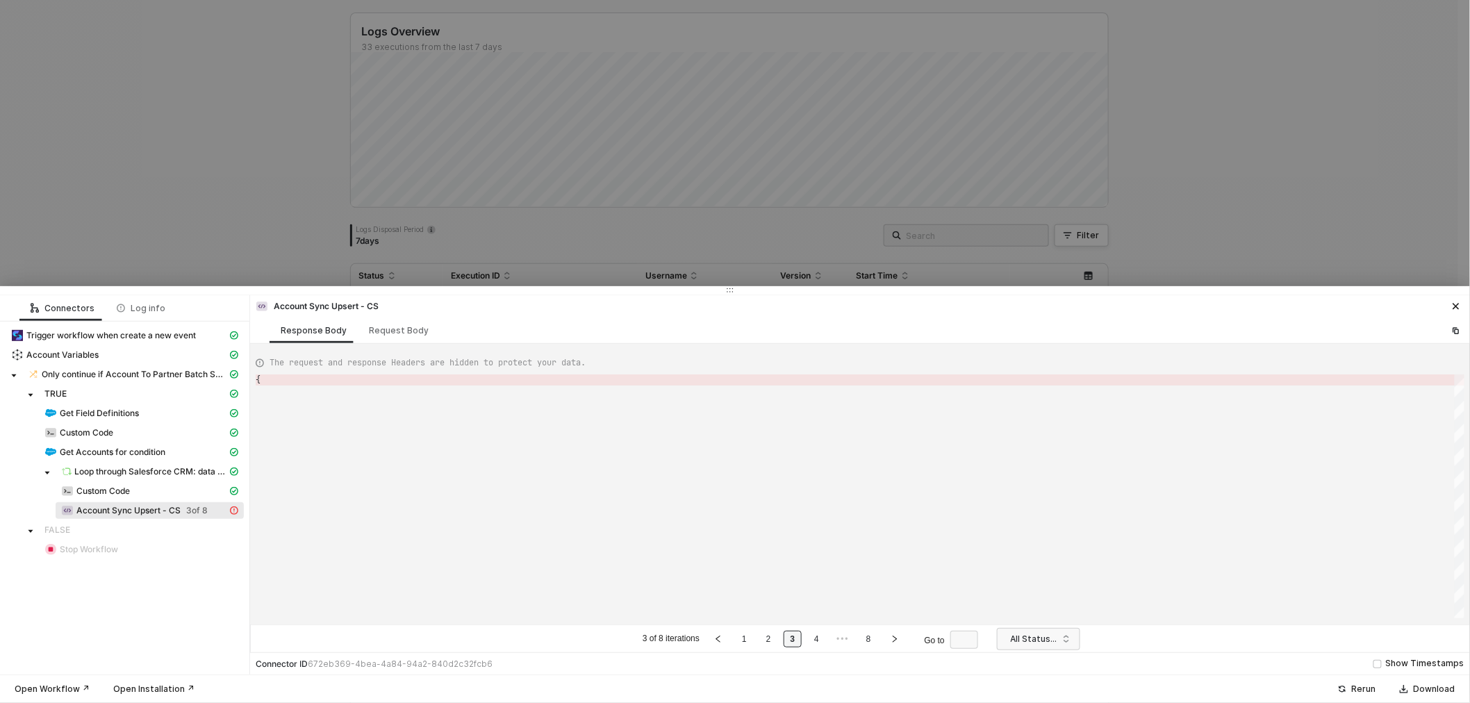
type textarea "{ "error": { "statusCode": 400, "message": "Error : {\"messages\":[\"No value f…"
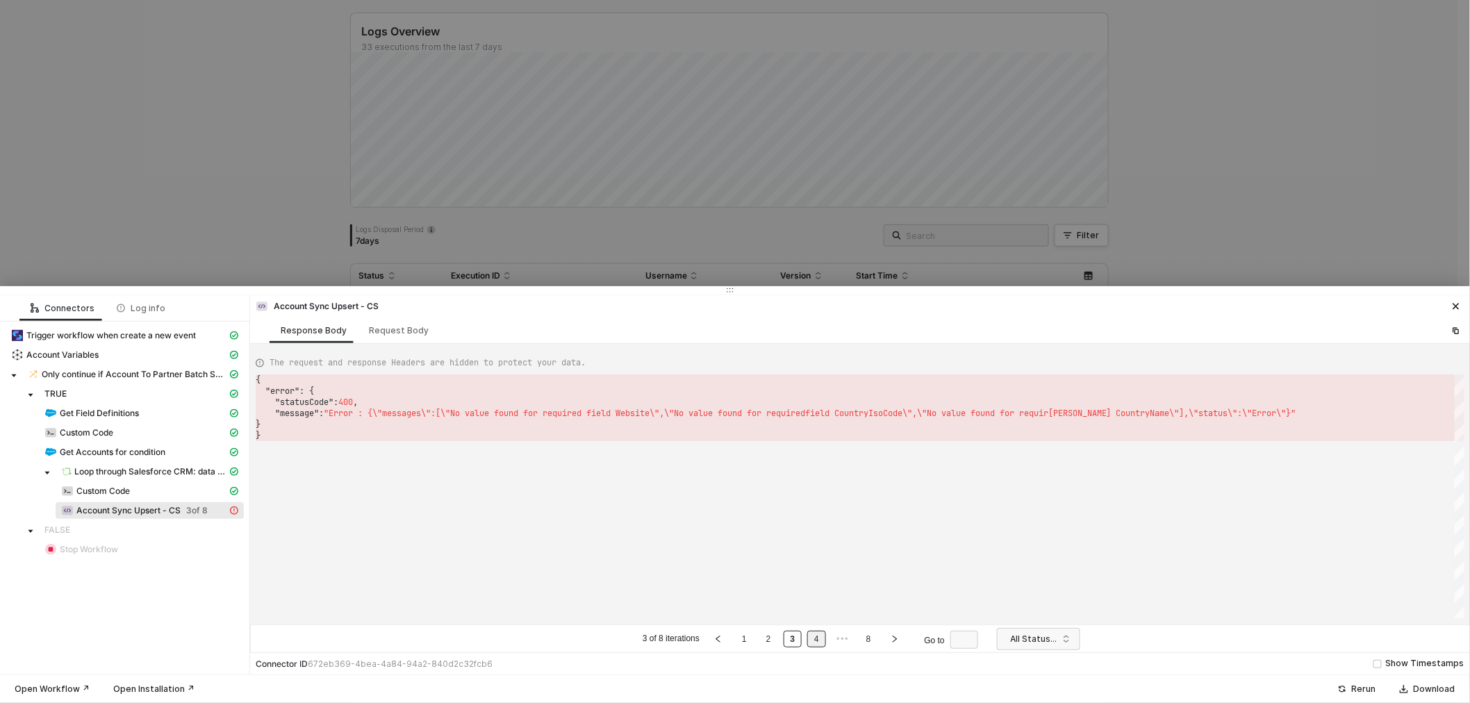
click at [811, 639] on link "4" at bounding box center [816, 638] width 13 height 15
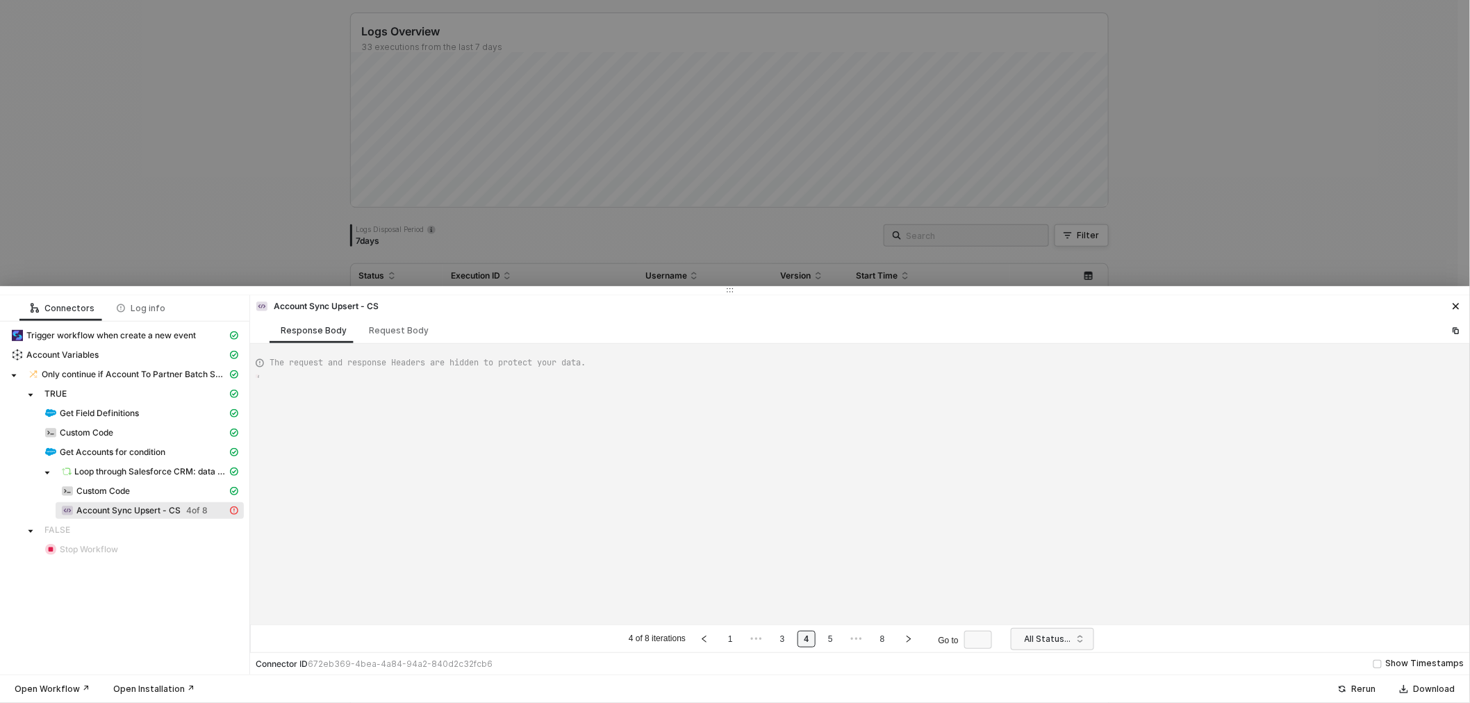
type textarea "{ "error": { "statusCode": 400, "message": "Error : {\"messages\":[\"No value f…"
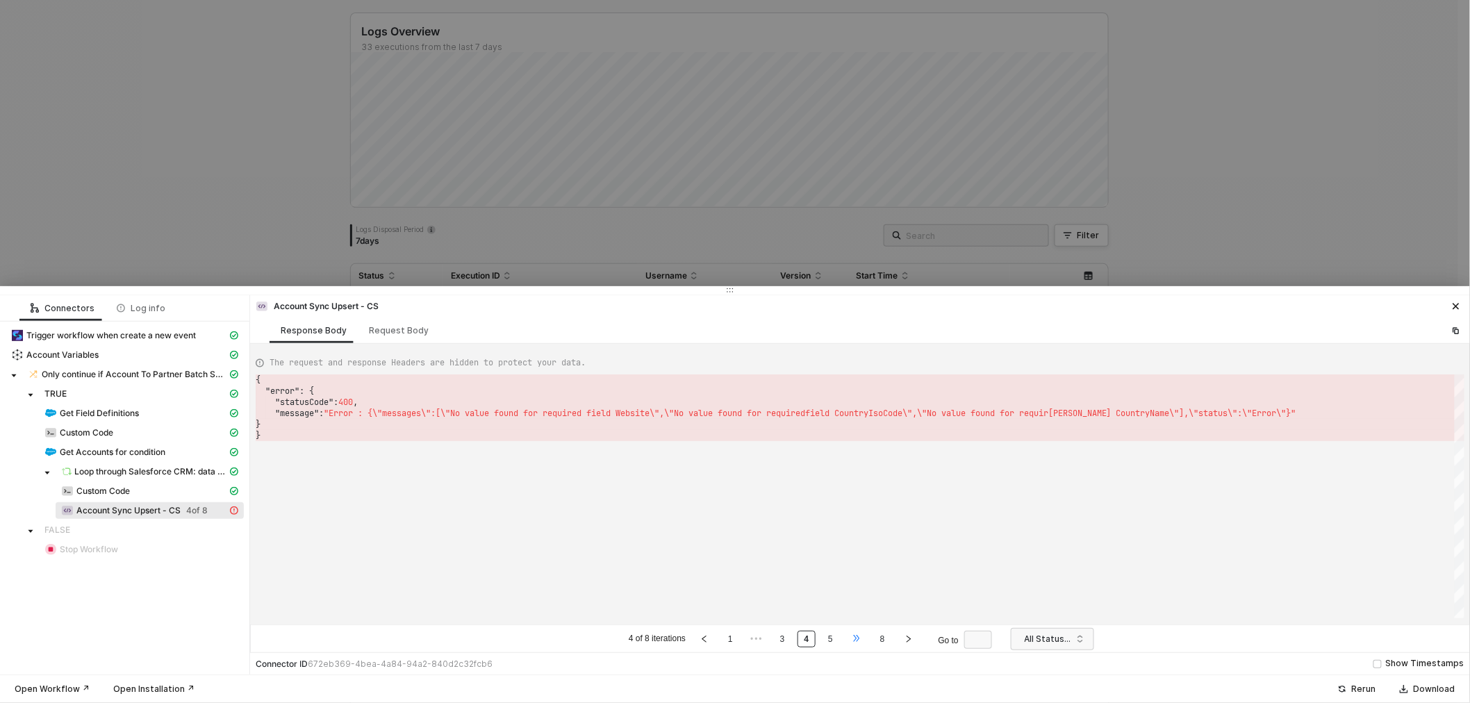
click at [859, 643] on span "•••" at bounding box center [856, 639] width 18 height 17
click at [859, 643] on link "8" at bounding box center [856, 638] width 13 height 15
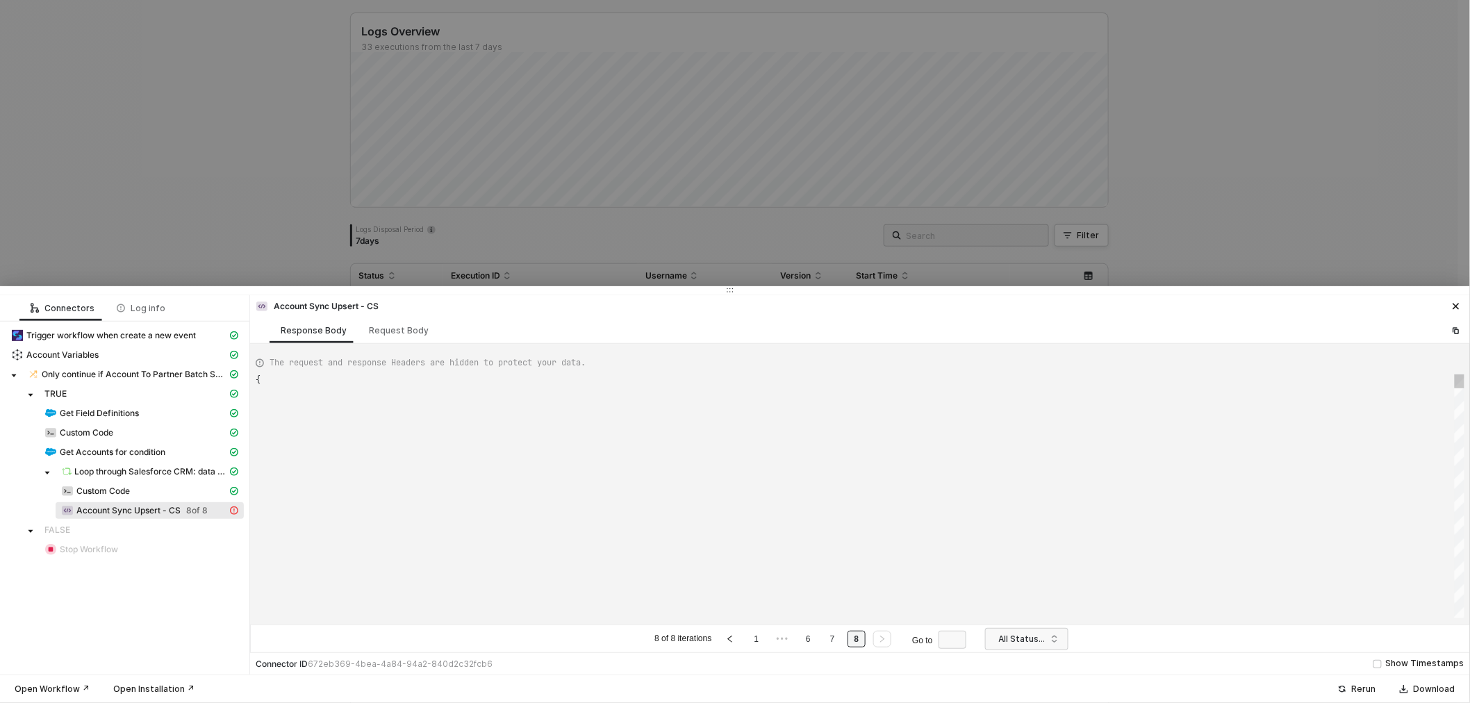
type textarea "{ "data": { "0": [ { "json": { "data": { "status": "Success" }, "headers": { "c…"
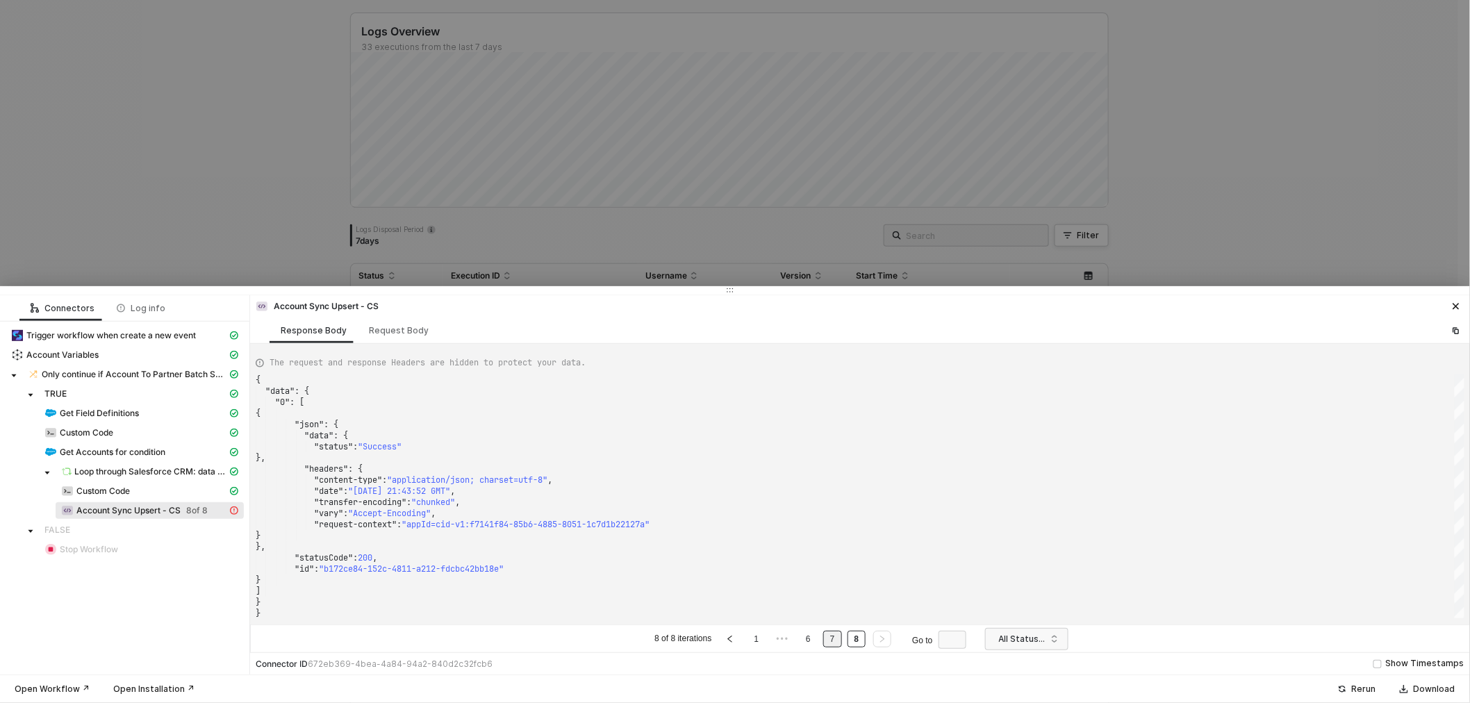
click at [842, 641] on ul "8 of 8 iterations 1 ••• 6 7 8 Go to" at bounding box center [812, 638] width 321 height 17
click at [839, 641] on li "7" at bounding box center [832, 639] width 19 height 17
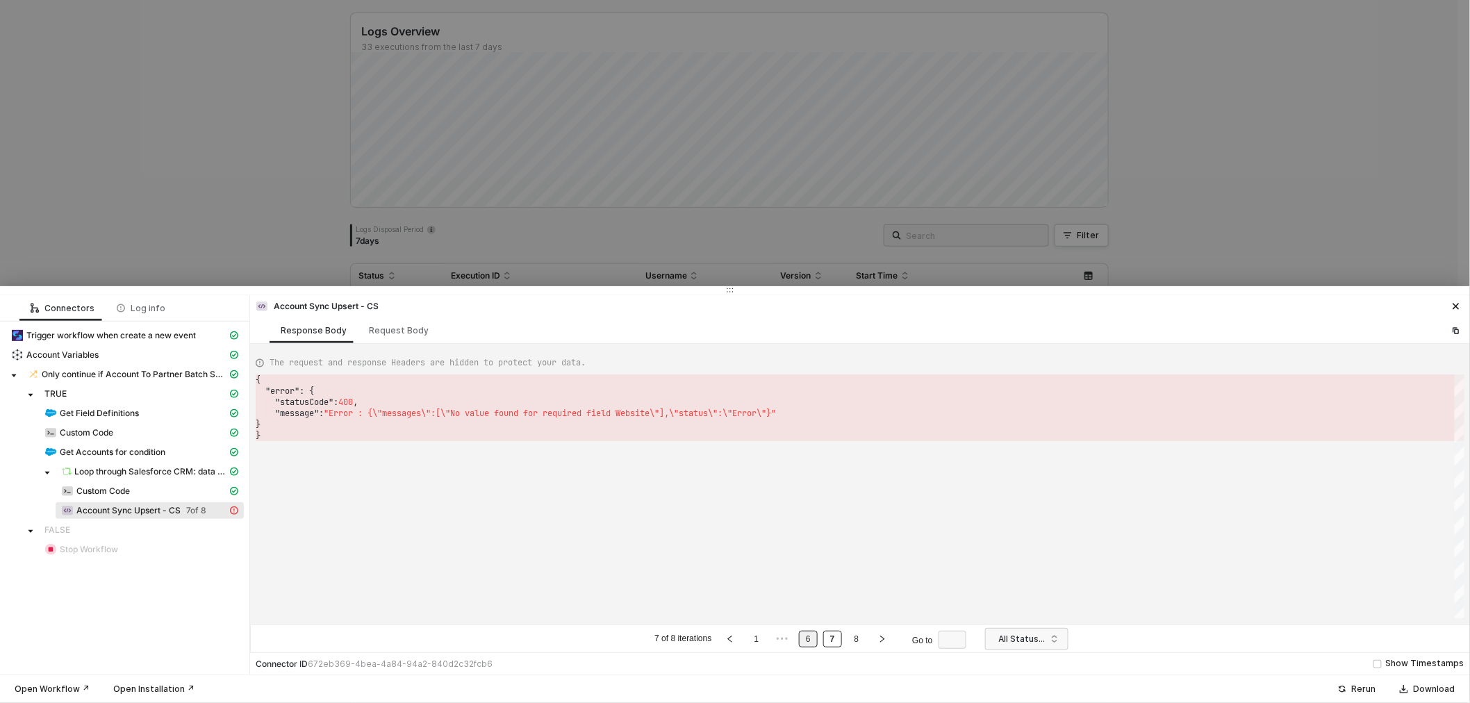
click at [813, 642] on link "6" at bounding box center [808, 638] width 13 height 15
click at [838, 634] on link "7" at bounding box center [844, 638] width 13 height 15
click at [804, 636] on link "6" at bounding box center [808, 638] width 13 height 15
click at [848, 638] on link "7" at bounding box center [844, 638] width 13 height 15
click at [859, 636] on link "8" at bounding box center [856, 638] width 13 height 15
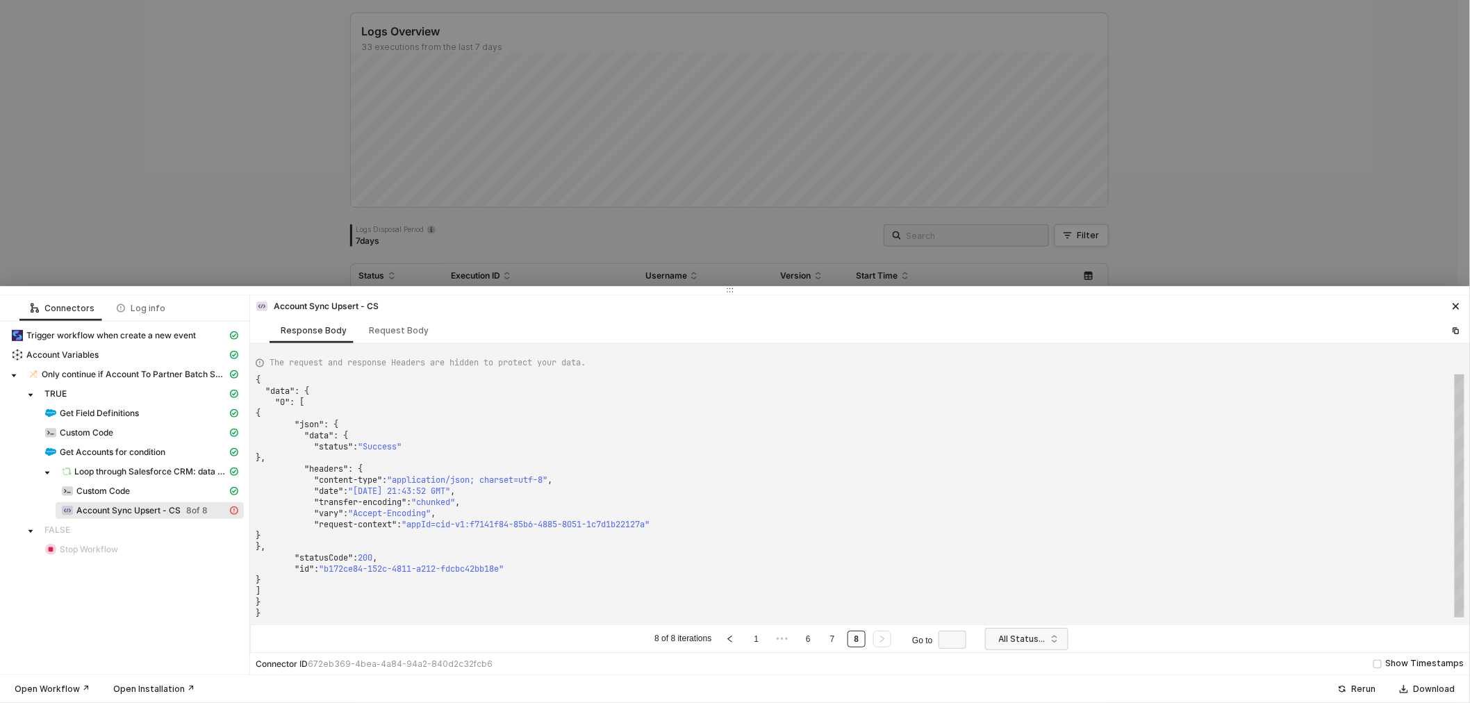
click at [720, 417] on div "{" at bounding box center [860, 413] width 1209 height 11
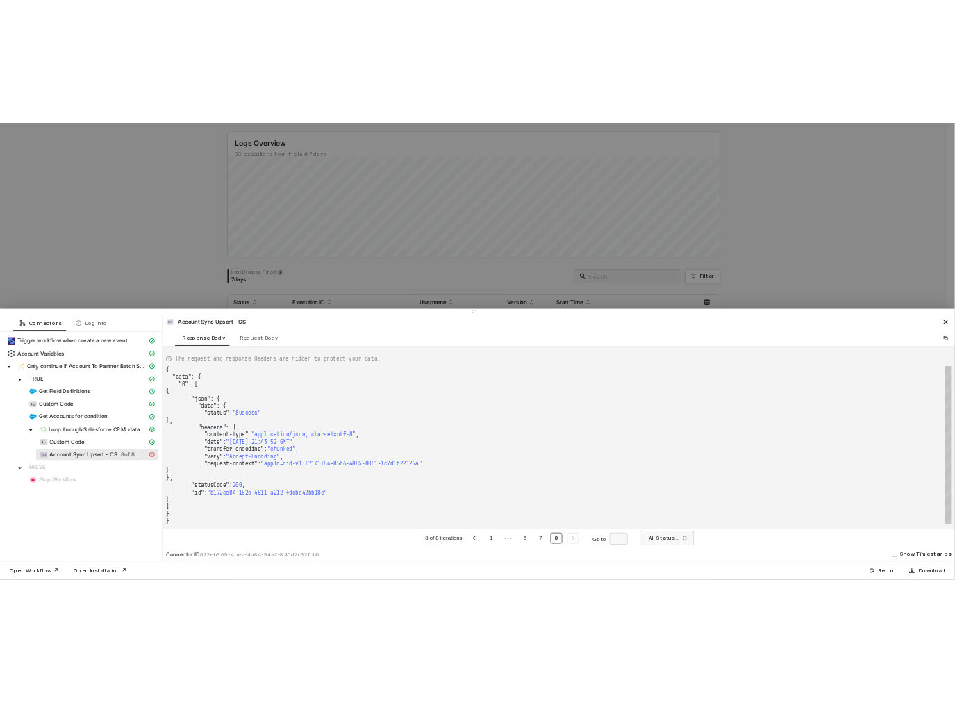
scroll to position [0, 0]
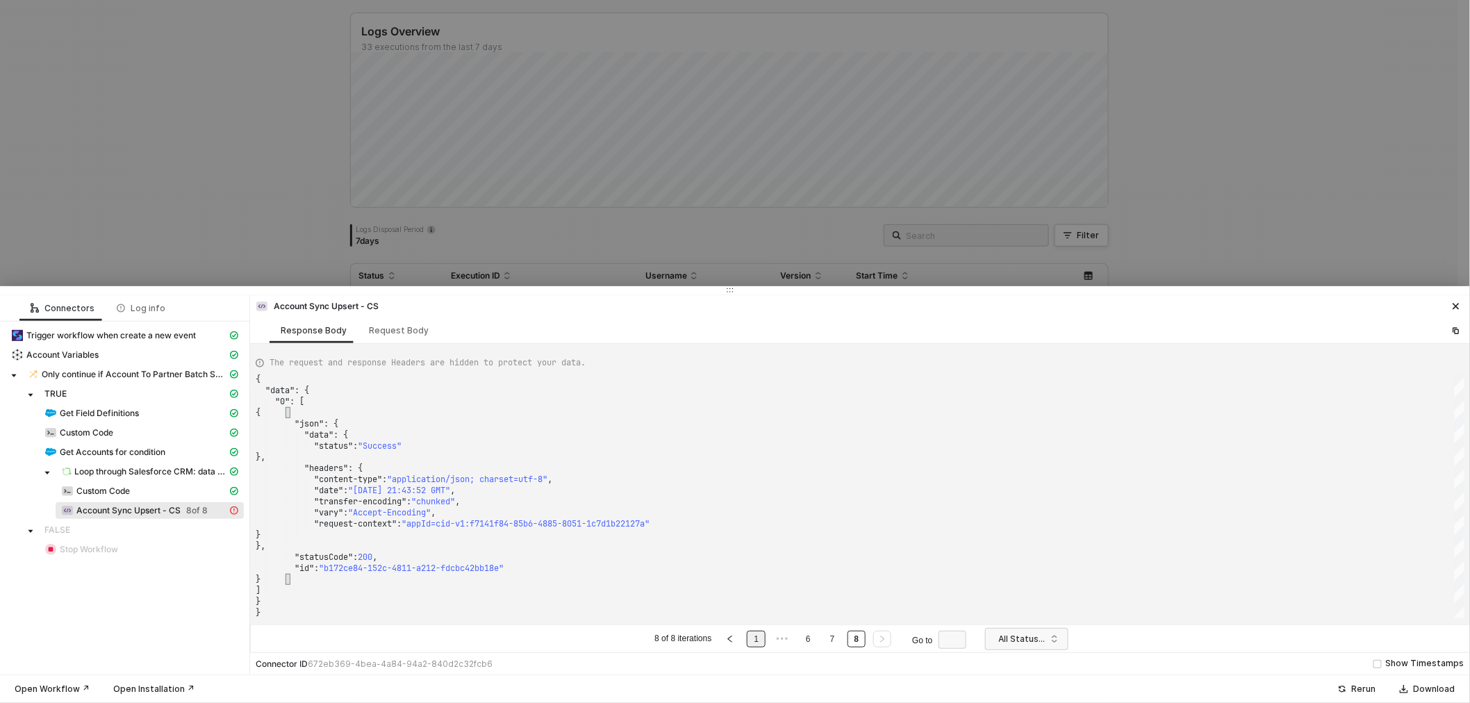
click at [754, 645] on link "1" at bounding box center [755, 638] width 13 height 15
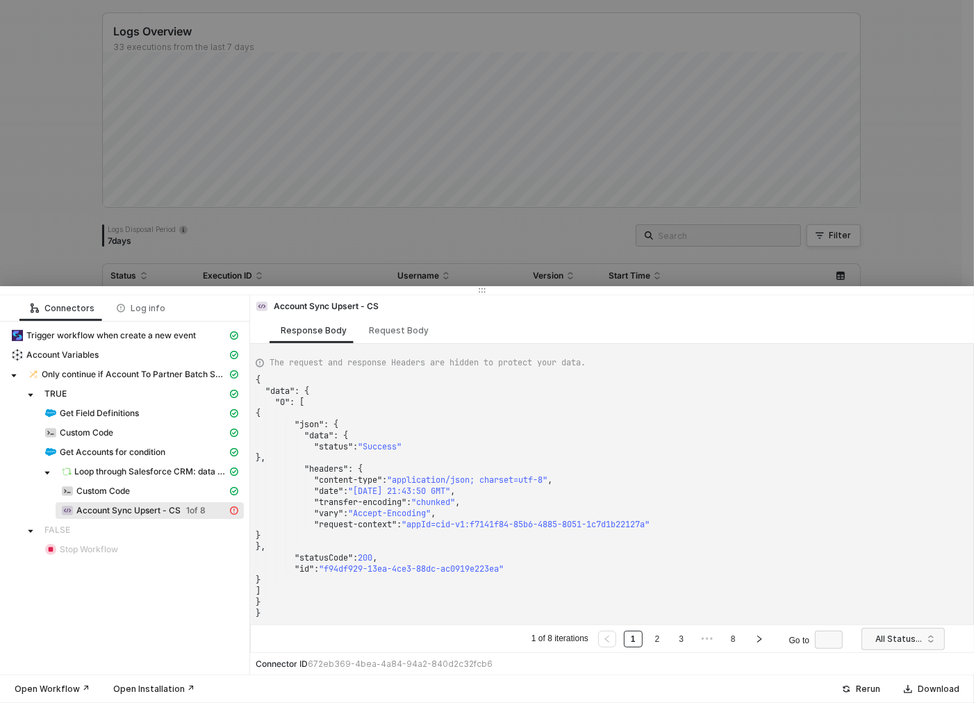
click at [660, 637] on link "2" at bounding box center [657, 638] width 13 height 15
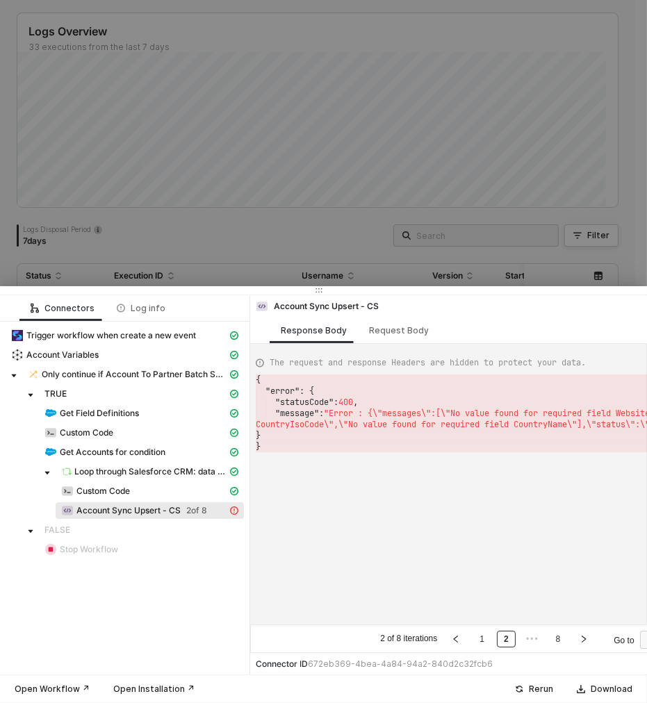
click at [122, 506] on span "Account Sync Upsert - CS" at bounding box center [128, 510] width 104 height 11
click at [410, 334] on div "Request Body" at bounding box center [399, 330] width 60 height 11
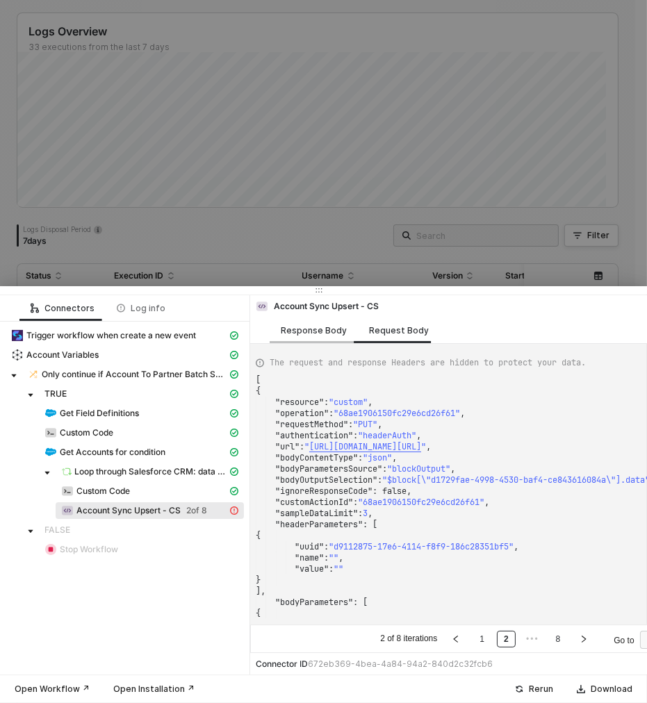
click at [326, 330] on div "Response Body" at bounding box center [314, 330] width 66 height 11
type textarea "{ "error": { "statusCode": 400, "message": "Error : {\"messages\":[\"No value f…"
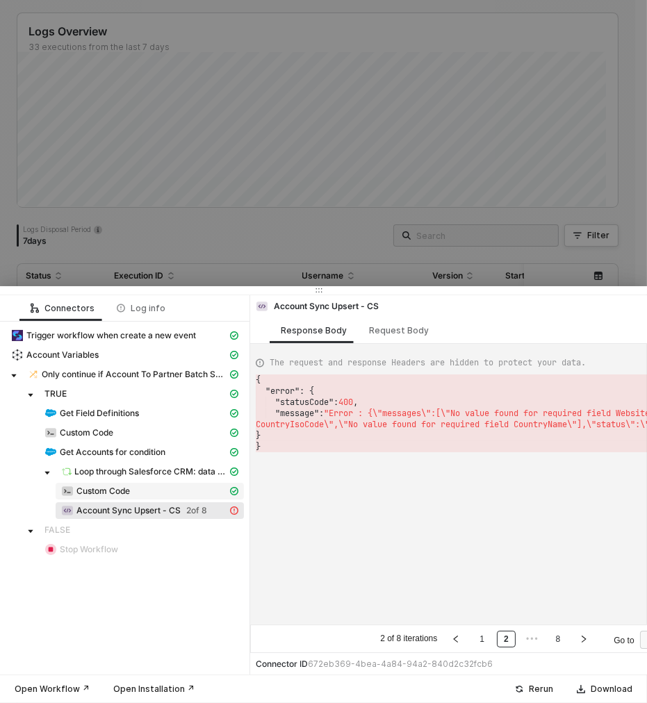
click at [99, 491] on span "Custom Code" at bounding box center [102, 491] width 53 height 11
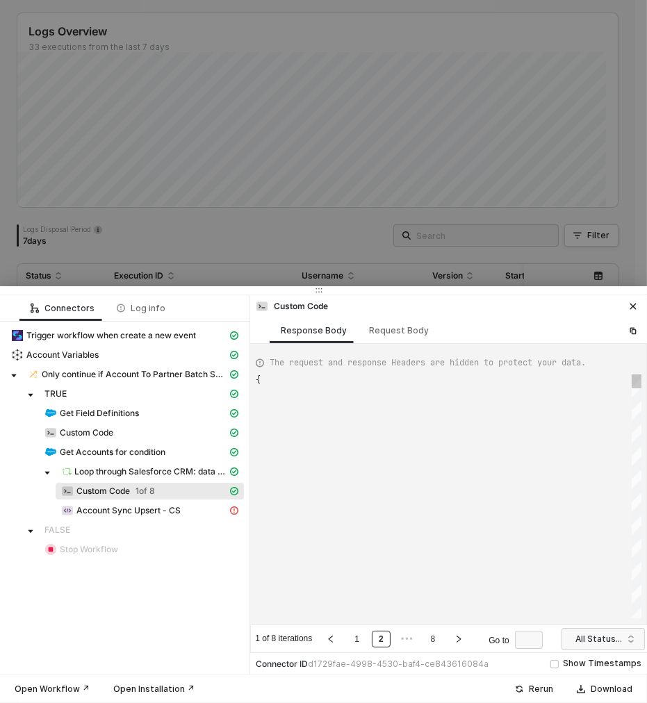
type textarea "{ "data": { "0": [ { "json": { "partnerId": "001Ho00001VH6fYIAT", "companyName"…"
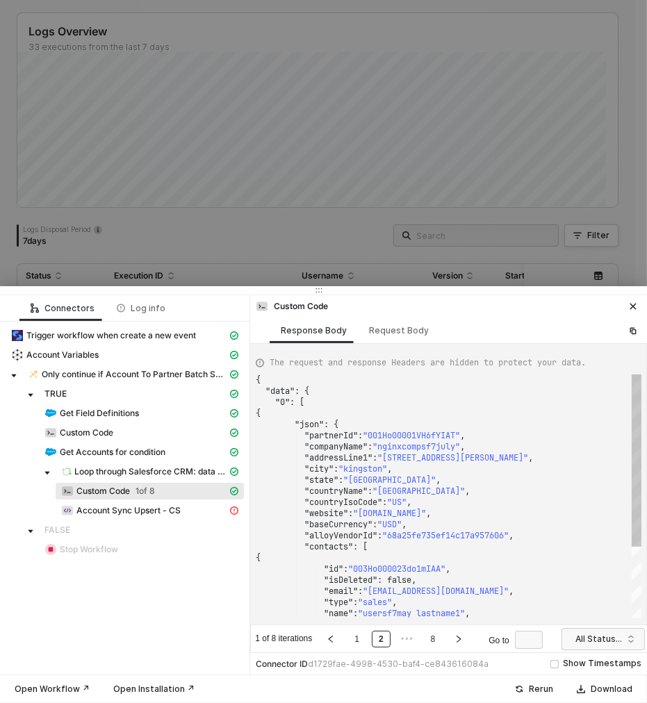
click at [105, 501] on div "Custom Code 1 of 8" at bounding box center [125, 492] width 238 height 19
click at [110, 516] on div "Account Sync Upsert - CS" at bounding box center [144, 510] width 166 height 13
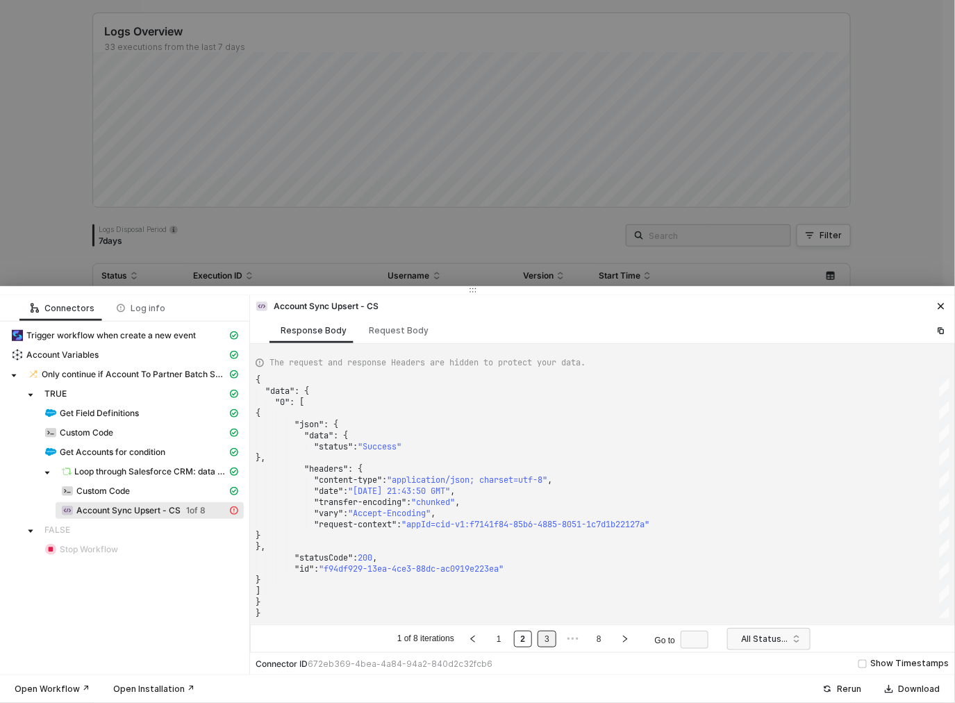
click at [553, 640] on link "3" at bounding box center [546, 638] width 13 height 15
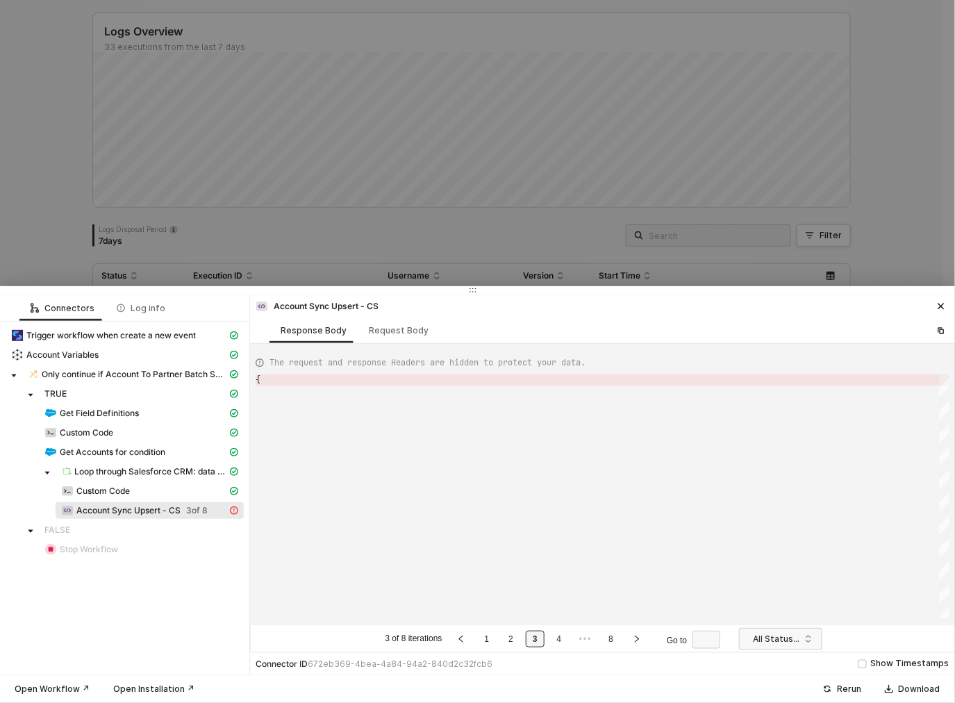
type textarea "{ "error": { "statusCode": 400, "message": "Error : {\"messages\":[\"No value f…"
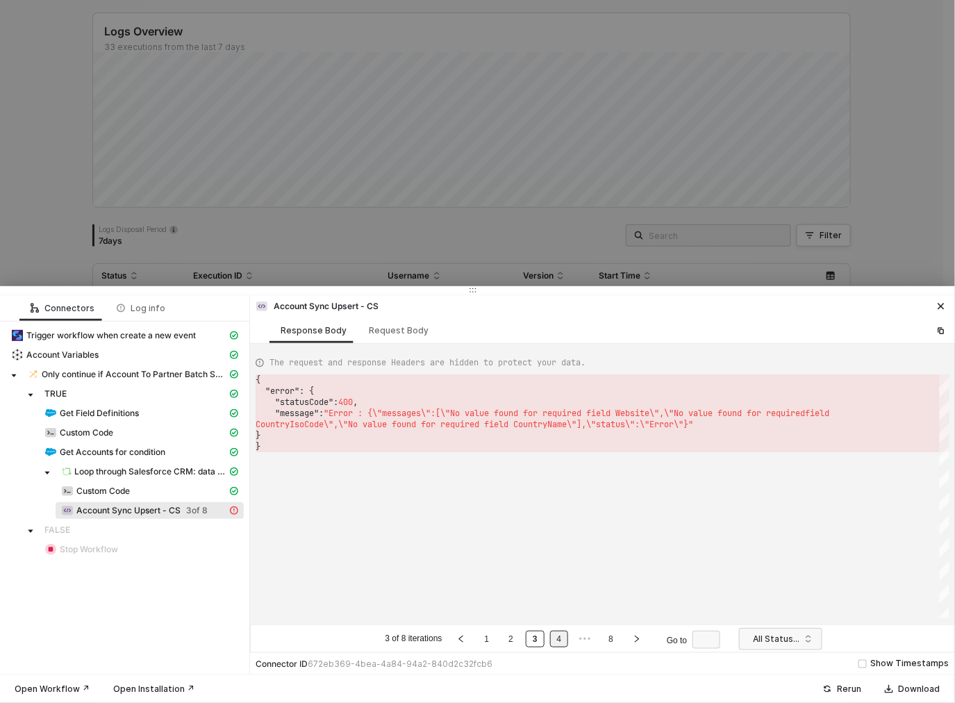
click at [550, 635] on li "4" at bounding box center [559, 639] width 19 height 17
click at [570, 637] on link "5" at bounding box center [573, 638] width 13 height 15
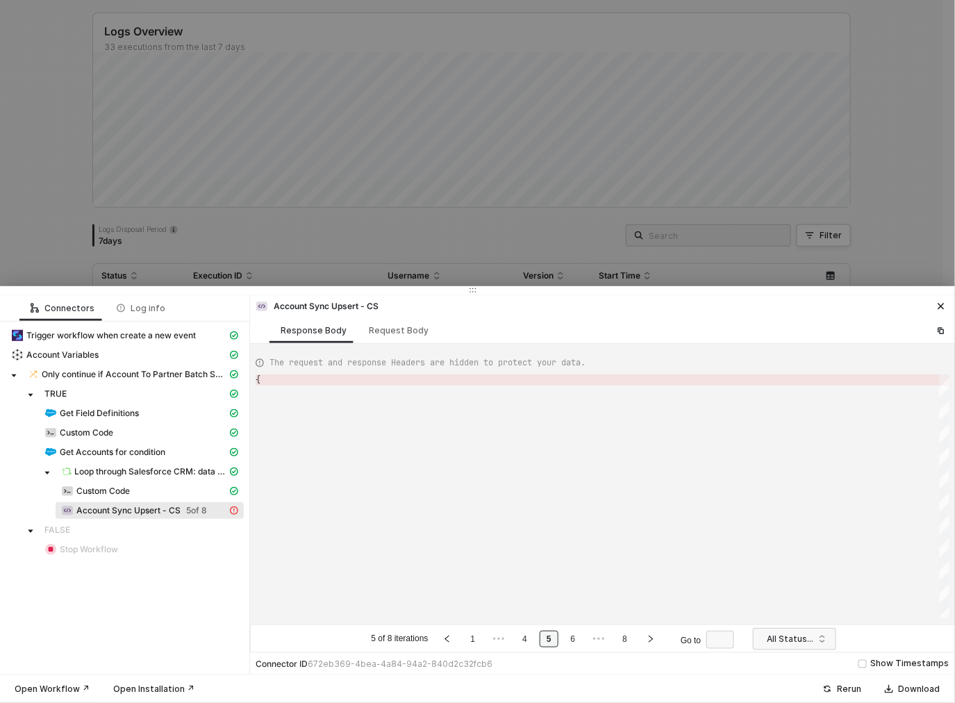
type textarea "{ "error": { "statusCode": 400, "message": "Error : {\"messages\":[\"No value f…"
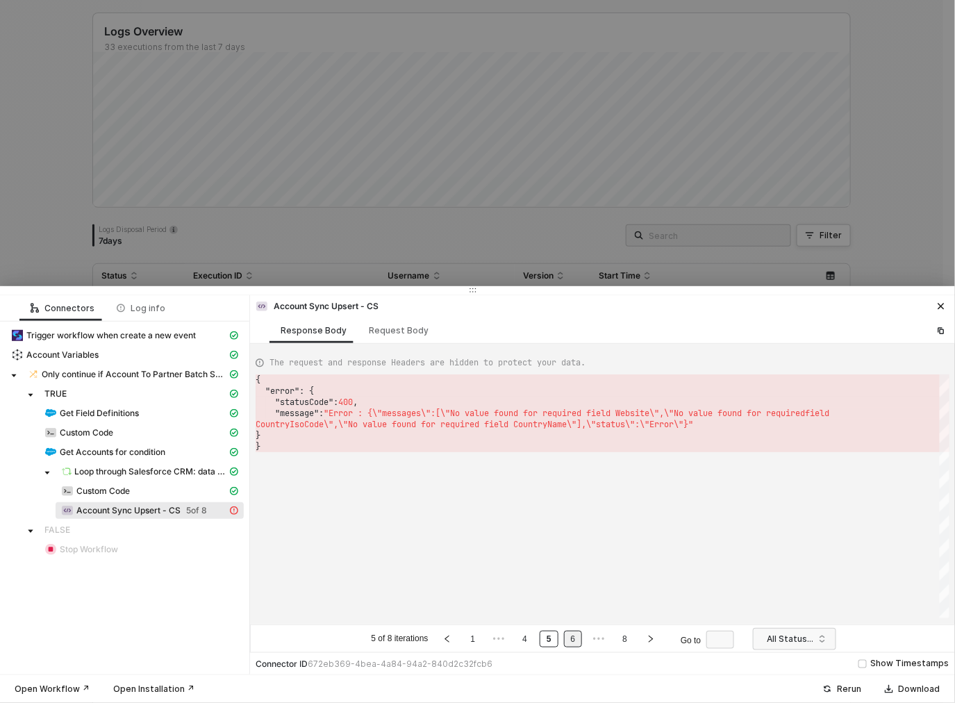
click at [570, 637] on link "6" at bounding box center [573, 638] width 13 height 15
click at [570, 637] on li "6" at bounding box center [563, 639] width 19 height 17
click at [581, 639] on link "7" at bounding box center [587, 638] width 13 height 15
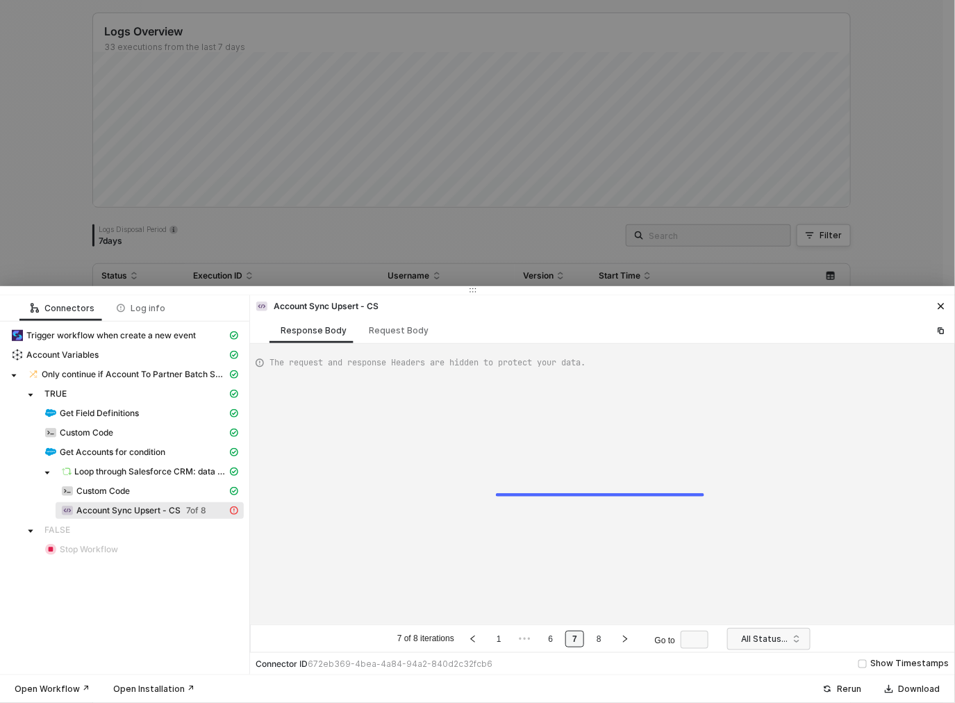
type textarea "{ "error": { "statusCode": 400, "message": "Error : {\"messages\":[\"No value f…"
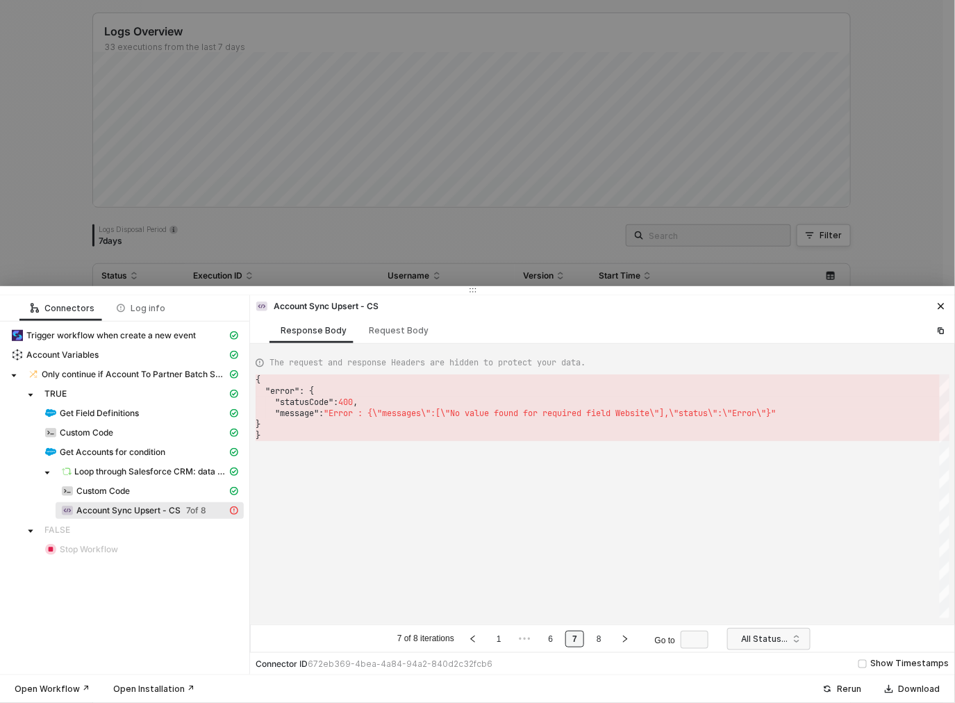
click at [581, 639] on li "7" at bounding box center [574, 639] width 19 height 17
click at [592, 641] on li "8" at bounding box center [599, 639] width 19 height 17
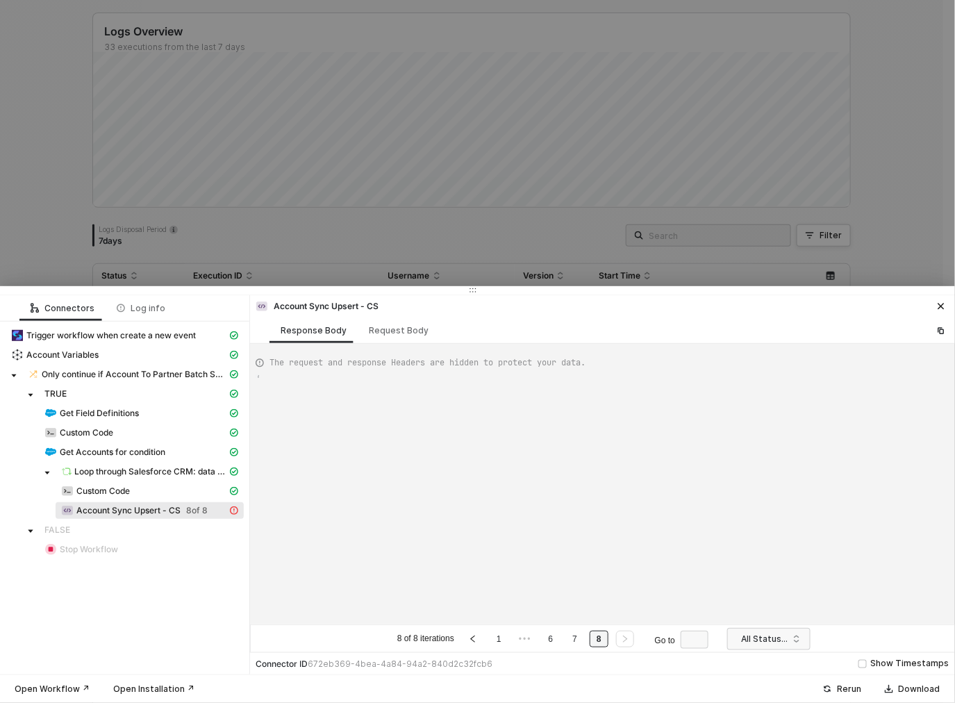
type textarea "{ "data": { "0": [ { "json": { "data": { "status": "Success" }, "headers": { "c…"
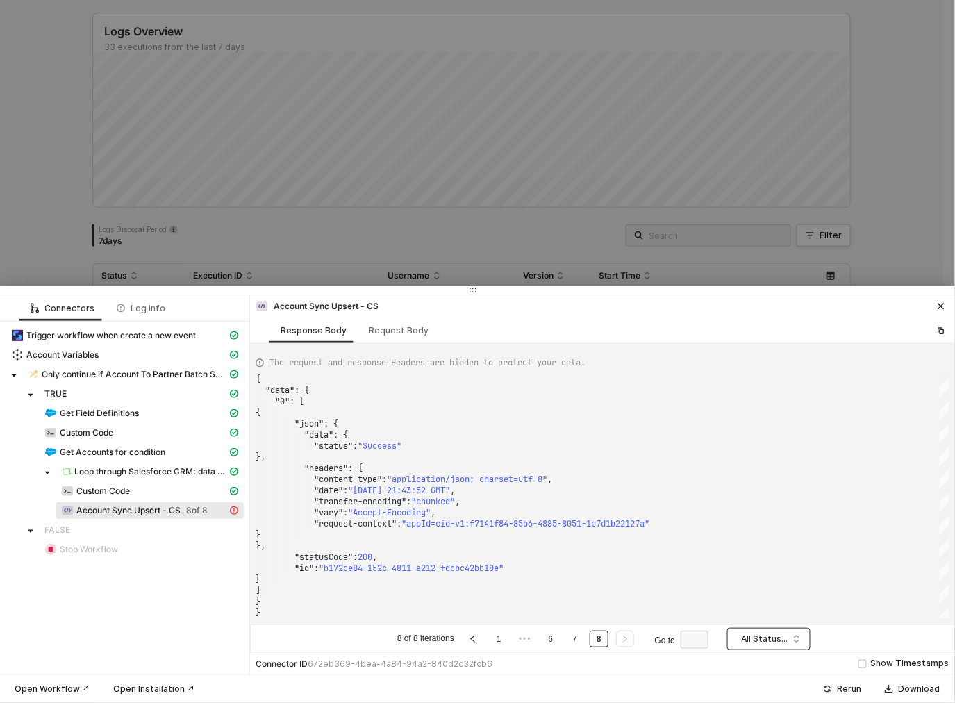
click at [745, 638] on span "All Statuses" at bounding box center [771, 639] width 61 height 21
click at [759, 589] on div "Failure" at bounding box center [769, 588] width 61 height 15
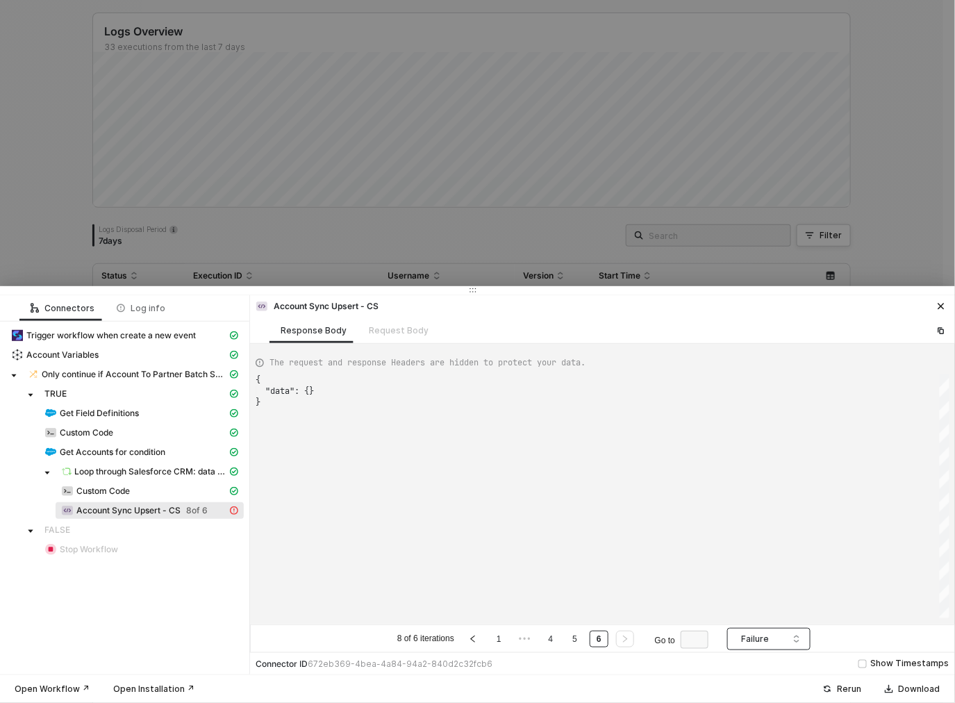
click at [753, 646] on span "Failure" at bounding box center [771, 639] width 61 height 21
click at [755, 617] on div "Success" at bounding box center [769, 611] width 61 height 15
type textarea "{ "data": {} }"
click at [761, 632] on span "Success" at bounding box center [733, 639] width 61 height 21
click at [741, 572] on div "All Statuses" at bounding box center [731, 566] width 61 height 15
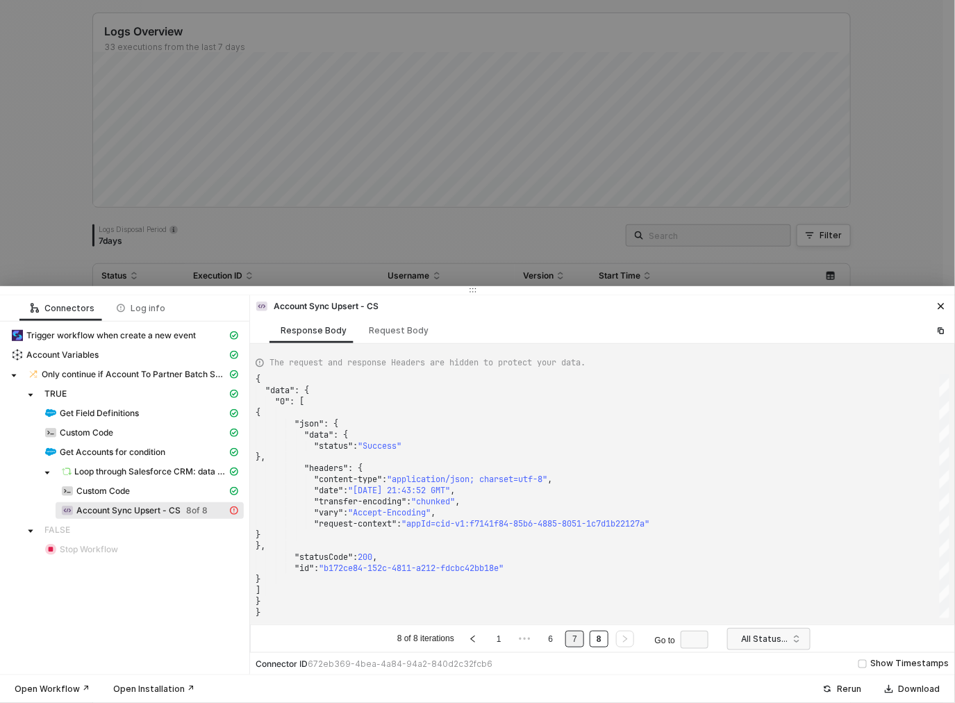
click at [578, 641] on link "7" at bounding box center [574, 638] width 13 height 15
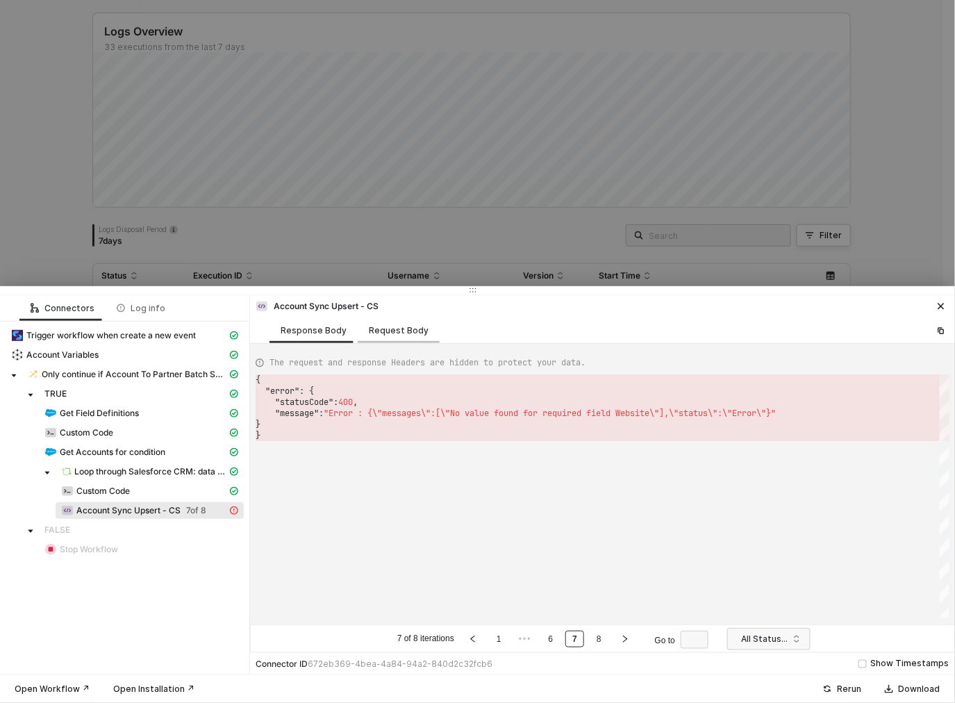
click at [396, 328] on div "Request Body" at bounding box center [399, 330] width 60 height 11
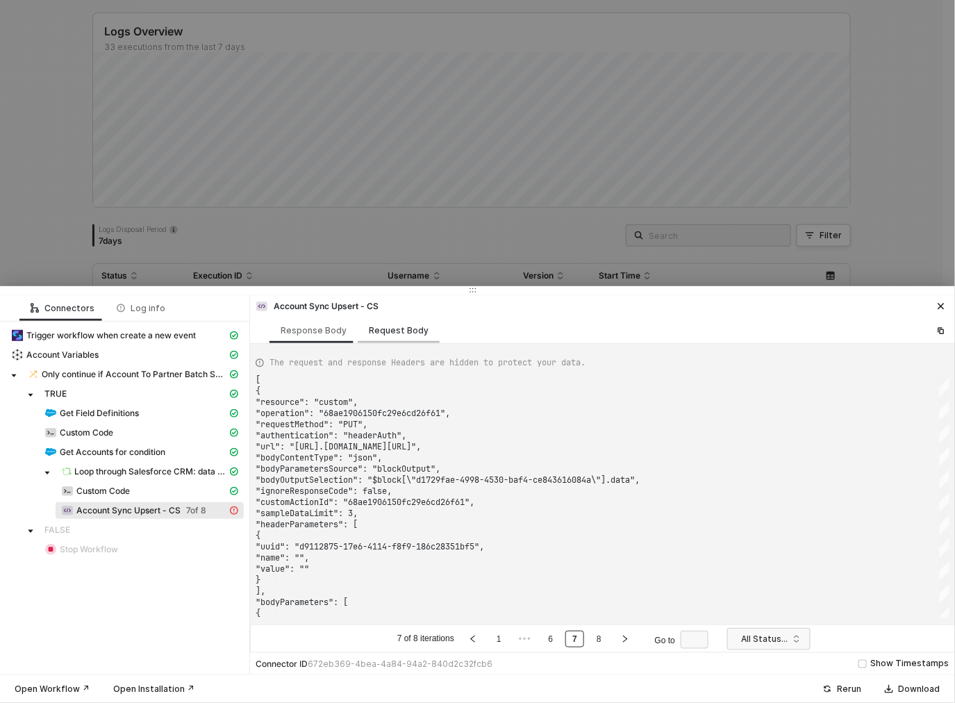
type textarea "[ { "resource": "custom", "operation": "68ae1906150fc29e6cd26f61", "requestMeth…"
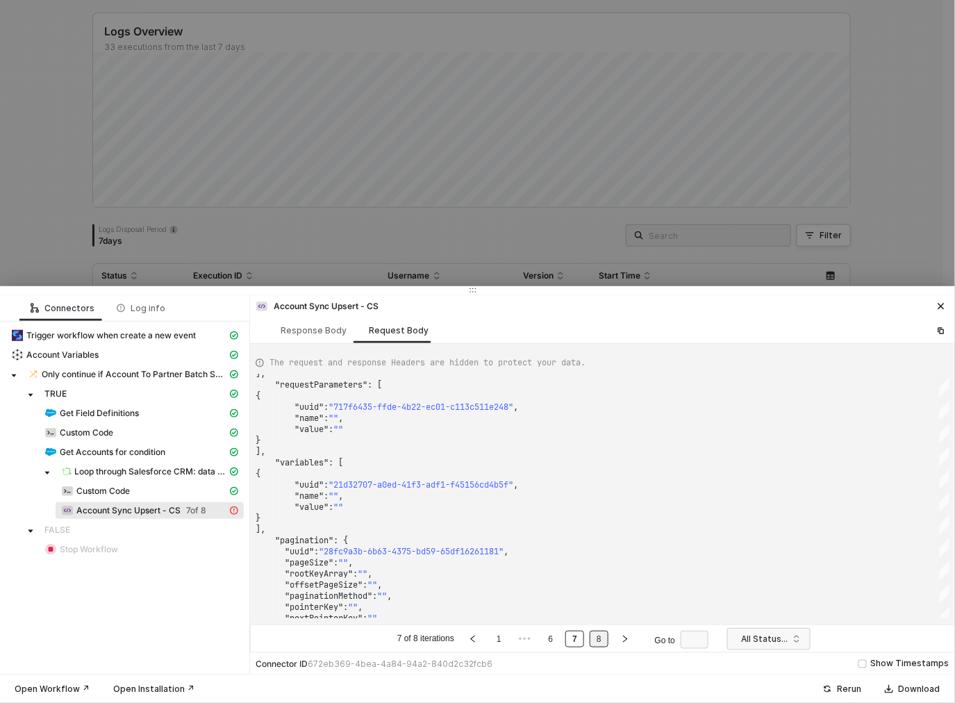
click at [605, 641] on link "8" at bounding box center [599, 638] width 13 height 15
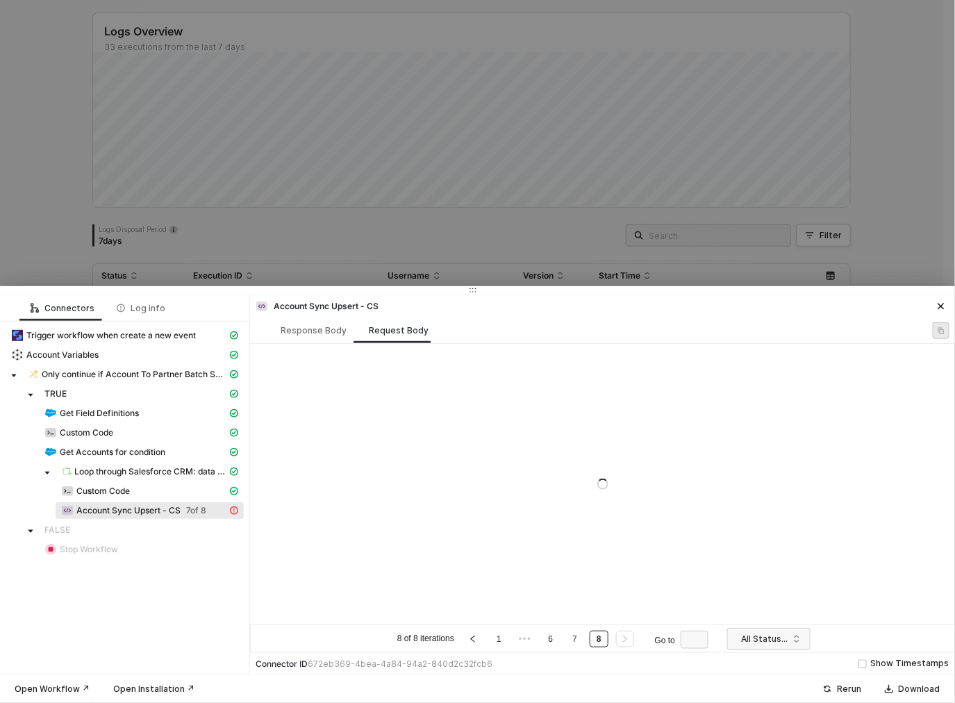
click at [561, 640] on ul "8 of 8 iterations 1 ••• 6 7 8 Go to" at bounding box center [555, 638] width 321 height 17
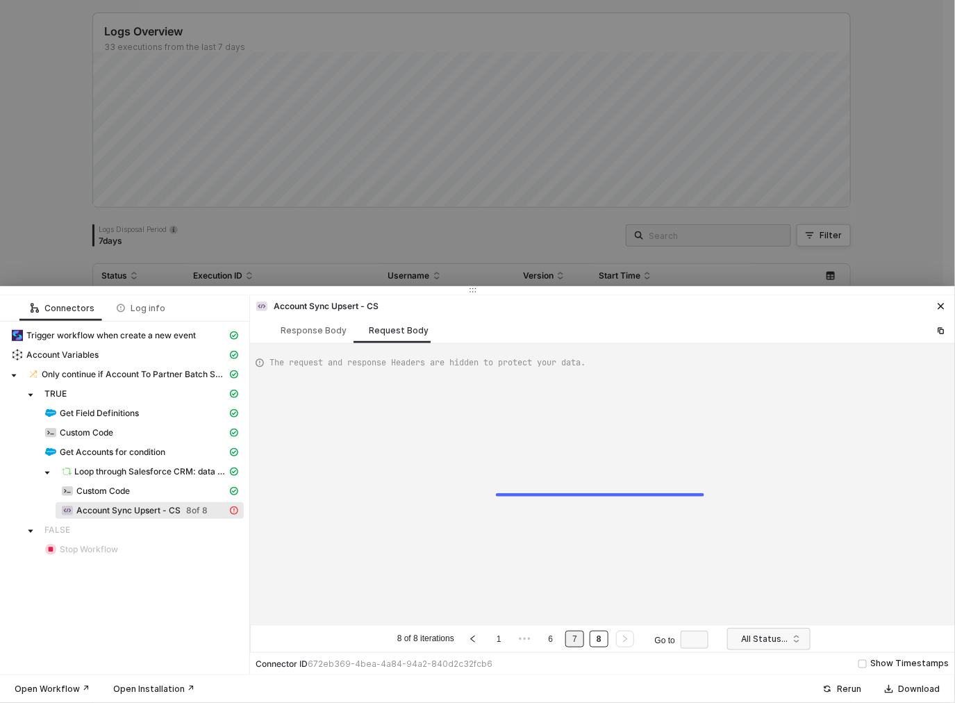
type textarea "[ { "resource": "custom", "operation": "68ae1906150fc29e6cd26f61", "requestMeth…"
click at [565, 640] on ul "8 of 8 iterations 1 ••• 6 7 8 Go to" at bounding box center [555, 638] width 321 height 17
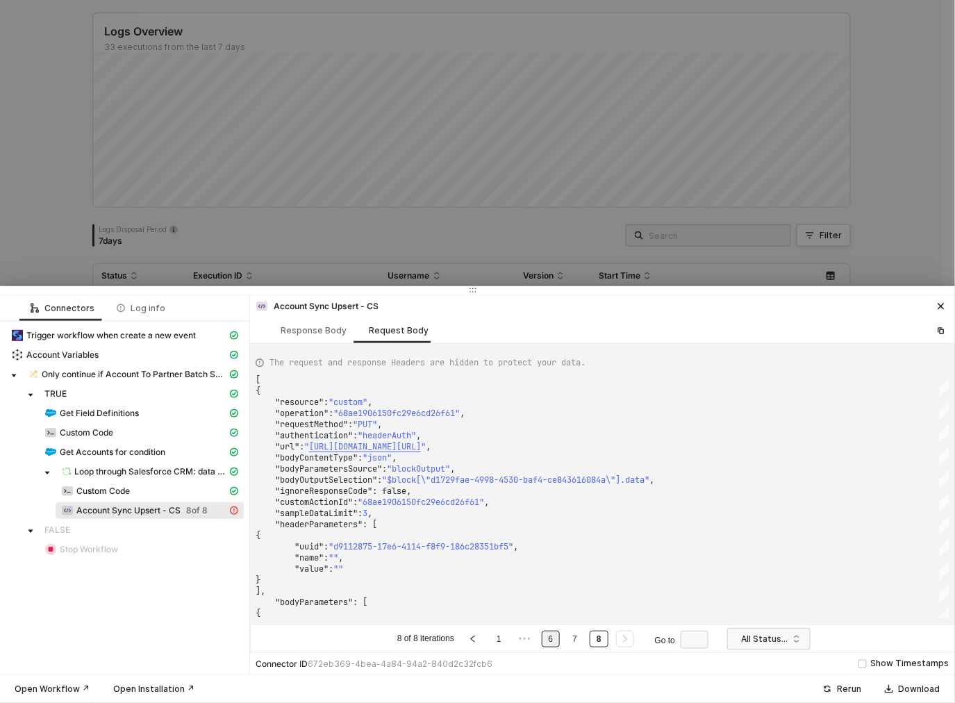
click at [550, 640] on link "6" at bounding box center [551, 638] width 13 height 15
click at [313, 325] on div "Response Body" at bounding box center [314, 330] width 66 height 11
type textarea "{ "error": { "statusCode": 400, "message": "Error : {\"messages\":[\"No value f…"
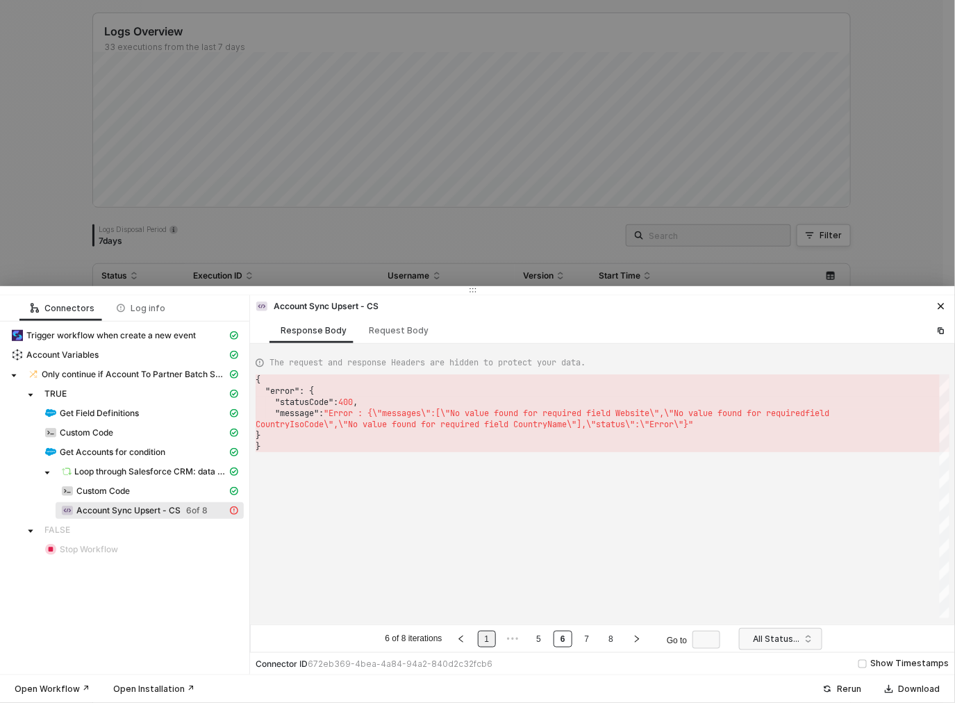
click at [493, 640] on link "1" at bounding box center [487, 638] width 13 height 15
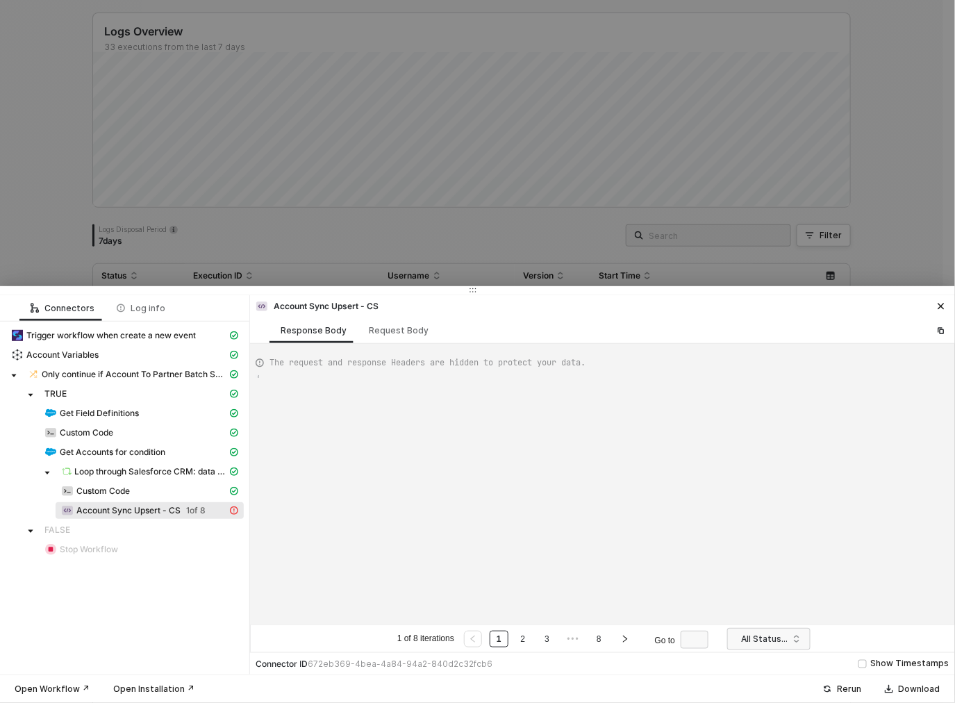
type textarea "{ "data": { "0": [ { "json": { "data": { "status": "Success" }, "headers": { "c…"
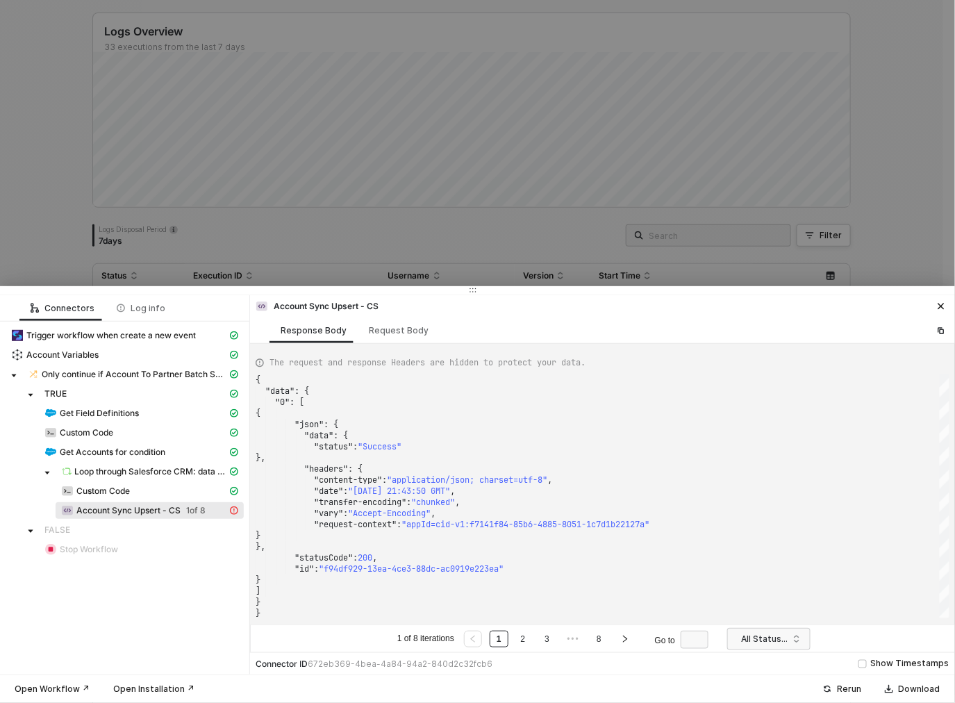
click at [512, 640] on ul "1 of 8 iterations 1 2 3 ••• 8 Go to" at bounding box center [555, 638] width 321 height 17
click at [517, 641] on link "2" at bounding box center [523, 638] width 13 height 15
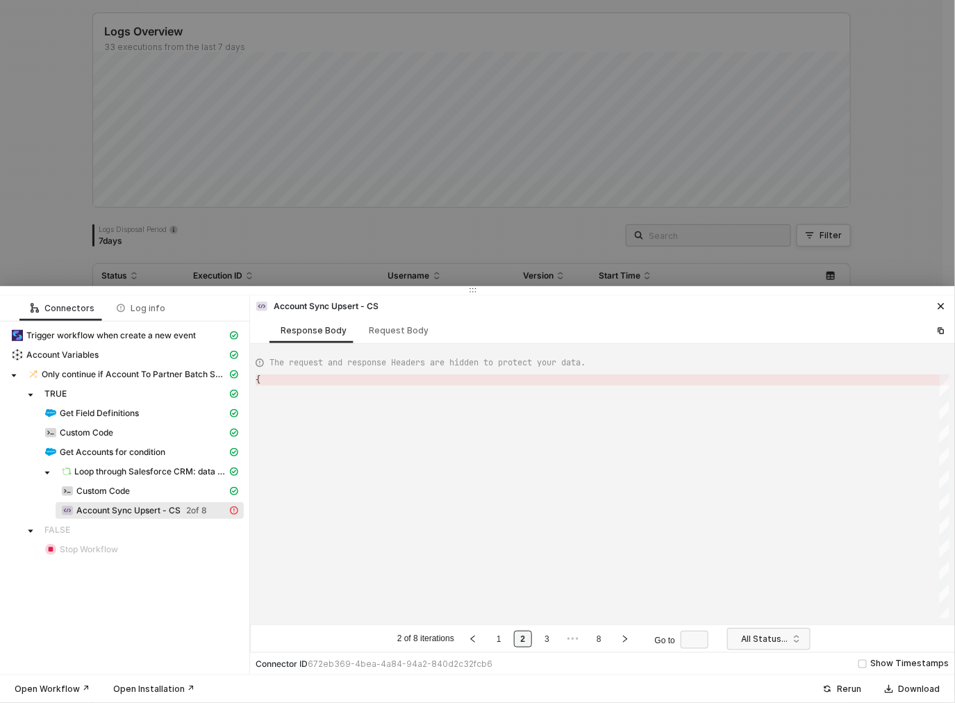
type textarea "{ "error": { "statusCode": 400, "message": "Error : {\"messages\":[\"No value f…"
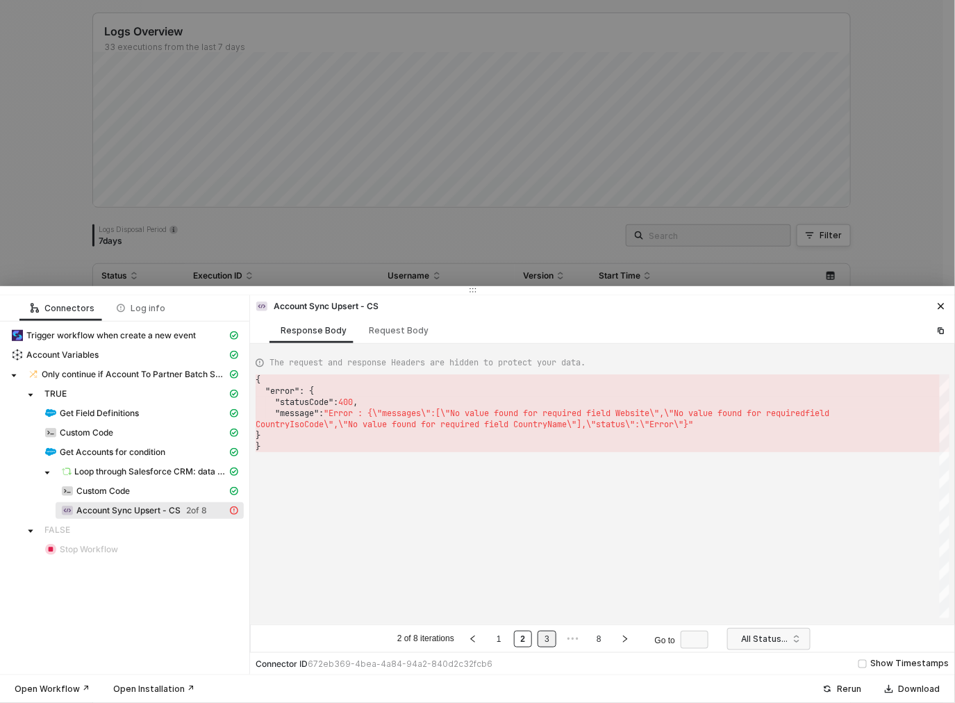
click at [543, 641] on link "3" at bounding box center [546, 638] width 13 height 15
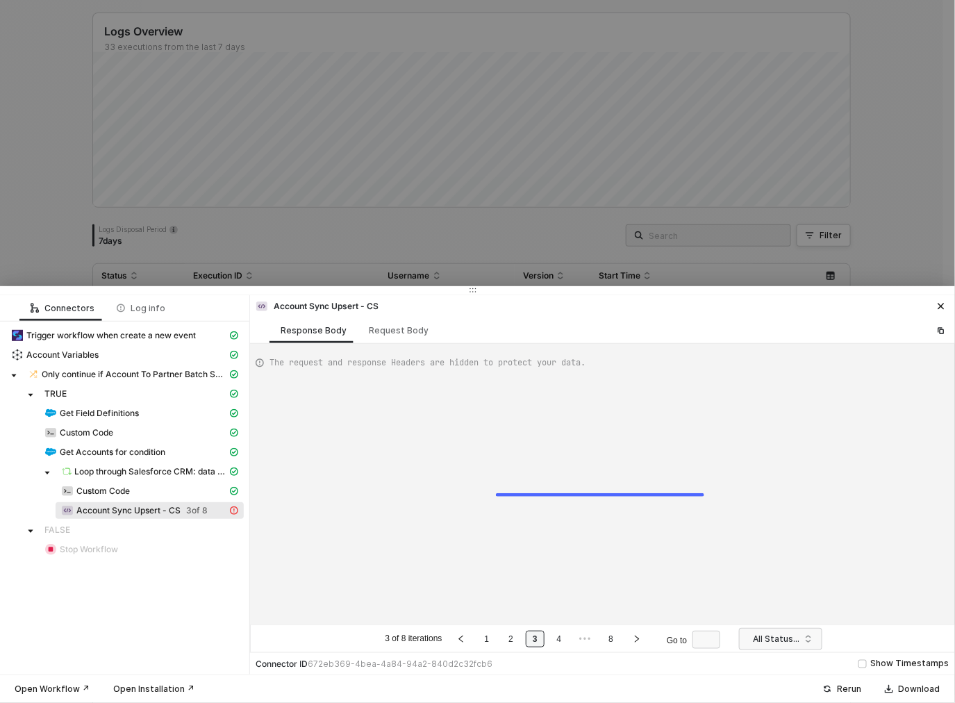
type textarea "{ "error": { "statusCode": 400, "message": "Error : {\"messages\":[\"No value f…"
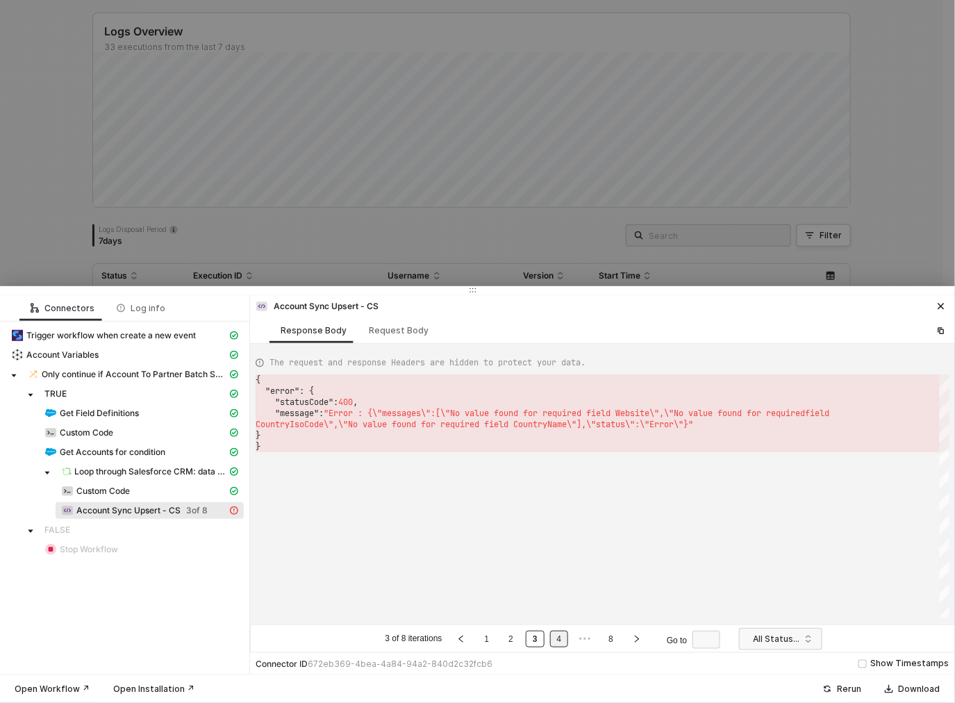
click at [563, 639] on link "4" at bounding box center [559, 638] width 13 height 15
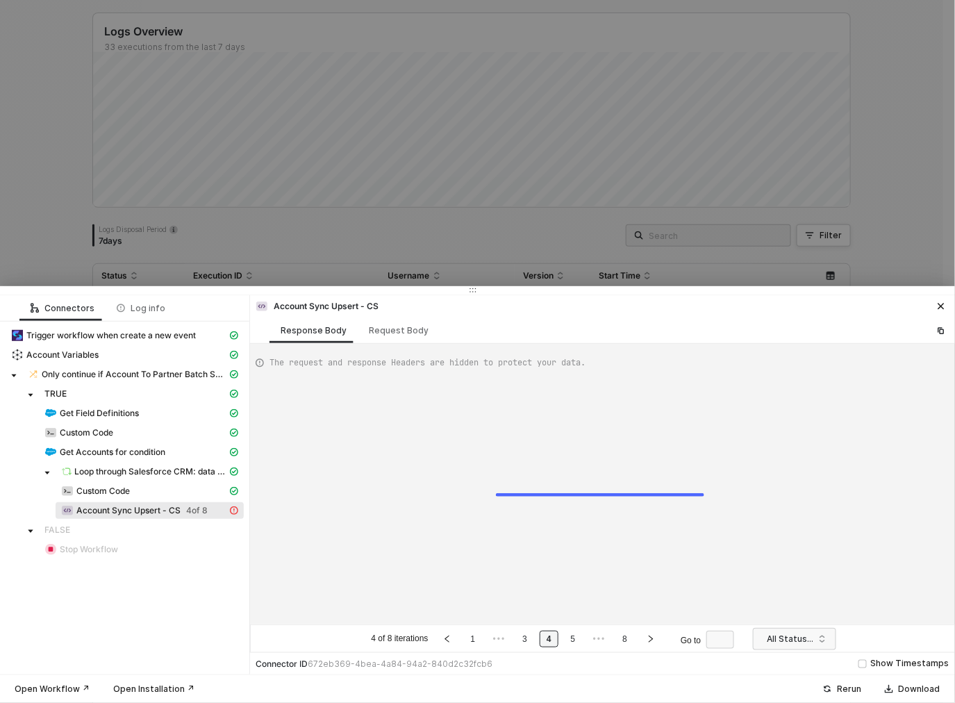
type textarea "{ "error": { "statusCode": 400, "message": "Error : {\"messages\":[\"No value f…"
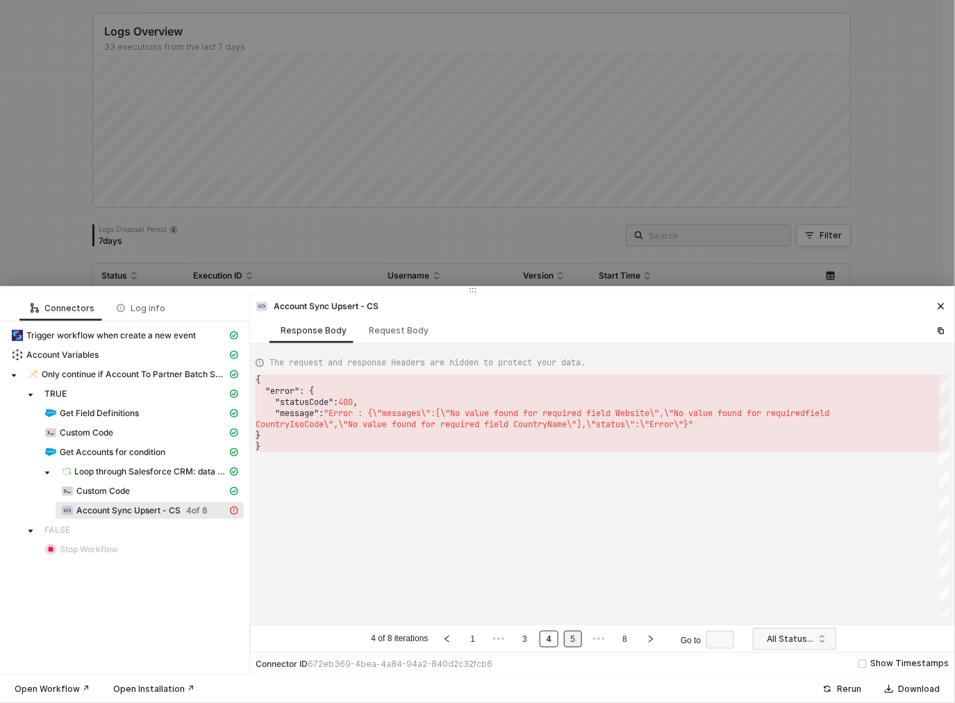
click at [572, 640] on link "5" at bounding box center [573, 638] width 13 height 15
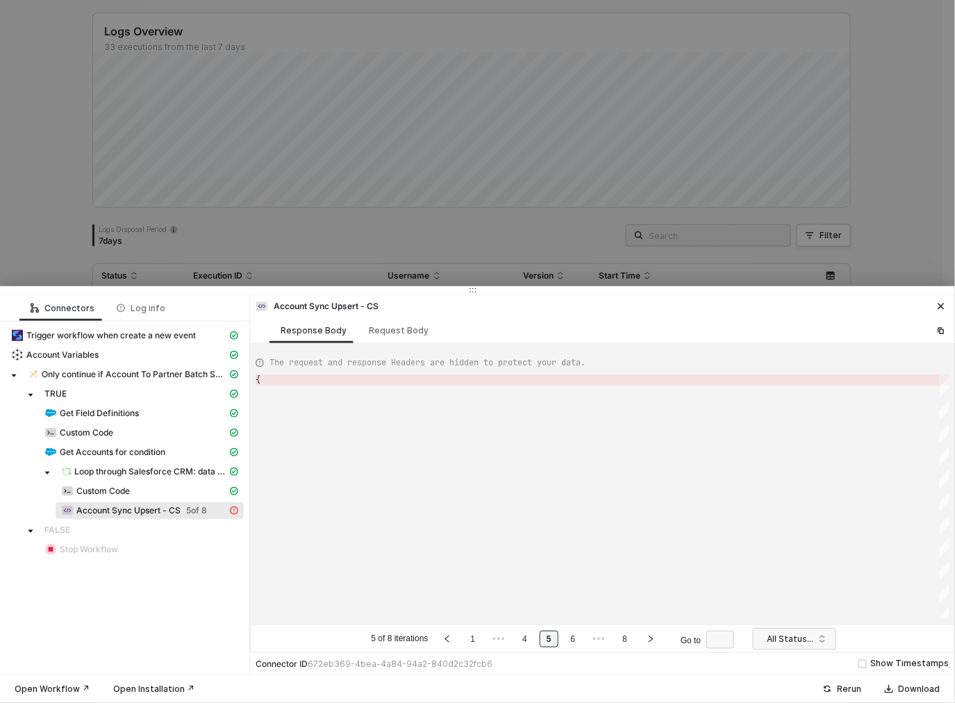
type textarea "{ "error": { "statusCode": 400, "message": "Error : {\"messages\":[\"No value f…"
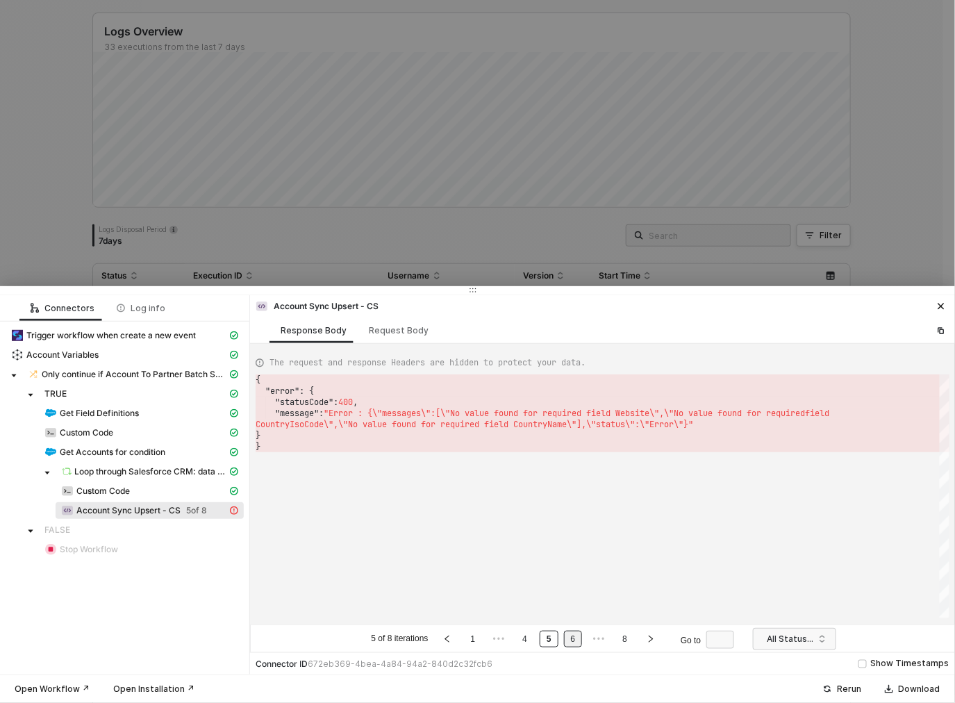
click at [577, 641] on link "6" at bounding box center [573, 638] width 13 height 15
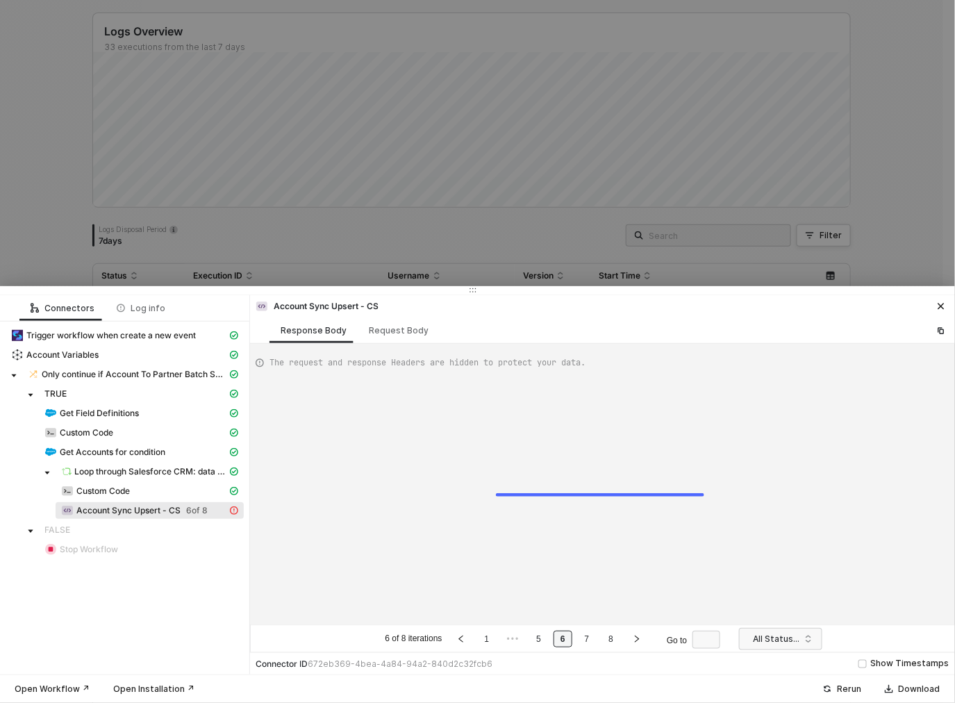
type textarea "{ "error": { "statusCode": 400, "message": "Error : {\"messages\":[\"No value f…"
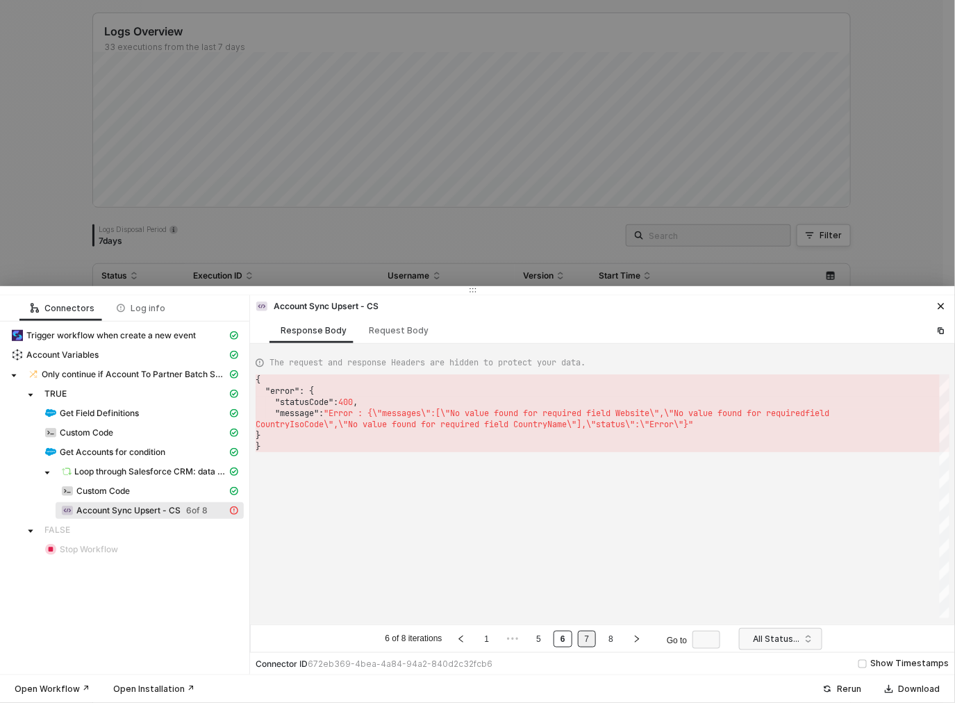
click at [586, 640] on link "7" at bounding box center [587, 638] width 13 height 15
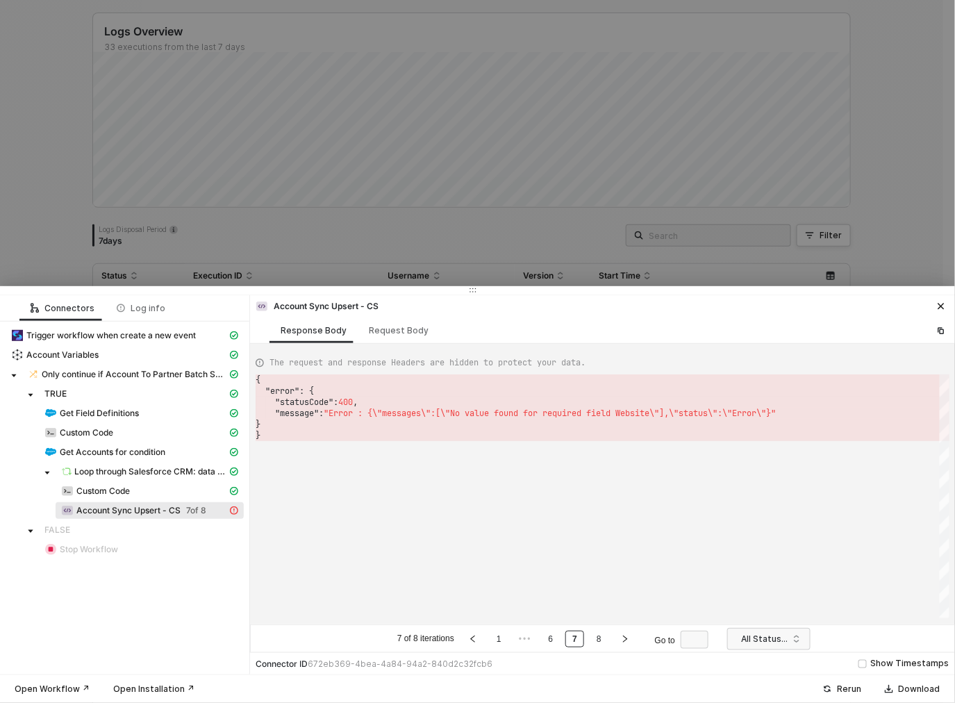
click at [586, 640] on ul "7 of 8 iterations 1 ••• 6 7 8 Go to" at bounding box center [555, 638] width 321 height 17
click at [591, 640] on li "8" at bounding box center [599, 639] width 19 height 17
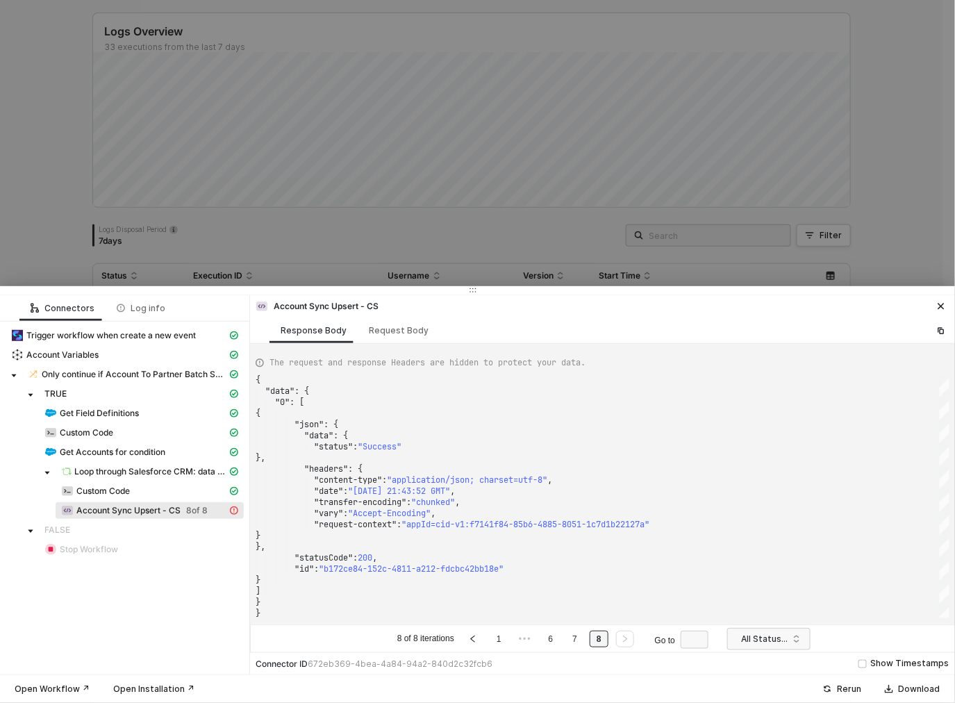
click at [597, 641] on link "8" at bounding box center [599, 638] width 13 height 15
click at [601, 642] on link "8" at bounding box center [599, 638] width 13 height 15
type textarea ""date": "Tue, 26 Aug 2025 21:43:52 GMT", "transfer-encoding": "chunked", "vary"…"
click at [702, 522] on div ""request-context" : "appId=cid-v1:f7141f84-85b6-4885-8051-1c7d1b22127a "" at bounding box center [603, 524] width 694 height 11
click at [522, 239] on div at bounding box center [477, 351] width 955 height 703
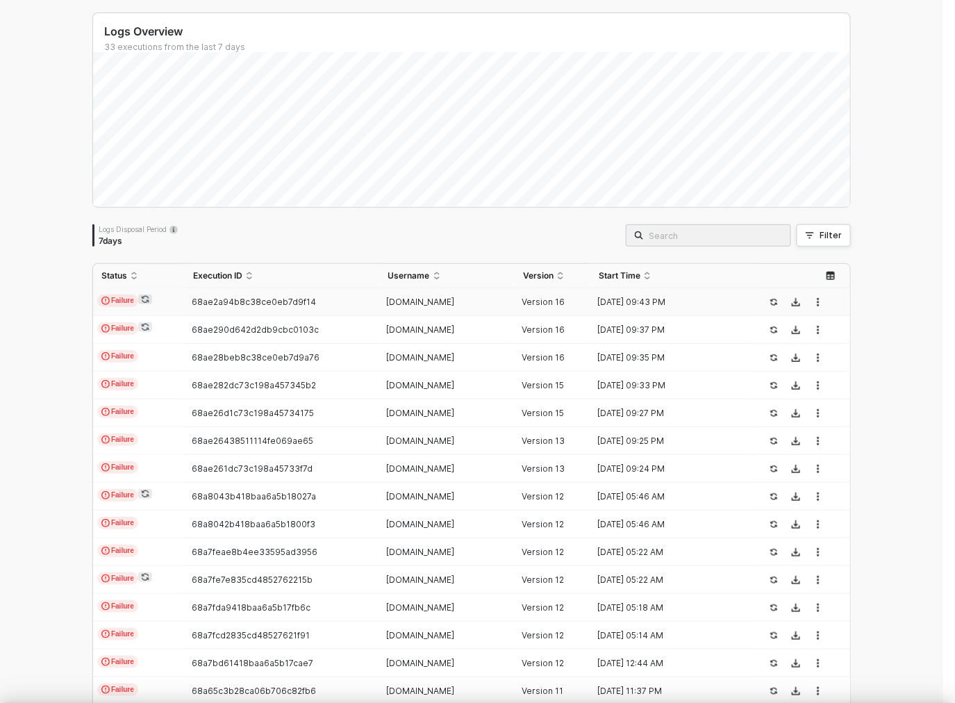
click at [157, 160] on div at bounding box center [477, 351] width 955 height 703
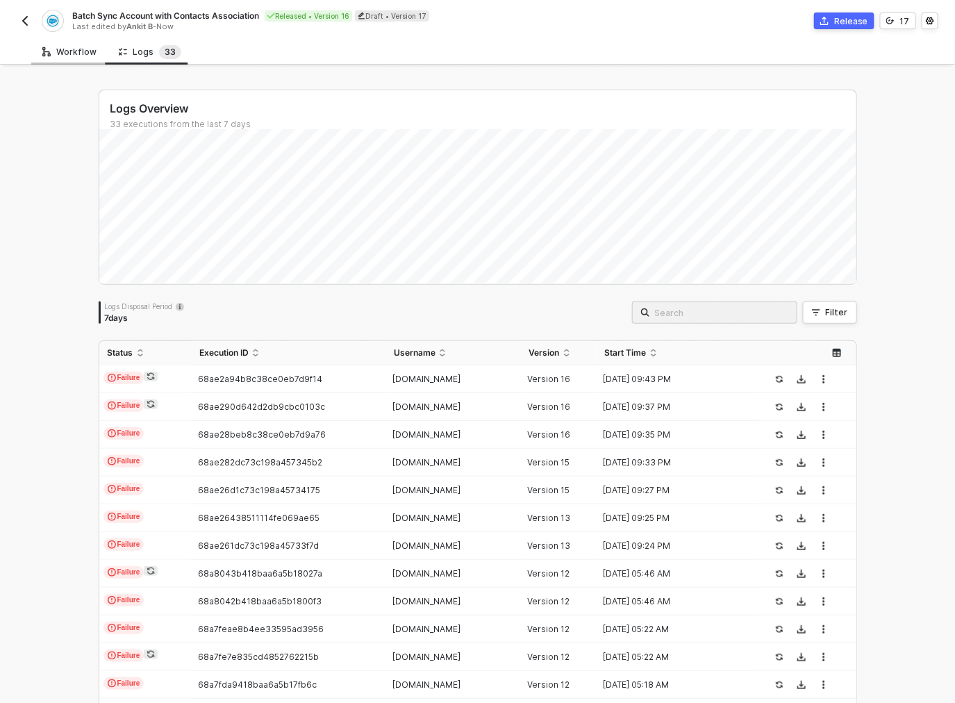
click at [67, 58] on div "Workflow" at bounding box center [69, 52] width 76 height 26
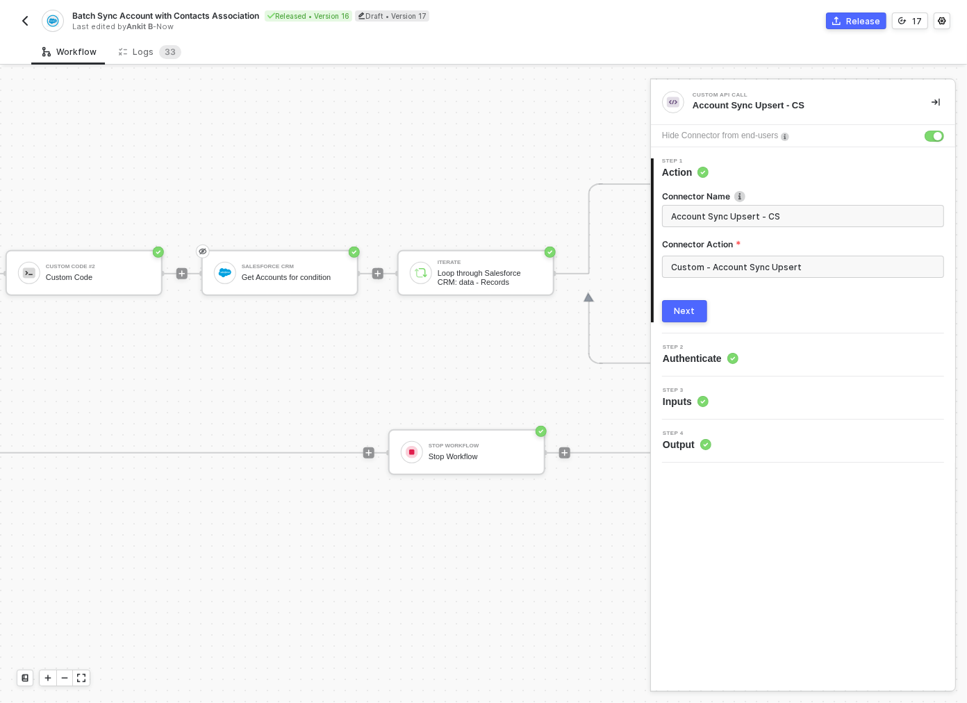
scroll to position [509, 872]
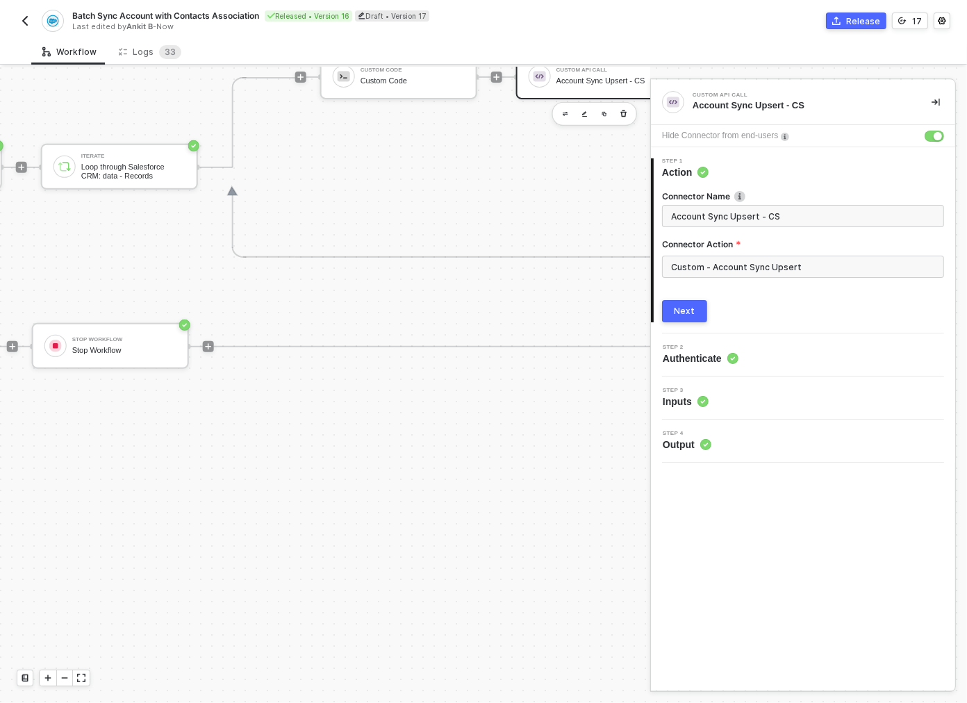
drag, startPoint x: 207, startPoint y: 279, endPoint x: 299, endPoint y: 280, distance: 91.7
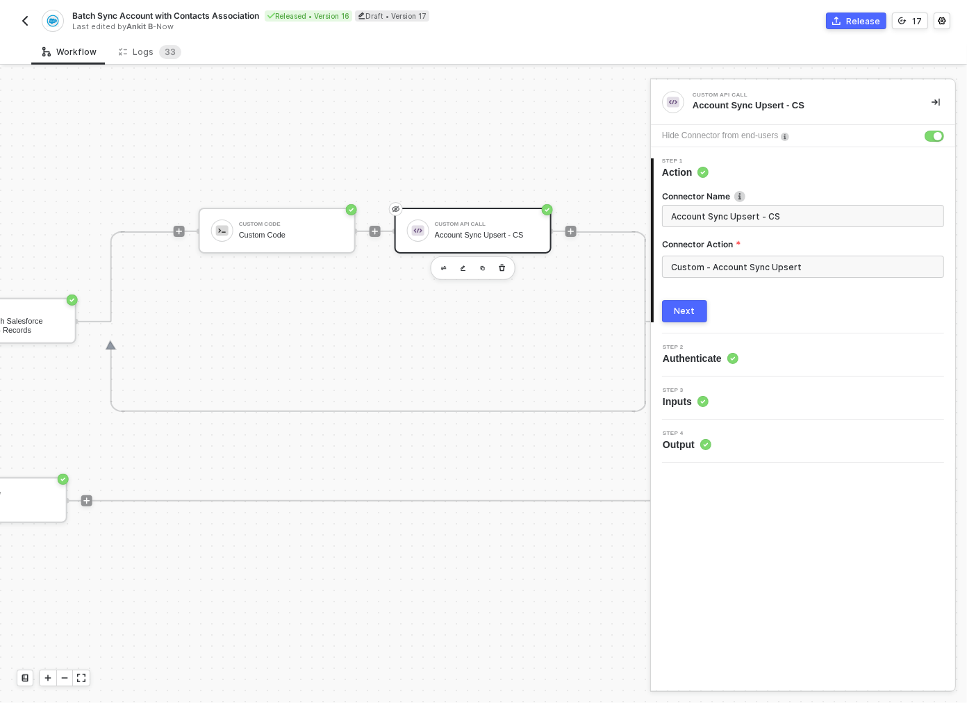
drag, startPoint x: 356, startPoint y: 313, endPoint x: 422, endPoint y: 318, distance: 66.9
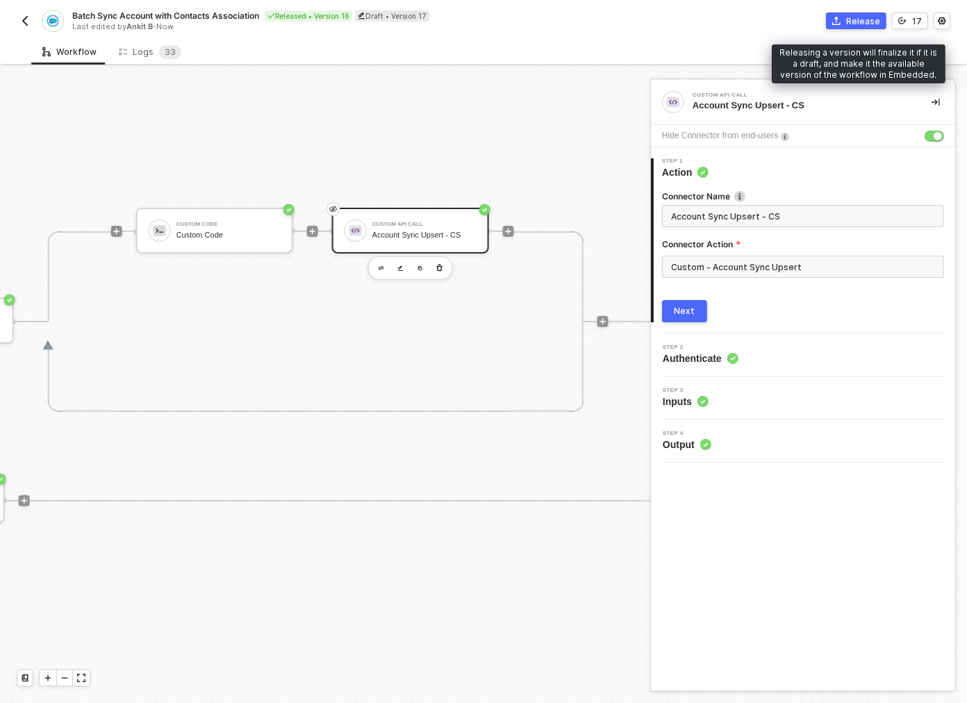
click at [856, 28] on button "Release" at bounding box center [856, 21] width 60 height 17
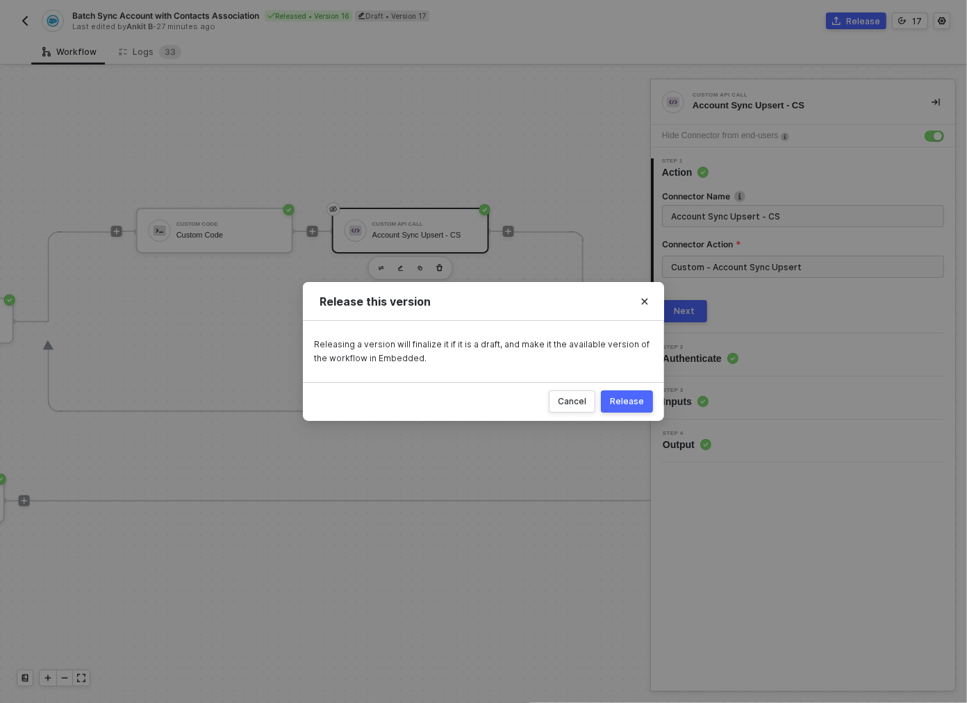
click at [629, 392] on button "Release" at bounding box center [627, 401] width 52 height 22
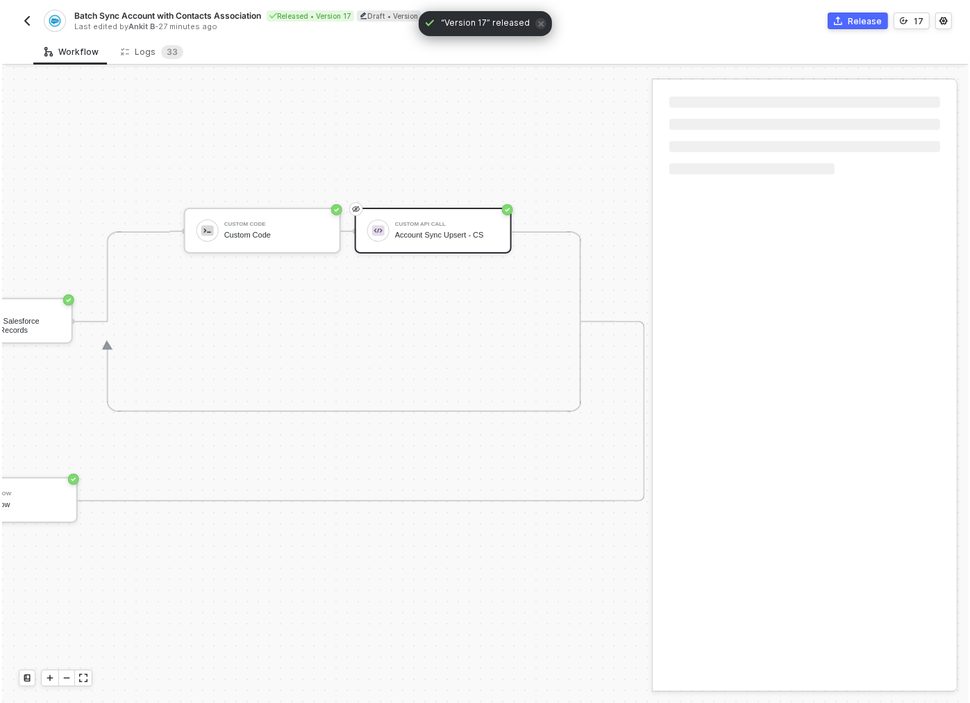
scroll to position [355, 1216]
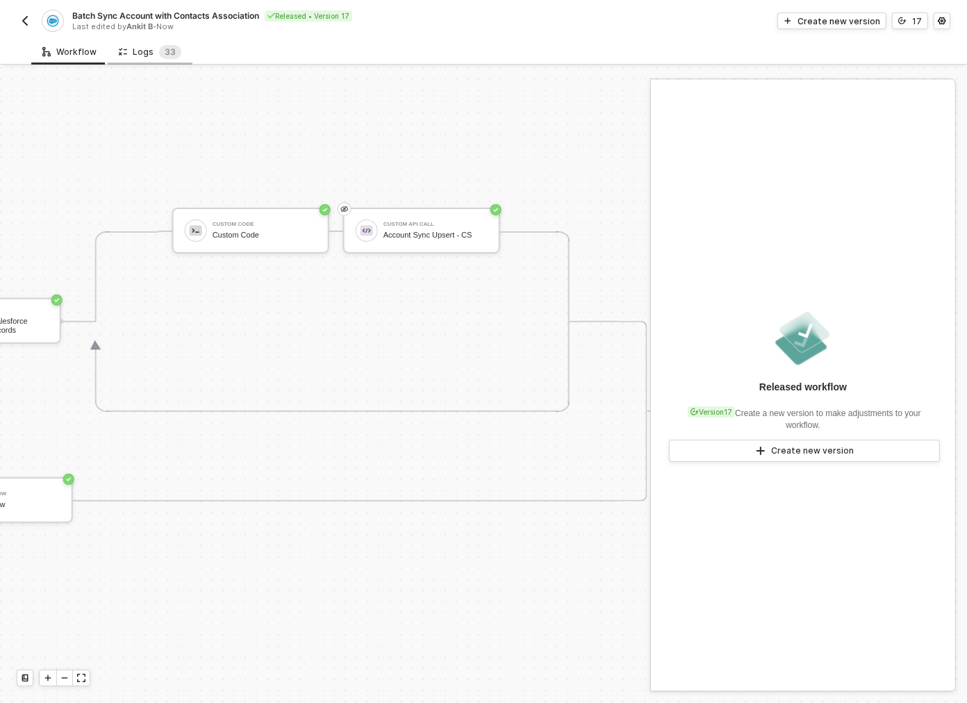
click at [144, 47] on div "Logs 3 3" at bounding box center [150, 52] width 63 height 14
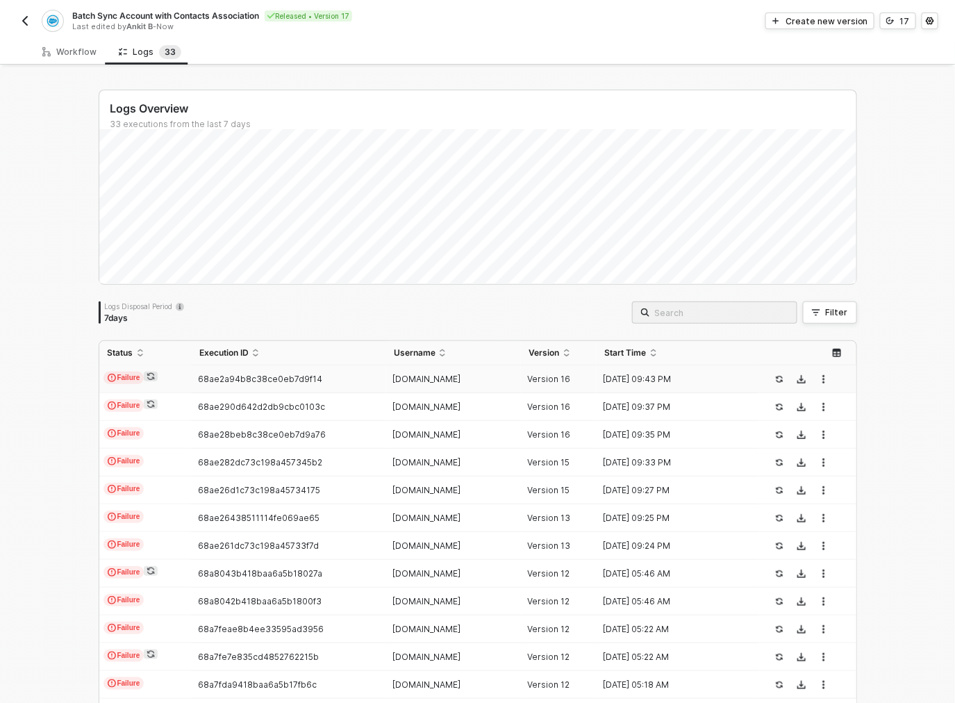
click at [212, 374] on span "68ae2a94b8c38ce0eb7d9f14" at bounding box center [260, 379] width 124 height 10
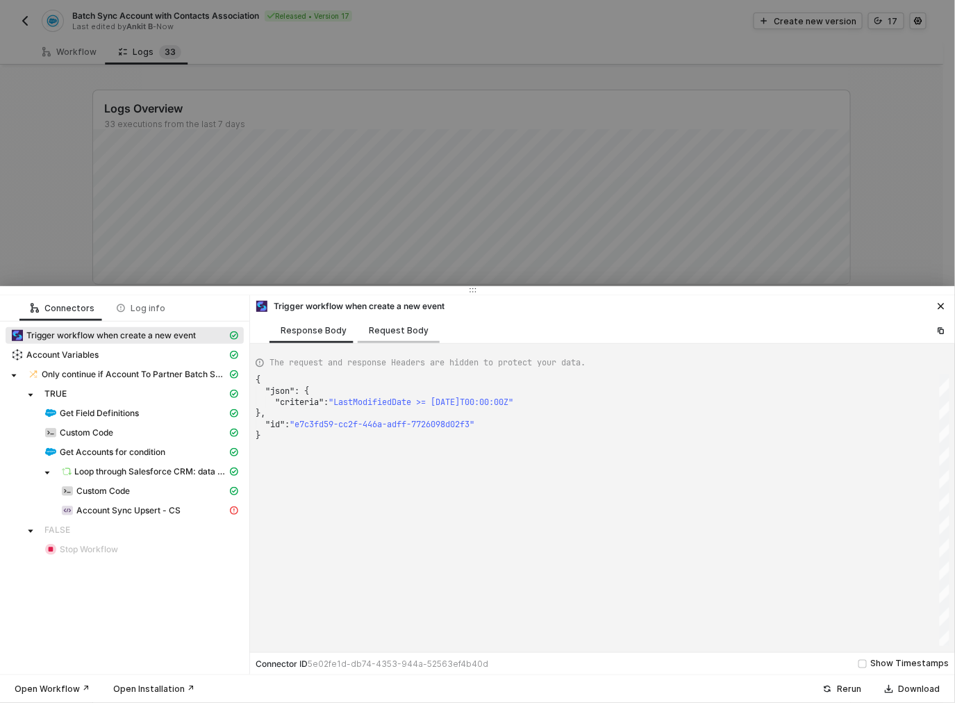
click at [404, 332] on div "Request Body" at bounding box center [399, 330] width 60 height 11
click at [322, 338] on div "Response Body" at bounding box center [314, 330] width 88 height 26
type textarea "{ "json": { "criteria": "LastModifiedDate >= 2025-04-25T00:00:00Z" }, "id": "e7…"
click at [113, 507] on span "Account Sync Upsert - CS" at bounding box center [128, 510] width 104 height 11
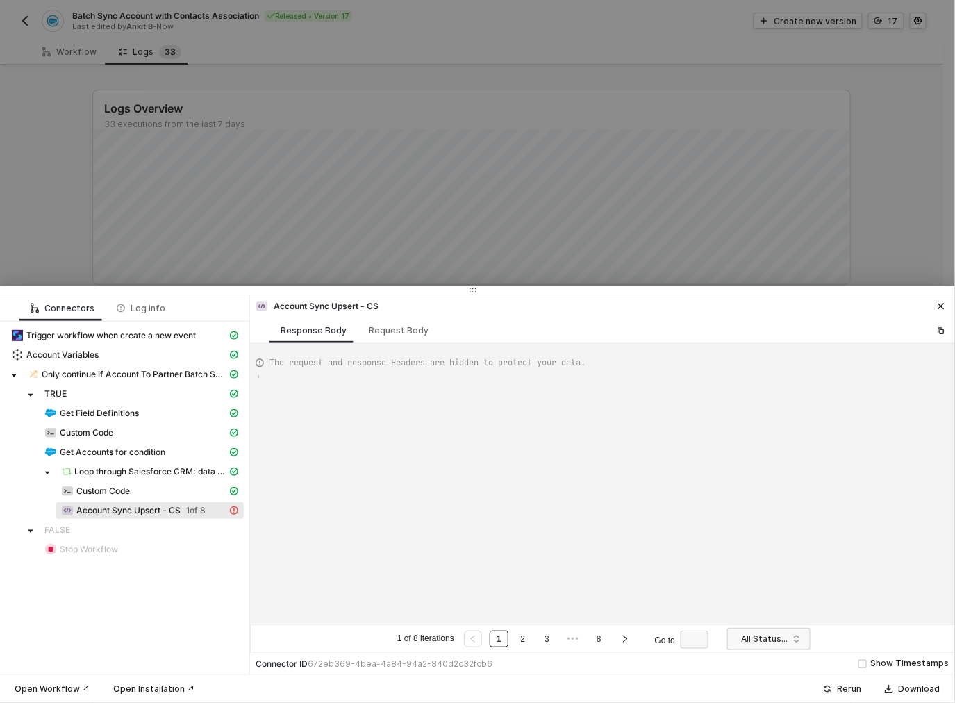
type textarea "{ "data": { "0": [ { "json": { "data": { "status": "Success" }, "headers": { "c…"
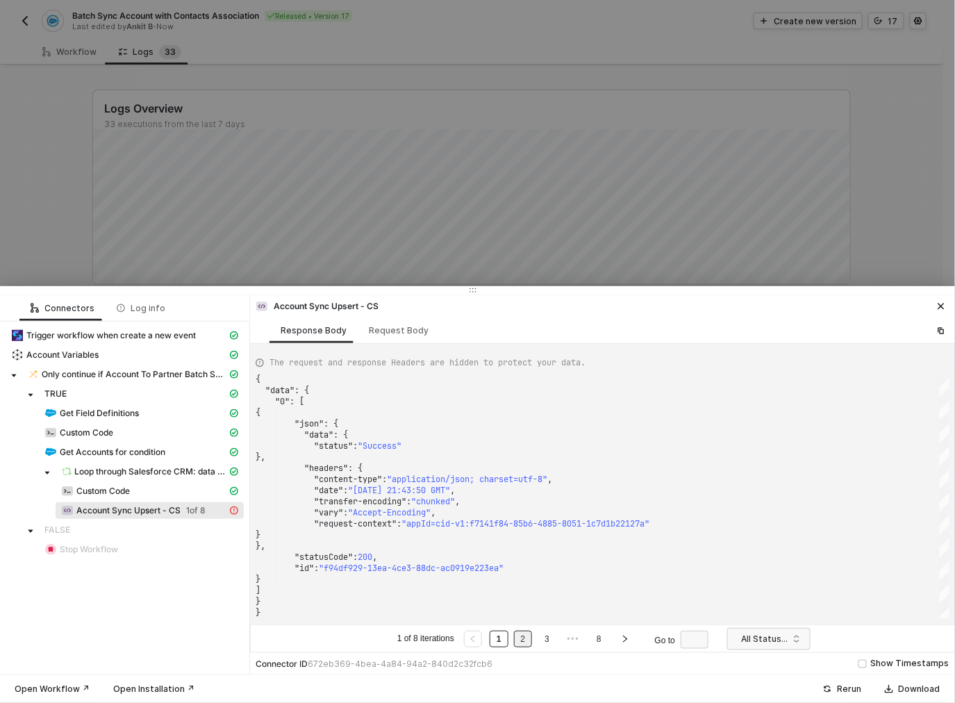
click at [520, 641] on link "2" at bounding box center [523, 638] width 13 height 15
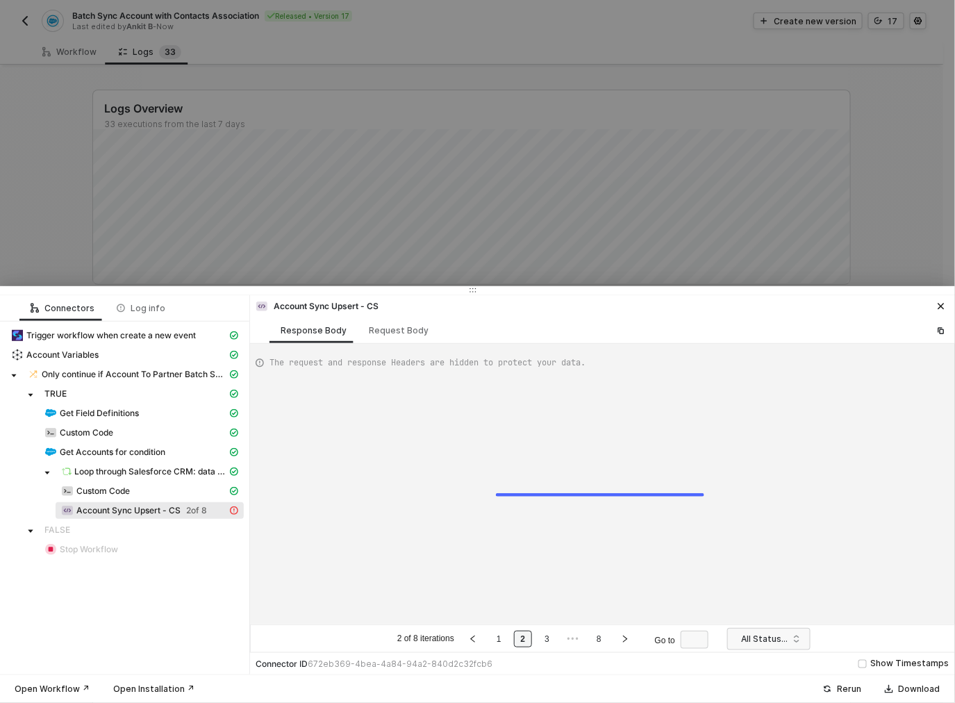
type textarea "{ "error": { "statusCode": 400, "message": "Error : {\"messages\":[\"No value f…"
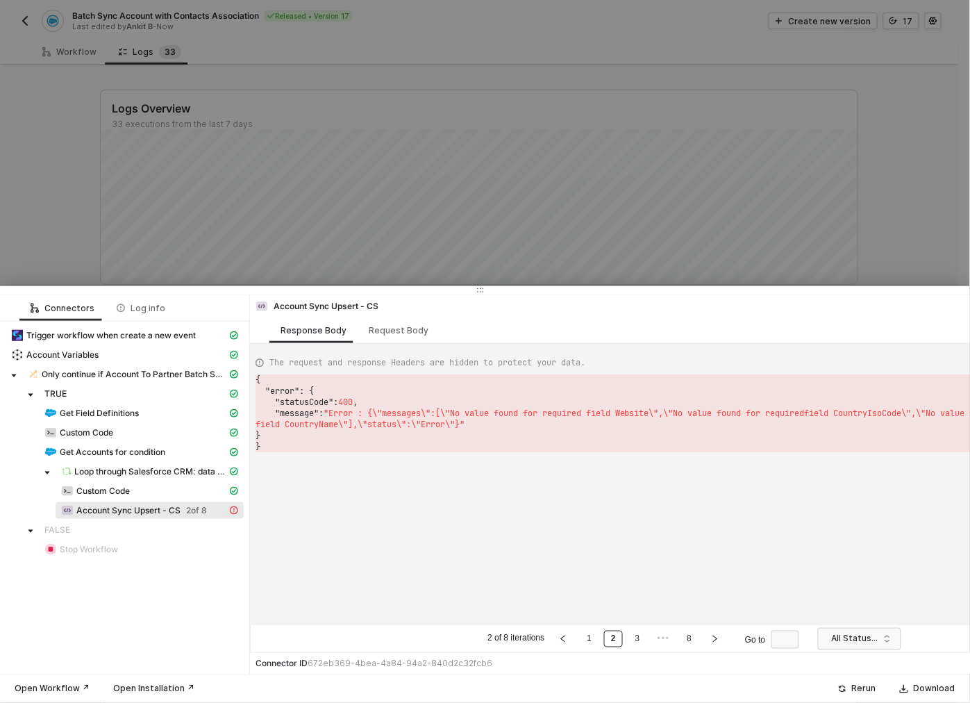
click at [100, 66] on div at bounding box center [485, 351] width 970 height 703
drag, startPoint x: 100, startPoint y: 66, endPoint x: 35, endPoint y: 21, distance: 79.4
click at [97, 63] on div at bounding box center [485, 351] width 970 height 703
click at [75, 47] on div at bounding box center [485, 351] width 970 height 703
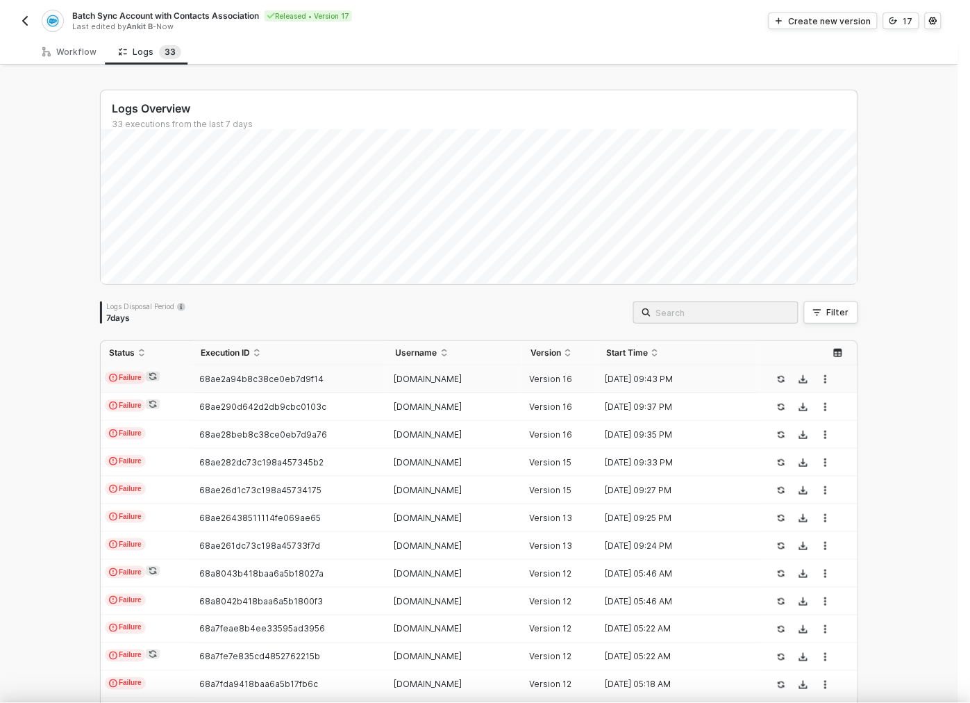
click at [33, 21] on div at bounding box center [485, 351] width 970 height 703
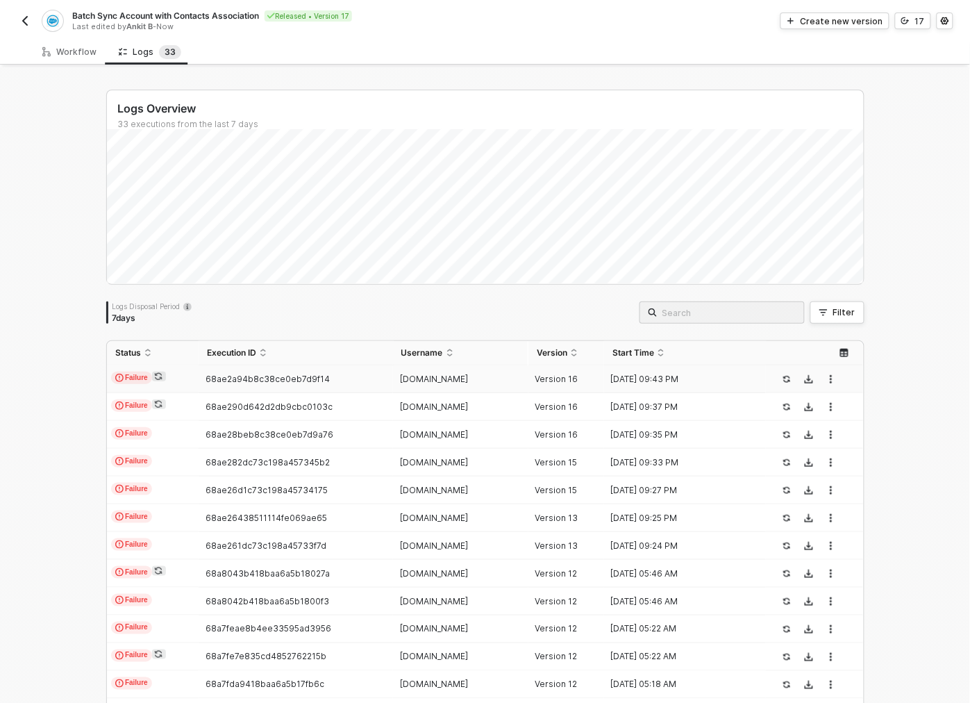
click at [25, 17] on img "button" at bounding box center [24, 20] width 11 height 11
